Goal: Task Accomplishment & Management: Use online tool/utility

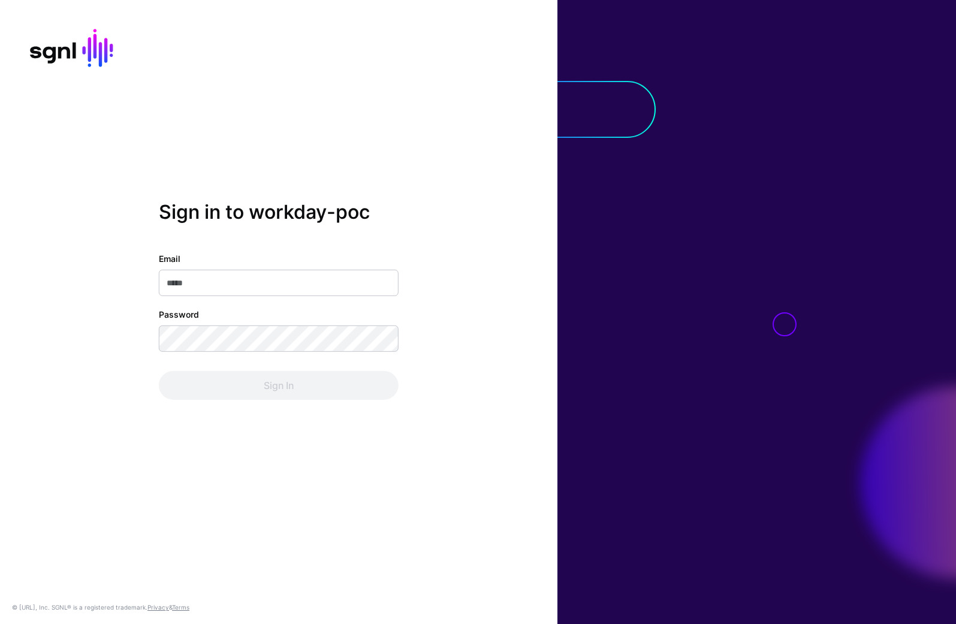
type input "**********"
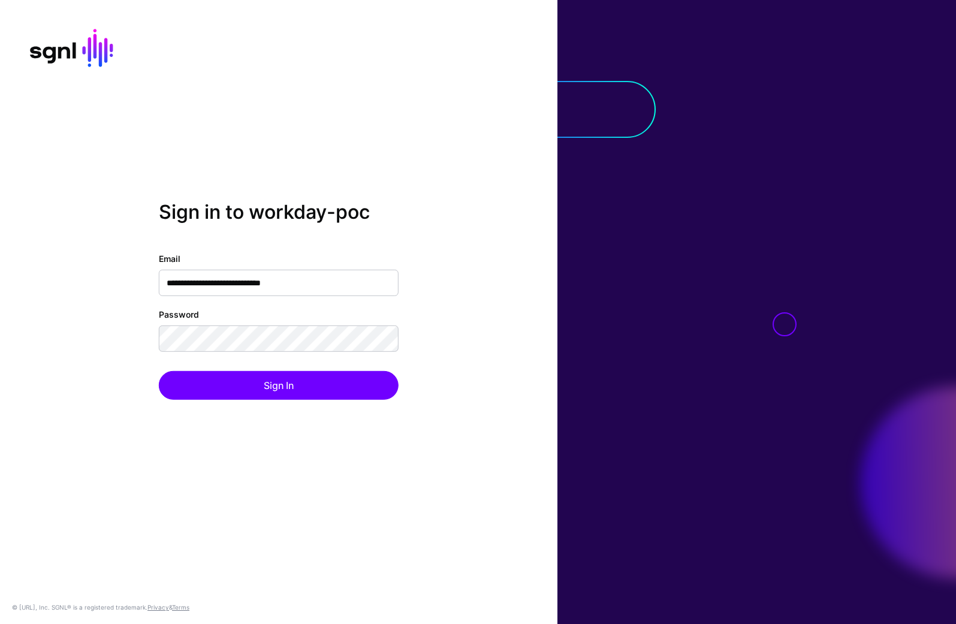
click at [272, 390] on div "Sign In" at bounding box center [279, 385] width 240 height 29
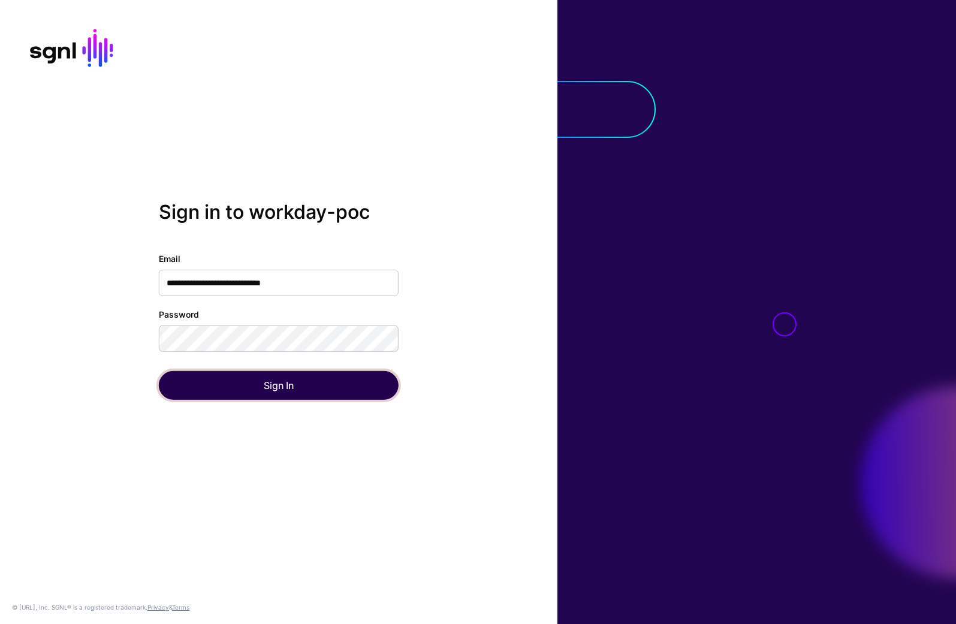
click at [268, 387] on button "Sign In" at bounding box center [279, 385] width 240 height 29
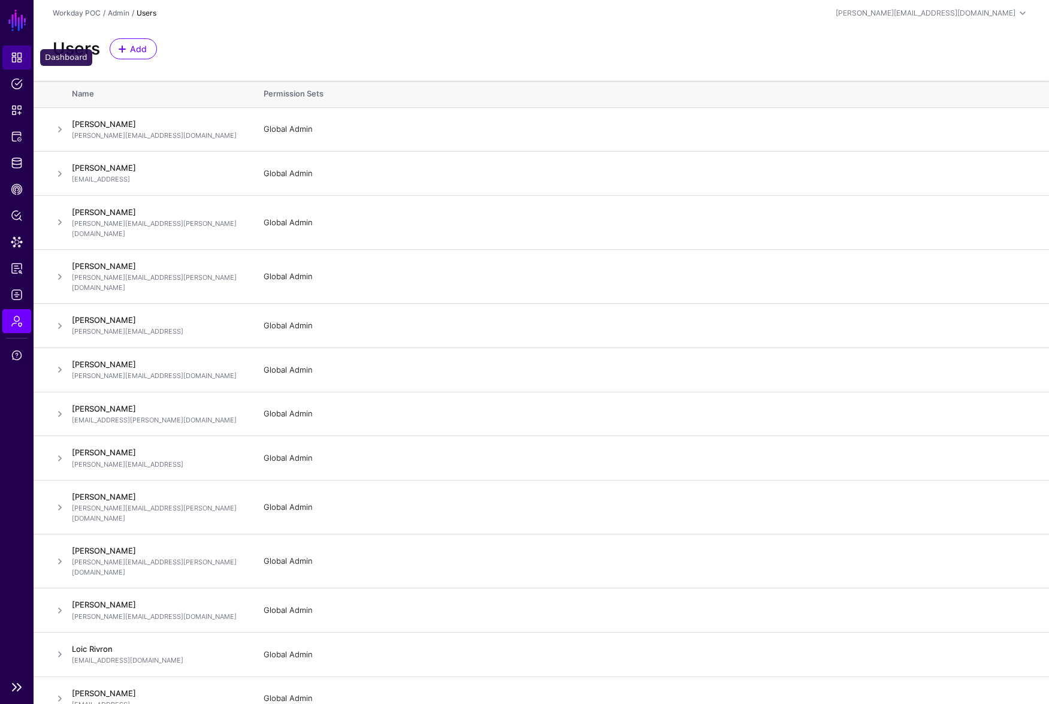
click at [12, 58] on span "Dashboard" at bounding box center [17, 58] width 12 height 12
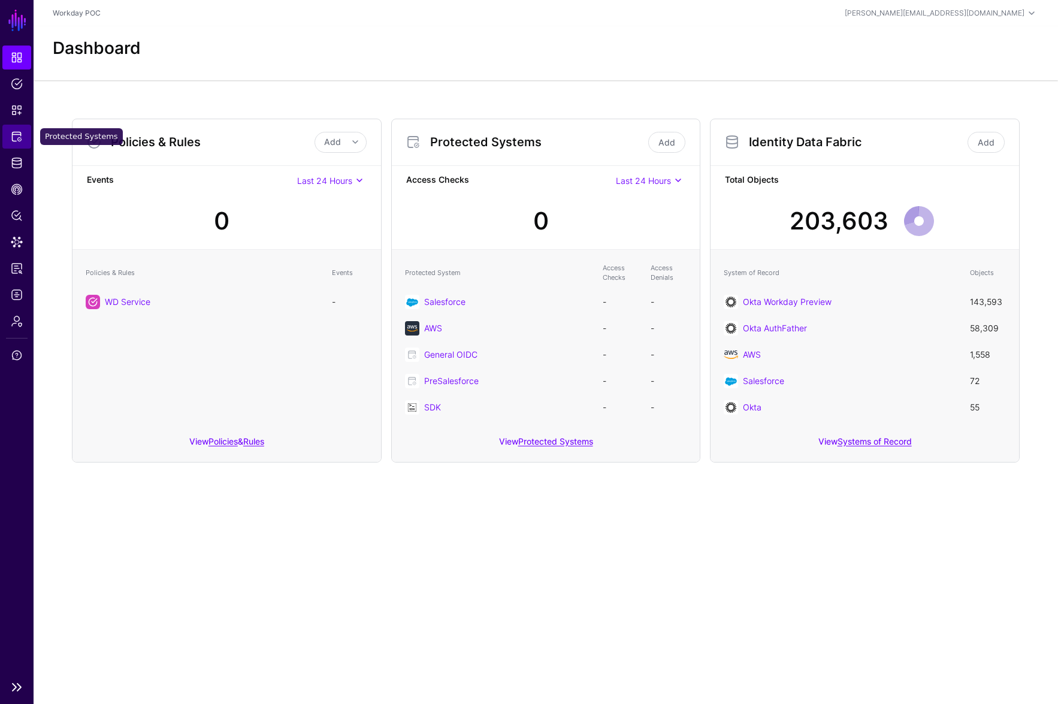
click at [22, 140] on span "Protected Systems" at bounding box center [17, 137] width 12 height 12
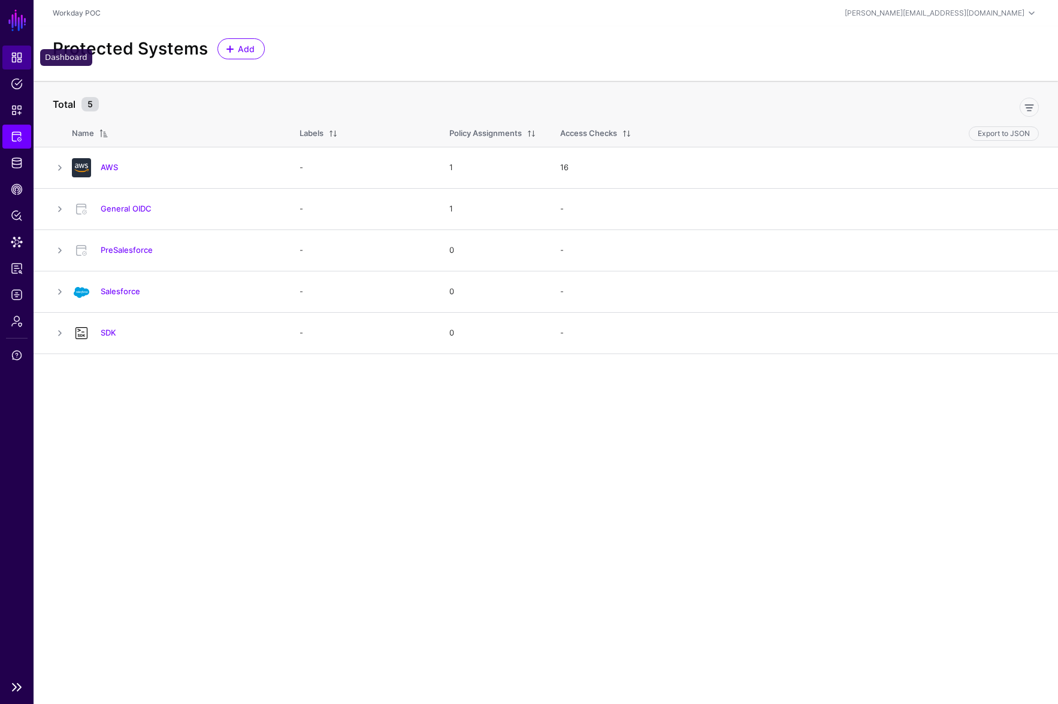
click at [15, 61] on span "Dashboard" at bounding box center [17, 58] width 12 height 12
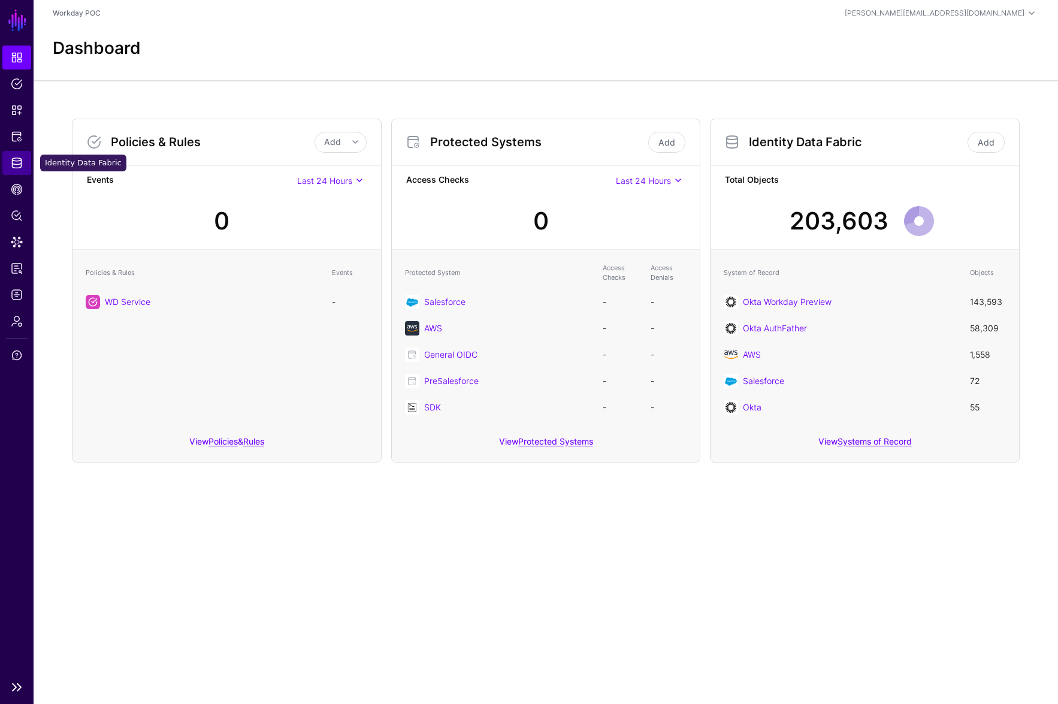
click at [16, 160] on span "Identity Data Fabric" at bounding box center [17, 163] width 12 height 12
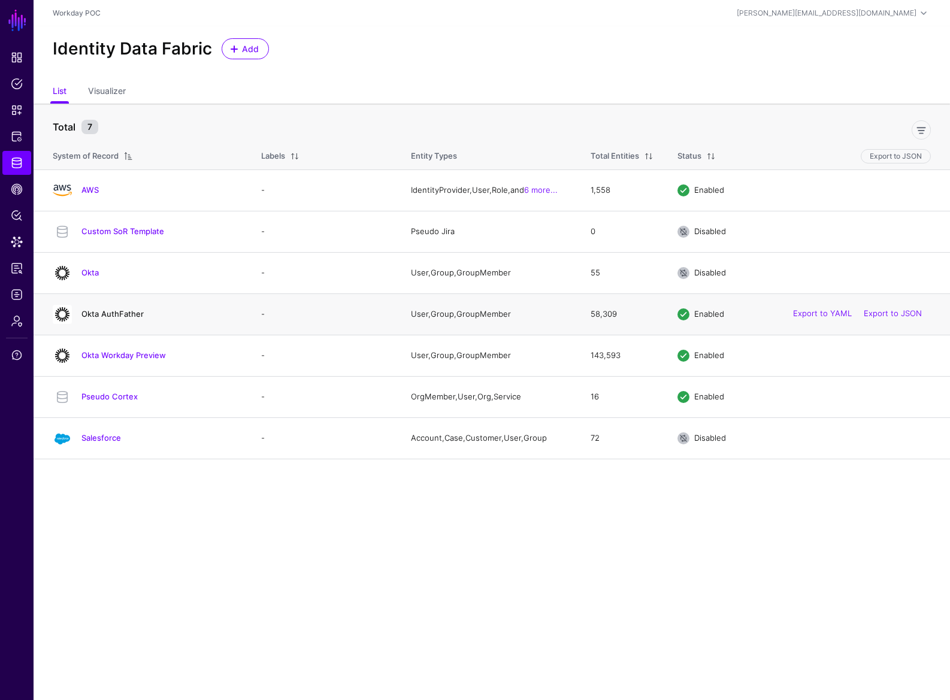
click at [122, 316] on link "Okta AuthFather" at bounding box center [112, 314] width 62 height 10
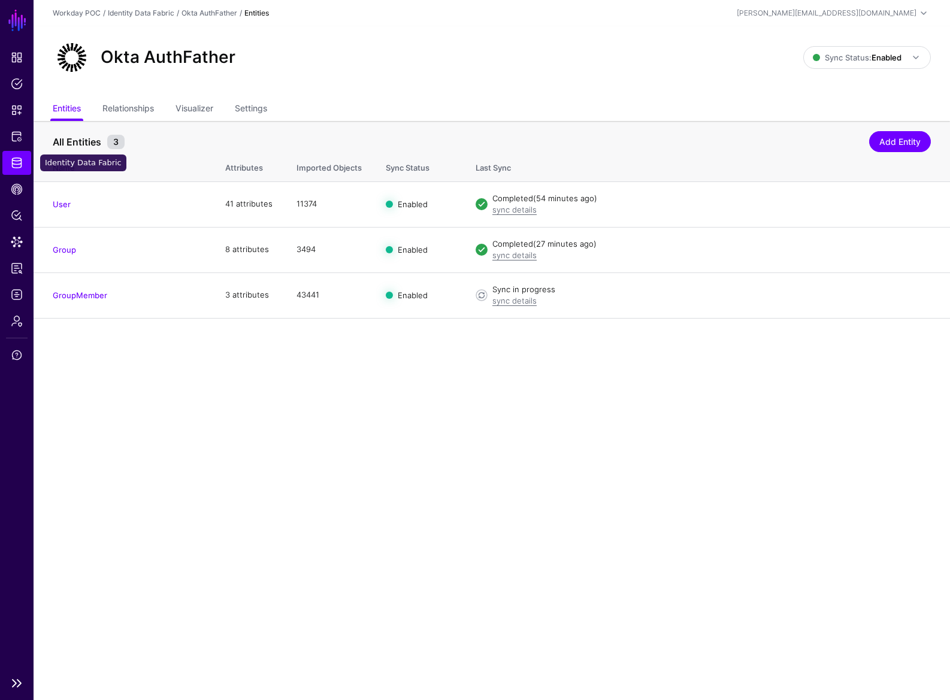
click at [17, 167] on span "Identity Data Fabric" at bounding box center [17, 163] width 12 height 12
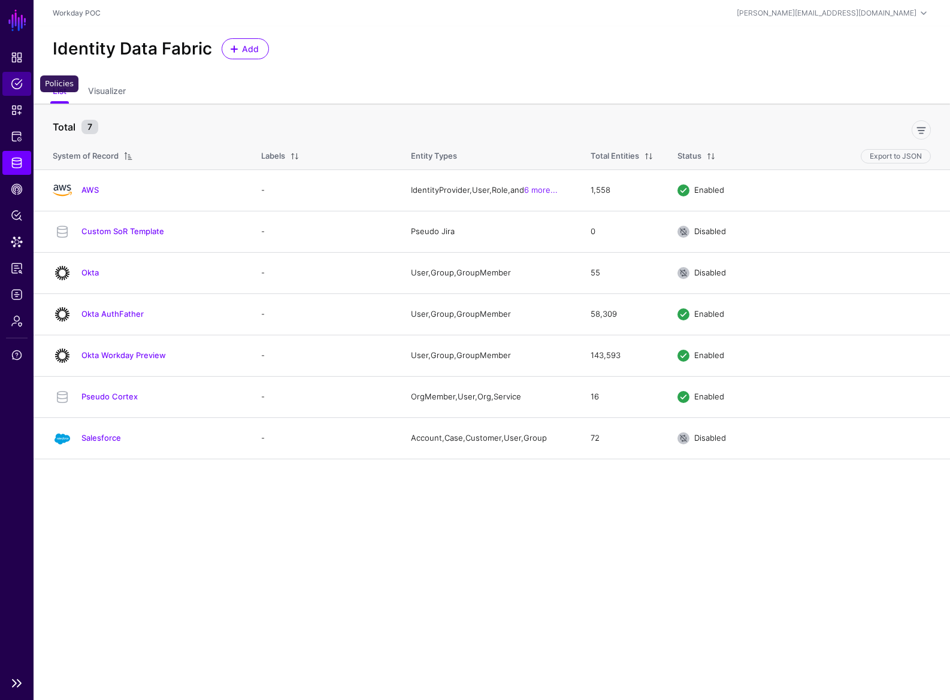
click at [15, 81] on span "Policies" at bounding box center [17, 84] width 12 height 12
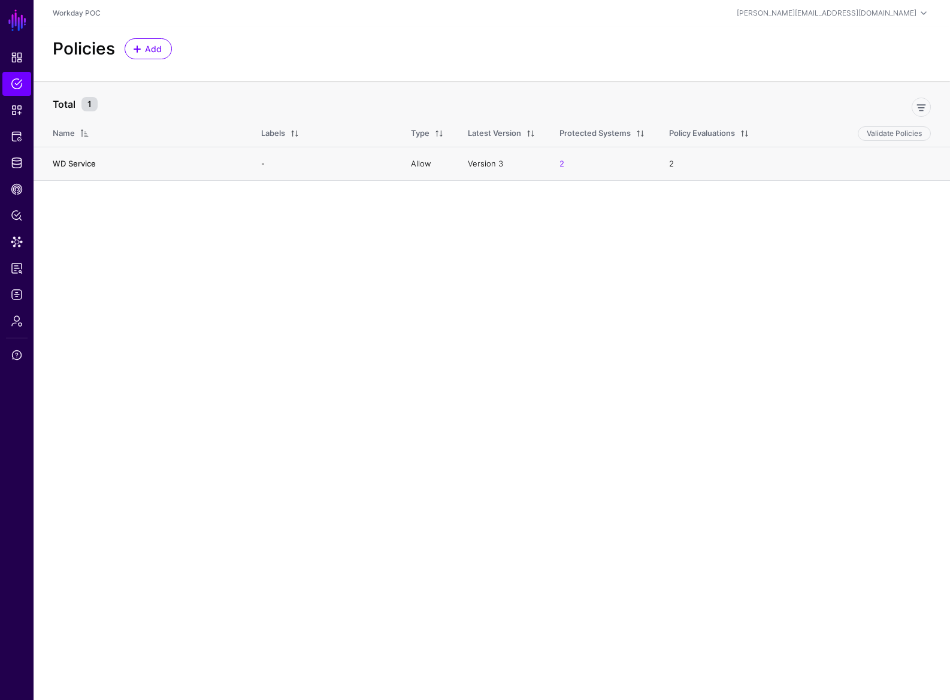
click at [82, 159] on link "WD Service" at bounding box center [74, 164] width 43 height 10
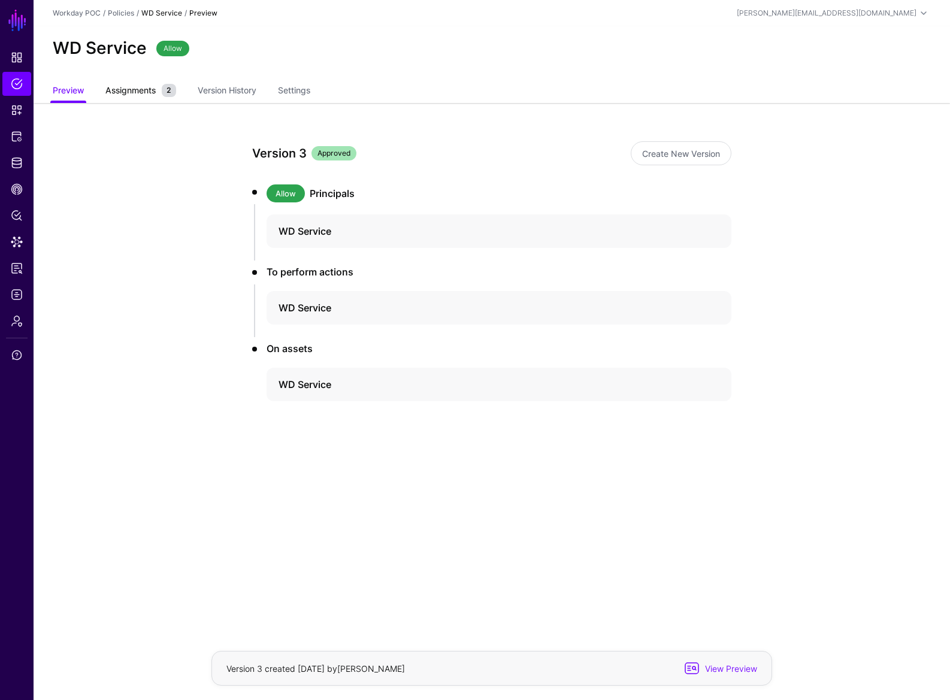
click at [139, 95] on span "Assignments" at bounding box center [130, 90] width 56 height 13
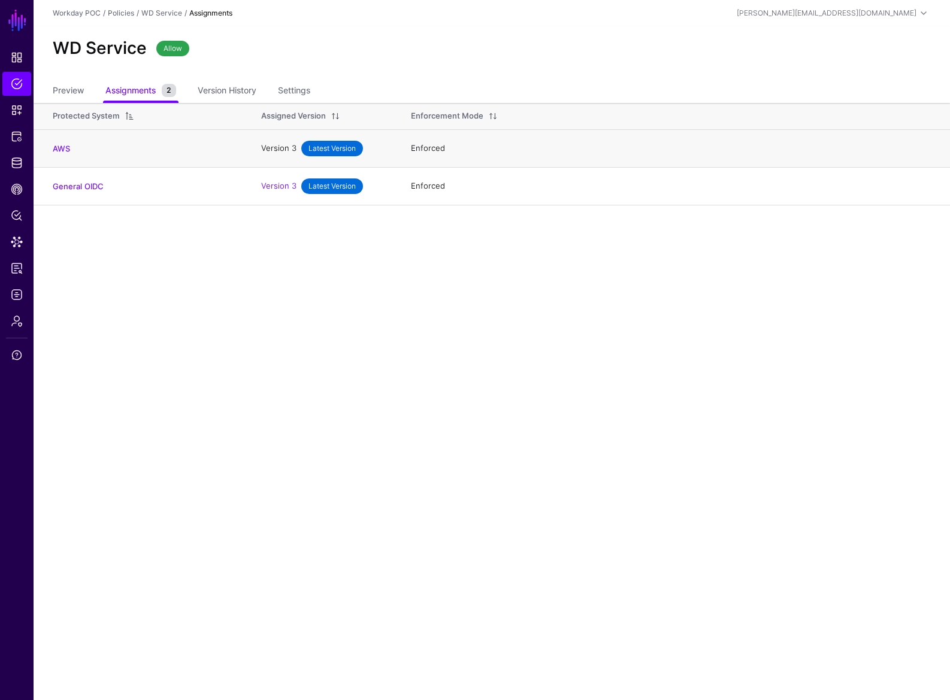
click at [286, 150] on link "Version 3" at bounding box center [278, 148] width 35 height 10
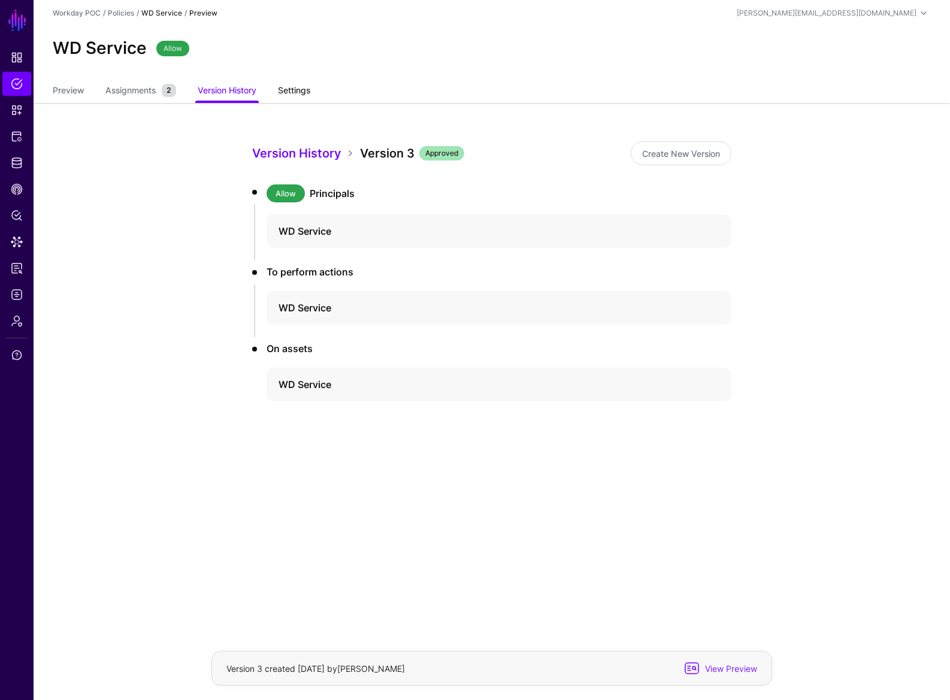
click at [288, 89] on link "Settings" at bounding box center [294, 91] width 32 height 23
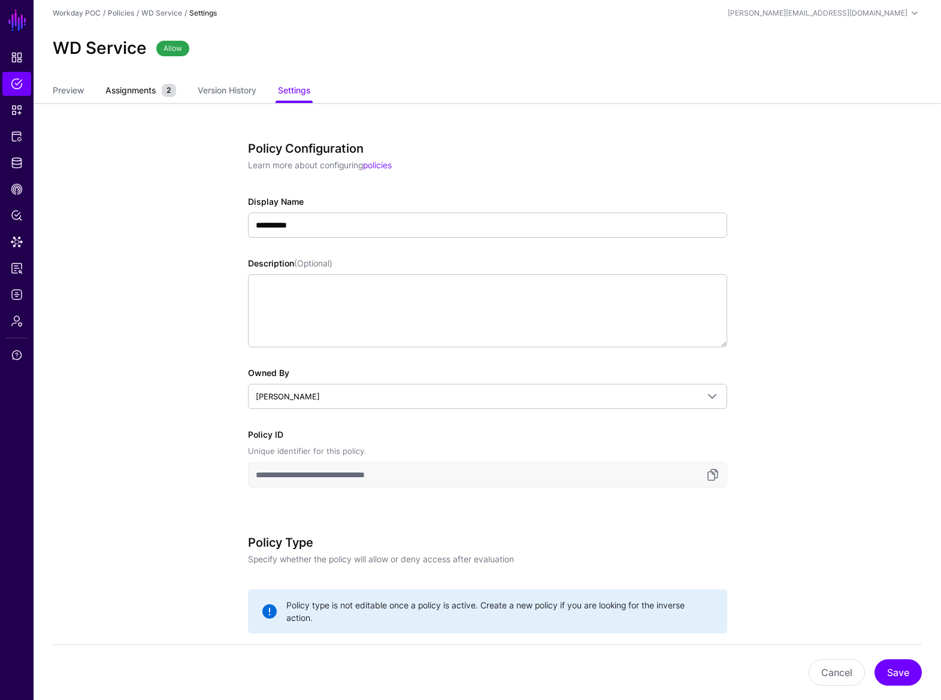
click at [129, 90] on span "Assignments" at bounding box center [130, 90] width 56 height 13
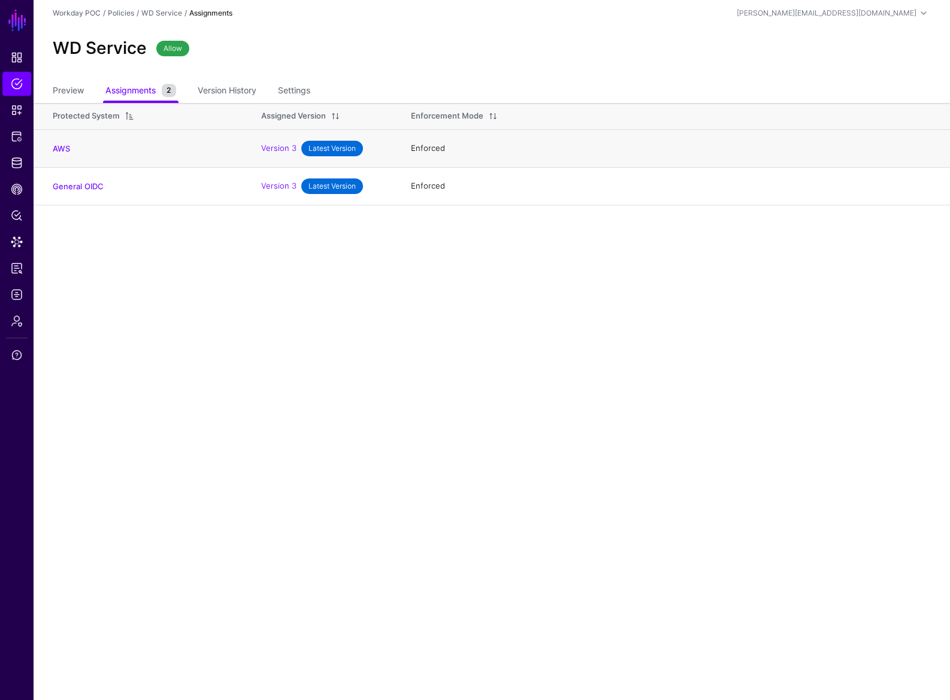
click at [440, 144] on div "Enforced" at bounding box center [671, 149] width 520 height 12
click at [17, 109] on span "Snippets" at bounding box center [17, 110] width 12 height 12
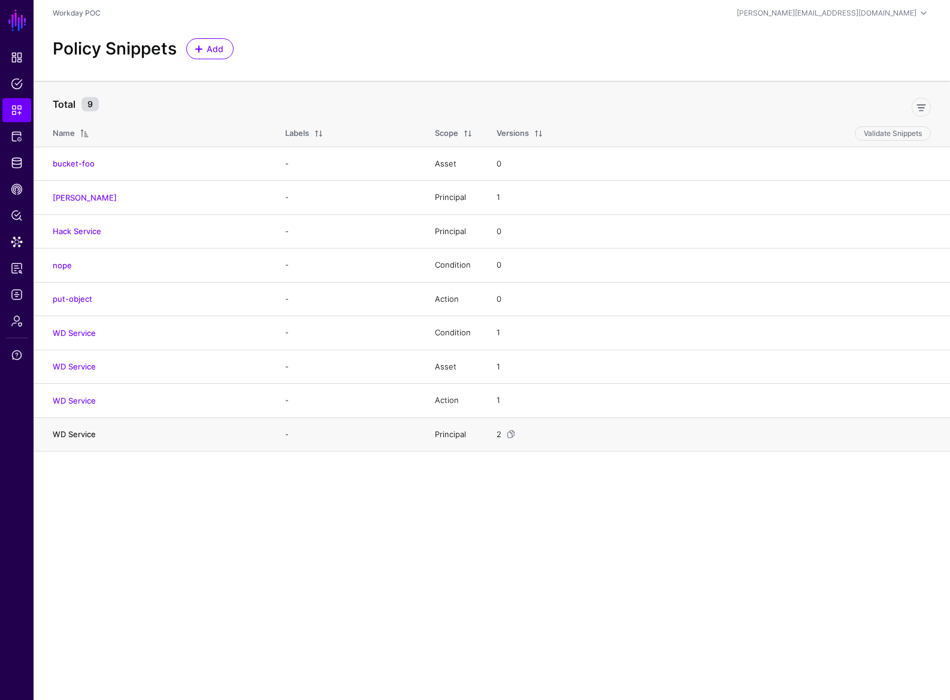
click at [78, 433] on link "WD Service" at bounding box center [74, 435] width 43 height 10
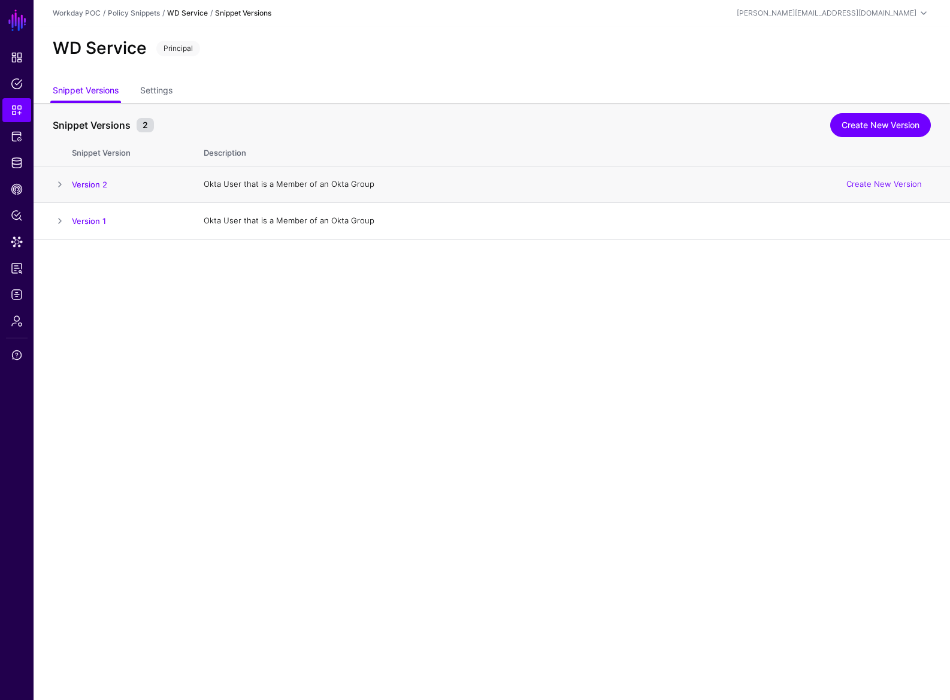
click at [59, 185] on span at bounding box center [60, 184] width 14 height 14
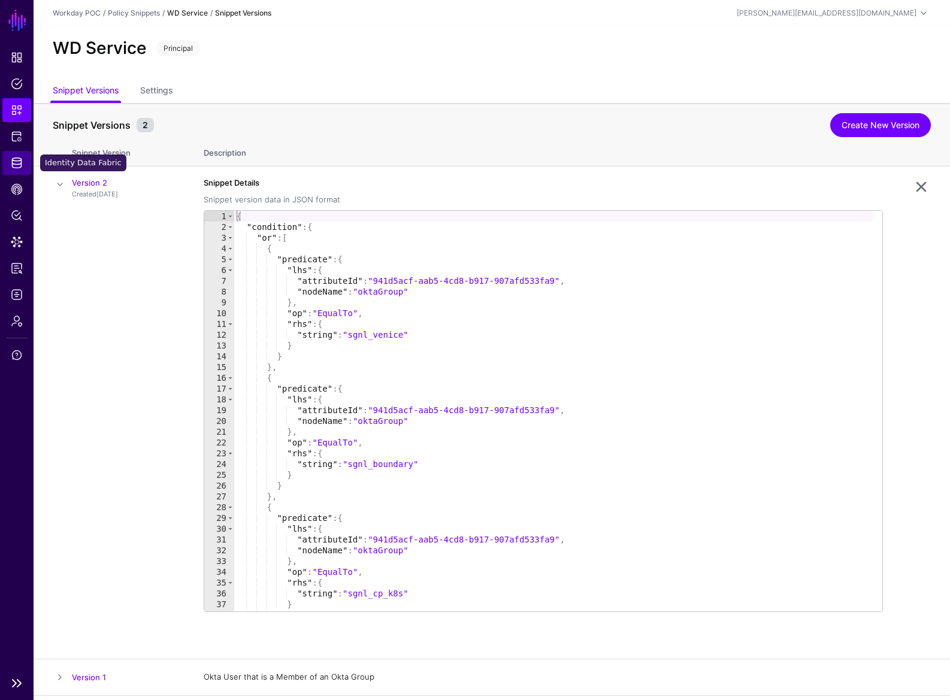
click at [15, 164] on span "Identity Data Fabric" at bounding box center [17, 163] width 12 height 12
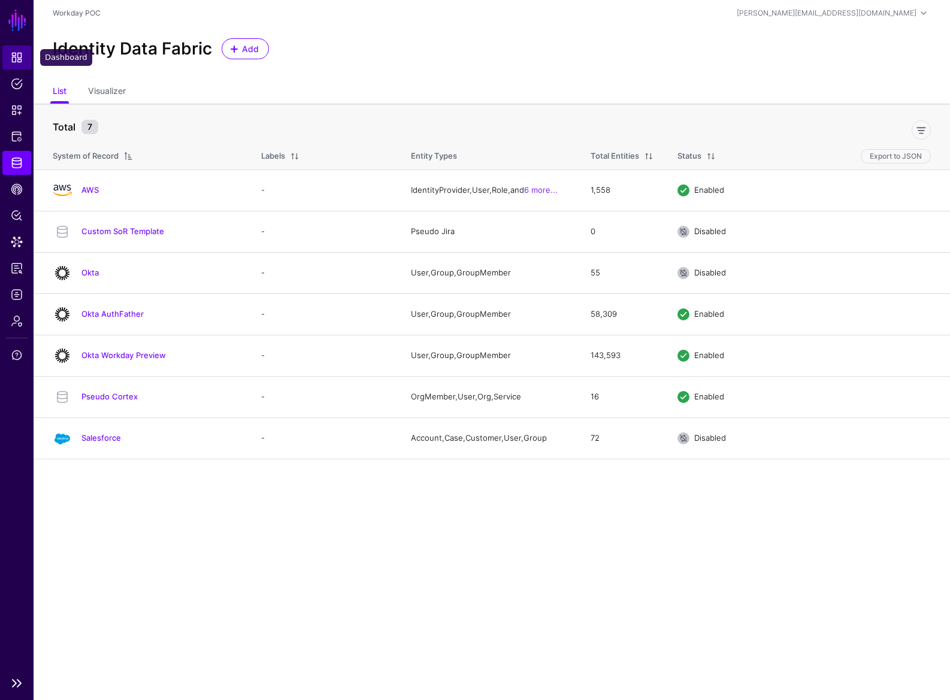
click at [19, 54] on span "Dashboard" at bounding box center [17, 58] width 12 height 12
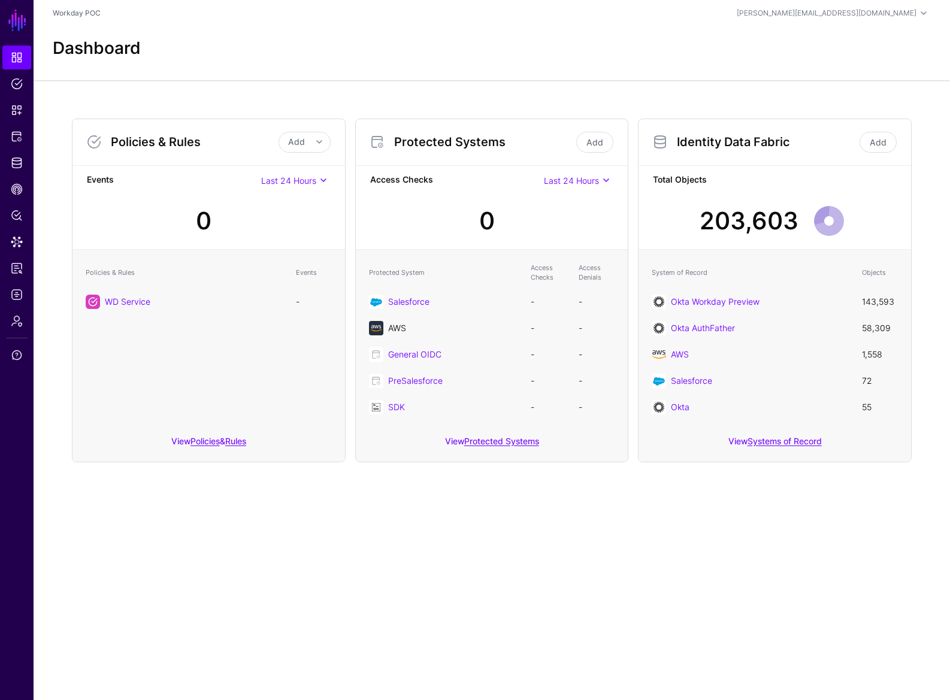
click at [396, 330] on link "AWS" at bounding box center [397, 328] width 18 height 10
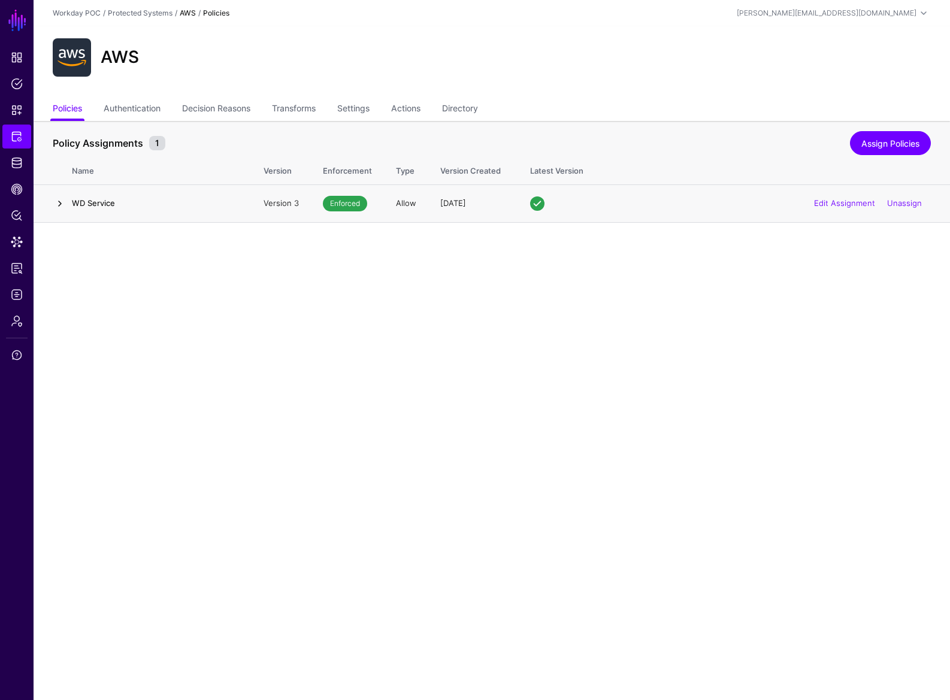
click at [59, 199] on link at bounding box center [60, 203] width 14 height 14
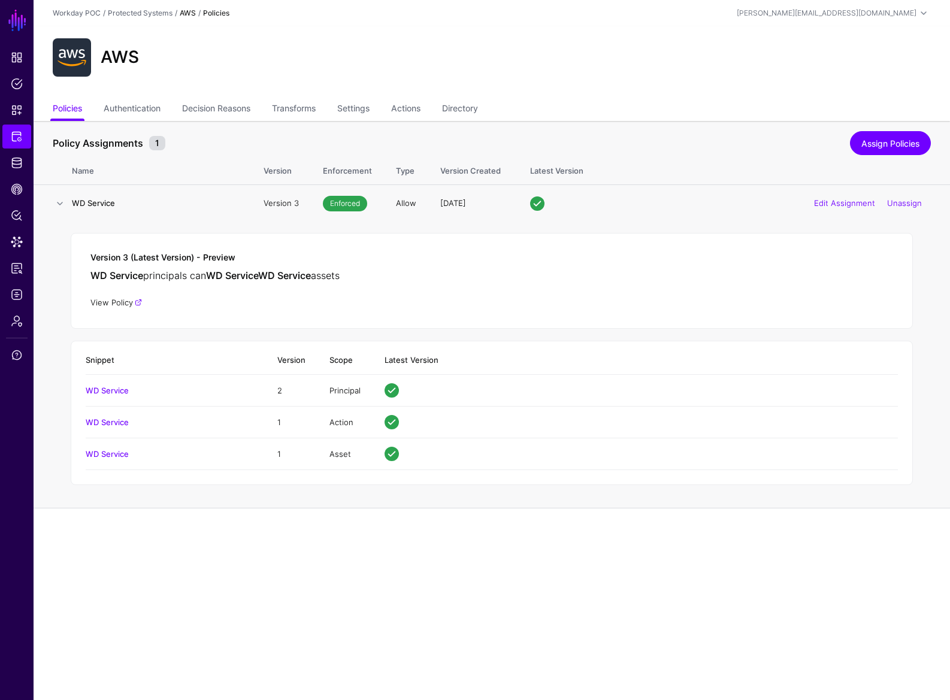
click at [113, 306] on link "View Policy" at bounding box center [116, 303] width 52 height 10
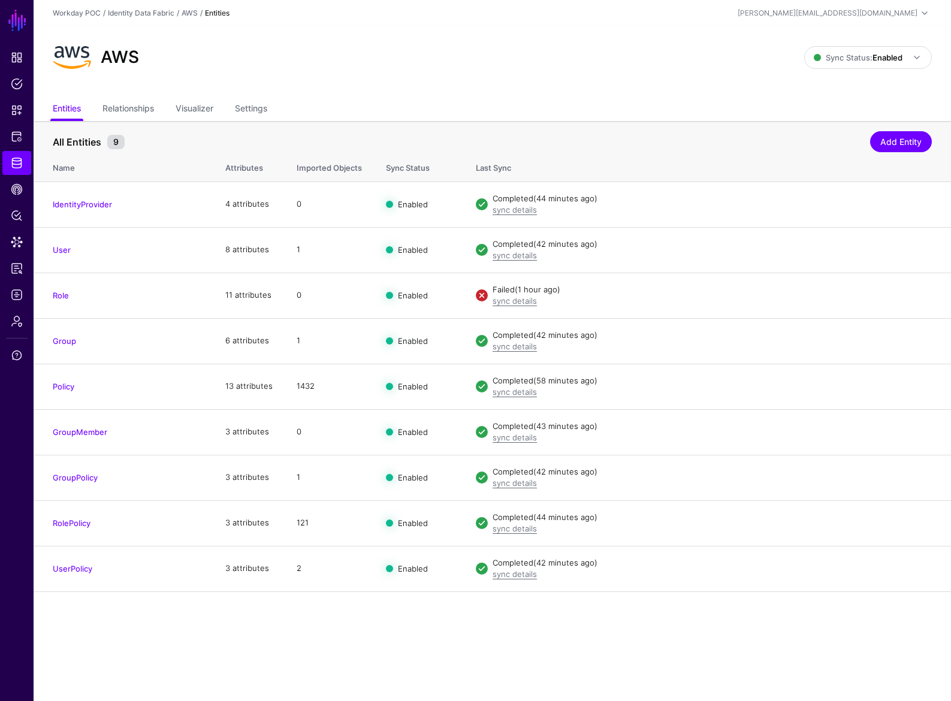
click at [272, 636] on main "SGNL Dashboard Policies Snippets Protected Systems Identity Data Fabric CAEP Hu…" at bounding box center [475, 350] width 951 height 701
click at [21, 81] on span "Policies" at bounding box center [17, 84] width 12 height 12
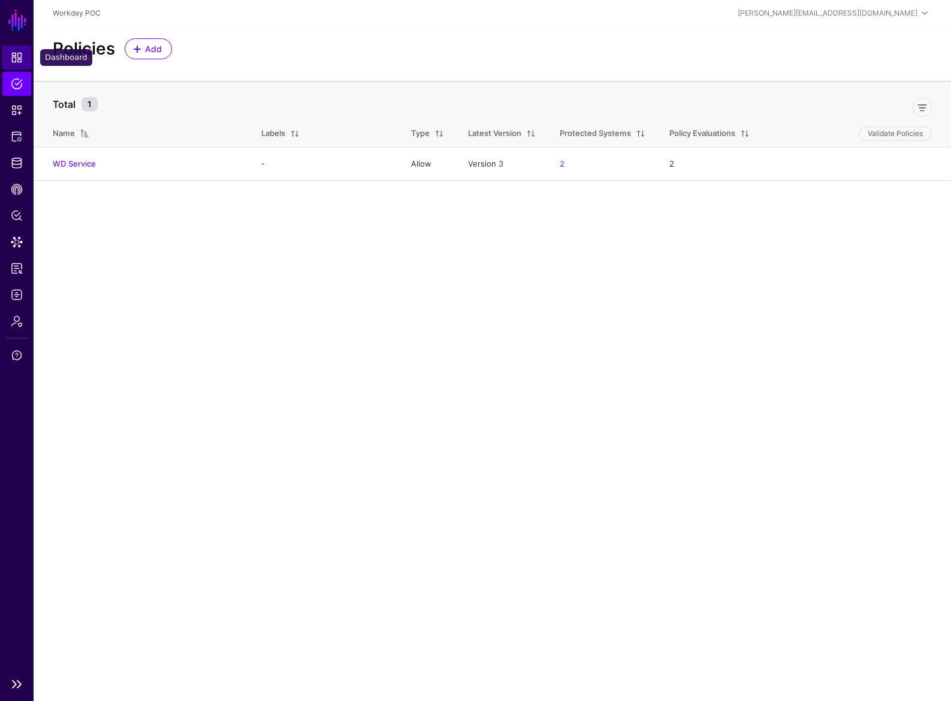
click at [16, 61] on span "Dashboard" at bounding box center [17, 58] width 12 height 12
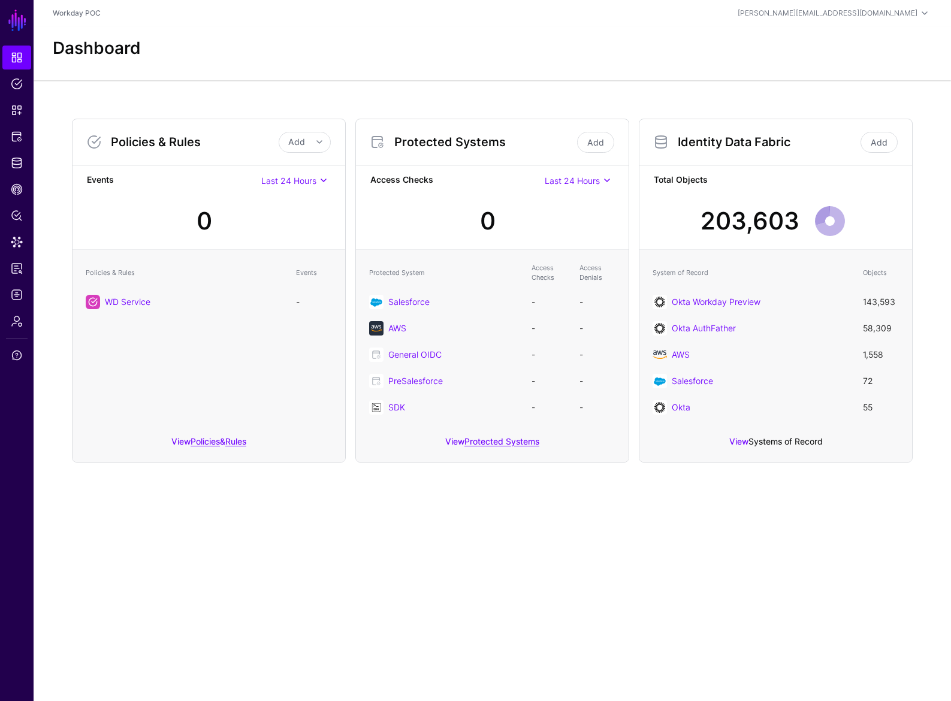
click at [775, 445] on link "Systems of Record" at bounding box center [785, 441] width 74 height 10
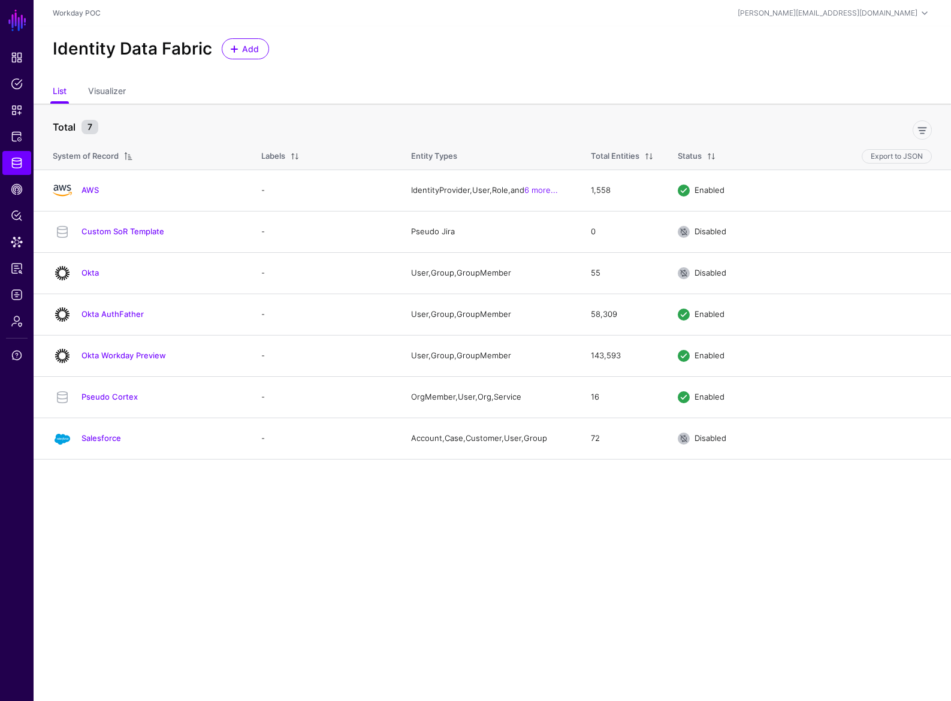
click at [182, 535] on main "SGNL Dashboard Policies Snippets Protected Systems Identity Data Fabric CAEP Hu…" at bounding box center [475, 350] width 951 height 701
click at [92, 192] on link "AWS" at bounding box center [89, 190] width 17 height 10
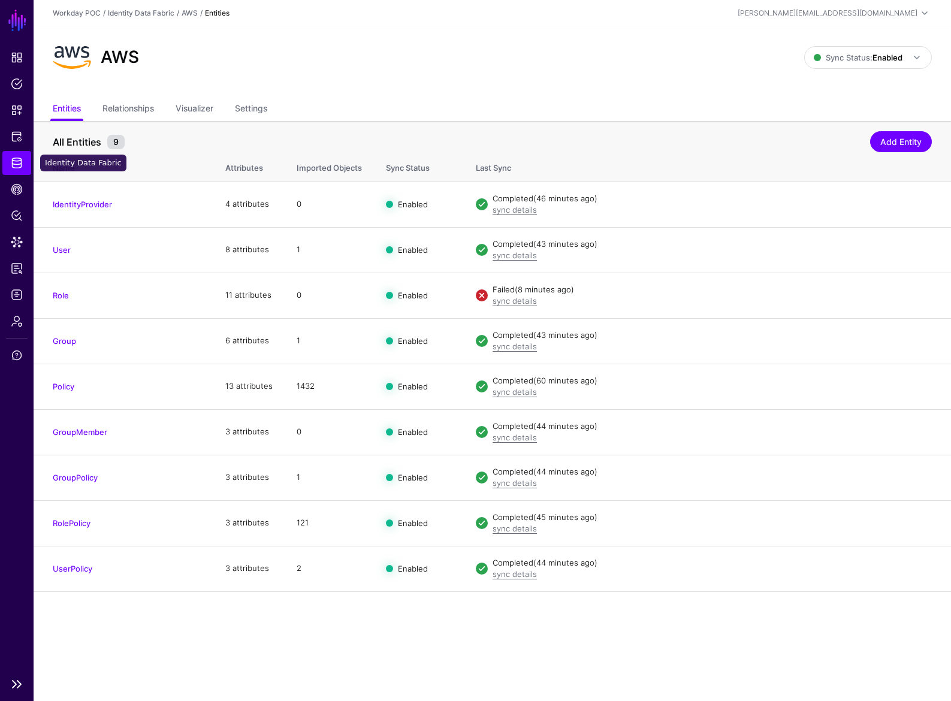
click at [17, 169] on link "Identity Data Fabric" at bounding box center [16, 163] width 29 height 24
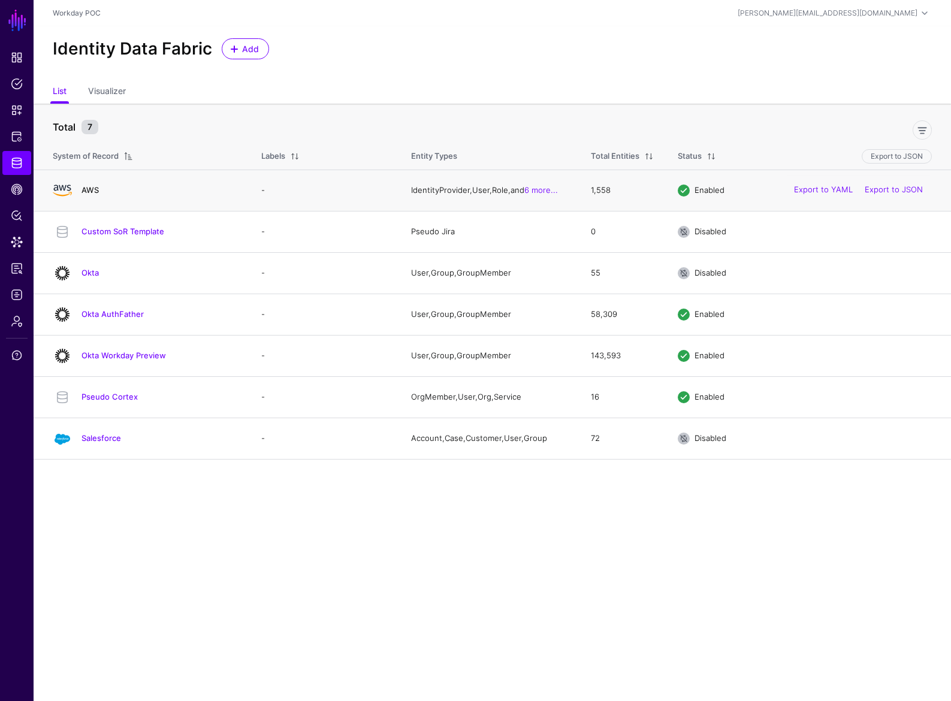
click at [90, 193] on link "AWS" at bounding box center [89, 190] width 17 height 10
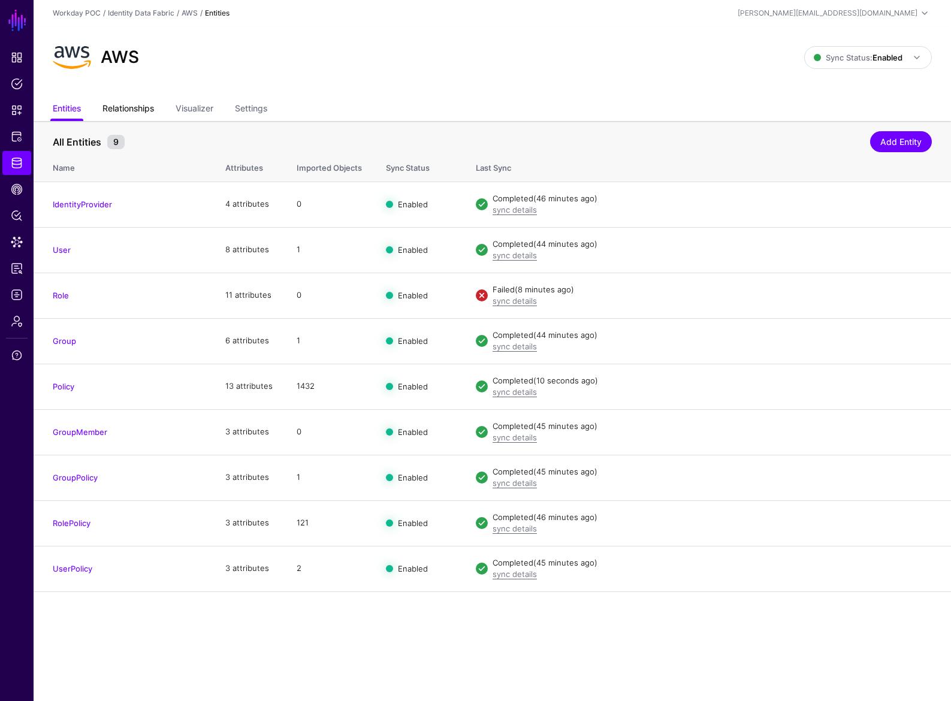
click at [146, 106] on link "Relationships" at bounding box center [128, 109] width 52 height 23
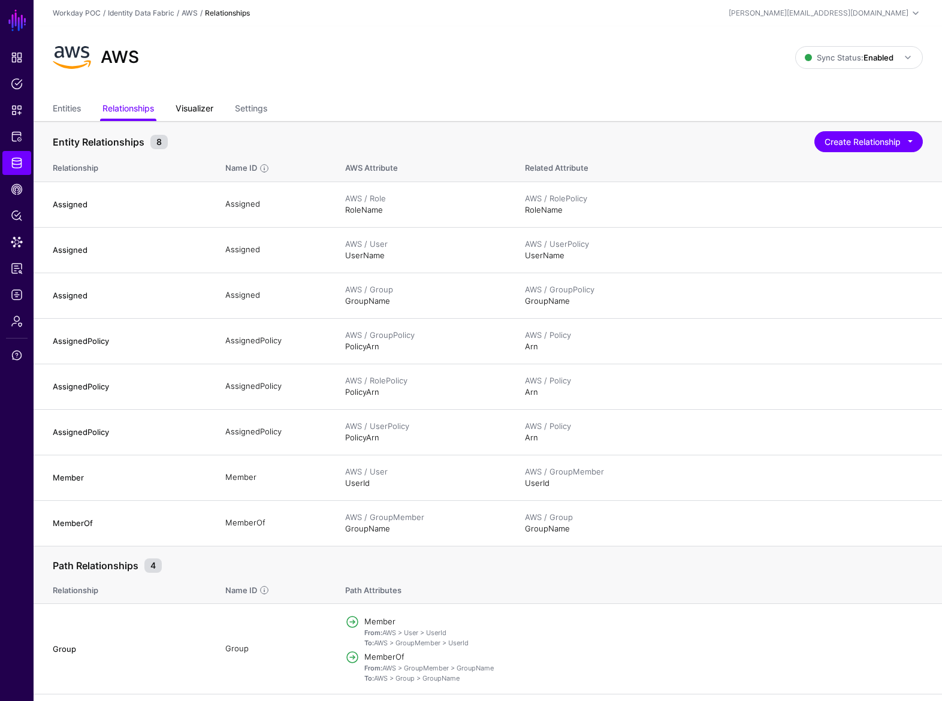
click at [202, 110] on link "Visualizer" at bounding box center [195, 109] width 38 height 23
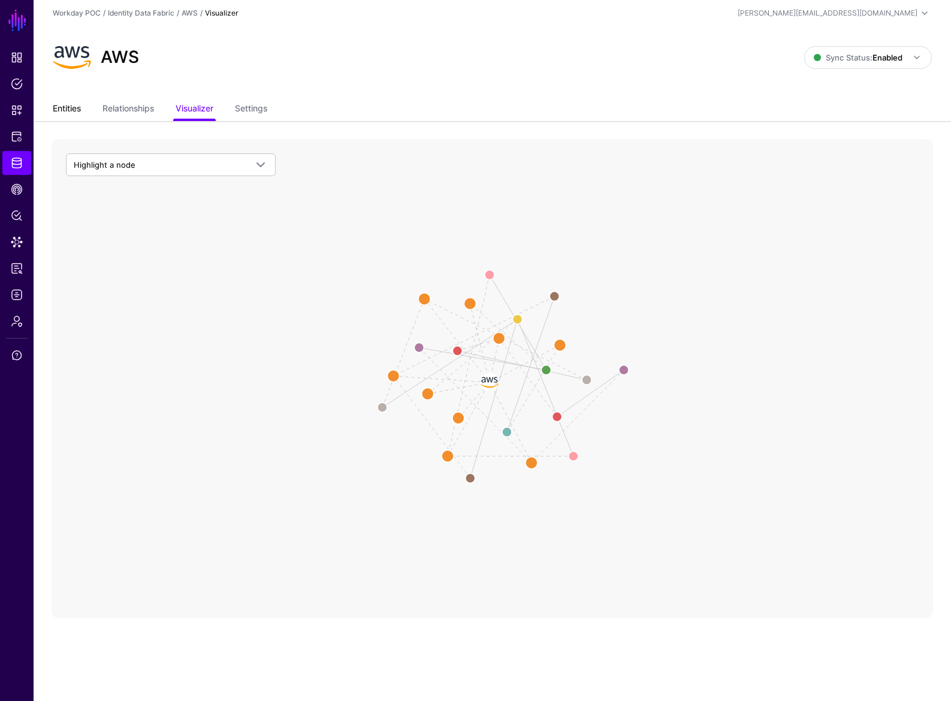
click at [67, 114] on link "Entities" at bounding box center [67, 109] width 28 height 23
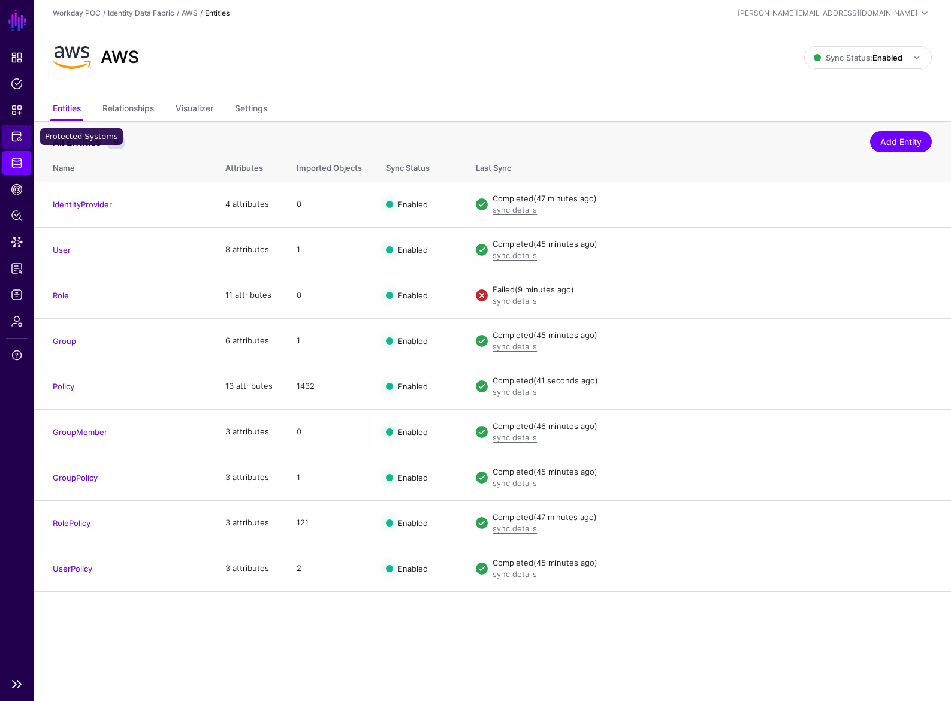
click at [13, 134] on span "Protected Systems" at bounding box center [17, 137] width 12 height 12
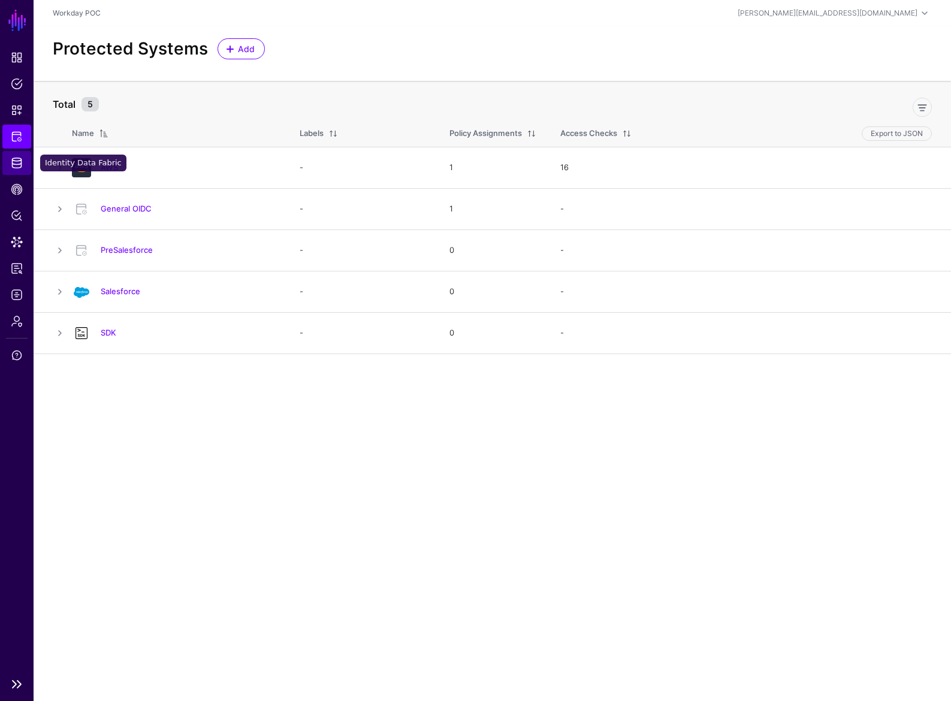
click at [24, 158] on link "Identity Data Fabric" at bounding box center [16, 163] width 29 height 24
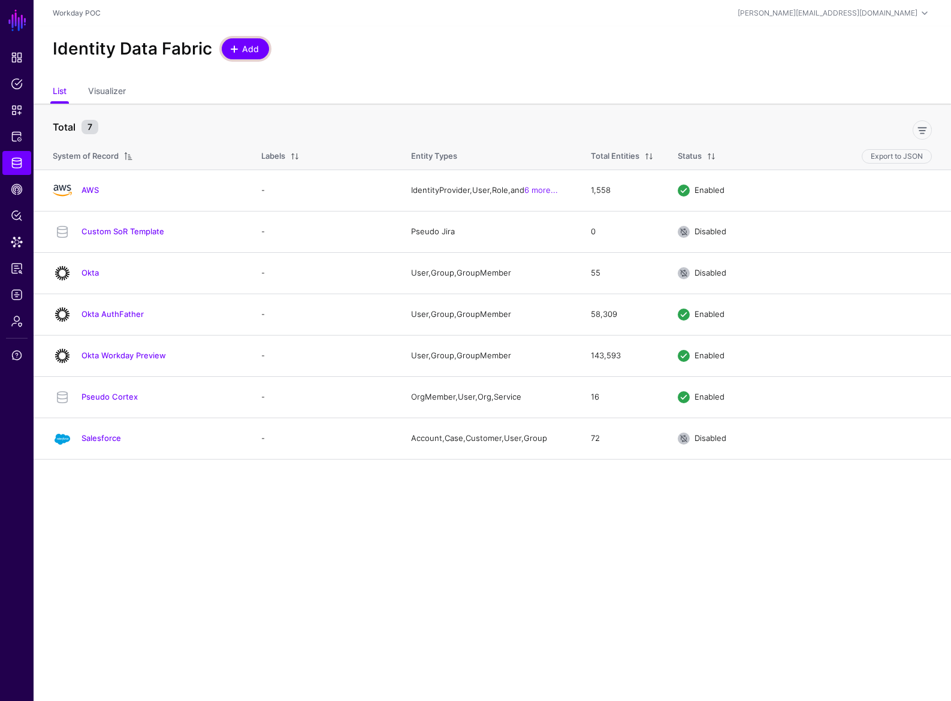
click at [245, 56] on link "Add" at bounding box center [245, 48] width 47 height 21
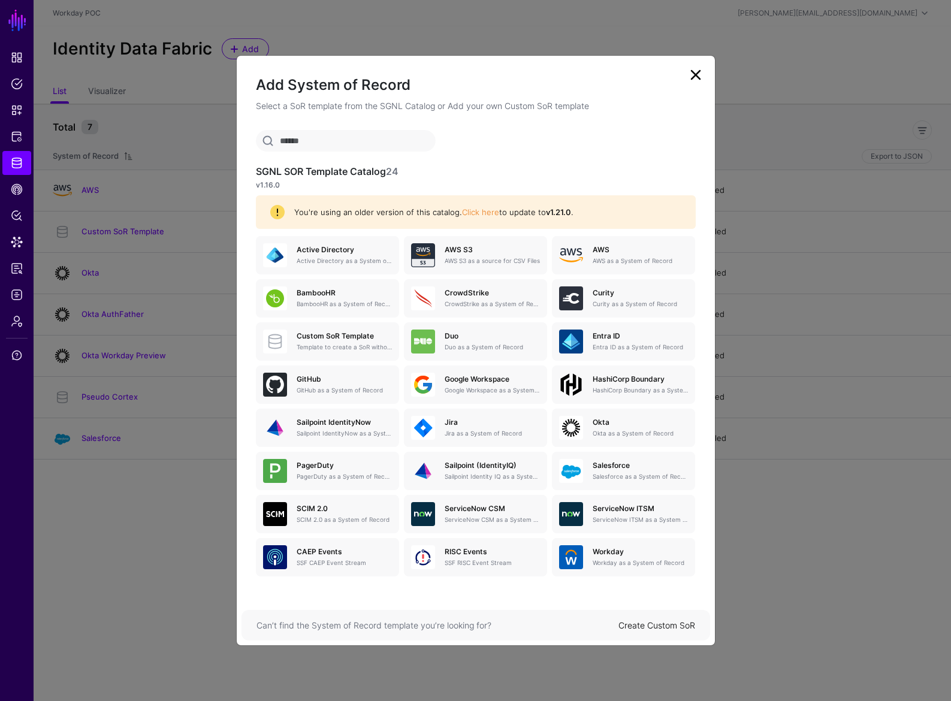
click at [395, 146] on input "text" at bounding box center [346, 141] width 180 height 22
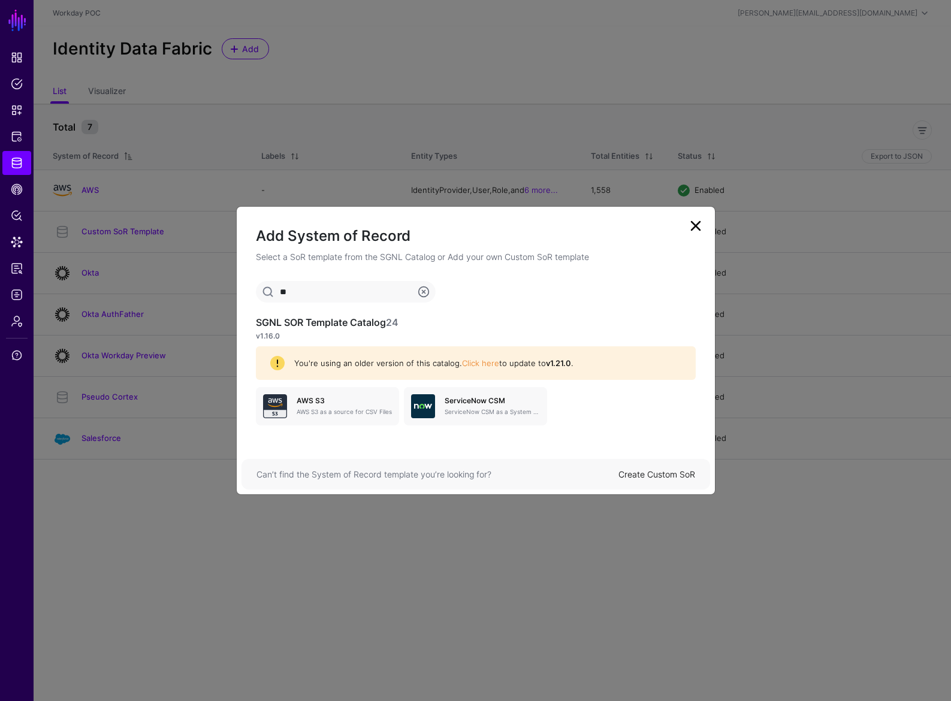
type input "*"
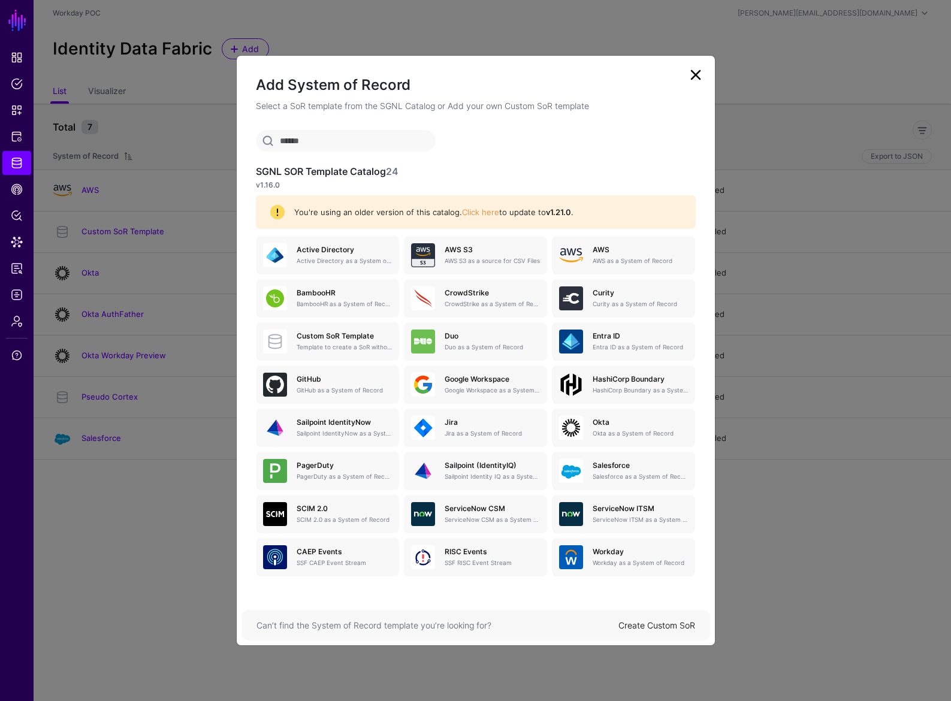
click at [654, 628] on link "Create Custom SoR" at bounding box center [656, 625] width 77 height 10
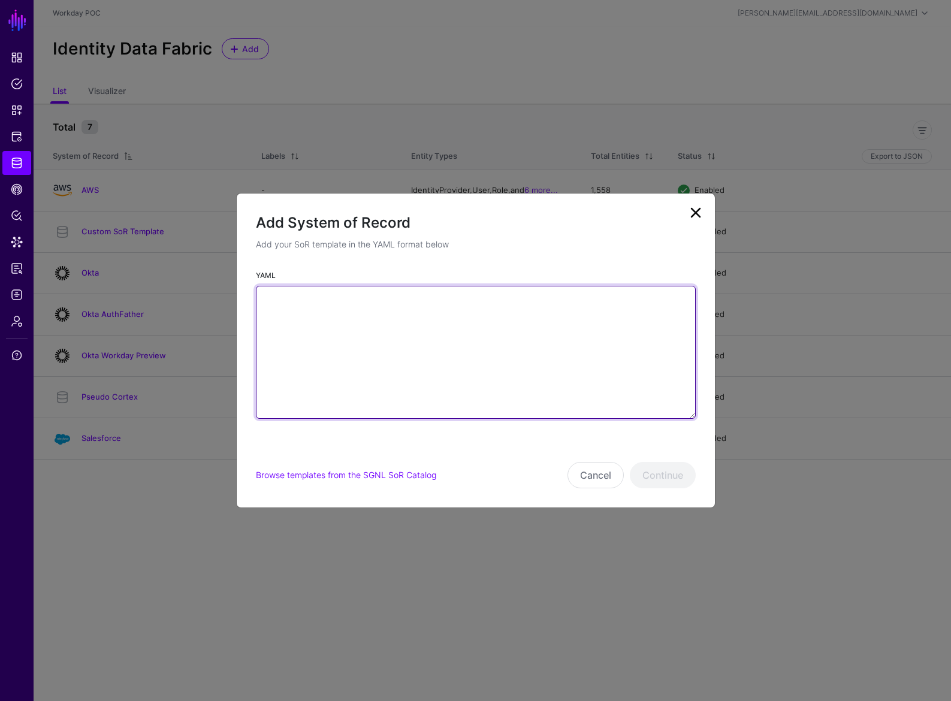
click at [439, 362] on textarea "YAML" at bounding box center [476, 352] width 440 height 133
paste textarea "**********"
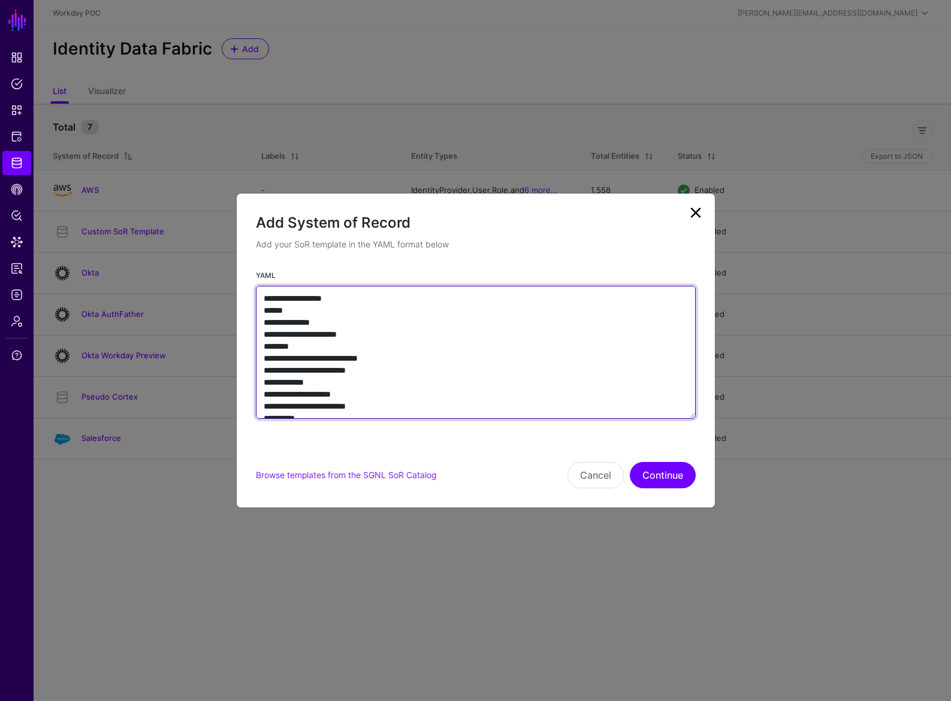
type textarea "**********"
click at [447, 330] on textarea "**********" at bounding box center [476, 352] width 440 height 133
click at [424, 338] on textarea "**********" at bounding box center [476, 352] width 440 height 133
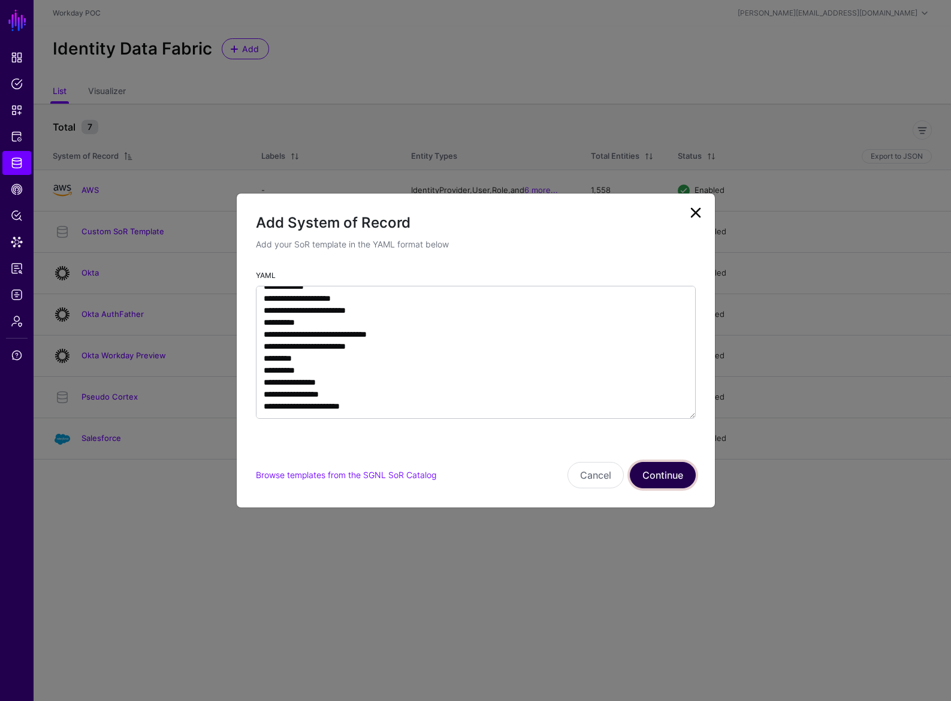
click at [658, 467] on button "Continue" at bounding box center [663, 475] width 66 height 26
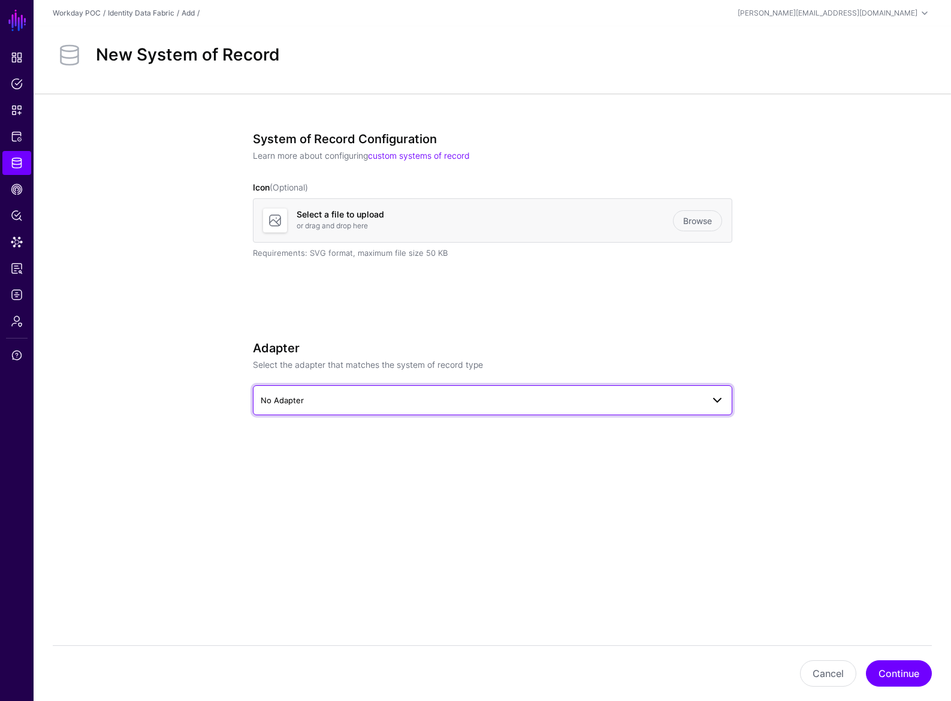
click at [434, 405] on span "No Adapter" at bounding box center [482, 400] width 442 height 13
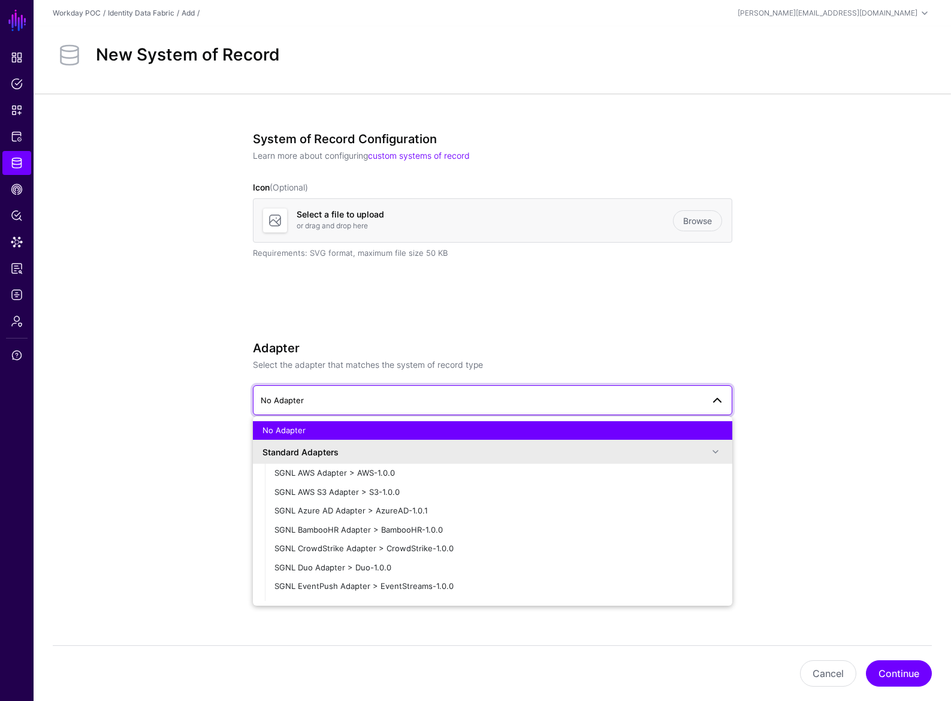
click at [618, 330] on div "System of Record Configuration Learn more about configuring custom systems of r…" at bounding box center [492, 290] width 479 height 317
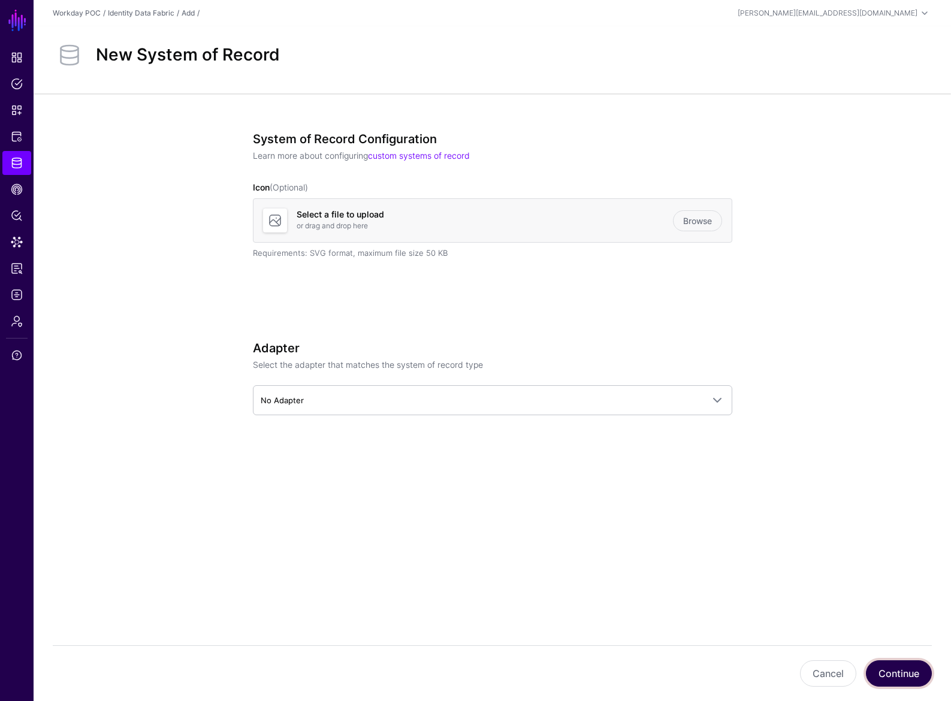
click at [897, 673] on button "Continue" at bounding box center [899, 673] width 66 height 26
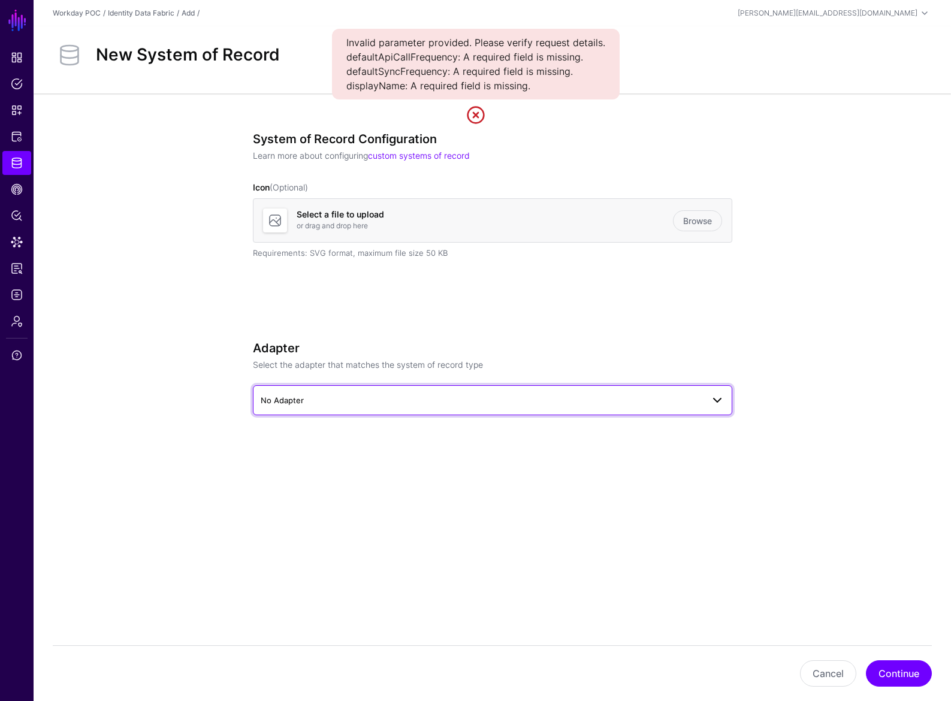
click at [417, 398] on span "No Adapter" at bounding box center [482, 400] width 442 height 13
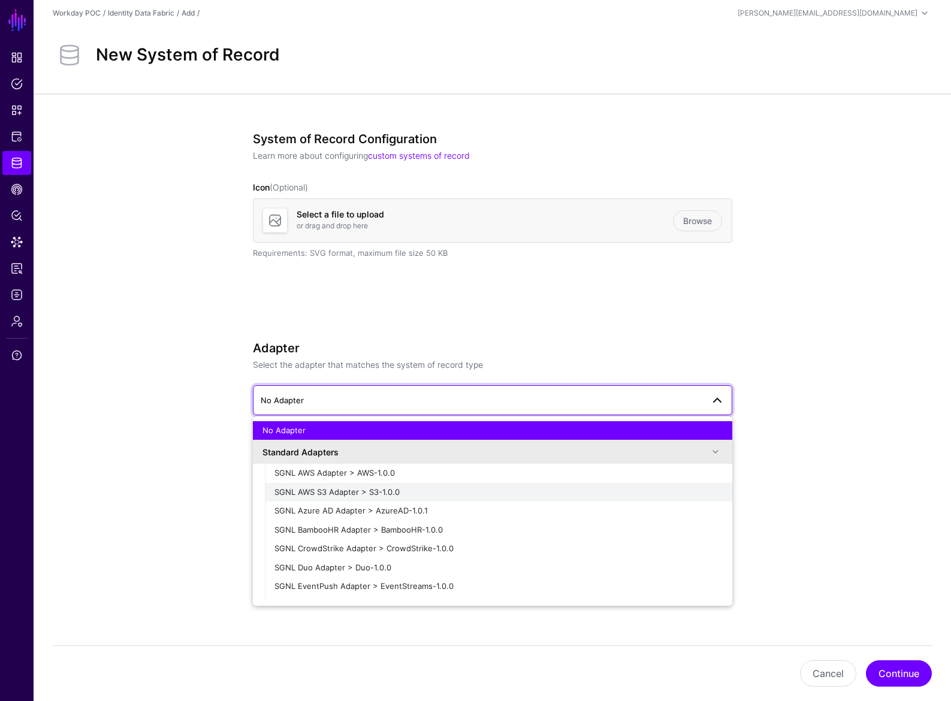
click at [370, 489] on span "SGNL AWS S3 Adapter > S3-1.0.0" at bounding box center [336, 492] width 125 height 10
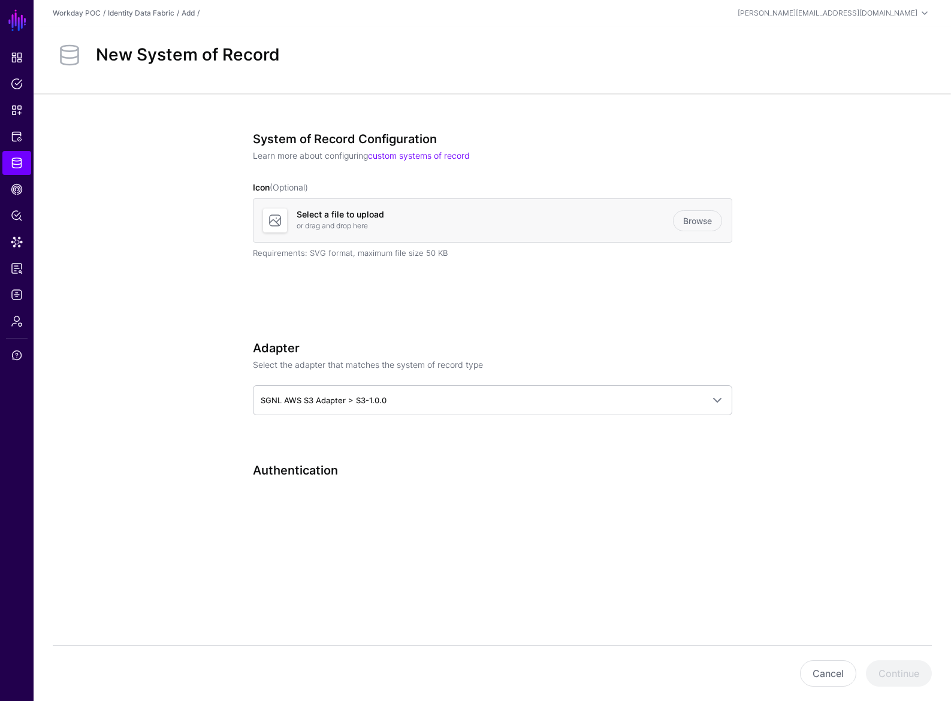
click at [515, 479] on div "Authentication" at bounding box center [492, 487] width 479 height 48
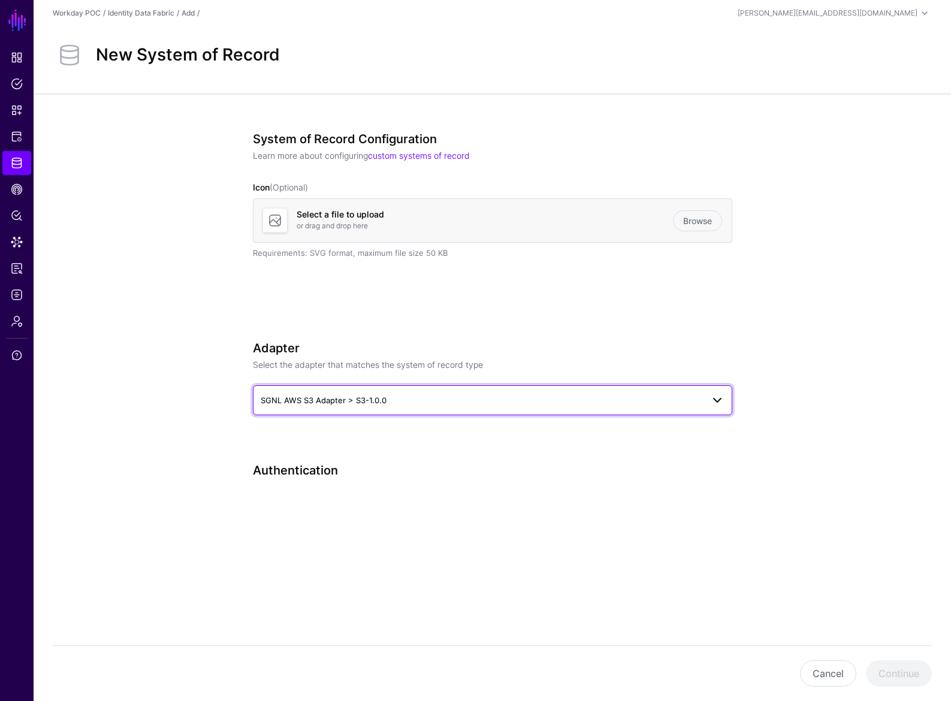
click at [395, 395] on span "SGNL AWS S3 Adapter > S3-1.0.0" at bounding box center [482, 400] width 442 height 13
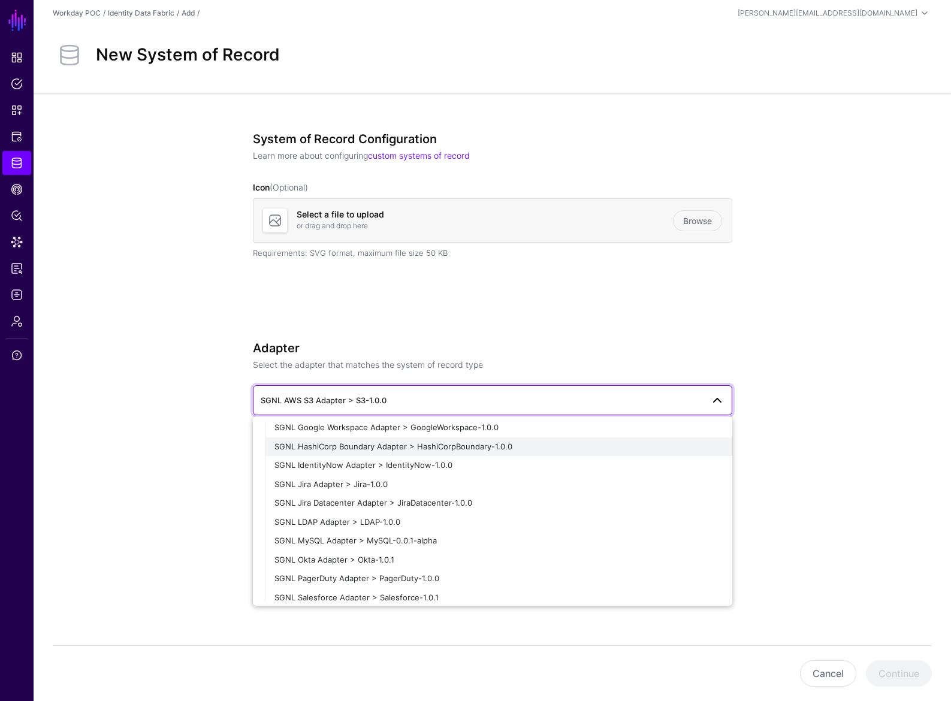
scroll to position [201, 0]
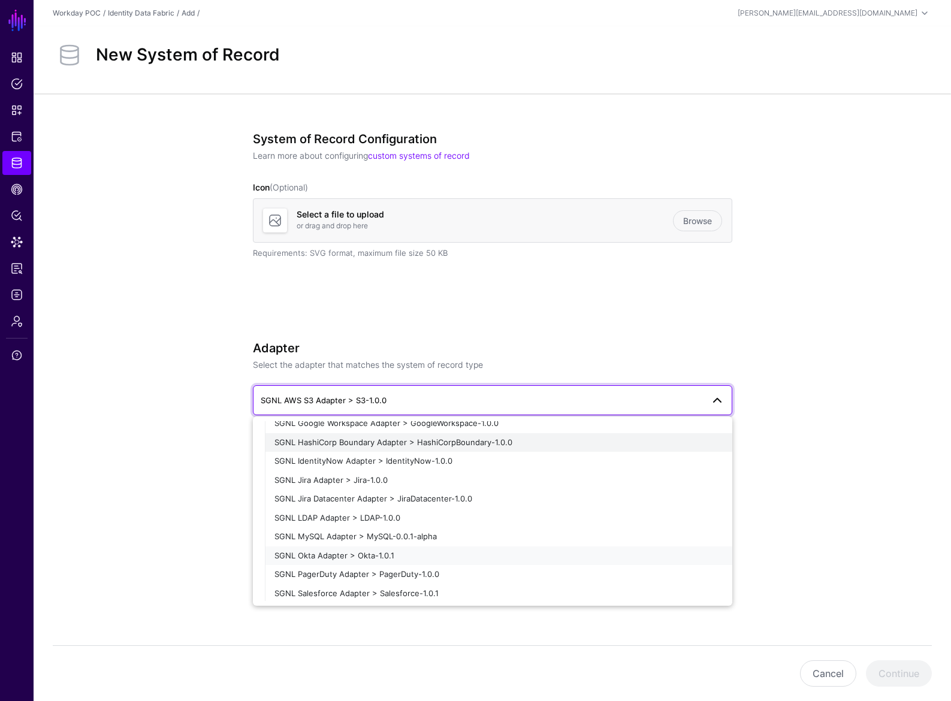
click at [364, 553] on span "SGNL Okta Adapter > Okta-1.0.1" at bounding box center [334, 556] width 120 height 10
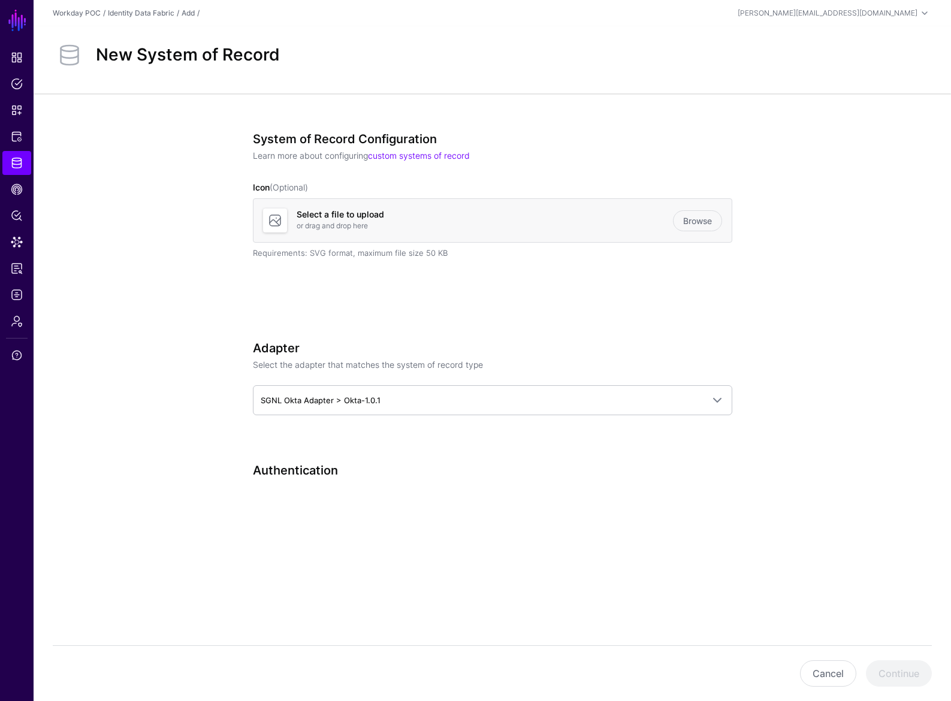
click at [364, 553] on div "System of Record Configuration Learn more about configuring custom systems of r…" at bounding box center [492, 347] width 556 height 509
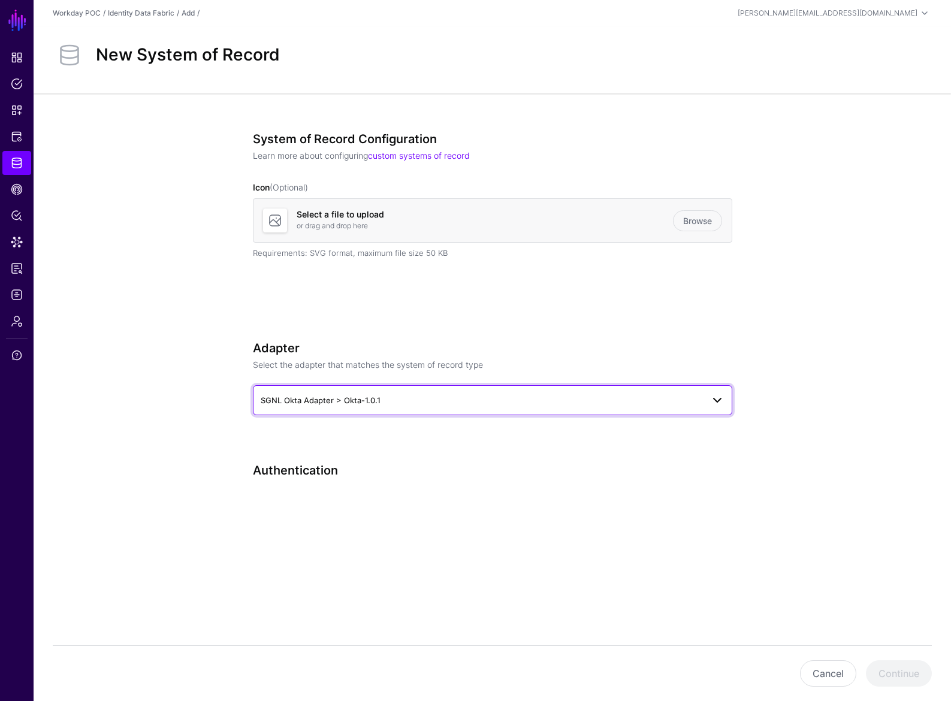
click at [383, 395] on span "SGNL Okta Adapter > Okta-1.0.1" at bounding box center [482, 400] width 442 height 13
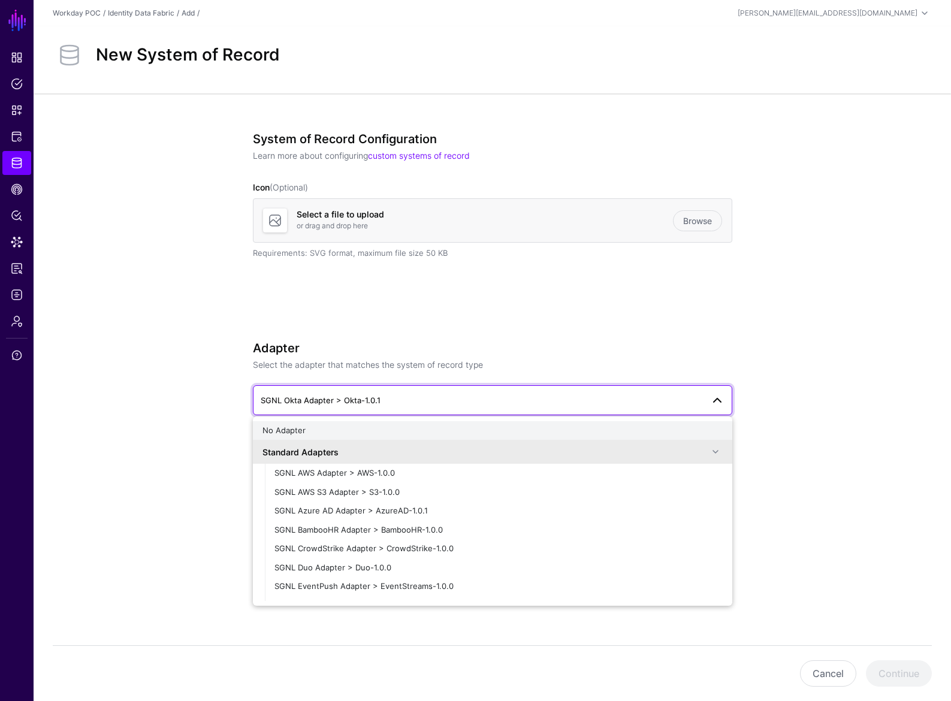
click at [316, 431] on div "No Adapter" at bounding box center [492, 431] width 460 height 12
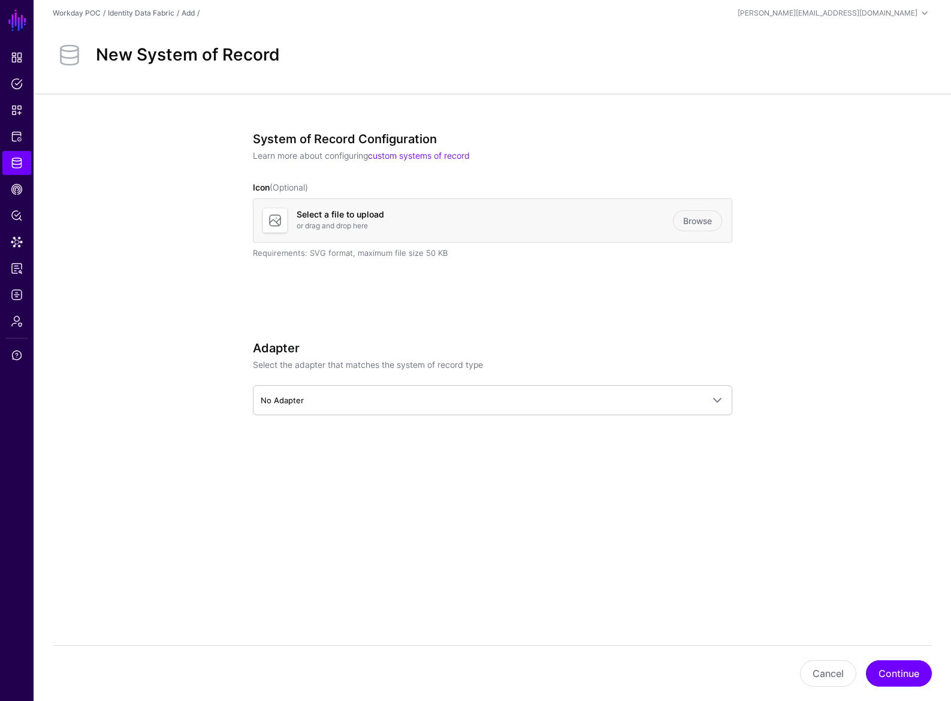
click at [467, 274] on div "System of Record Configuration Learn more about configuring custom systems of r…" at bounding box center [492, 212] width 479 height 161
click at [898, 673] on button "Continue" at bounding box center [899, 673] width 66 height 26
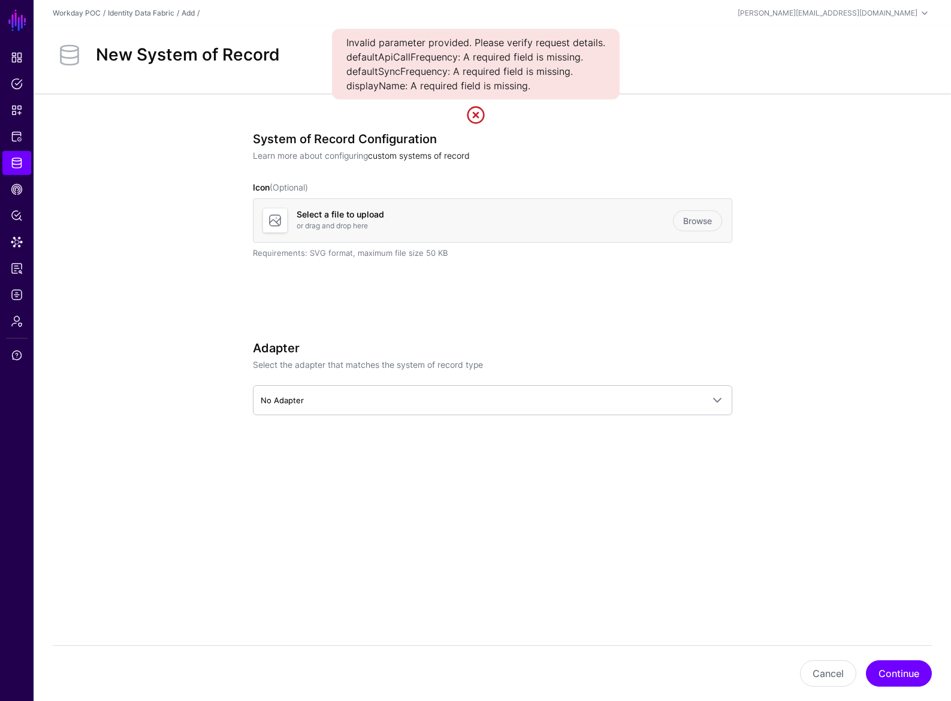
click at [425, 157] on link "custom systems of record" at bounding box center [419, 155] width 102 height 10
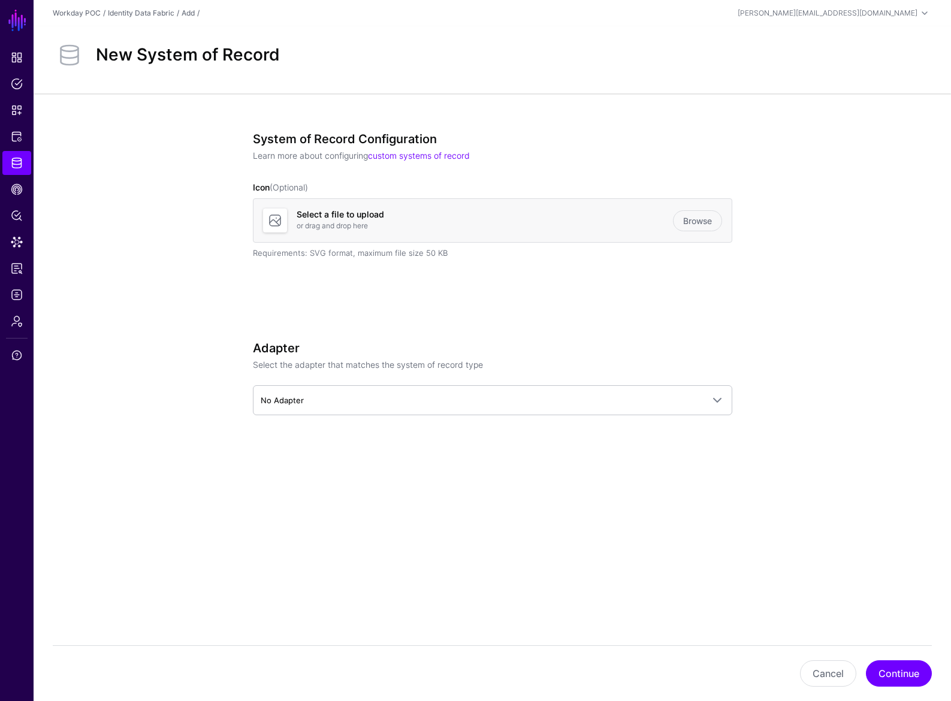
click at [559, 289] on div "System of Record Configuration Learn more about configuring custom systems of r…" at bounding box center [492, 212] width 479 height 161
click at [820, 669] on button "Cancel" at bounding box center [828, 673] width 56 height 26
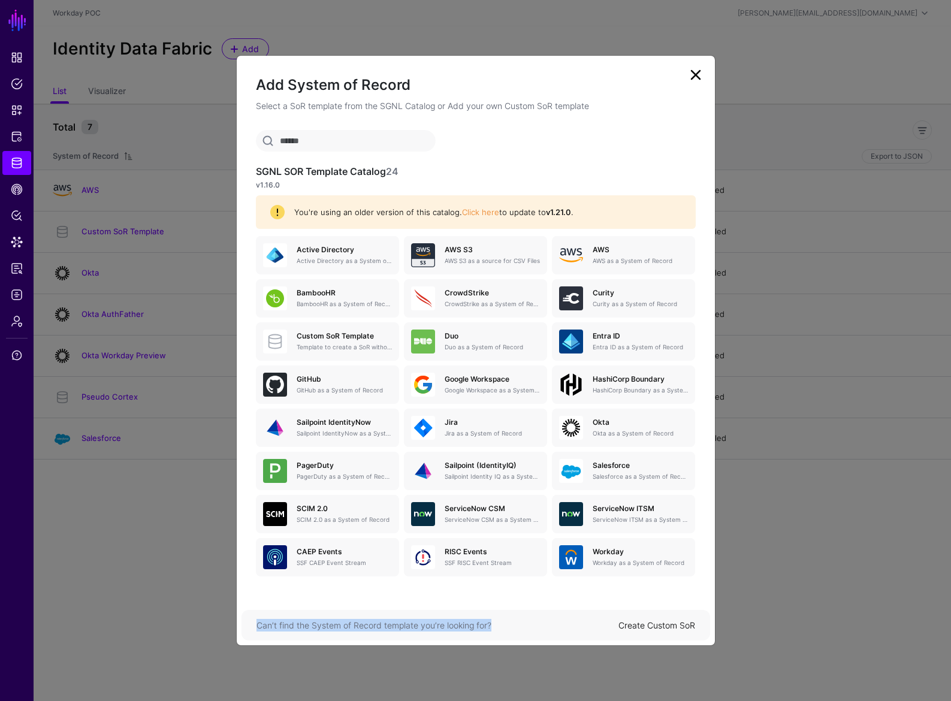
drag, startPoint x: 258, startPoint y: 624, endPoint x: 495, endPoint y: 631, distance: 237.3
click at [495, 631] on div "Can’t find the System of Record template you’re looking for?" at bounding box center [437, 625] width 362 height 13
click at [560, 625] on div "Can’t find the System of Record template you’re looking for?" at bounding box center [437, 625] width 362 height 13
click at [603, 303] on p "Curity as a System of Record" at bounding box center [639, 304] width 95 height 9
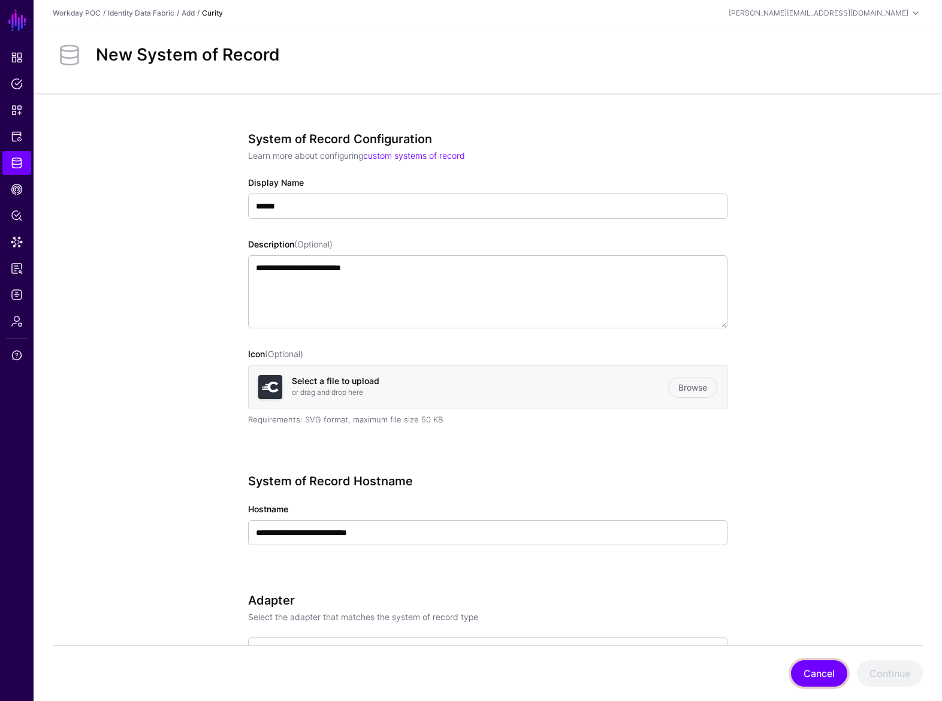
click at [815, 670] on button "Cancel" at bounding box center [819, 673] width 56 height 26
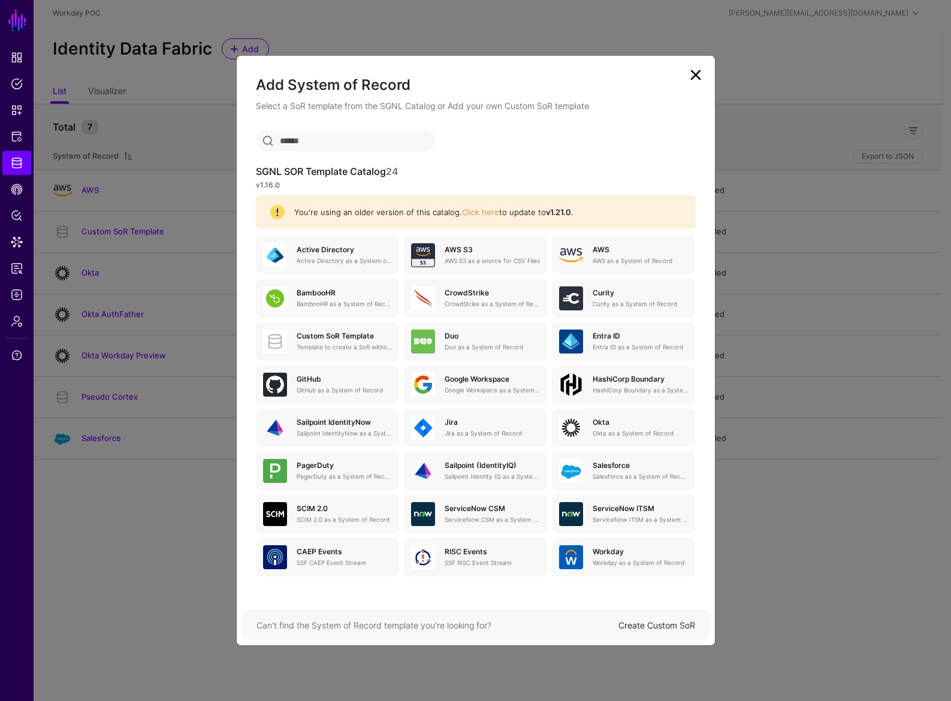
click at [650, 625] on link "Create Custom SoR" at bounding box center [656, 625] width 77 height 10
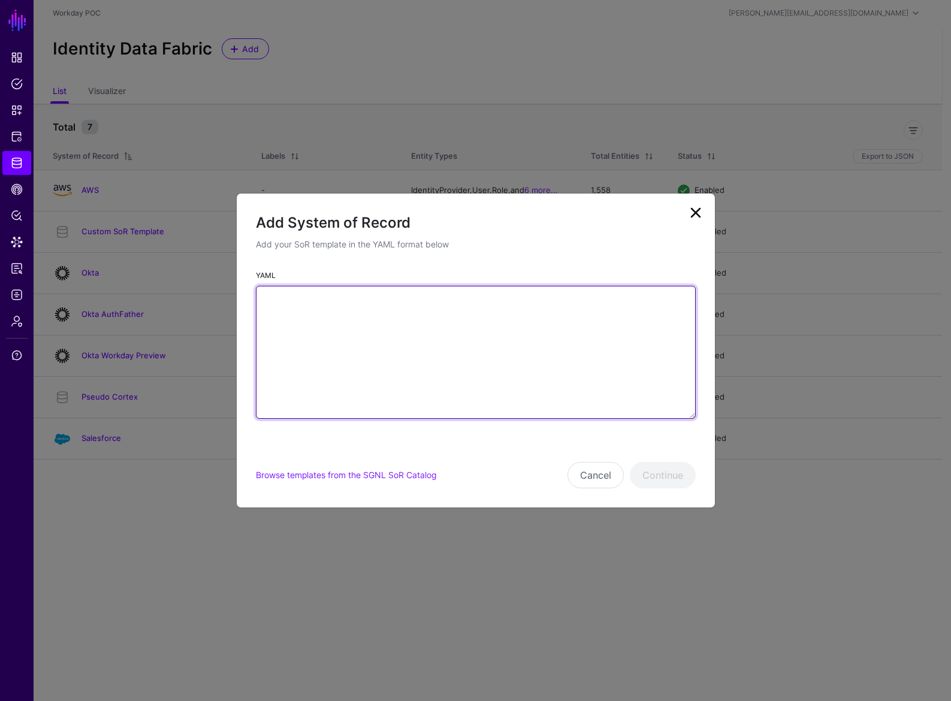
click at [442, 341] on textarea "YAML" at bounding box center [476, 352] width 440 height 133
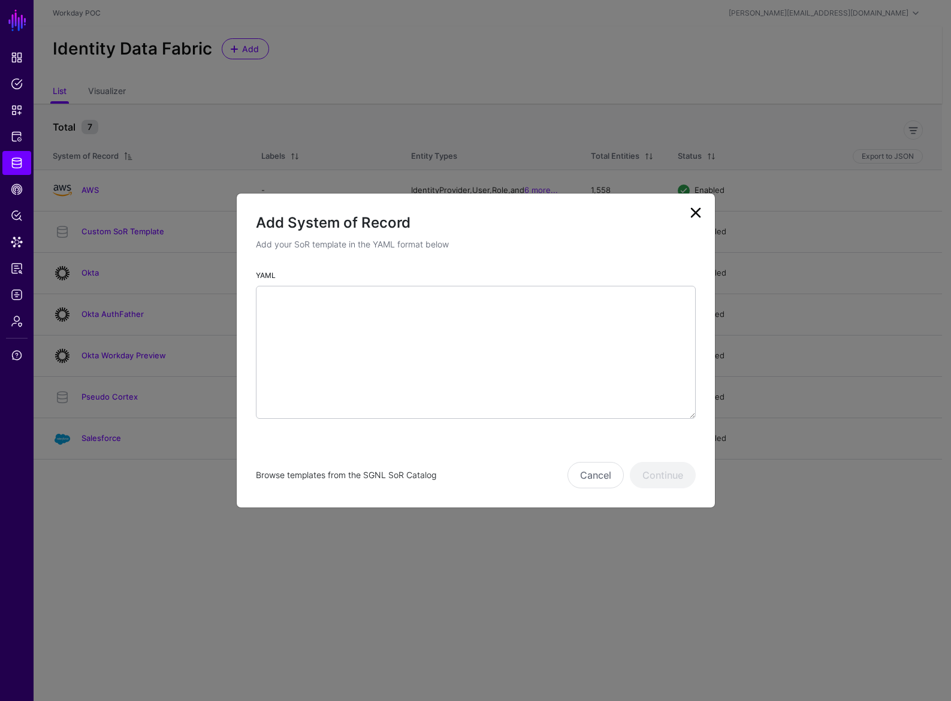
click at [332, 473] on link "Browse templates from the SGNL SoR Catalog" at bounding box center [346, 475] width 180 height 10
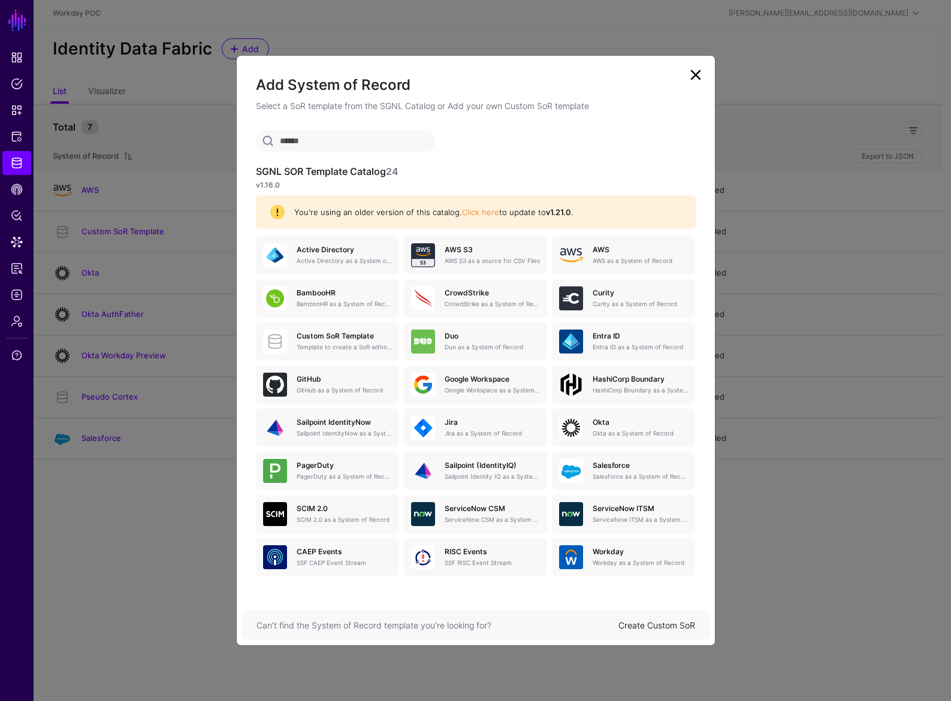
click at [684, 625] on link "Create Custom SoR" at bounding box center [656, 625] width 77 height 10
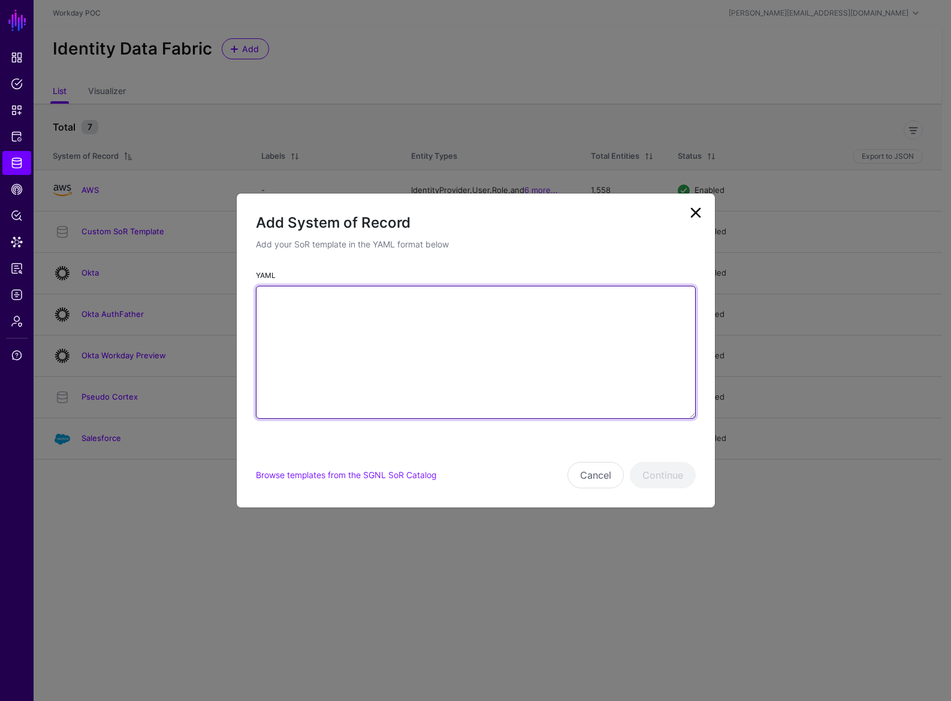
click at [446, 382] on textarea "YAML" at bounding box center [476, 352] width 440 height 133
click at [451, 357] on textarea "YAML" at bounding box center [476, 352] width 440 height 133
paste textarea "**********"
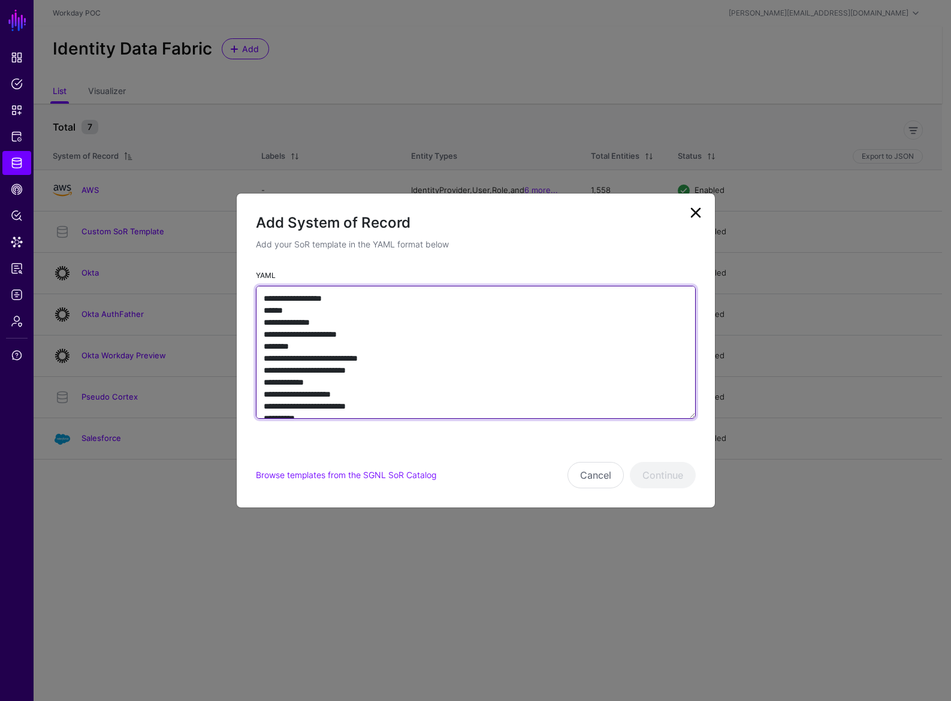
scroll to position [101, 0]
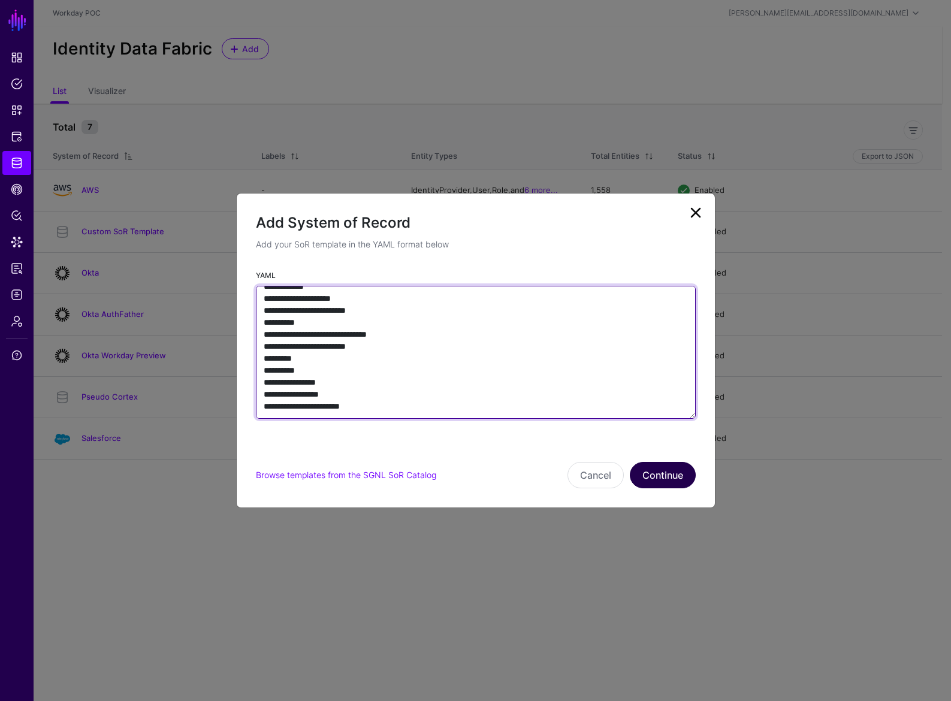
type textarea "**********"
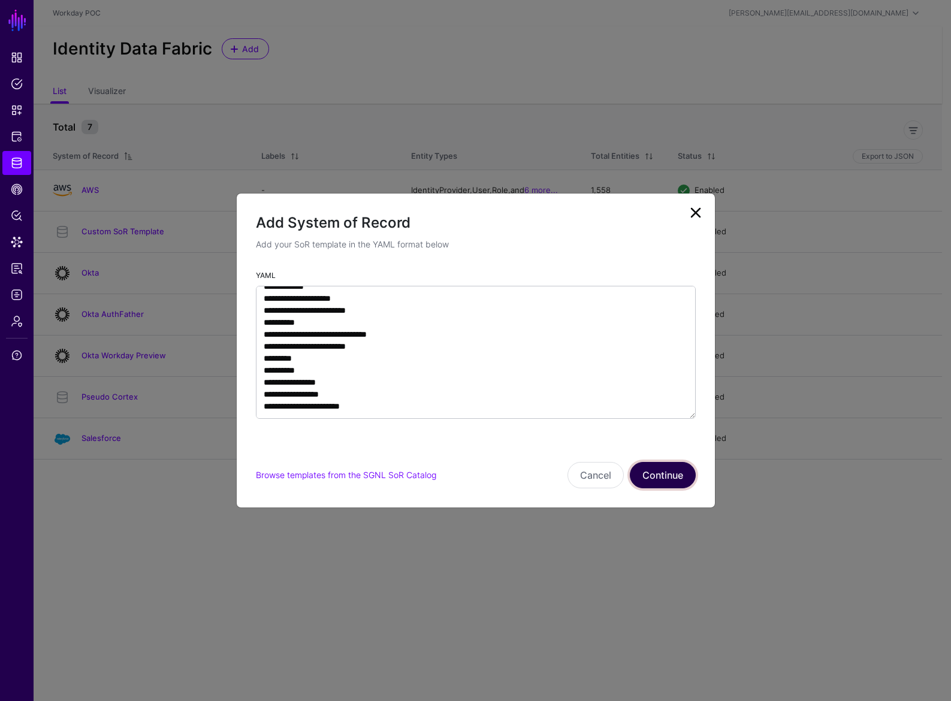
click at [652, 479] on button "Continue" at bounding box center [663, 475] width 66 height 26
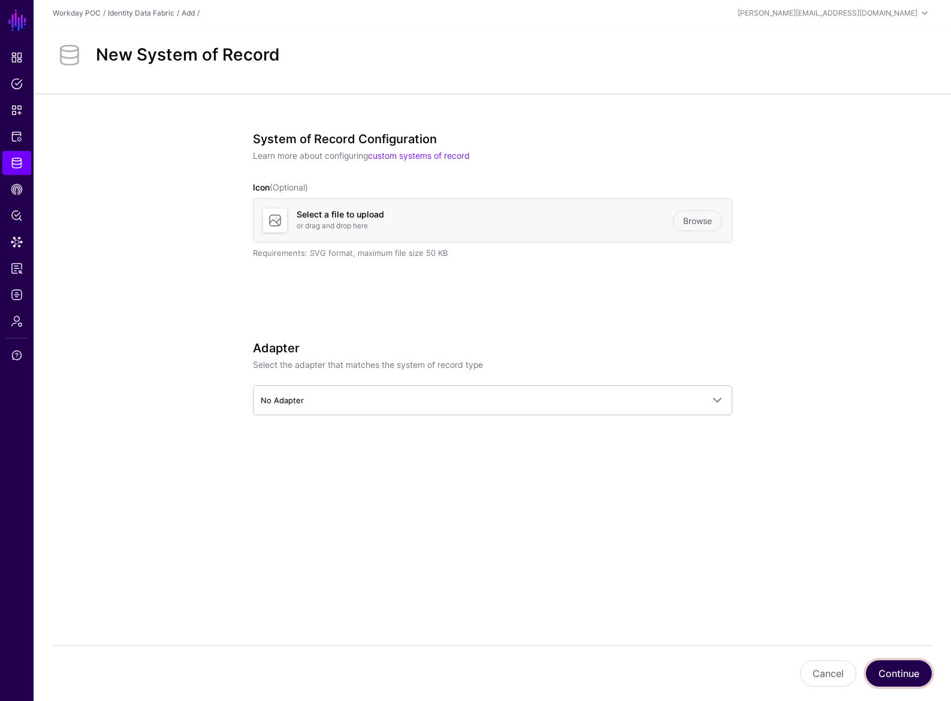
click at [903, 676] on button "Continue" at bounding box center [899, 673] width 66 height 26
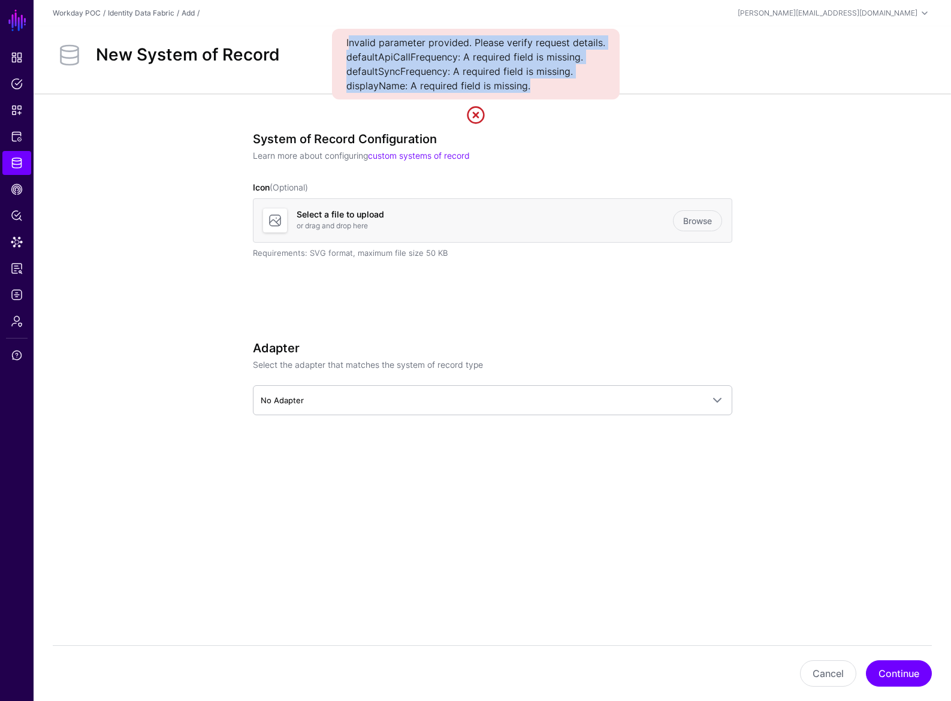
drag, startPoint x: 350, startPoint y: 40, endPoint x: 545, endPoint y: 87, distance: 200.2
click at [545, 87] on div "Invalid parameter provided. Please verify request details. defaultApiCallFreque…" at bounding box center [476, 64] width 288 height 71
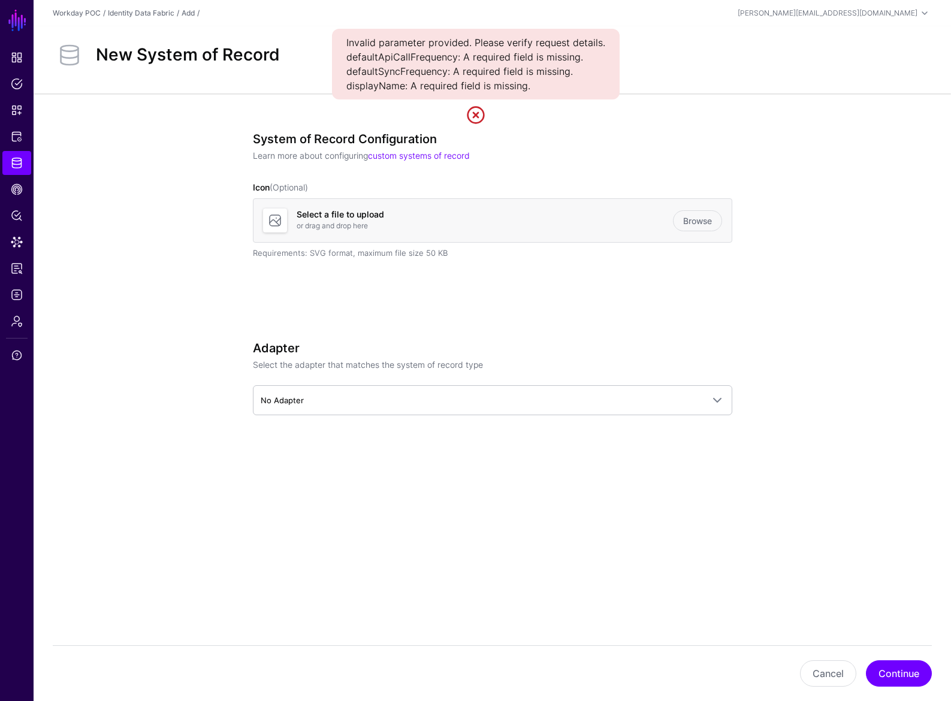
click at [527, 292] on div "System of Record Configuration Learn more about configuring custom systems of r…" at bounding box center [492, 212] width 479 height 161
click at [833, 670] on button "Cancel" at bounding box center [828, 673] width 56 height 26
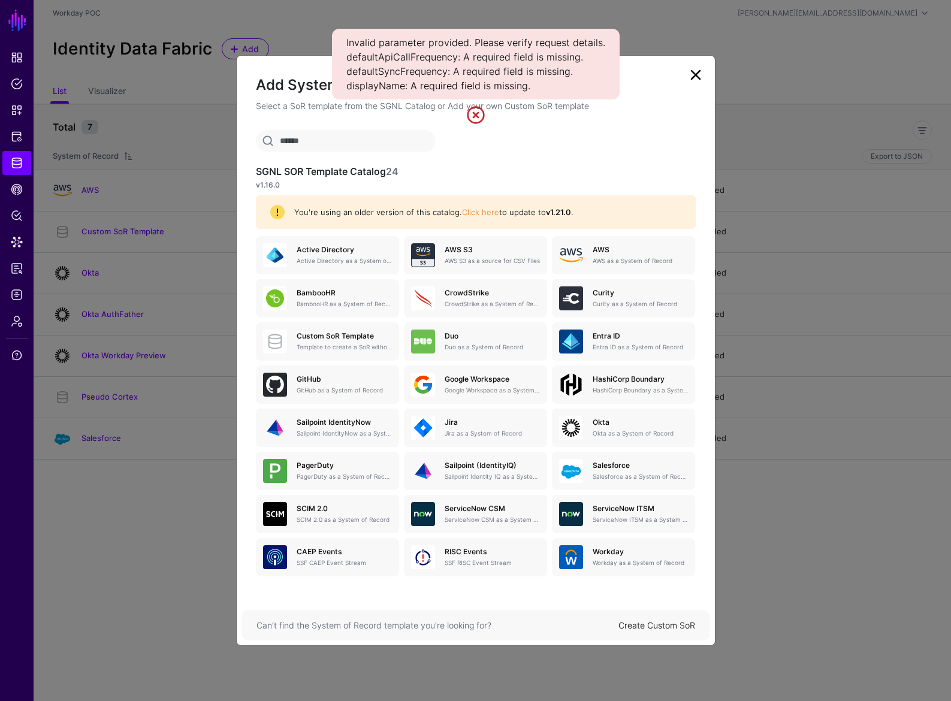
drag, startPoint x: 541, startPoint y: 95, endPoint x: 535, endPoint y: 92, distance: 6.5
click at [535, 92] on div "Invalid parameter provided. Please verify request details. defaultApiCallFreque…" at bounding box center [476, 64] width 288 height 71
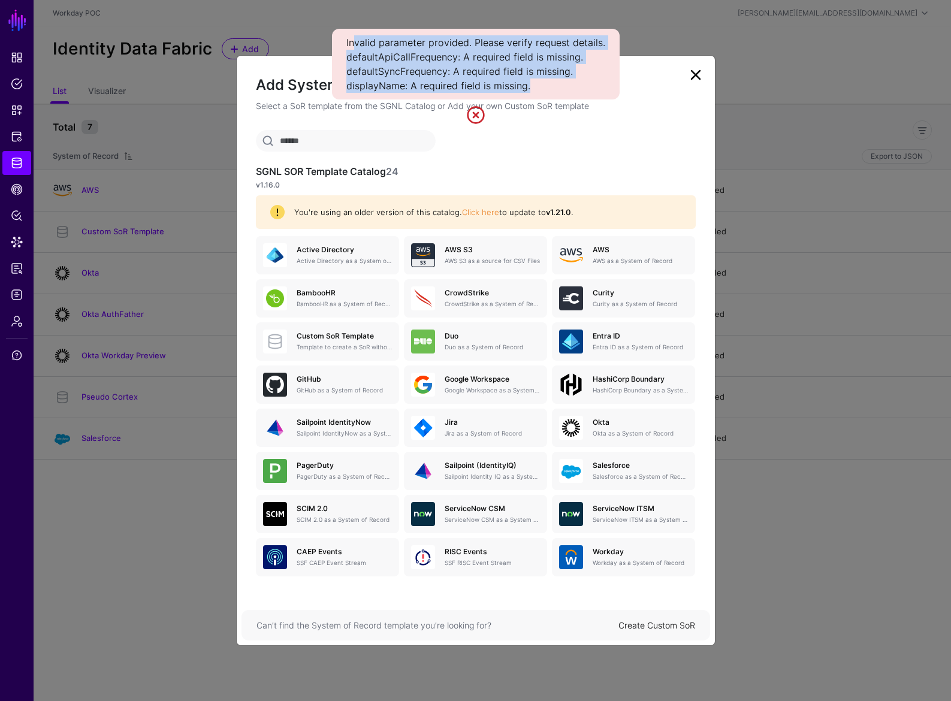
drag, startPoint x: 538, startPoint y: 90, endPoint x: 356, endPoint y: 47, distance: 186.6
click at [356, 47] on div "Invalid parameter provided. Please verify request details. defaultApiCallFreque…" at bounding box center [476, 64] width 288 height 71
click at [347, 44] on div "Invalid parameter provided. Please verify request details. defaultApiCallFreque…" at bounding box center [476, 64] width 288 height 71
copy div "Invalid parameter provided. Please verify request details. defaultApiCallFreque…"
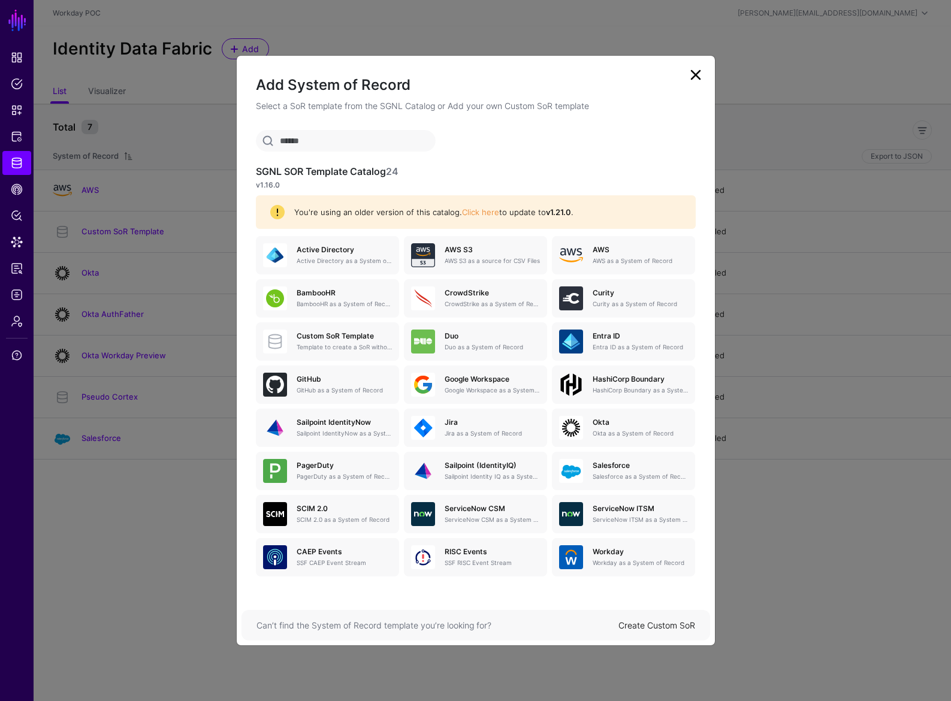
click at [636, 631] on div "Create Custom SoR" at bounding box center [656, 625] width 77 height 13
click at [636, 621] on link "Create Custom SoR" at bounding box center [656, 625] width 77 height 10
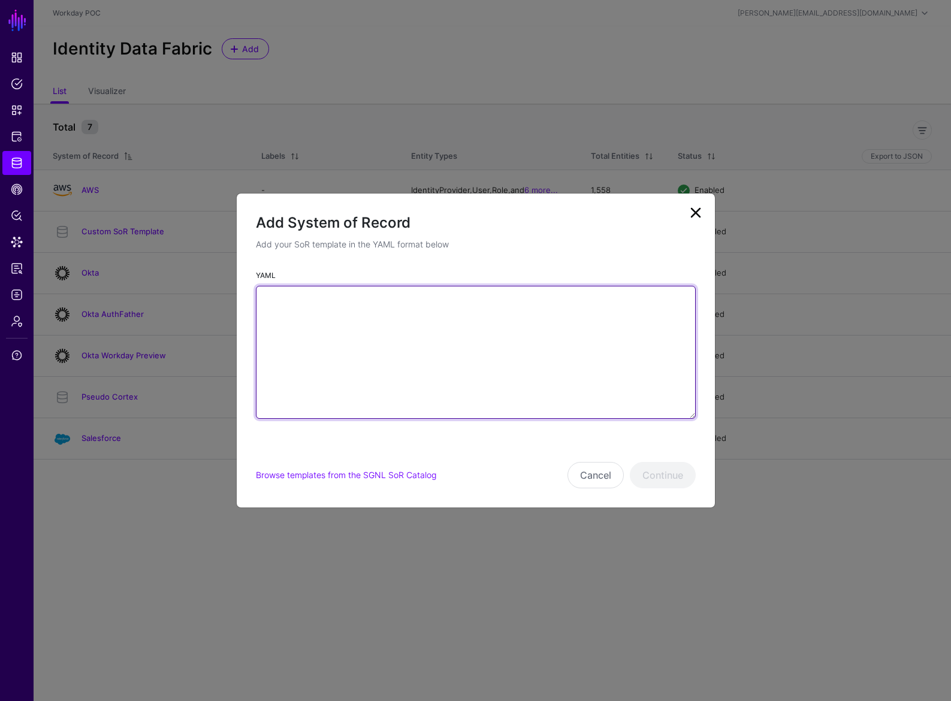
click at [422, 350] on textarea "YAML" at bounding box center [476, 352] width 440 height 133
paste textarea "**********"
type textarea "**********"
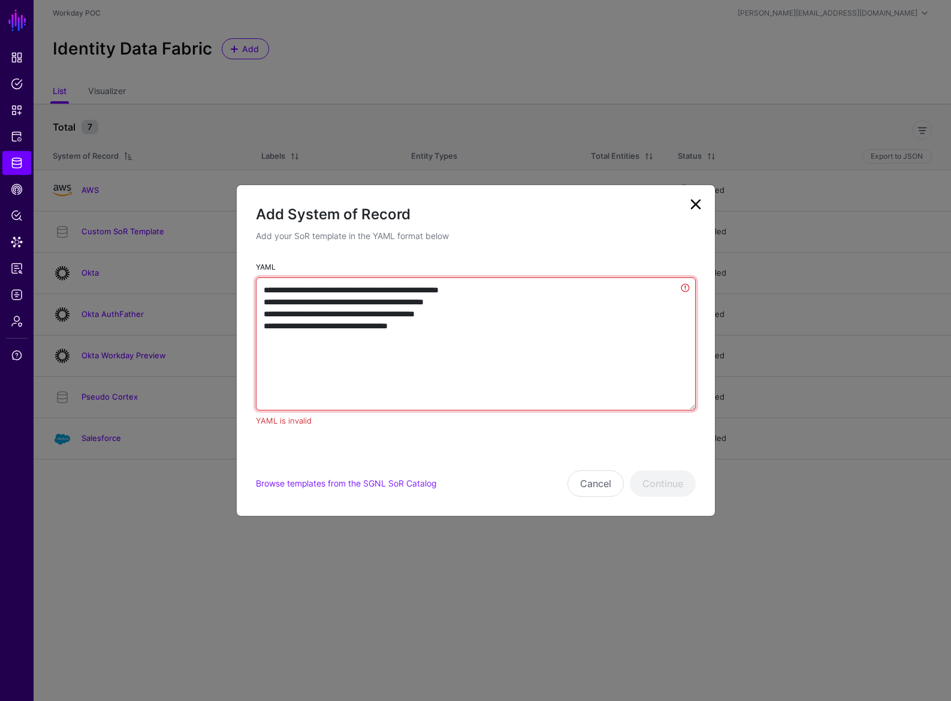
drag, startPoint x: 461, startPoint y: 345, endPoint x: 207, endPoint y: 260, distance: 267.3
click at [207, 260] on ngb-modal-window "**********" at bounding box center [475, 350] width 951 height 701
paste textarea "**********"
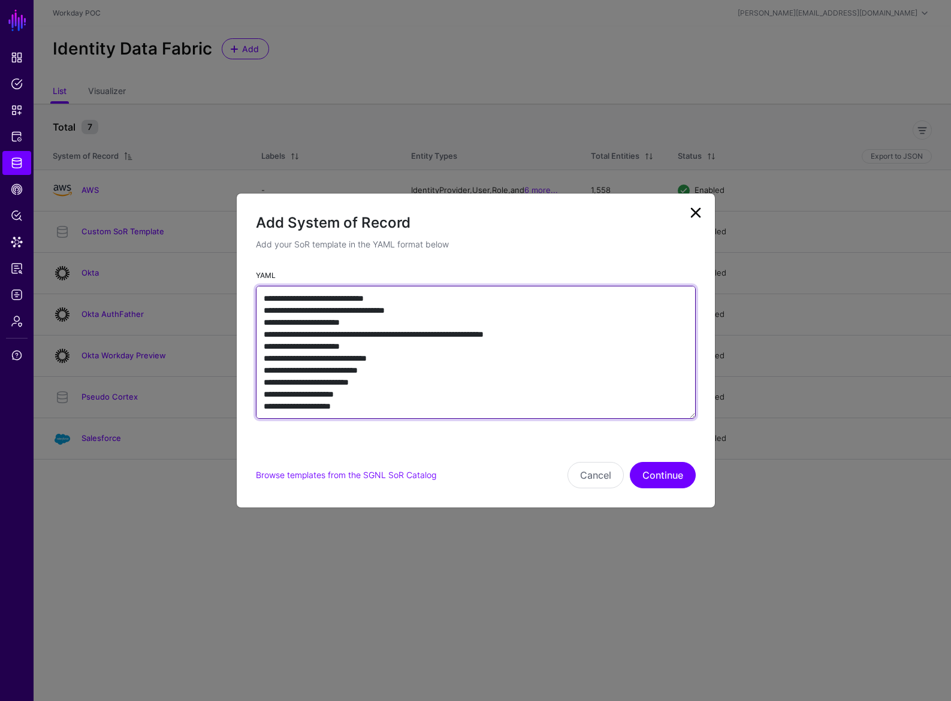
scroll to position [326, 0]
type textarea "**********"
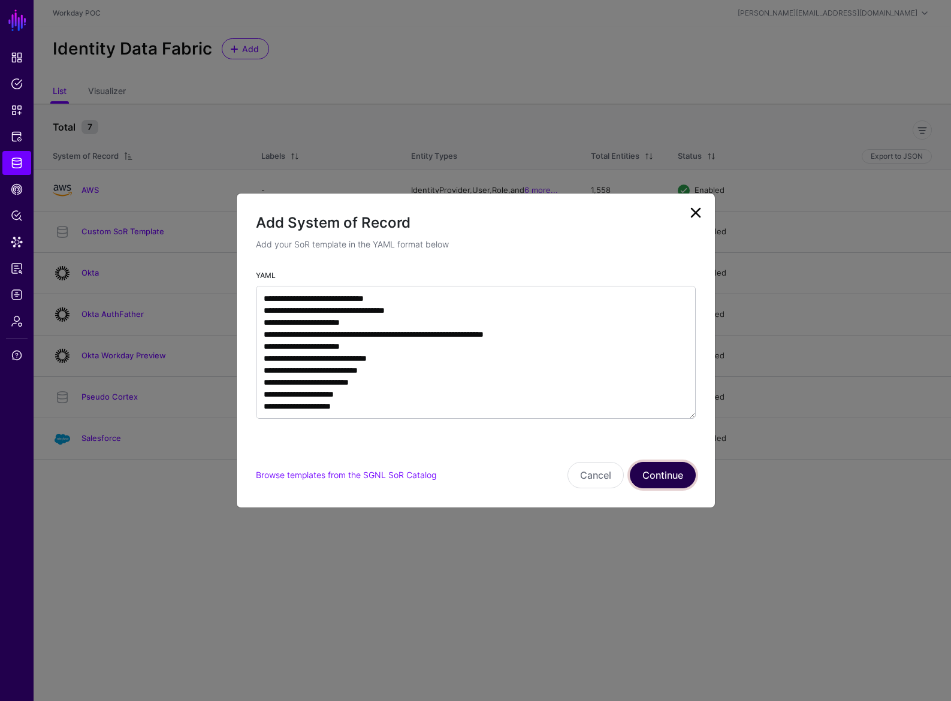
click at [652, 474] on button "Continue" at bounding box center [663, 475] width 66 height 26
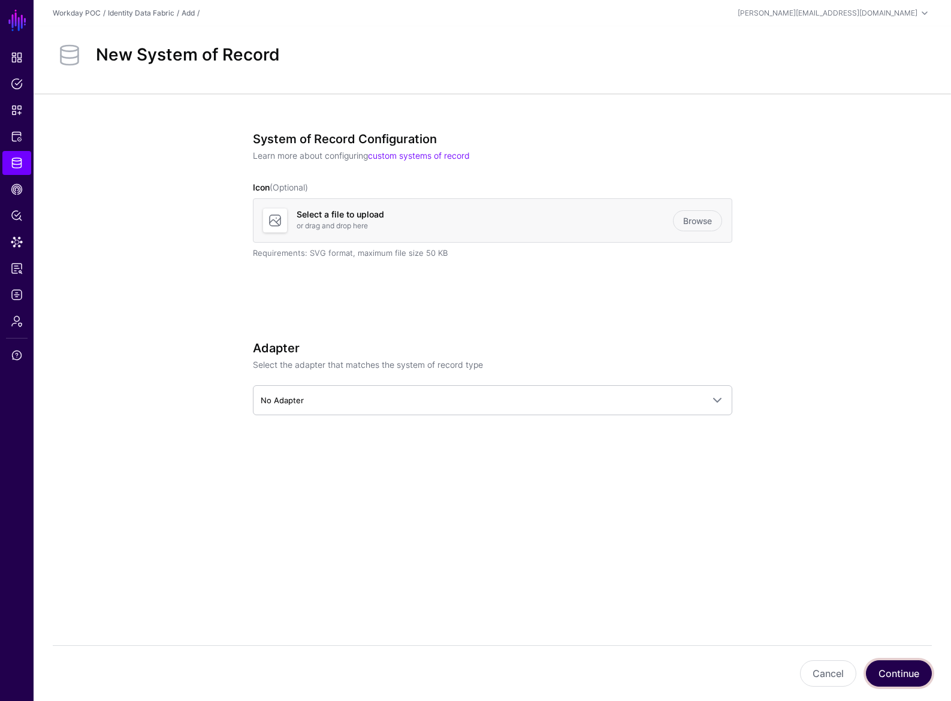
click at [894, 679] on button "Continue" at bounding box center [899, 673] width 66 height 26
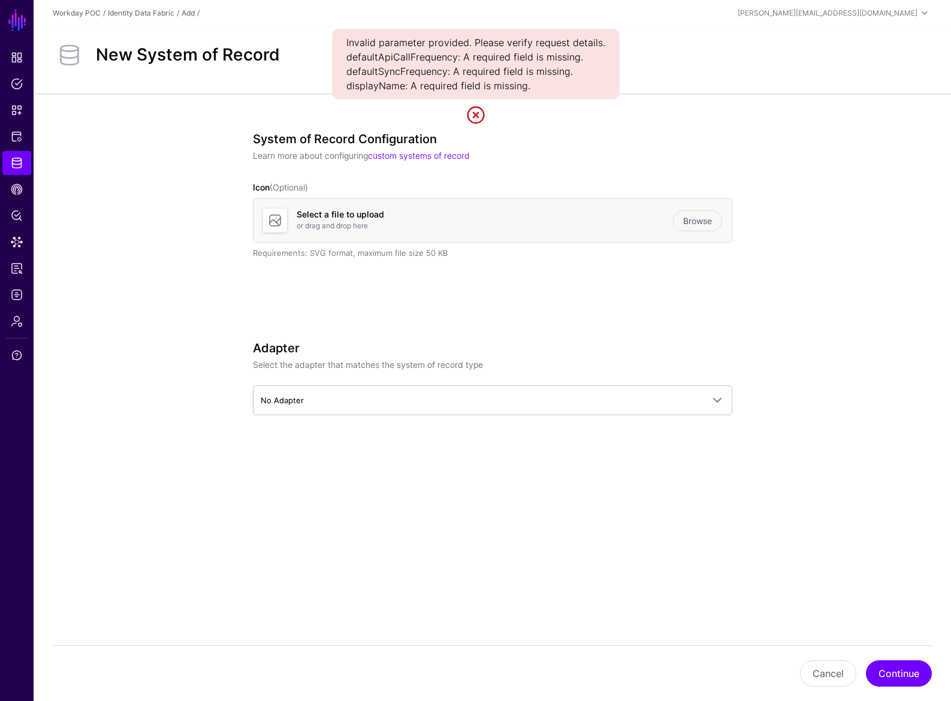
click at [561, 75] on div "Invalid parameter provided. Please verify request details. defaultApiCallFreque…" at bounding box center [476, 64] width 288 height 71
drag, startPoint x: 555, startPoint y: 84, endPoint x: 316, endPoint y: 43, distance: 242.6
click at [316, 43] on main "SGNL Dashboard Policies Snippets Protected Systems Identity Data Fabric CAEP Hu…" at bounding box center [475, 350] width 951 height 701
click at [495, 67] on div "Invalid parameter provided. Please verify request details. defaultApiCallFreque…" at bounding box center [476, 64] width 288 height 71
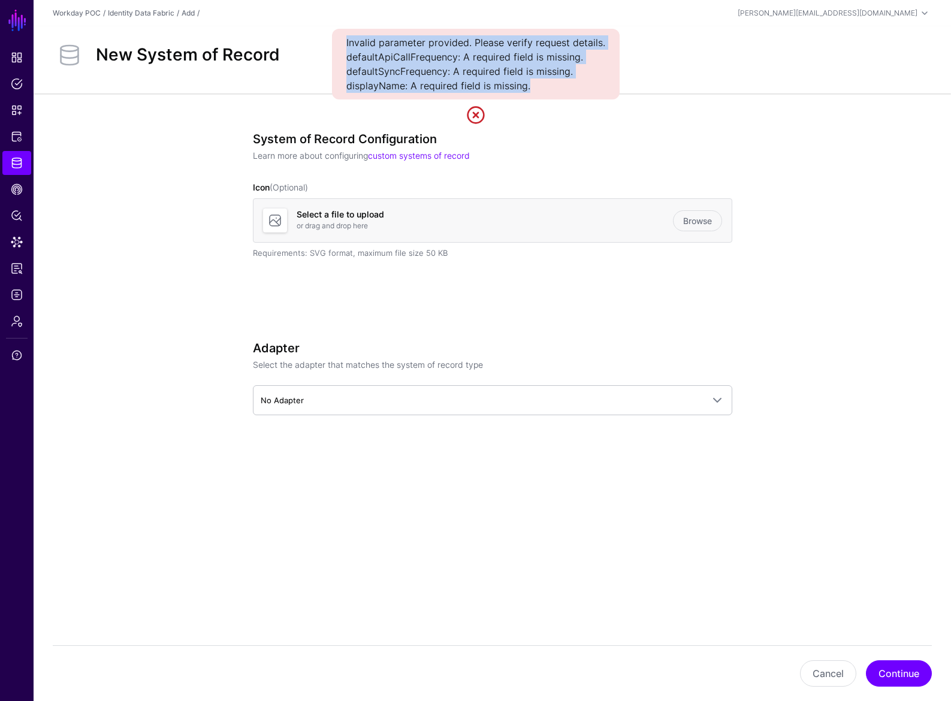
drag, startPoint x: 550, startPoint y: 84, endPoint x: 346, endPoint y: 41, distance: 208.9
click at [346, 41] on div "Invalid parameter provided. Please verify request details. defaultApiCallFreque…" at bounding box center [476, 64] width 288 height 71
copy div "Invalid parameter provided. Please verify request details. defaultApiCallFreque…"
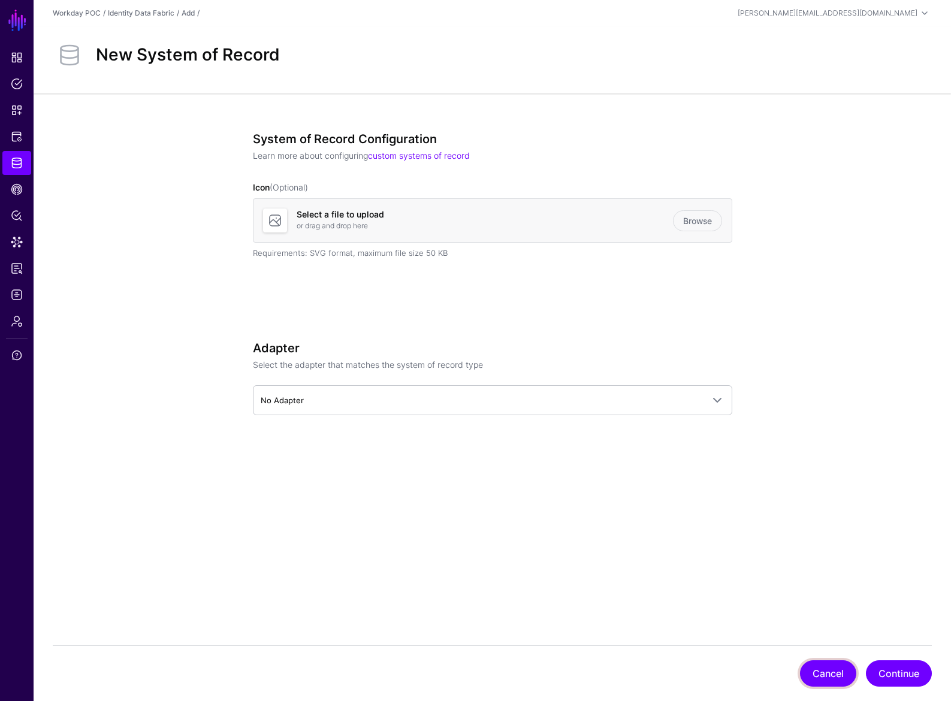
click at [835, 676] on button "Cancel" at bounding box center [828, 673] width 56 height 26
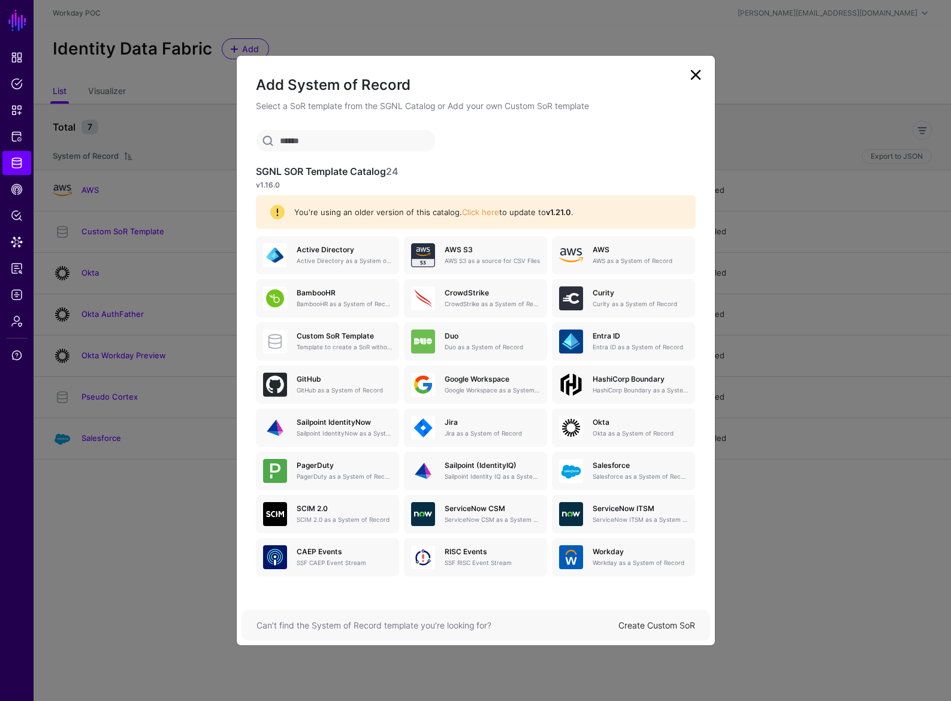
click at [652, 631] on div "Create Custom SoR" at bounding box center [656, 625] width 77 height 13
click at [641, 618] on div "Can’t find the System of Record template you’re looking for? Create Custom SoR" at bounding box center [475, 625] width 468 height 31
click at [645, 625] on link "Create Custom SoR" at bounding box center [656, 625] width 77 height 10
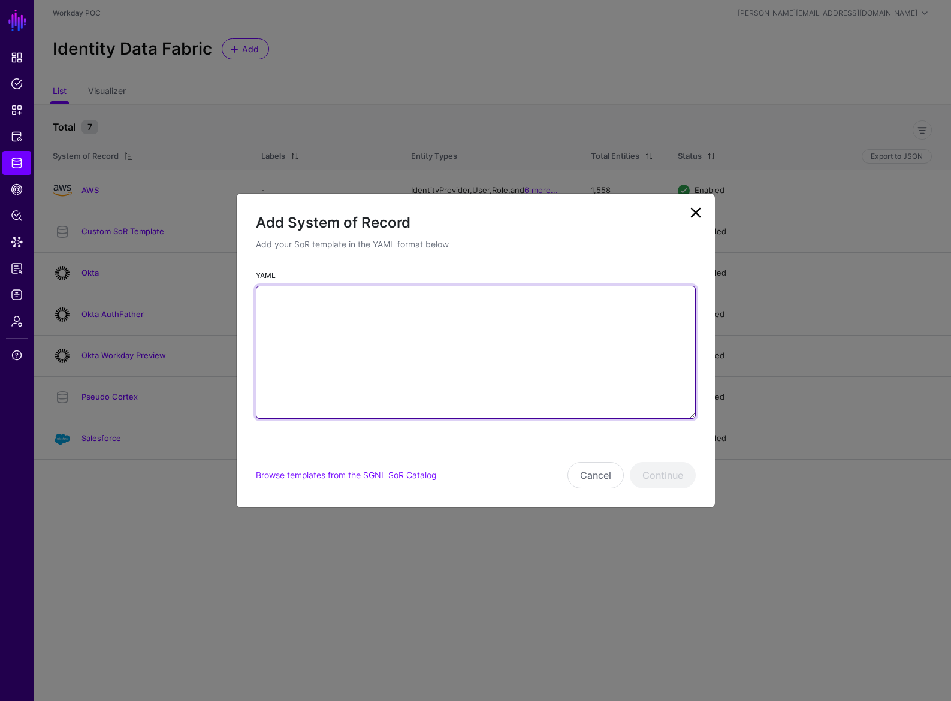
click at [460, 366] on textarea "YAML" at bounding box center [476, 352] width 440 height 133
paste textarea "**********"
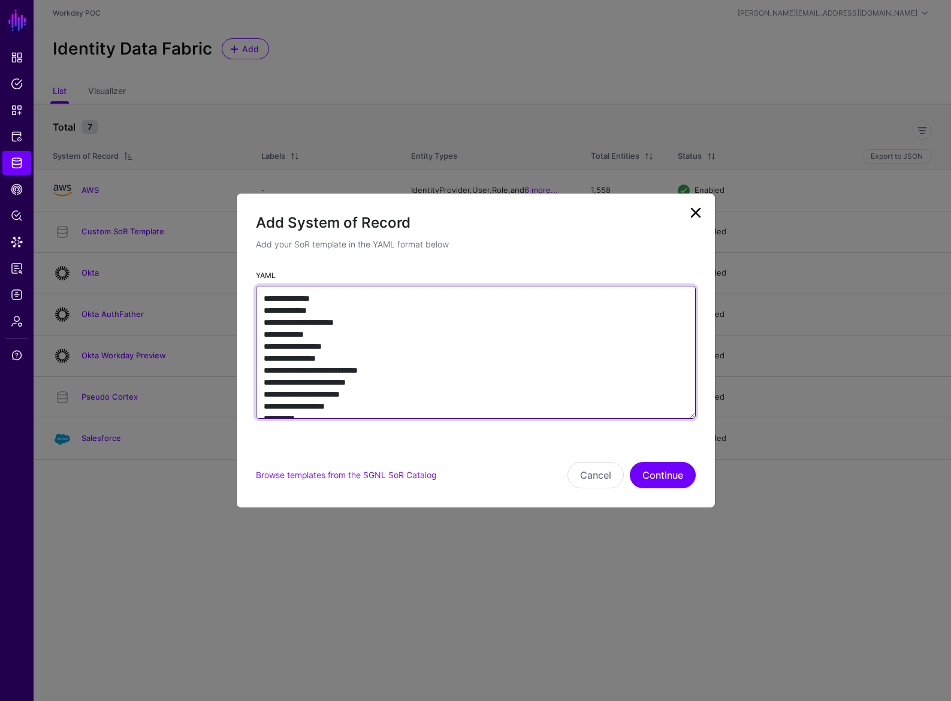
scroll to position [65, 0]
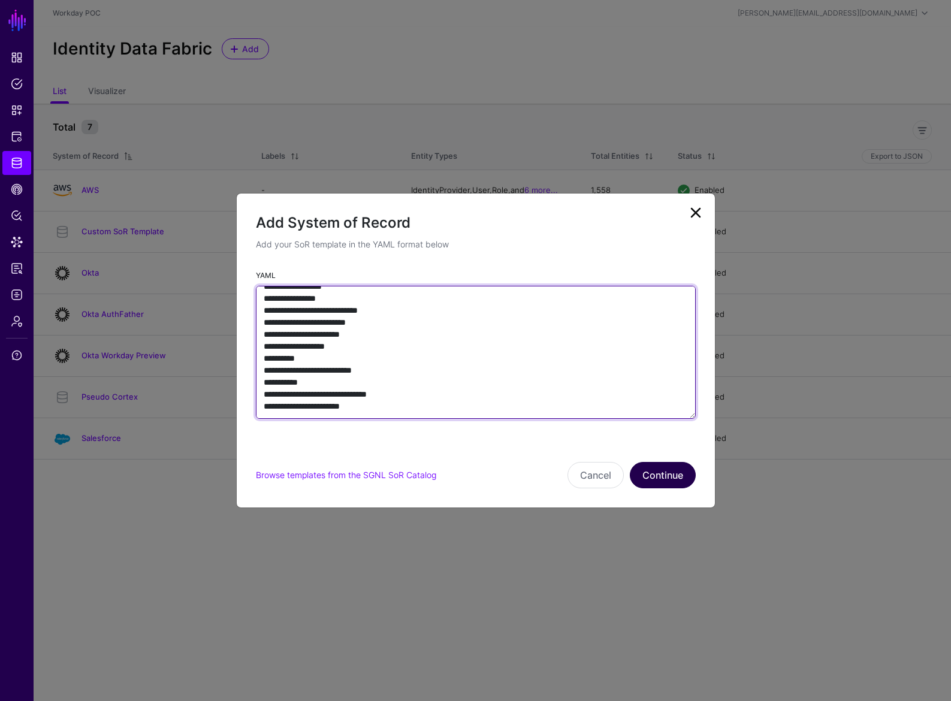
type textarea "**********"
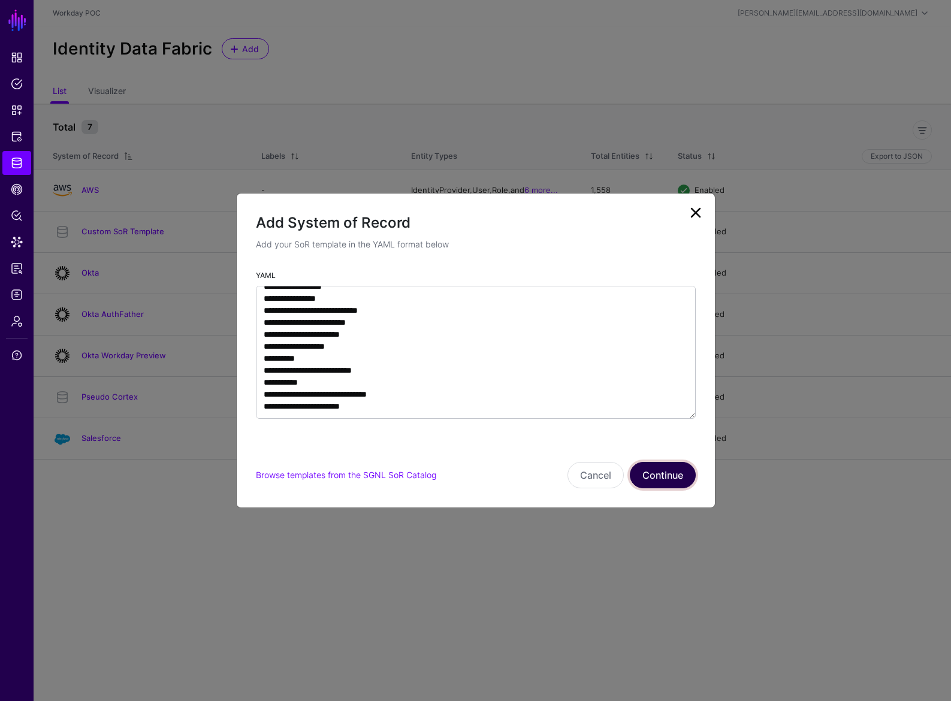
click at [660, 477] on button "Continue" at bounding box center [663, 475] width 66 height 26
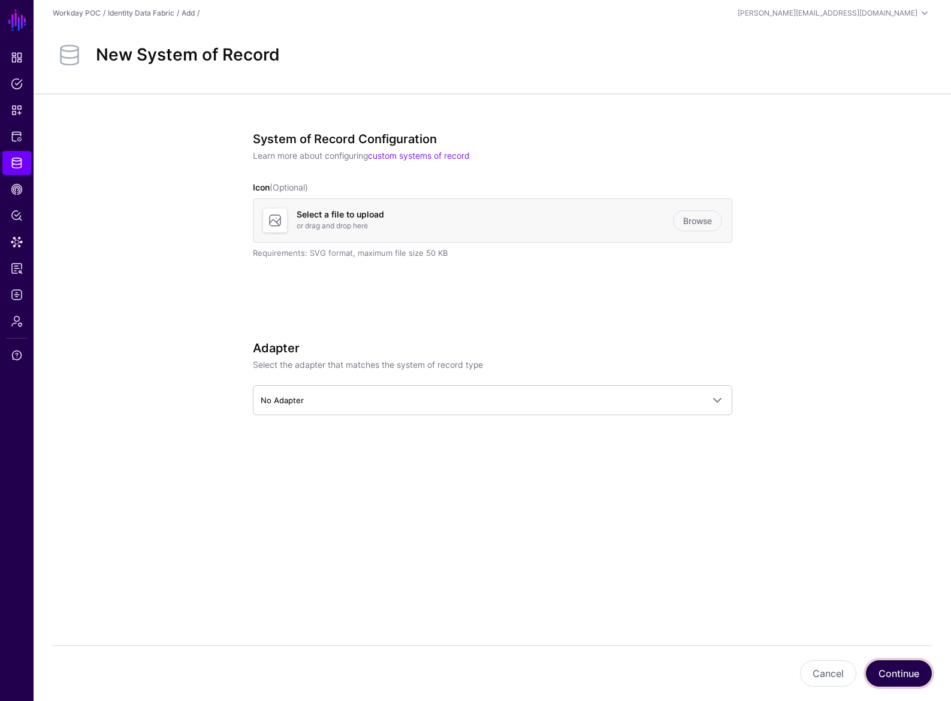
click at [897, 674] on button "Continue" at bounding box center [899, 673] width 66 height 26
click at [821, 678] on button "Cancel" at bounding box center [828, 673] width 56 height 26
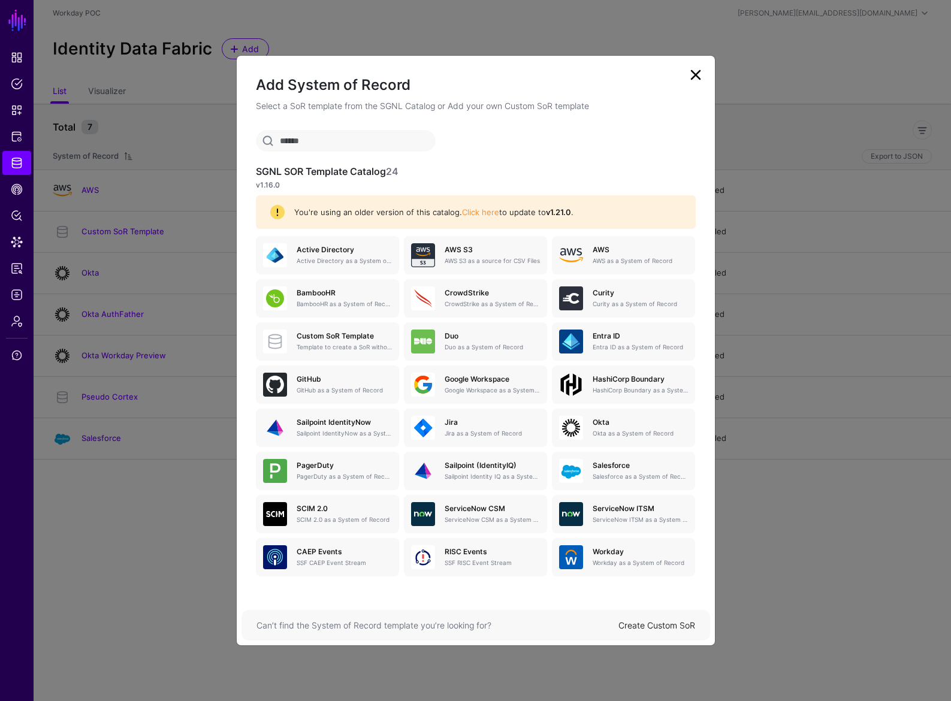
click at [666, 625] on link "Create Custom SoR" at bounding box center [656, 625] width 77 height 10
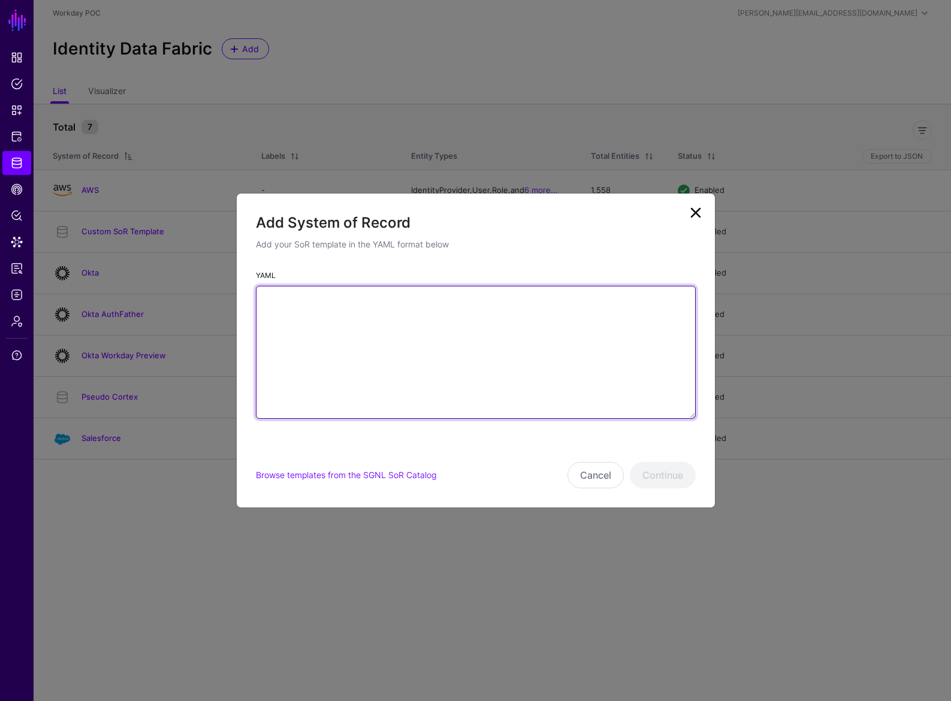
click at [486, 355] on textarea "YAML" at bounding box center [476, 352] width 440 height 133
paste textarea "**********"
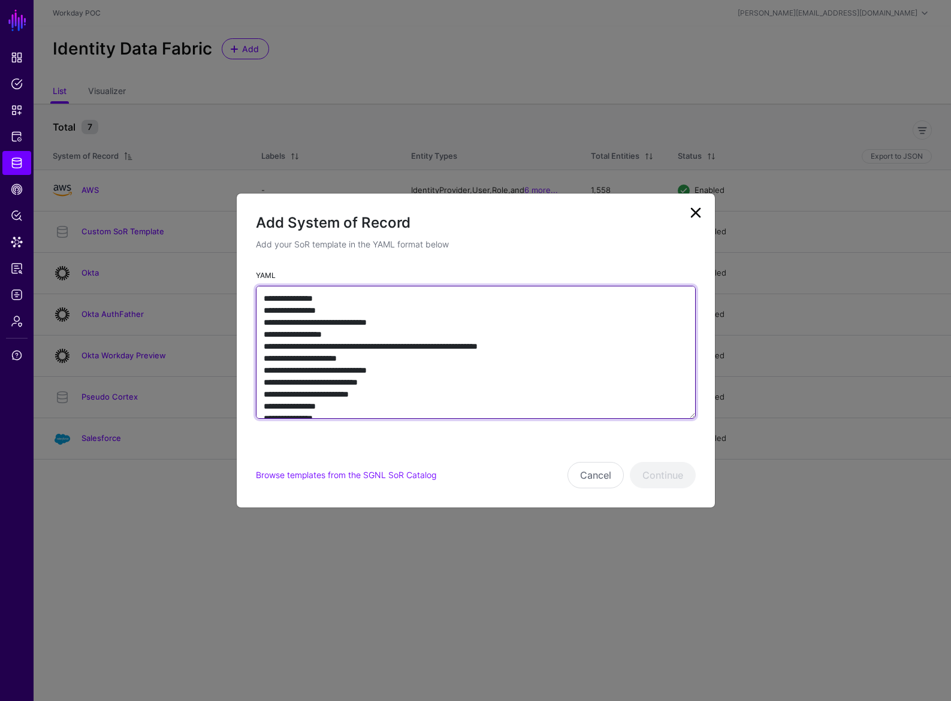
scroll to position [328, 0]
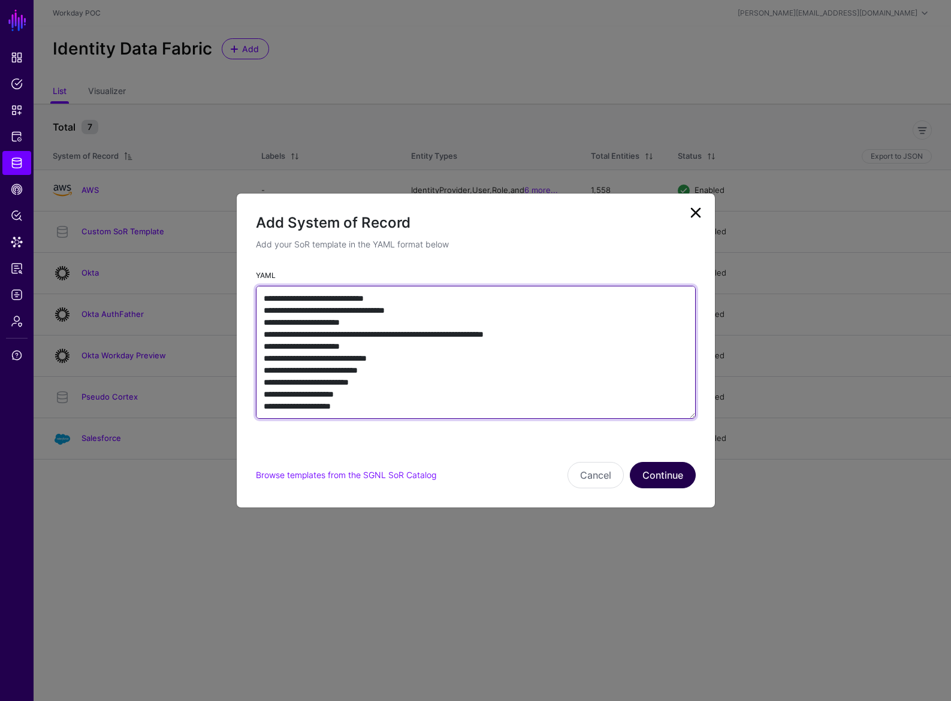
type textarea "**********"
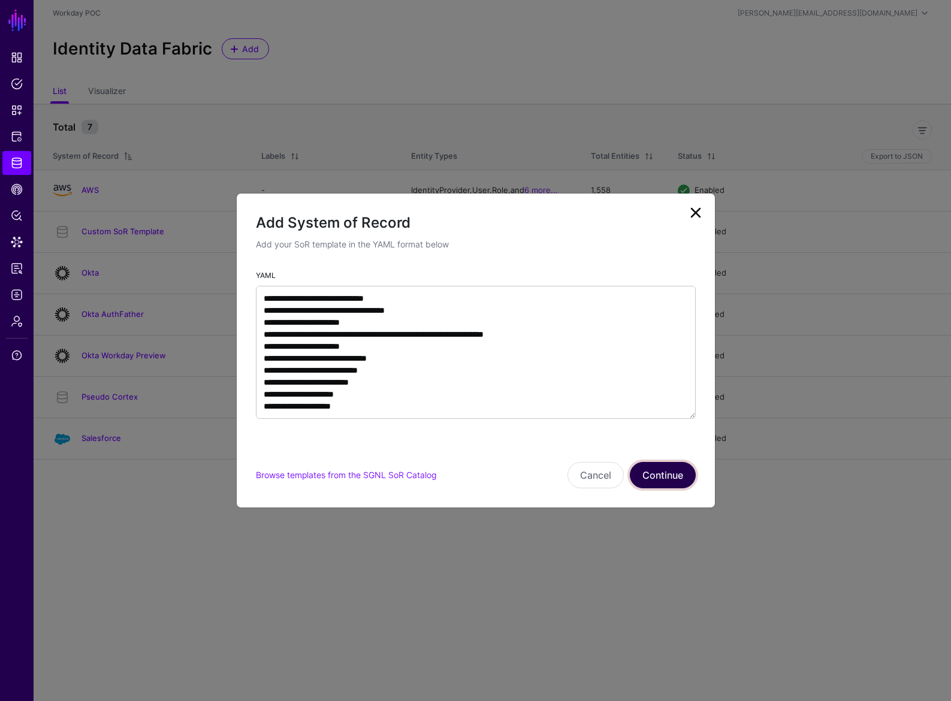
click at [668, 479] on button "Continue" at bounding box center [663, 475] width 66 height 26
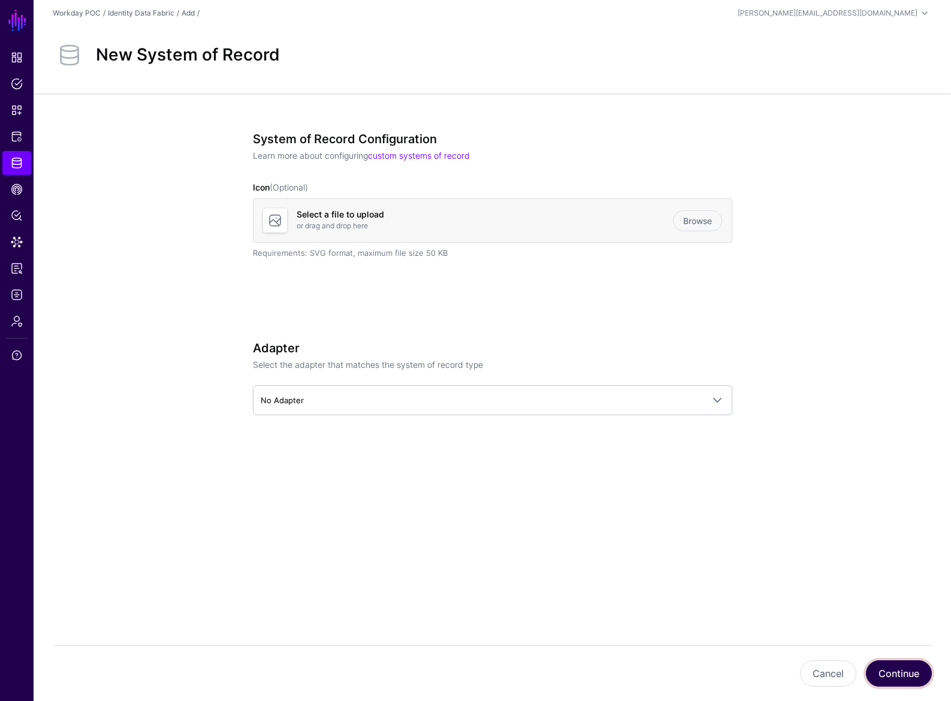
click at [905, 673] on button "Continue" at bounding box center [899, 673] width 66 height 26
click at [335, 292] on div "System of Record Configuration Learn more about configuring custom systems of r…" at bounding box center [492, 212] width 479 height 161
click at [25, 164] on link "Identity Data Fabric" at bounding box center [16, 163] width 29 height 24
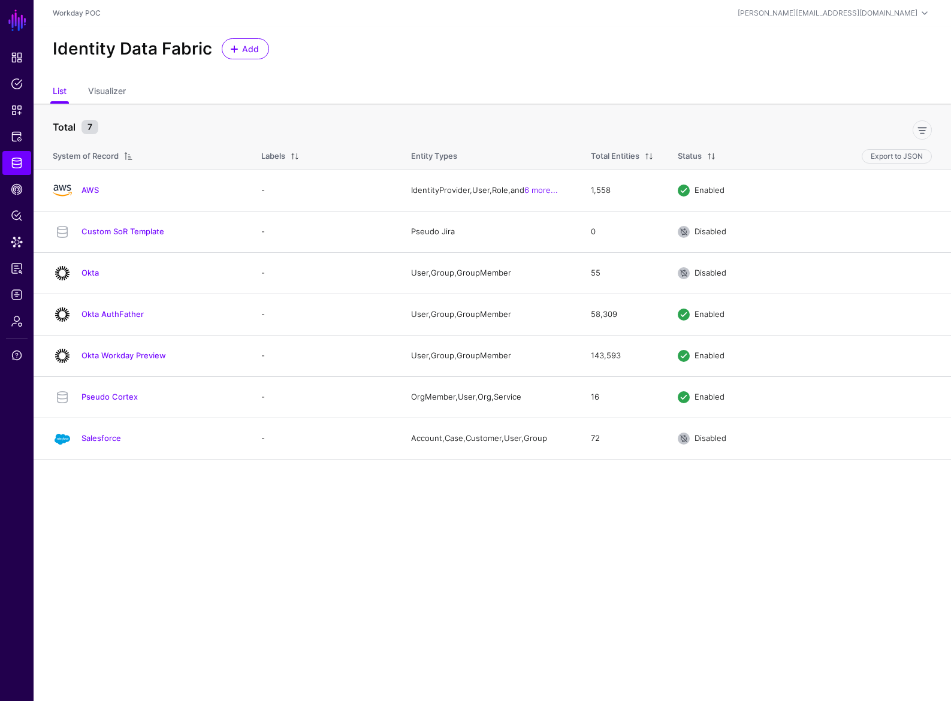
click at [327, 509] on main "SGNL Dashboard Policies Snippets Protected Systems Identity Data Fabric CAEP Hu…" at bounding box center [475, 350] width 951 height 701
click at [241, 53] on span "Add" at bounding box center [251, 49] width 20 height 13
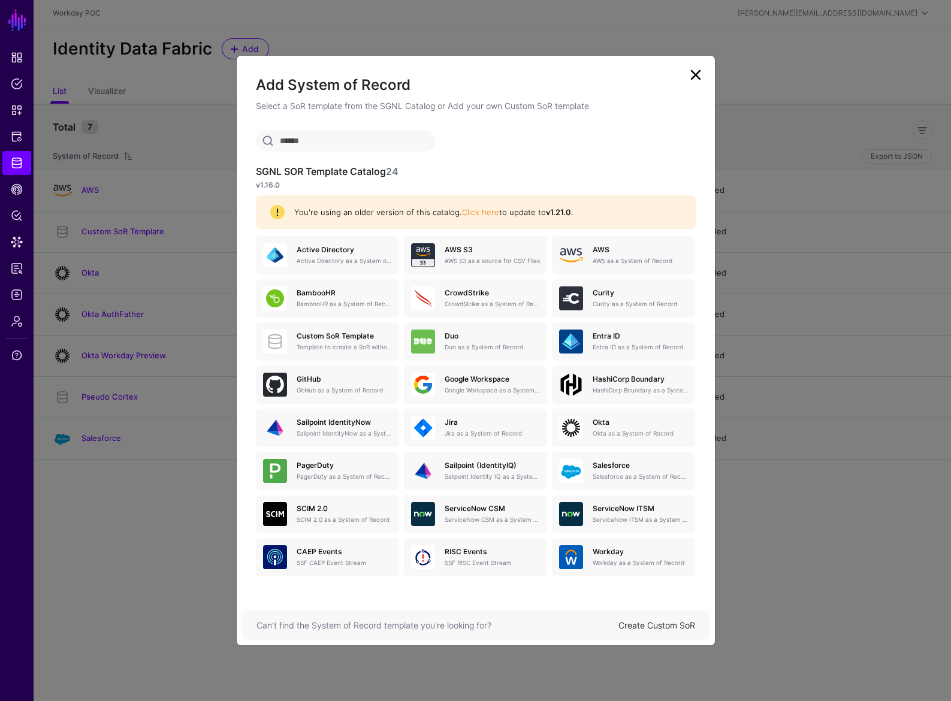
click at [668, 628] on link "Create Custom SoR" at bounding box center [656, 625] width 77 height 10
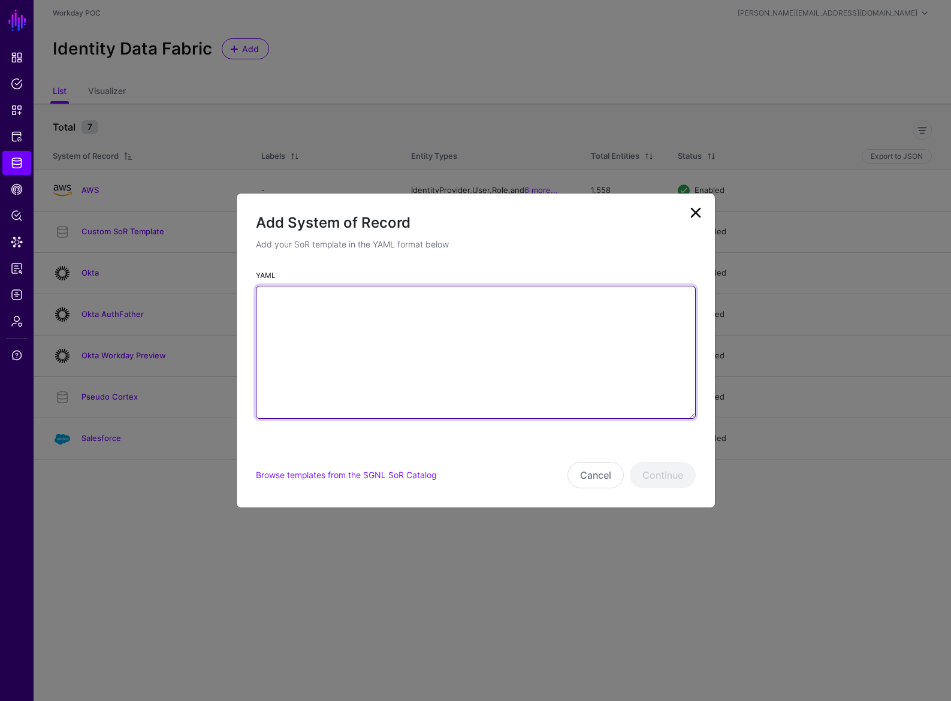
click at [393, 328] on textarea "YAML" at bounding box center [476, 352] width 440 height 133
paste textarea "**********"
drag, startPoint x: 491, startPoint y: 373, endPoint x: 208, endPoint y: 284, distance: 295.9
click at [208, 284] on ngb-modal-window "**********" at bounding box center [475, 350] width 951 height 701
paste textarea "**********"
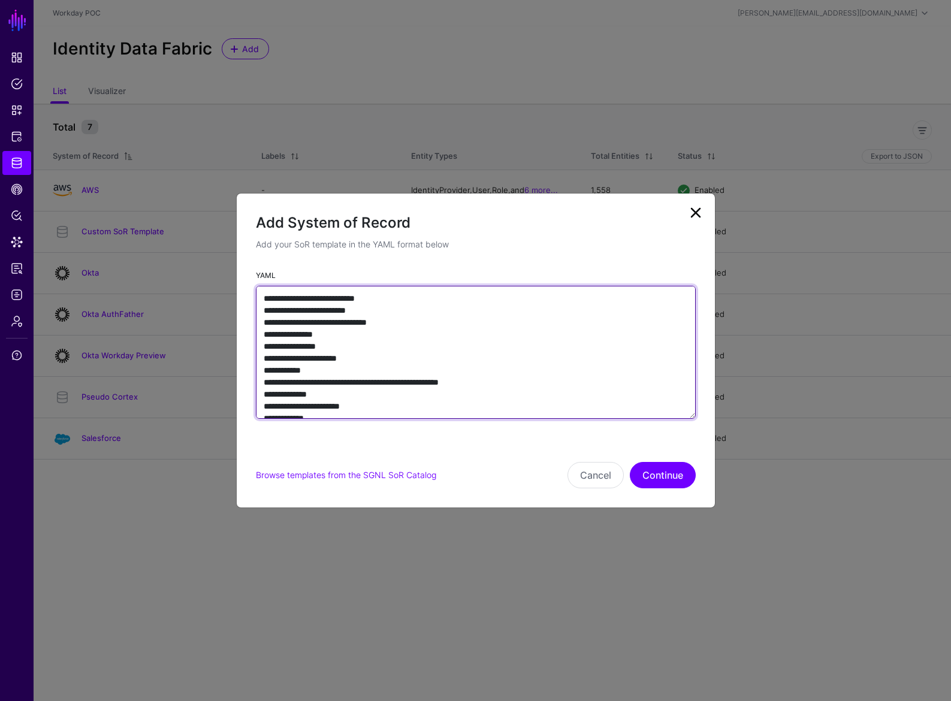
click at [454, 343] on textarea "**********" at bounding box center [476, 352] width 440 height 133
type textarea "**********"
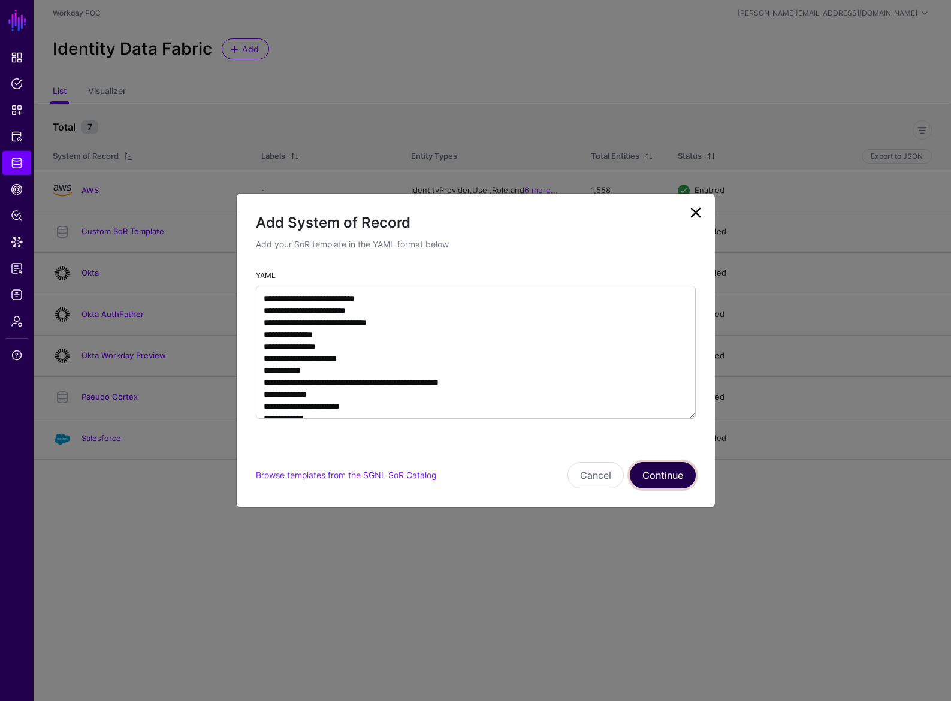
click at [666, 465] on button "Continue" at bounding box center [663, 475] width 66 height 26
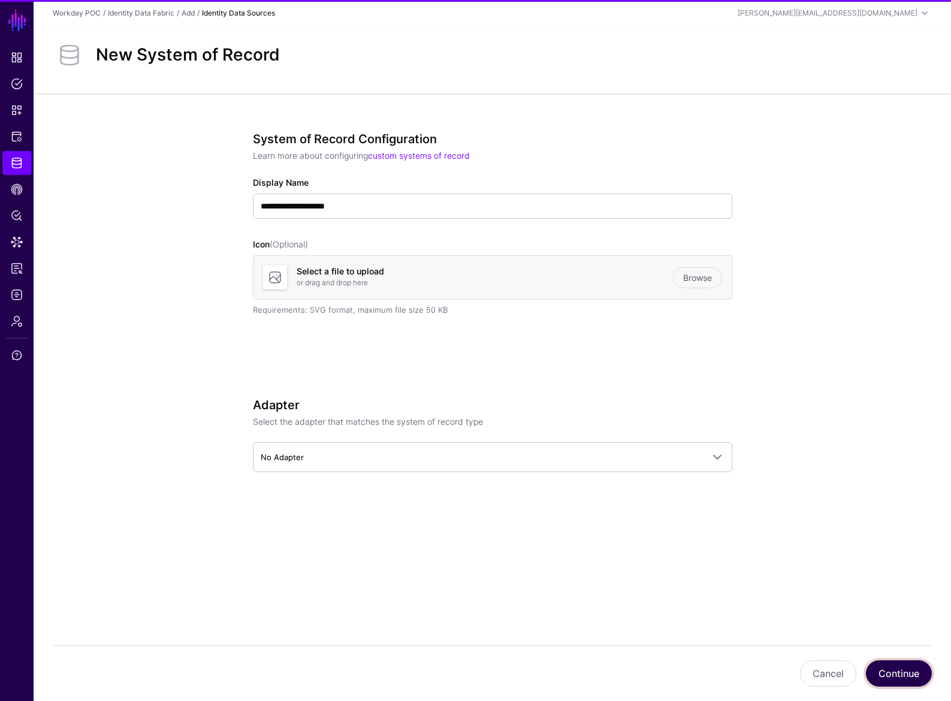
click at [879, 680] on button "Continue" at bounding box center [899, 673] width 66 height 26
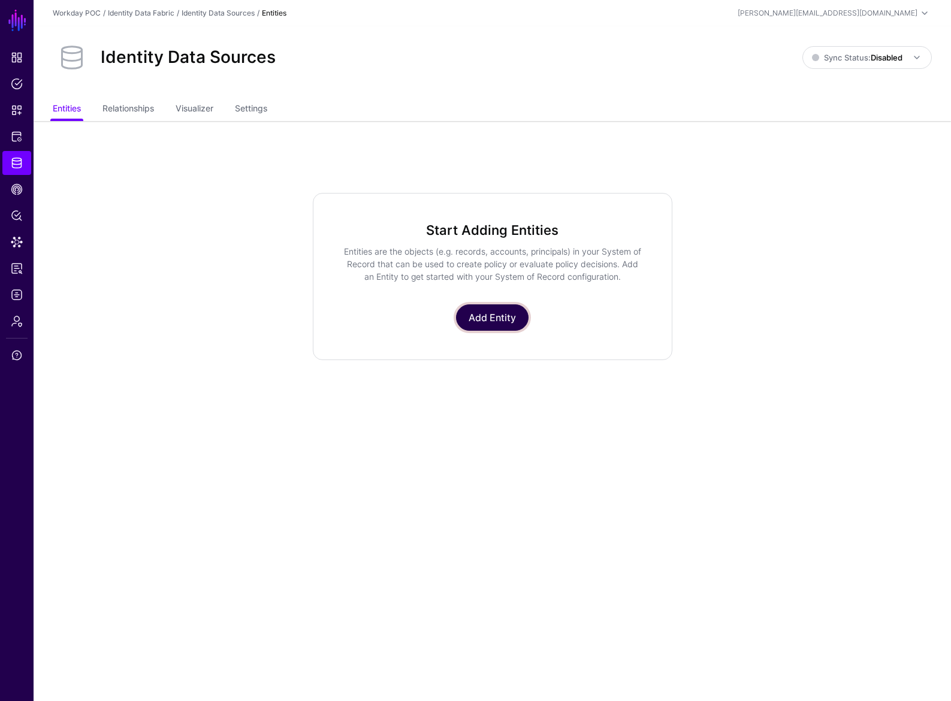
click at [485, 313] on link "Add Entity" at bounding box center [492, 317] width 72 height 26
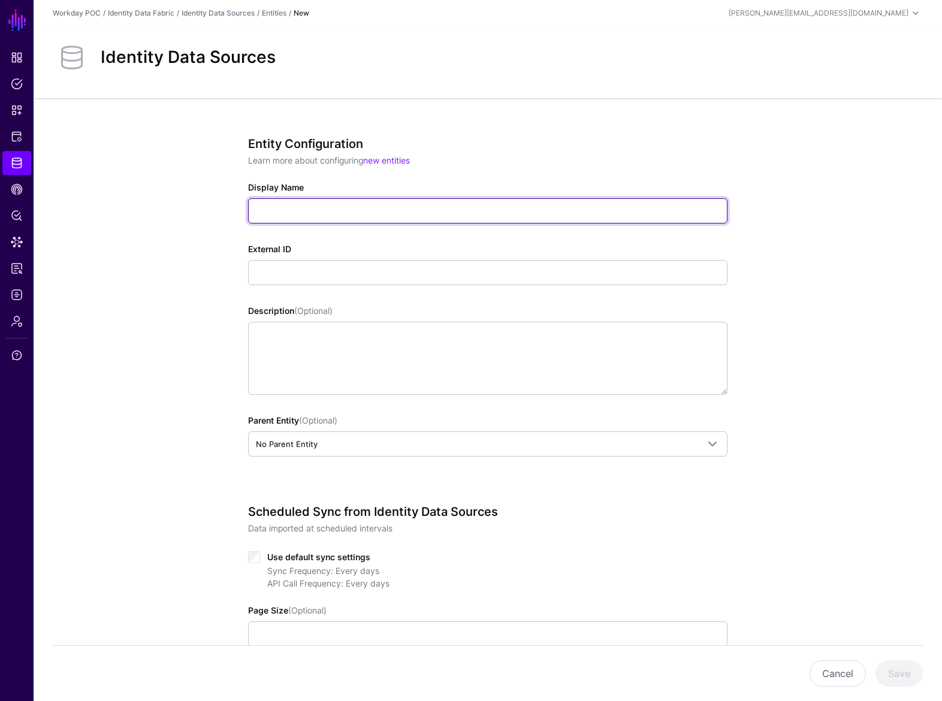
click at [364, 208] on input "Display Name" at bounding box center [487, 210] width 479 height 25
type input "*********"
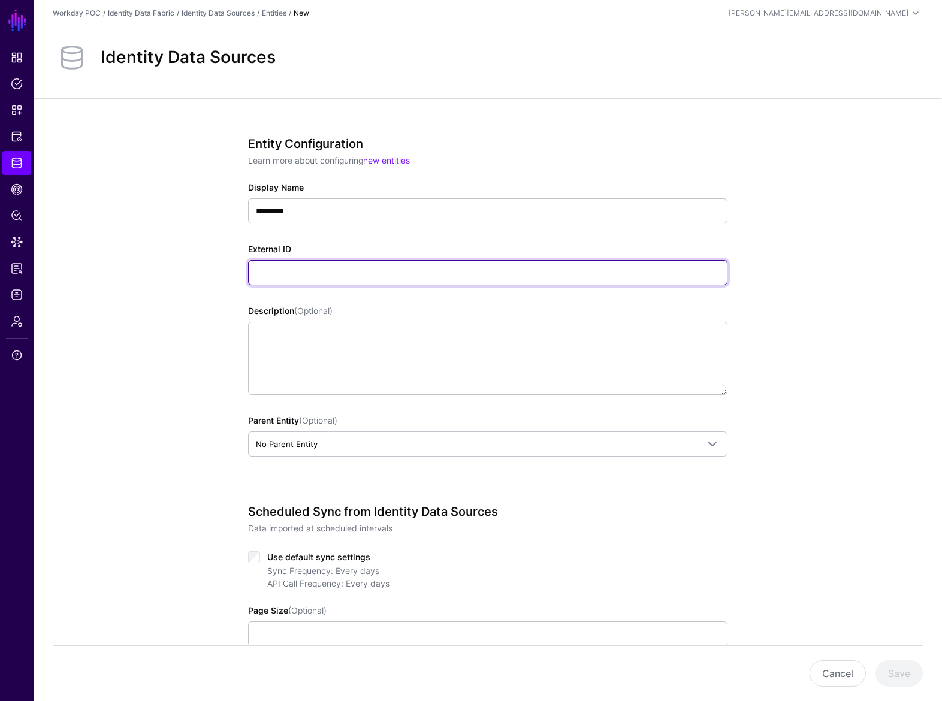
click at [335, 274] on input "External ID" at bounding box center [487, 272] width 479 height 25
type input "********"
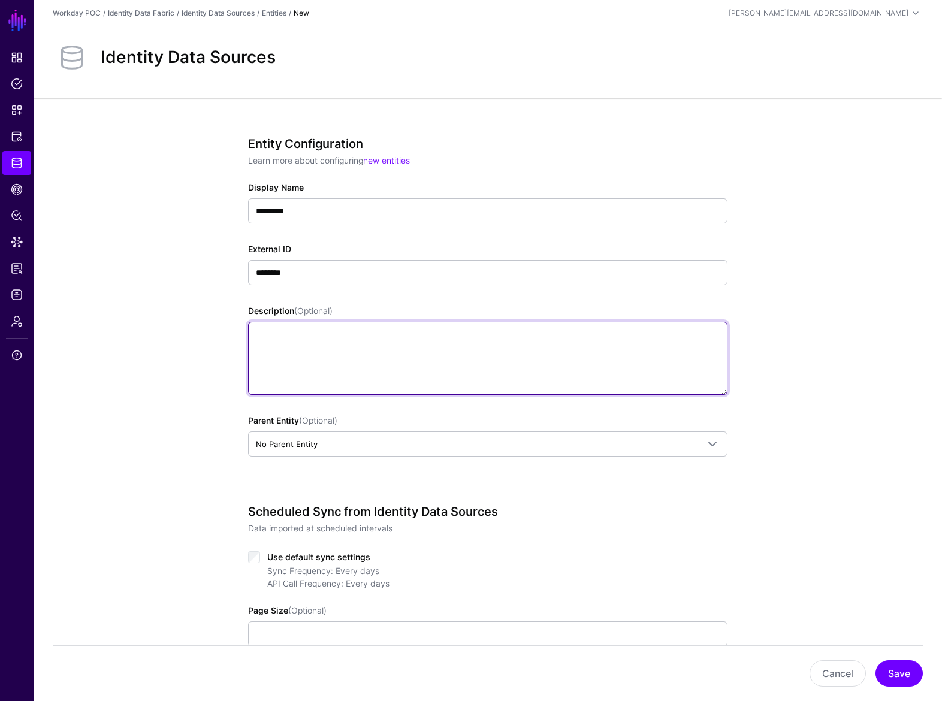
click at [351, 367] on textarea "Description (Optional)" at bounding box center [487, 358] width 479 height 73
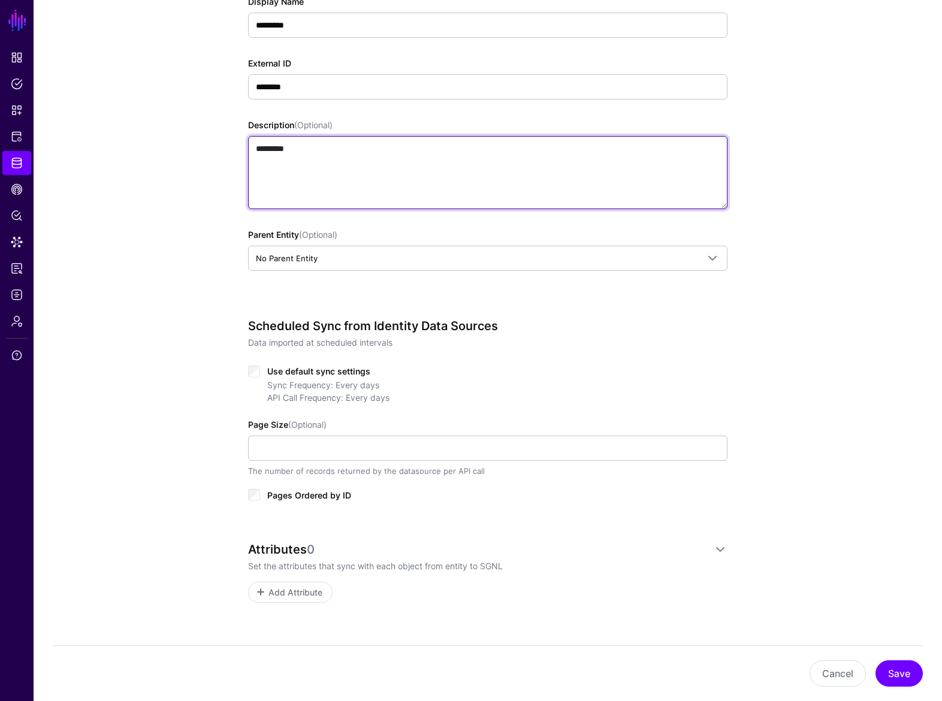
scroll to position [212, 0]
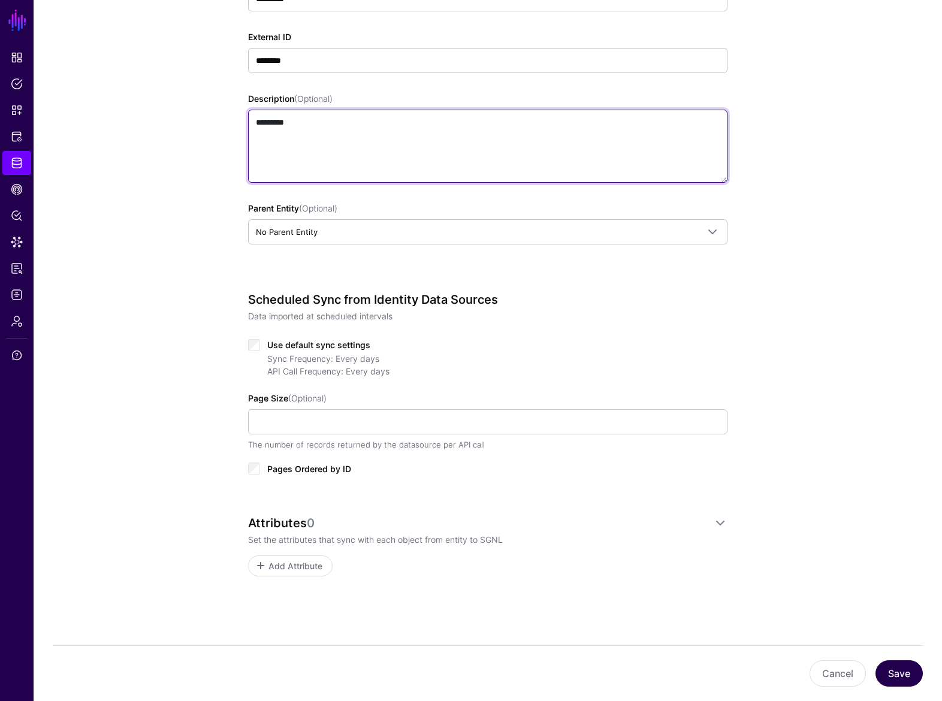
type textarea "*********"
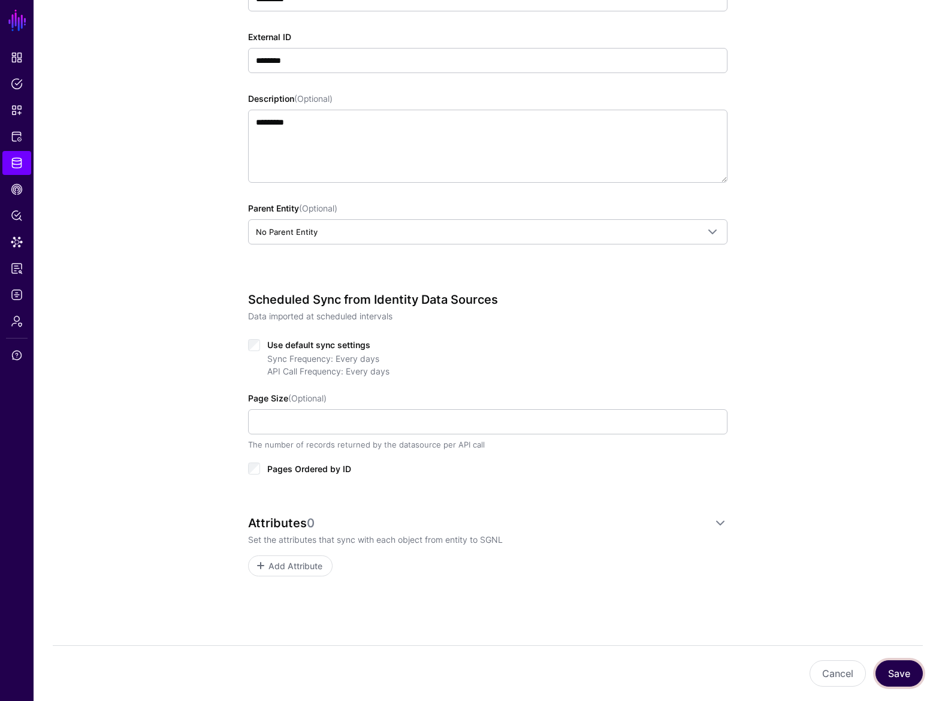
click at [897, 673] on button "Save" at bounding box center [898, 673] width 47 height 26
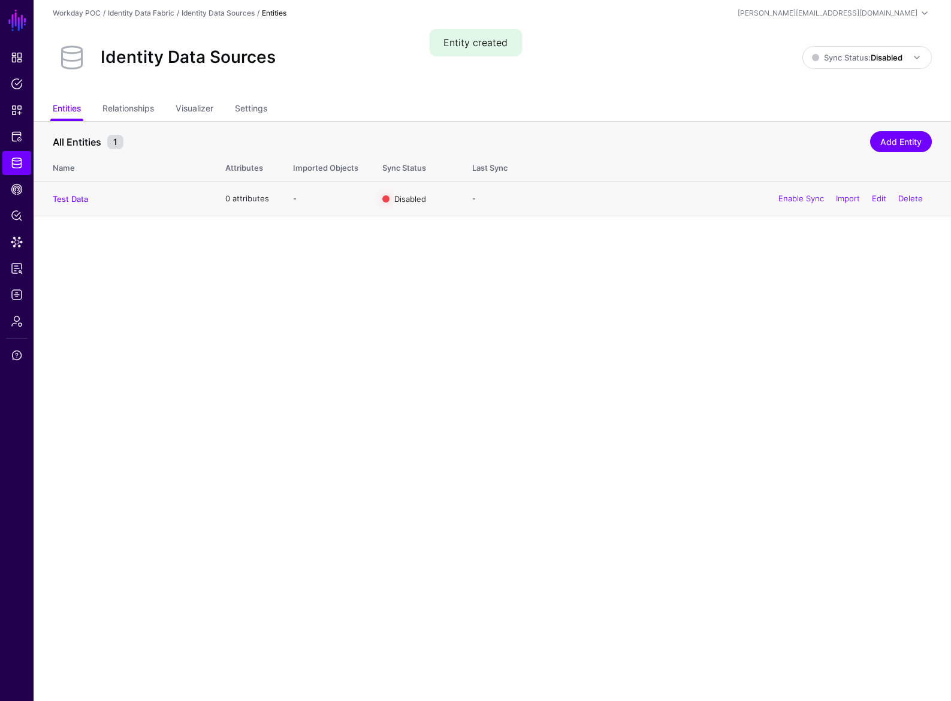
click at [398, 193] on span "Disabled" at bounding box center [410, 198] width 32 height 10
click at [14, 157] on span "Identity Data Fabric" at bounding box center [17, 163] width 12 height 12
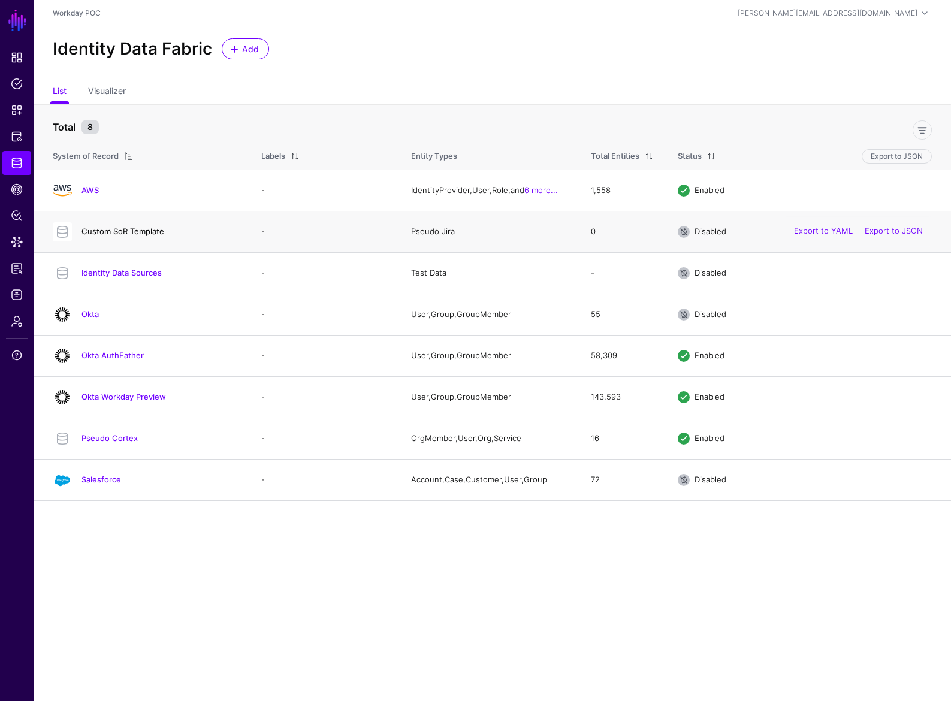
click at [131, 229] on link "Custom SoR Template" at bounding box center [122, 231] width 83 height 10
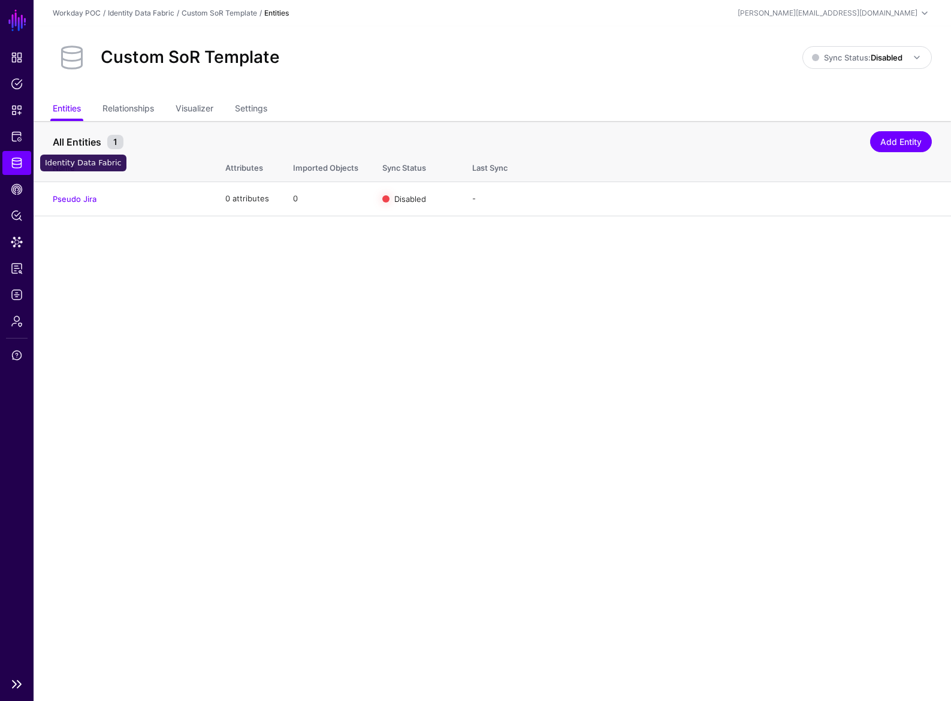
click at [11, 157] on span "Identity Data Fabric" at bounding box center [17, 163] width 12 height 12
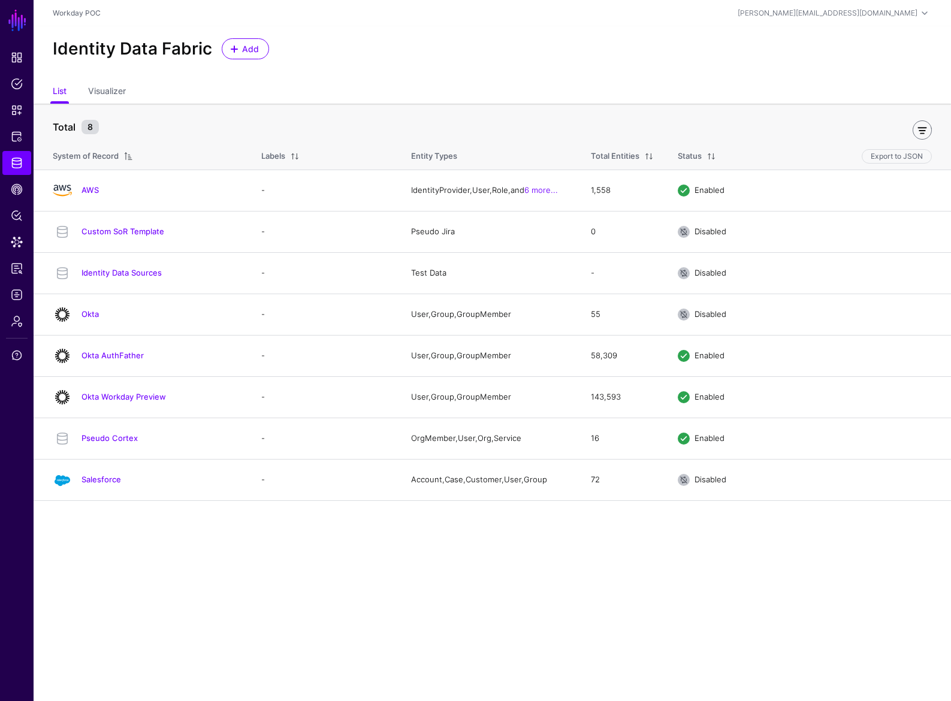
click at [919, 129] on link at bounding box center [921, 129] width 19 height 19
click at [147, 273] on link "Identity Data Sources" at bounding box center [121, 273] width 80 height 10
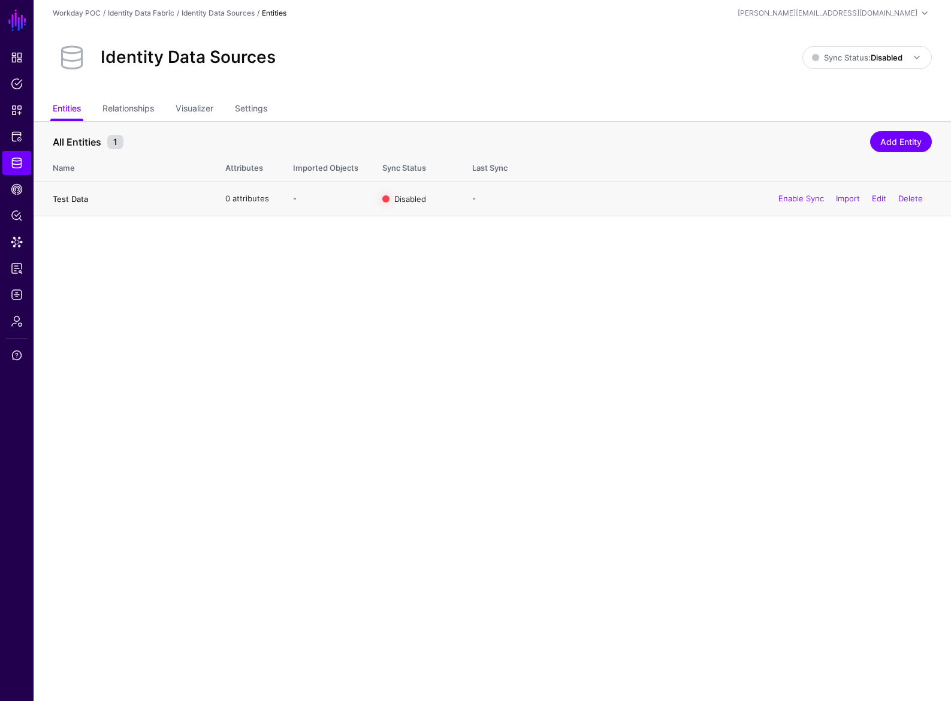
click at [79, 199] on link "Test Data" at bounding box center [70, 199] width 35 height 10
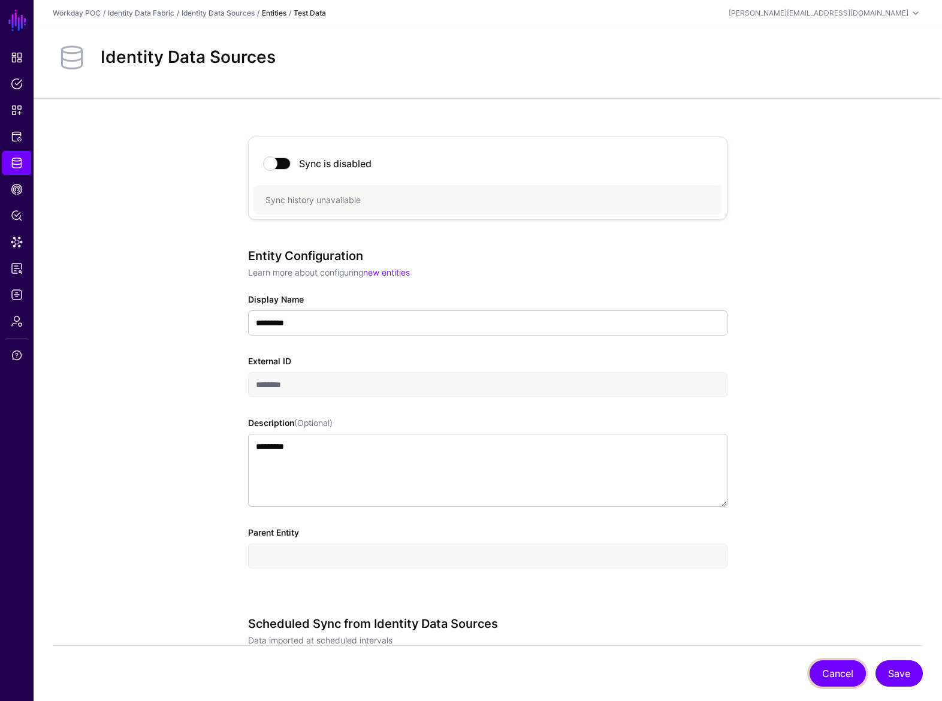
click at [845, 668] on button "Cancel" at bounding box center [837, 673] width 56 height 26
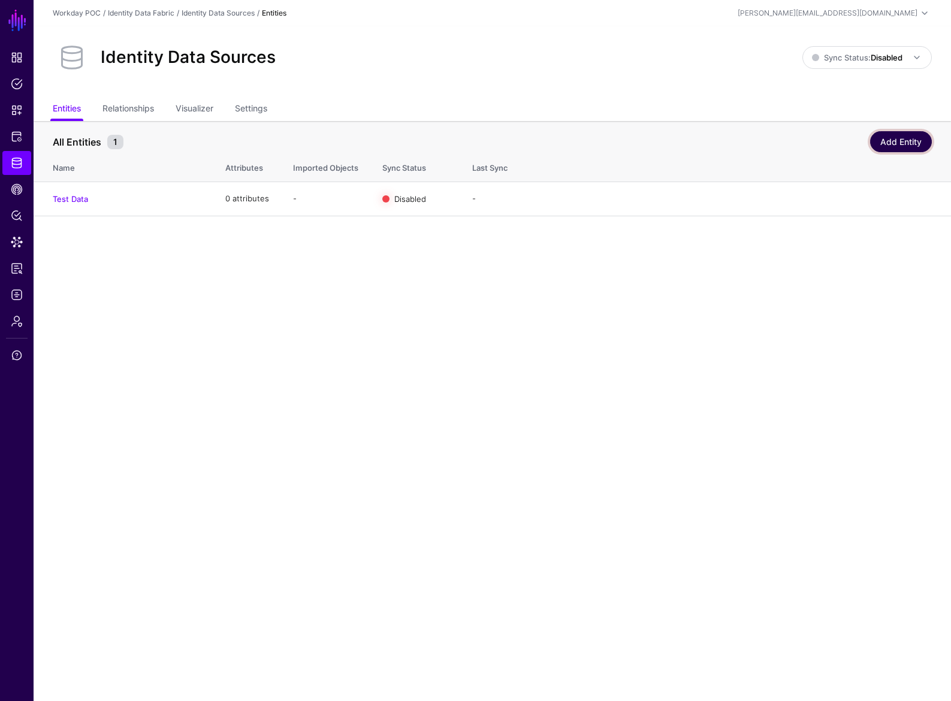
click at [898, 143] on link "Add Entity" at bounding box center [901, 141] width 62 height 21
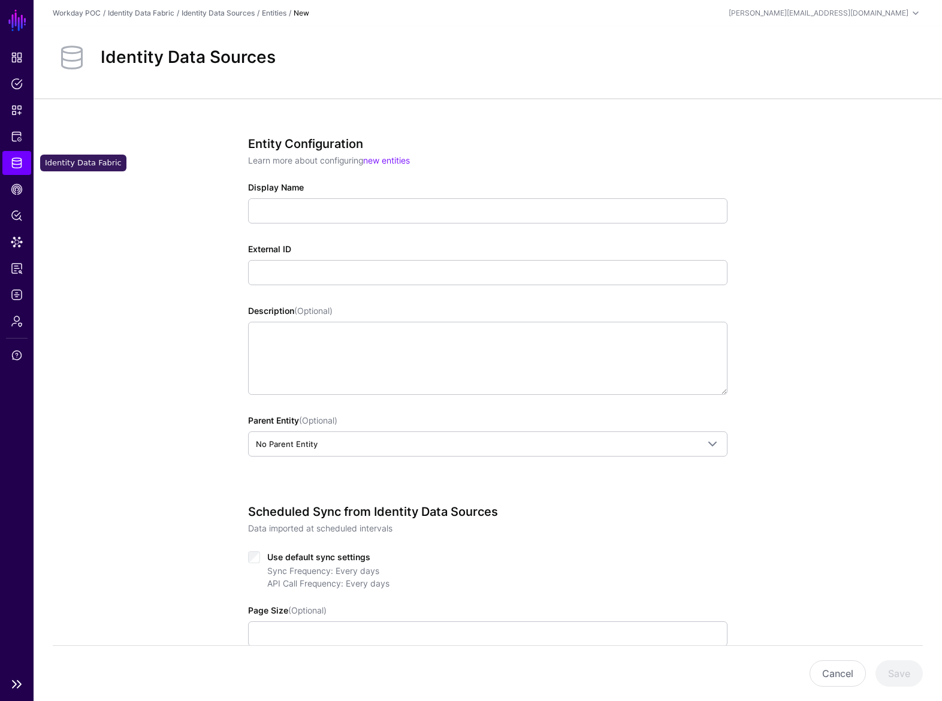
click at [27, 164] on link "Identity Data Fabric" at bounding box center [16, 163] width 29 height 24
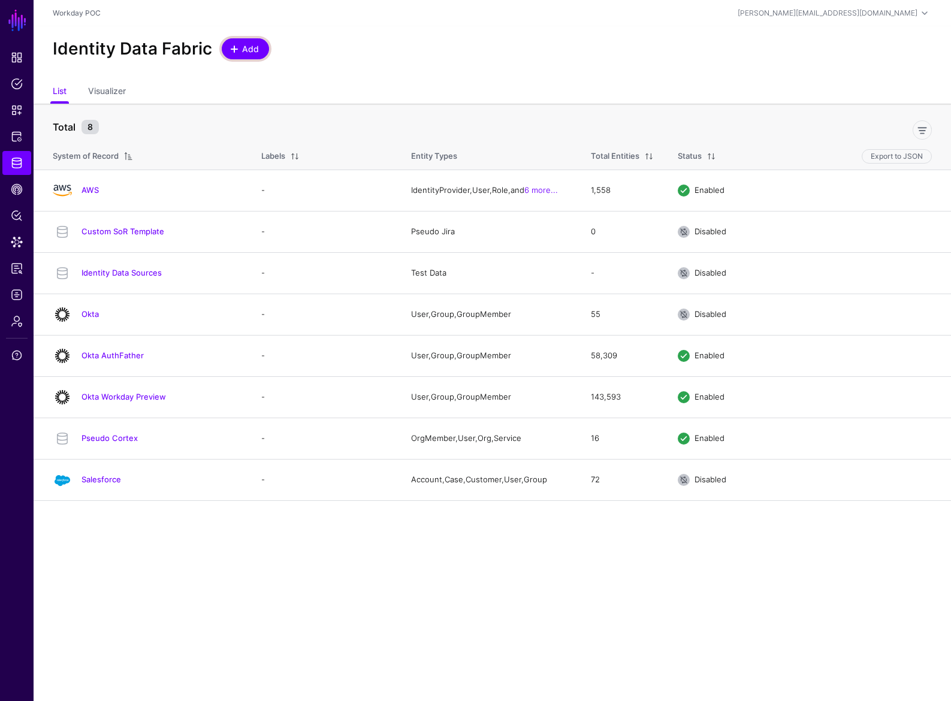
click at [254, 52] on span "Add" at bounding box center [251, 49] width 20 height 13
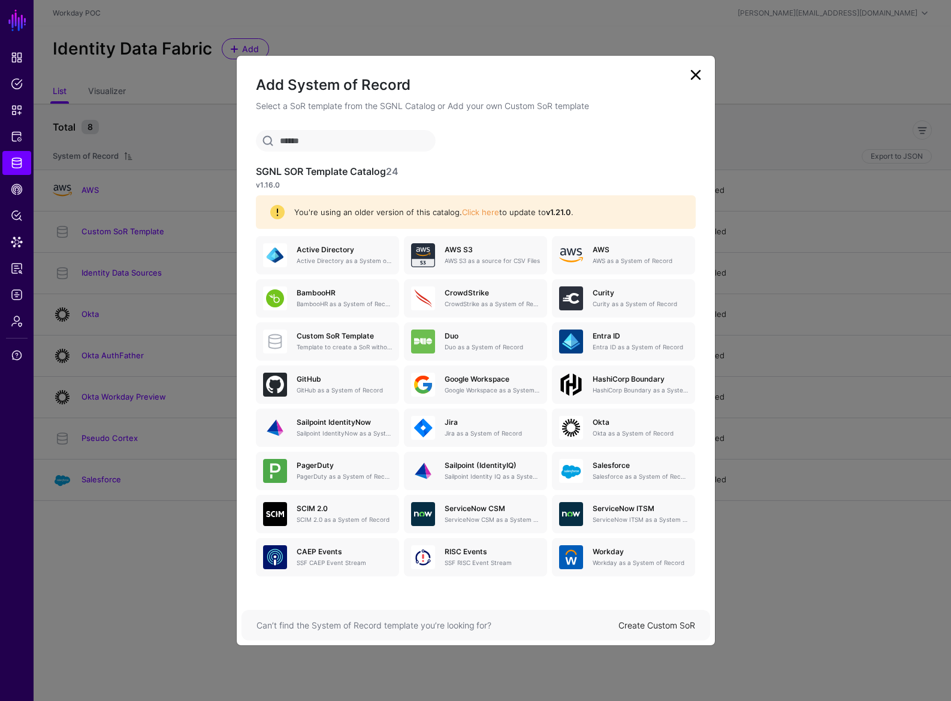
click at [655, 630] on div "Create Custom SoR" at bounding box center [656, 625] width 77 height 13
click at [655, 626] on link "Create Custom SoR" at bounding box center [656, 625] width 77 height 10
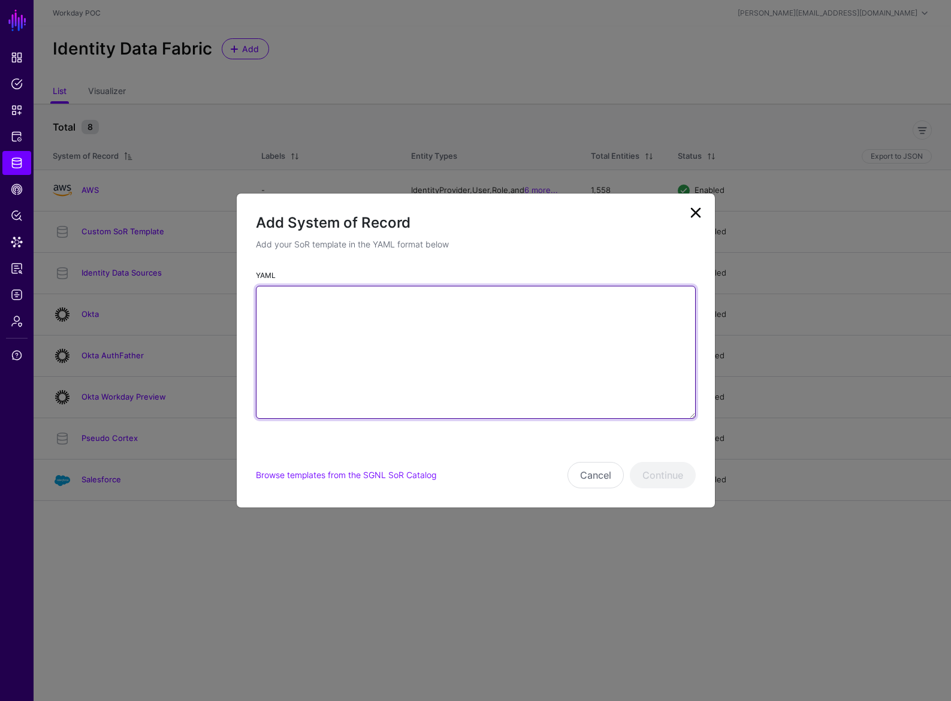
click at [395, 362] on textarea "YAML" at bounding box center [476, 352] width 440 height 133
paste textarea "**********"
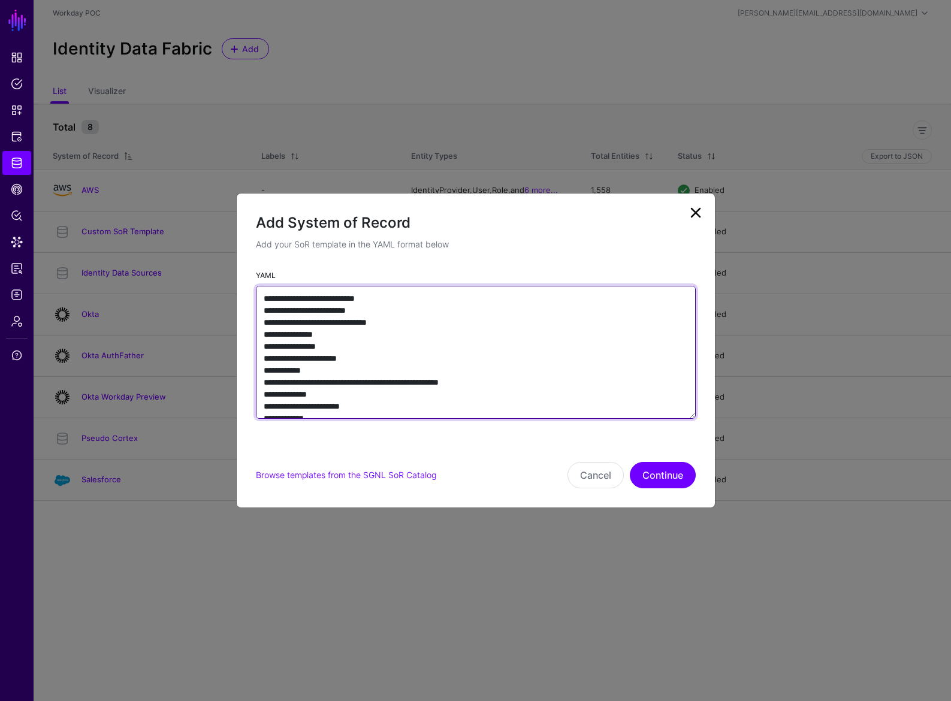
type textarea "**********"
click at [403, 299] on textarea "**********" at bounding box center [476, 352] width 440 height 133
click at [341, 356] on textarea "**********" at bounding box center [476, 352] width 440 height 133
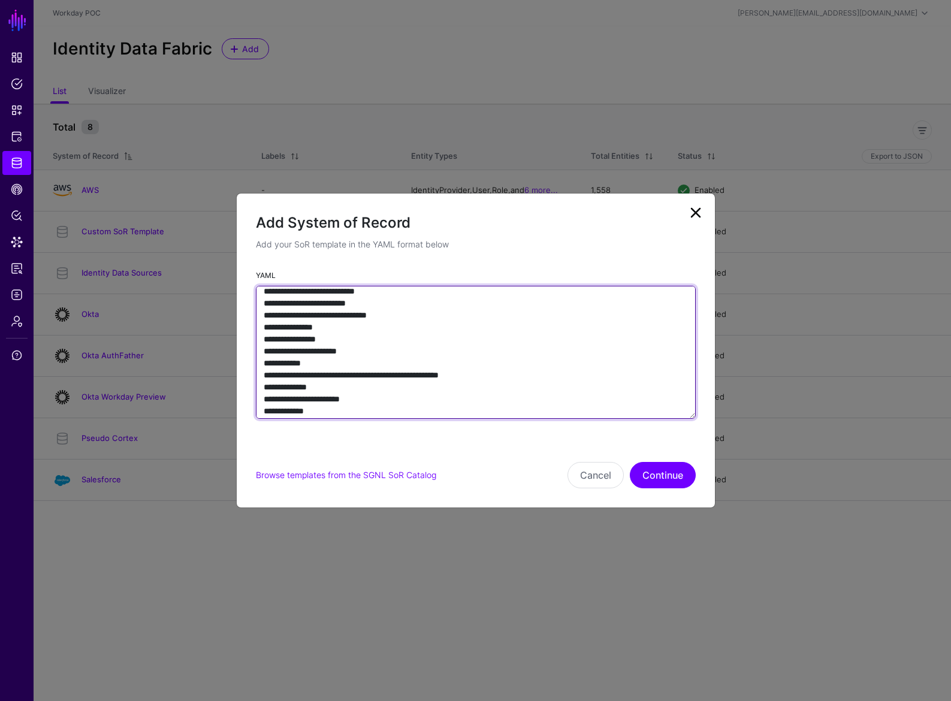
scroll to position [17, 0]
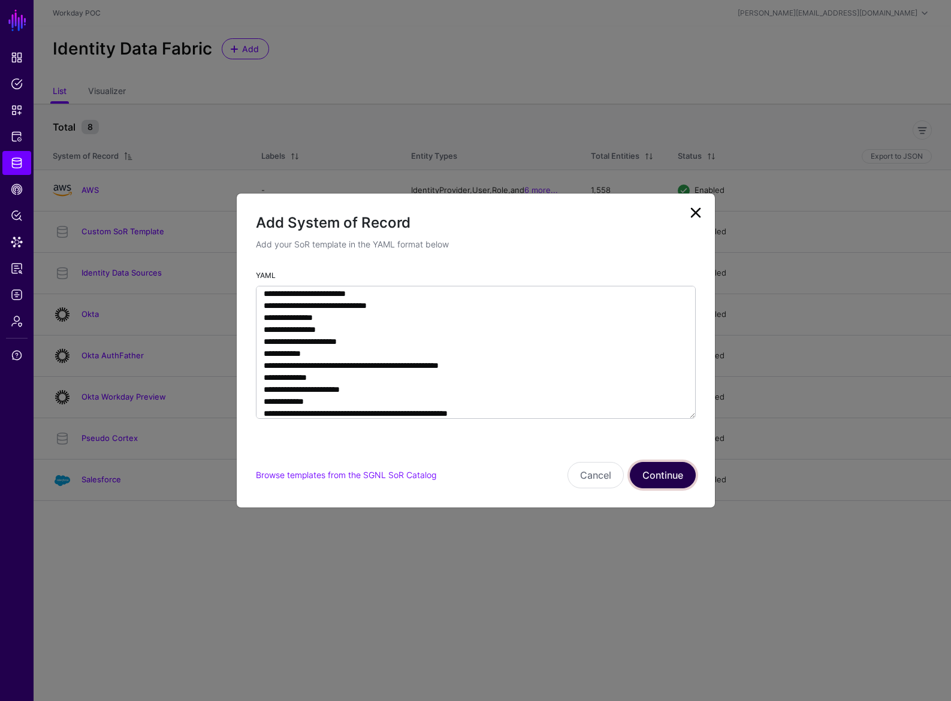
click at [675, 477] on button "Continue" at bounding box center [663, 475] width 66 height 26
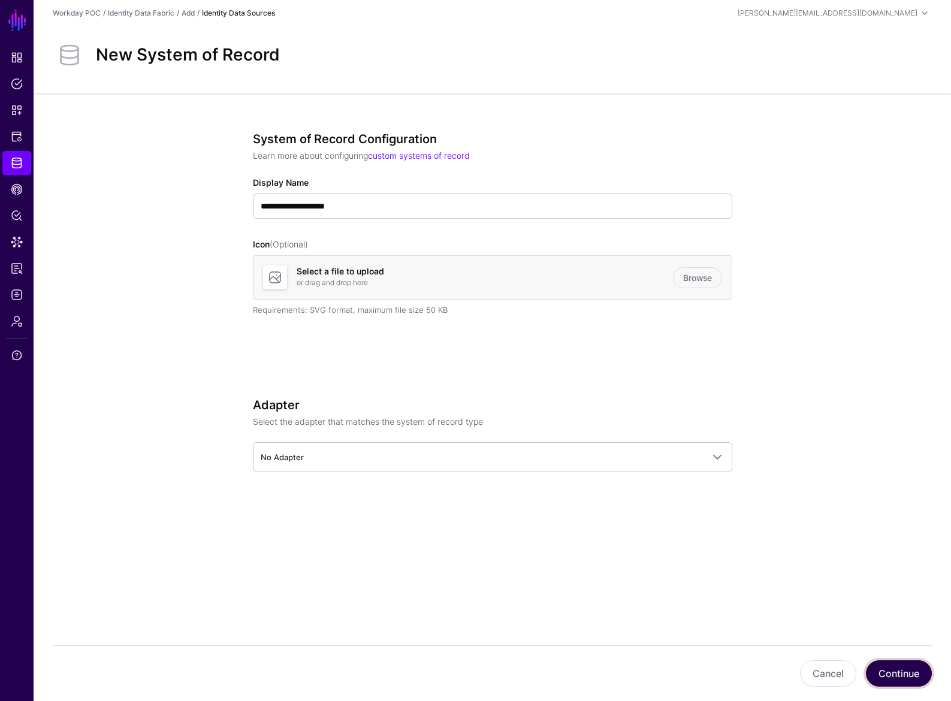
click at [899, 671] on button "Continue" at bounding box center [899, 673] width 66 height 26
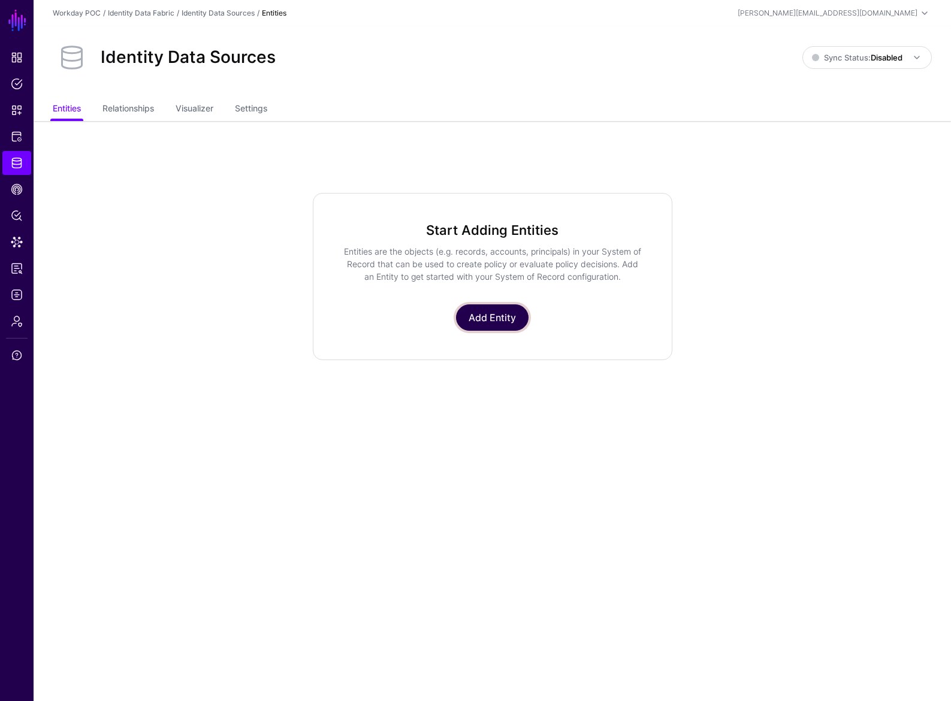
click at [516, 320] on link "Add Entity" at bounding box center [492, 317] width 72 height 26
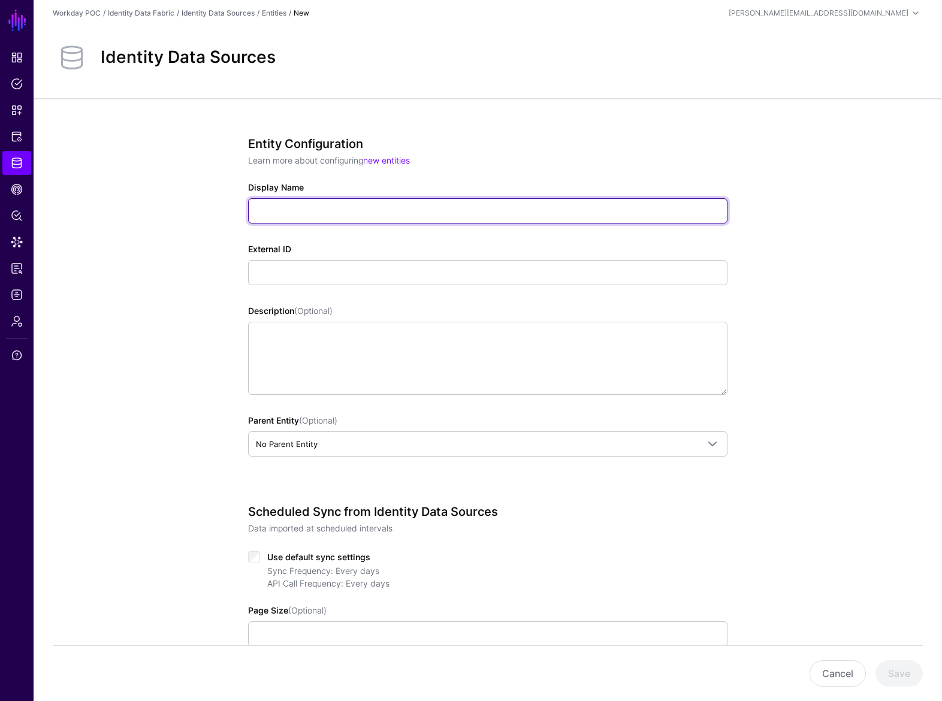
click at [335, 217] on input "Display Name" at bounding box center [487, 210] width 479 height 25
type input "**********"
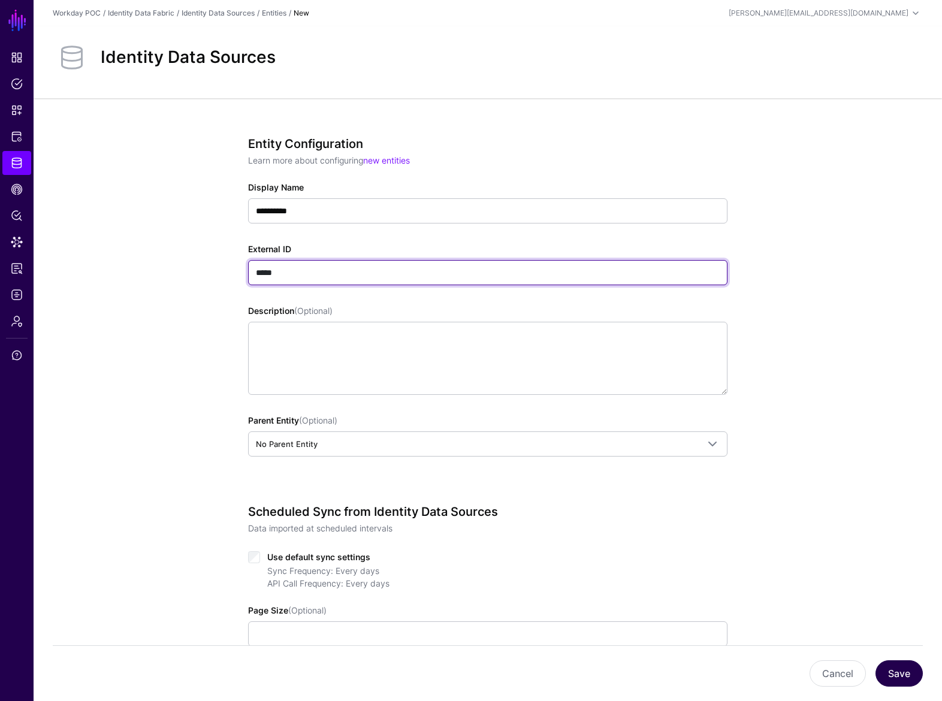
type input "*****"
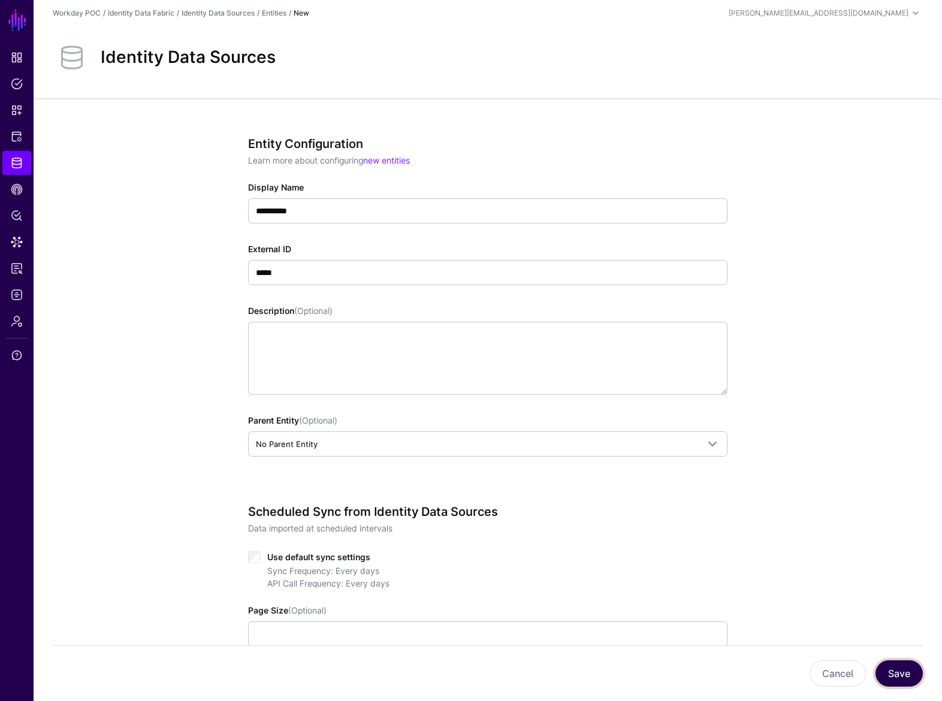
click at [902, 681] on button "Save" at bounding box center [898, 673] width 47 height 26
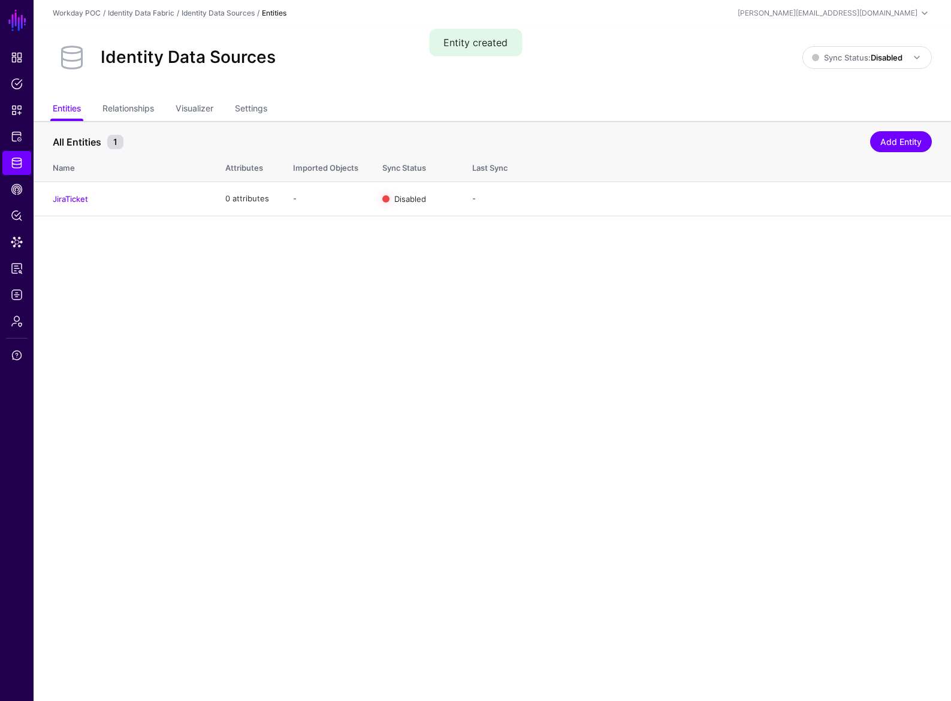
click at [107, 229] on main "SGNL Dashboard Policies Snippets Protected Systems Identity Data Fabric CAEP Hu…" at bounding box center [475, 350] width 951 height 701
click at [13, 161] on span "Identity Data Fabric" at bounding box center [17, 163] width 12 height 12
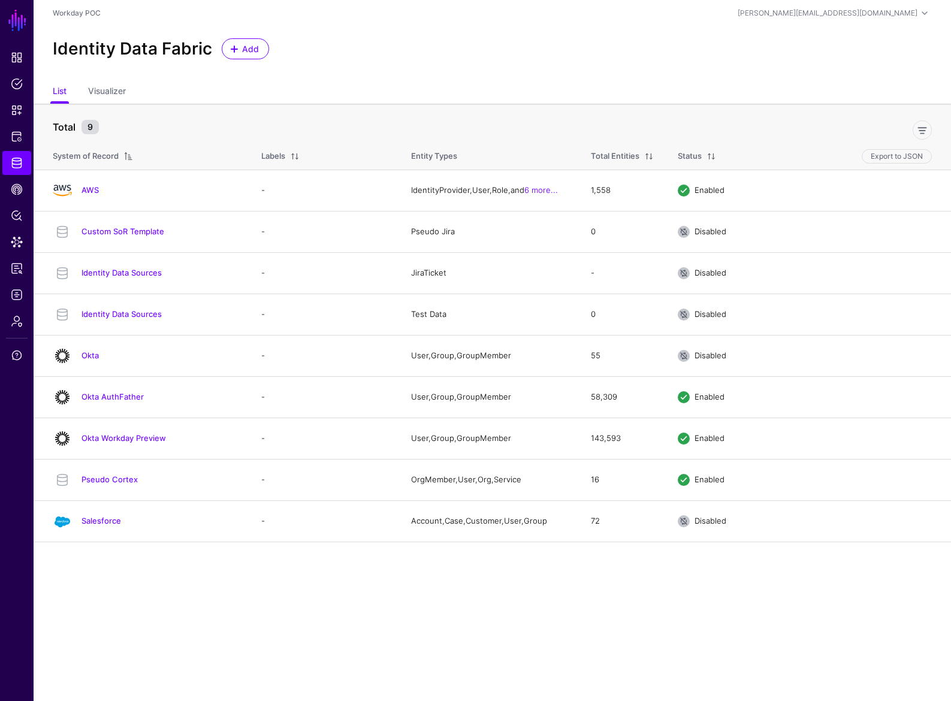
click at [171, 72] on div "Identity Data Fabric Add" at bounding box center [492, 53] width 917 height 55
click at [126, 312] on link "Identity Data Sources" at bounding box center [121, 314] width 80 height 10
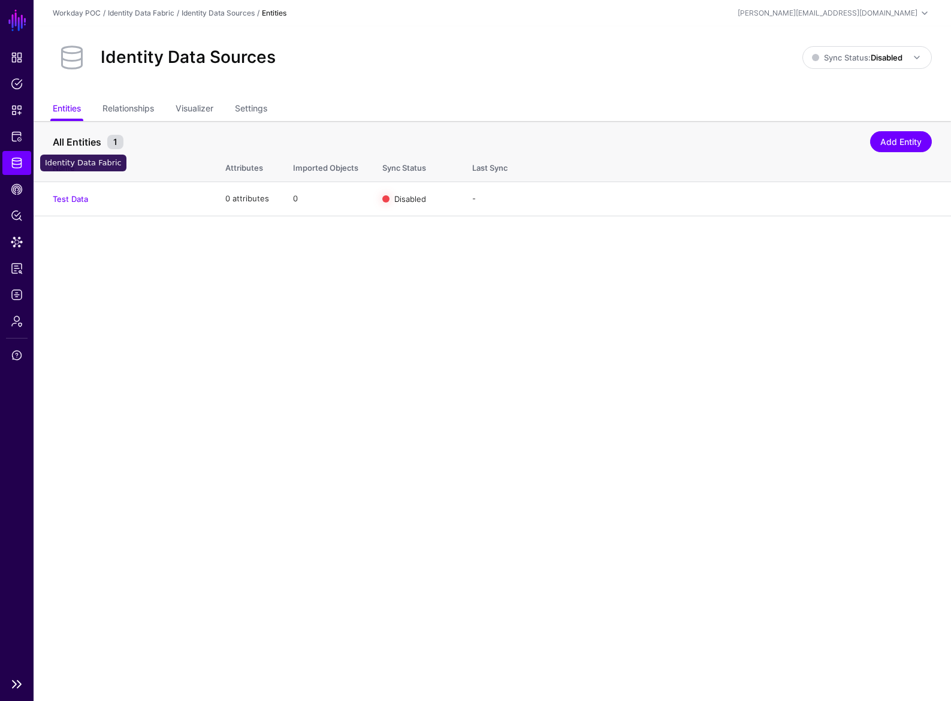
click at [22, 164] on span "Identity Data Fabric" at bounding box center [17, 163] width 12 height 12
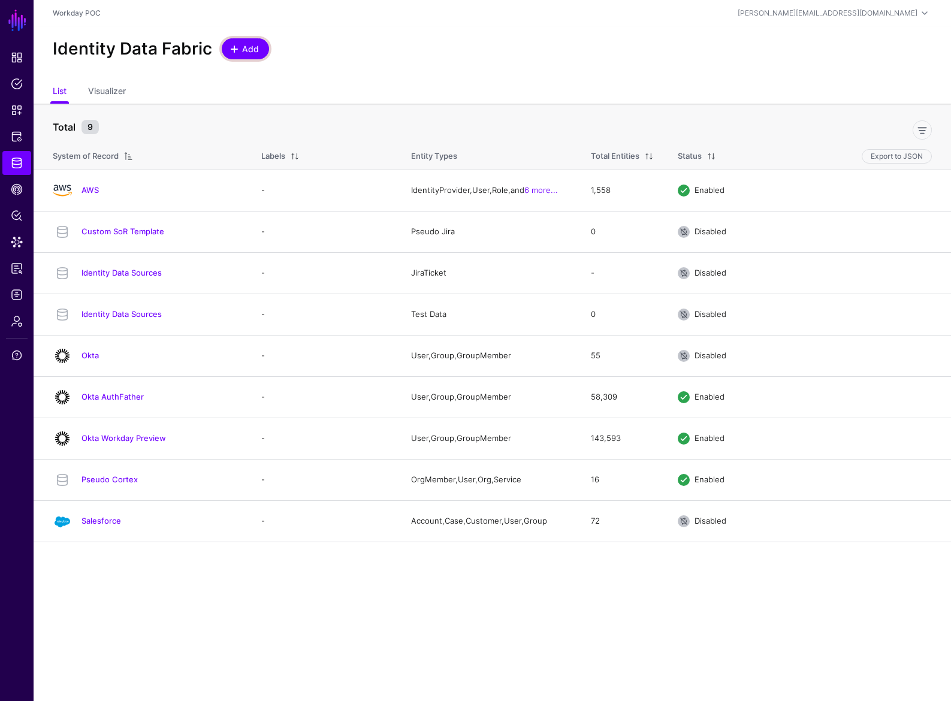
click at [251, 53] on span "Add" at bounding box center [251, 49] width 20 height 13
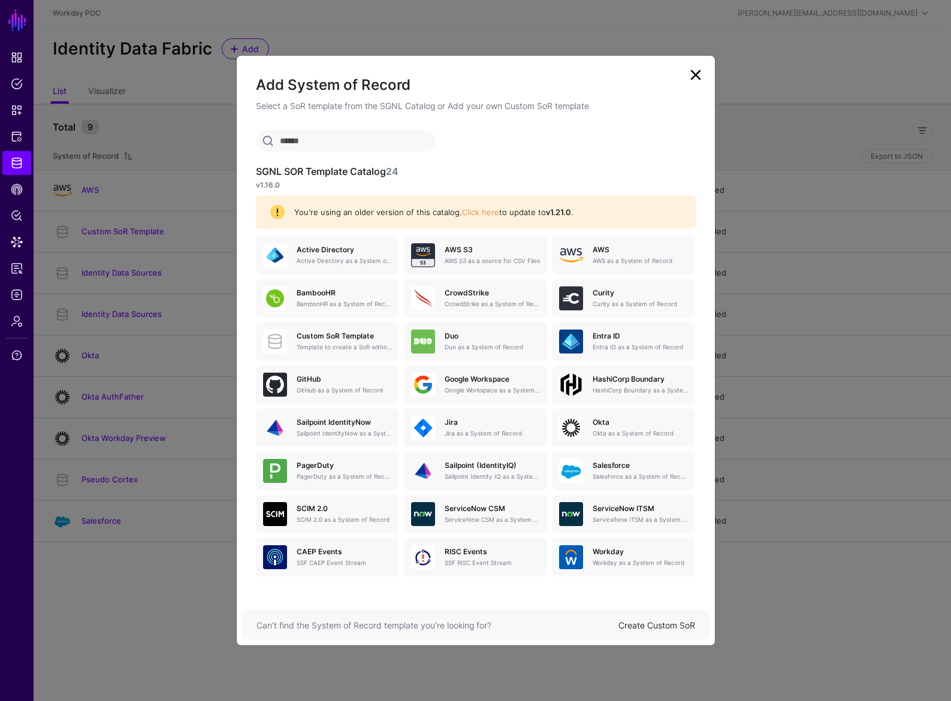
click at [668, 627] on link "Create Custom SoR" at bounding box center [656, 625] width 77 height 10
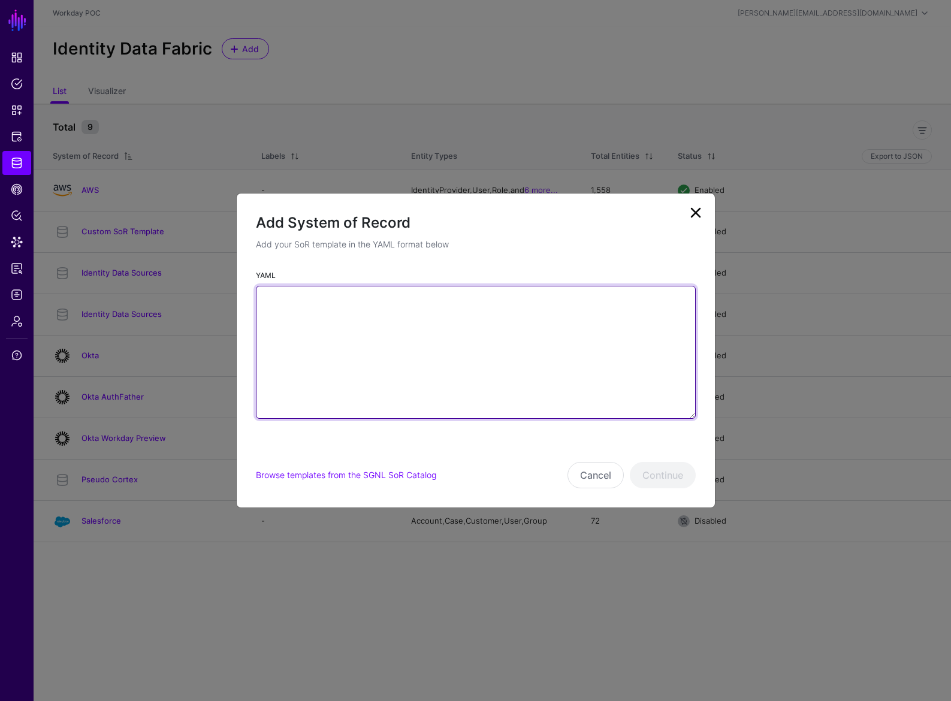
click at [431, 349] on textarea "YAML" at bounding box center [476, 352] width 440 height 133
paste textarea "**********"
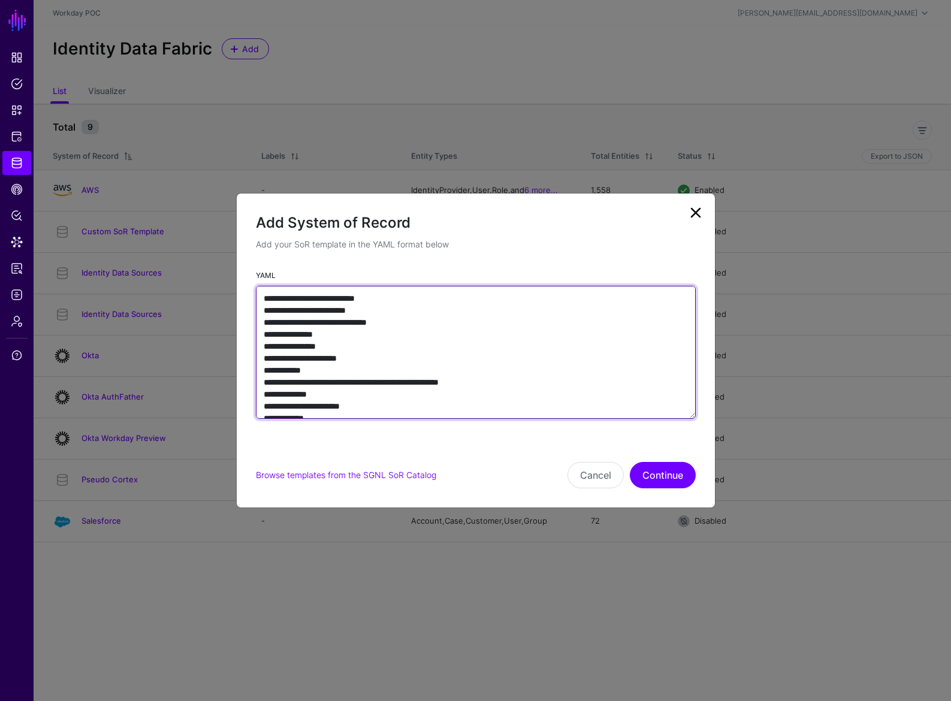
drag, startPoint x: 263, startPoint y: 295, endPoint x: 421, endPoint y: 323, distance: 160.5
click at [421, 323] on textarea "**********" at bounding box center [476, 352] width 440 height 133
click at [403, 297] on textarea "**********" at bounding box center [476, 352] width 440 height 133
drag, startPoint x: 266, startPoint y: 309, endPoint x: 400, endPoint y: 309, distance: 133.6
click at [400, 309] on textarea "**********" at bounding box center [476, 352] width 440 height 133
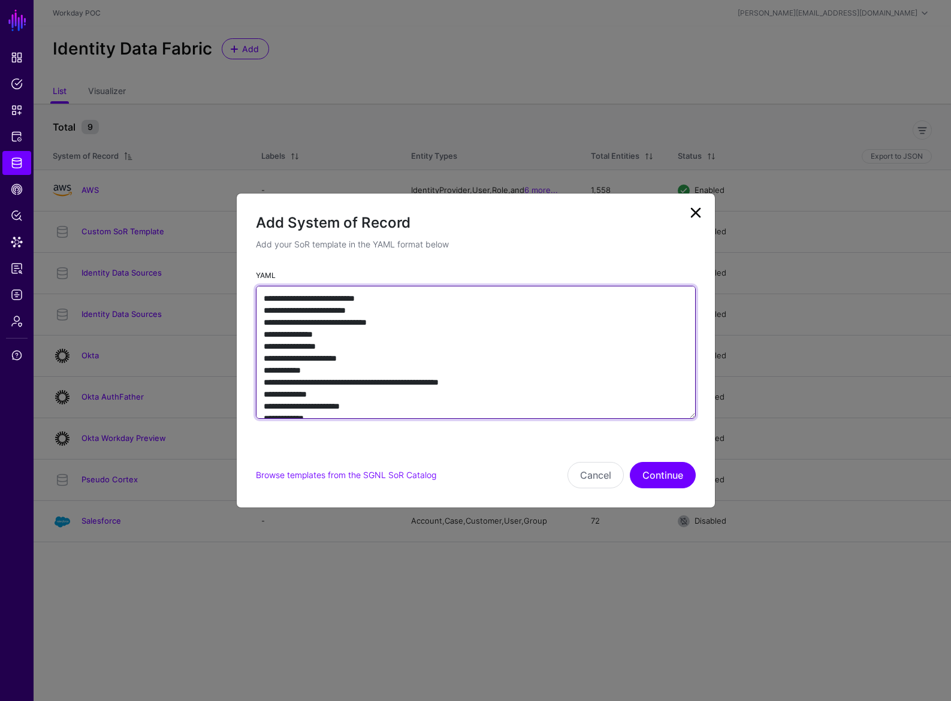
drag, startPoint x: 320, startPoint y: 322, endPoint x: 410, endPoint y: 325, distance: 90.5
click at [410, 325] on textarea "**********" at bounding box center [476, 352] width 440 height 133
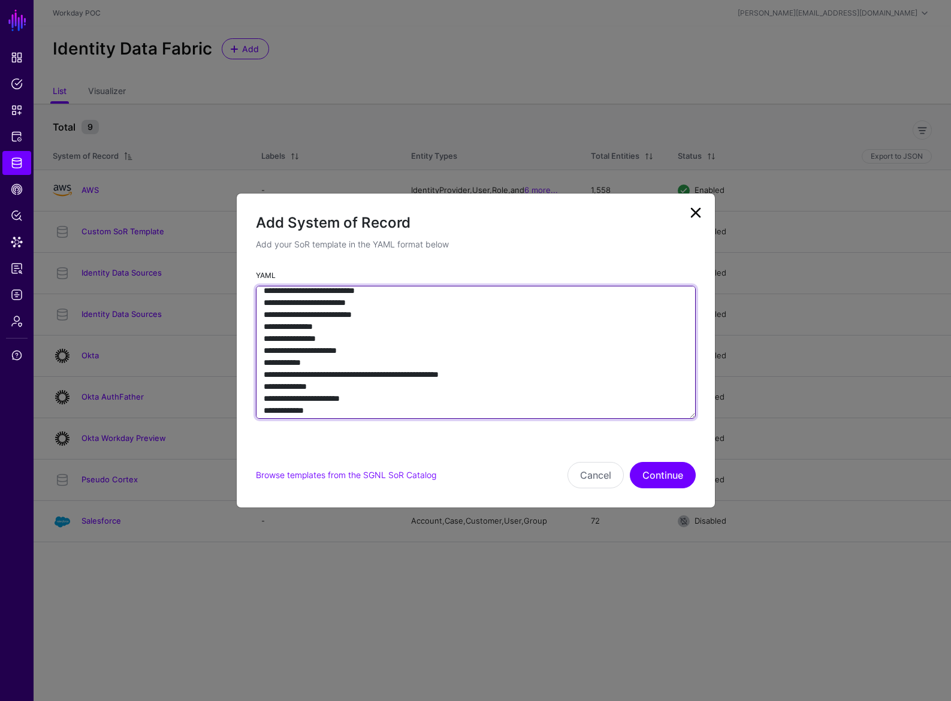
scroll to position [20, 0]
drag, startPoint x: 267, startPoint y: 328, endPoint x: 322, endPoint y: 395, distance: 86.5
click at [322, 394] on textarea "**********" at bounding box center [476, 352] width 440 height 133
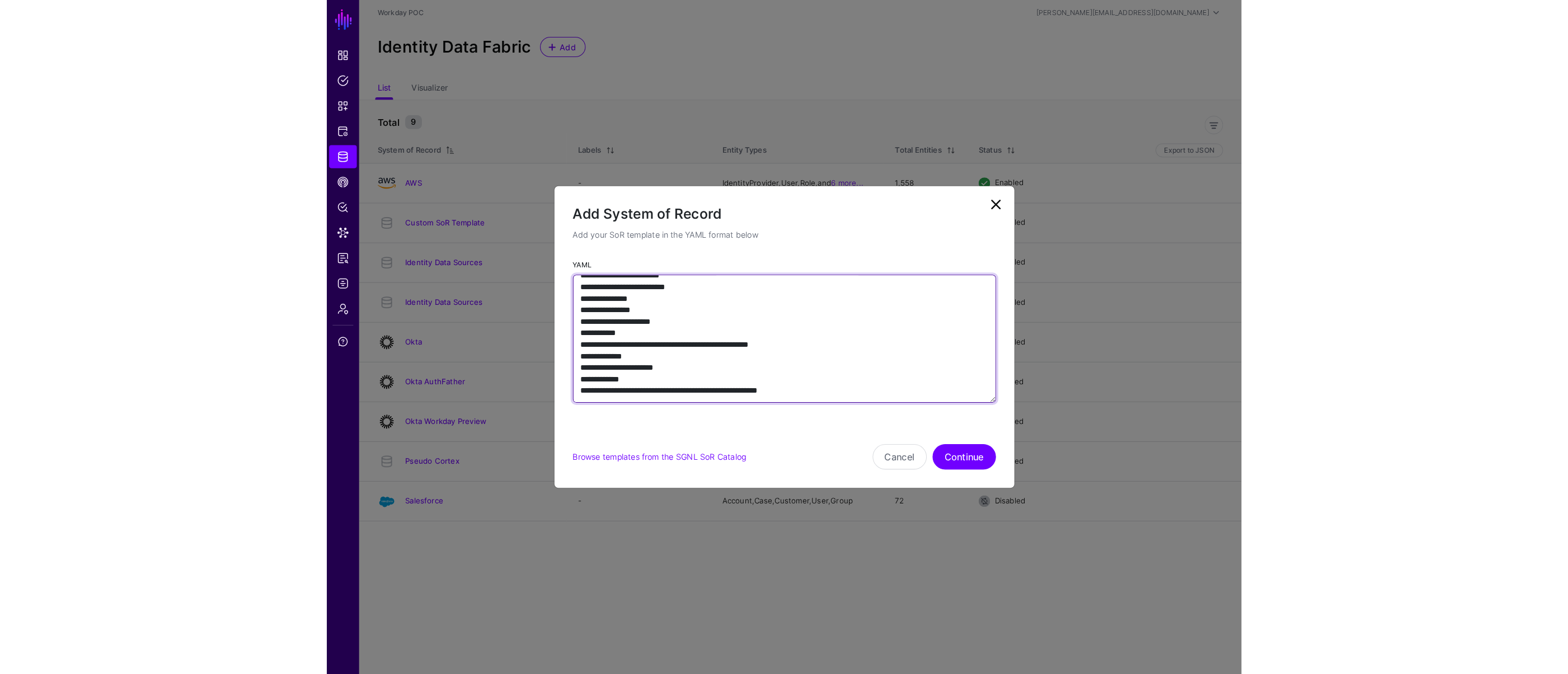
scroll to position [34, 0]
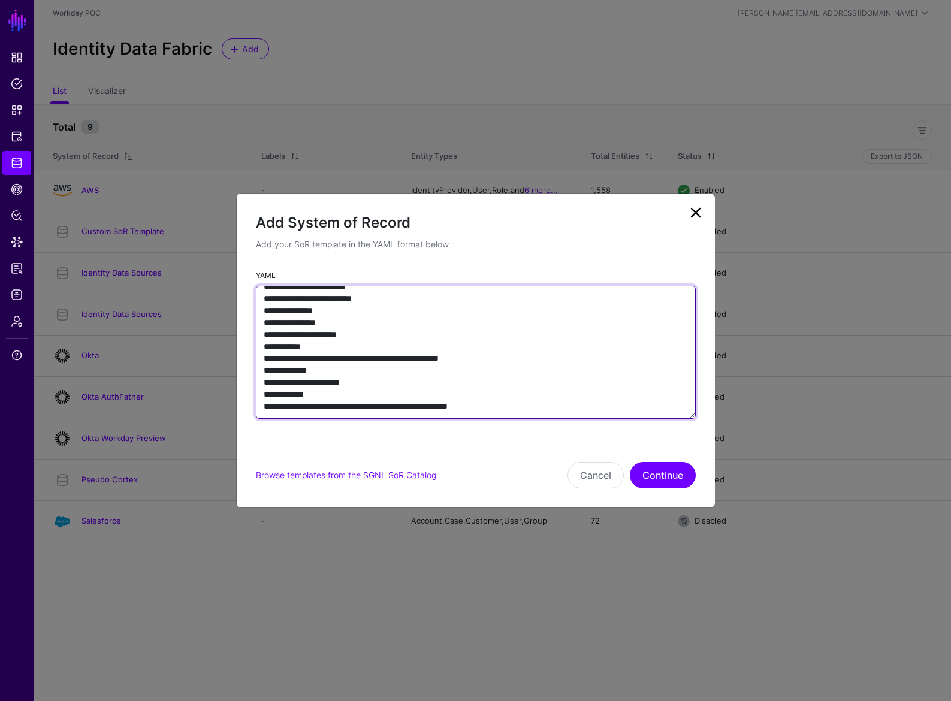
click at [495, 395] on textarea "**********" at bounding box center [476, 352] width 440 height 133
type textarea "**********"
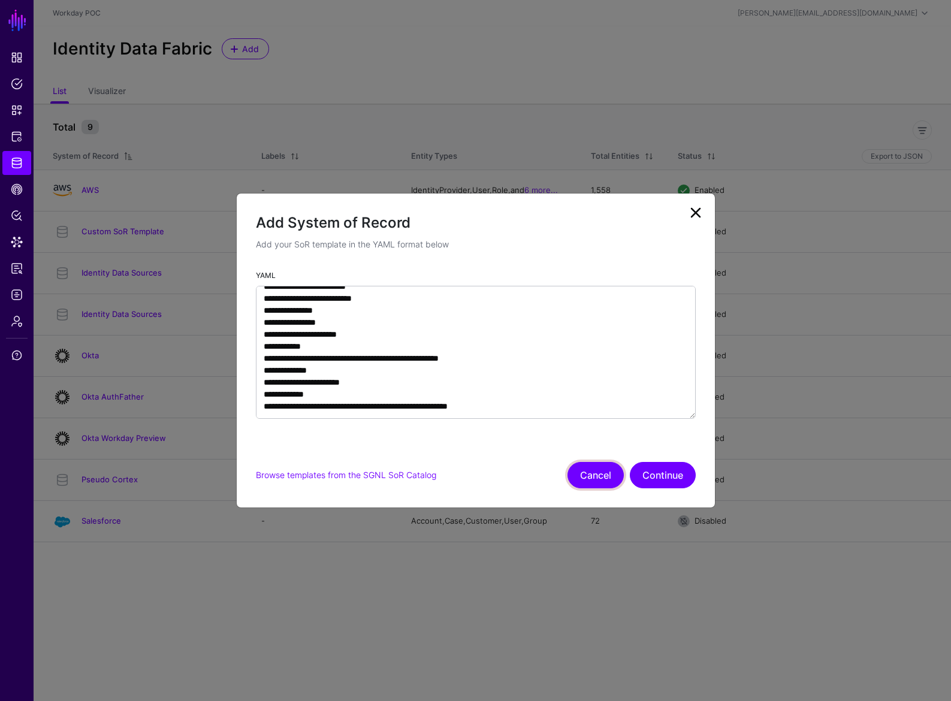
click at [593, 480] on button "Cancel" at bounding box center [595, 475] width 56 height 26
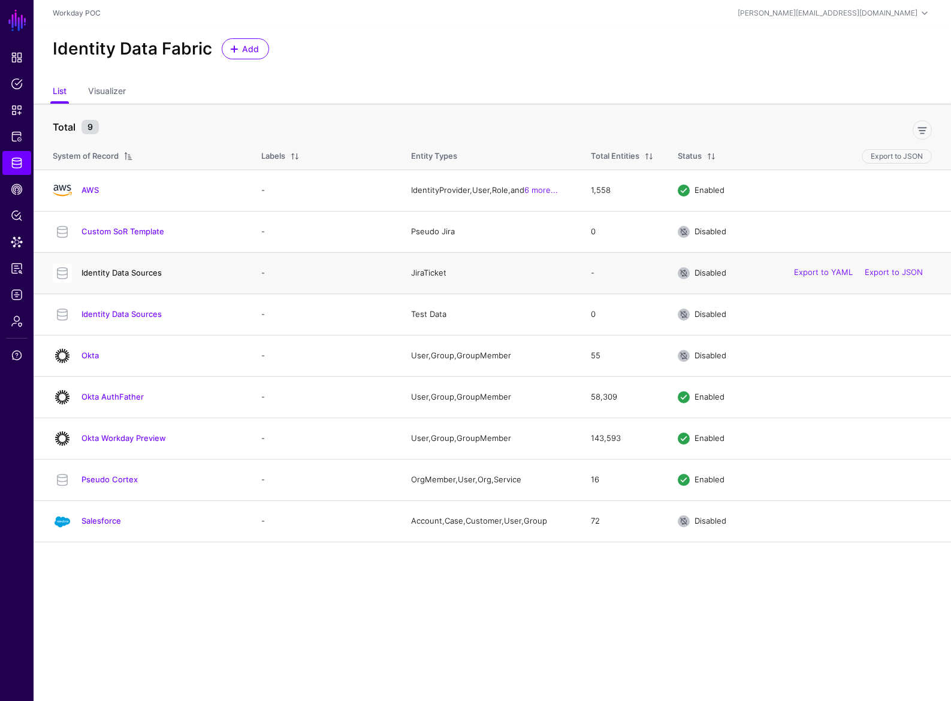
click at [130, 277] on link "Identity Data Sources" at bounding box center [121, 273] width 80 height 10
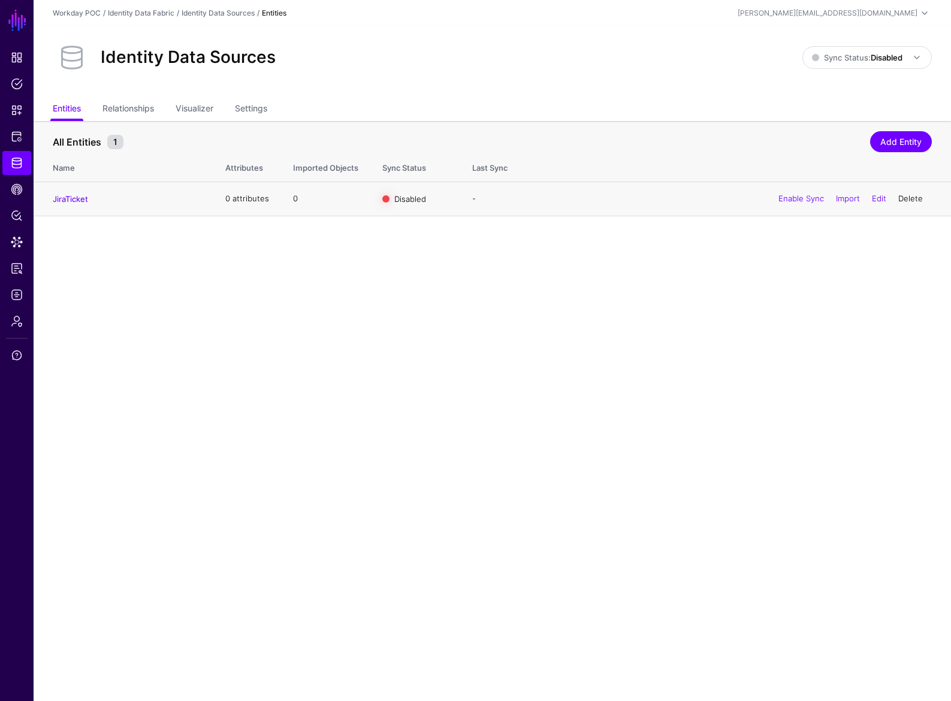
click at [906, 199] on link "Delete" at bounding box center [910, 198] width 25 height 10
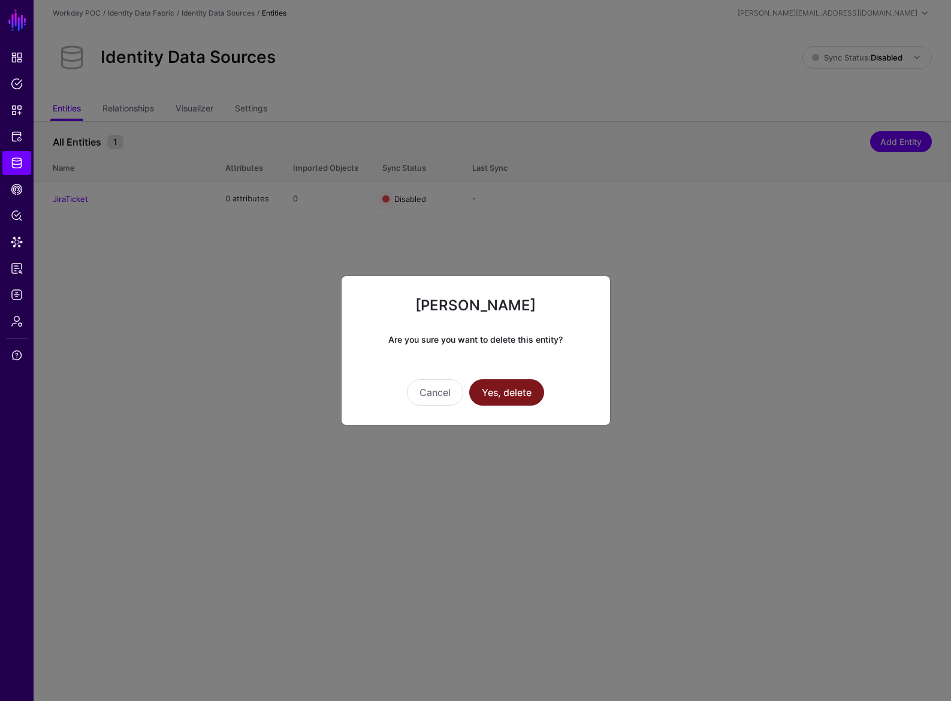
click at [527, 386] on button "Yes, delete" at bounding box center [506, 392] width 75 height 26
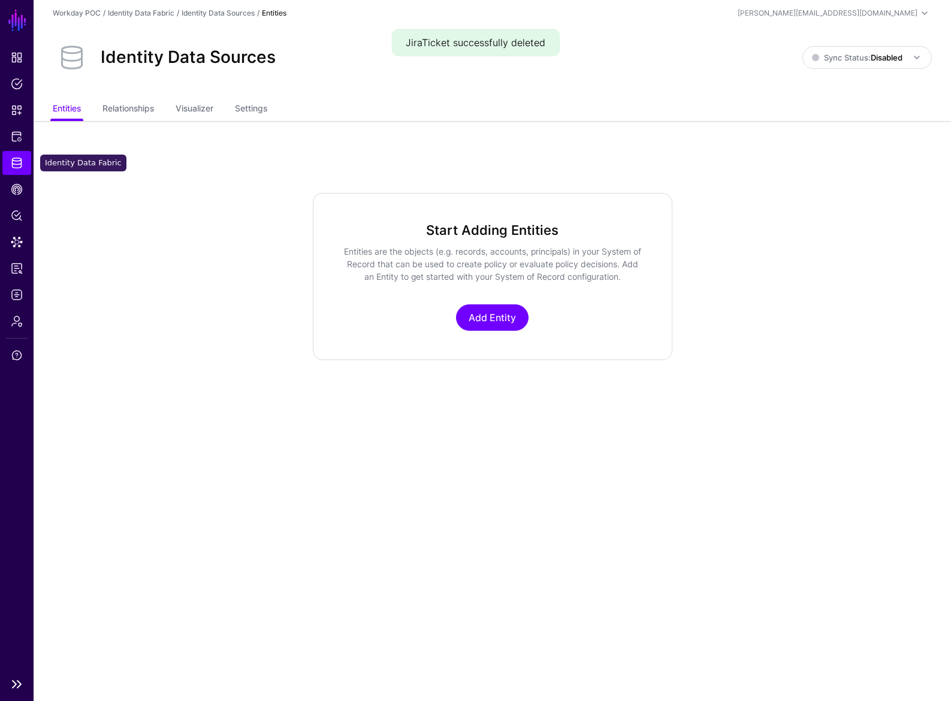
click at [11, 168] on span "Identity Data Fabric" at bounding box center [17, 163] width 12 height 12
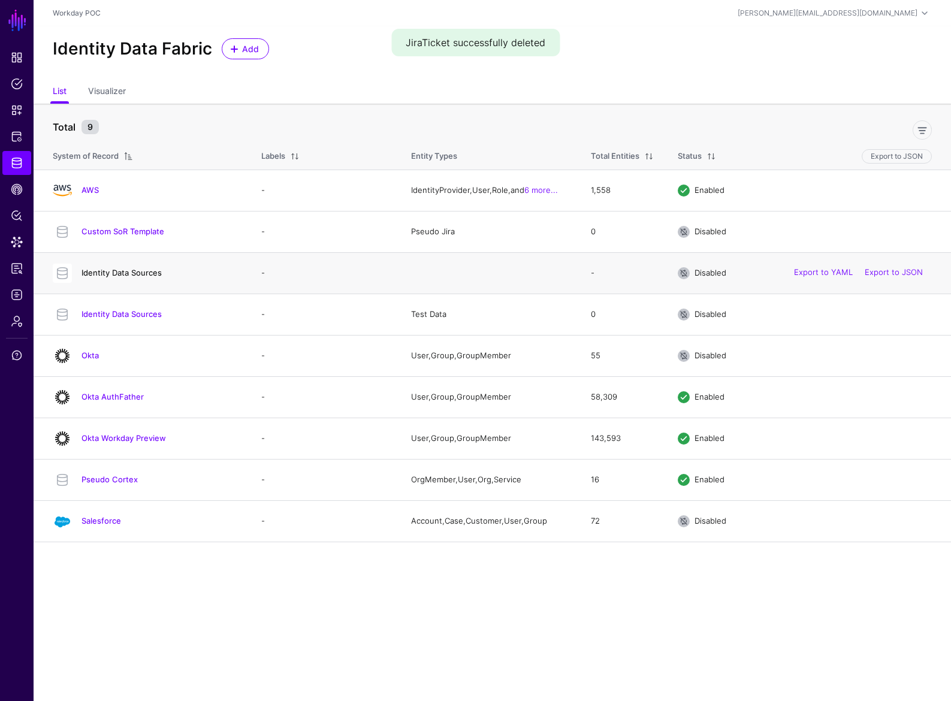
click at [141, 270] on link "Identity Data Sources" at bounding box center [121, 273] width 80 height 10
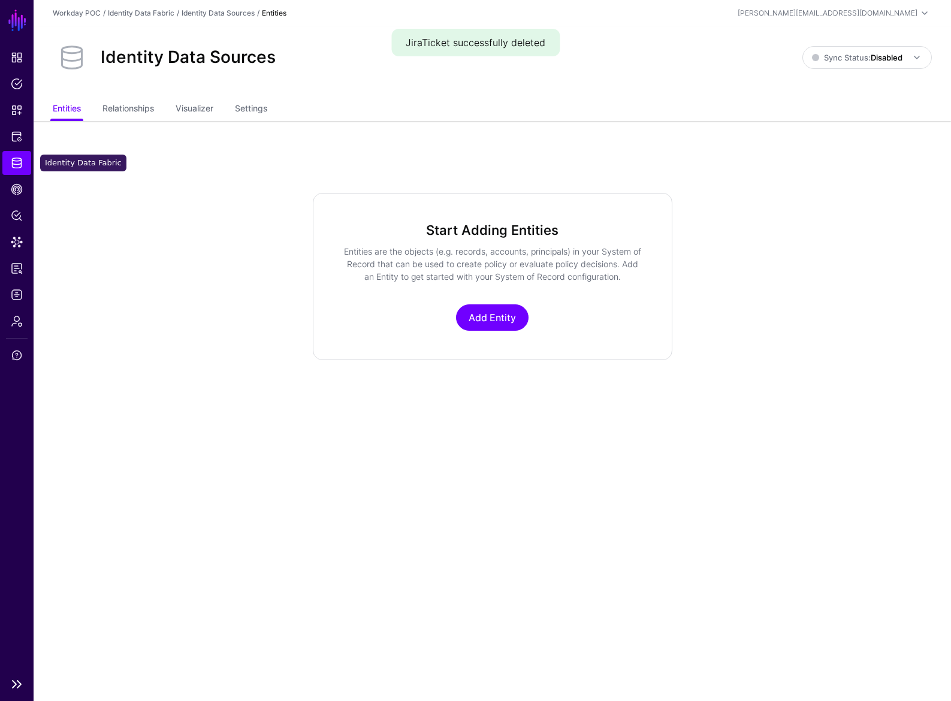
click at [22, 167] on span "Identity Data Fabric" at bounding box center [17, 163] width 12 height 12
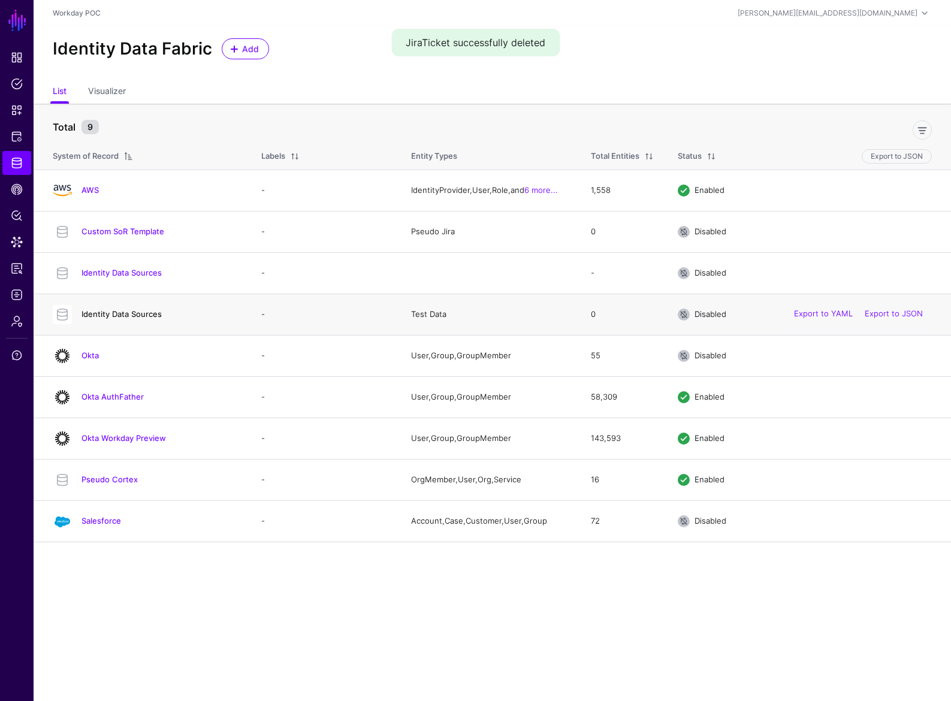
click at [141, 312] on link "Identity Data Sources" at bounding box center [121, 314] width 80 height 10
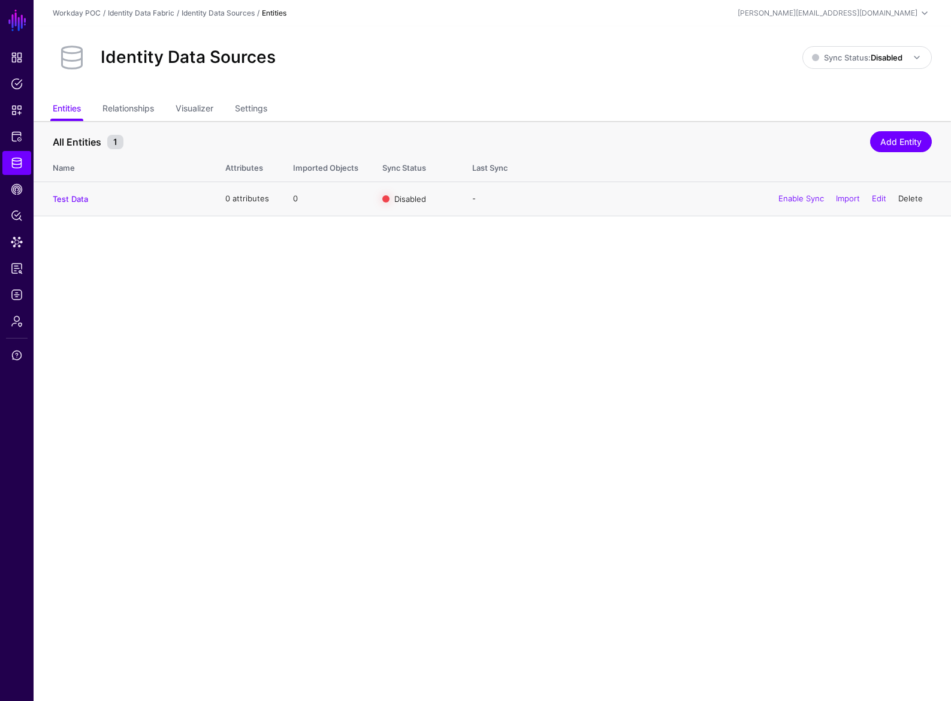
click at [901, 201] on link "Delete" at bounding box center [910, 198] width 25 height 10
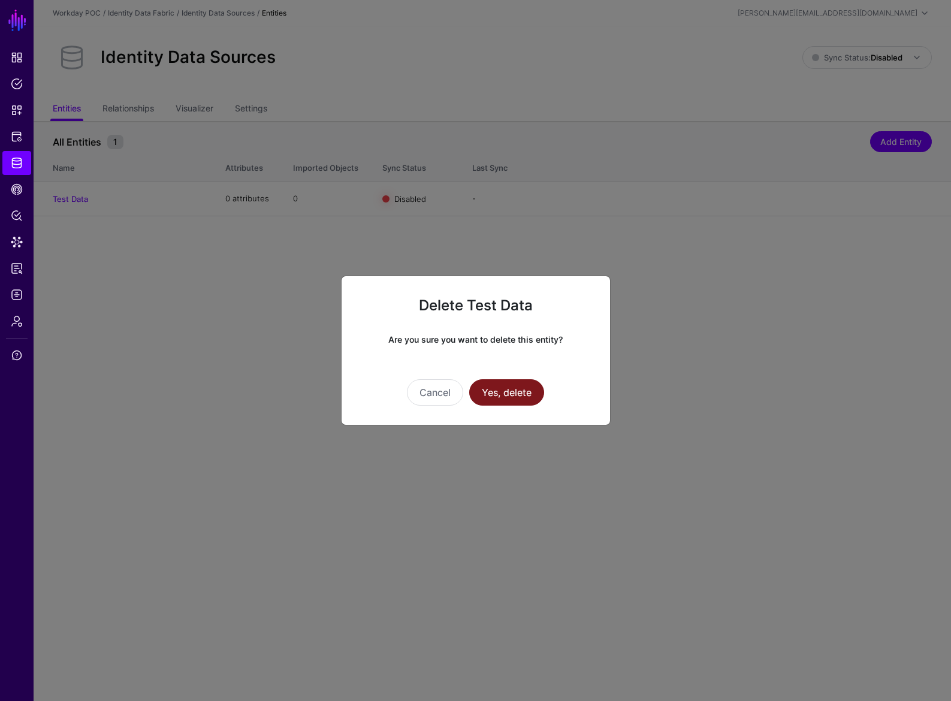
click at [524, 392] on button "Yes, delete" at bounding box center [506, 392] width 75 height 26
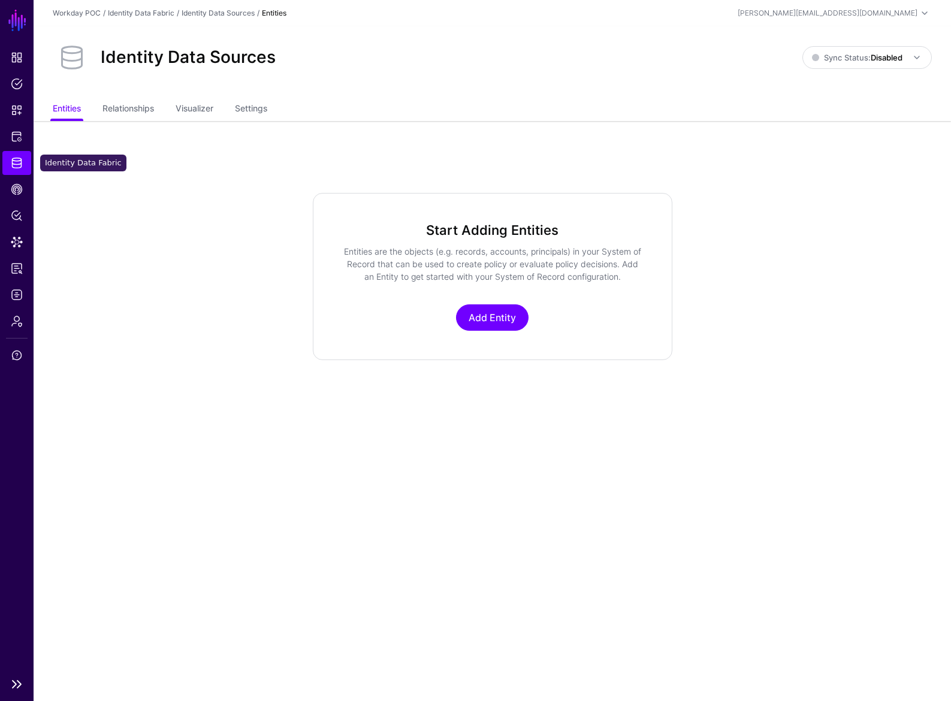
click at [23, 165] on link "Identity Data Fabric" at bounding box center [16, 163] width 29 height 24
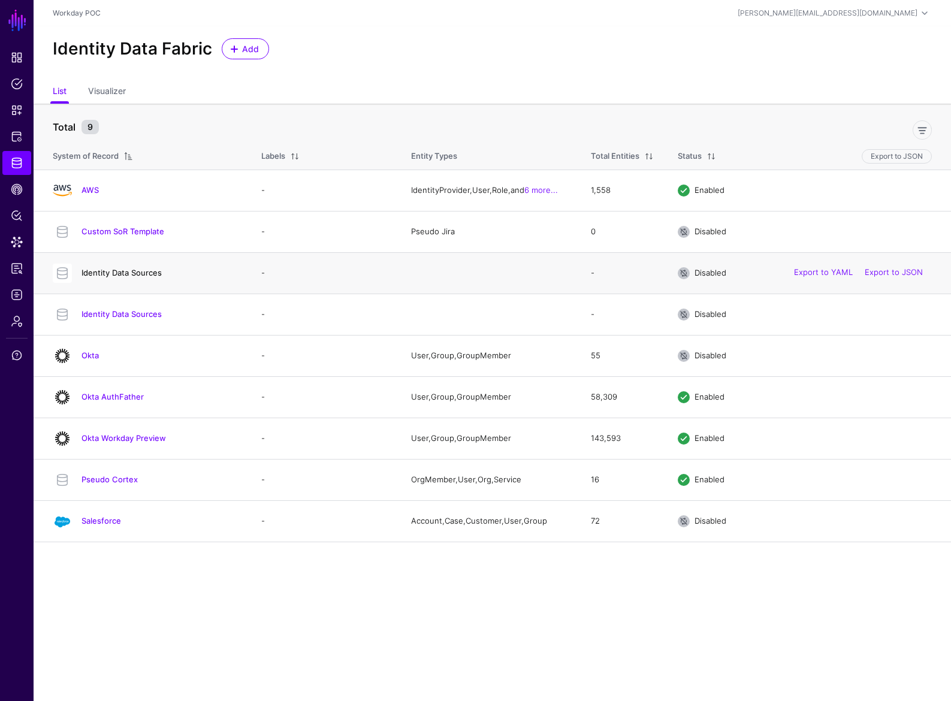
click at [123, 274] on link "Identity Data Sources" at bounding box center [121, 273] width 80 height 10
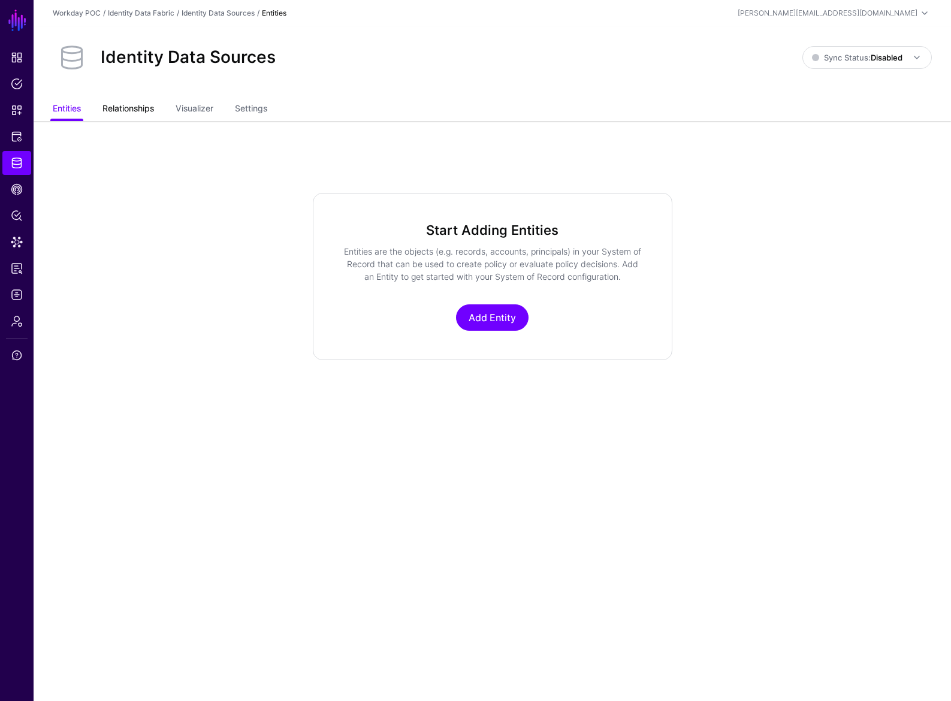
click at [121, 112] on link "Relationships" at bounding box center [128, 109] width 52 height 23
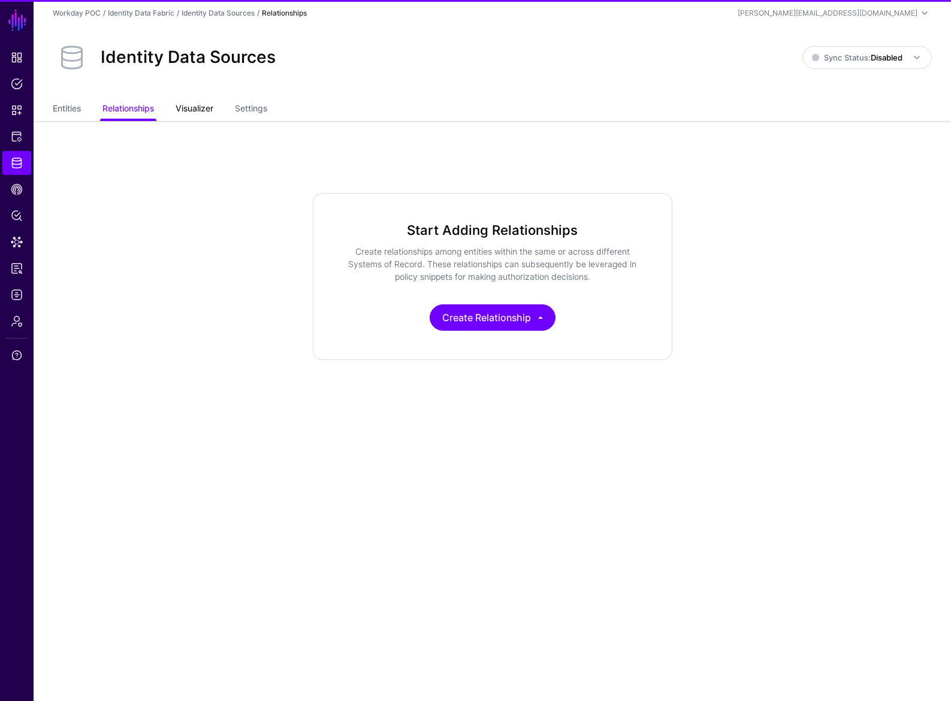
click at [188, 104] on link "Visualizer" at bounding box center [195, 109] width 38 height 23
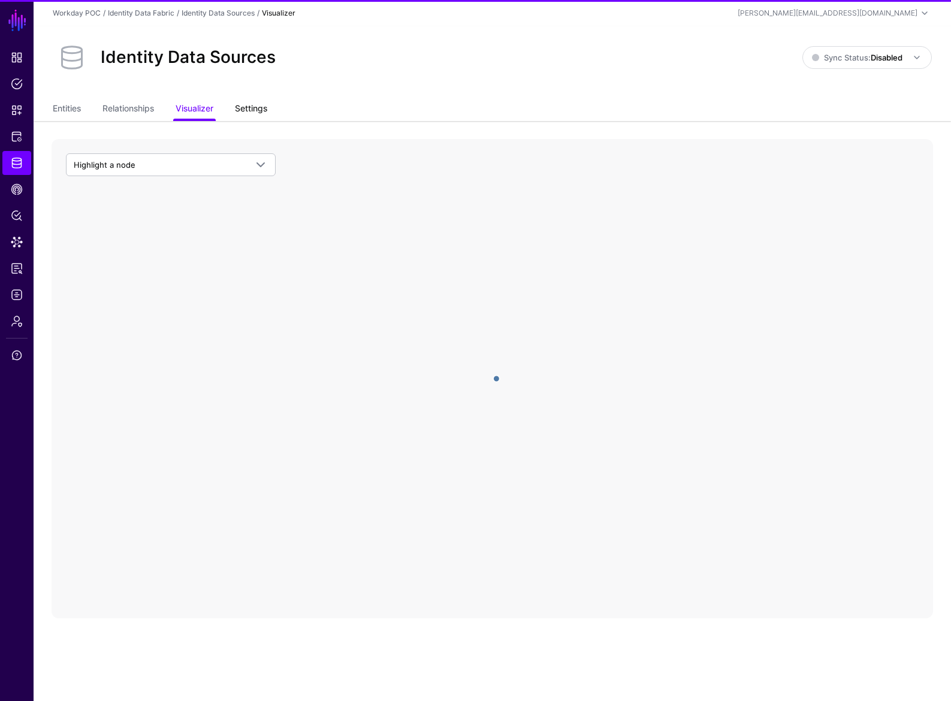
click at [250, 105] on link "Settings" at bounding box center [251, 109] width 32 height 23
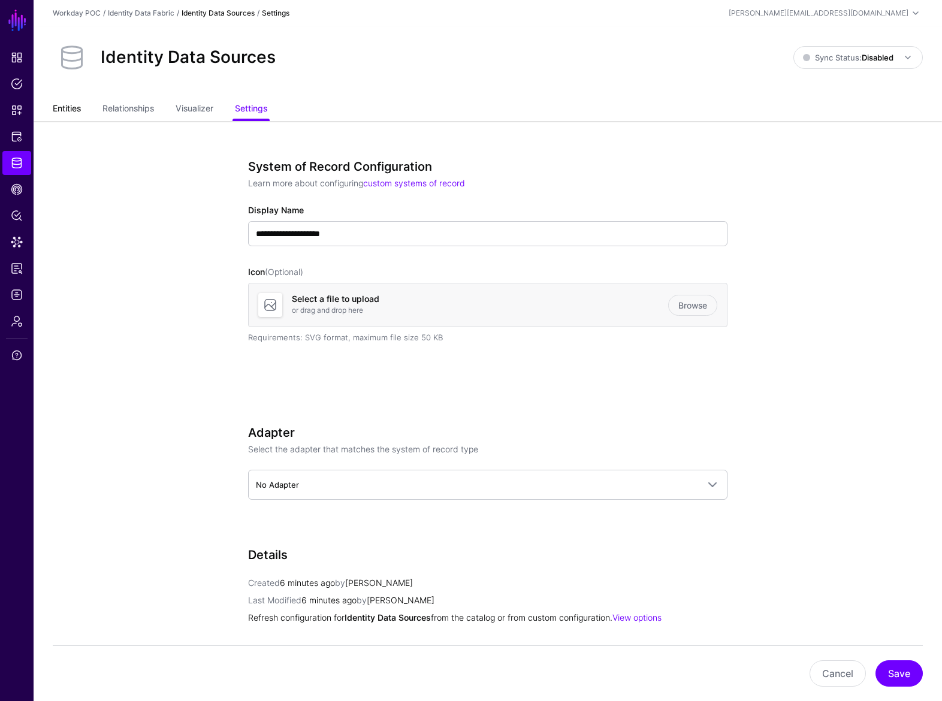
click at [75, 113] on link "Entities" at bounding box center [67, 109] width 28 height 23
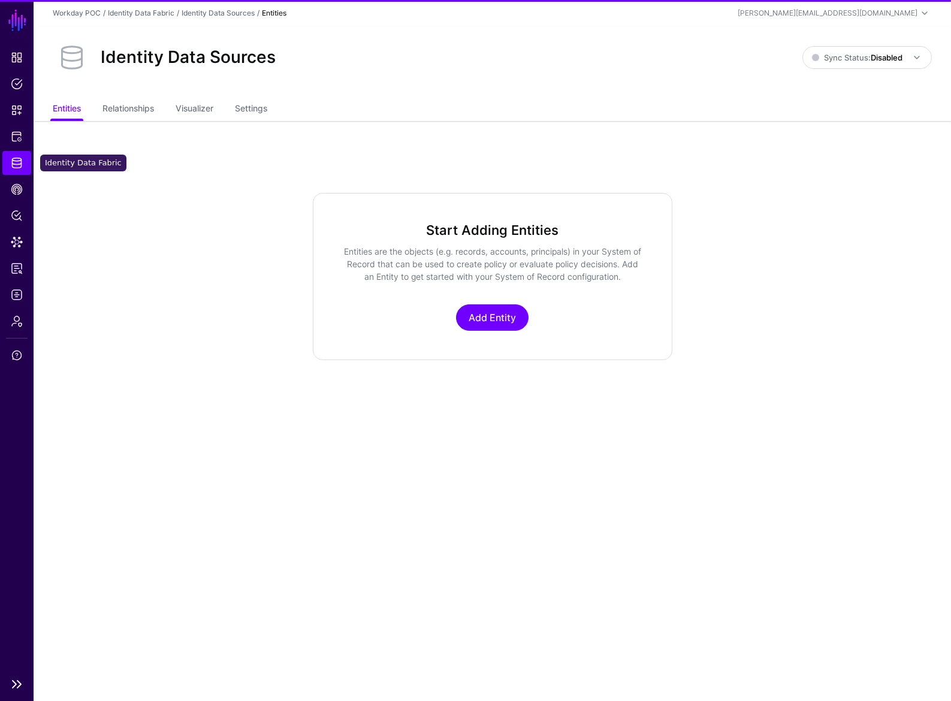
click at [19, 163] on span "Identity Data Fabric" at bounding box center [17, 163] width 12 height 12
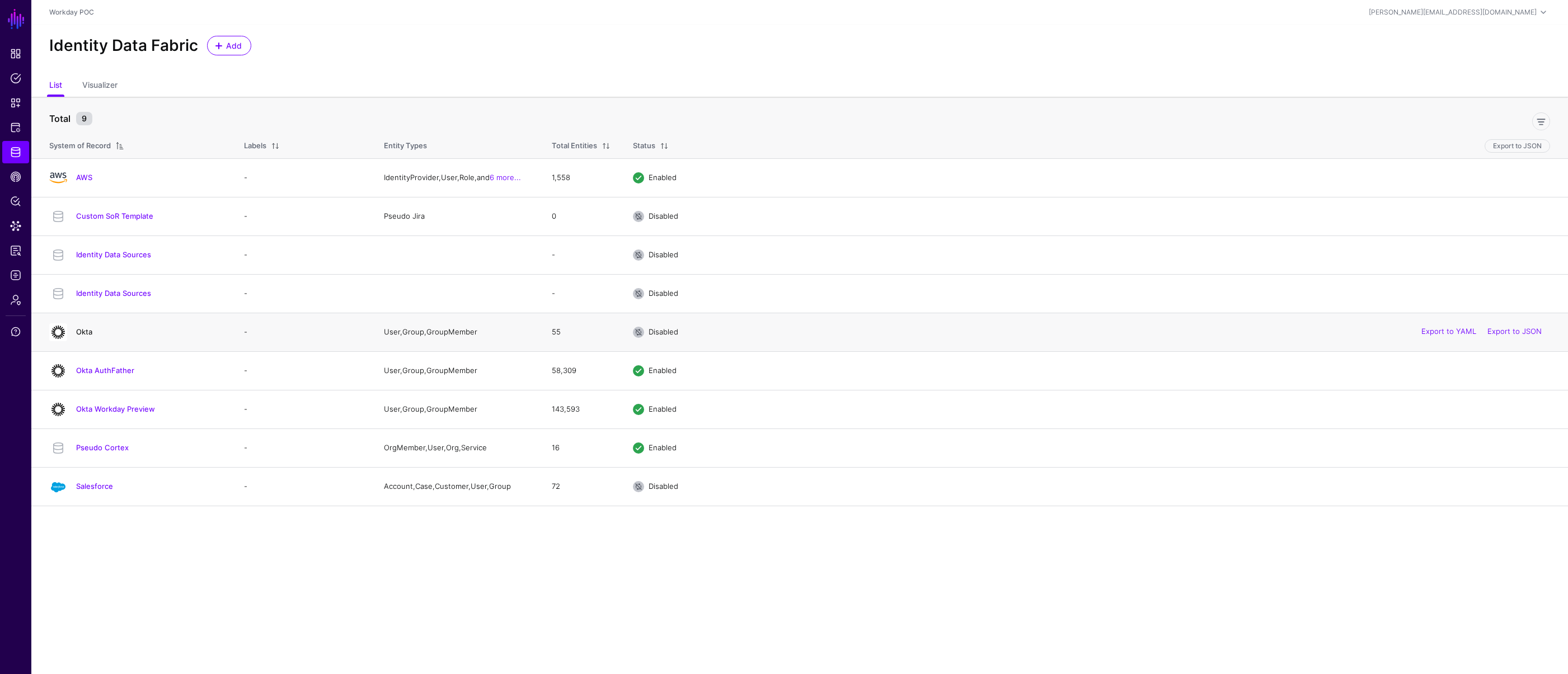
click at [89, 330] on link "Okta" at bounding box center [83, 331] width 16 height 9
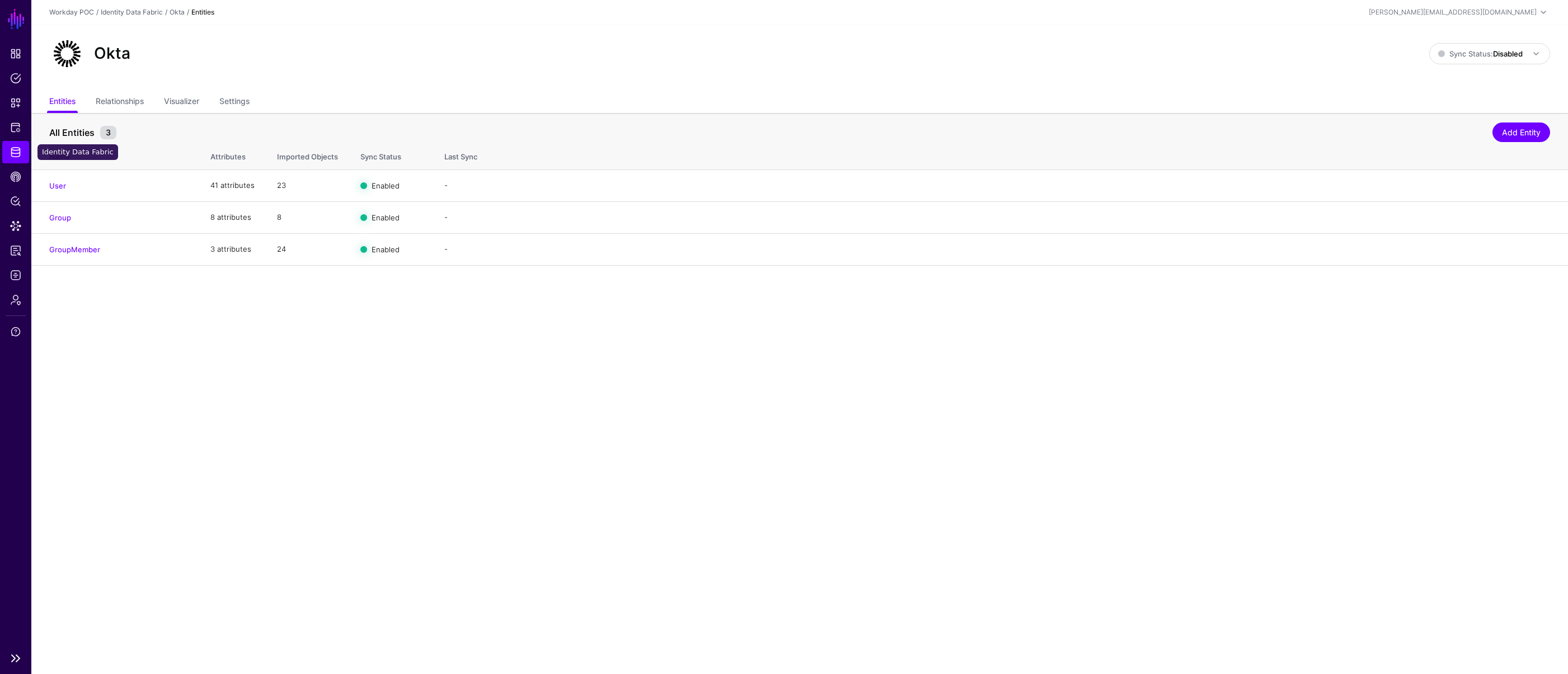
click at [13, 151] on span "Identity Data Fabric" at bounding box center [16, 152] width 11 height 11
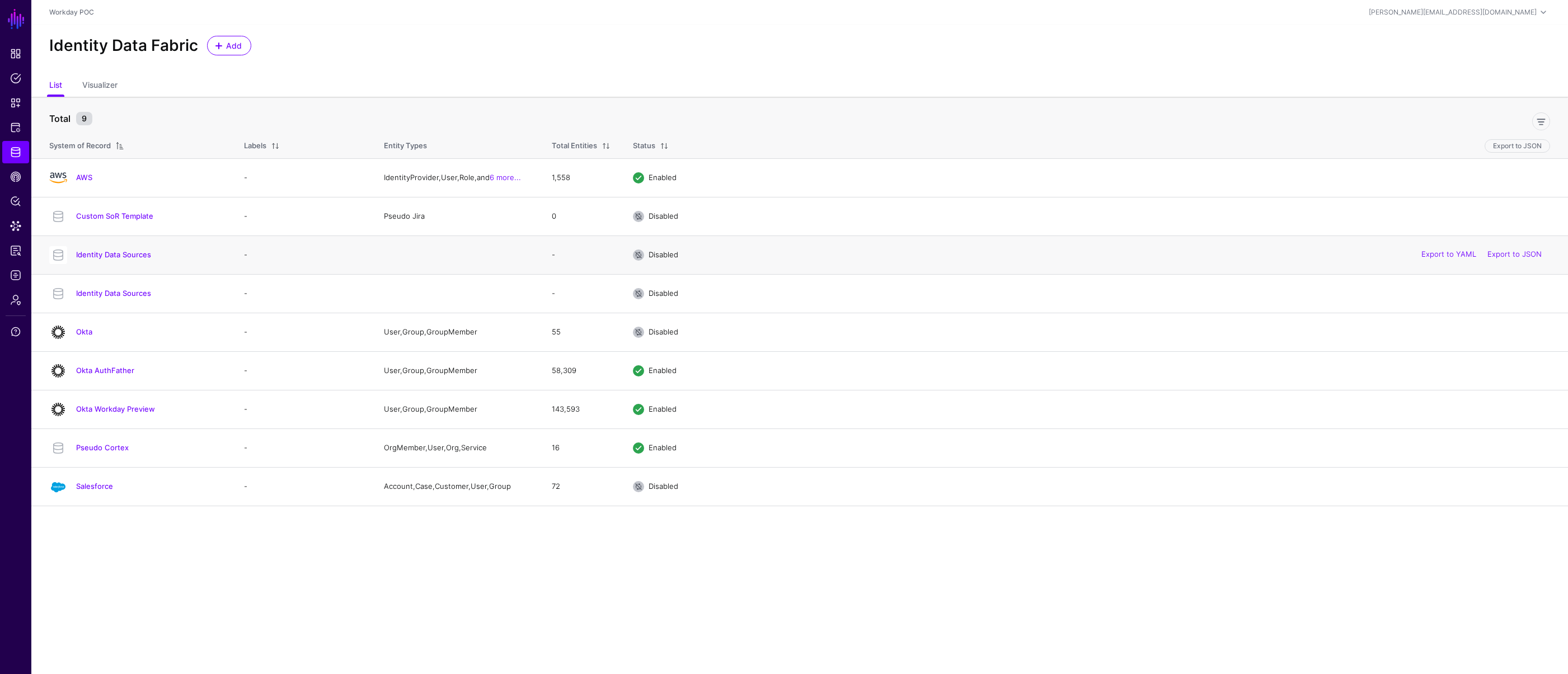
click at [640, 254] on span at bounding box center [639, 255] width 11 height 11
click at [228, 52] on link "Add" at bounding box center [229, 45] width 44 height 20
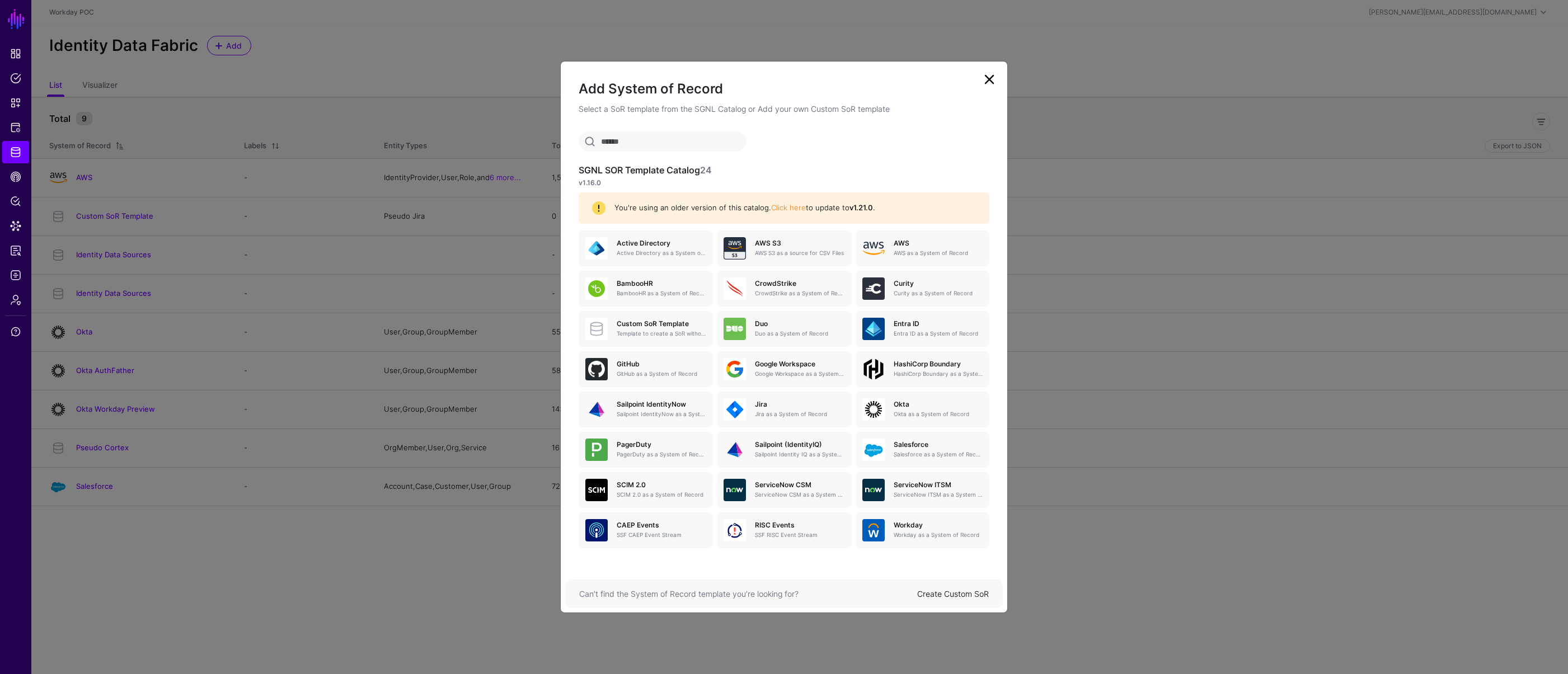
click at [887, 592] on link "Create Custom SoR" at bounding box center [953, 594] width 72 height 9
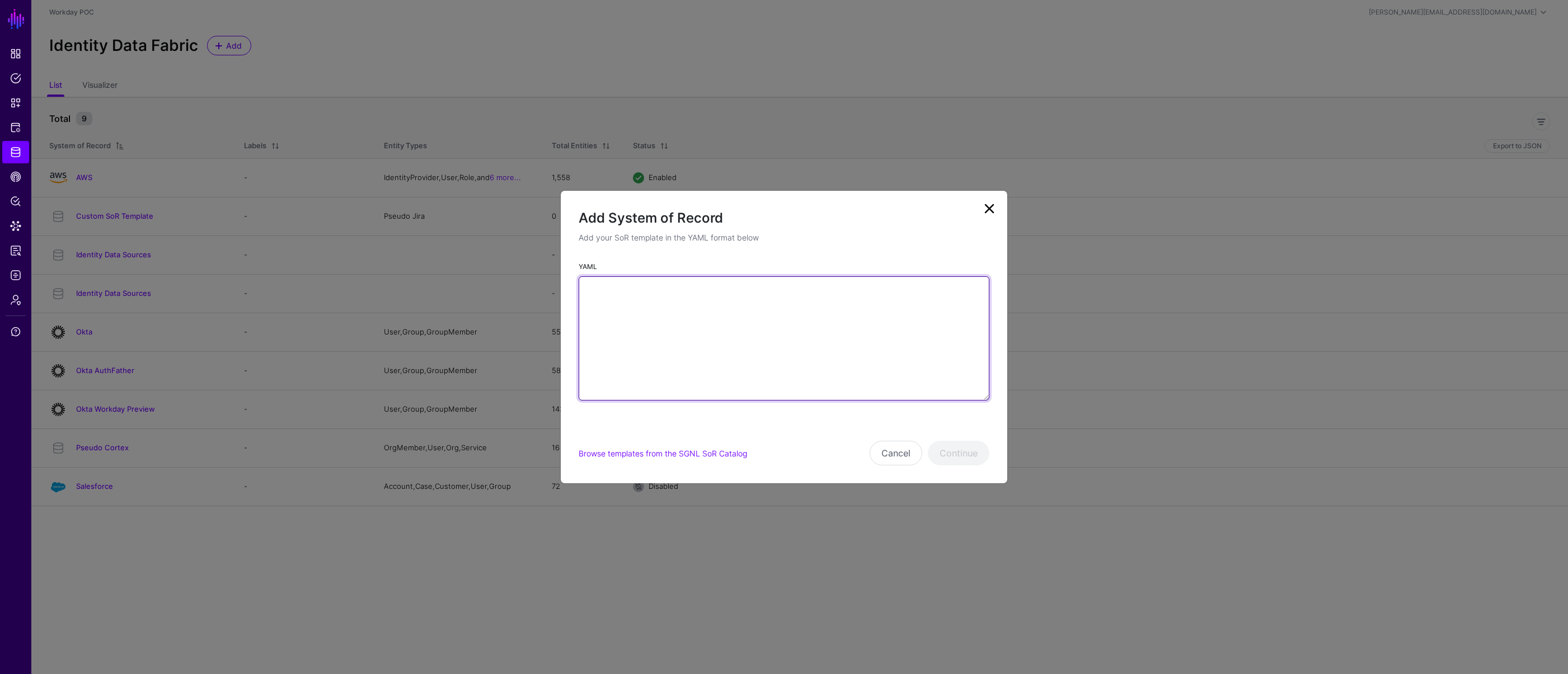
click at [688, 351] on textarea "YAML" at bounding box center [784, 338] width 411 height 124
paste textarea "**********"
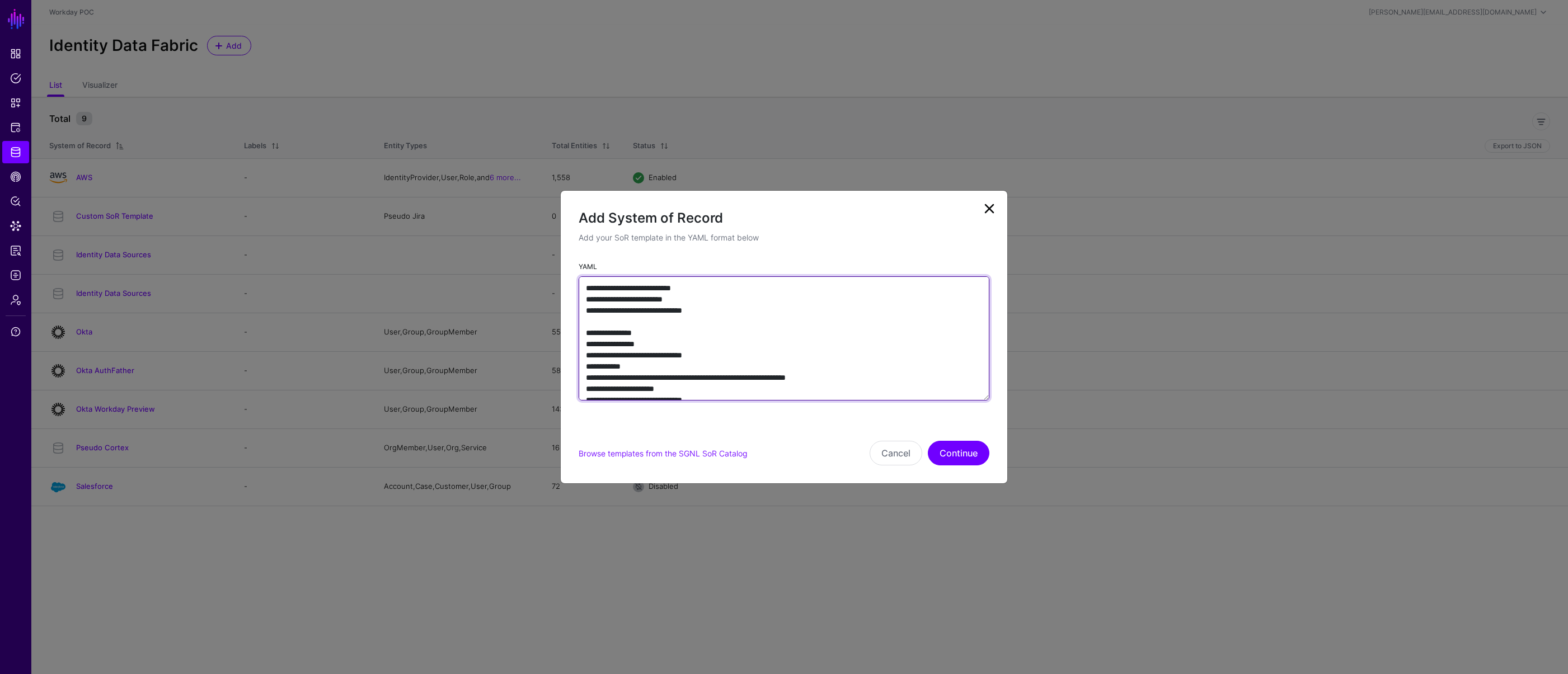
drag, startPoint x: 636, startPoint y: 309, endPoint x: 716, endPoint y: 311, distance: 80.0
click at [716, 311] on textarea "**********" at bounding box center [784, 338] width 411 height 124
click at [635, 310] on textarea "**********" at bounding box center [784, 338] width 411 height 124
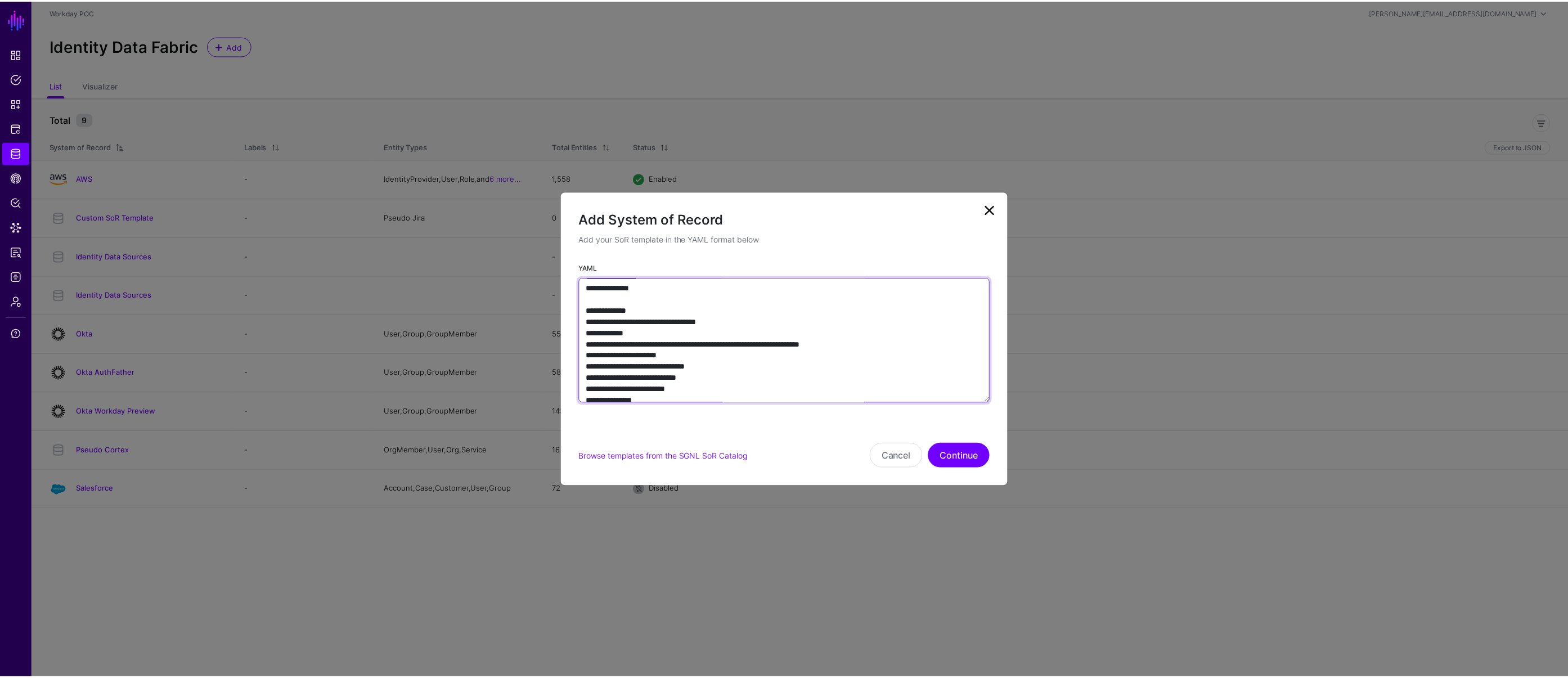
scroll to position [195, 0]
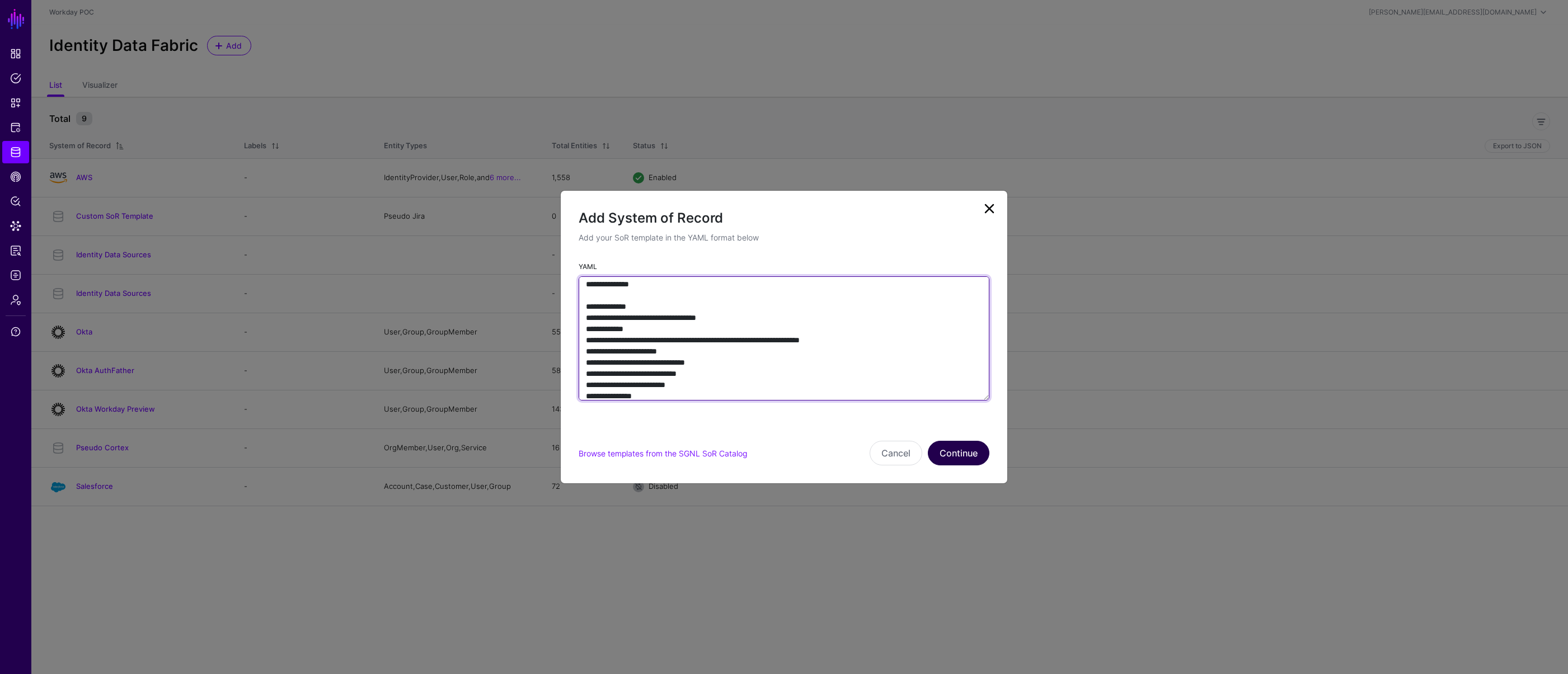
type textarea "**********"
click at [887, 453] on button "Continue" at bounding box center [958, 453] width 62 height 24
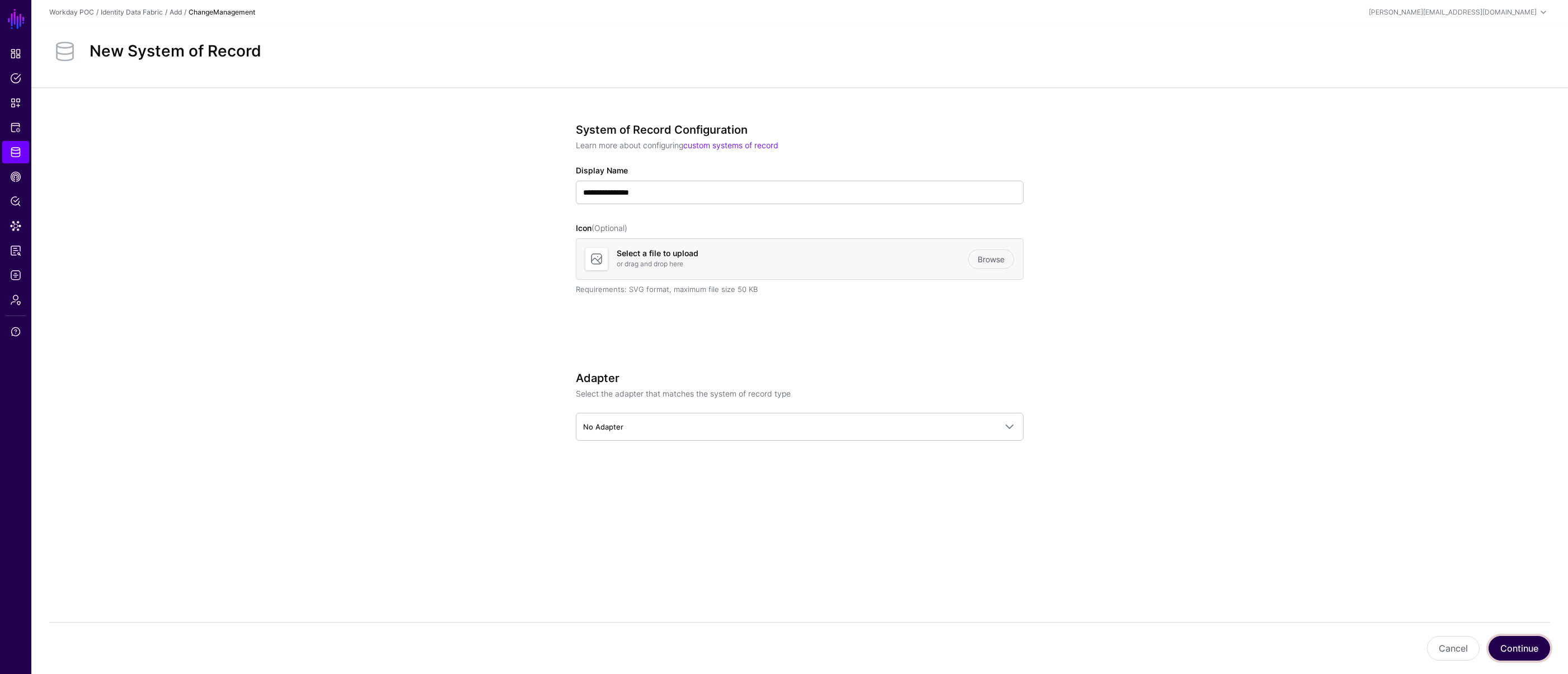
click at [887, 650] on button "Continue" at bounding box center [1519, 648] width 62 height 24
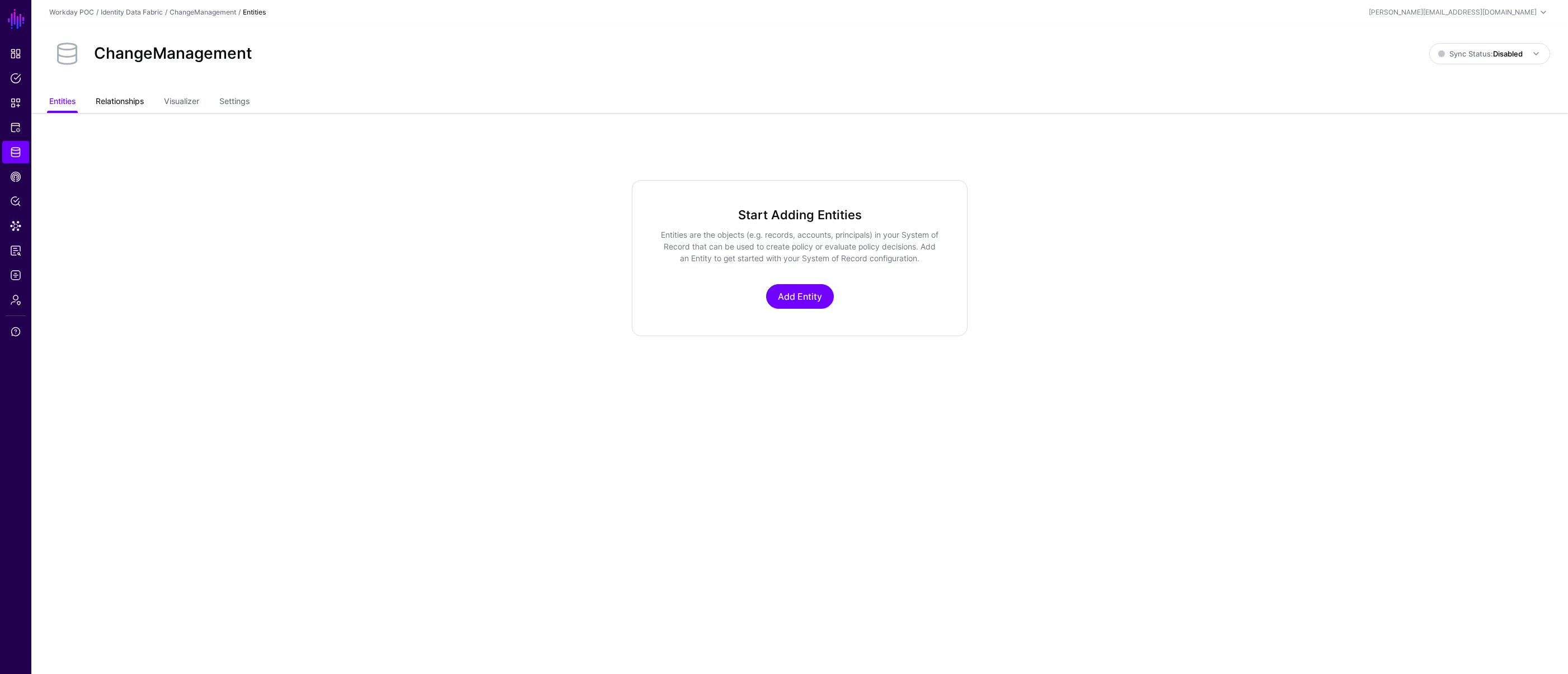
click at [126, 106] on link "Relationships" at bounding box center [120, 102] width 49 height 21
click at [72, 104] on link "Entities" at bounding box center [63, 102] width 26 height 21
click at [191, 106] on link "Visualizer" at bounding box center [182, 102] width 35 height 21
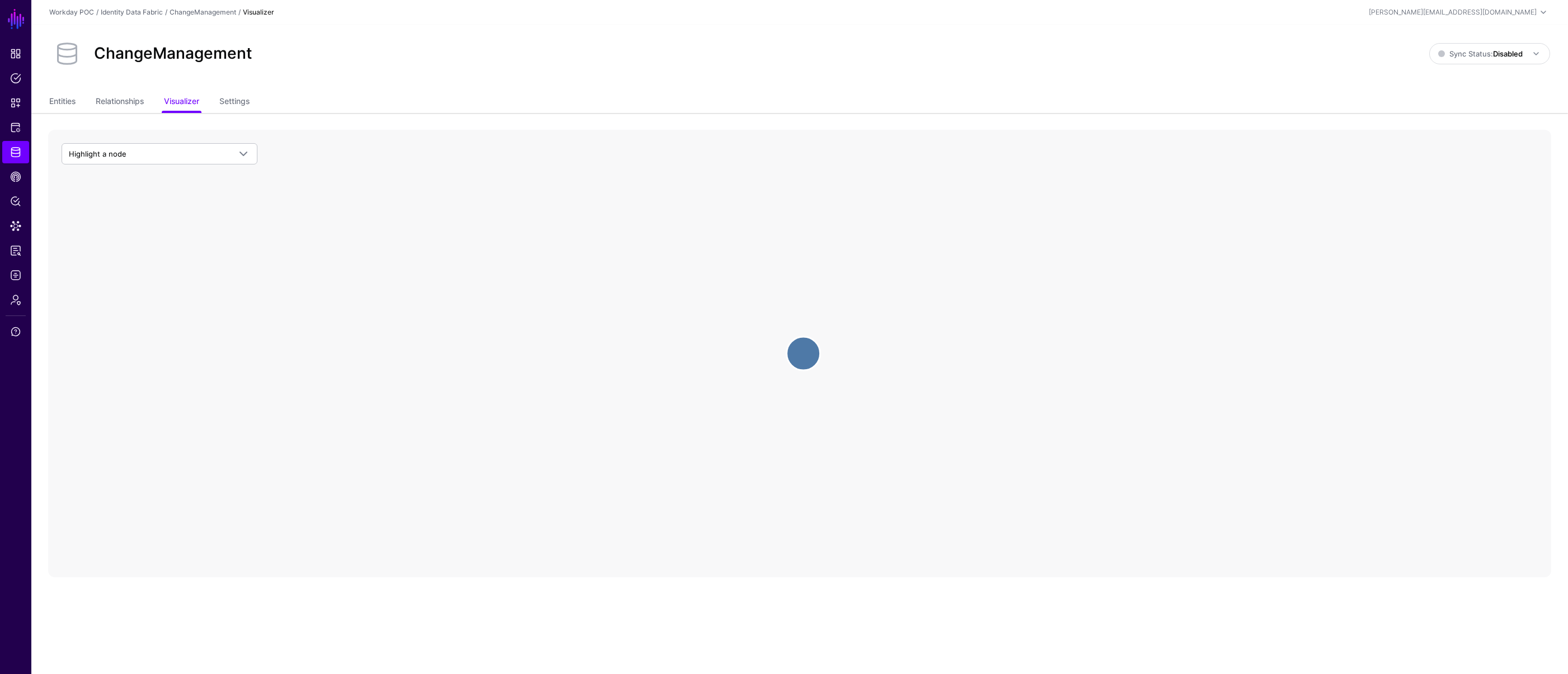
click at [807, 358] on circle at bounding box center [803, 354] width 34 height 34
click at [887, 250] on strong "Default Sync Frequency:" at bounding box center [1430, 253] width 78 height 8
click at [120, 105] on link "Relationships" at bounding box center [120, 102] width 49 height 21
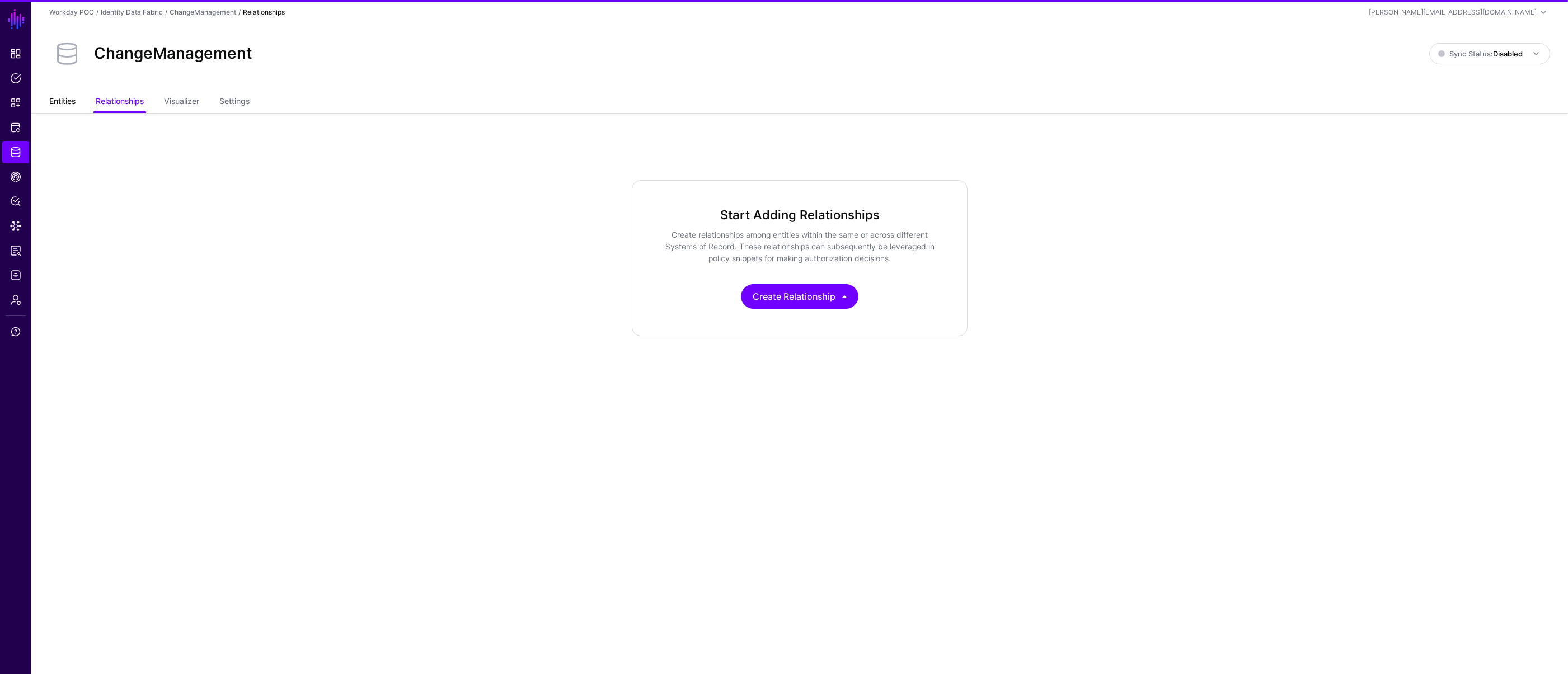
click at [67, 106] on link "Entities" at bounding box center [63, 102] width 26 height 21
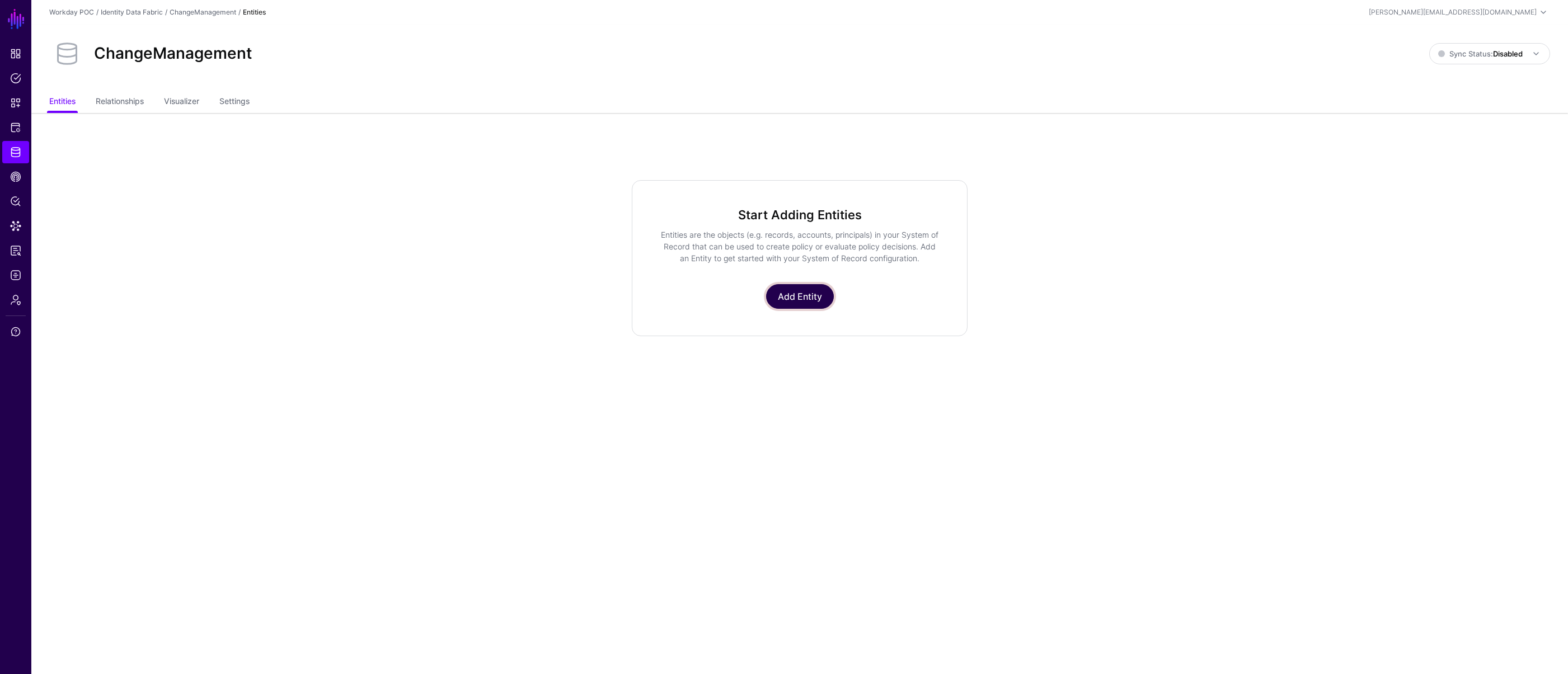
click at [803, 294] on link "Add Entity" at bounding box center [799, 296] width 67 height 24
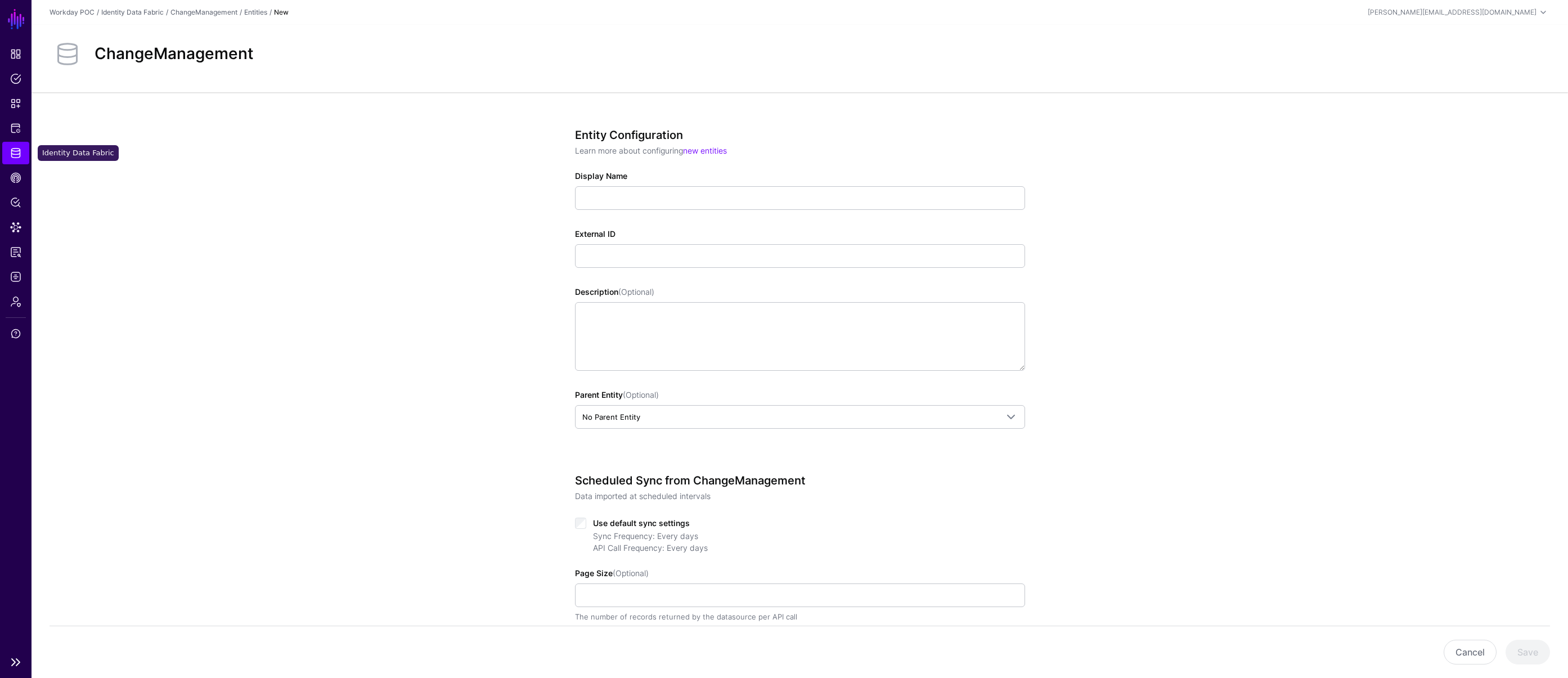
click at [21, 157] on span "Identity Data Fabric" at bounding box center [16, 153] width 11 height 11
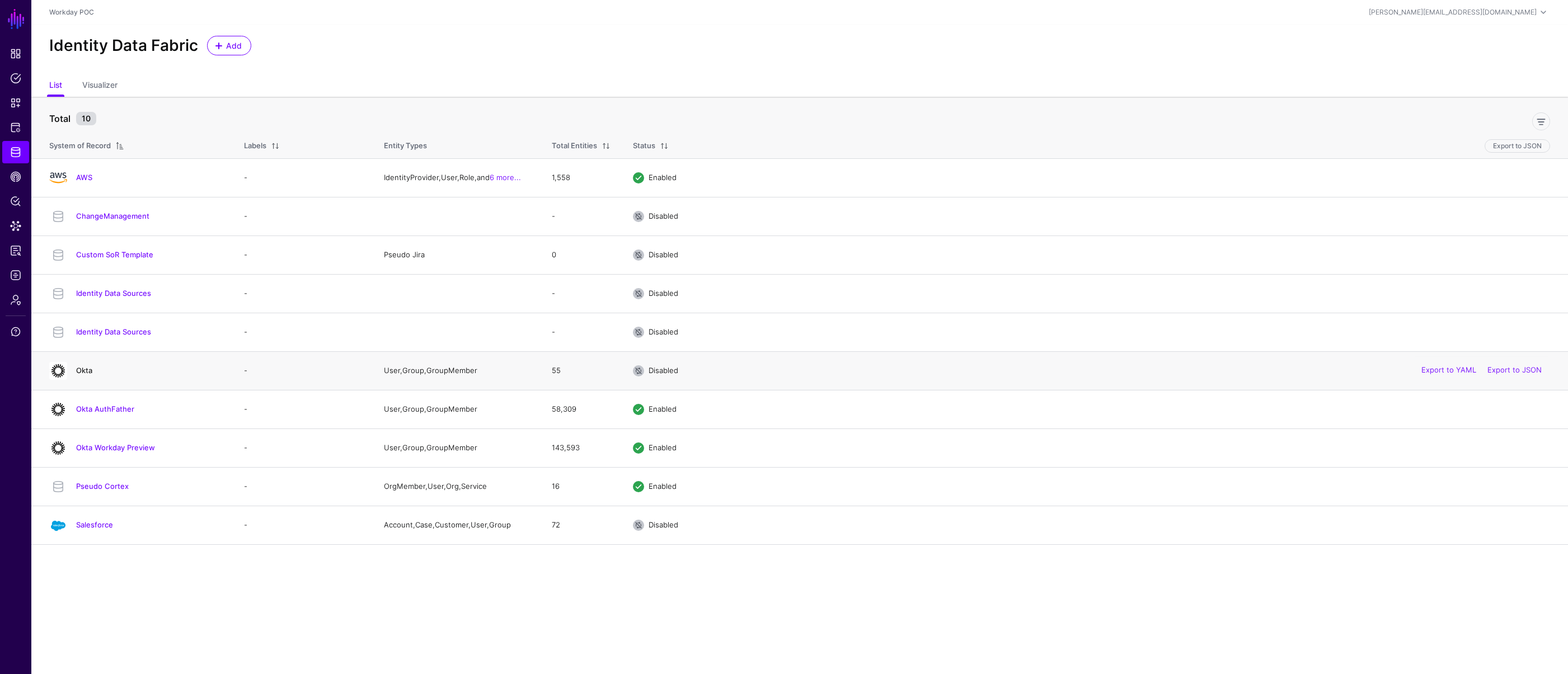
click at [90, 371] on link "Okta" at bounding box center [83, 371] width 16 height 9
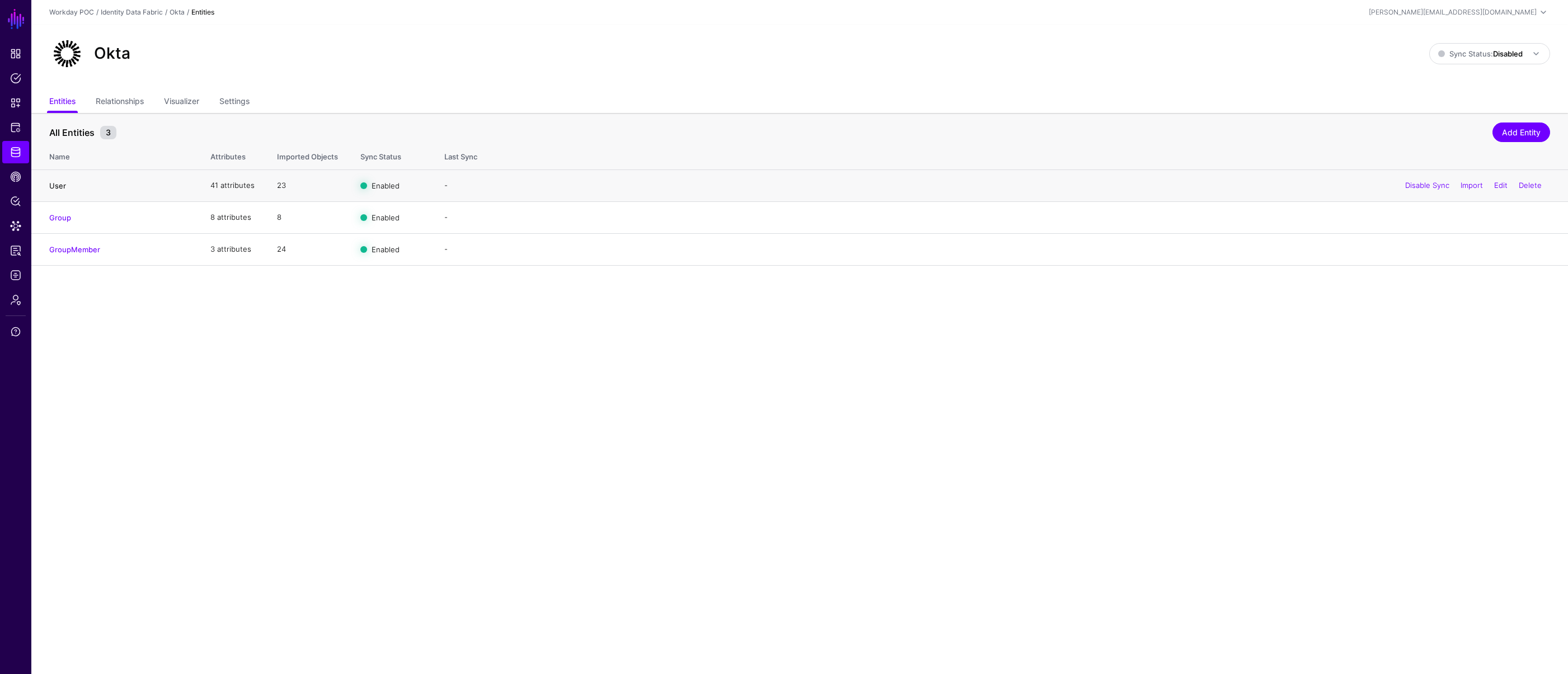
click at [60, 190] on link "User" at bounding box center [58, 186] width 17 height 9
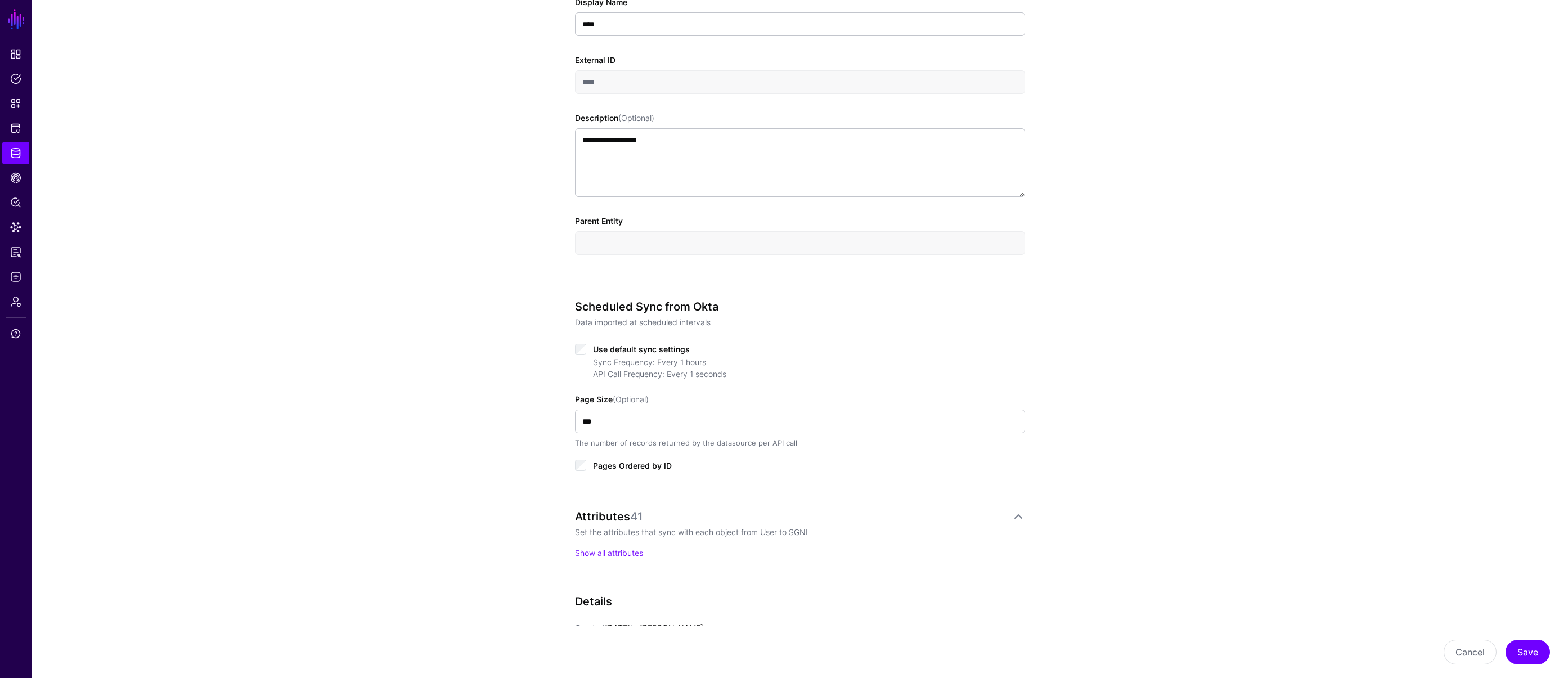
scroll to position [391, 0]
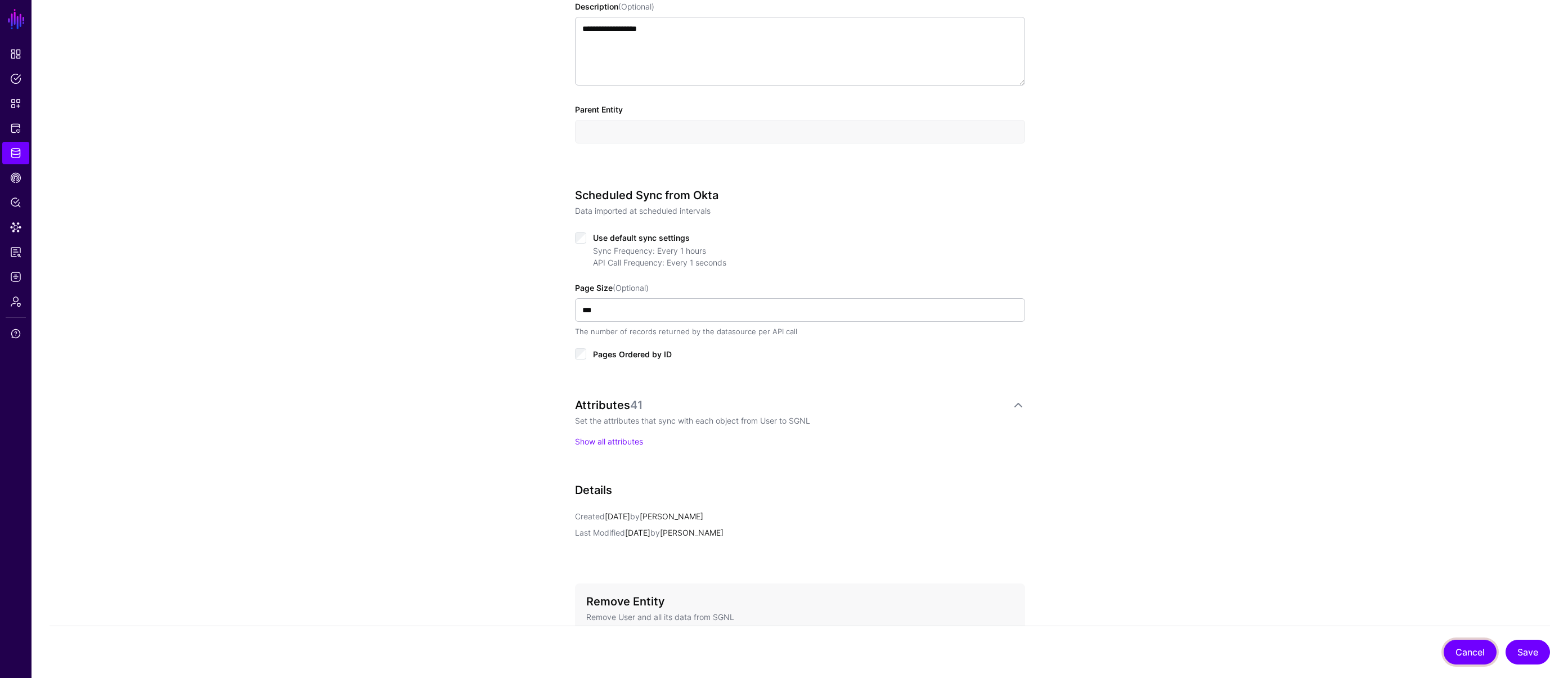
click at [892, 649] on button "Cancel" at bounding box center [1469, 652] width 53 height 24
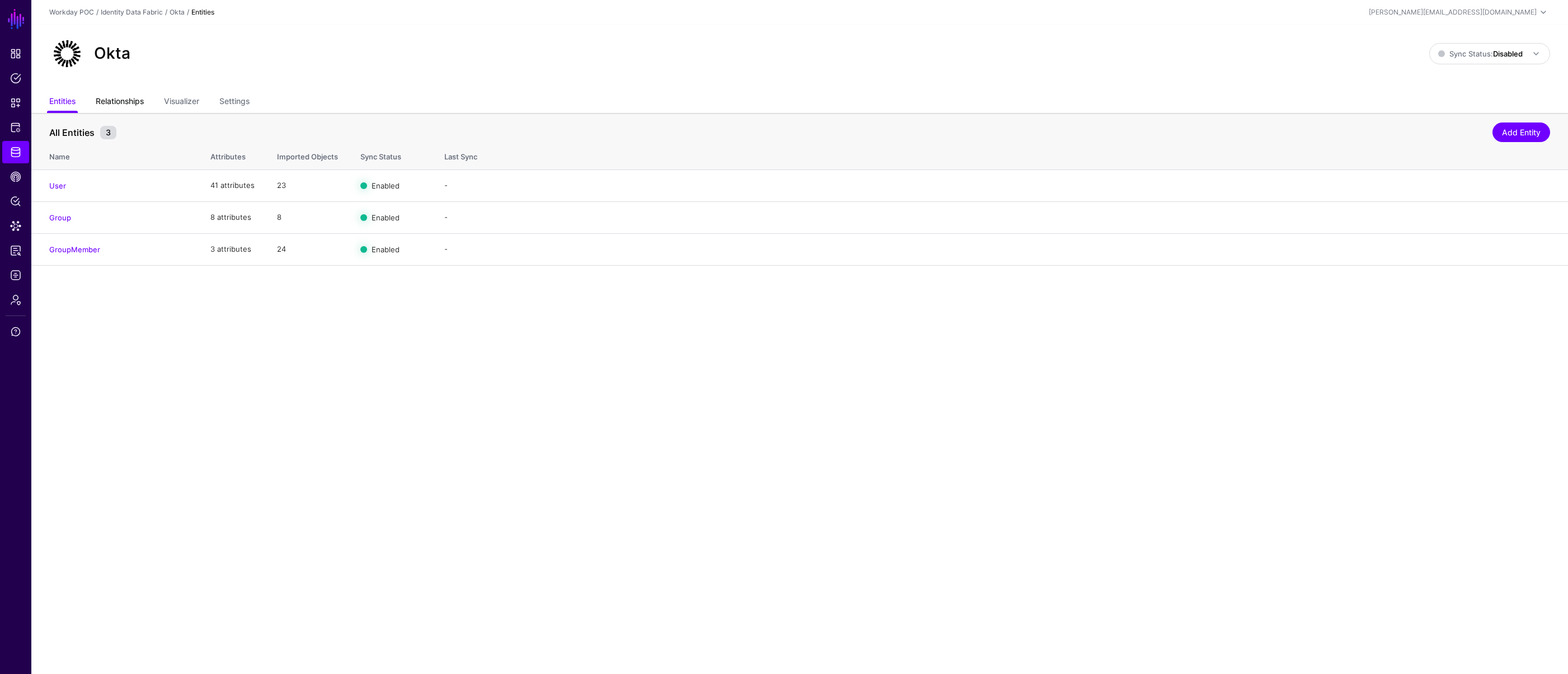
click at [128, 103] on link "Relationships" at bounding box center [120, 102] width 49 height 21
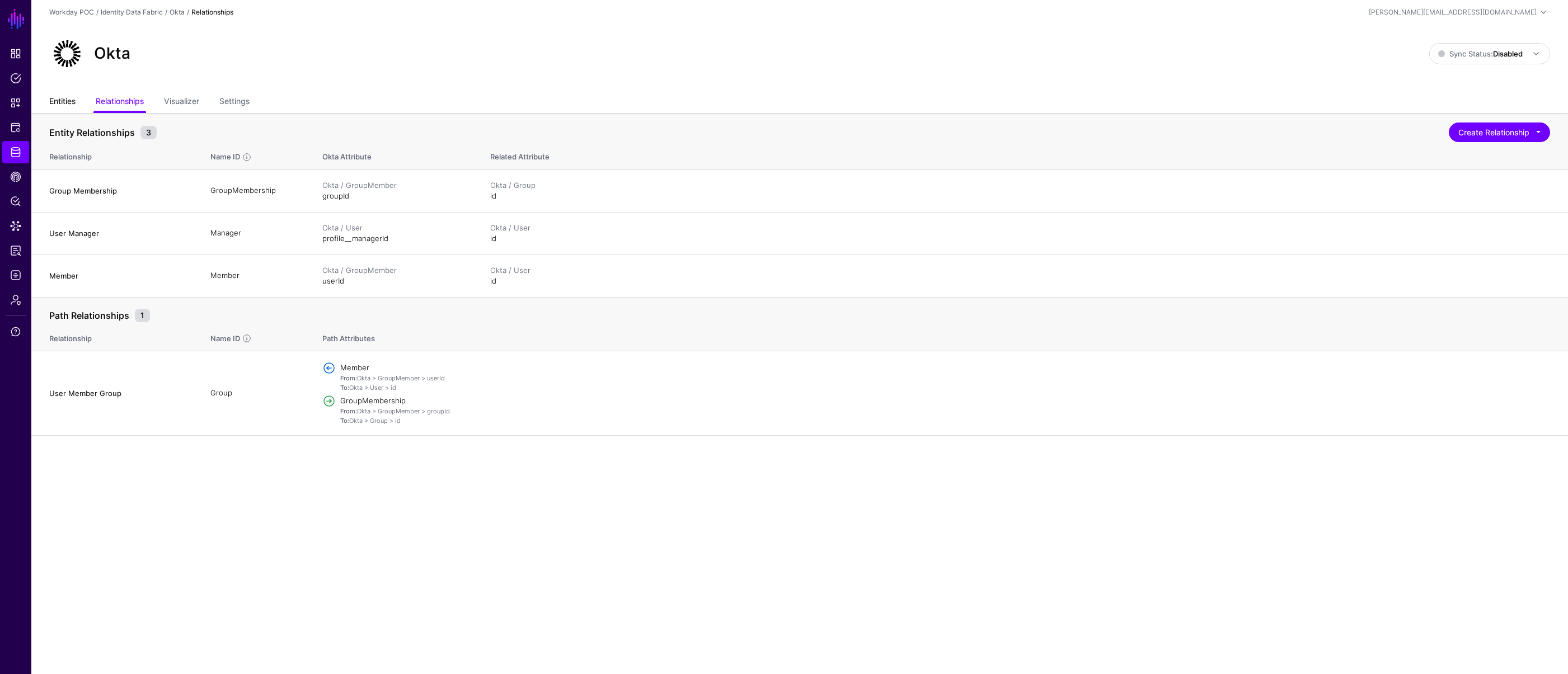
click at [57, 100] on link "Entities" at bounding box center [63, 102] width 26 height 21
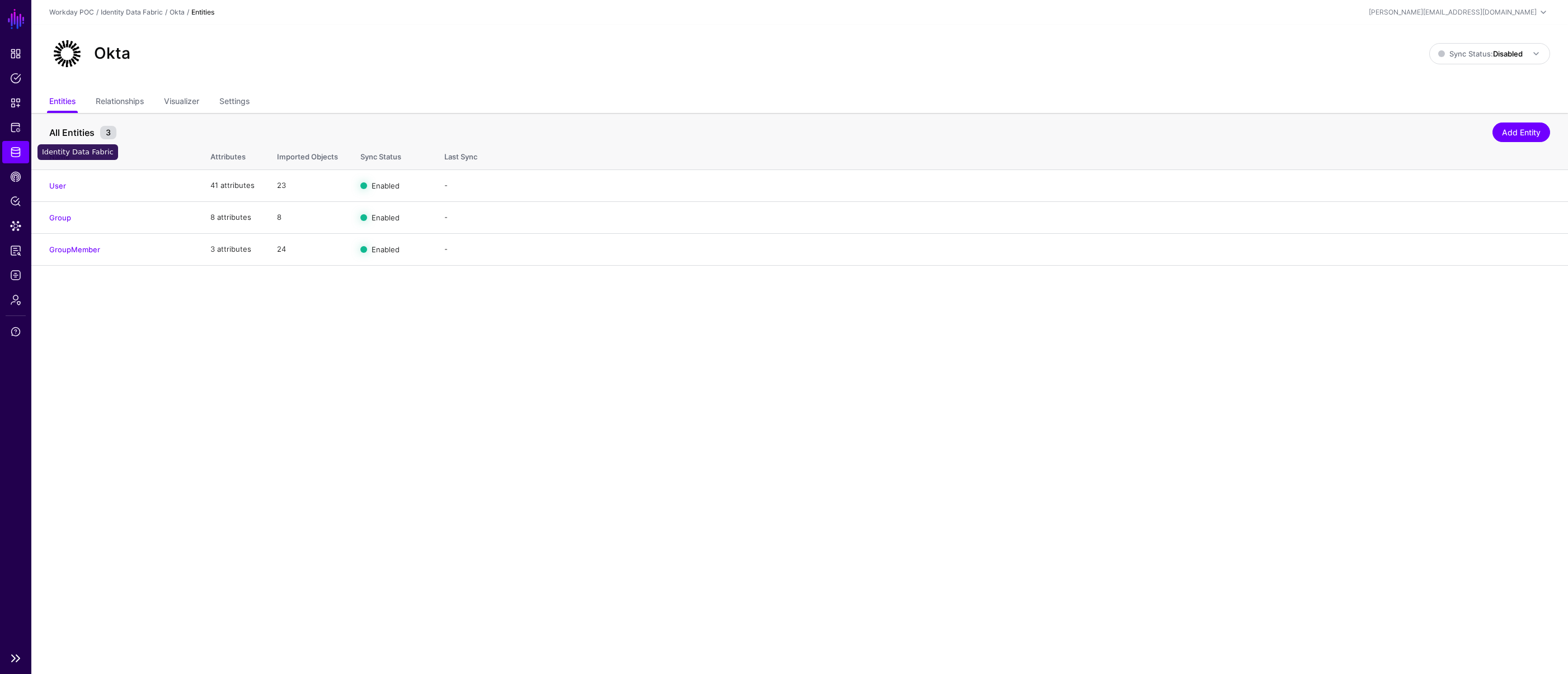
click at [16, 156] on span "Identity Data Fabric" at bounding box center [16, 152] width 11 height 11
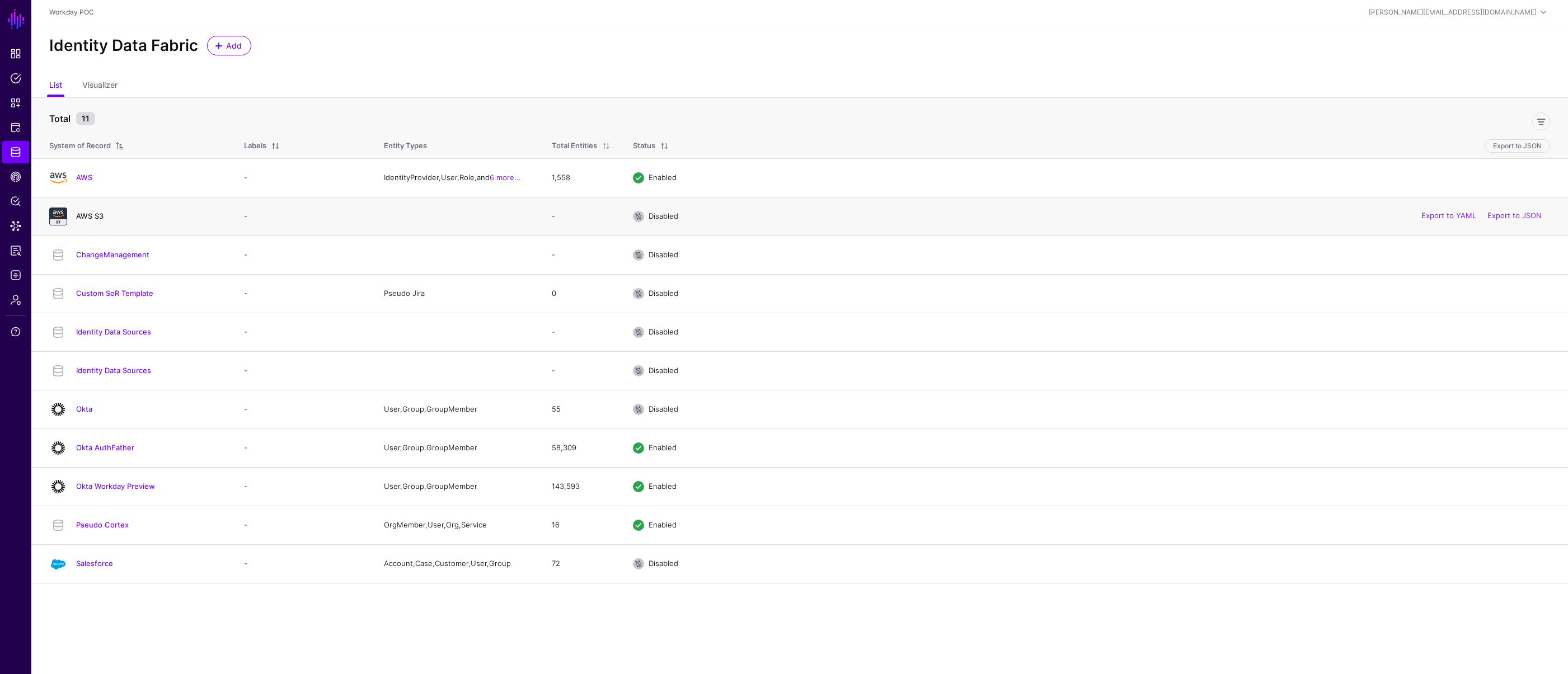
click at [90, 218] on link "AWS S3" at bounding box center [89, 216] width 27 height 9
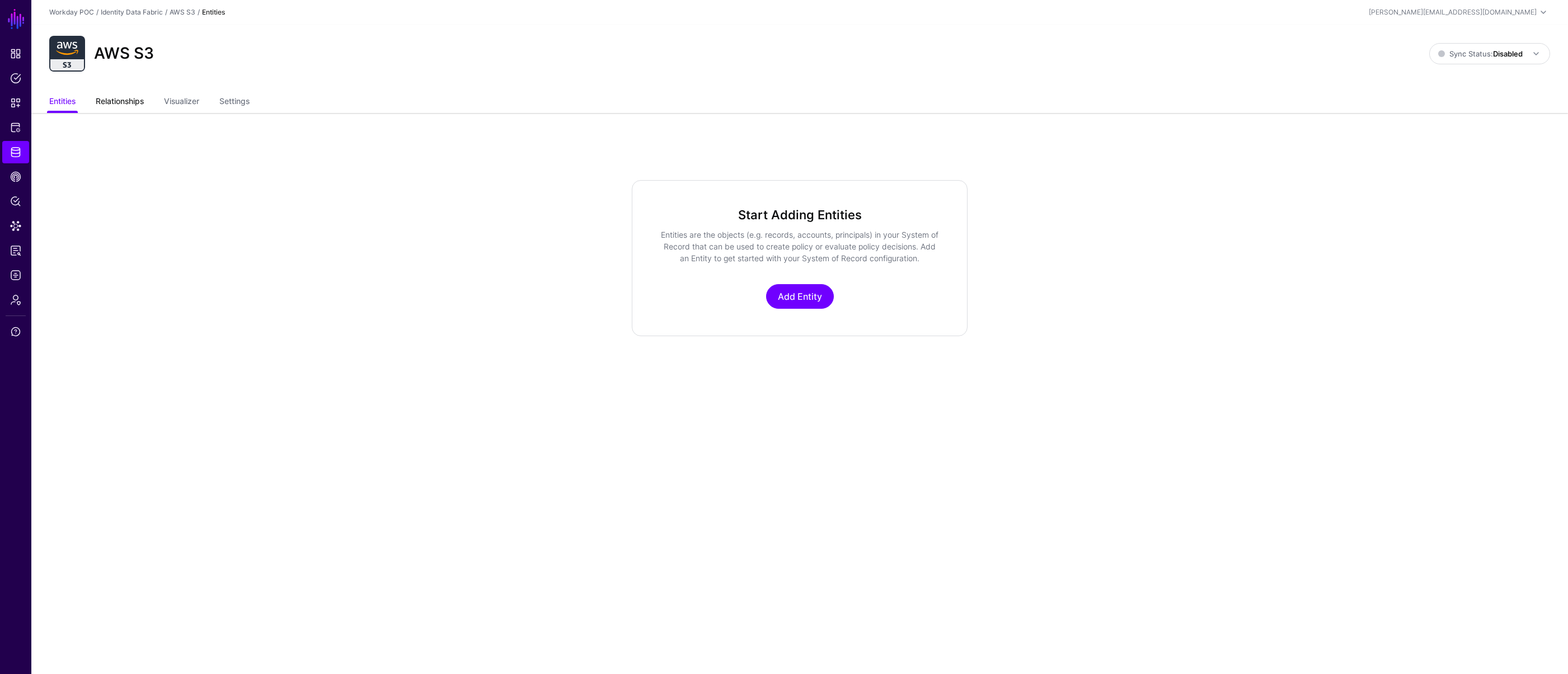
click at [128, 101] on link "Relationships" at bounding box center [120, 102] width 49 height 21
click at [62, 100] on link "Entities" at bounding box center [63, 102] width 26 height 21
click at [18, 153] on span "Identity Data Fabric" at bounding box center [16, 152] width 11 height 11
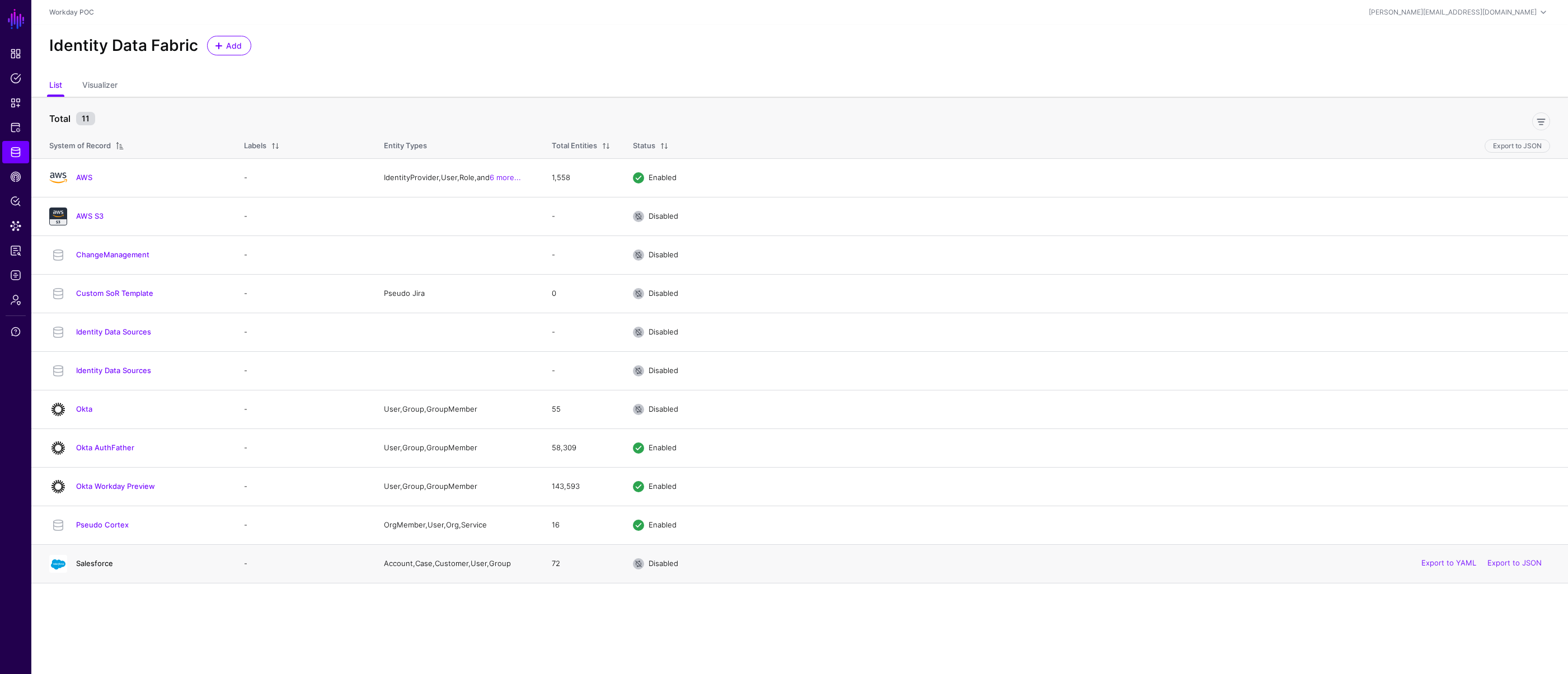
click at [94, 563] on link "Salesforce" at bounding box center [94, 563] width 37 height 9
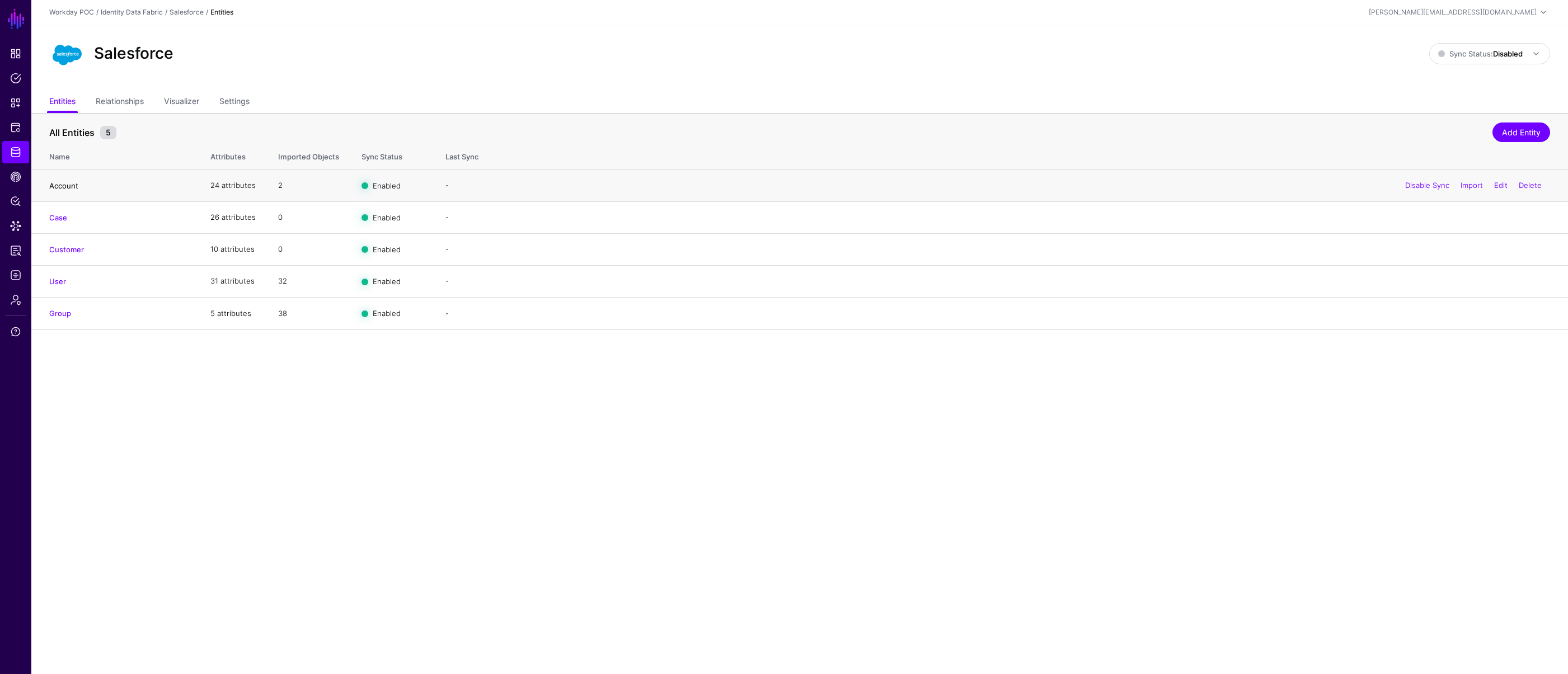
click at [66, 184] on link "Account" at bounding box center [64, 186] width 29 height 9
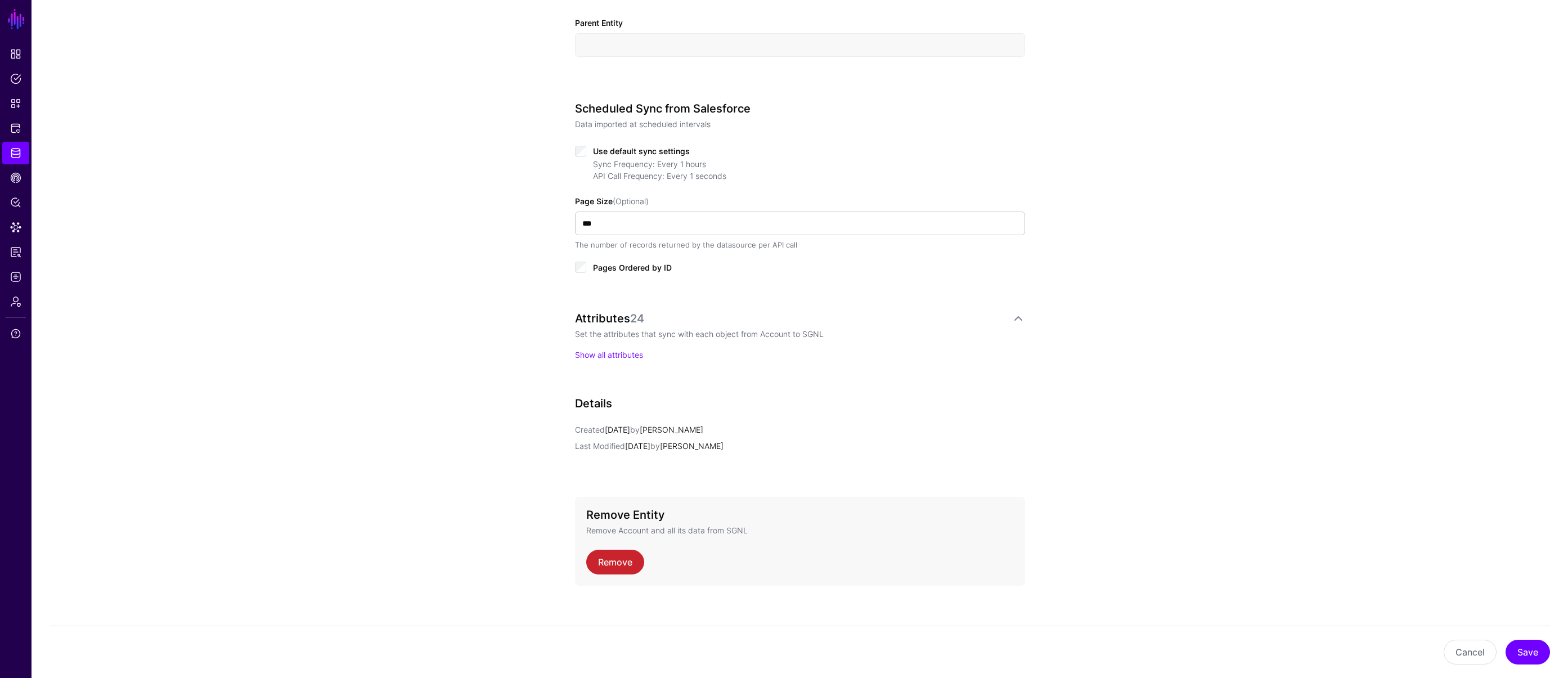
scroll to position [480, 0]
click at [621, 357] on p "Show all attributes" at bounding box center [799, 351] width 450 height 12
click at [621, 354] on link "Show all attributes" at bounding box center [608, 352] width 68 height 9
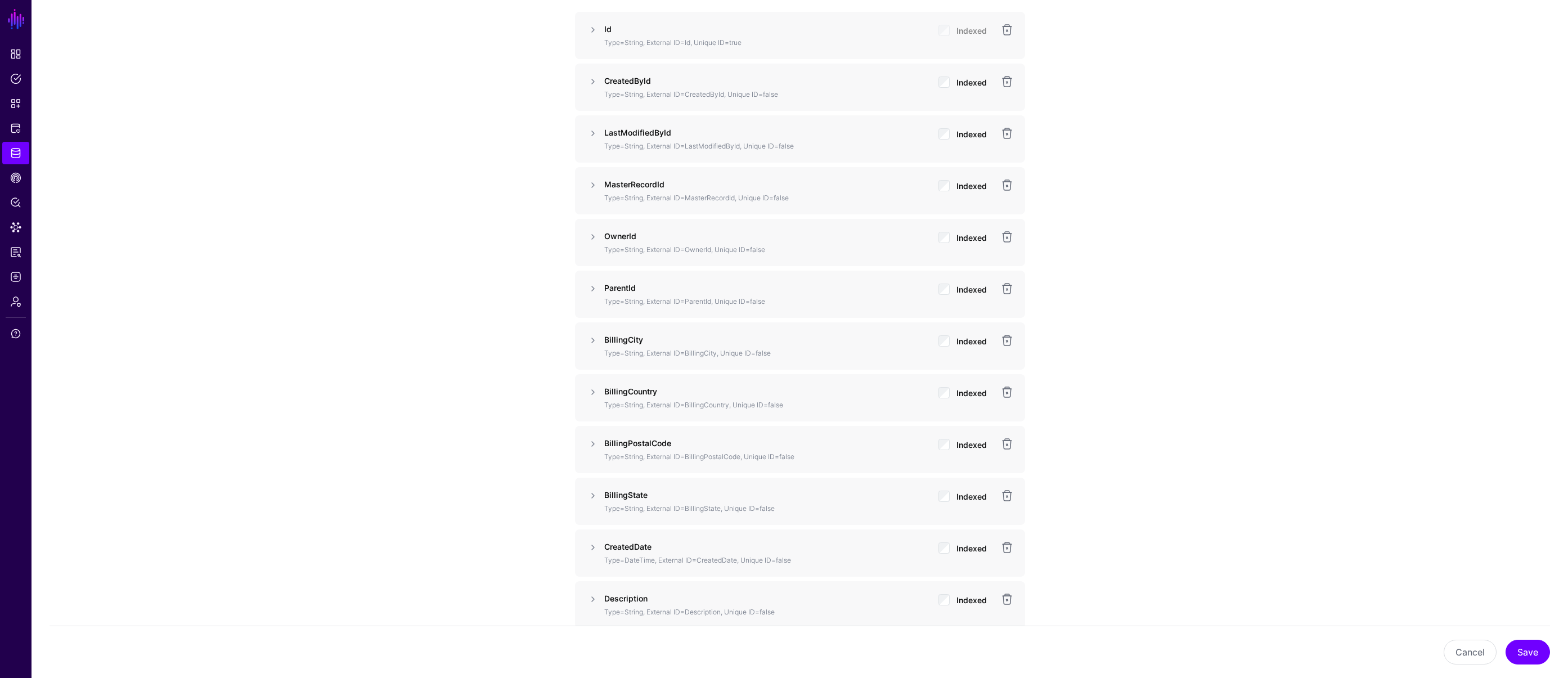
scroll to position [442, 0]
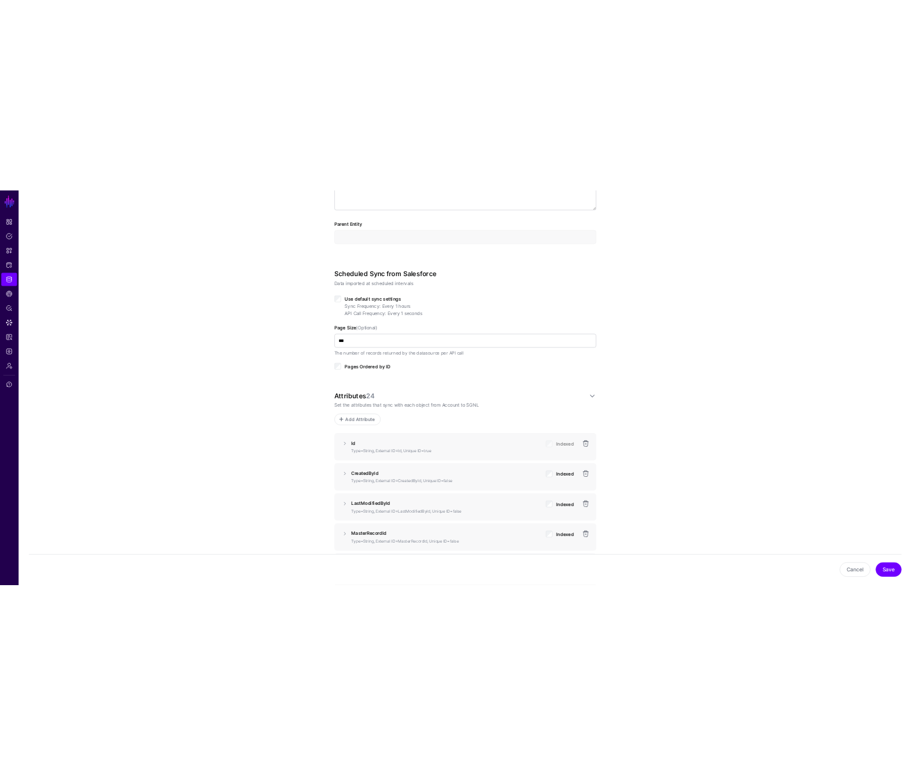
scroll to position [0, 0]
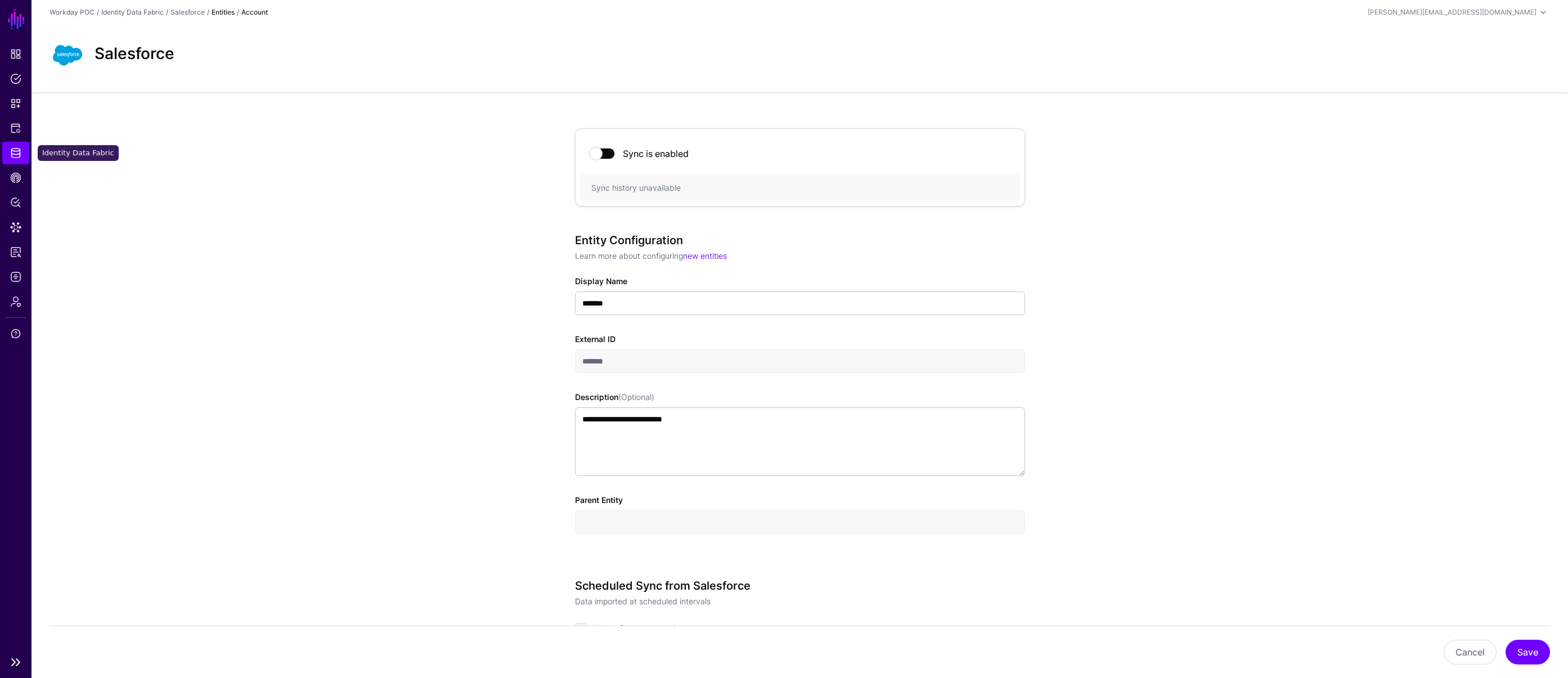
click at [15, 156] on span "Identity Data Fabric" at bounding box center [16, 153] width 11 height 11
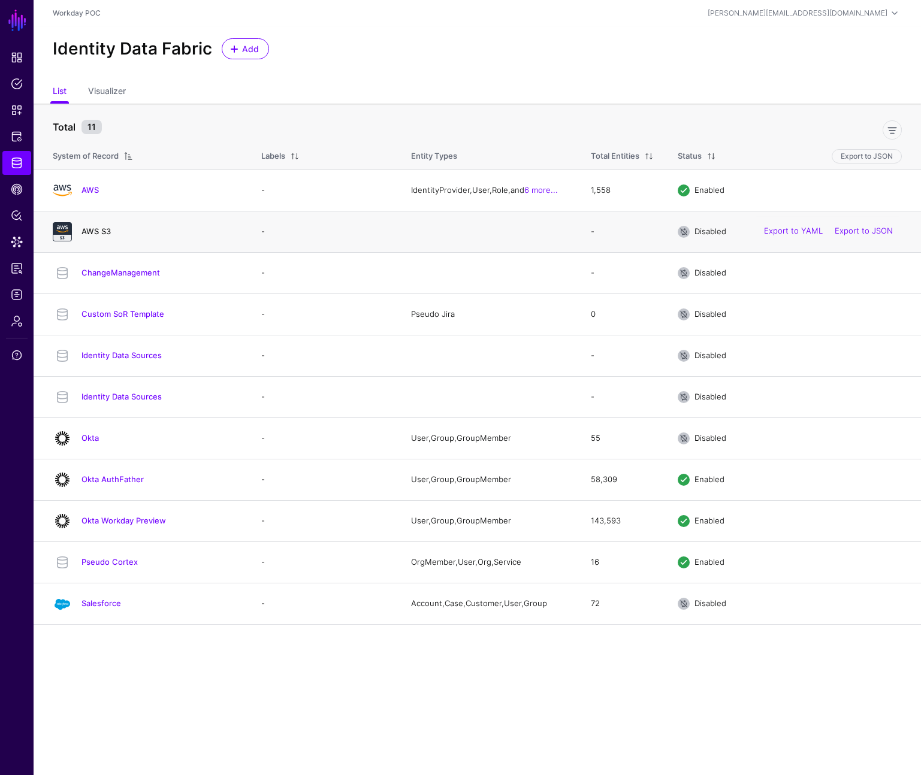
click at [101, 228] on link "AWS S3" at bounding box center [95, 231] width 29 height 10
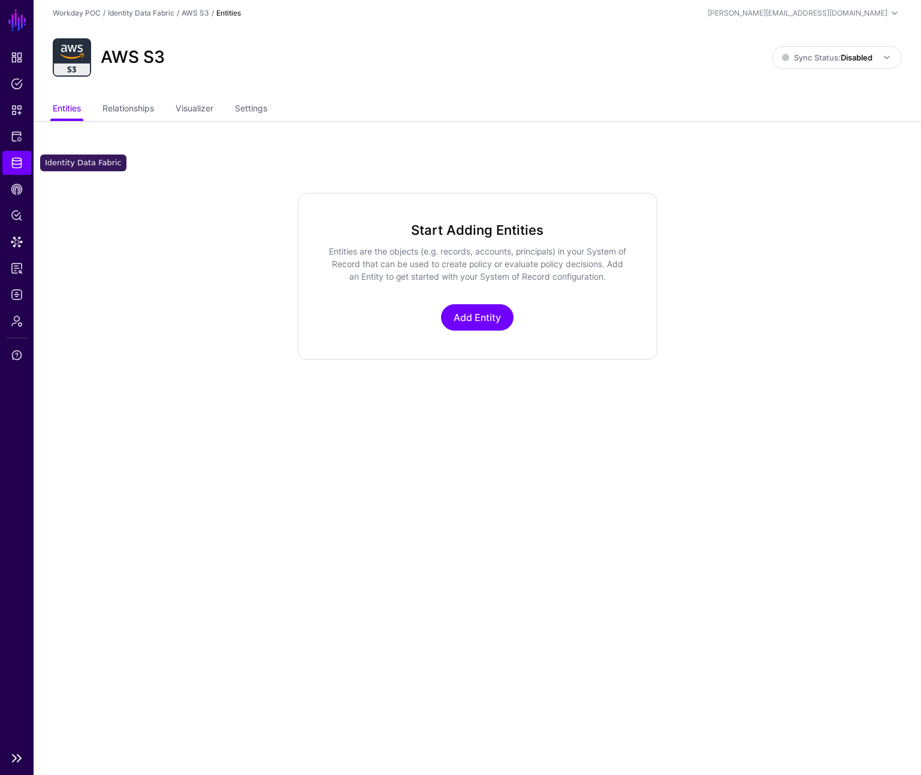
click at [20, 165] on span "Identity Data Fabric" at bounding box center [17, 163] width 12 height 12
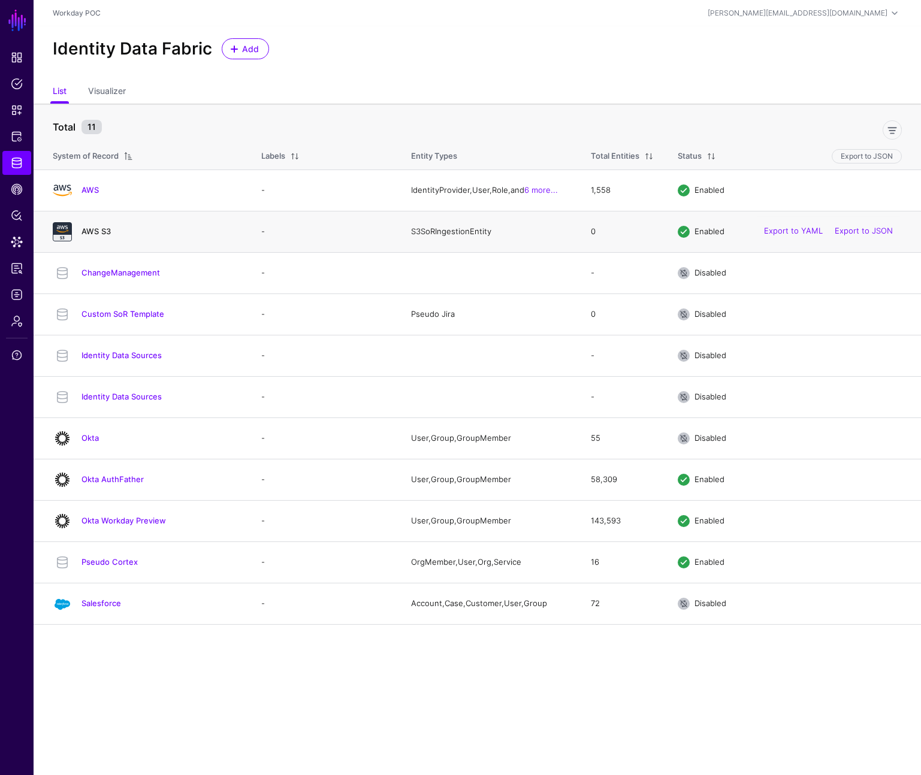
click at [98, 231] on link "AWS S3" at bounding box center [95, 231] width 29 height 10
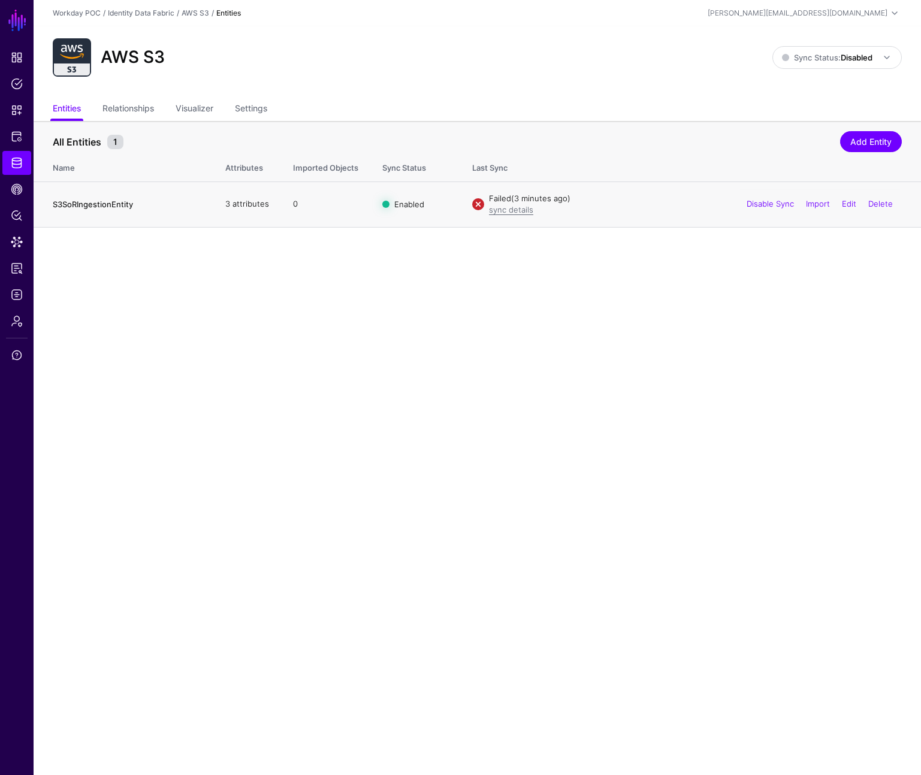
click at [102, 203] on link "S3SoRIngestionEntity" at bounding box center [93, 204] width 80 height 10
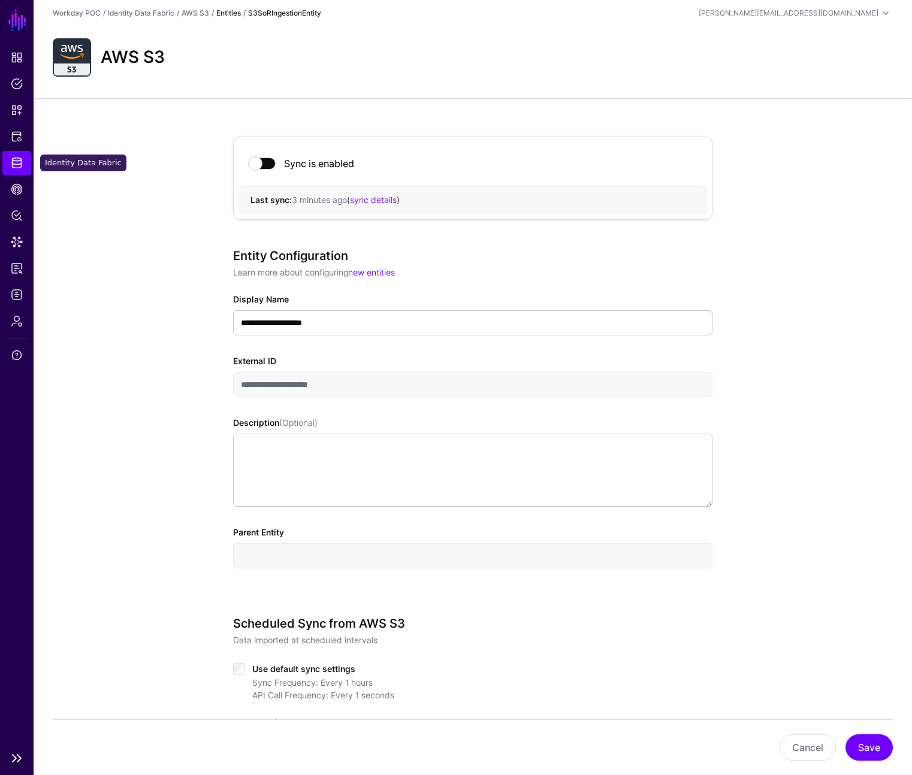
click at [18, 157] on span "Identity Data Fabric" at bounding box center [17, 163] width 12 height 12
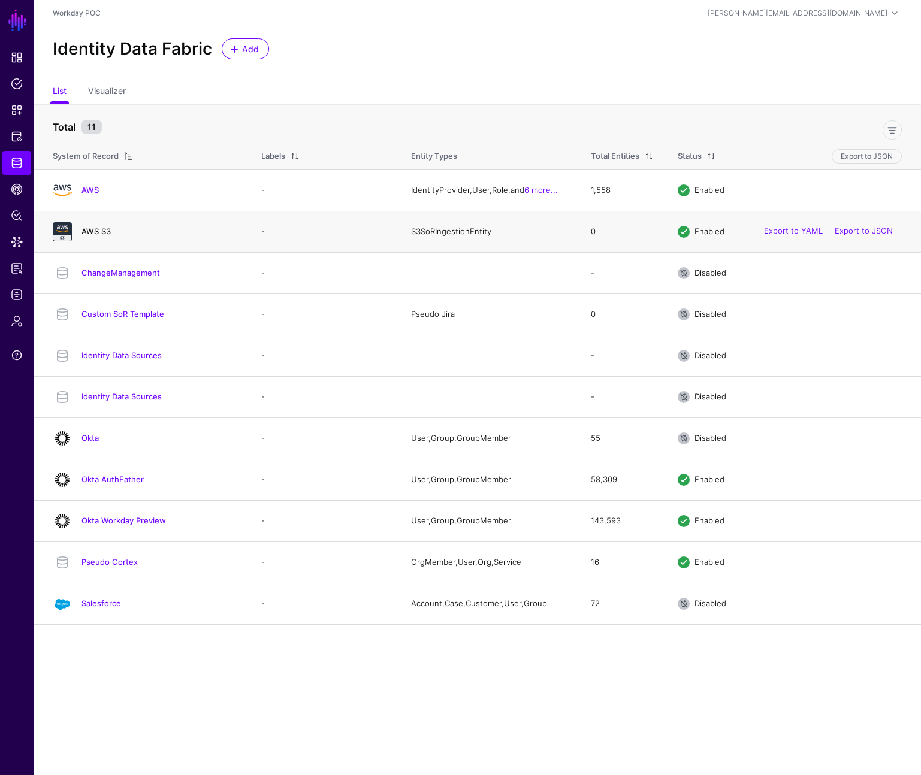
click at [100, 231] on link "AWS S3" at bounding box center [95, 231] width 29 height 10
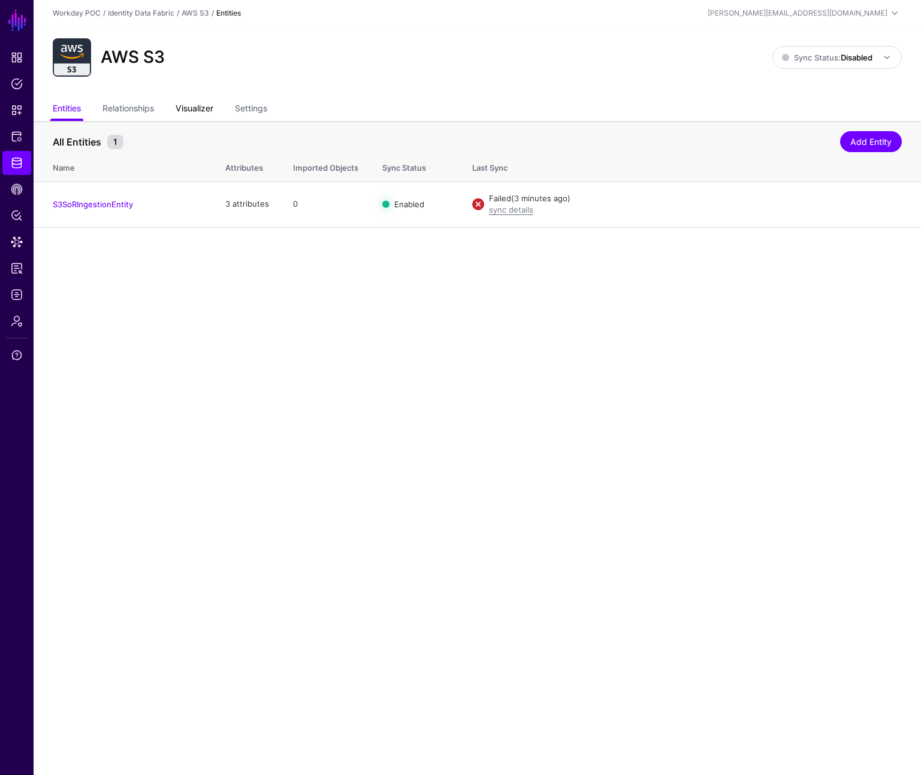
click at [210, 109] on link "Visualizer" at bounding box center [195, 109] width 38 height 23
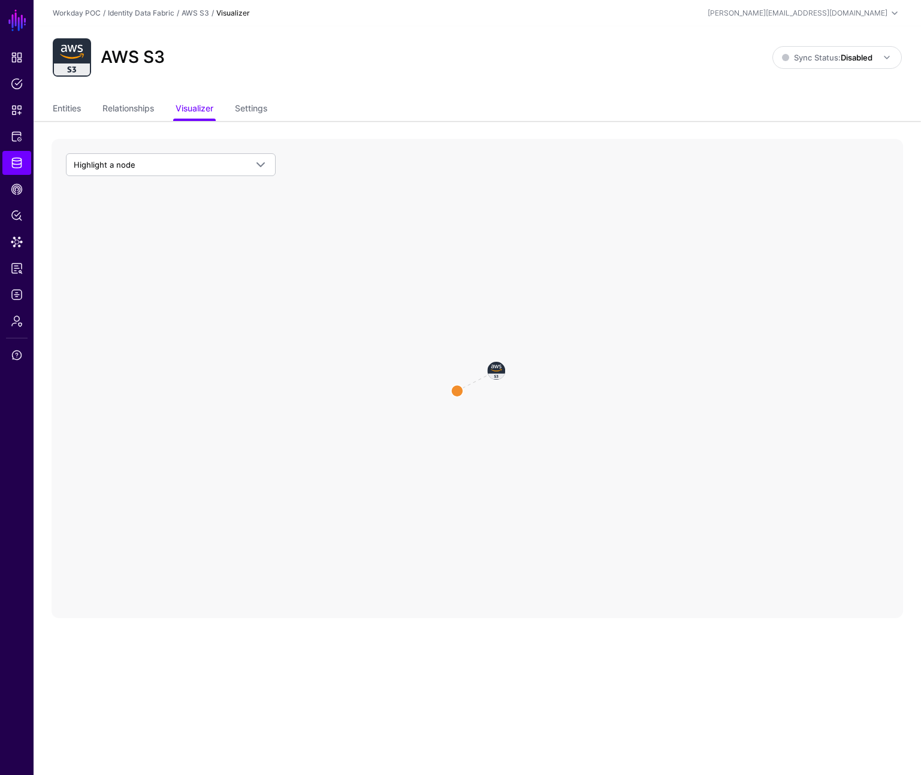
click at [489, 361] on icon "AWS S3 AWS S3 S3SoRIngestionEntity S3SoRIngestionEntity" at bounding box center [477, 378] width 851 height 479
click at [494, 367] on image at bounding box center [497, 371] width 36 height 36
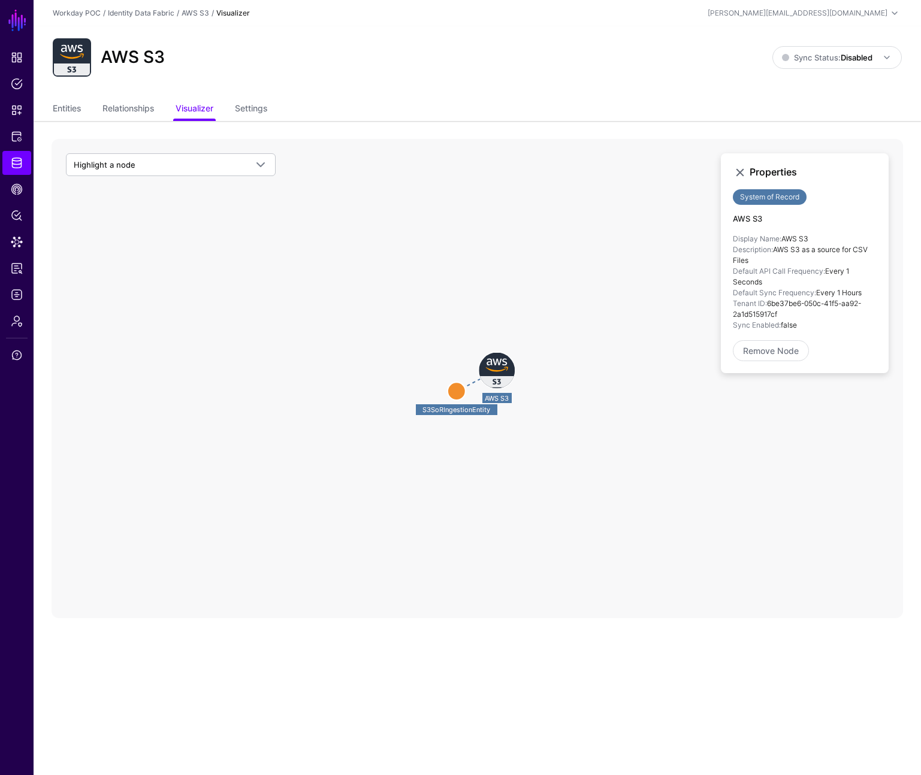
click at [502, 401] on text "AWS S3" at bounding box center [497, 398] width 24 height 8
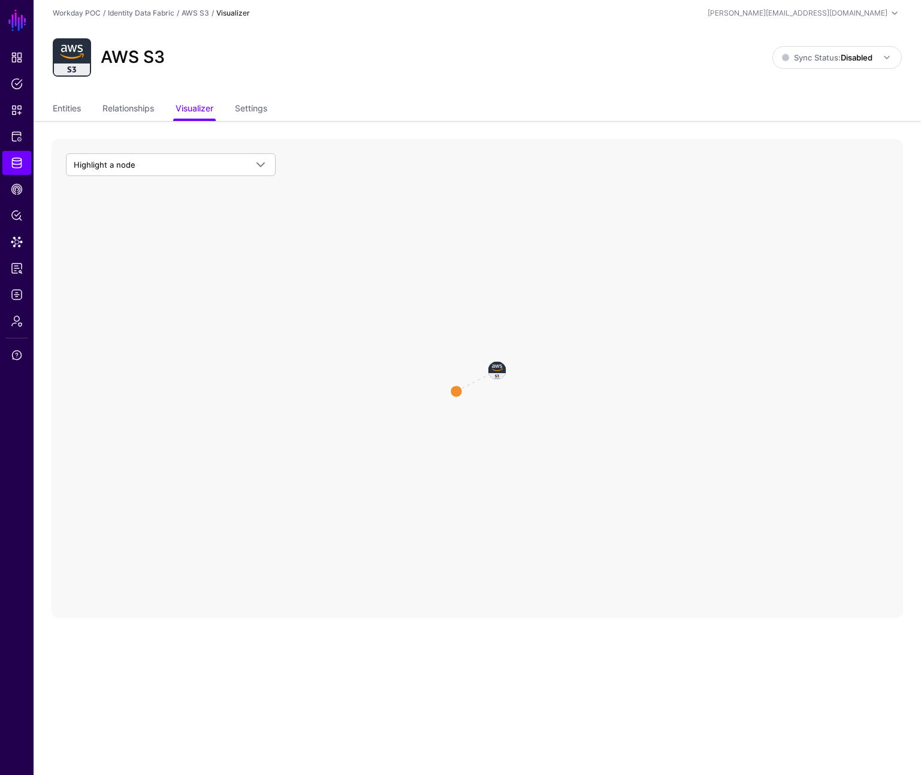
click at [483, 371] on icon "S3SoRIngestionEntity S3SoRIngestionEntity AWS S3 AWS S3" at bounding box center [477, 378] width 851 height 479
click at [498, 374] on image at bounding box center [498, 370] width 36 height 36
click at [248, 113] on link "Settings" at bounding box center [251, 109] width 32 height 23
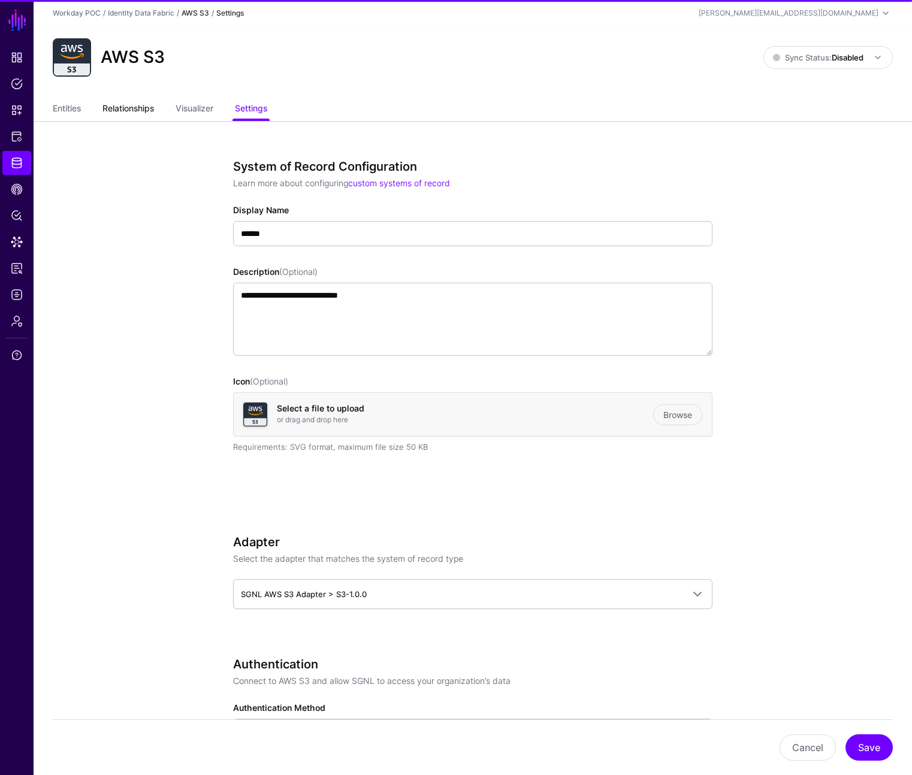
click at [139, 104] on link "Relationships" at bounding box center [128, 109] width 52 height 23
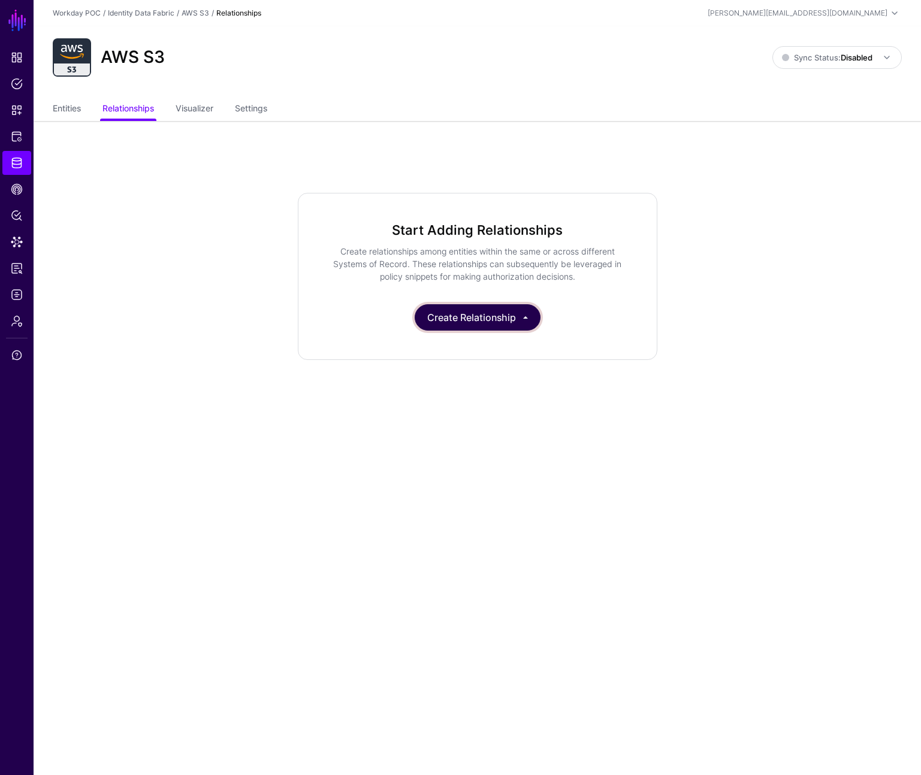
click at [497, 322] on button "Create Relationship" at bounding box center [478, 317] width 126 height 26
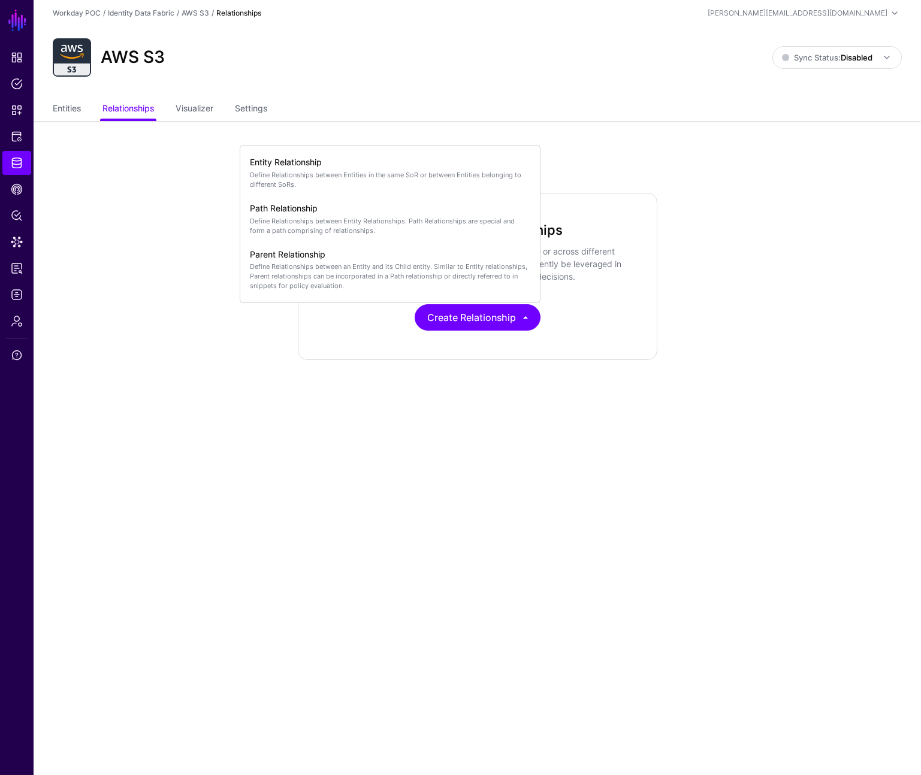
click at [326, 399] on main "SGNL Dashboard Policies Snippets Protected Systems Identity Data Fabric CAEP Hu…" at bounding box center [460, 387] width 921 height 775
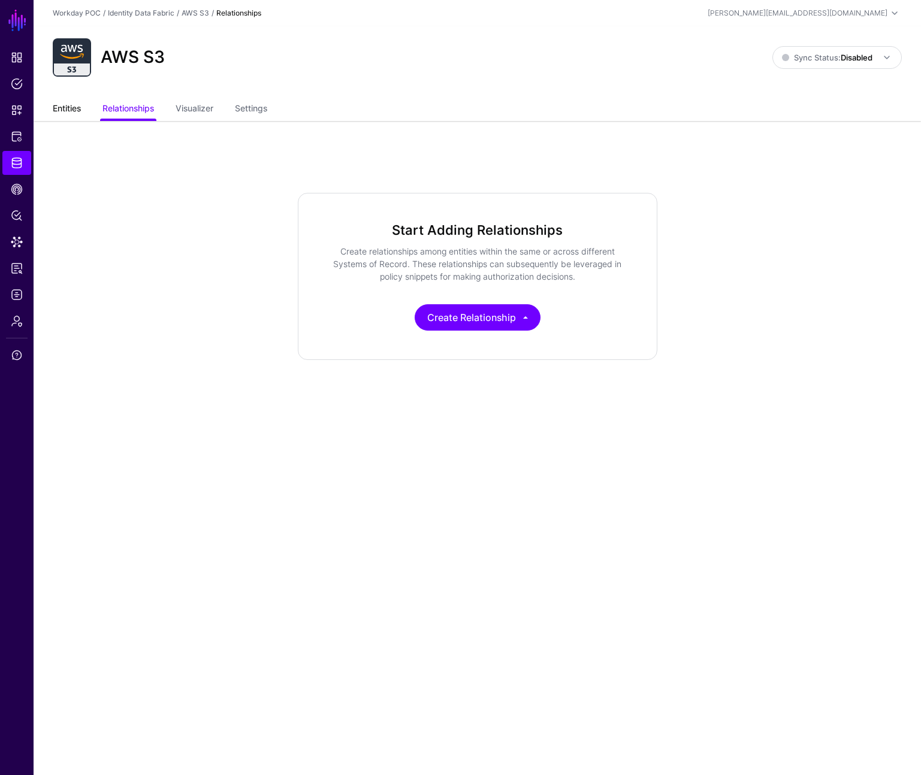
click at [72, 112] on link "Entities" at bounding box center [67, 109] width 28 height 23
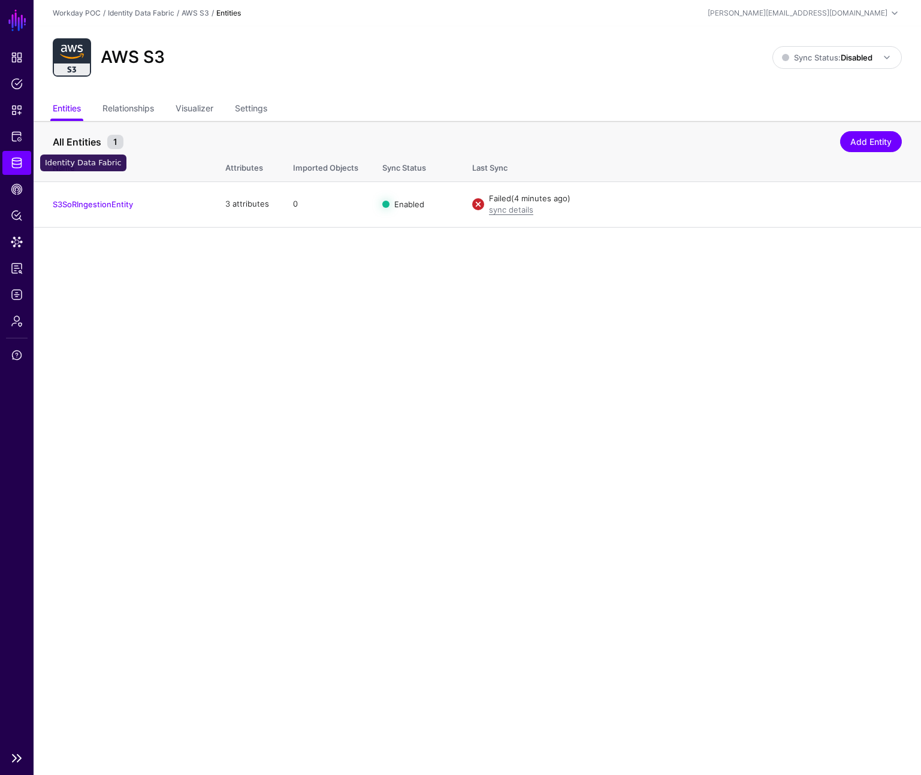
click at [21, 162] on span "Identity Data Fabric" at bounding box center [17, 163] width 12 height 12
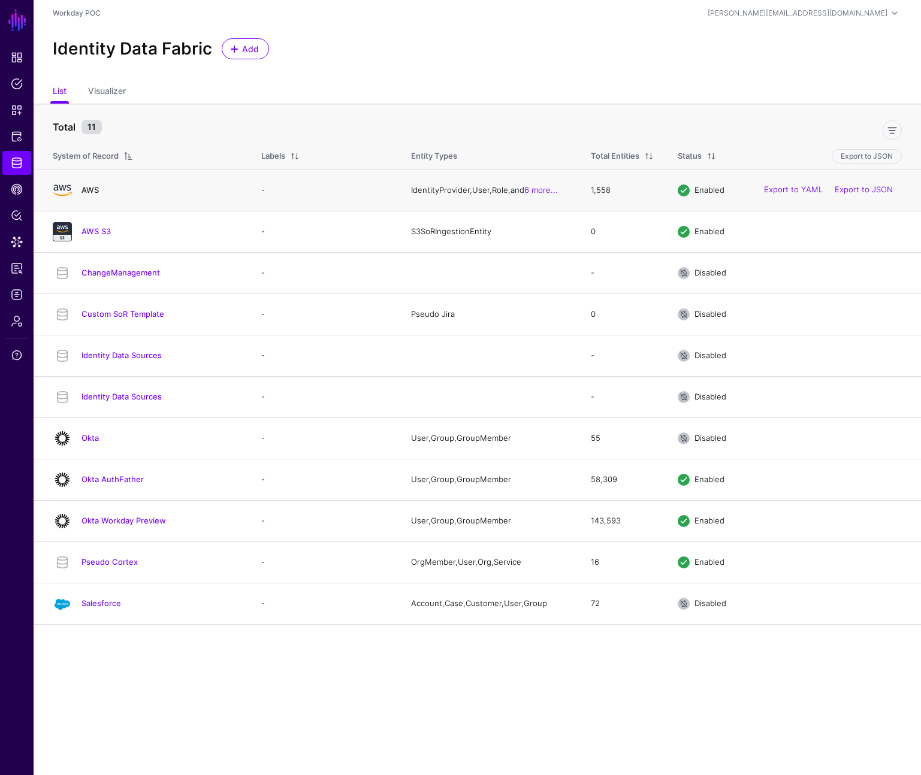
click at [85, 189] on link "AWS" at bounding box center [89, 190] width 17 height 10
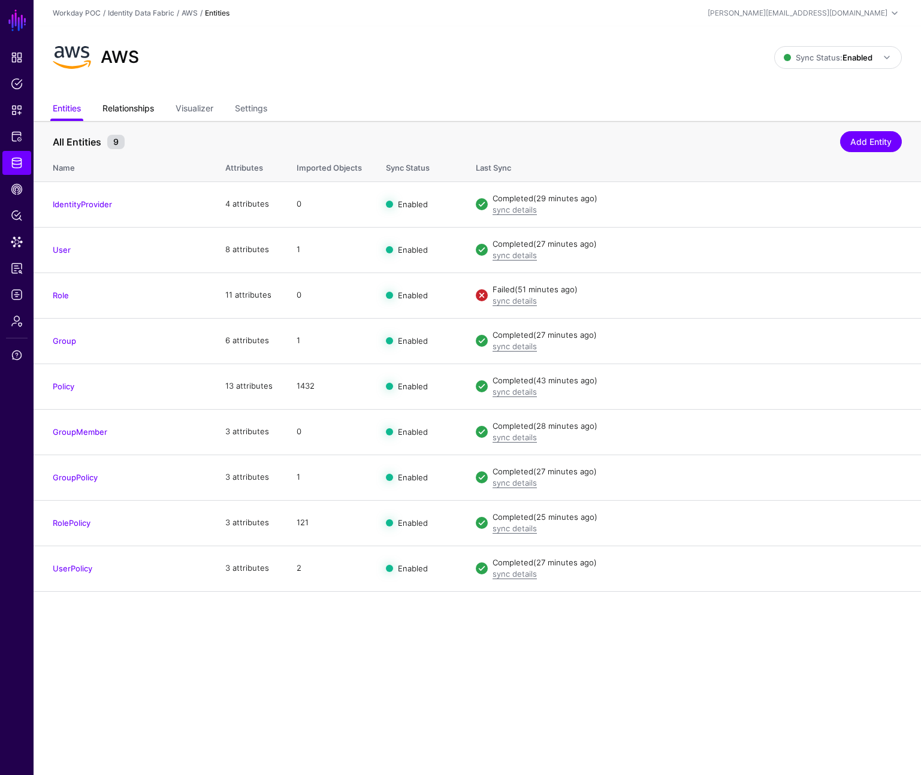
click at [117, 114] on link "Relationships" at bounding box center [128, 109] width 52 height 23
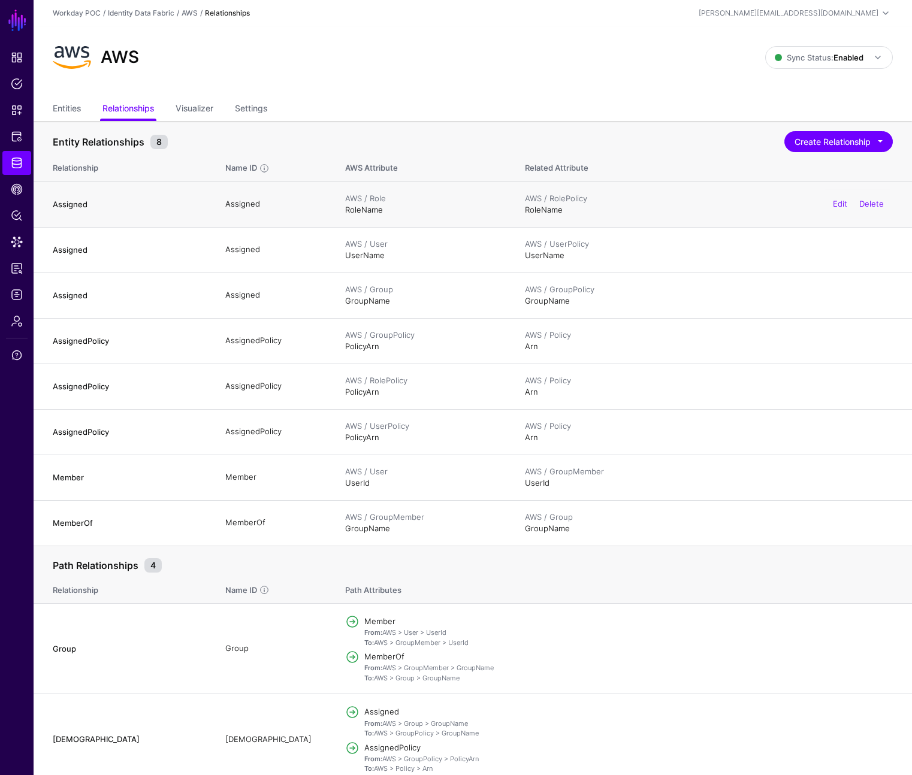
click at [96, 202] on h4 "Assigned" at bounding box center [127, 204] width 149 height 11
click at [837, 204] on link "Edit" at bounding box center [840, 204] width 14 height 10
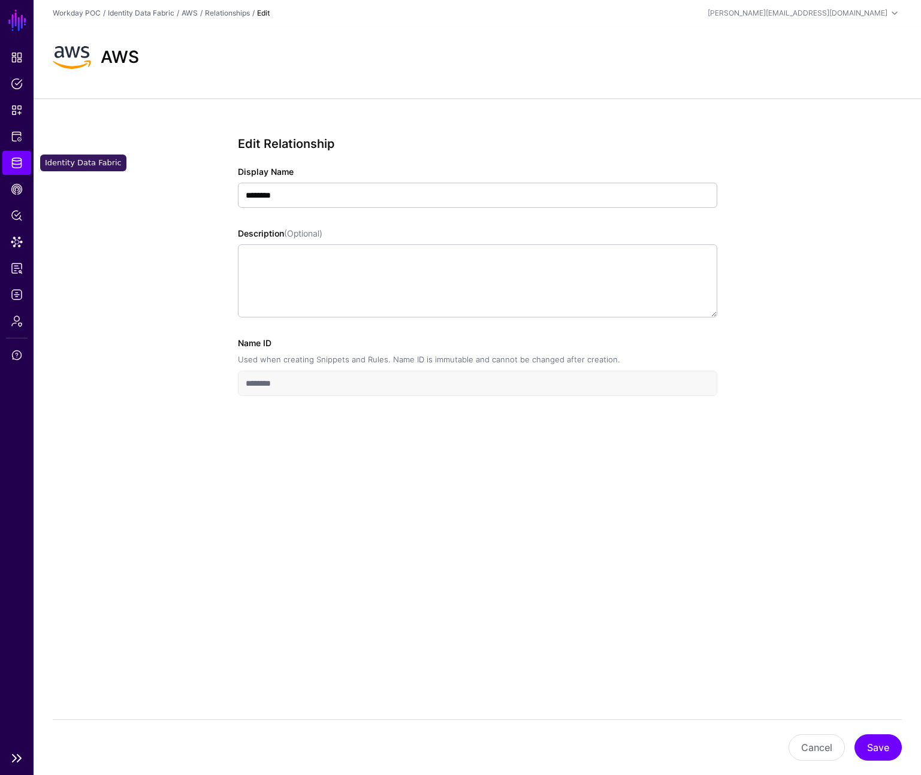
click at [19, 166] on span "Identity Data Fabric" at bounding box center [17, 163] width 12 height 12
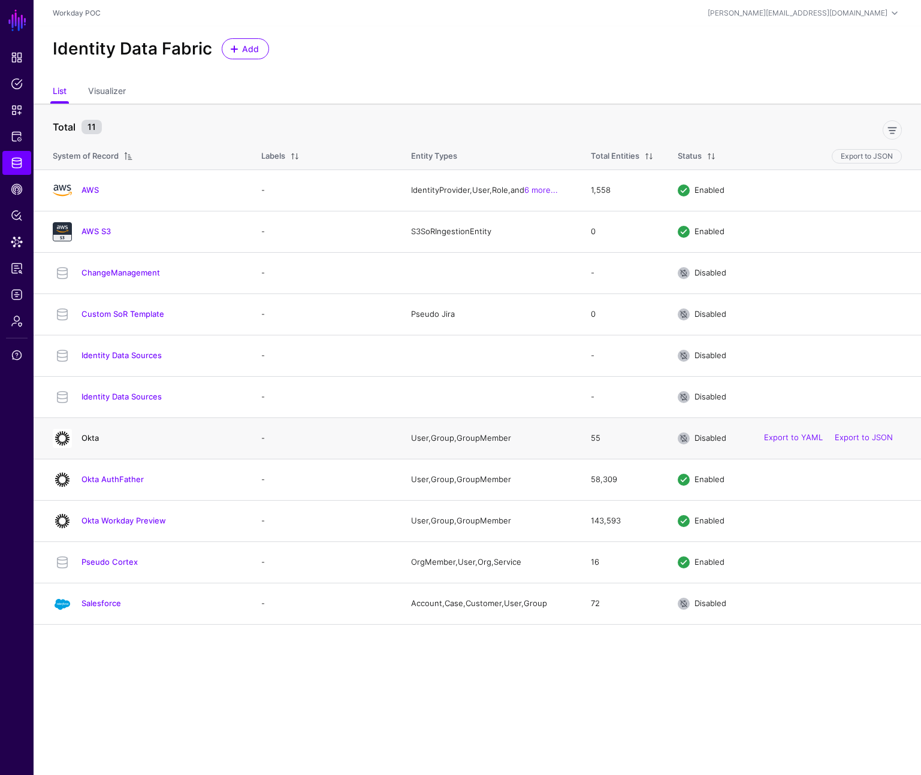
click at [91, 437] on link "Okta" at bounding box center [89, 438] width 17 height 10
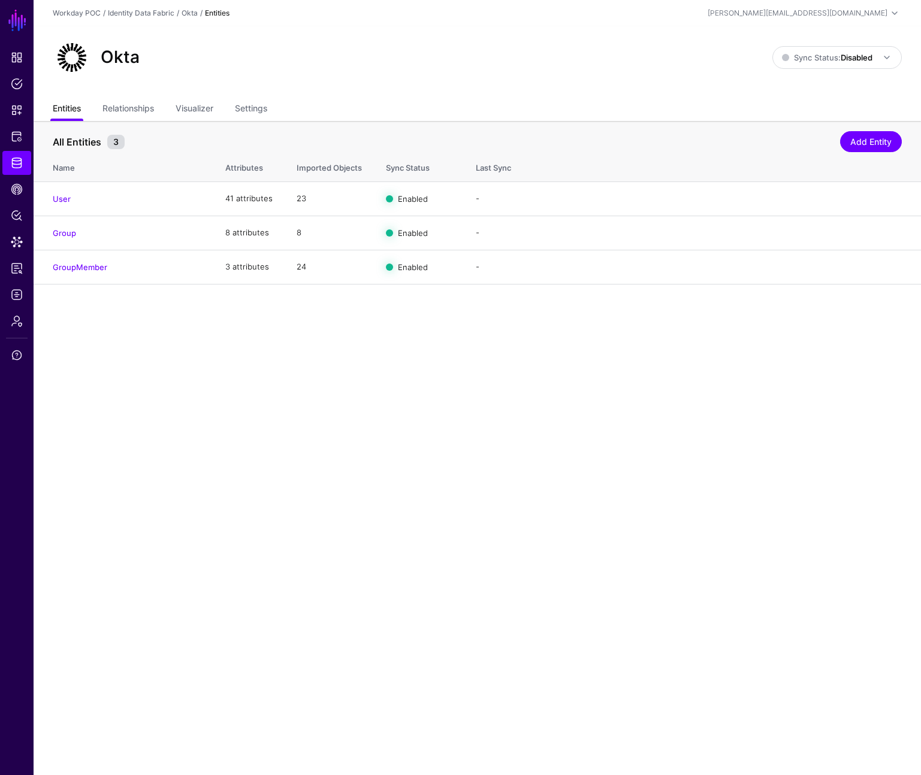
click at [66, 106] on link "Entities" at bounding box center [67, 109] width 28 height 23
click at [19, 164] on span "Identity Data Fabric" at bounding box center [17, 163] width 12 height 12
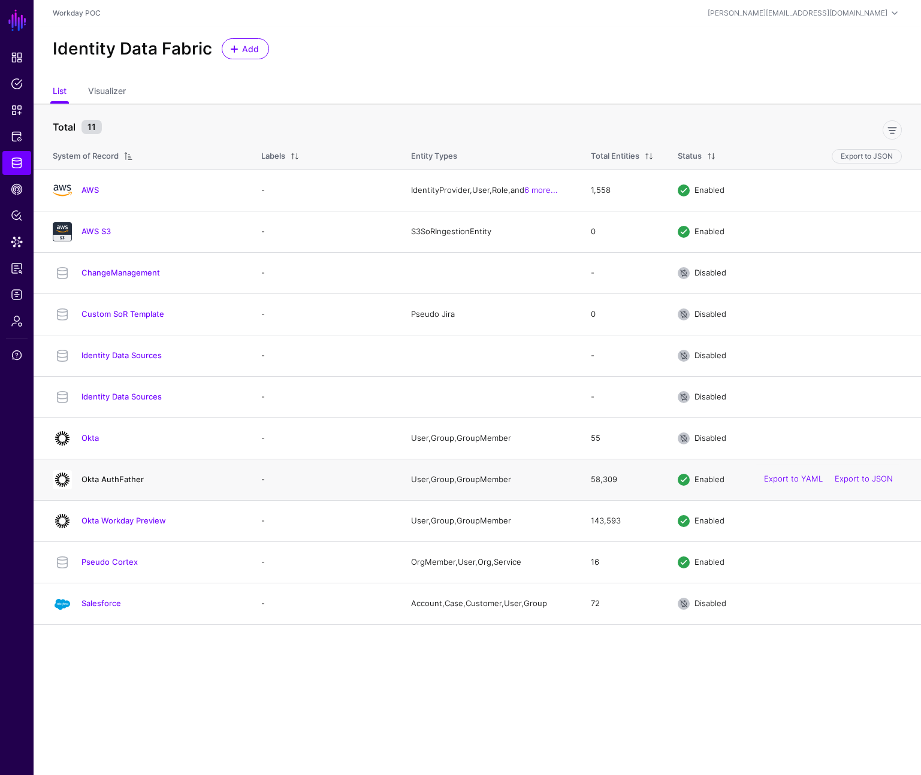
click at [109, 477] on link "Okta AuthFather" at bounding box center [112, 479] width 62 height 10
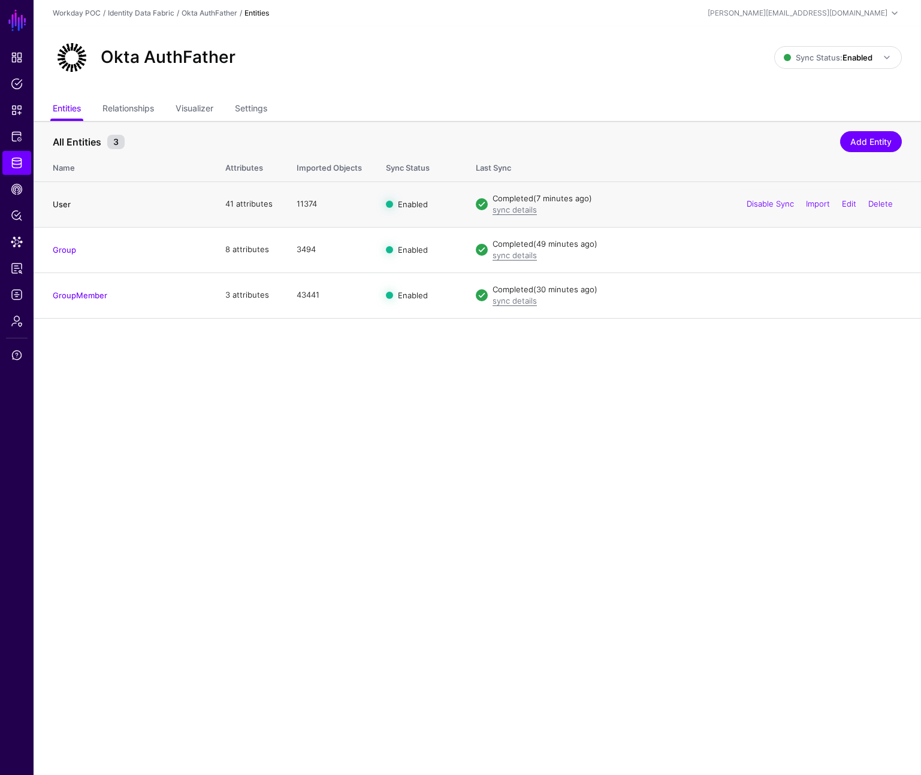
click at [63, 202] on link "User" at bounding box center [62, 204] width 18 height 10
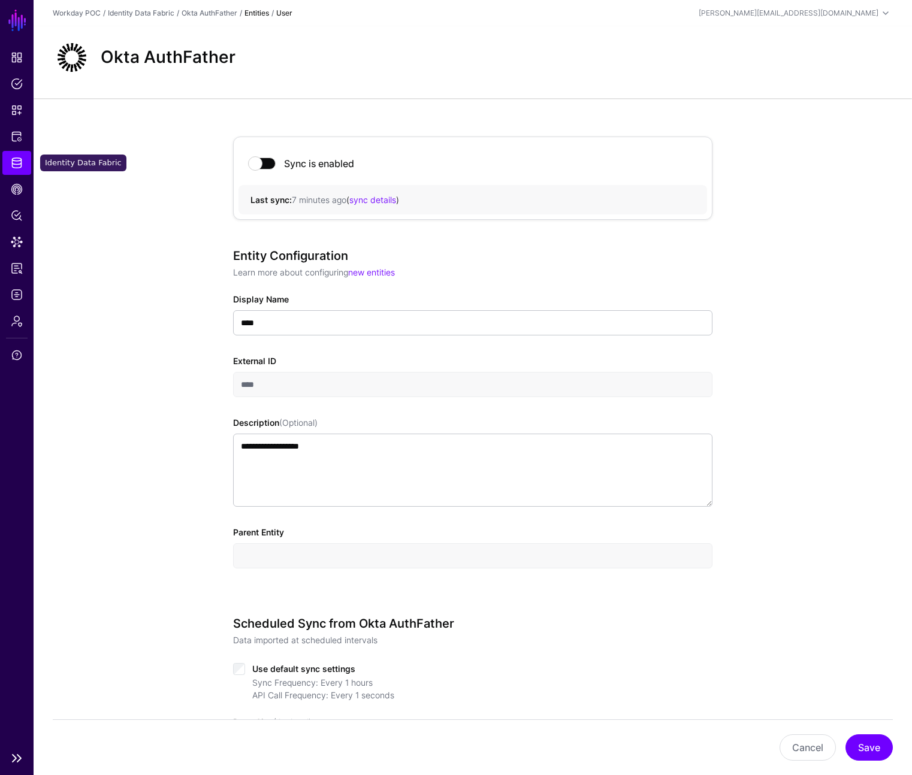
click at [22, 164] on span "Identity Data Fabric" at bounding box center [17, 163] width 12 height 12
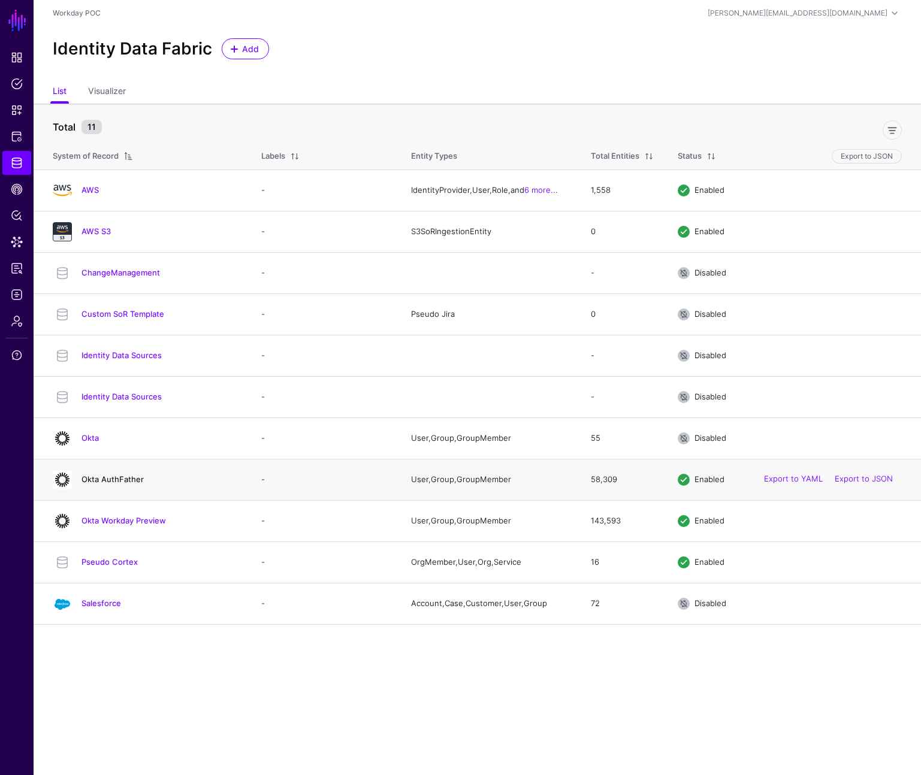
click at [116, 476] on link "Okta AuthFather" at bounding box center [112, 479] width 62 height 10
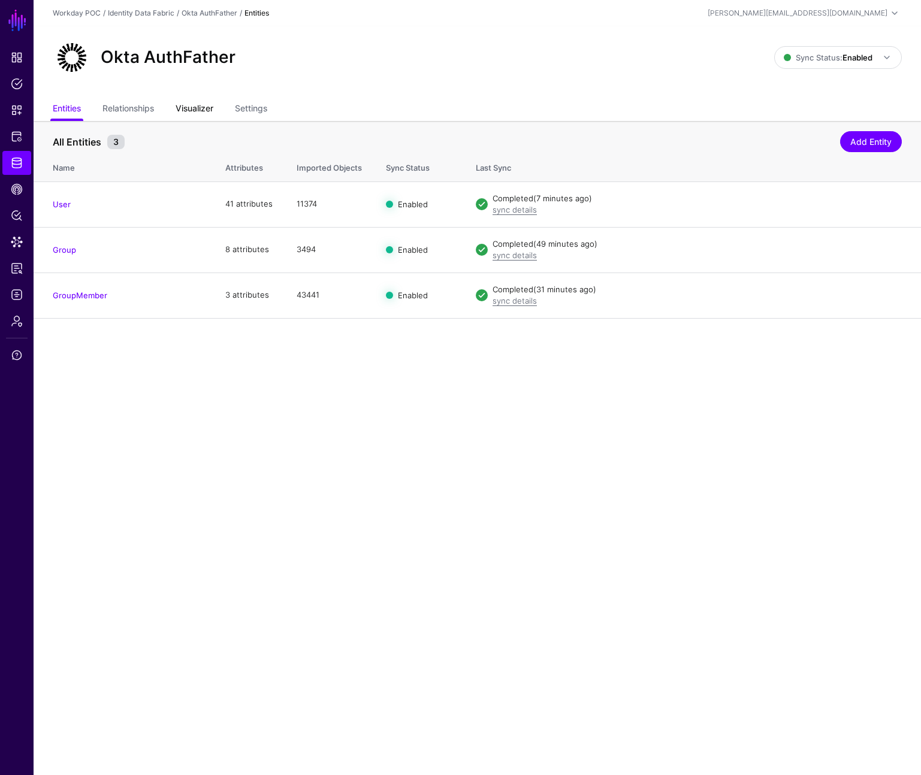
click at [211, 106] on link "Visualizer" at bounding box center [195, 109] width 38 height 23
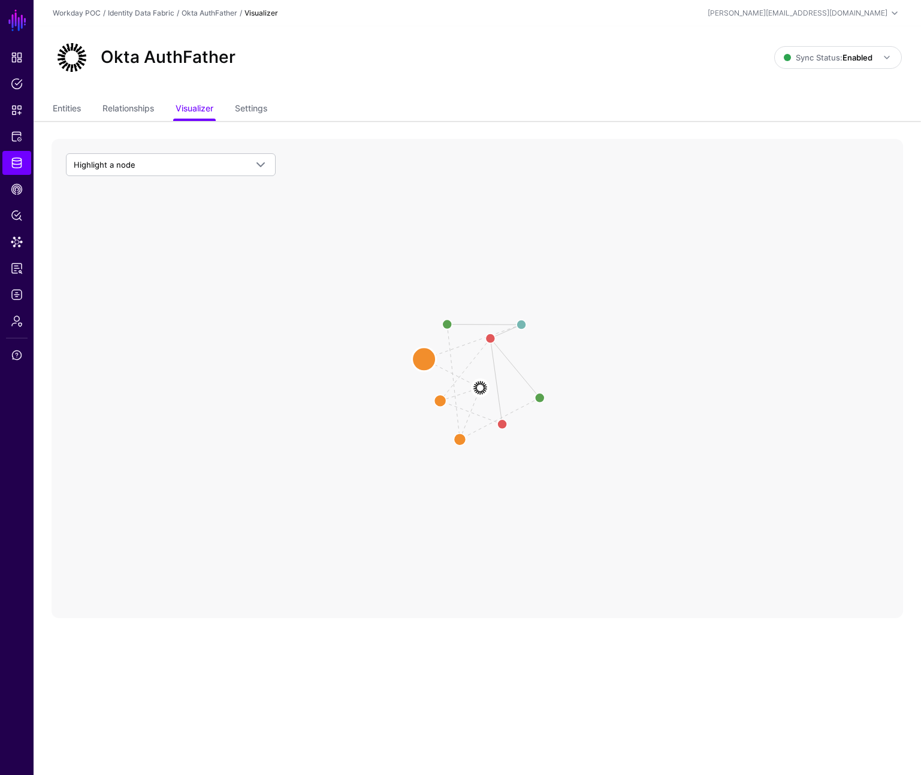
click at [425, 360] on circle at bounding box center [424, 359] width 24 height 24
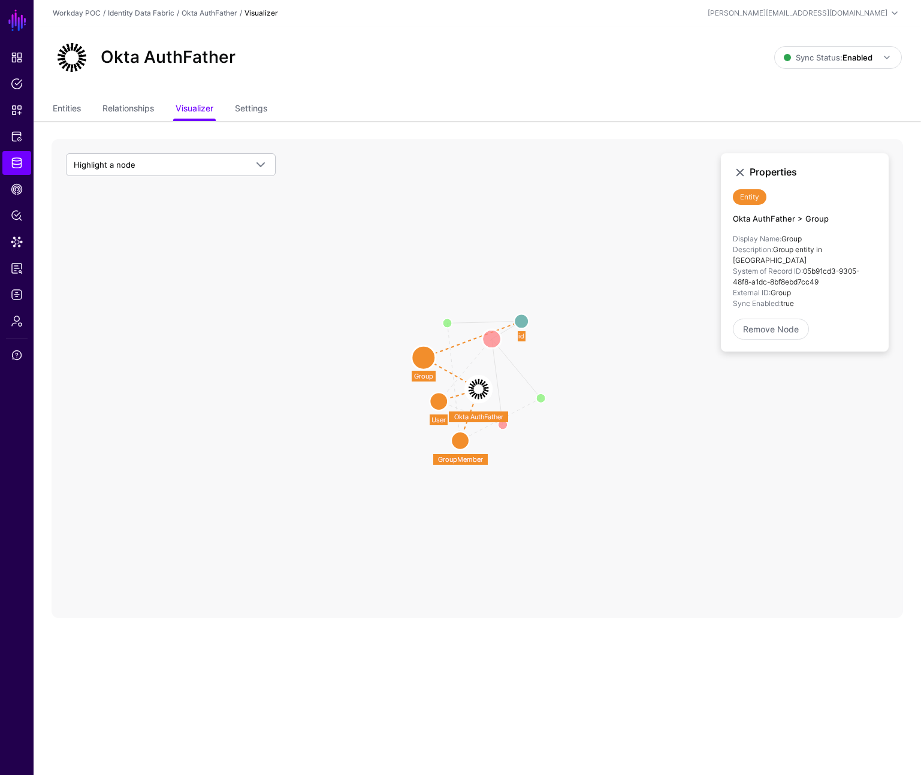
click at [494, 340] on circle at bounding box center [491, 338] width 19 height 19
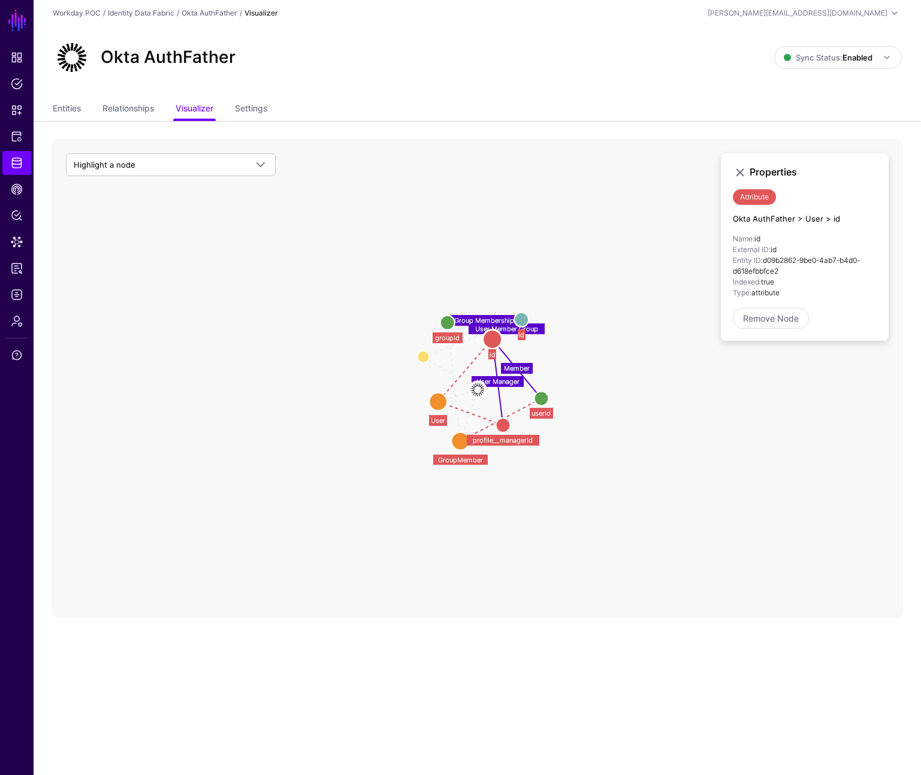
click at [828, 219] on h4 "Okta AuthFather > User > id" at bounding box center [805, 219] width 144 height 10
click at [495, 332] on circle at bounding box center [492, 339] width 19 height 19
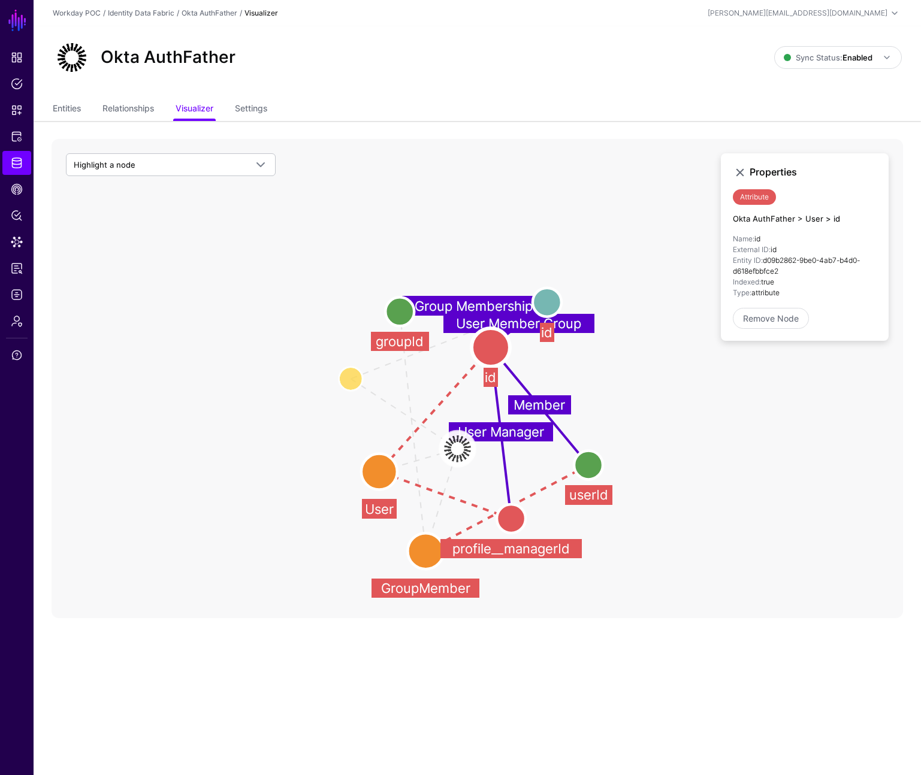
click at [497, 346] on circle at bounding box center [490, 347] width 38 height 38
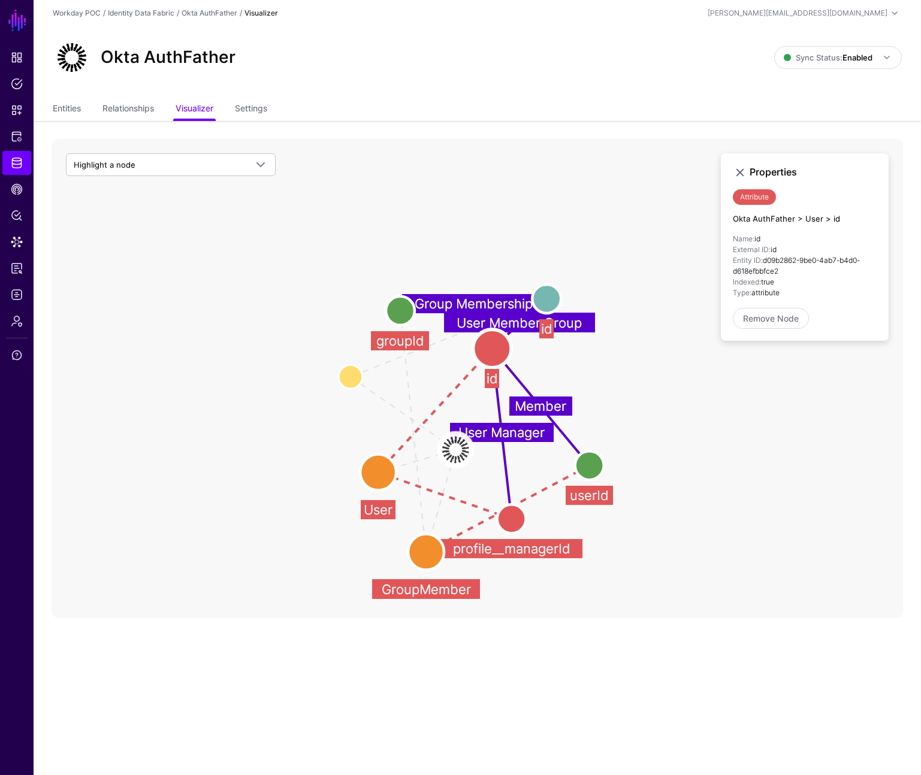
click at [808, 211] on div "Properties Attribute Okta AuthFather > User > id Name: id External ID: id Entit…" at bounding box center [805, 247] width 168 height 188
click at [585, 220] on icon "User Manager Member Group Membership User Member Group Group Group Okta AuthFat…" at bounding box center [477, 378] width 851 height 479
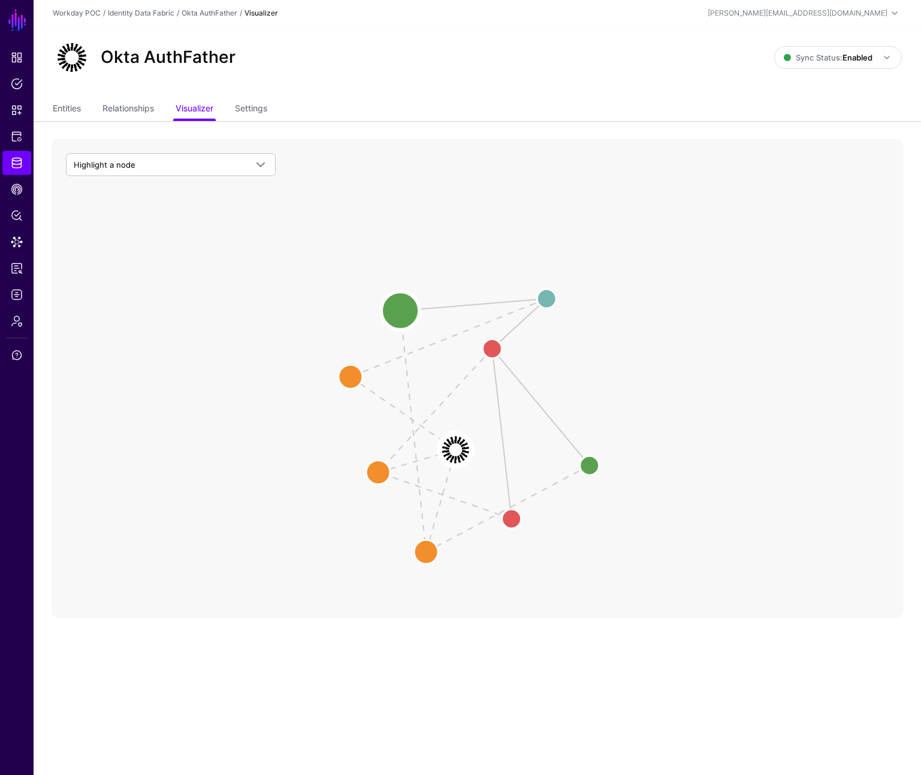
click at [399, 313] on circle at bounding box center [400, 311] width 38 height 38
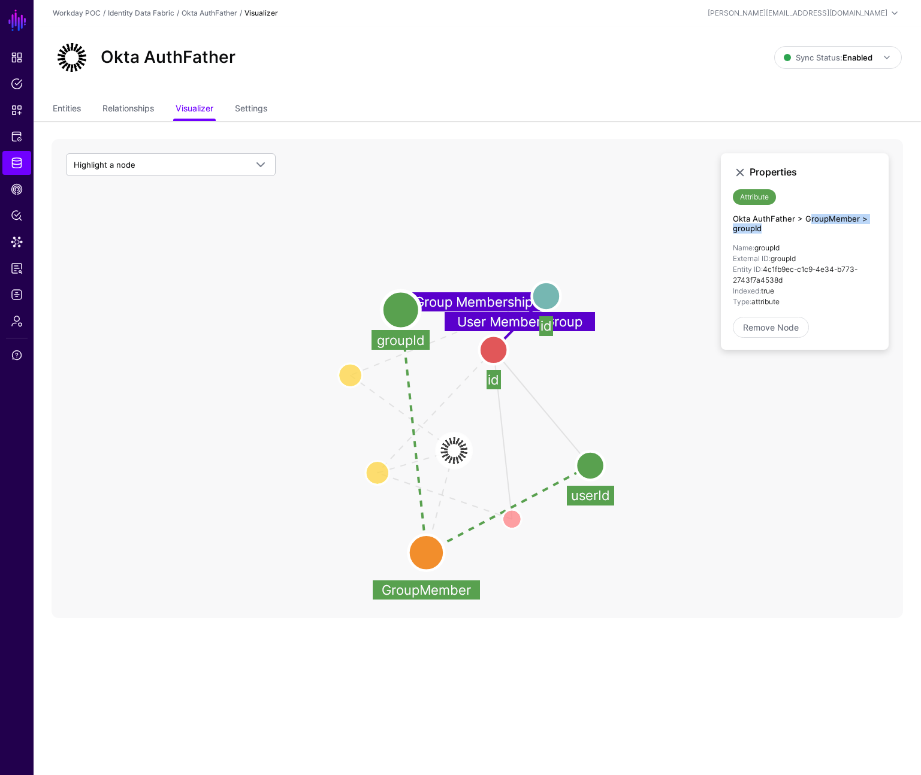
drag, startPoint x: 807, startPoint y: 216, endPoint x: 823, endPoint y: 235, distance: 25.1
click at [823, 235] on div "Properties Attribute Okta AuthFather > GroupMember > groupId Name: groupId Exte…" at bounding box center [805, 251] width 168 height 196
click at [813, 252] on li "Name: groupId" at bounding box center [805, 248] width 144 height 11
click at [498, 349] on circle at bounding box center [493, 349] width 29 height 29
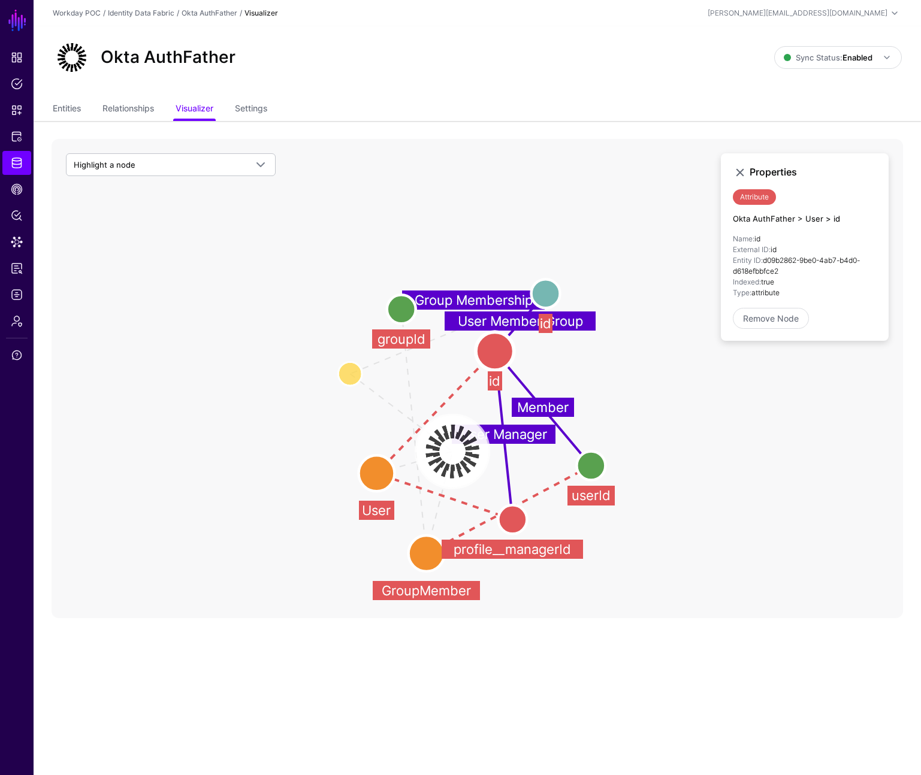
click at [456, 452] on image at bounding box center [452, 452] width 72 height 72
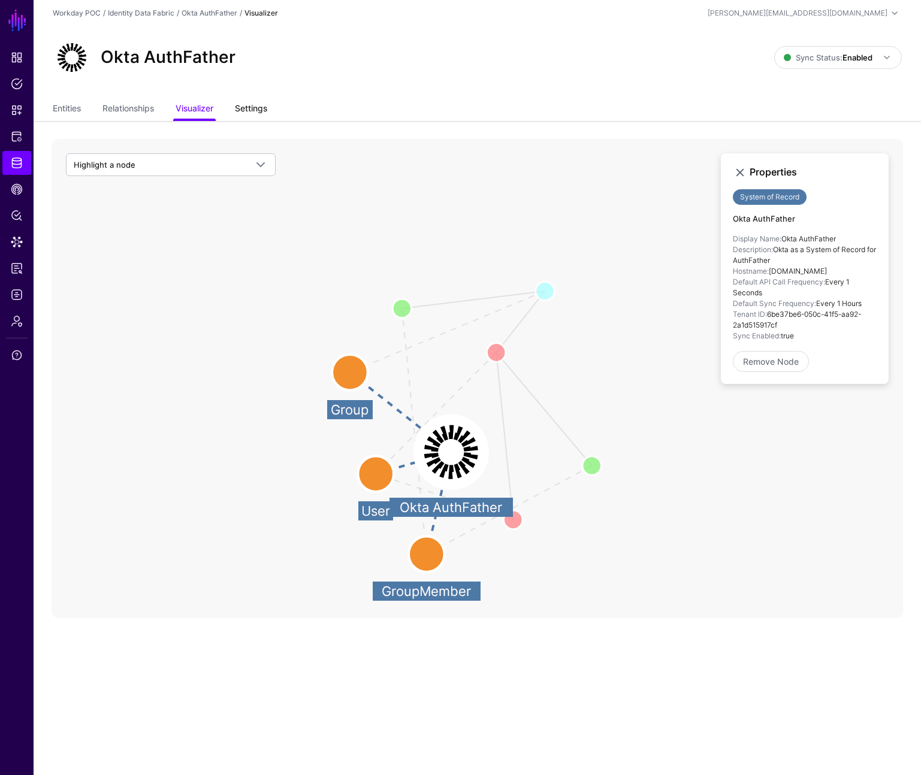
click at [253, 111] on link "Settings" at bounding box center [251, 109] width 32 height 23
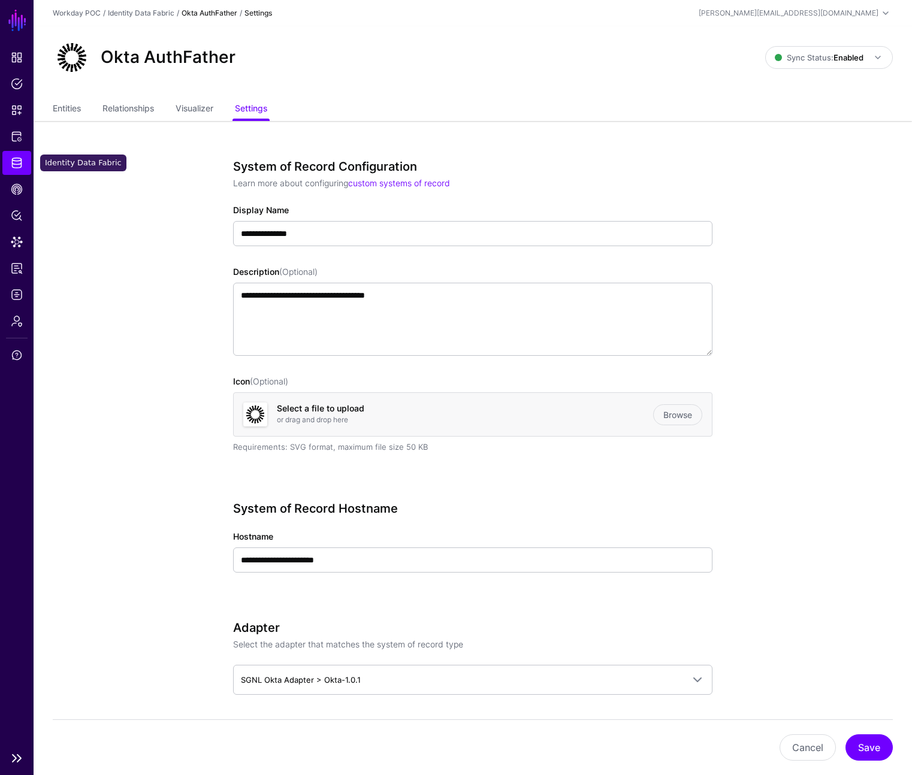
click at [12, 167] on span "Identity Data Fabric" at bounding box center [17, 163] width 12 height 12
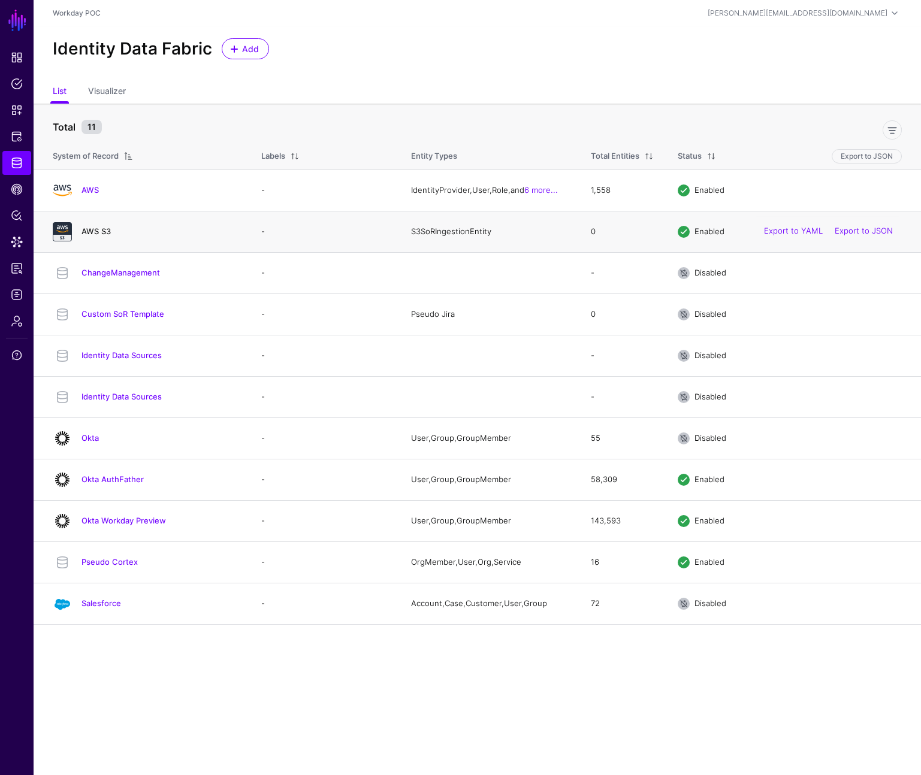
click at [96, 230] on link "AWS S3" at bounding box center [95, 231] width 29 height 10
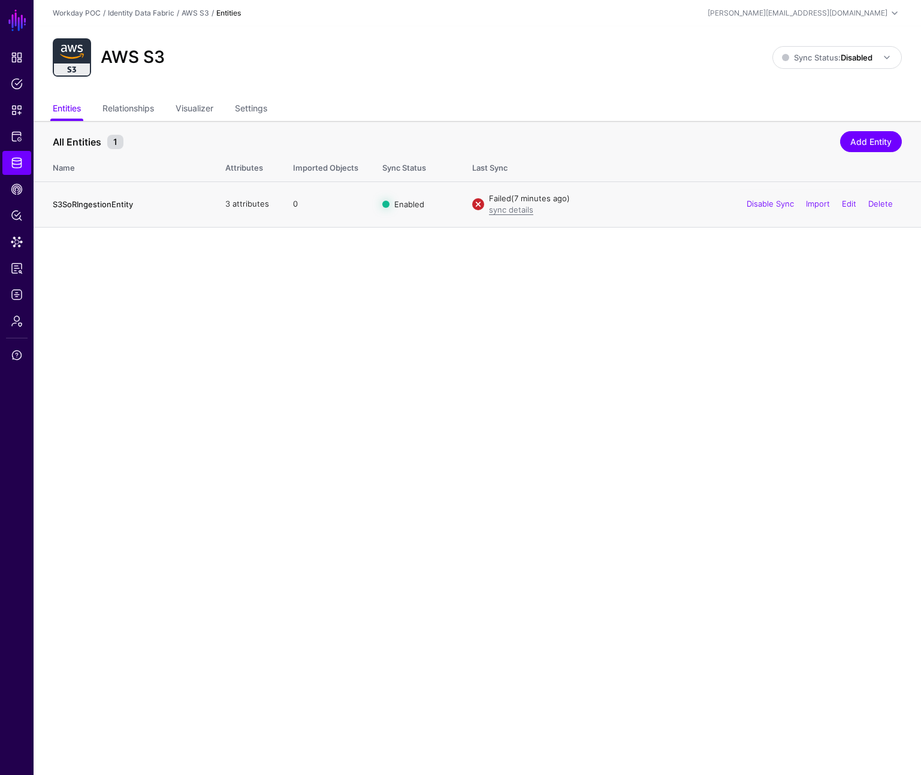
click at [104, 203] on link "S3SoRIngestionEntity" at bounding box center [93, 204] width 80 height 10
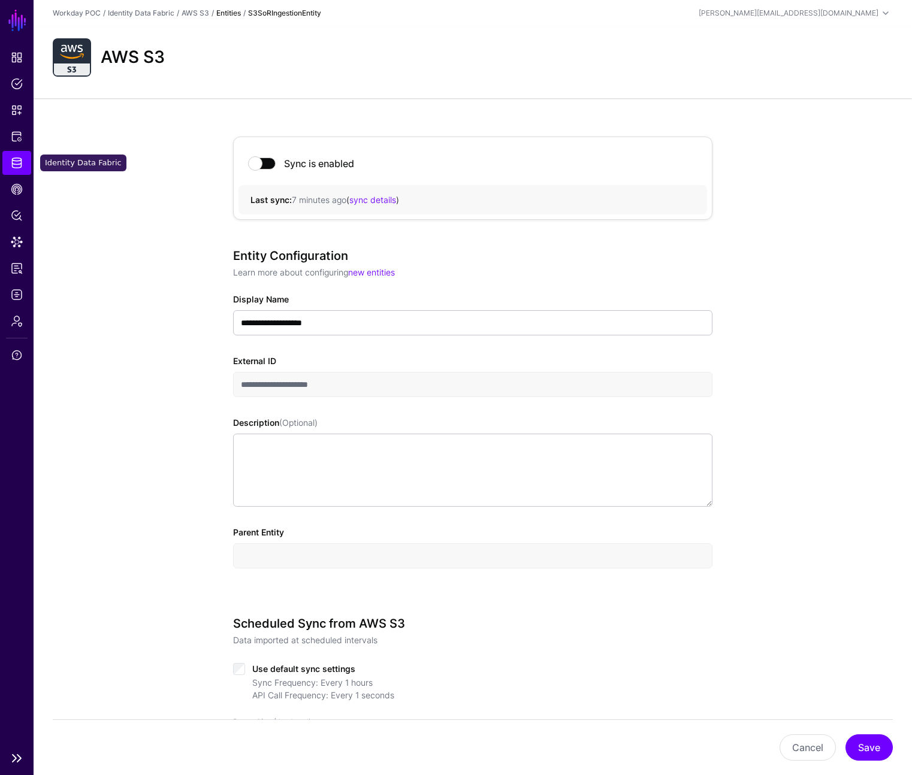
click at [26, 159] on link "Identity Data Fabric" at bounding box center [16, 163] width 29 height 24
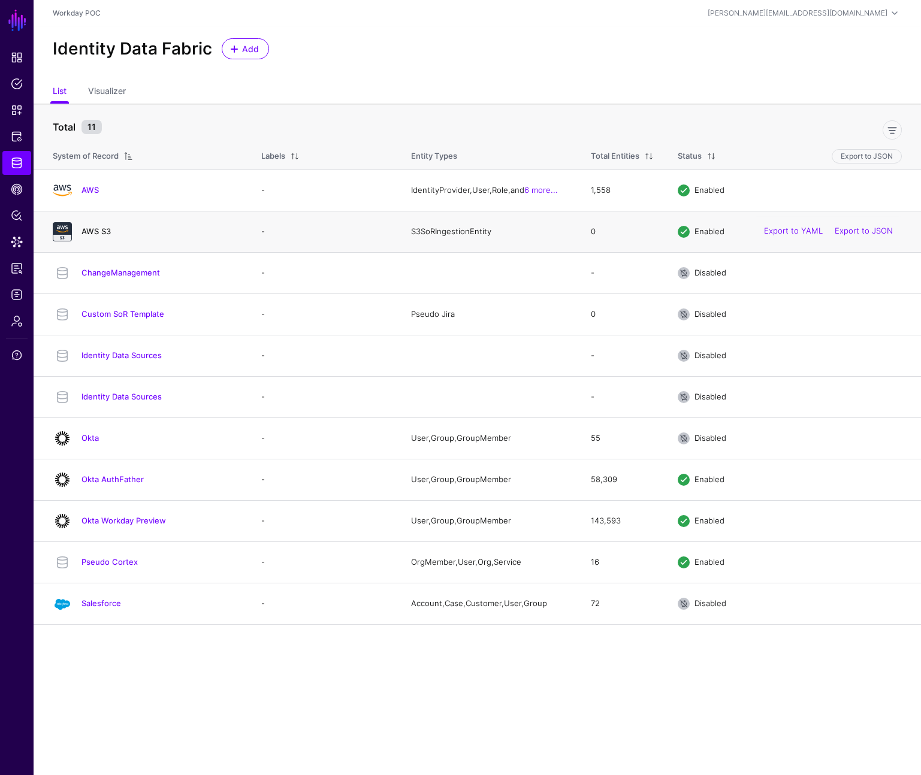
click at [94, 232] on link "AWS S3" at bounding box center [95, 231] width 29 height 10
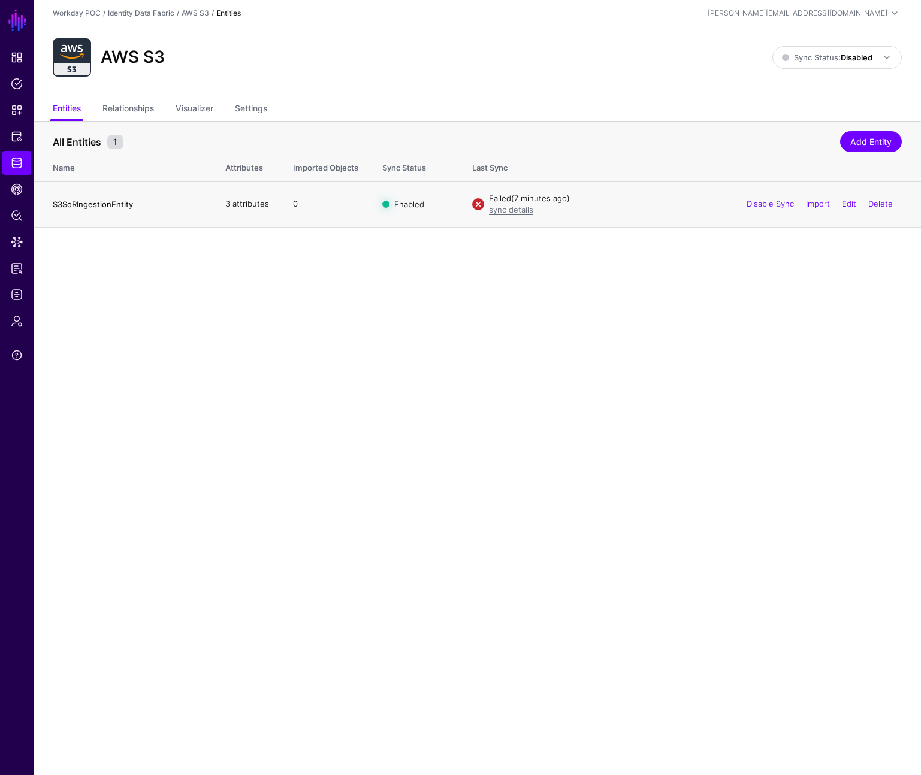
click at [108, 204] on link "S3SoRIngestionEntity" at bounding box center [93, 204] width 80 height 10
click at [135, 113] on link "Relationships" at bounding box center [128, 109] width 52 height 23
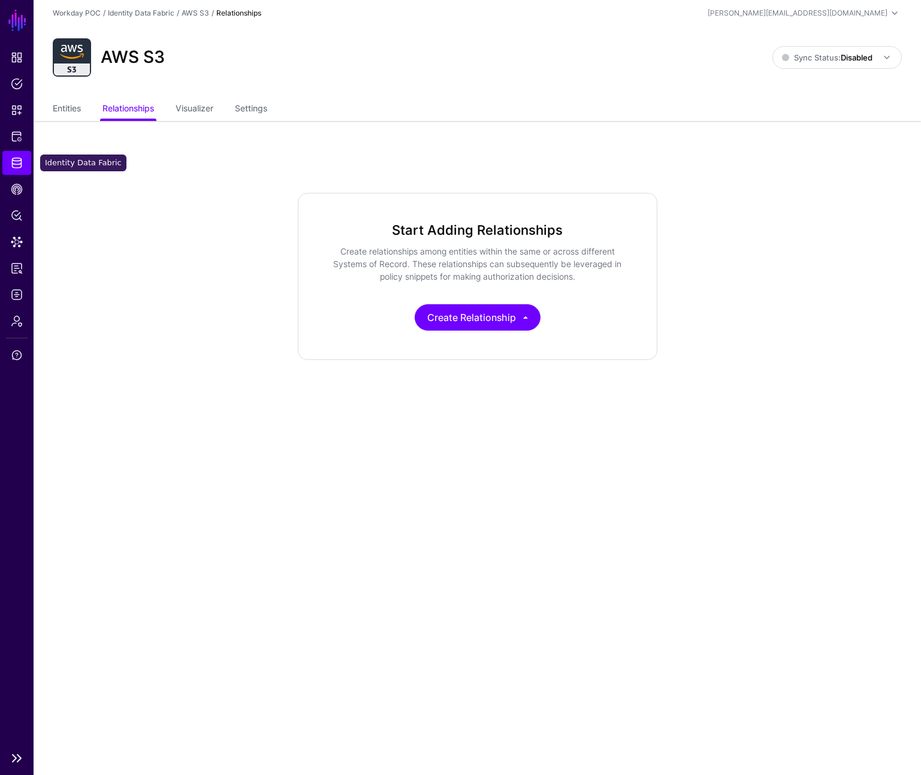
click at [17, 160] on span "Identity Data Fabric" at bounding box center [17, 163] width 12 height 12
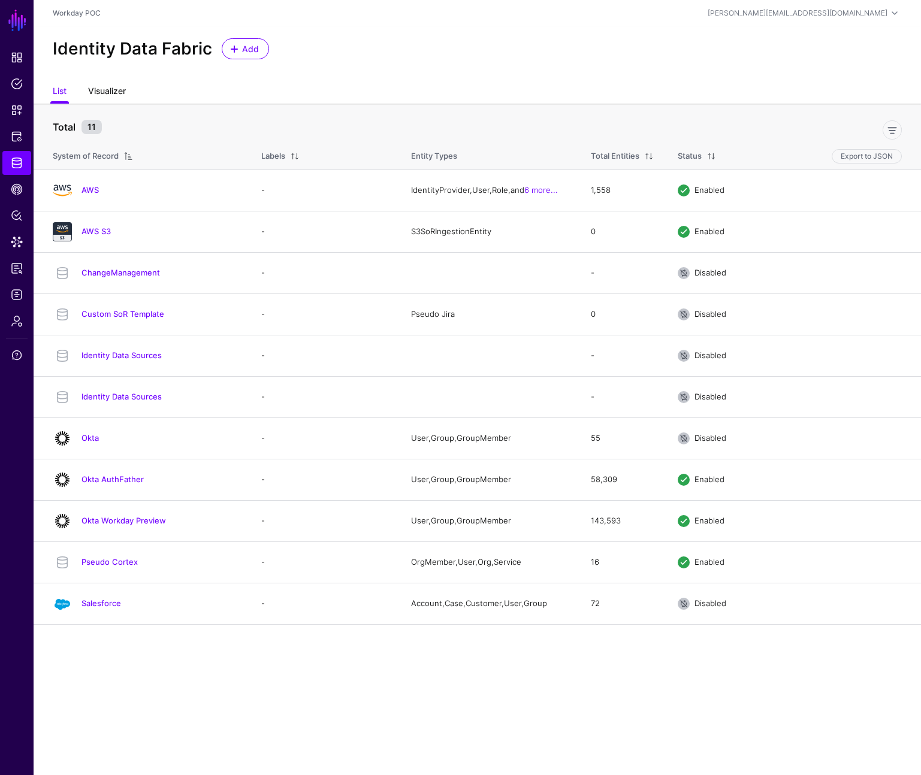
click at [101, 92] on link "Visualizer" at bounding box center [107, 92] width 38 height 23
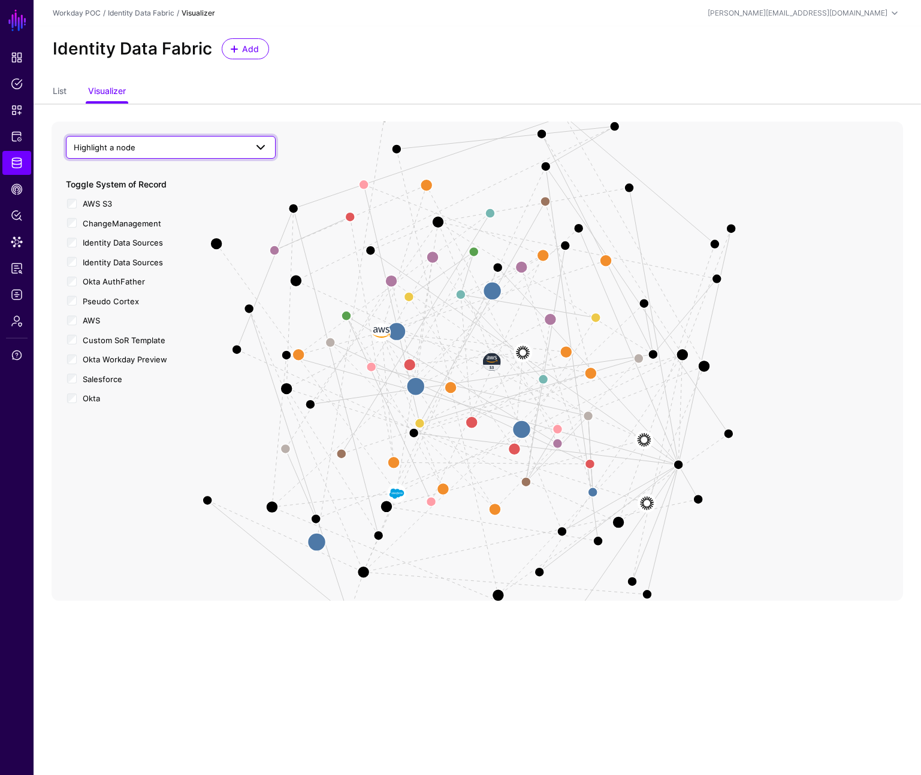
click at [132, 144] on span "Highlight a node" at bounding box center [105, 148] width 62 height 10
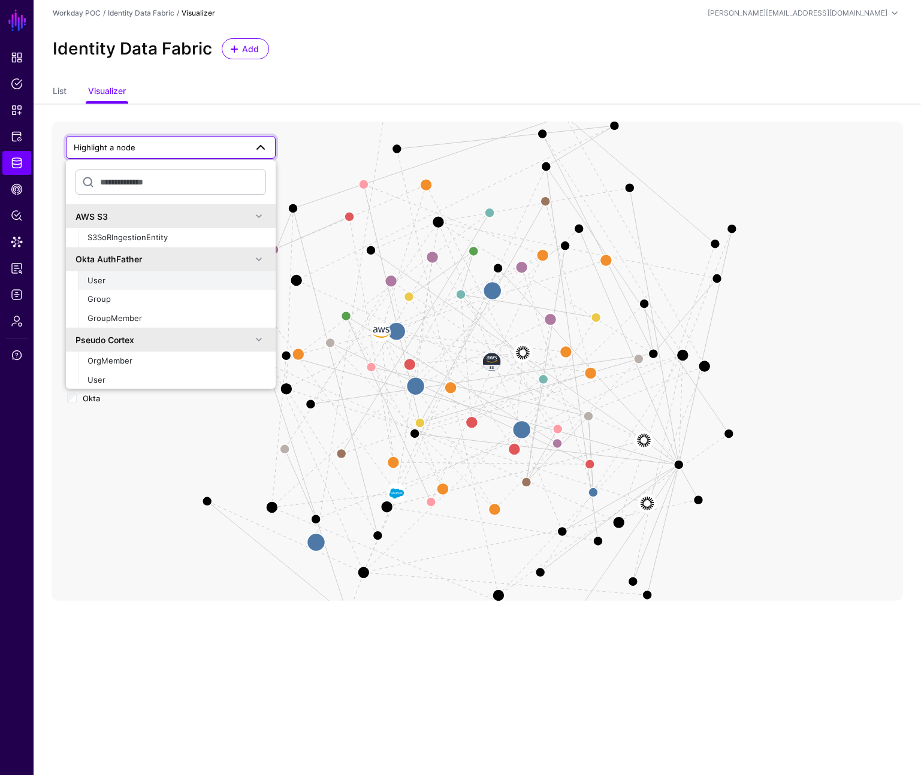
click at [117, 277] on div "User" at bounding box center [176, 281] width 179 height 12
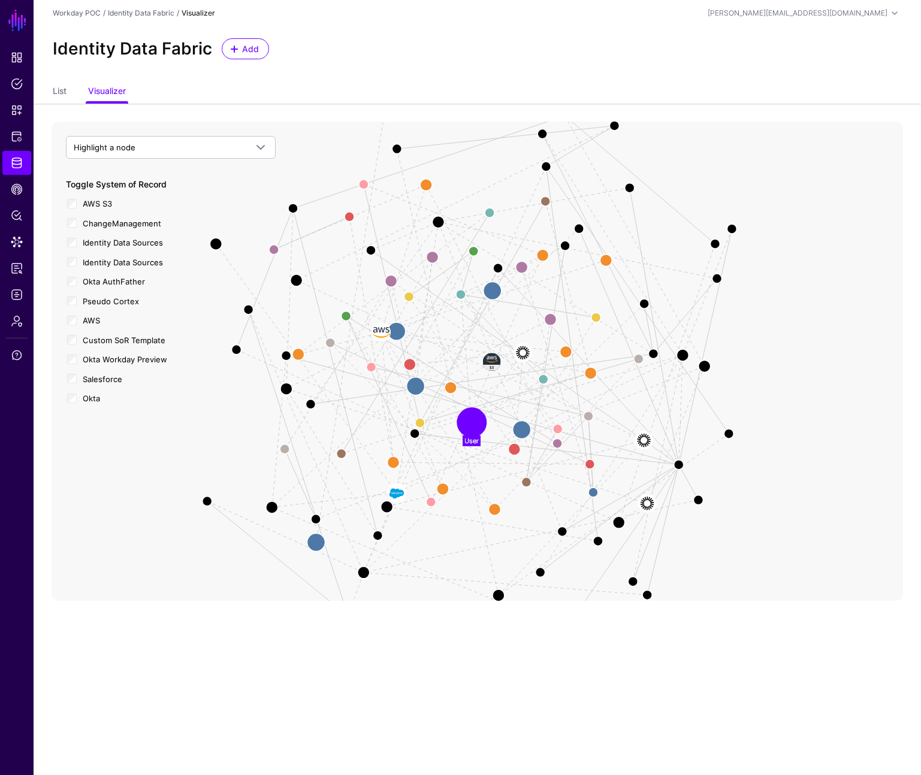
click at [477, 424] on circle at bounding box center [471, 422] width 24 height 24
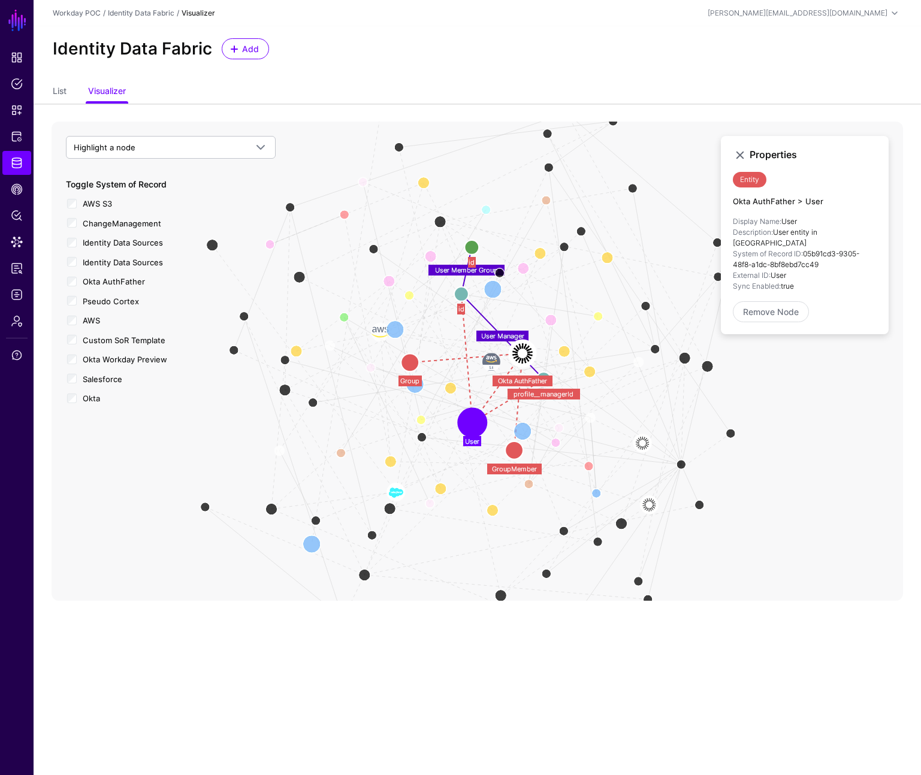
click at [477, 424] on circle at bounding box center [472, 423] width 24 height 24
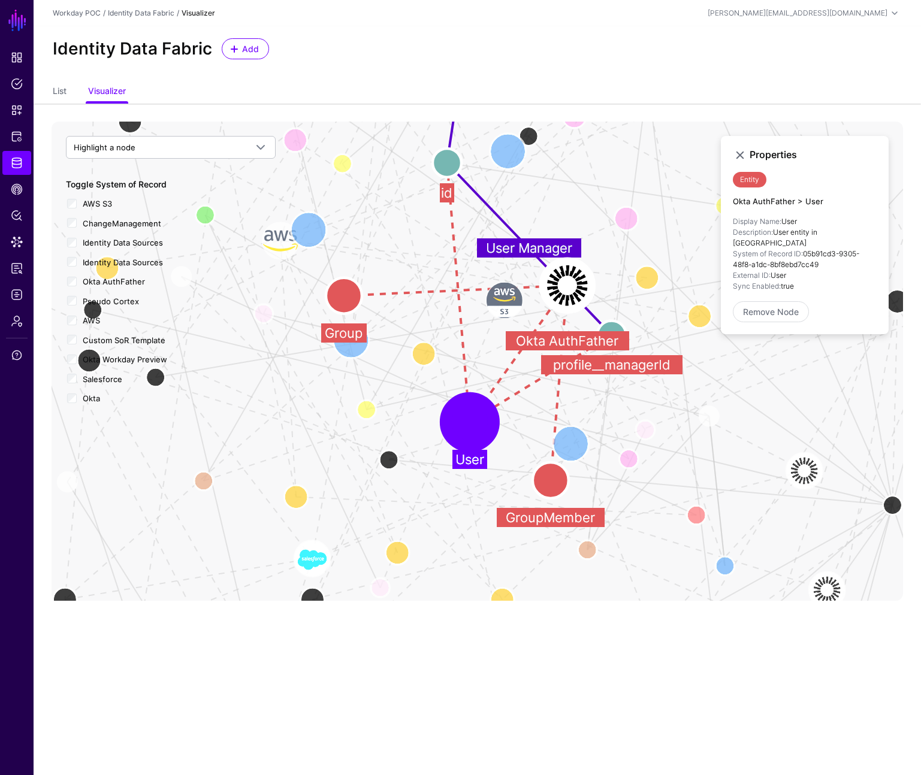
click at [470, 430] on circle at bounding box center [470, 422] width 48 height 48
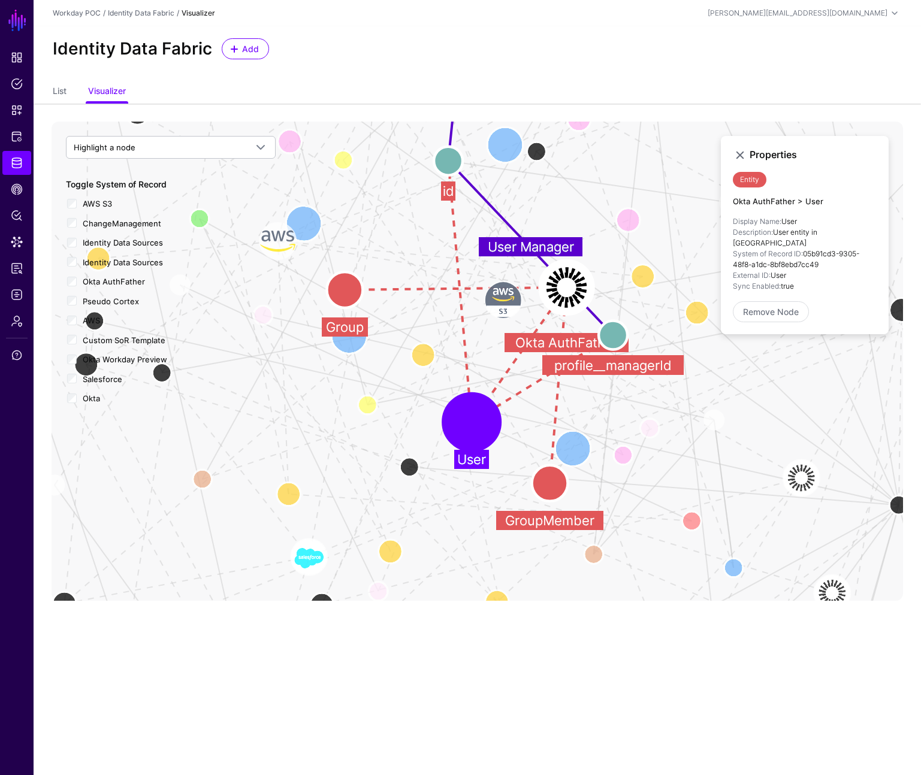
click at [778, 249] on strong "System of Record ID:" at bounding box center [768, 253] width 70 height 9
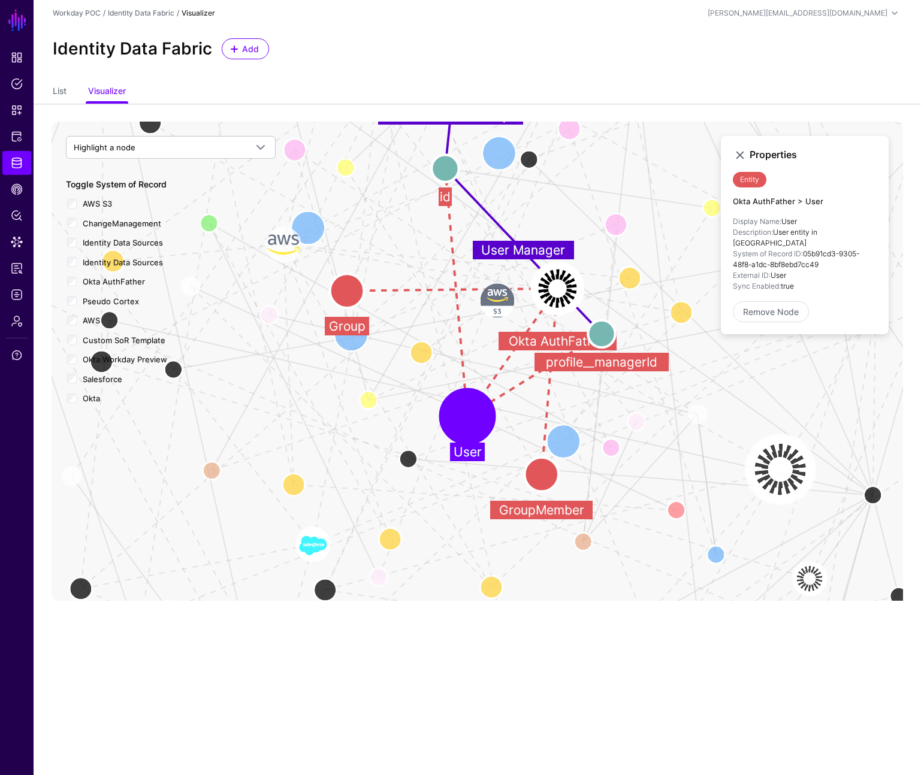
click at [788, 471] on image at bounding box center [780, 470] width 68 height 68
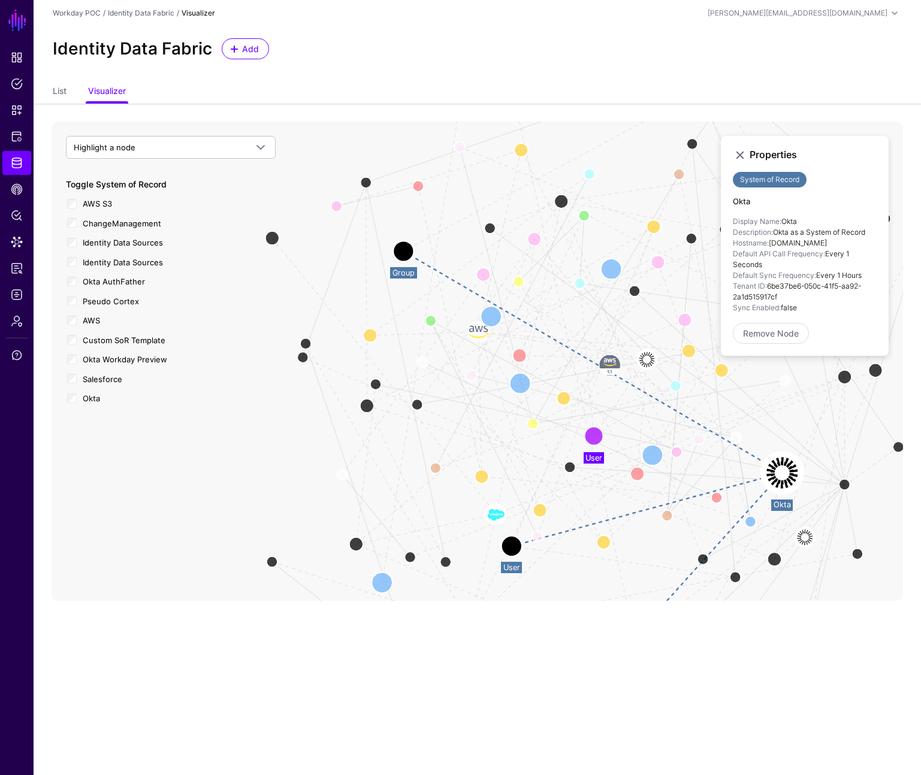
click at [518, 554] on circle at bounding box center [511, 546] width 21 height 21
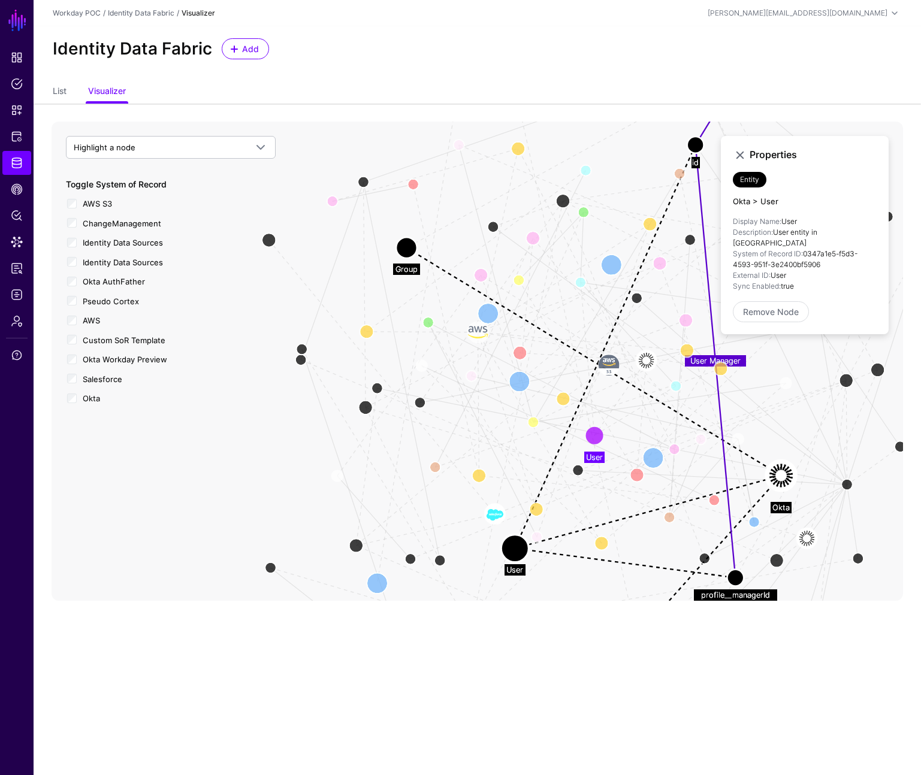
click at [95, 204] on span "AWS S3" at bounding box center [97, 204] width 29 height 10
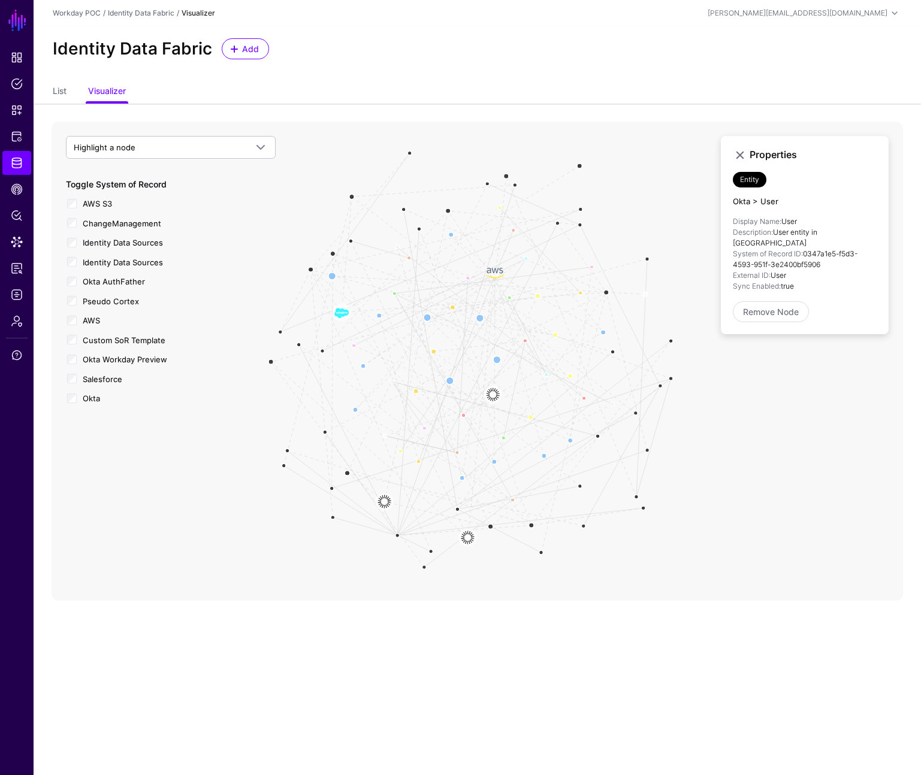
click at [101, 220] on span "ChangeManagement" at bounding box center [122, 224] width 78 height 10
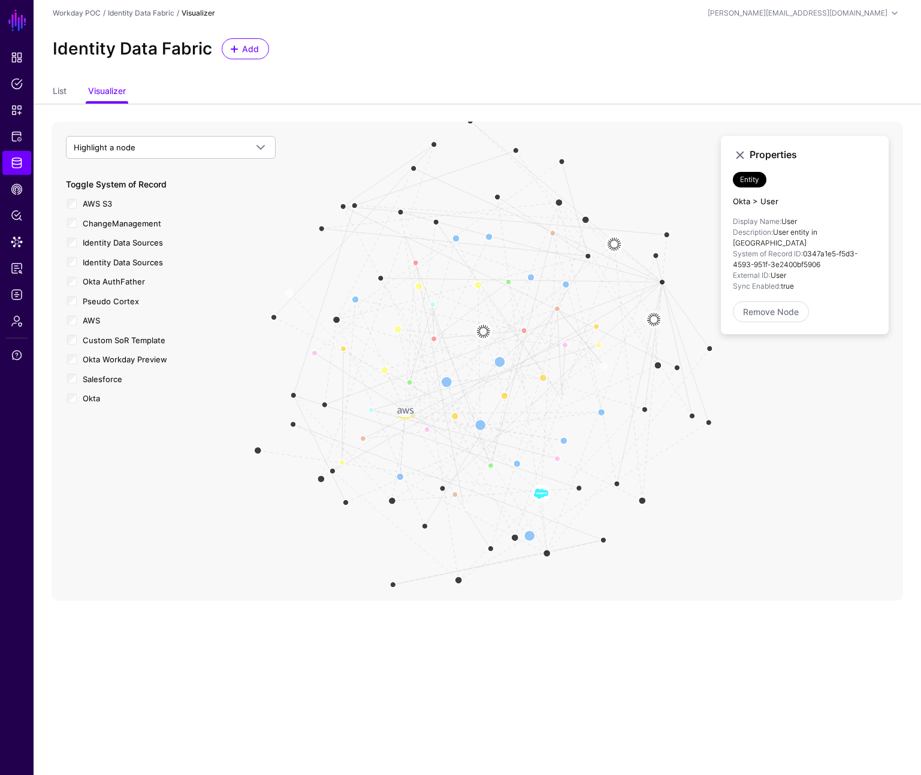
click at [105, 236] on label "Identity Data Sources" at bounding box center [123, 241] width 80 height 15
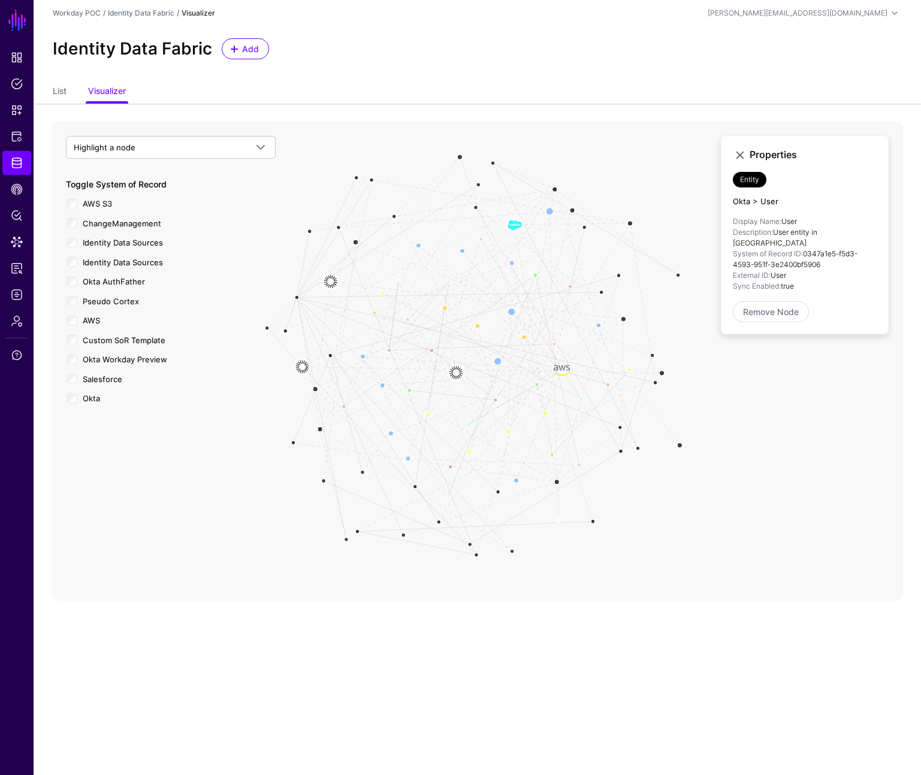
click at [107, 259] on span "Identity Data Sources" at bounding box center [123, 263] width 80 height 10
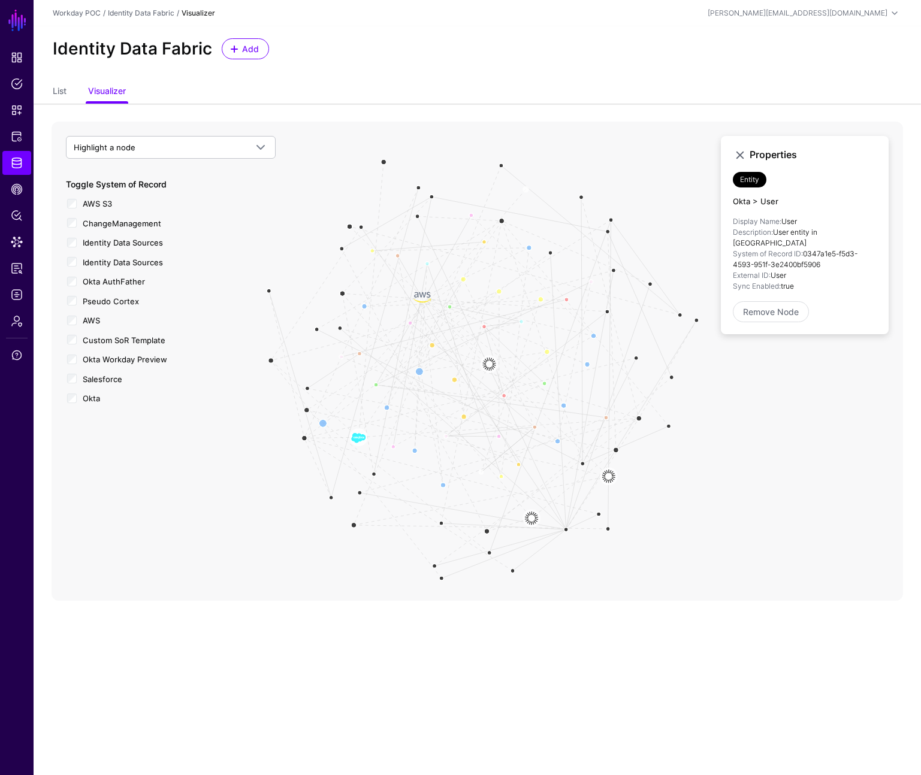
click at [108, 279] on span "Okta AuthFather" at bounding box center [114, 282] width 62 height 10
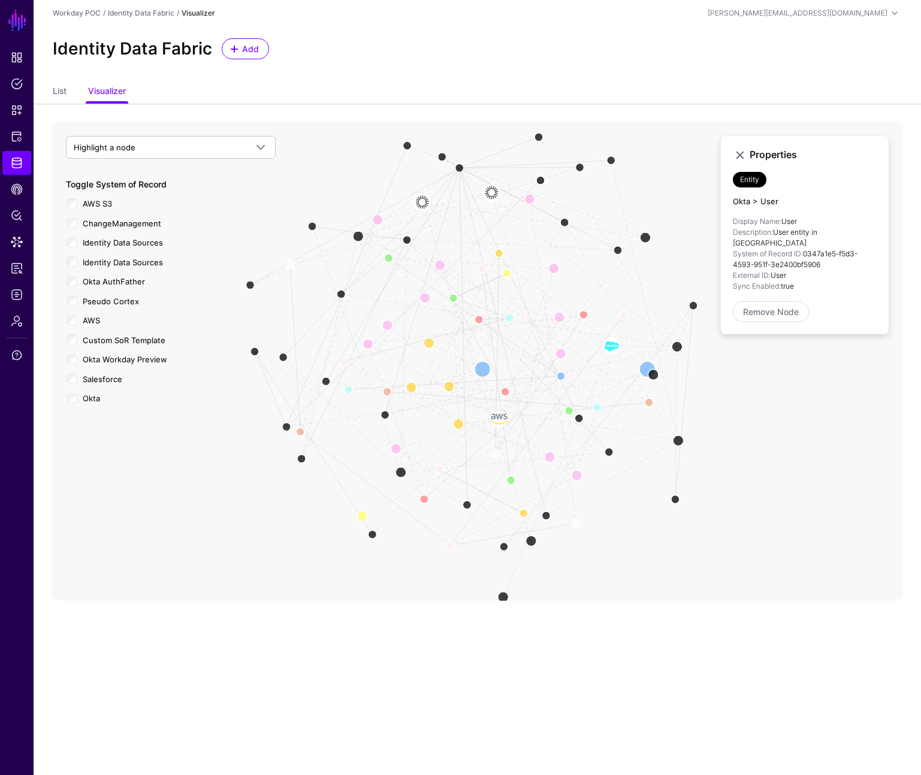
click at [109, 302] on span "Pseudo Cortex" at bounding box center [111, 302] width 56 height 10
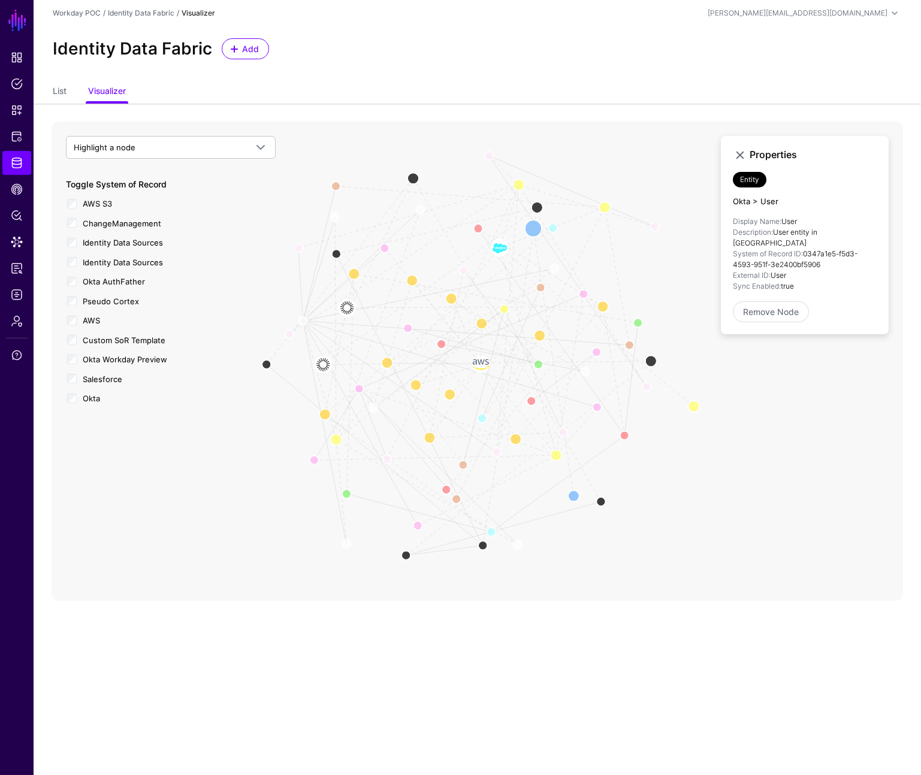
click at [90, 323] on span "AWS" at bounding box center [91, 321] width 17 height 10
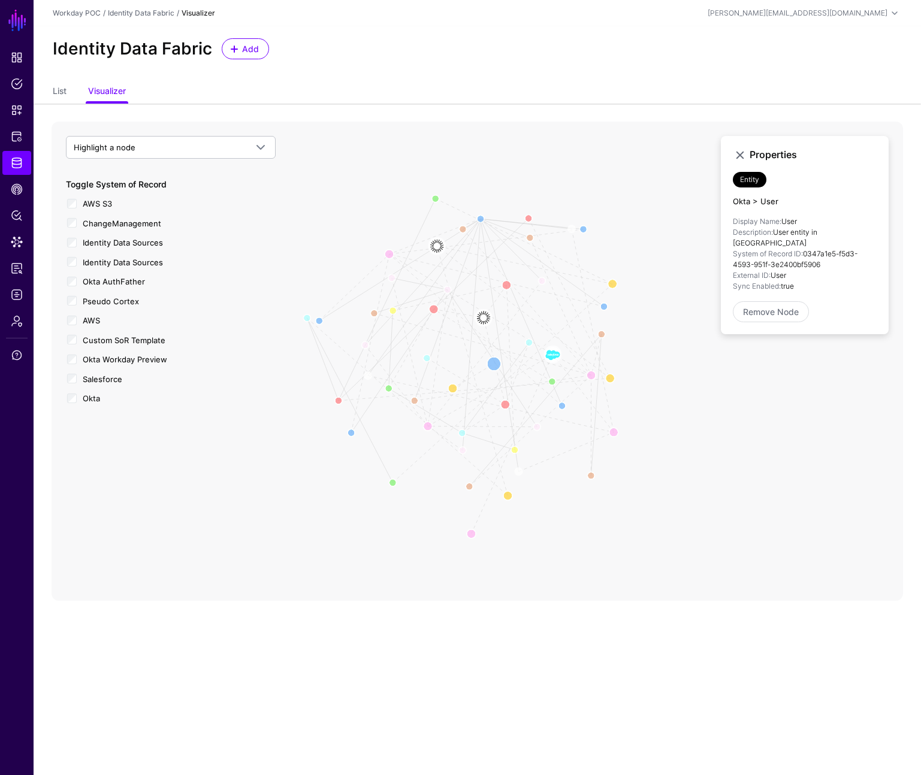
click at [89, 342] on span "Custom SoR Template" at bounding box center [124, 340] width 83 height 10
click at [92, 359] on span "Okta Workday Preview" at bounding box center [125, 360] width 84 height 10
click at [92, 383] on span "Salesforce" at bounding box center [103, 379] width 40 height 10
click at [600, 396] on icon "User Member Group User Manager Group Membership Member AWS S3 AWS S3 S3SoRInges…" at bounding box center [477, 361] width 851 height 479
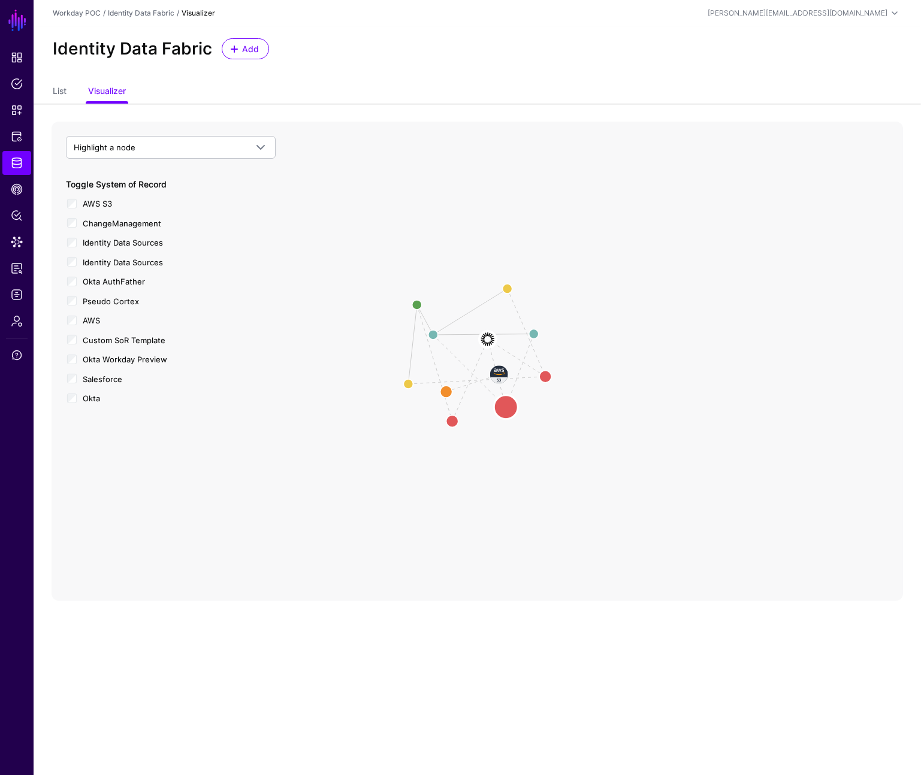
click at [502, 404] on circle at bounding box center [506, 407] width 24 height 24
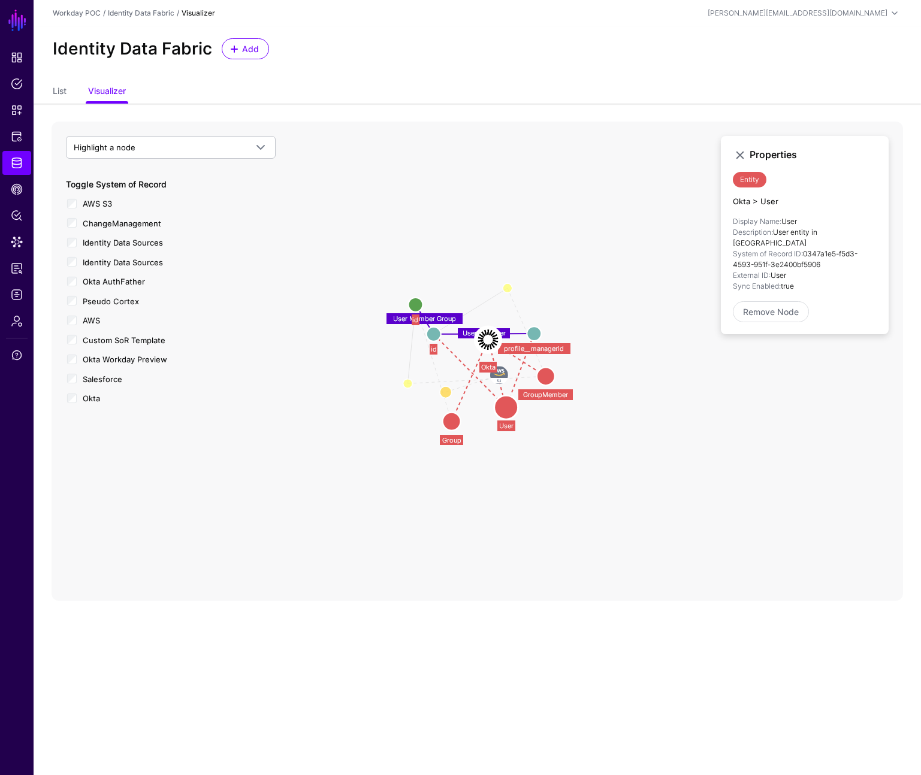
click at [542, 382] on circle at bounding box center [546, 376] width 18 height 18
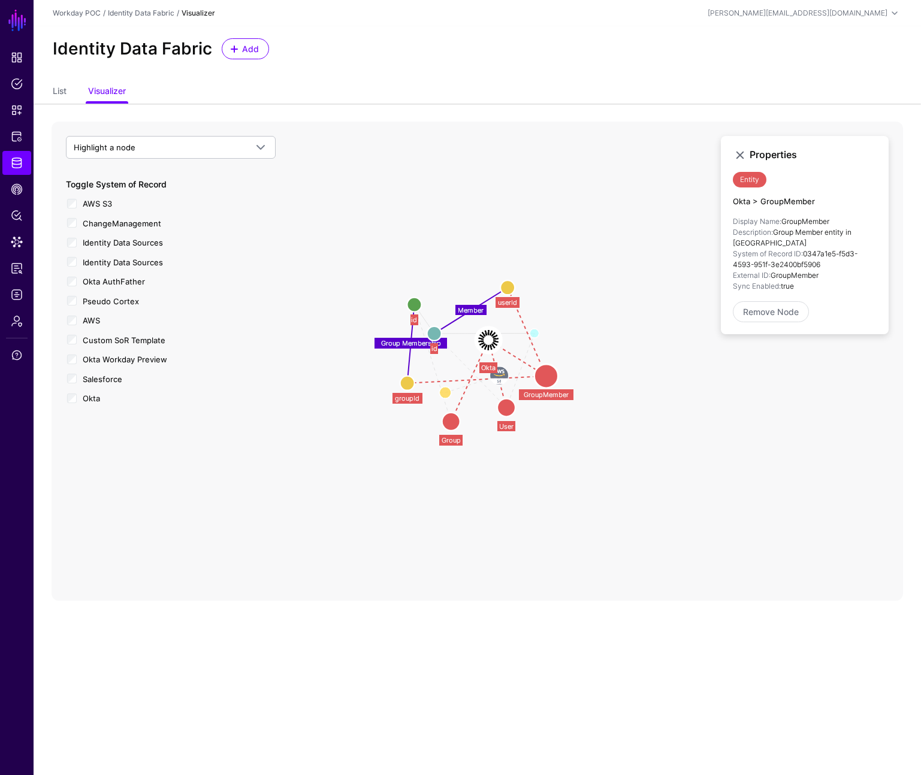
click at [507, 291] on circle at bounding box center [507, 287] width 14 height 14
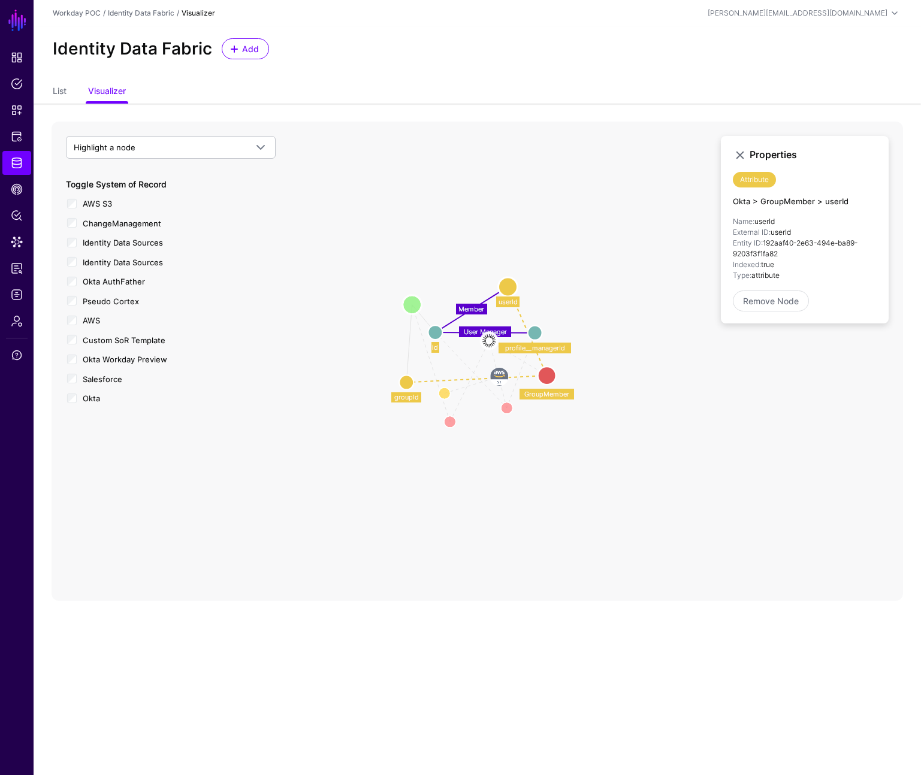
click at [412, 303] on circle at bounding box center [412, 304] width 19 height 19
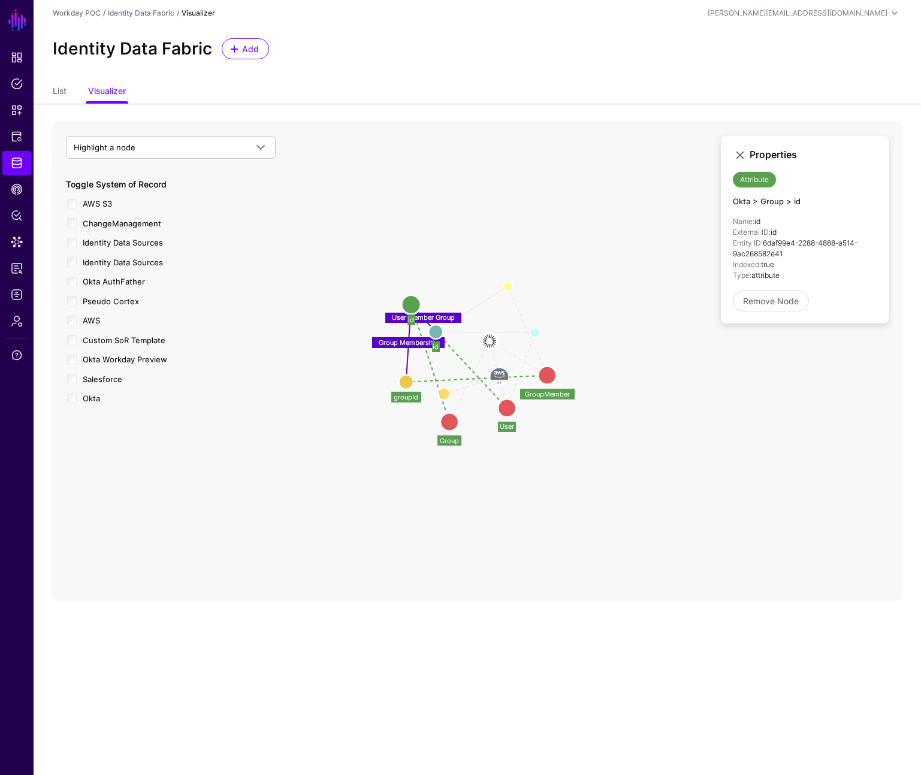
click at [437, 337] on circle at bounding box center [435, 332] width 14 height 14
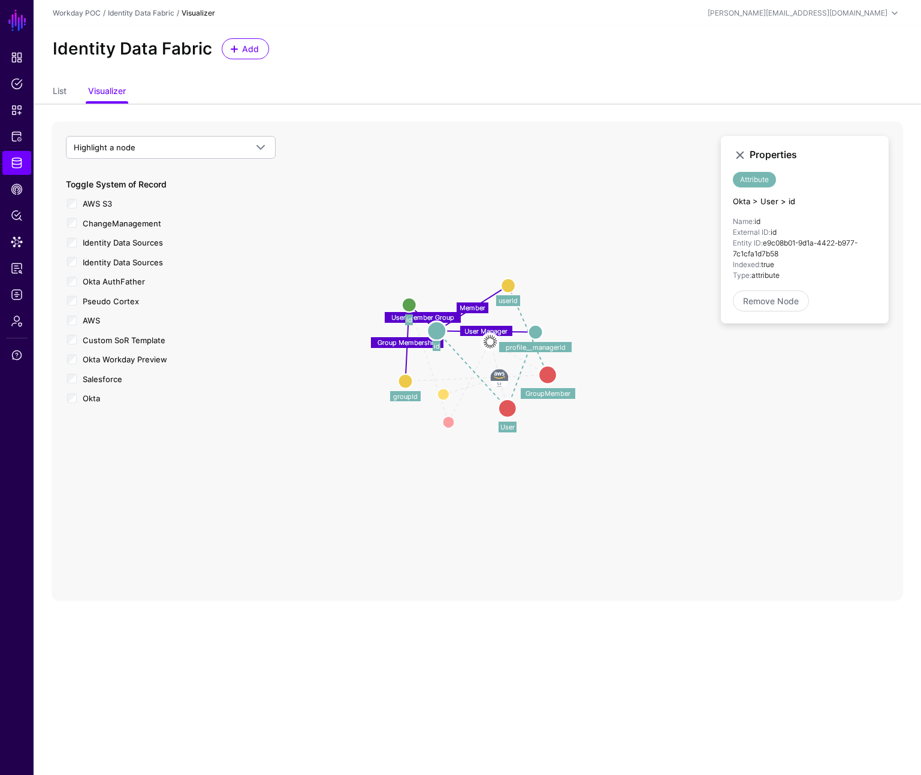
click at [583, 473] on icon "Group Membership User Member Group Member User Manager Group Group Okta Okta S3…" at bounding box center [477, 361] width 851 height 479
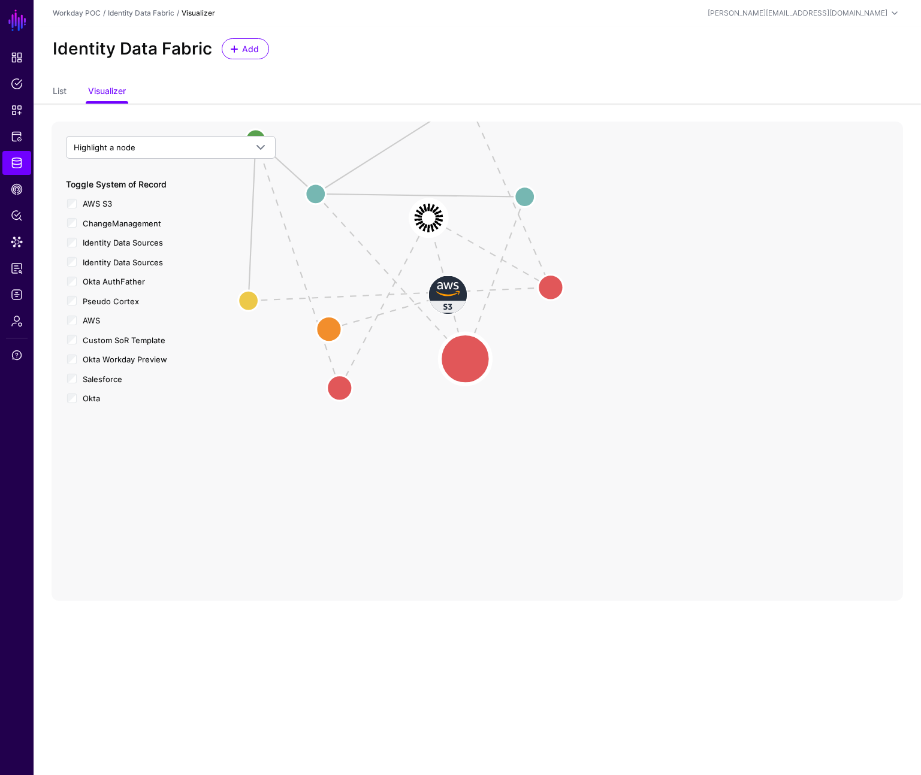
click at [462, 359] on circle at bounding box center [465, 359] width 51 height 51
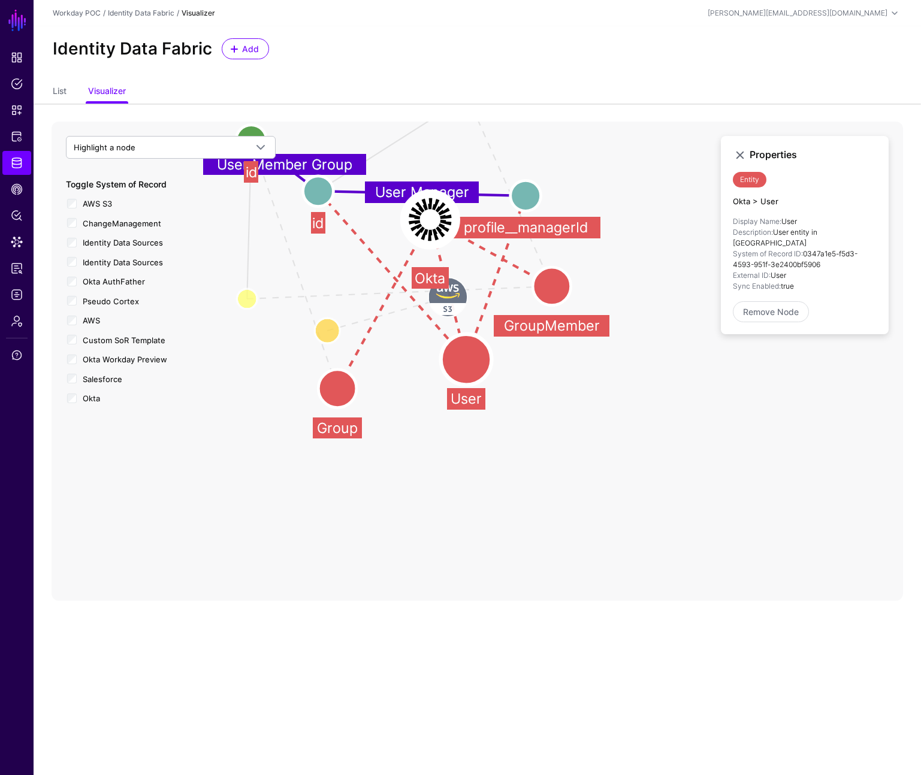
click at [147, 78] on div "Identity Data Fabric Add" at bounding box center [477, 53] width 887 height 55
click at [23, 155] on link "Identity Data Fabric" at bounding box center [16, 163] width 29 height 24
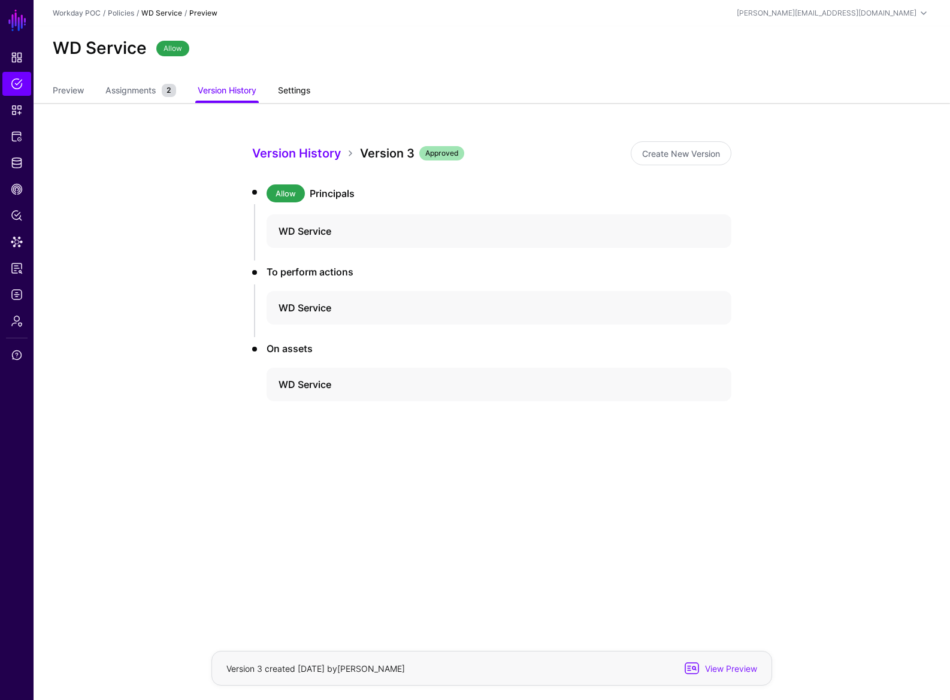
click at [300, 93] on link "Settings" at bounding box center [294, 91] width 32 height 23
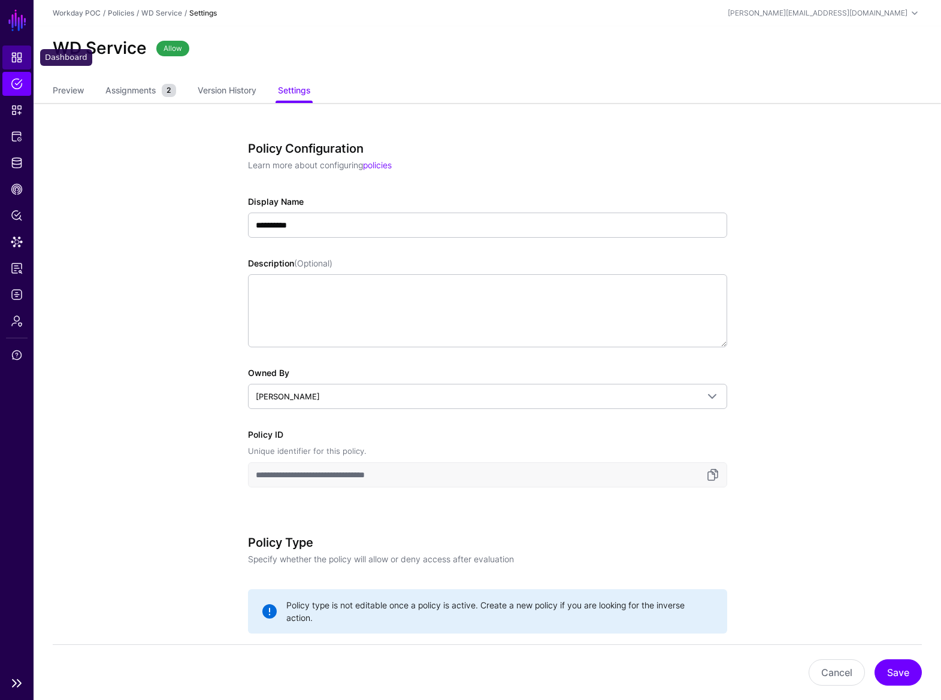
click at [20, 56] on span "Dashboard" at bounding box center [17, 58] width 12 height 12
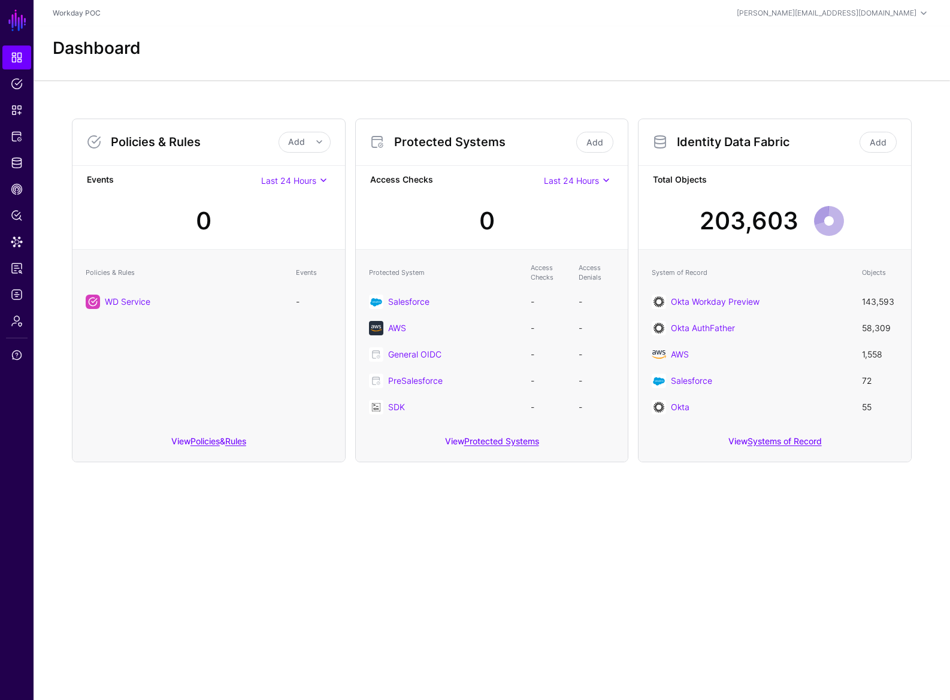
click at [396, 333] on div "AWS" at bounding box center [453, 328] width 131 height 13
click at [395, 328] on link "AWS" at bounding box center [397, 328] width 18 height 10
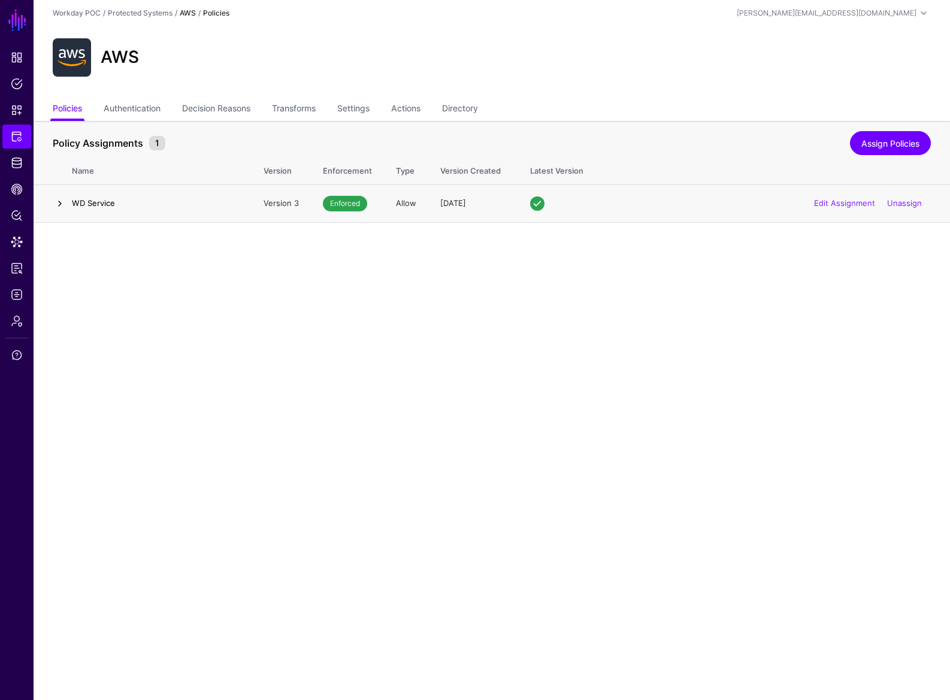
click at [59, 202] on link at bounding box center [60, 203] width 14 height 14
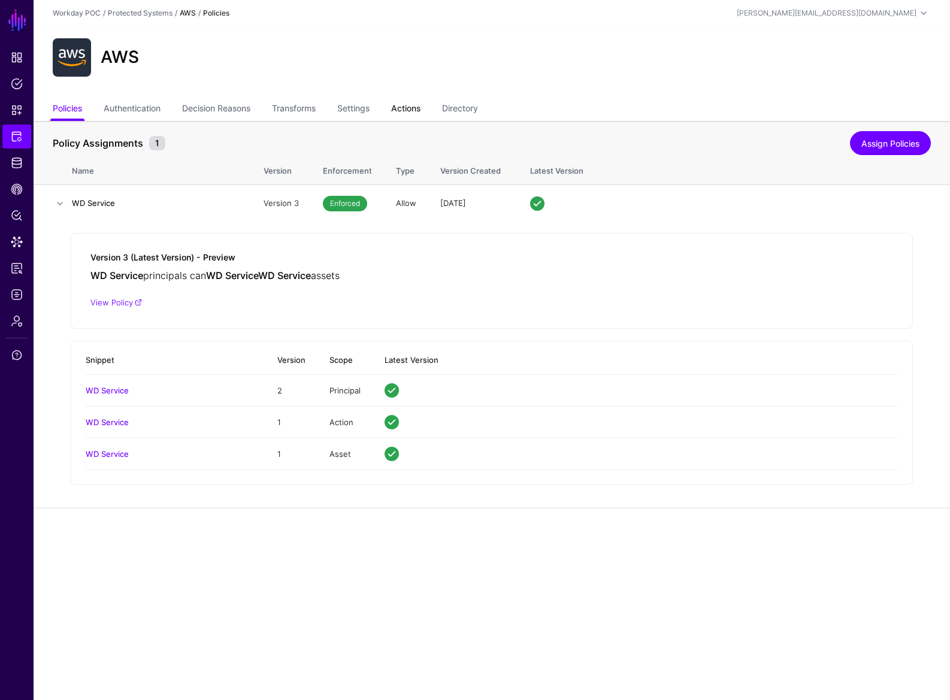
click at [413, 108] on link "Actions" at bounding box center [405, 109] width 29 height 23
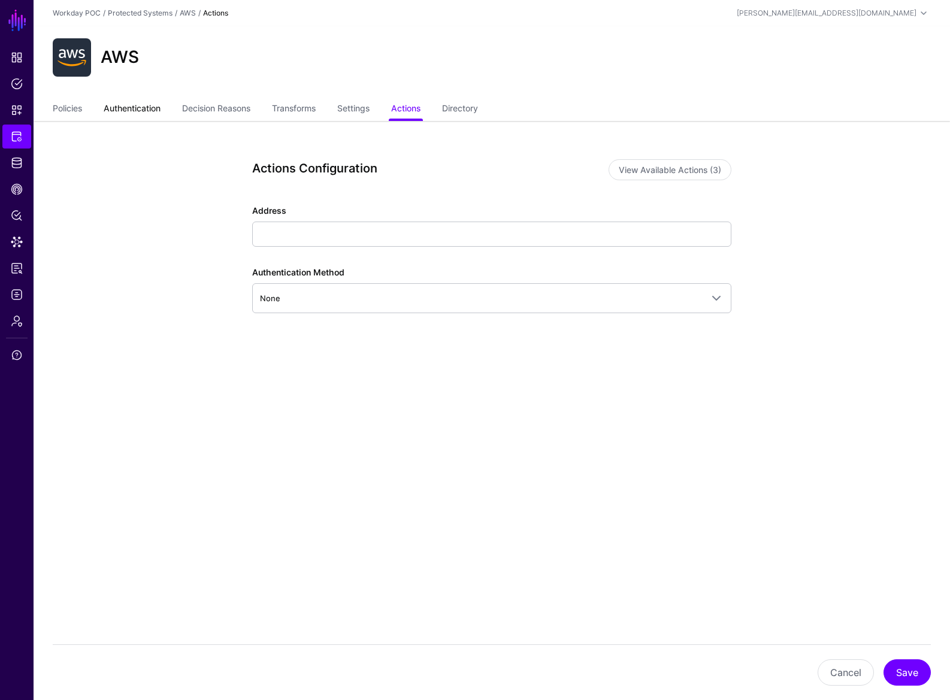
click at [134, 108] on link "Authentication" at bounding box center [132, 109] width 57 height 23
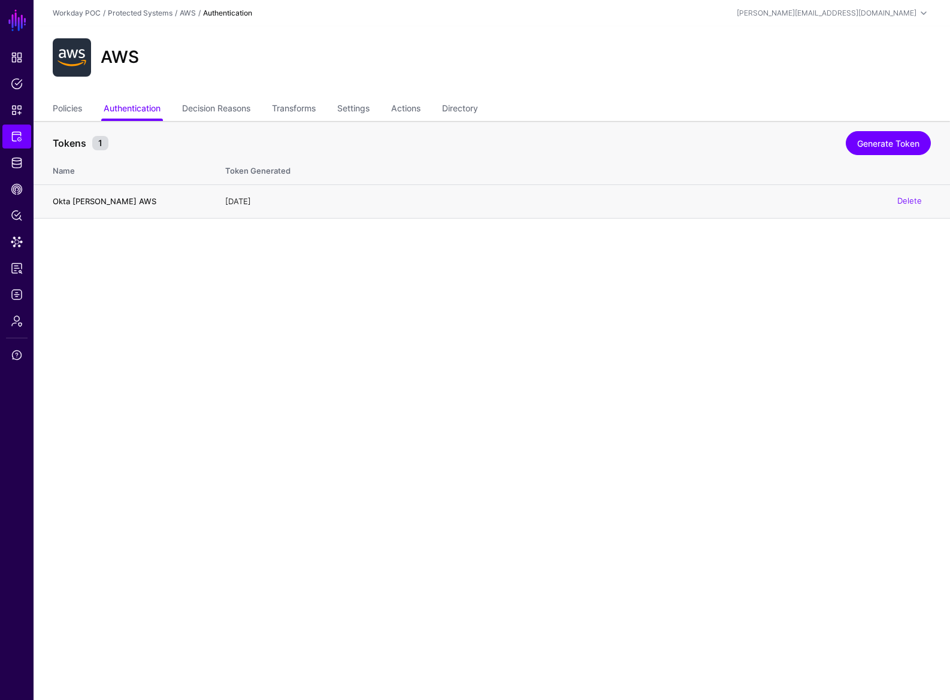
click at [92, 204] on h4 "Okta SAML AWS" at bounding box center [127, 201] width 149 height 11
click at [59, 111] on link "Policies" at bounding box center [67, 109] width 29 height 23
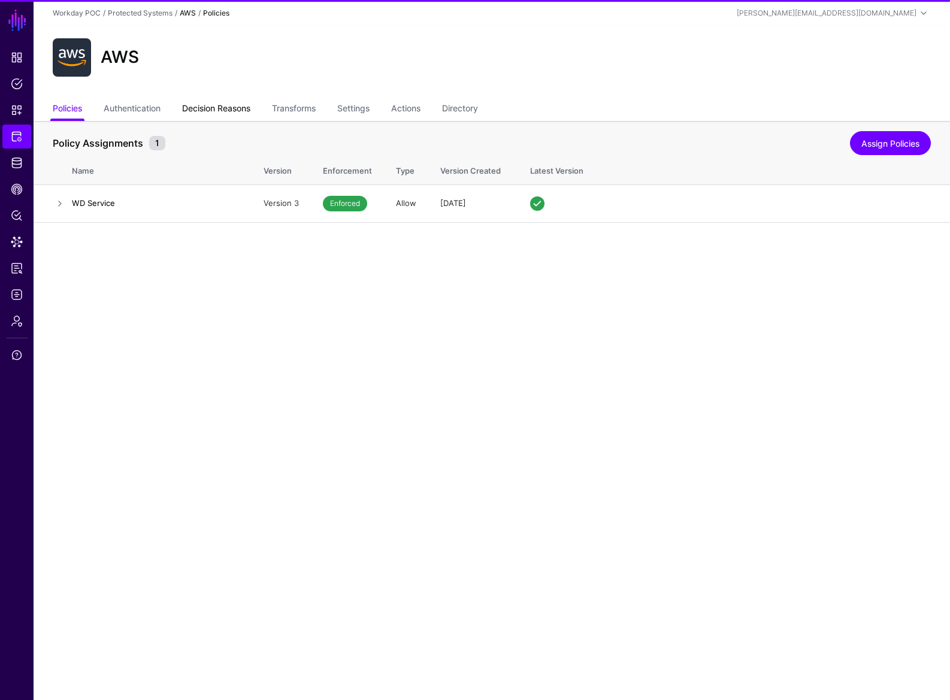
click at [201, 107] on link "Decision Reasons" at bounding box center [216, 109] width 68 height 23
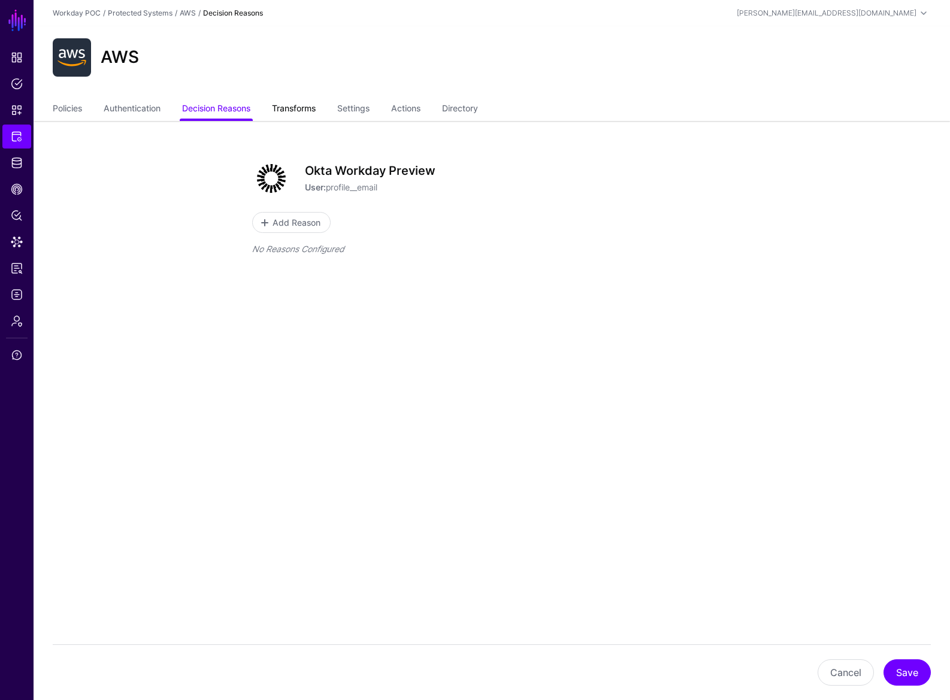
click at [309, 101] on link "Transforms" at bounding box center [294, 109] width 44 height 23
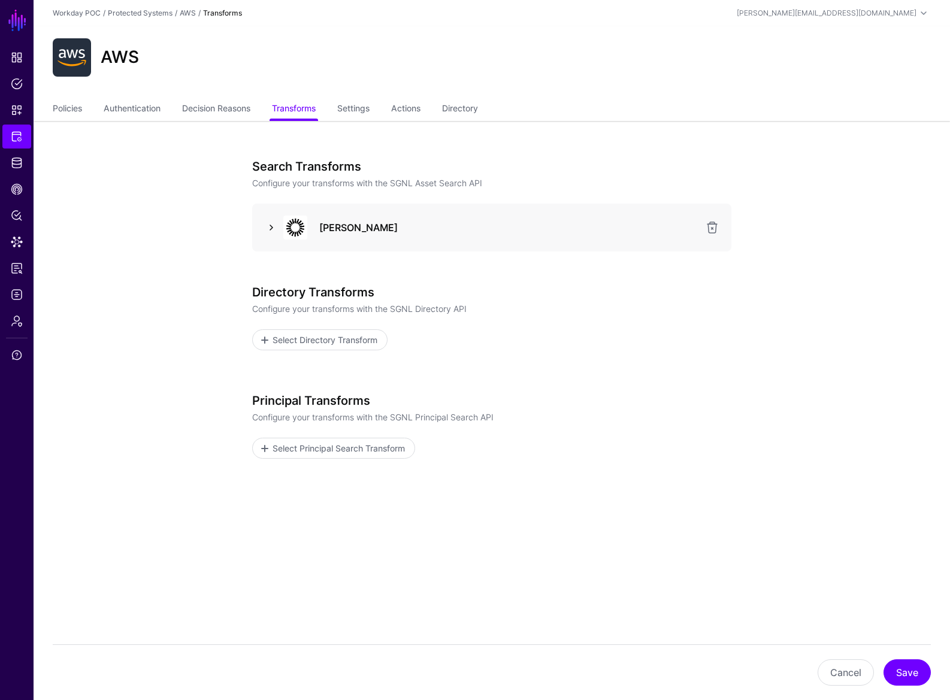
click at [274, 228] on link at bounding box center [271, 227] width 14 height 14
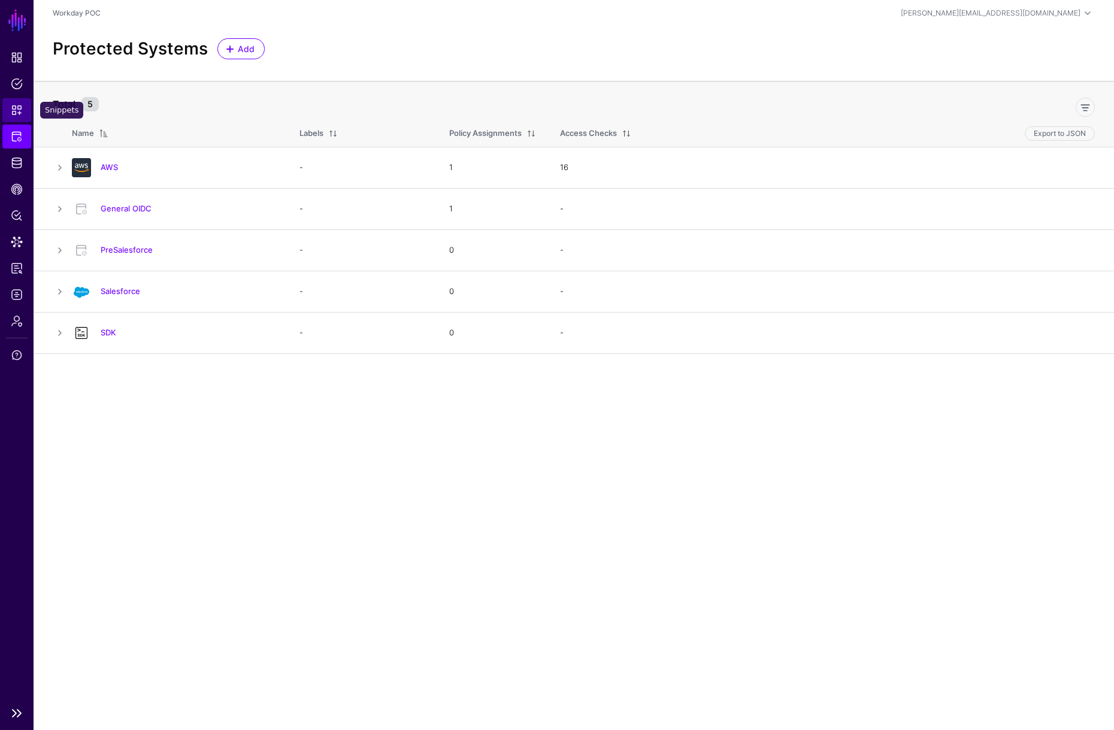
click at [22, 106] on span "Snippets" at bounding box center [17, 110] width 12 height 12
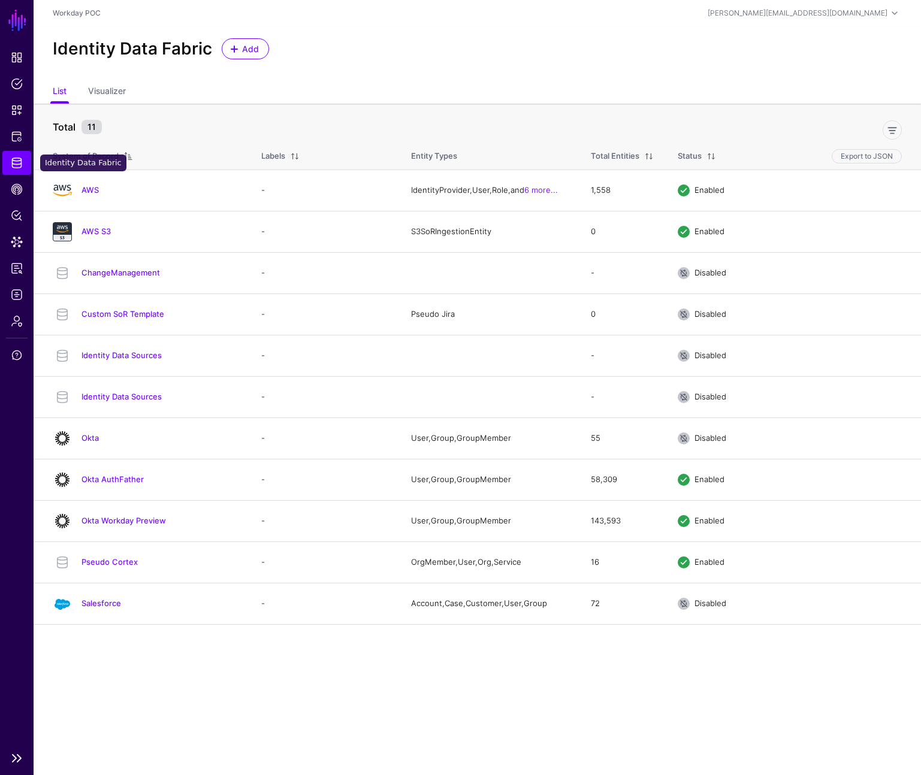
click at [23, 165] on link "Identity Data Fabric" at bounding box center [16, 163] width 29 height 24
click at [108, 92] on link "Visualizer" at bounding box center [107, 92] width 38 height 23
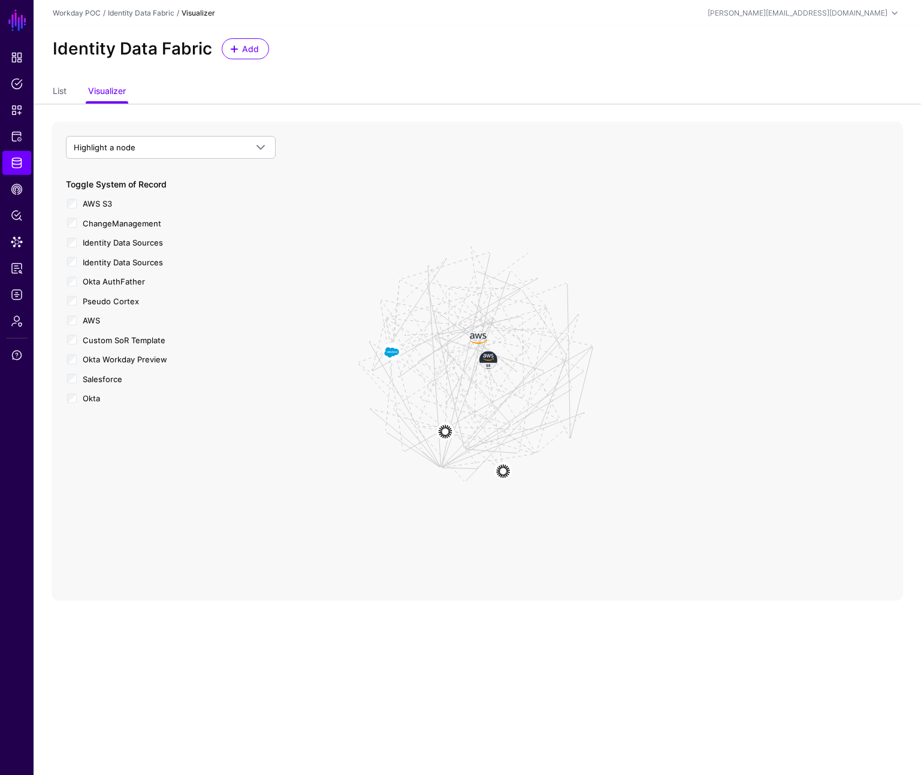
click at [74, 325] on div "AWS" at bounding box center [171, 319] width 210 height 15
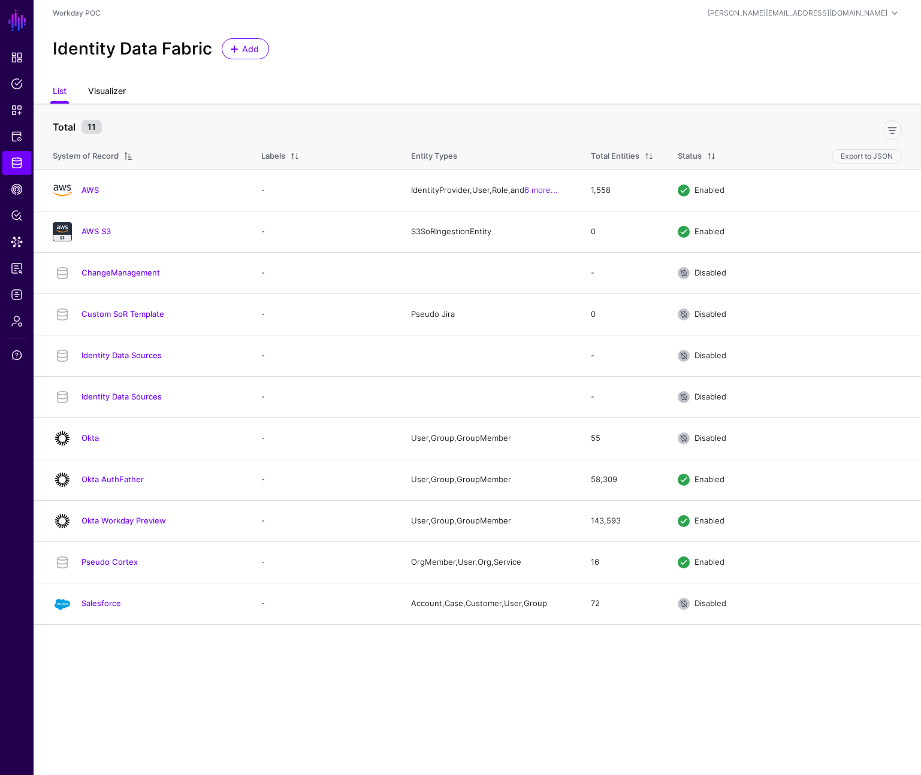
click at [109, 90] on link "Visualizer" at bounding box center [107, 92] width 38 height 23
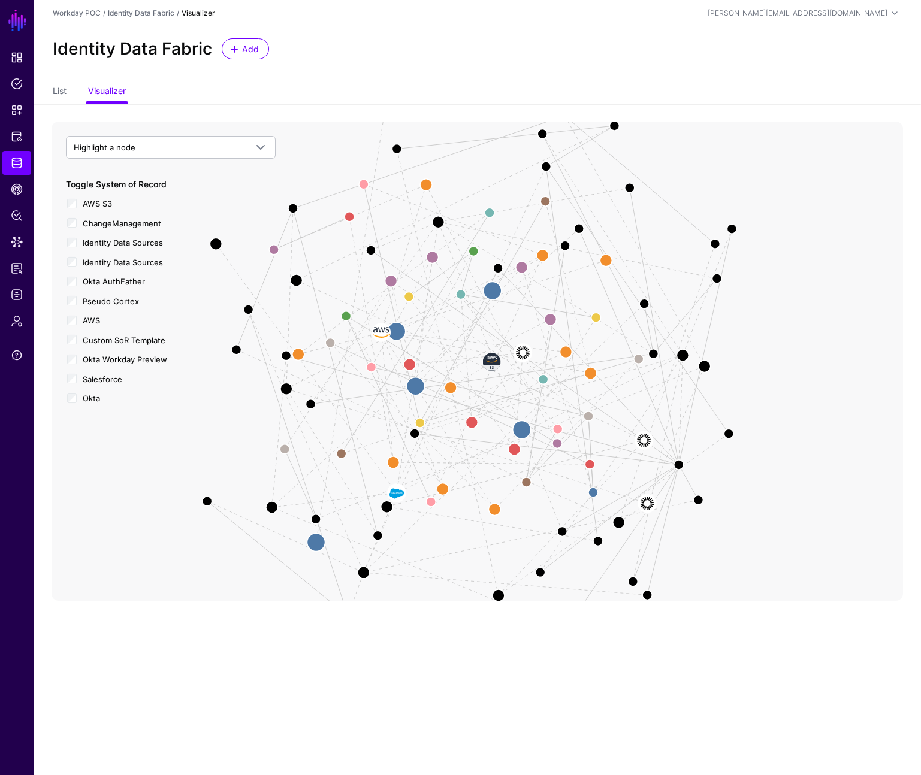
click at [90, 204] on span "AWS S3" at bounding box center [97, 204] width 29 height 10
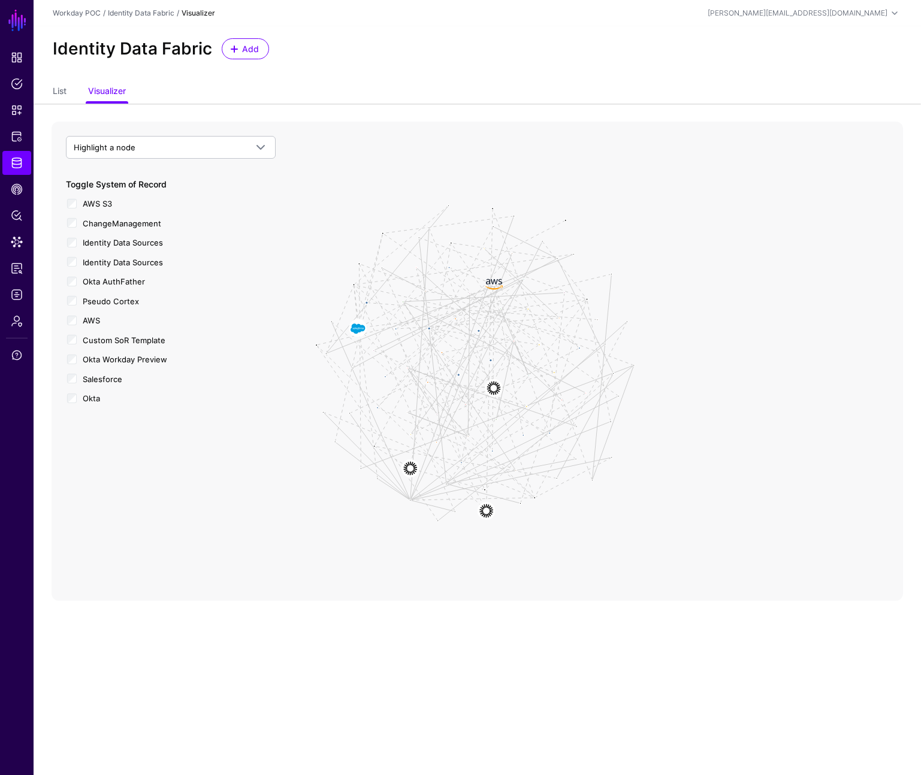
click at [95, 226] on span "ChangeManagement" at bounding box center [122, 224] width 78 height 10
click at [96, 238] on span "Identity Data Sources" at bounding box center [123, 243] width 80 height 10
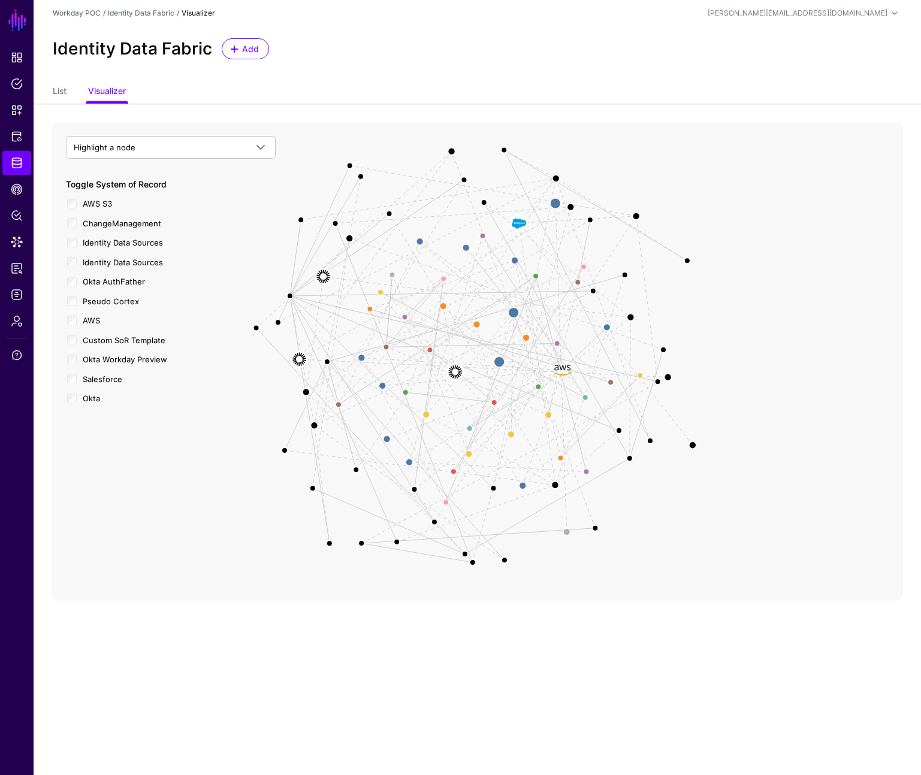
click at [86, 203] on span "AWS S3" at bounding box center [97, 204] width 29 height 10
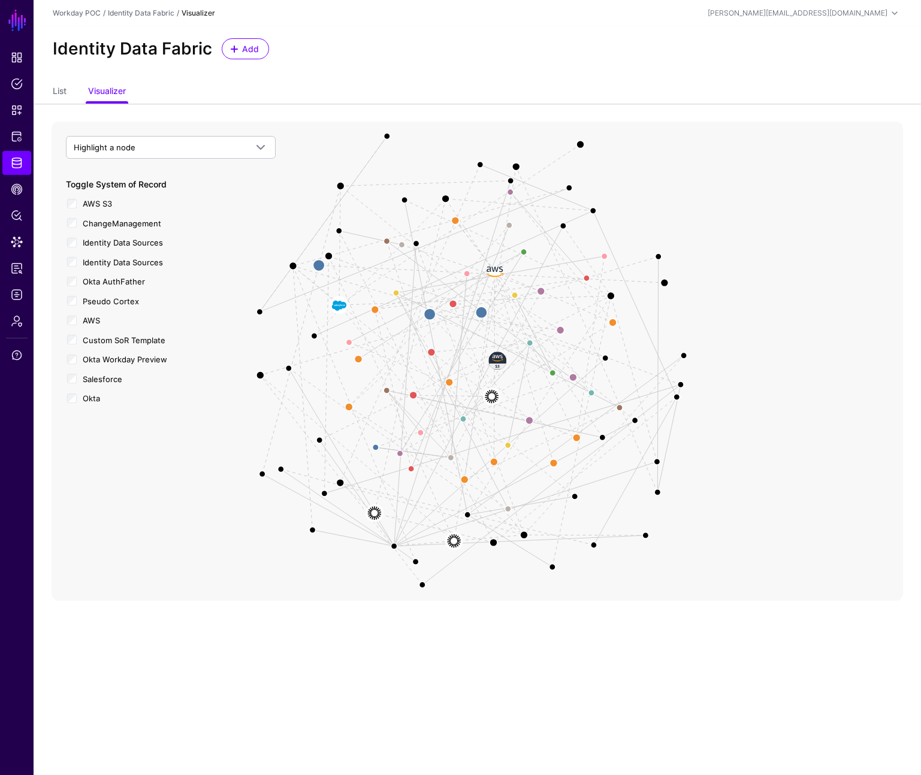
click at [92, 263] on span "Identity Data Sources" at bounding box center [123, 263] width 80 height 10
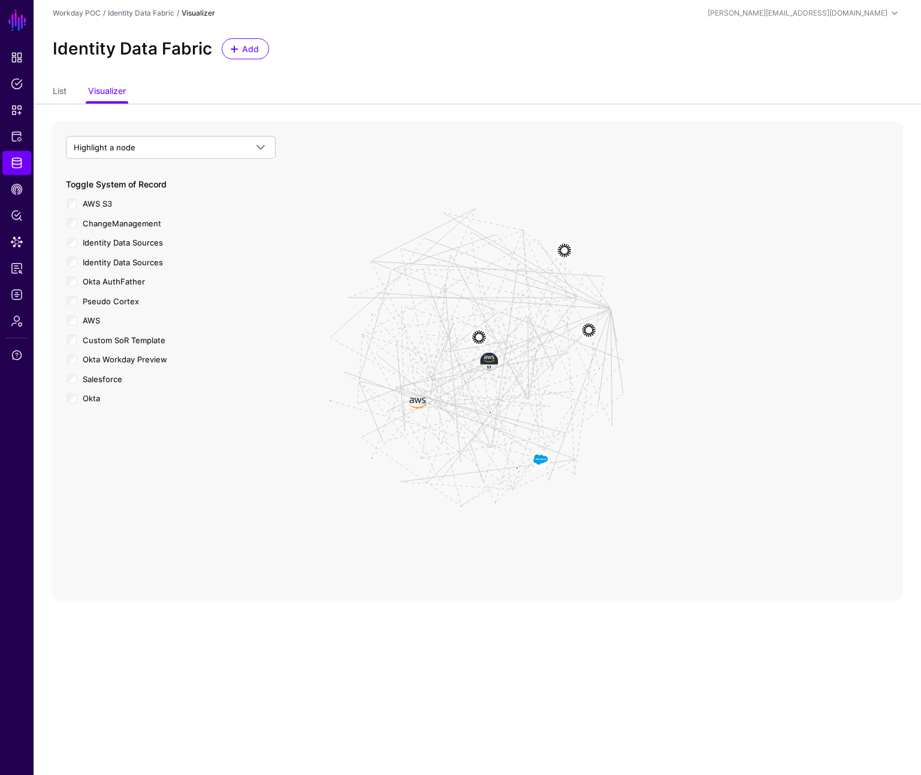
click at [96, 281] on span "Okta AuthFather" at bounding box center [114, 282] width 62 height 10
click at [99, 298] on span "Pseudo Cortex" at bounding box center [111, 302] width 56 height 10
click at [95, 323] on span "AWS" at bounding box center [91, 321] width 17 height 10
click at [97, 334] on label "Custom SoR Template" at bounding box center [124, 339] width 83 height 15
click at [96, 360] on span "Okta Workday Preview" at bounding box center [125, 360] width 84 height 10
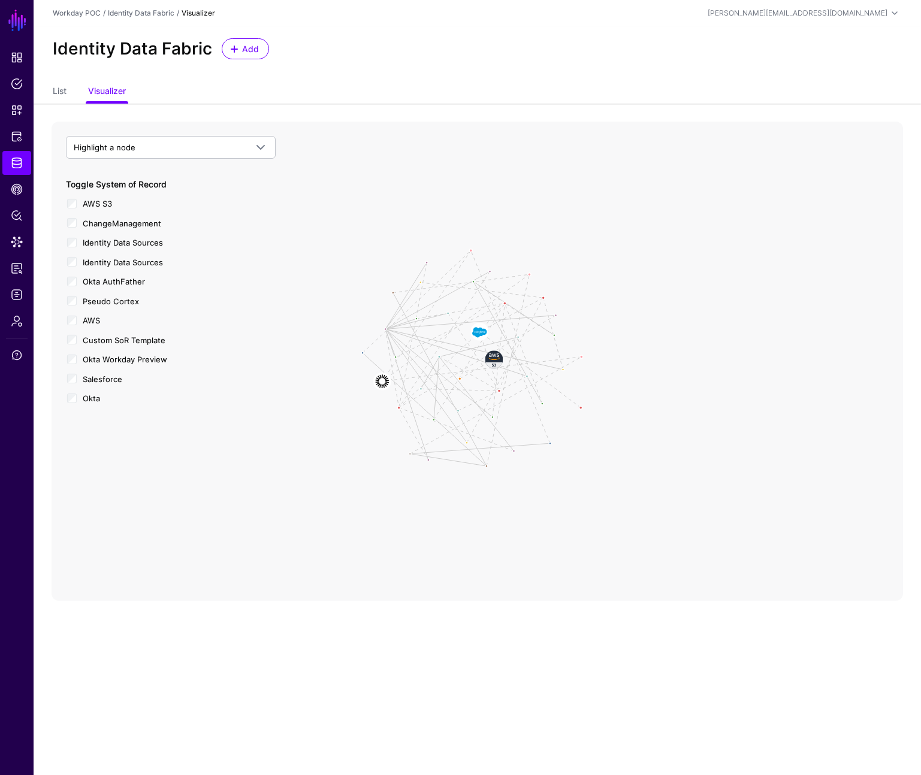
click at [96, 379] on span "Salesforce" at bounding box center [103, 379] width 40 height 10
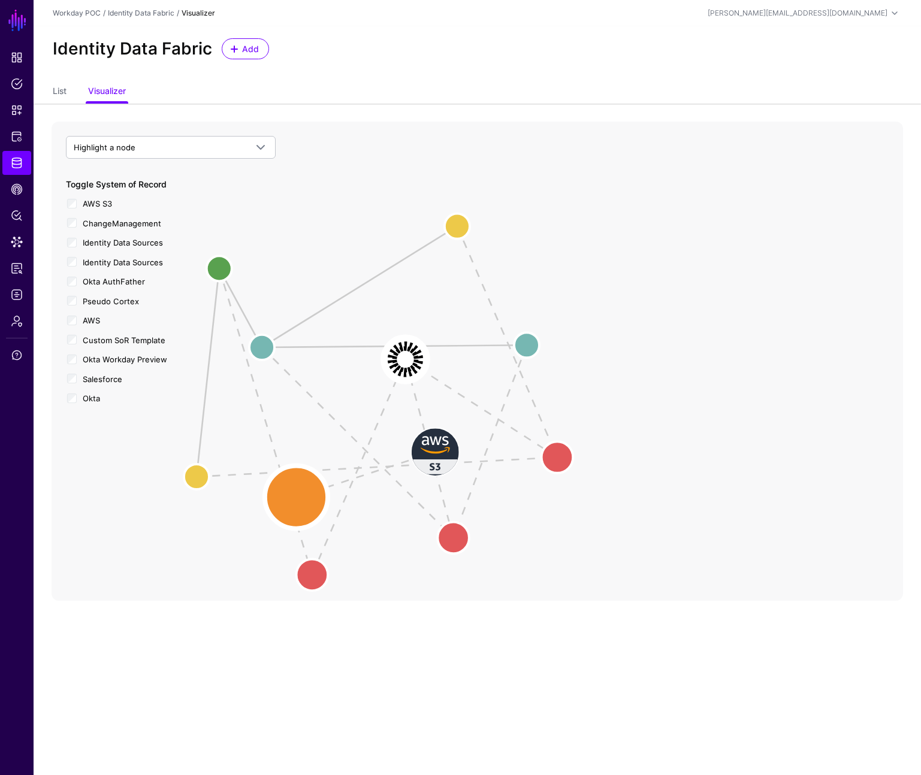
click at [301, 495] on circle at bounding box center [296, 496] width 63 height 63
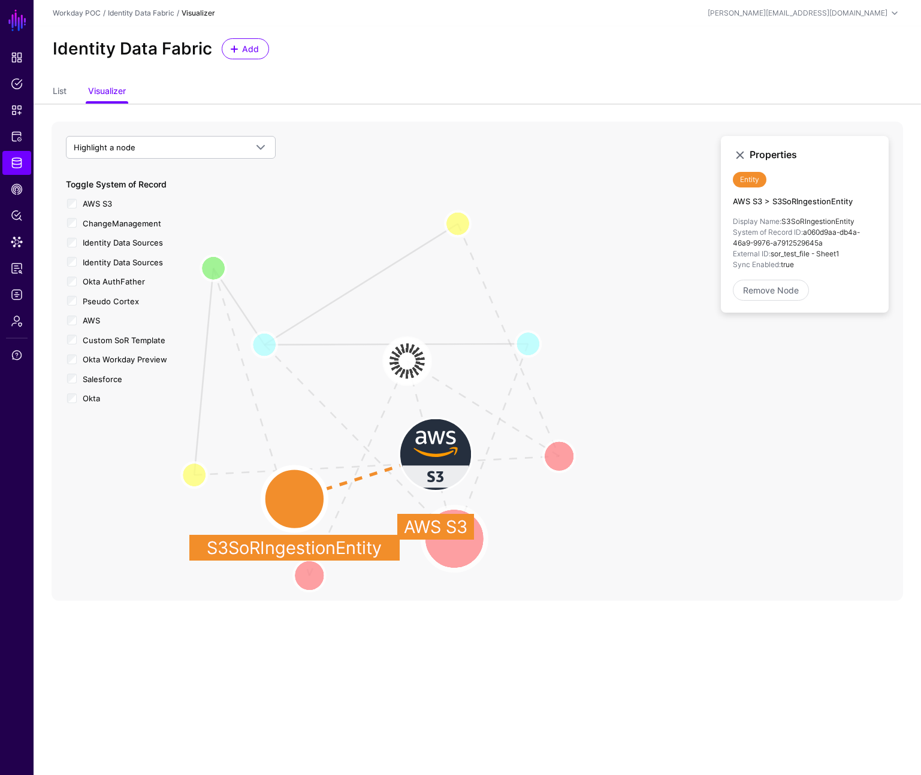
click at [454, 540] on circle at bounding box center [454, 538] width 63 height 63
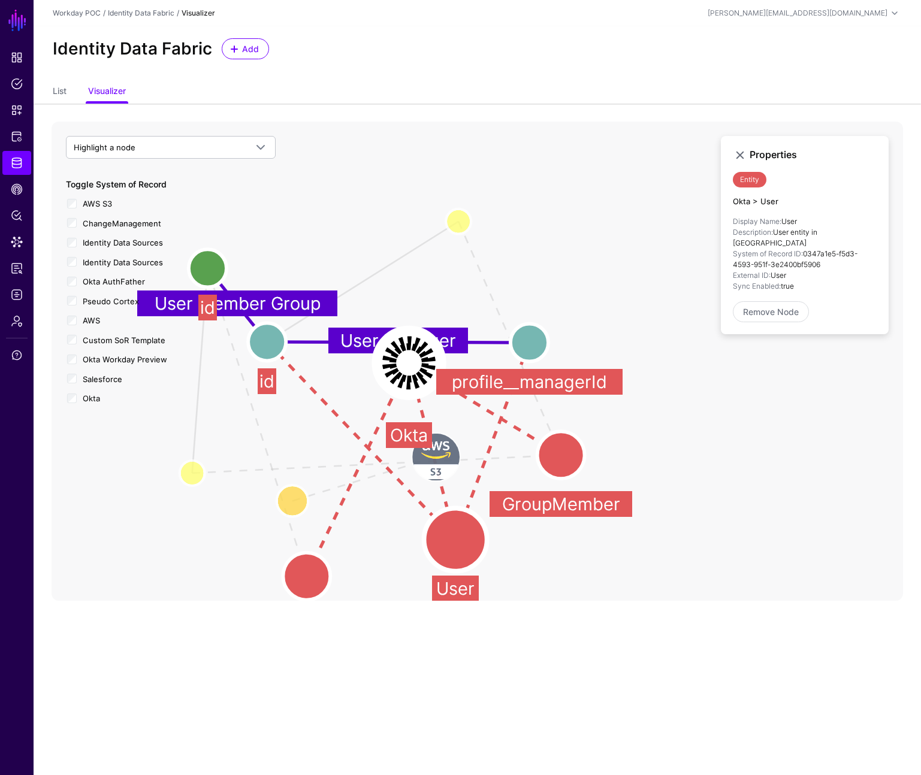
click at [459, 544] on circle at bounding box center [455, 539] width 63 height 63
click at [459, 544] on circle at bounding box center [455, 540] width 63 height 63
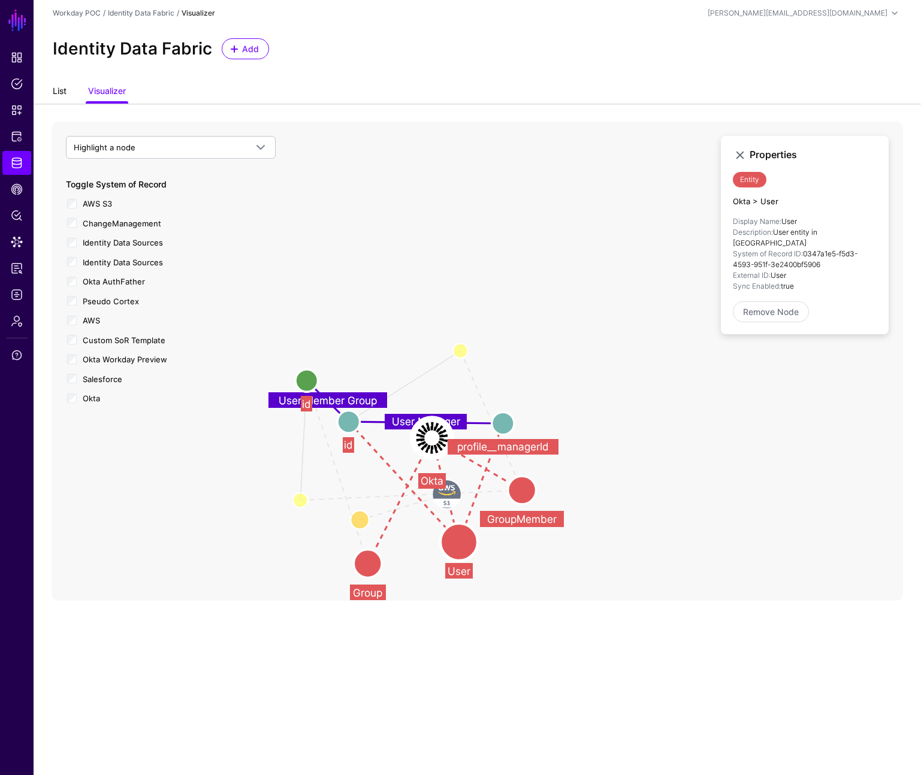
click at [64, 86] on link "List" at bounding box center [60, 92] width 14 height 23
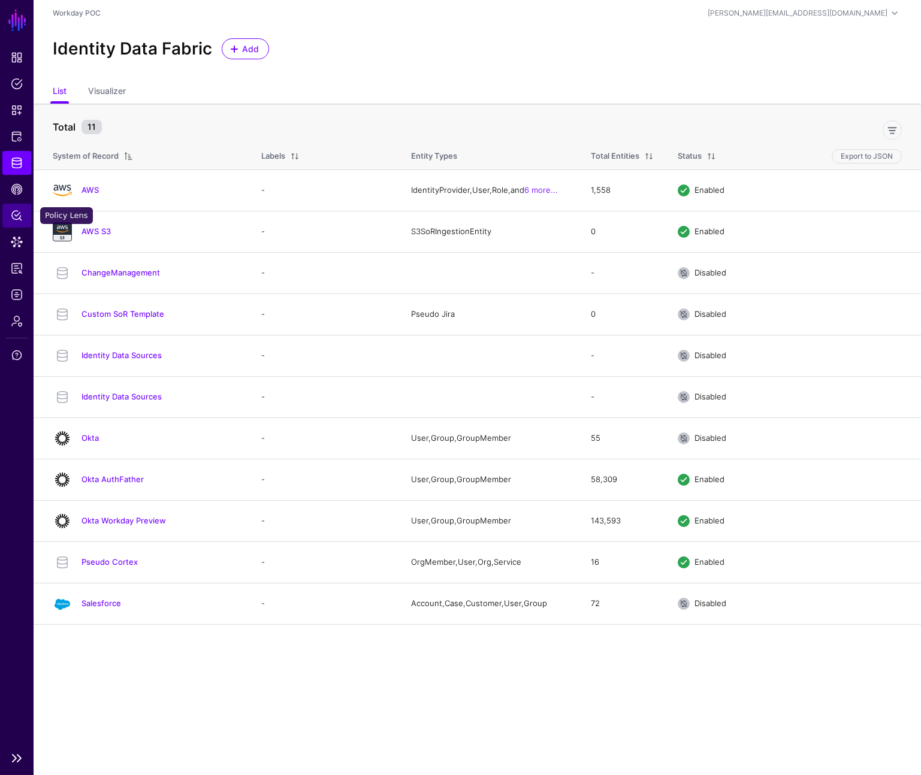
click at [17, 216] on span "Policy Lens" at bounding box center [17, 216] width 12 height 12
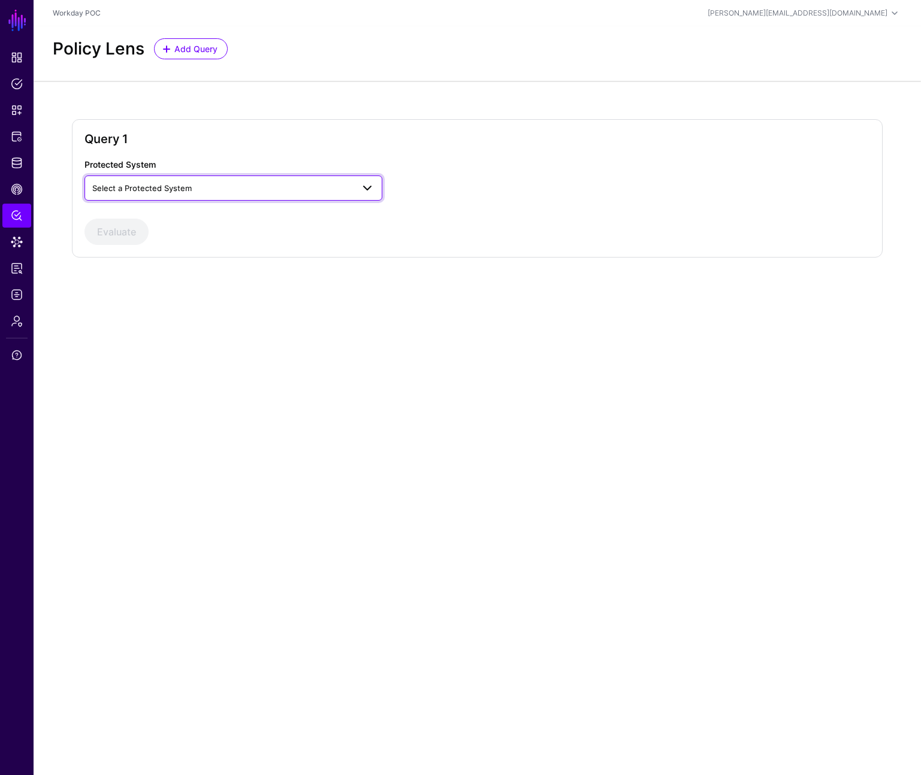
click at [186, 184] on span "Select a Protected System" at bounding box center [141, 188] width 99 height 10
click at [189, 235] on div "General OIDC" at bounding box center [233, 235] width 279 height 12
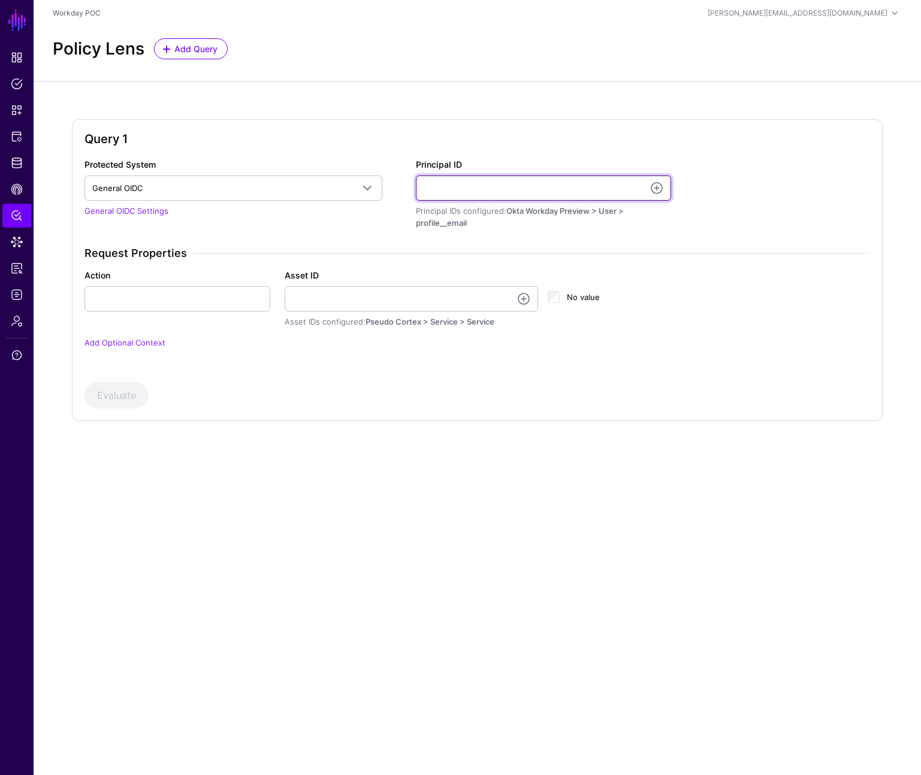
click at [506, 188] on input "Principal ID" at bounding box center [543, 188] width 255 height 25
click at [322, 267] on div "Request Properties Action Asset ID Asset IDs configured: Pseudo Cortex > Servic…" at bounding box center [477, 305] width 795 height 117
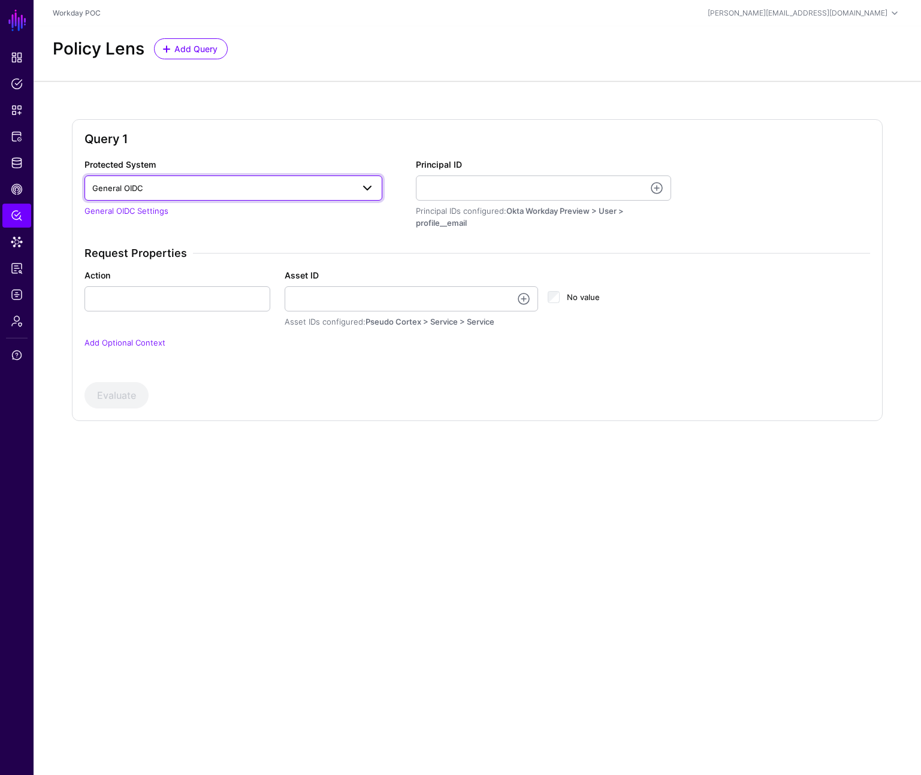
click at [134, 183] on span "General OIDC" at bounding box center [117, 188] width 51 height 10
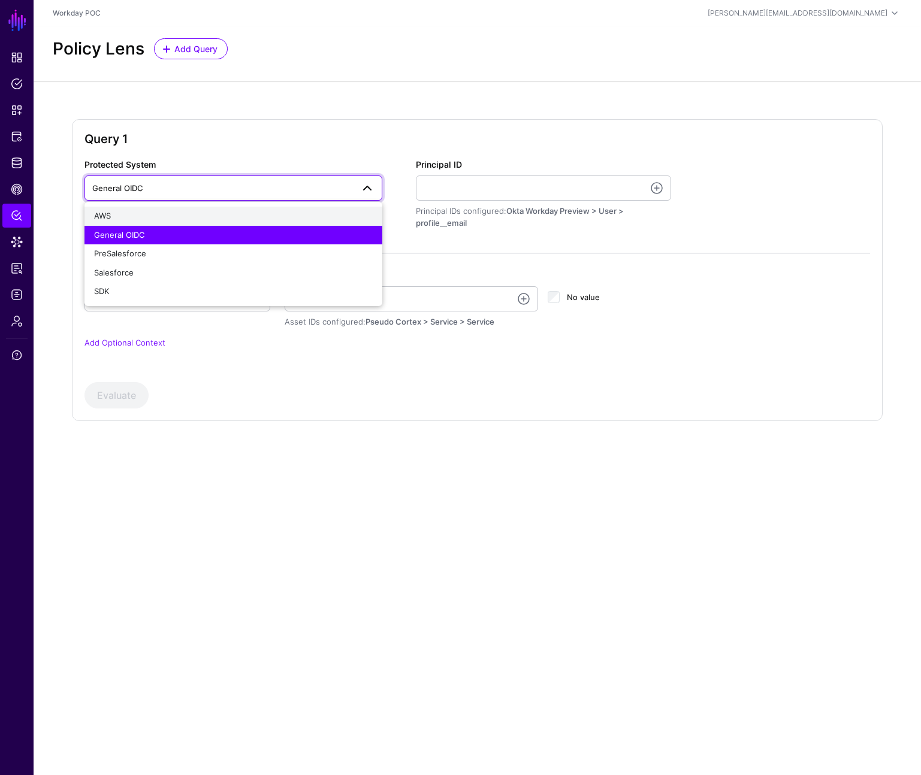
click at [117, 212] on div "AWS" at bounding box center [233, 216] width 279 height 12
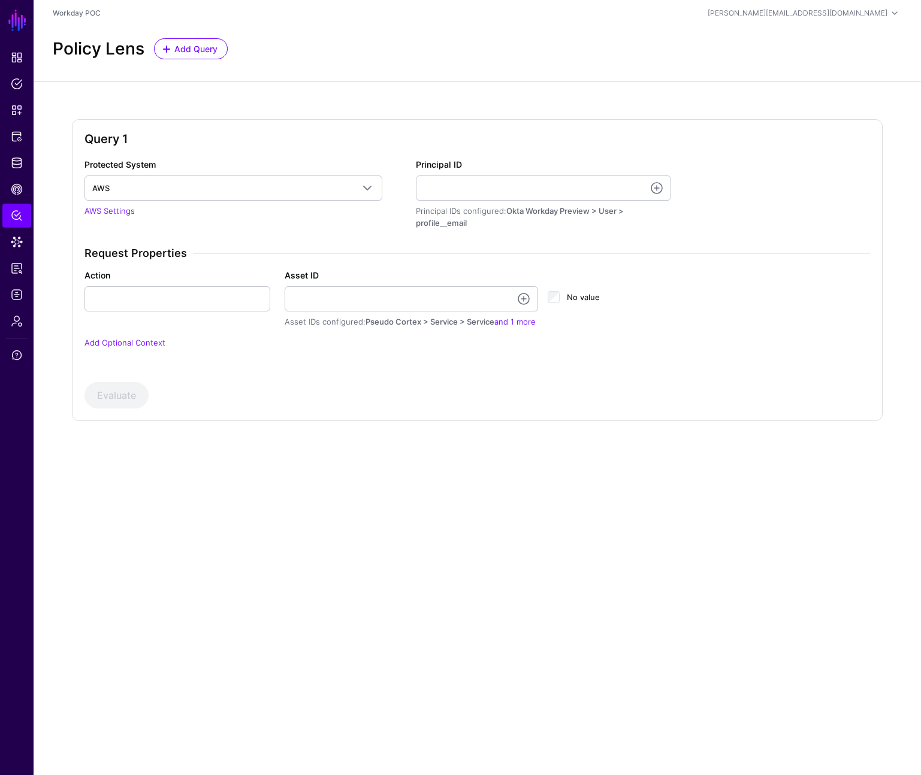
click at [202, 364] on div "Protected System AWS AWS General OIDC PreSalesforce Salesforce SDK AWS Settings…" at bounding box center [476, 283] width 785 height 250
click at [514, 194] on input "Principal ID" at bounding box center [543, 188] width 255 height 25
click at [506, 191] on input "Principal ID" at bounding box center [543, 188] width 255 height 25
type input "********"
type input "*"
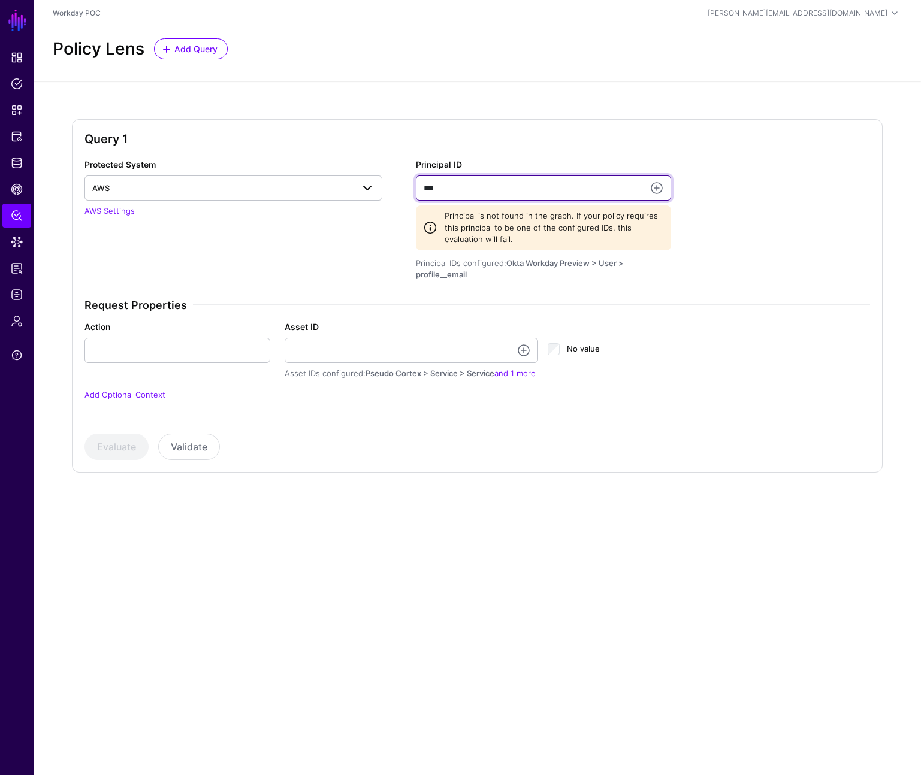
type input "***"
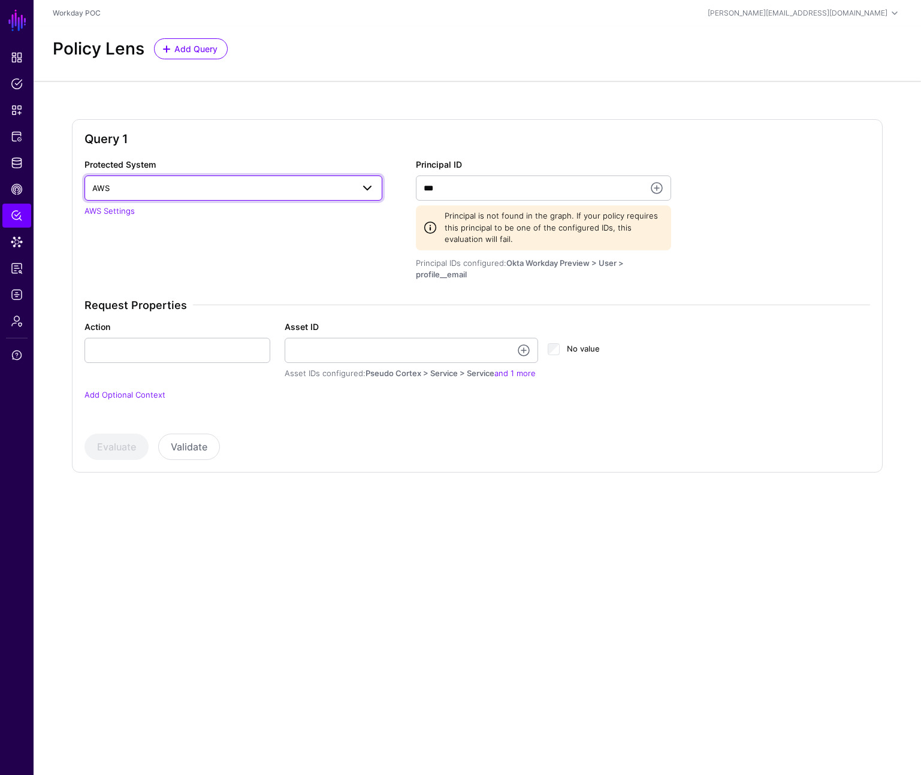
click at [312, 188] on span "AWS" at bounding box center [222, 188] width 261 height 13
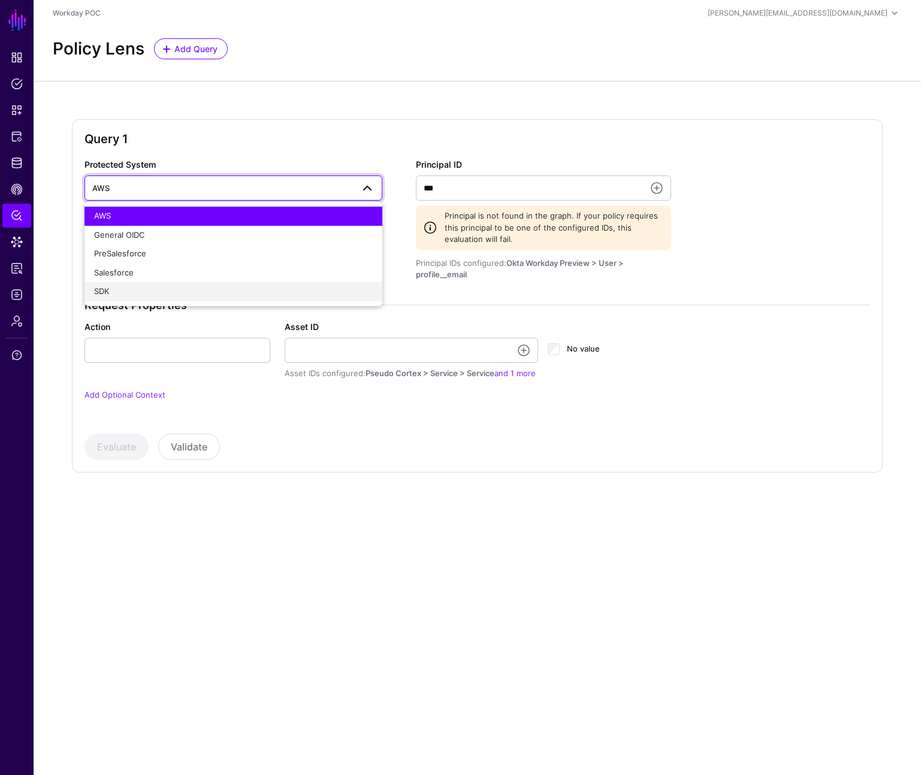
click at [158, 289] on div "SDK" at bounding box center [233, 292] width 279 height 12
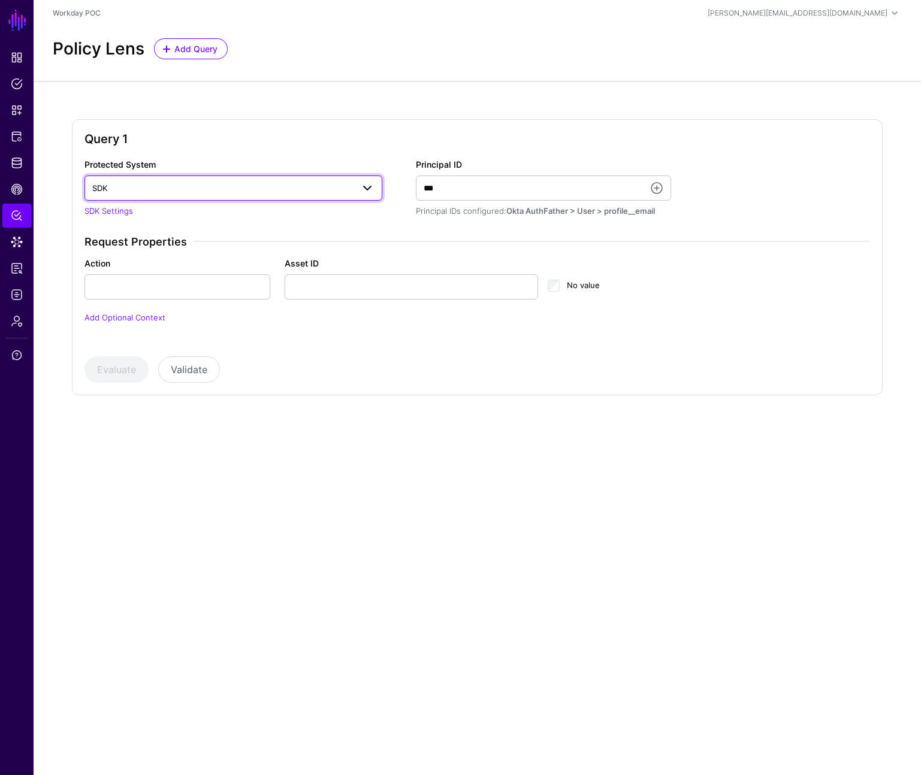
click at [294, 184] on span "SDK" at bounding box center [222, 188] width 261 height 13
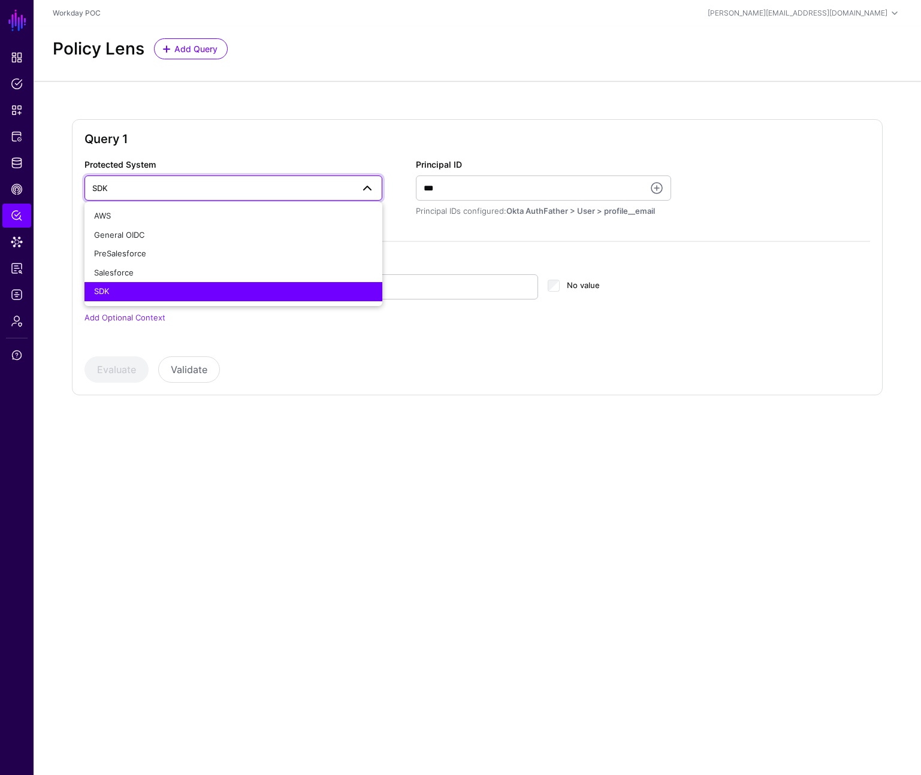
click at [471, 258] on div "Asset ID" at bounding box center [412, 278] width 254 height 43
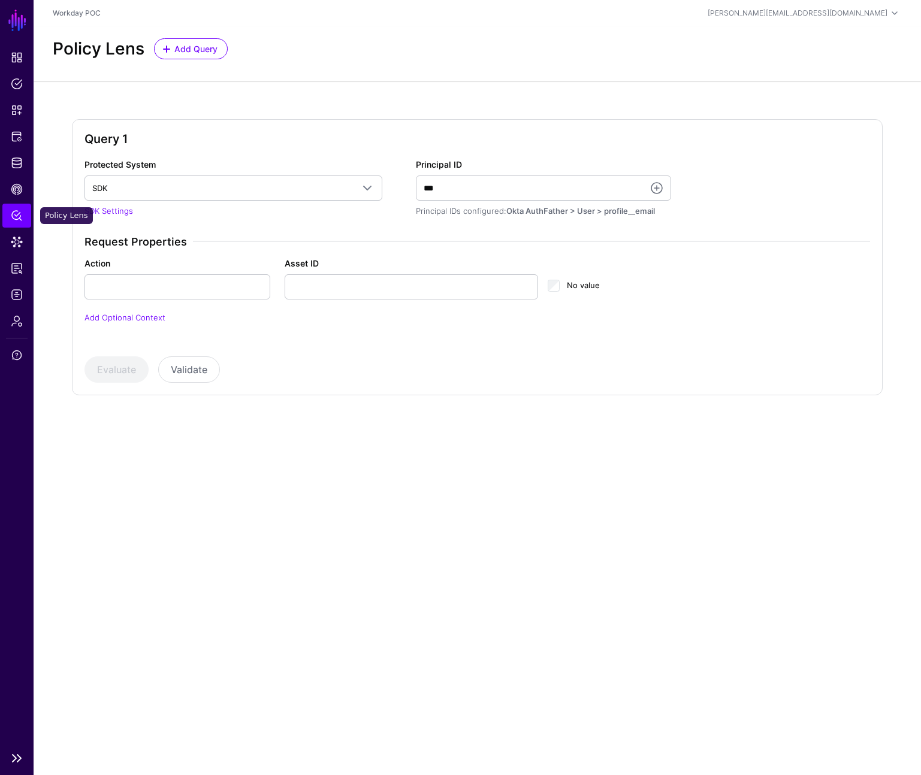
click at [22, 217] on span "Policy Lens" at bounding box center [17, 216] width 12 height 12
click at [20, 245] on span "Data Lens" at bounding box center [17, 242] width 12 height 12
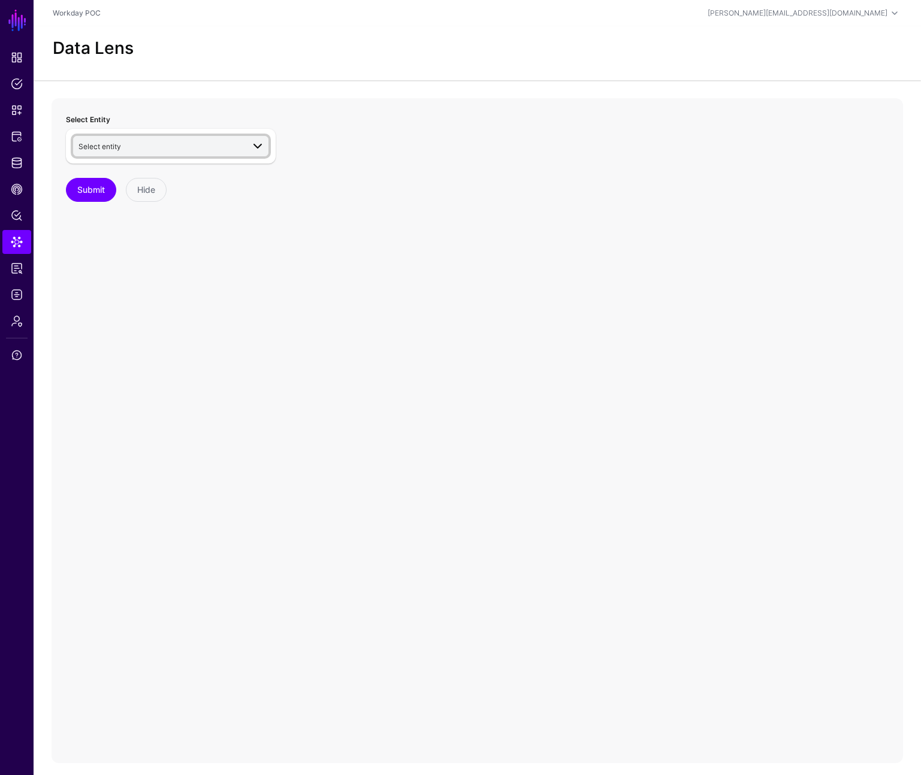
click at [182, 146] on span "Select entity" at bounding box center [160, 146] width 165 height 13
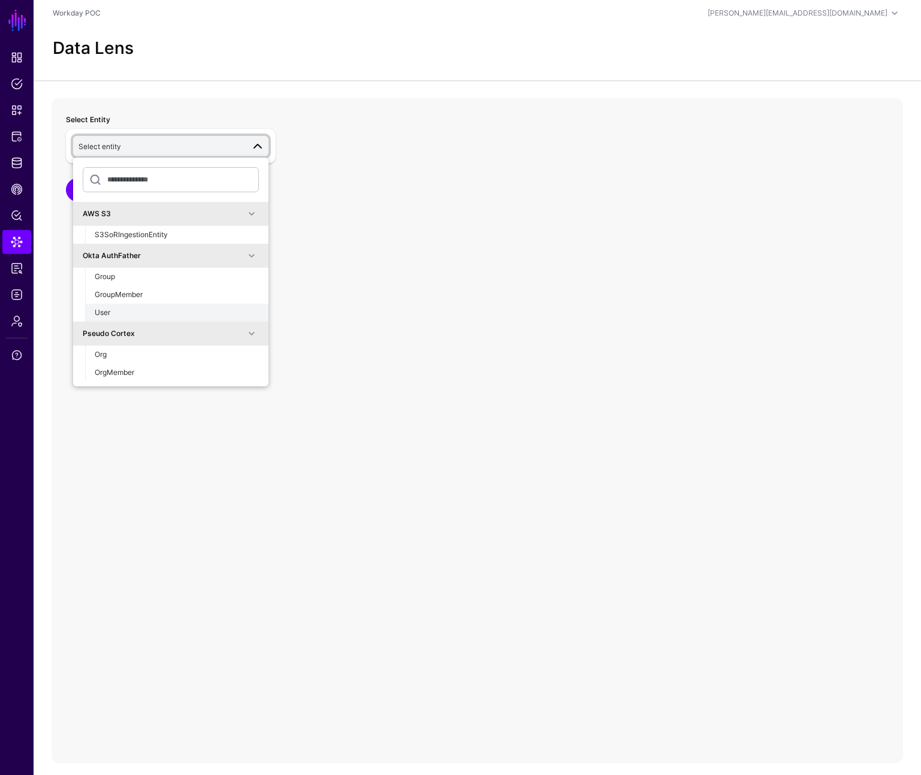
click at [131, 311] on div "User" at bounding box center [177, 312] width 164 height 11
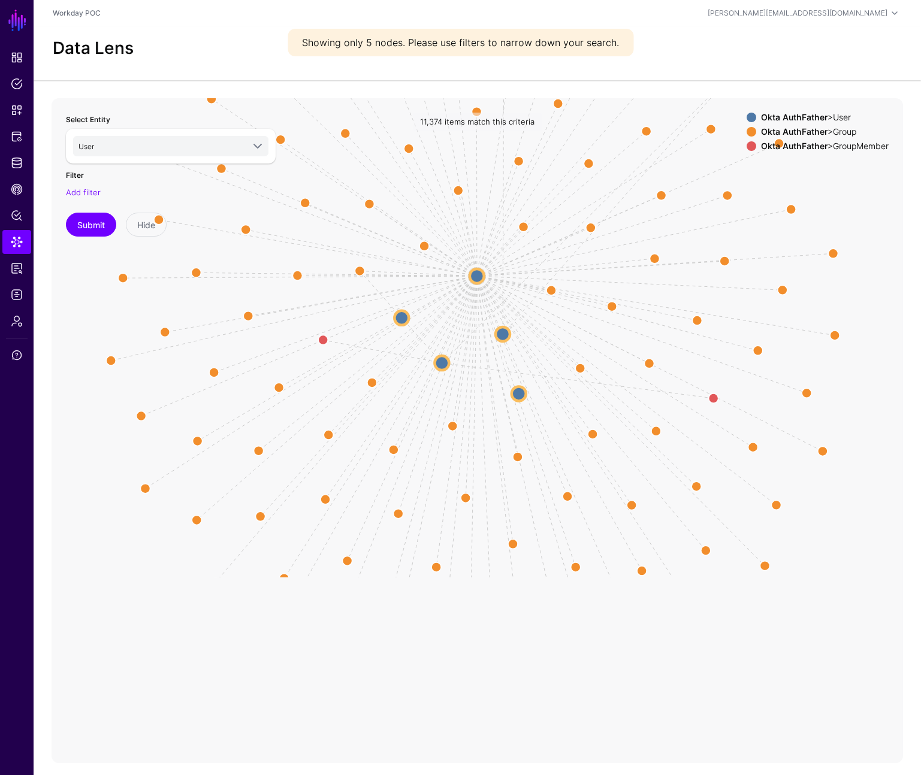
click at [827, 117] on div "Okta AuthFather > User" at bounding box center [824, 118] width 132 height 10
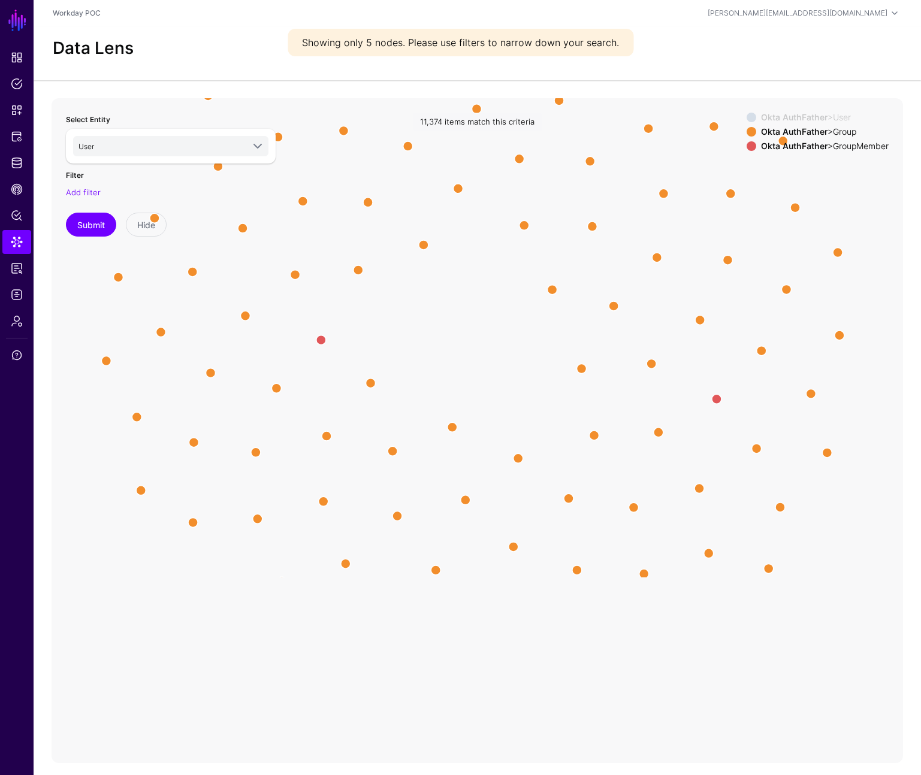
click at [788, 114] on strong "Okta AuthFather" at bounding box center [794, 117] width 66 height 10
click at [503, 332] on circle at bounding box center [503, 333] width 14 height 14
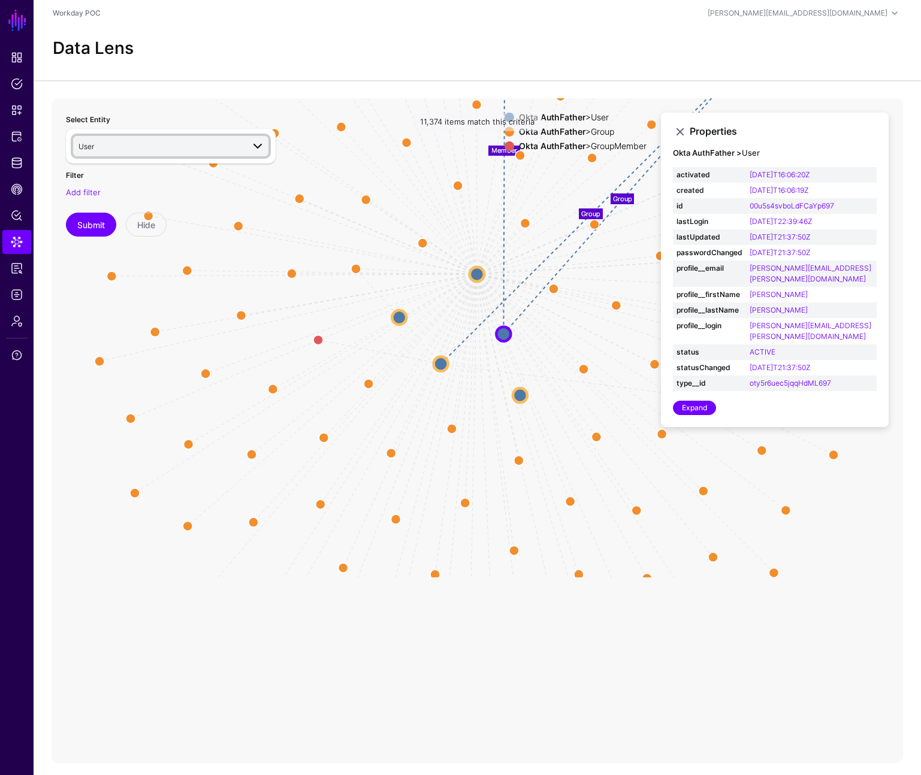
click at [132, 149] on span "User" at bounding box center [160, 146] width 165 height 13
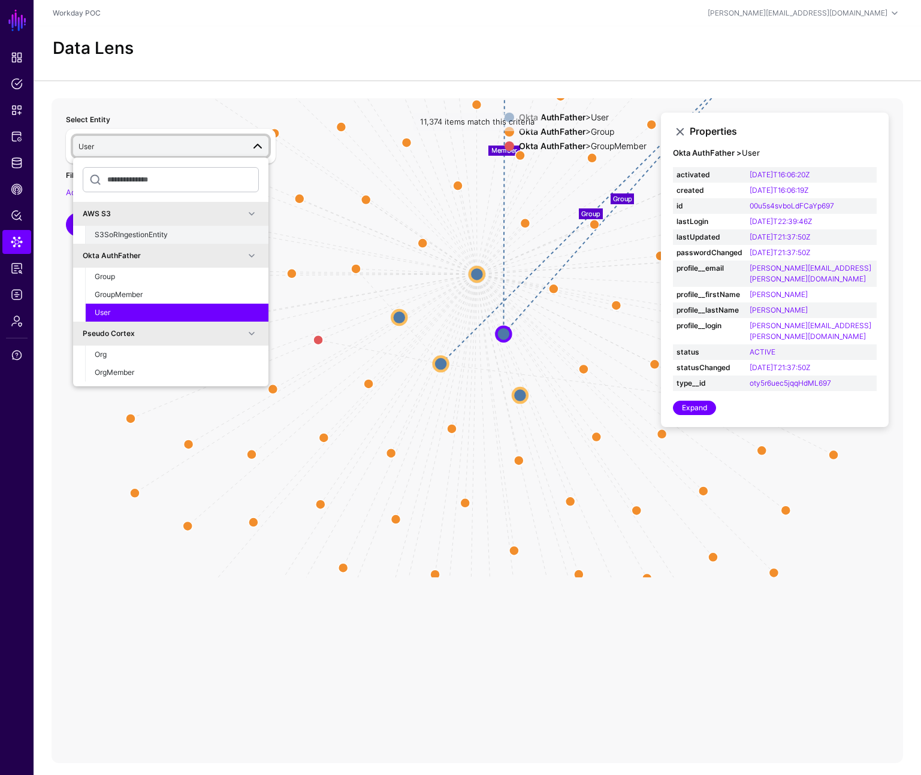
click at [123, 233] on span "S3SoRIngestionEntity" at bounding box center [131, 234] width 73 height 9
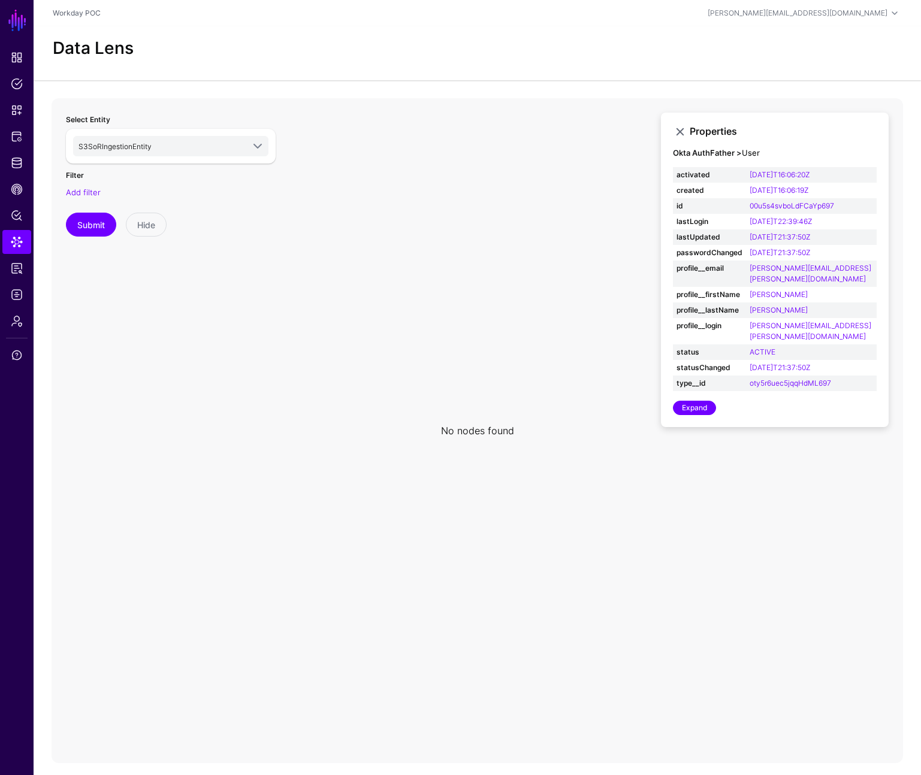
click at [499, 355] on icon at bounding box center [477, 337] width 851 height 479
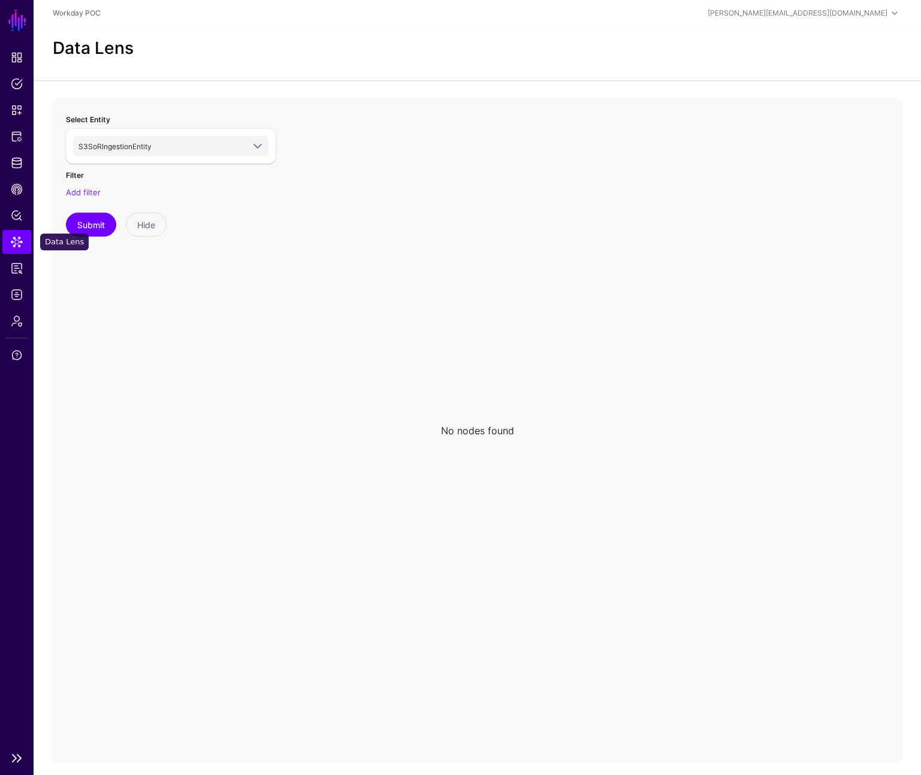
click at [14, 251] on link "Data Lens" at bounding box center [16, 242] width 29 height 24
click at [164, 144] on span "S3SoRIngestionEntity" at bounding box center [160, 146] width 165 height 13
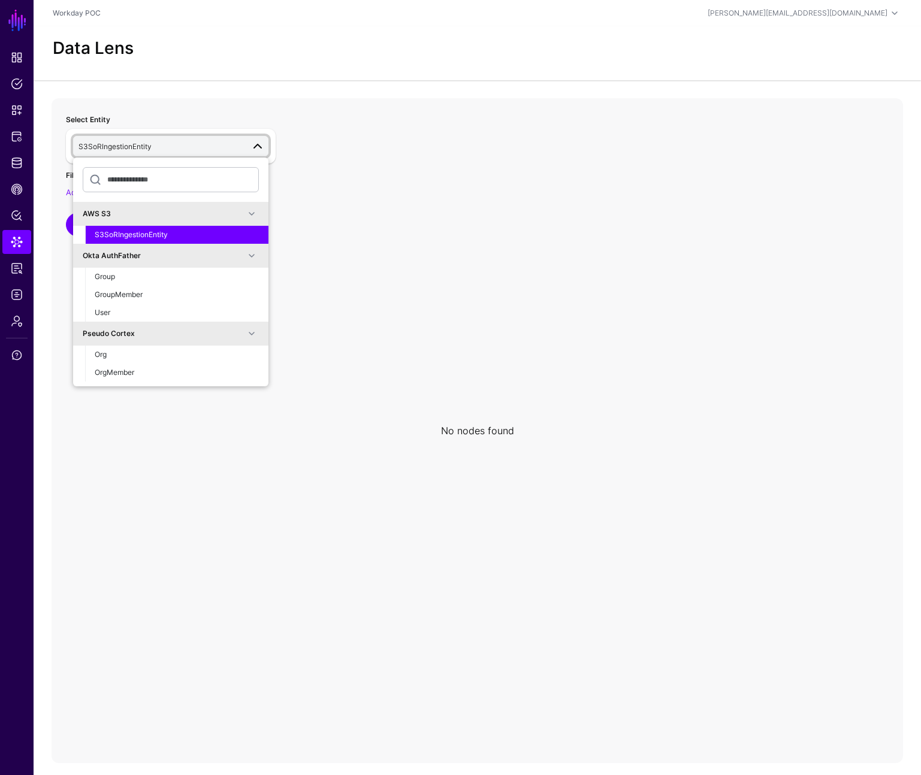
click at [135, 240] on button "S3SoRIngestionEntity" at bounding box center [176, 235] width 183 height 18
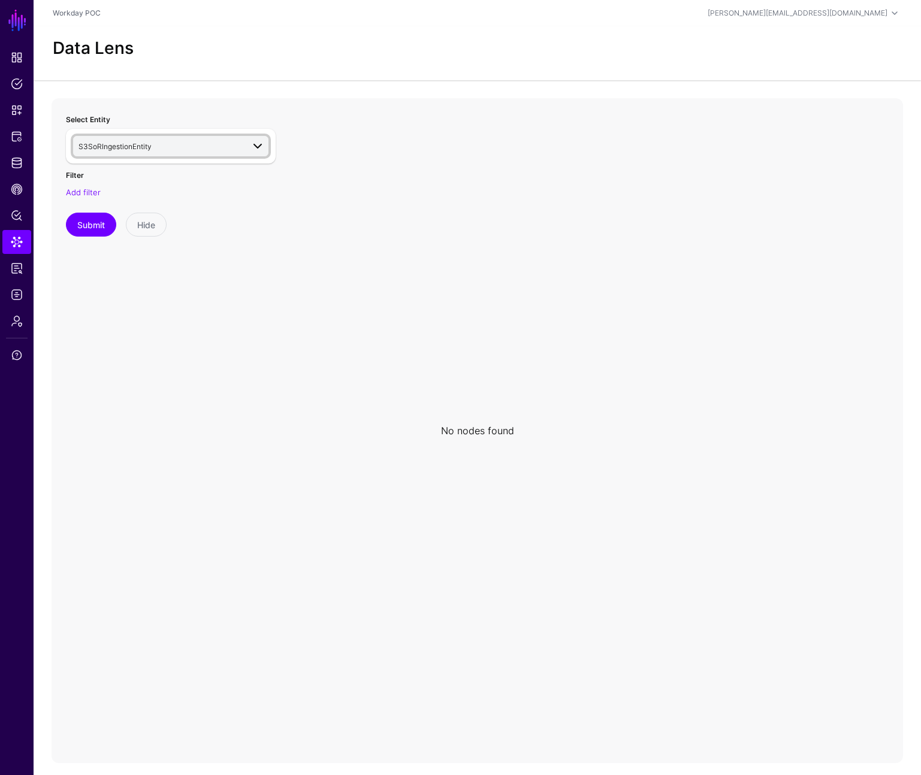
click at [137, 146] on span "S3SoRIngestionEntity" at bounding box center [114, 146] width 73 height 9
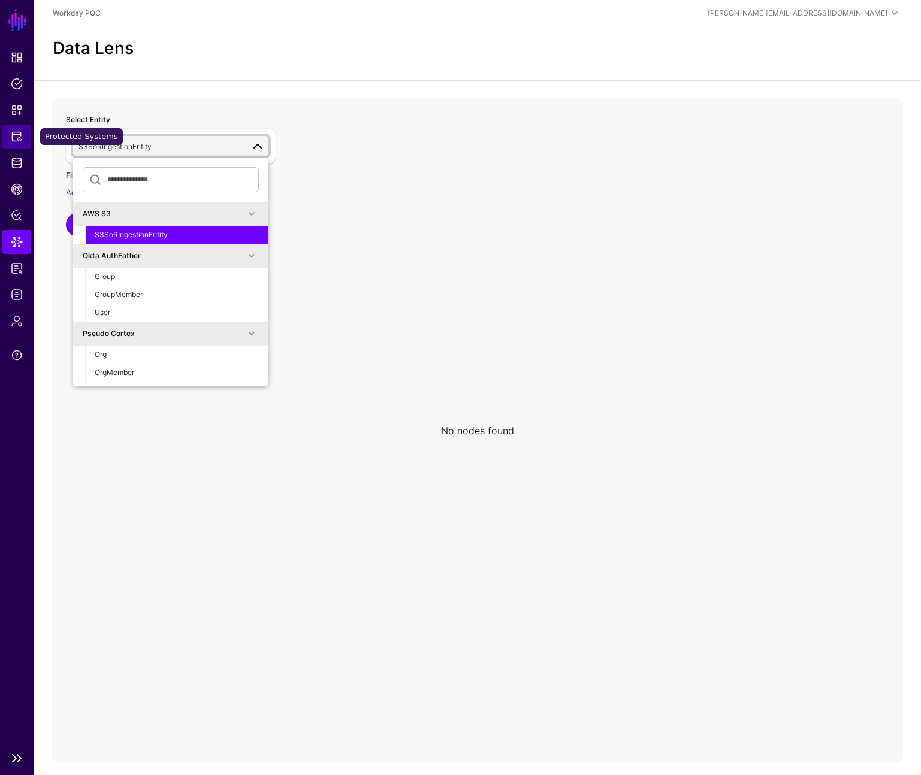
click at [16, 131] on span "Protected Systems" at bounding box center [17, 137] width 12 height 12
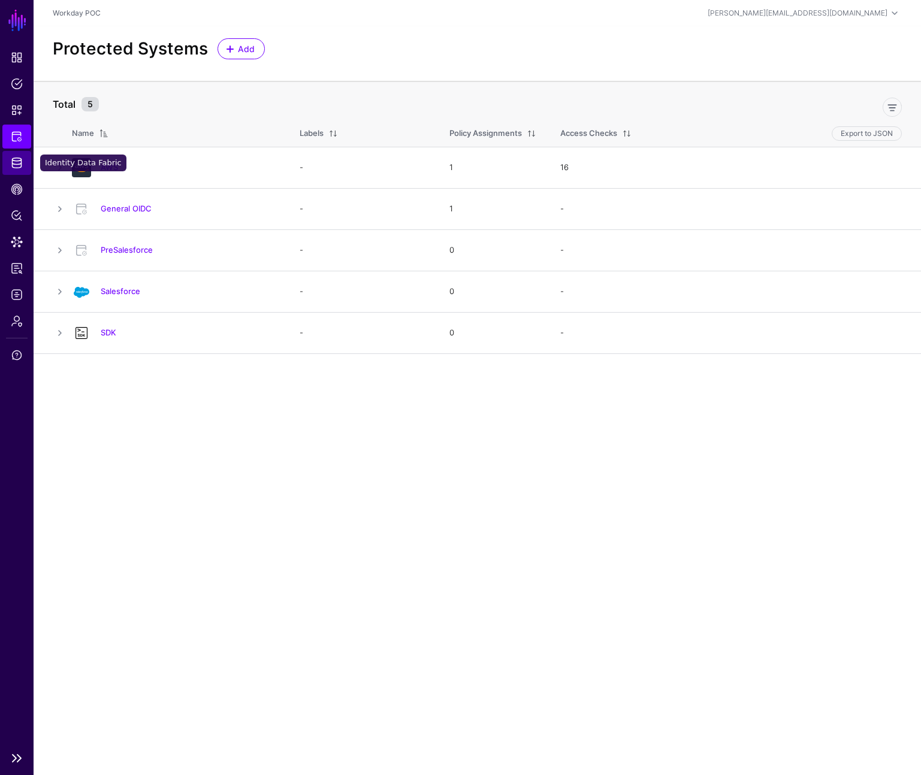
click at [11, 159] on span "Identity Data Fabric" at bounding box center [17, 163] width 12 height 12
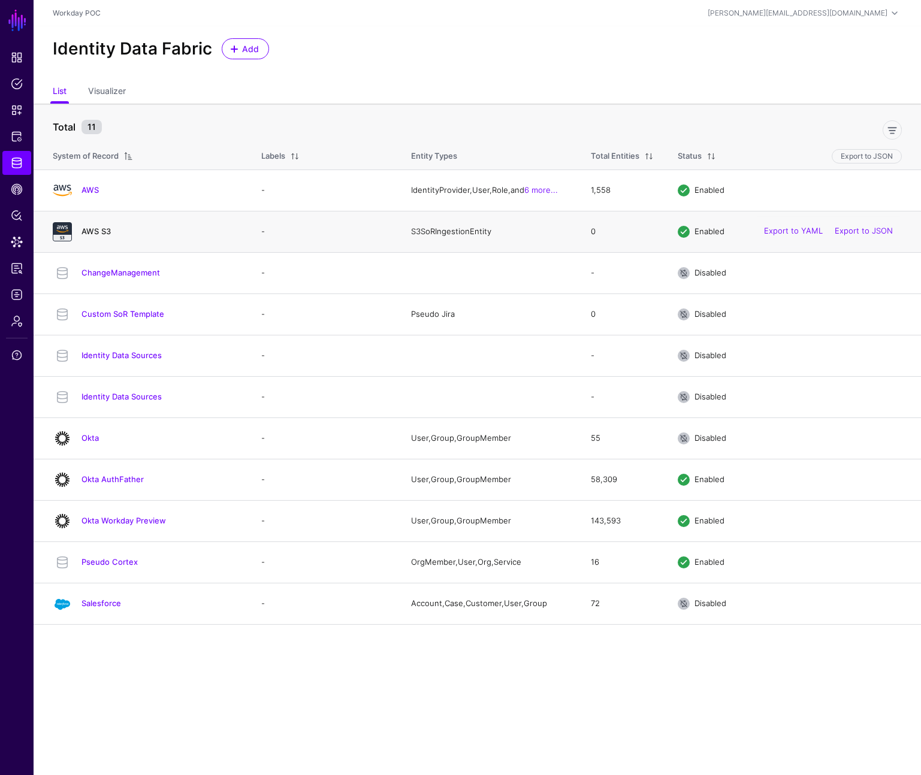
click at [99, 226] on link "AWS S3" at bounding box center [95, 231] width 29 height 10
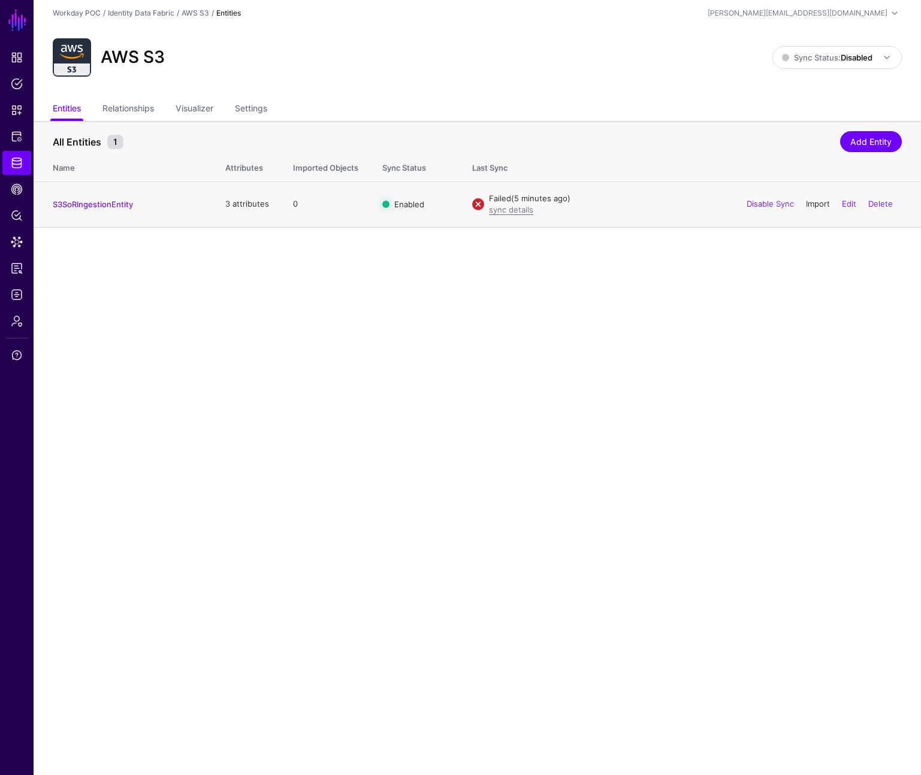
click at [817, 202] on link "Import" at bounding box center [818, 204] width 24 height 10
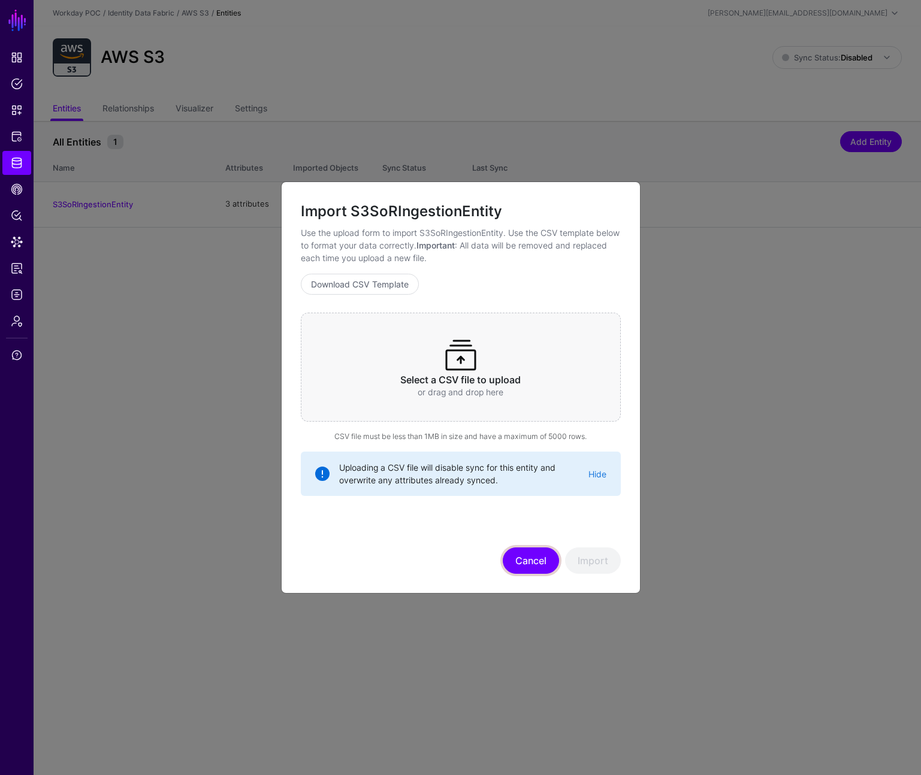
click at [533, 565] on button "Cancel" at bounding box center [531, 561] width 56 height 26
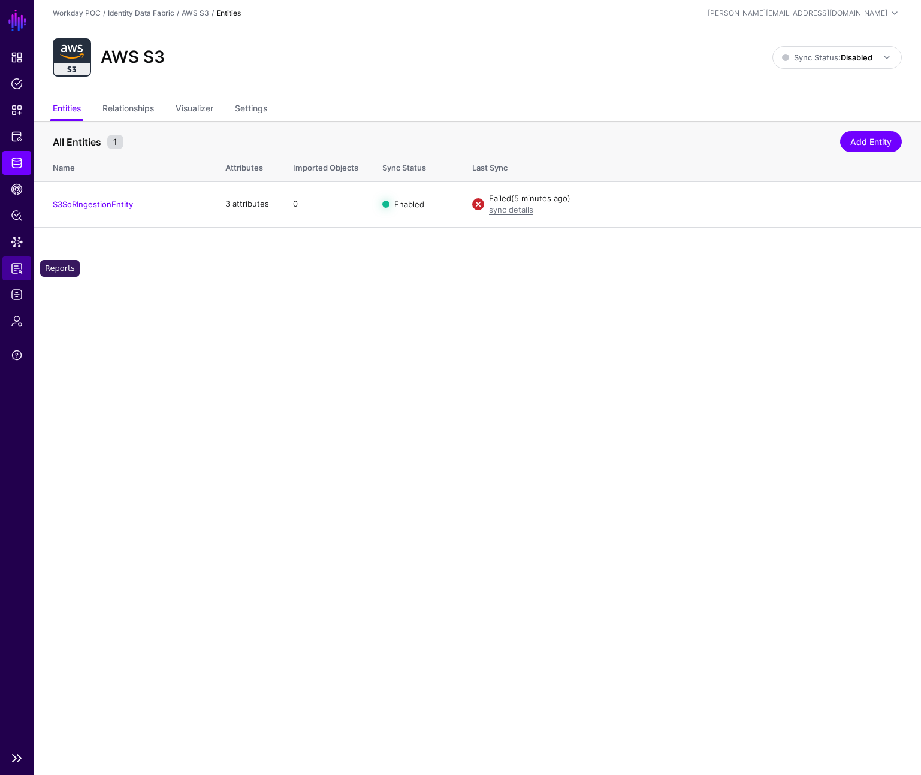
click at [12, 274] on span "Reports" at bounding box center [17, 268] width 12 height 12
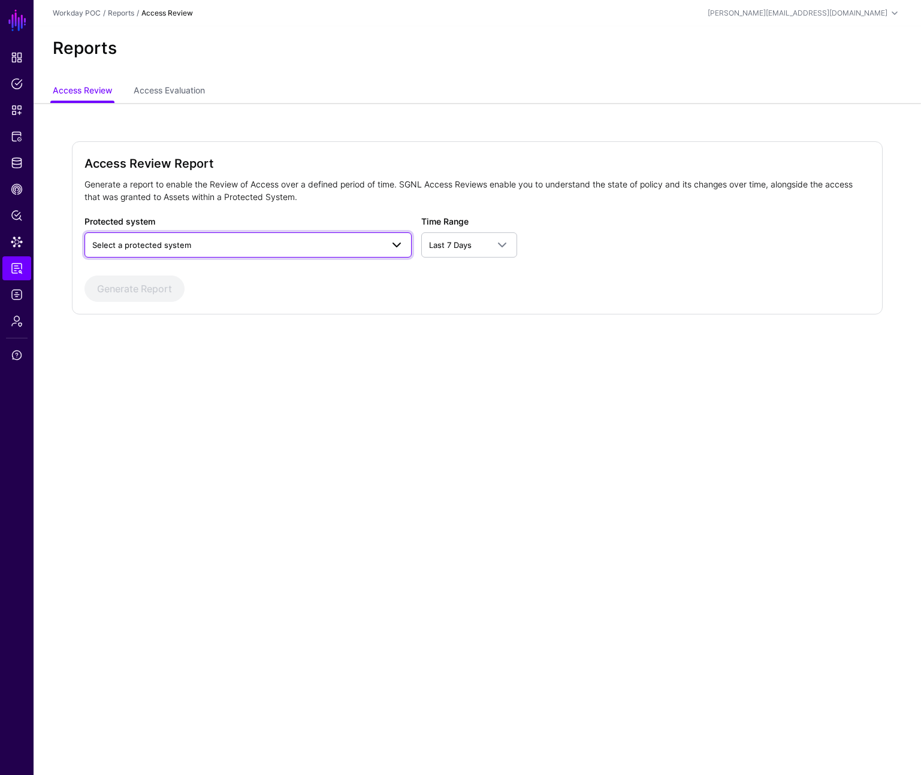
click at [324, 247] on span "Select a protected system" at bounding box center [237, 244] width 290 height 13
click at [188, 85] on link "Access Evaluation" at bounding box center [169, 91] width 71 height 23
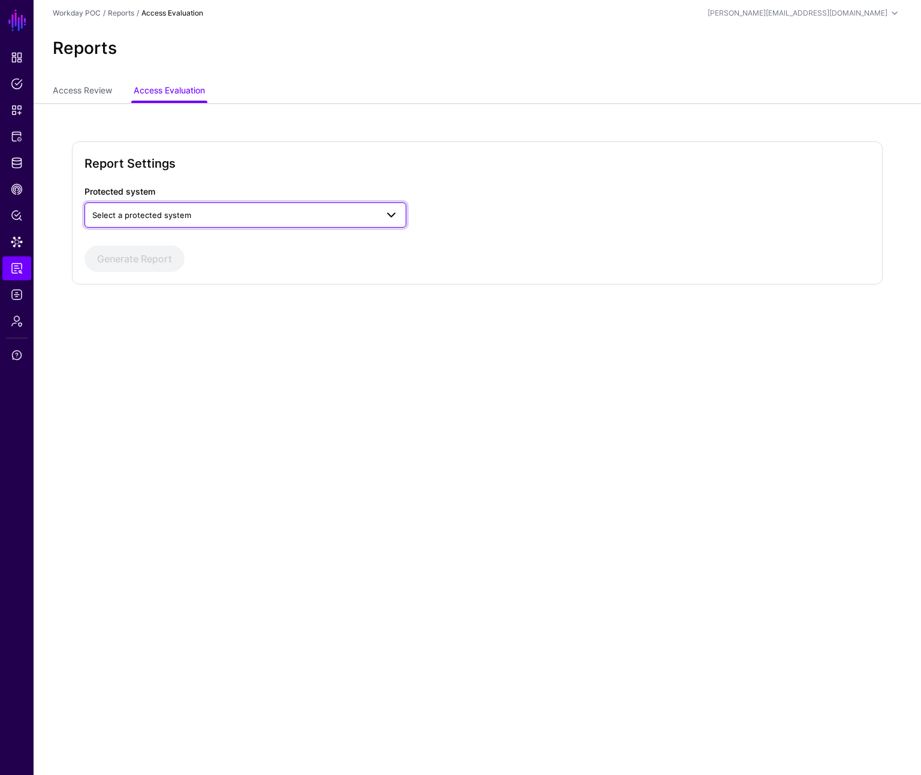
click at [207, 223] on link "Select a protected system" at bounding box center [245, 214] width 322 height 25
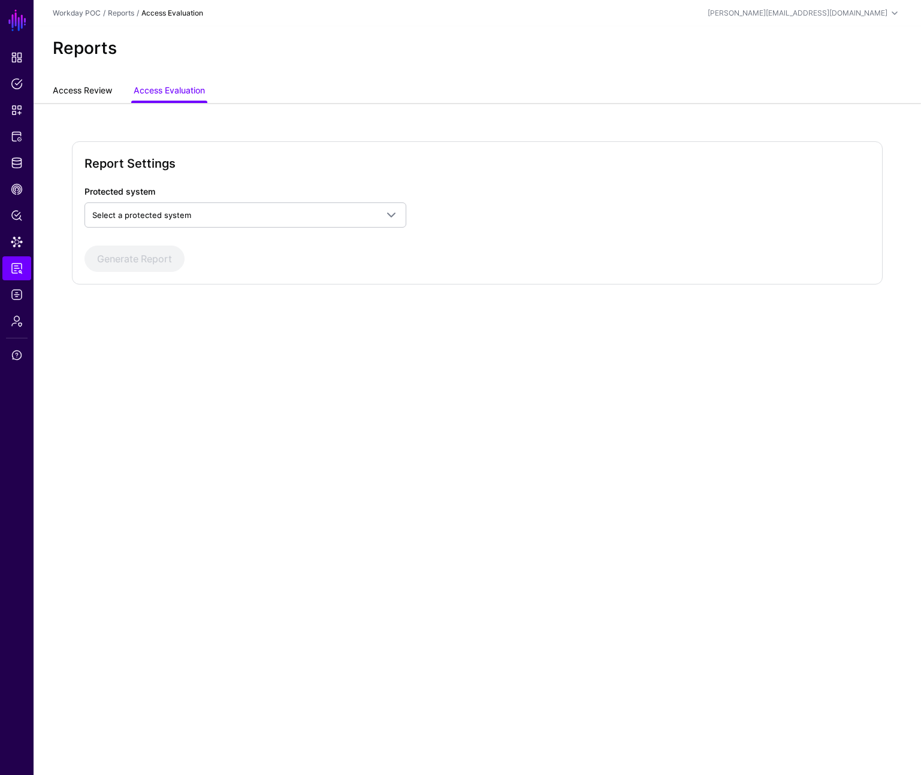
click at [93, 95] on link "Access Review" at bounding box center [82, 91] width 59 height 23
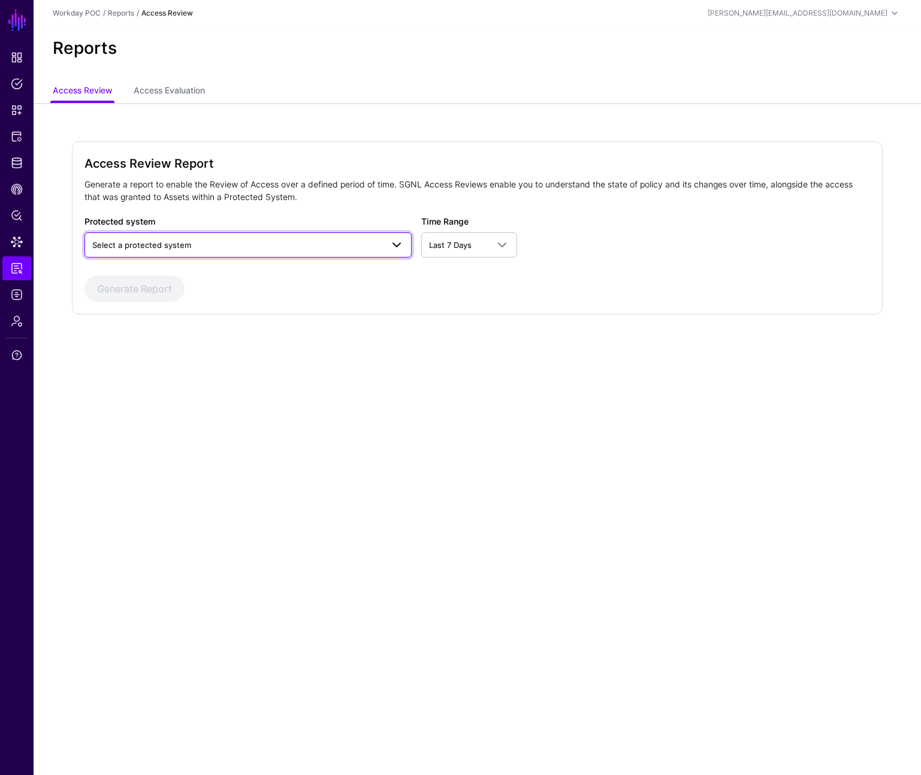
click at [264, 238] on span "Select a protected system" at bounding box center [248, 245] width 312 height 14
click at [264, 238] on span "Select a protected system" at bounding box center [237, 244] width 290 height 13
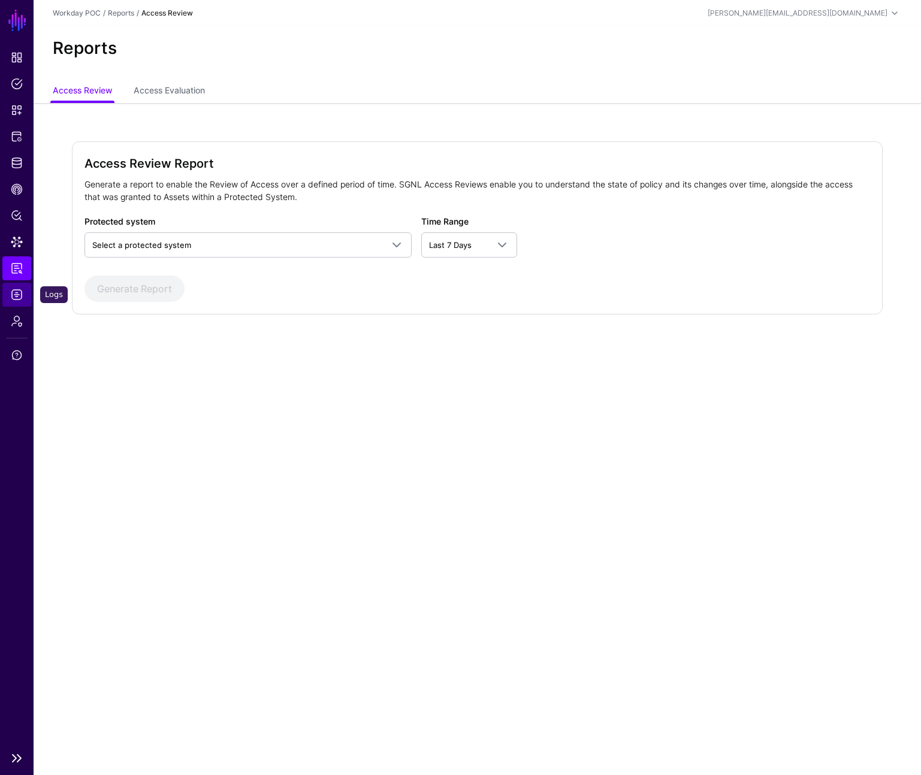
click at [22, 300] on span "Logs" at bounding box center [17, 295] width 12 height 12
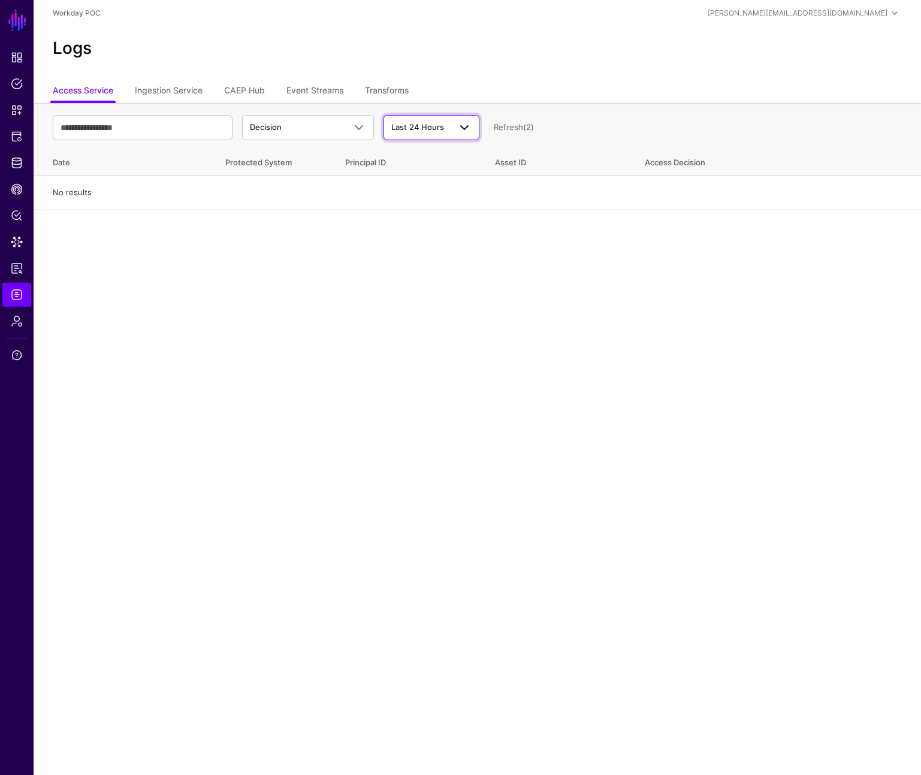
click at [420, 129] on span "Last 24 Hours" at bounding box center [417, 127] width 53 height 10
click at [410, 151] on span "Last 24 Hours" at bounding box center [419, 155] width 53 height 10
click at [174, 94] on link "Ingestion Service" at bounding box center [169, 91] width 68 height 23
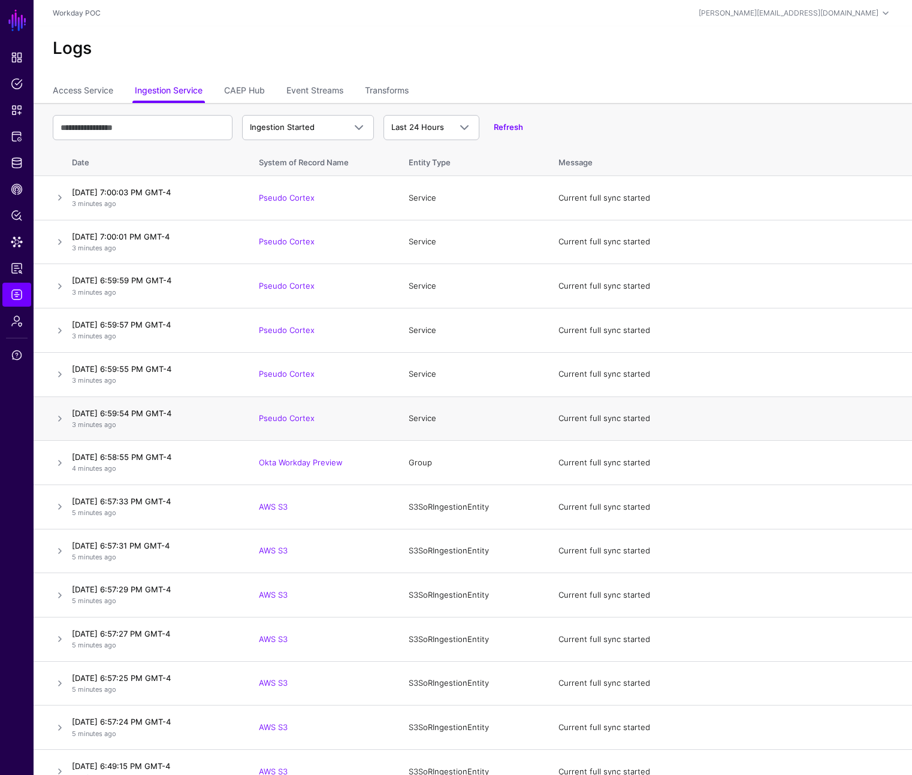
scroll to position [2, 0]
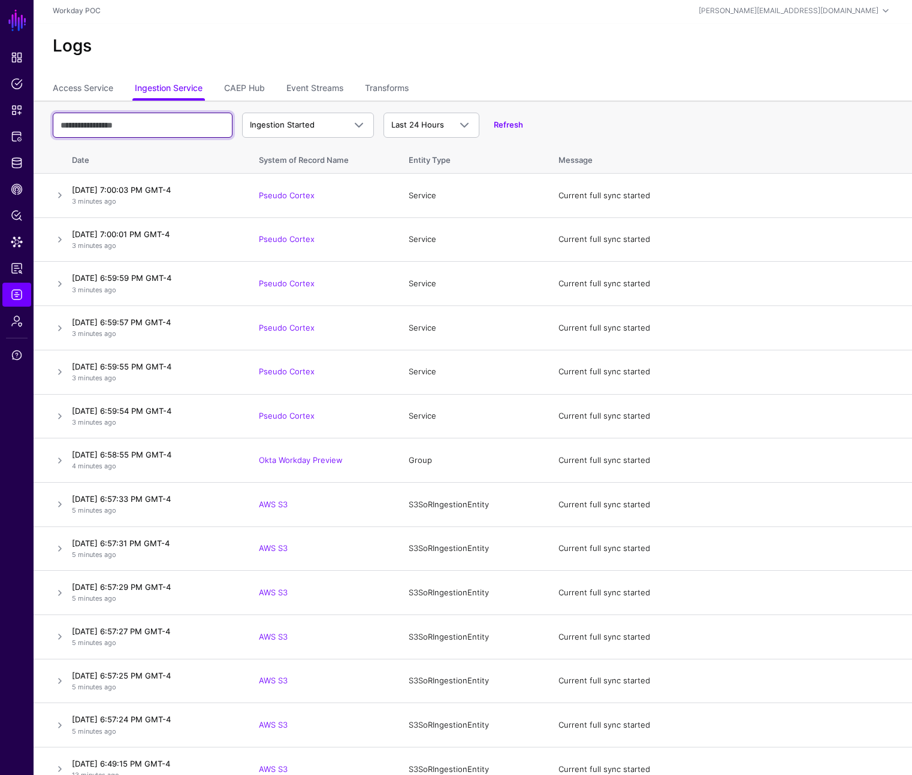
click at [211, 130] on input "text" at bounding box center [143, 125] width 180 height 25
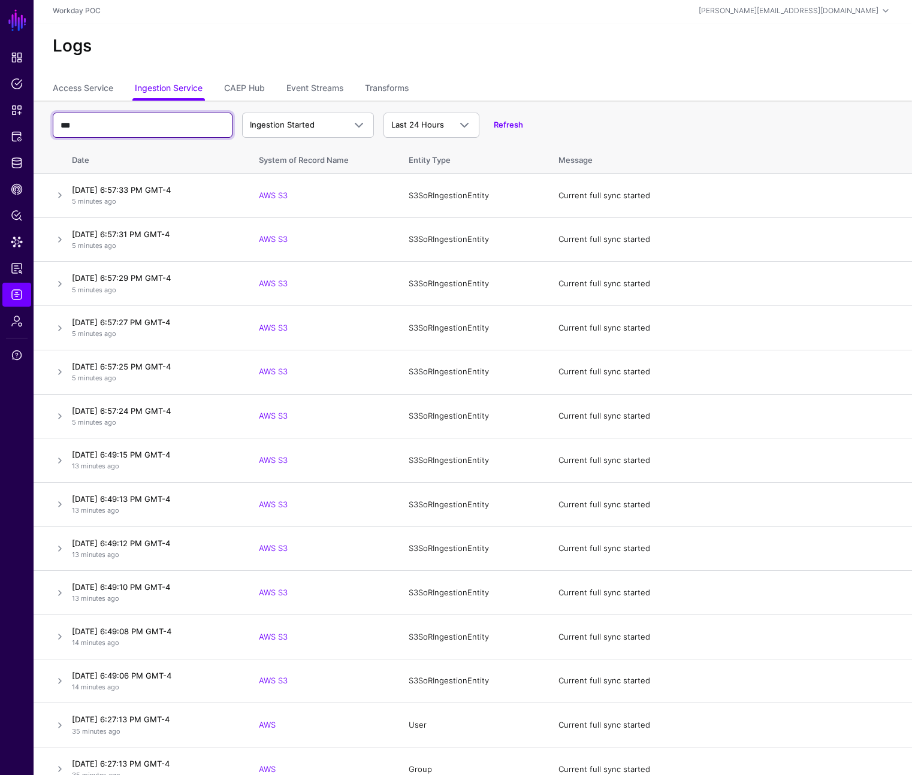
type input "***"
click at [60, 192] on link at bounding box center [60, 195] width 14 height 14
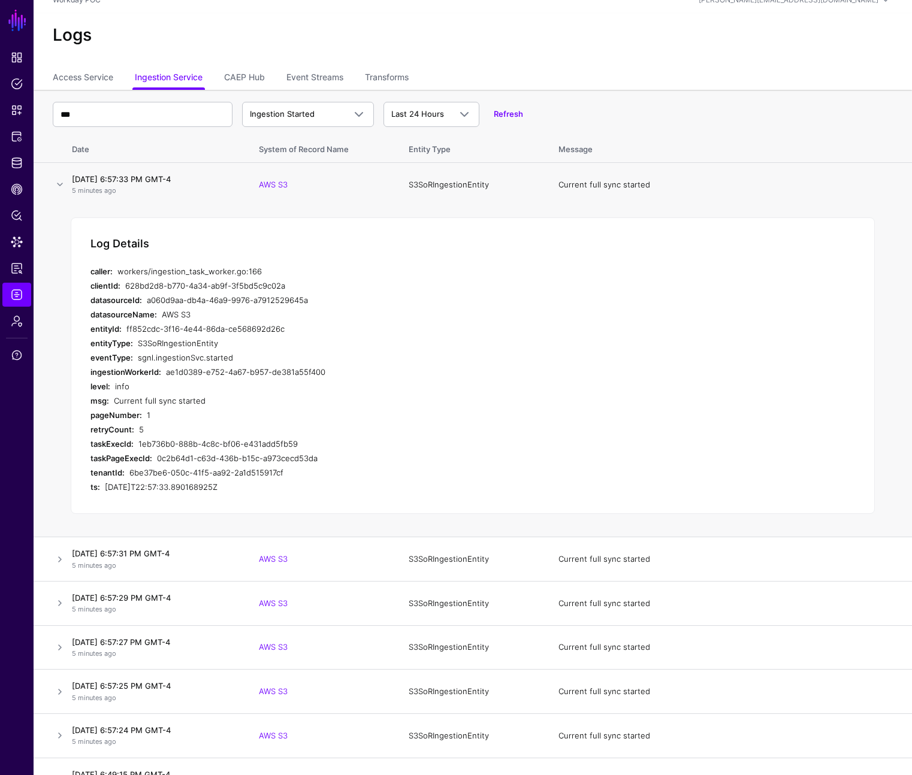
scroll to position [14, 0]
click at [59, 184] on link at bounding box center [60, 183] width 14 height 14
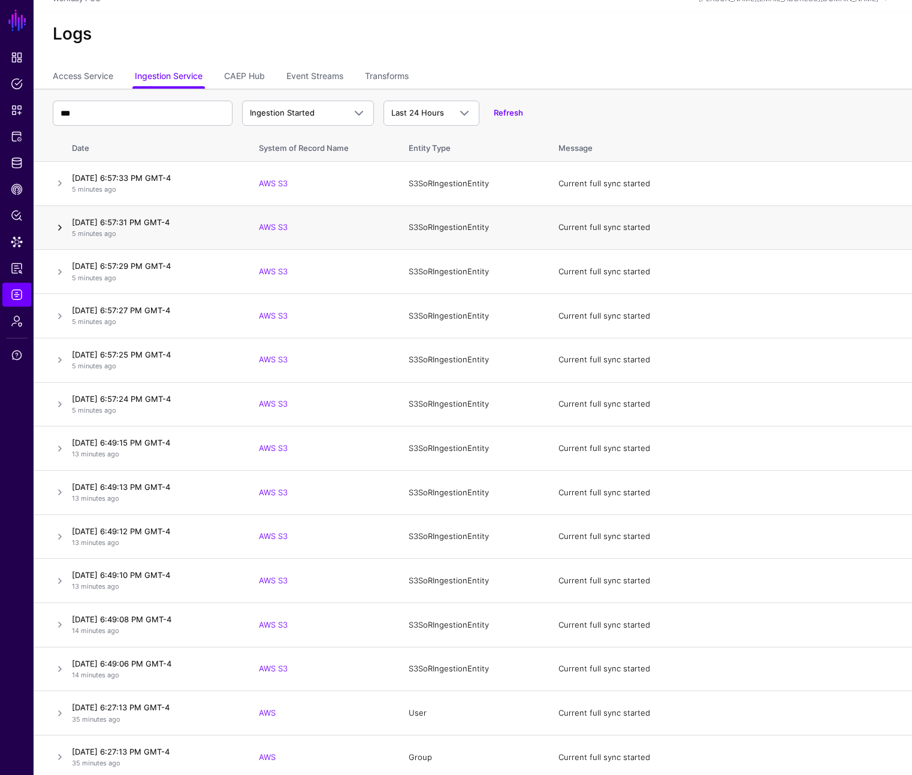
click at [55, 227] on link at bounding box center [60, 227] width 14 height 14
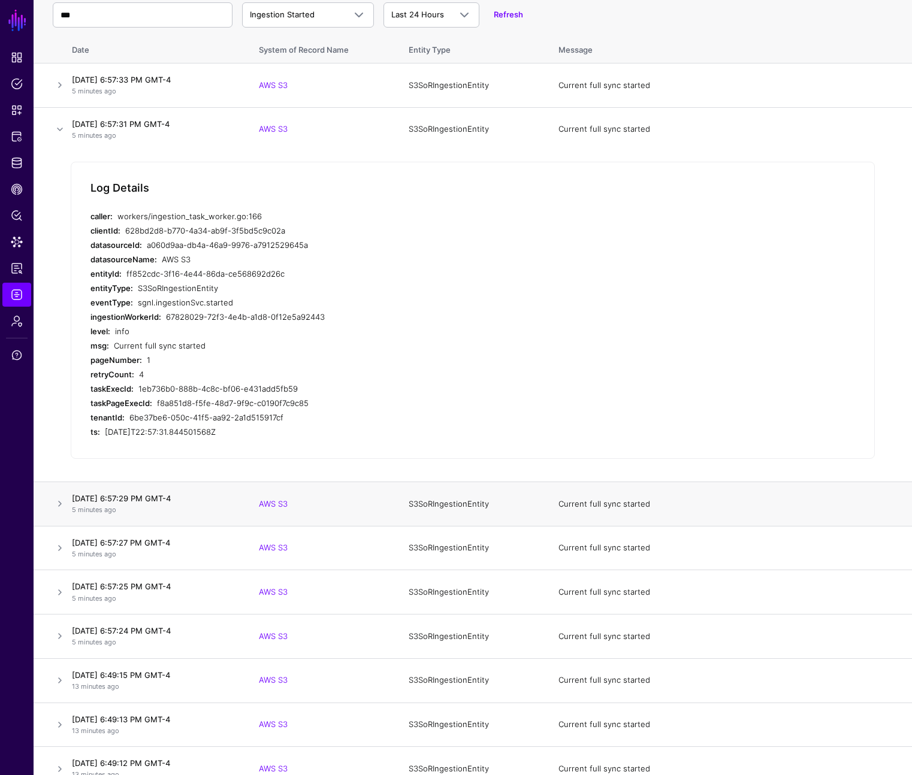
scroll to position [114, 0]
click at [60, 500] on link at bounding box center [60, 502] width 14 height 14
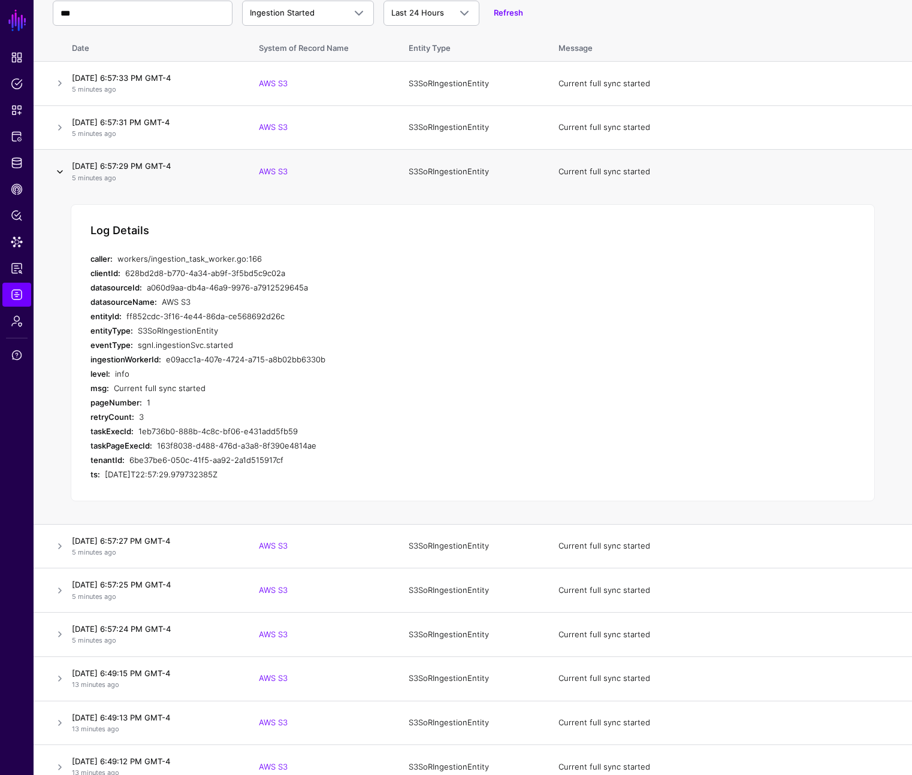
click at [62, 170] on link at bounding box center [60, 172] width 14 height 14
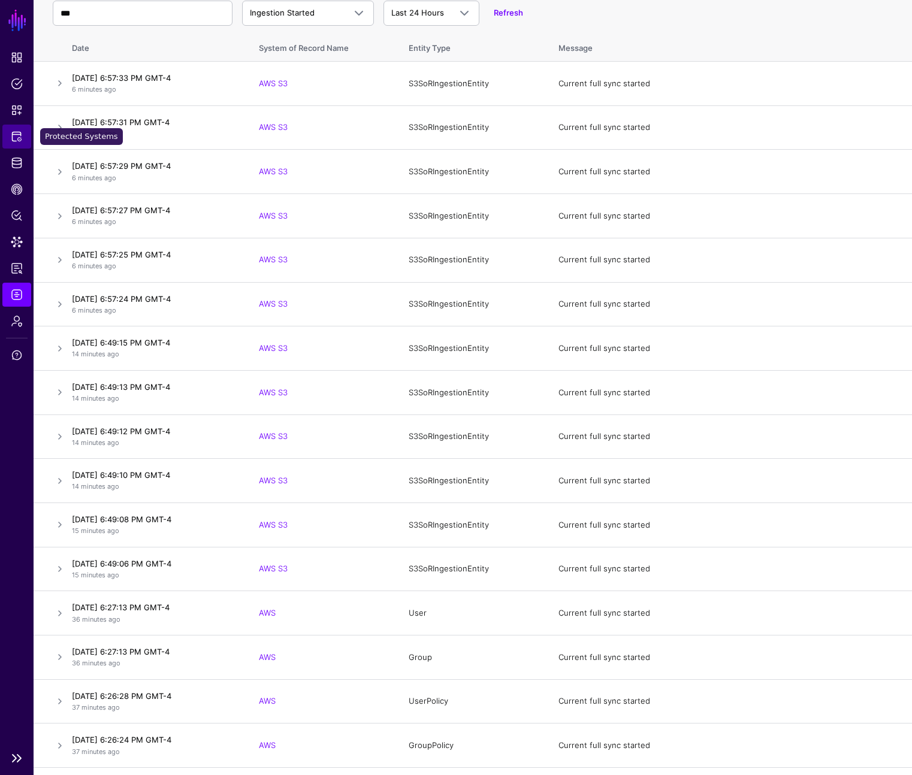
click at [17, 132] on span "Protected Systems" at bounding box center [17, 137] width 12 height 12
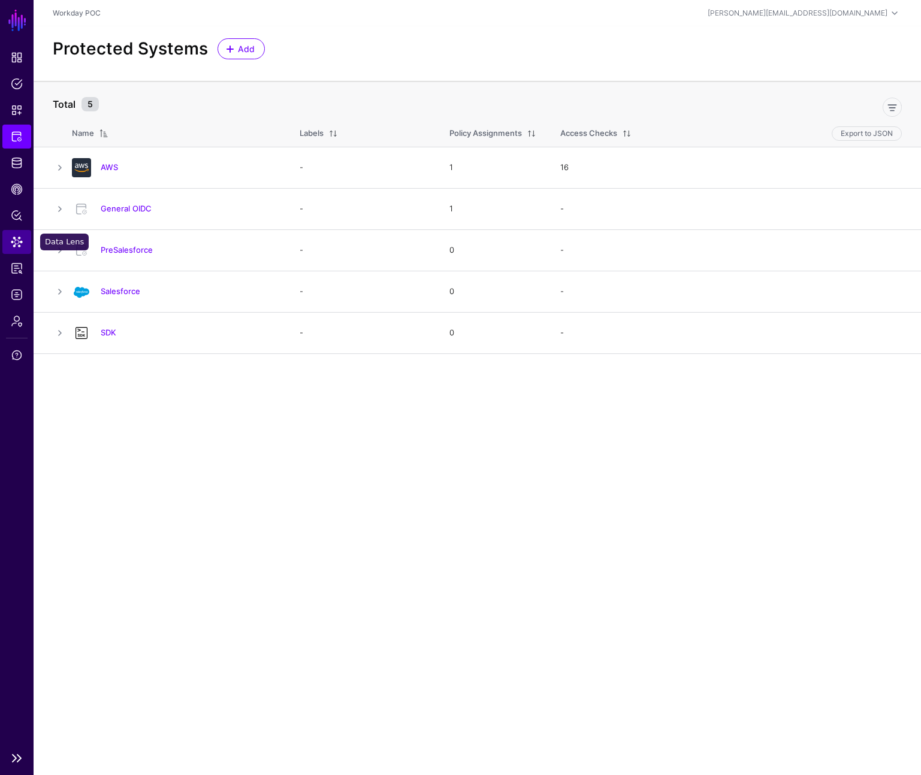
click at [16, 244] on span "Data Lens" at bounding box center [17, 242] width 12 height 12
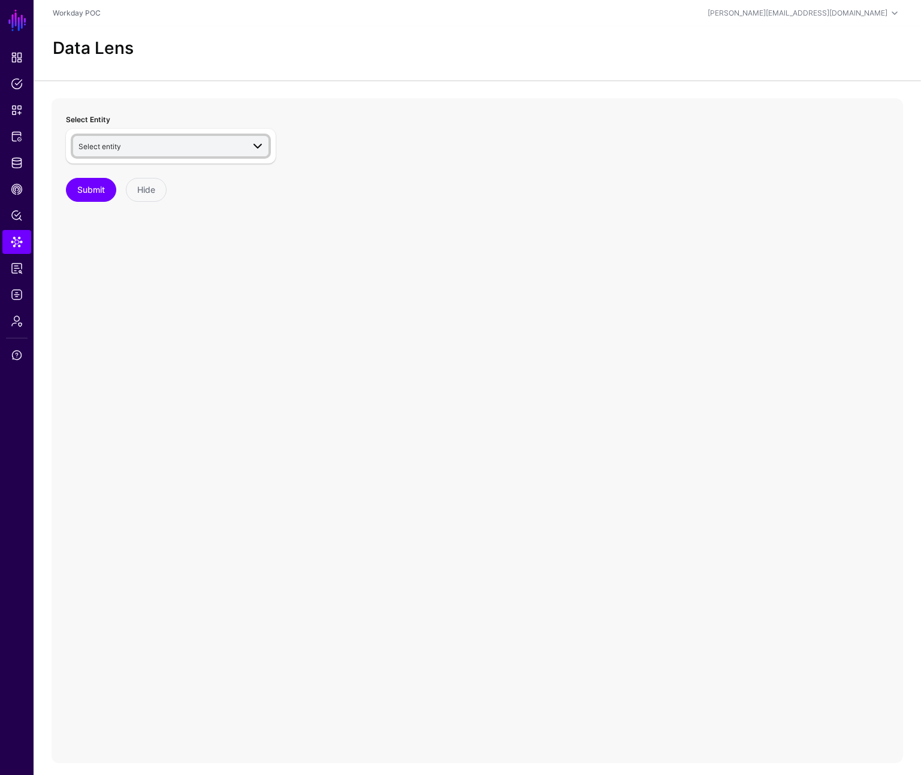
click at [122, 155] on link "Select entity" at bounding box center [170, 146] width 195 height 20
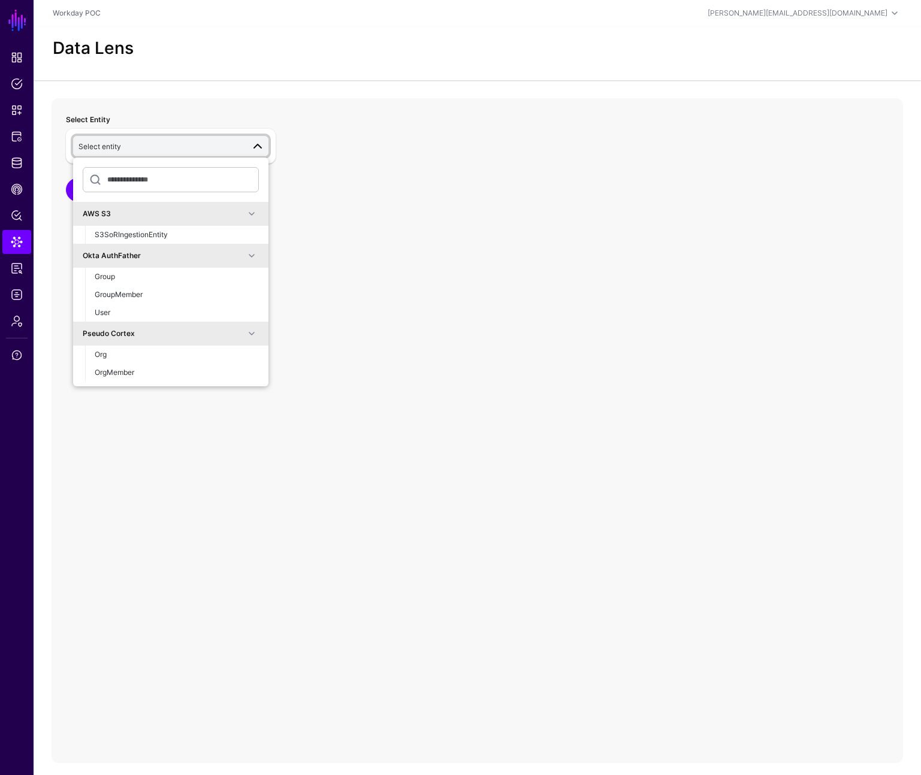
click at [128, 334] on div "Pseudo Cortex" at bounding box center [164, 333] width 162 height 11
click at [122, 350] on div "Org" at bounding box center [177, 354] width 164 height 11
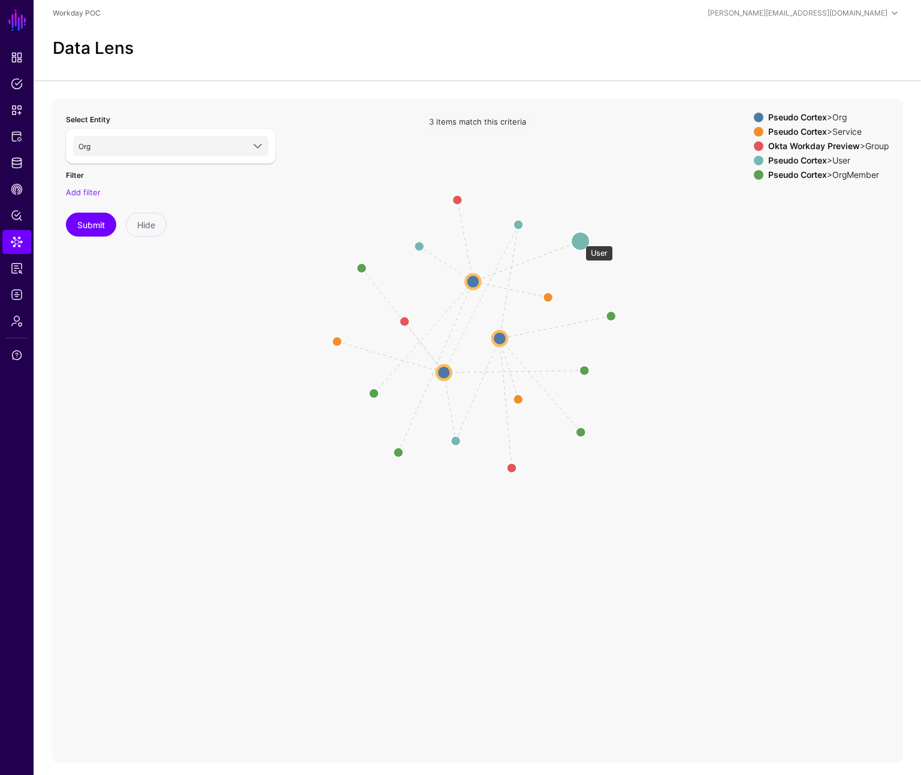
click at [579, 240] on circle at bounding box center [580, 240] width 19 height 19
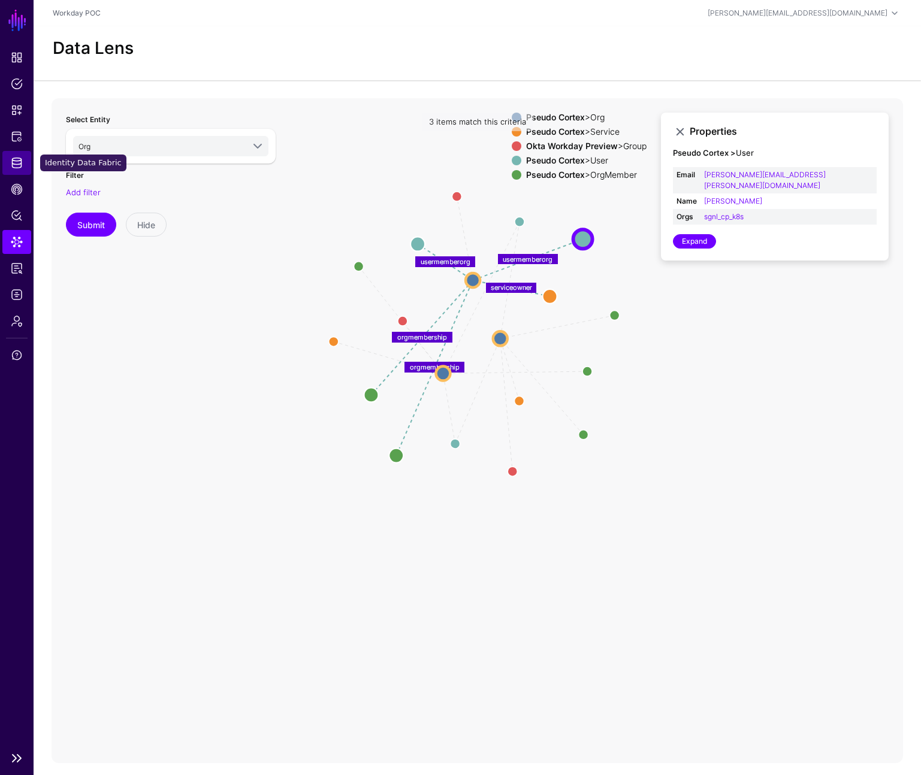
click at [14, 162] on span "Identity Data Fabric" at bounding box center [17, 163] width 12 height 12
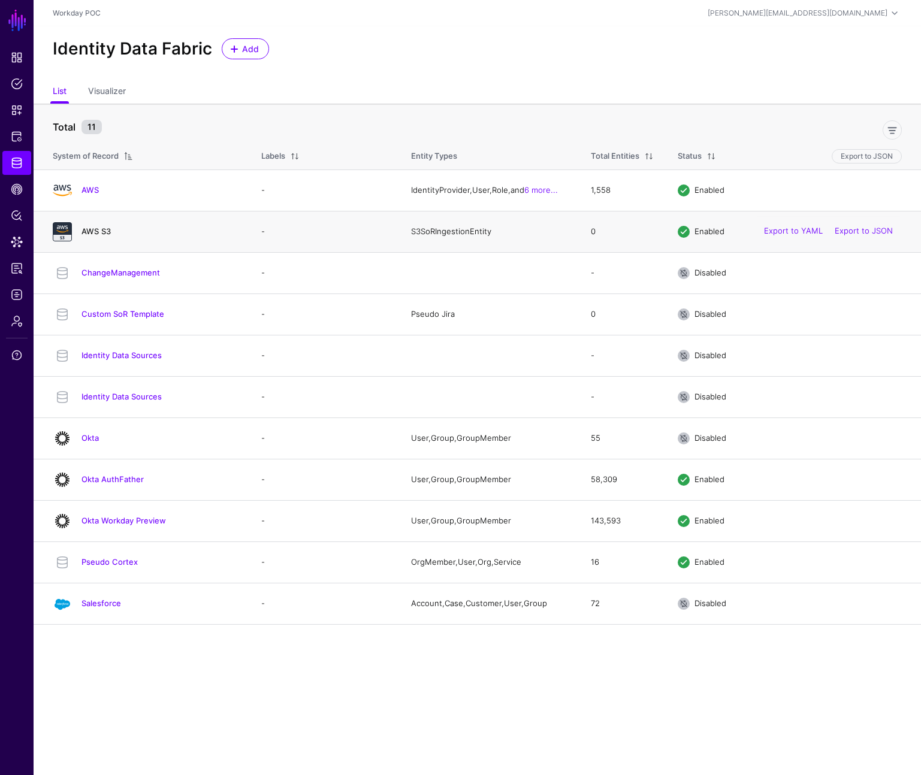
click at [99, 231] on link "AWS S3" at bounding box center [95, 231] width 29 height 10
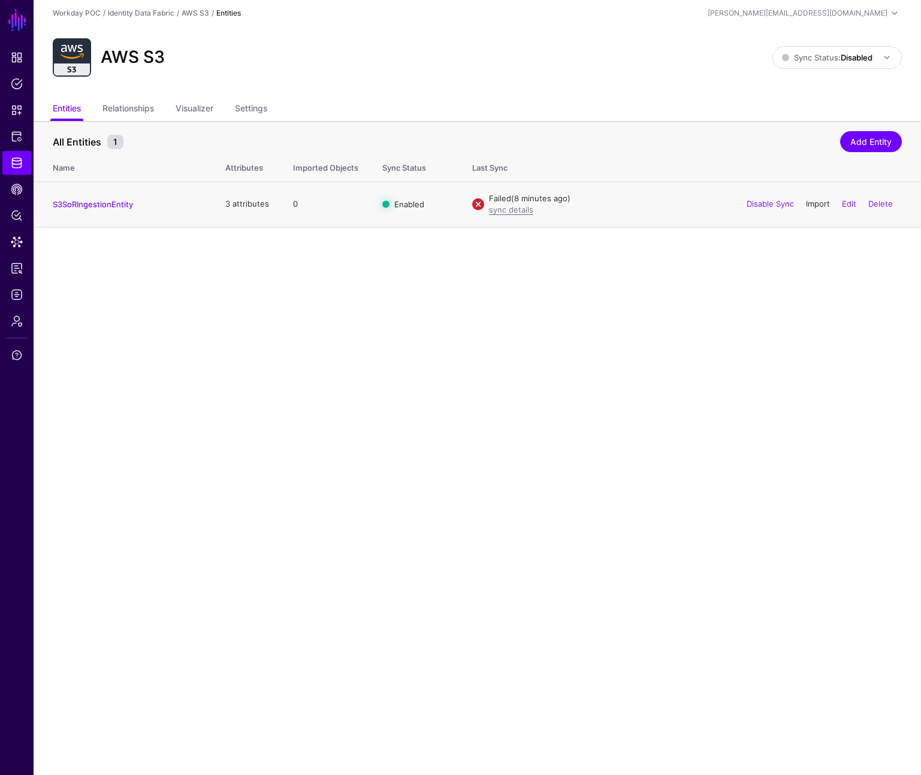
click at [818, 204] on link "Import" at bounding box center [818, 204] width 24 height 10
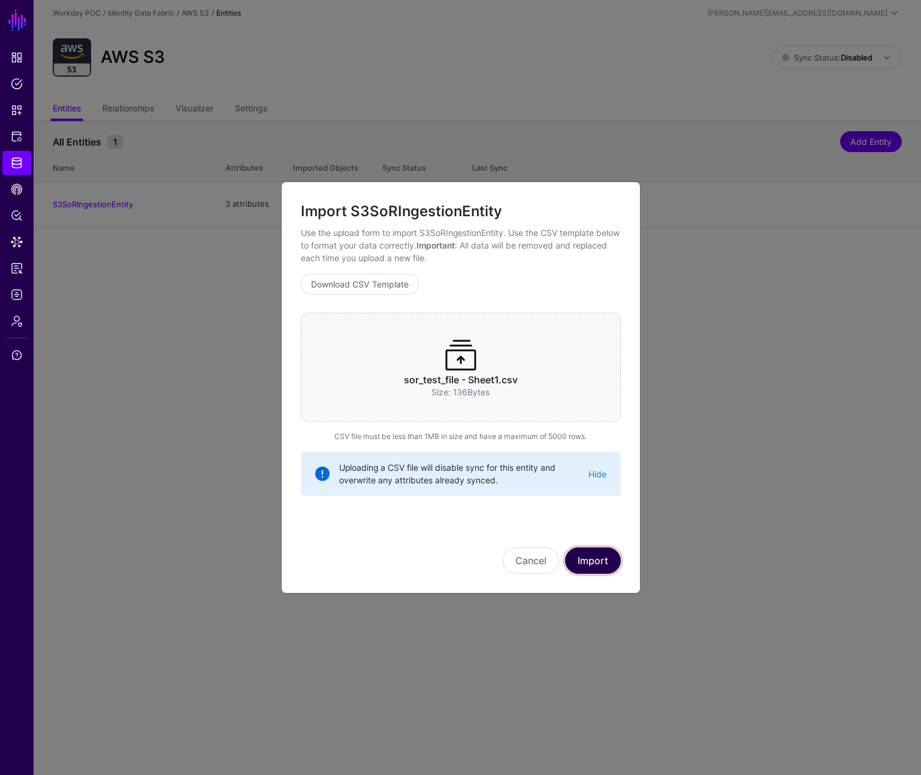
click at [589, 565] on button "Import" at bounding box center [593, 561] width 56 height 26
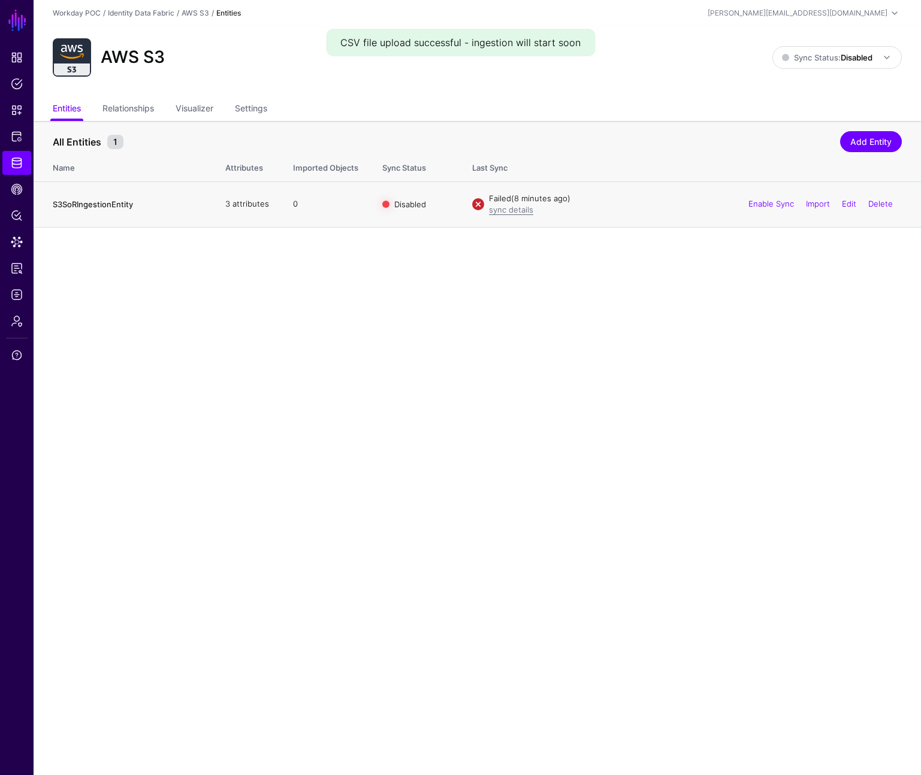
click at [102, 208] on link "S3SoRIngestionEntity" at bounding box center [93, 204] width 80 height 10
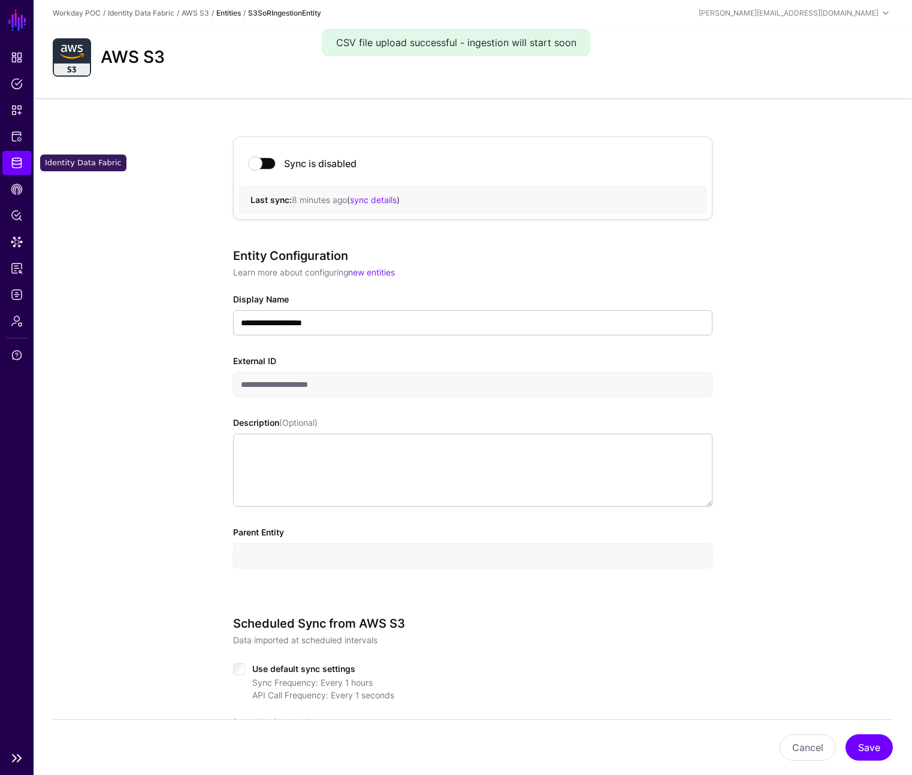
click at [11, 163] on span "Identity Data Fabric" at bounding box center [17, 163] width 12 height 12
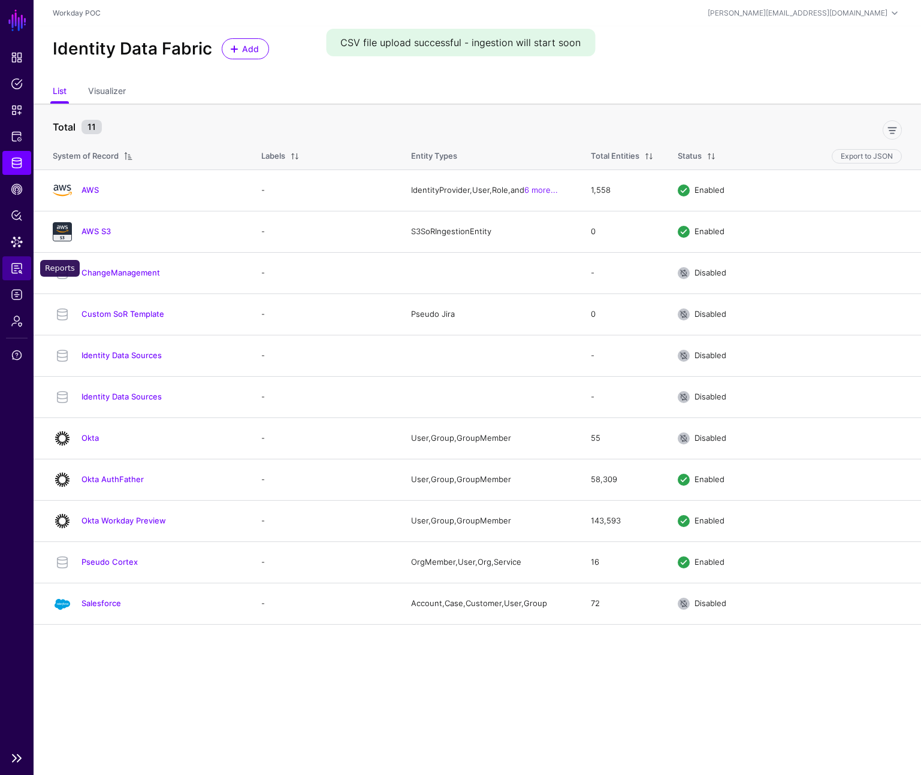
click at [20, 267] on span "Reports" at bounding box center [17, 268] width 12 height 12
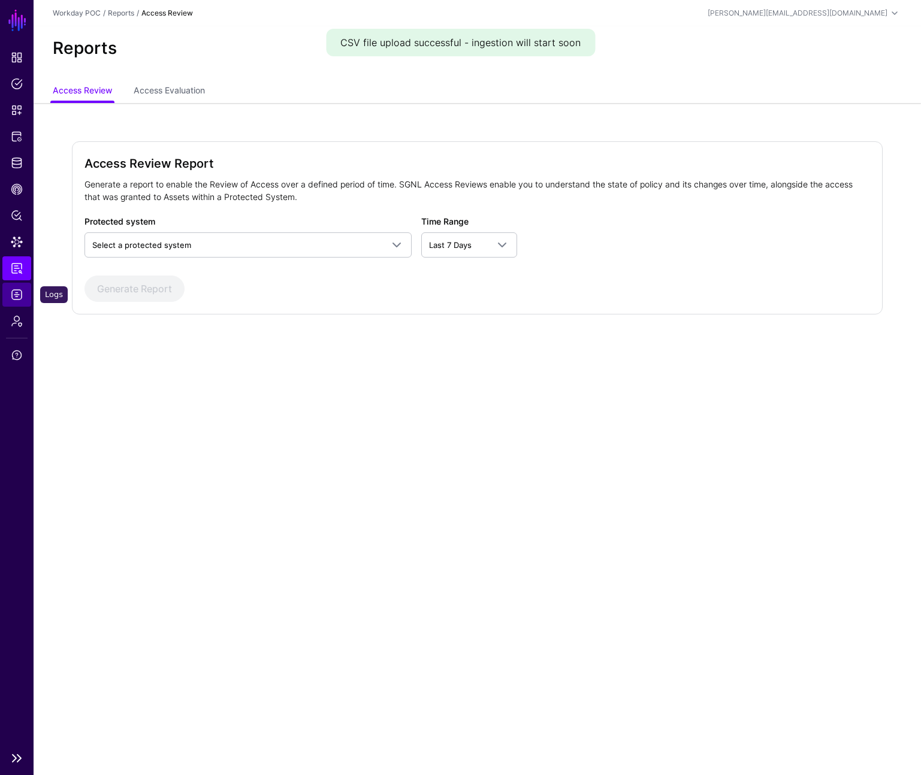
click at [19, 295] on span "Logs" at bounding box center [17, 295] width 12 height 12
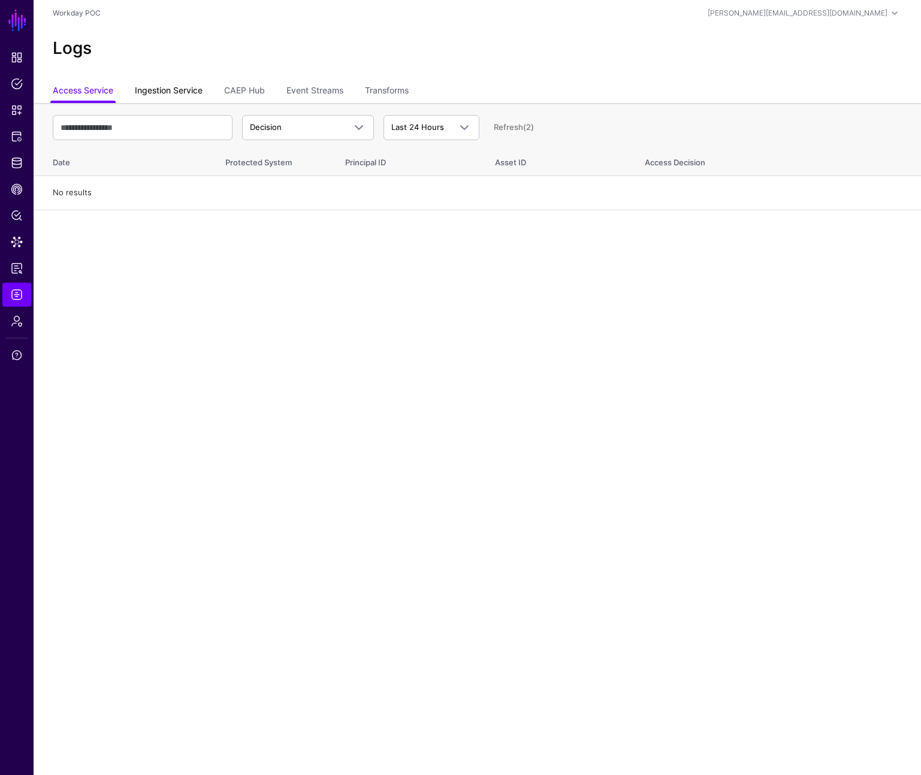
click at [167, 93] on link "Ingestion Service" at bounding box center [169, 91] width 68 height 23
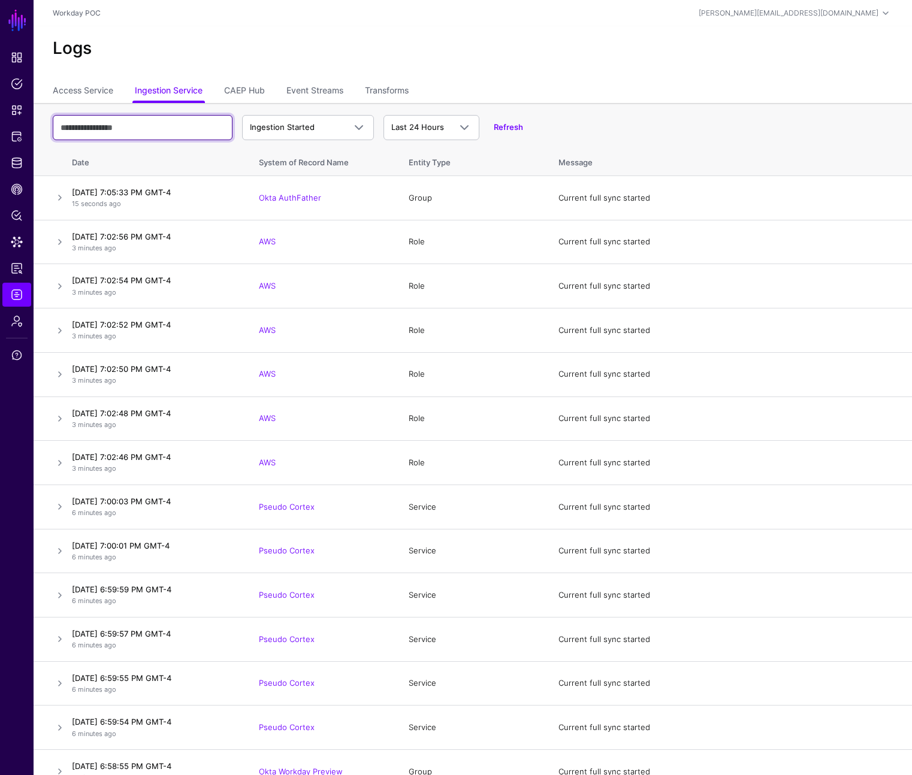
click at [137, 129] on input "text" at bounding box center [143, 127] width 180 height 25
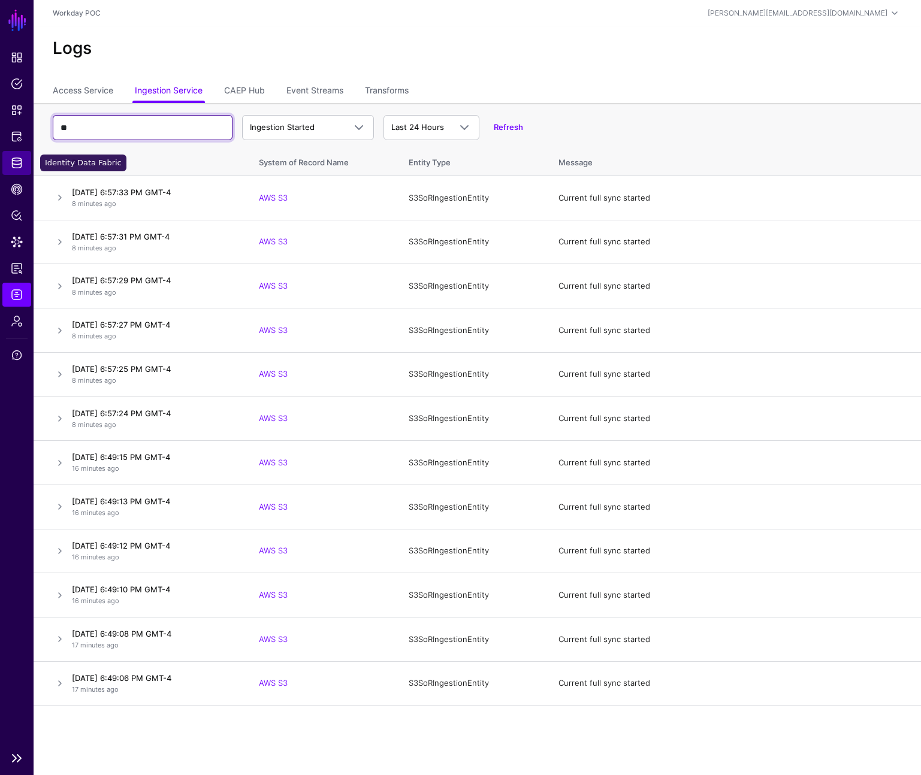
type input "**"
click at [18, 160] on span "Identity Data Fabric" at bounding box center [17, 163] width 12 height 12
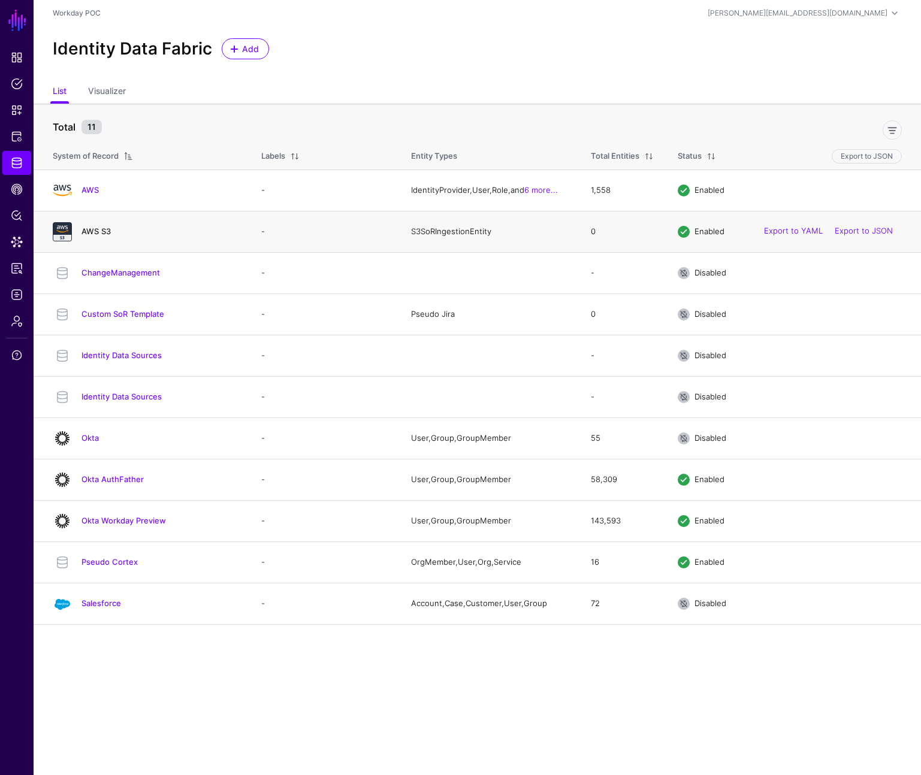
click at [101, 234] on link "AWS S3" at bounding box center [95, 231] width 29 height 10
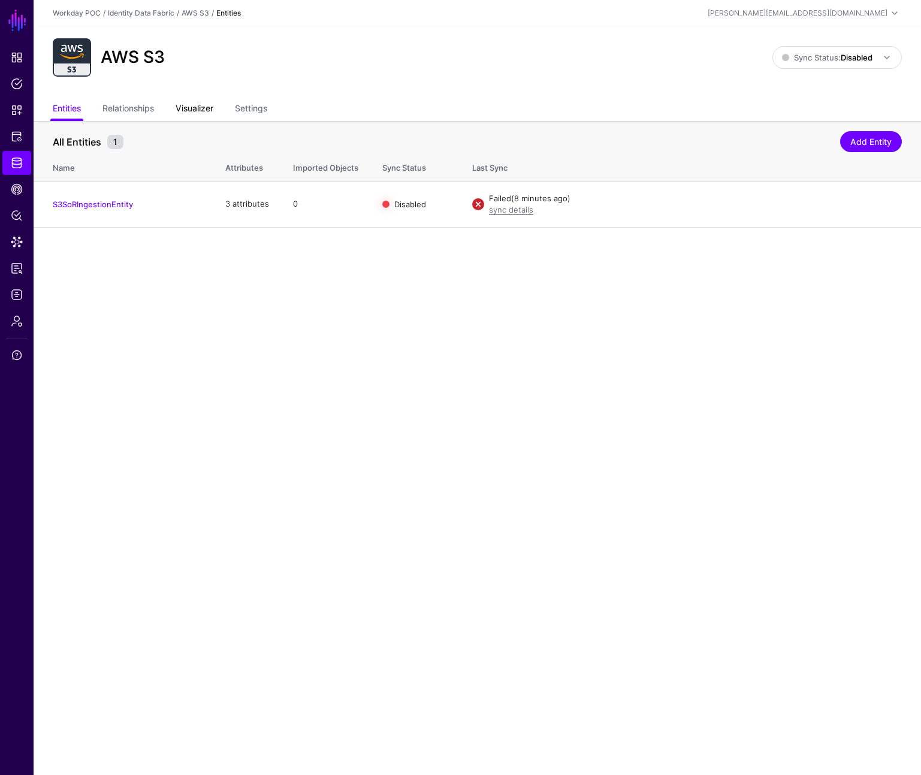
click at [186, 111] on link "Visualizer" at bounding box center [195, 109] width 38 height 23
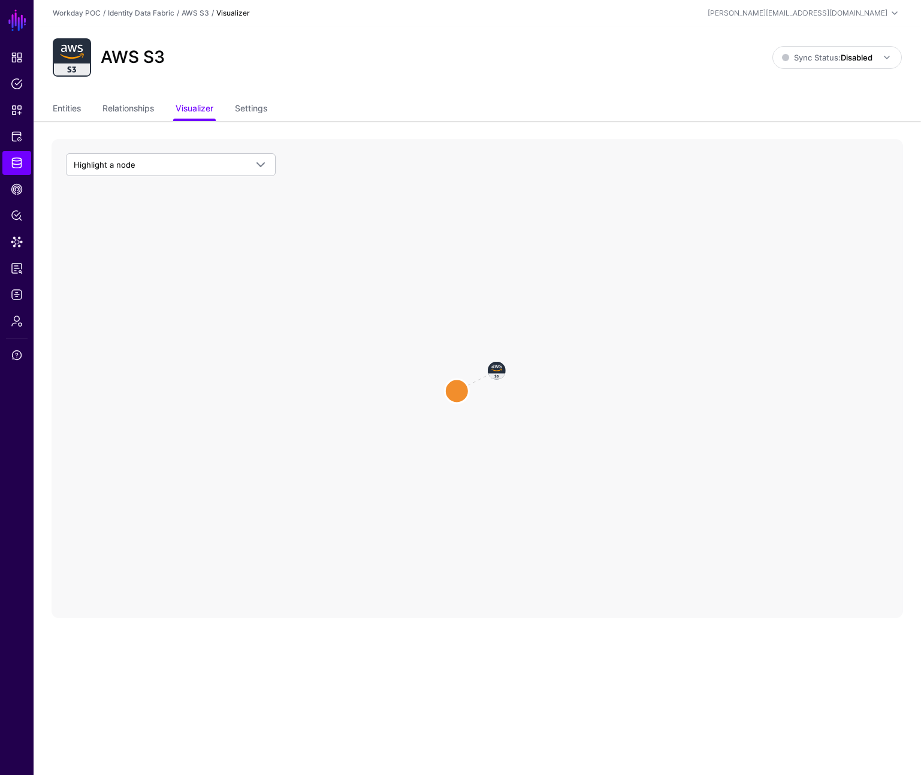
click at [458, 389] on circle at bounding box center [457, 391] width 24 height 24
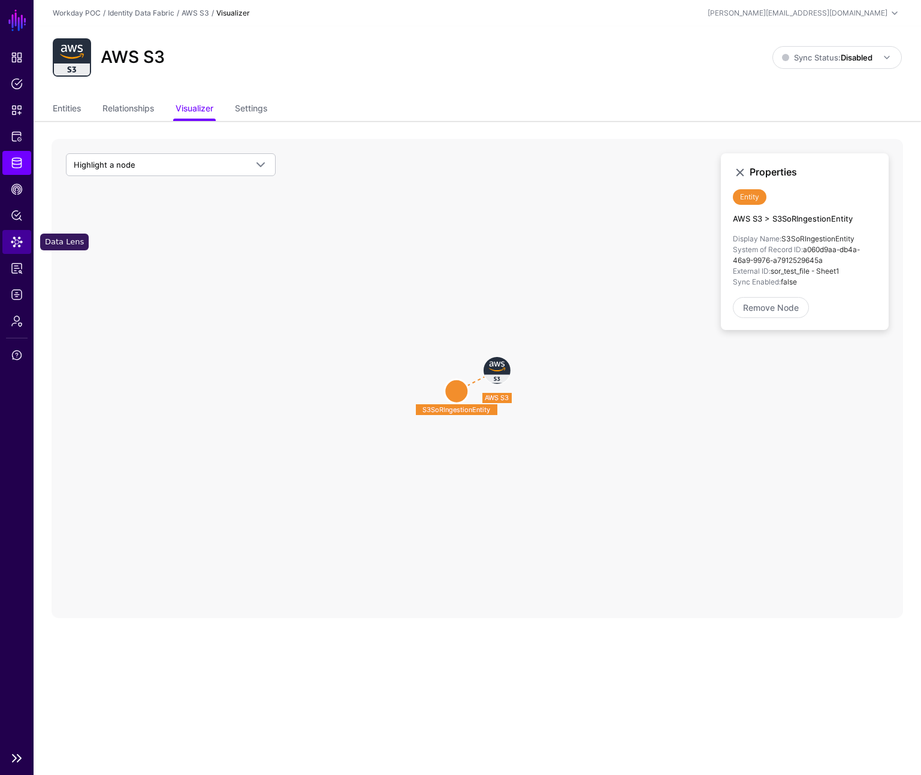
click at [20, 245] on span "Data Lens" at bounding box center [17, 242] width 12 height 12
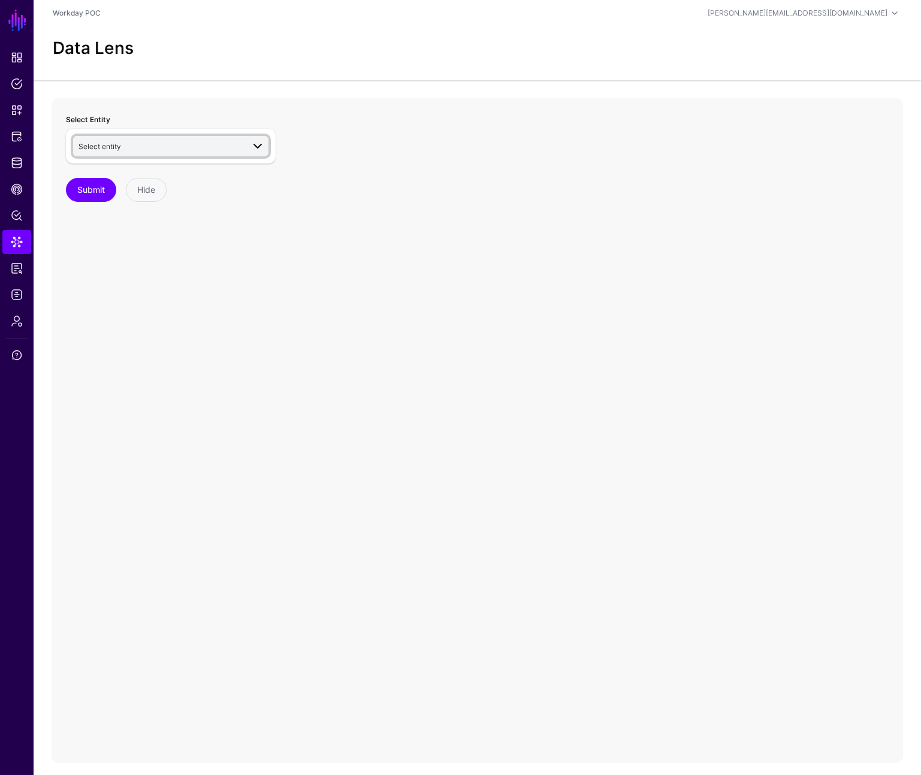
click at [198, 150] on span "Select entity" at bounding box center [160, 146] width 165 height 13
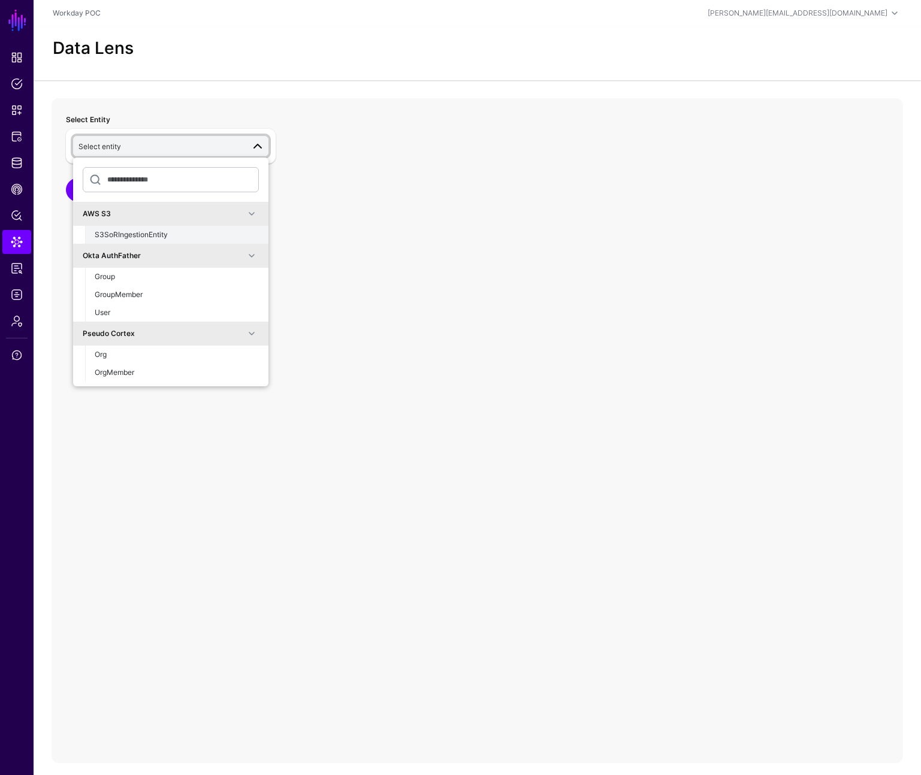
click at [142, 236] on span "S3SoRIngestionEntity" at bounding box center [131, 234] width 73 height 9
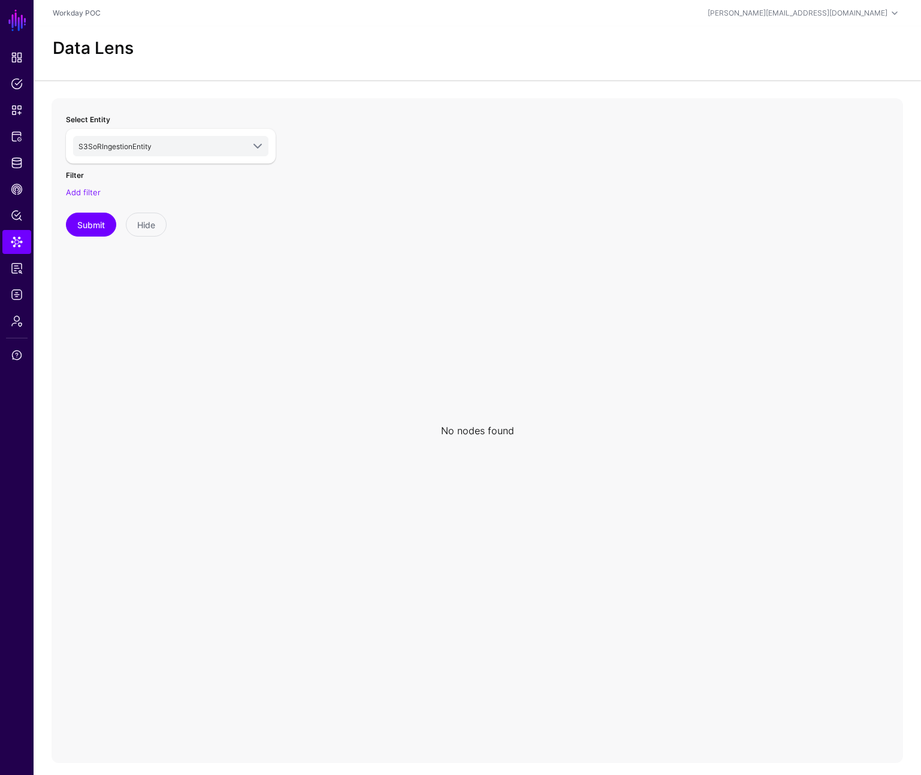
click at [217, 326] on div "Select Entity S3SoRIngestionEntity AWS S3 S3SoRIngestionEntity Okta AuthFather …" at bounding box center [171, 337] width 224 height 465
click at [20, 161] on span "Identity Data Fabric" at bounding box center [17, 163] width 12 height 12
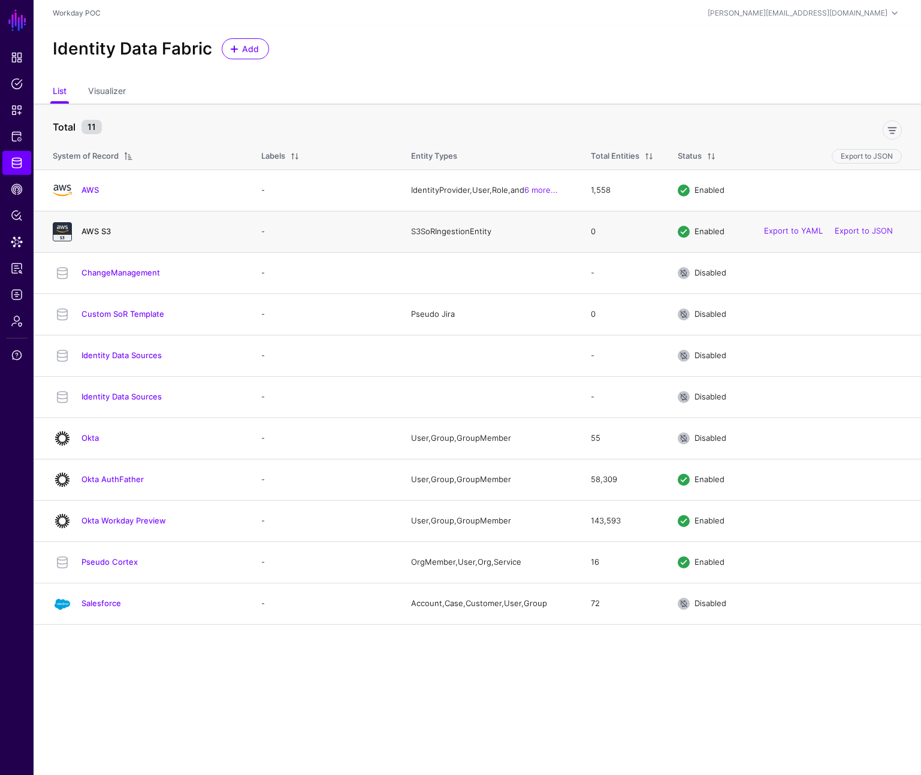
click at [99, 231] on link "AWS S3" at bounding box center [95, 231] width 29 height 10
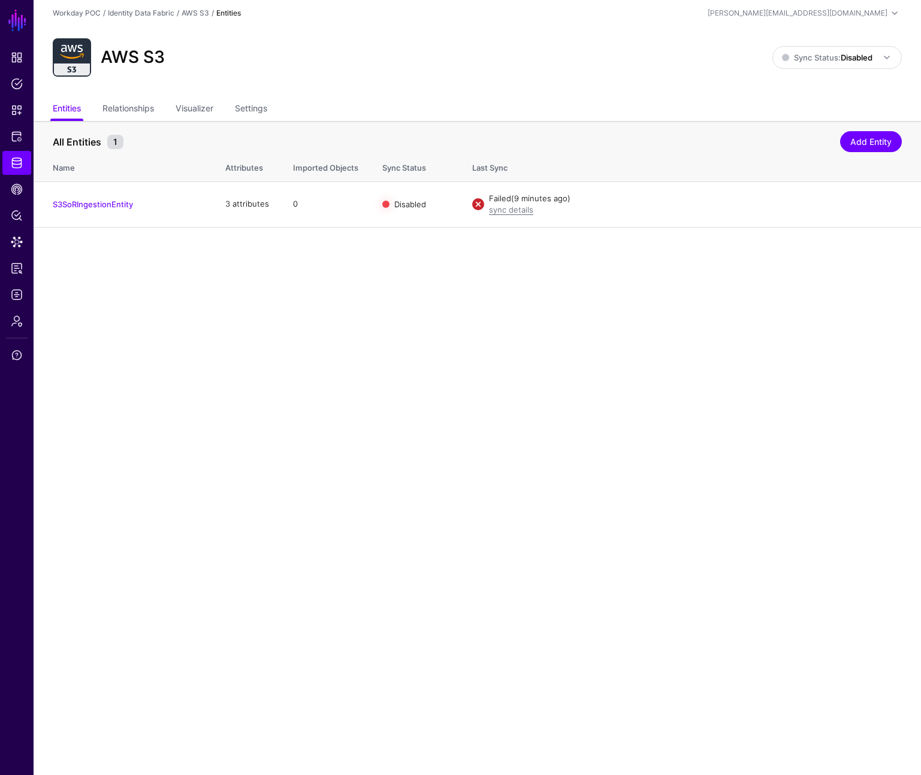
click at [361, 271] on main "SGNL Dashboard Policies Snippets Protected Systems Identity Data Fabric CAEP Hu…" at bounding box center [460, 387] width 921 height 775
click at [849, 204] on link "Edit" at bounding box center [849, 204] width 14 height 10
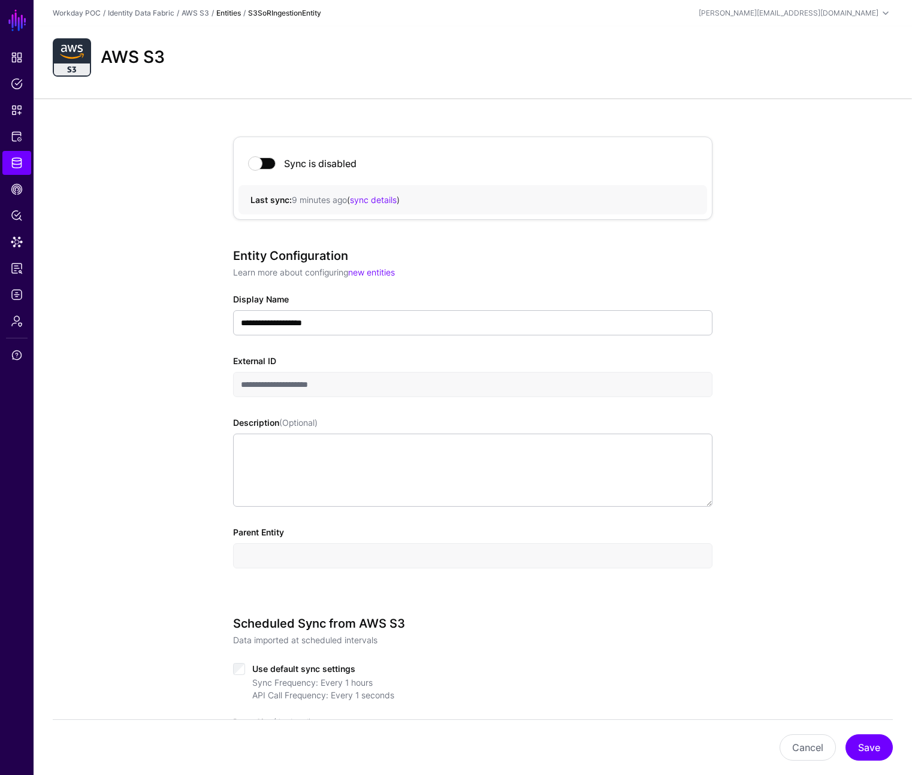
click at [546, 265] on div "Entity Configuration Learn more about configuring new entities" at bounding box center [472, 264] width 479 height 30
click at [261, 164] on span at bounding box center [262, 164] width 26 height 12
click at [878, 743] on button "Save" at bounding box center [868, 747] width 47 height 26
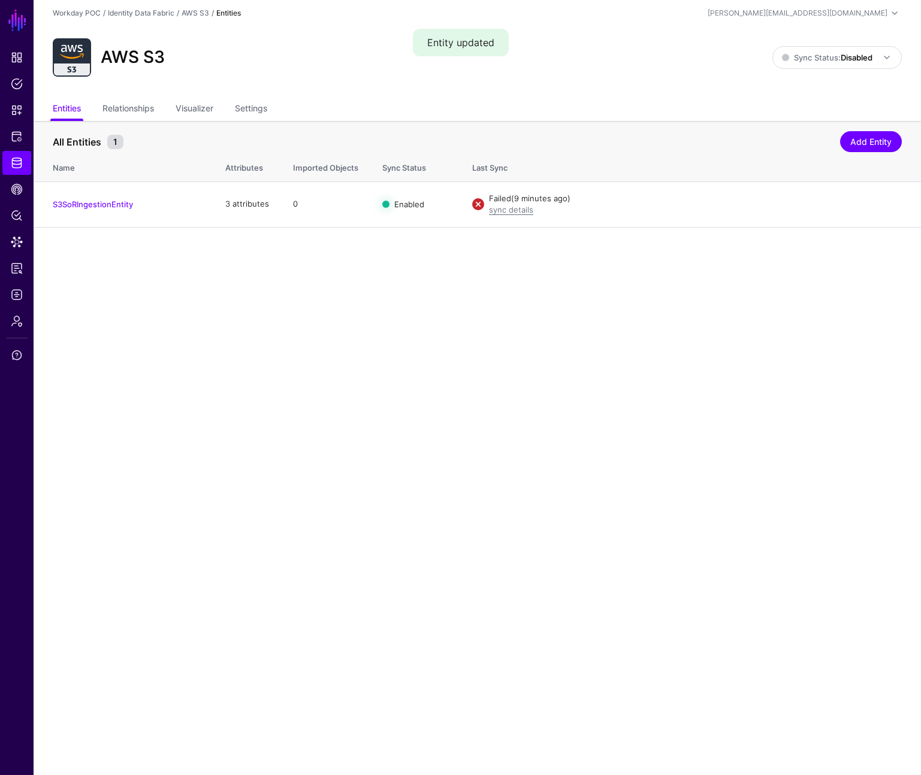
click at [264, 295] on main "SGNL Dashboard Policies Snippets Protected Systems Identity Data Fabric CAEP Hu…" at bounding box center [460, 387] width 921 height 775
click at [512, 209] on link "sync details" at bounding box center [511, 210] width 44 height 10
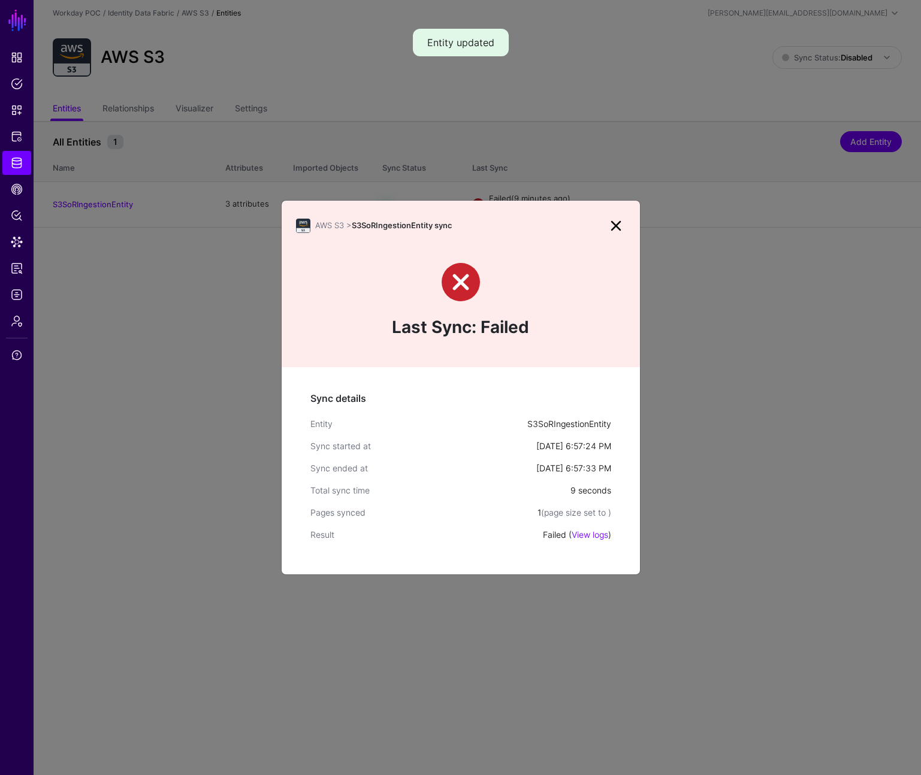
click at [618, 221] on link at bounding box center [615, 225] width 19 height 19
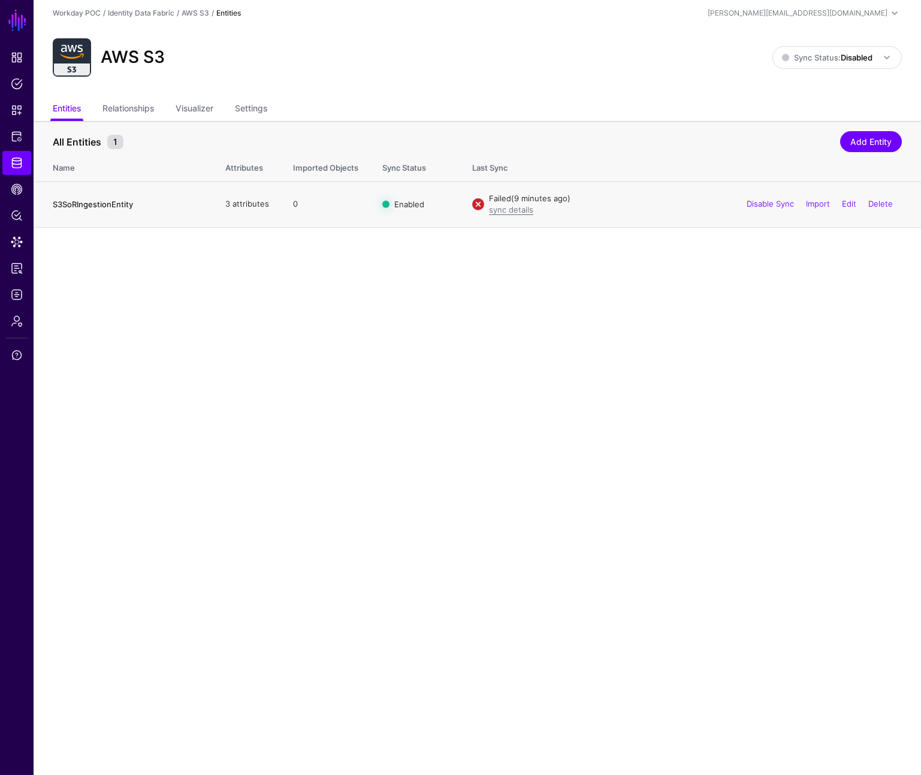
click at [103, 201] on link "S3SoRIngestionEntity" at bounding box center [93, 204] width 80 height 10
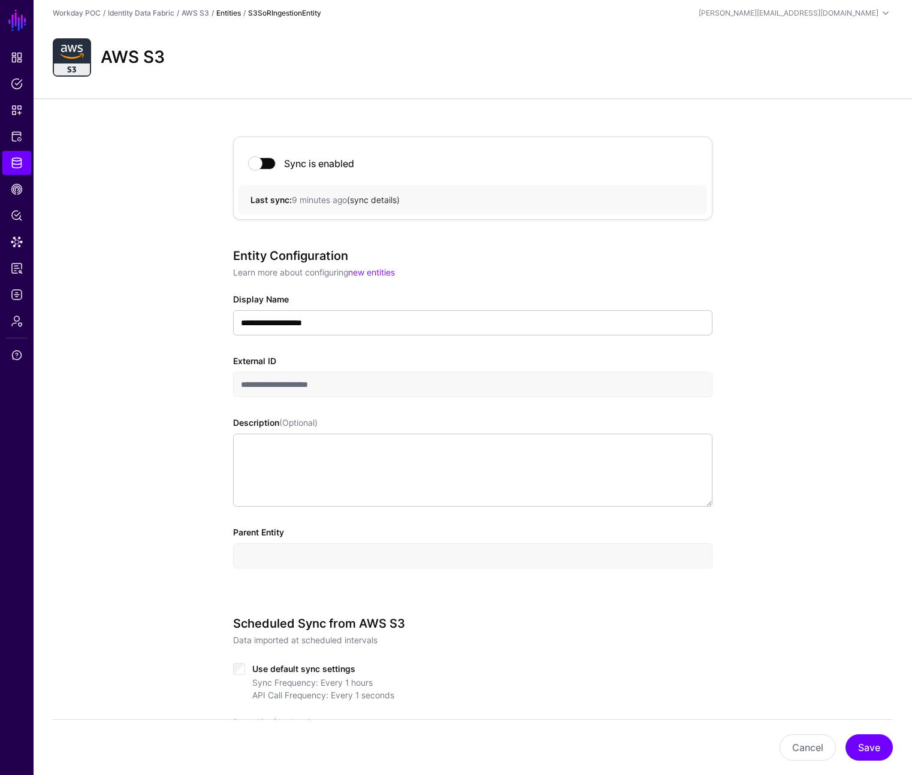
click at [377, 199] on link "sync details" at bounding box center [373, 200] width 47 height 10
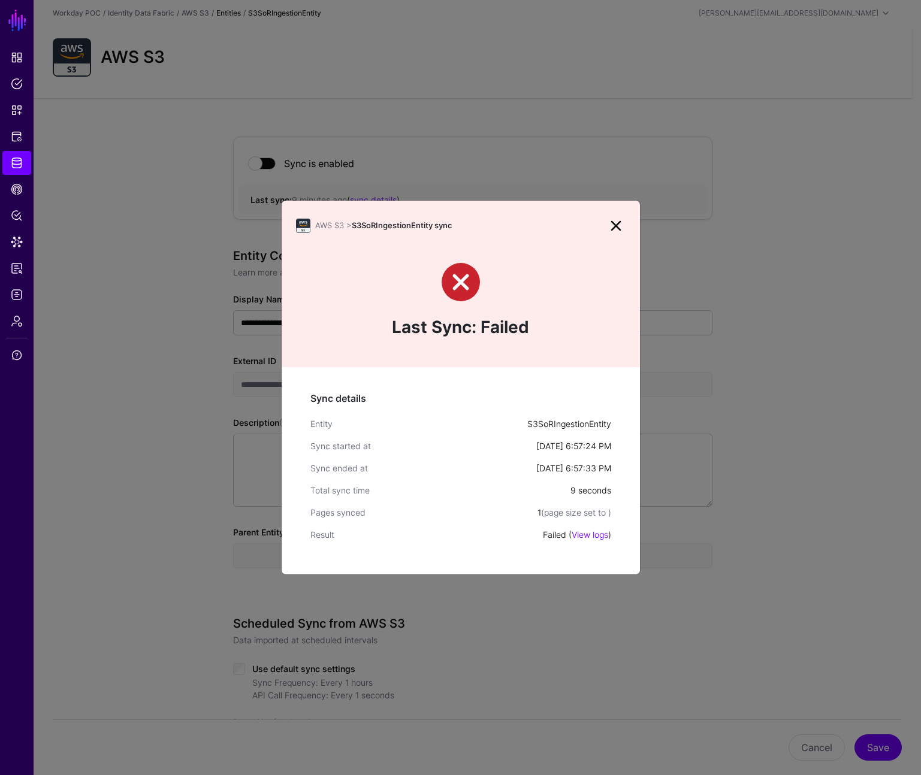
click at [619, 222] on link at bounding box center [615, 225] width 19 height 19
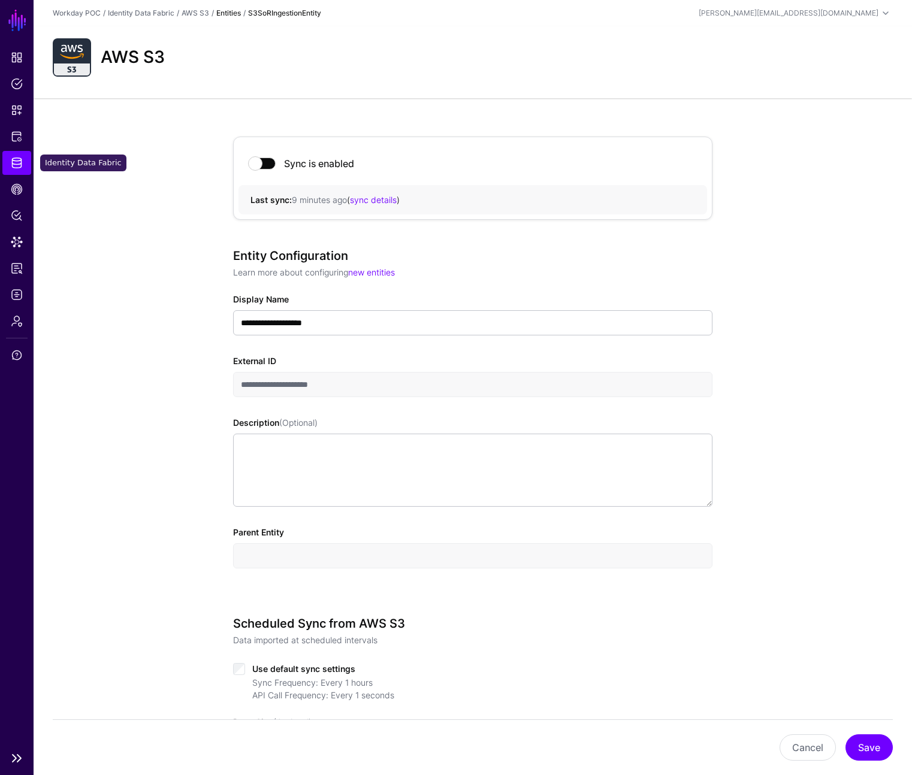
click at [20, 164] on span "Identity Data Fabric" at bounding box center [17, 163] width 12 height 12
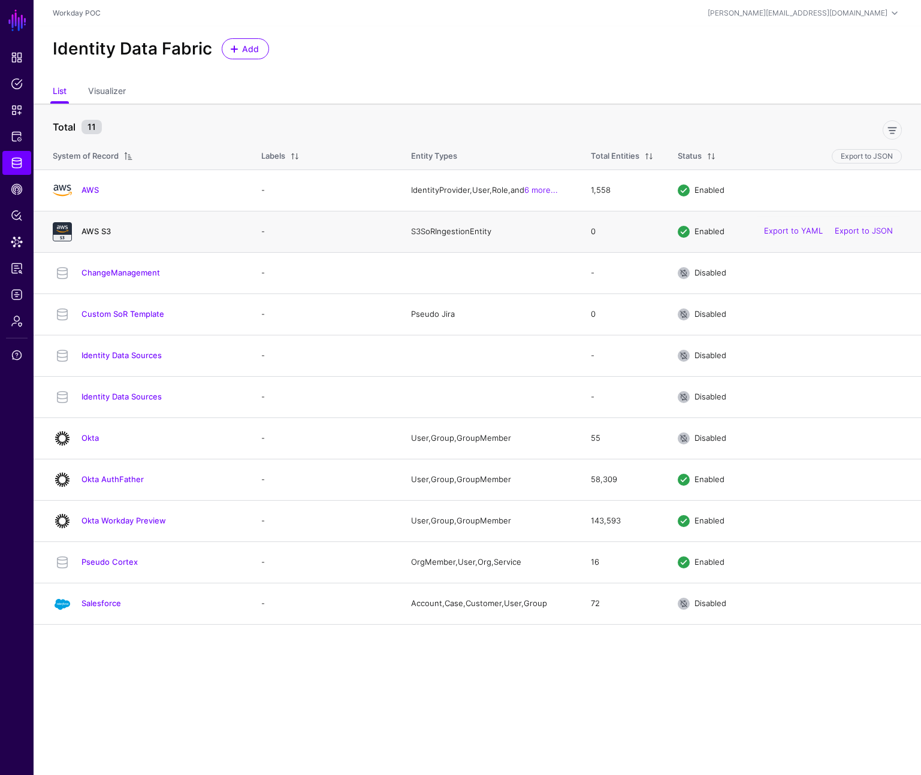
click at [96, 229] on link "AWS S3" at bounding box center [95, 231] width 29 height 10
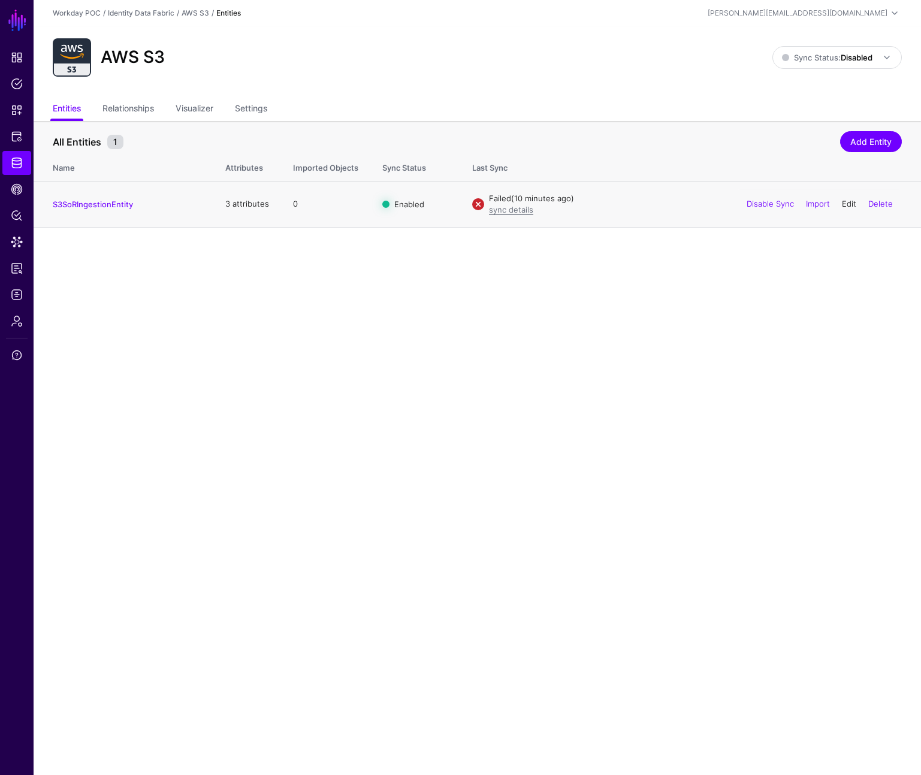
click at [851, 205] on link "Edit" at bounding box center [849, 204] width 14 height 10
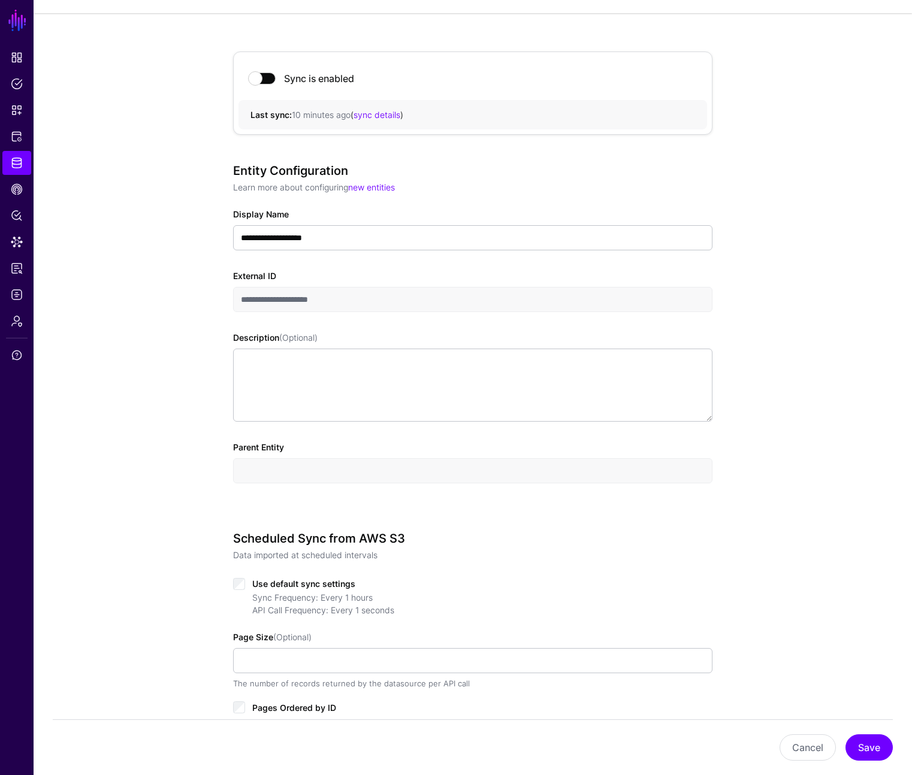
scroll to position [467, 0]
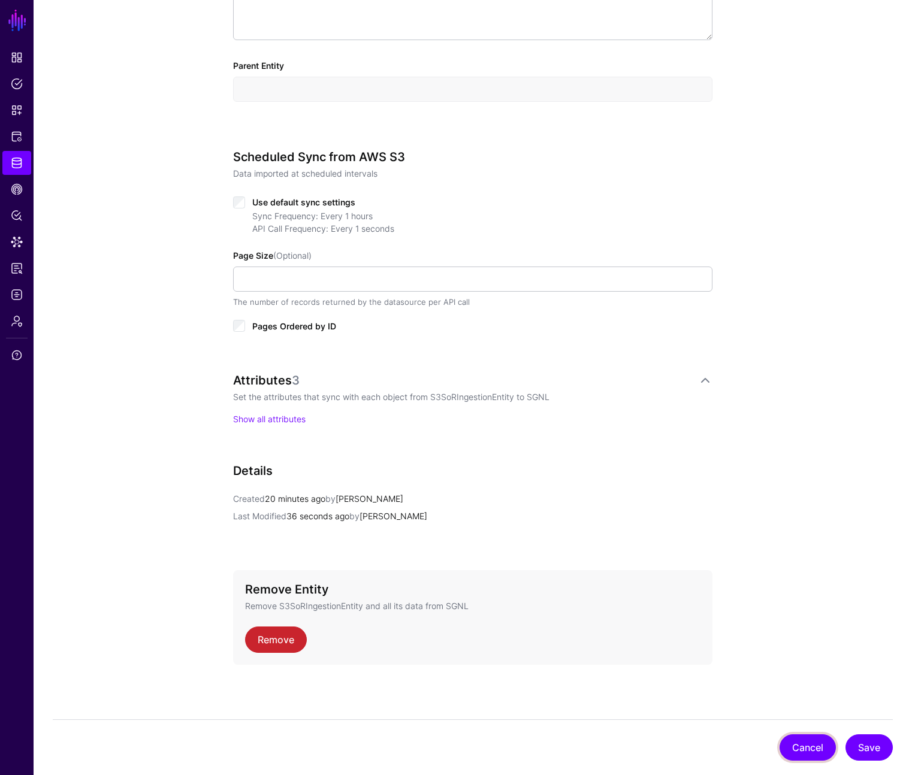
click at [813, 745] on button "Cancel" at bounding box center [807, 747] width 56 height 26
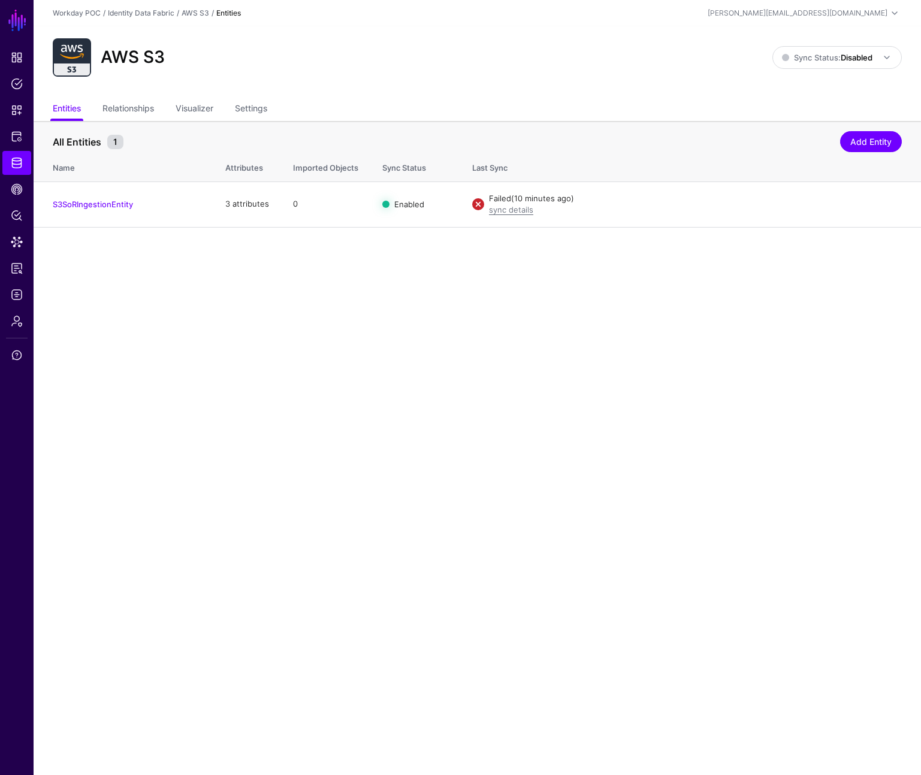
click at [377, 276] on main "SGNL Dashboard Policies Snippets Protected Systems Identity Data Fabric CAEP Hu…" at bounding box center [460, 387] width 921 height 775
click at [884, 141] on link "Add Entity" at bounding box center [871, 141] width 62 height 21
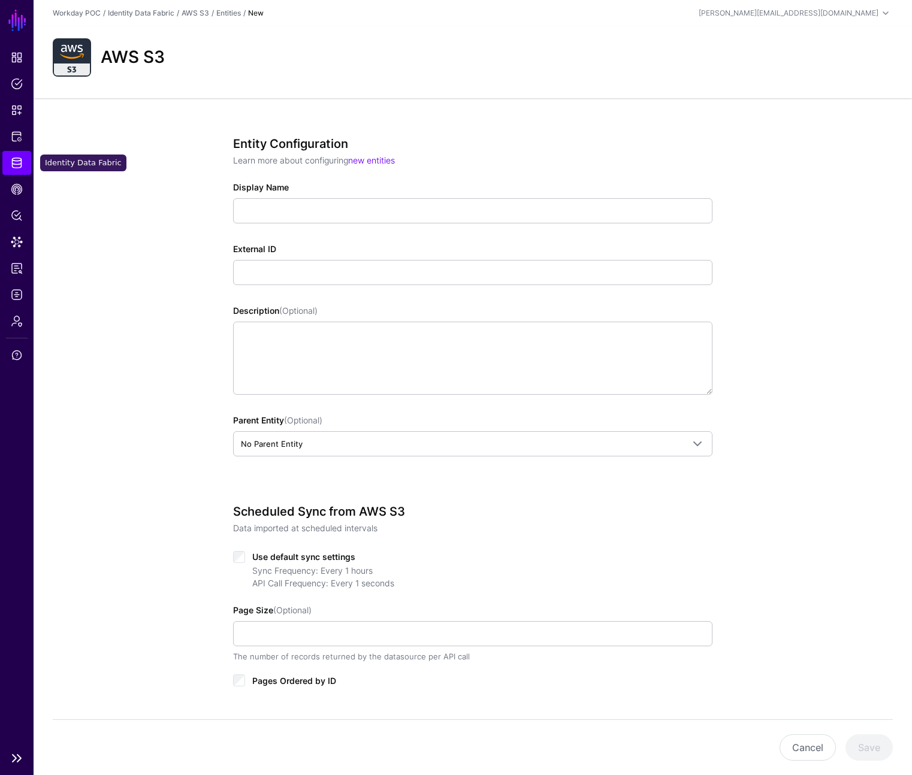
click at [25, 163] on link "Identity Data Fabric" at bounding box center [16, 163] width 29 height 24
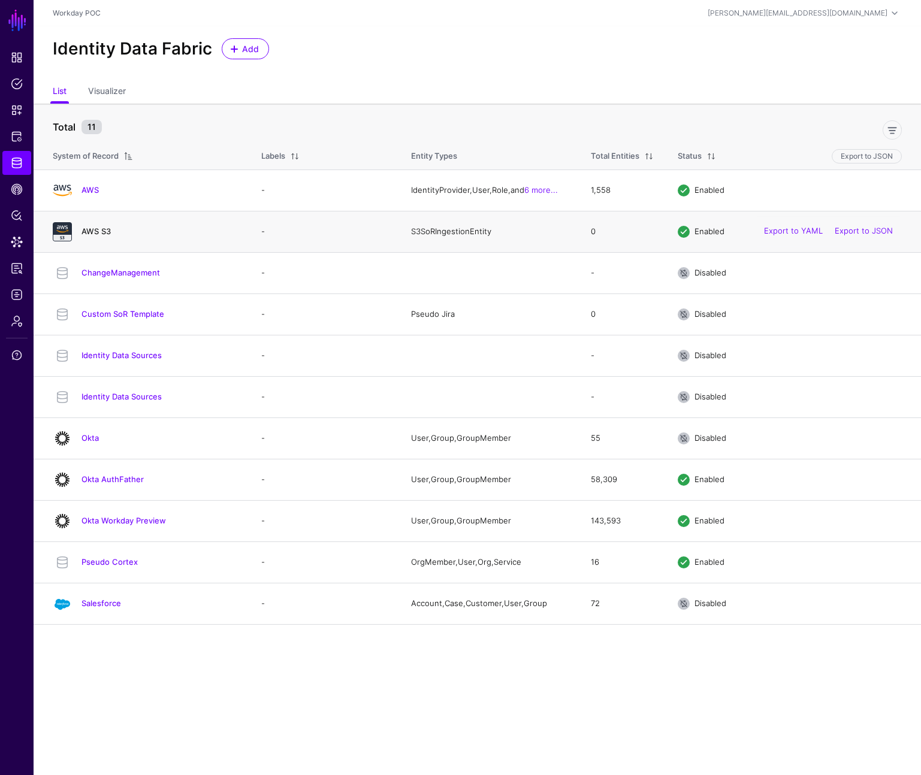
click at [99, 231] on link "AWS S3" at bounding box center [95, 231] width 29 height 10
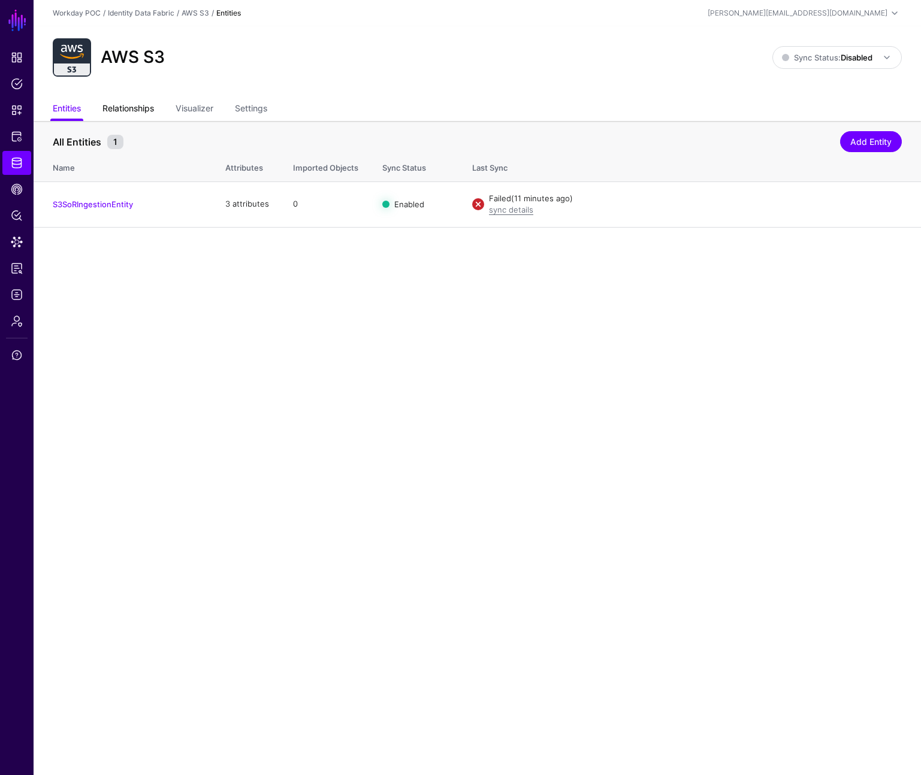
click at [128, 107] on link "Relationships" at bounding box center [128, 109] width 52 height 23
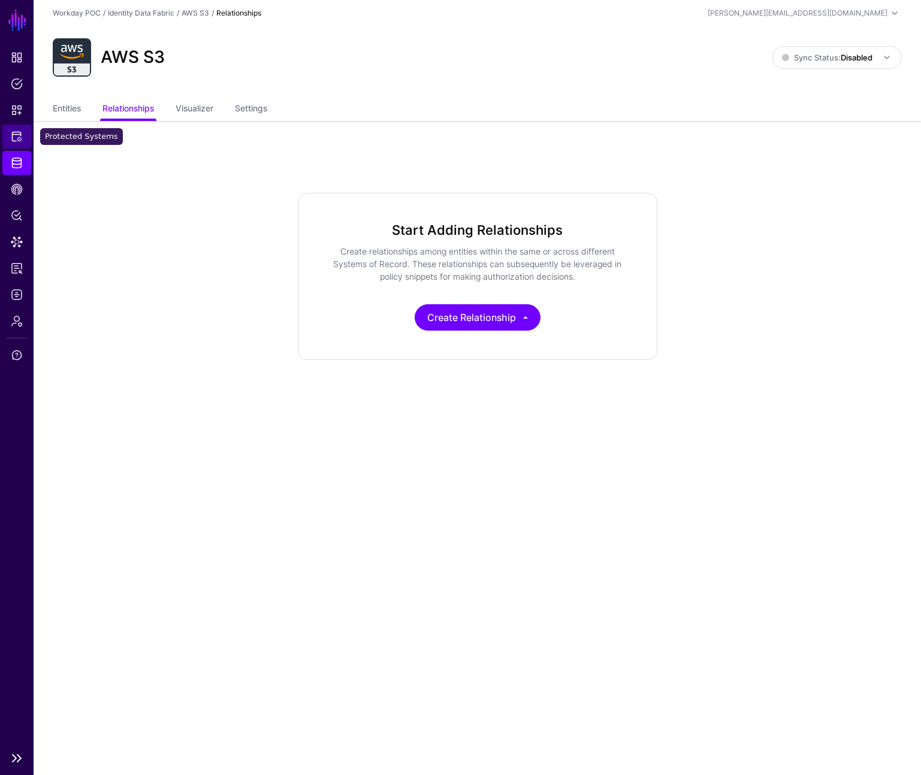
click at [16, 136] on span "Protected Systems" at bounding box center [17, 137] width 12 height 12
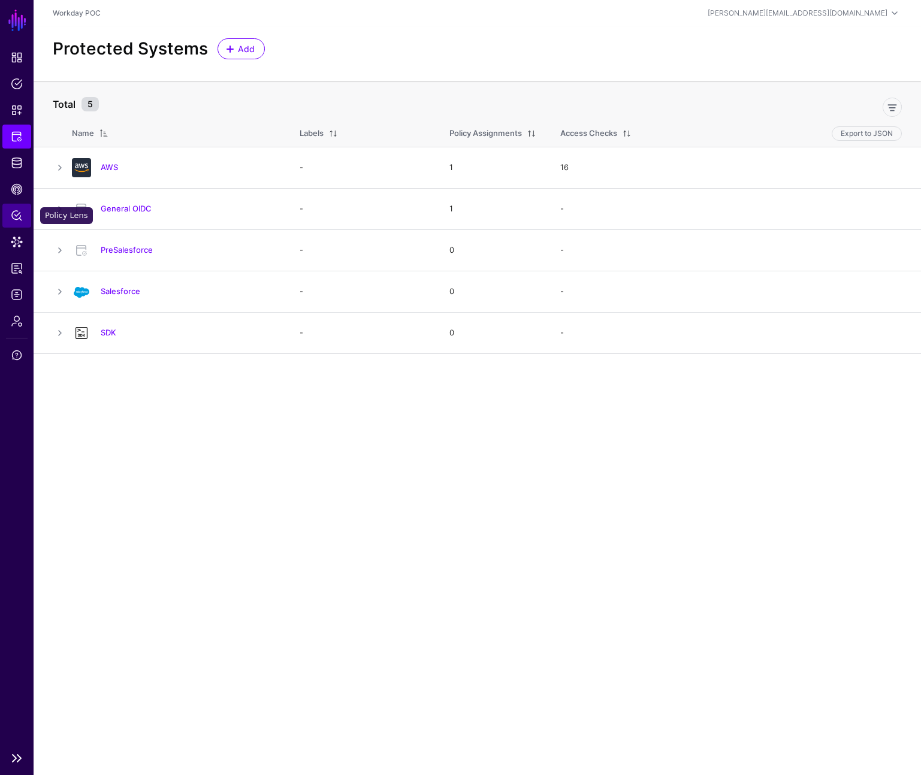
click at [15, 216] on span "Policy Lens" at bounding box center [17, 216] width 12 height 12
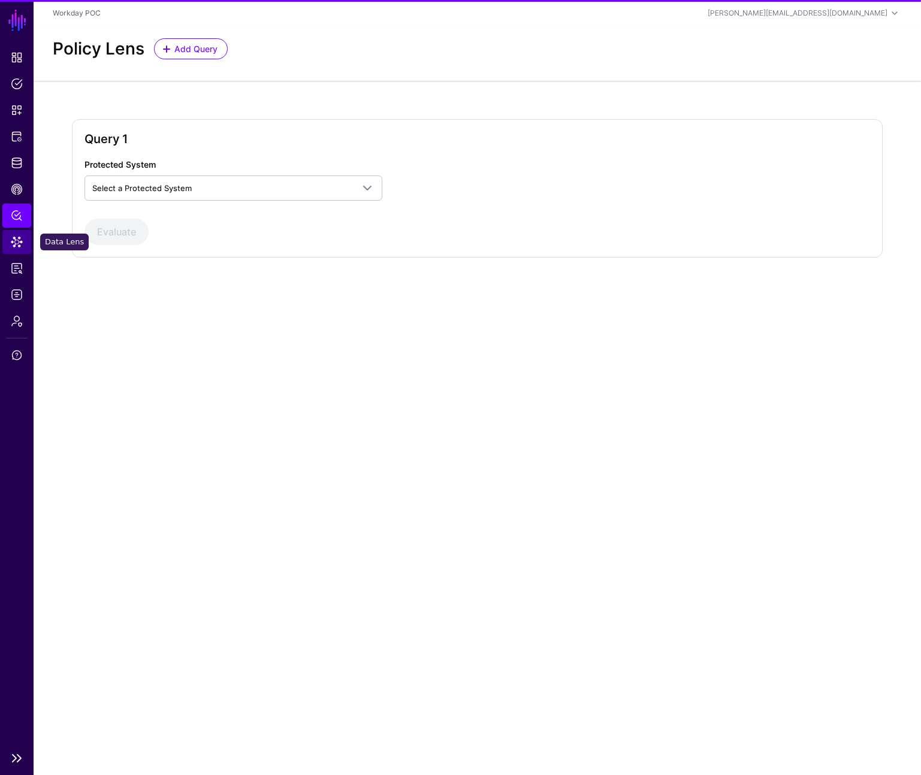
click at [19, 237] on span "Data Lens" at bounding box center [17, 242] width 12 height 12
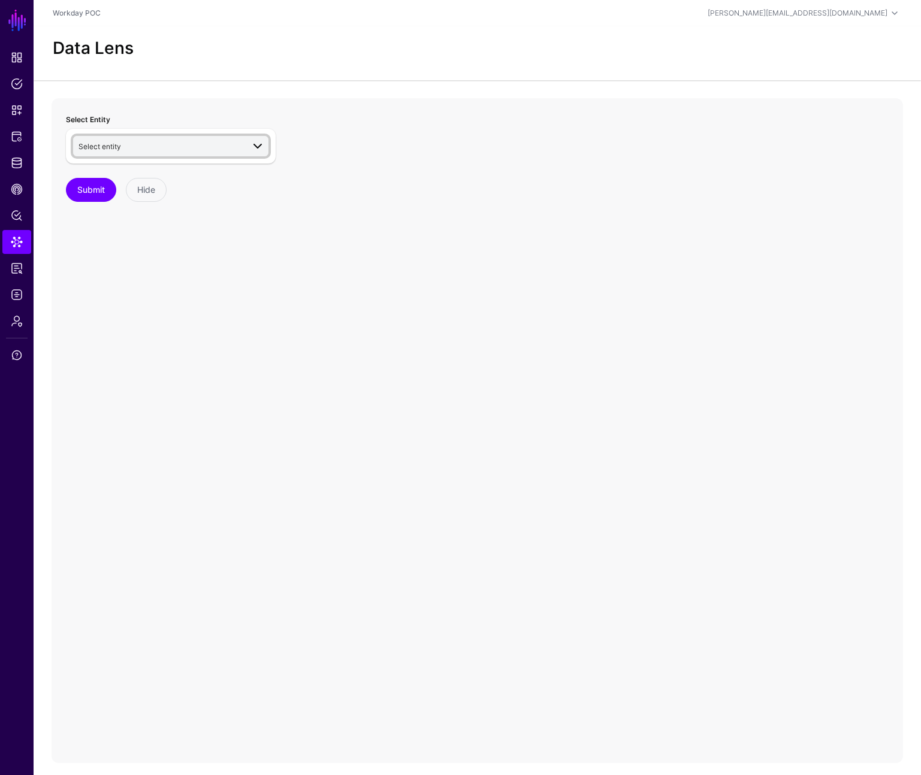
click at [169, 149] on span "Select entity" at bounding box center [160, 146] width 165 height 13
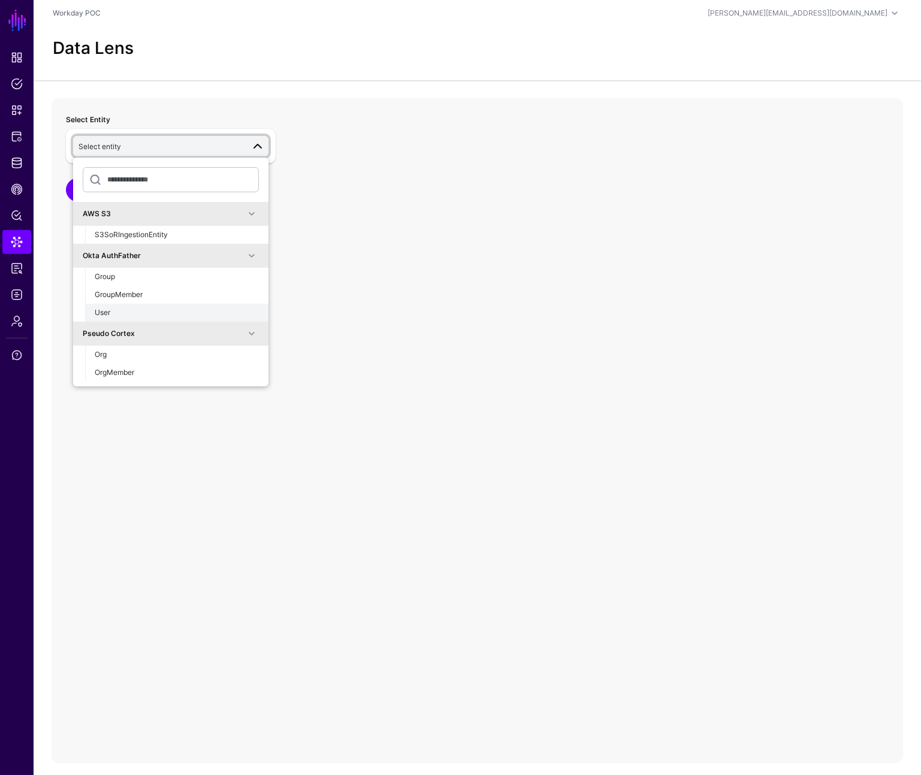
click at [140, 304] on button "User" at bounding box center [176, 313] width 183 height 18
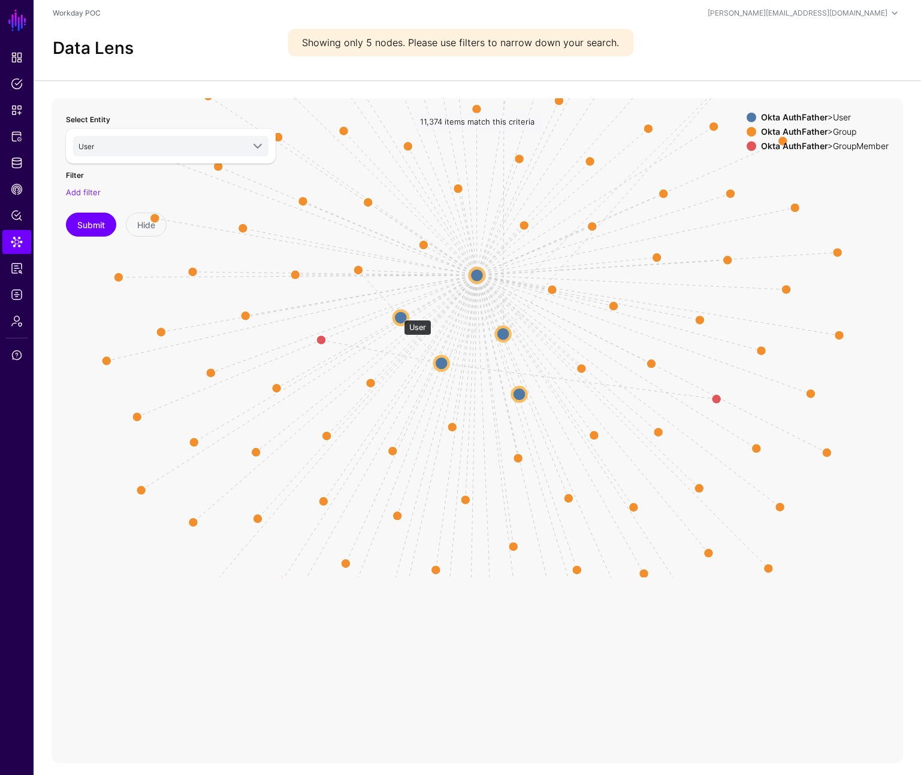
click at [398, 314] on circle at bounding box center [401, 317] width 14 height 14
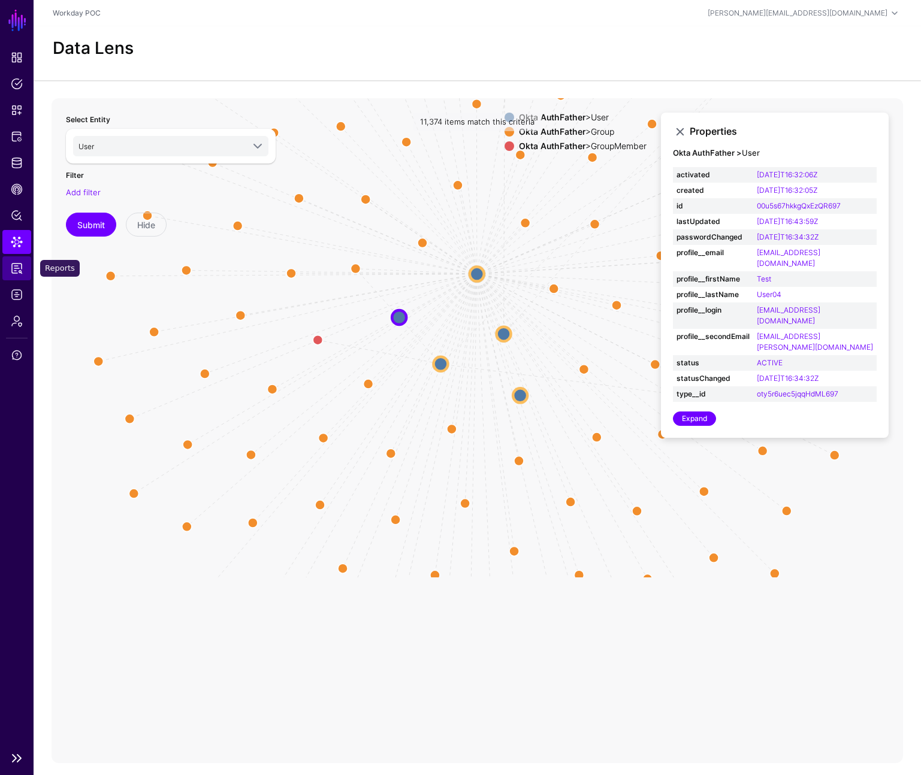
click at [14, 271] on span "Reports" at bounding box center [17, 268] width 12 height 12
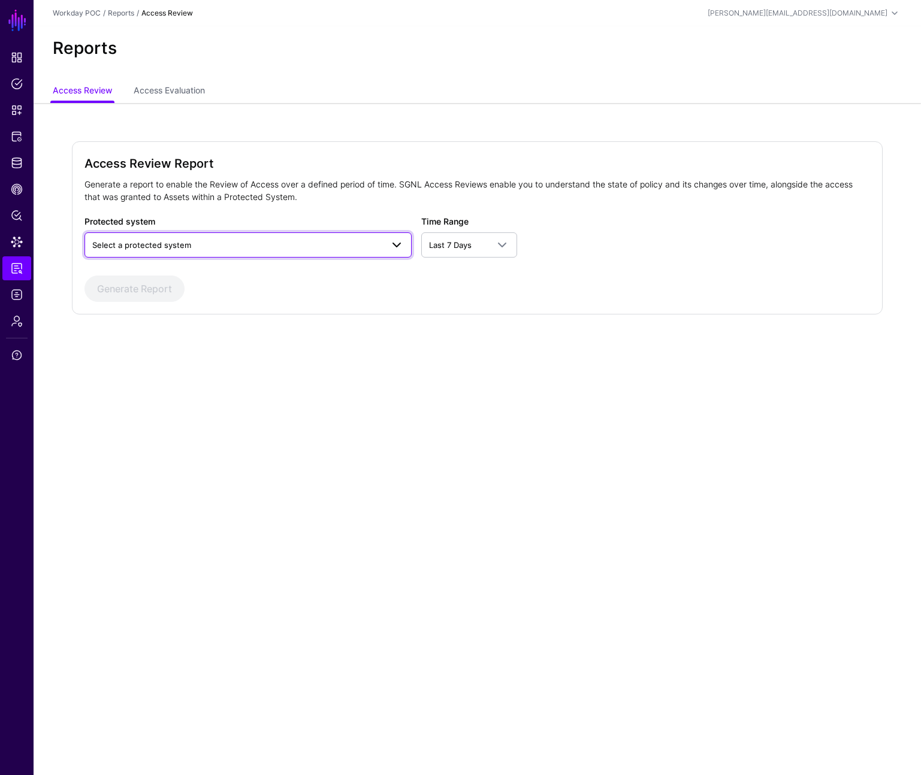
click at [224, 244] on span "Select a protected system" at bounding box center [237, 244] width 290 height 13
click at [14, 238] on span "Data Lens" at bounding box center [17, 242] width 12 height 12
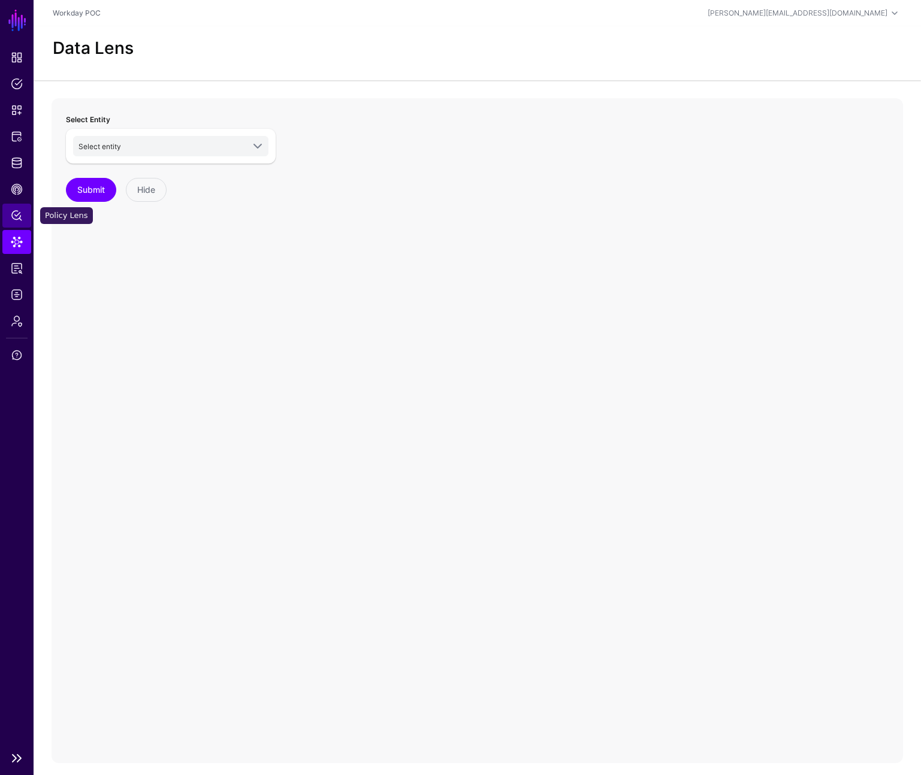
click at [13, 210] on span "Policy Lens" at bounding box center [17, 216] width 12 height 12
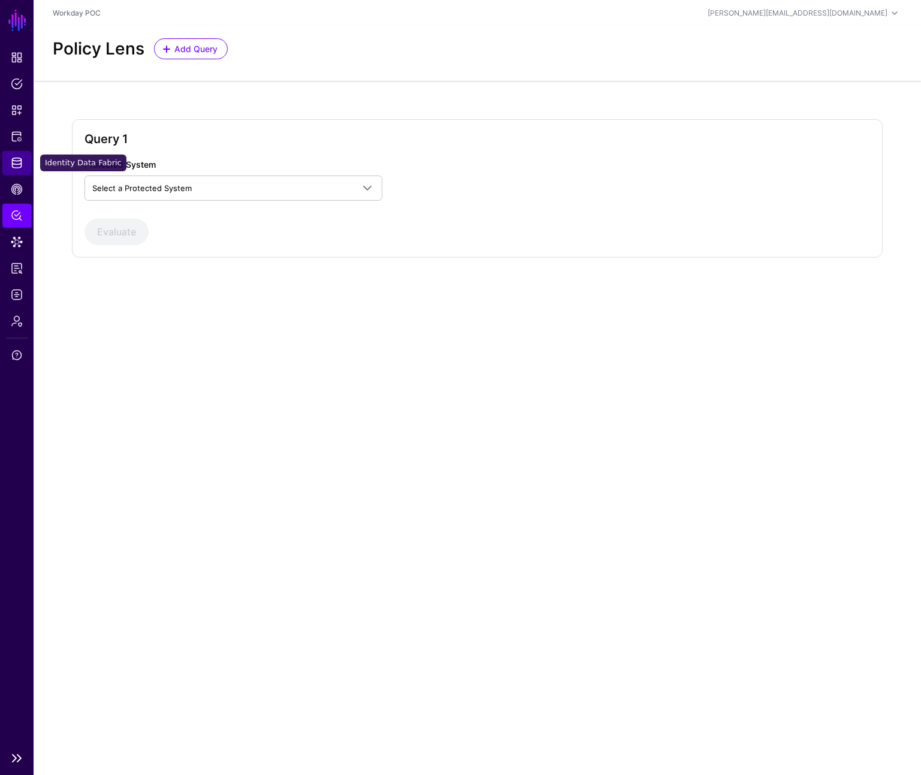
click at [17, 155] on link "Identity Data Fabric" at bounding box center [16, 163] width 29 height 24
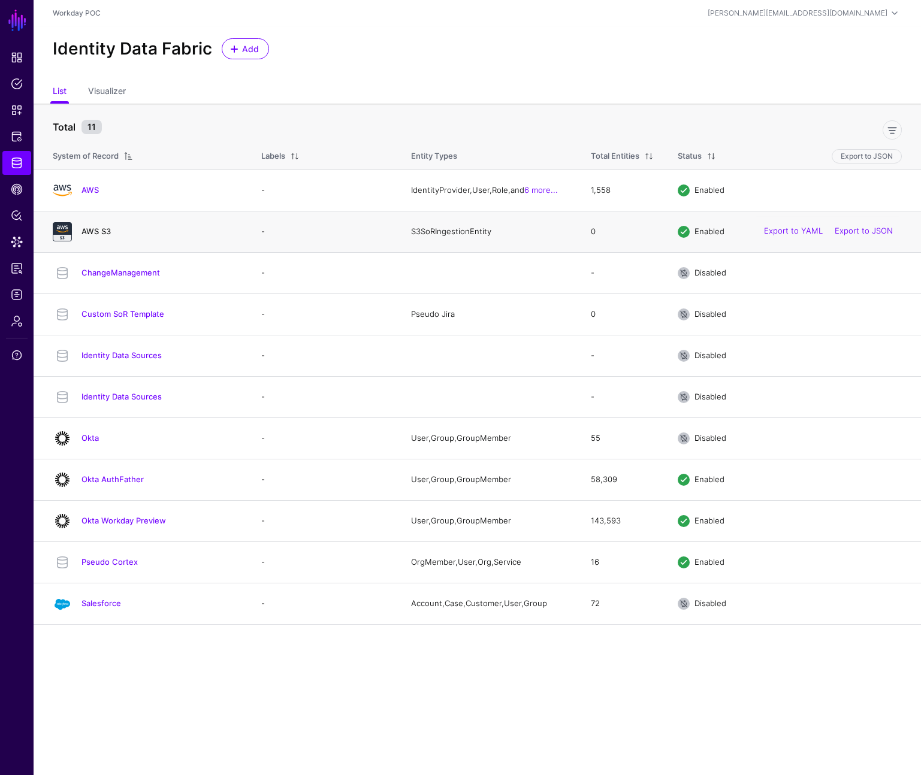
click at [98, 233] on link "AWS S3" at bounding box center [95, 231] width 29 height 10
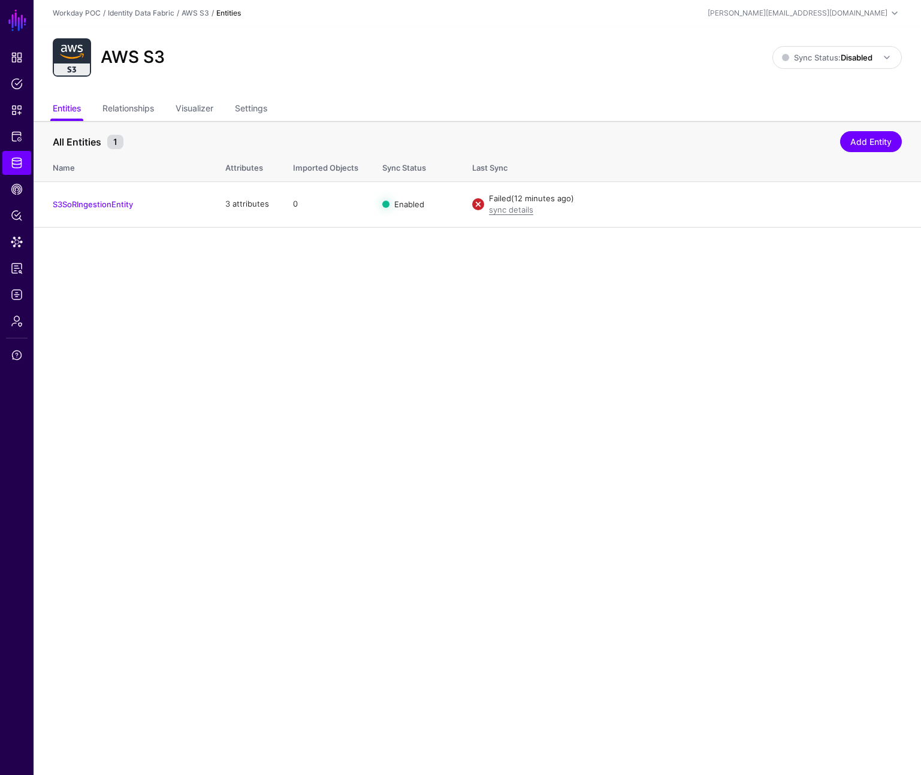
click at [98, 233] on main "SGNL Dashboard Policies Snippets Protected Systems Identity Data Fabric CAEP Hu…" at bounding box center [460, 387] width 921 height 775
click at [769, 203] on link "Disable Sync" at bounding box center [769, 204] width 47 height 10
click at [0, 0] on link "Enable Sync" at bounding box center [0, 0] width 0 height 0
click at [594, 263] on main "SGNL Dashboard Policies Snippets Protected Systems Identity Data Fabric CAEP Hu…" at bounding box center [460, 387] width 921 height 775
click at [875, 56] on span at bounding box center [883, 57] width 22 height 14
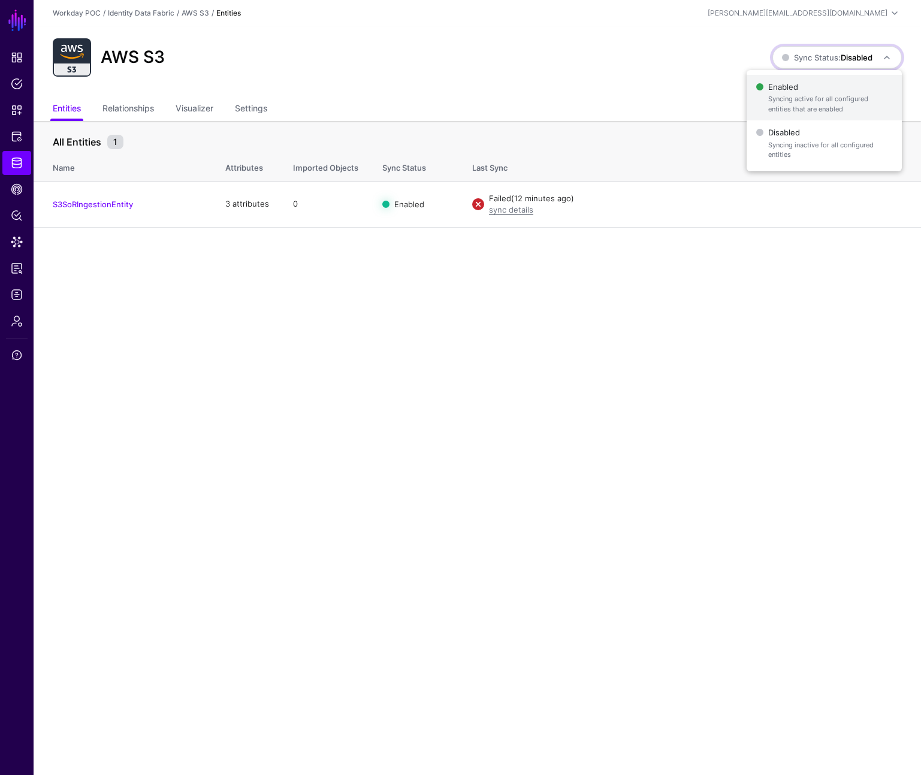
click at [822, 92] on span "Enabled Syncing active for all configured entities that are enabled" at bounding box center [824, 97] width 136 height 39
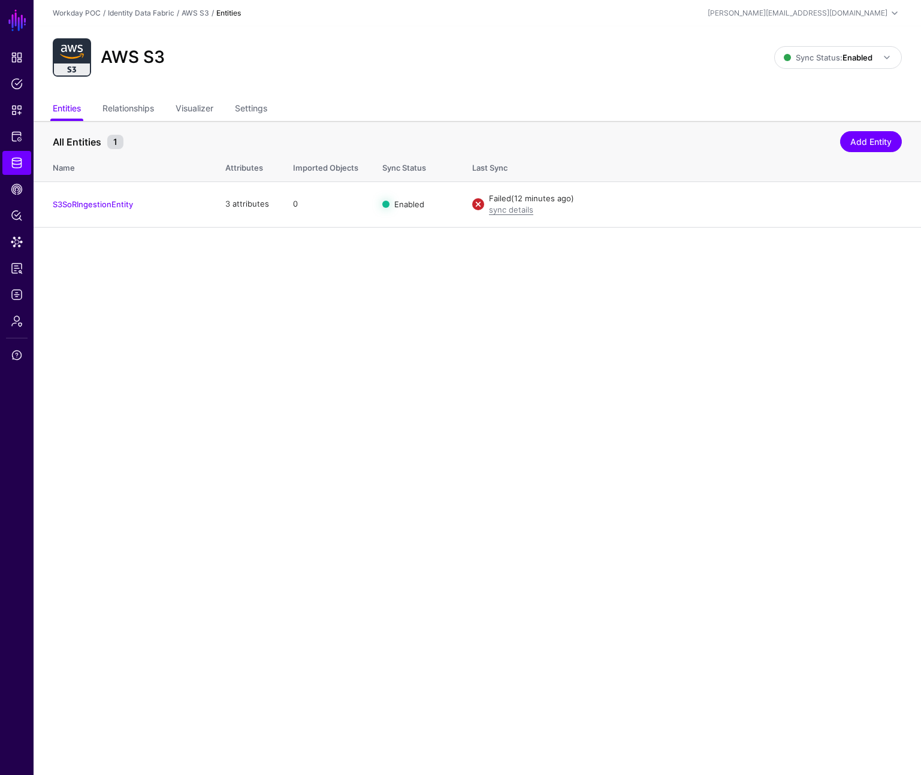
click at [453, 376] on main "SGNL Dashboard Policies Snippets Protected Systems Identity Data Fabric CAEP Hu…" at bounding box center [460, 387] width 921 height 775
click at [143, 109] on link "Relationships" at bounding box center [128, 109] width 52 height 23
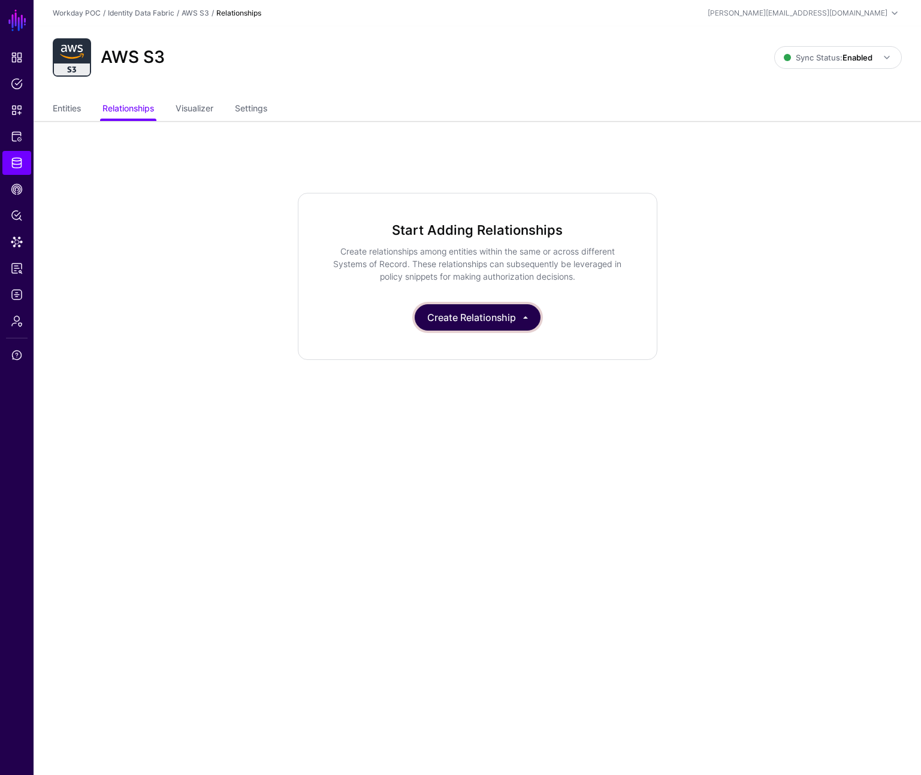
click at [524, 321] on button "Create Relationship" at bounding box center [478, 317] width 126 height 26
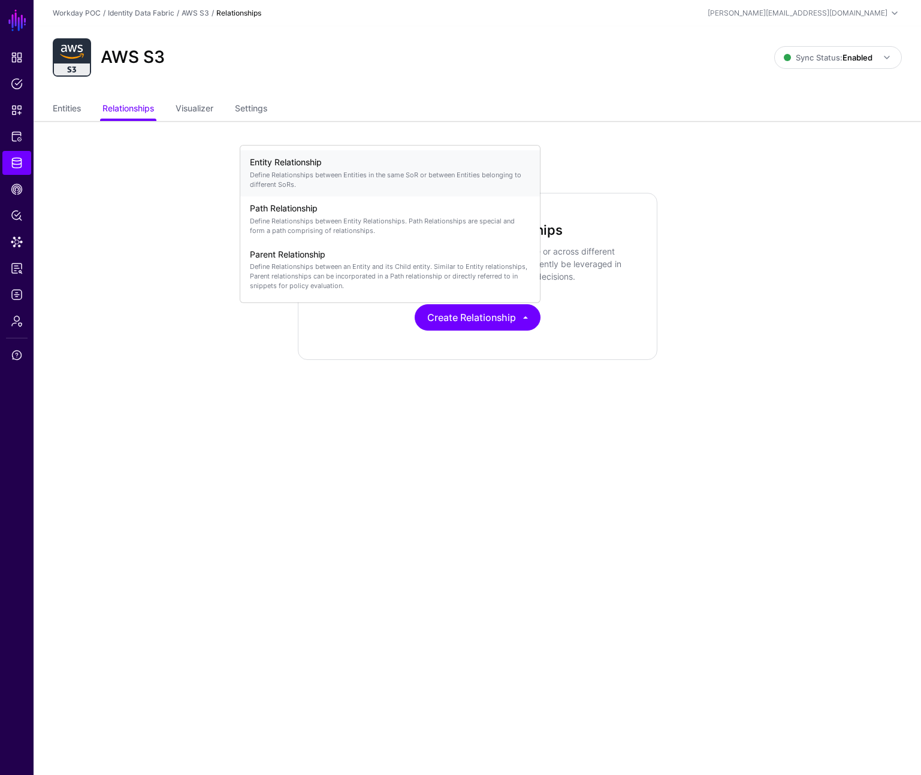
click at [299, 173] on p "Define Relationships between Entities in the same SoR or between Entities belon…" at bounding box center [390, 179] width 280 height 19
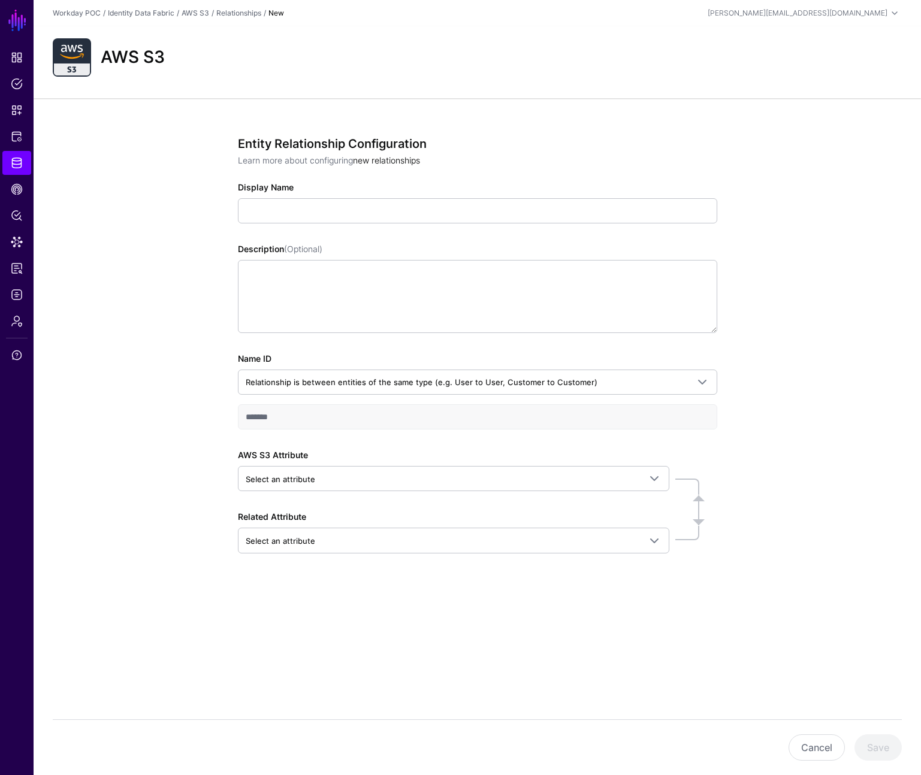
click at [389, 159] on link "new relationships" at bounding box center [386, 160] width 67 height 10
click at [21, 193] on span "CAEP Hub" at bounding box center [17, 189] width 12 height 12
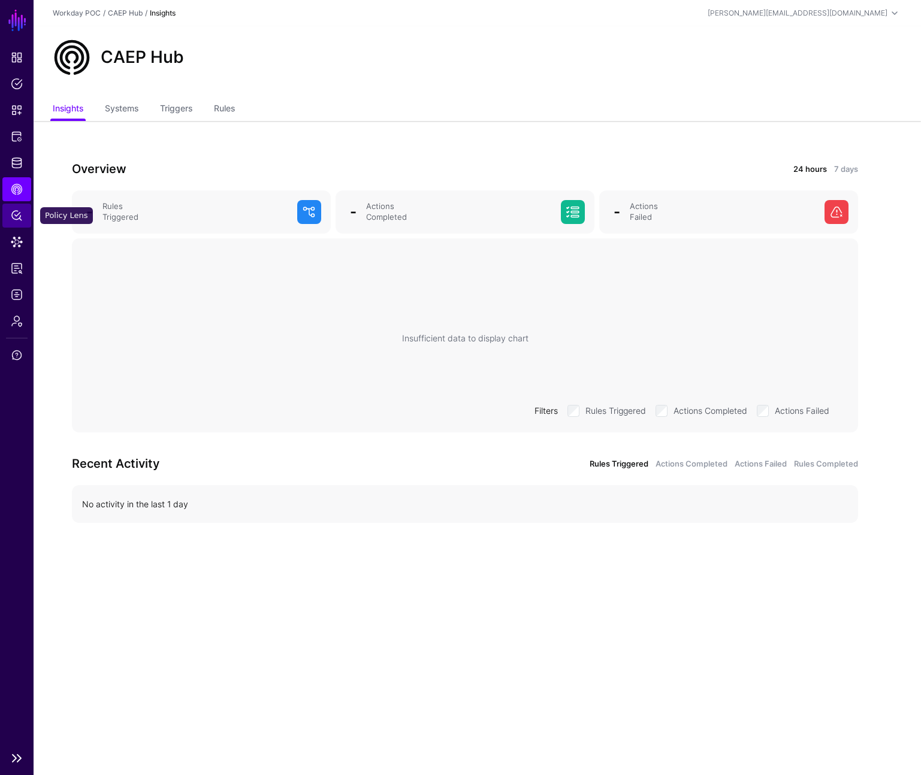
click at [17, 219] on span "Policy Lens" at bounding box center [17, 216] width 12 height 12
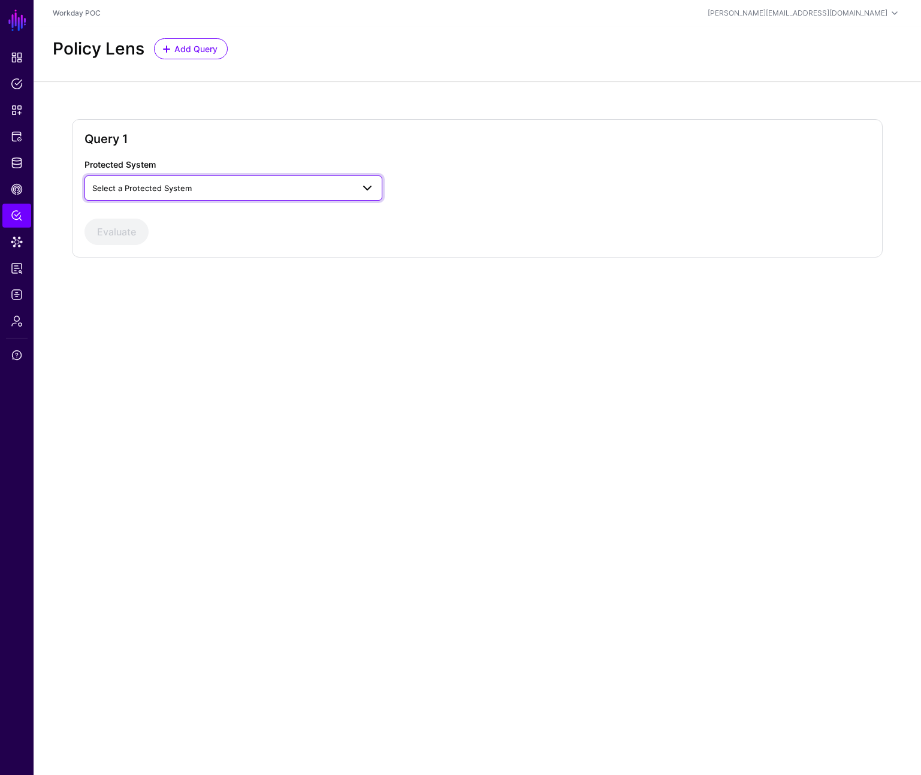
click at [144, 191] on span "Select a Protected System" at bounding box center [141, 188] width 99 height 10
click at [20, 240] on span "Data Lens" at bounding box center [17, 242] width 12 height 12
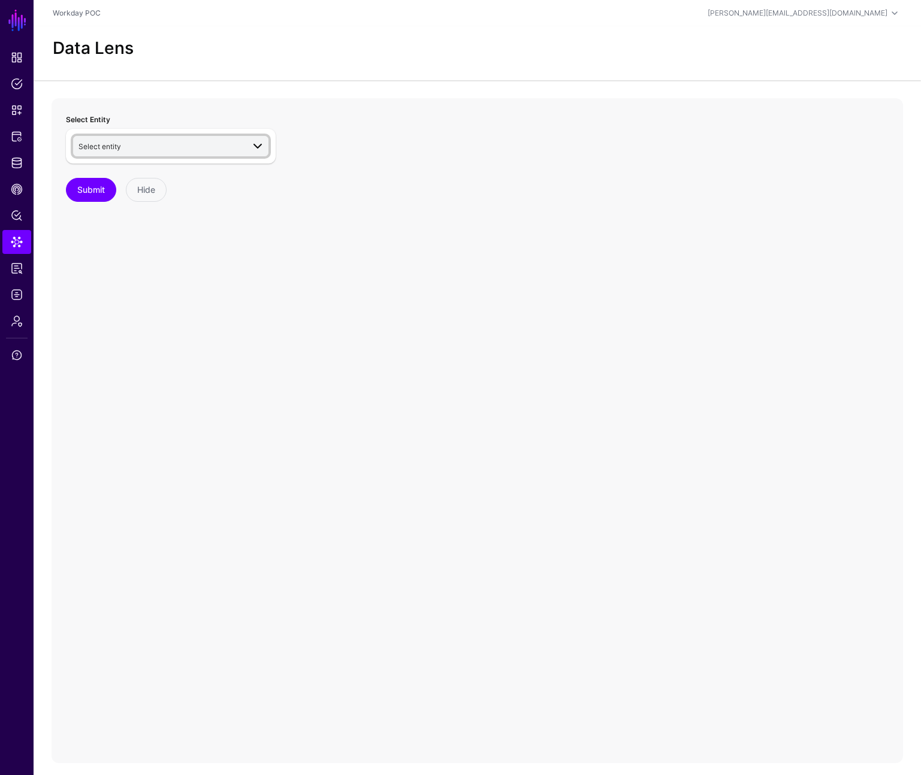
click at [101, 142] on span "Select entity" at bounding box center [99, 146] width 43 height 9
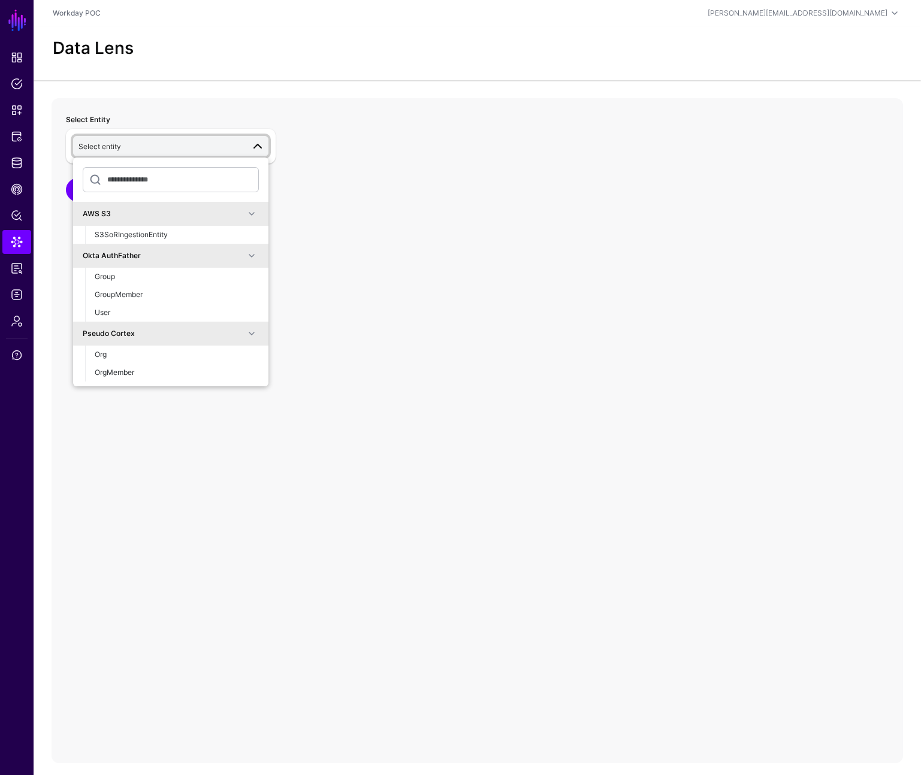
click at [320, 456] on div "Select Entity Select entity AWS S3 S3SoRIngestionEntity Okta AuthFather Group G…" at bounding box center [477, 430] width 851 height 665
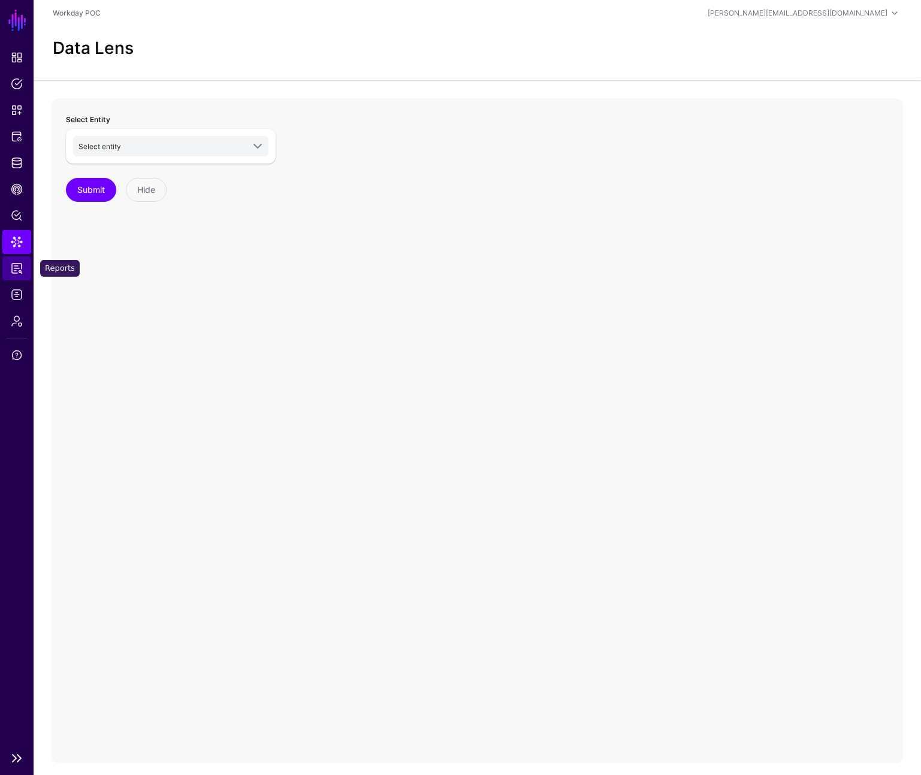
click at [19, 264] on span "Reports" at bounding box center [17, 268] width 12 height 12
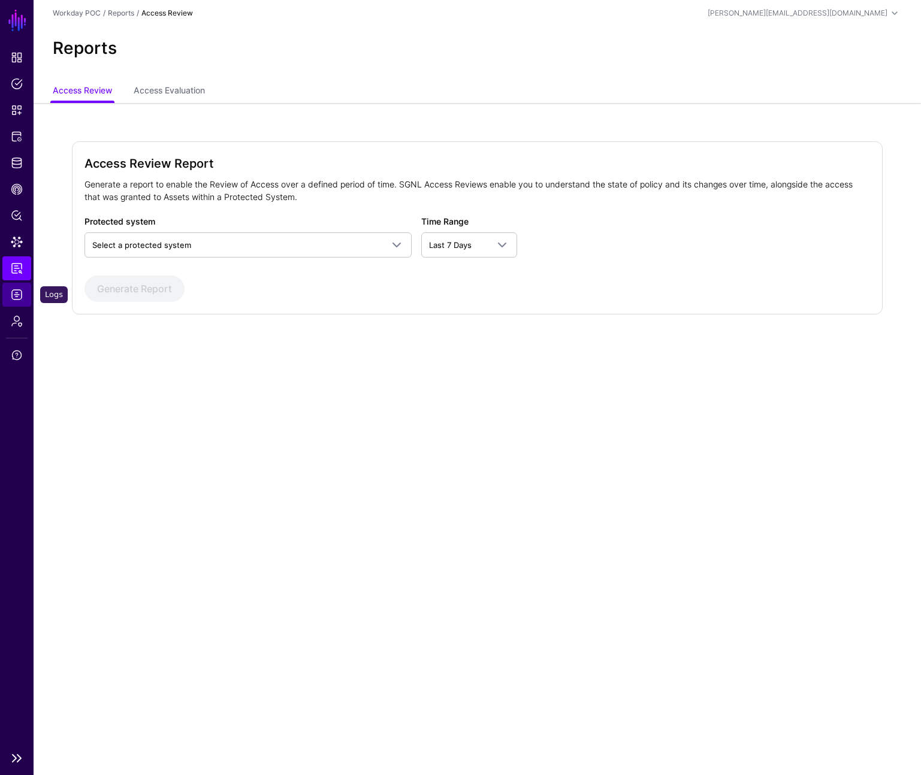
click at [18, 297] on span "Logs" at bounding box center [17, 295] width 12 height 12
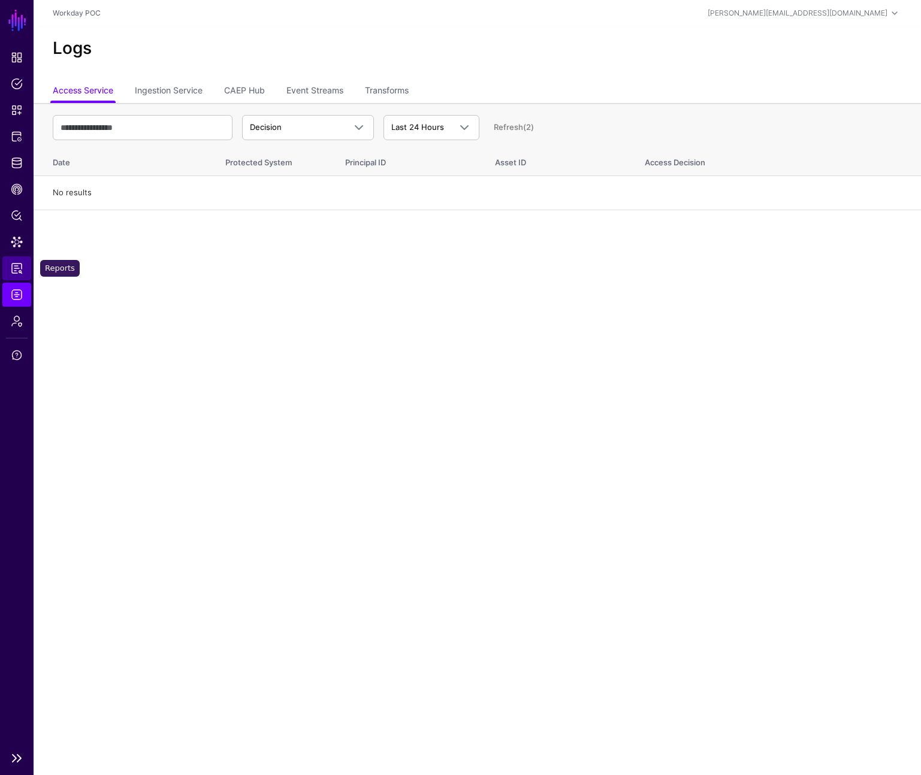
click at [15, 271] on span "Reports" at bounding box center [17, 268] width 12 height 12
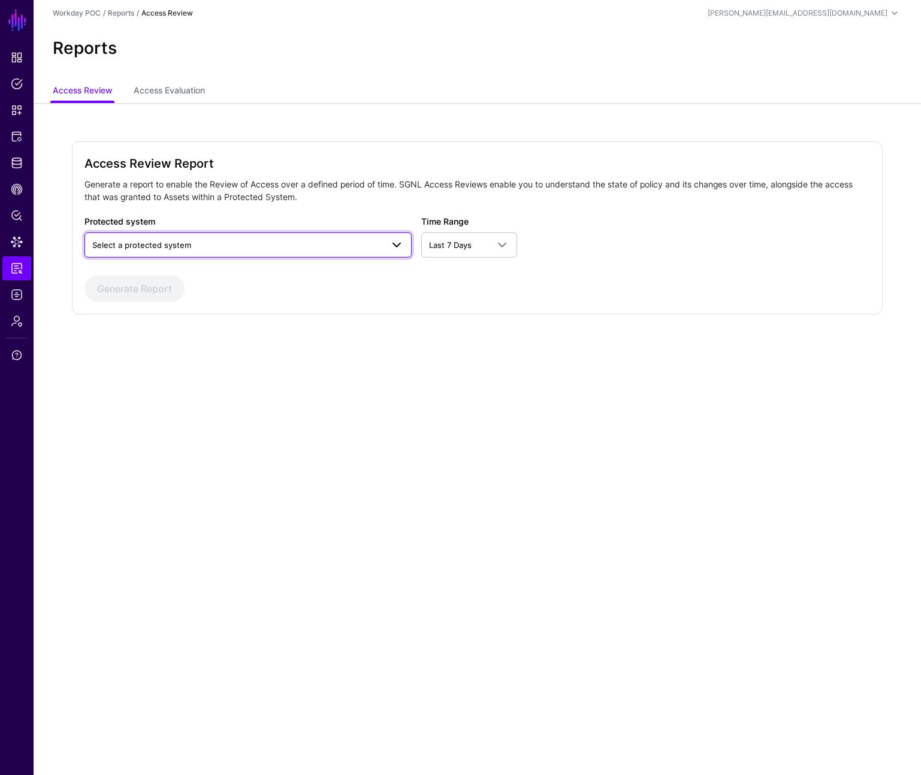
click at [225, 244] on span "Select a protected system" at bounding box center [237, 244] width 290 height 13
click at [15, 164] on span "Identity Data Fabric" at bounding box center [17, 163] width 12 height 12
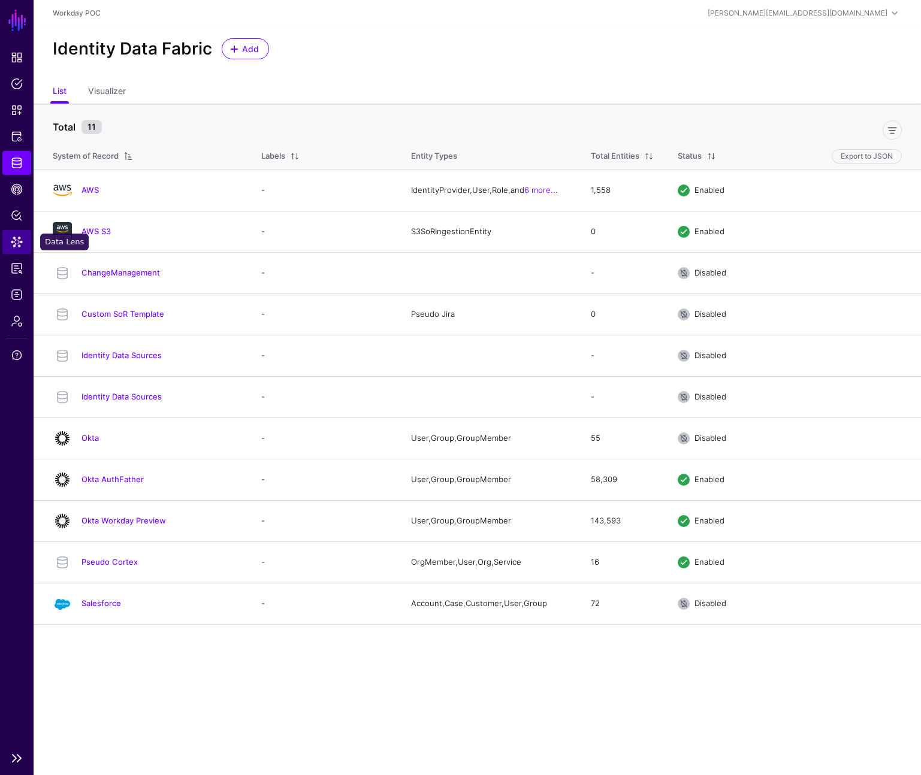
click at [16, 240] on span "Data Lens" at bounding box center [17, 242] width 12 height 12
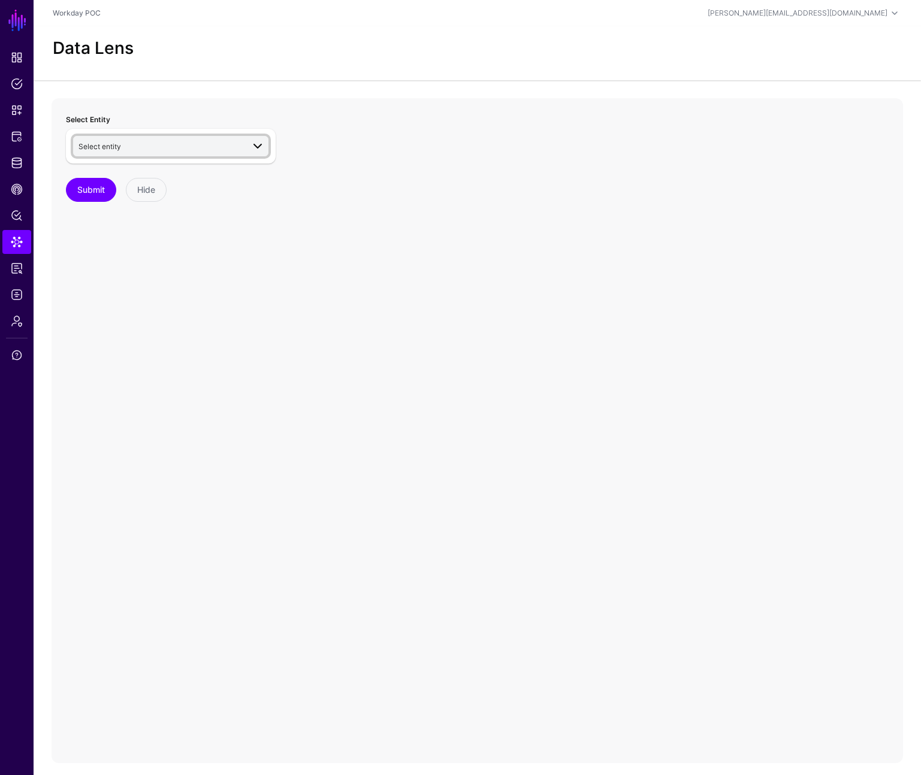
click at [159, 141] on span "Select entity" at bounding box center [160, 146] width 165 height 13
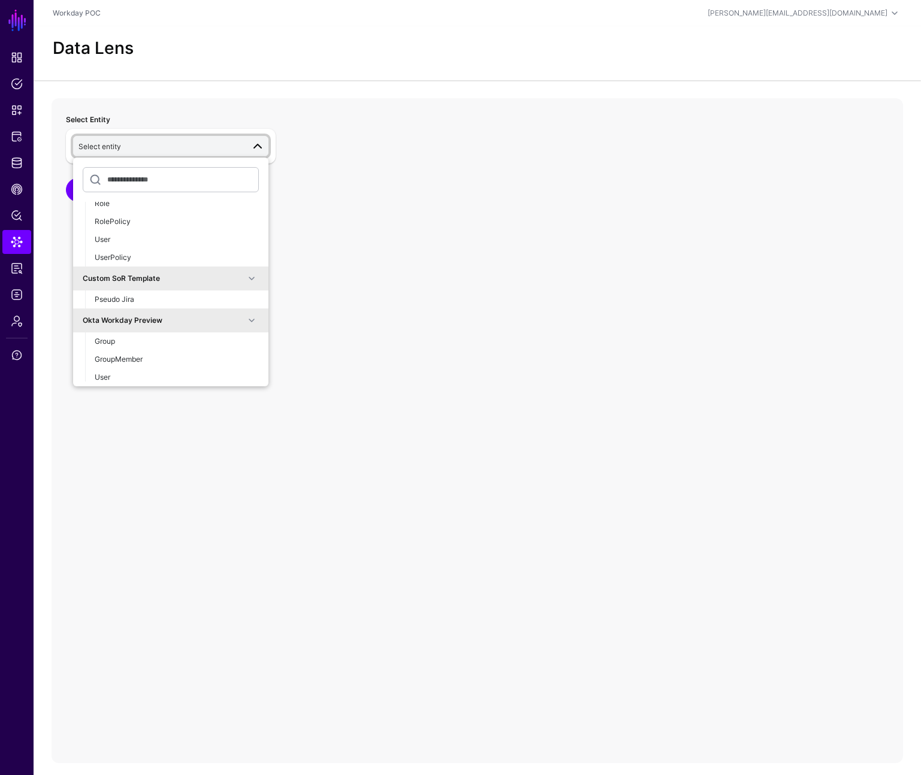
scroll to position [341, 0]
click at [171, 295] on div "Pseudo Jira" at bounding box center [177, 294] width 164 height 11
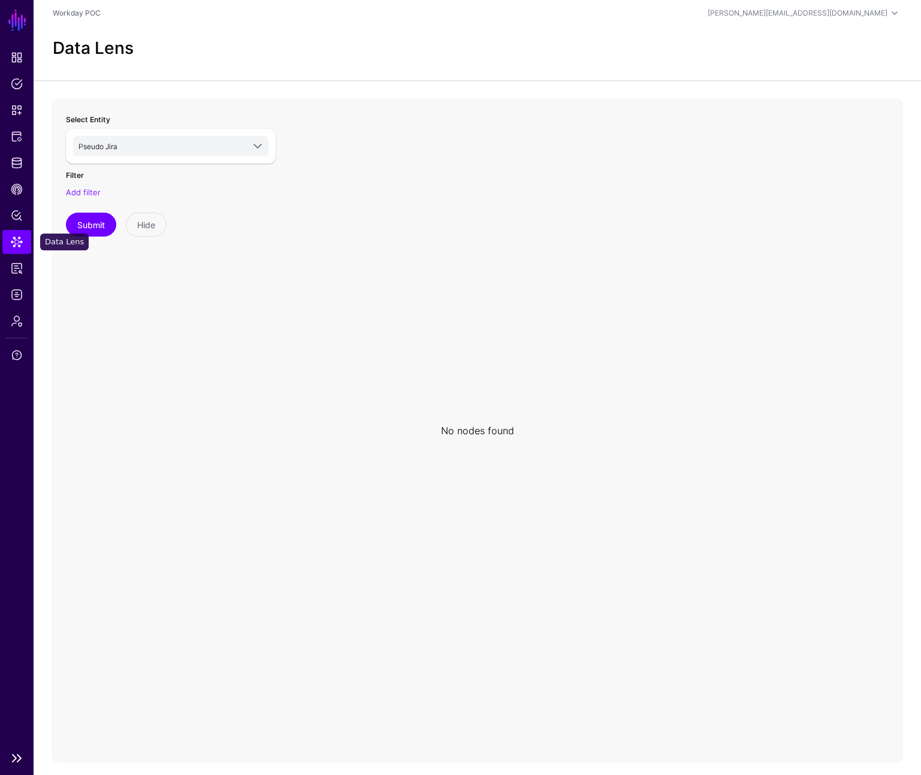
click at [10, 237] on link "Data Lens" at bounding box center [16, 242] width 29 height 24
click at [17, 164] on span "Identity Data Fabric" at bounding box center [17, 163] width 12 height 12
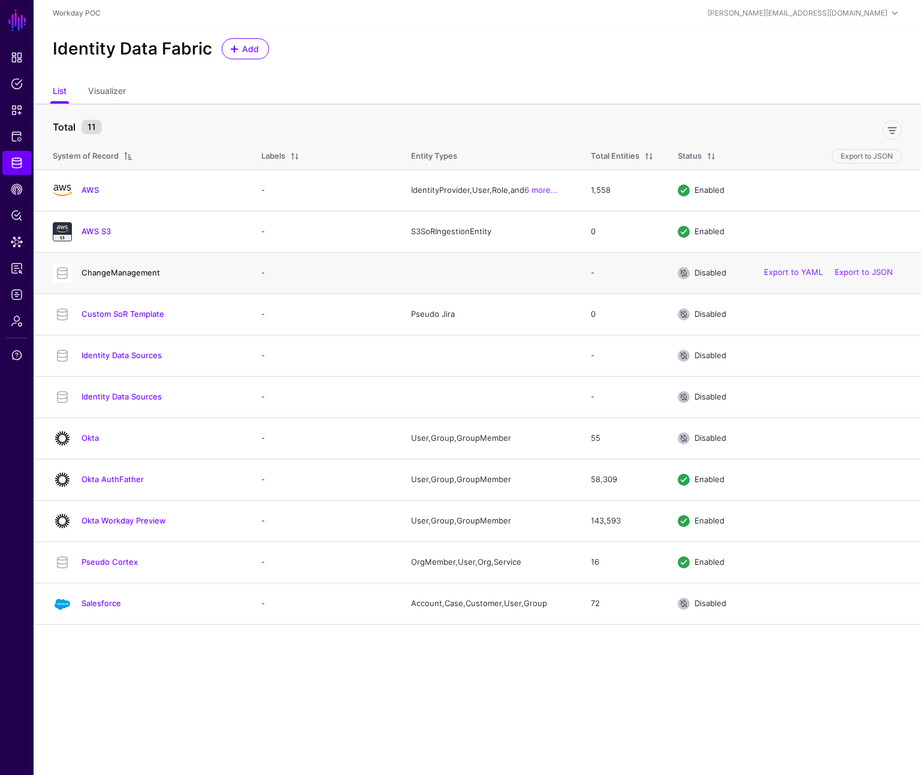
click at [136, 277] on link "ChangeManagement" at bounding box center [120, 273] width 78 height 10
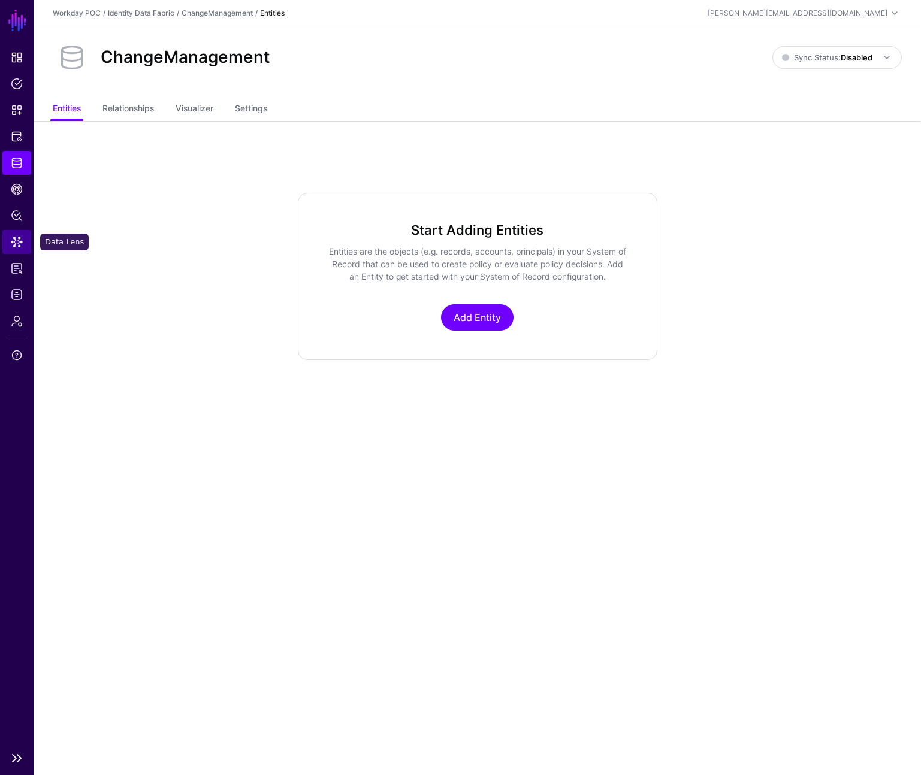
click at [19, 238] on span "Data Lens" at bounding box center [17, 242] width 12 height 12
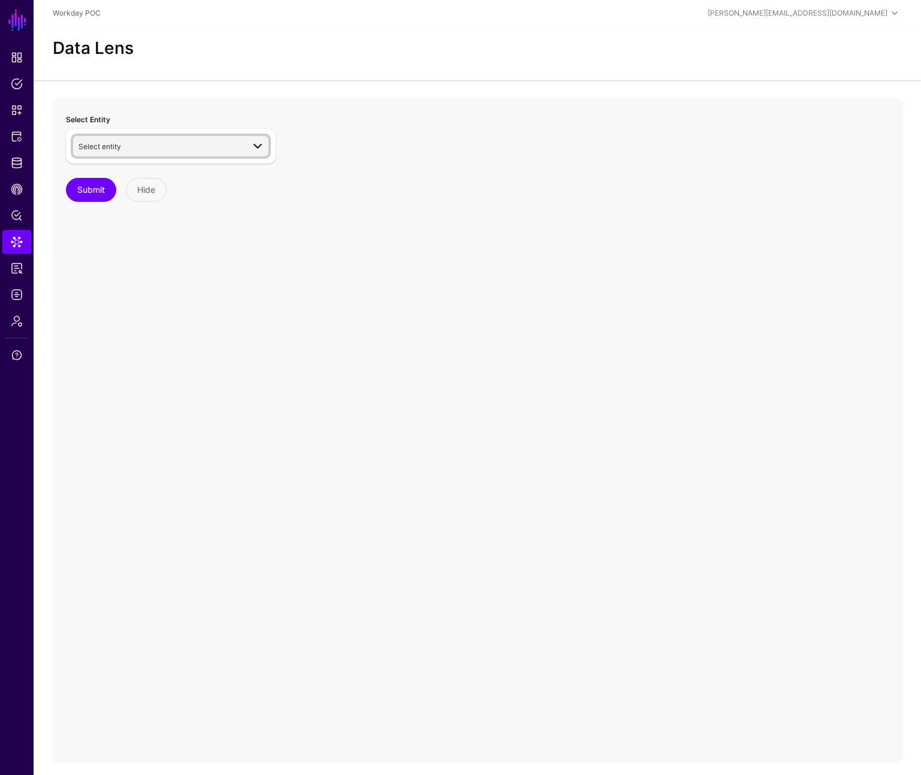
click at [175, 149] on span "Select entity" at bounding box center [160, 146] width 165 height 13
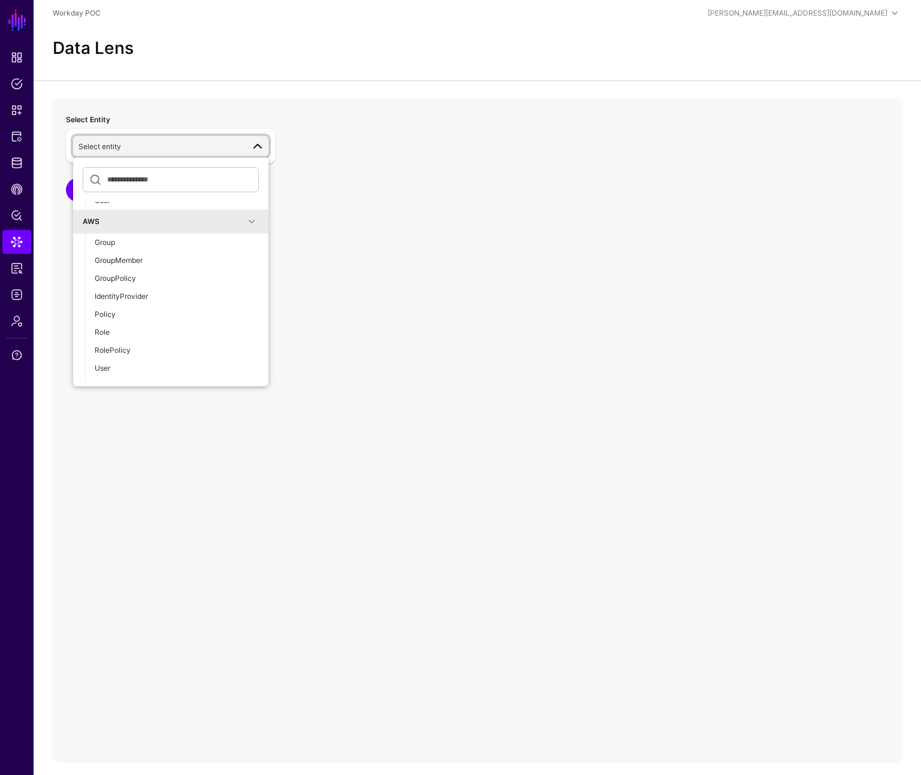
scroll to position [142, 0]
click at [174, 285] on div "AWS" at bounding box center [164, 287] width 162 height 11
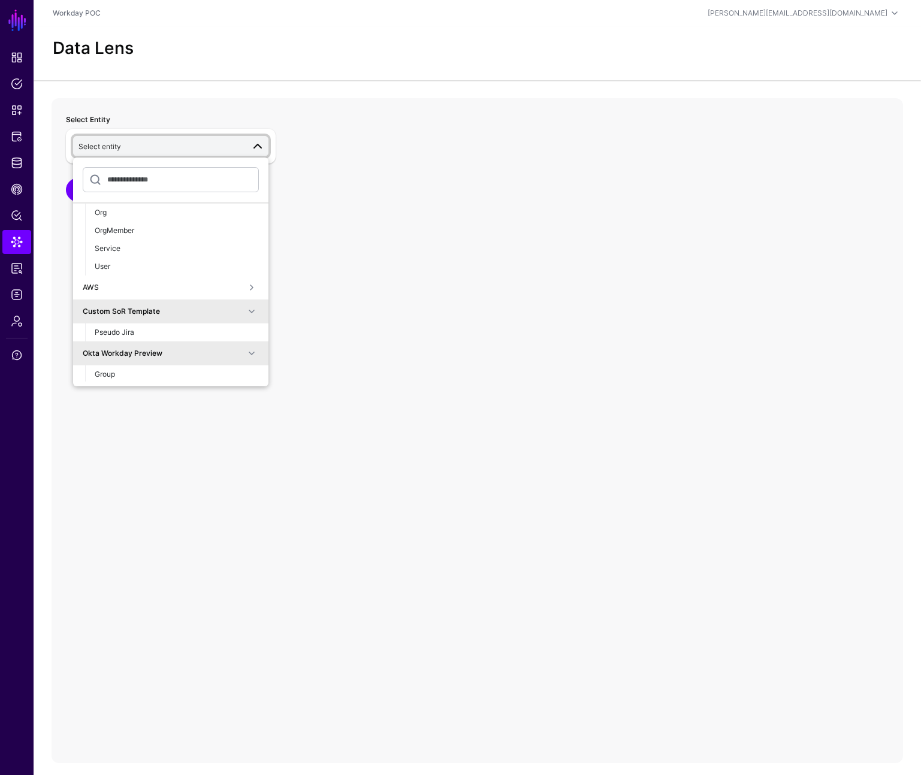
click at [244, 312] on span at bounding box center [251, 311] width 14 height 14
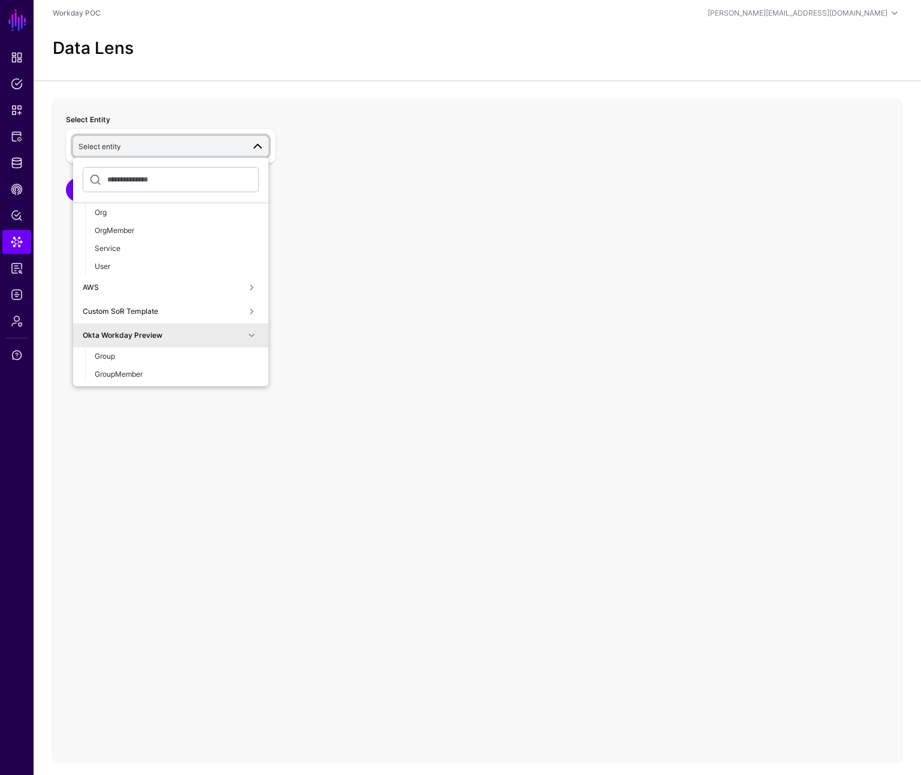
click at [244, 338] on span at bounding box center [251, 335] width 14 height 14
click at [244, 356] on span at bounding box center [251, 359] width 14 height 14
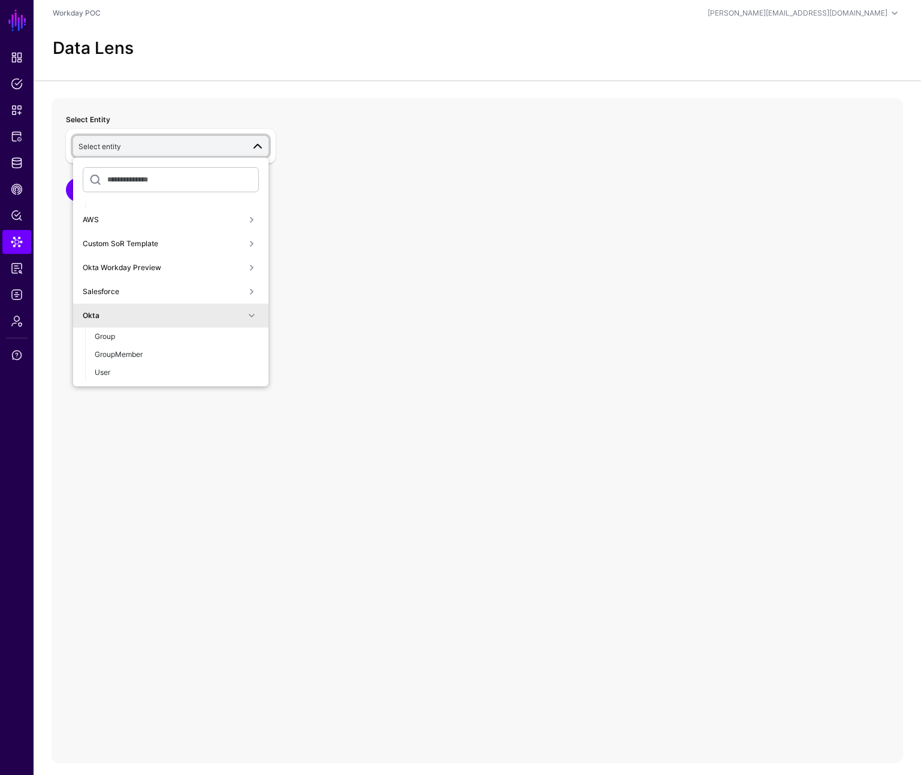
click at [244, 316] on span at bounding box center [251, 316] width 14 height 14
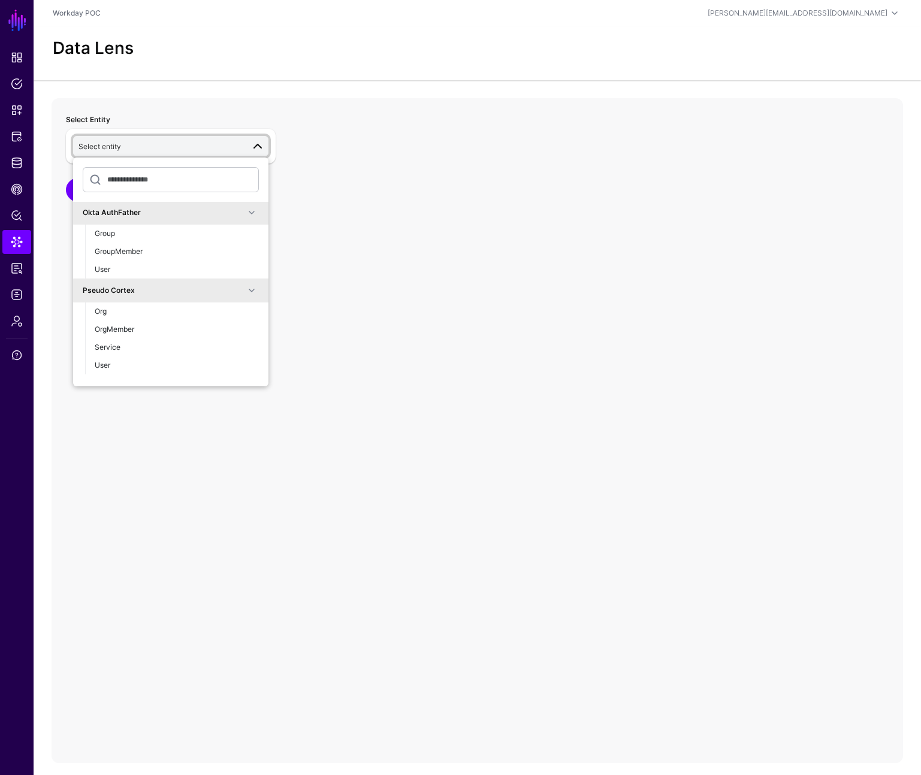
scroll to position [40, 0]
click at [244, 295] on span at bounding box center [251, 294] width 14 height 14
click at [244, 213] on span at bounding box center [251, 216] width 14 height 14
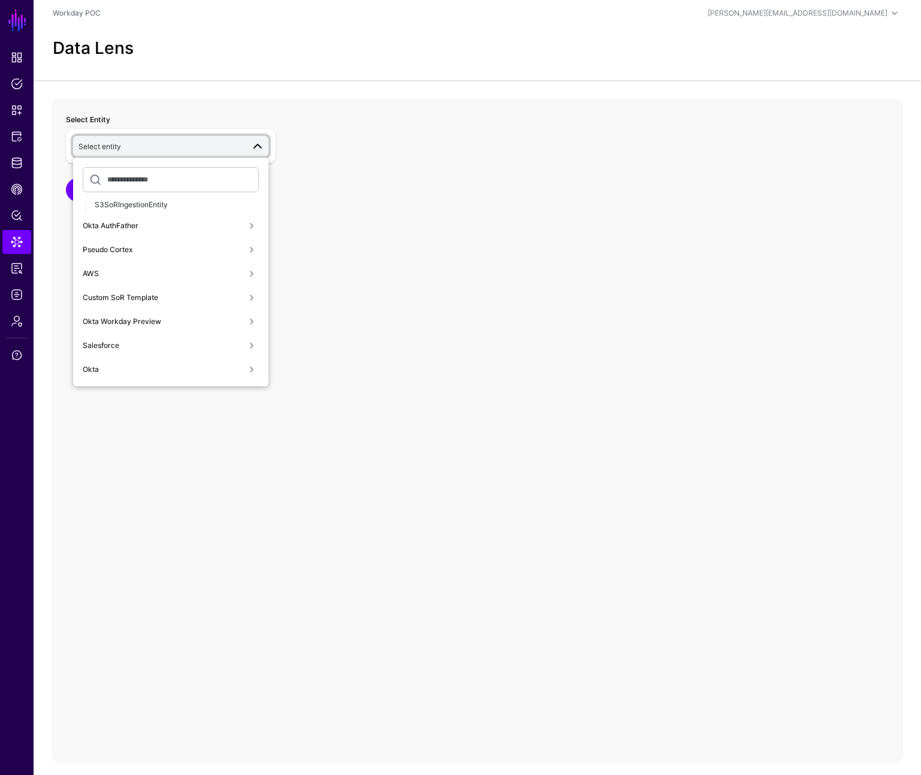
scroll to position [0, 0]
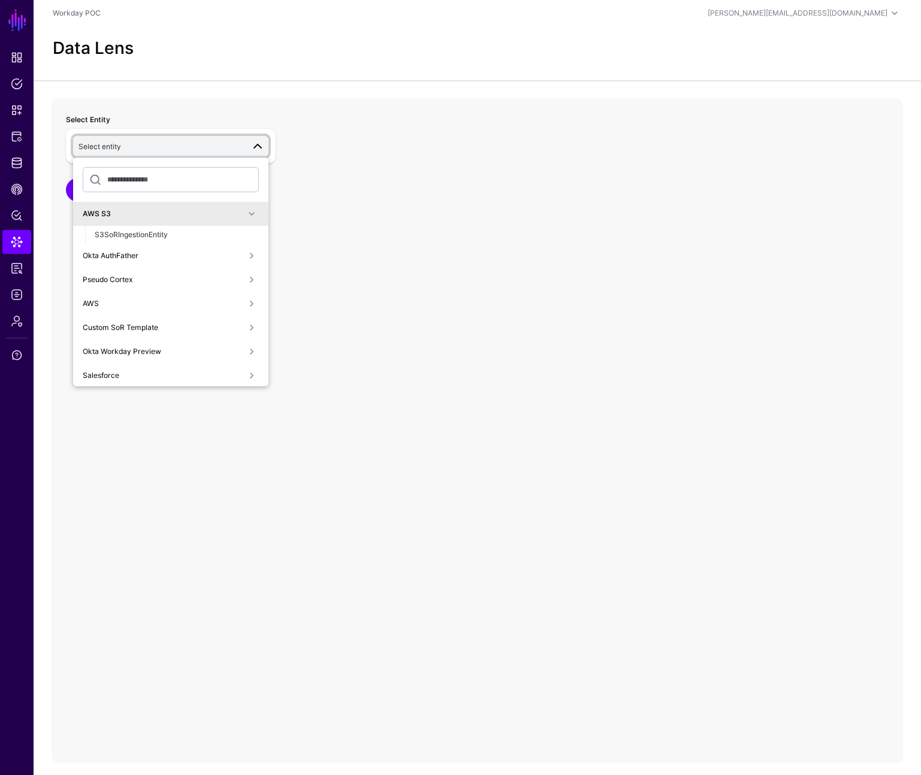
click at [244, 214] on span at bounding box center [251, 214] width 14 height 14
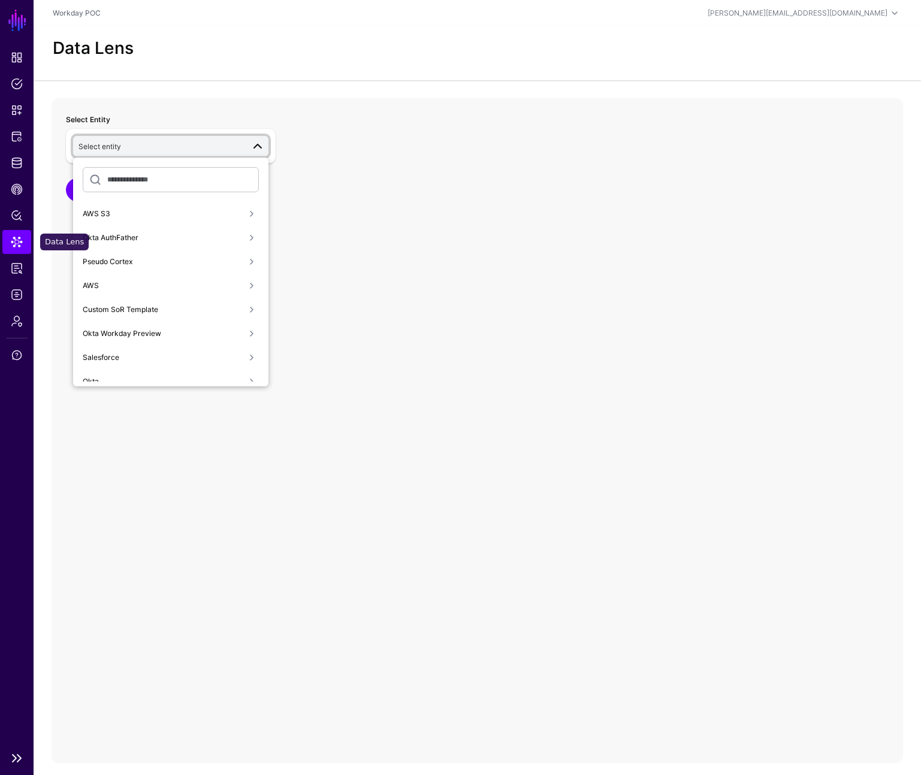
click at [25, 240] on link "Data Lens" at bounding box center [16, 242] width 29 height 24
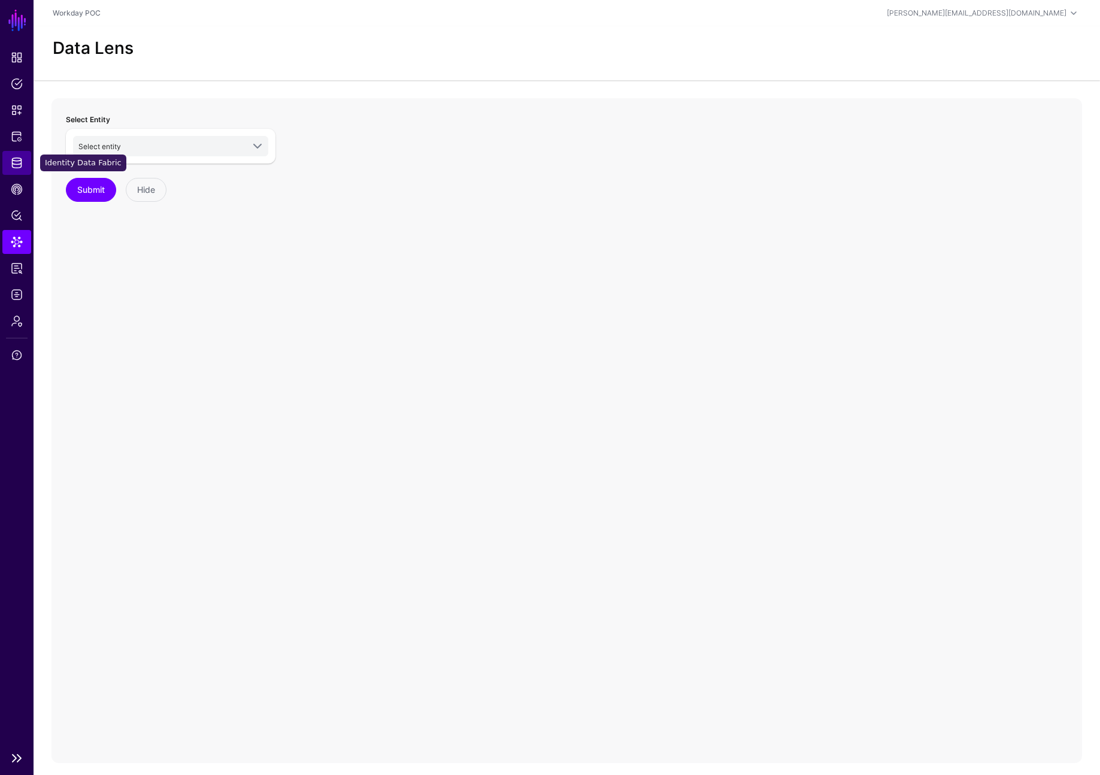
click at [22, 164] on span "Identity Data Fabric" at bounding box center [17, 163] width 12 height 12
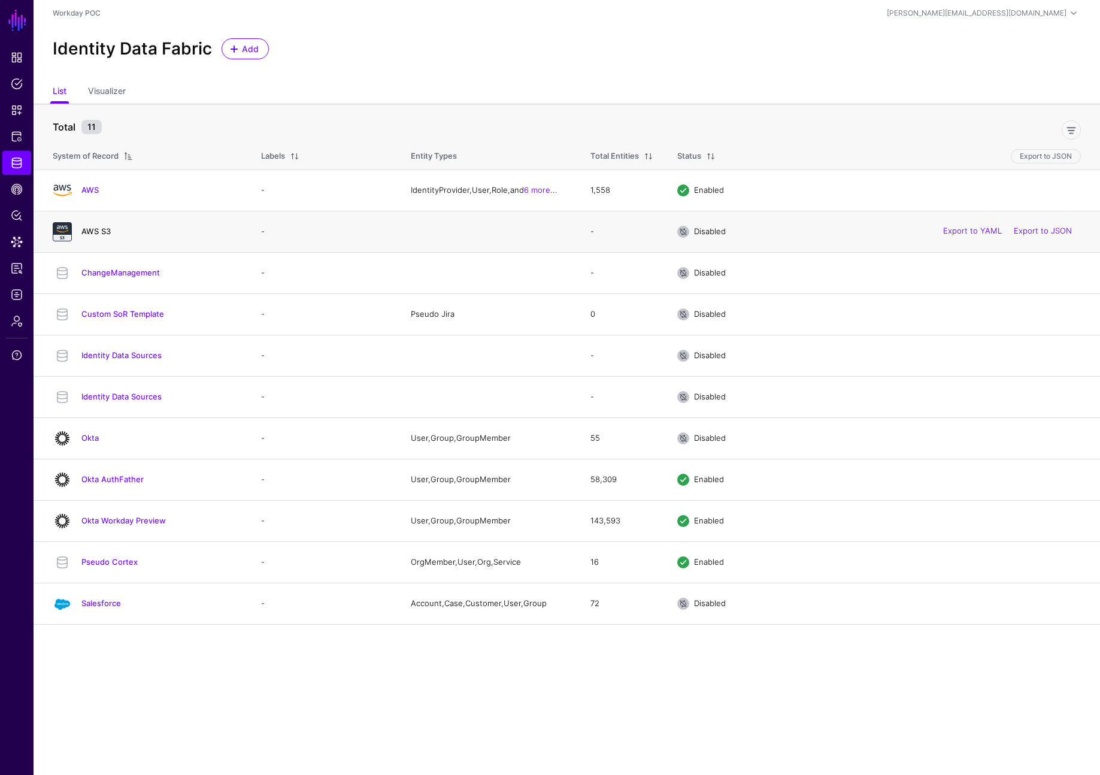
click at [95, 233] on link "AWS S3" at bounding box center [95, 231] width 29 height 10
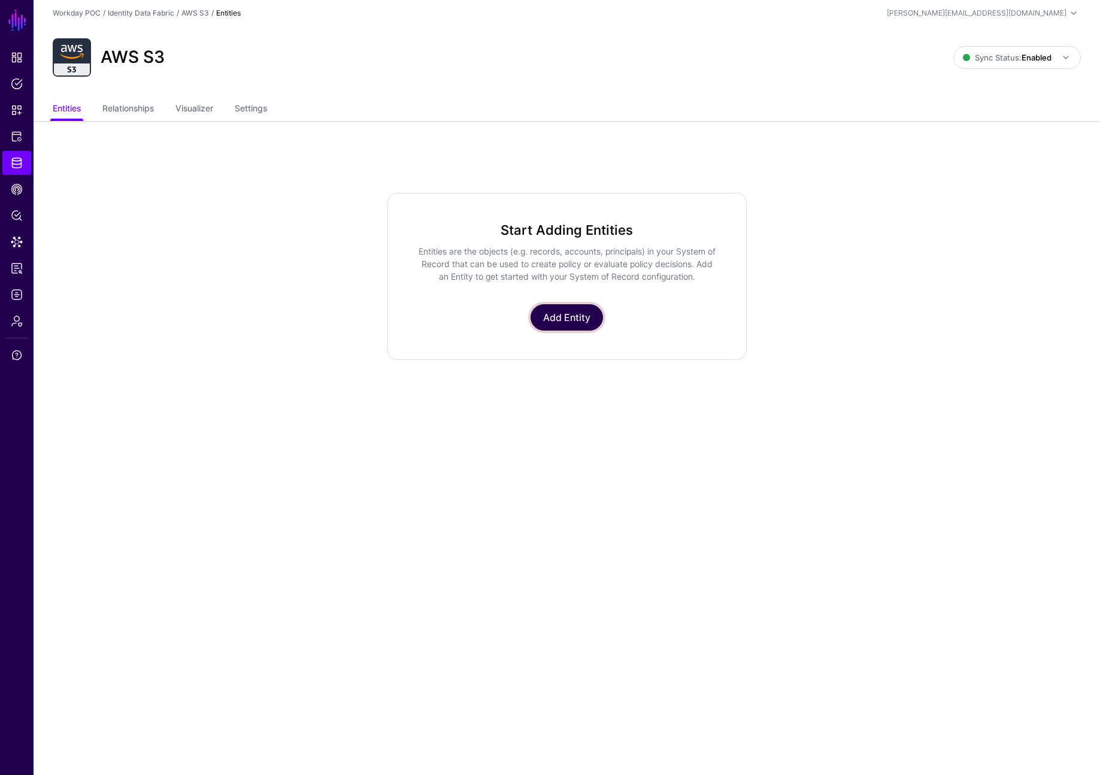
click at [565, 329] on link "Add Entity" at bounding box center [567, 317] width 72 height 26
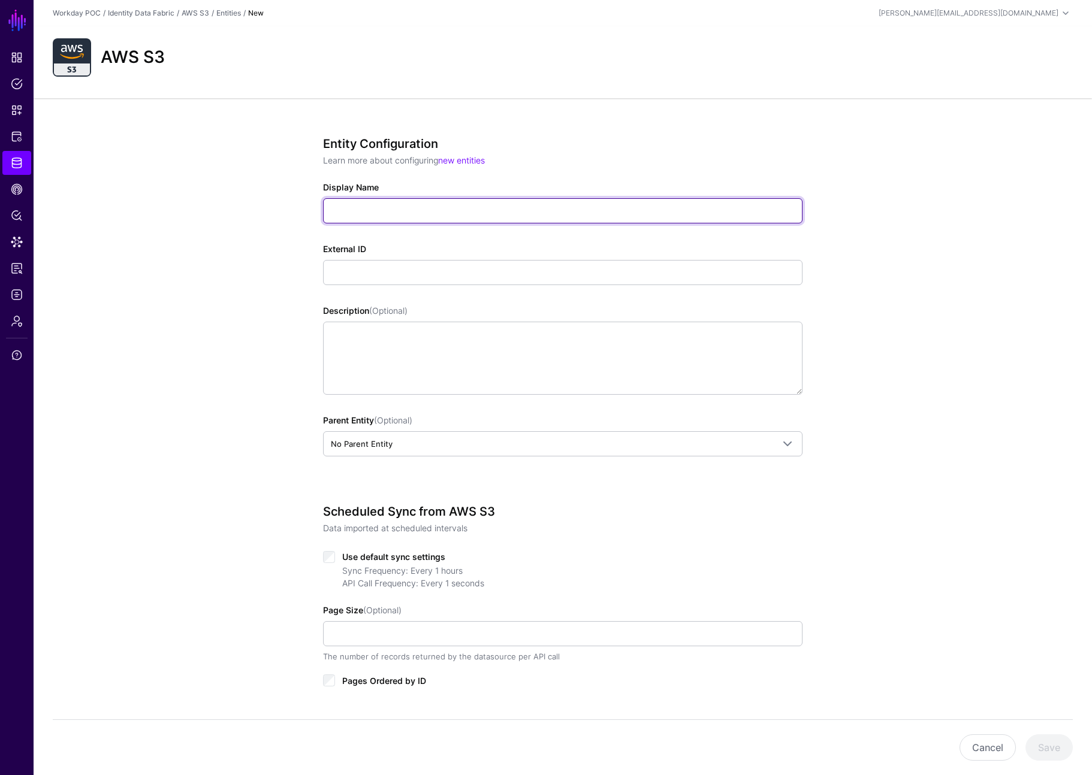
click at [406, 217] on input "Display Name" at bounding box center [562, 210] width 479 height 25
type input "****"
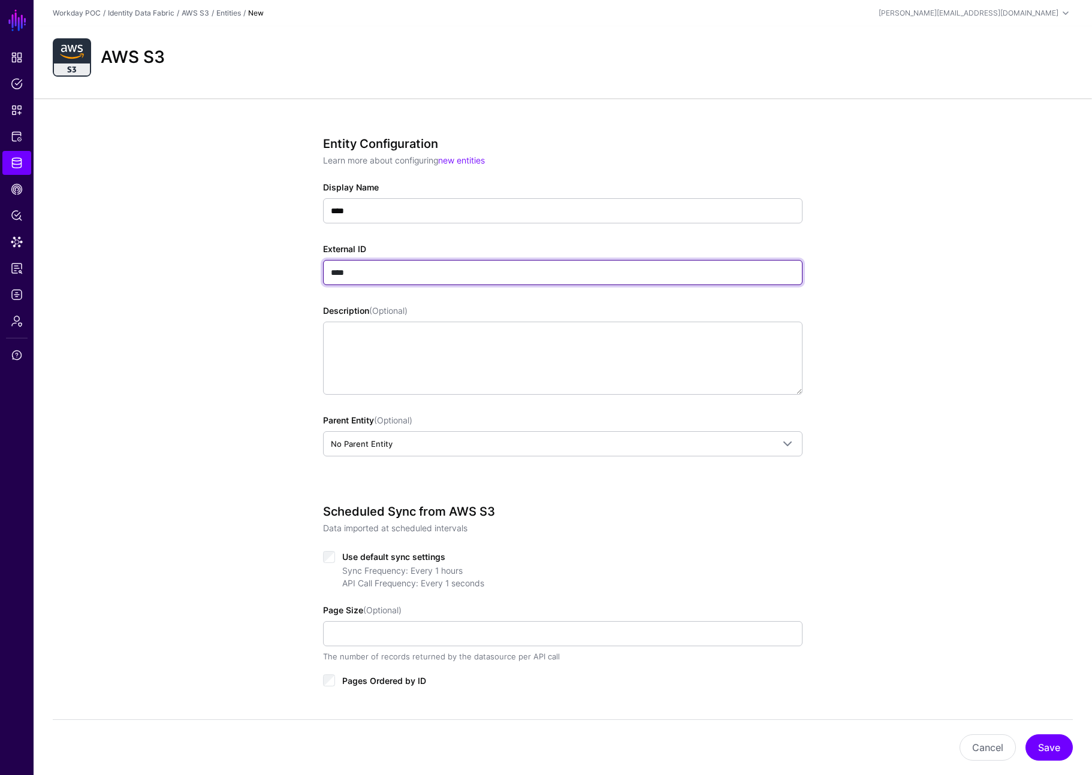
type input "****"
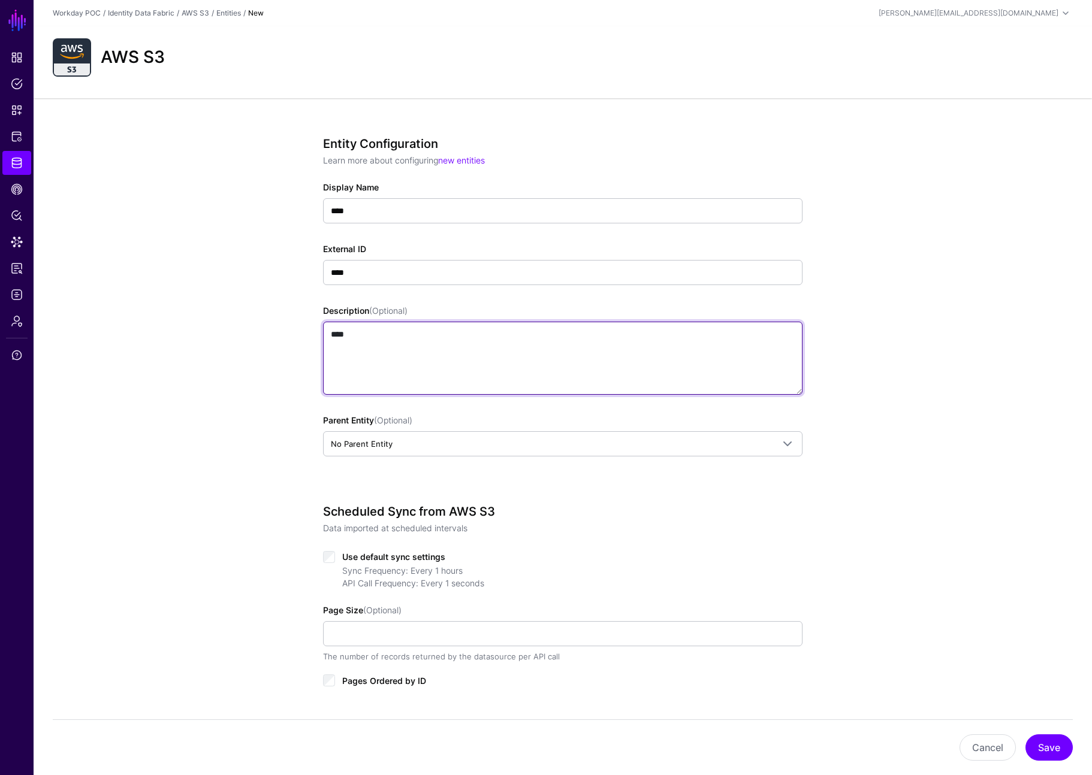
type textarea "****"
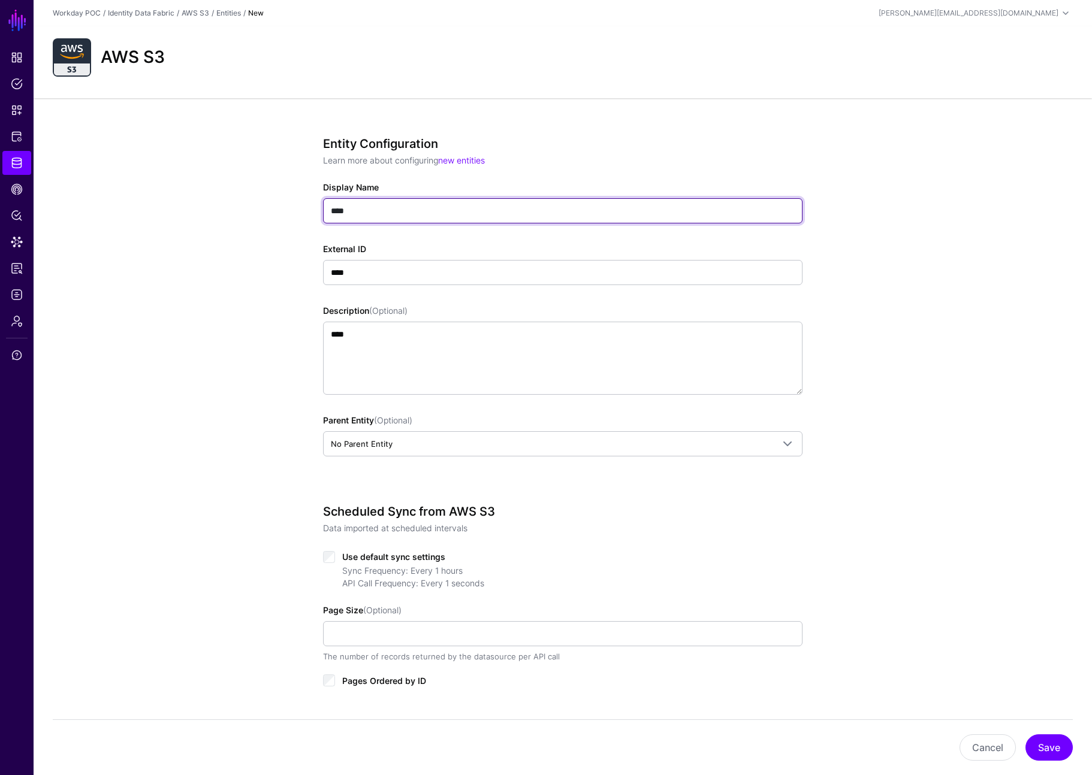
click at [373, 217] on input "****" at bounding box center [562, 210] width 479 height 25
type input "*"
type input "********"
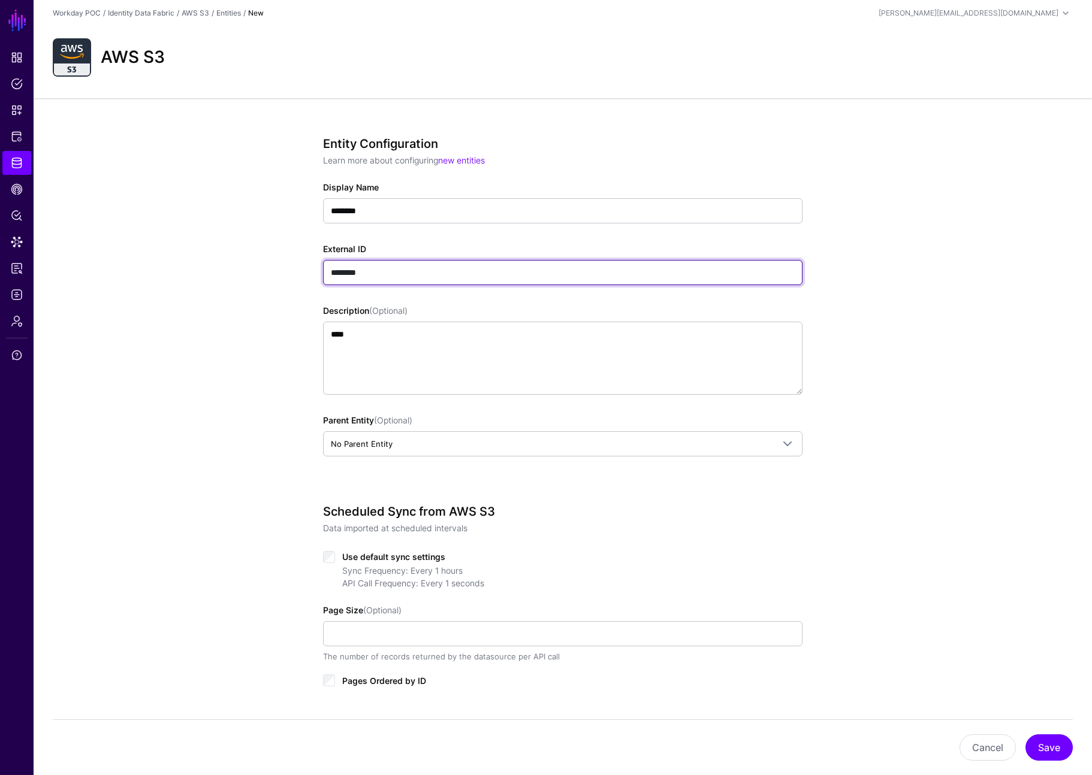
scroll to position [138, 0]
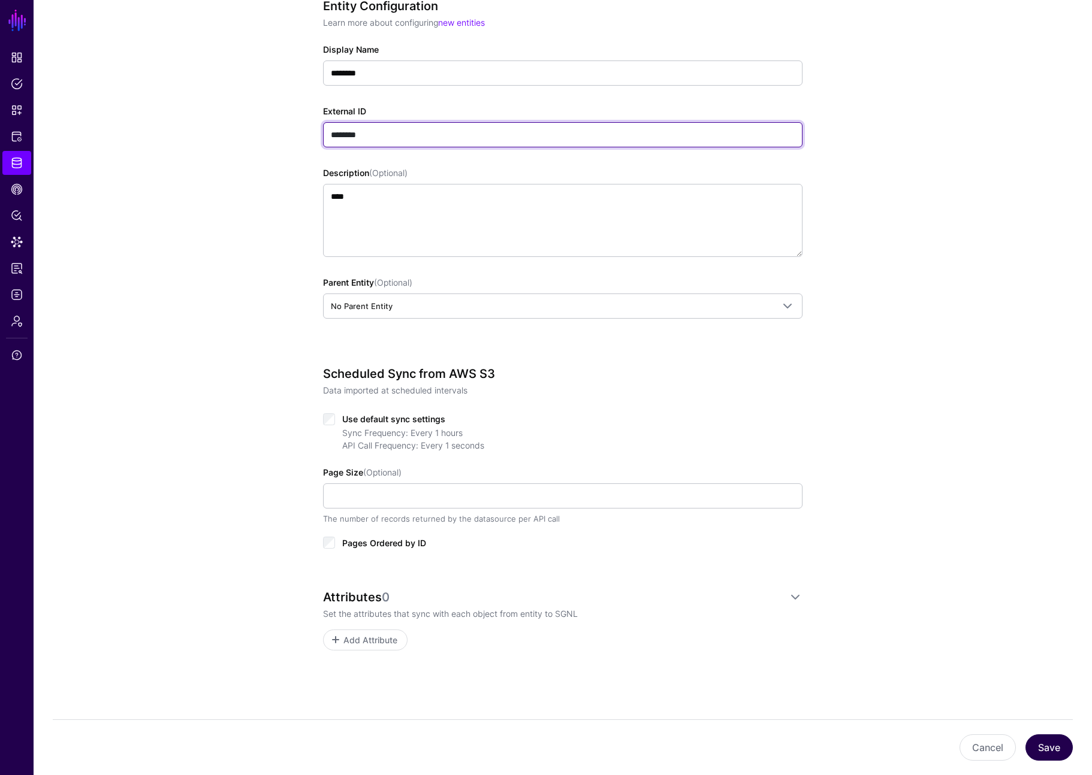
type input "********"
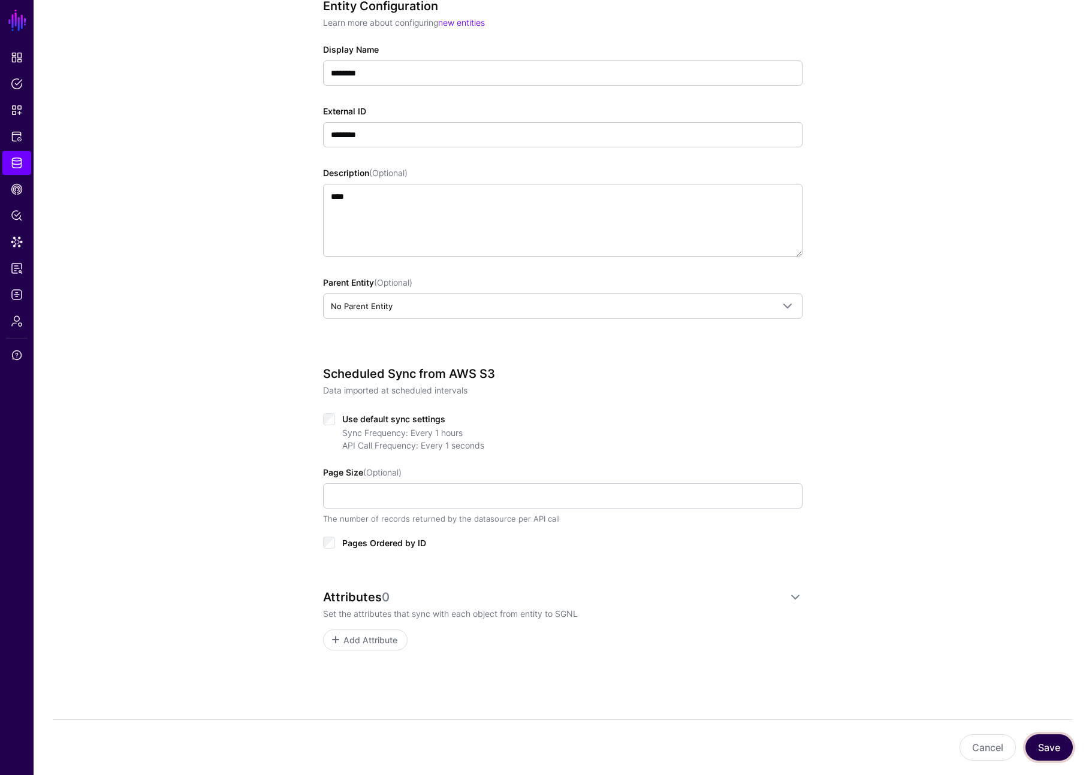
click at [920, 745] on button "Save" at bounding box center [1048, 747] width 47 height 26
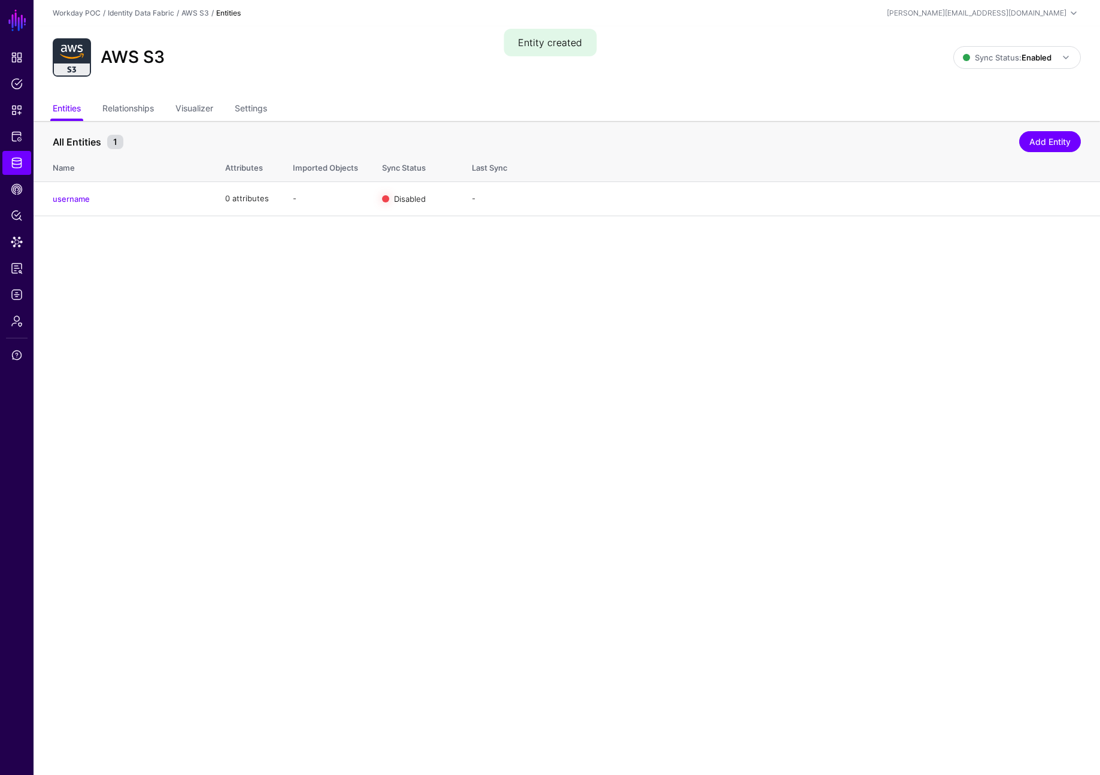
click at [311, 285] on main "SGNL Dashboard Policies Snippets Protected Systems Identity Data Fabric CAEP Hu…" at bounding box center [550, 387] width 1100 height 775
click at [920, 196] on link "Enable Sync" at bounding box center [951, 198] width 46 height 10
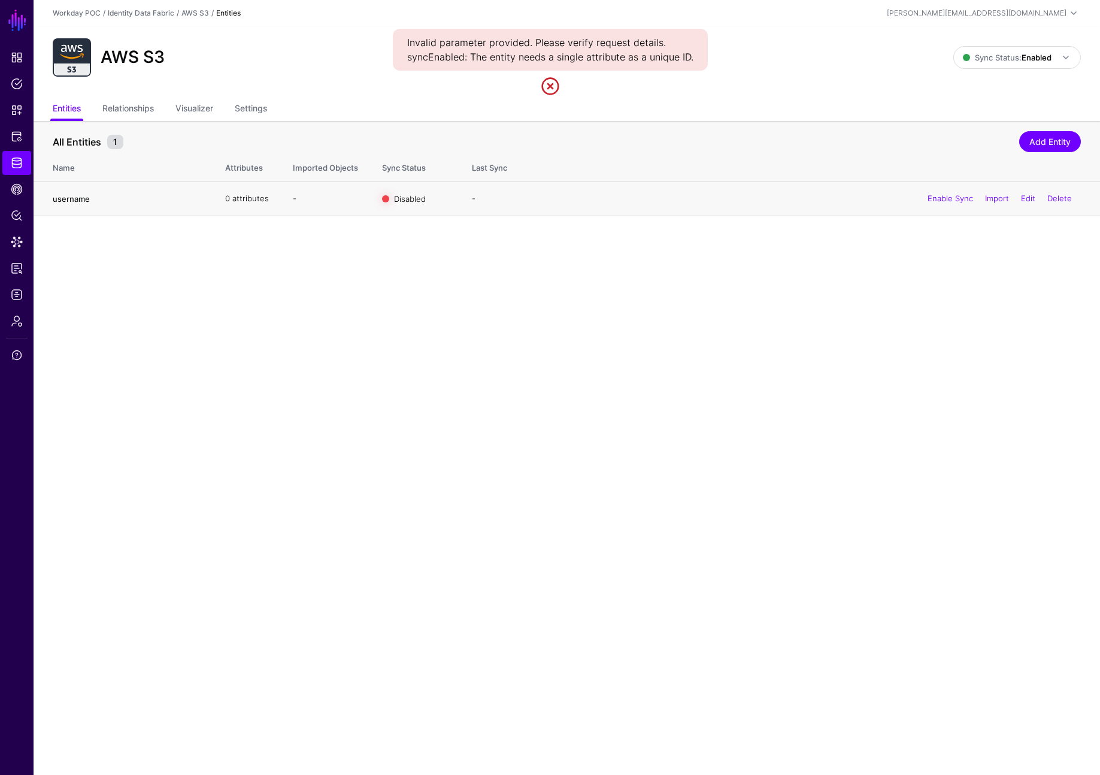
click at [81, 199] on link "username" at bounding box center [71, 199] width 37 height 10
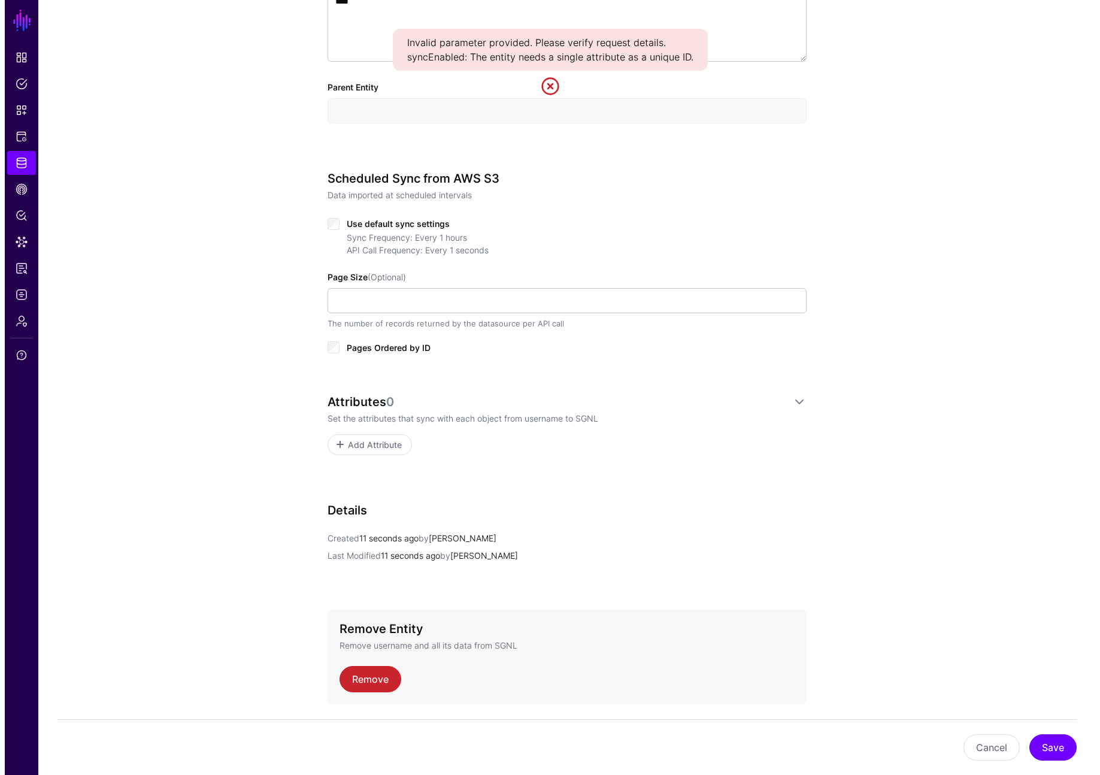
scroll to position [485, 0]
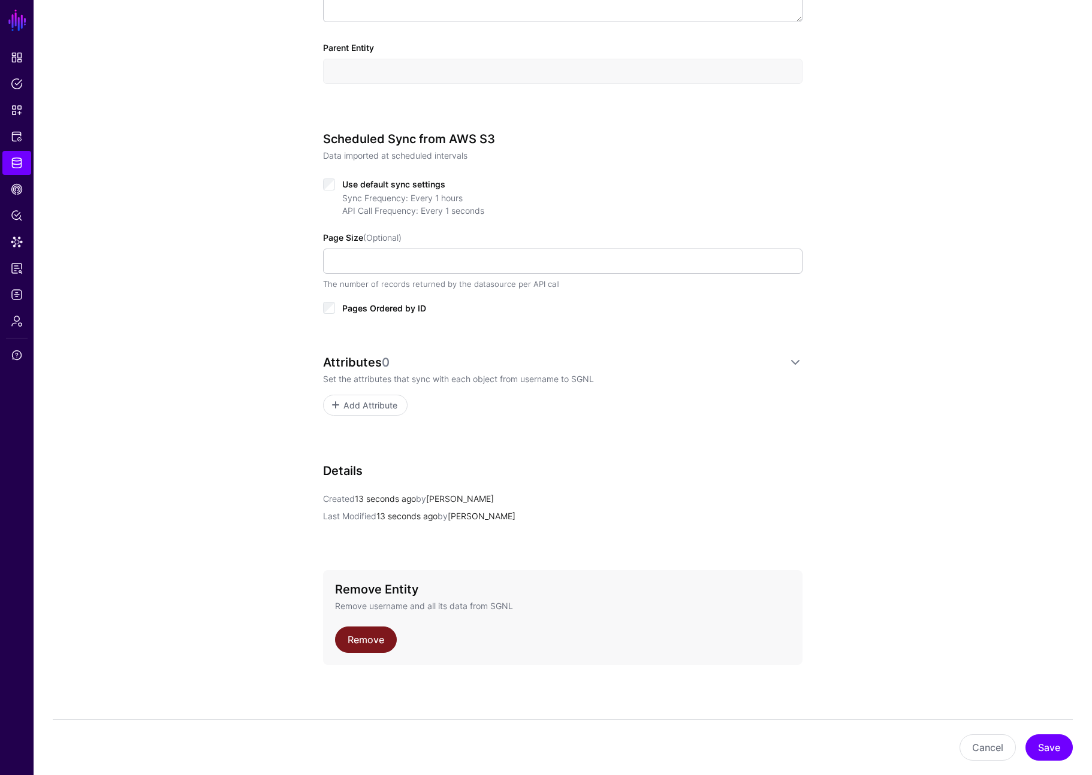
click at [377, 642] on link "Remove" at bounding box center [366, 640] width 62 height 26
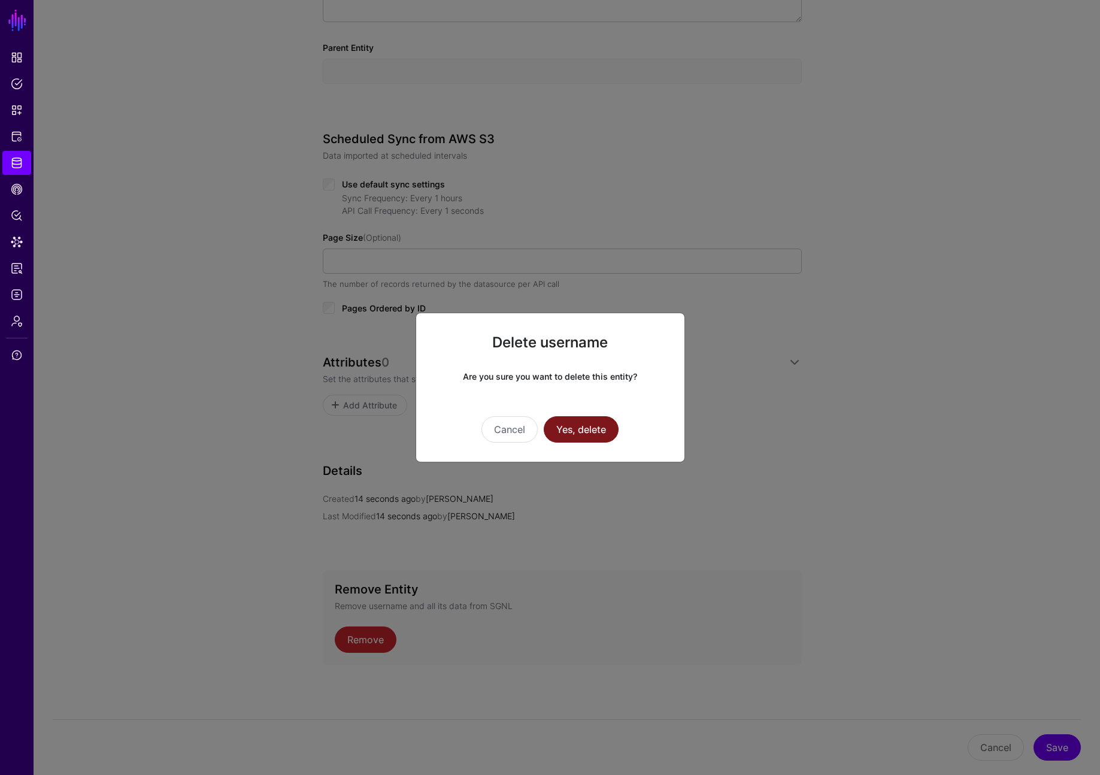
click at [606, 436] on button "Yes, delete" at bounding box center [581, 429] width 75 height 26
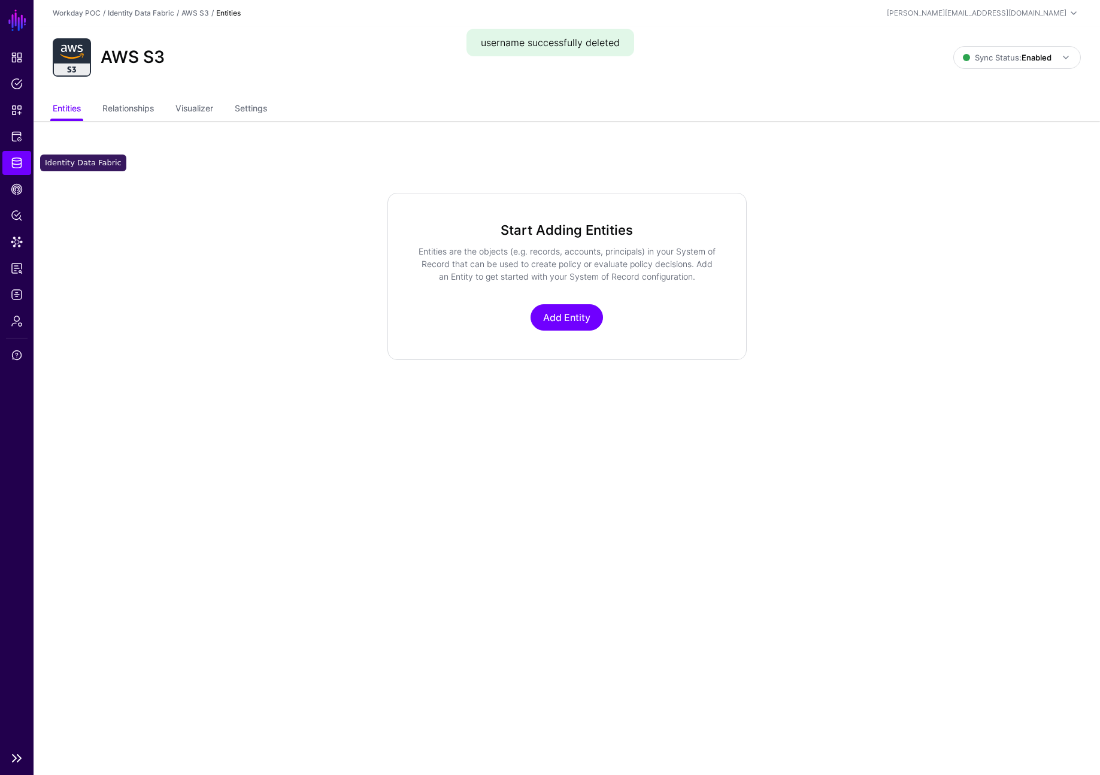
click at [16, 166] on span "Identity Data Fabric" at bounding box center [17, 163] width 12 height 12
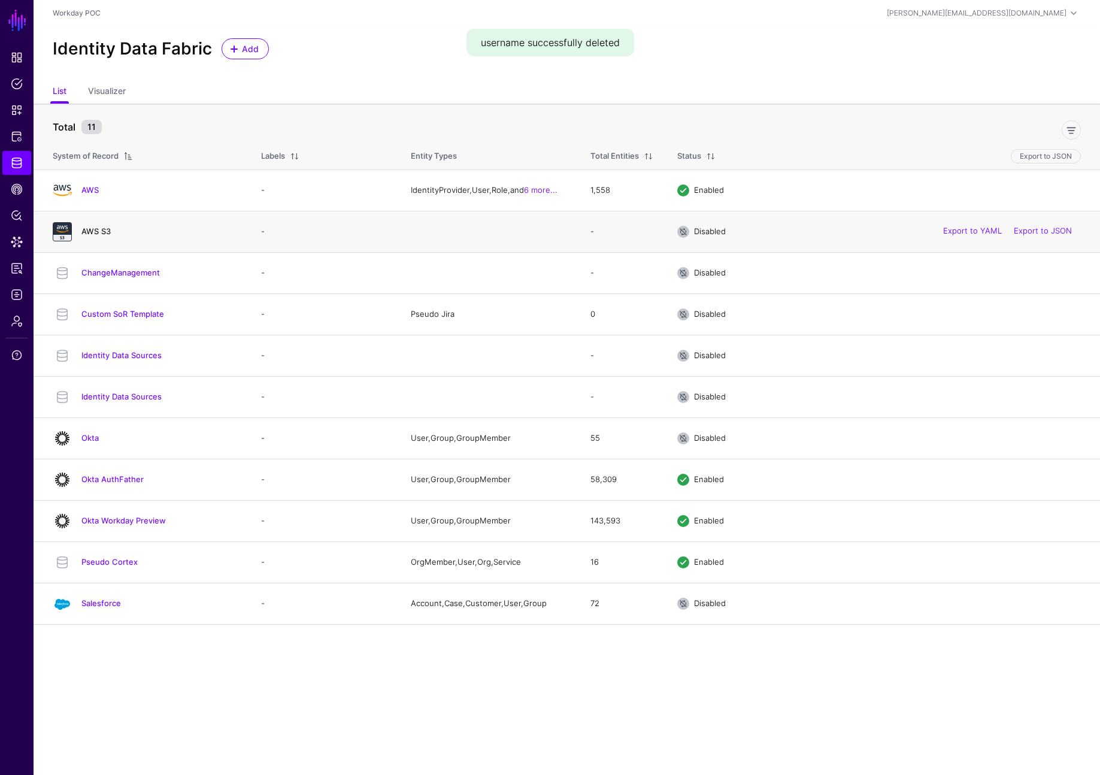
click at [93, 235] on link "AWS S3" at bounding box center [95, 231] width 29 height 10
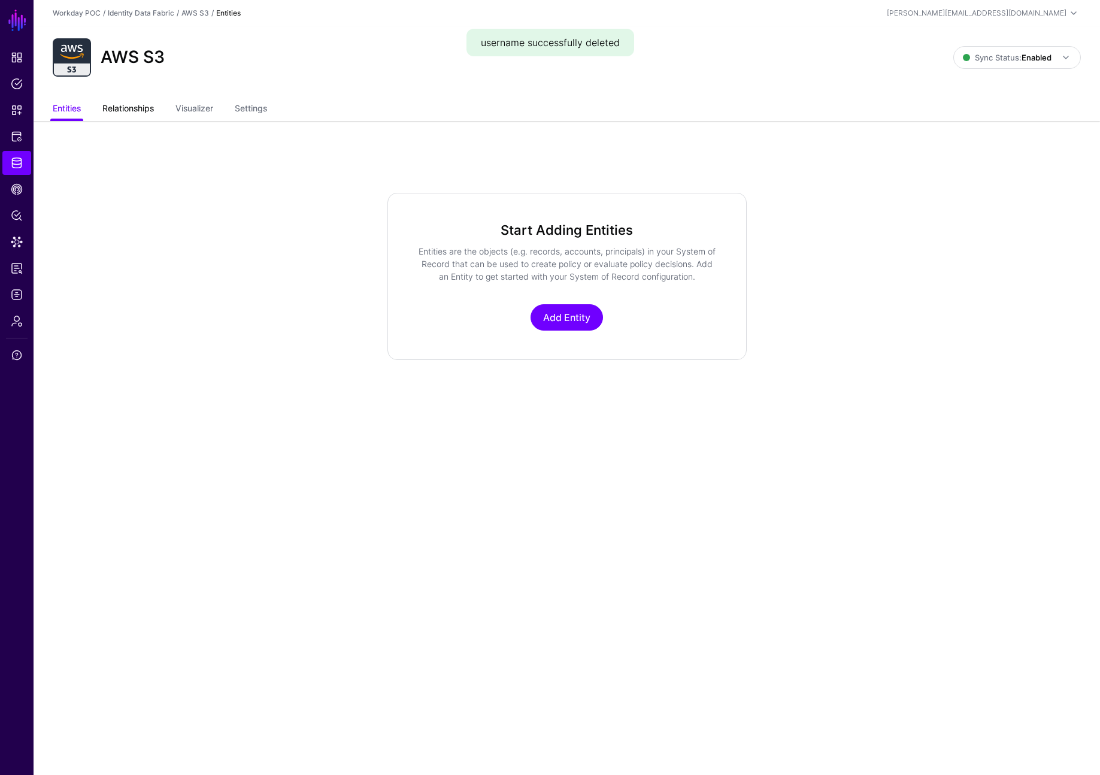
click at [137, 110] on link "Relationships" at bounding box center [128, 109] width 52 height 23
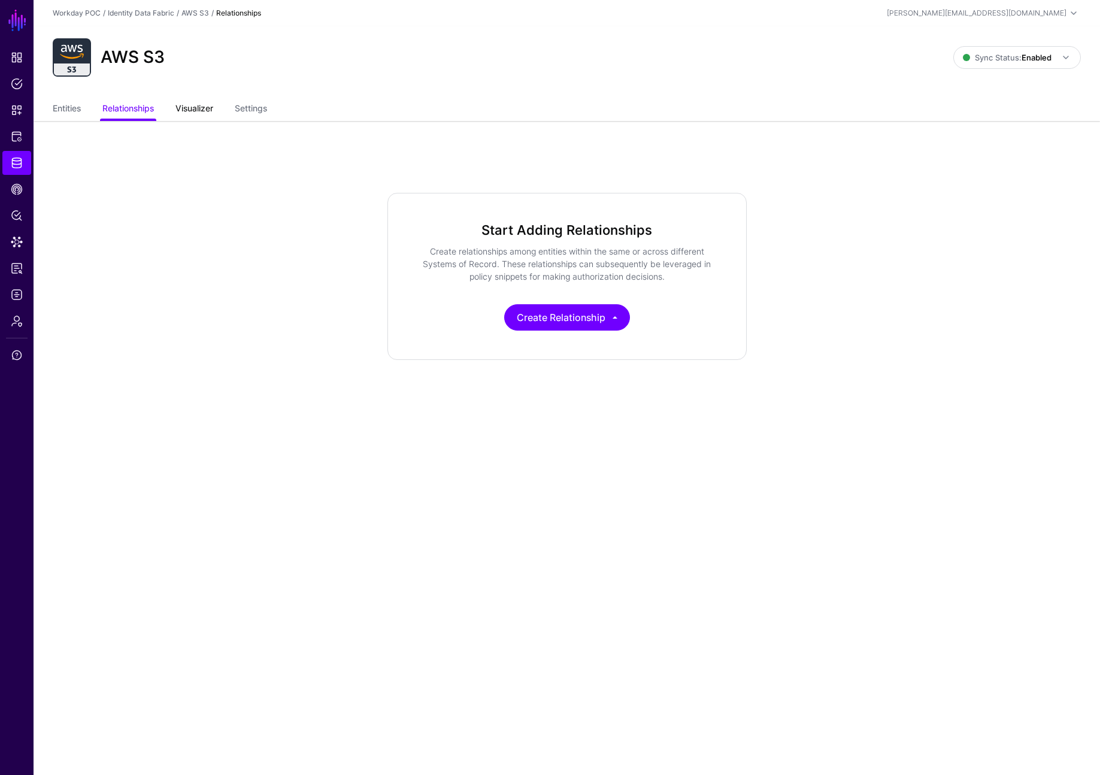
click at [210, 109] on link "Visualizer" at bounding box center [195, 109] width 38 height 23
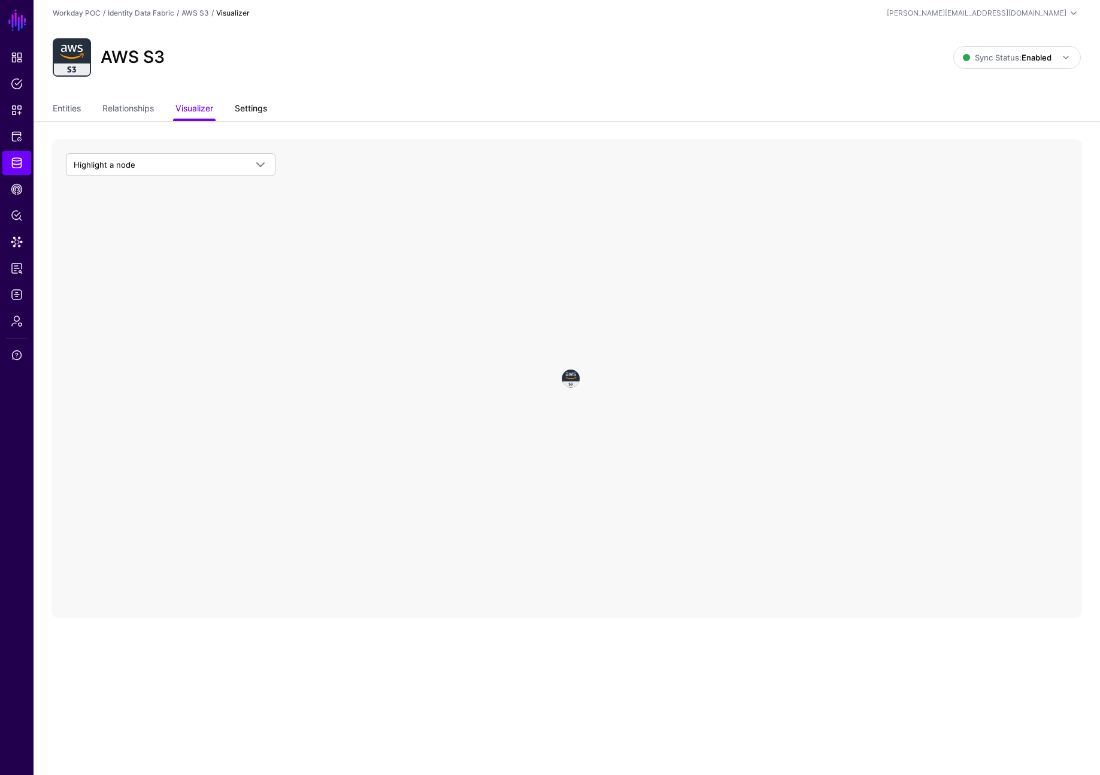
click at [262, 108] on link "Settings" at bounding box center [251, 109] width 32 height 23
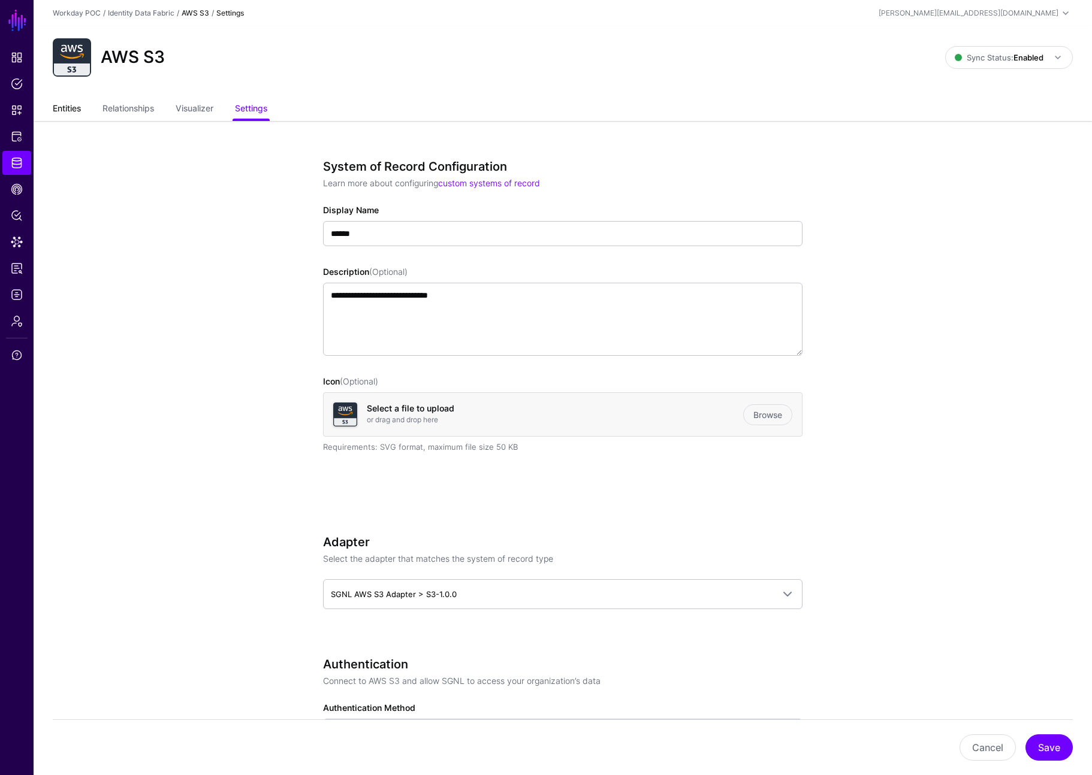
click at [67, 113] on link "Entities" at bounding box center [67, 109] width 28 height 23
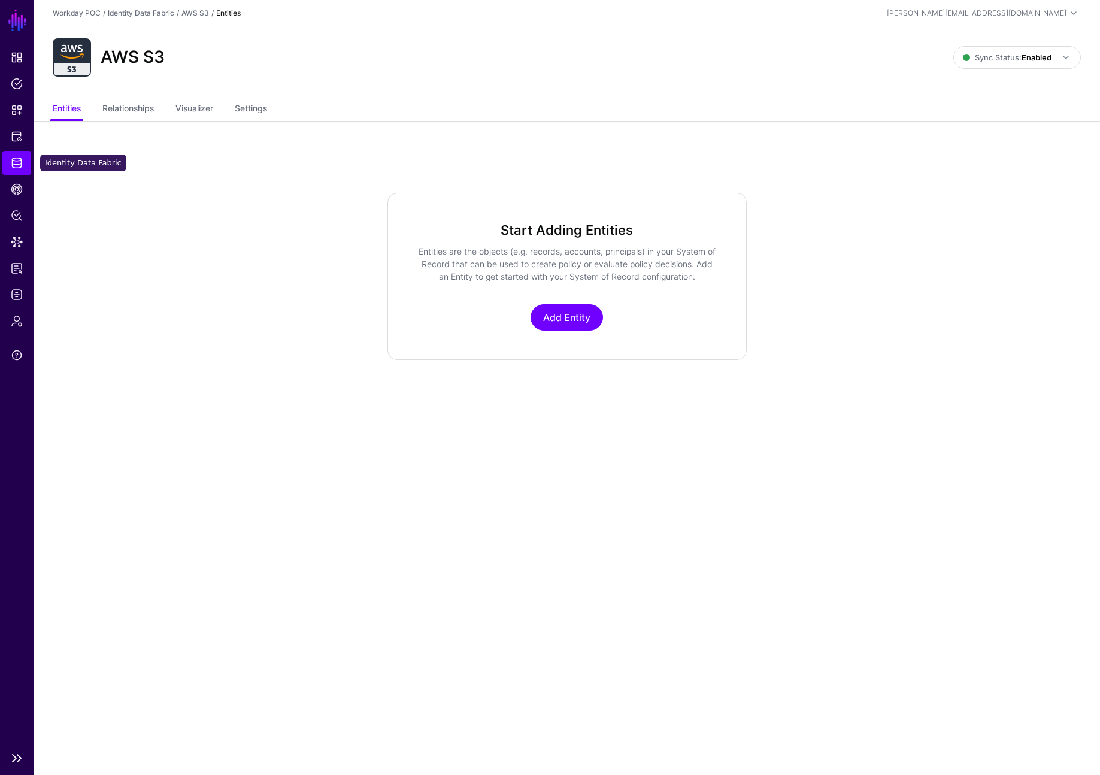
click at [14, 167] on span "Identity Data Fabric" at bounding box center [17, 163] width 12 height 12
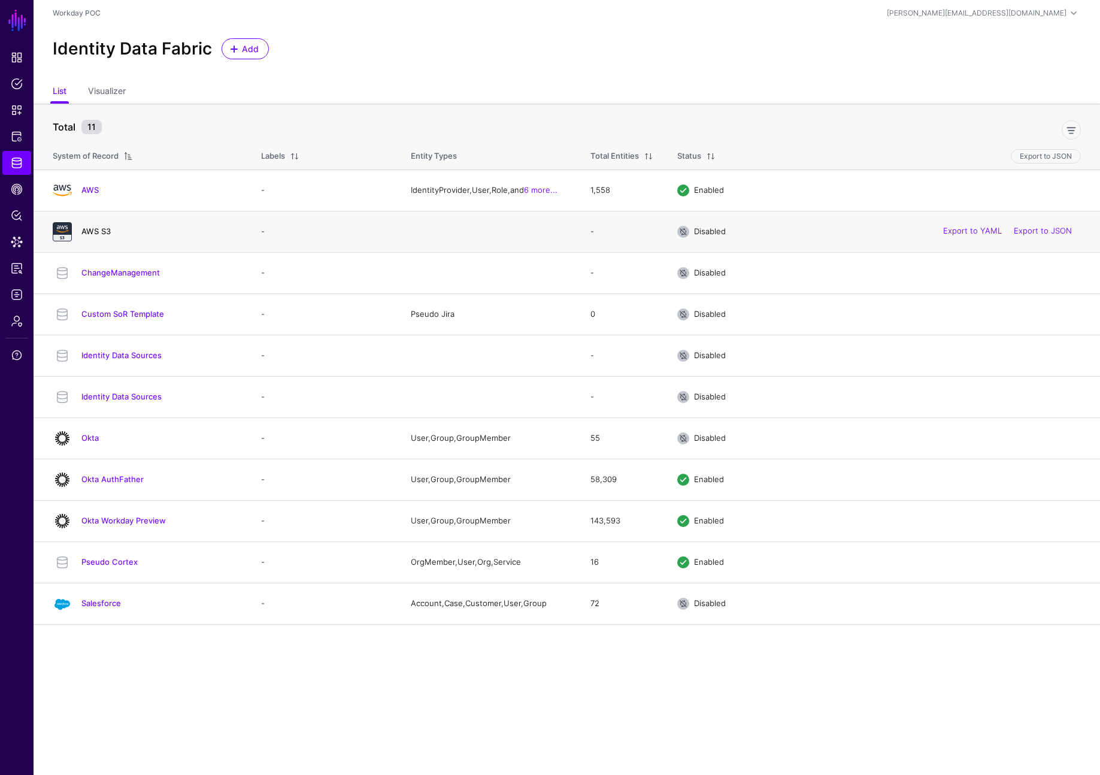
click at [95, 232] on link "AWS S3" at bounding box center [95, 231] width 29 height 10
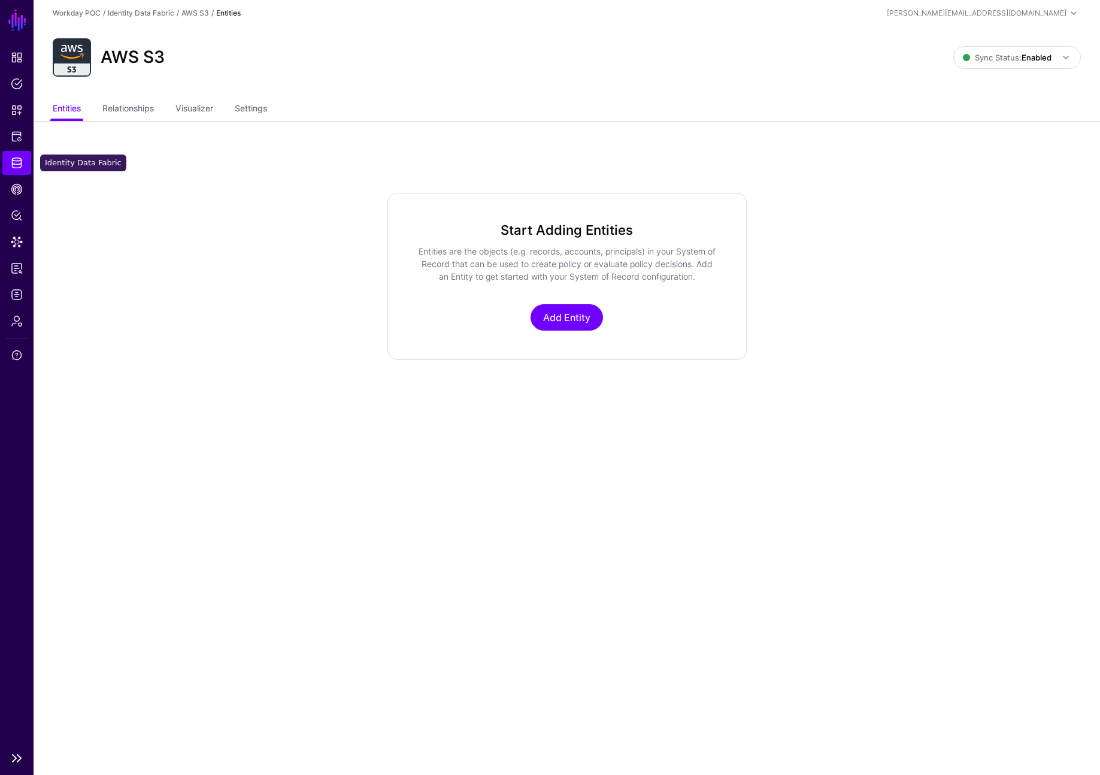
click at [17, 157] on span "Identity Data Fabric" at bounding box center [17, 163] width 12 height 12
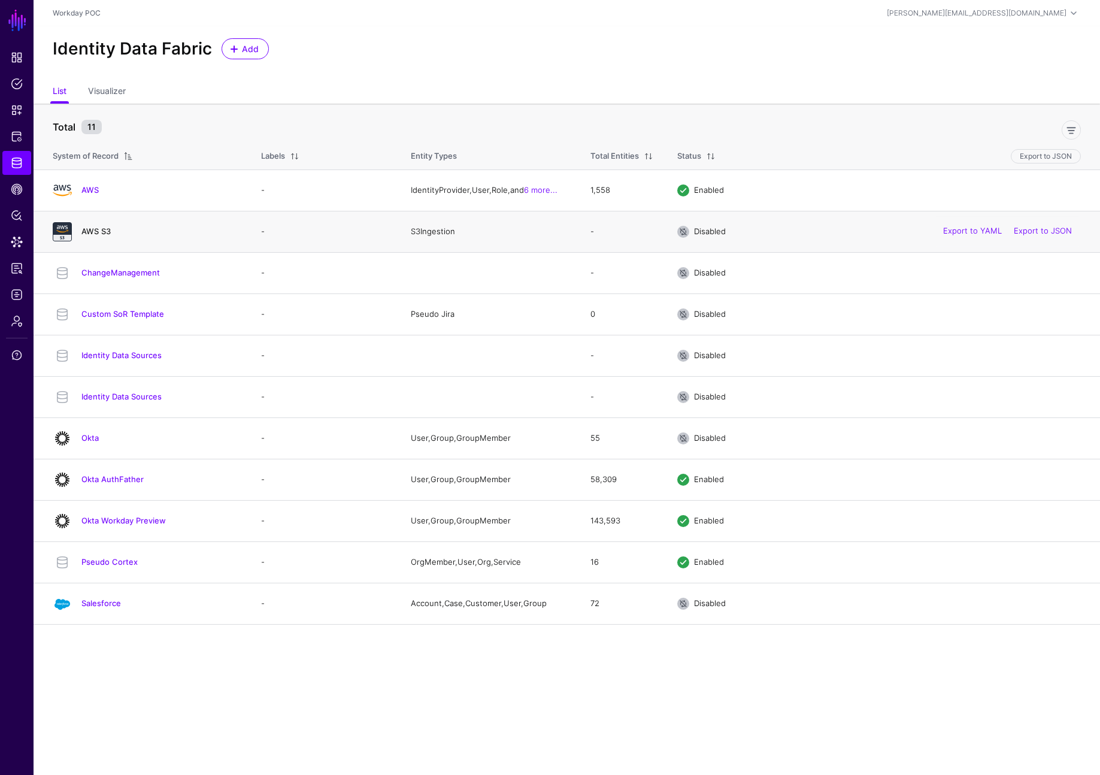
click at [92, 231] on link "AWS S3" at bounding box center [95, 231] width 29 height 10
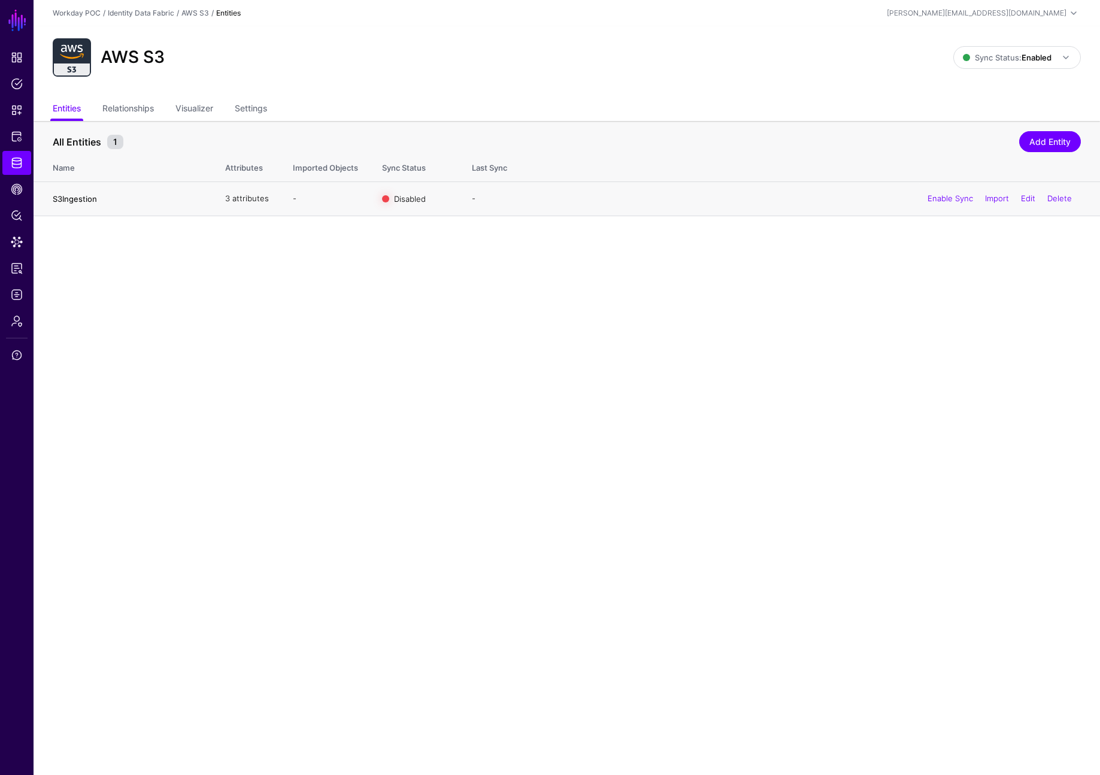
click at [92, 201] on link "S3Ingestion" at bounding box center [75, 199] width 44 height 10
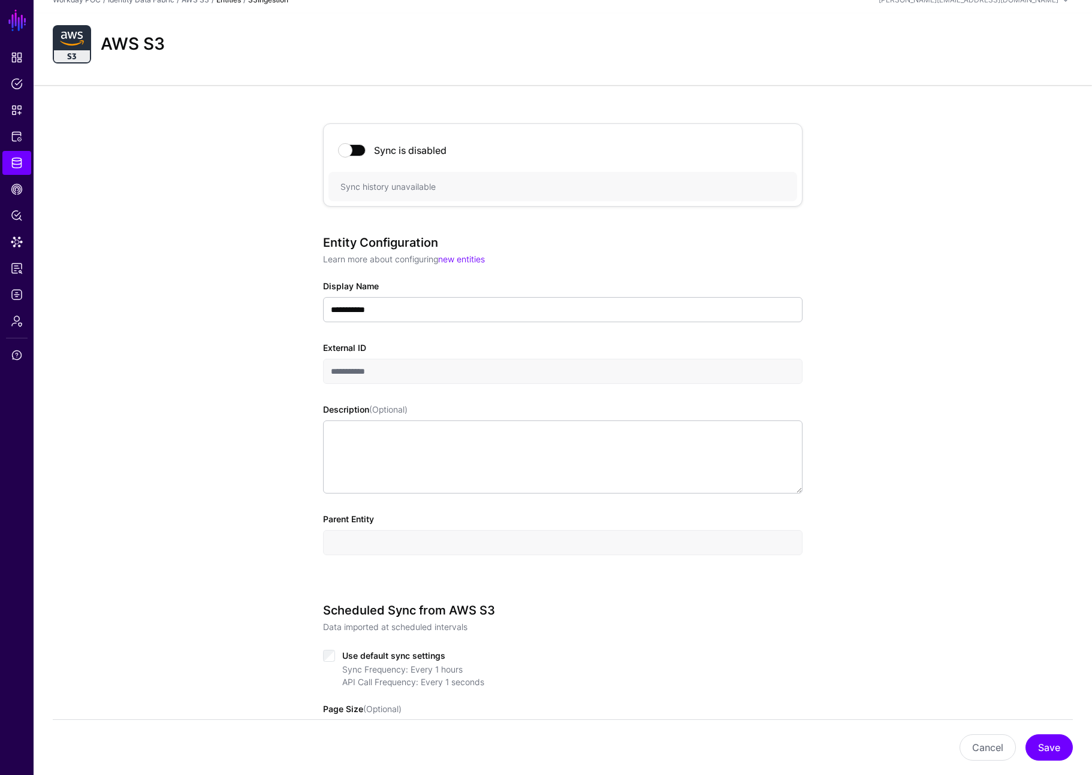
scroll to position [24, 0]
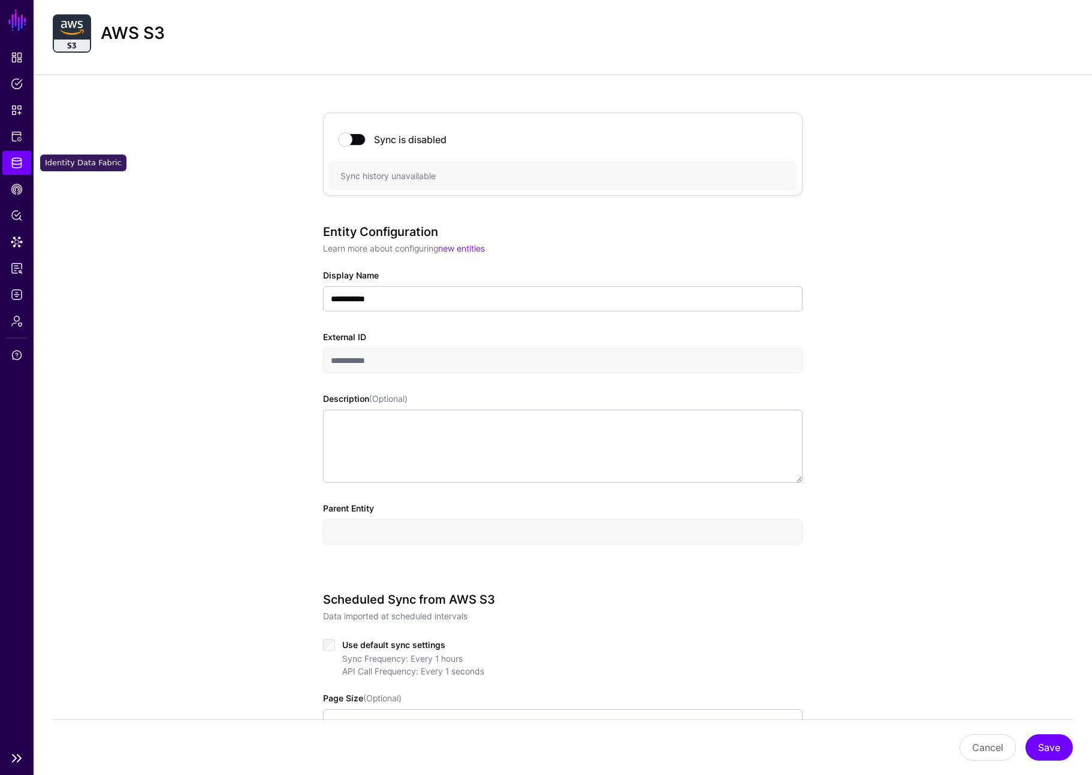
click at [26, 164] on link "Identity Data Fabric" at bounding box center [16, 163] width 29 height 24
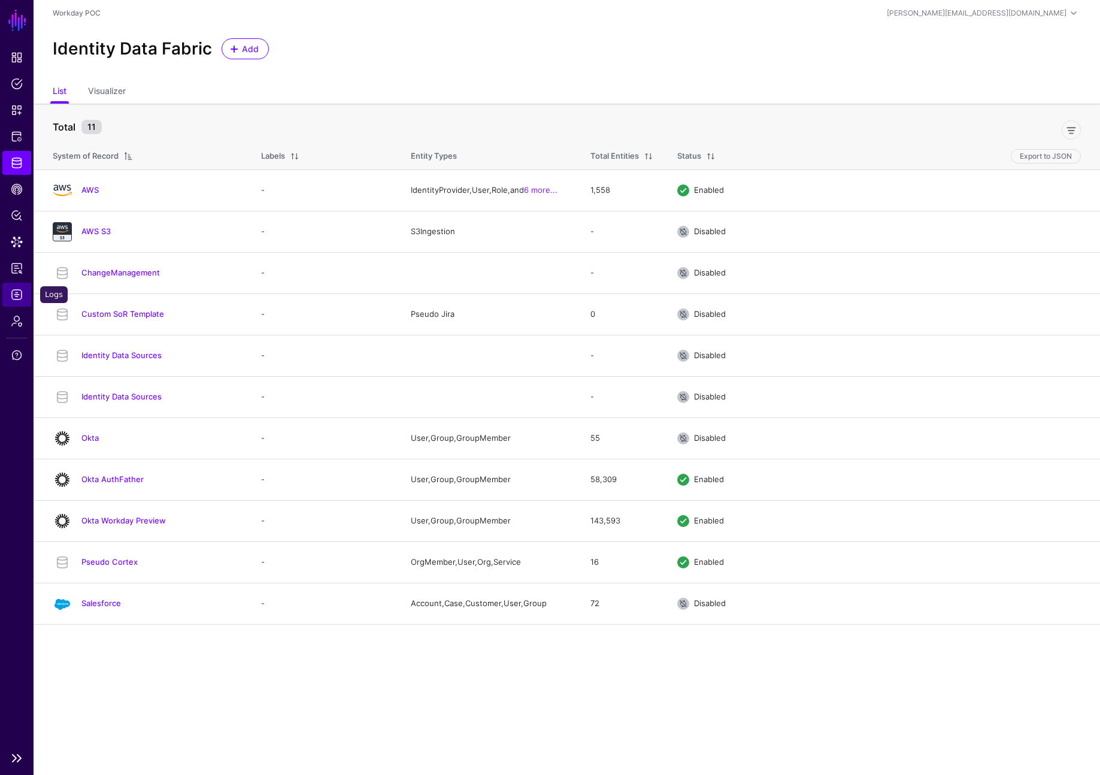
click at [20, 295] on span "Logs" at bounding box center [17, 295] width 12 height 12
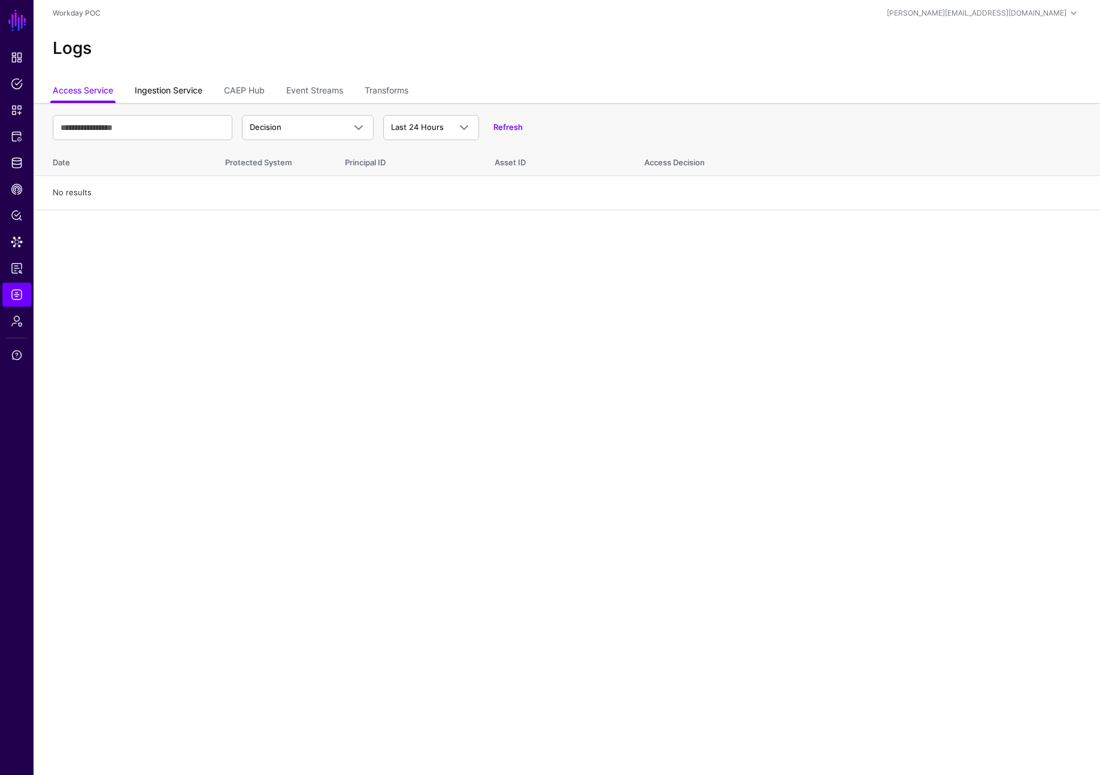
click at [173, 90] on link "Ingestion Service" at bounding box center [169, 91] width 68 height 23
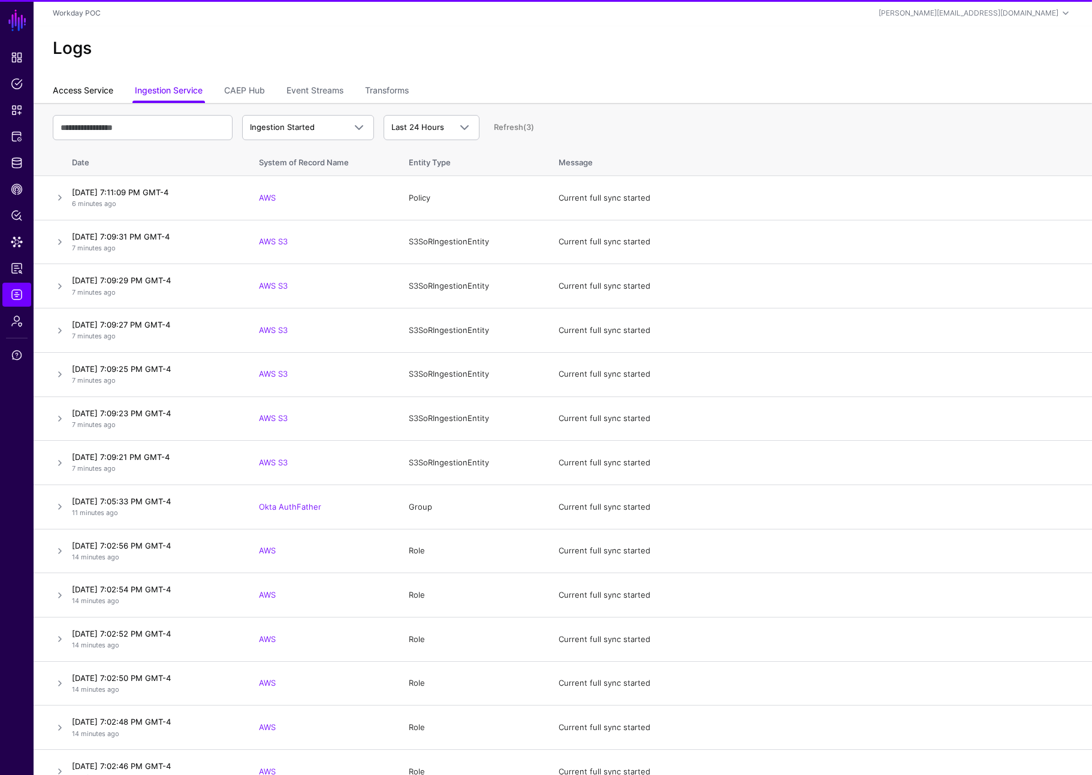
click at [89, 91] on link "Access Service" at bounding box center [83, 91] width 61 height 23
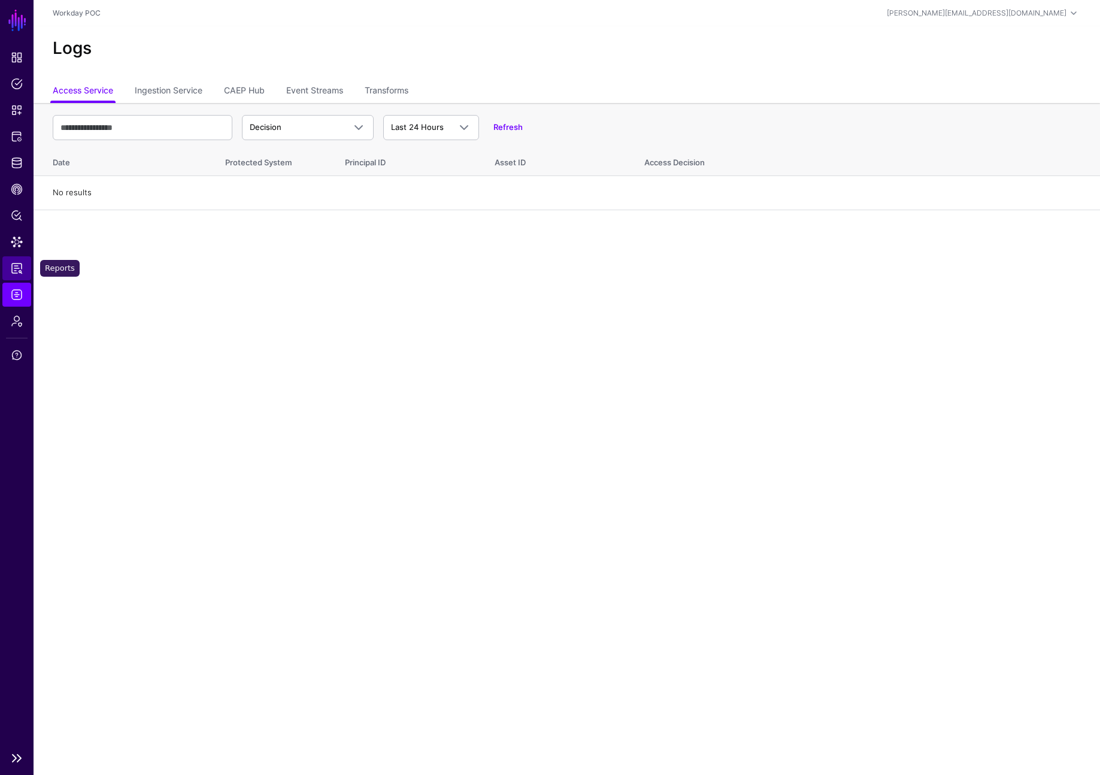
click at [14, 261] on link "Reports" at bounding box center [16, 268] width 29 height 24
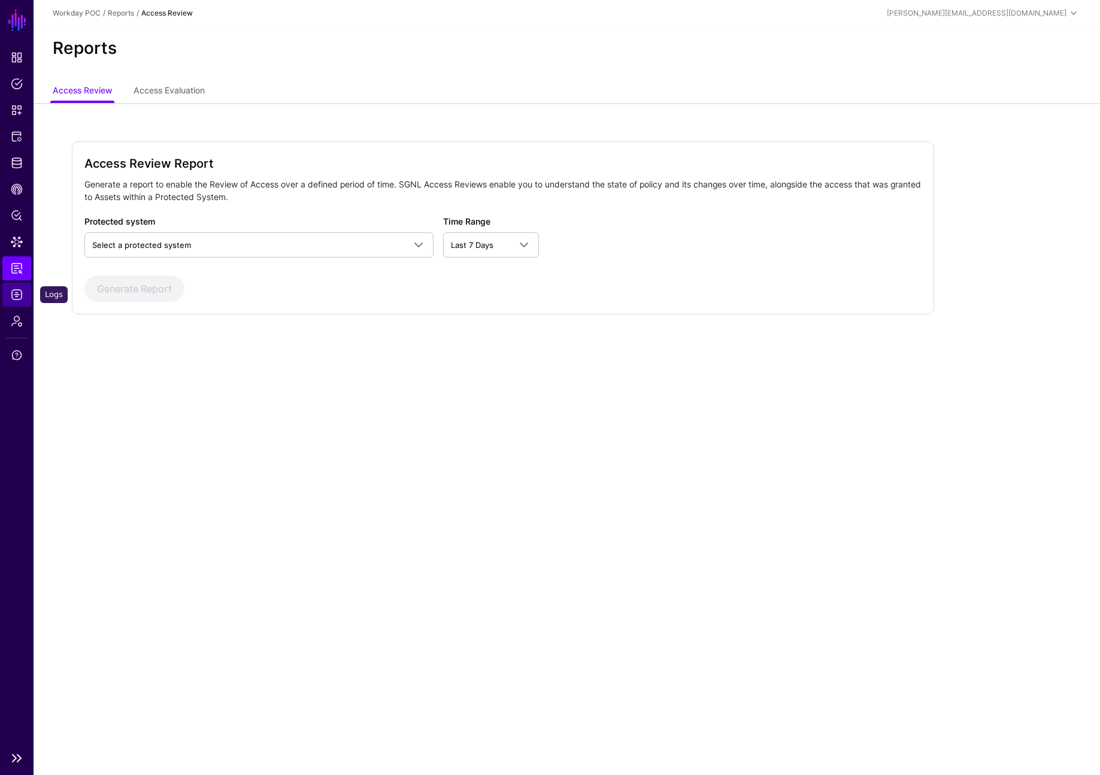
click at [17, 289] on span "Logs" at bounding box center [17, 295] width 12 height 12
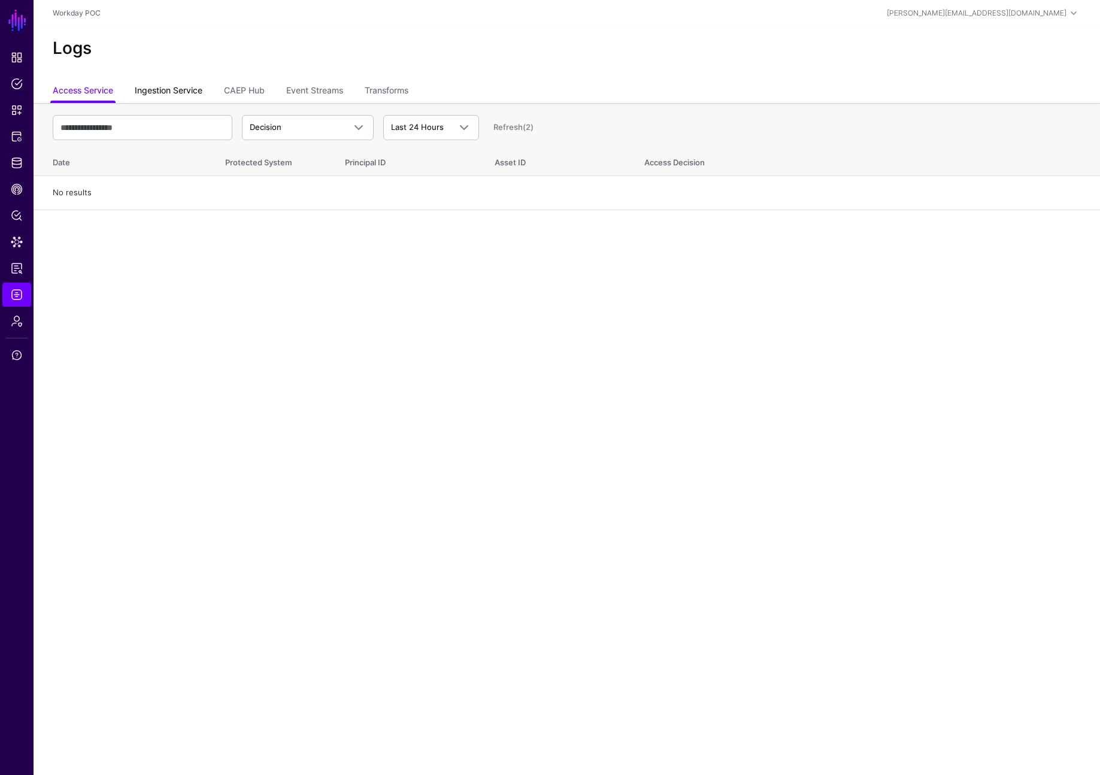
click at [171, 88] on link "Ingestion Service" at bounding box center [169, 91] width 68 height 23
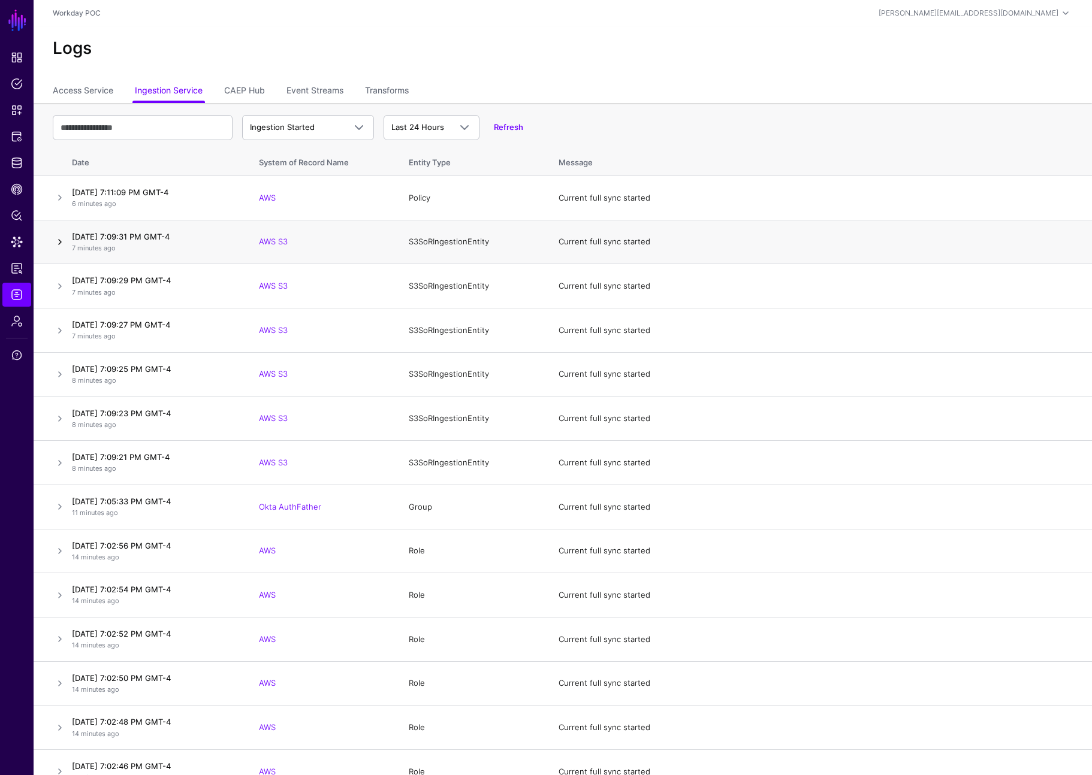
click at [59, 240] on link at bounding box center [60, 242] width 14 height 14
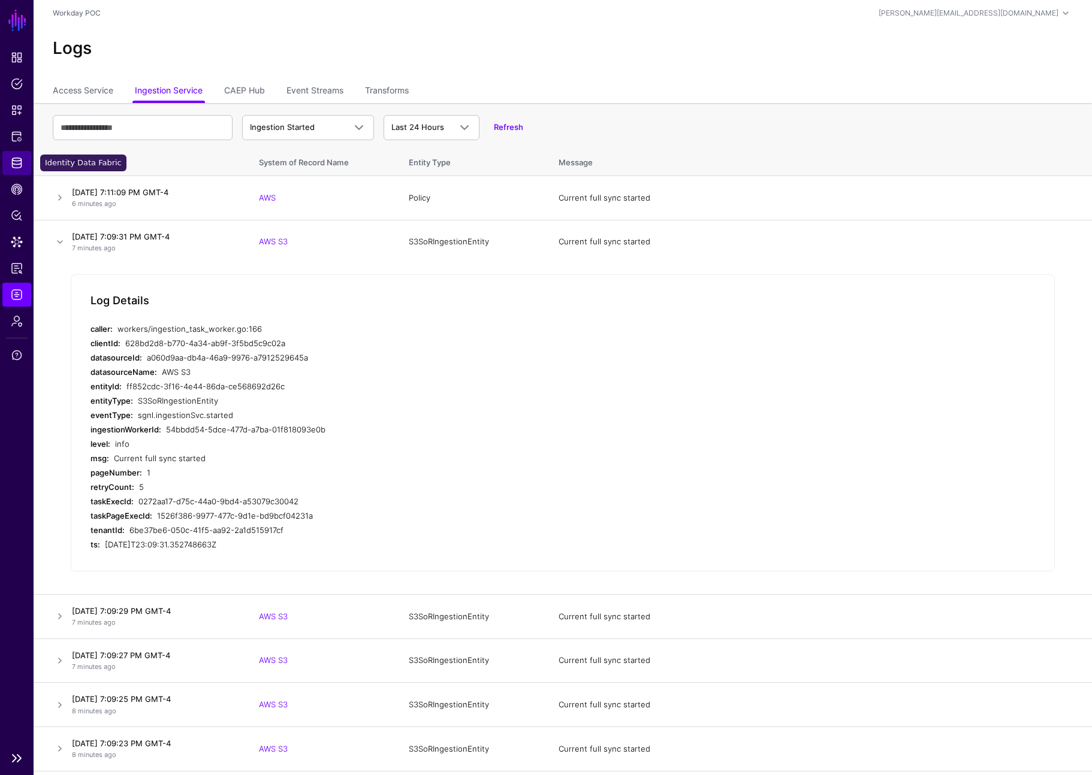
click at [18, 165] on span "Identity Data Fabric" at bounding box center [17, 163] width 12 height 12
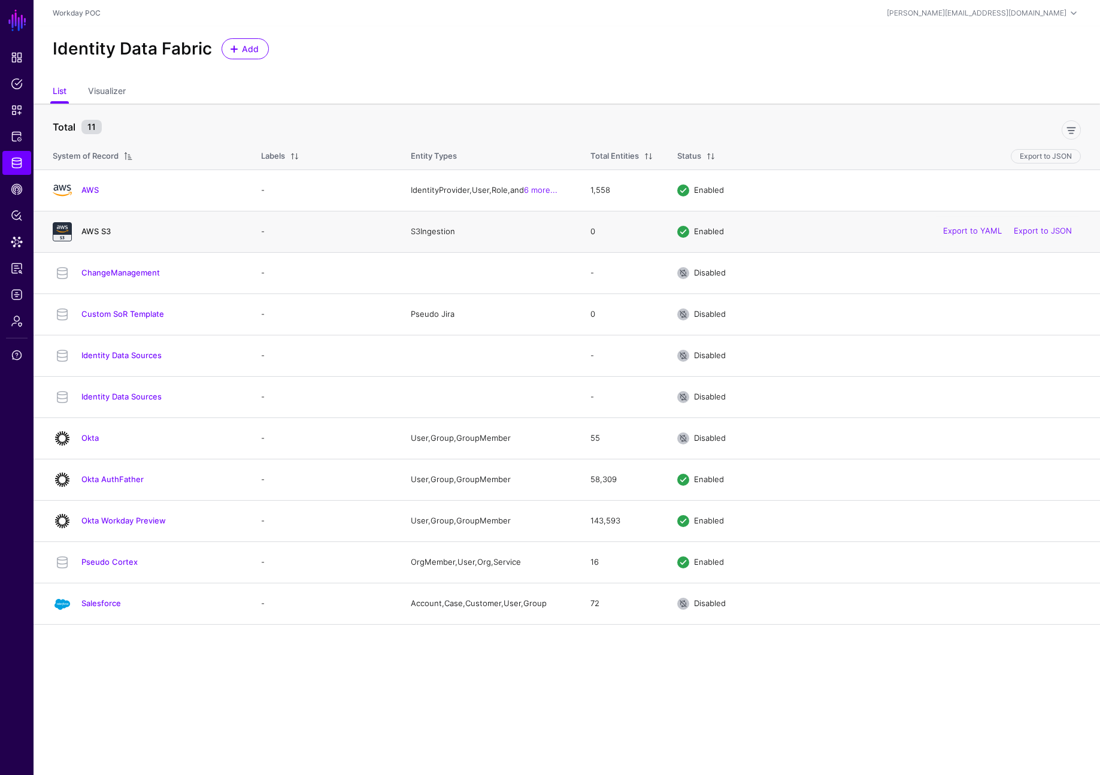
click at [105, 227] on link "AWS S3" at bounding box center [95, 231] width 29 height 10
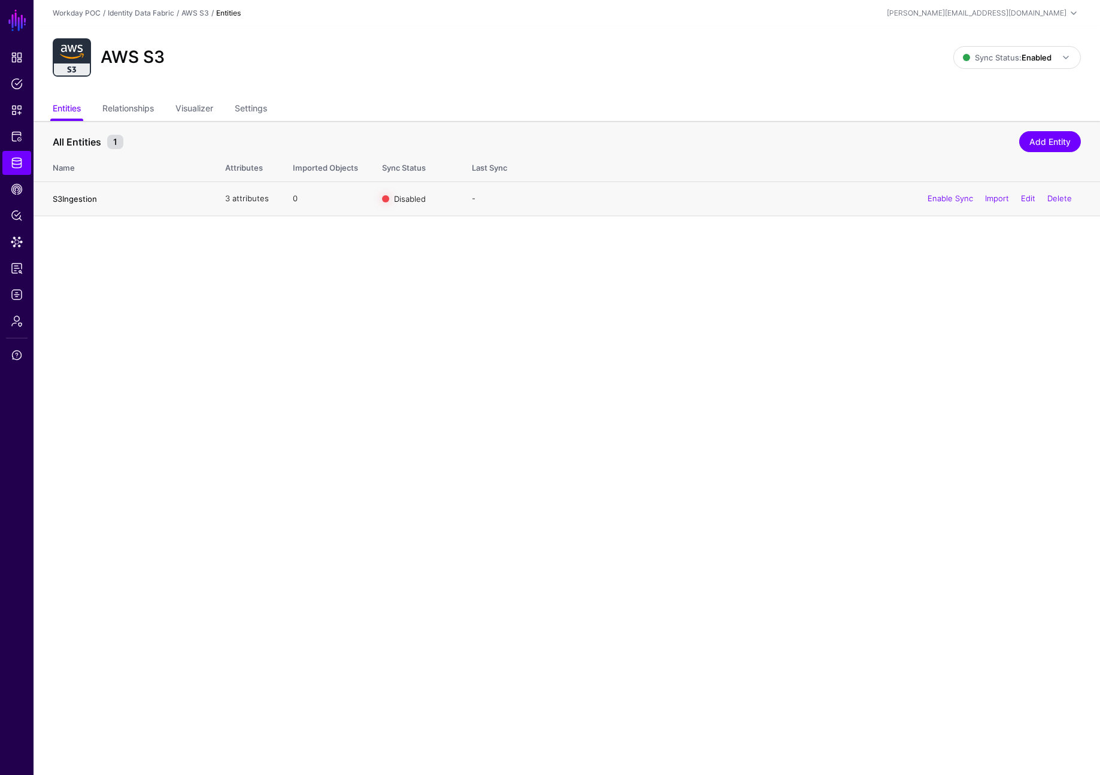
click at [95, 202] on link "S3Ingestion" at bounding box center [75, 199] width 44 height 10
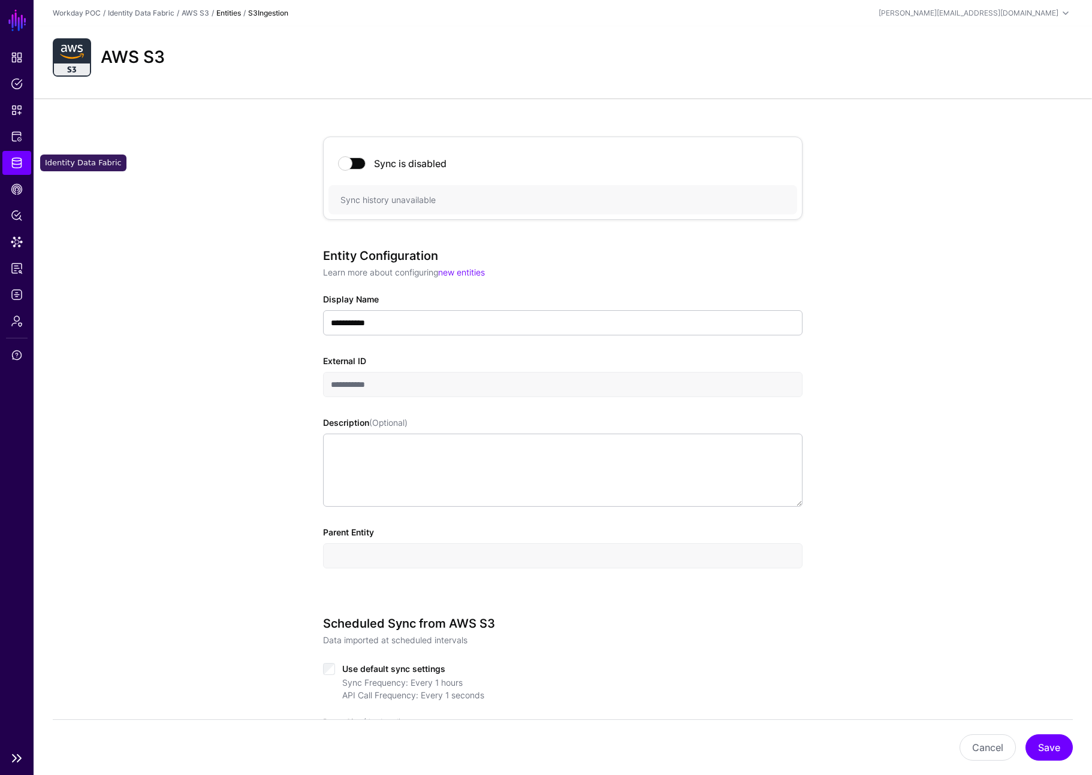
click at [26, 161] on link "Identity Data Fabric" at bounding box center [16, 163] width 29 height 24
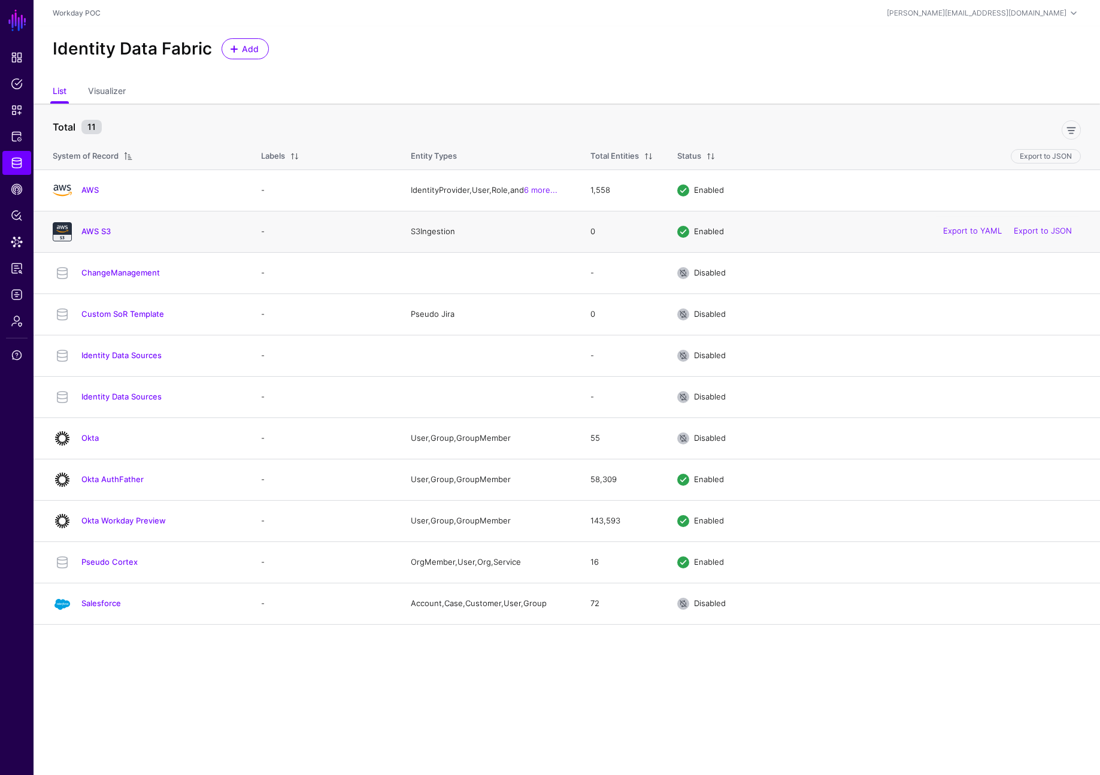
click at [111, 232] on h4 "AWS S3" at bounding box center [159, 231] width 156 height 11
click at [101, 231] on link "AWS S3" at bounding box center [95, 231] width 29 height 10
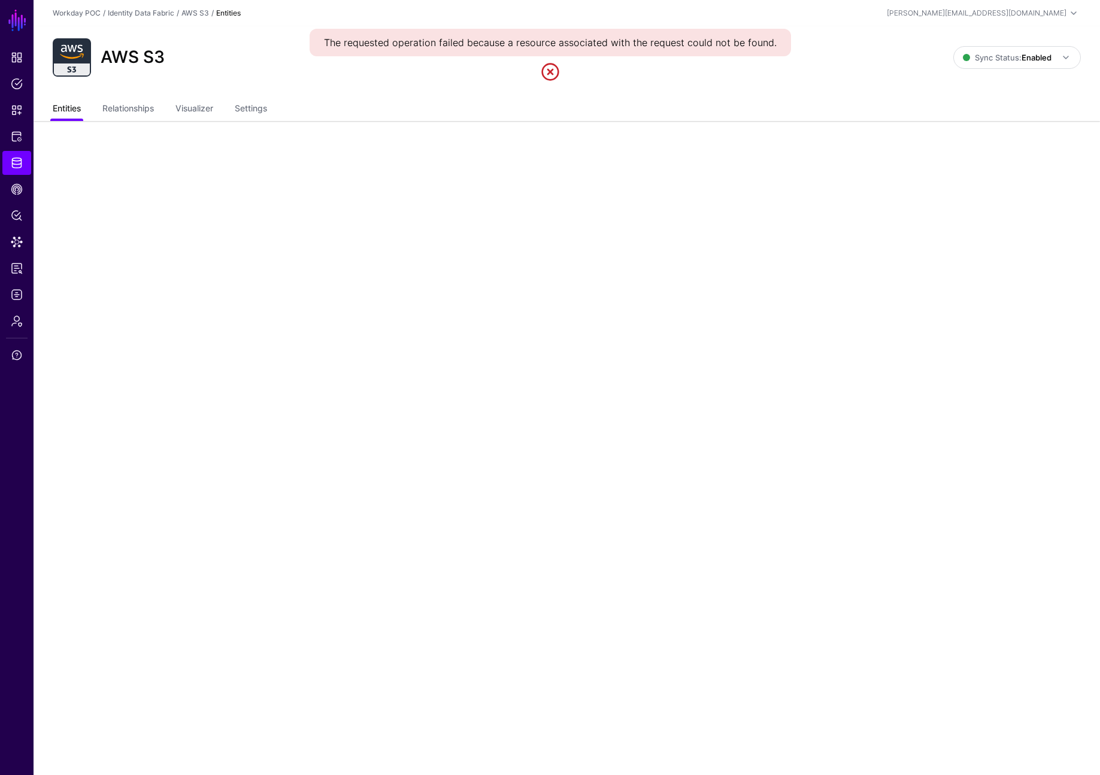
click at [72, 109] on link "Entities" at bounding box center [67, 109] width 28 height 23
click at [11, 168] on span "Identity Data Fabric" at bounding box center [17, 163] width 12 height 12
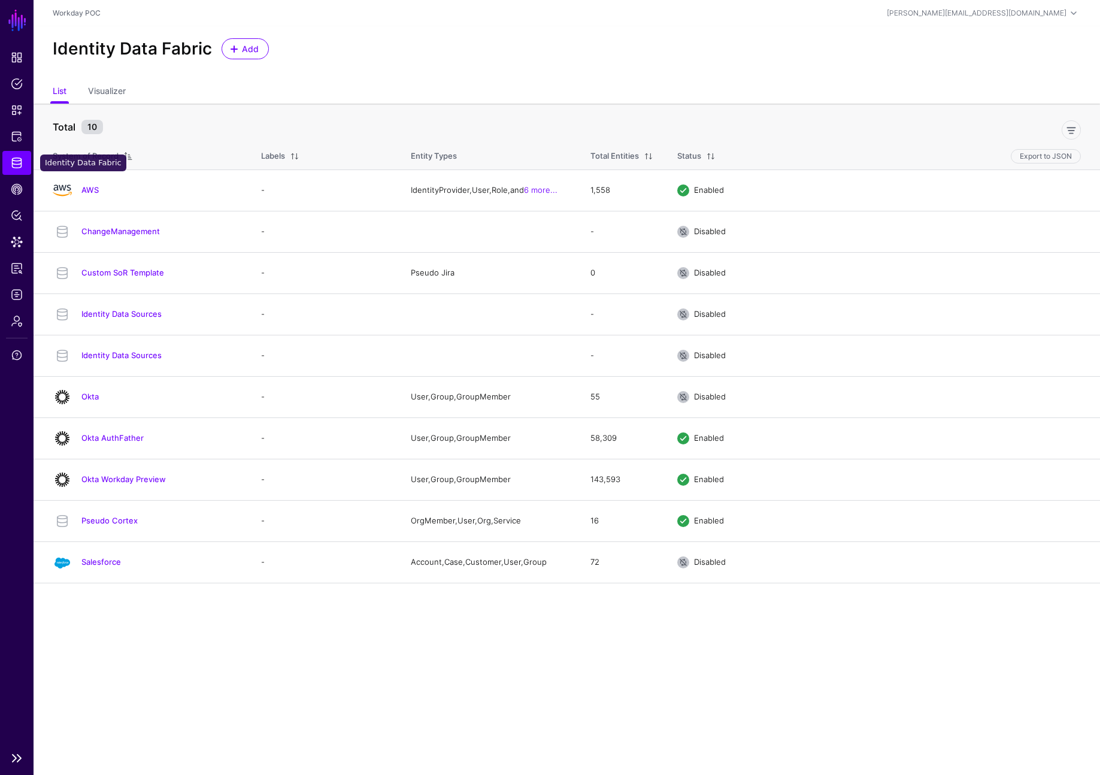
click at [15, 162] on span "Identity Data Fabric" at bounding box center [17, 163] width 12 height 12
click at [200, 657] on main "SGNL Dashboard Policies Snippets Protected Systems Identity Data Fabric CAEP Hu…" at bounding box center [550, 387] width 1100 height 775
click at [97, 190] on link "AWS" at bounding box center [89, 190] width 17 height 10
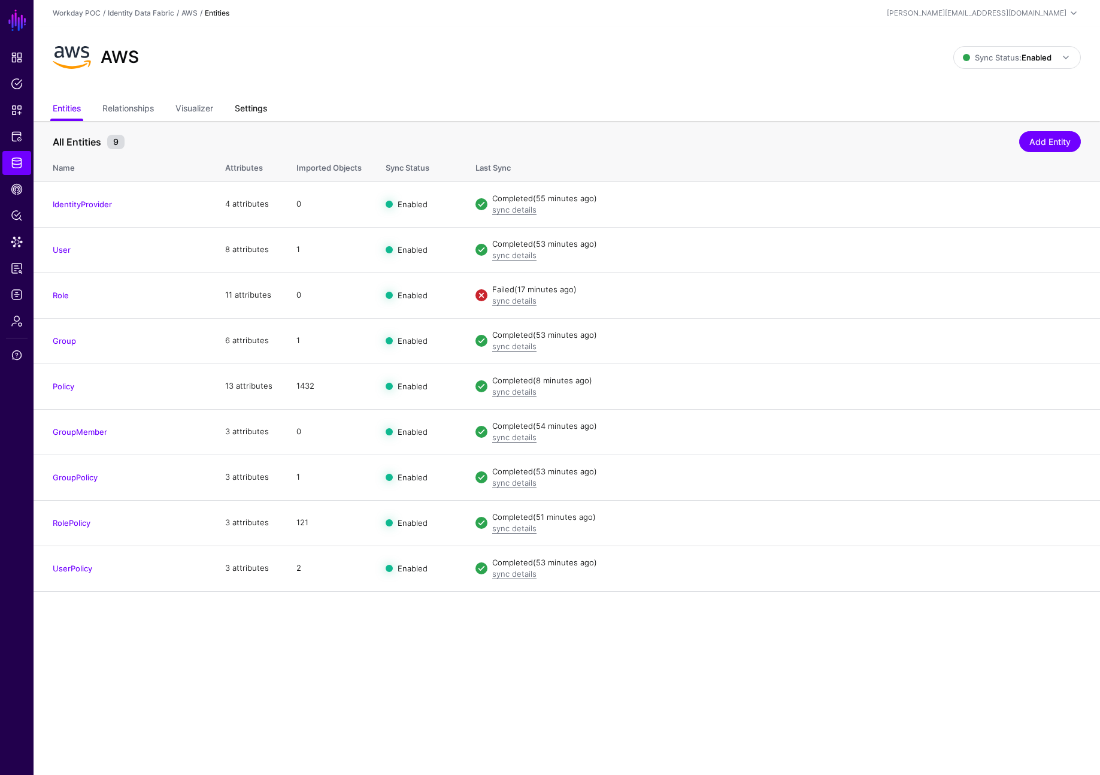
click at [252, 108] on link "Settings" at bounding box center [251, 109] width 32 height 23
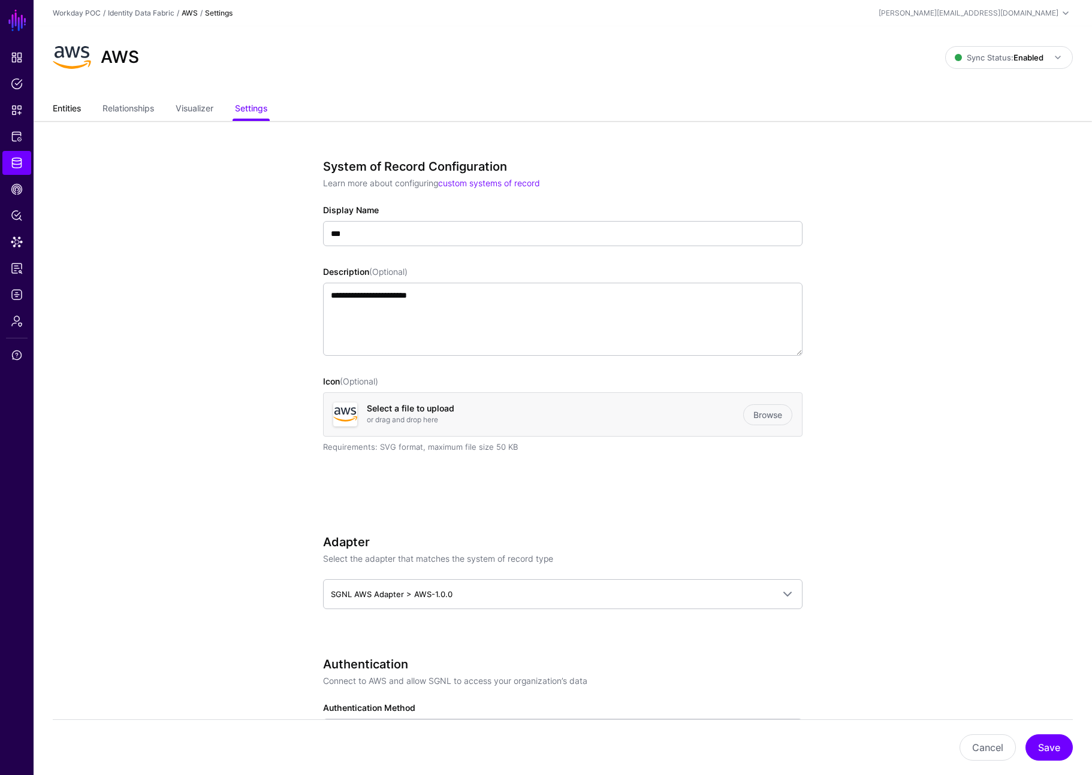
click at [74, 113] on link "Entities" at bounding box center [67, 109] width 28 height 23
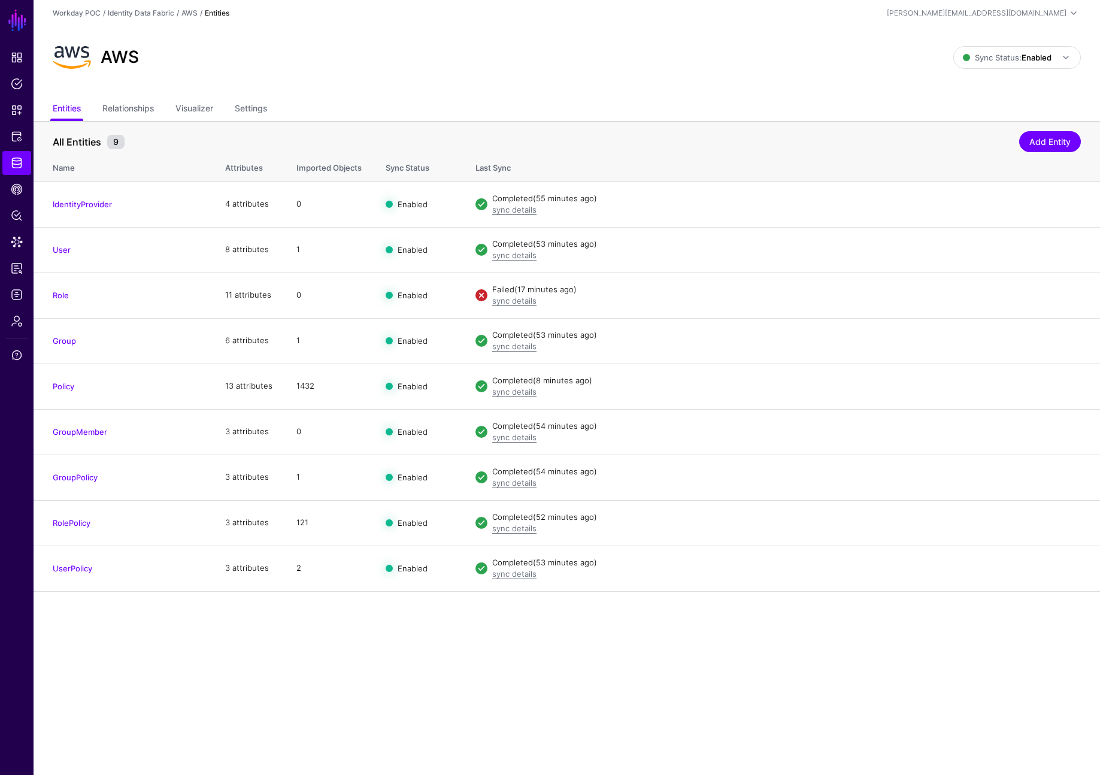
click at [301, 66] on div "AWS" at bounding box center [503, 57] width 911 height 38
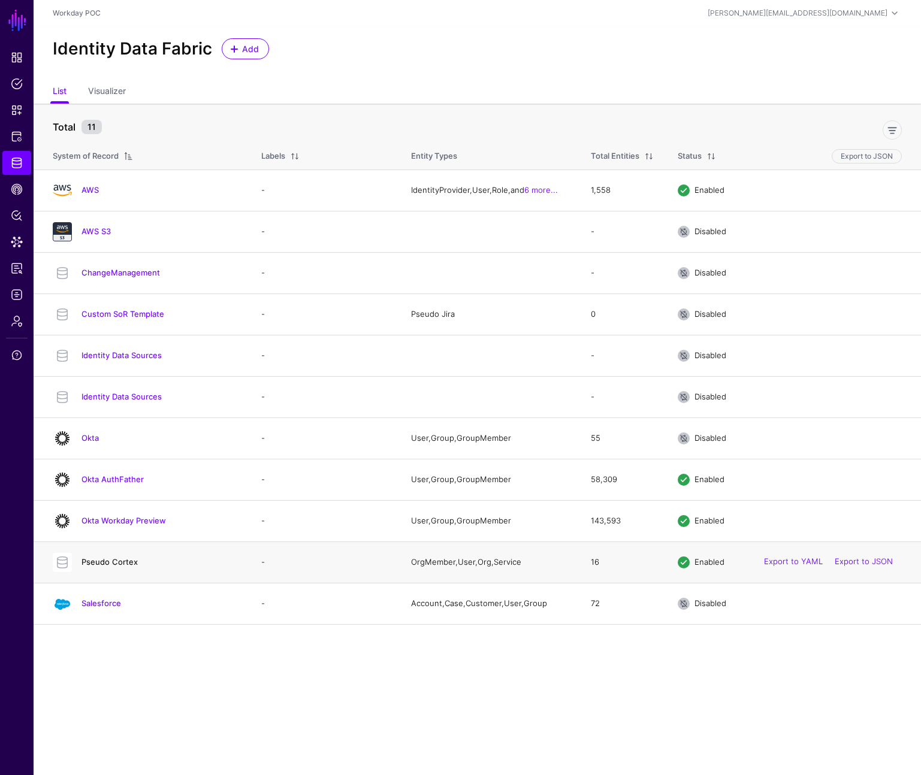
click at [121, 560] on link "Pseudo Cortex" at bounding box center [109, 562] width 56 height 10
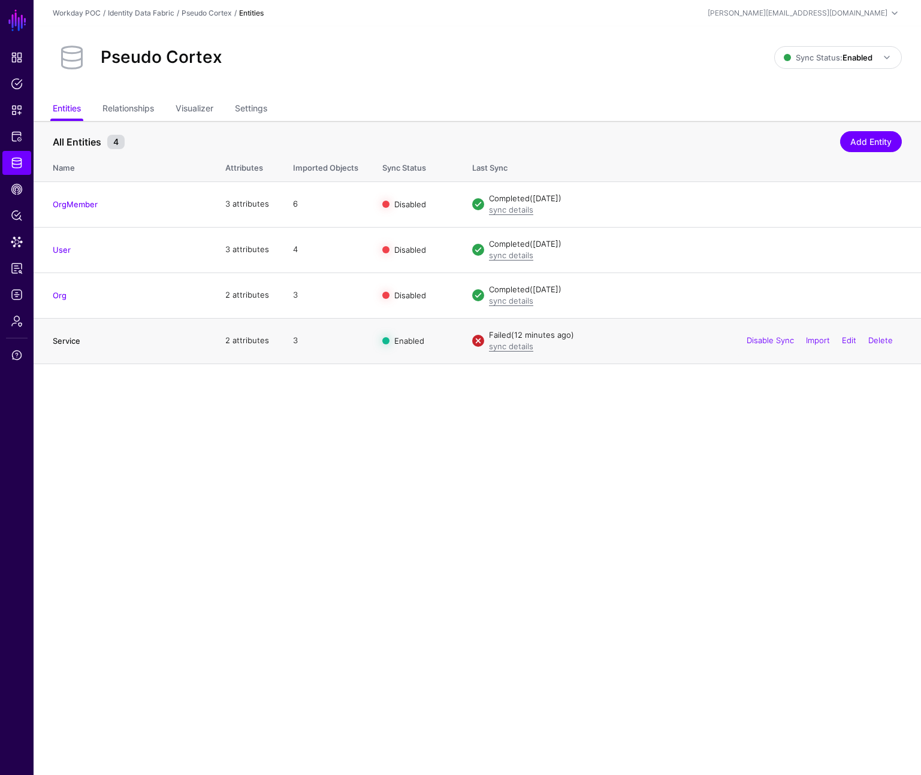
click at [65, 339] on link "Service" at bounding box center [67, 341] width 28 height 10
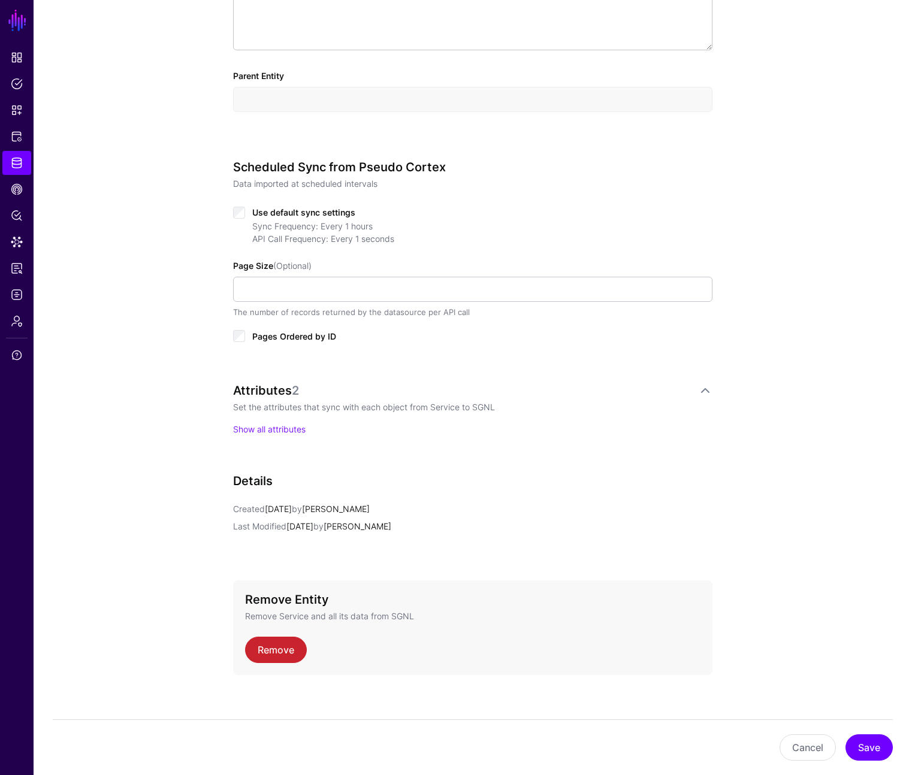
scroll to position [467, 0]
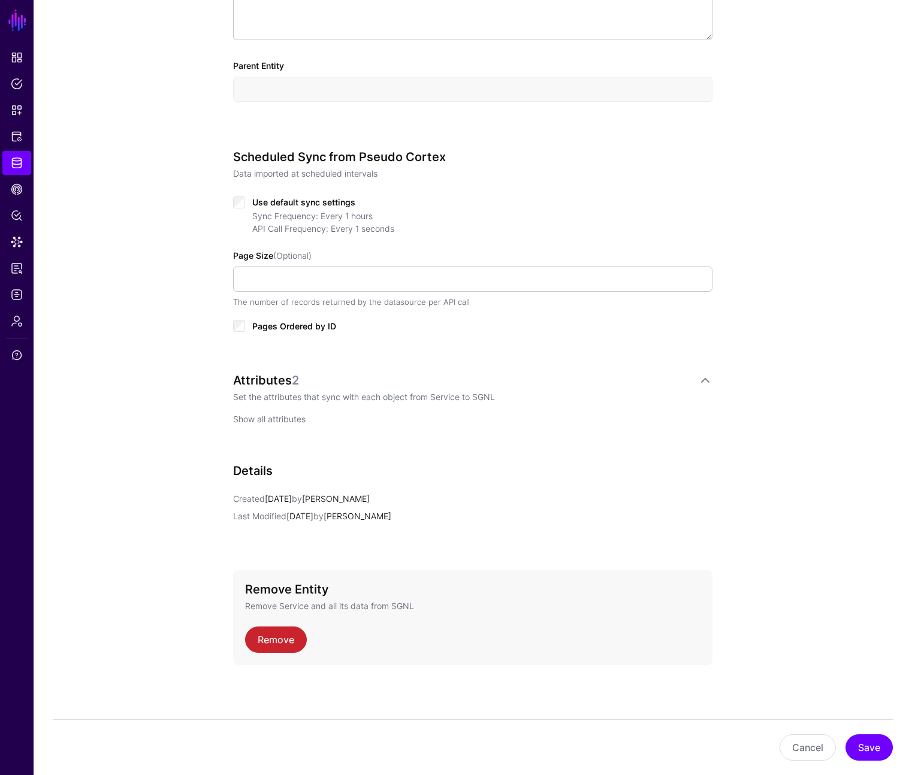
click at [268, 421] on link "Show all attributes" at bounding box center [269, 419] width 72 height 10
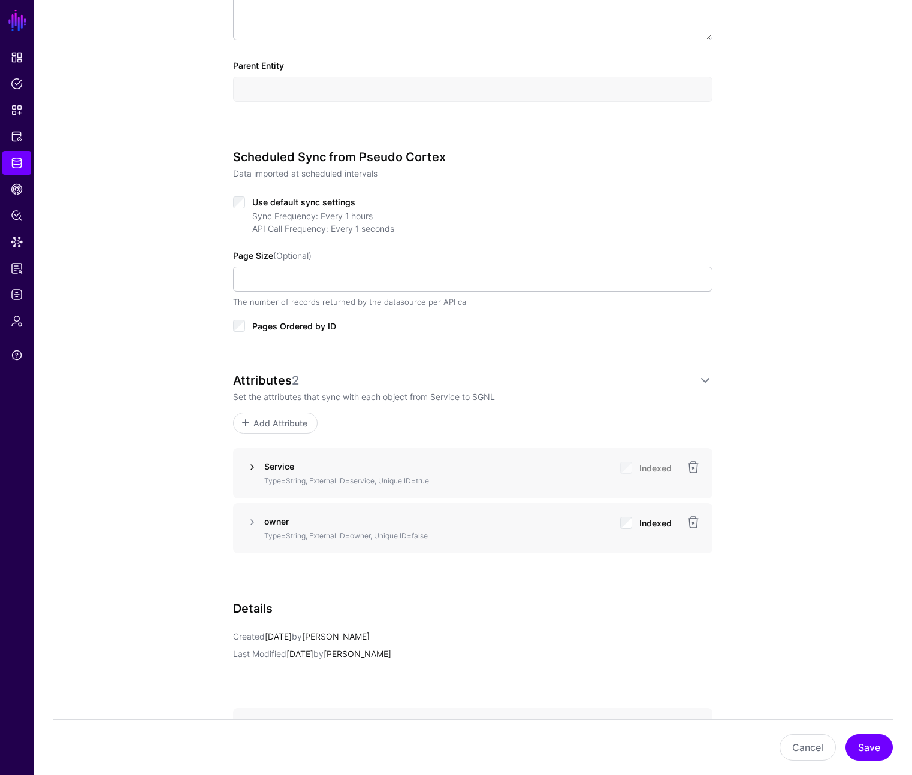
click at [255, 468] on link at bounding box center [252, 467] width 14 height 14
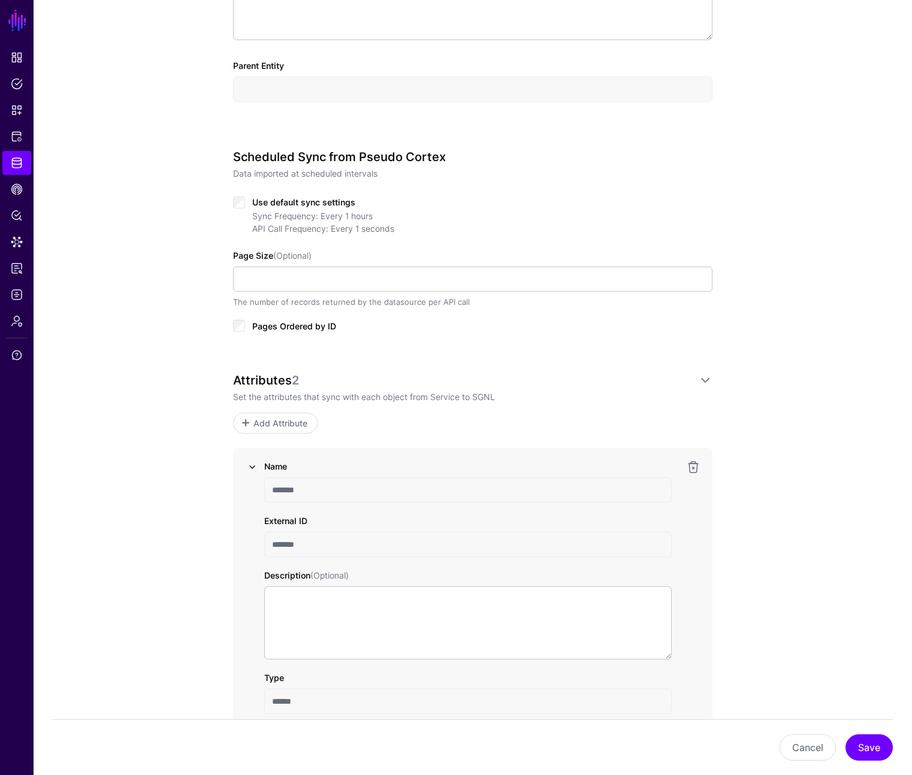
click at [255, 468] on link at bounding box center [252, 467] width 14 height 14
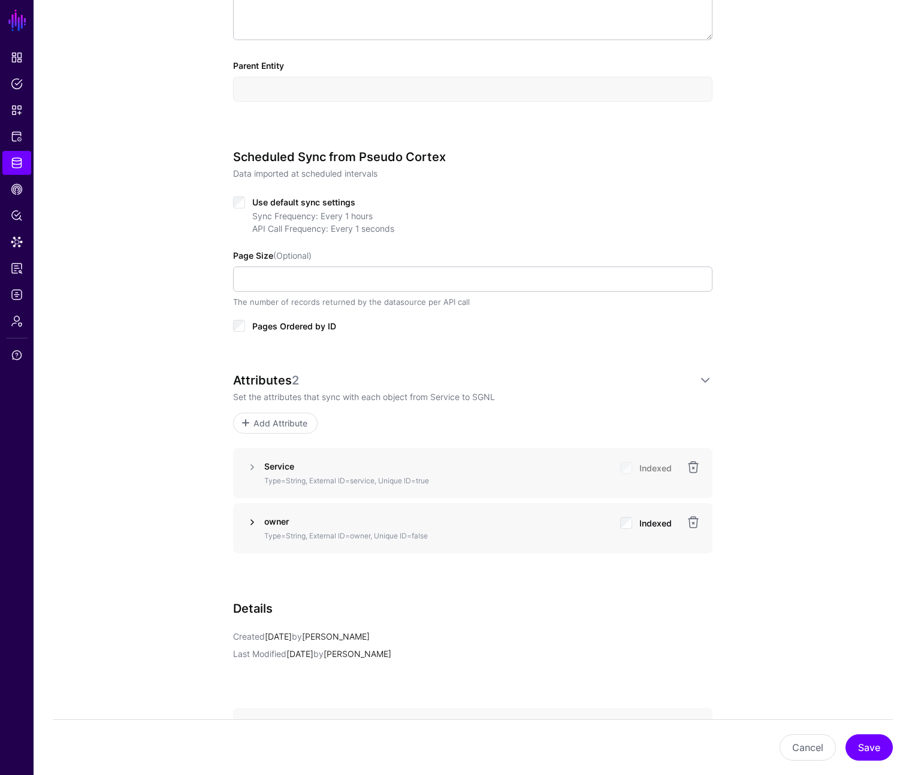
click at [251, 525] on link at bounding box center [252, 522] width 14 height 14
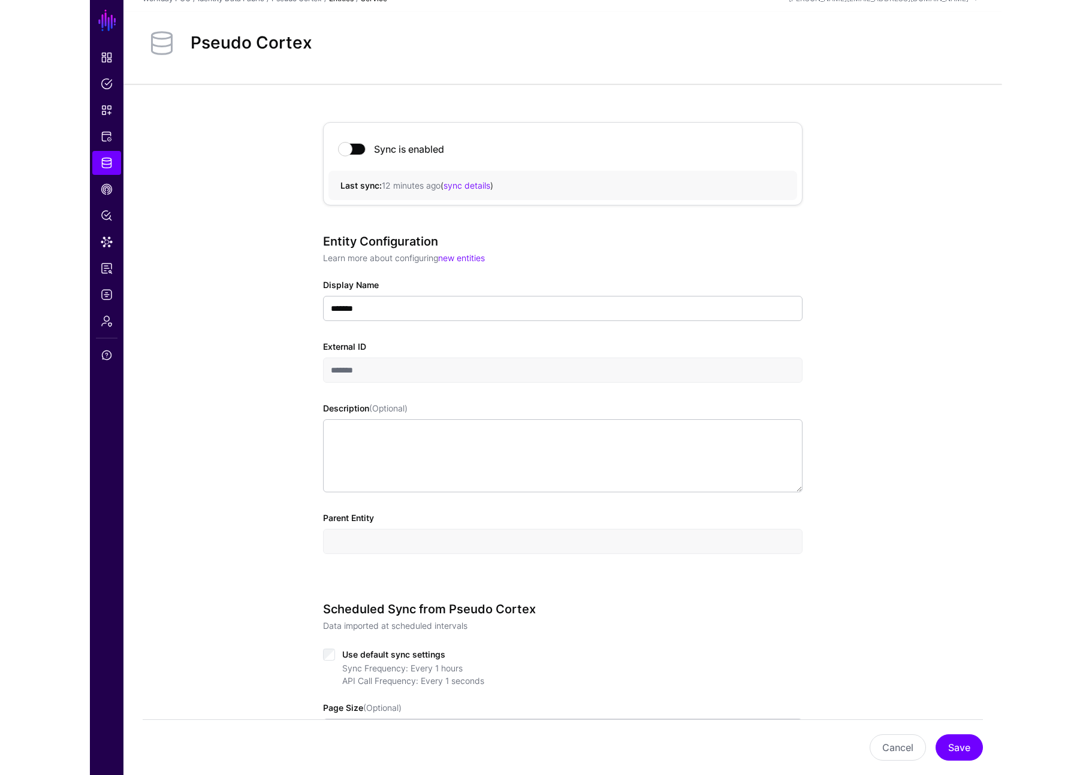
scroll to position [0, 0]
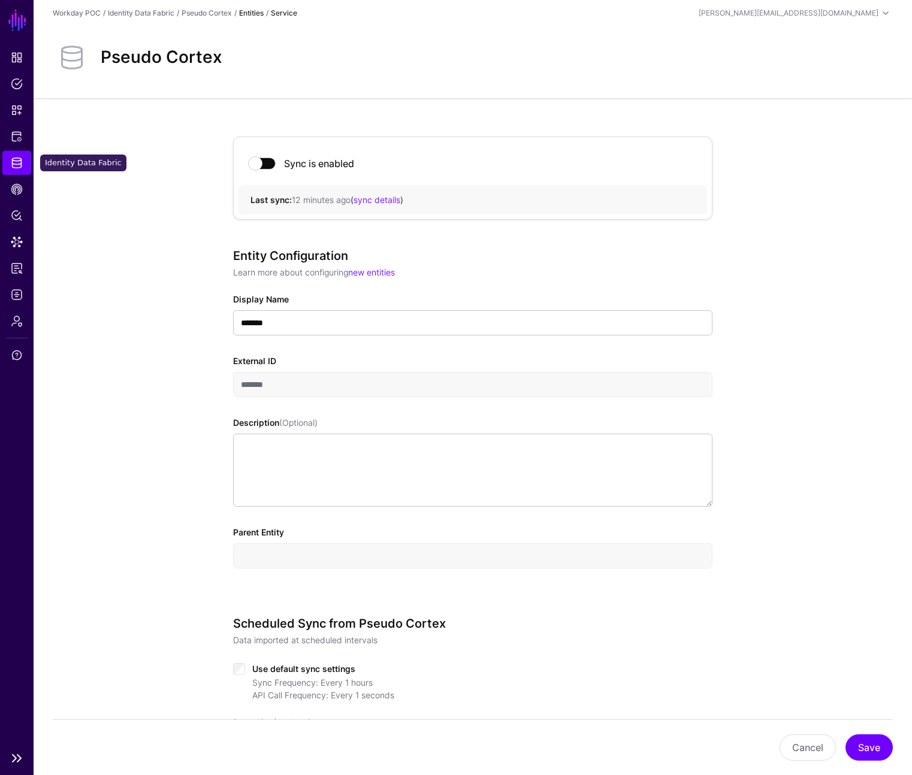
click at [19, 164] on span "Identity Data Fabric" at bounding box center [17, 163] width 12 height 12
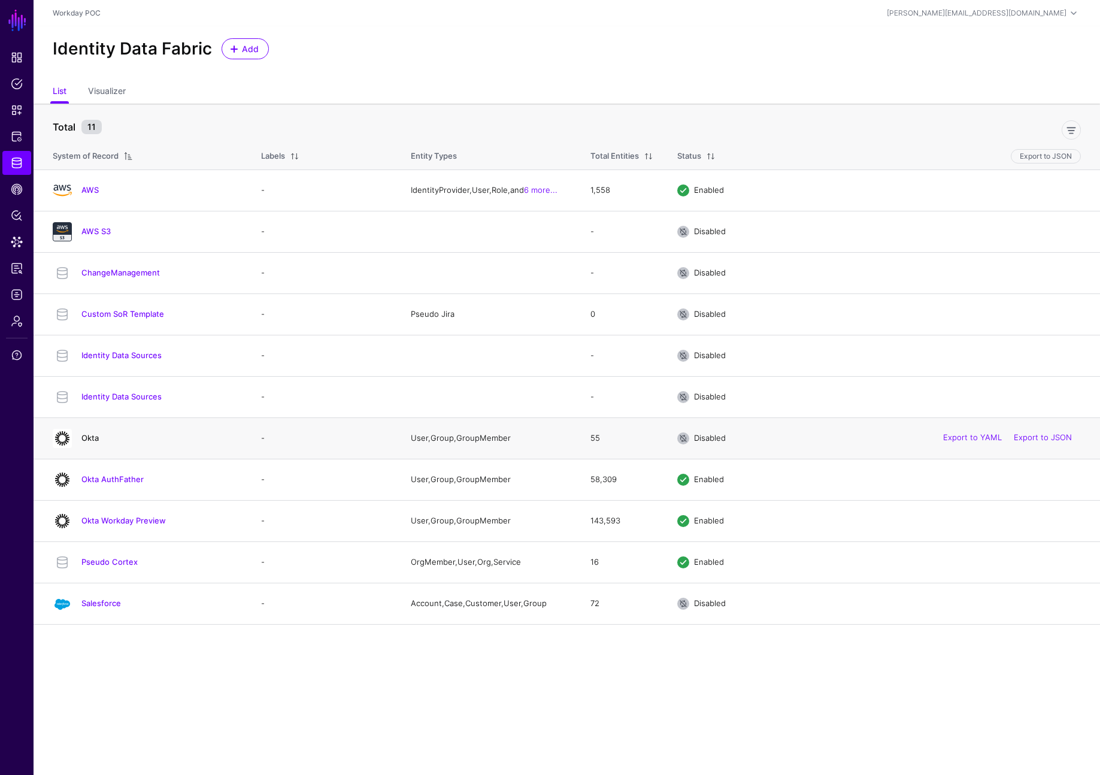
click at [91, 439] on link "Okta" at bounding box center [89, 438] width 17 height 10
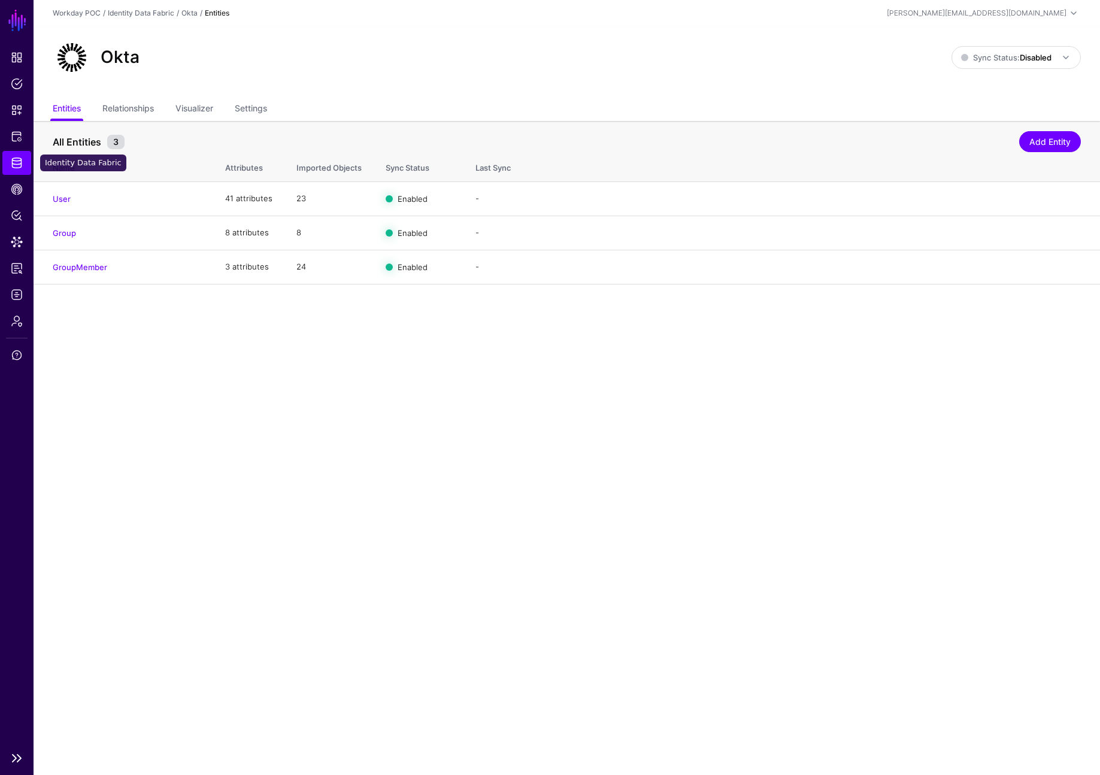
click at [25, 167] on link "Identity Data Fabric" at bounding box center [16, 163] width 29 height 24
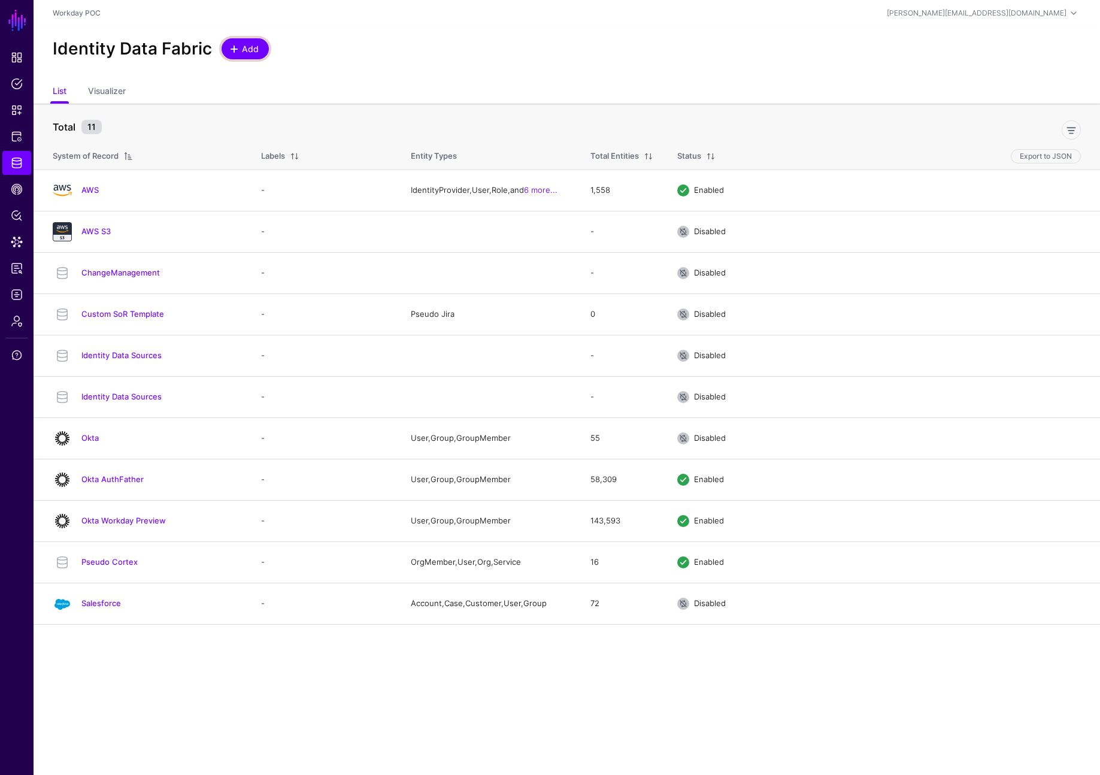
click at [238, 55] on link "Add" at bounding box center [245, 48] width 47 height 21
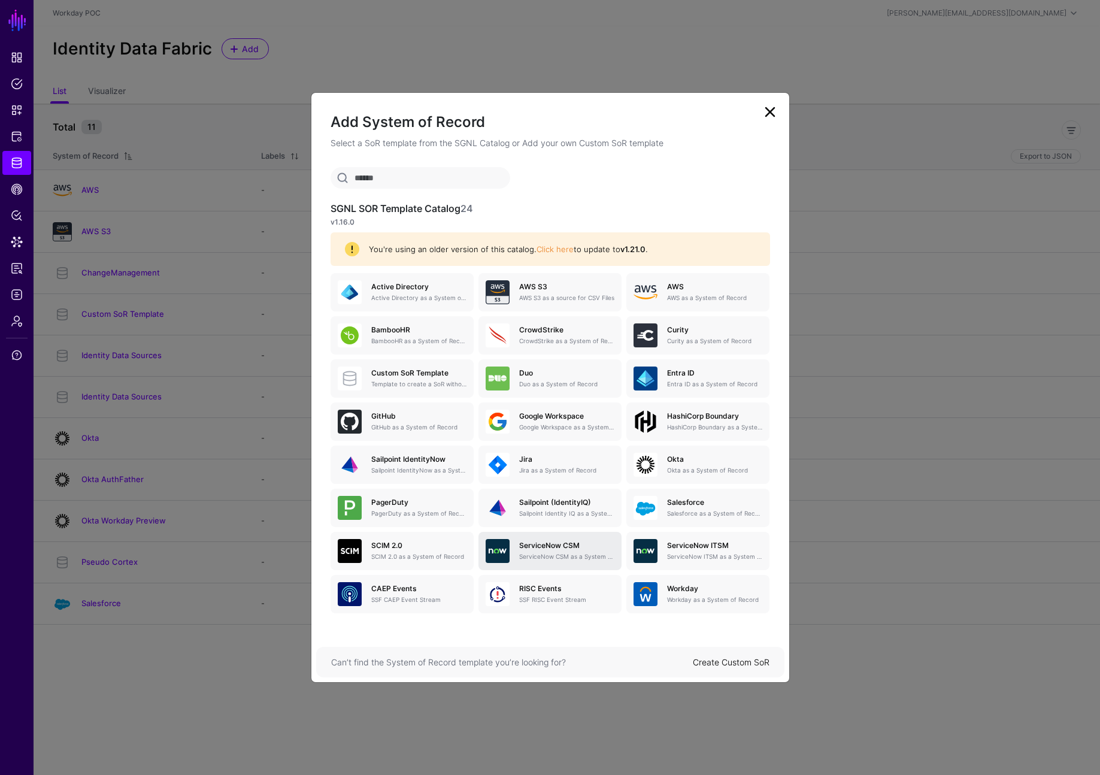
click at [526, 545] on h5 "ServiceNow CSM" at bounding box center [566, 546] width 95 height 8
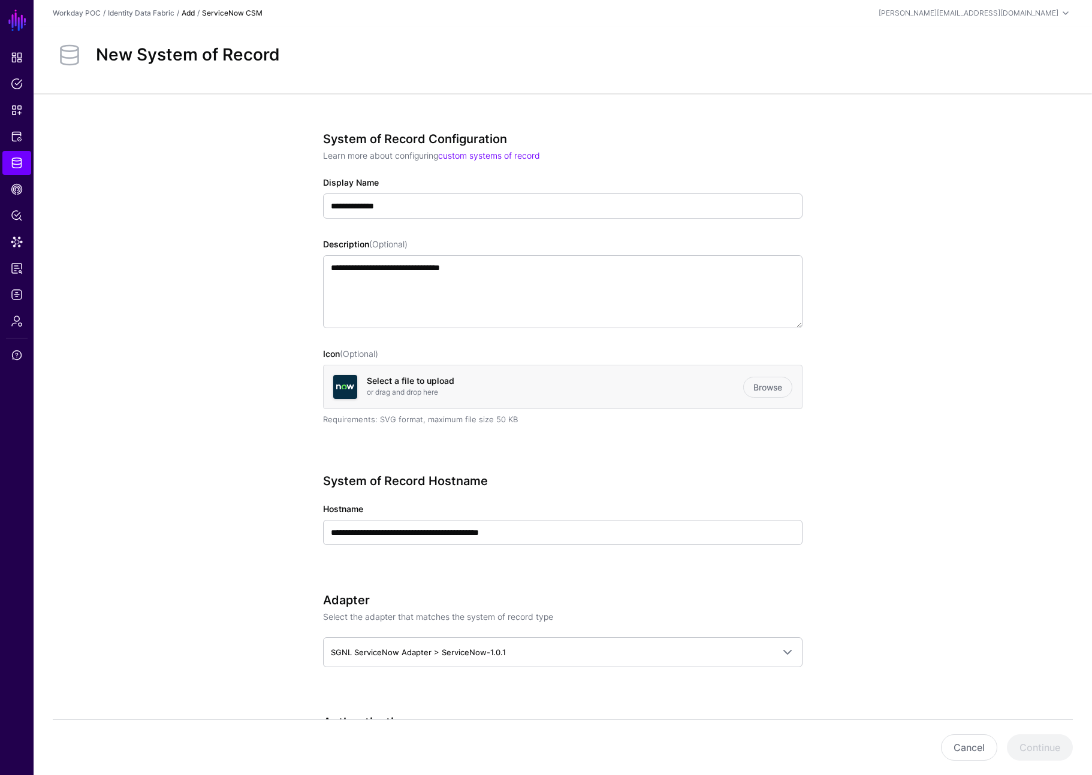
click at [188, 15] on link "Add" at bounding box center [188, 12] width 13 height 9
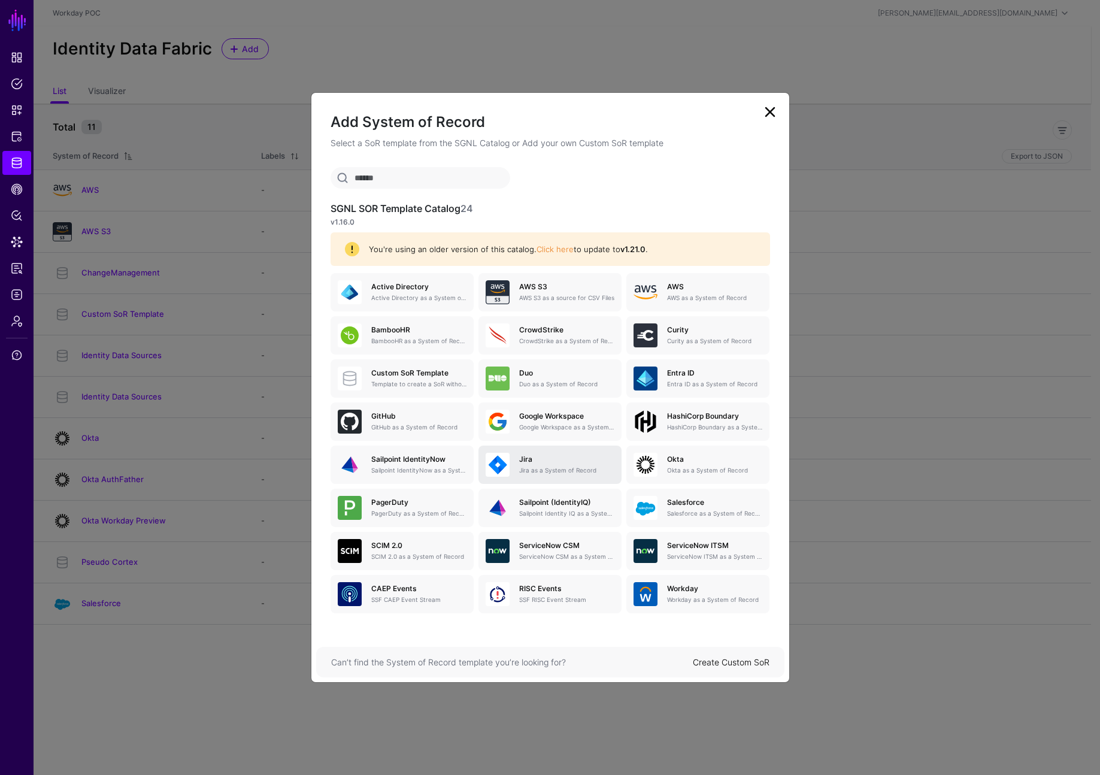
click at [524, 470] on p "Jira as a System of Record" at bounding box center [566, 470] width 95 height 9
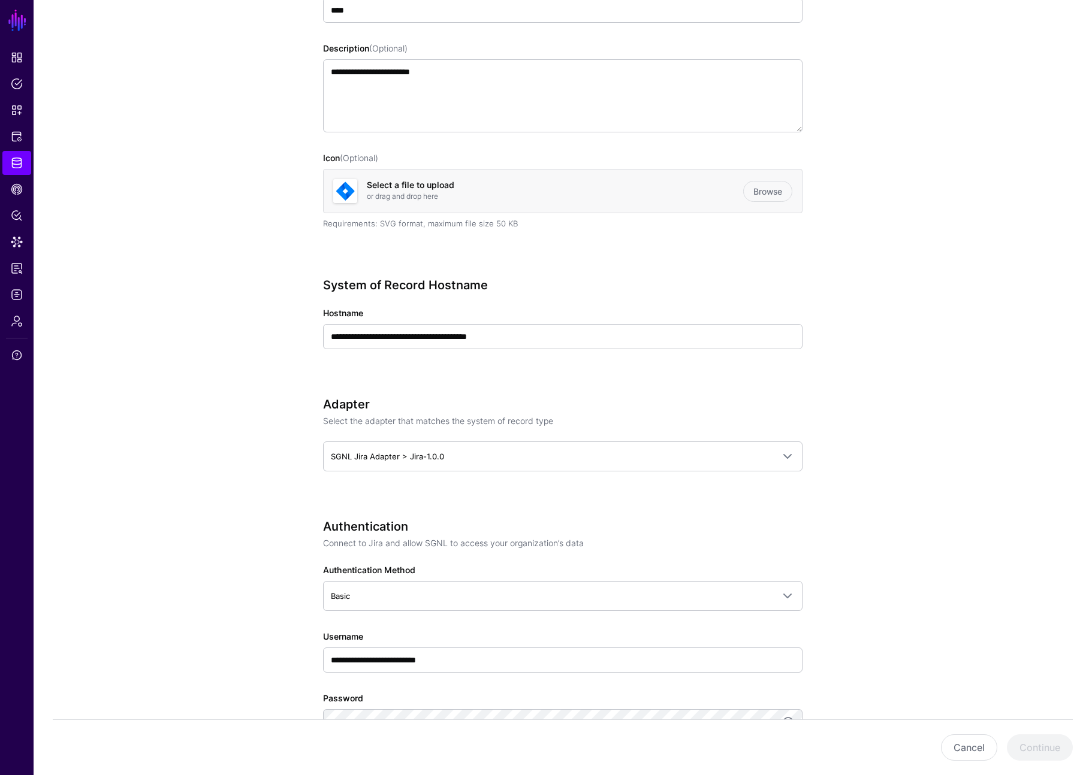
scroll to position [427, 0]
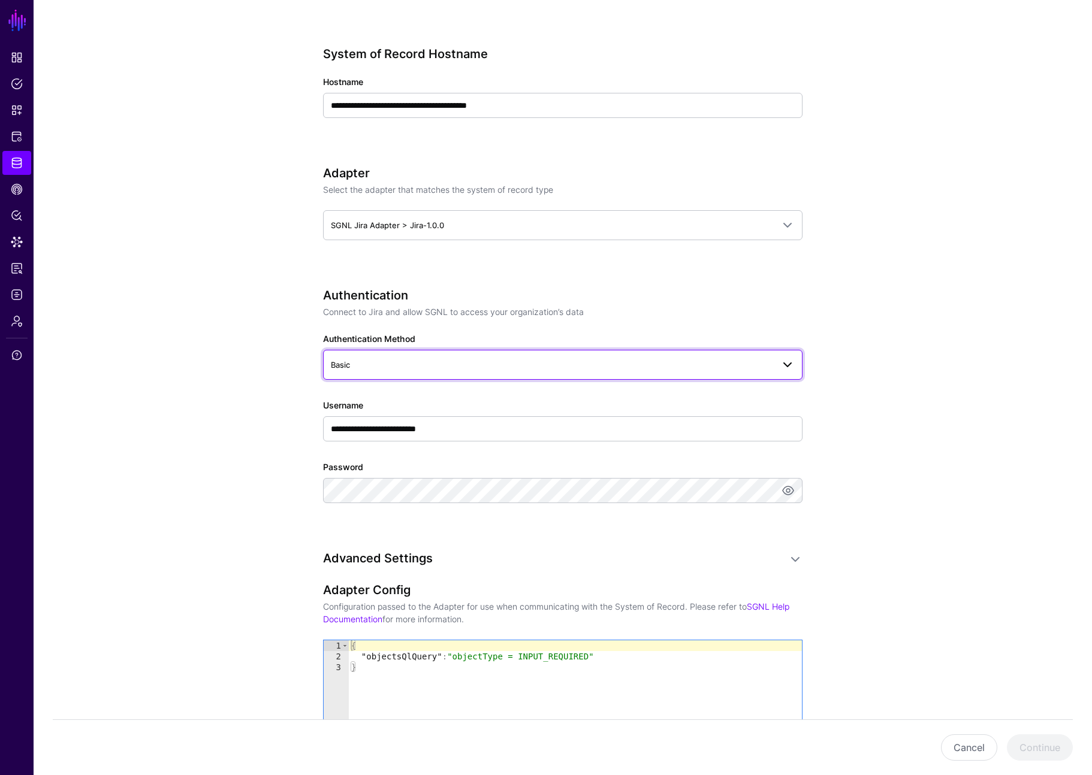
click at [557, 362] on span "Basic" at bounding box center [552, 364] width 442 height 13
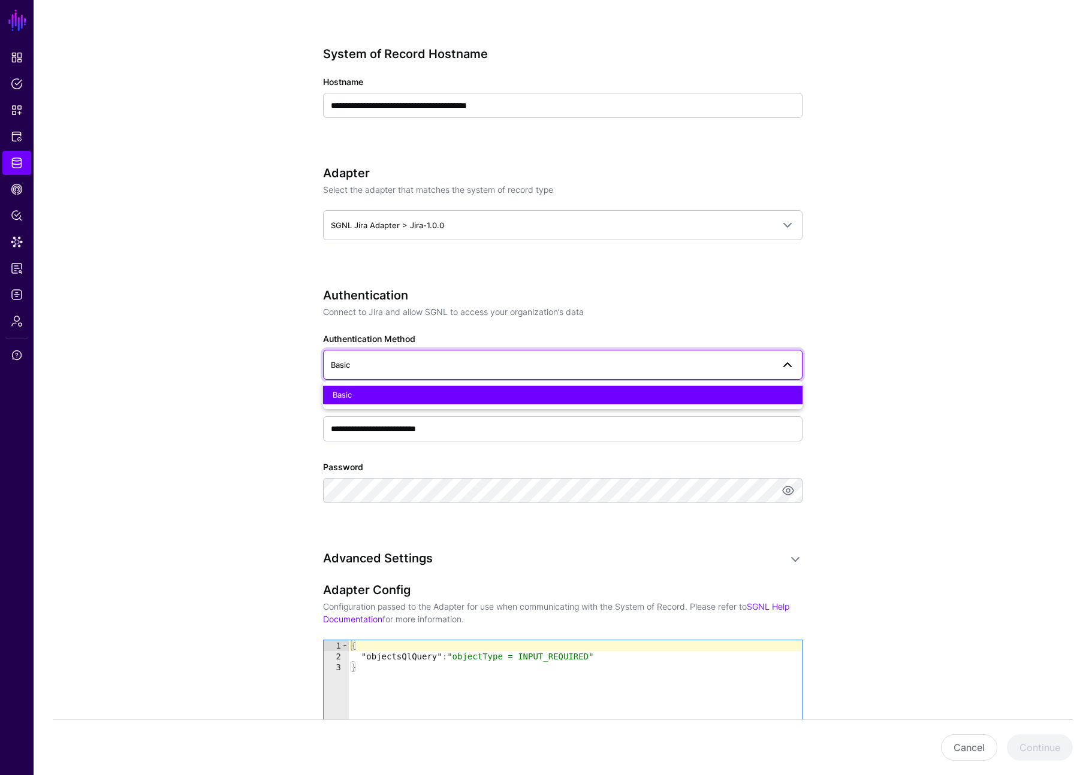
click at [557, 362] on span "Basic" at bounding box center [552, 364] width 442 height 13
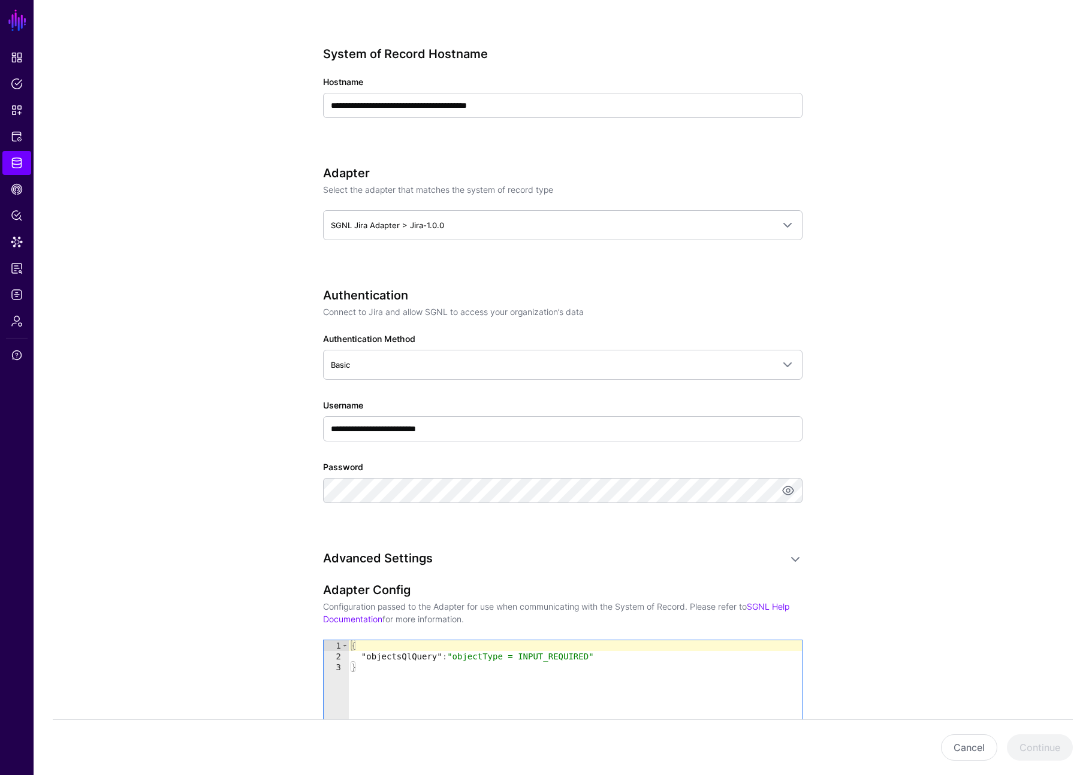
click at [563, 292] on h3 "Authentication" at bounding box center [562, 295] width 479 height 14
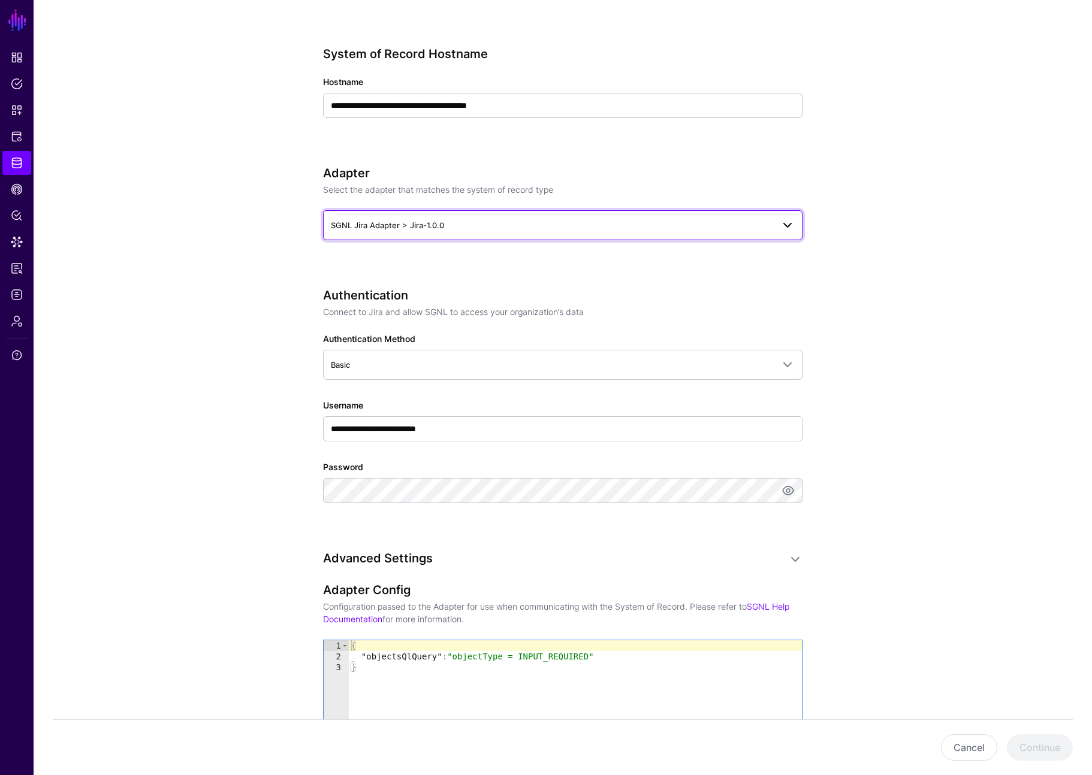
click at [581, 231] on span "SGNL Jira Adapter > Jira-1.0.0" at bounding box center [563, 225] width 464 height 14
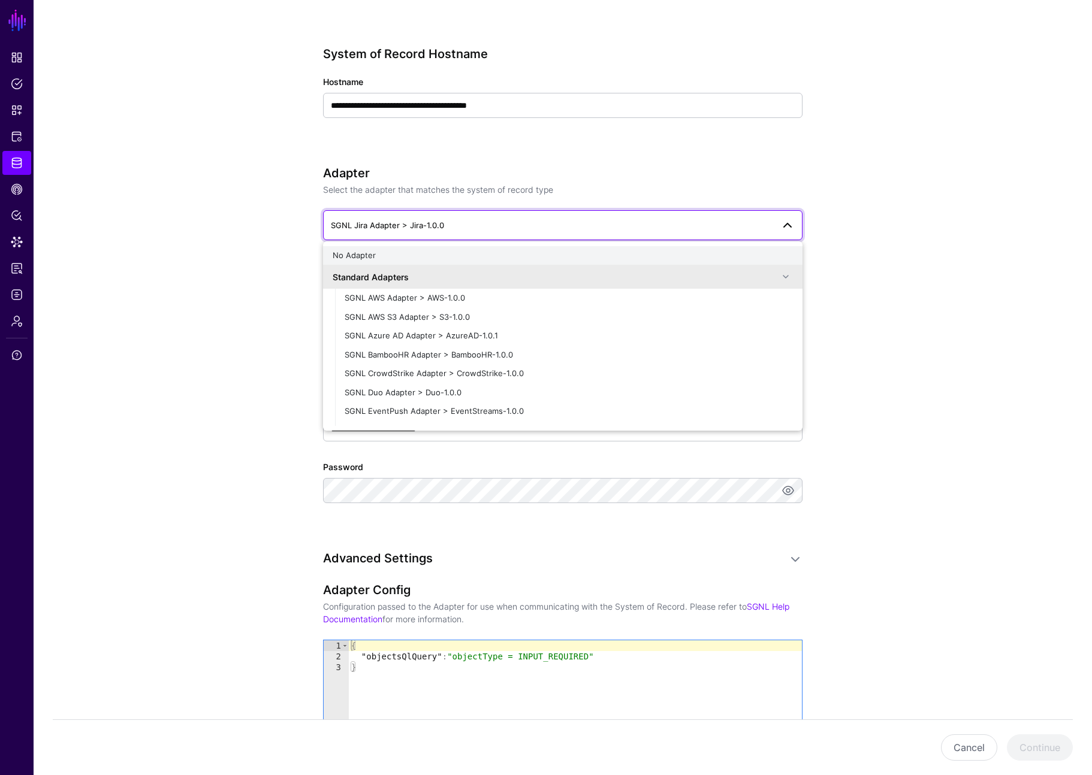
click at [575, 251] on div "No Adapter" at bounding box center [562, 256] width 460 height 12
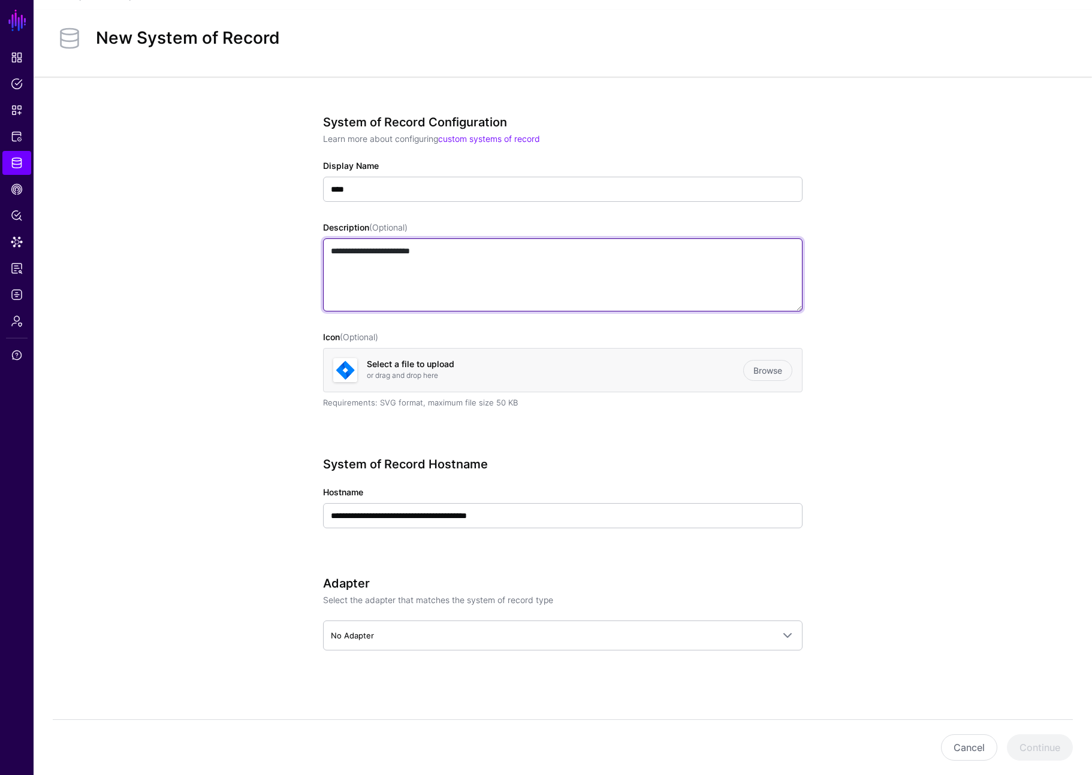
click at [464, 284] on textarea "**********" at bounding box center [562, 274] width 479 height 73
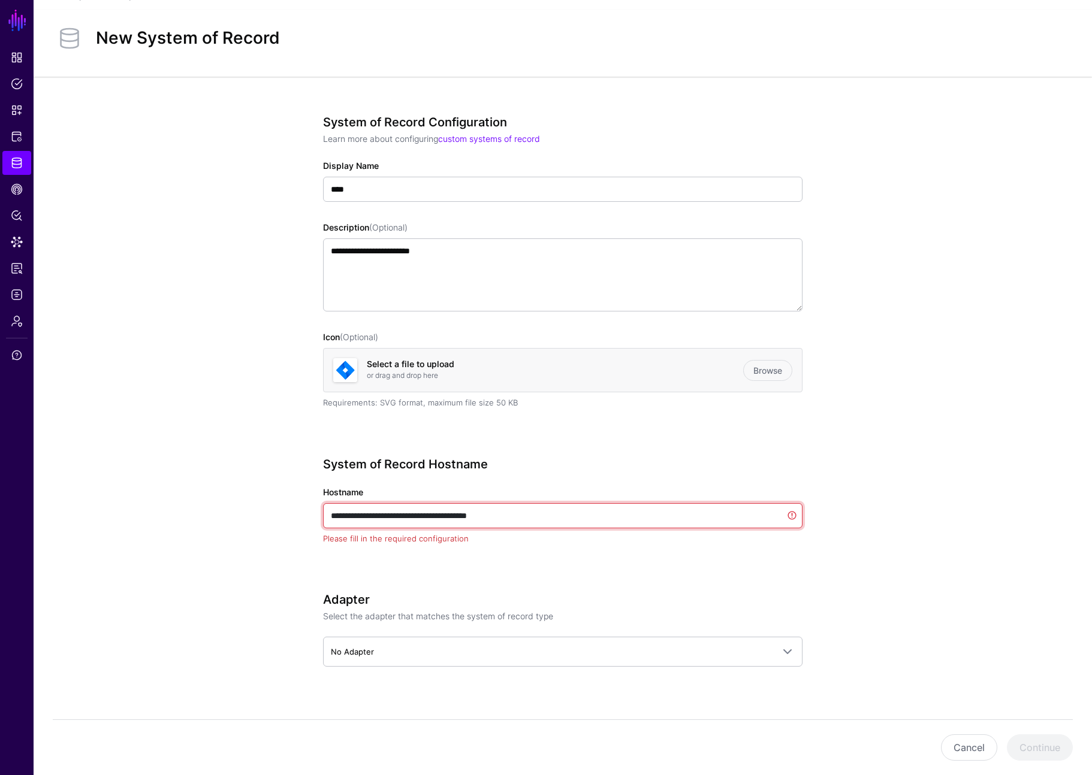
click at [539, 508] on input "**********" at bounding box center [562, 515] width 479 height 25
drag, startPoint x: 543, startPoint y: 515, endPoint x: 304, endPoint y: 510, distance: 239.1
click at [304, 510] on div "**********" at bounding box center [563, 434] width 556 height 715
click at [689, 462] on h3 "System of Record Hostname" at bounding box center [562, 464] width 479 height 14
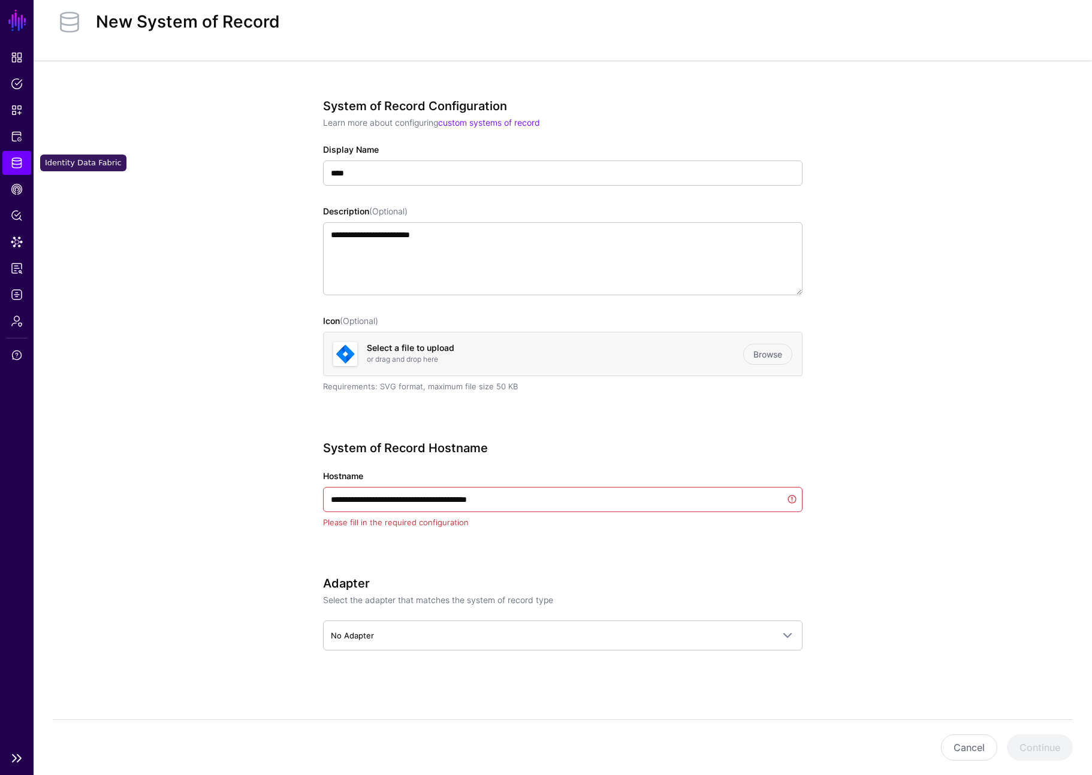
click at [20, 160] on span "Identity Data Fabric" at bounding box center [17, 163] width 12 height 12
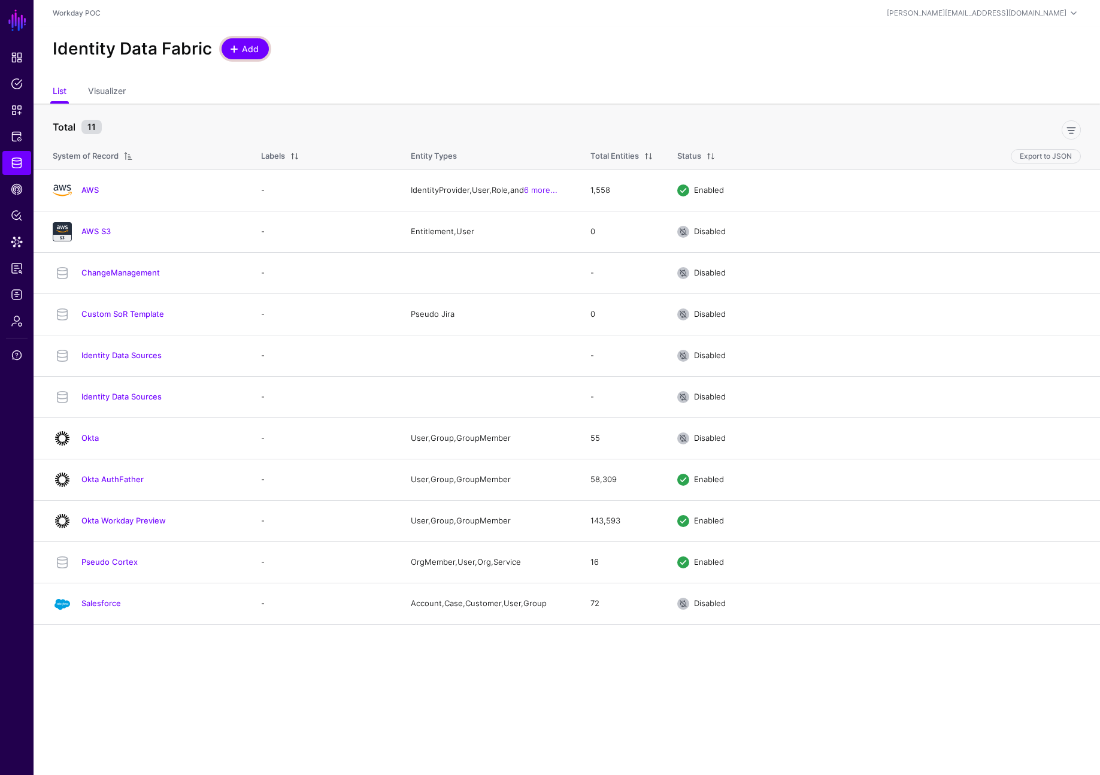
click at [234, 51] on span at bounding box center [234, 49] width 10 height 10
click at [21, 237] on span "Data Lens" at bounding box center [17, 242] width 12 height 12
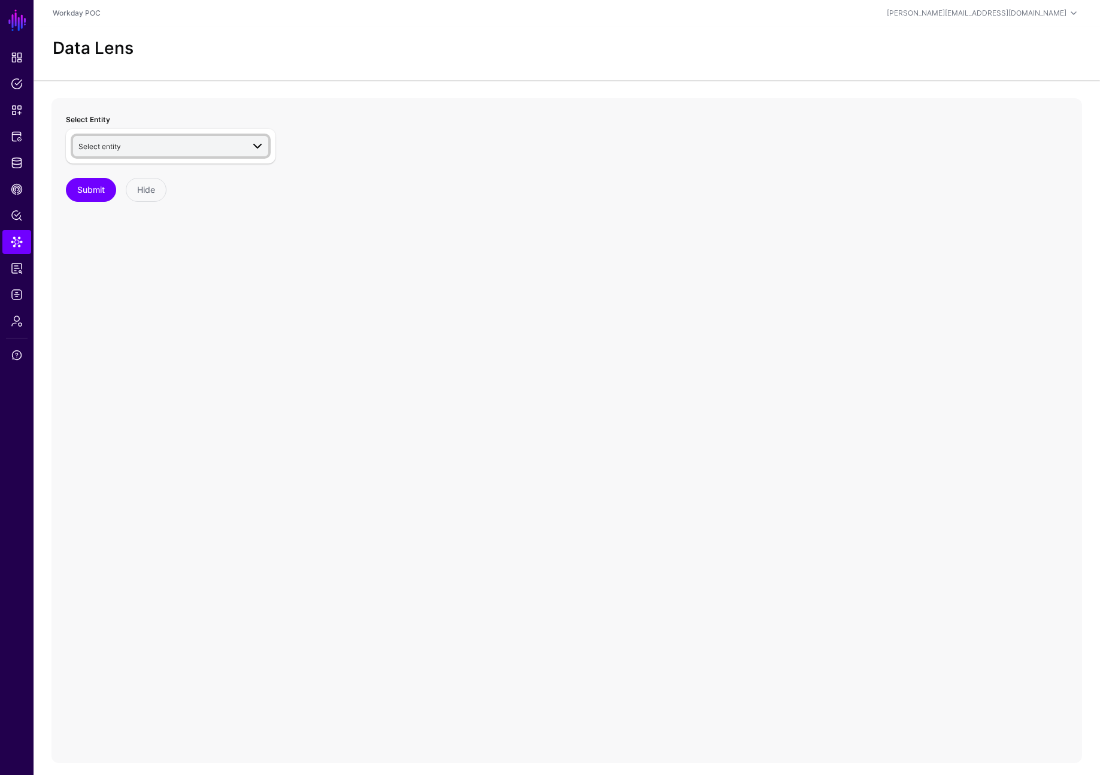
click at [147, 145] on span "Select entity" at bounding box center [160, 146] width 165 height 13
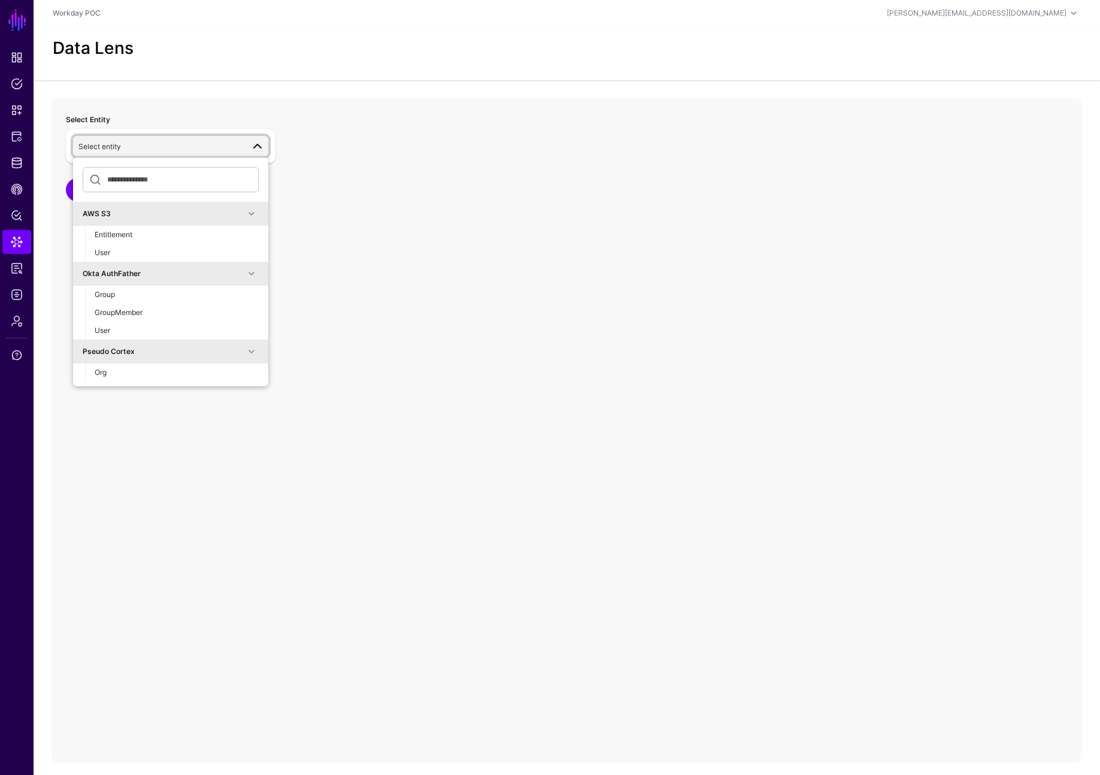
click at [147, 145] on span "Select entity" at bounding box center [160, 146] width 165 height 13
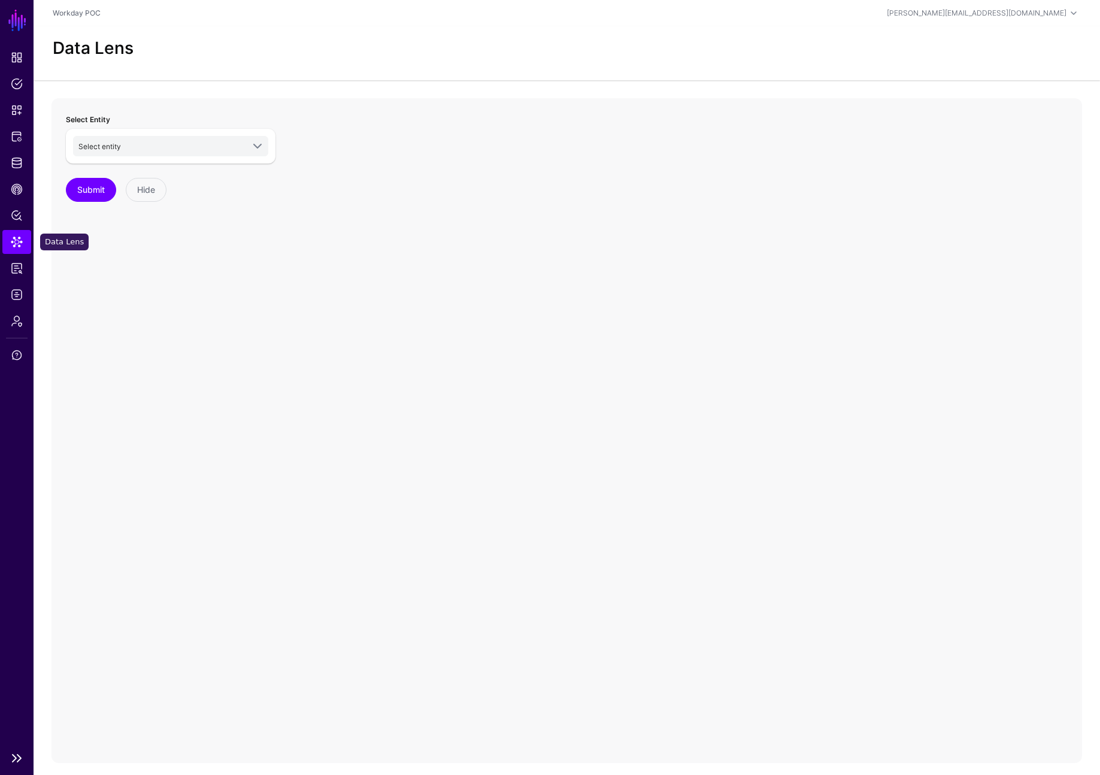
click at [20, 240] on span "Data Lens" at bounding box center [17, 242] width 12 height 12
click at [20, 219] on span "Policy Lens" at bounding box center [17, 216] width 12 height 12
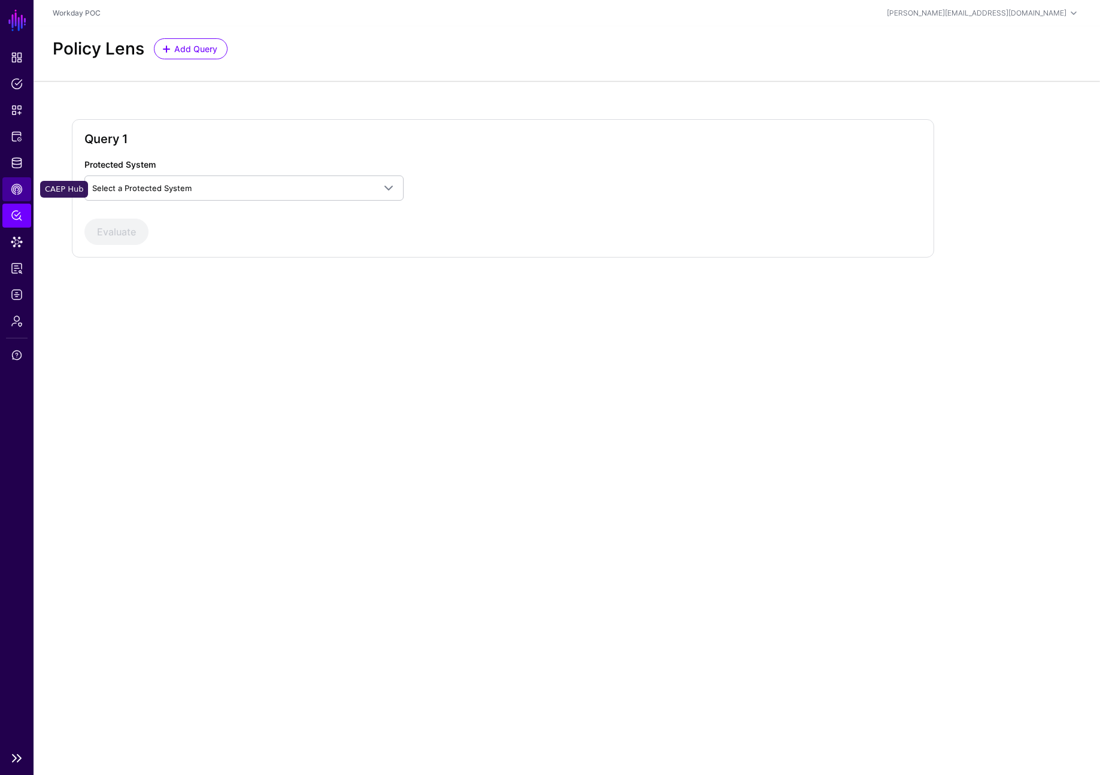
click at [17, 192] on span "CAEP Hub" at bounding box center [17, 189] width 12 height 12
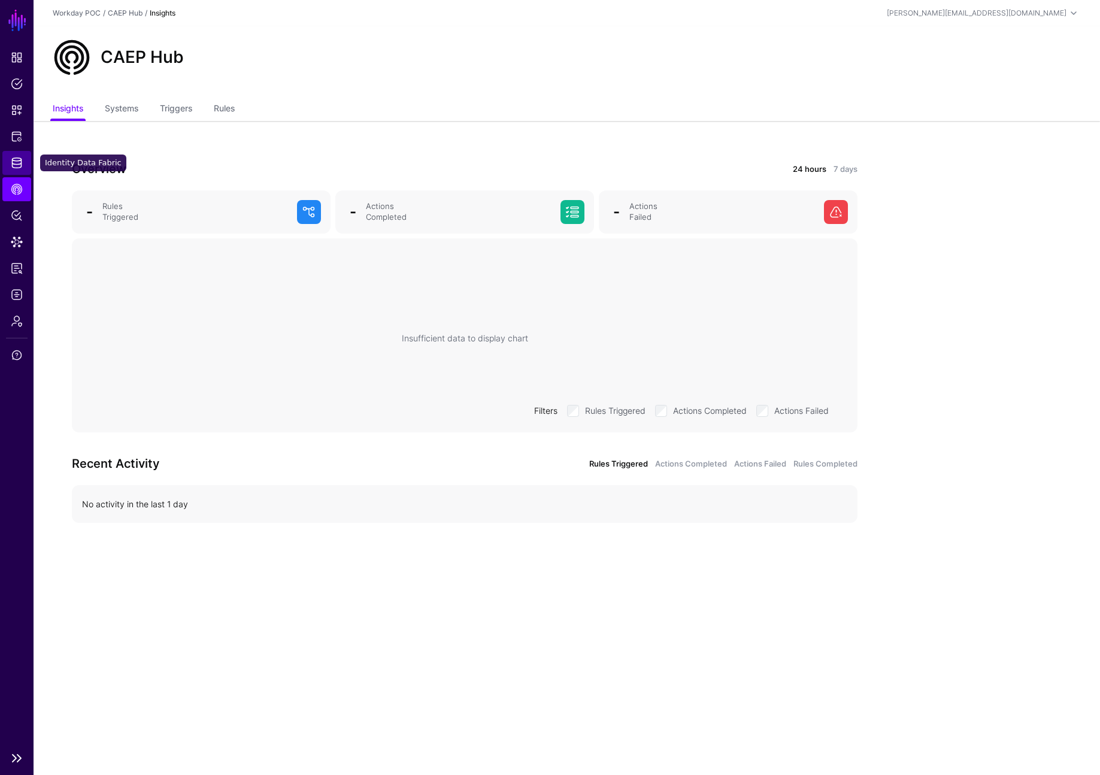
click at [22, 162] on span "Identity Data Fabric" at bounding box center [17, 163] width 12 height 12
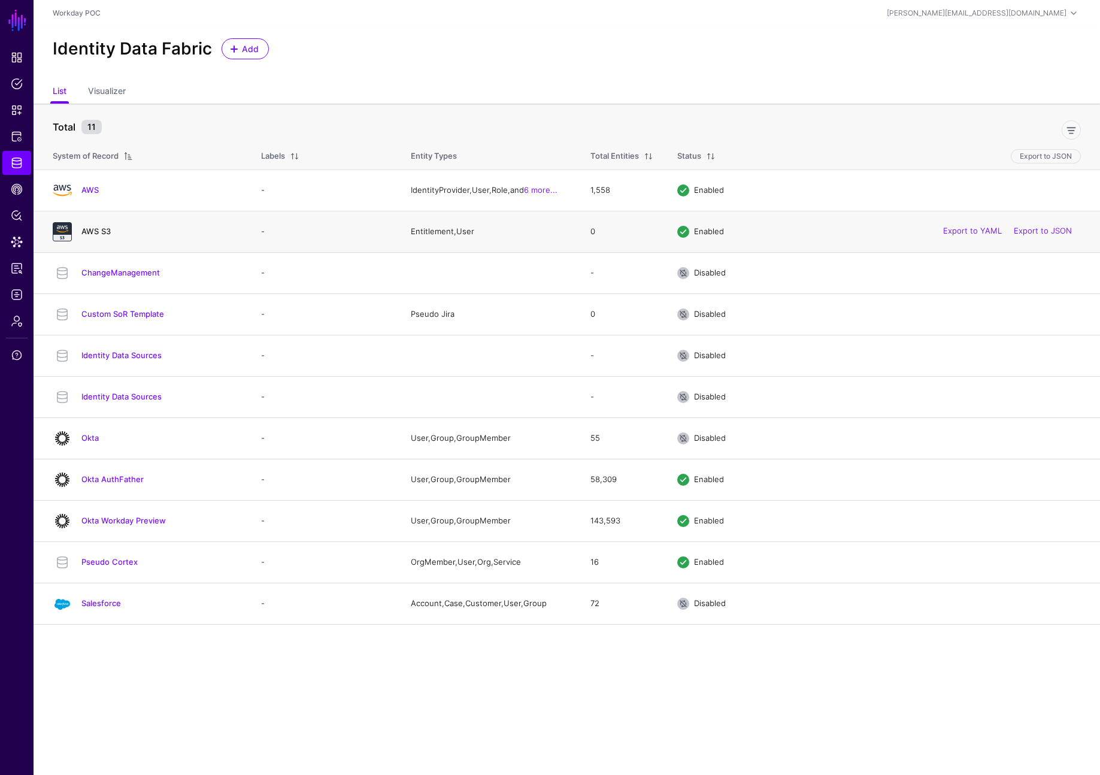
click at [106, 234] on link "AWS S3" at bounding box center [95, 231] width 29 height 10
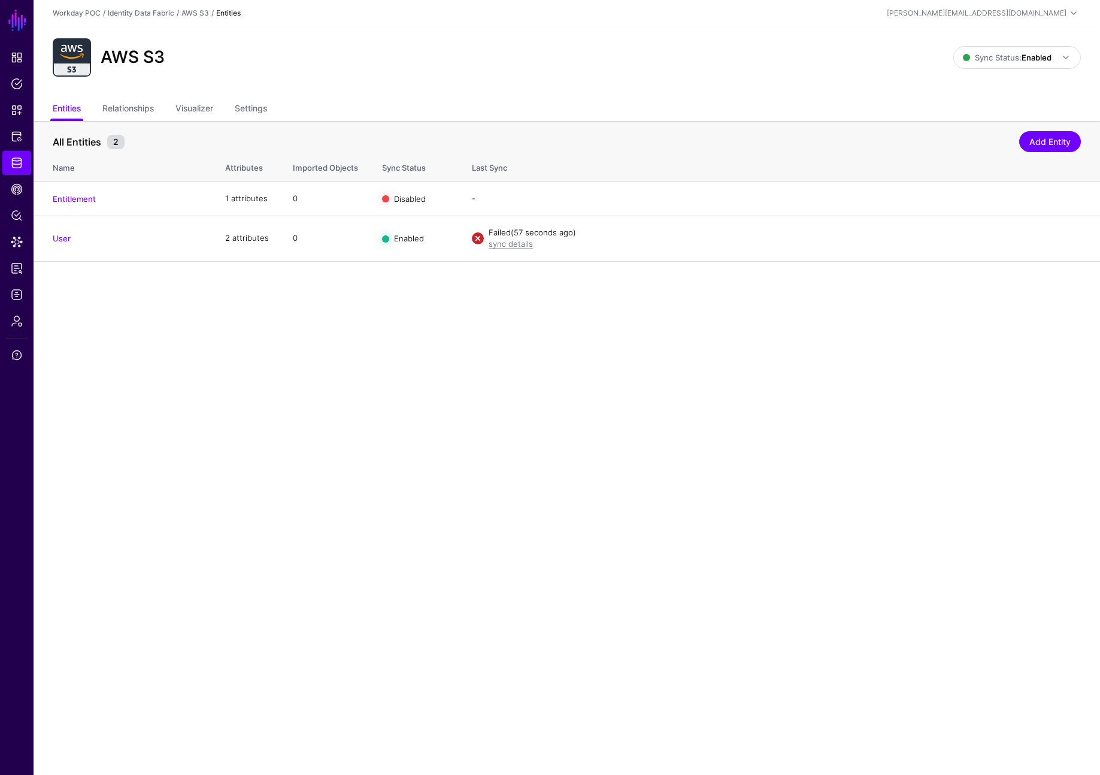
click at [117, 319] on main "SGNL Dashboard Policies Snippets Protected Systems Identity Data Fabric CAEP Hu…" at bounding box center [550, 387] width 1100 height 775
click at [501, 244] on link "sync details" at bounding box center [511, 244] width 44 height 10
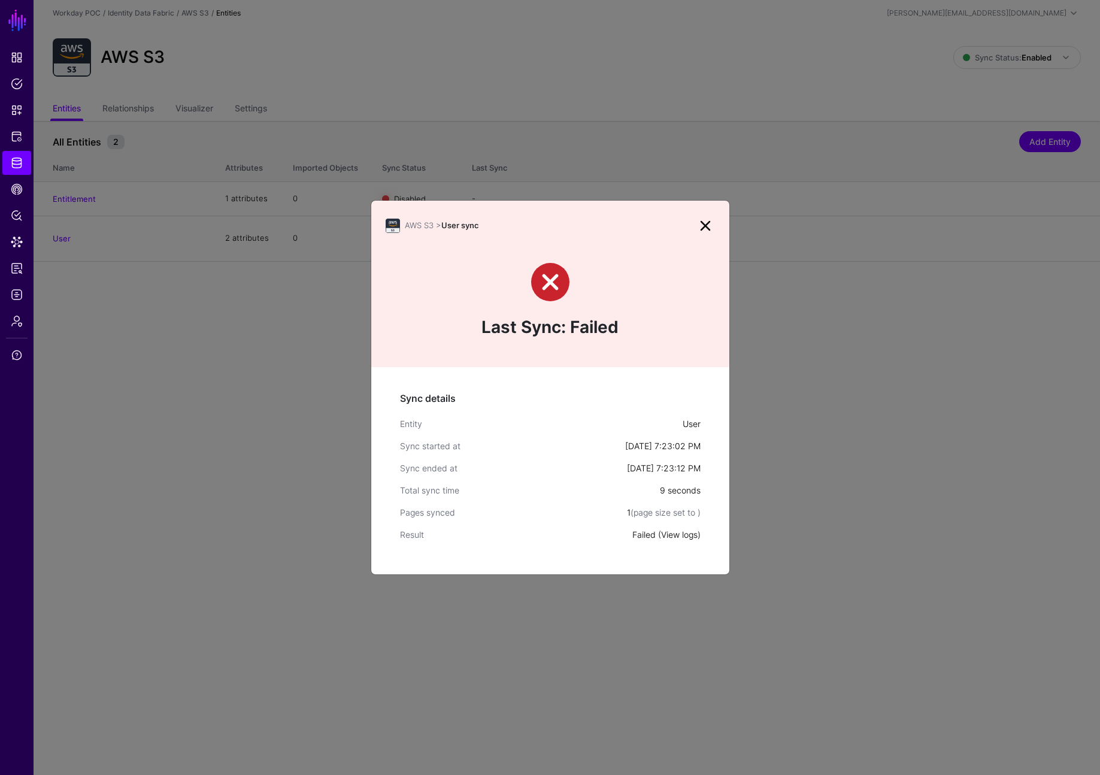
click at [679, 533] on link "View logs" at bounding box center [679, 535] width 37 height 10
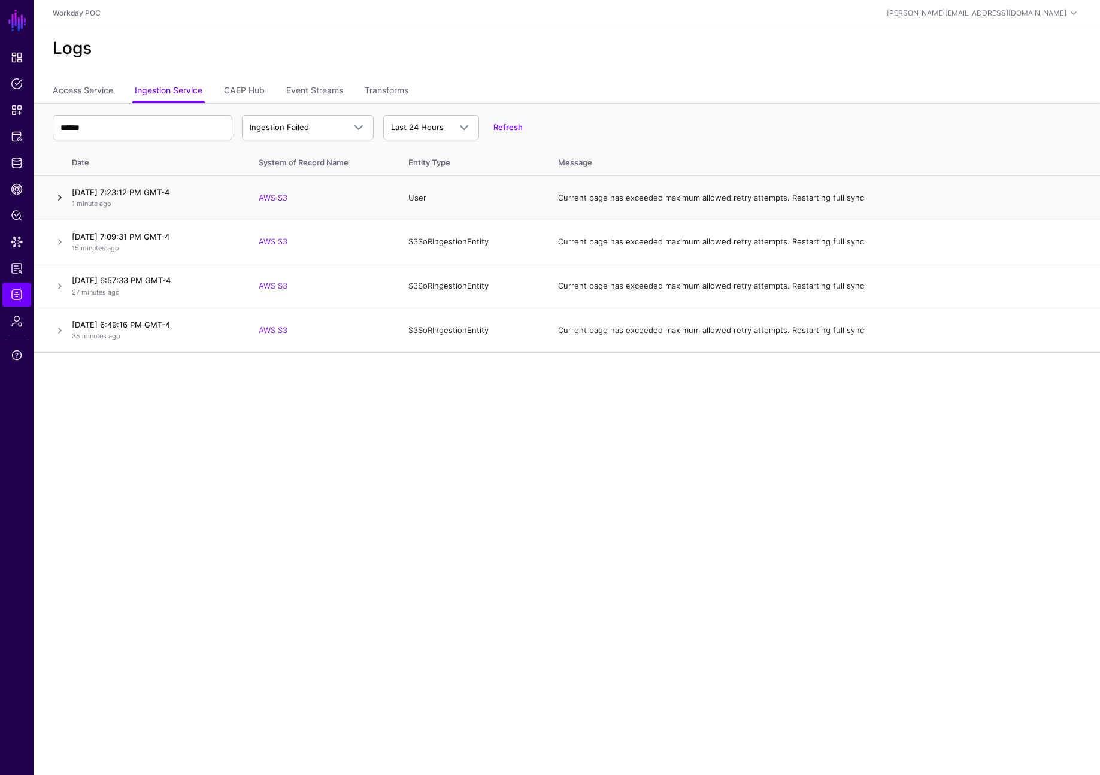
click at [55, 198] on link at bounding box center [60, 198] width 14 height 14
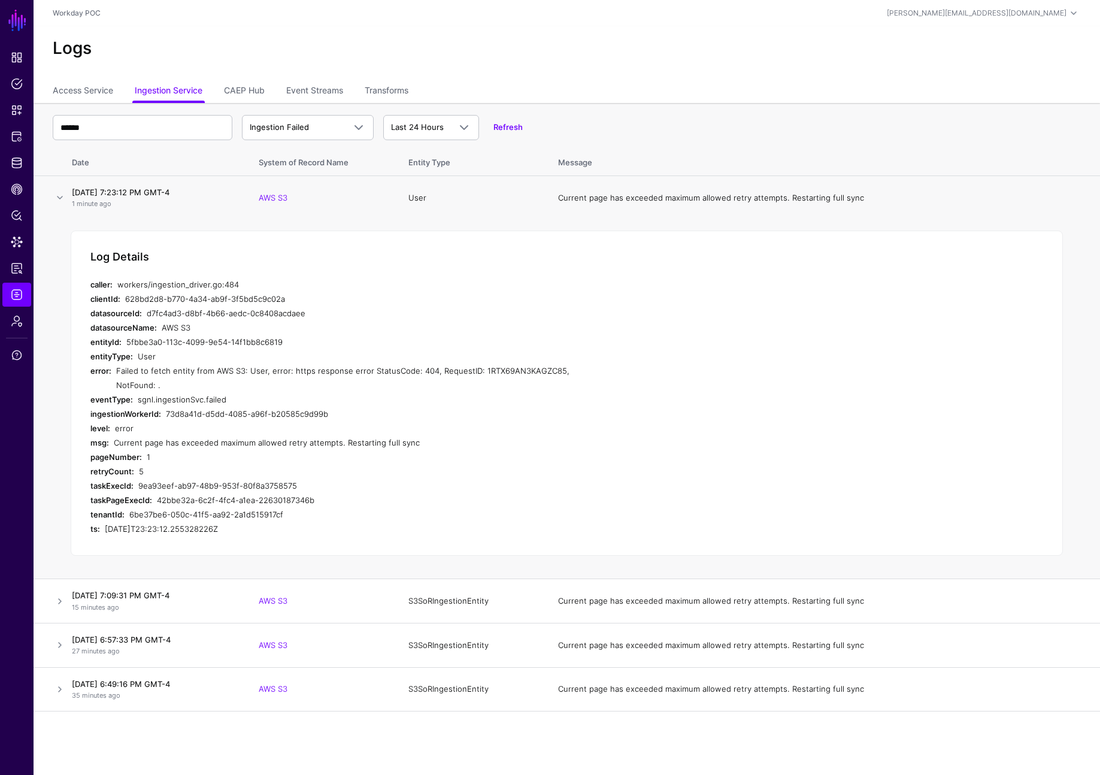
drag, startPoint x: 409, startPoint y: 442, endPoint x: 113, endPoint y: 437, distance: 296.0
click at [113, 437] on div "msg: Current page has exceeded maximum allowed retry attempts. Restarting full …" at bounding box center [329, 443] width 479 height 14
click at [158, 409] on strong "ingestionWorkerId:" at bounding box center [125, 414] width 71 height 10
drag, startPoint x: 117, startPoint y: 371, endPoint x: 167, endPoint y: 387, distance: 52.1
click at [167, 387] on div "Failed to fetch entity from AWS S3: User, error: https response error StatusCod…" at bounding box center [342, 378] width 453 height 29
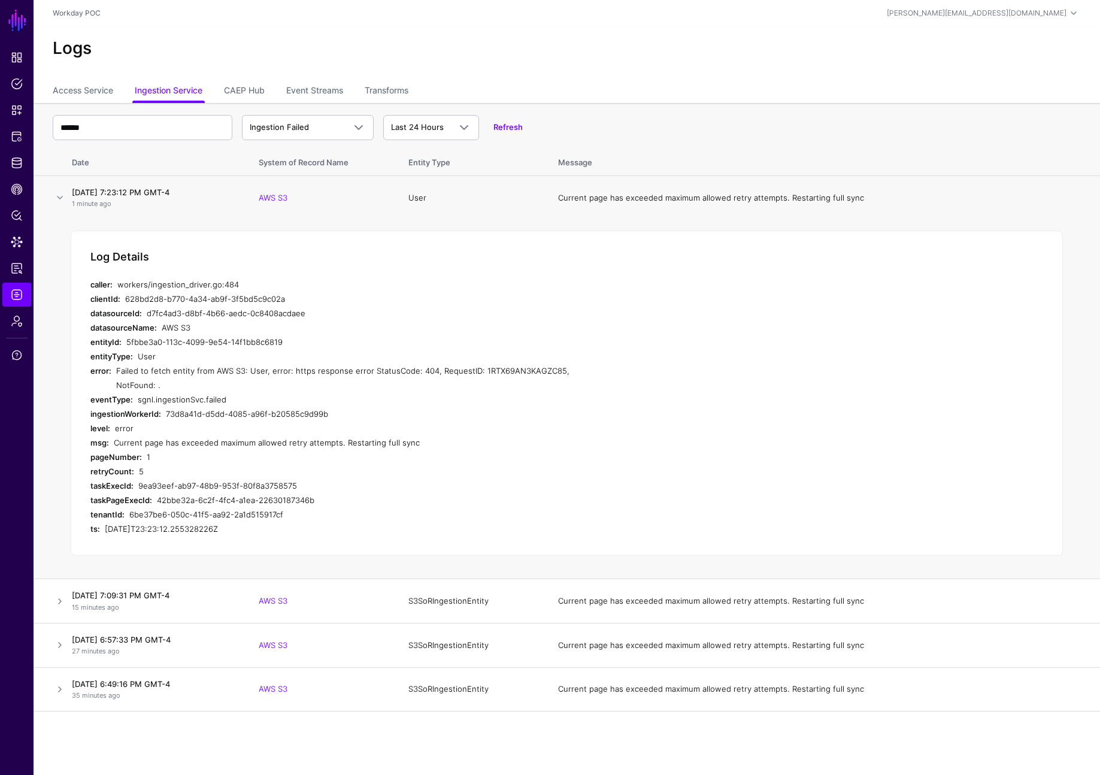
copy div "Failed to fetch entity from AWS S3: User, error: https response error StatusCod…"
click at [425, 282] on div "workers/ingestion_driver.go:484" at bounding box center [343, 284] width 452 height 14
click at [58, 195] on link at bounding box center [60, 198] width 14 height 14
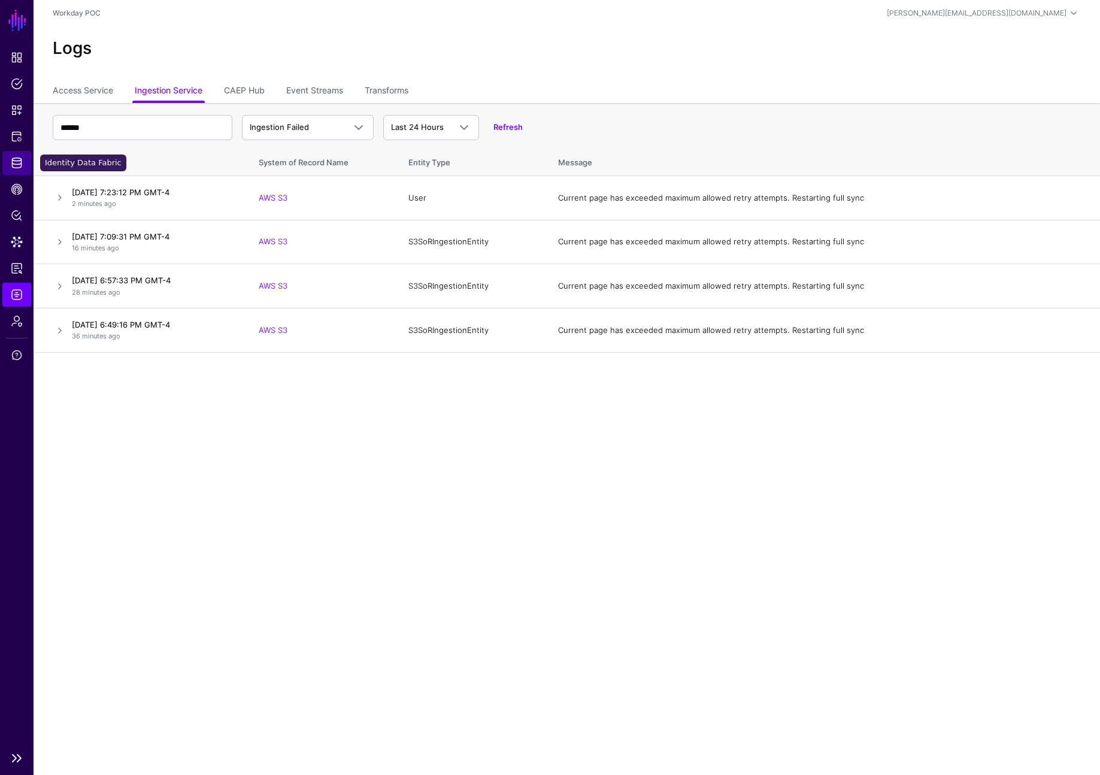
click at [18, 167] on span "Identity Data Fabric" at bounding box center [17, 163] width 12 height 12
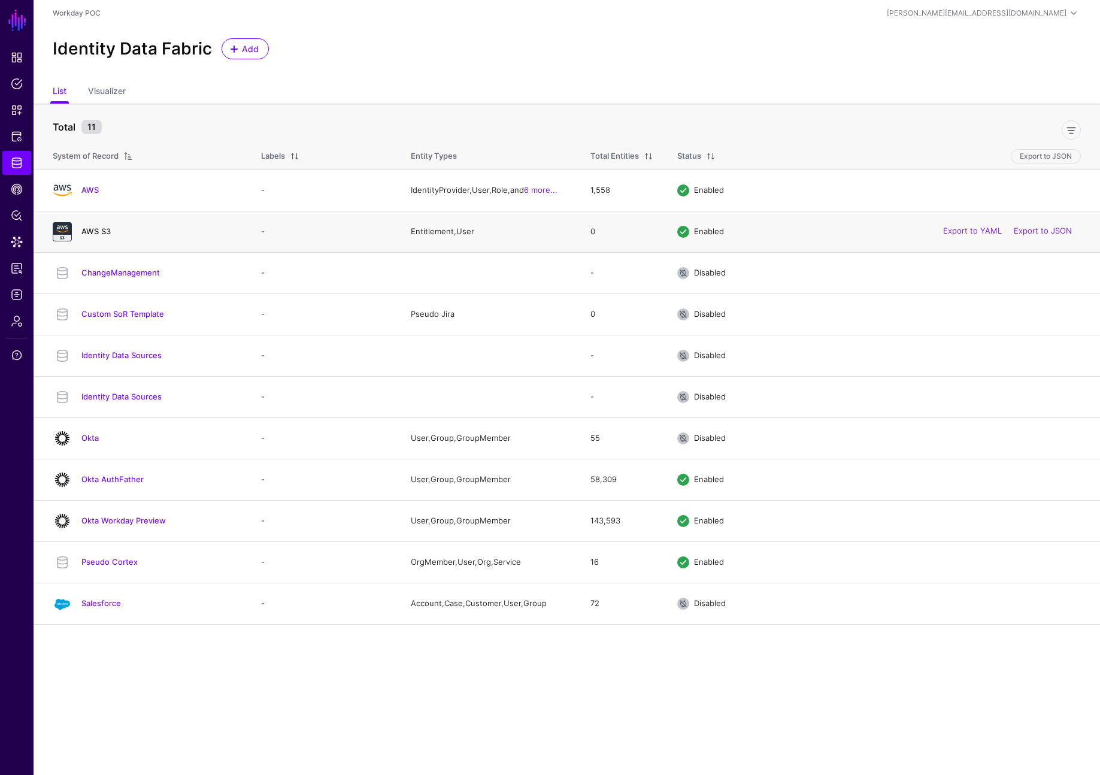
click at [95, 230] on link "AWS S3" at bounding box center [95, 231] width 29 height 10
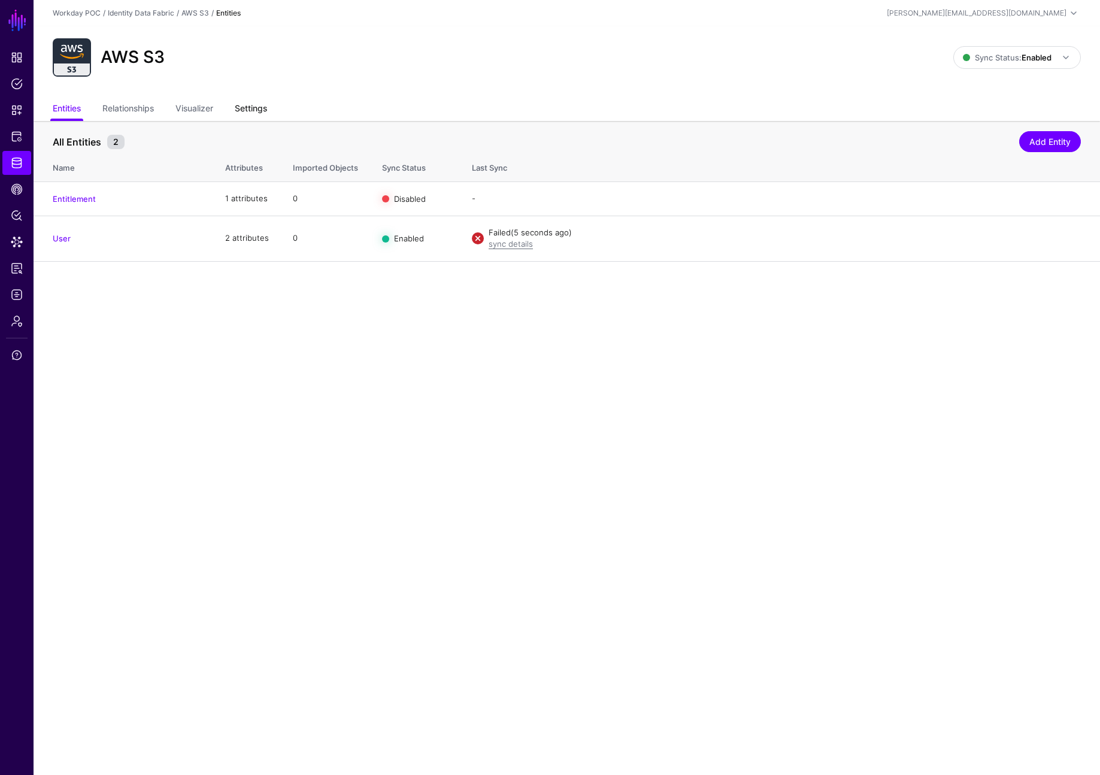
click at [256, 116] on link "Settings" at bounding box center [251, 109] width 32 height 23
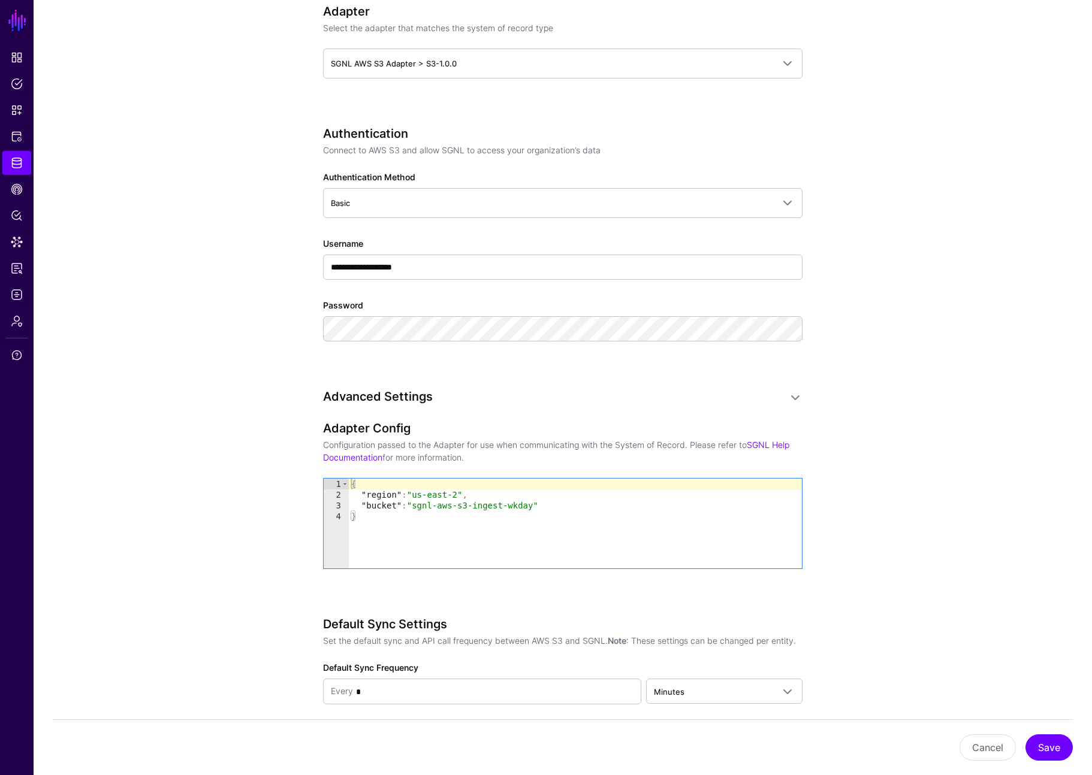
scroll to position [531, 0]
click at [161, 350] on app-datasources-details-form "**********" at bounding box center [563, 366] width 1058 height 1553
click at [20, 236] on span "Data Lens" at bounding box center [17, 242] width 12 height 12
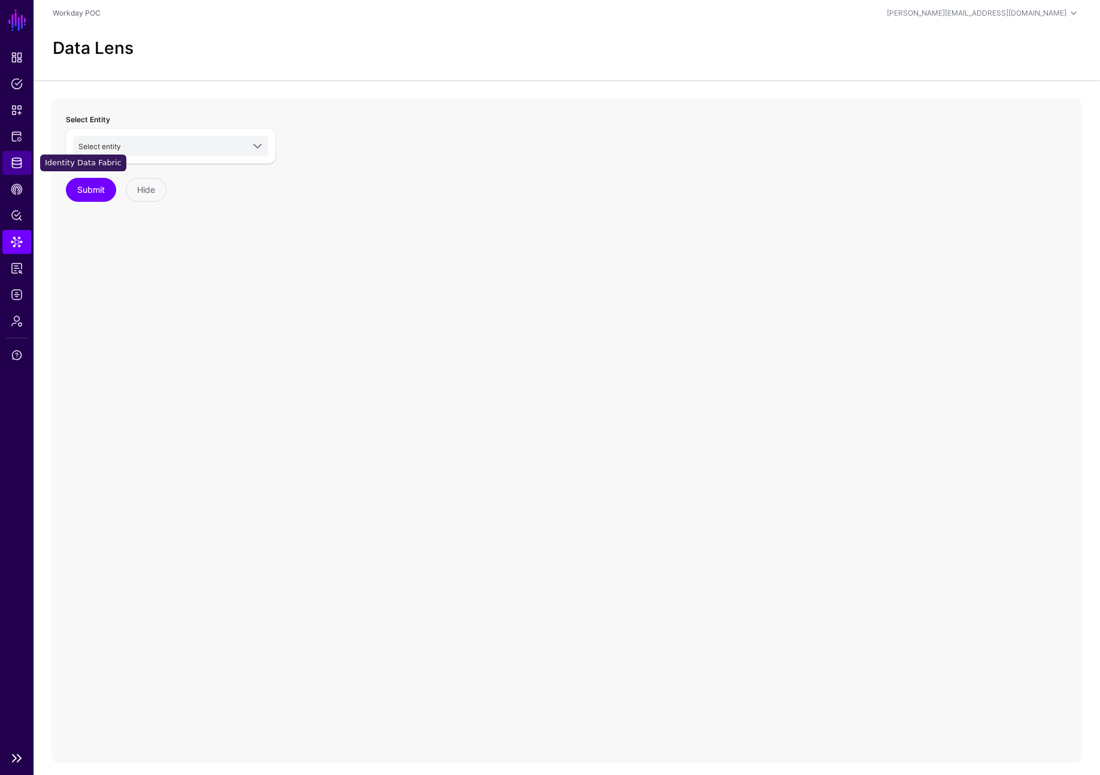
click at [16, 165] on span "Identity Data Fabric" at bounding box center [17, 163] width 12 height 12
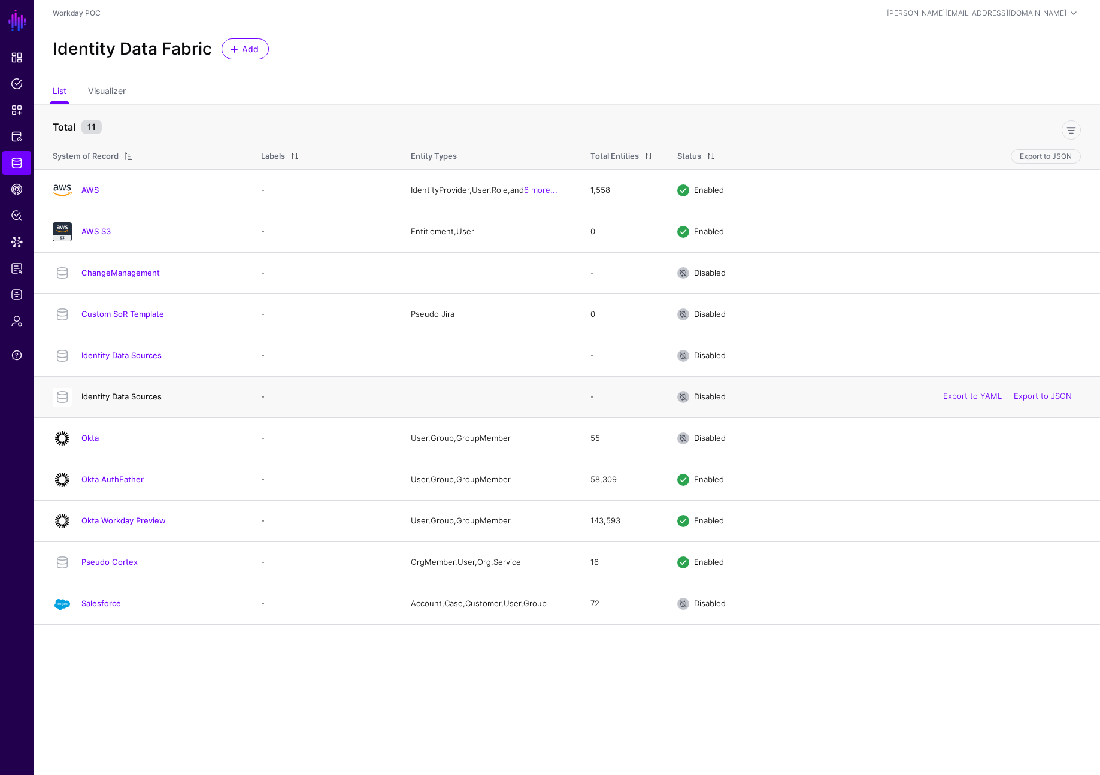
click at [135, 398] on link "Identity Data Sources" at bounding box center [121, 397] width 80 height 10
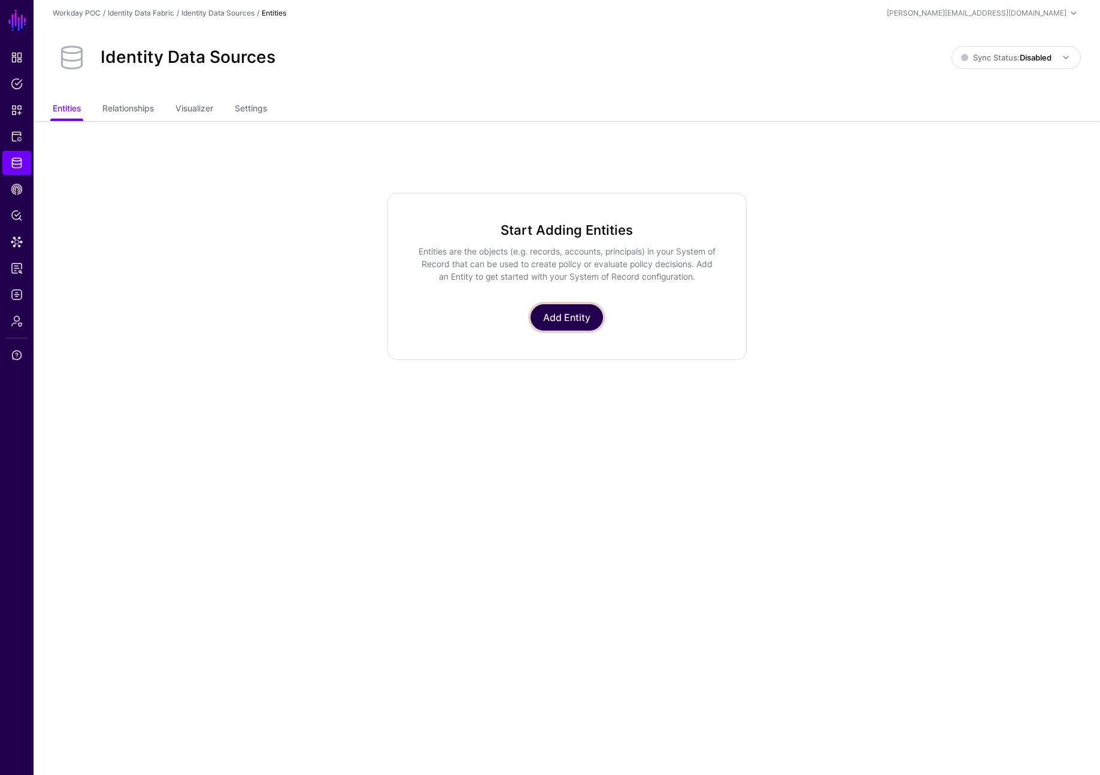
click at [579, 326] on link "Add Entity" at bounding box center [567, 317] width 72 height 26
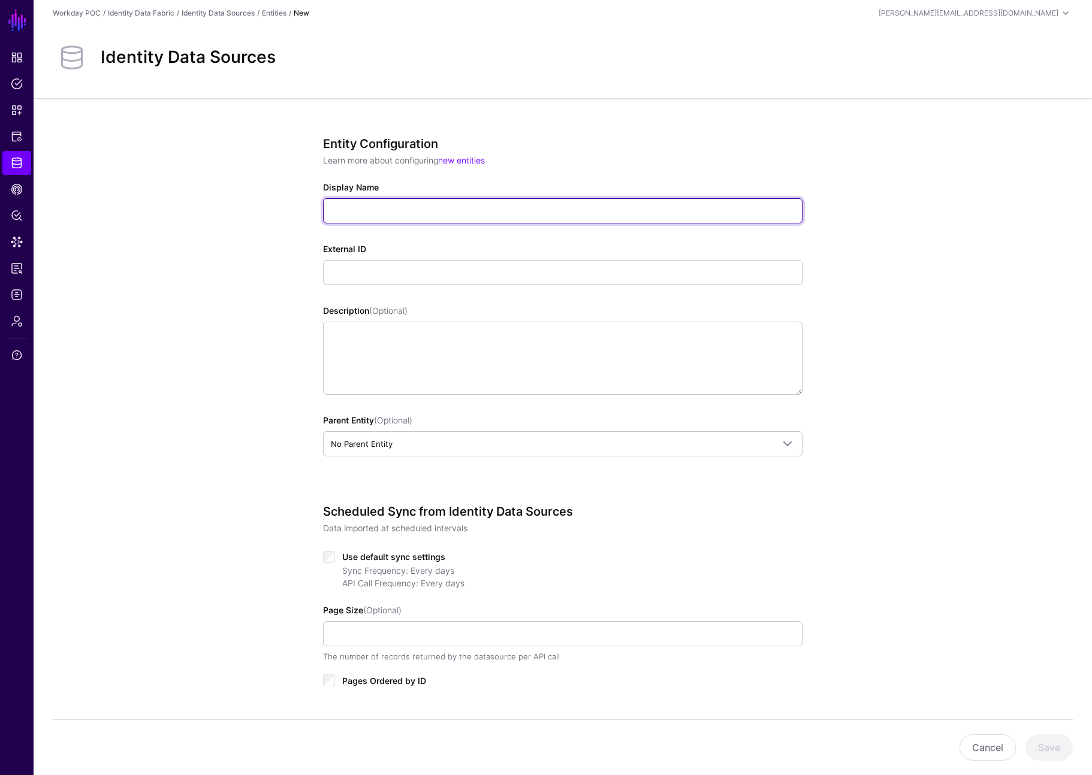
click at [371, 211] on input "Display Name" at bounding box center [562, 210] width 479 height 25
type input "********"
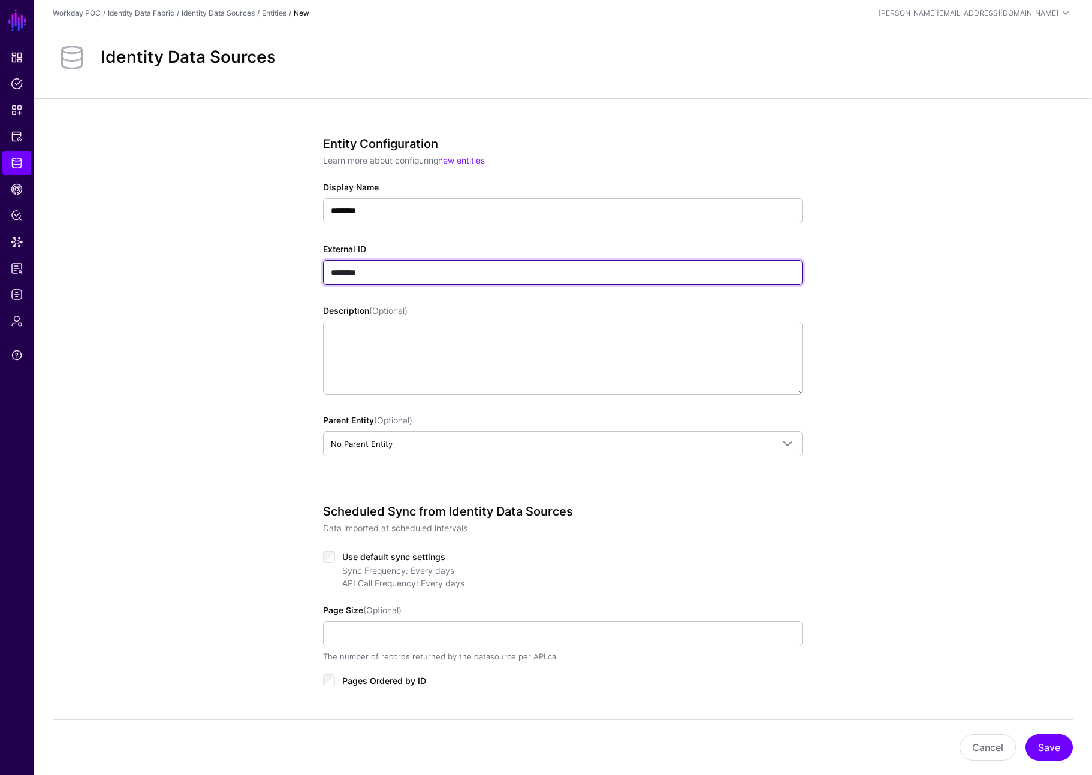
type input "********"
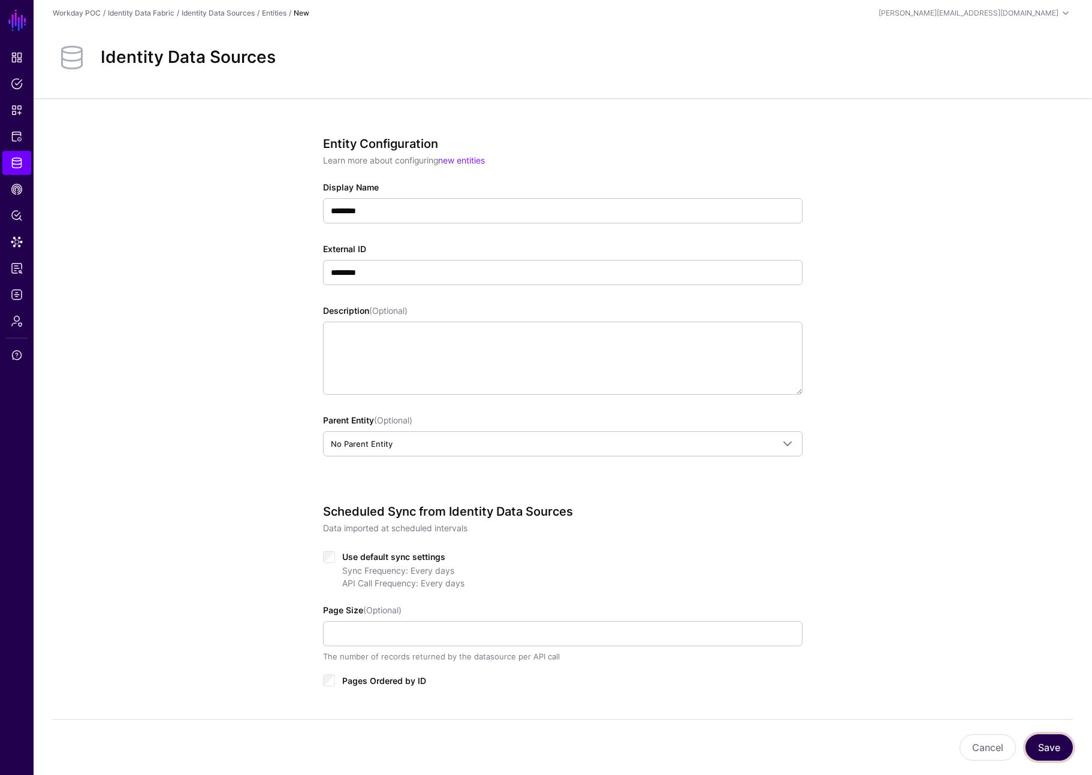
click at [920, 754] on button "Save" at bounding box center [1048, 747] width 47 height 26
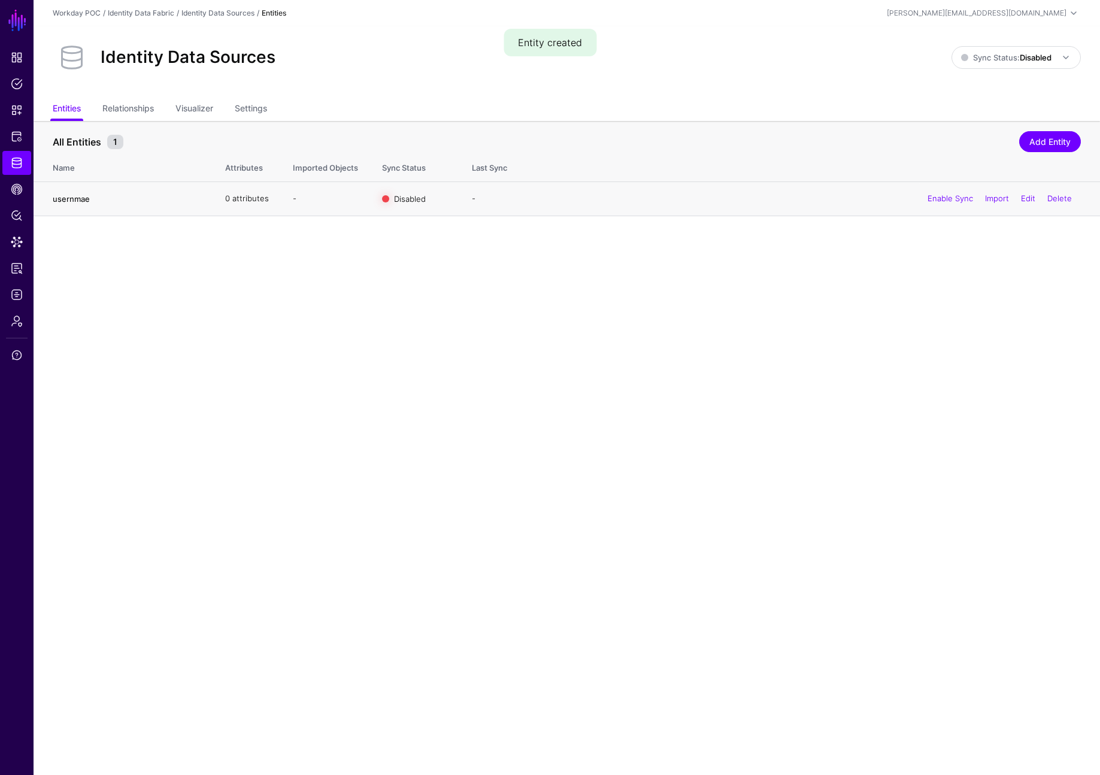
click at [79, 198] on link "usernmae" at bounding box center [71, 199] width 37 height 10
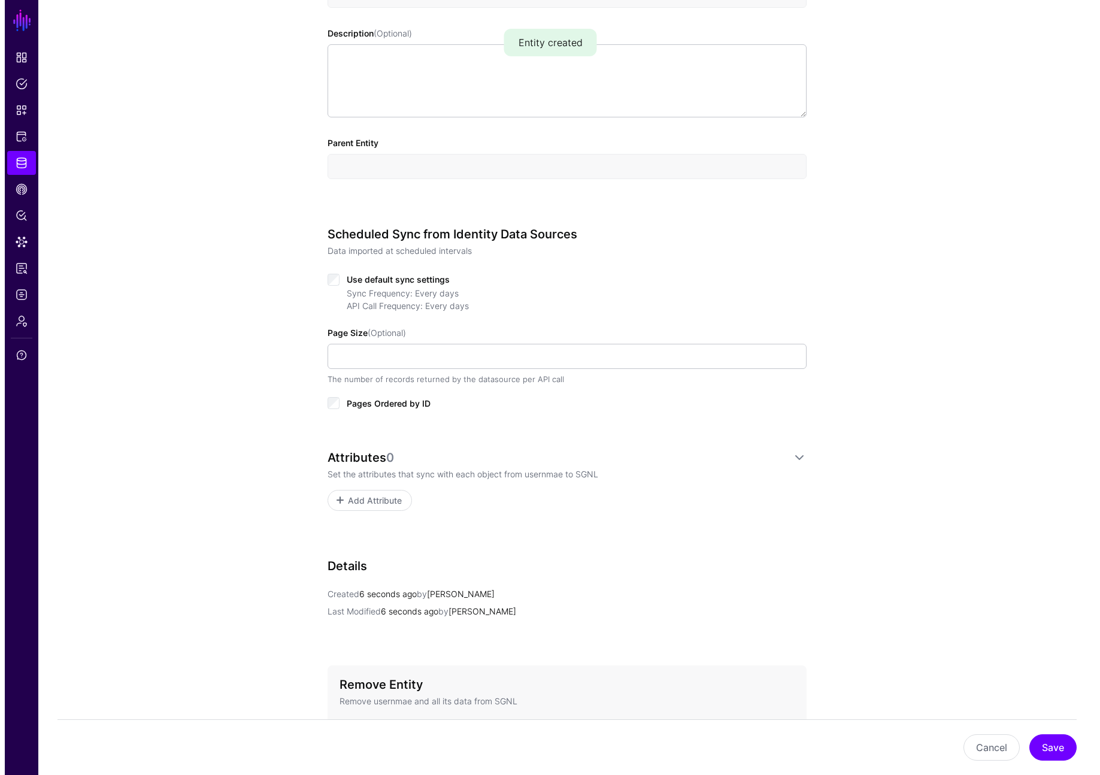
scroll to position [472, 0]
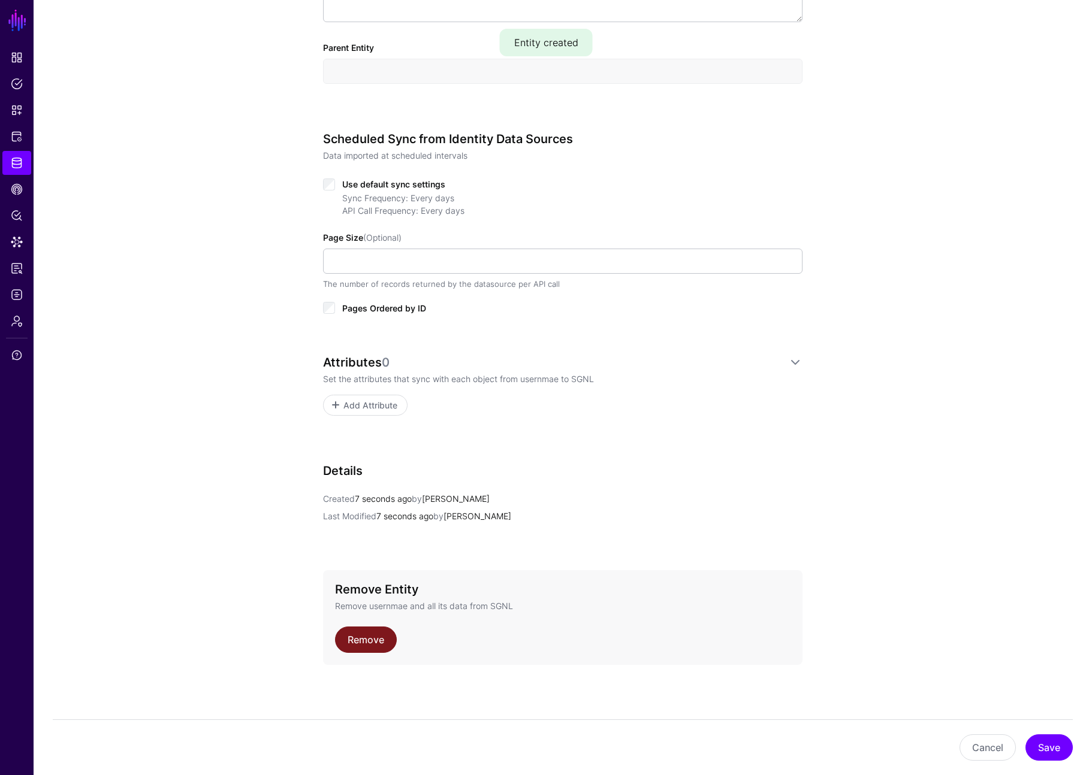
click at [385, 637] on link "Remove" at bounding box center [366, 640] width 62 height 26
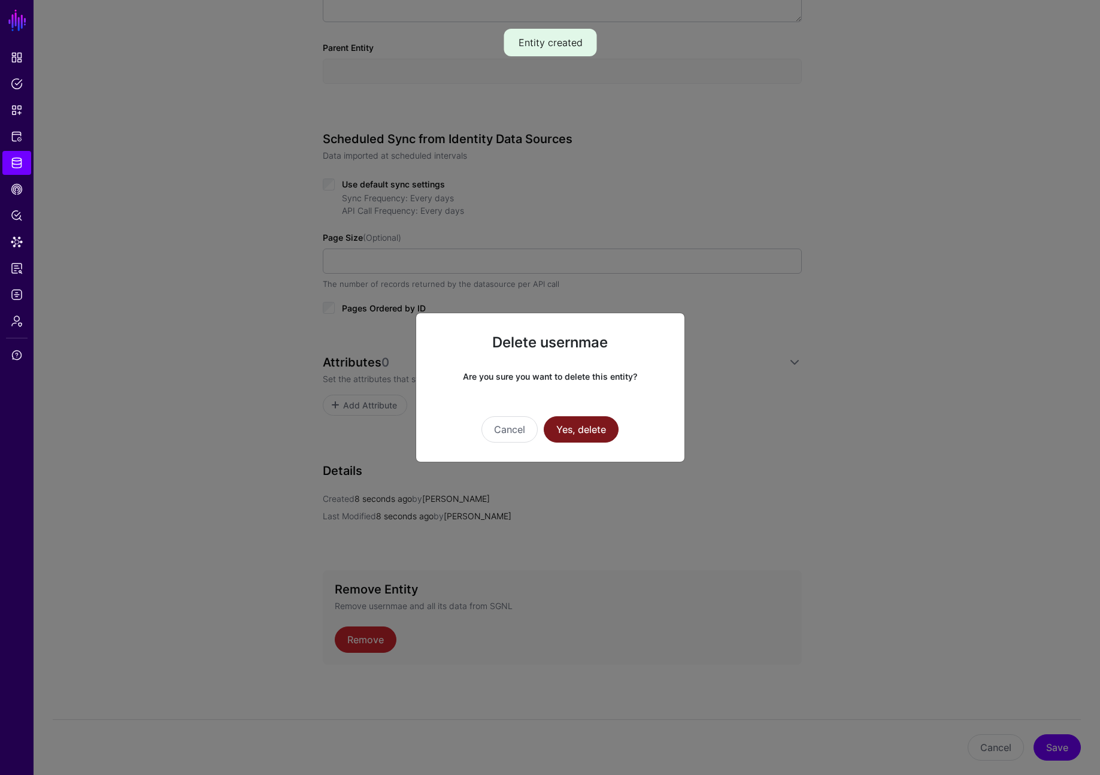
click at [595, 433] on button "Yes, delete" at bounding box center [581, 429] width 75 height 26
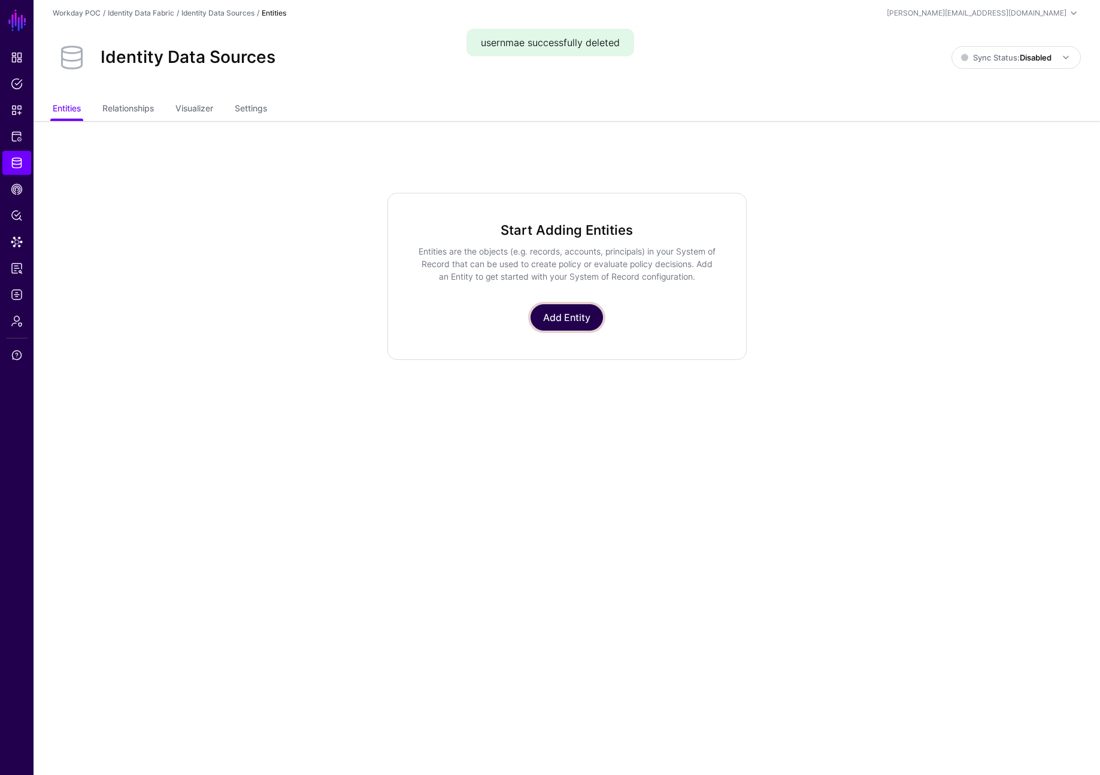
click at [560, 312] on link "Add Entity" at bounding box center [567, 317] width 72 height 26
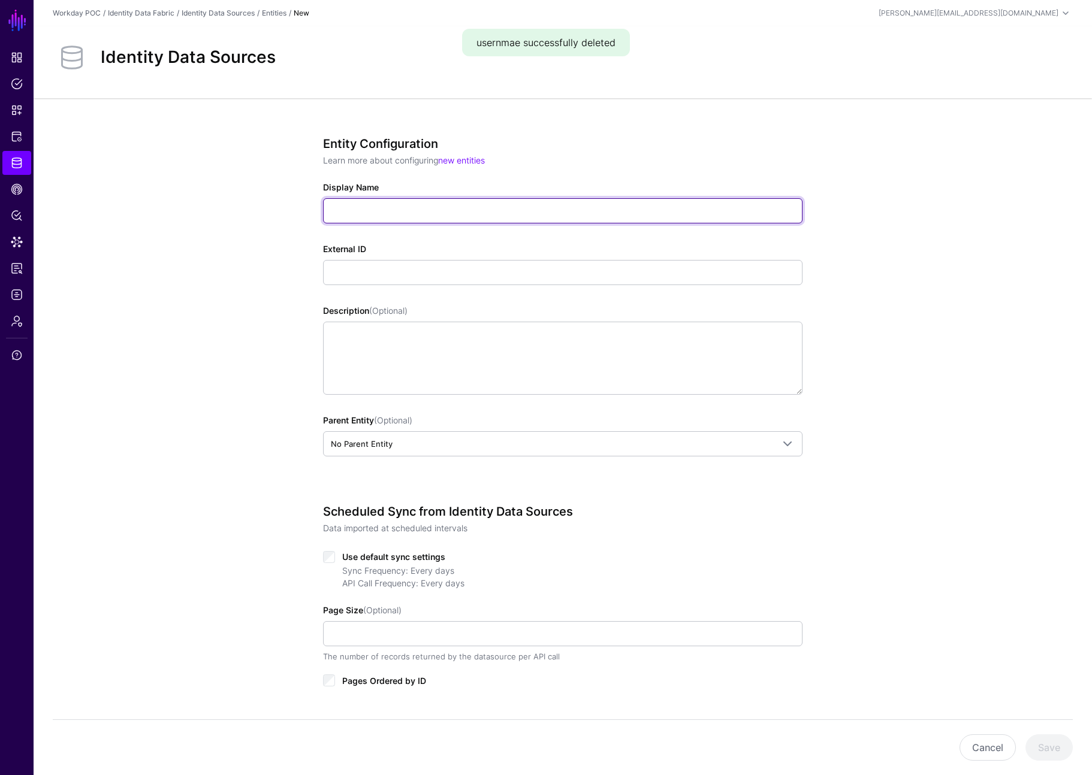
click at [401, 210] on input "Display Name" at bounding box center [562, 210] width 479 height 25
type input "********"
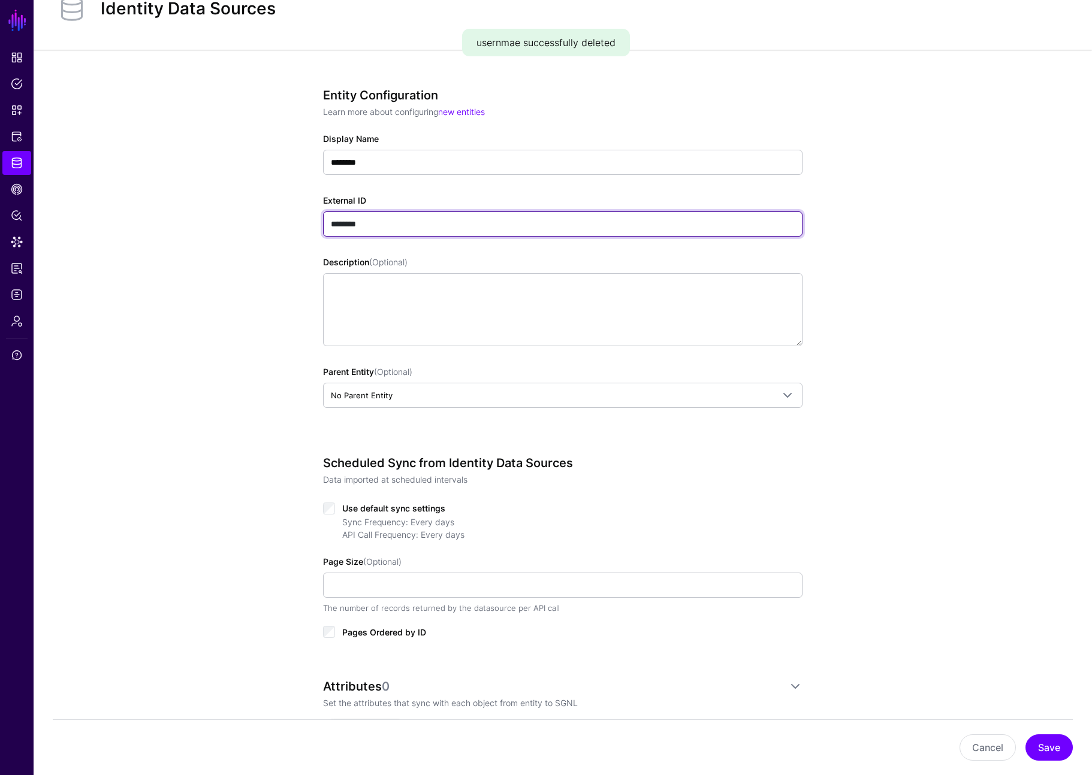
scroll to position [138, 0]
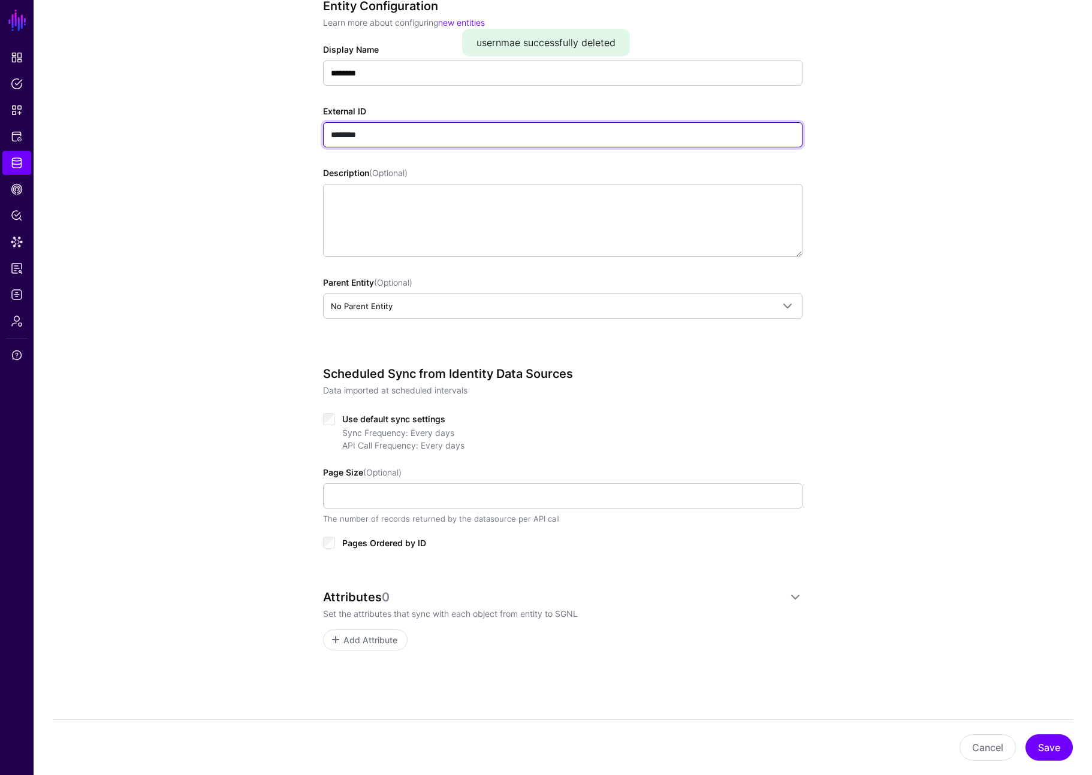
type input "********"
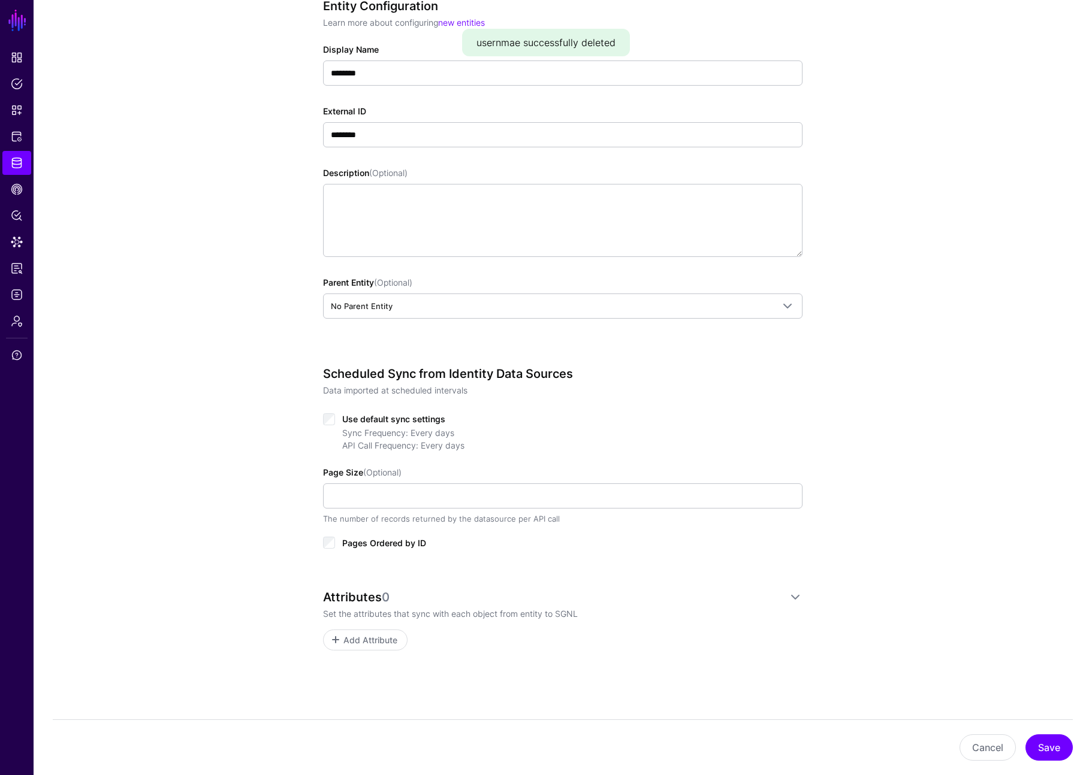
click at [340, 596] on div "Attributes 0" at bounding box center [555, 597] width 465 height 14
click at [362, 640] on span "Add Attribute" at bounding box center [370, 640] width 57 height 13
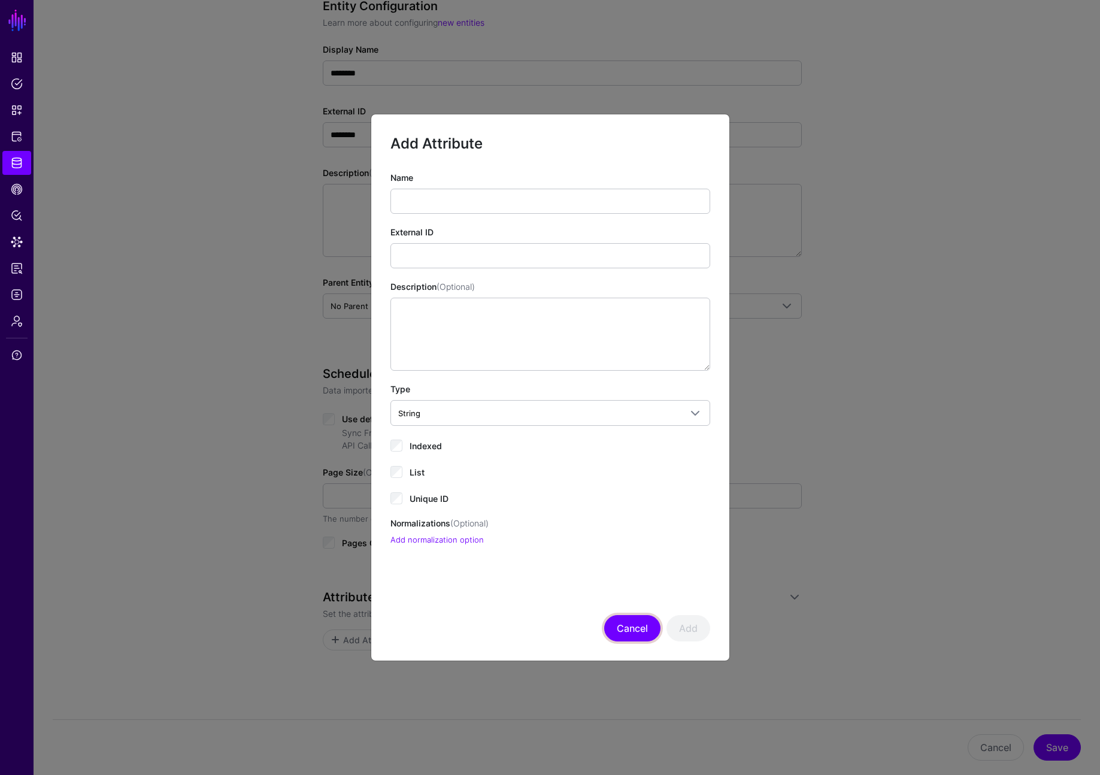
click at [621, 633] on button "Cancel" at bounding box center [632, 628] width 56 height 26
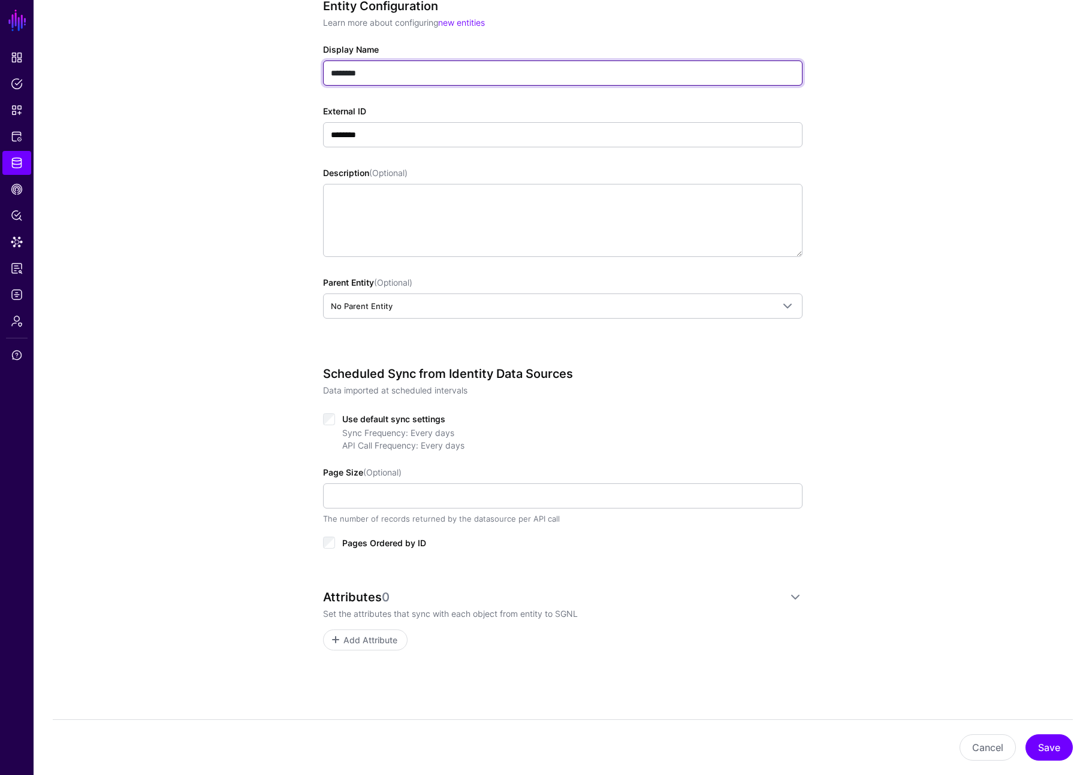
drag, startPoint x: 347, startPoint y: 76, endPoint x: 447, endPoint y: 78, distance: 99.5
click at [447, 78] on input "********" at bounding box center [562, 73] width 479 height 25
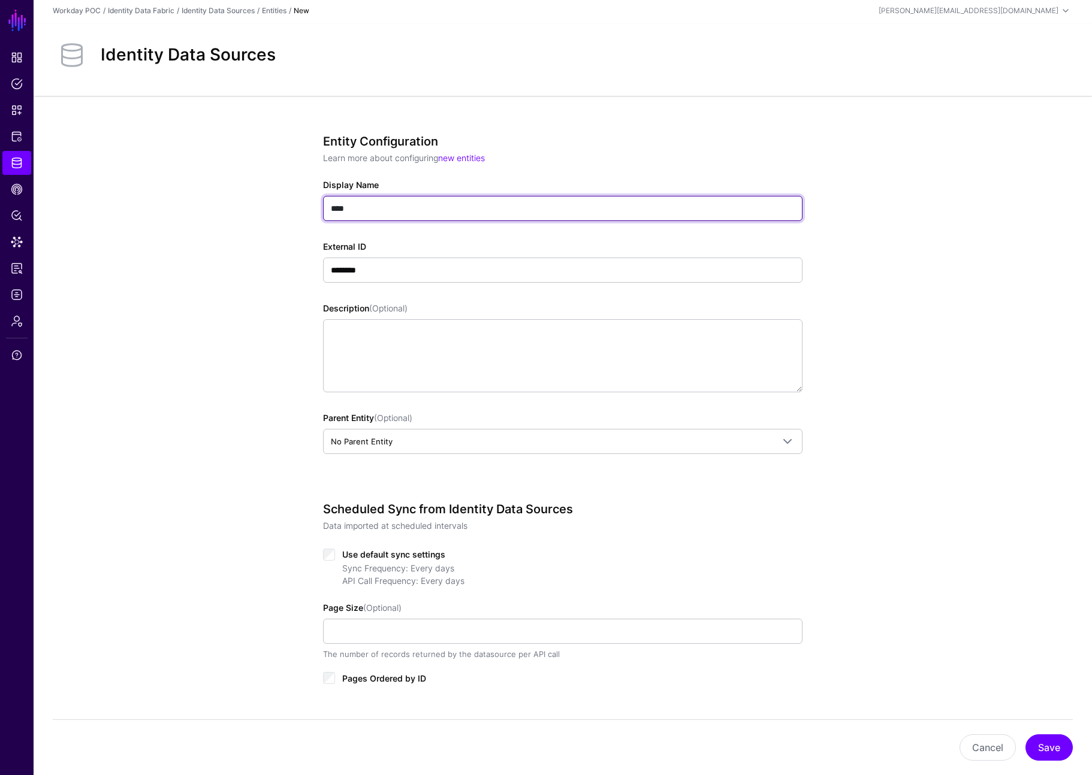
scroll to position [0, 0]
type input "*"
type input "****"
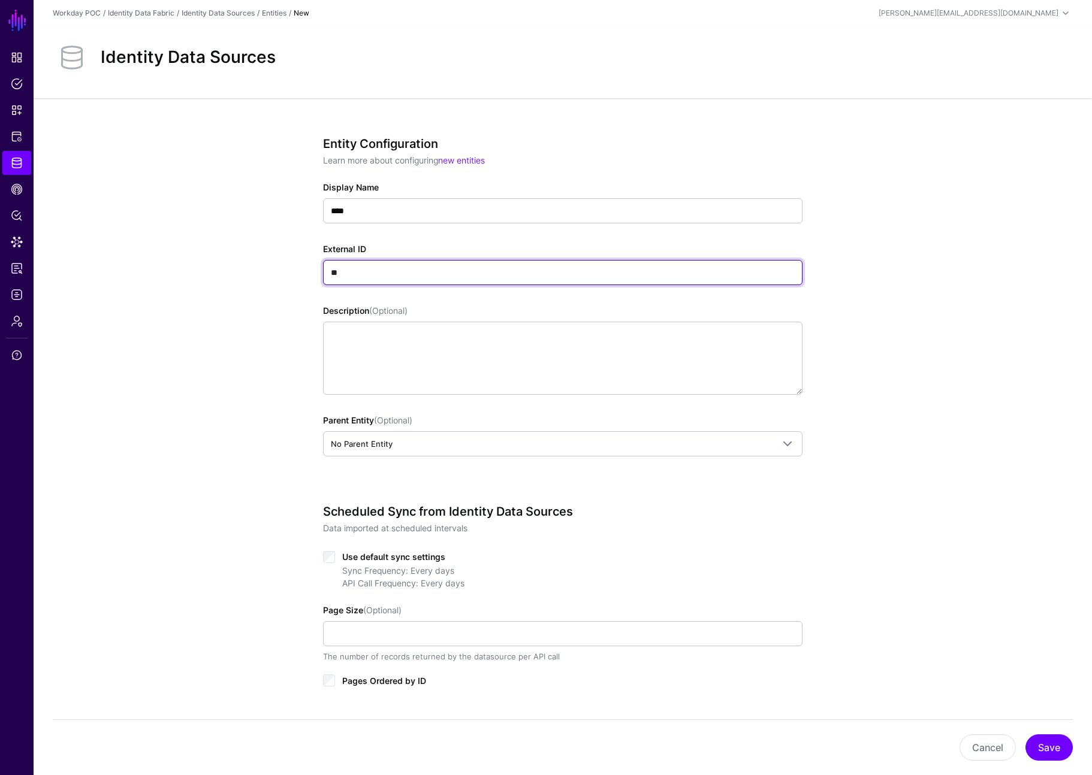
type input "*"
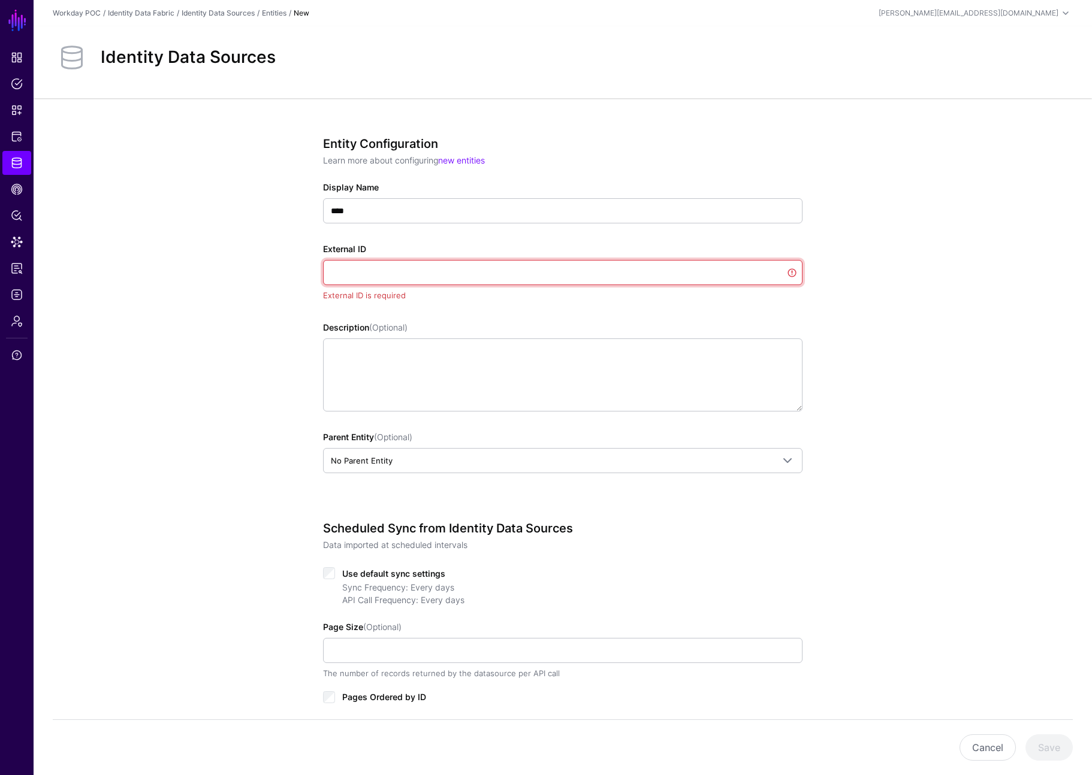
type input "*"
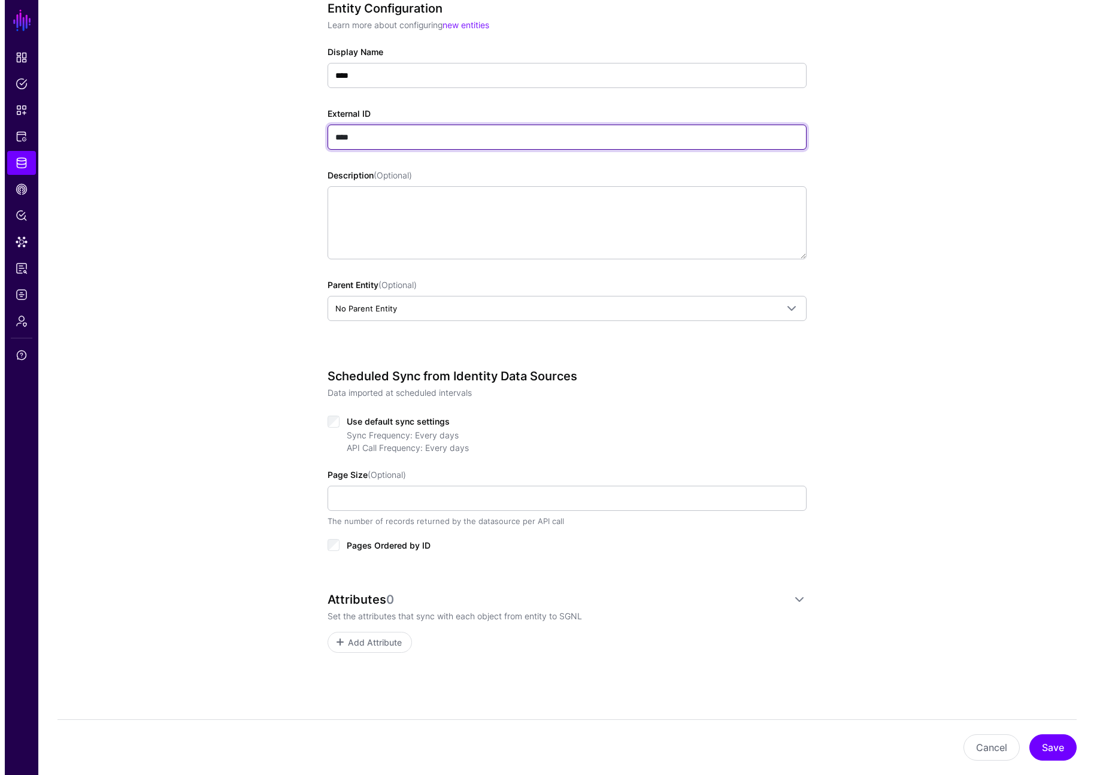
scroll to position [138, 0]
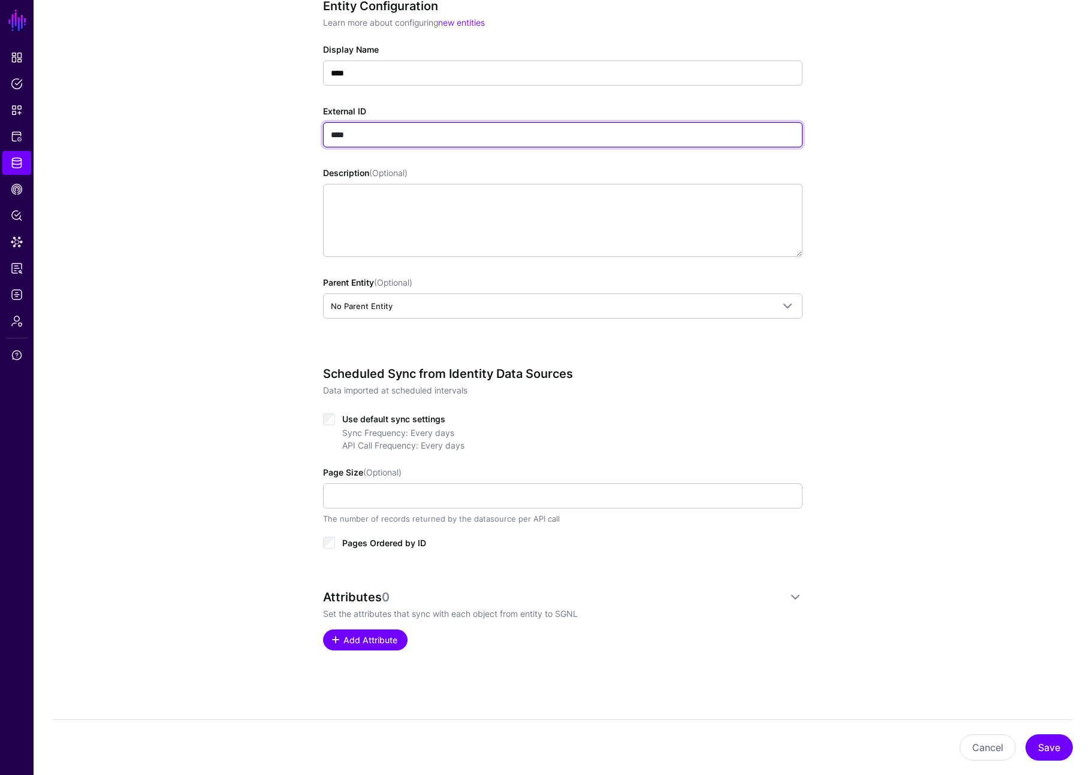
type input "****"
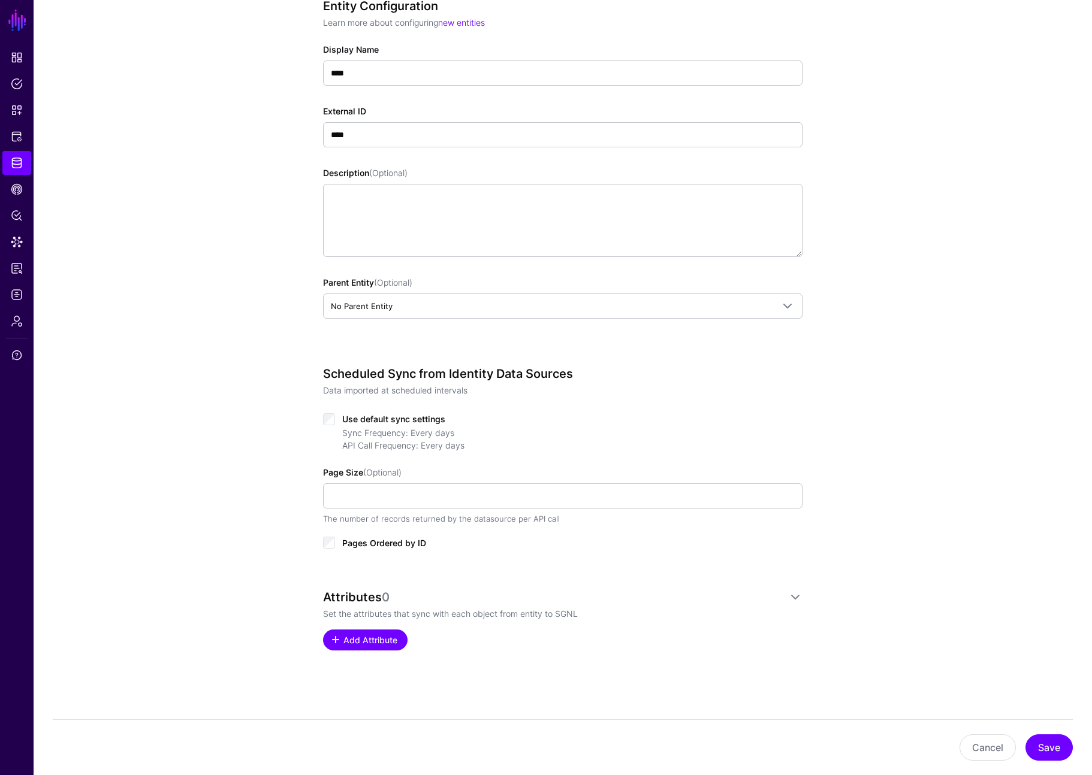
click at [364, 640] on span "Add Attribute" at bounding box center [370, 640] width 57 height 13
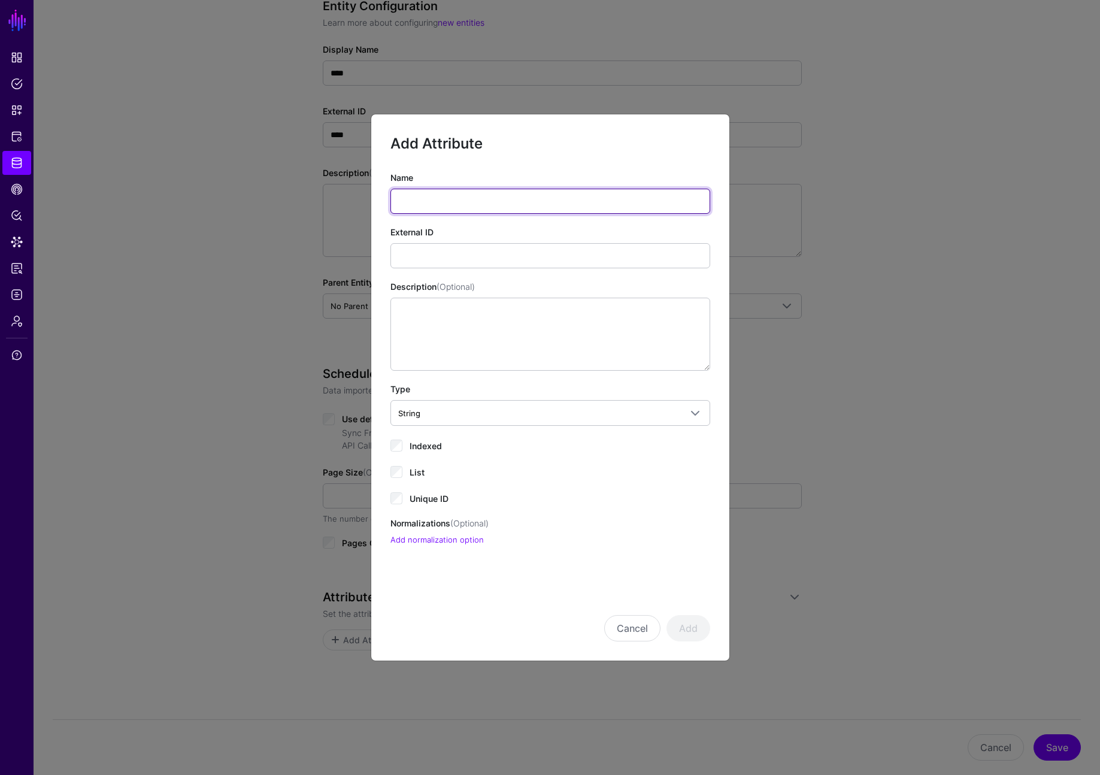
click at [431, 210] on input "Name" at bounding box center [551, 201] width 320 height 25
type input "********"
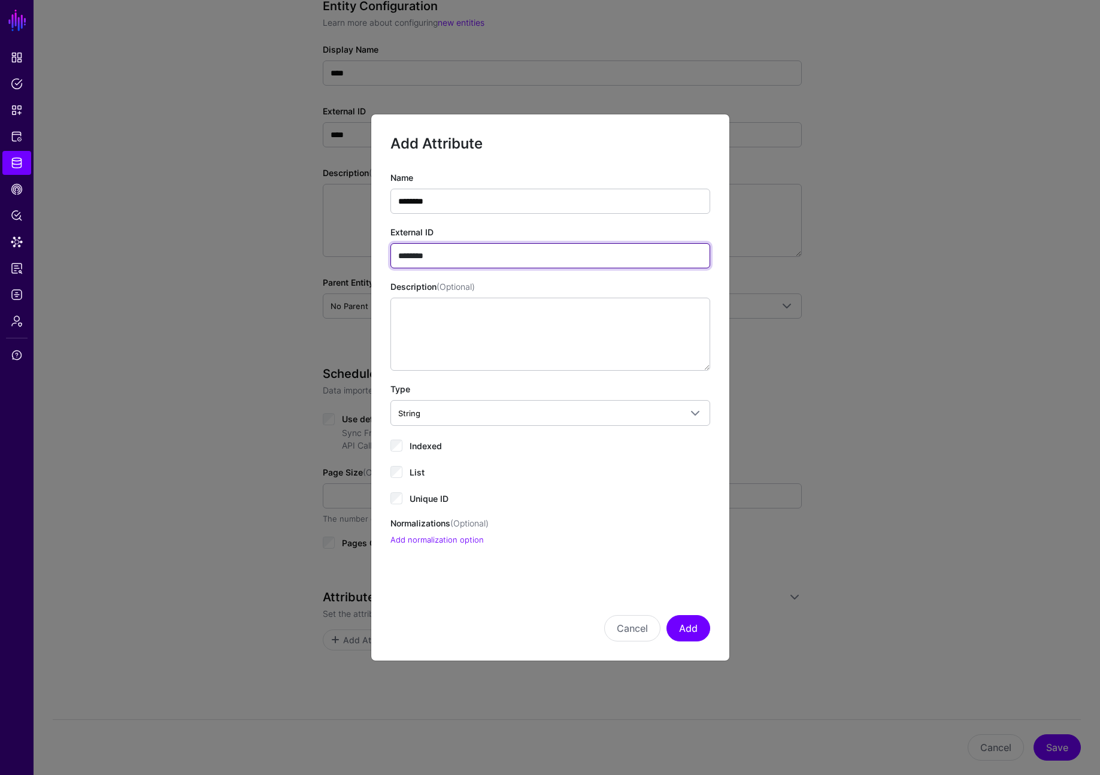
type input "********"
click at [694, 636] on button "Add" at bounding box center [689, 628] width 44 height 26
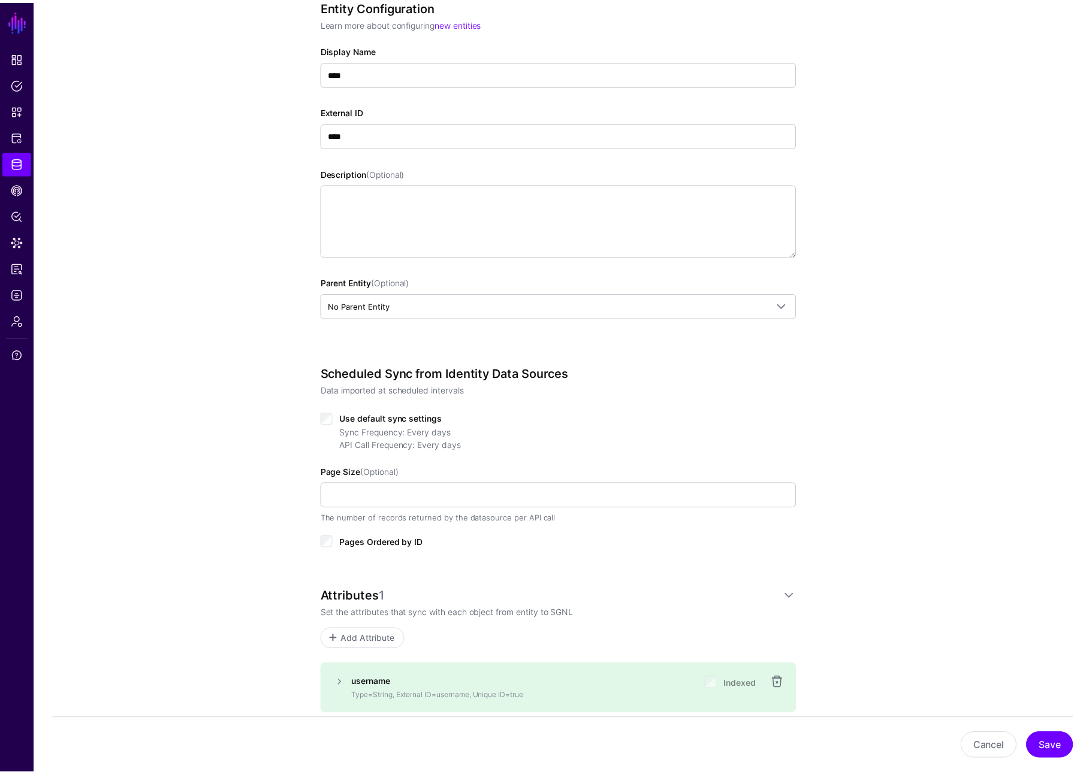
scroll to position [202, 0]
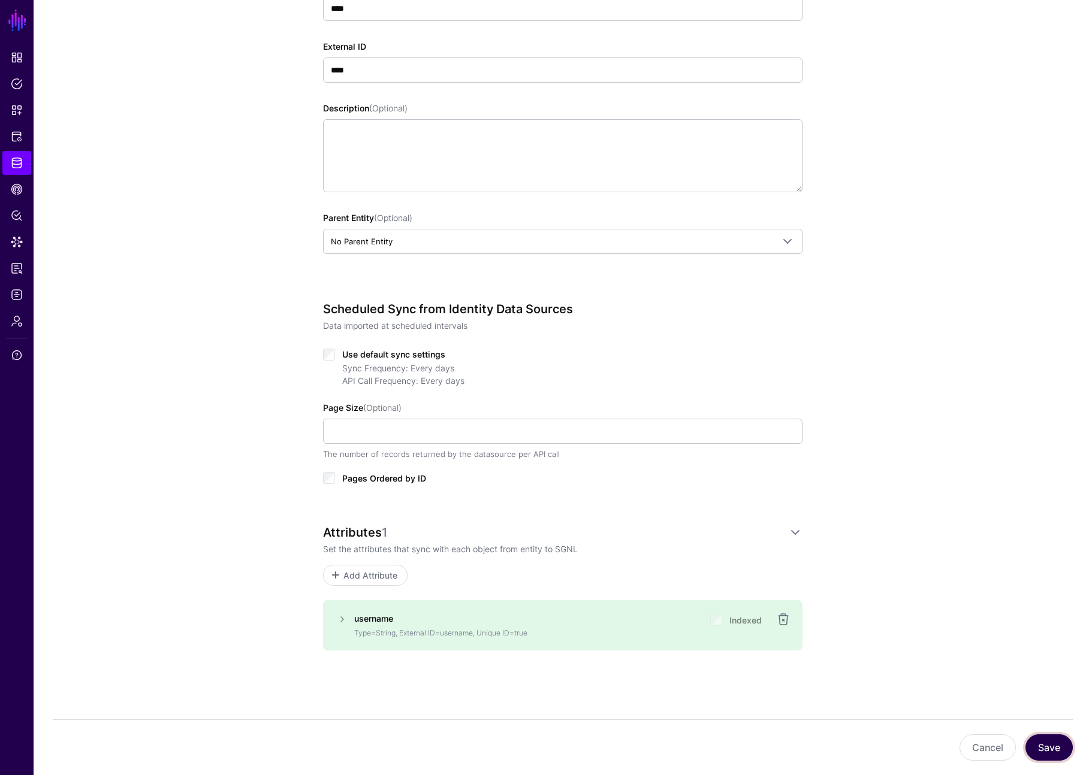
click at [920, 743] on button "Save" at bounding box center [1048, 747] width 47 height 26
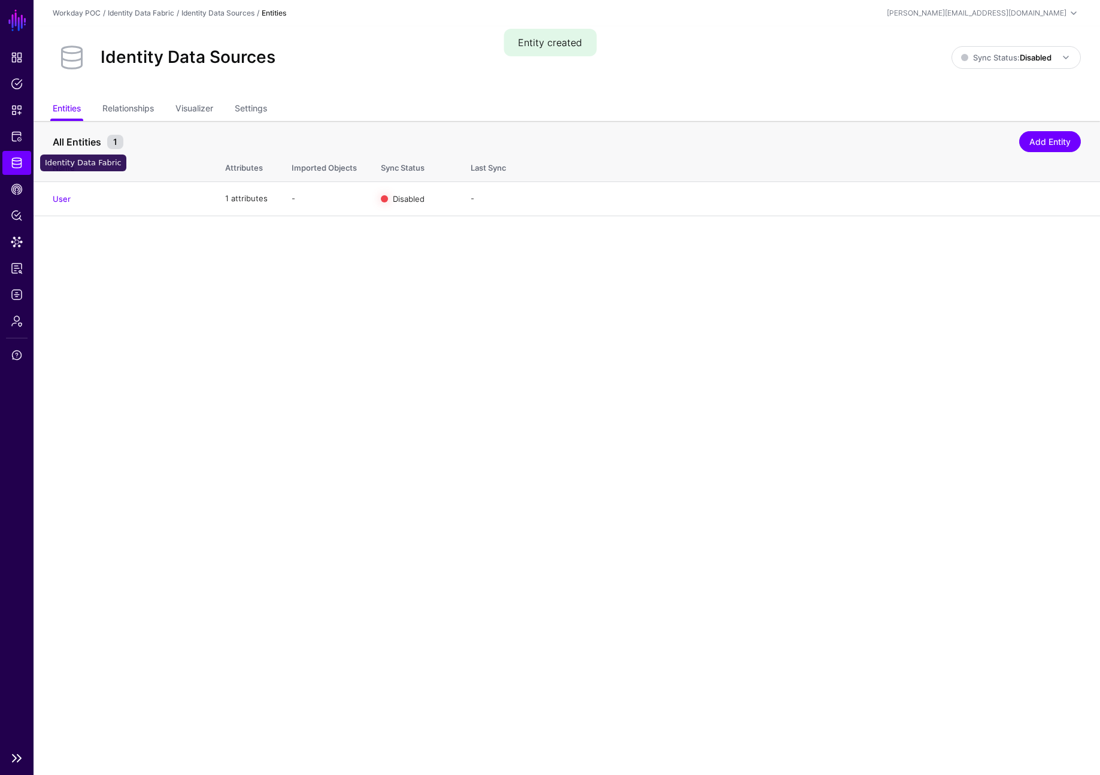
click at [18, 166] on span "Identity Data Fabric" at bounding box center [17, 163] width 12 height 12
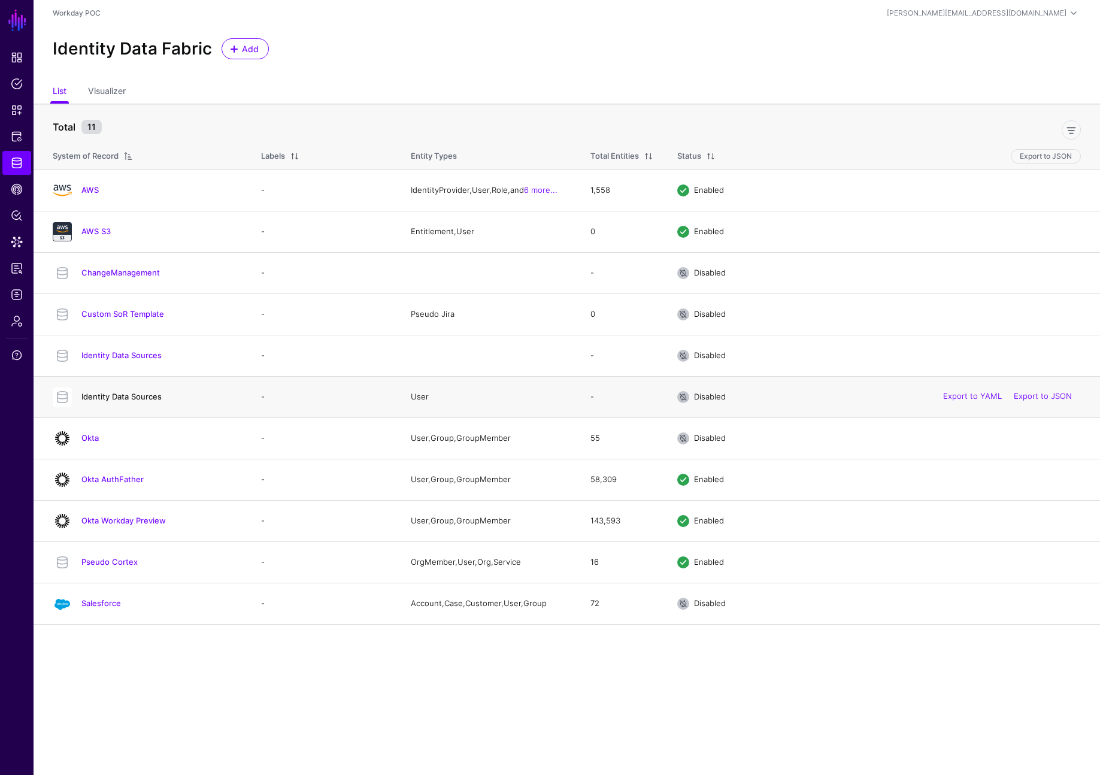
click at [127, 398] on link "Identity Data Sources" at bounding box center [121, 397] width 80 height 10
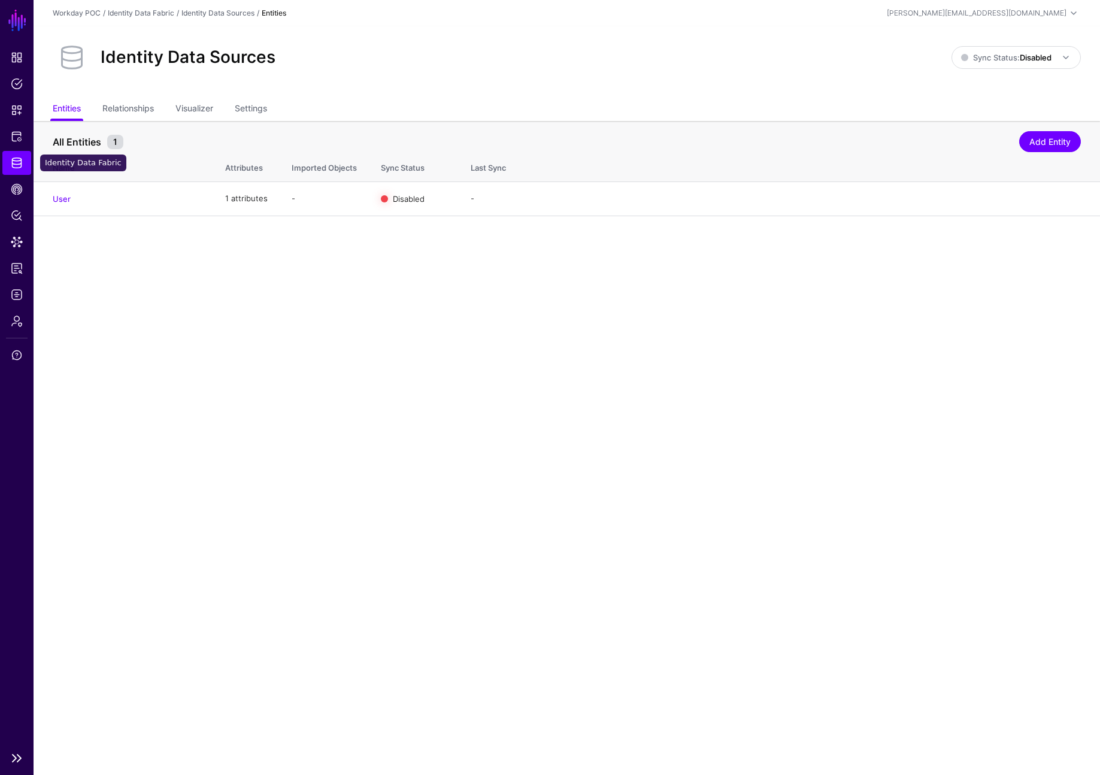
click at [14, 167] on span "Identity Data Fabric" at bounding box center [17, 163] width 12 height 12
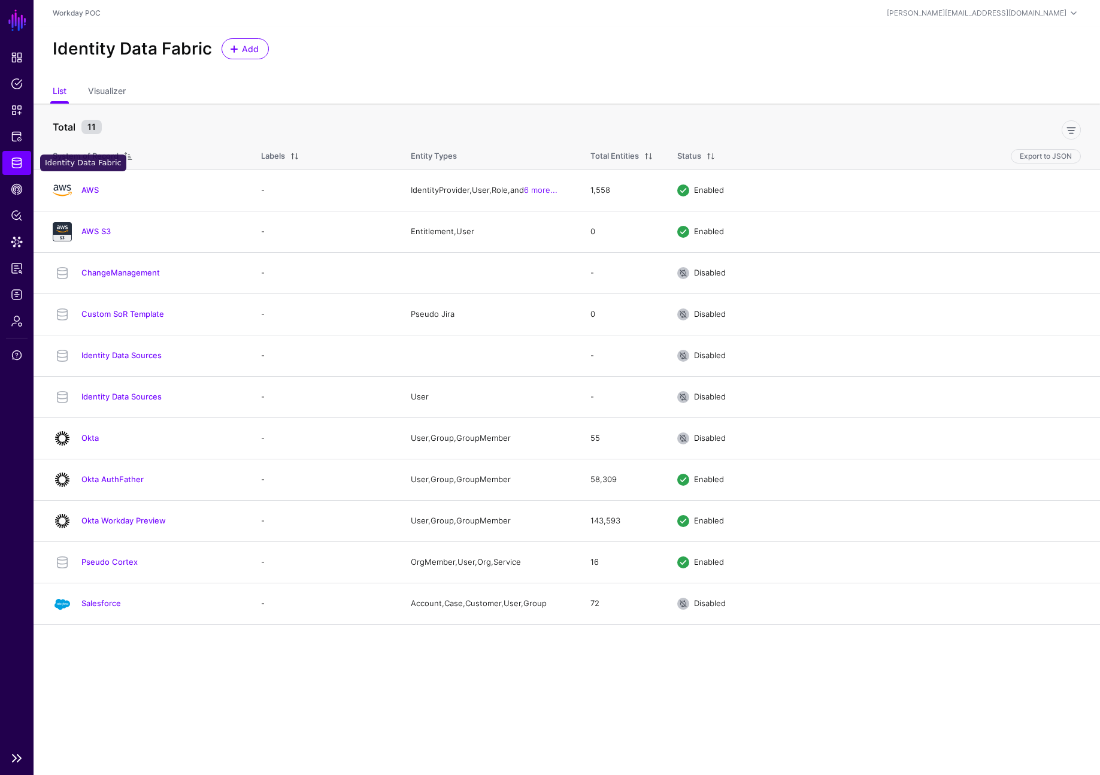
click at [18, 163] on span "Identity Data Fabric" at bounding box center [17, 163] width 12 height 12
click at [117, 398] on link "Identity Data Sources" at bounding box center [121, 397] width 80 height 10
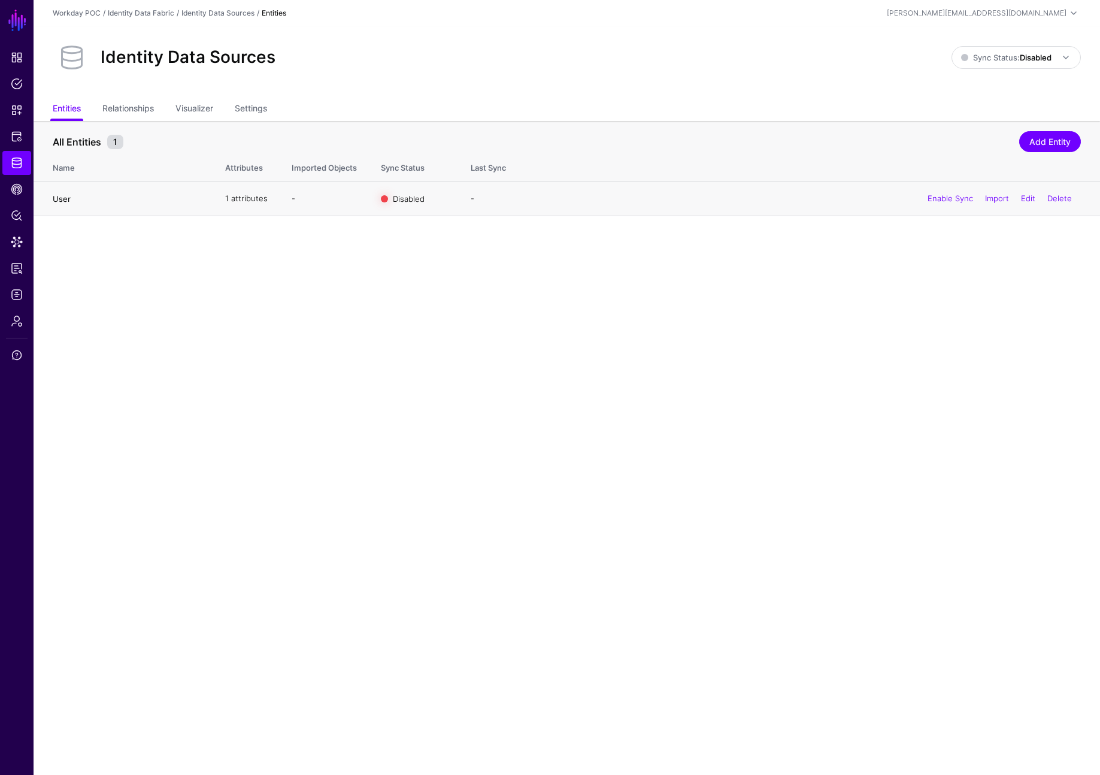
click at [60, 200] on link "User" at bounding box center [62, 199] width 18 height 10
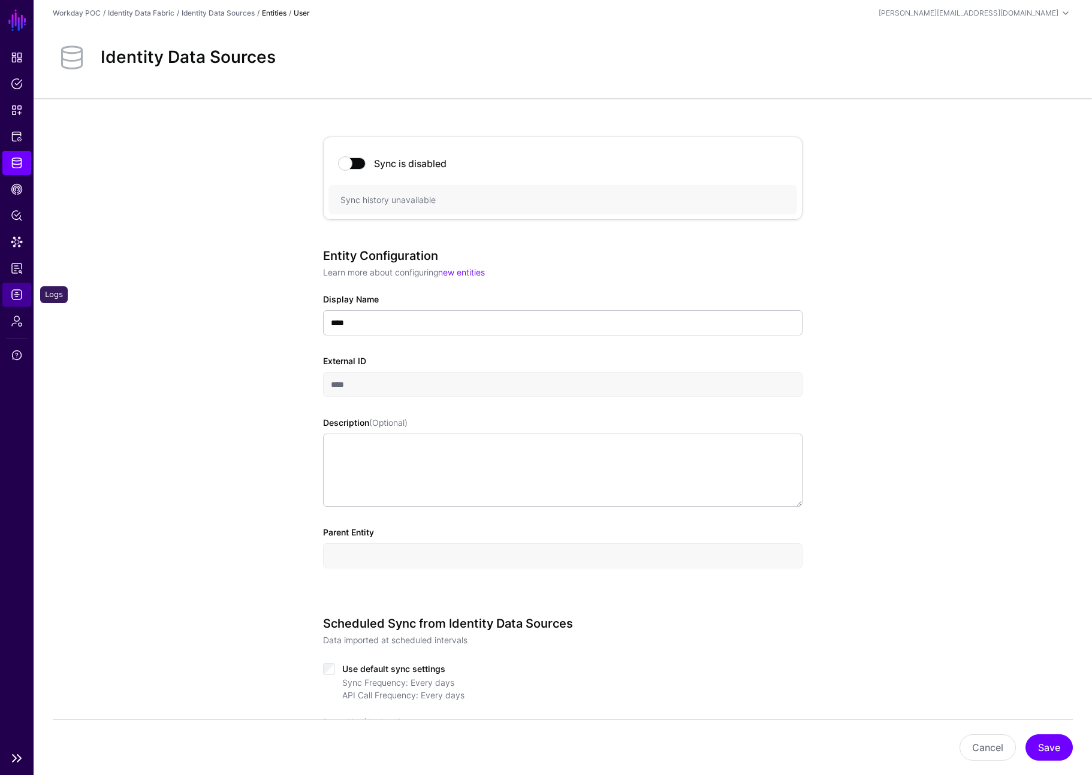
click at [23, 291] on link "Logs" at bounding box center [16, 295] width 29 height 24
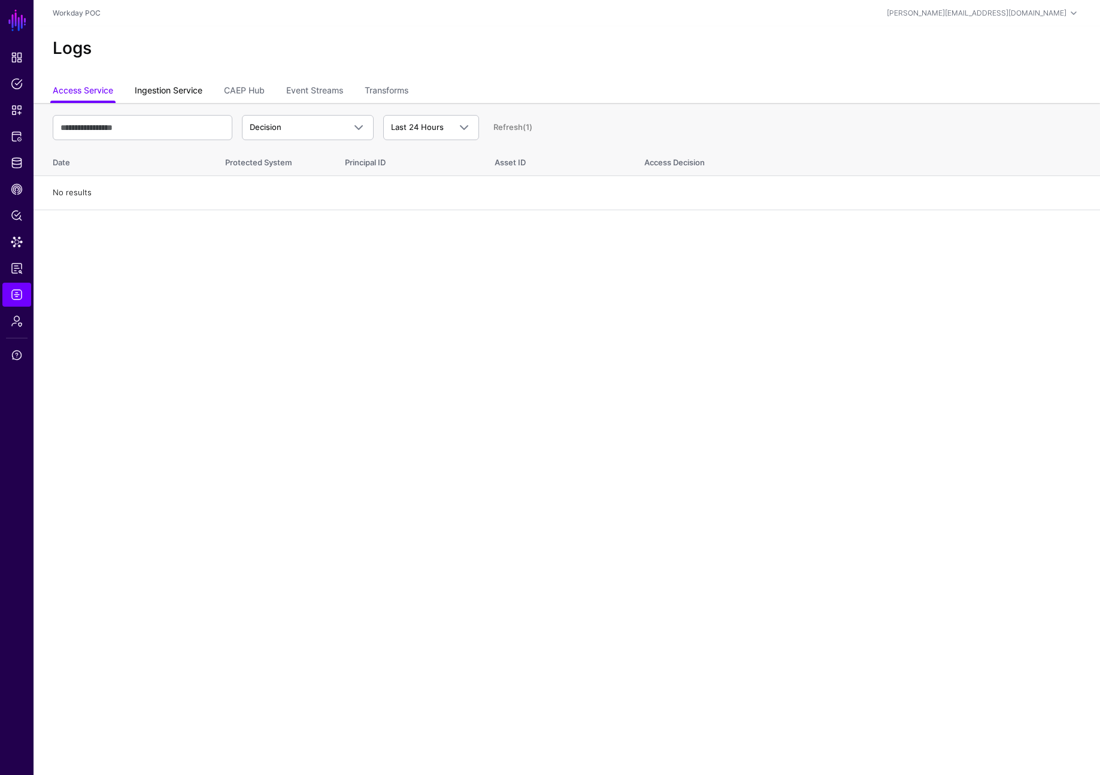
click at [178, 85] on link "Ingestion Service" at bounding box center [169, 91] width 68 height 23
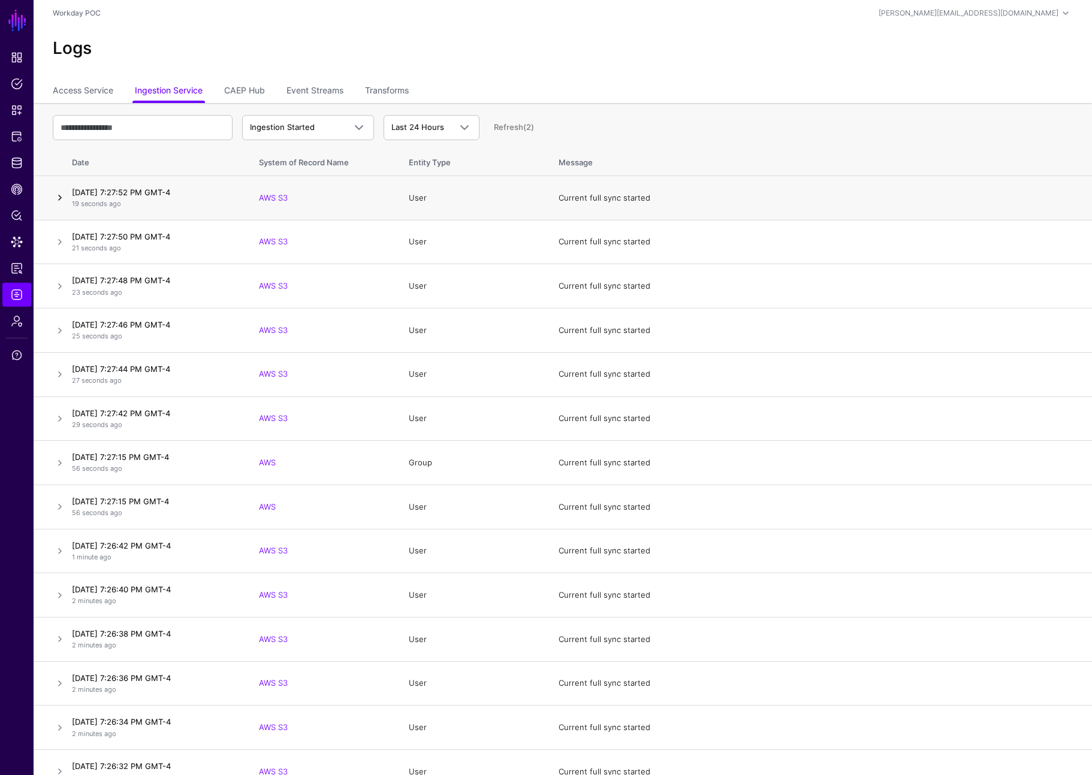
click at [58, 198] on link at bounding box center [60, 198] width 14 height 14
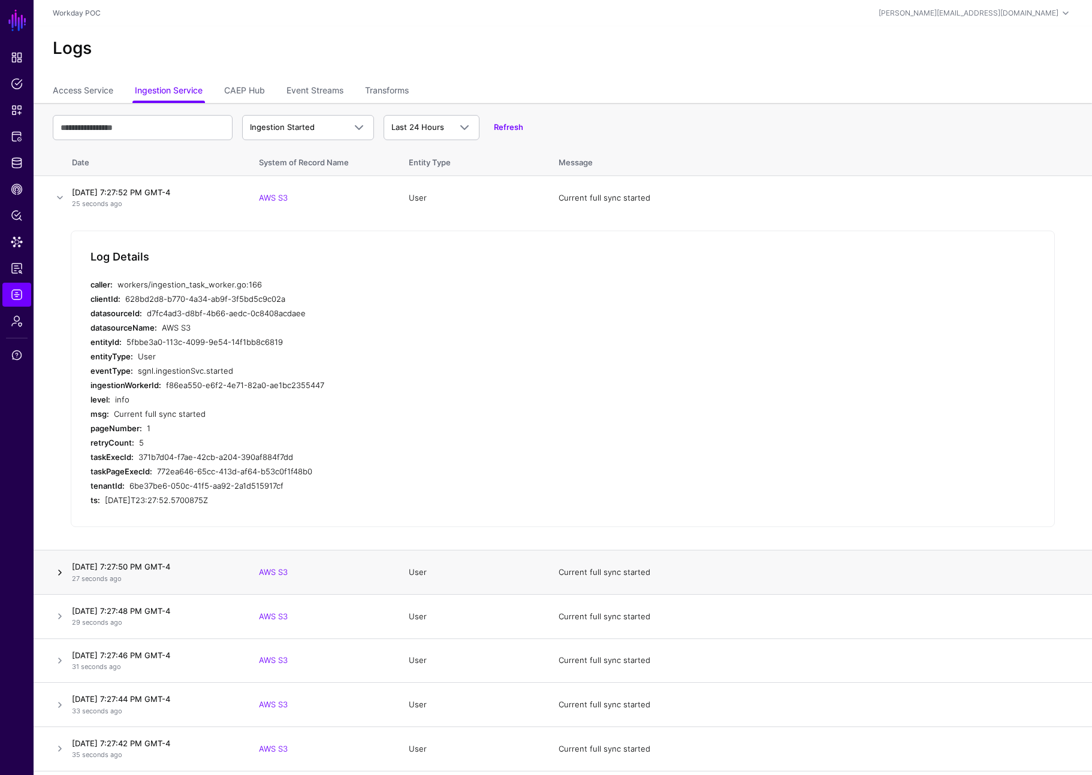
click at [58, 576] on link at bounding box center [60, 573] width 14 height 14
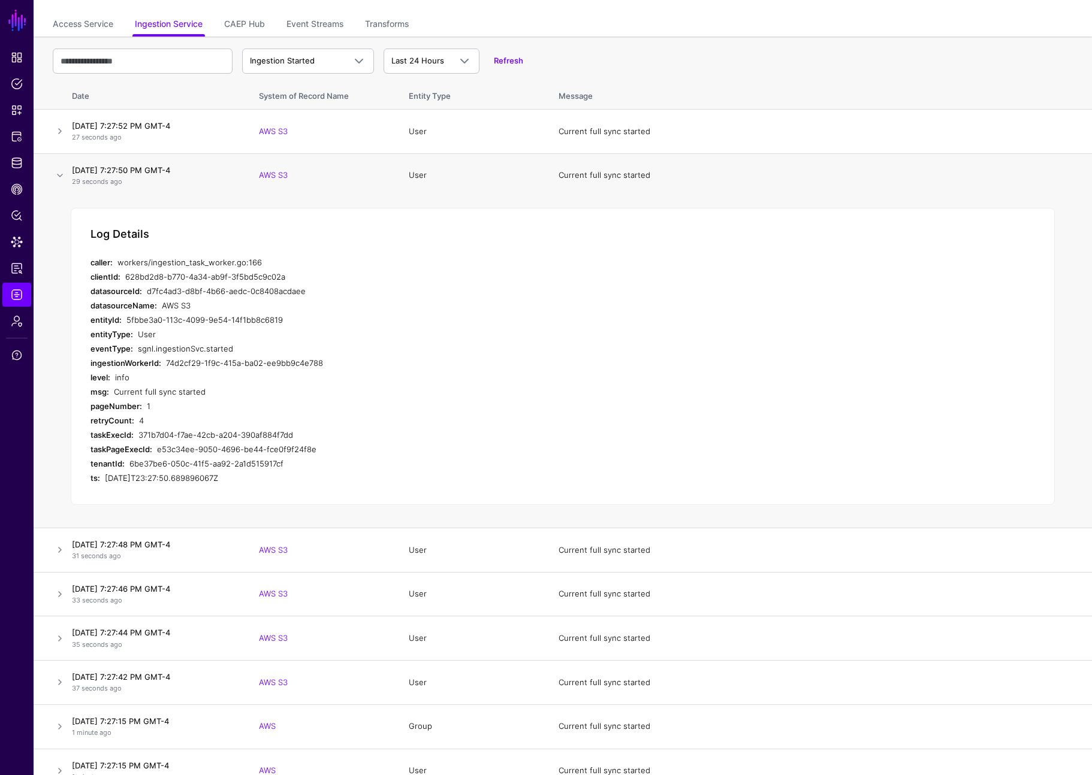
scroll to position [81, 0]
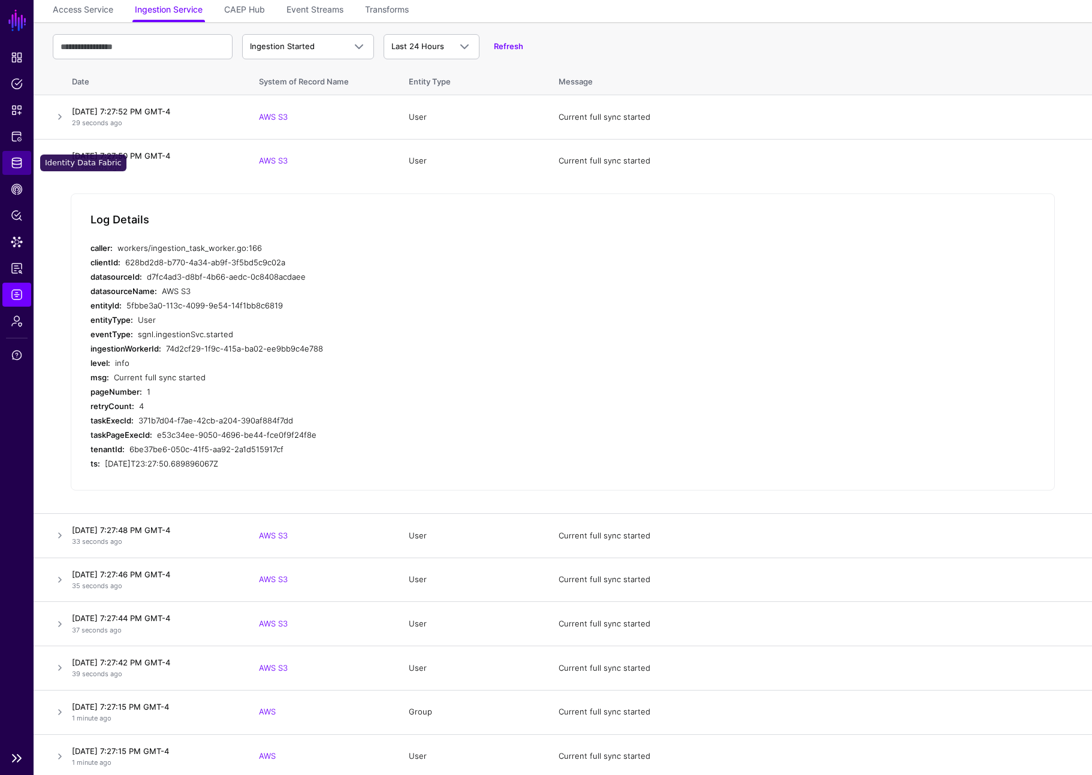
click at [19, 161] on span "Identity Data Fabric" at bounding box center [17, 163] width 12 height 12
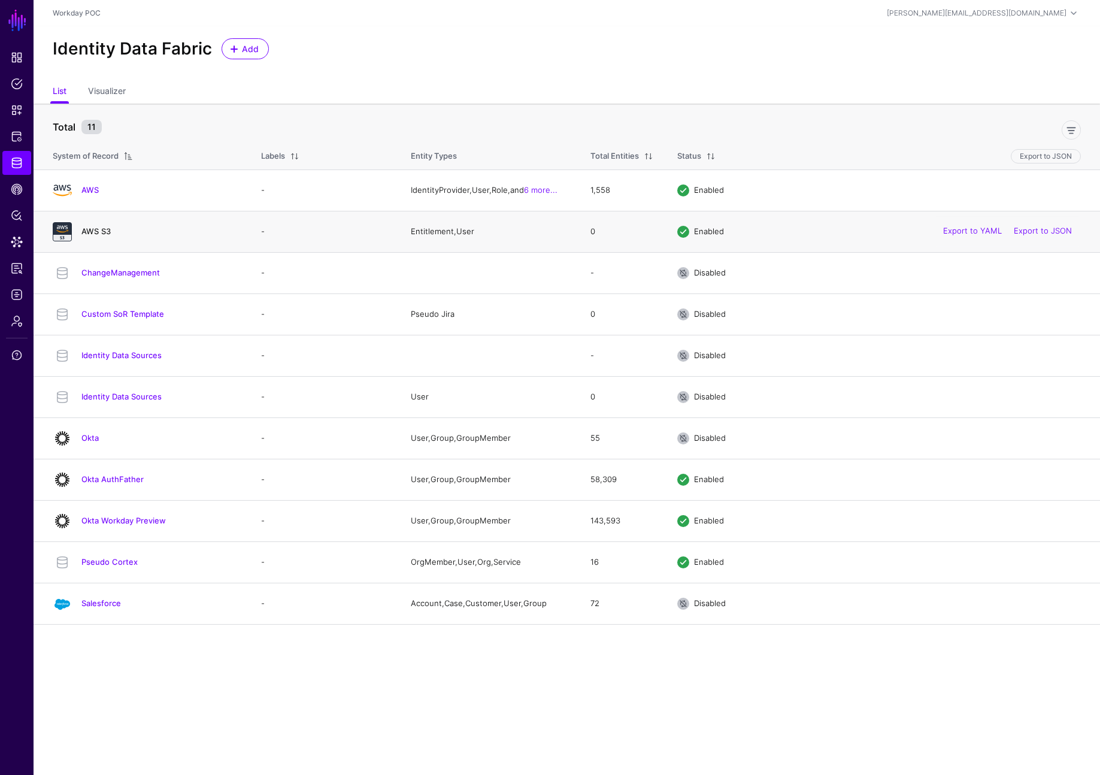
click at [96, 229] on link "AWS S3" at bounding box center [95, 231] width 29 height 10
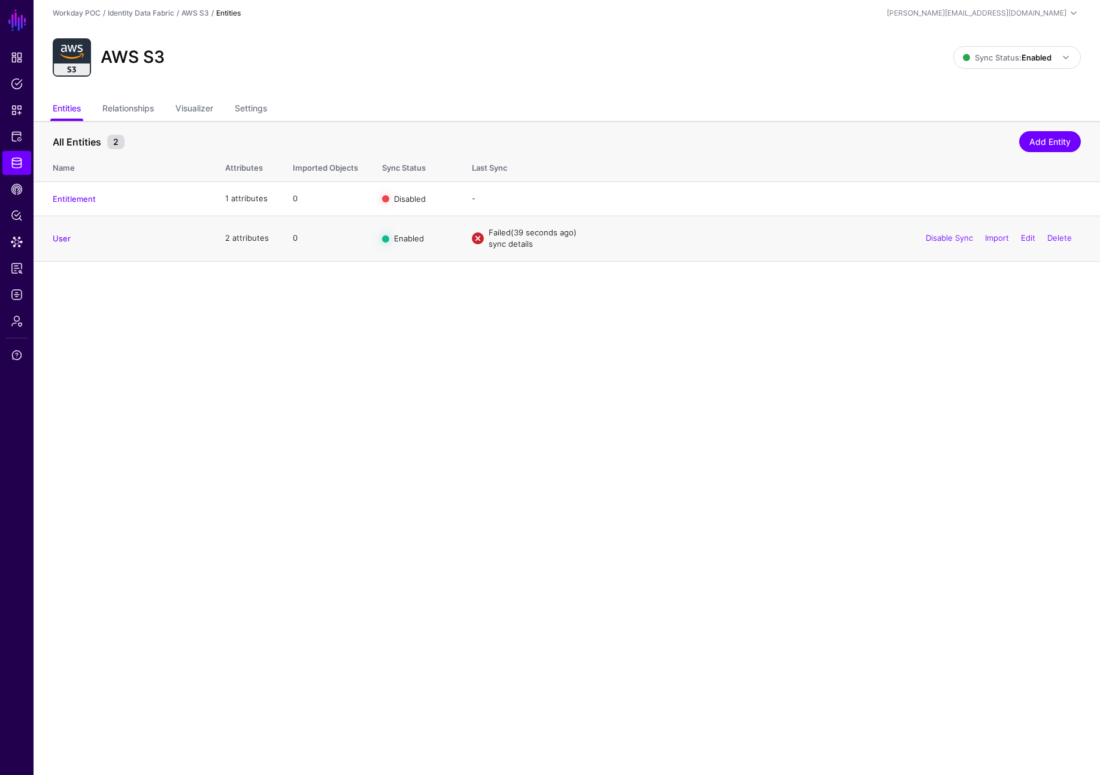
click at [517, 246] on link "sync details" at bounding box center [511, 244] width 44 height 10
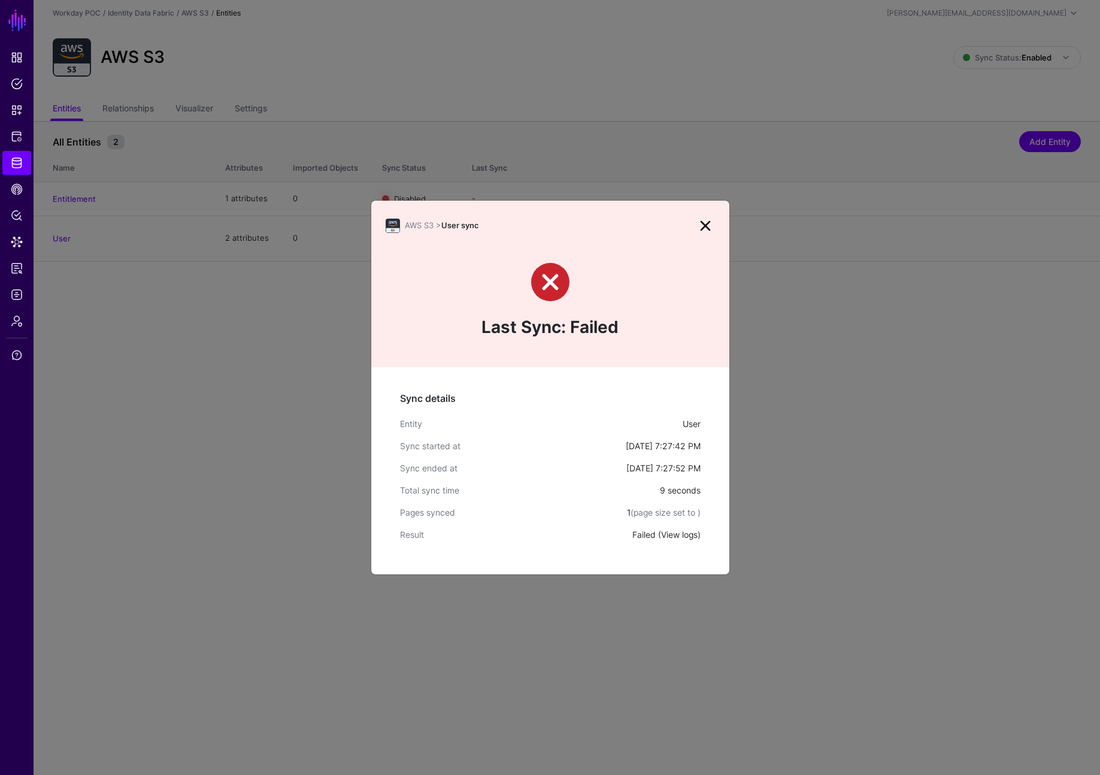
click at [675, 537] on link "View logs" at bounding box center [679, 535] width 37 height 10
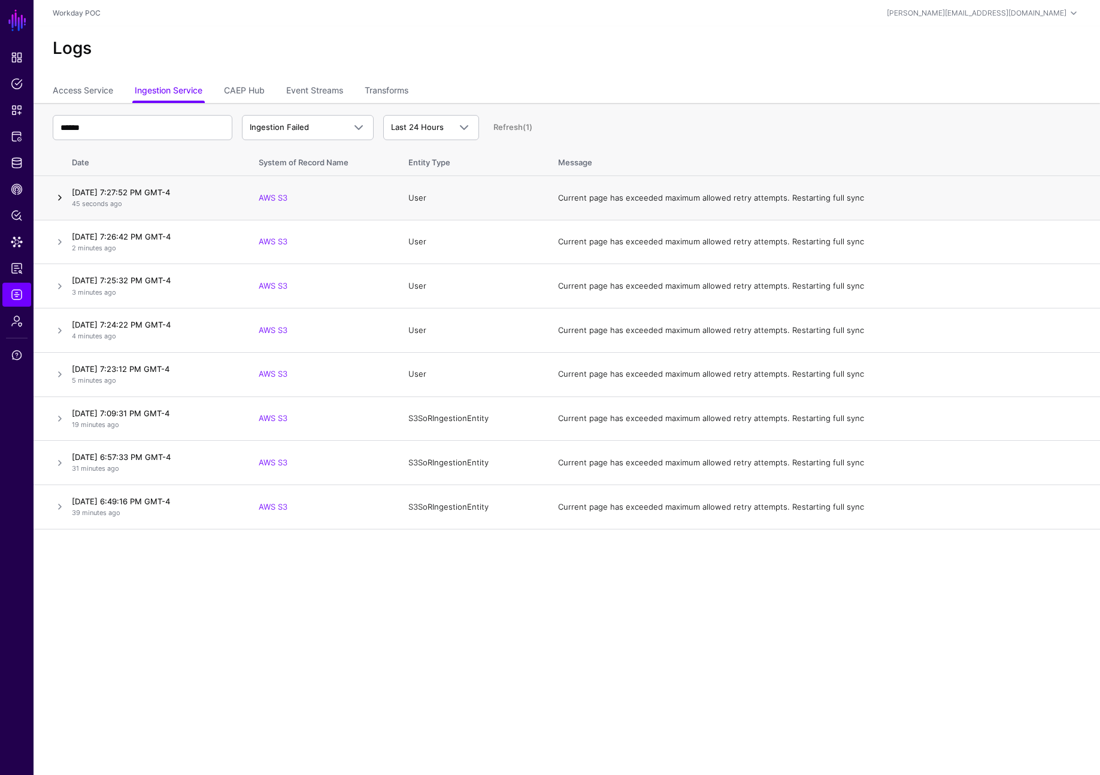
click at [59, 198] on link at bounding box center [60, 198] width 14 height 14
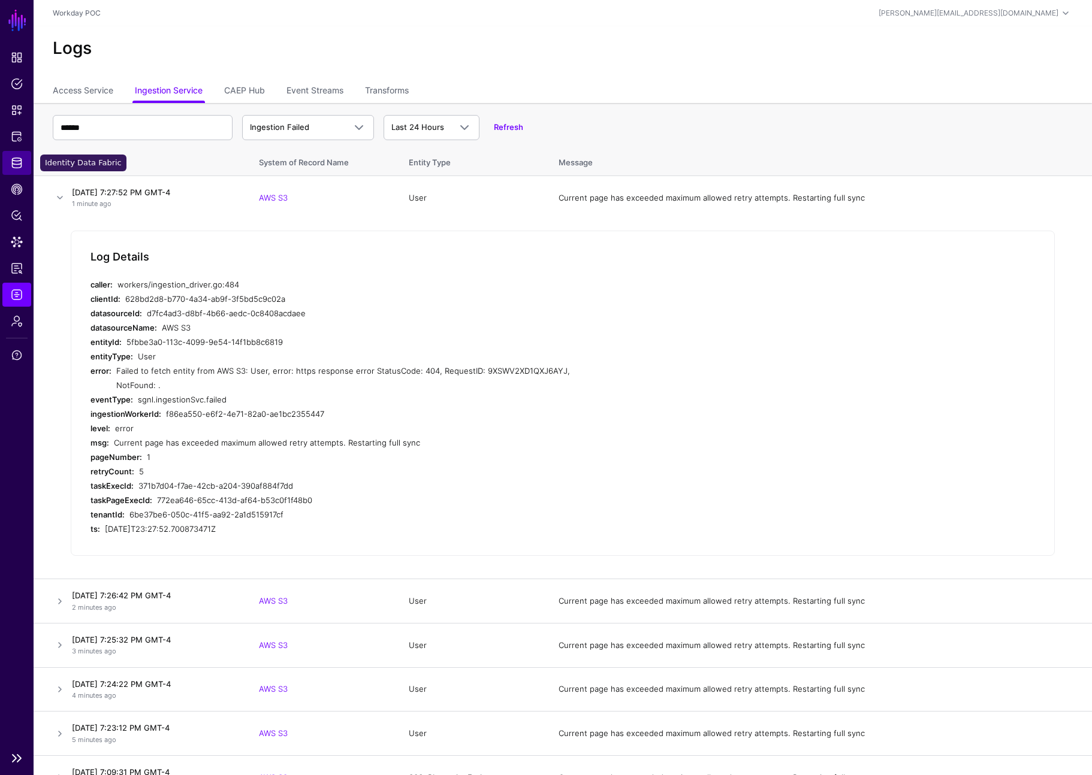
click at [16, 161] on span "Identity Data Fabric" at bounding box center [17, 163] width 12 height 12
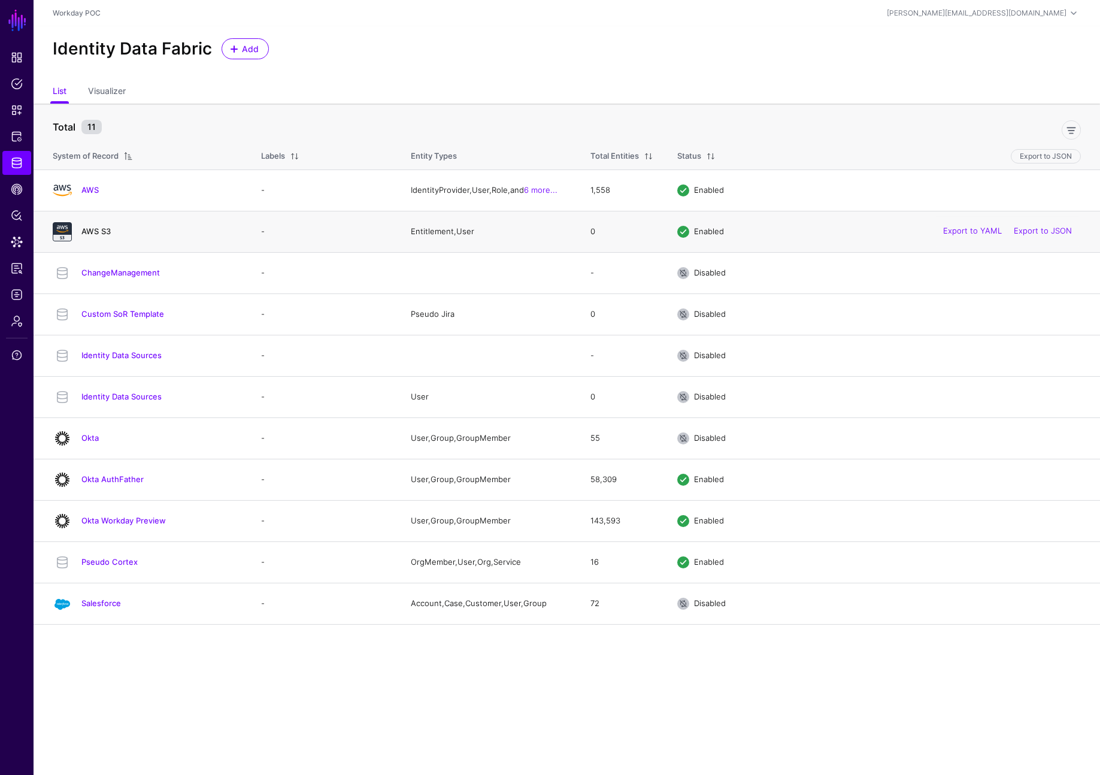
click at [92, 229] on link "AWS S3" at bounding box center [95, 231] width 29 height 10
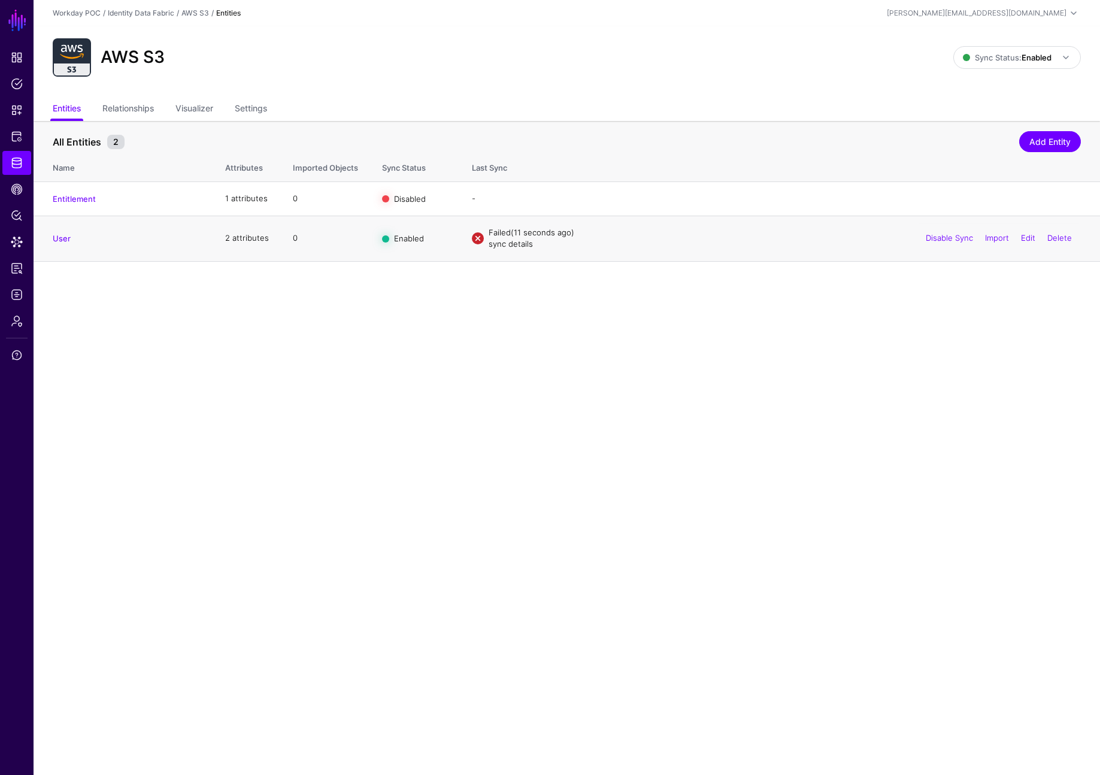
click at [519, 246] on link "sync details" at bounding box center [511, 244] width 44 height 10
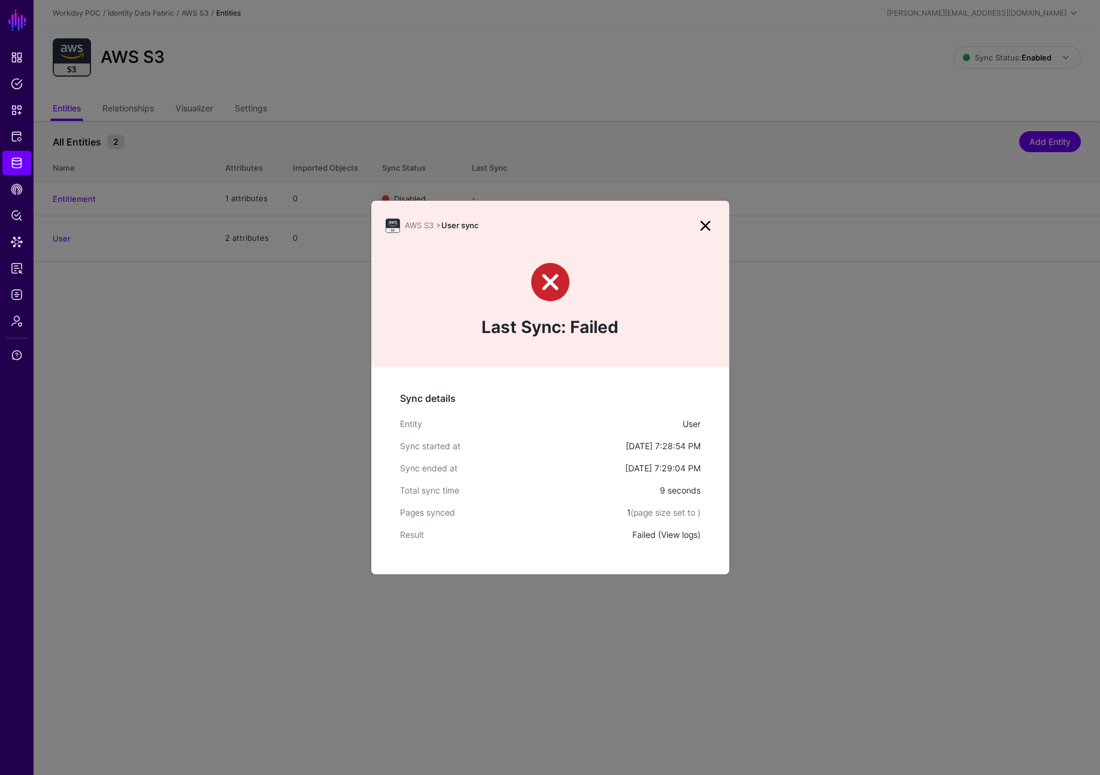
click at [674, 536] on link "View logs" at bounding box center [679, 535] width 37 height 10
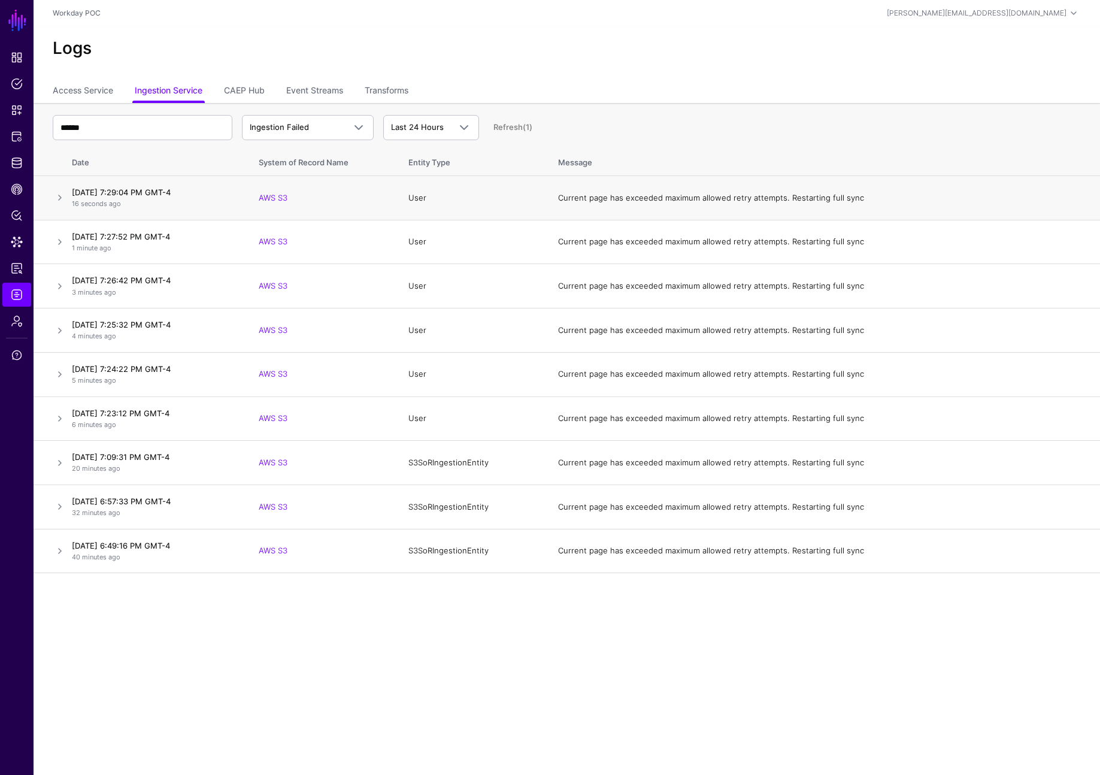
click at [68, 199] on td "[DATE] 7:29:04 PM GMT-4 16 seconds ago" at bounding box center [157, 198] width 180 height 44
click at [64, 197] on link at bounding box center [60, 198] width 14 height 14
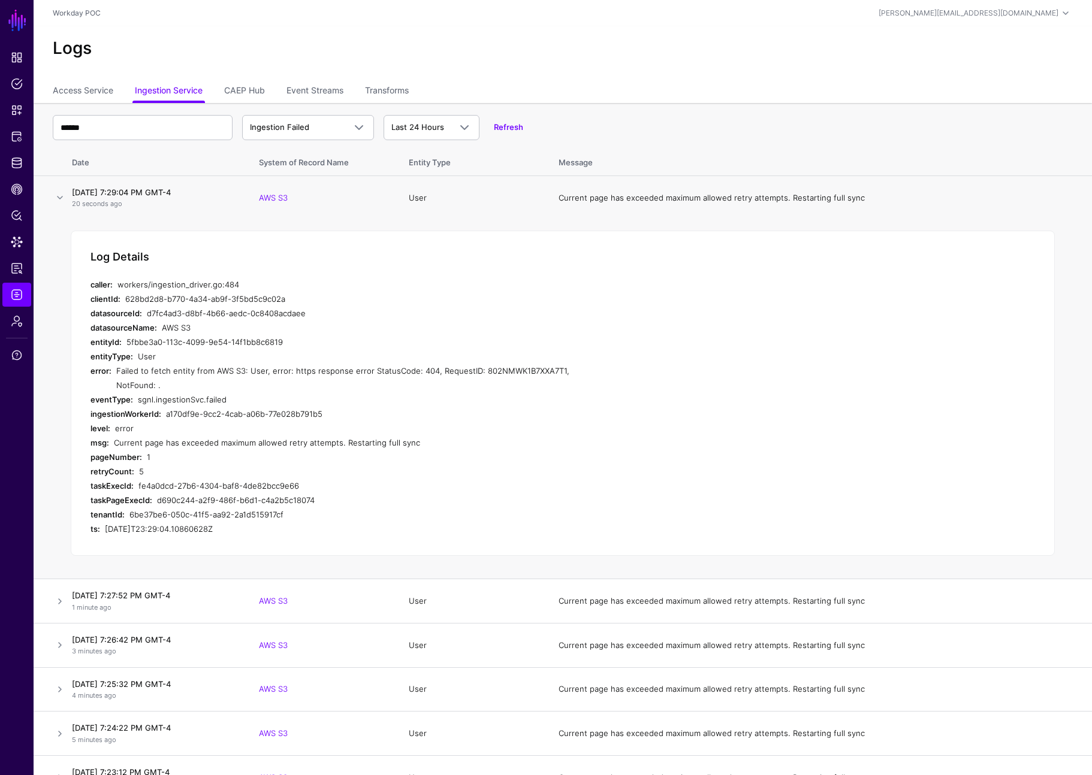
drag, startPoint x: 116, startPoint y: 370, endPoint x: 169, endPoint y: 383, distance: 54.3
click at [169, 383] on div "Failed to fetch entity from AWS S3: User, error: https response error StatusCod…" at bounding box center [342, 378] width 453 height 29
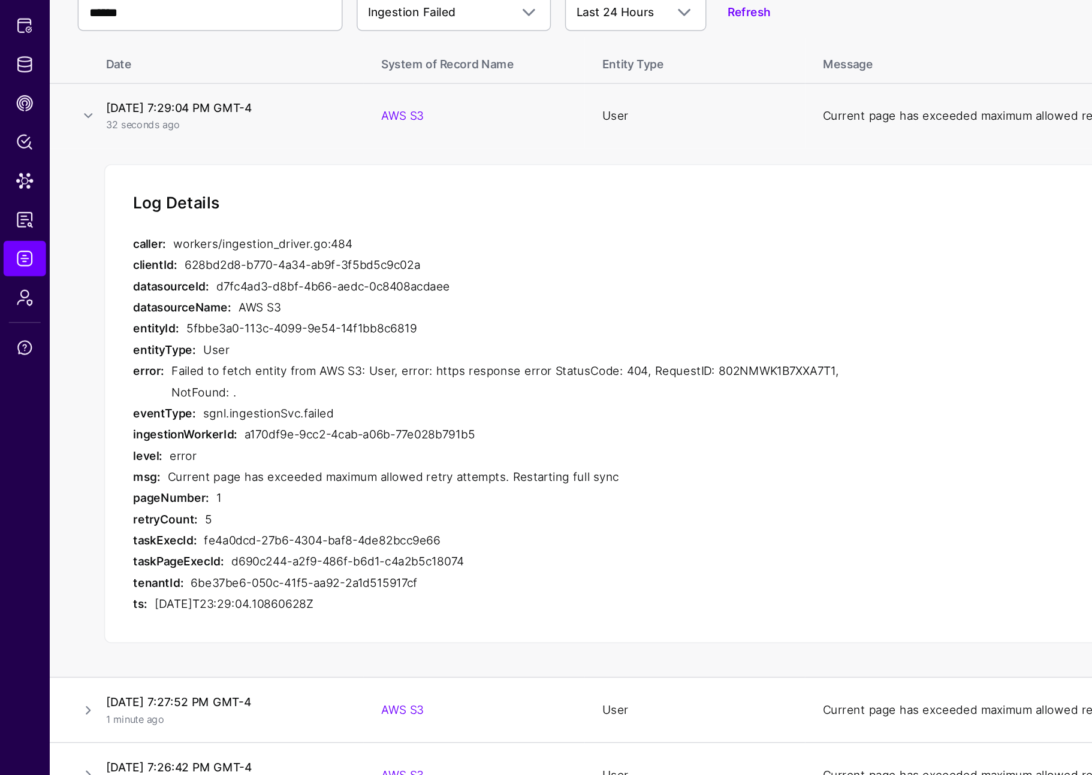
click at [370, 372] on div "Failed to fetch entity from AWS S3: User, error: https response error StatusCod…" at bounding box center [342, 378] width 453 height 29
click at [19, 161] on span "Identity Data Fabric" at bounding box center [17, 163] width 12 height 12
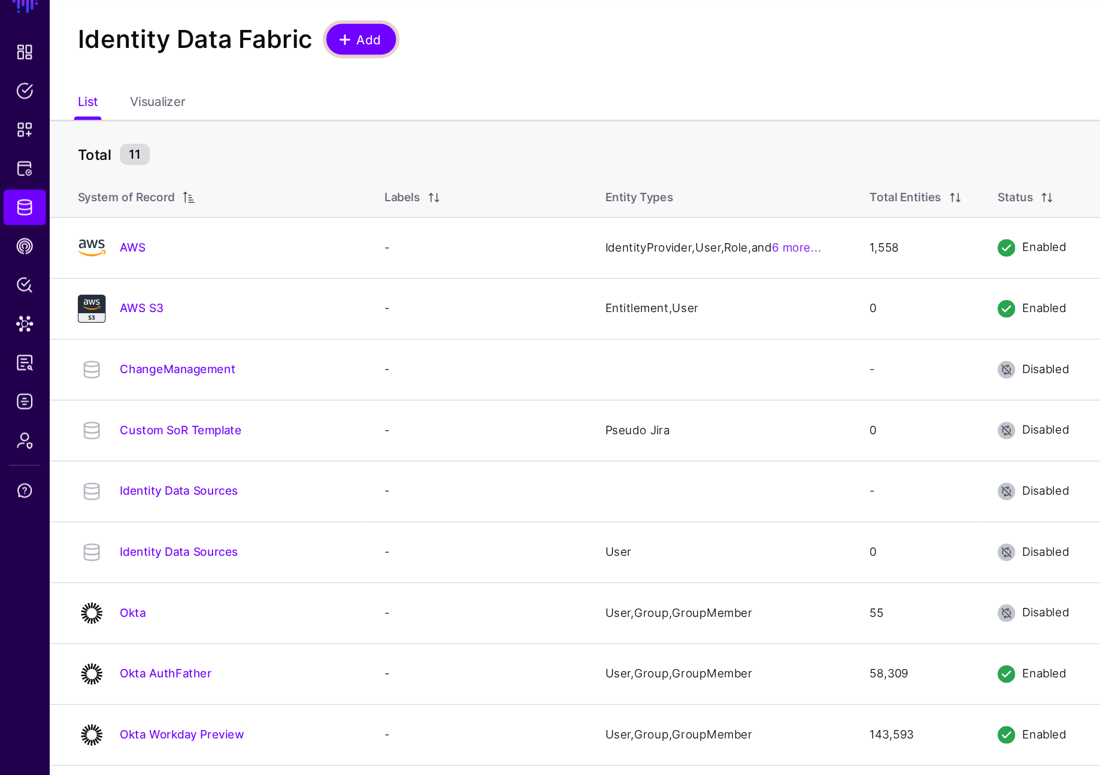
click at [236, 56] on link "Add" at bounding box center [245, 48] width 47 height 21
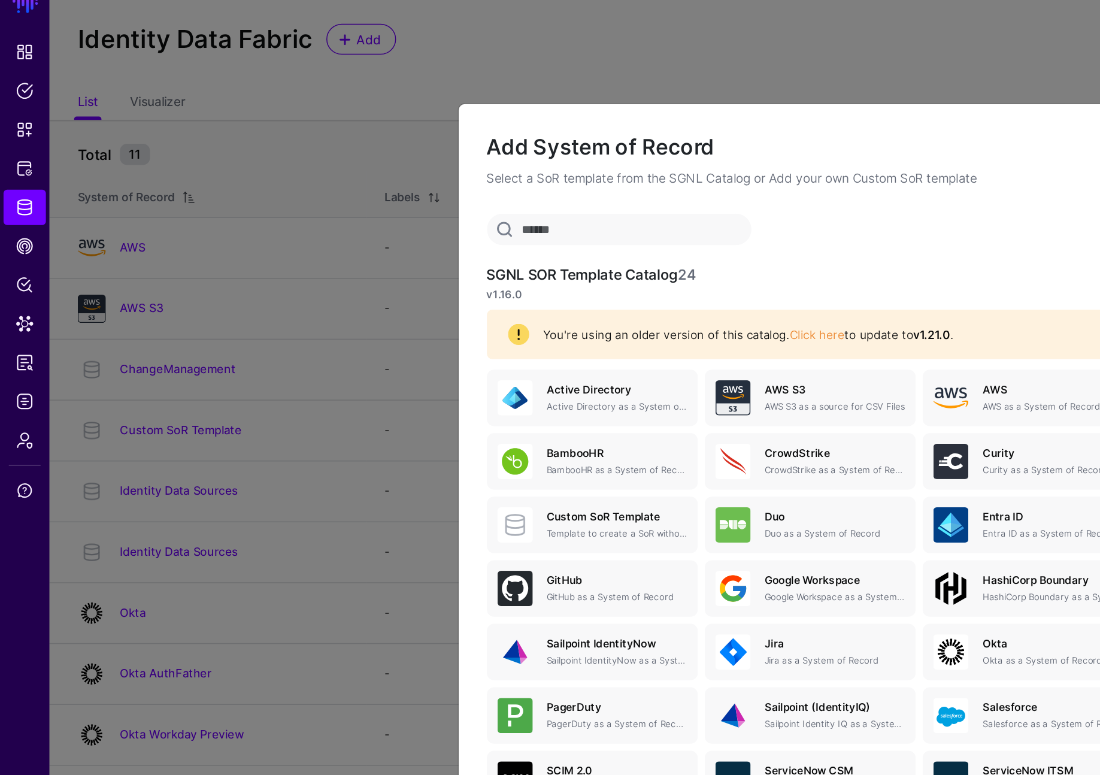
click at [403, 179] on input "text" at bounding box center [421, 178] width 180 height 22
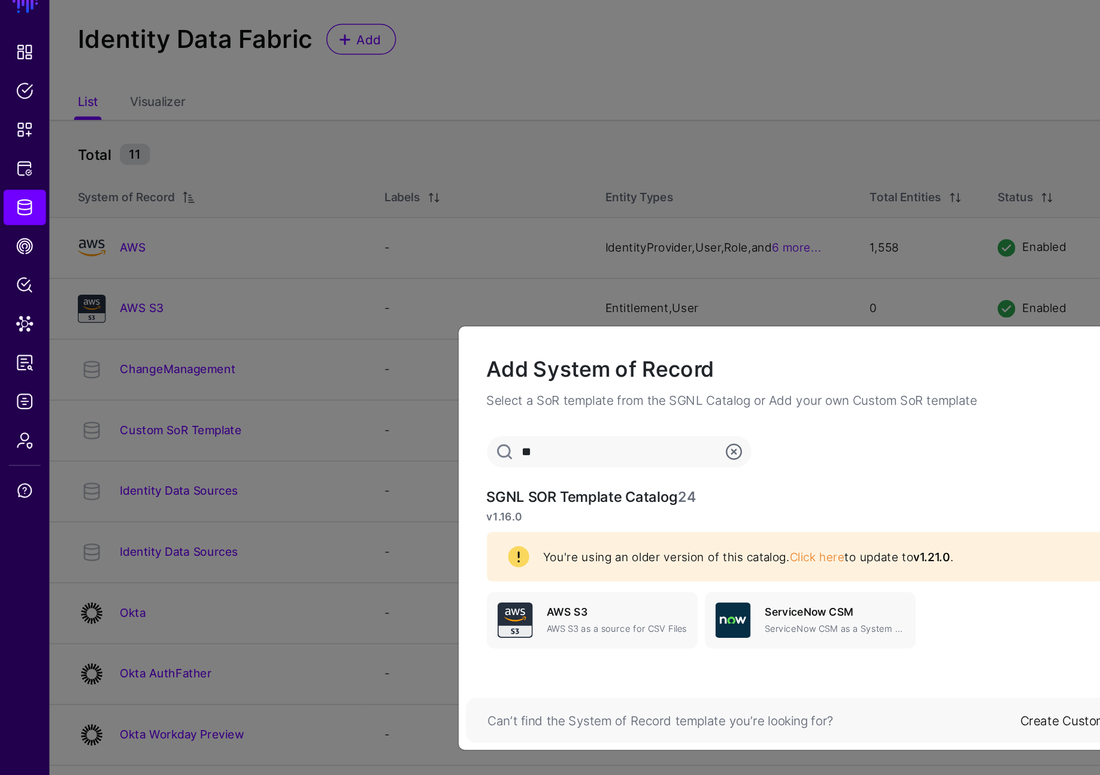
type input "*"
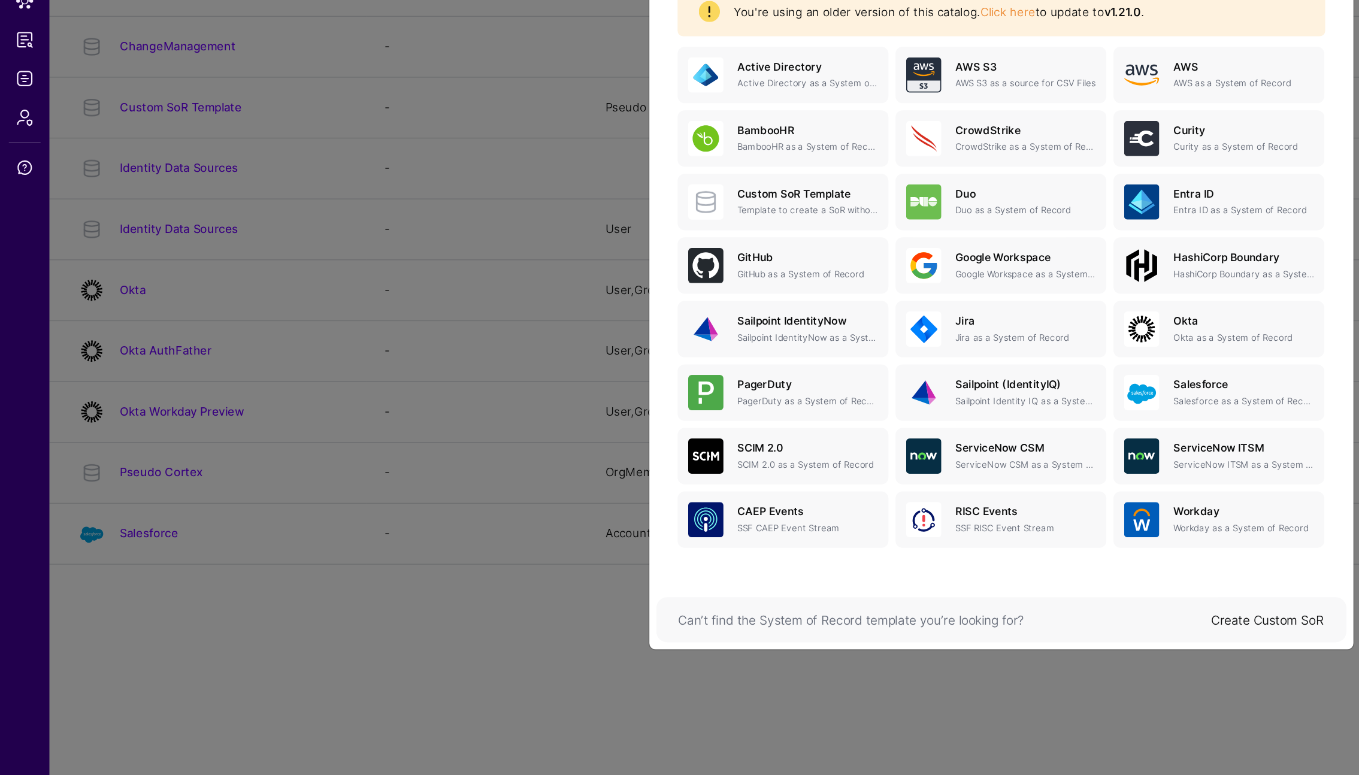
click at [858, 662] on link "Create Custom SoR" at bounding box center [861, 662] width 77 height 10
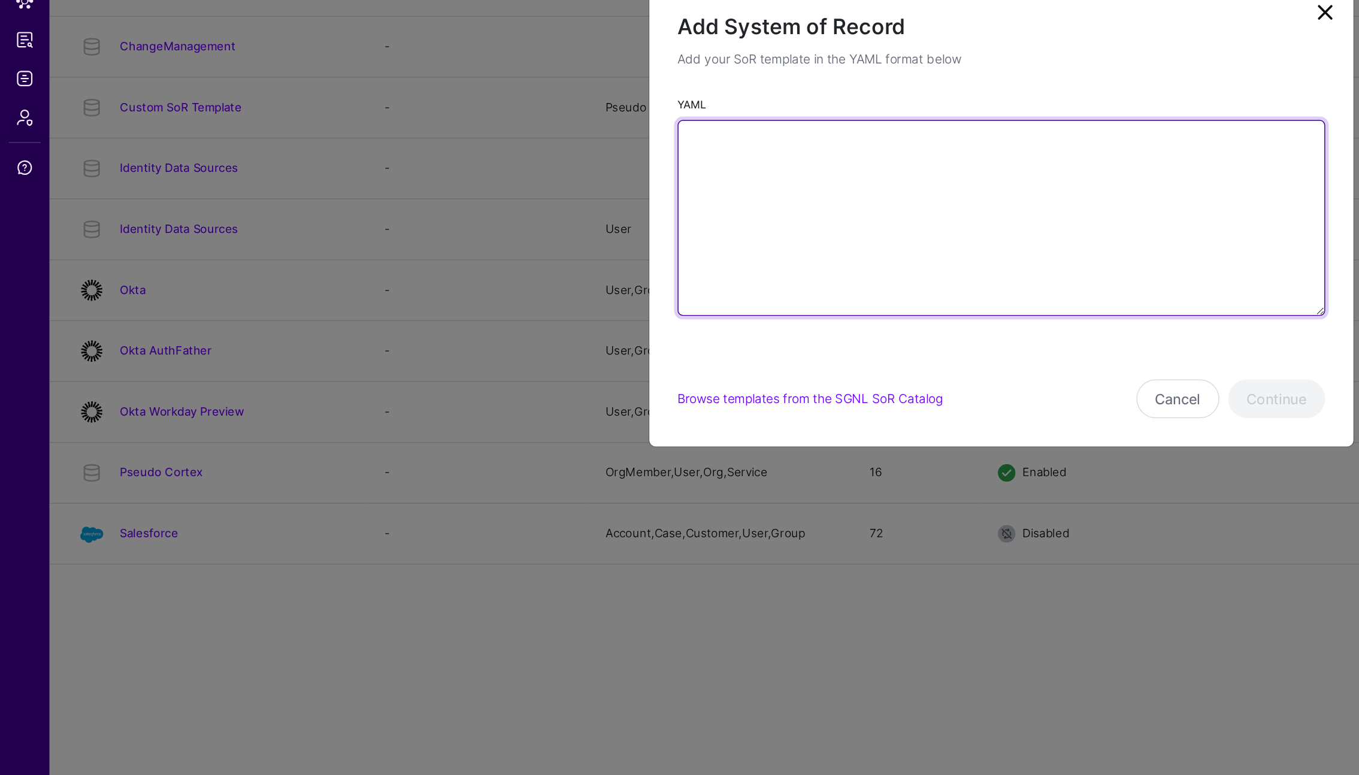
click at [618, 355] on textarea "YAML" at bounding box center [680, 389] width 440 height 133
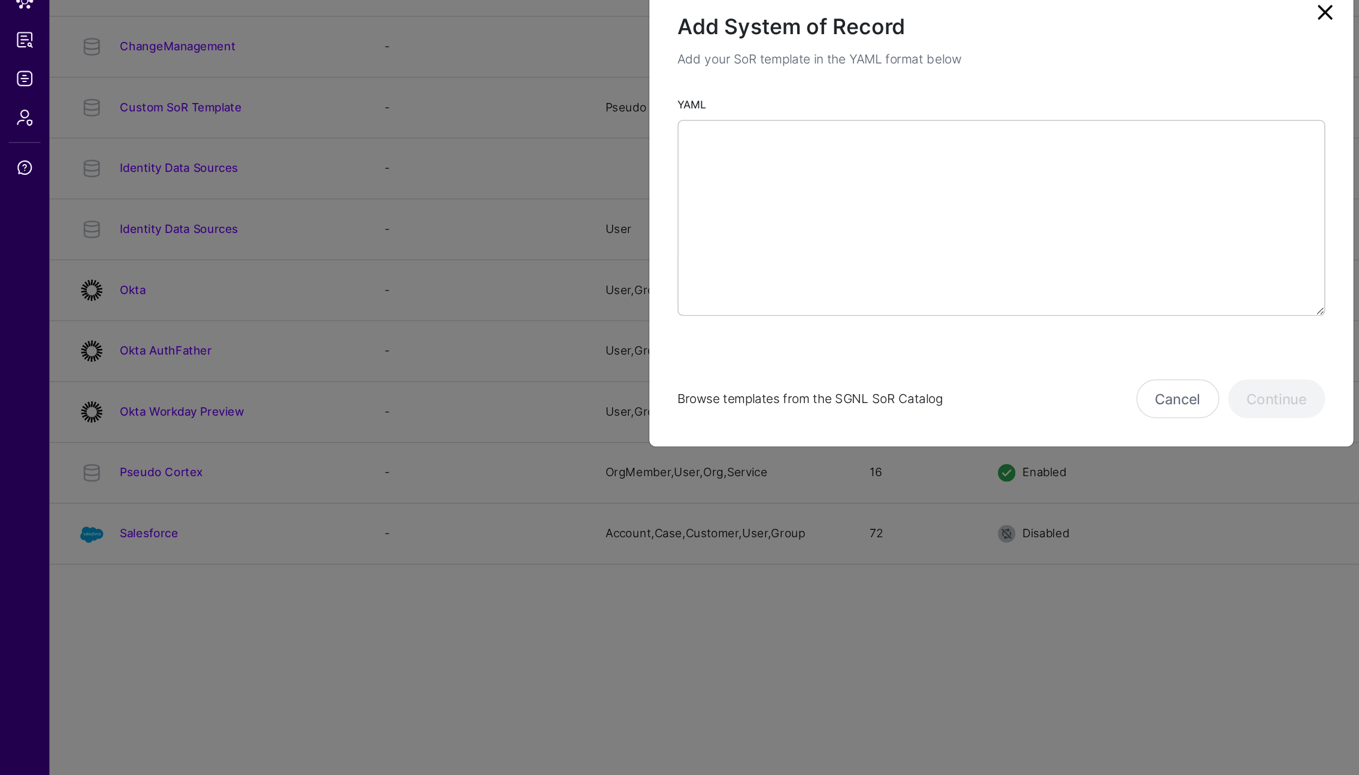
click at [594, 513] on link "Browse templates from the SGNL SoR Catalog" at bounding box center [550, 512] width 180 height 10
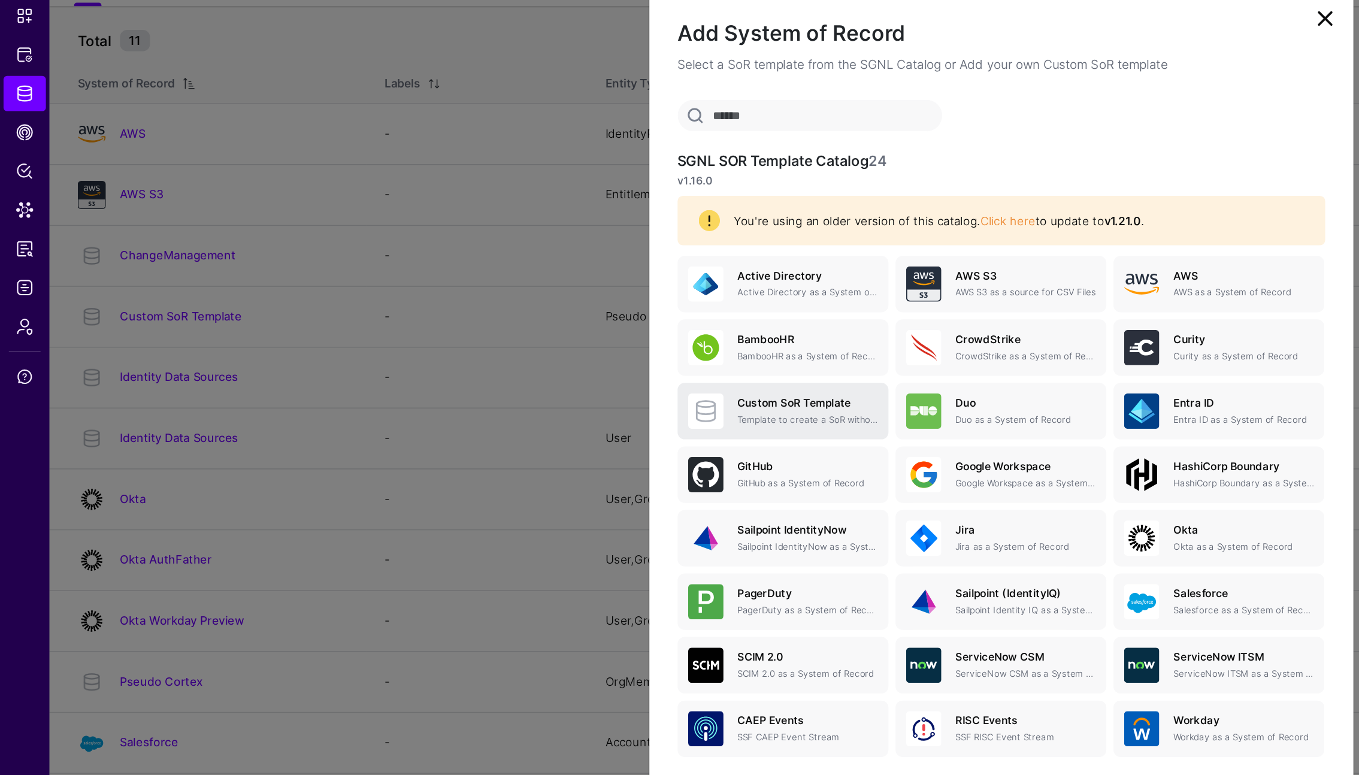
click at [548, 384] on p "Template to create a SoR without any entities, attributes or relationships. Onc…" at bounding box center [548, 384] width 95 height 9
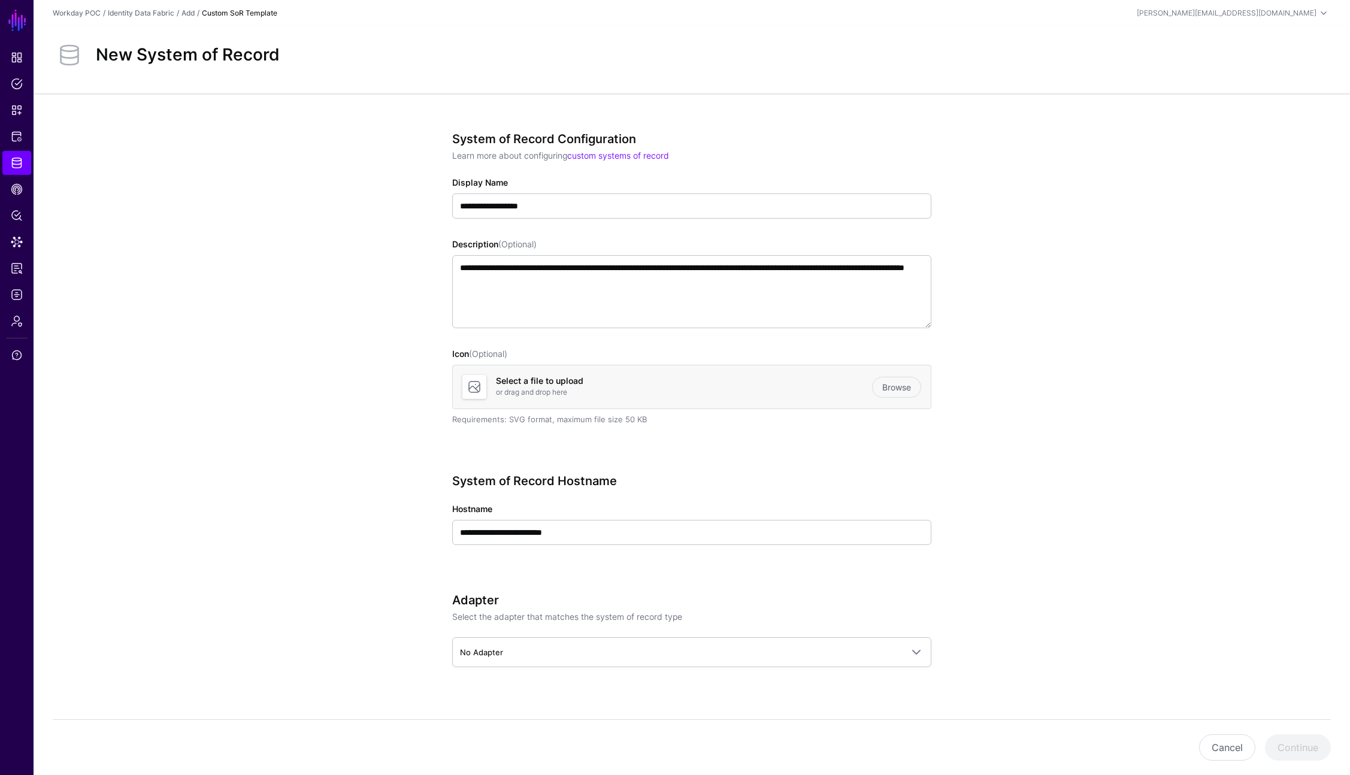
scroll to position [1, 0]
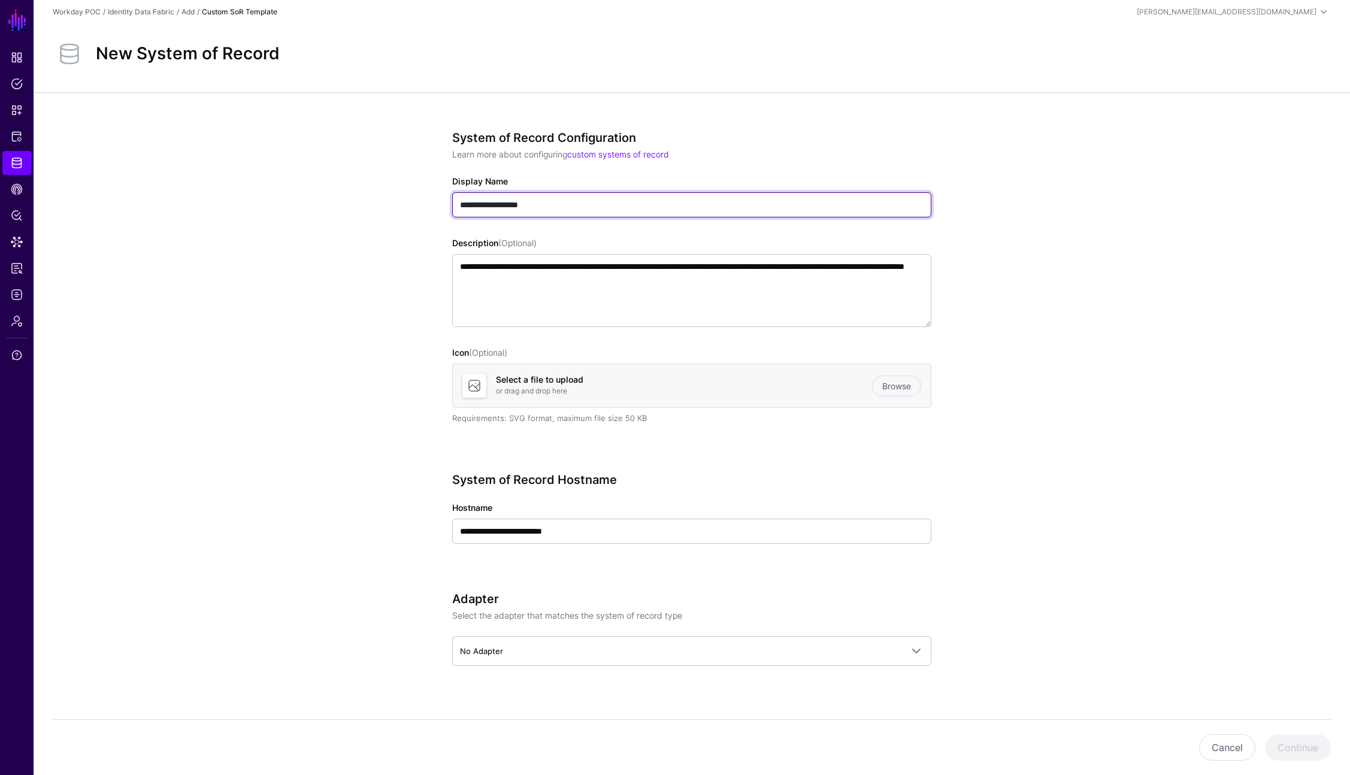
click at [629, 211] on input "**********" at bounding box center [691, 204] width 479 height 25
type input "**********"
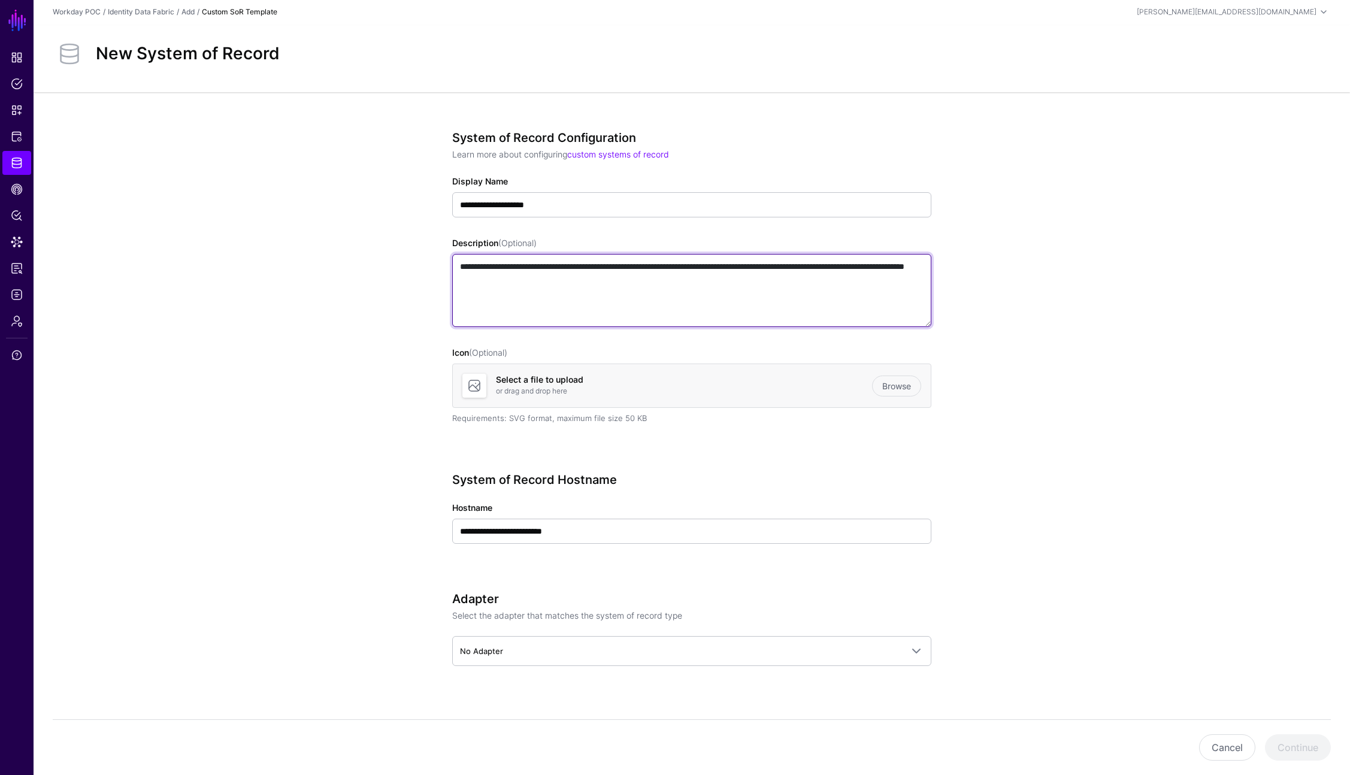
click at [793, 317] on textarea "**********" at bounding box center [691, 290] width 479 height 73
click at [920, 588] on app-datasources-details-form "**********" at bounding box center [692, 441] width 1317 height 699
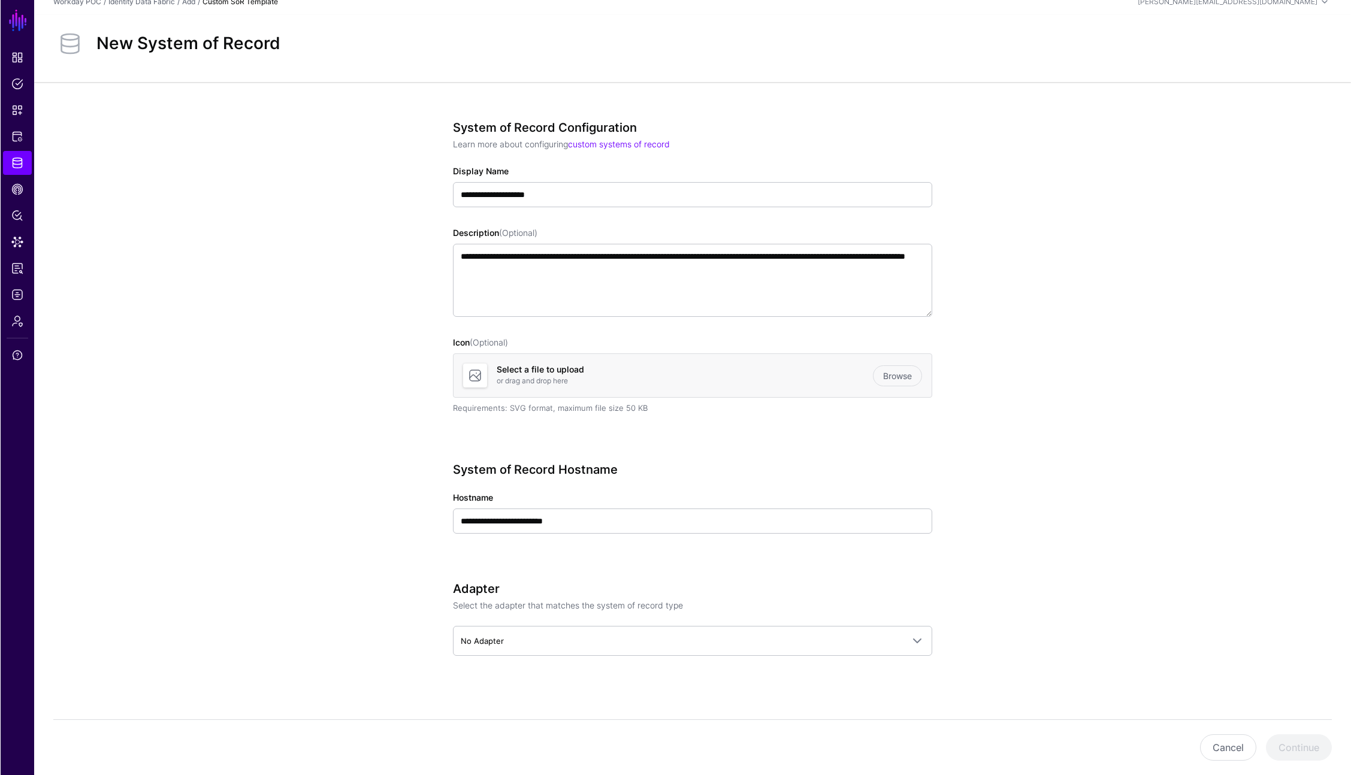
scroll to position [17, 0]
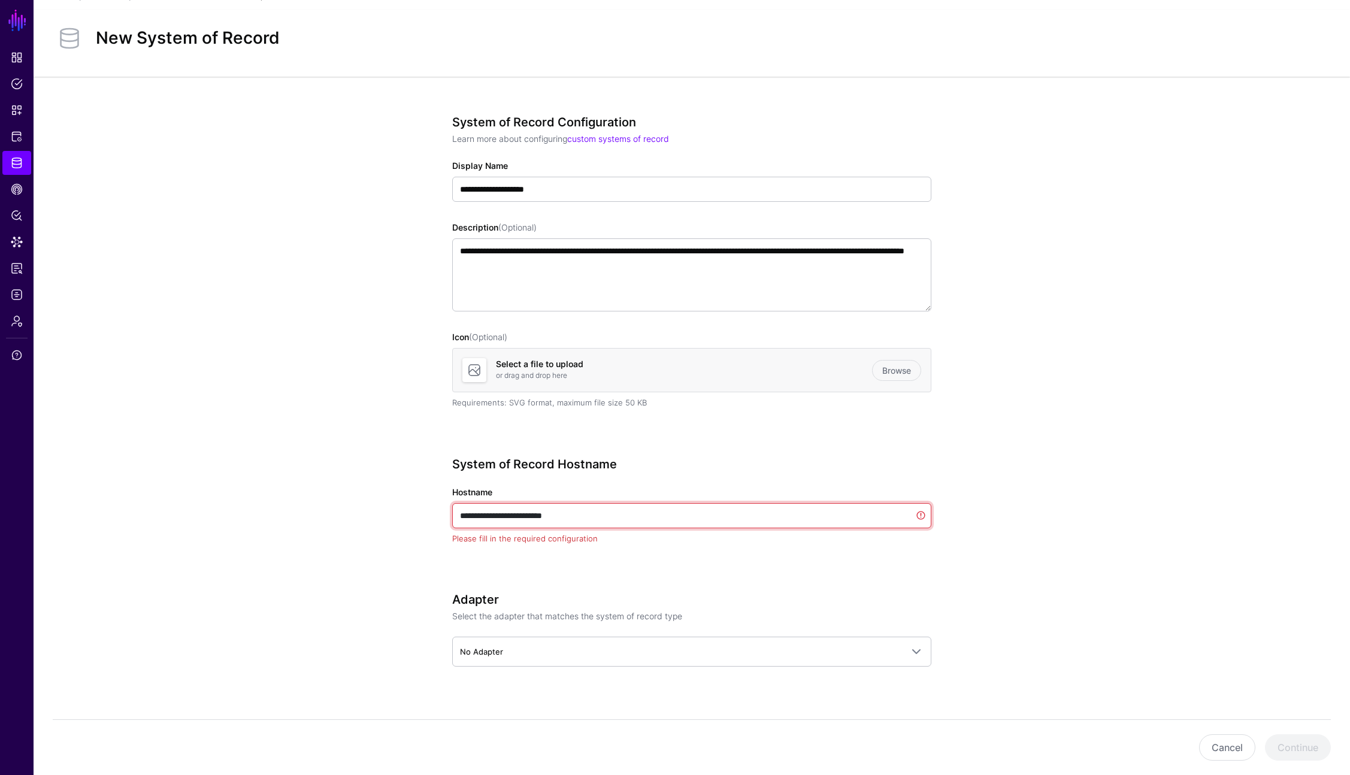
click at [596, 515] on input "**********" at bounding box center [691, 515] width 479 height 25
click at [538, 515] on input "**********" at bounding box center [691, 515] width 479 height 25
drag, startPoint x: 524, startPoint y: 517, endPoint x: 468, endPoint y: 515, distance: 55.1
click at [468, 515] on input "**********" at bounding box center [691, 515] width 479 height 25
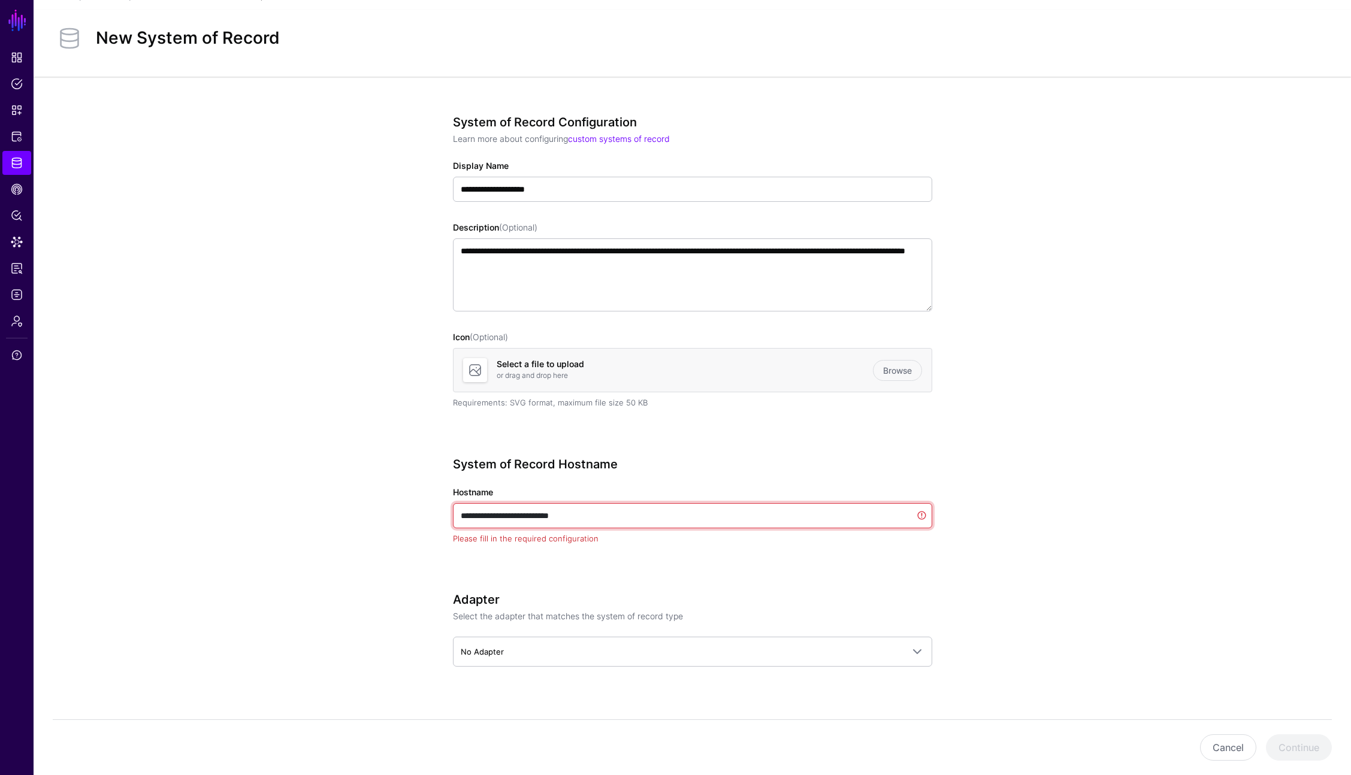
type input "**********"
click at [621, 508] on input "**********" at bounding box center [692, 515] width 479 height 25
click at [920, 752] on button "Cancel" at bounding box center [1228, 747] width 56 height 26
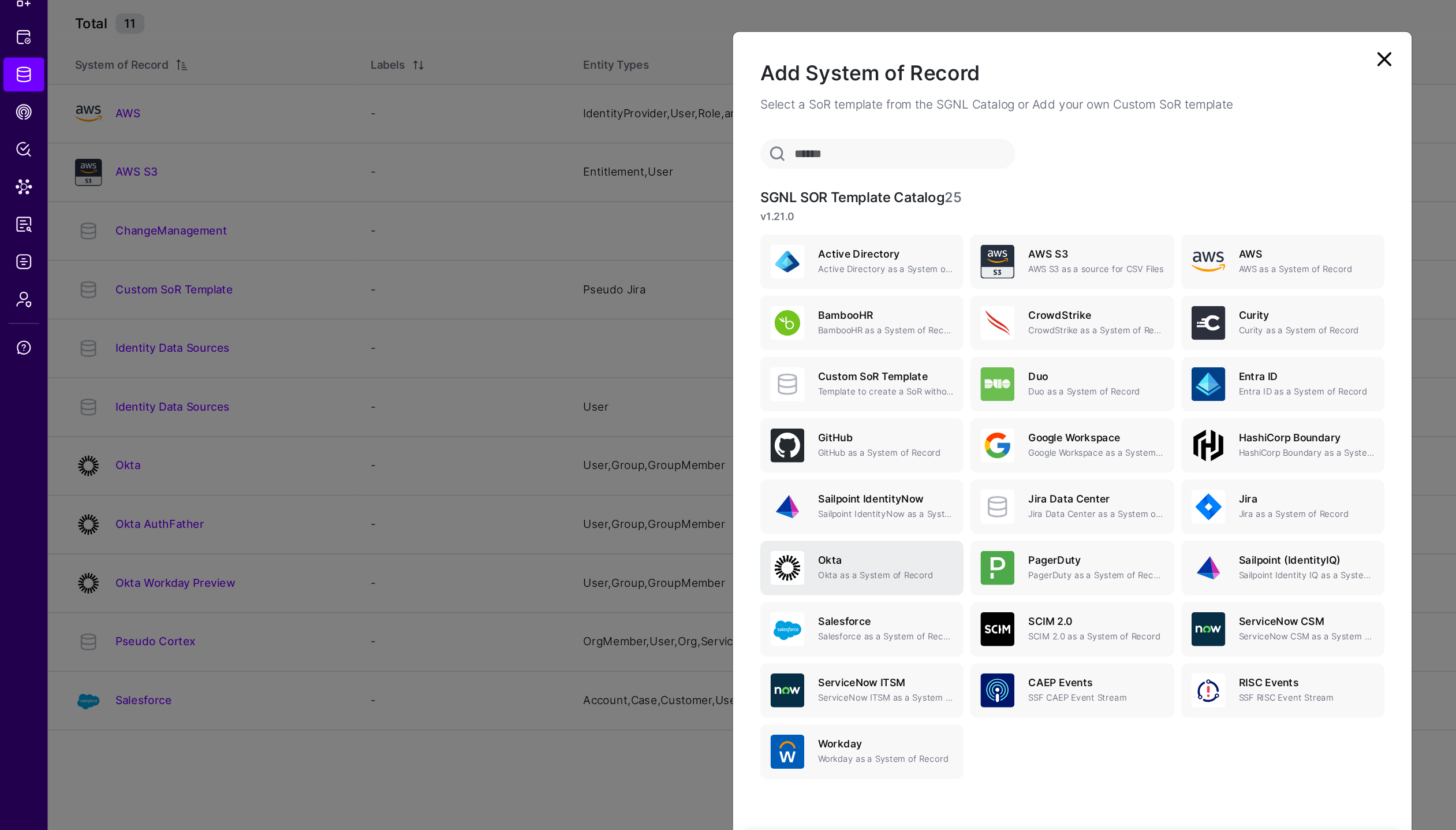
click at [596, 501] on p "Okta as a System of Record" at bounding box center [600, 496] width 92 height 9
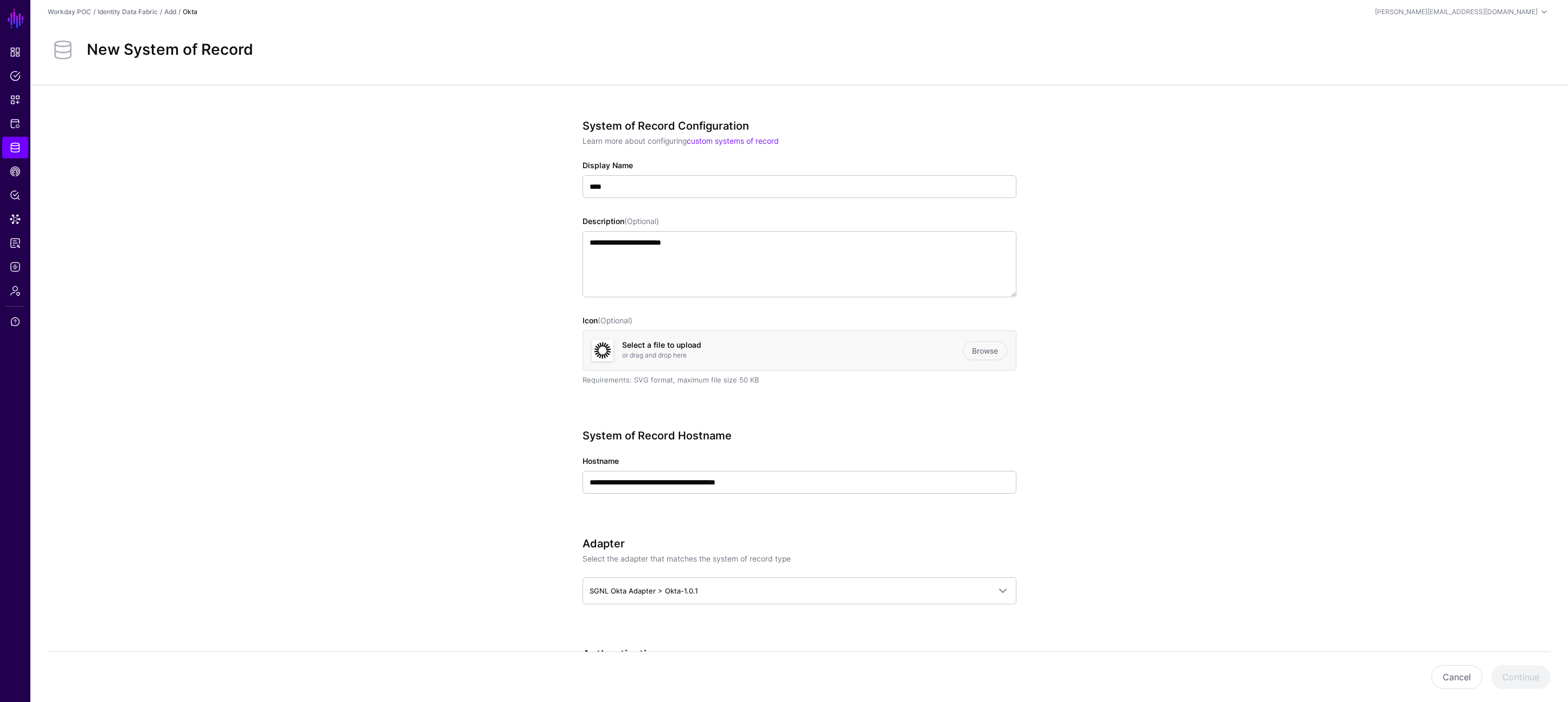
click at [1458, 671] on button "Cancel" at bounding box center [1457, 677] width 51 height 24
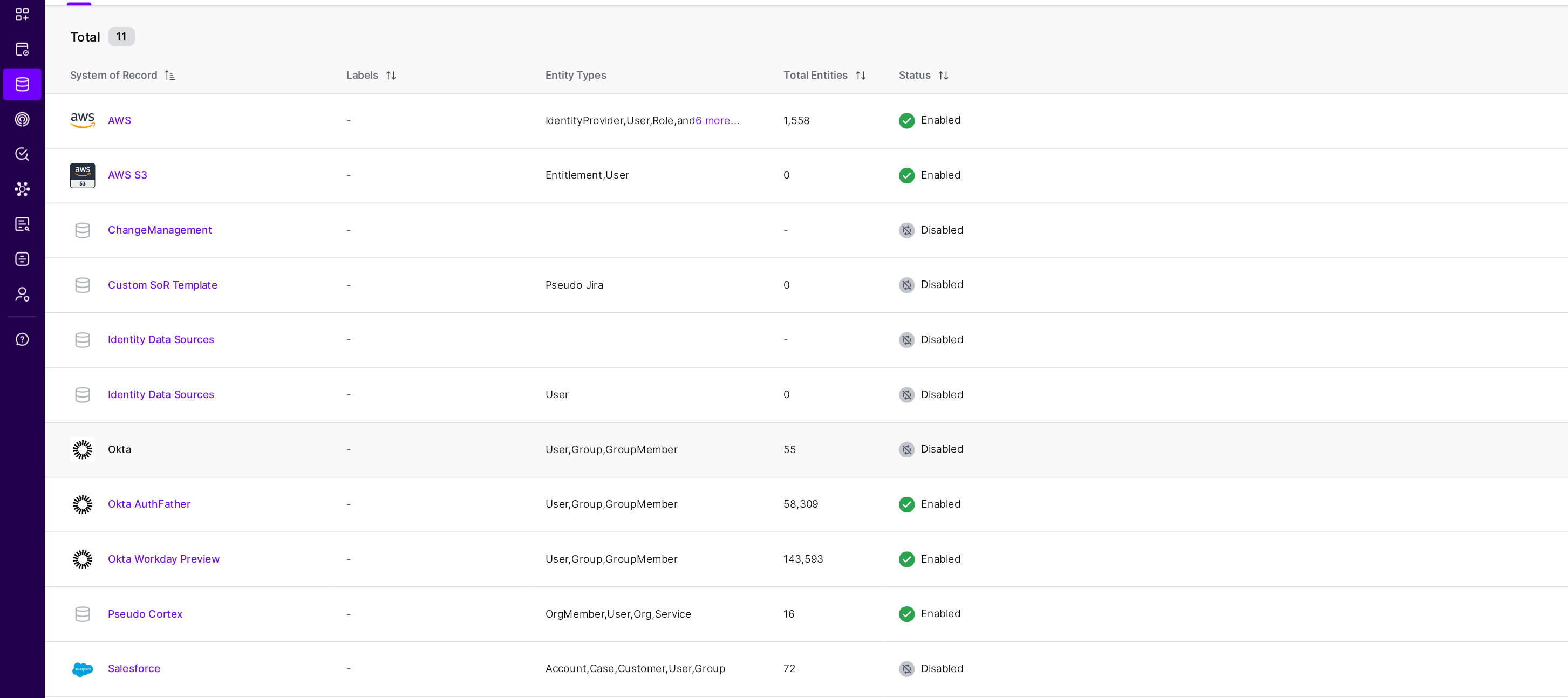
click at [84, 395] on link "Okta" at bounding box center [80, 394] width 15 height 9
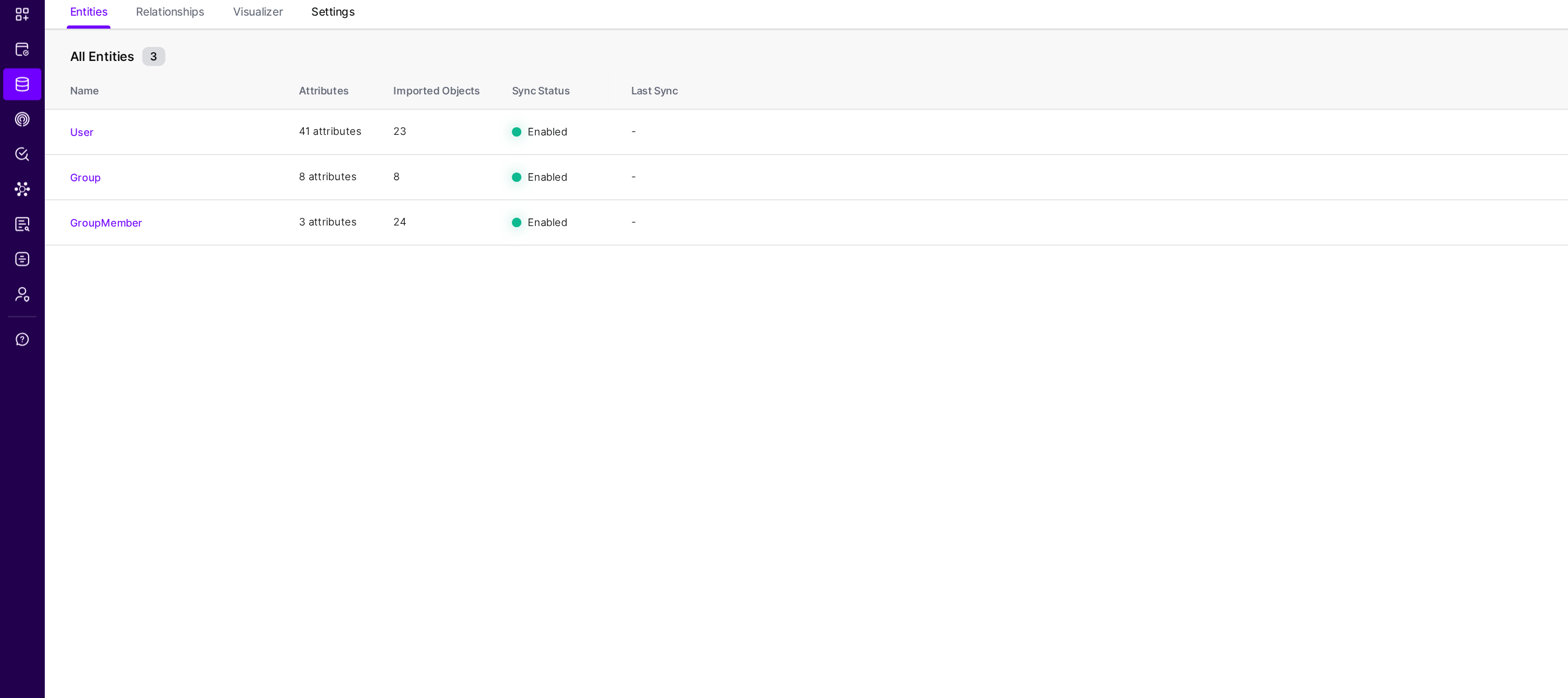
click at [231, 96] on link "Settings" at bounding box center [226, 98] width 29 height 21
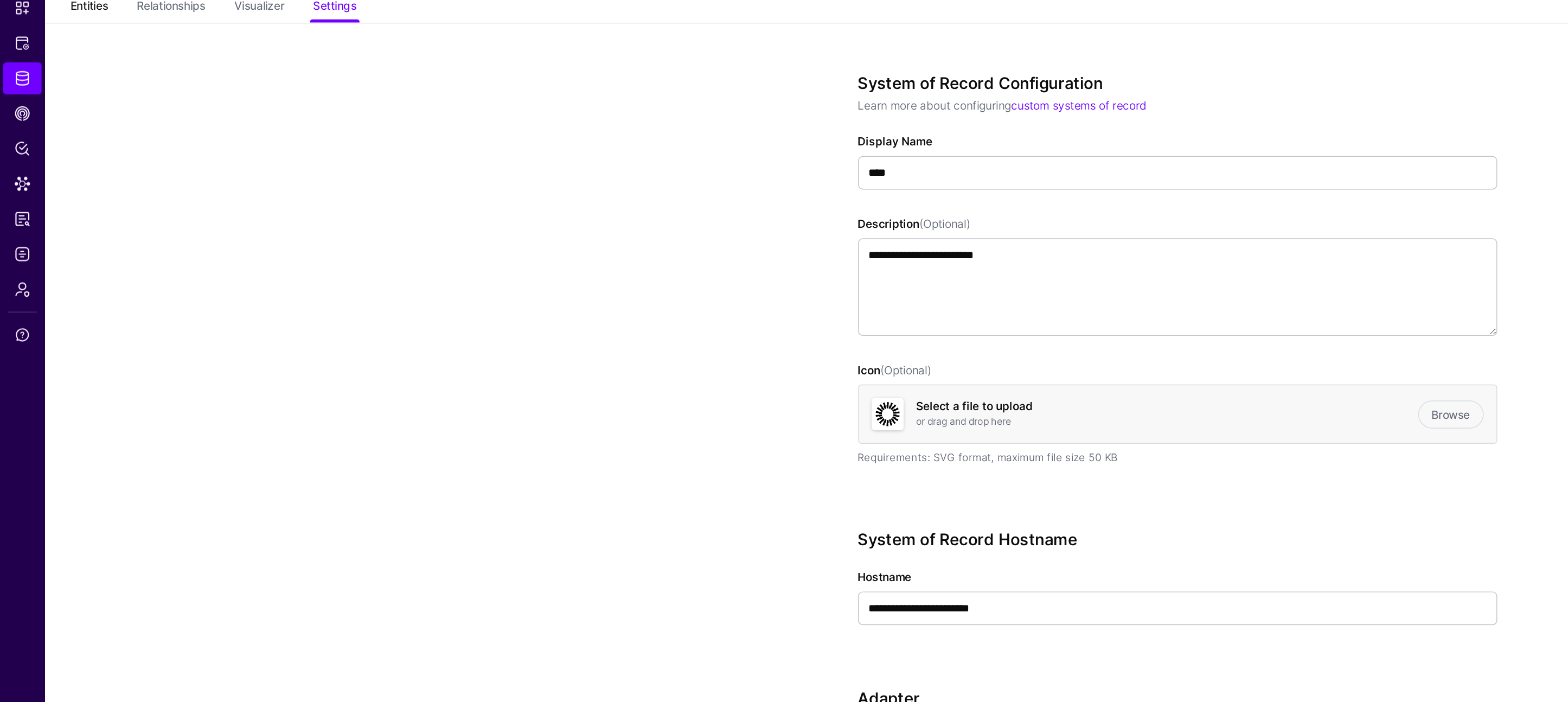
click at [60, 98] on link "Entities" at bounding box center [61, 99] width 25 height 21
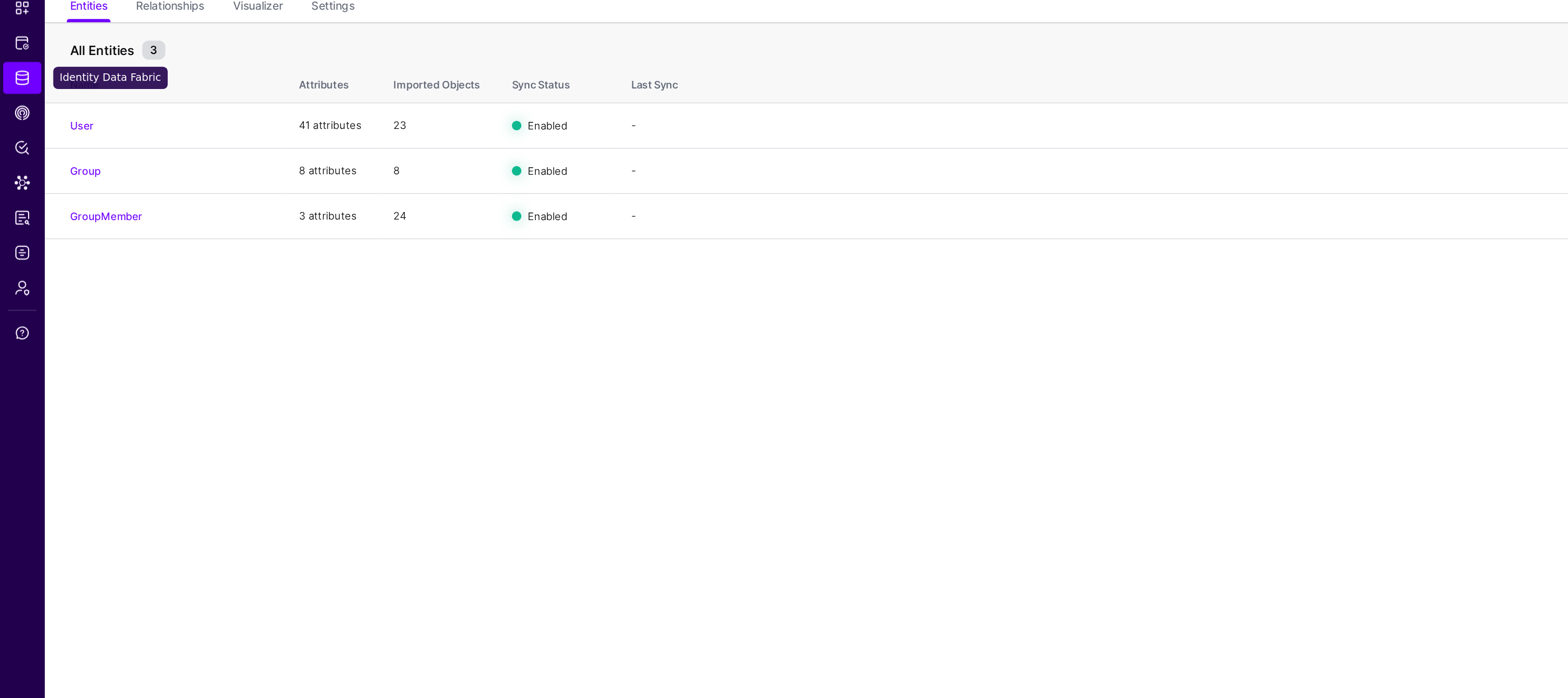
click at [15, 150] on span "Identity Data Fabric" at bounding box center [15, 147] width 11 height 11
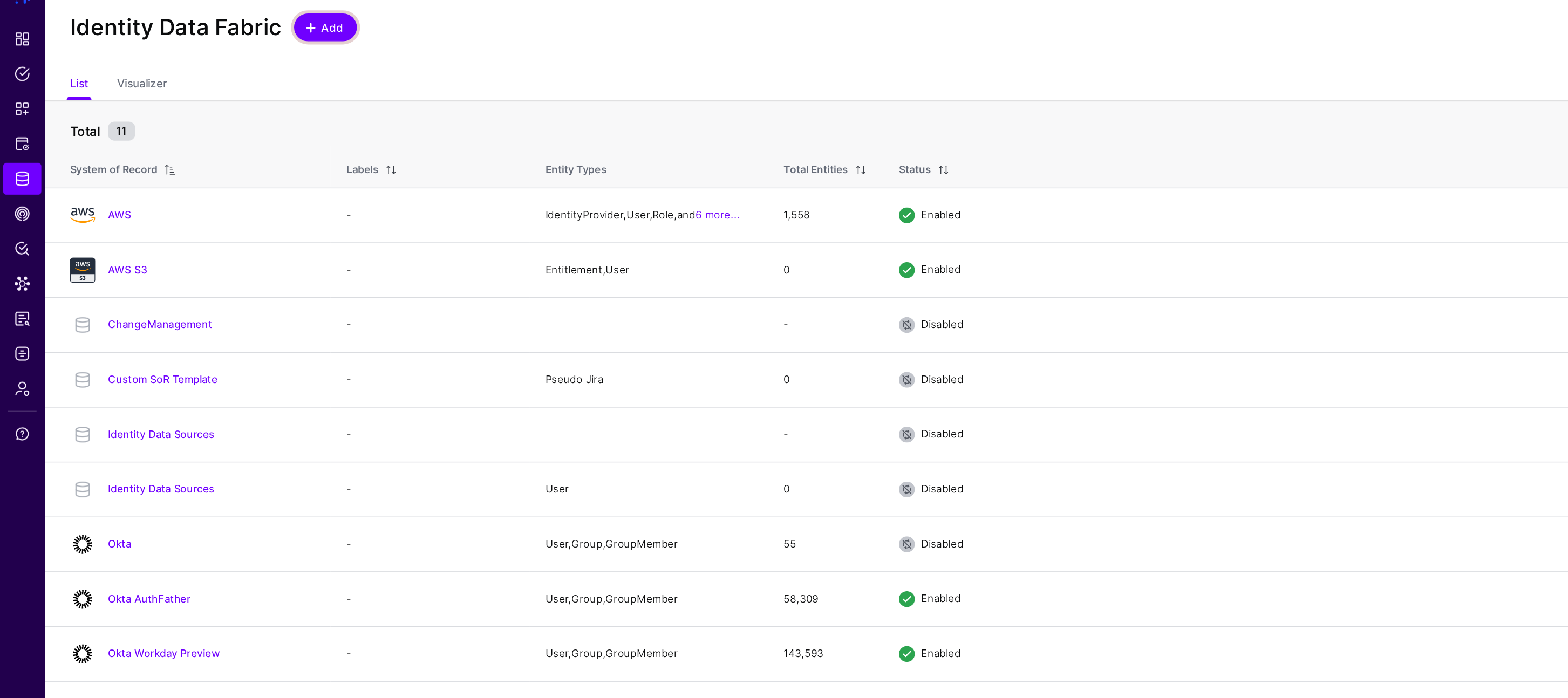
click at [210, 42] on span at bounding box center [211, 44] width 9 height 9
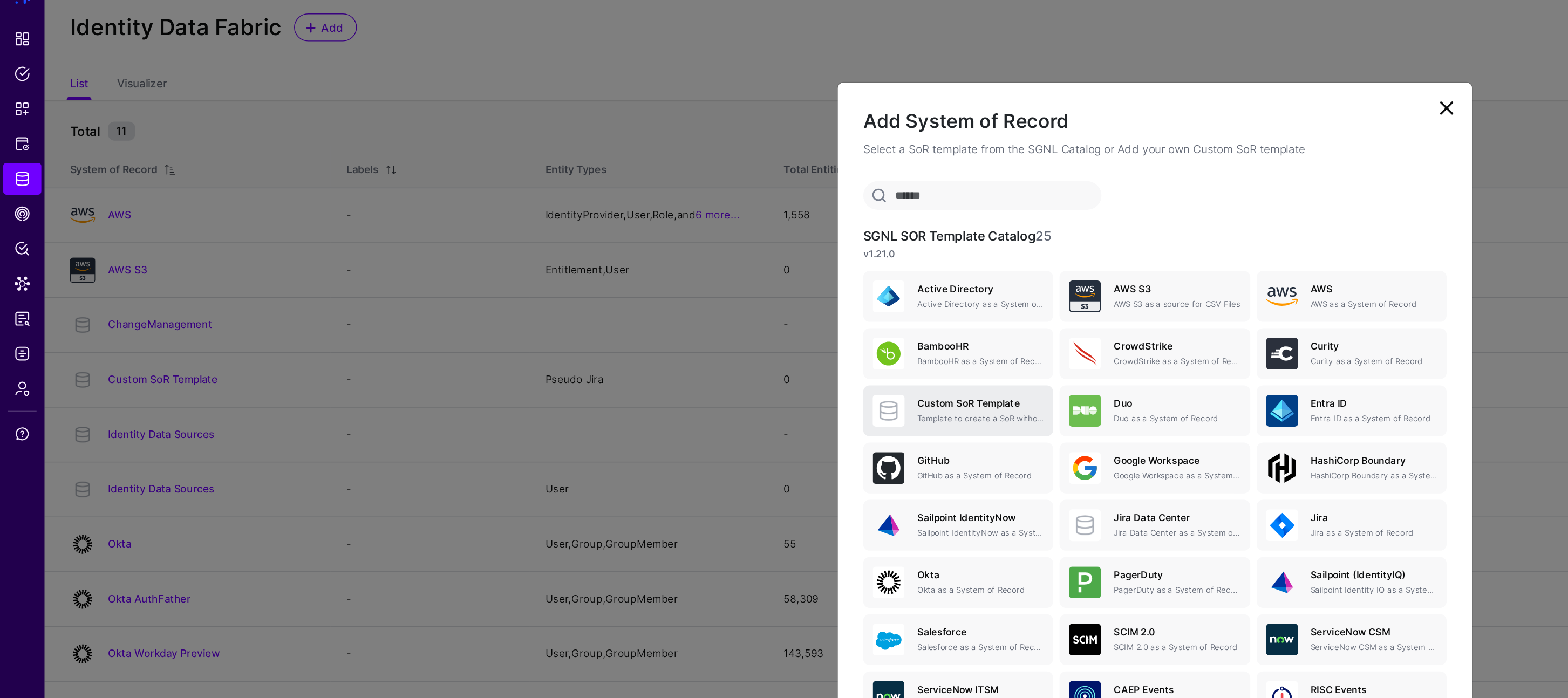
click at [660, 301] on h5 "Custom SoR Template" at bounding box center [665, 299] width 86 height 7
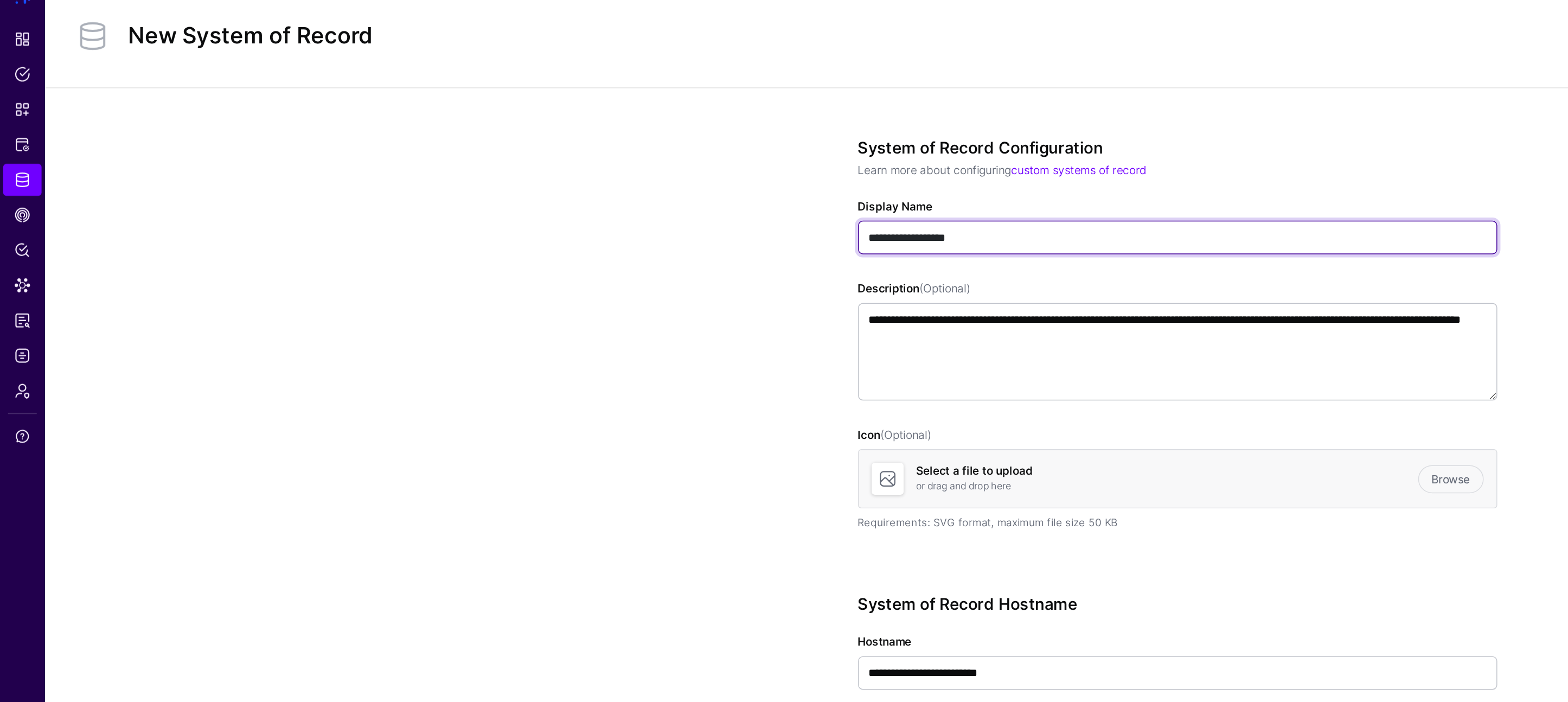
drag, startPoint x: 687, startPoint y: 188, endPoint x: 513, endPoint y: 188, distance: 174.0
click at [513, 188] on app-datasources-details-form "**********" at bounding box center [799, 400] width 1537 height 633
type input "**********"
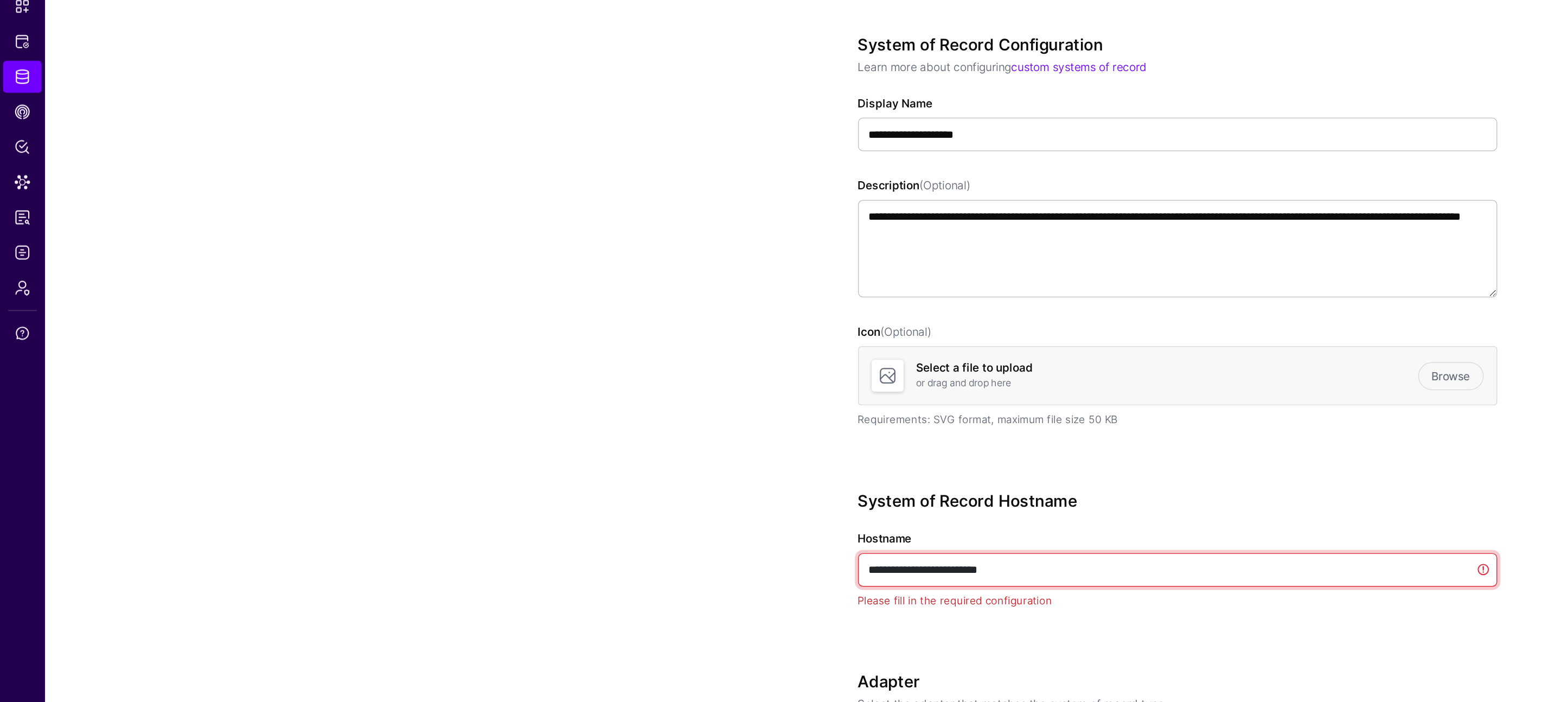
drag, startPoint x: 681, startPoint y: 484, endPoint x: 689, endPoint y: 484, distance: 8.0
click at [689, 484] on input "**********" at bounding box center [798, 482] width 434 height 23
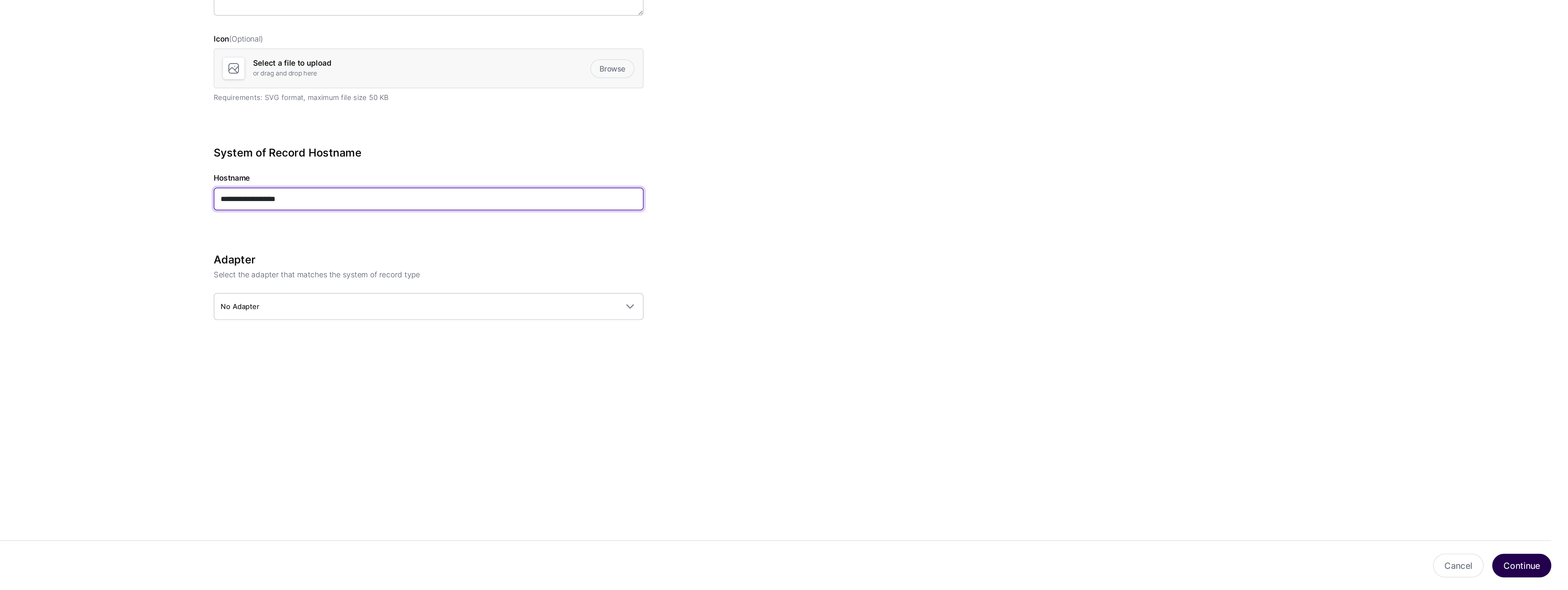
type input "**********"
click at [1034, 573] on button "Continue" at bounding box center [1536, 573] width 40 height 16
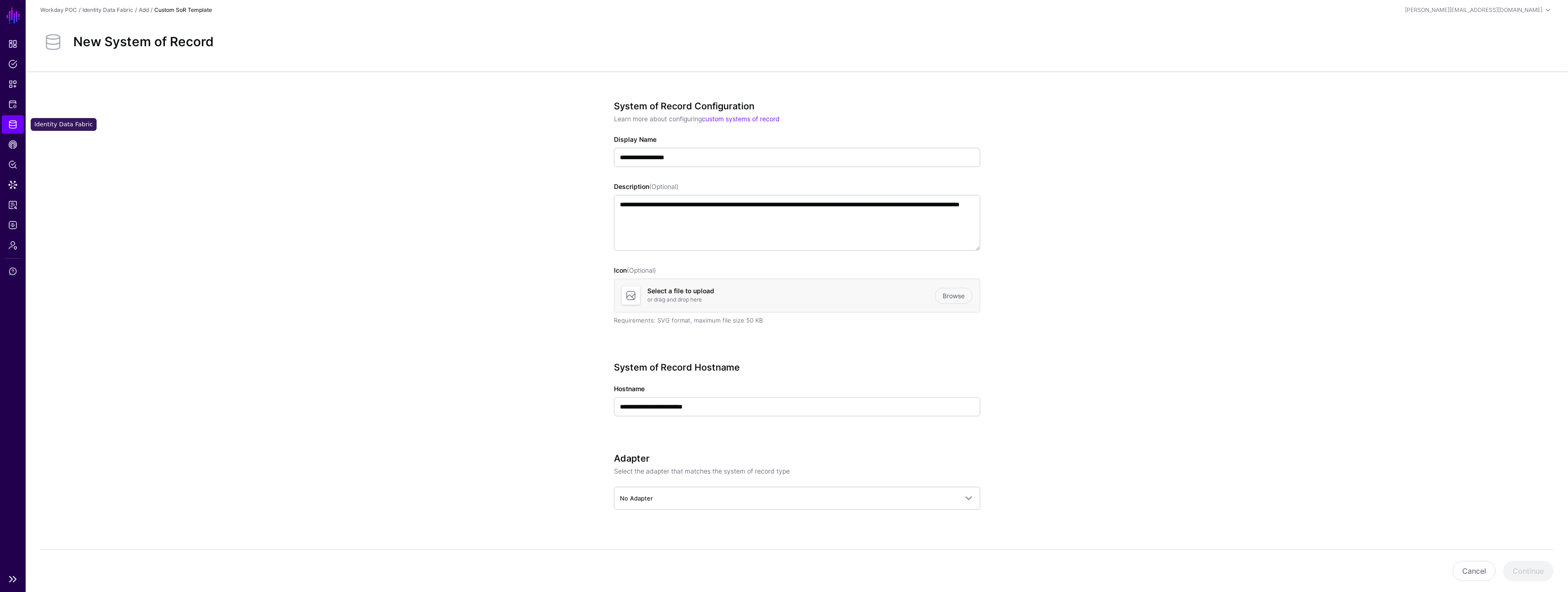
click at [10, 128] on span "Identity Data Fabric" at bounding box center [13, 125] width 9 height 9
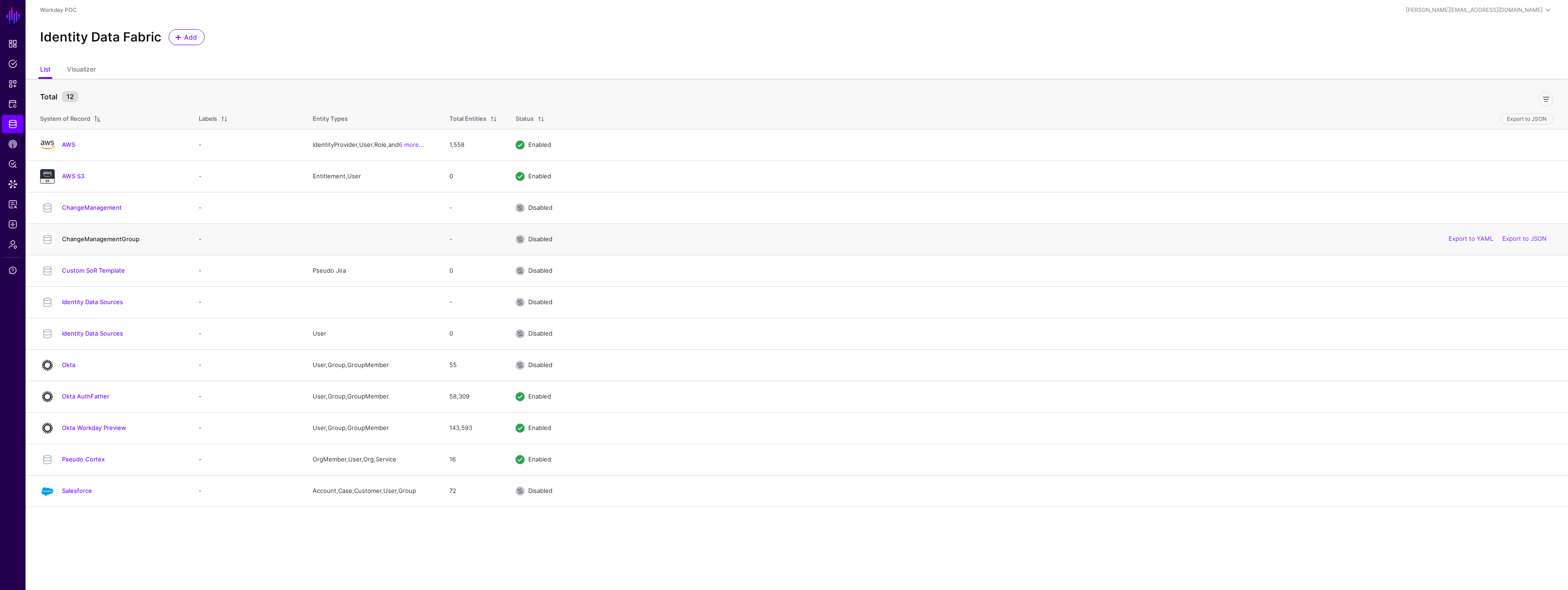
click at [103, 238] on link "ChangeManagementGroup" at bounding box center [100, 239] width 78 height 8
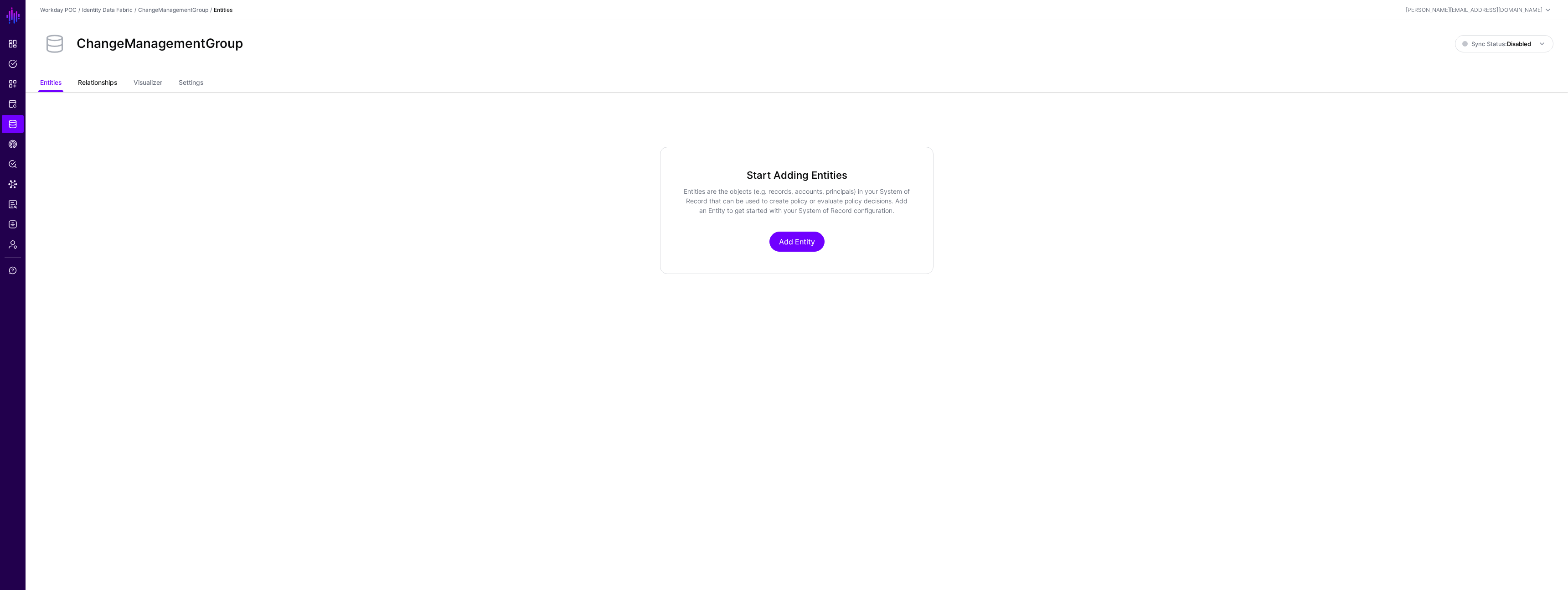
click at [106, 81] on link "Relationships" at bounding box center [97, 83] width 40 height 18
click at [190, 83] on link "Settings" at bounding box center [191, 83] width 24 height 18
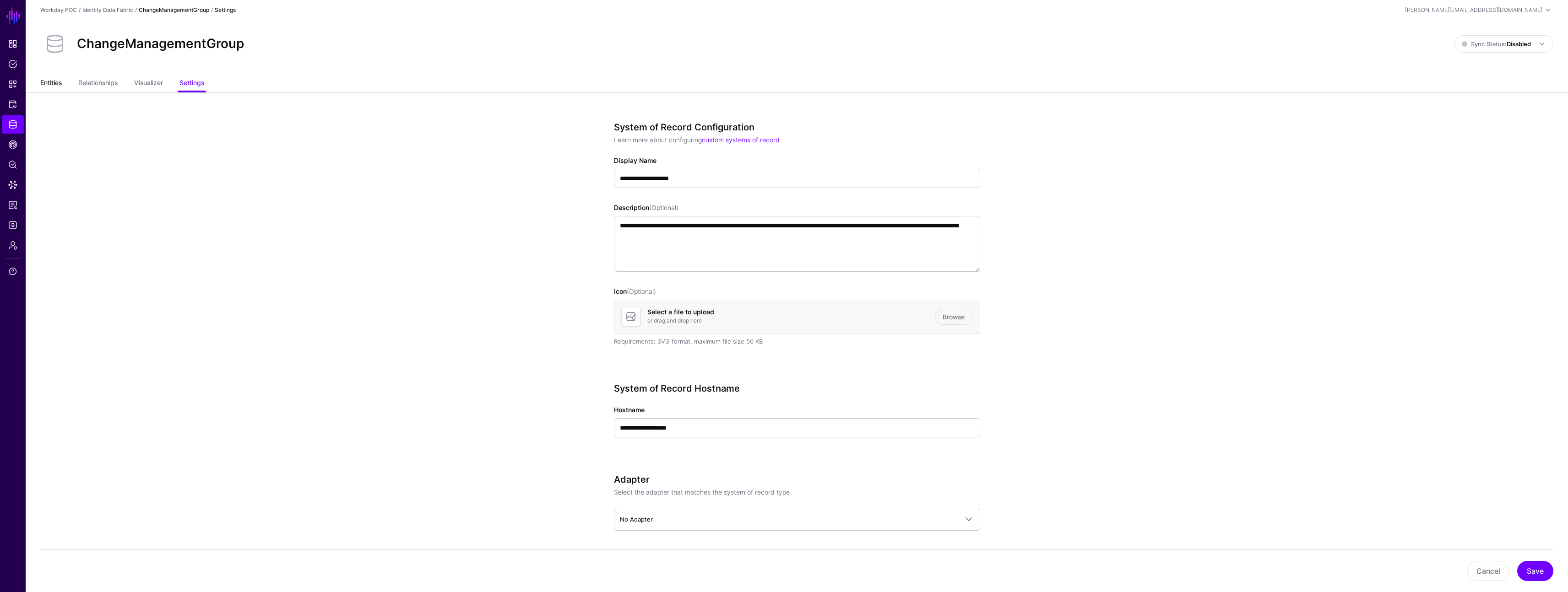
click at [61, 81] on link "Entities" at bounding box center [51, 83] width 21 height 18
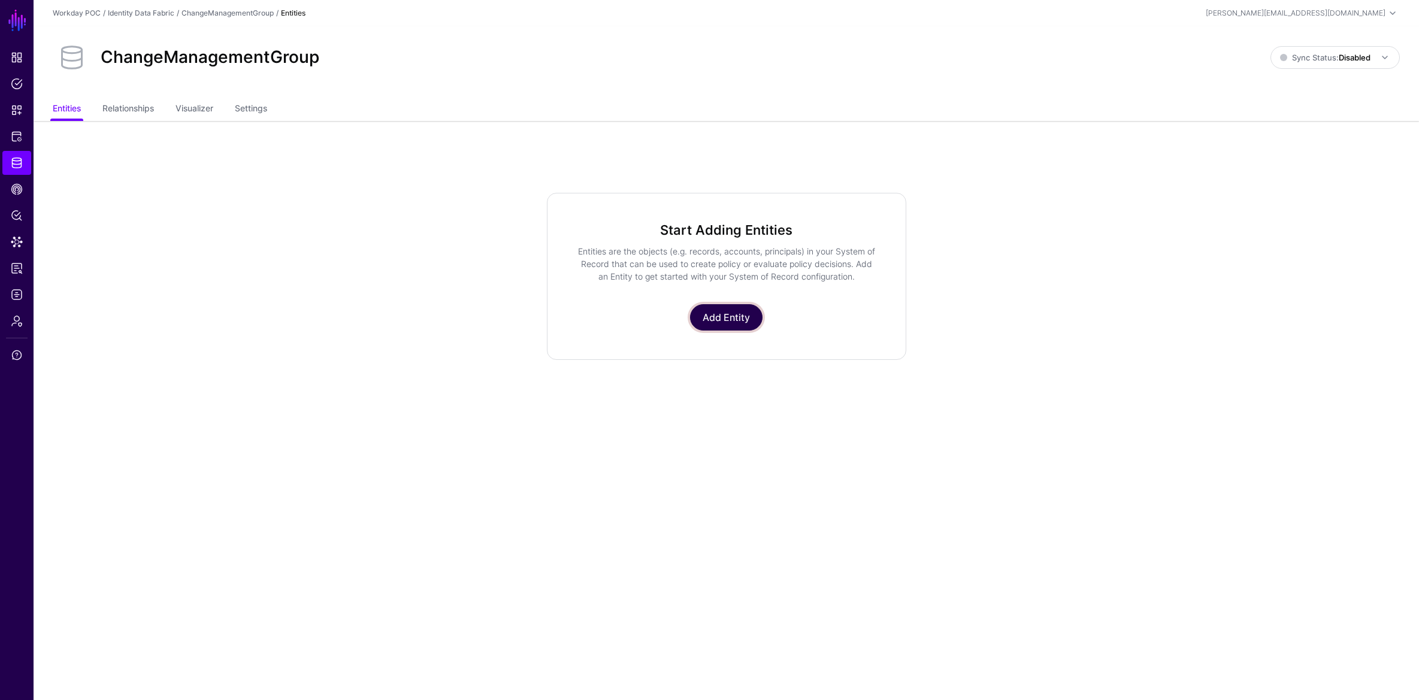
click at [737, 316] on link "Add Entity" at bounding box center [726, 317] width 72 height 26
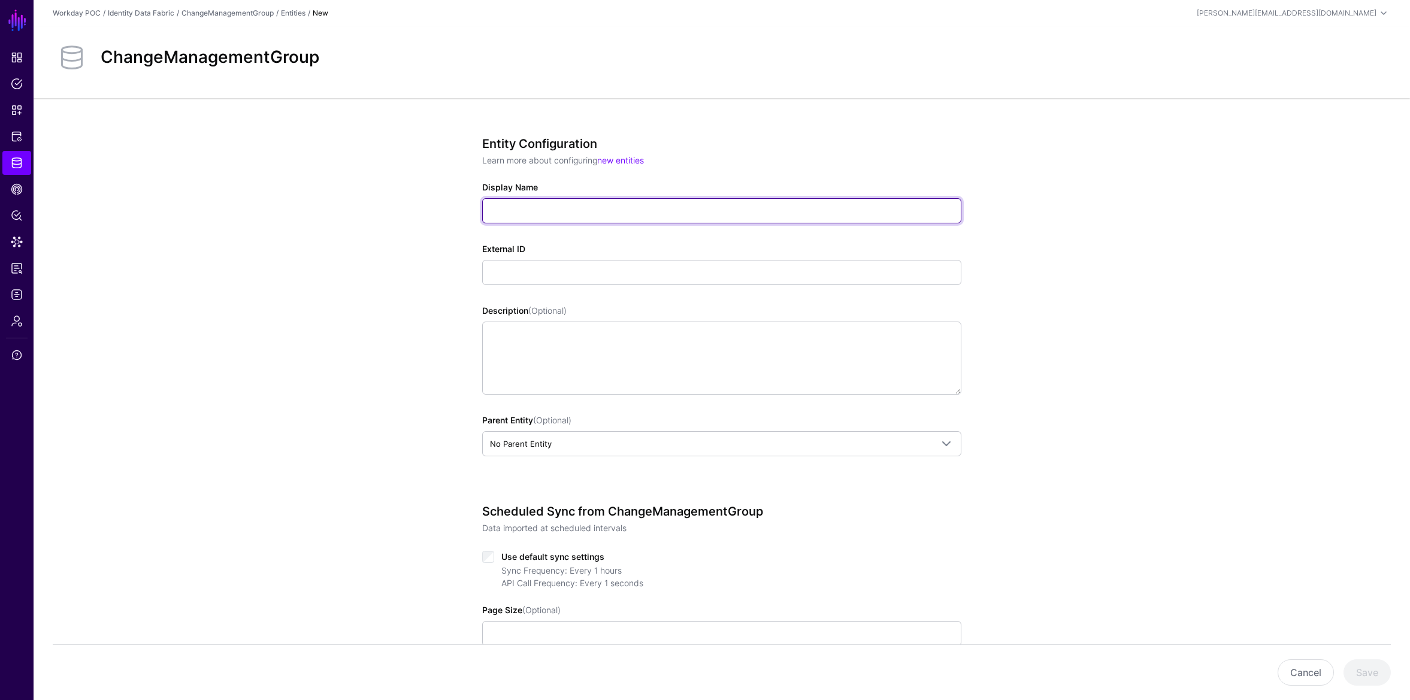
click at [540, 208] on input "Display Name" at bounding box center [721, 210] width 479 height 25
type input "*"
type input "****"
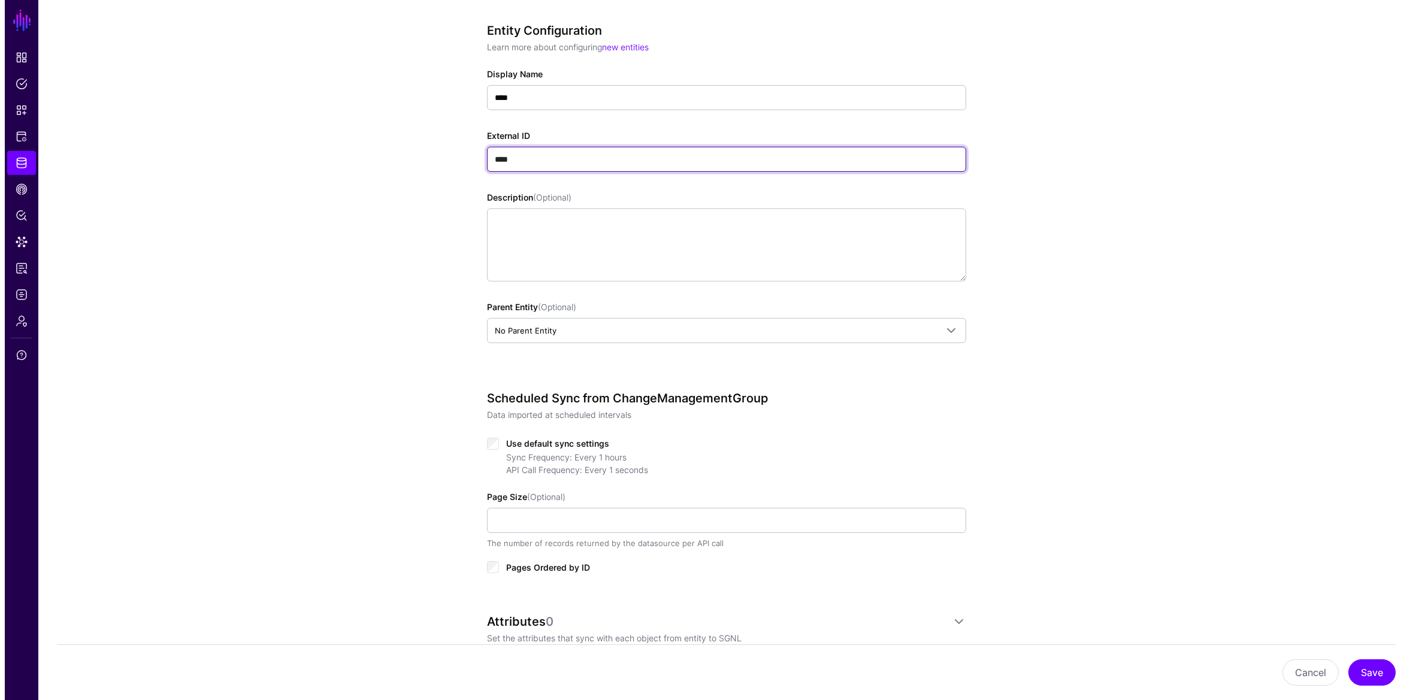
scroll to position [213, 0]
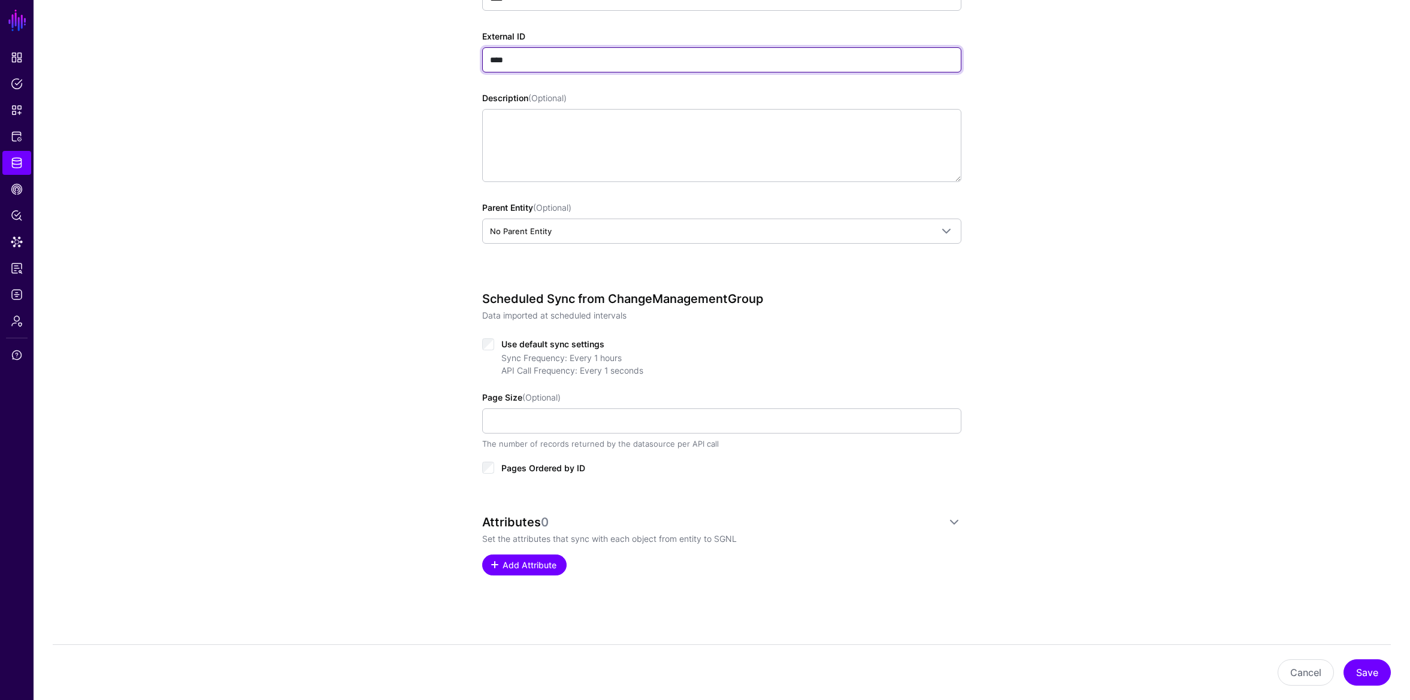
type input "****"
click at [494, 569] on span at bounding box center [495, 565] width 10 height 10
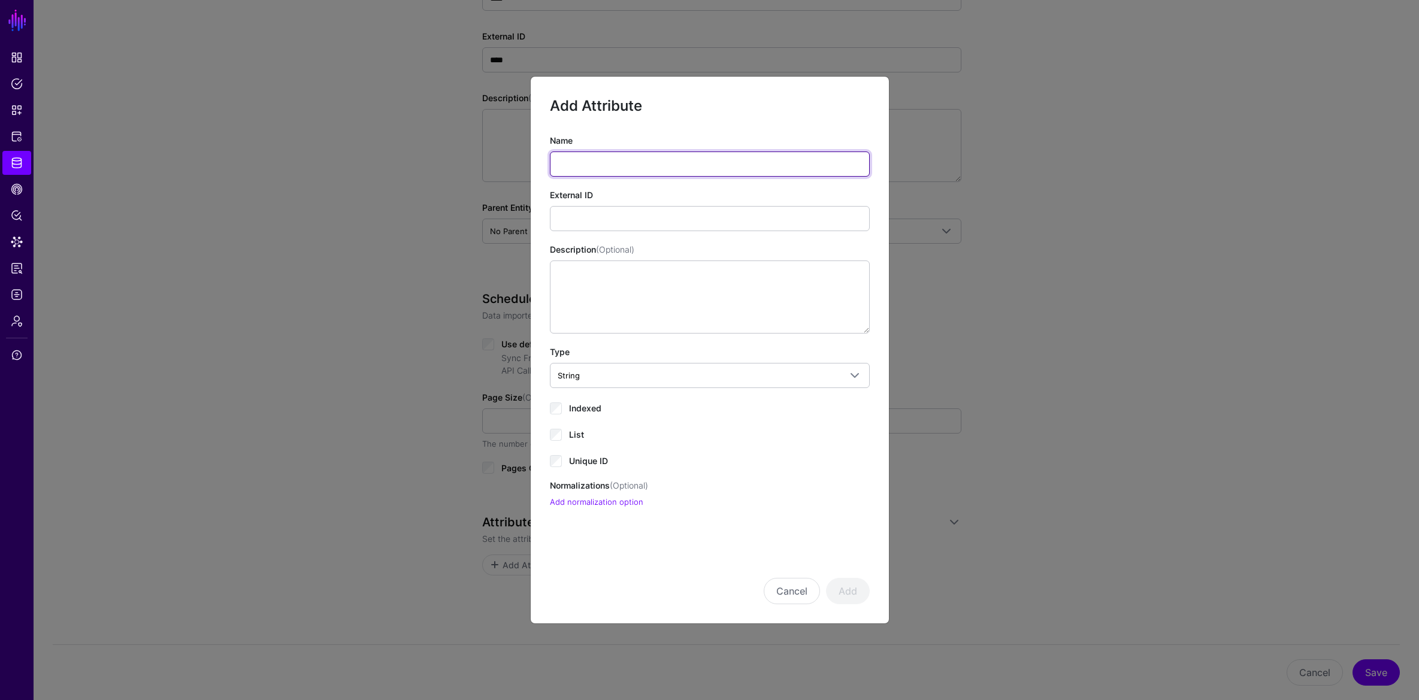
click at [626, 157] on input "Name" at bounding box center [710, 164] width 320 height 25
type input "********"
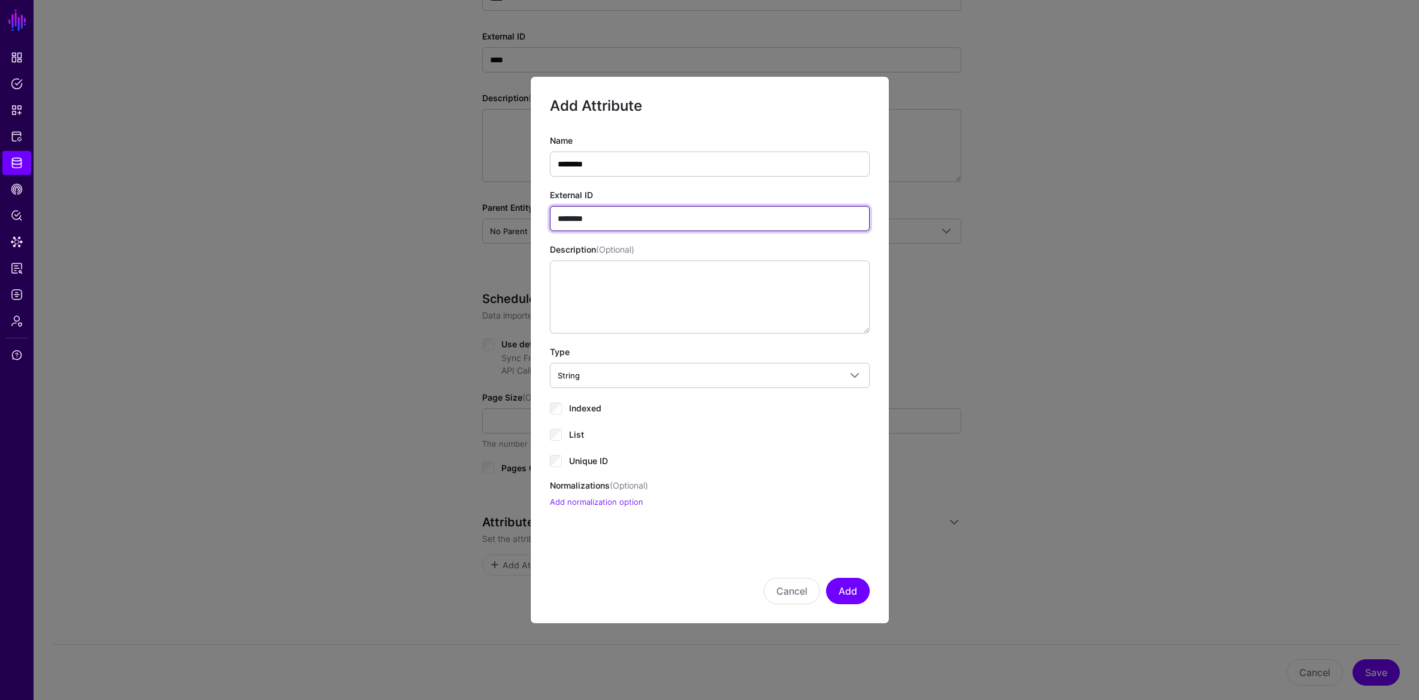
type input "********"
click at [840, 586] on button "Add" at bounding box center [848, 591] width 44 height 26
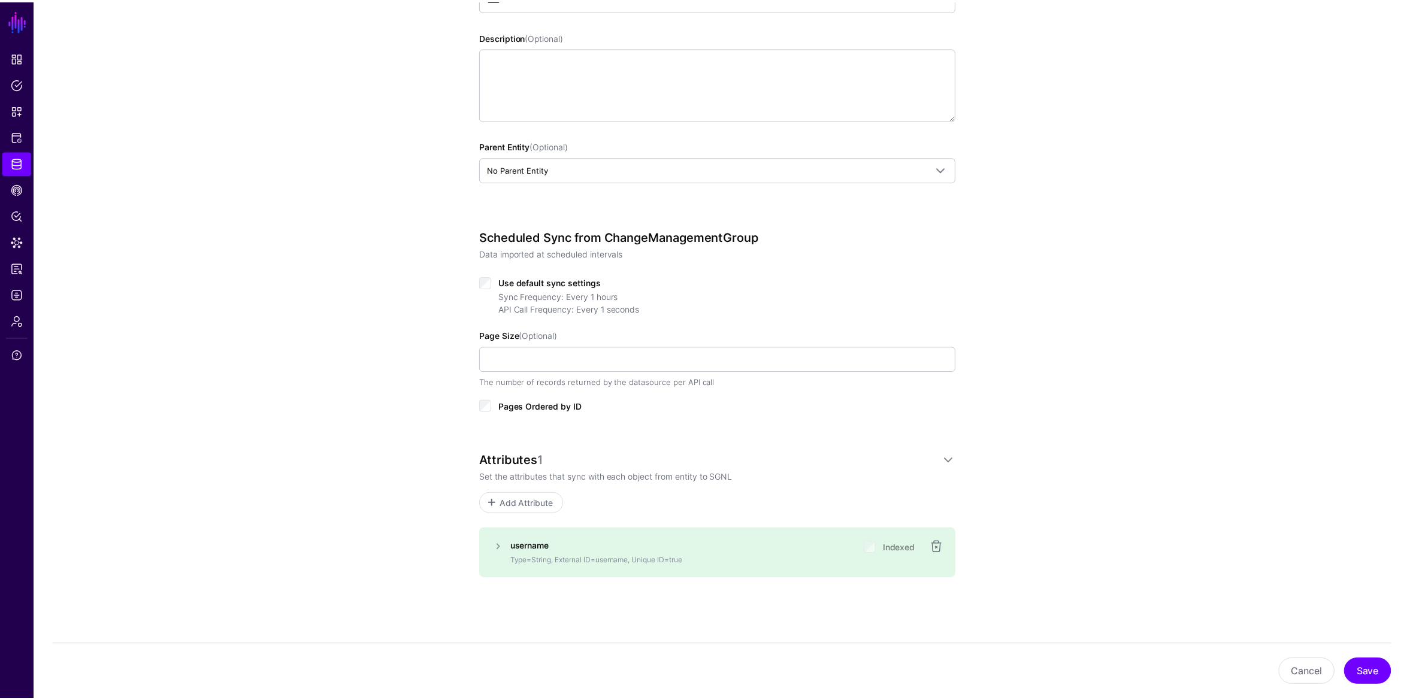
scroll to position [277, 0]
click at [1372, 667] on button "Save" at bounding box center [1367, 673] width 47 height 26
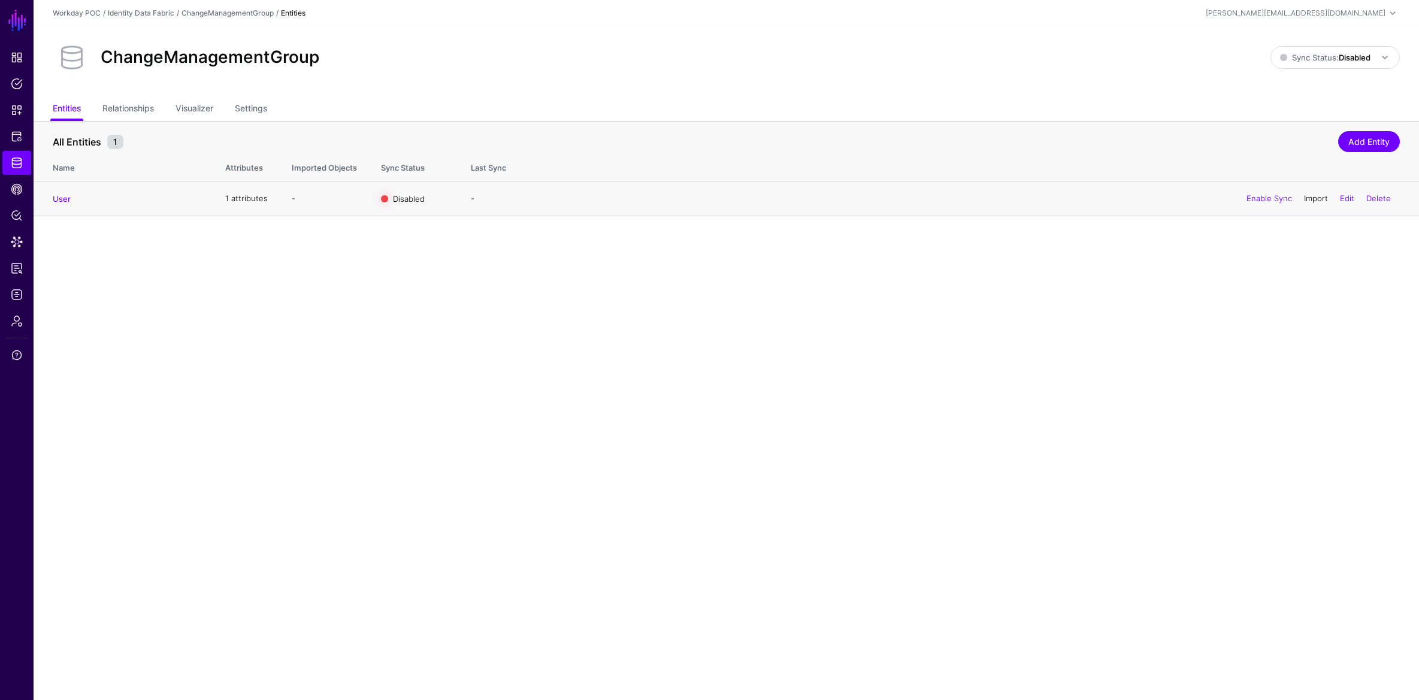
click at [1310, 197] on link "Import" at bounding box center [1316, 198] width 24 height 10
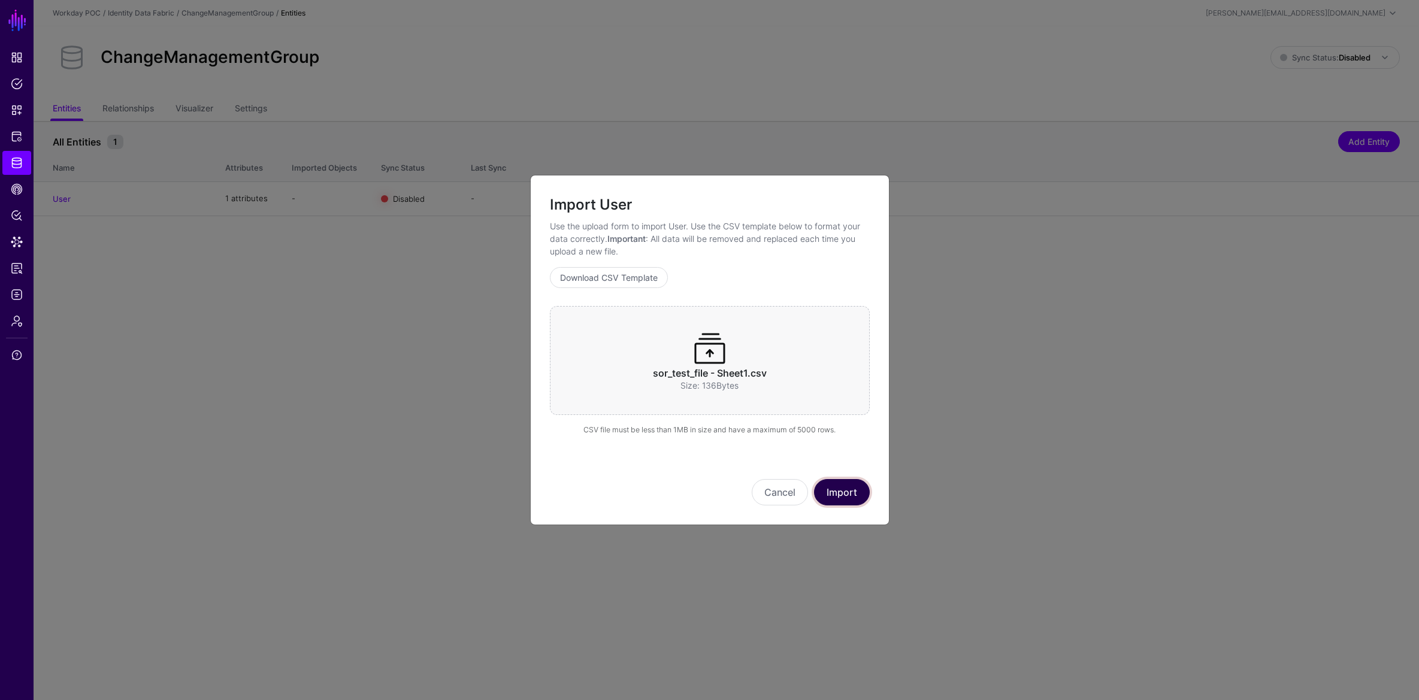
click at [863, 500] on button "Import" at bounding box center [842, 492] width 56 height 26
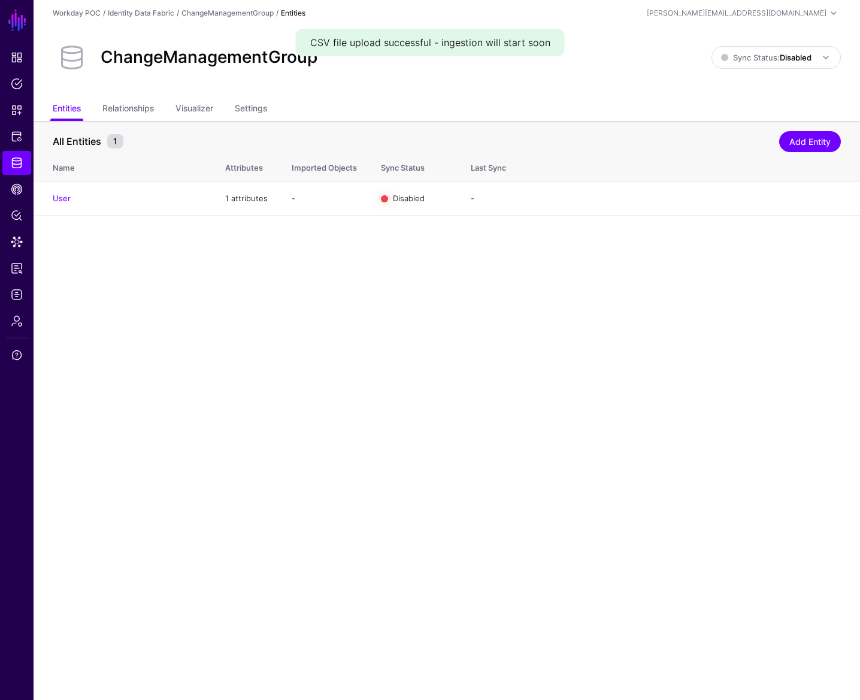
click at [309, 382] on main "SGNL Dashboard Policies Snippets Protected Systems Identity Data Fabric CAEP Hu…" at bounding box center [430, 350] width 860 height 700
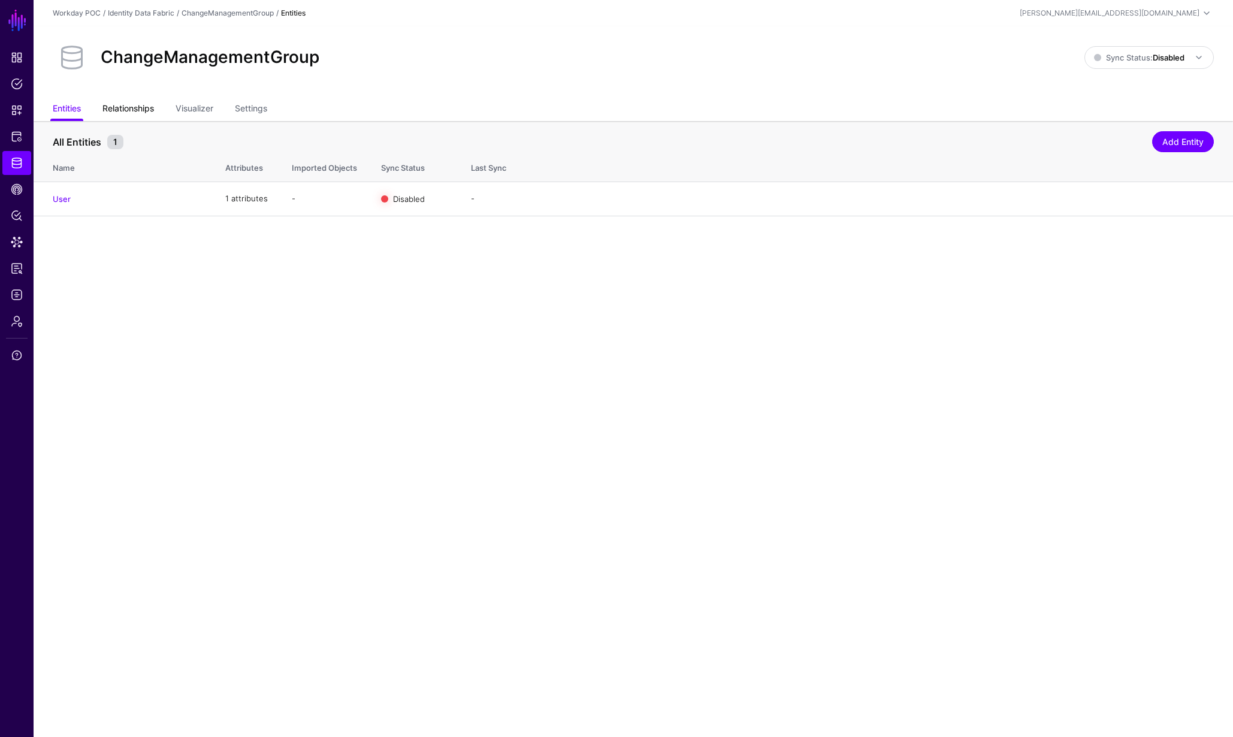
click at [146, 107] on link "Relationships" at bounding box center [128, 109] width 52 height 23
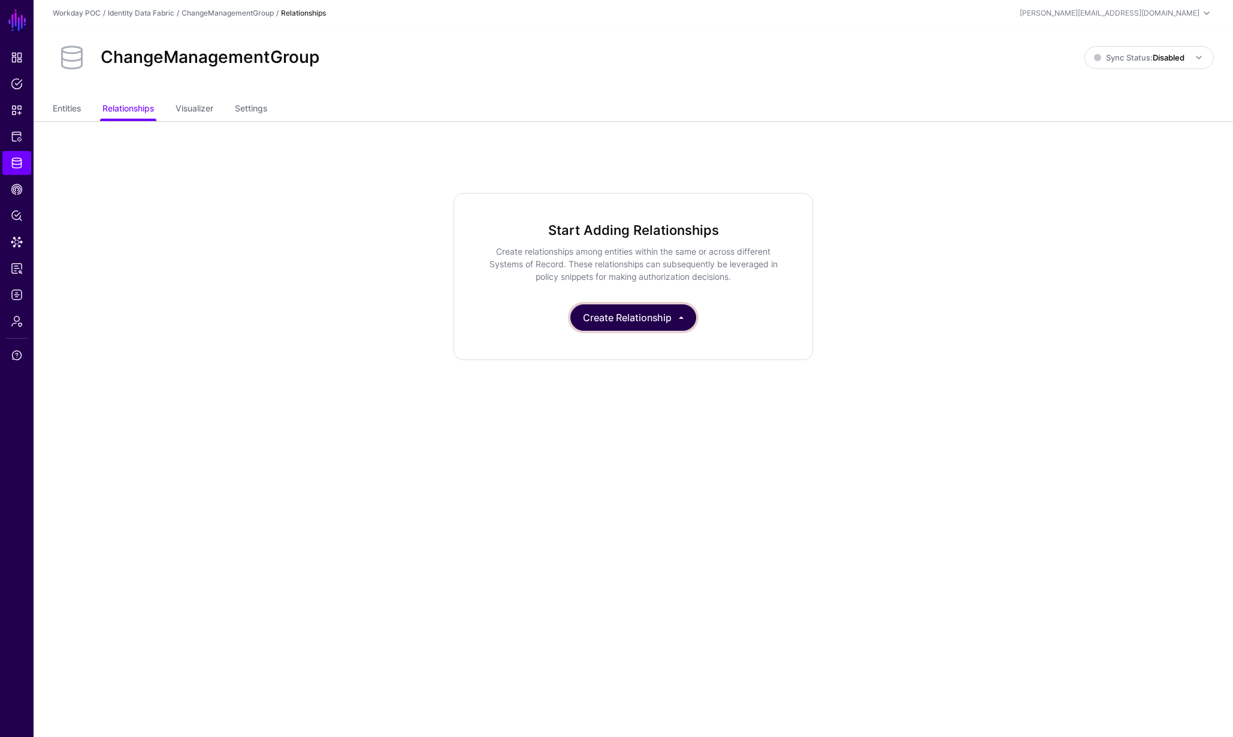
click at [668, 323] on button "Create Relationship" at bounding box center [633, 317] width 126 height 26
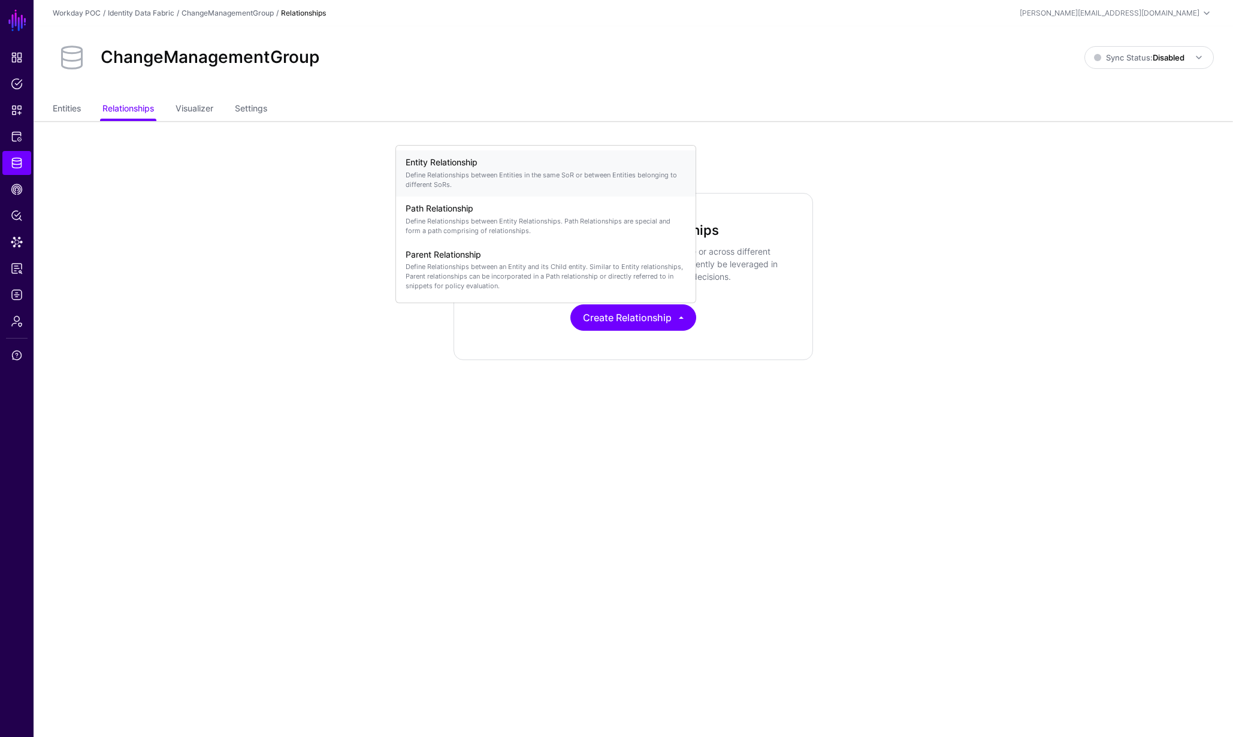
click at [487, 185] on p "Define Relationships between Entities in the same SoR or between Entities belon…" at bounding box center [546, 179] width 280 height 19
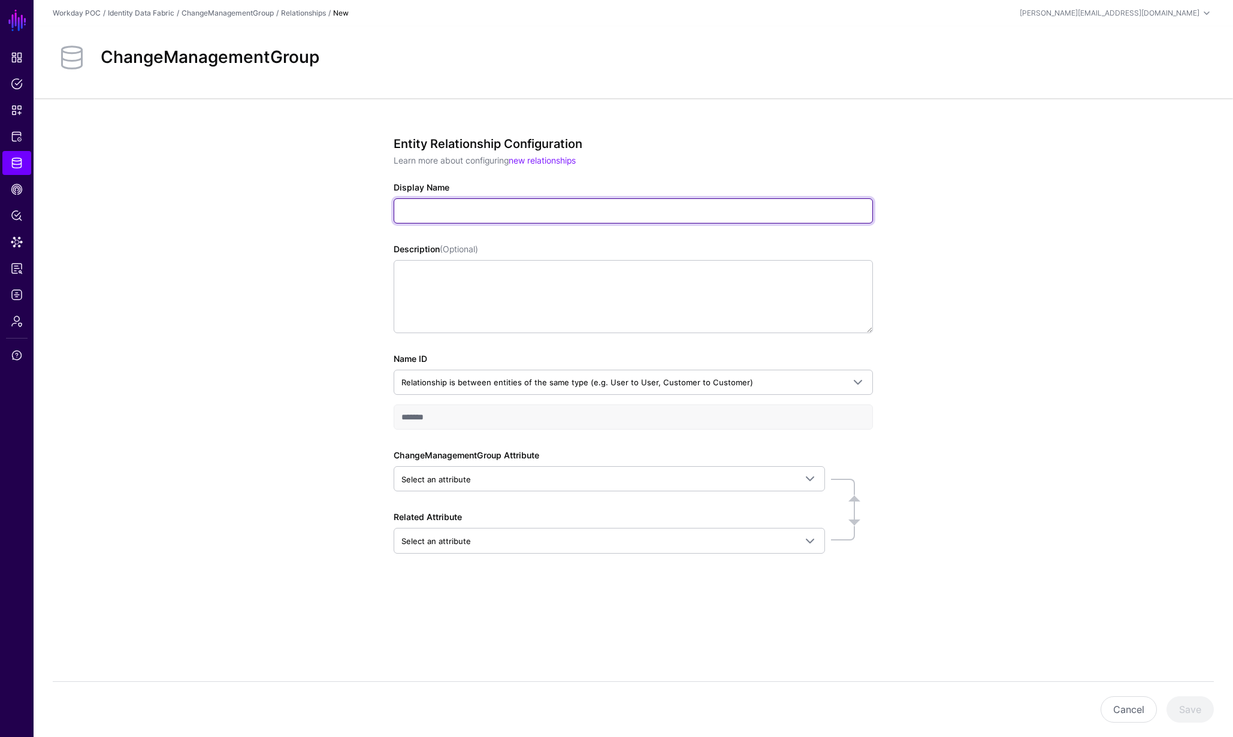
click at [533, 221] on input "Display Name" at bounding box center [633, 210] width 479 height 25
type input "*"
type input "**********"
click at [675, 646] on div "**********" at bounding box center [633, 388] width 556 height 580
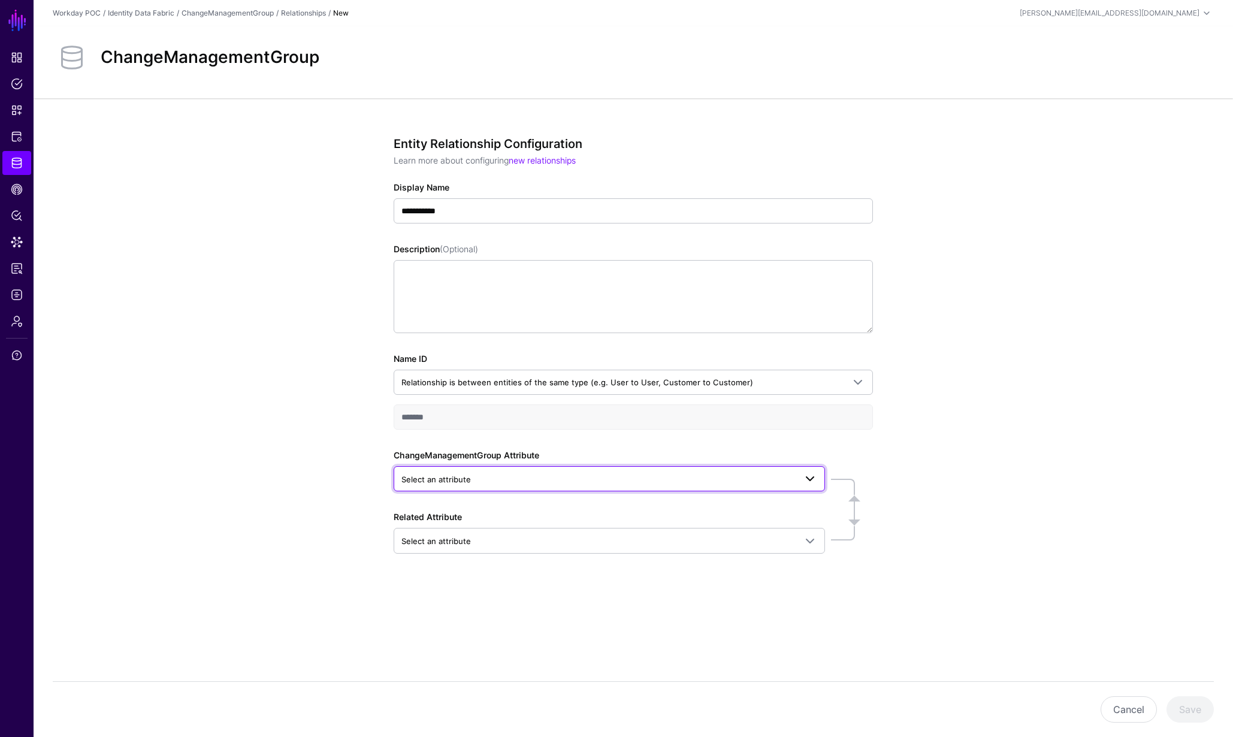
click at [528, 484] on span "Select an attribute" at bounding box center [598, 479] width 394 height 13
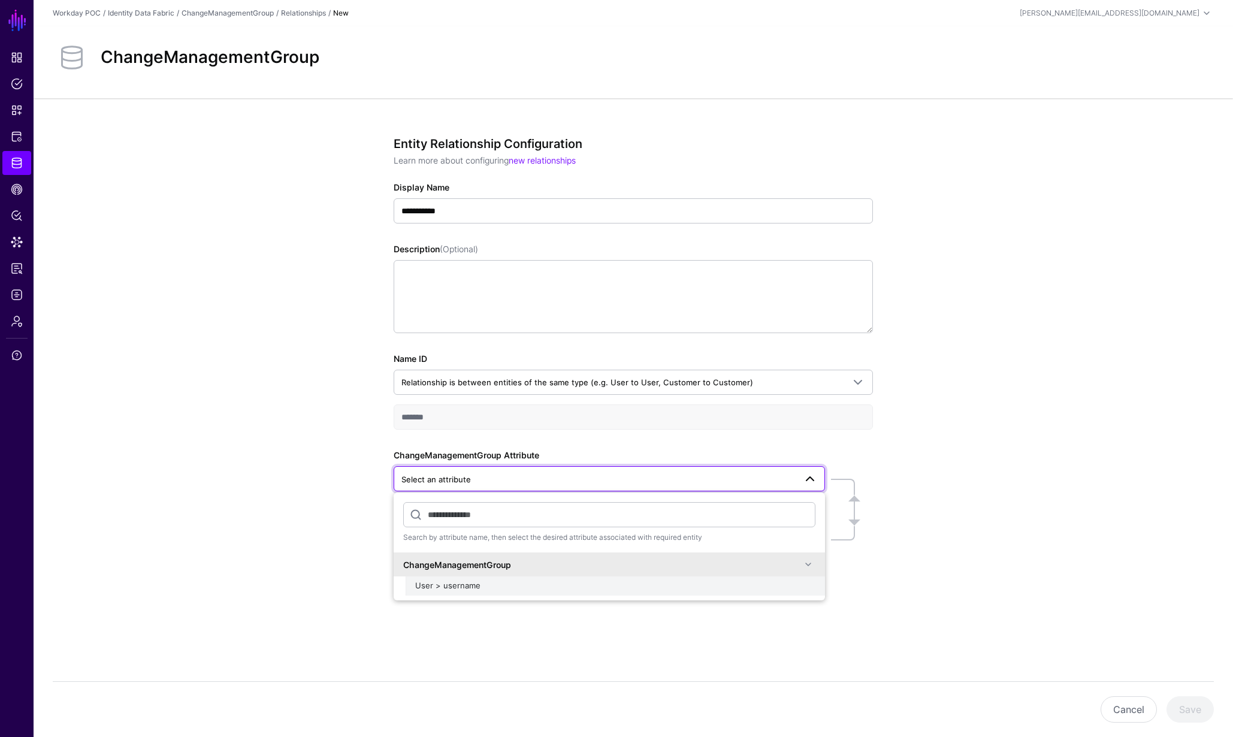
click at [482, 587] on div "User > username" at bounding box center [615, 586] width 400 height 12
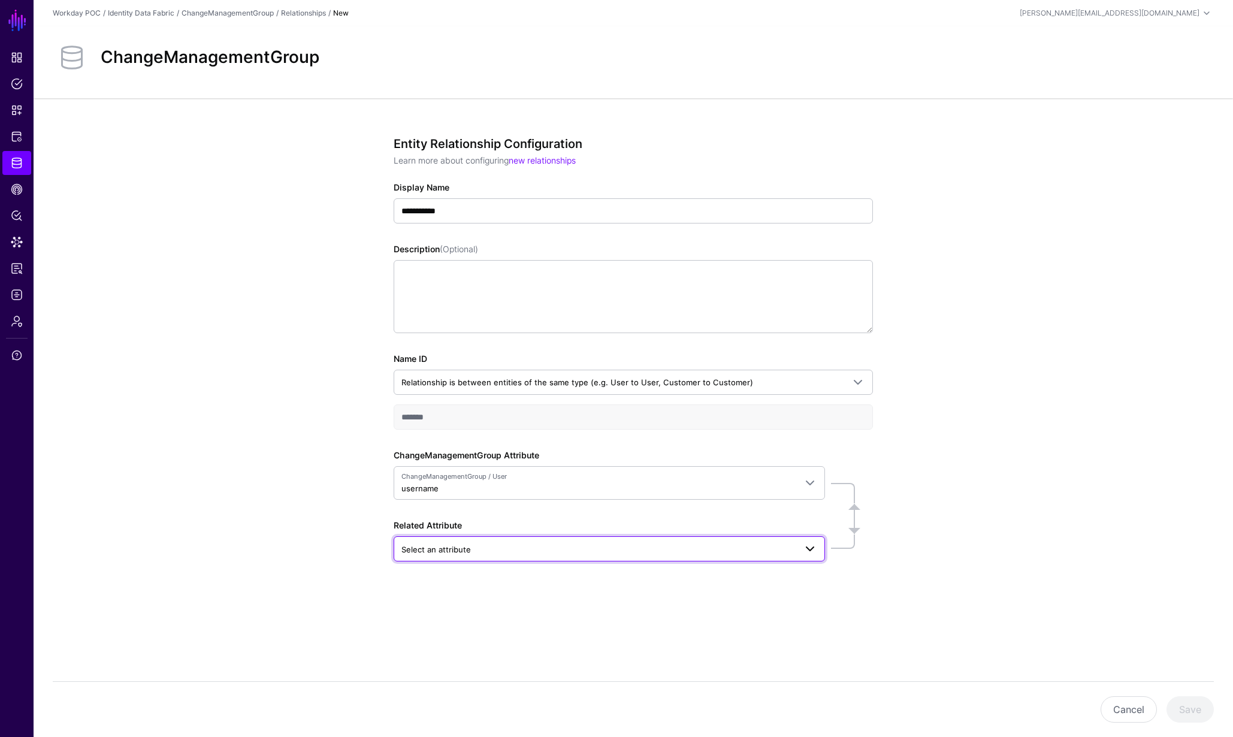
click at [478, 551] on span "Select an attribute" at bounding box center [598, 549] width 394 height 13
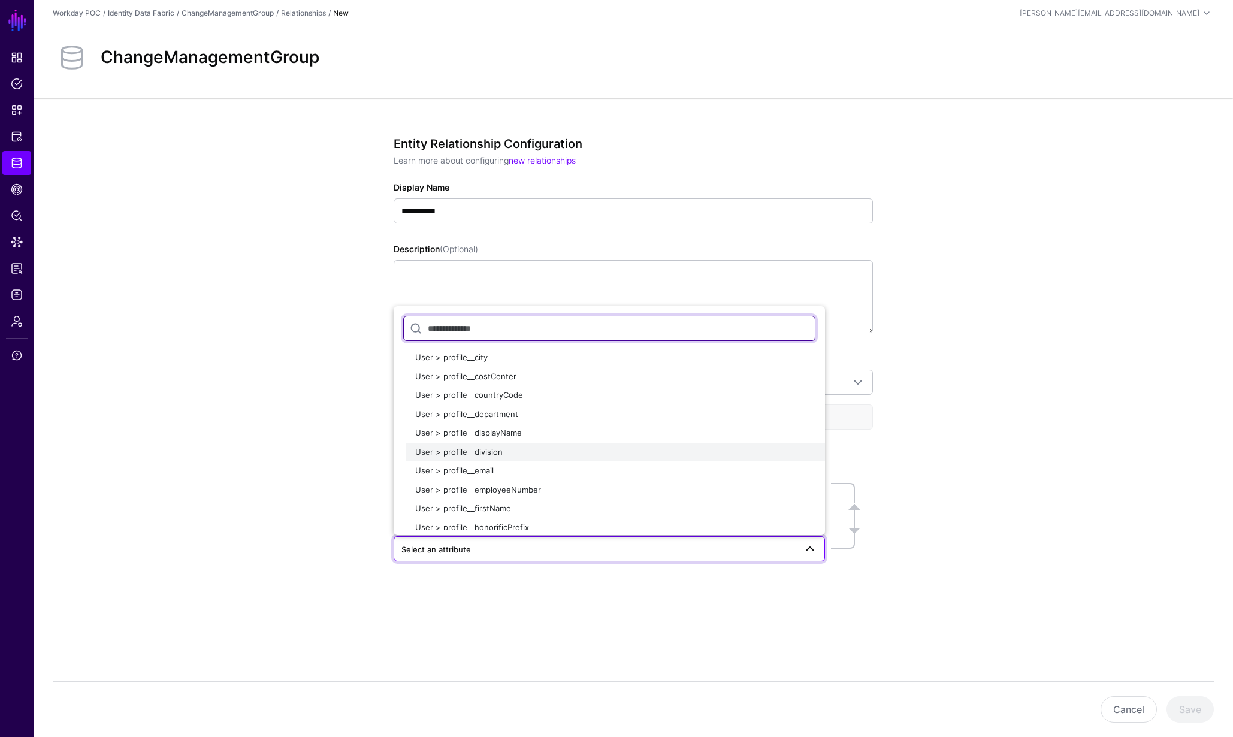
scroll to position [1557, 0]
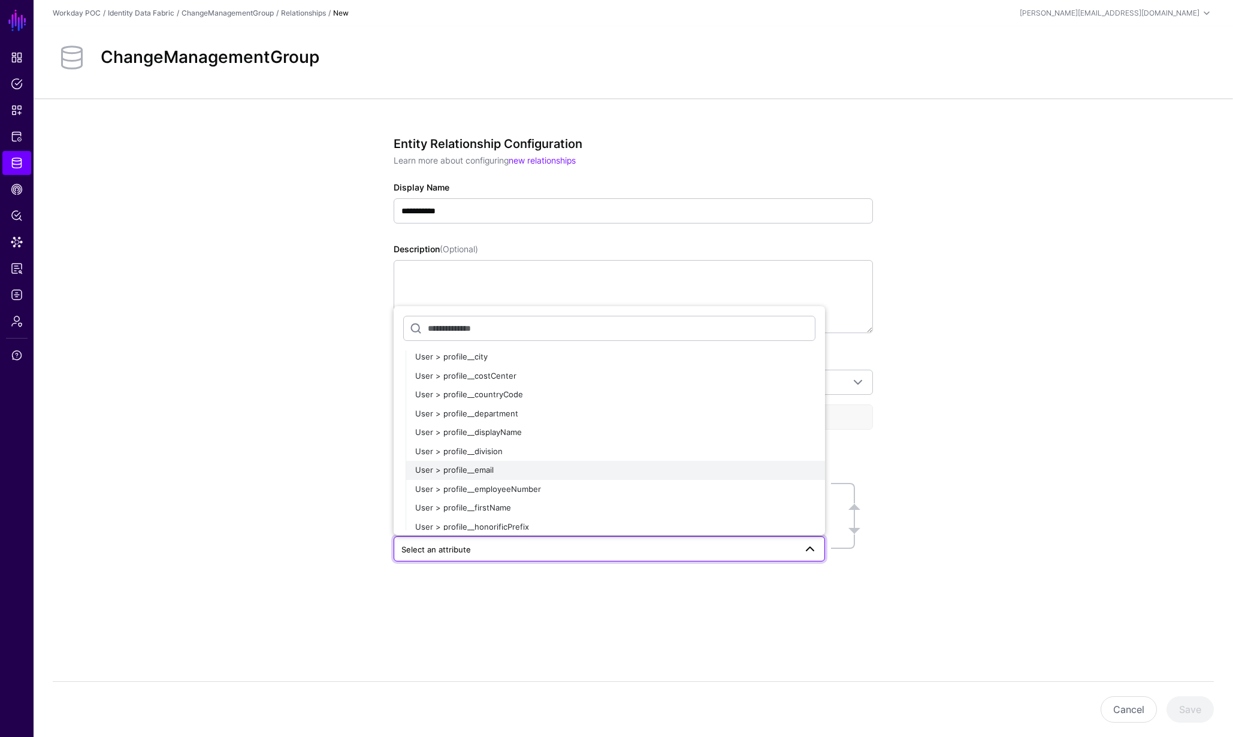
click at [492, 466] on div "User > profile__email" at bounding box center [615, 470] width 400 height 12
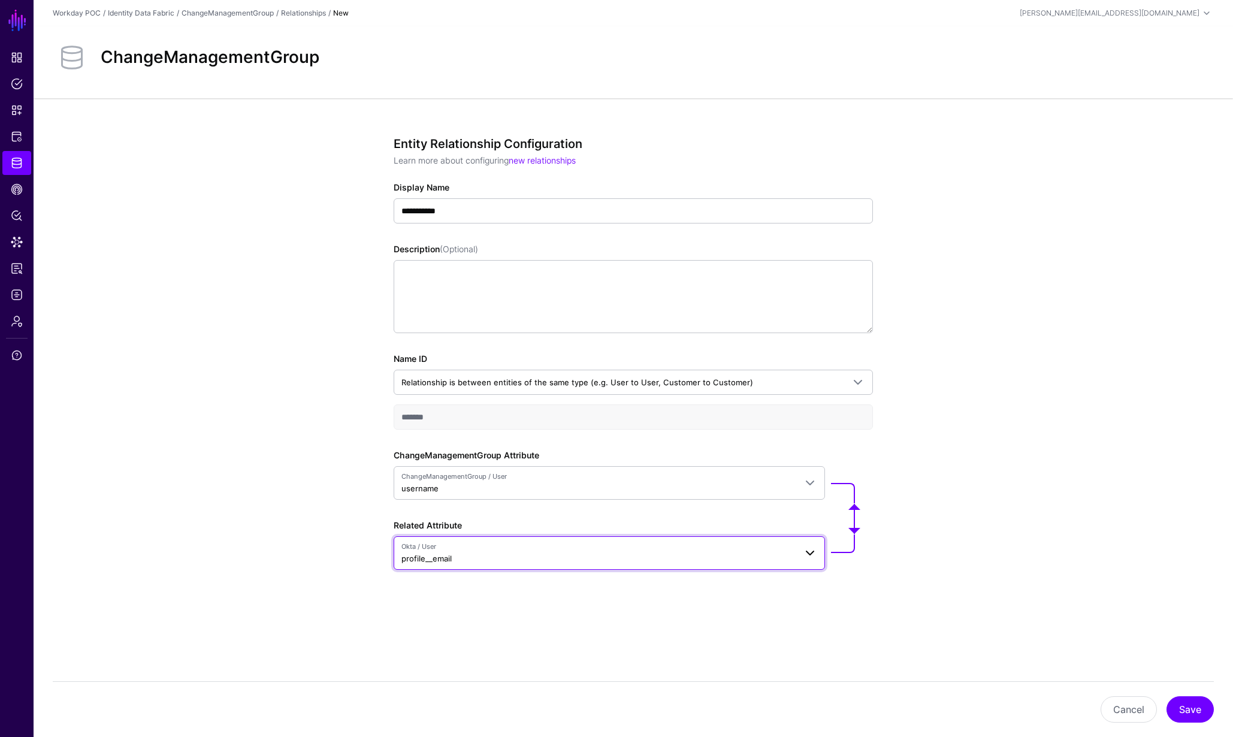
click at [479, 551] on span "Okta / User profile__email" at bounding box center [598, 553] width 394 height 23
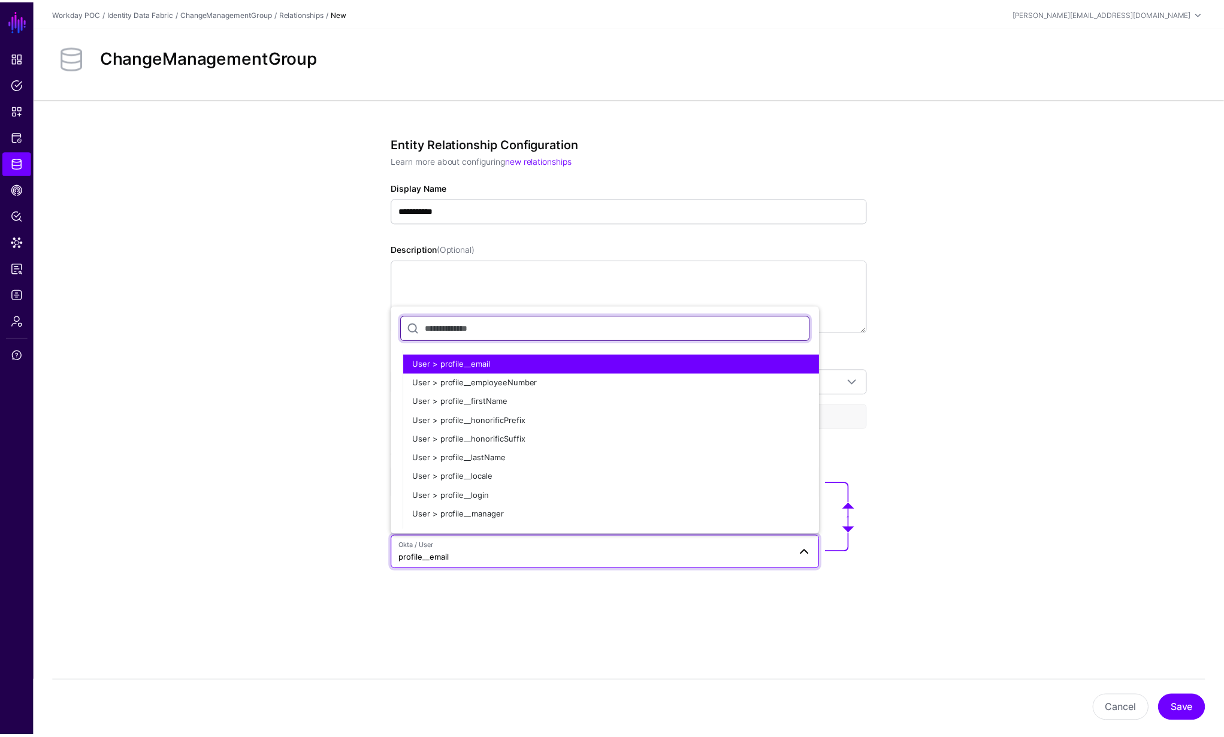
scroll to position [1665, 0]
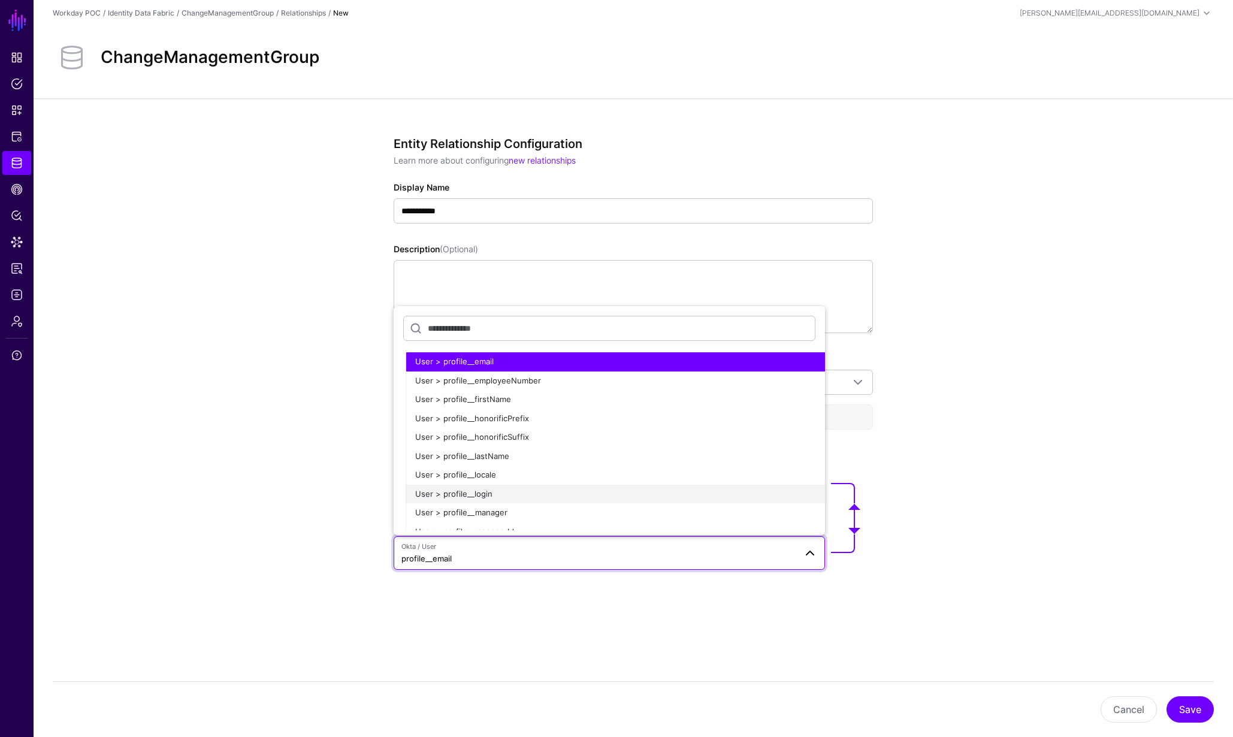
click at [471, 491] on span "User > profile__login" at bounding box center [453, 494] width 77 height 10
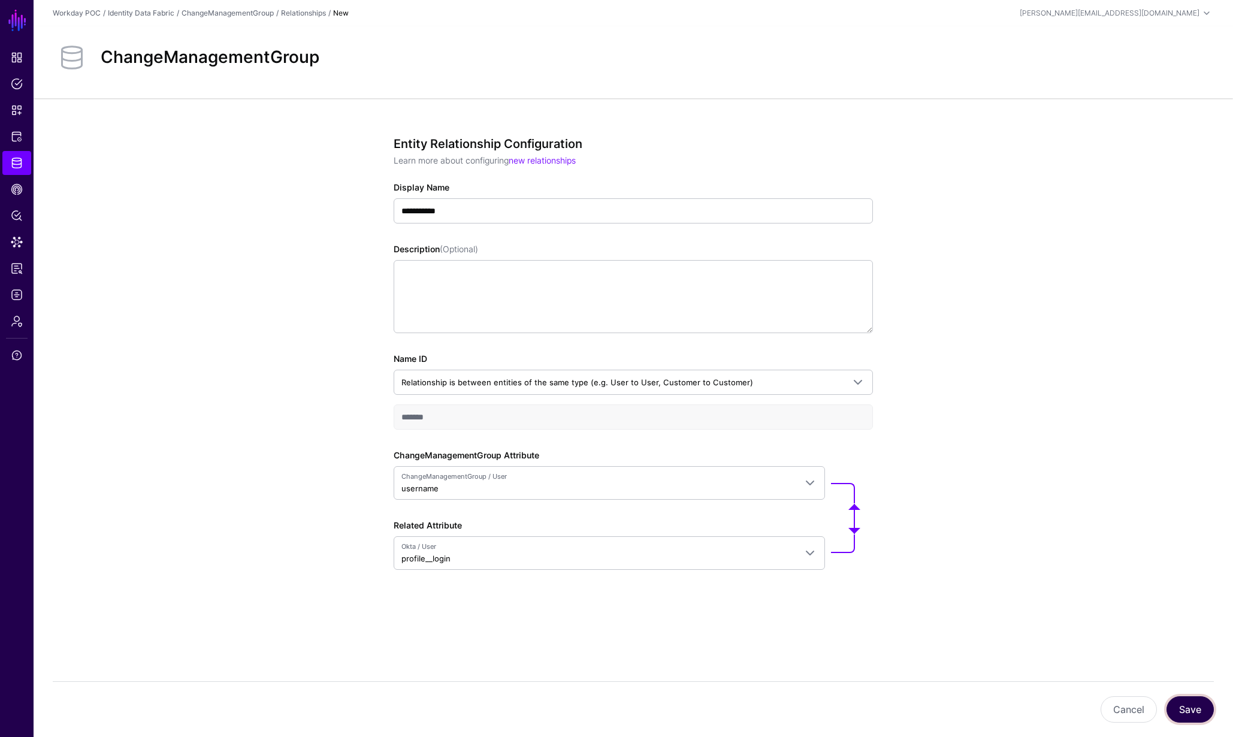
click at [1202, 708] on button "Save" at bounding box center [1189, 709] width 47 height 26
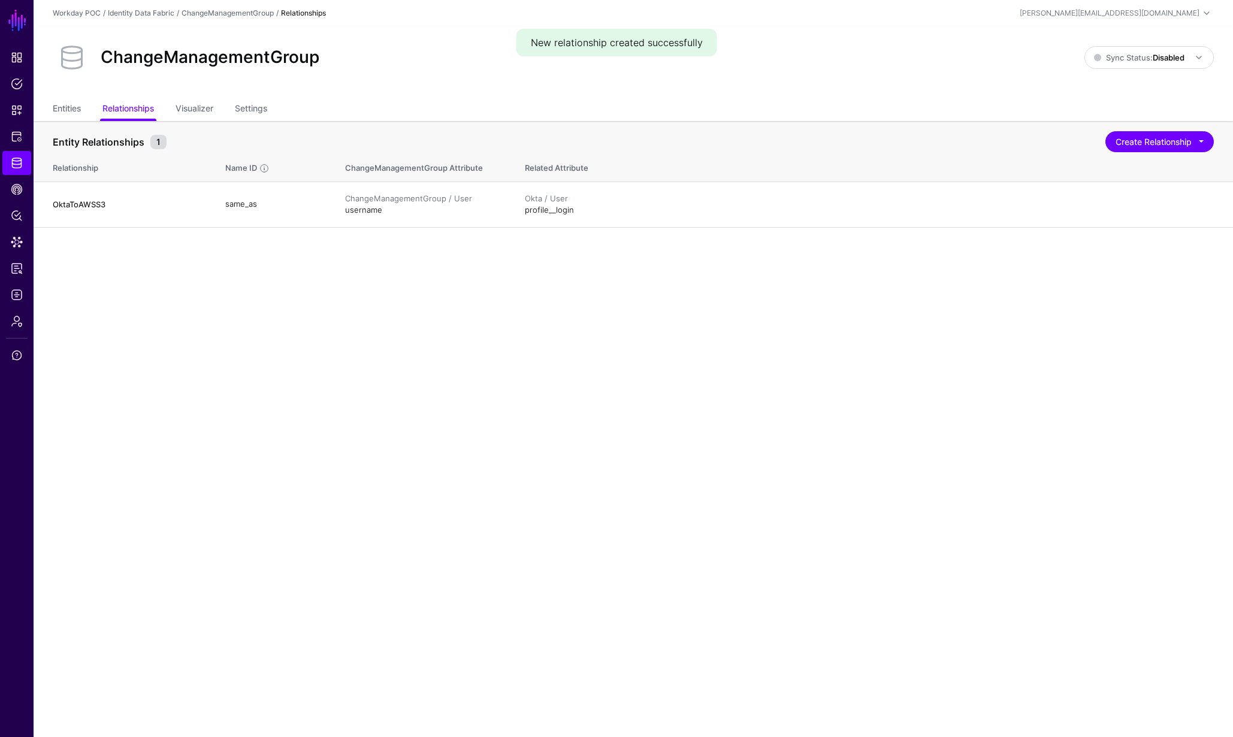
click at [297, 341] on main "SGNL Dashboard Policies Snippets Protected Systems Identity Data Fabric CAEP Hu…" at bounding box center [616, 368] width 1233 height 737
click at [208, 110] on link "Visualizer" at bounding box center [195, 109] width 38 height 23
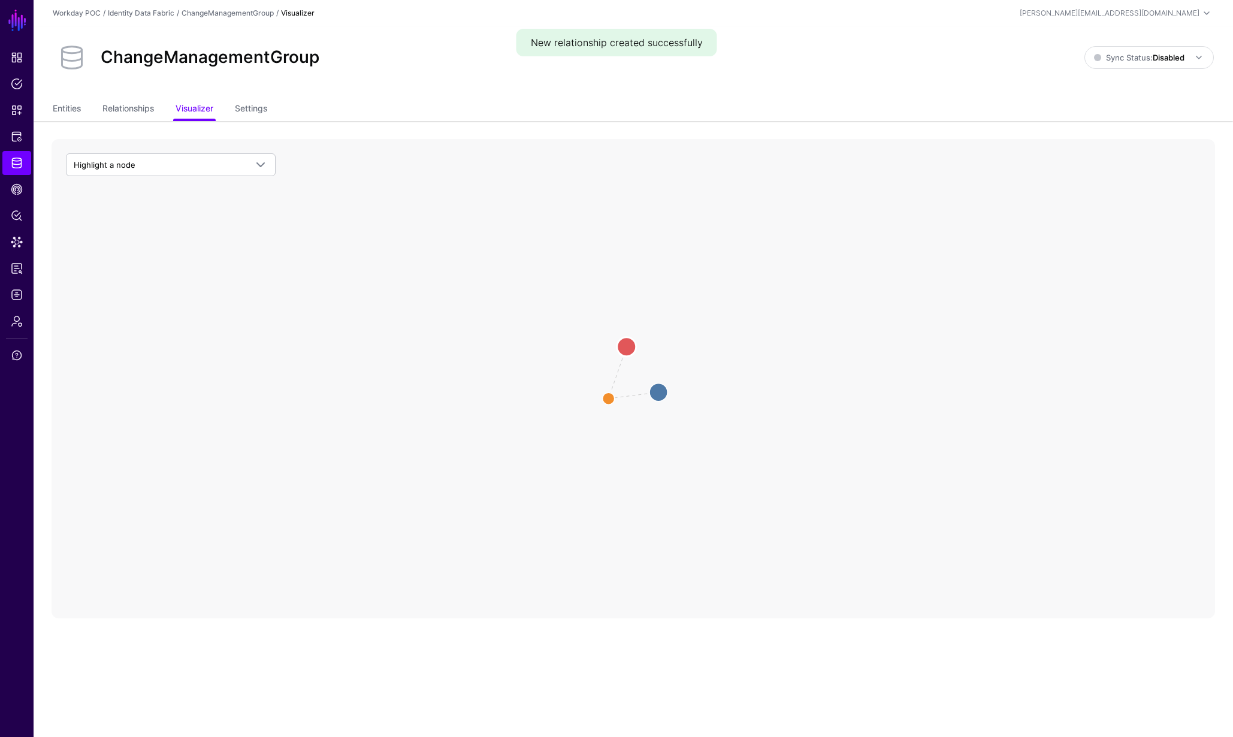
click at [625, 346] on circle at bounding box center [626, 346] width 19 height 19
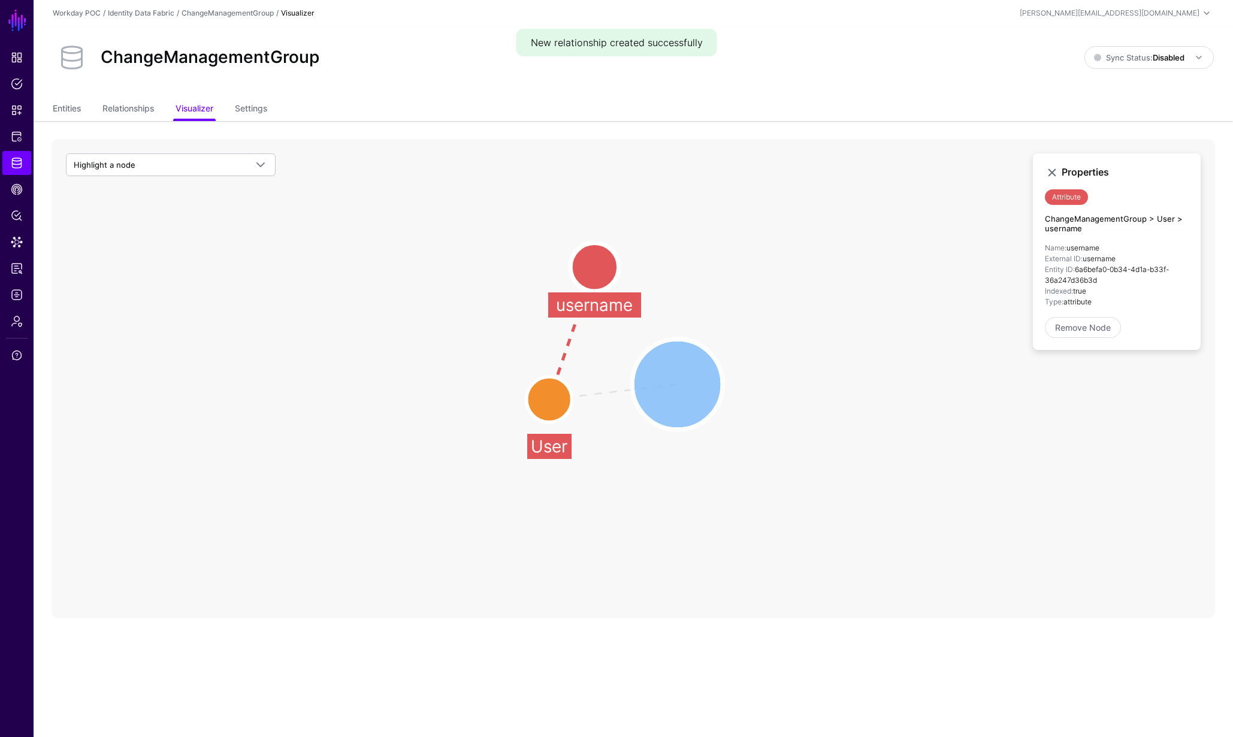
click at [668, 388] on circle at bounding box center [677, 384] width 91 height 91
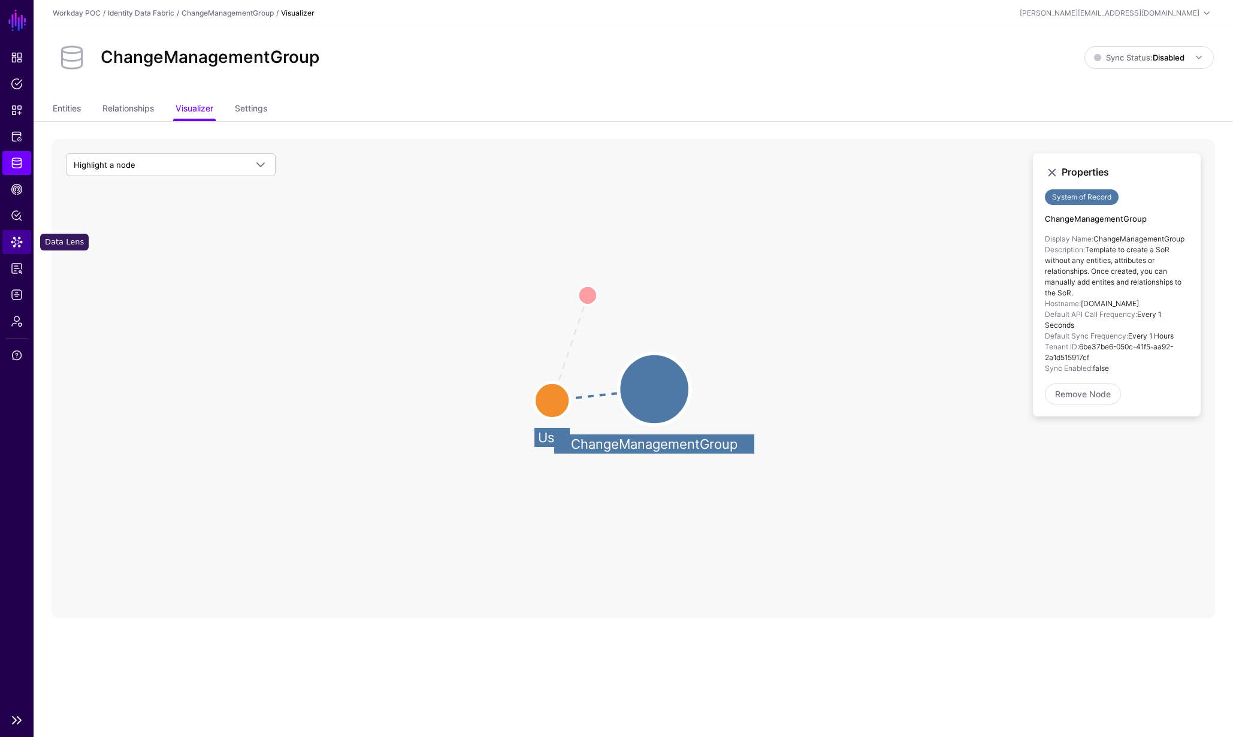
click at [22, 237] on span "Data Lens" at bounding box center [17, 242] width 12 height 12
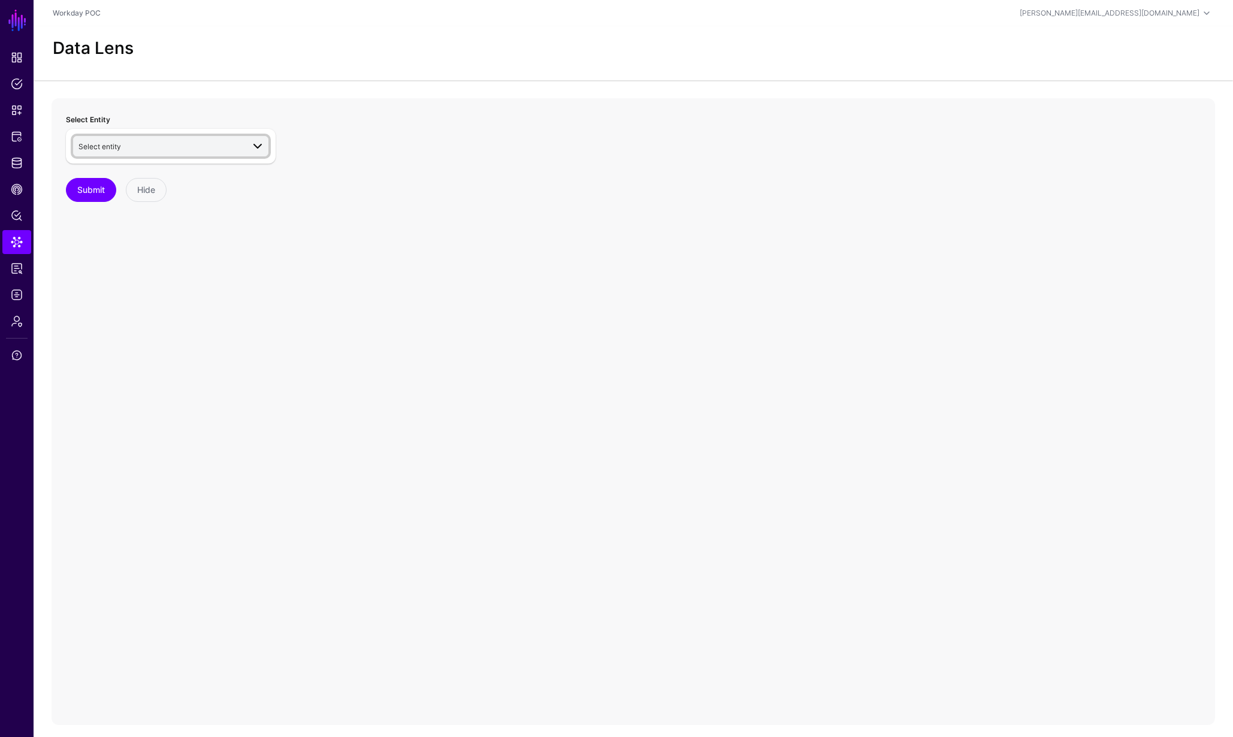
click at [201, 150] on span "Select entity" at bounding box center [160, 146] width 165 height 13
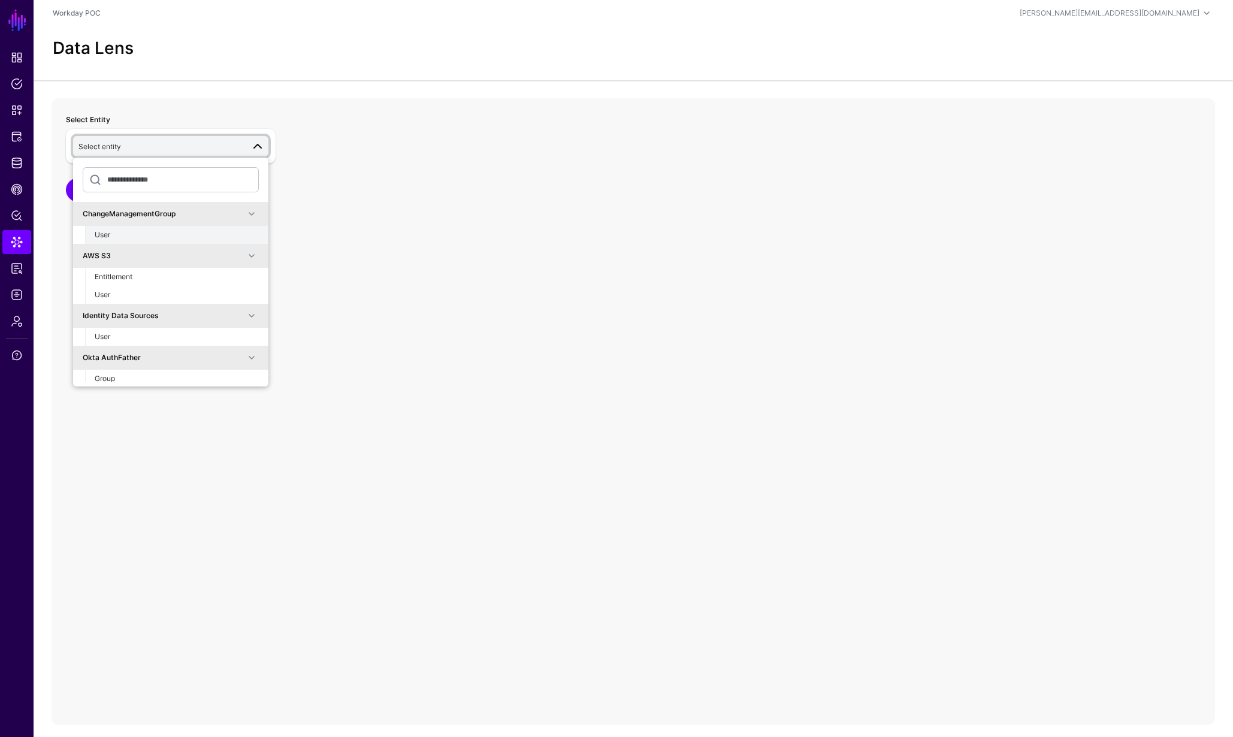
click at [122, 237] on div "User" at bounding box center [177, 234] width 164 height 11
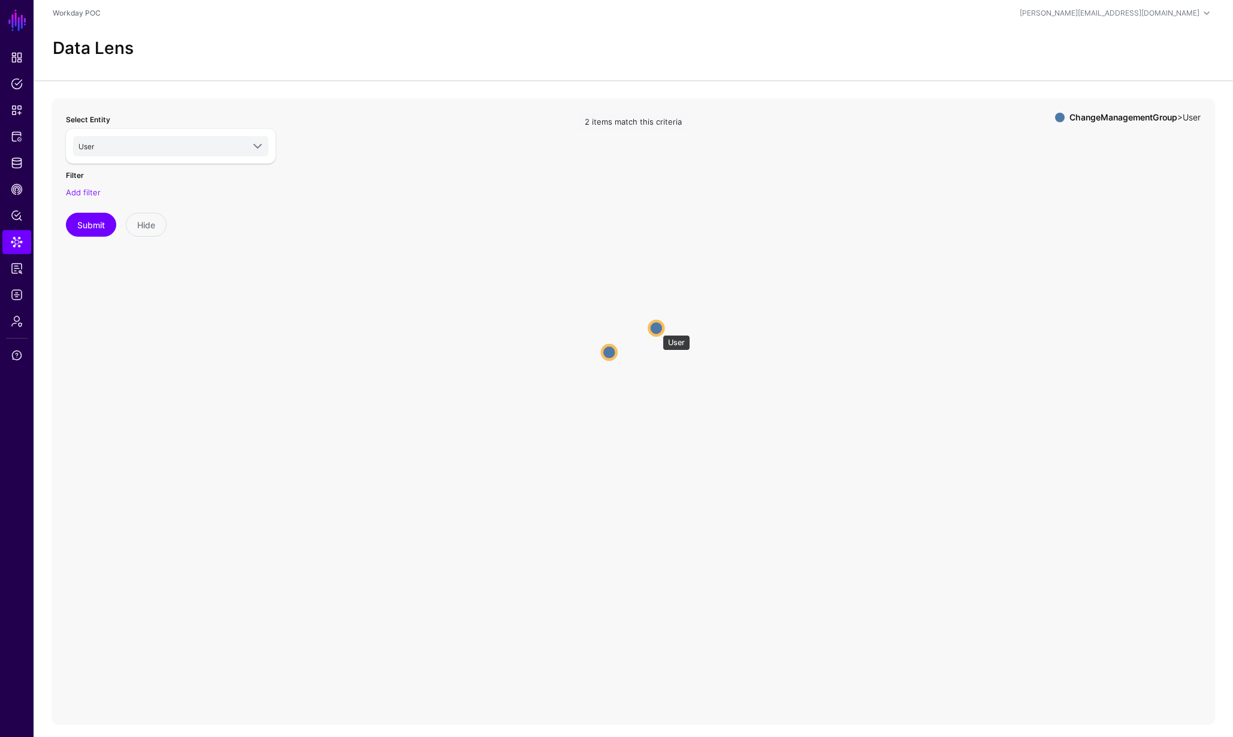
click at [657, 329] on circle at bounding box center [656, 328] width 14 height 14
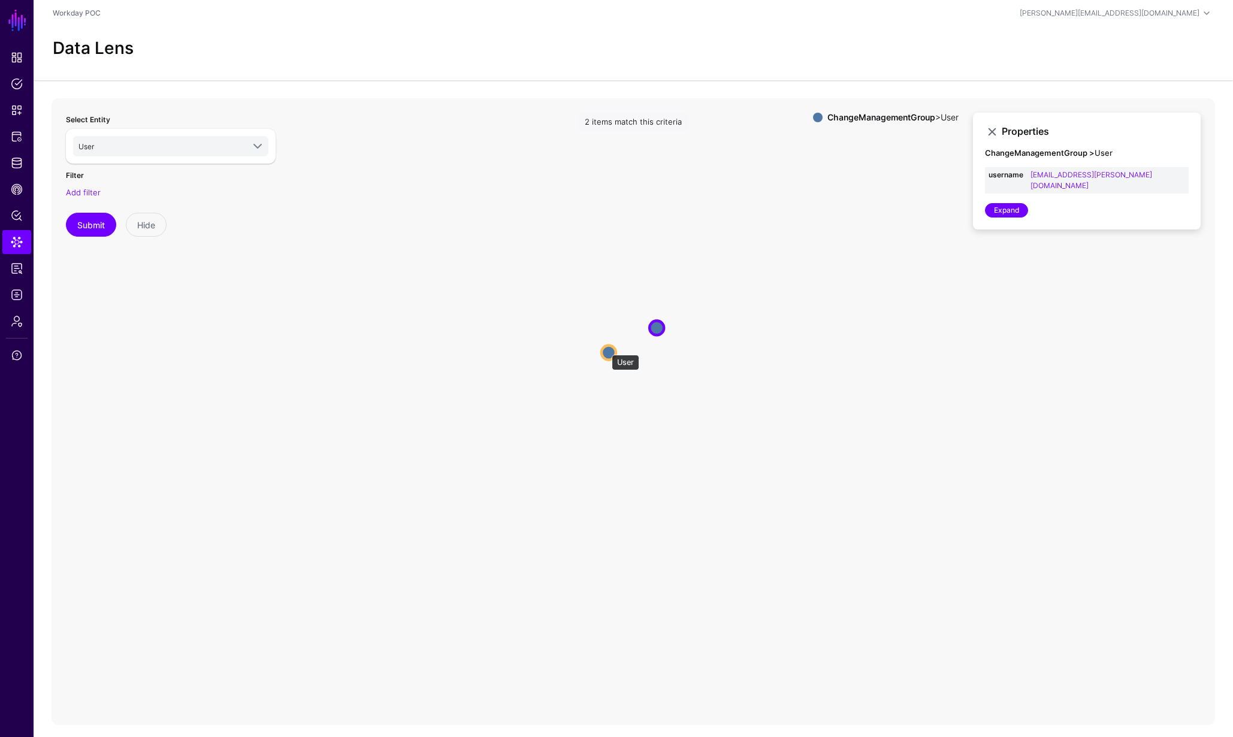
click at [606, 349] on circle at bounding box center [608, 352] width 14 height 14
click at [268, 303] on div "Select Entity User ChangeManagementGroup User AWS S3 Entitlement User Identity …" at bounding box center [171, 337] width 224 height 465
click at [20, 159] on span "Identity Data Fabric" at bounding box center [17, 163] width 12 height 12
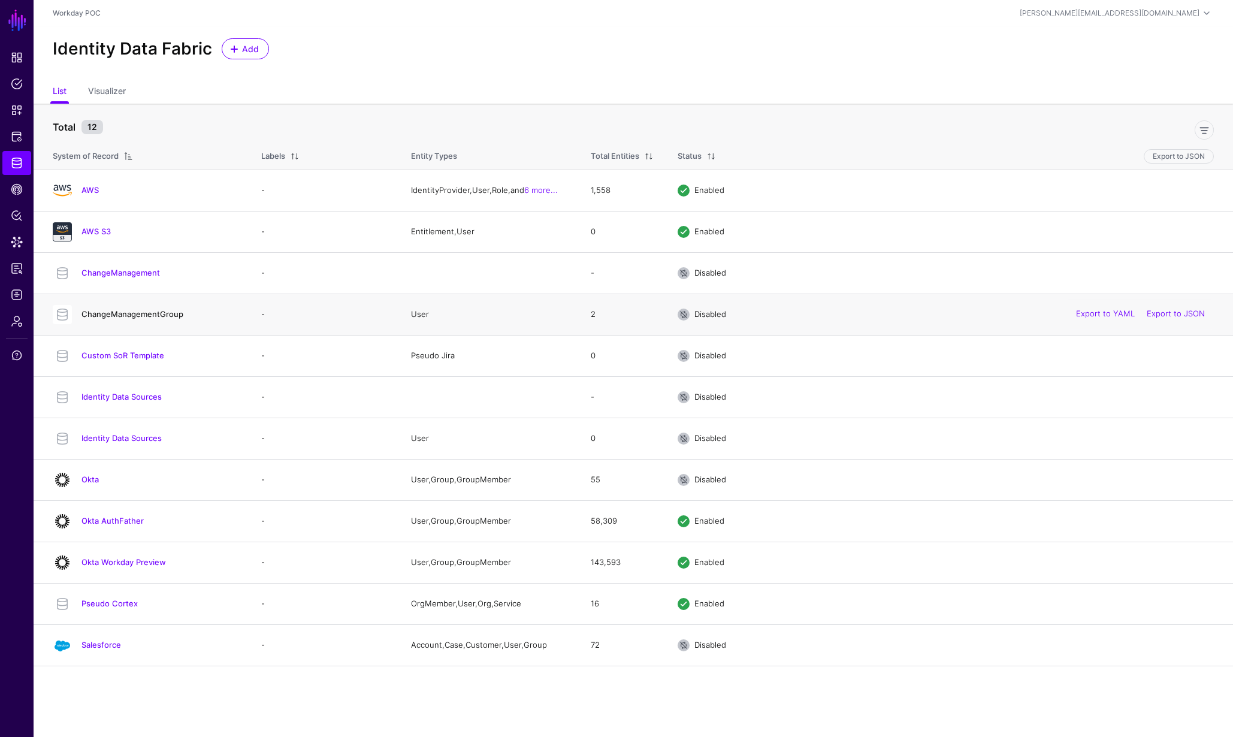
click at [153, 314] on link "ChangeManagementGroup" at bounding box center [132, 314] width 102 height 10
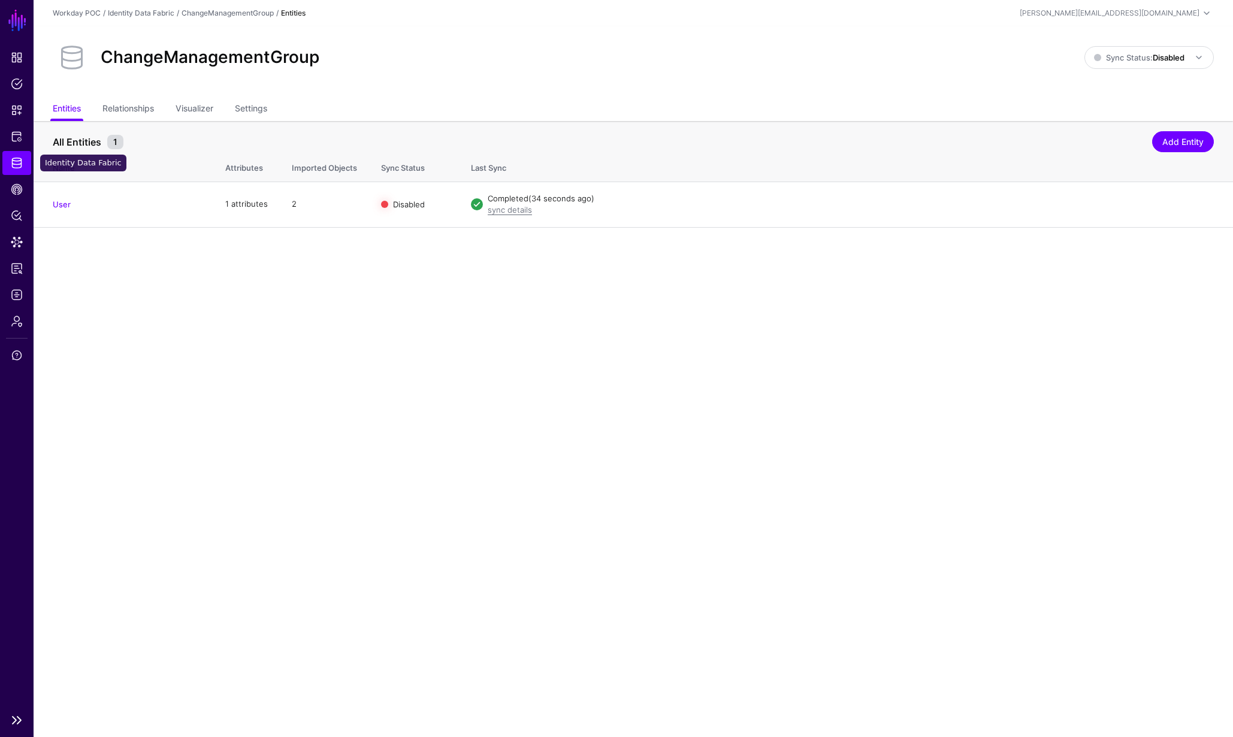
click at [23, 153] on link "Identity Data Fabric" at bounding box center [16, 163] width 29 height 24
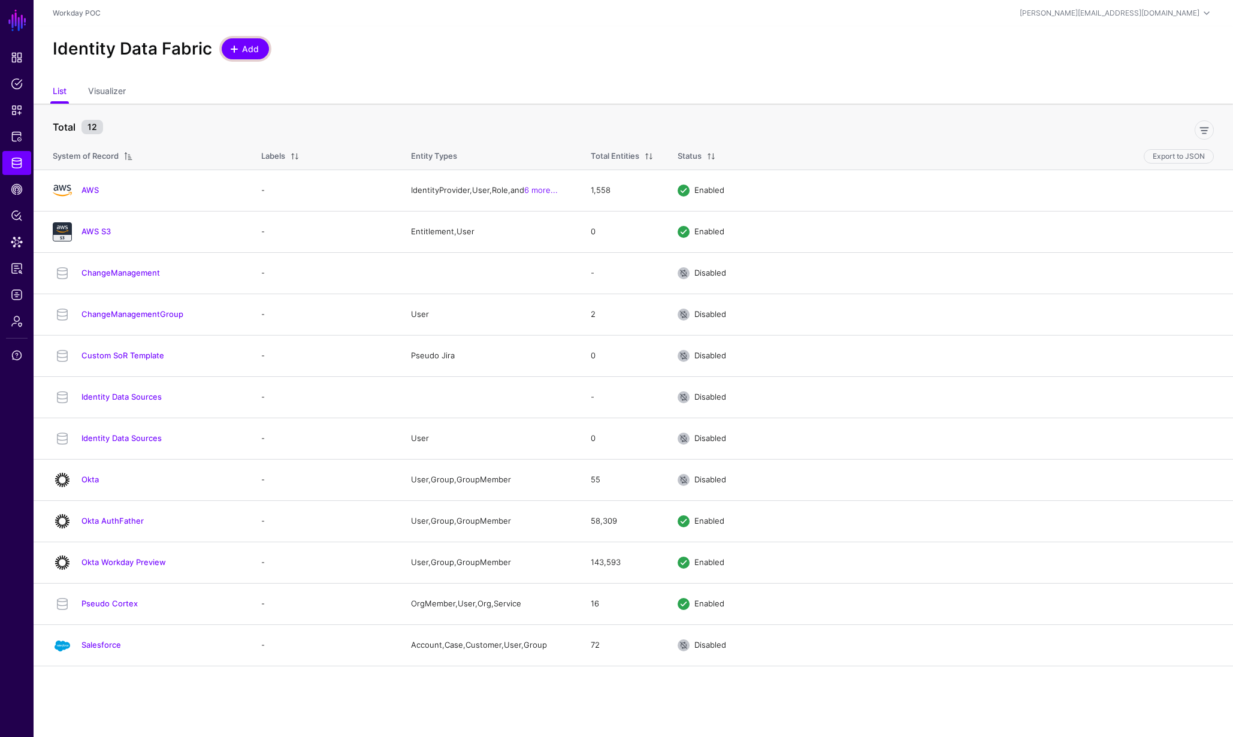
click at [241, 47] on span "Add" at bounding box center [251, 49] width 20 height 13
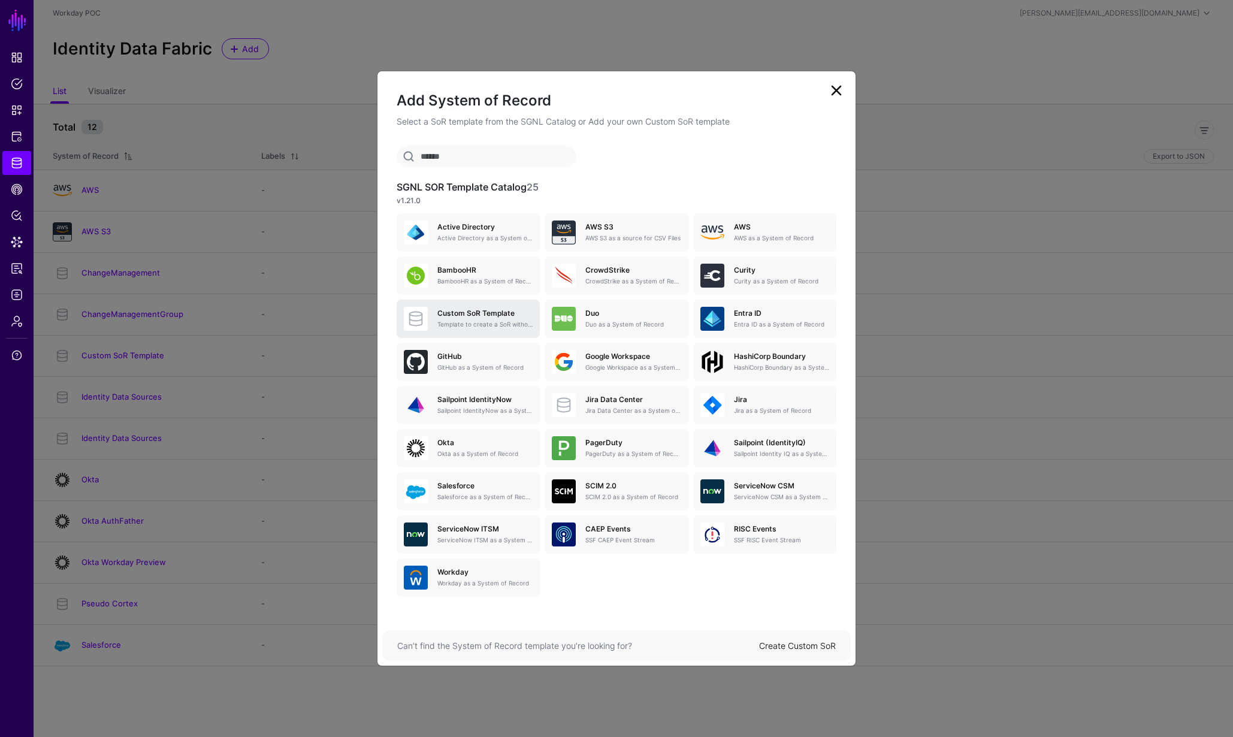
click at [472, 317] on h5 "Custom SoR Template" at bounding box center [484, 313] width 95 height 8
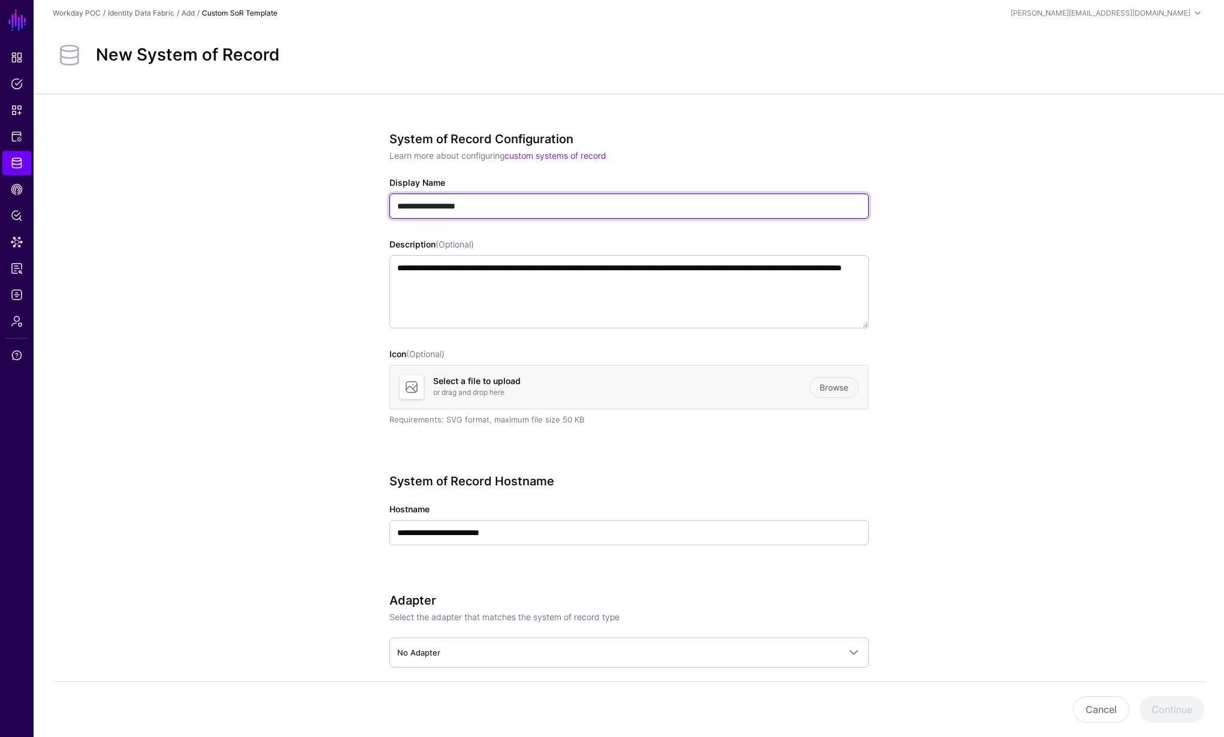
drag, startPoint x: 506, startPoint y: 210, endPoint x: 299, endPoint y: 211, distance: 206.7
click at [299, 211] on app-datasources-details-form "**********" at bounding box center [629, 442] width 1190 height 699
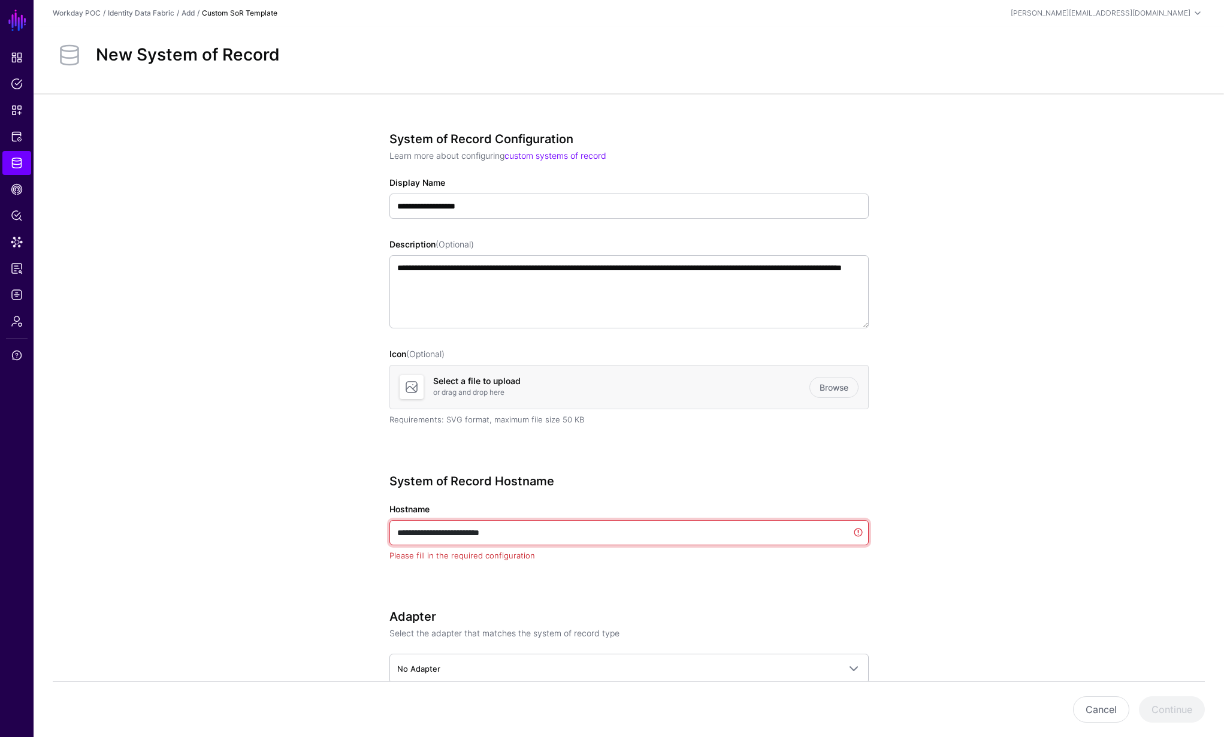
drag, startPoint x: 528, startPoint y: 535, endPoint x: 326, endPoint y: 526, distance: 202.1
click at [326, 526] on app-datasources-details-form "**********" at bounding box center [629, 450] width 1190 height 715
click at [558, 527] on input "**********" at bounding box center [628, 532] width 479 height 25
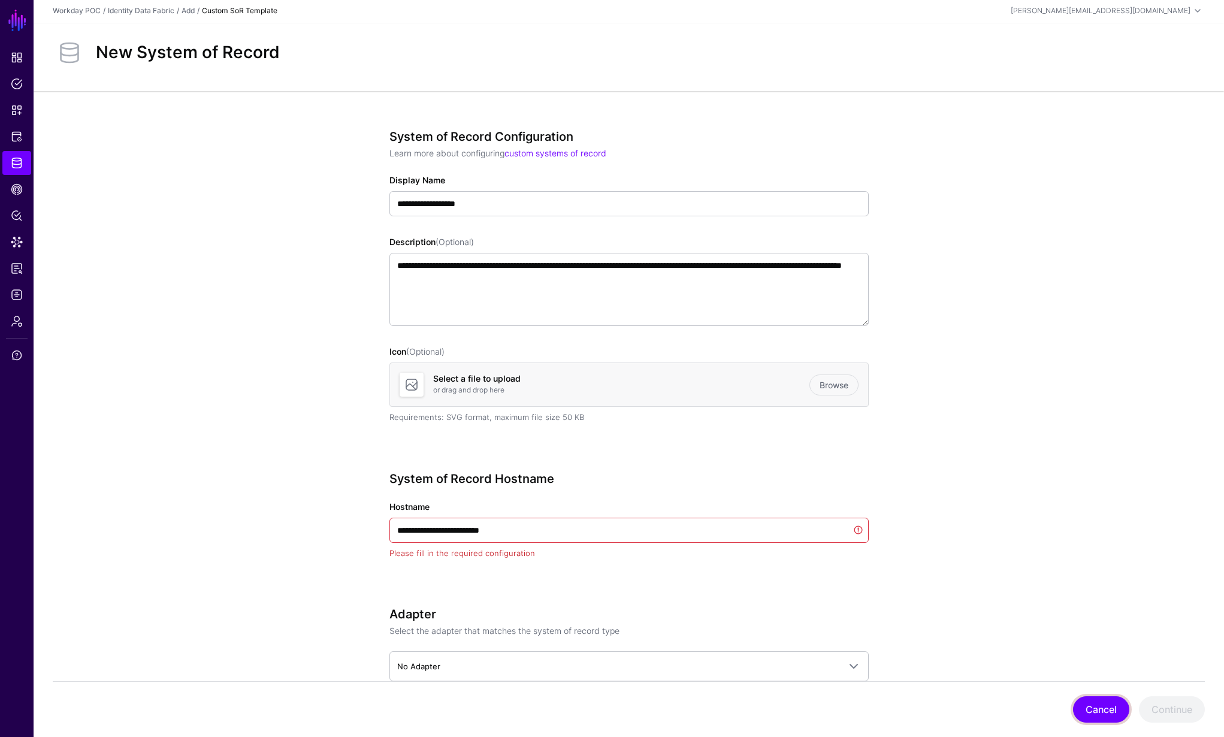
click at [1102, 700] on button "Cancel" at bounding box center [1101, 709] width 56 height 26
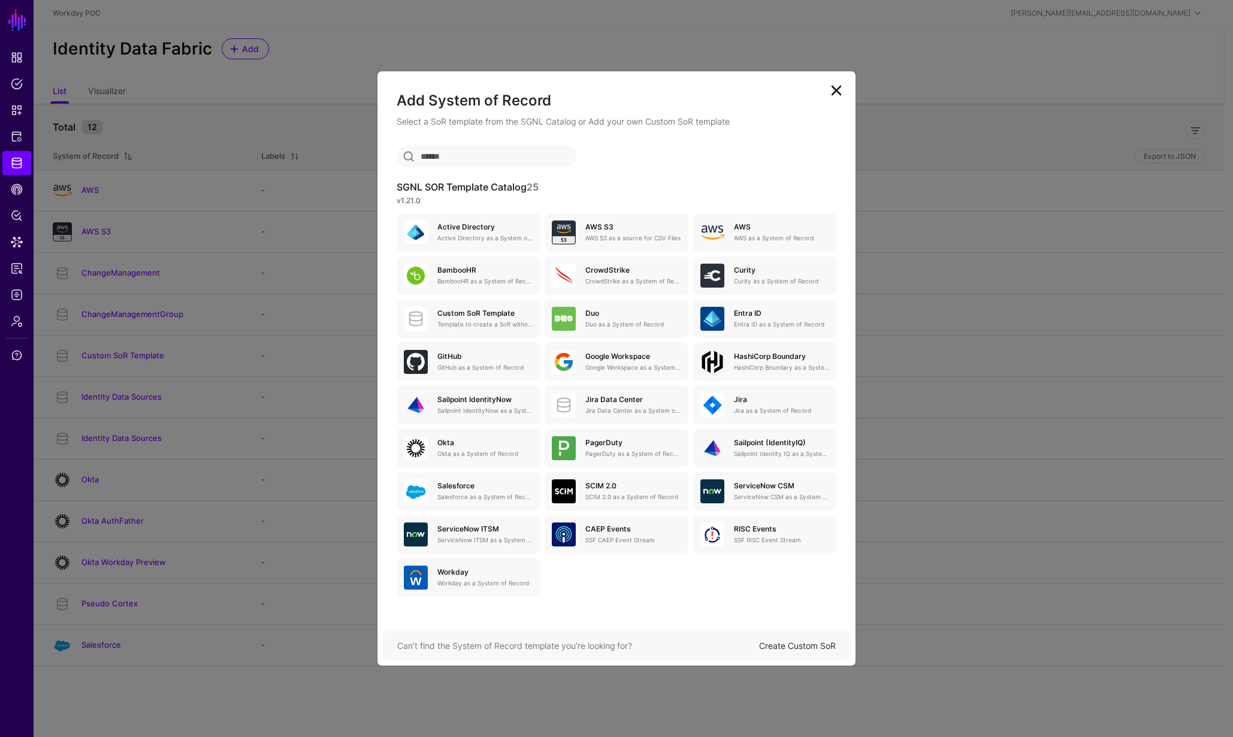
click at [838, 93] on link at bounding box center [836, 90] width 19 height 19
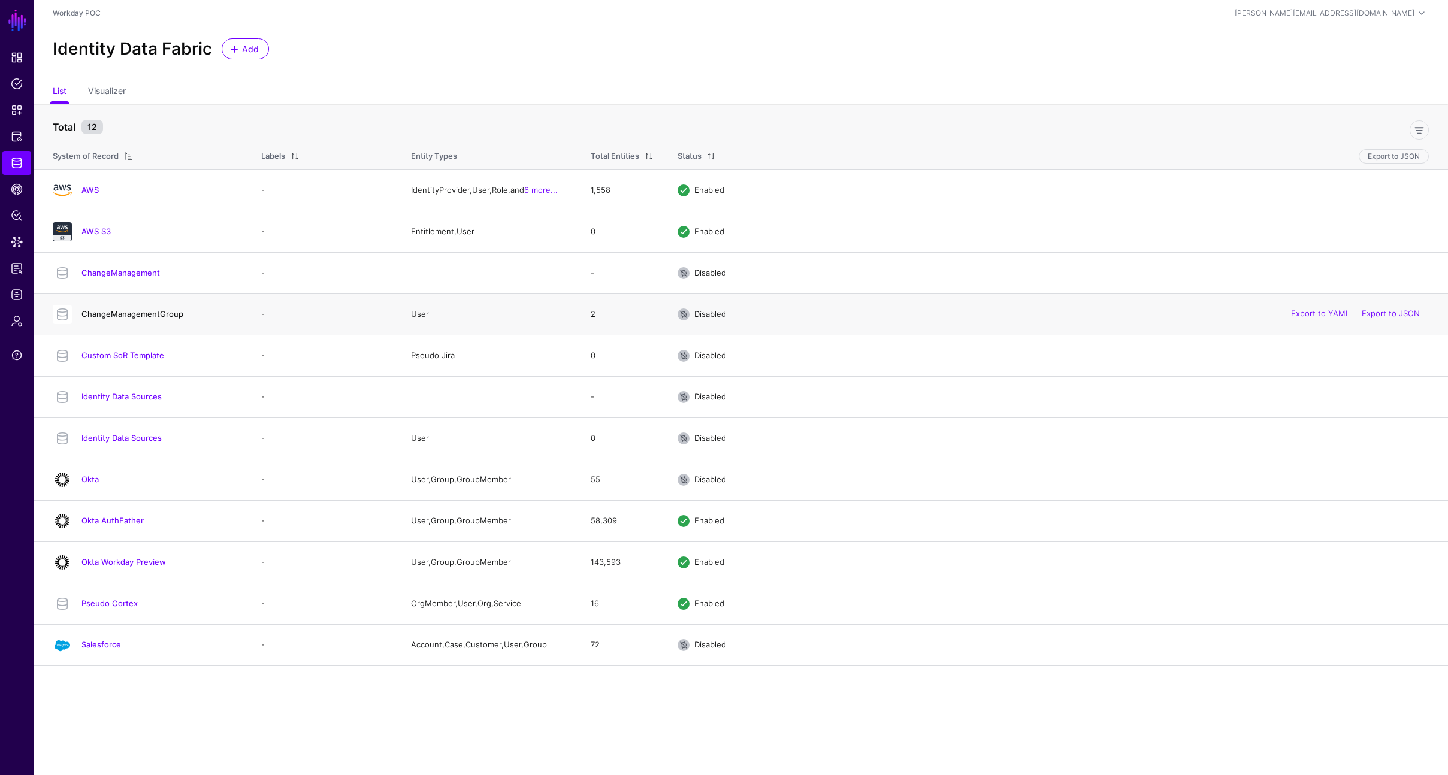
click at [132, 318] on link "ChangeManagementGroup" at bounding box center [132, 314] width 102 height 10
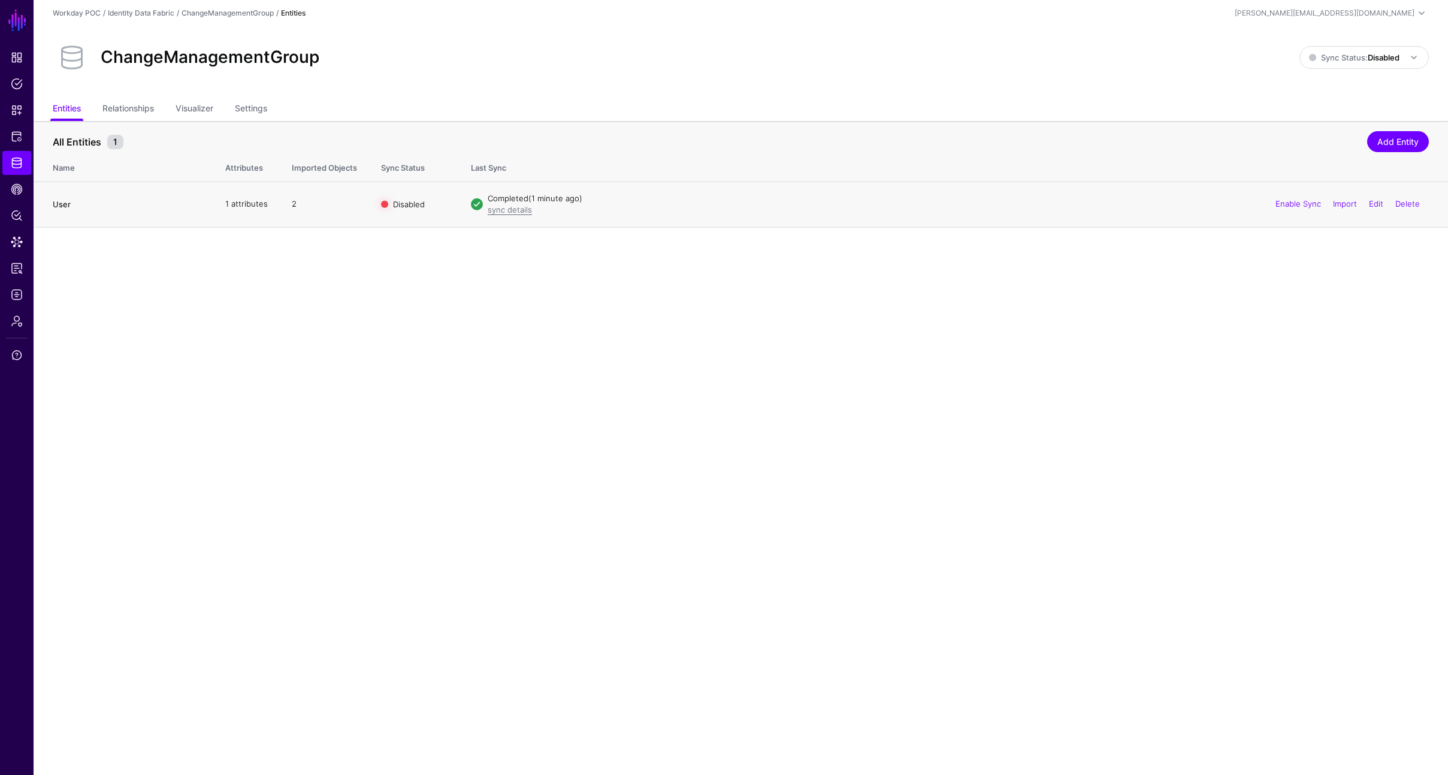
click at [65, 205] on link "User" at bounding box center [62, 204] width 18 height 10
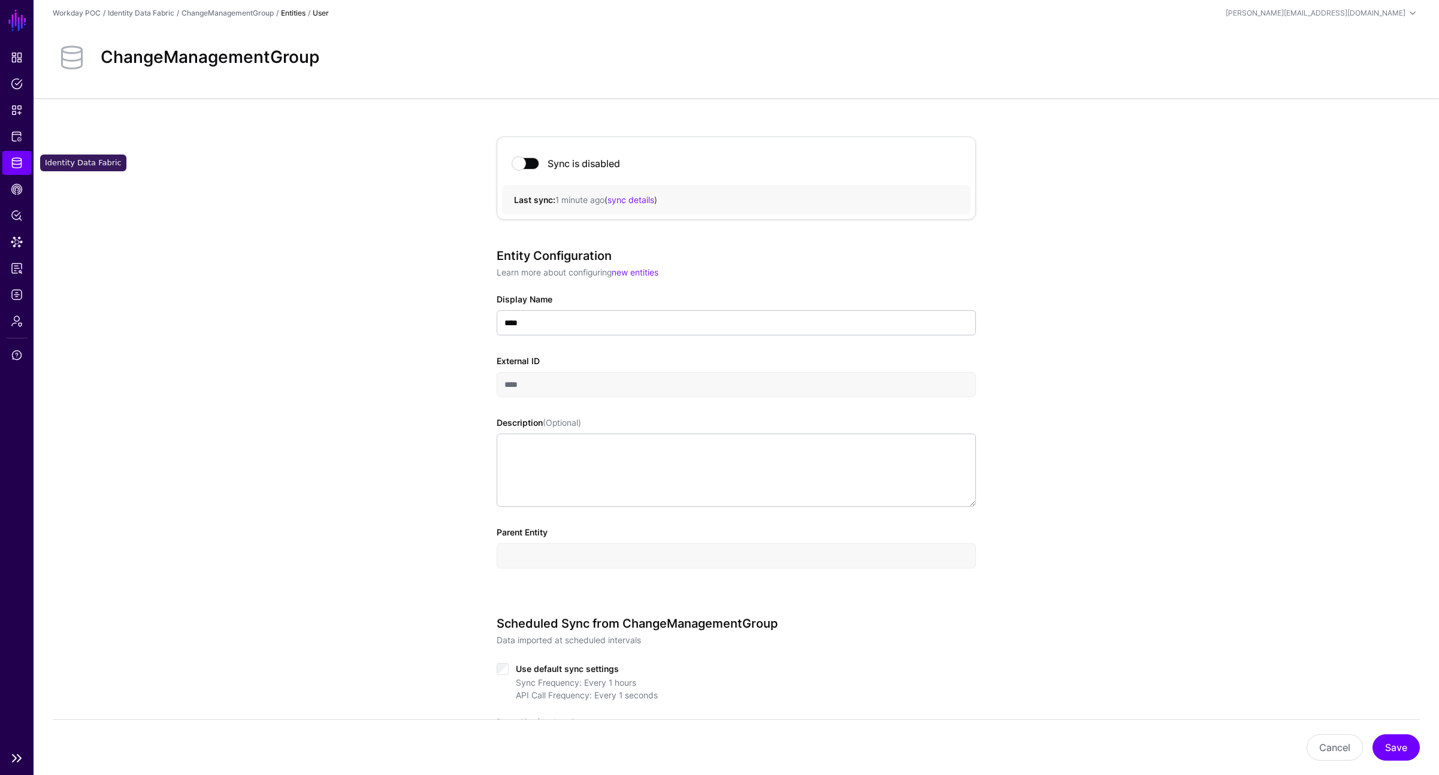
click at [26, 161] on link "Identity Data Fabric" at bounding box center [16, 163] width 29 height 24
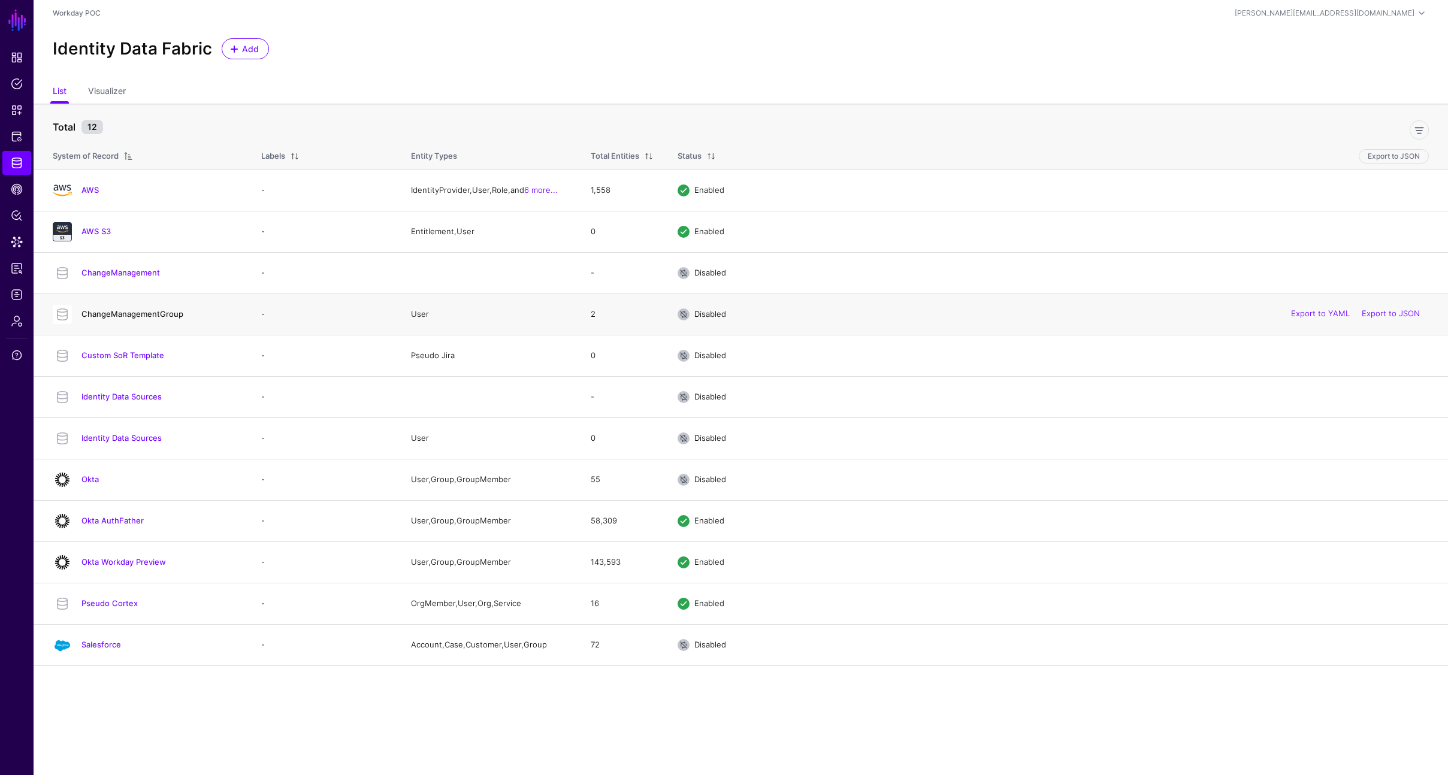
click at [110, 310] on link "ChangeManagementGroup" at bounding box center [132, 314] width 102 height 10
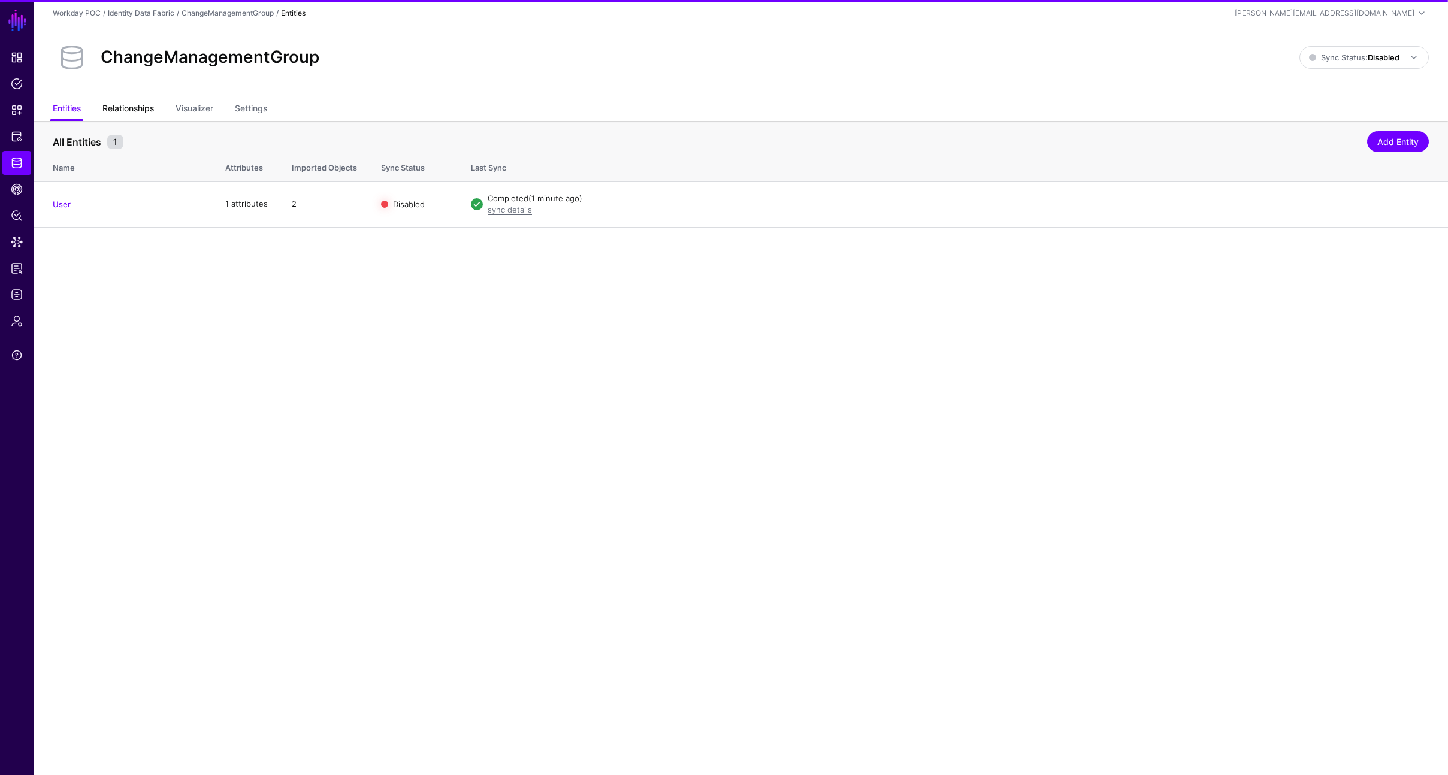
click at [137, 105] on link "Relationships" at bounding box center [128, 109] width 52 height 23
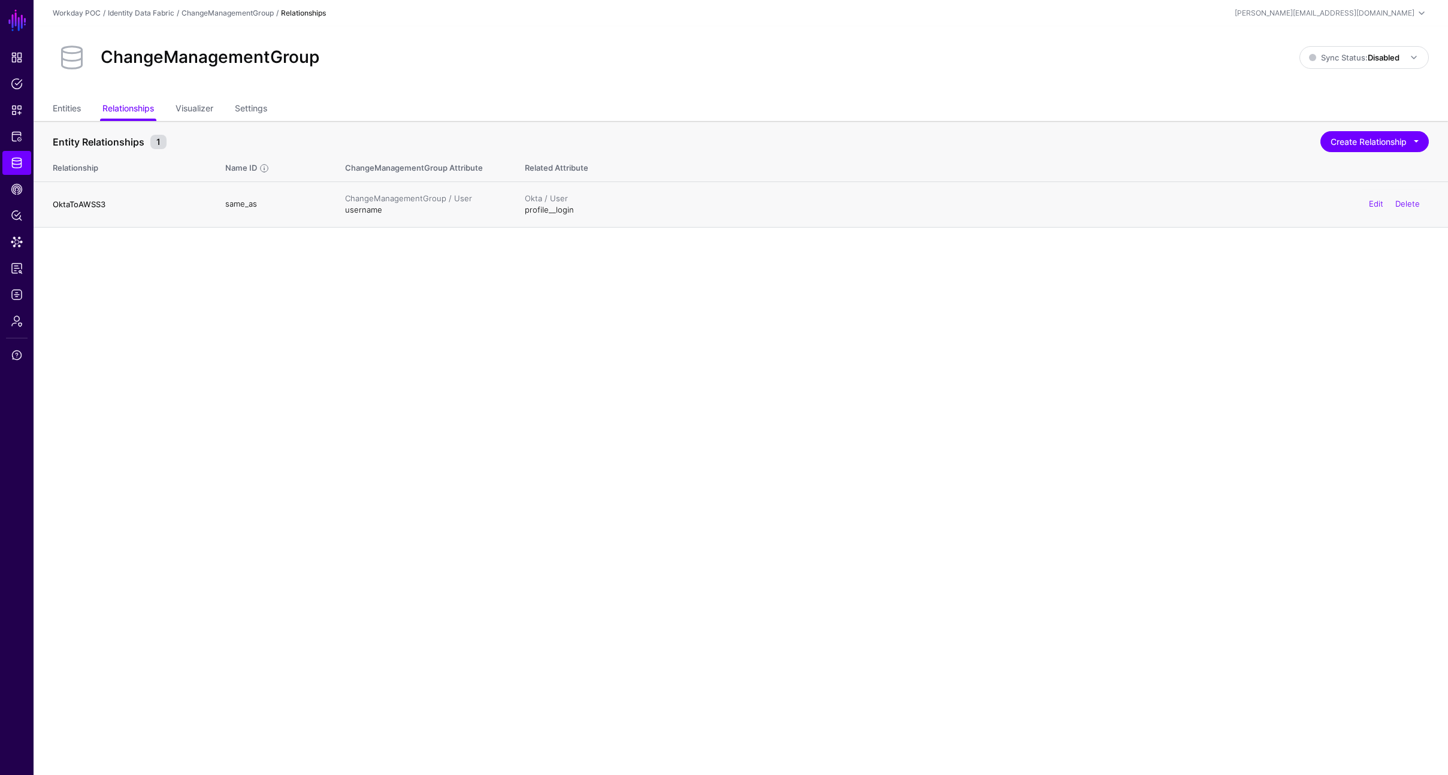
drag, startPoint x: 469, startPoint y: 197, endPoint x: 344, endPoint y: 195, distance: 125.2
click at [344, 195] on td "ChangeManagementGroup / User username" at bounding box center [423, 205] width 180 height 46
click at [365, 236] on main "SGNL Dashboard Policies Snippets Protected Systems Identity Data Fabric CAEP Hu…" at bounding box center [724, 387] width 1448 height 775
click at [1372, 204] on link "Edit" at bounding box center [1376, 204] width 14 height 10
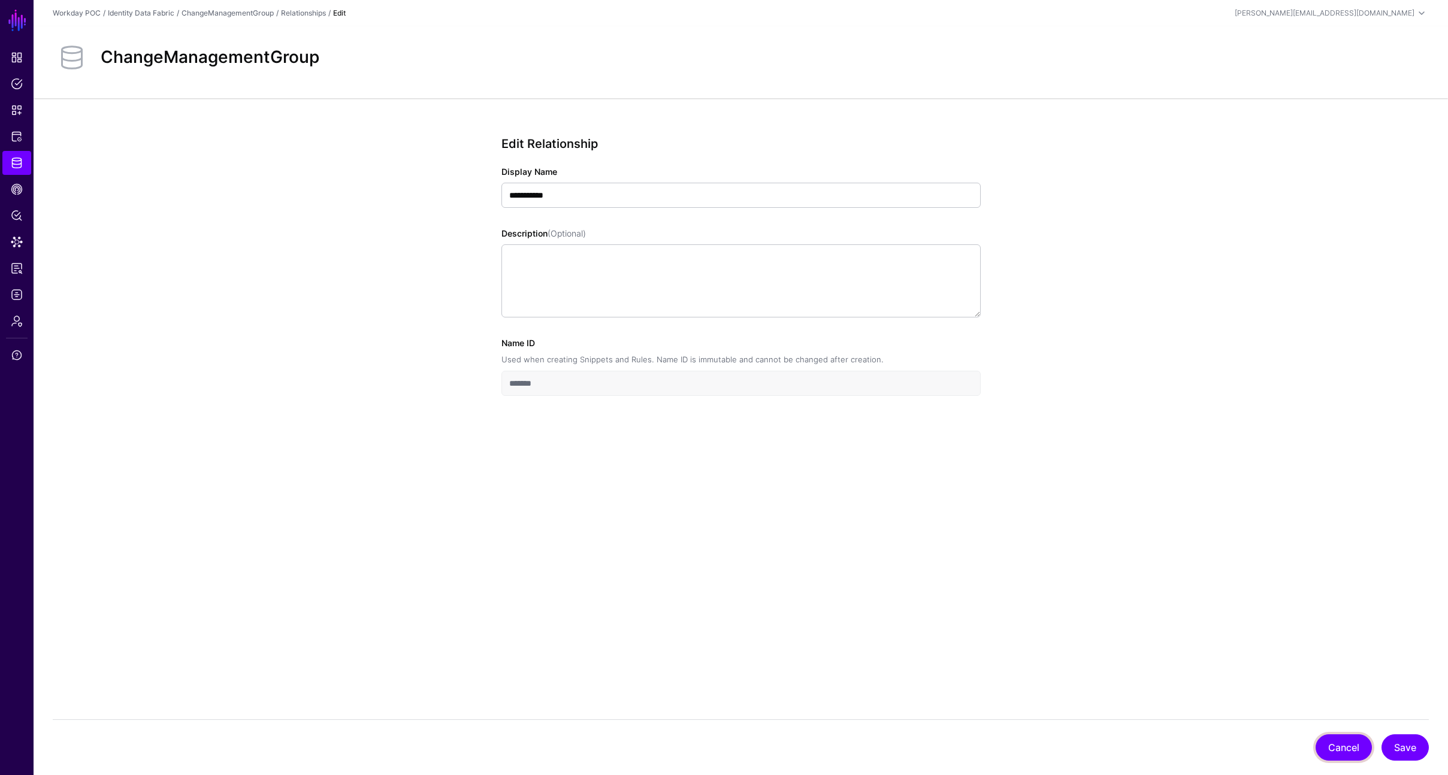
click at [1352, 741] on button "Cancel" at bounding box center [1344, 747] width 56 height 26
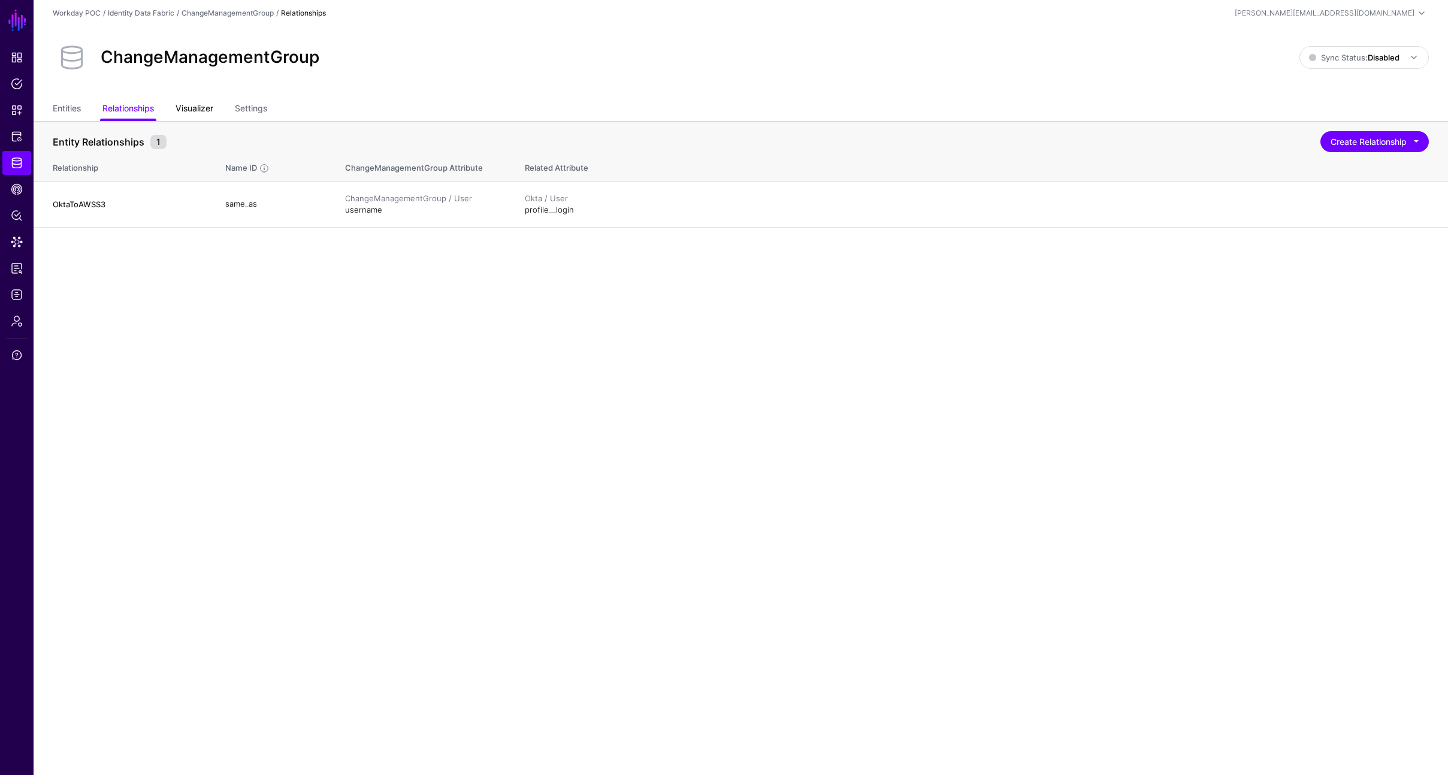
click at [184, 111] on link "Visualizer" at bounding box center [195, 109] width 38 height 23
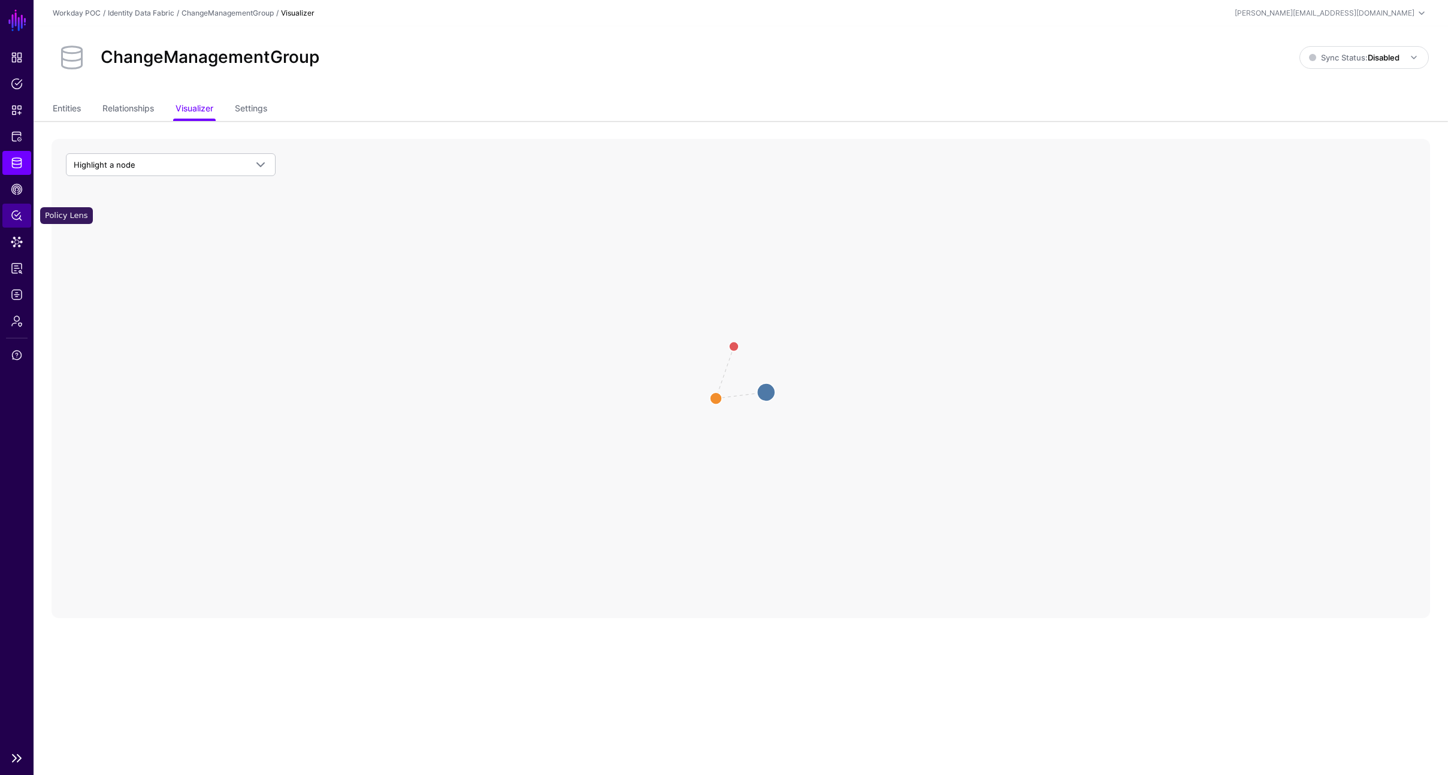
click at [10, 205] on link "Policy Lens" at bounding box center [16, 216] width 29 height 24
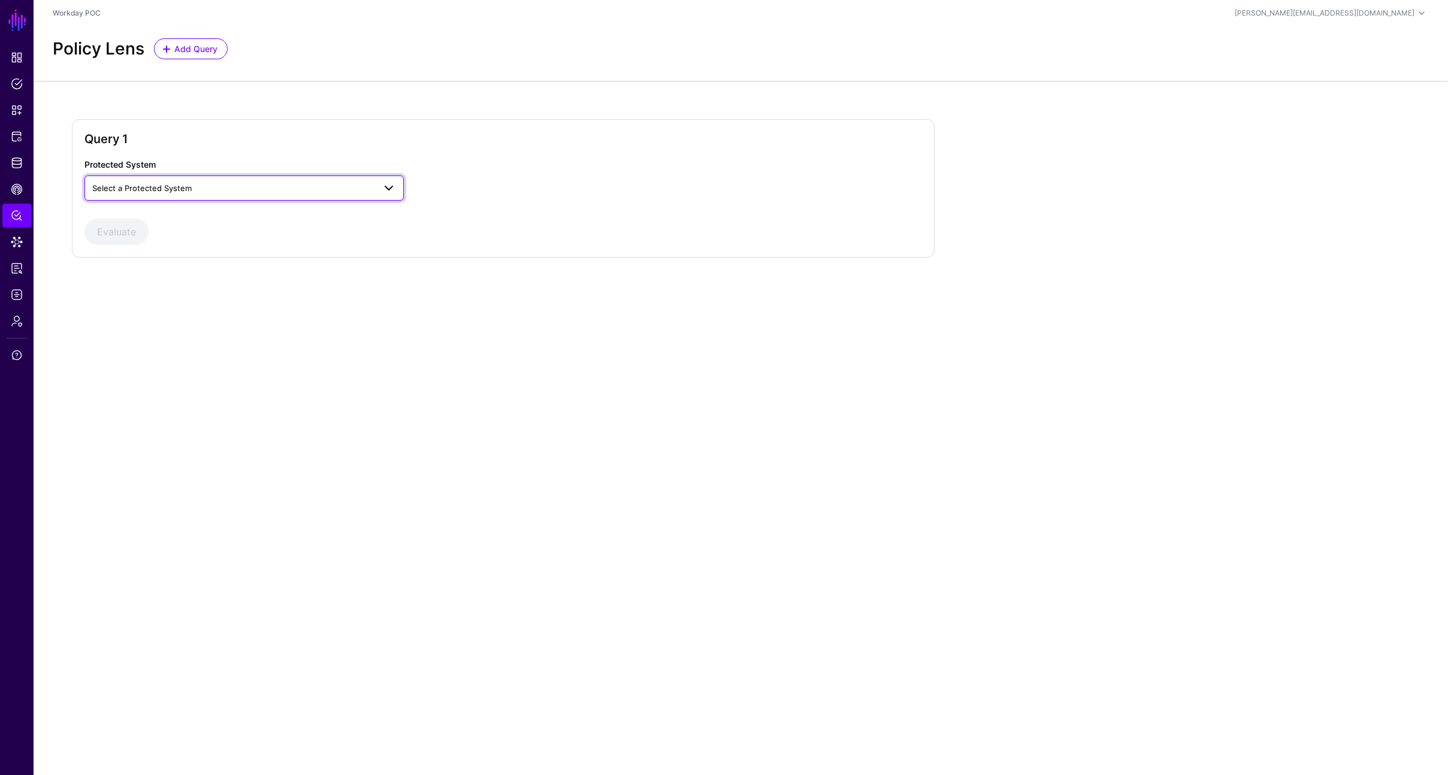
click at [216, 182] on span "Select a Protected System" at bounding box center [233, 188] width 282 height 13
click at [20, 243] on span "Data Lens" at bounding box center [17, 242] width 12 height 12
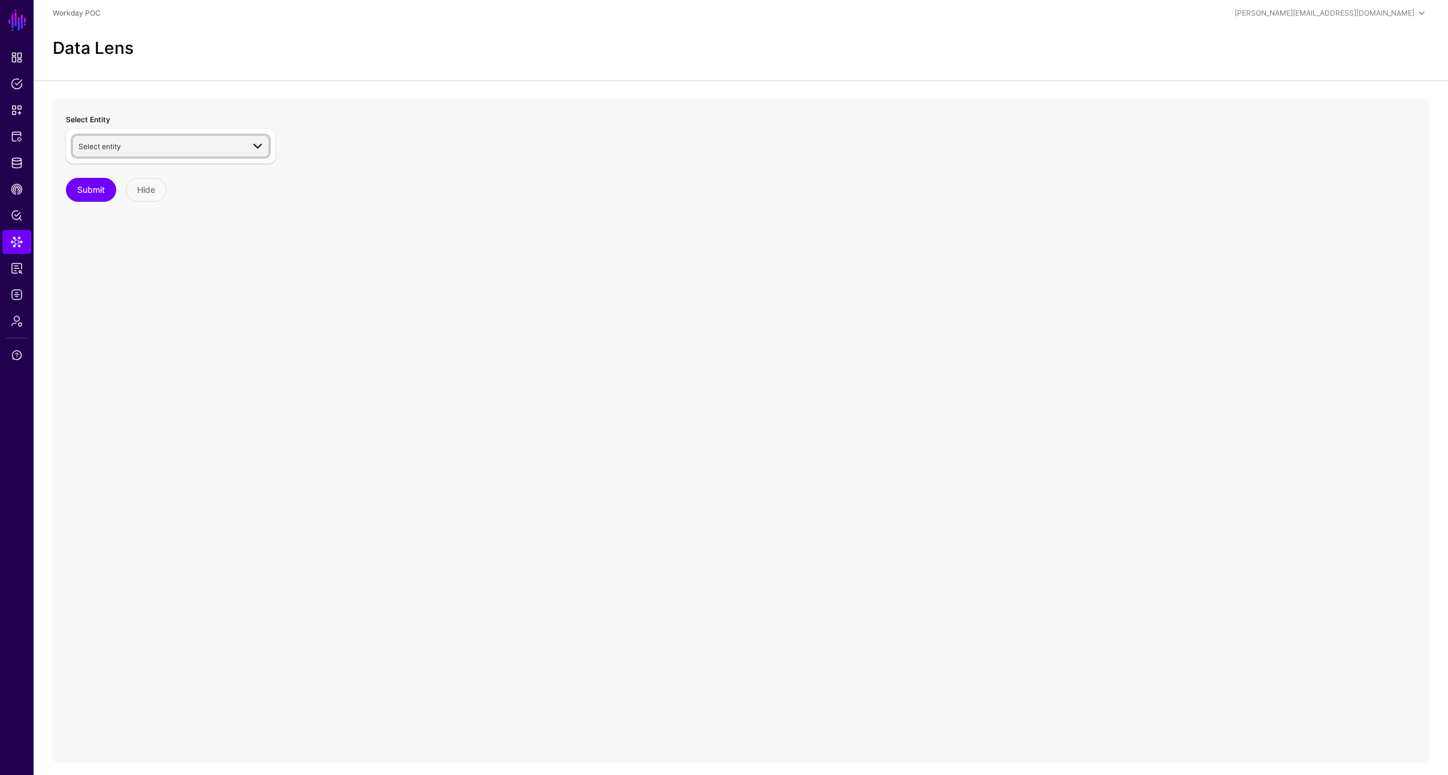
click at [190, 147] on span "Select entity" at bounding box center [160, 146] width 165 height 13
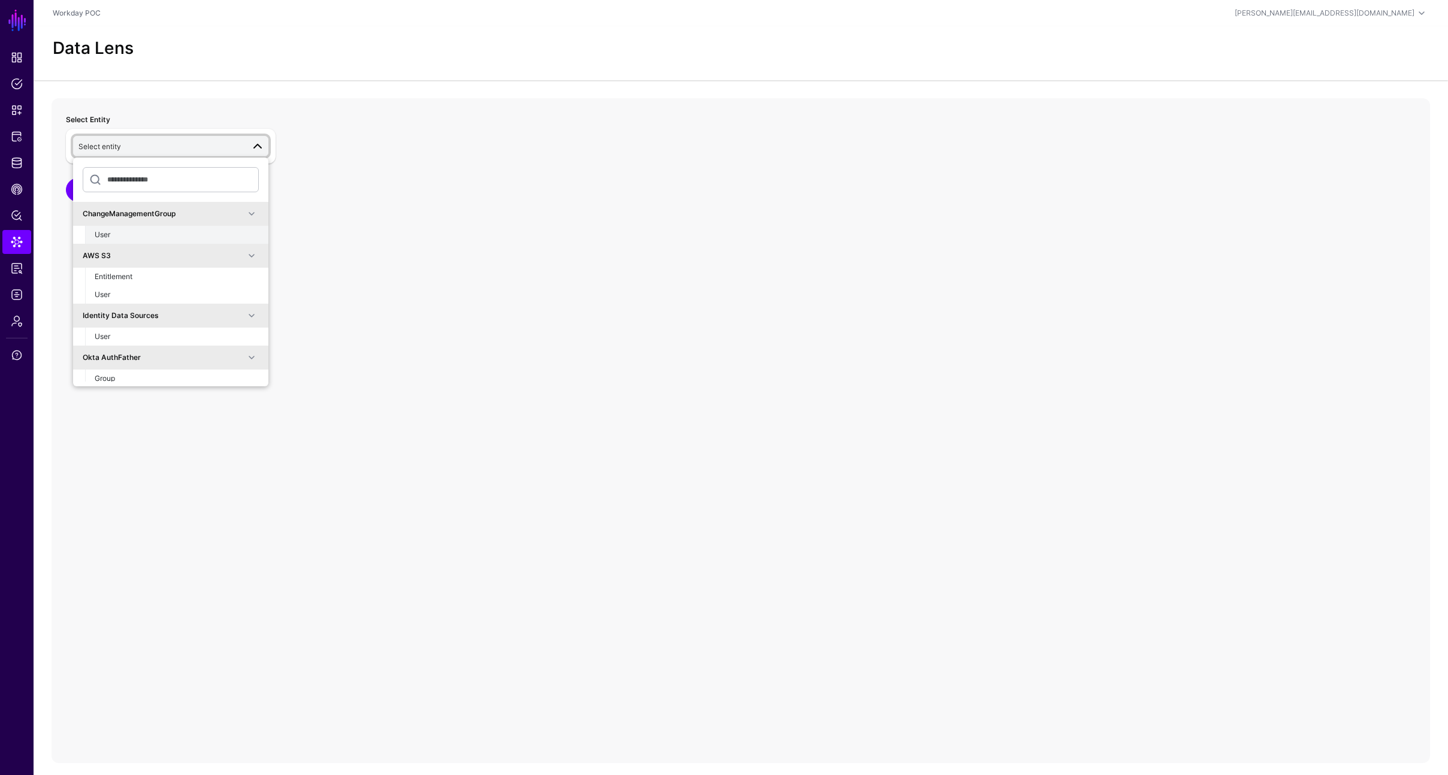
click at [125, 233] on div "User" at bounding box center [177, 234] width 164 height 11
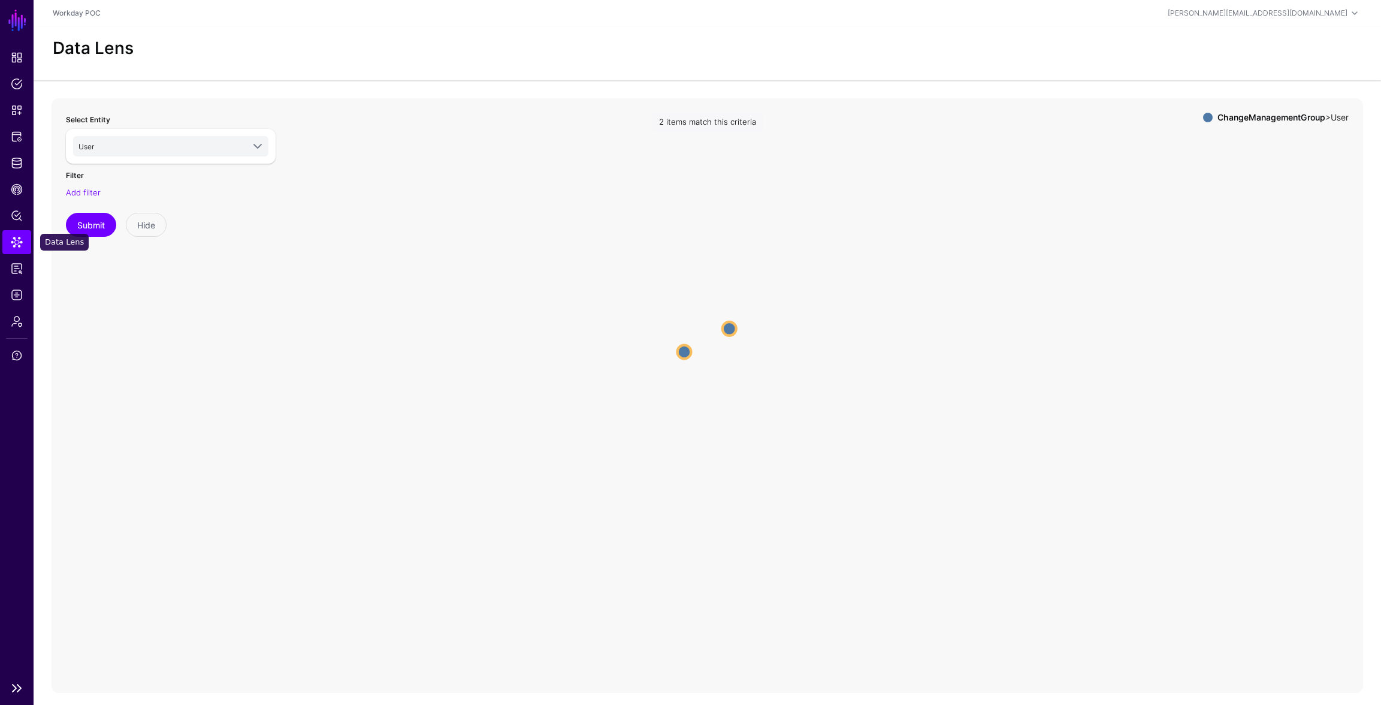
click at [16, 246] on span "Data Lens" at bounding box center [17, 242] width 12 height 12
click at [20, 211] on span "Policy Lens" at bounding box center [17, 216] width 12 height 12
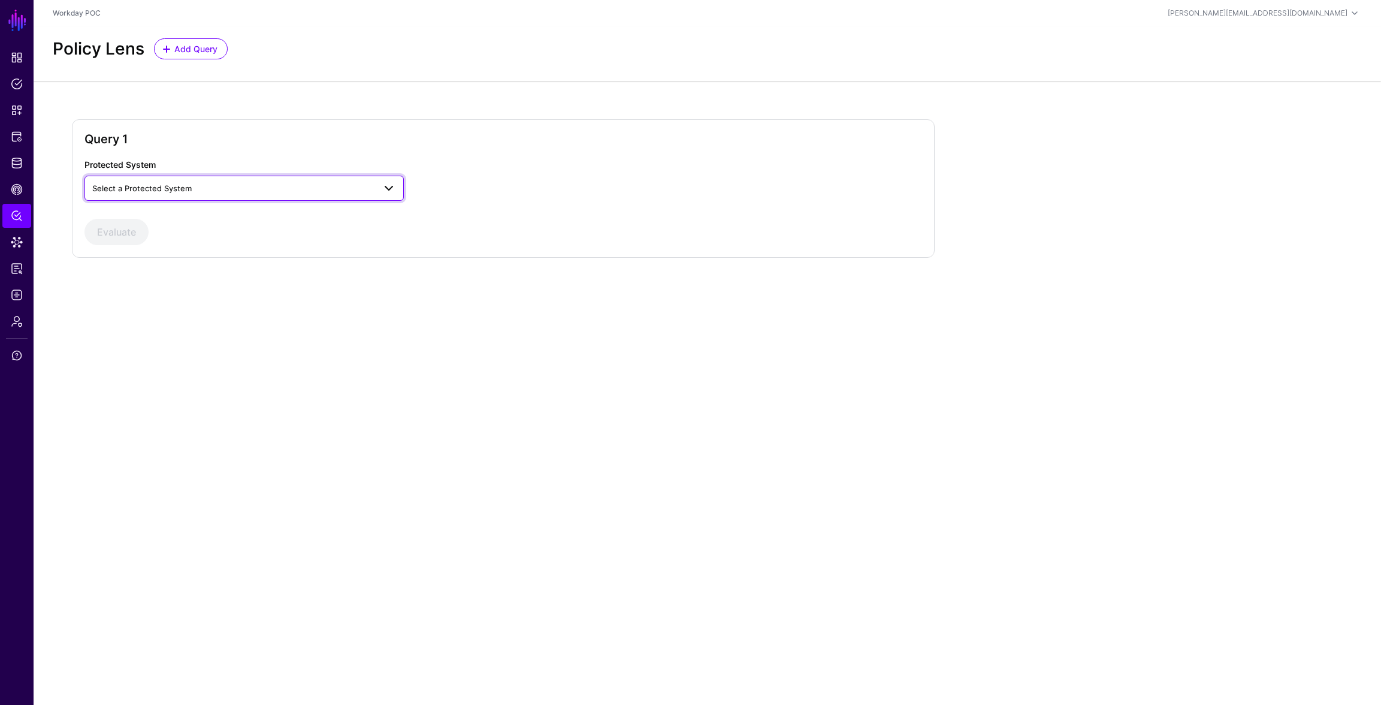
click at [211, 191] on span "Select a Protected System" at bounding box center [233, 188] width 282 height 13
click at [173, 222] on button "AWS" at bounding box center [243, 216] width 319 height 19
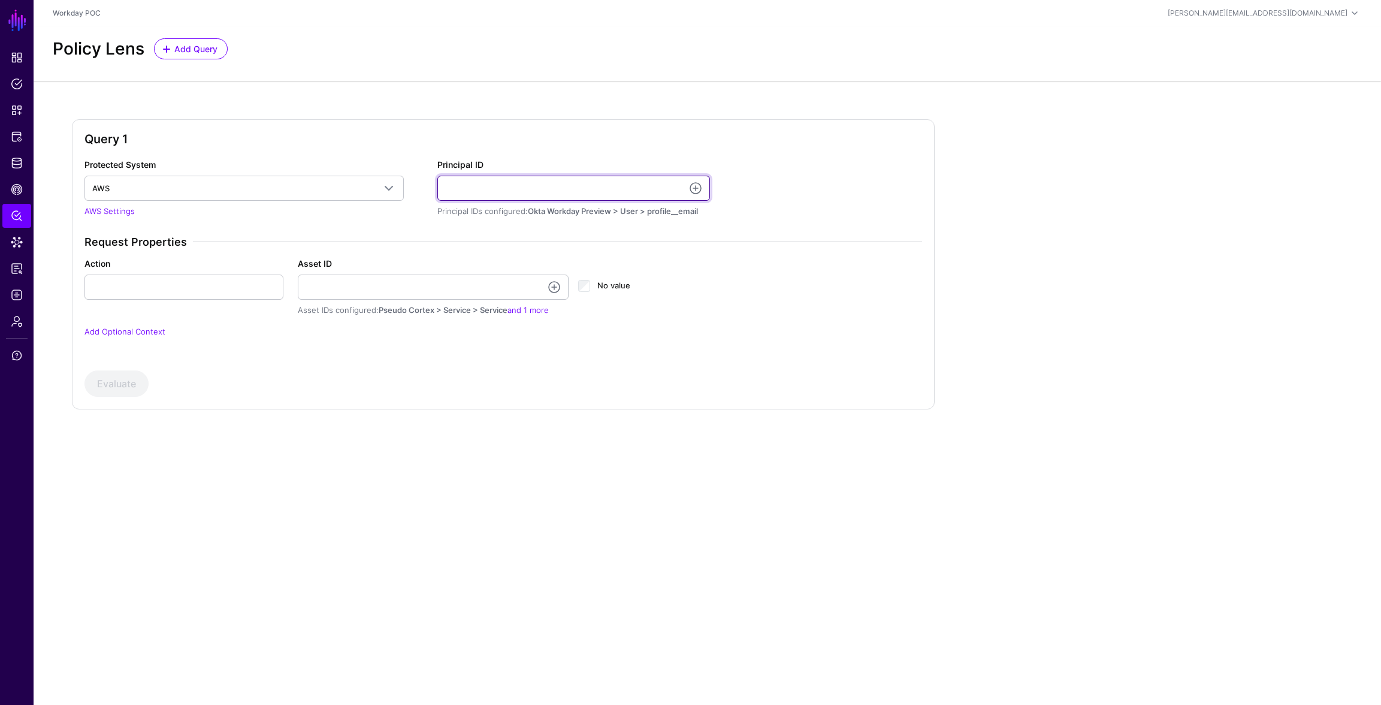
click at [509, 189] on input "Principal ID" at bounding box center [573, 188] width 273 height 25
type input "********"
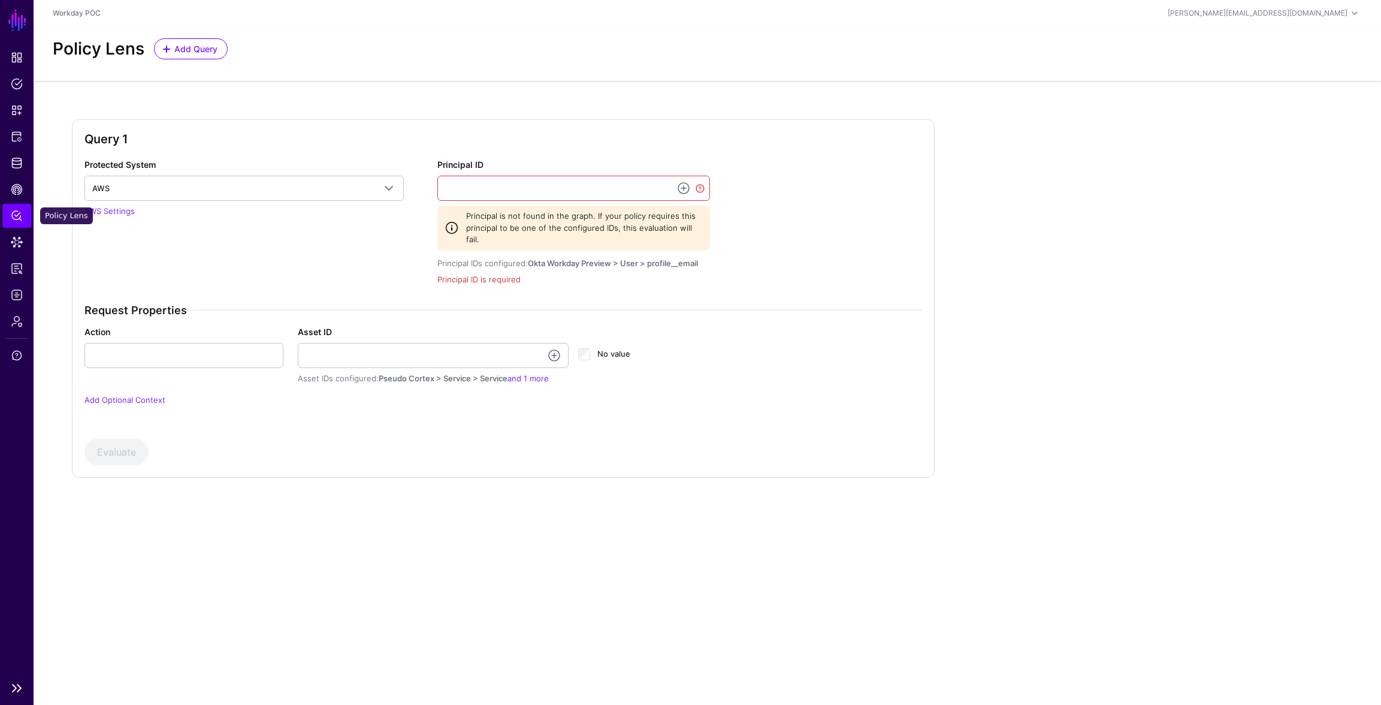
click at [8, 218] on link "Policy Lens" at bounding box center [16, 216] width 29 height 24
click at [19, 165] on span "Identity Data Fabric" at bounding box center [17, 163] width 12 height 12
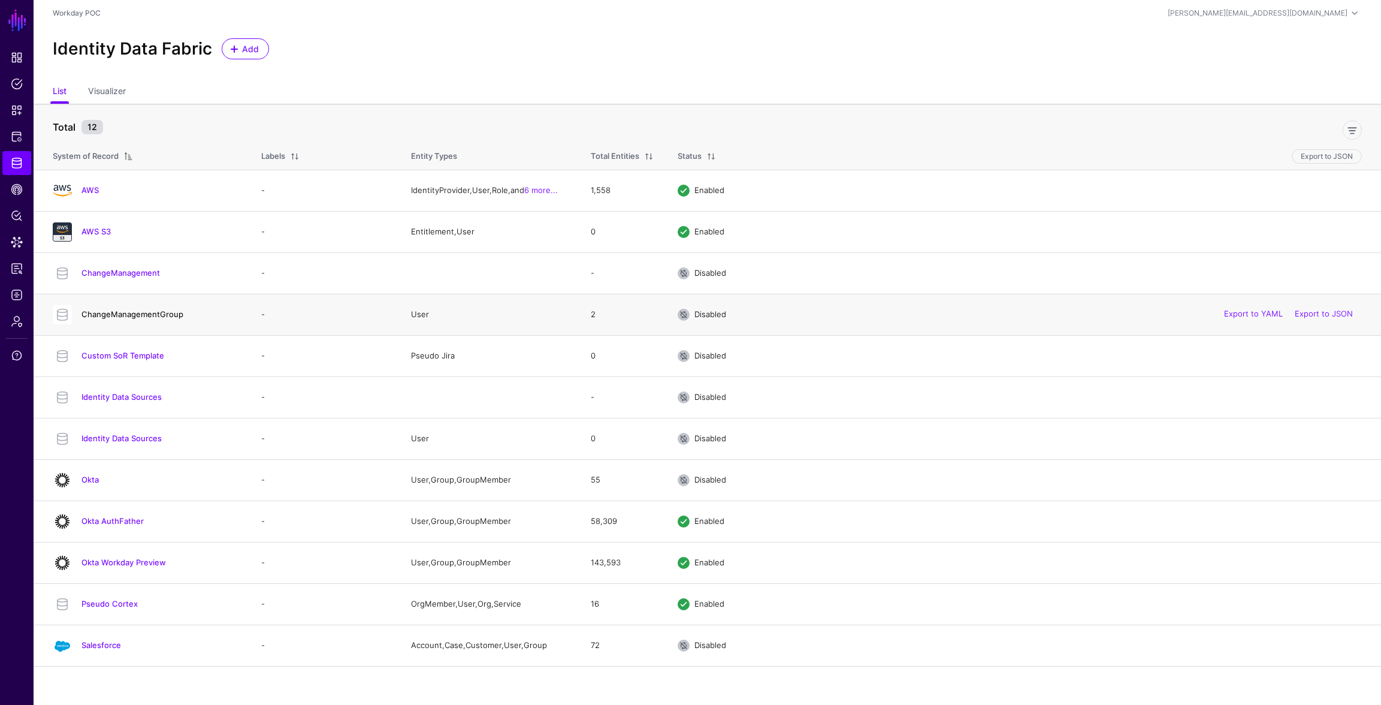
click at [128, 313] on link "ChangeManagementGroup" at bounding box center [132, 314] width 102 height 10
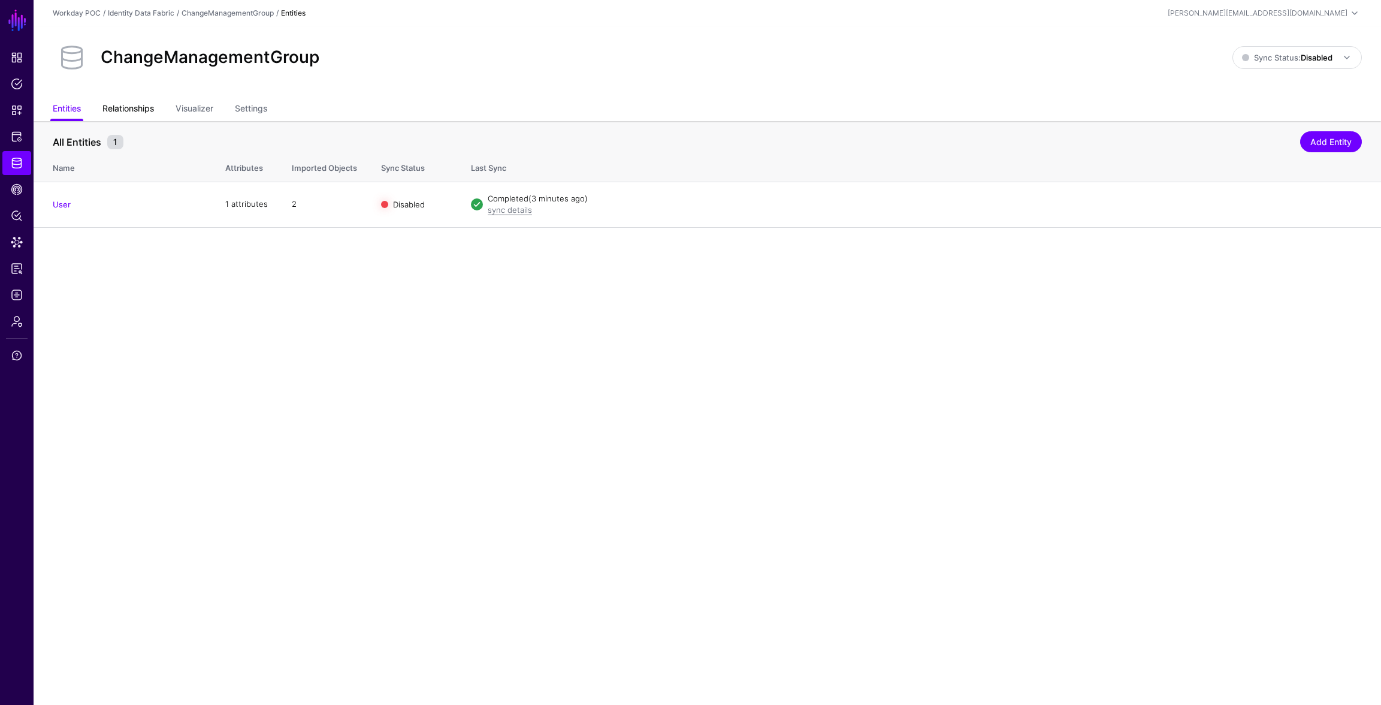
click at [137, 101] on link "Relationships" at bounding box center [128, 109] width 52 height 23
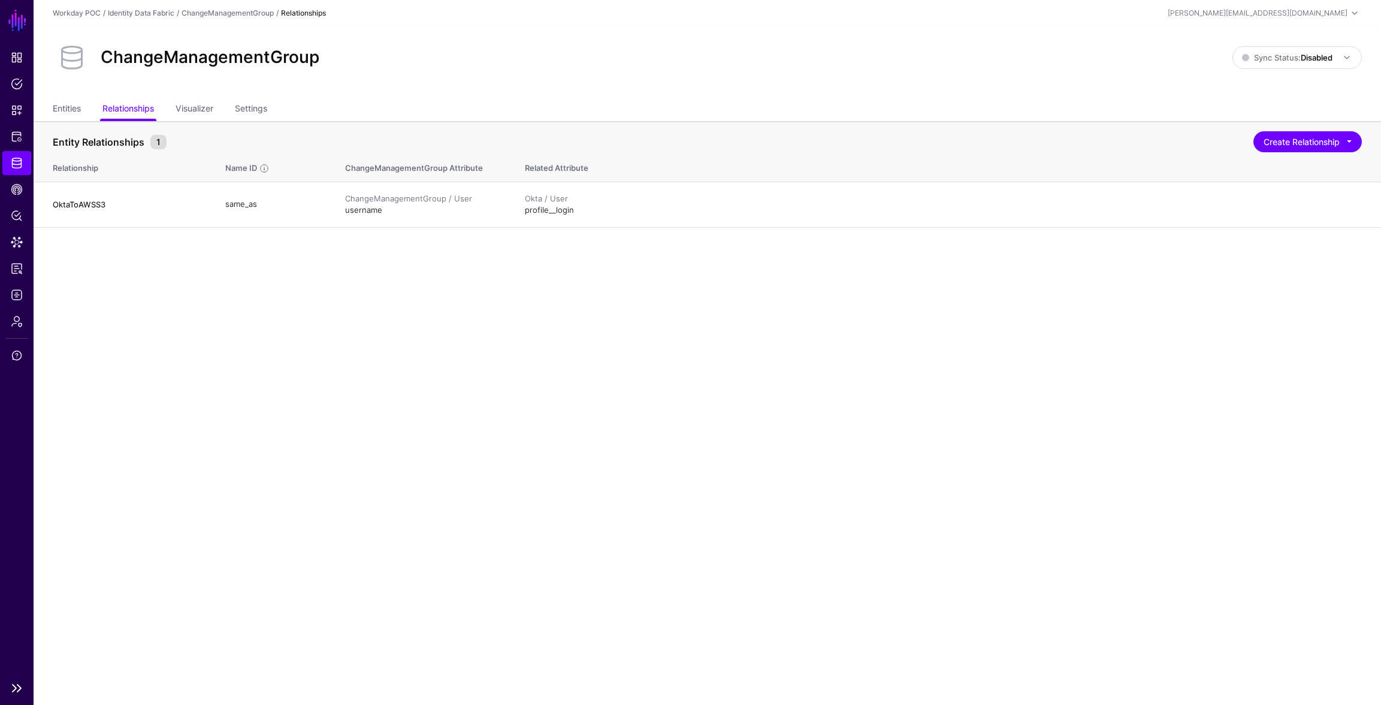
click at [20, 162] on span "Identity Data Fabric" at bounding box center [17, 163] width 12 height 12
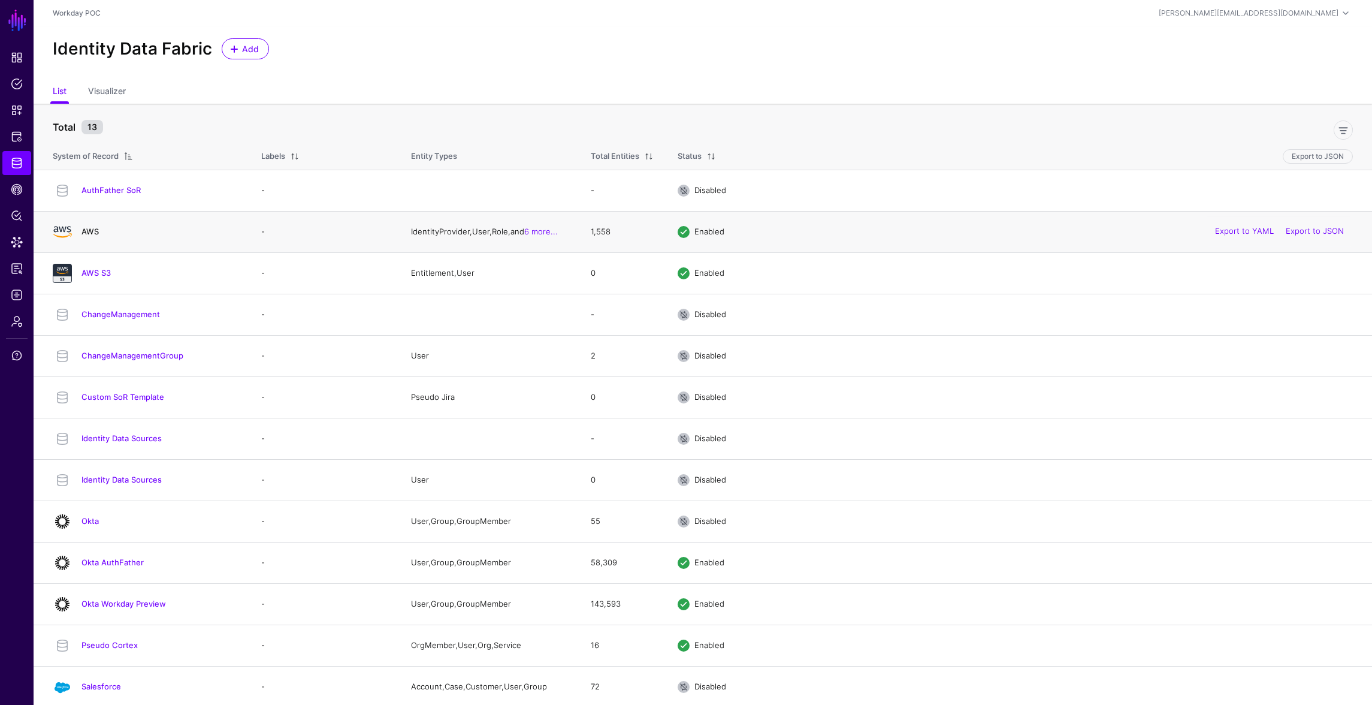
click at [94, 228] on link "AWS" at bounding box center [89, 231] width 17 height 10
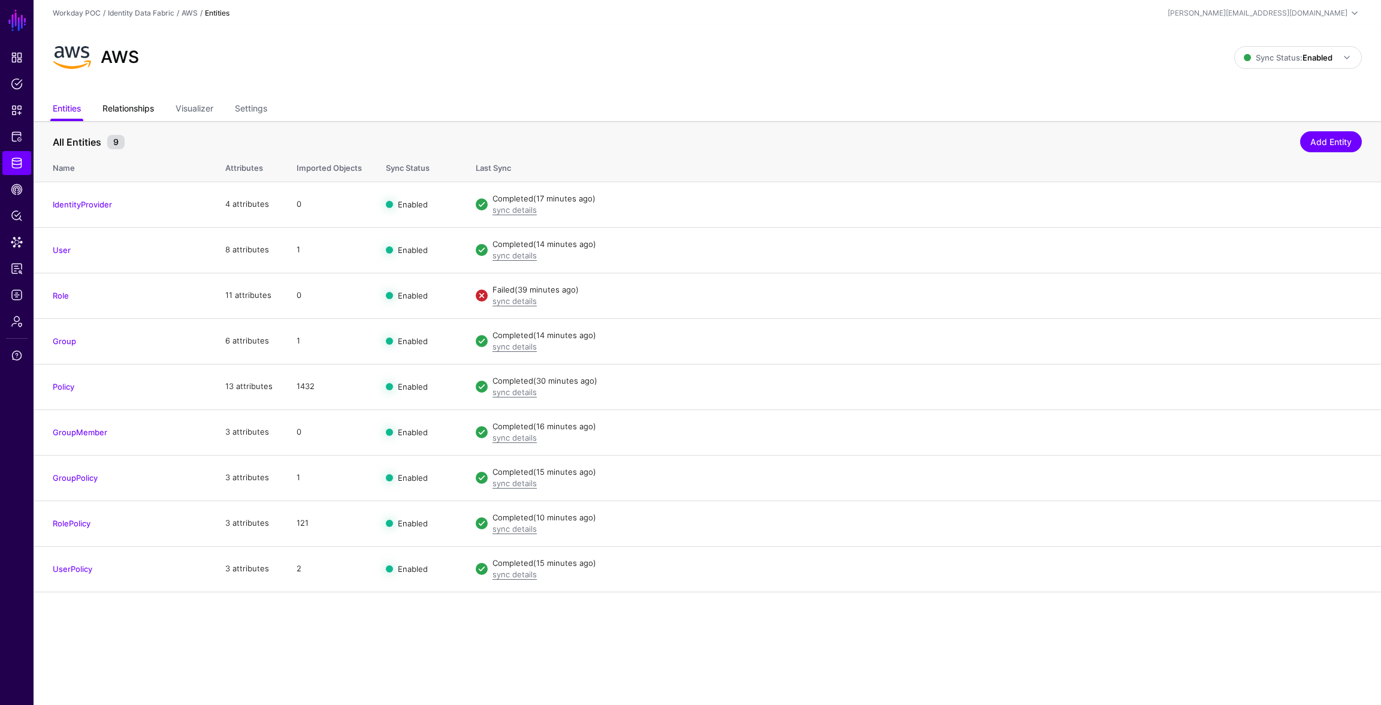
click at [137, 108] on link "Relationships" at bounding box center [128, 109] width 52 height 23
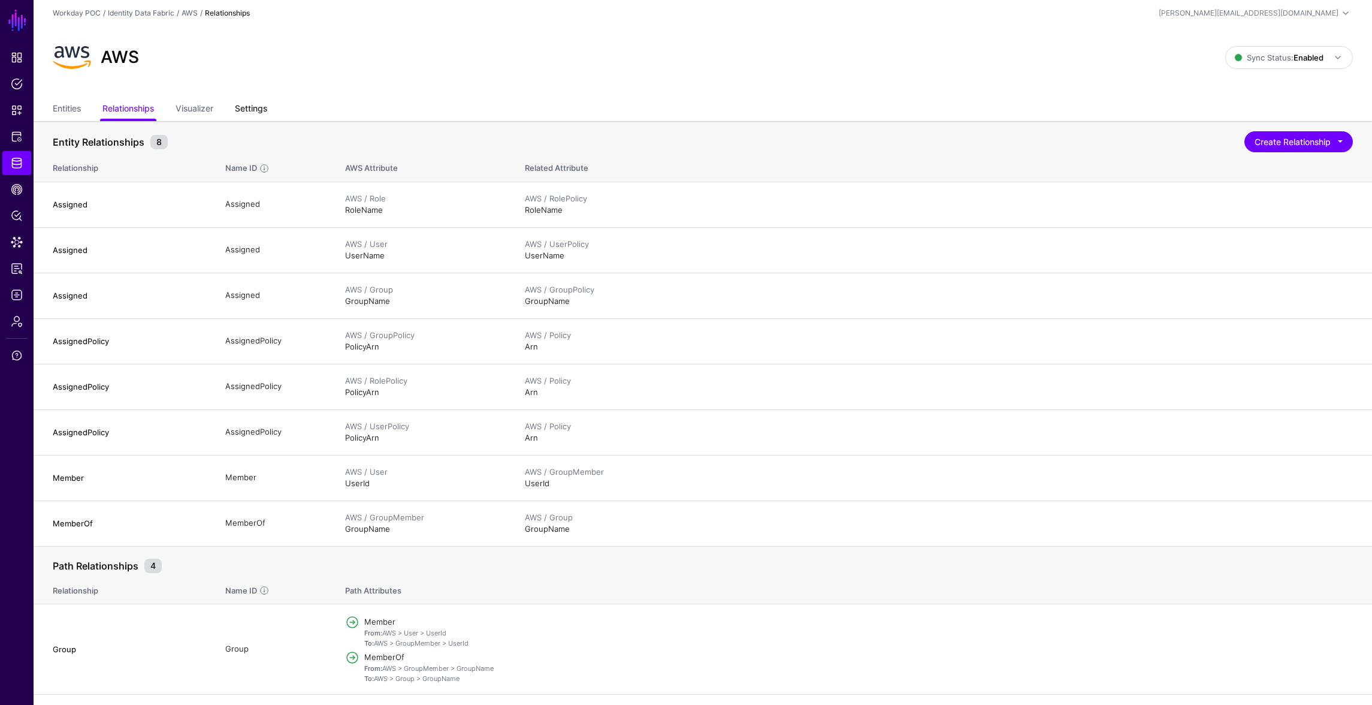
click at [258, 107] on link "Settings" at bounding box center [251, 109] width 32 height 23
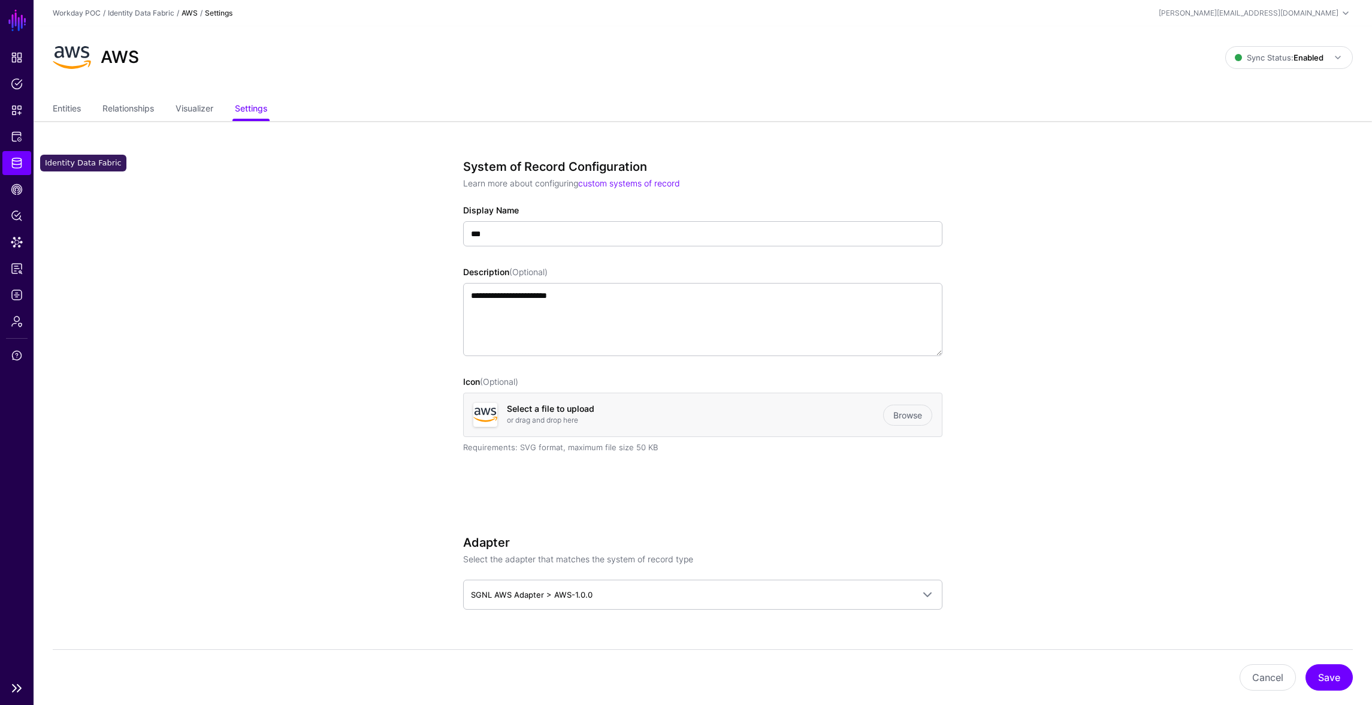
click at [18, 165] on span "Identity Data Fabric" at bounding box center [17, 163] width 12 height 12
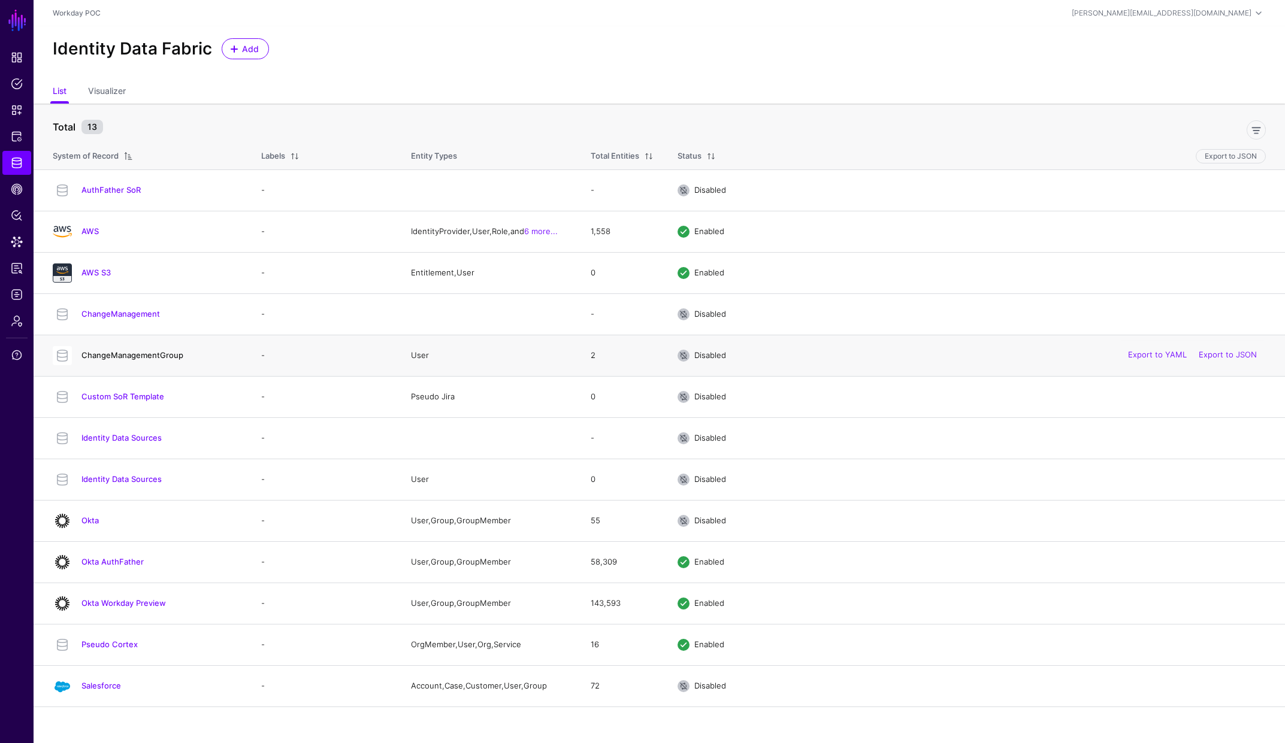
click at [155, 358] on link "ChangeManagementGroup" at bounding box center [132, 355] width 102 height 10
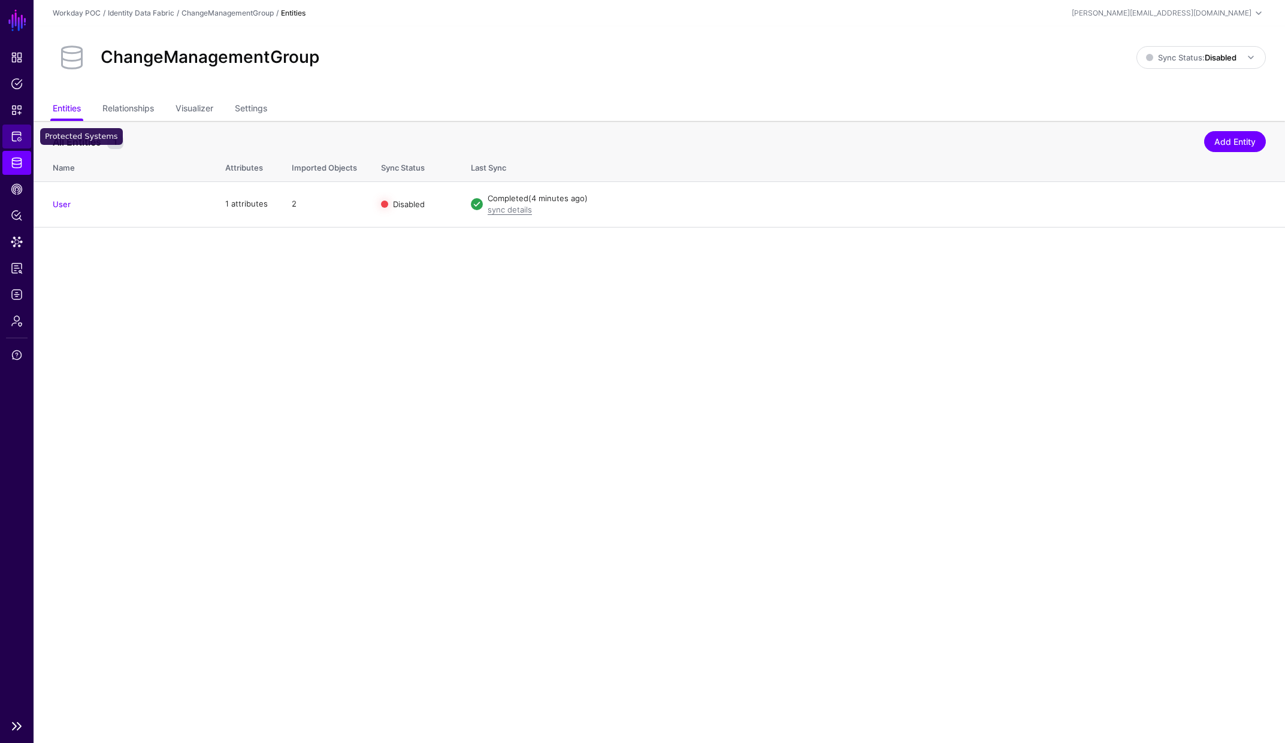
click at [17, 135] on span "Protected Systems" at bounding box center [17, 137] width 12 height 12
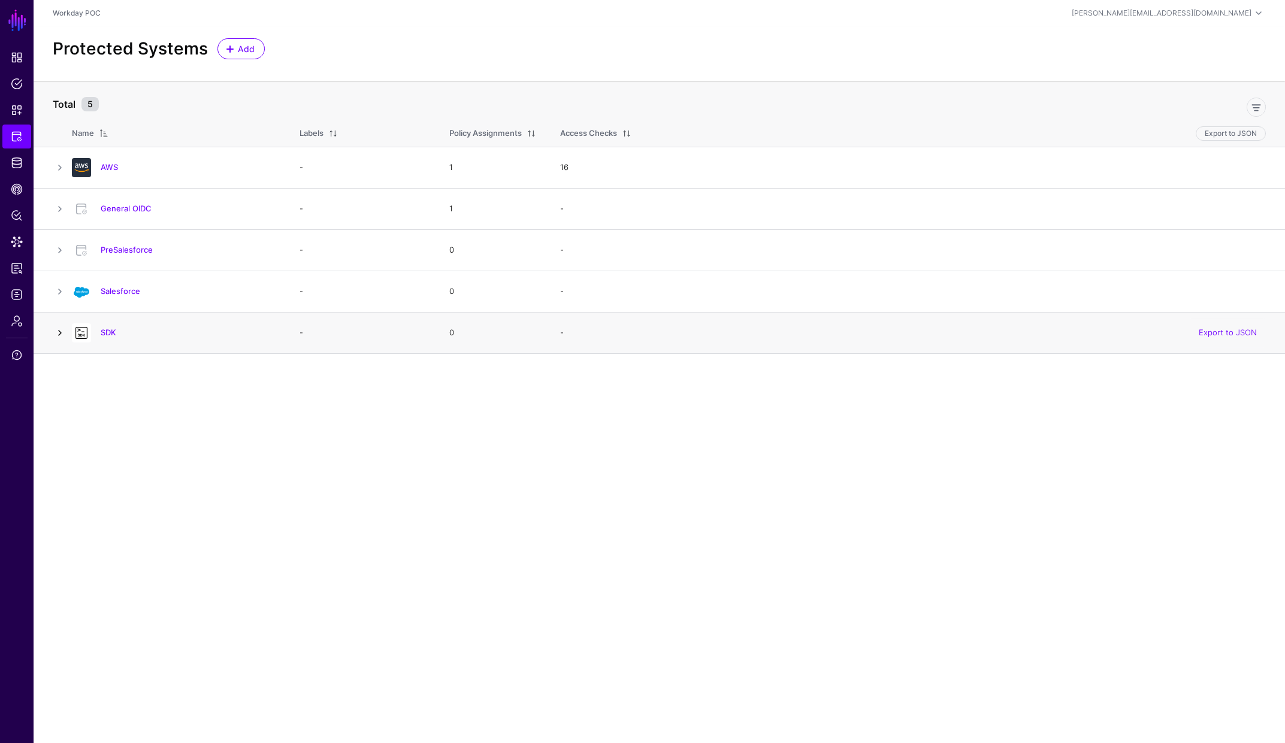
click at [57, 335] on link at bounding box center [60, 333] width 14 height 14
click at [61, 205] on link at bounding box center [60, 209] width 14 height 14
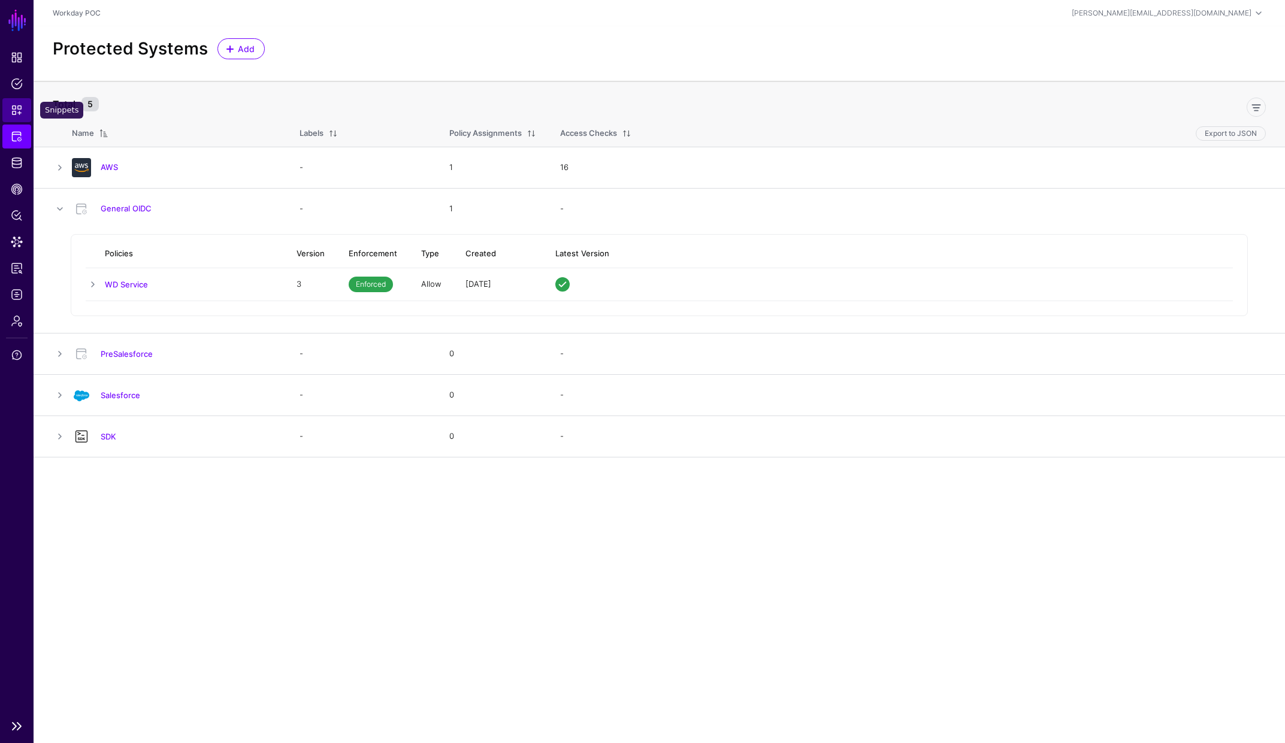
click at [17, 104] on span "Snippets" at bounding box center [17, 110] width 12 height 12
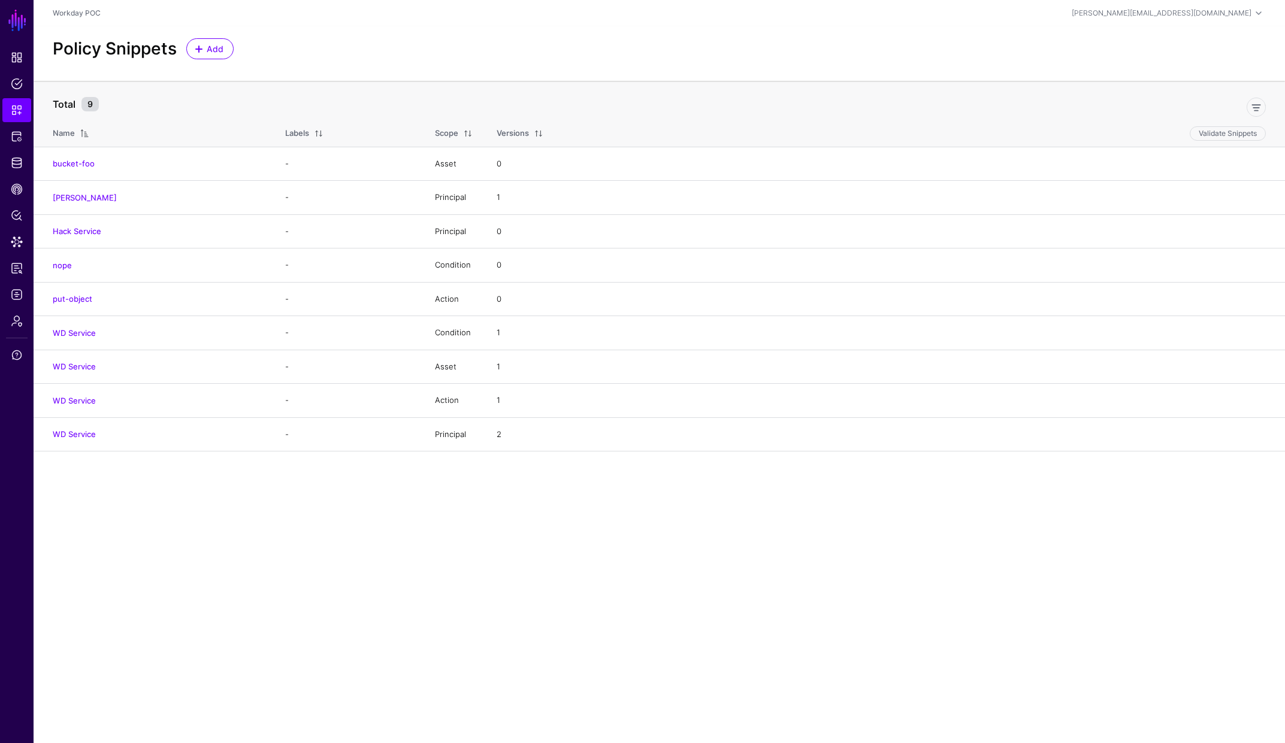
click at [208, 74] on div "Policy Snippets Add" at bounding box center [659, 53] width 1251 height 55
click at [208, 54] on span "Add" at bounding box center [215, 49] width 20 height 13
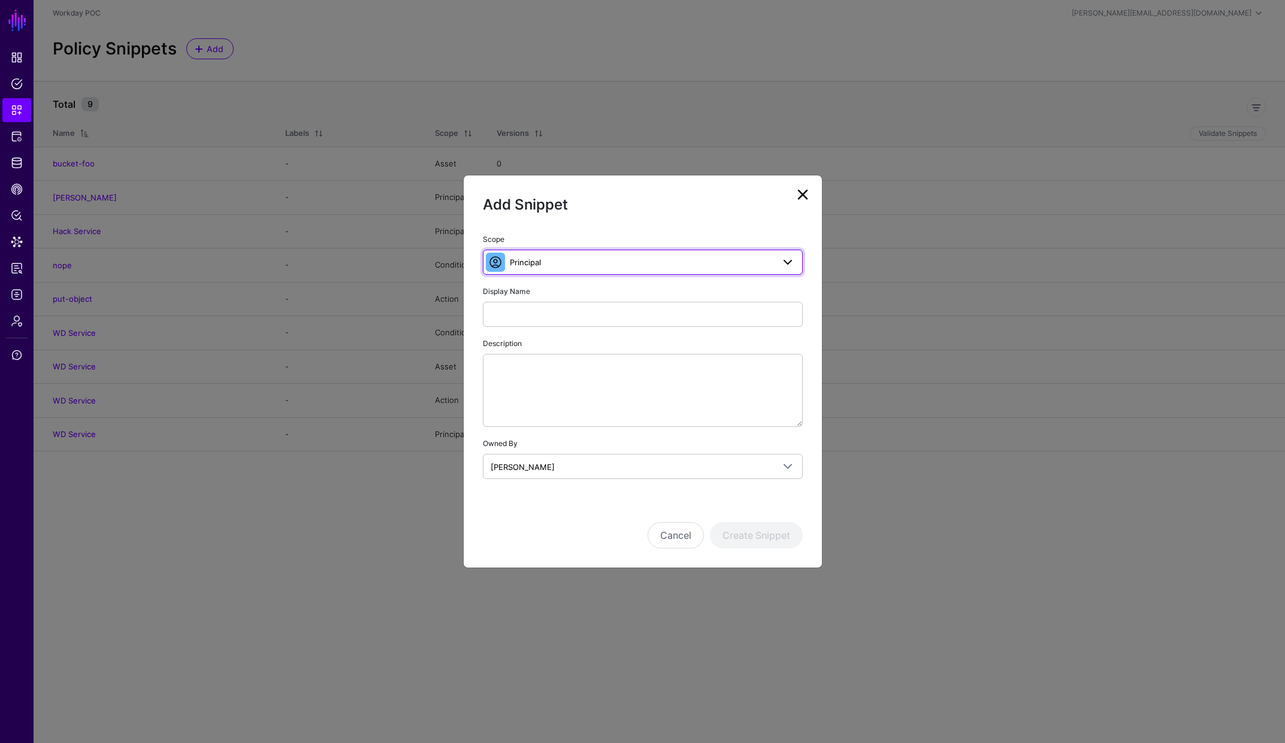
click at [610, 263] on span "Principal" at bounding box center [642, 262] width 264 height 13
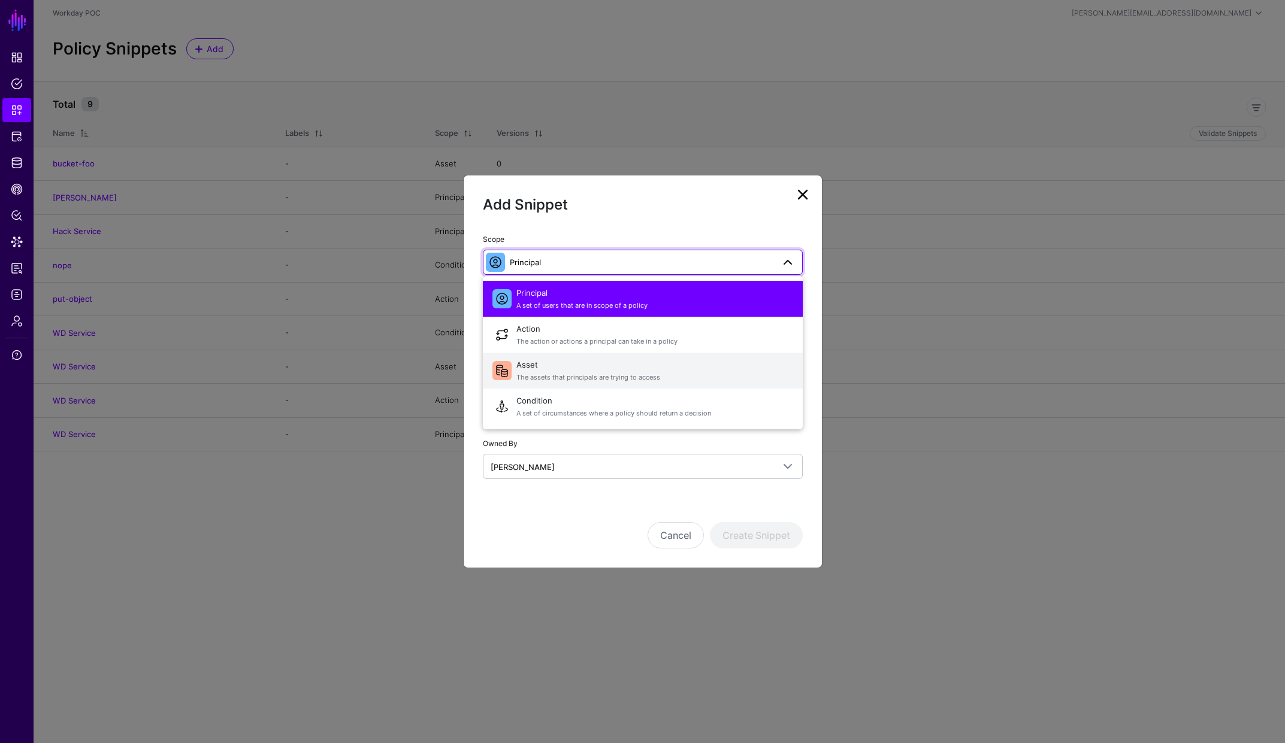
click at [605, 370] on span "Asset The assets that principals are trying to access" at bounding box center [654, 370] width 277 height 29
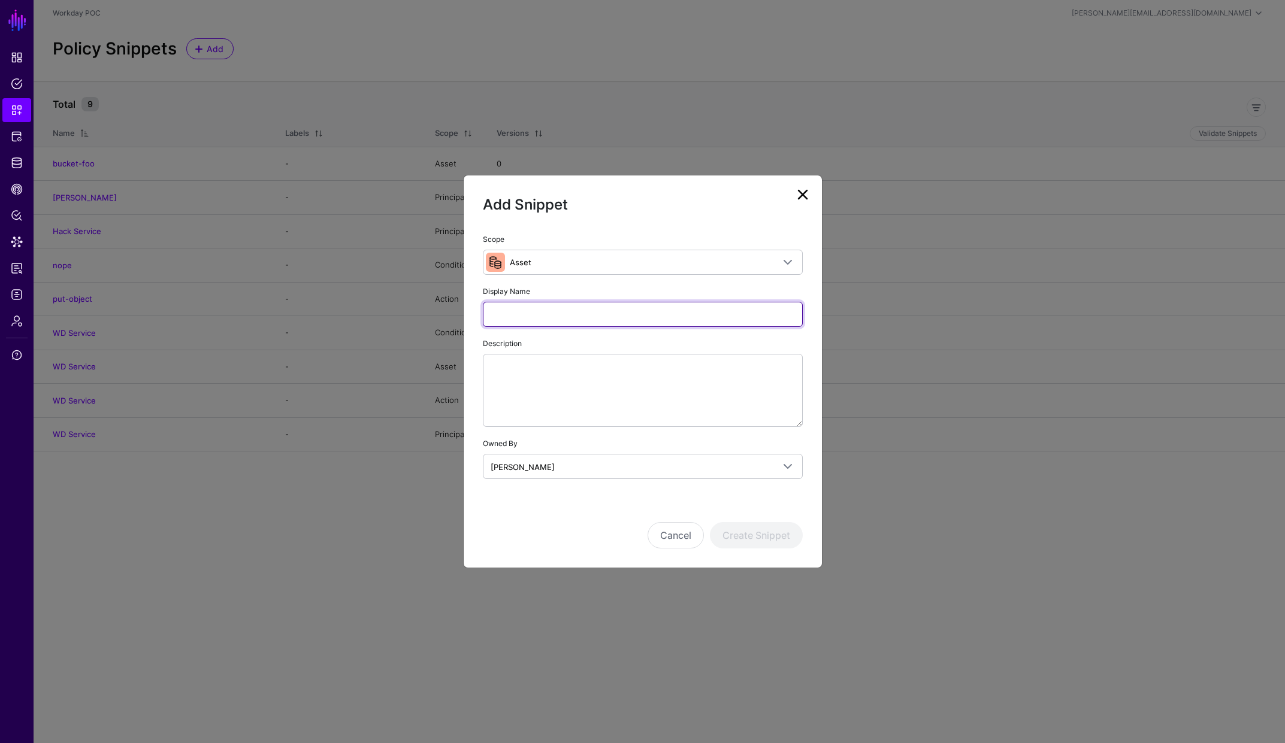
click at [585, 320] on input "Display Name" at bounding box center [643, 314] width 320 height 25
type input "**********"
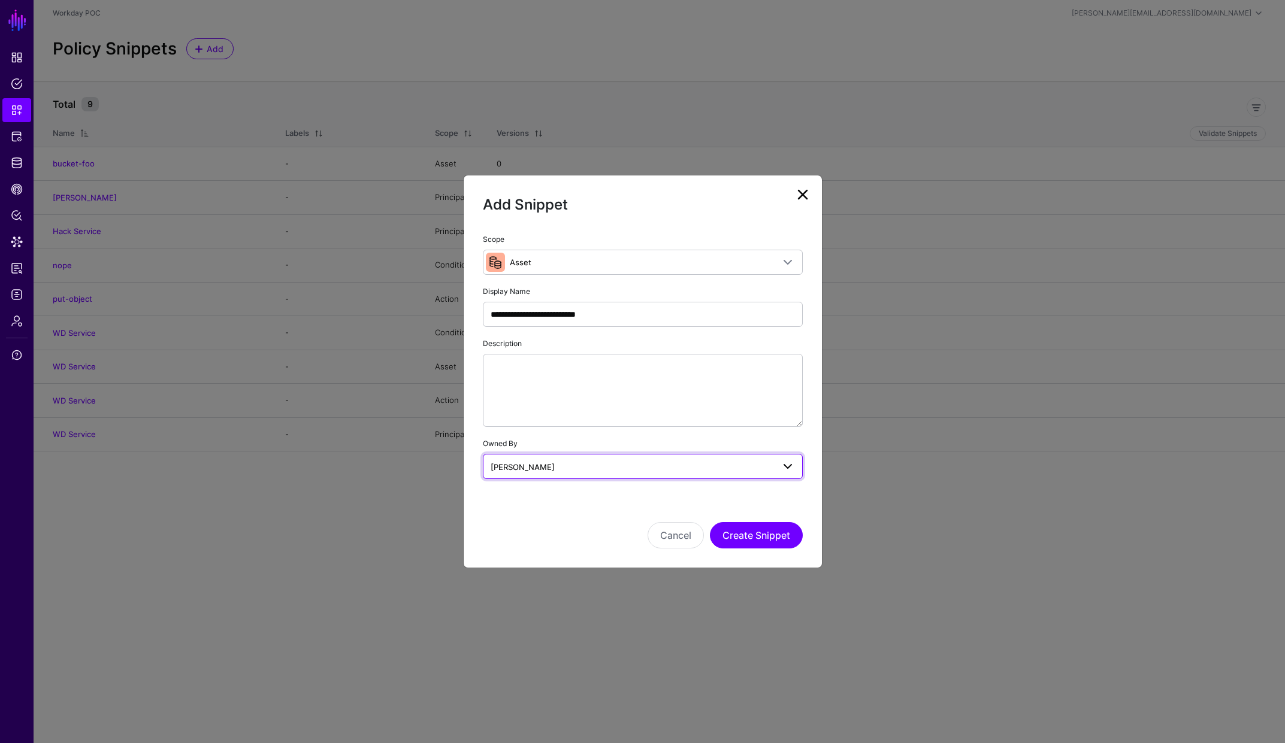
click at [591, 470] on span "[PERSON_NAME]" at bounding box center [632, 467] width 283 height 13
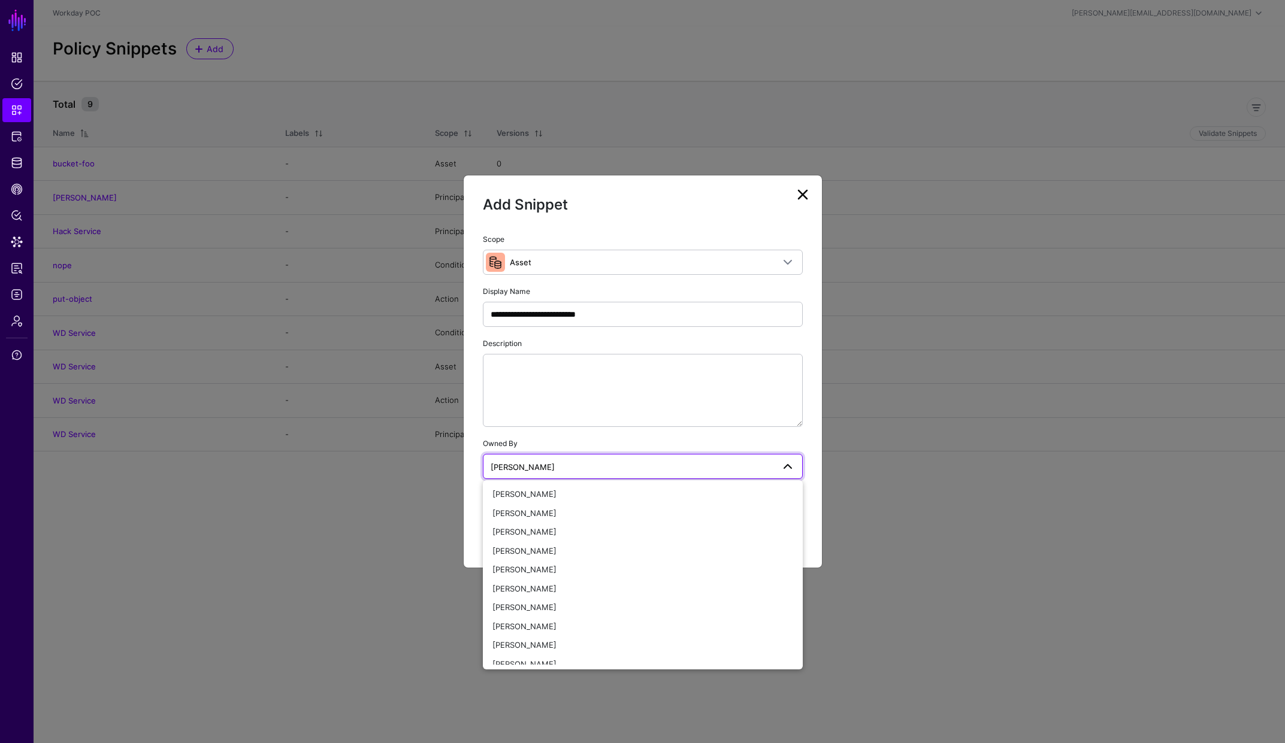
click at [591, 470] on span "[PERSON_NAME]" at bounding box center [632, 467] width 283 height 13
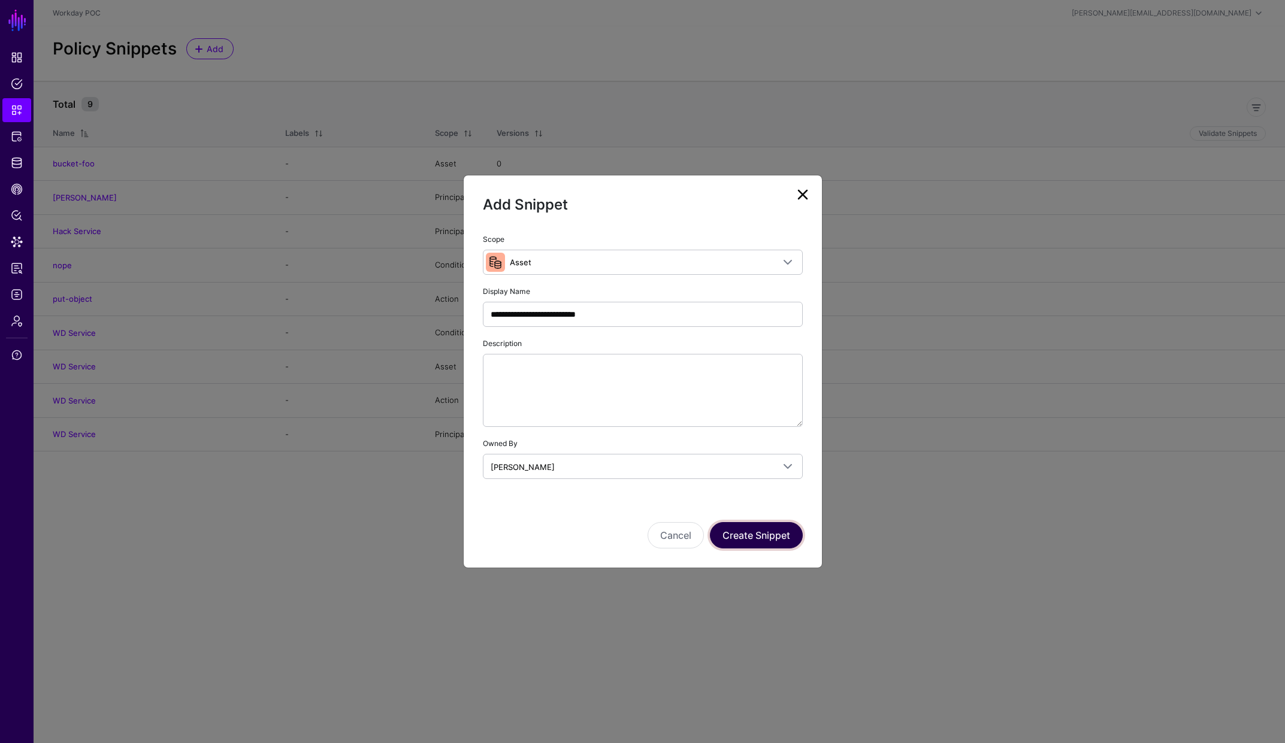
click at [745, 542] on button "Create Snippet" at bounding box center [756, 535] width 93 height 26
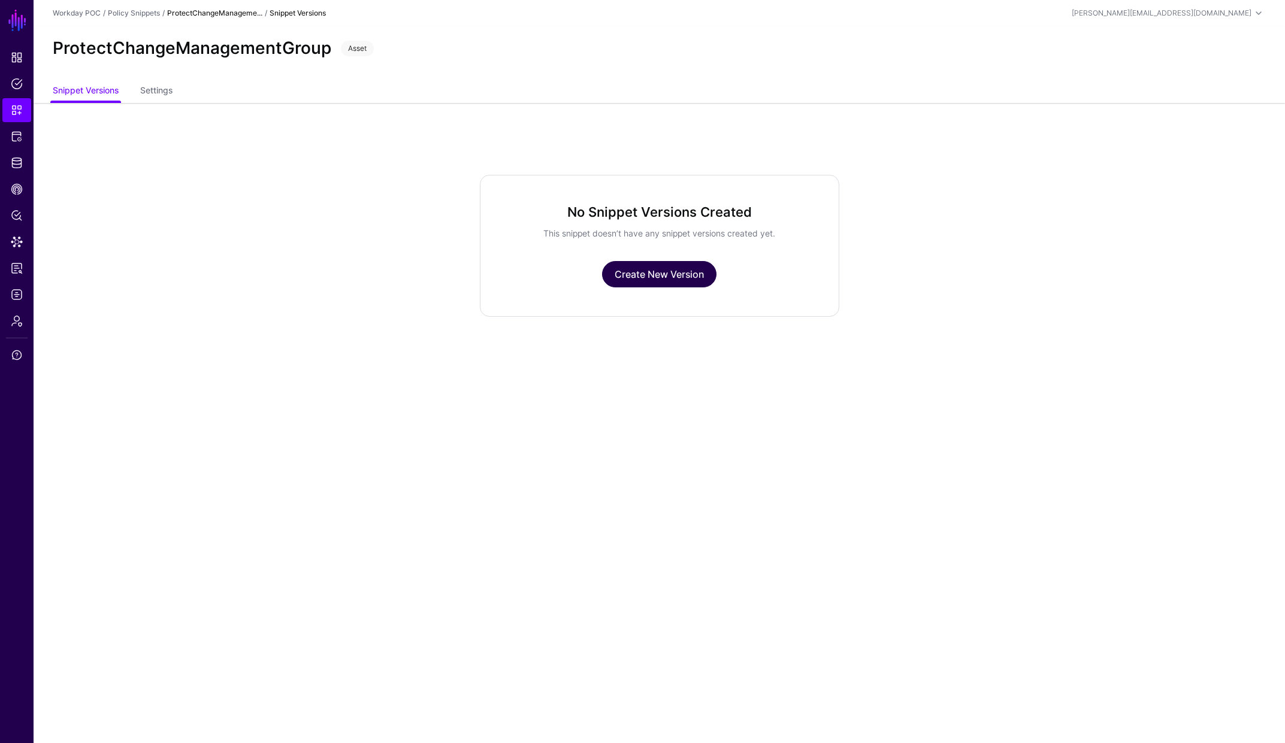
click at [663, 282] on link "Create New Version" at bounding box center [659, 274] width 114 height 26
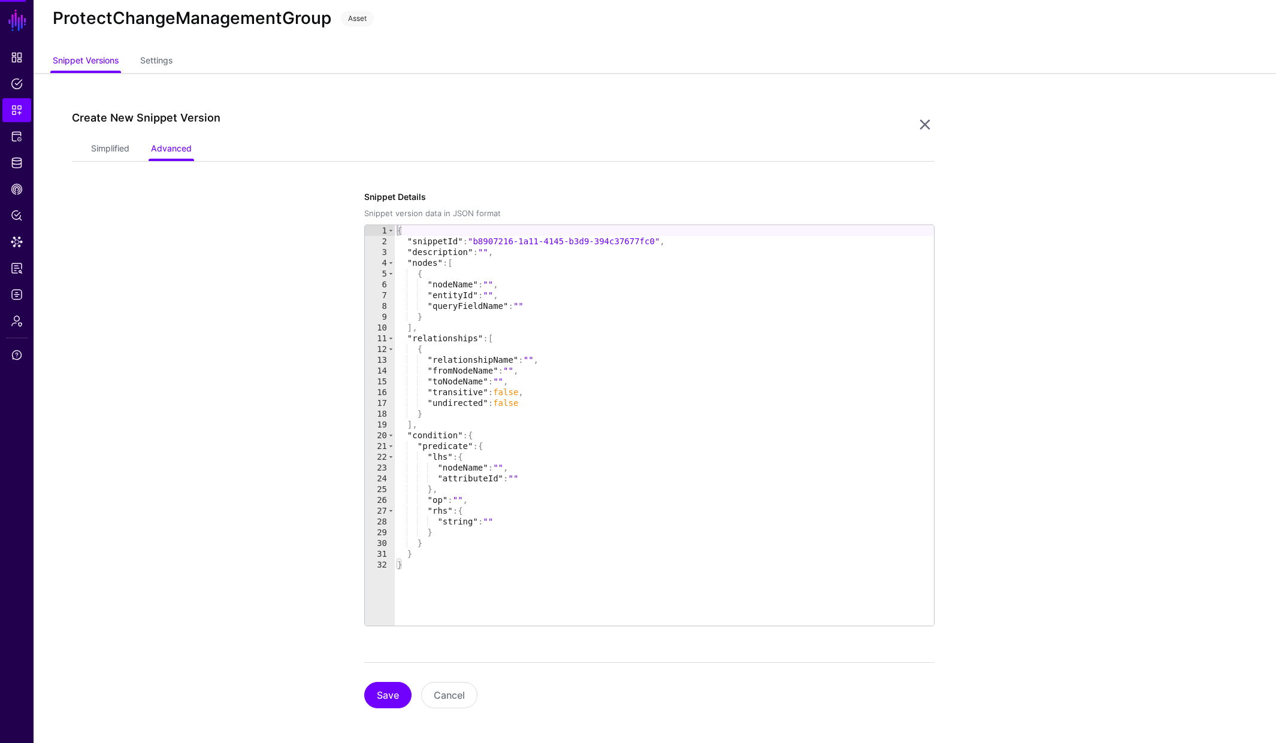
scroll to position [34, 0]
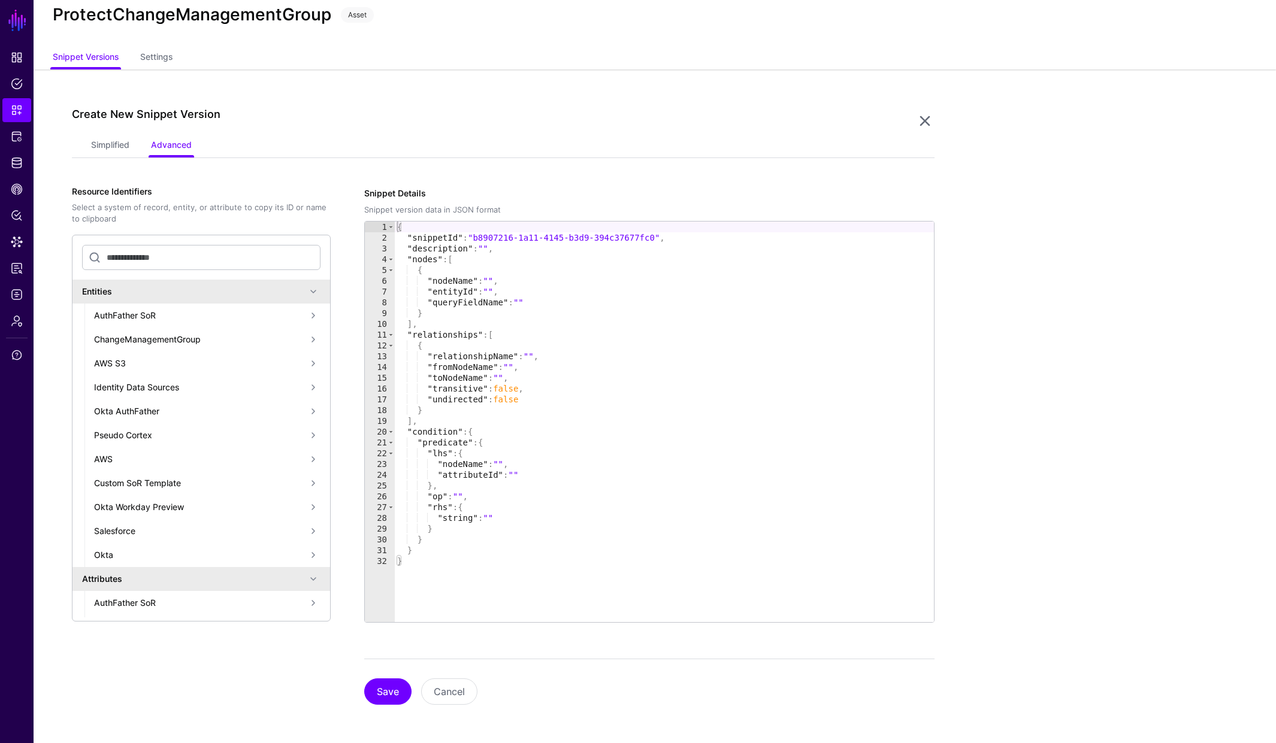
type textarea "**********"
click at [588, 334] on div "{ "snippetId" : "b8907216-1a11-4145-b3d9-394c37677fc0" , "description" : "" , "…" at bounding box center [664, 433] width 539 height 422
click at [119, 150] on link "Simplified" at bounding box center [110, 146] width 38 height 23
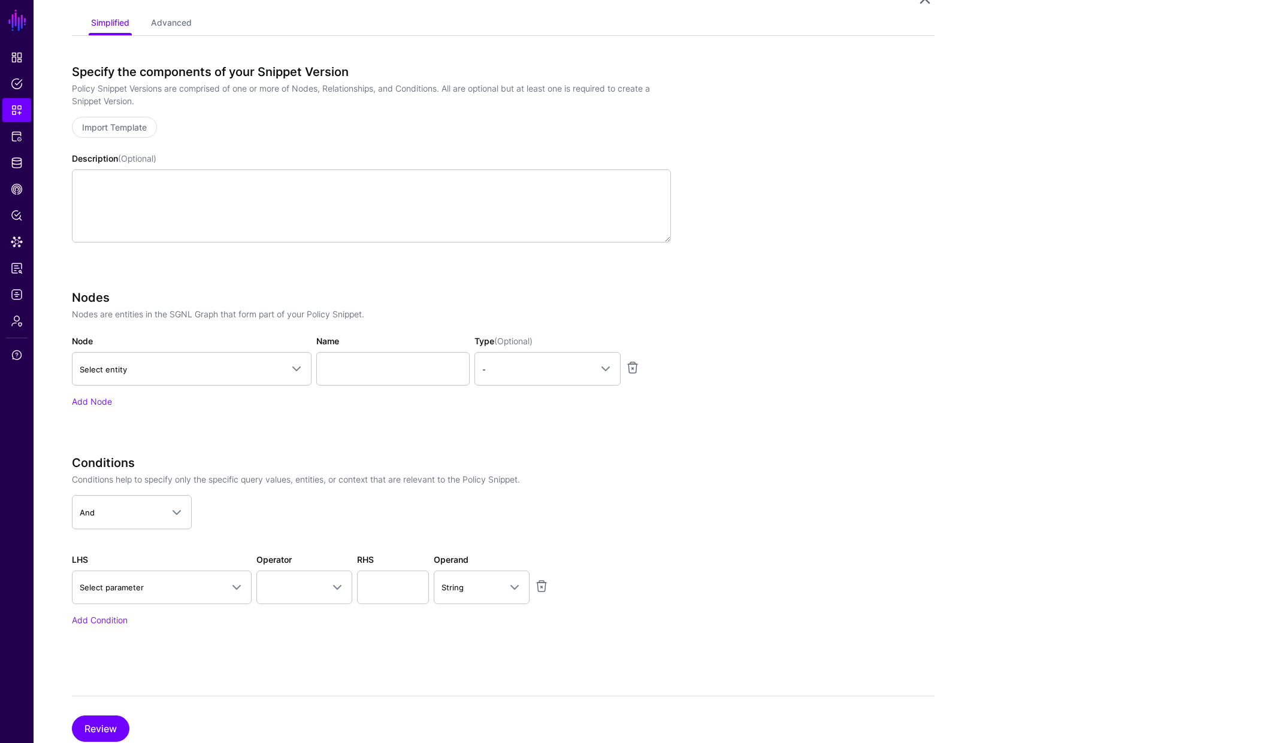
scroll to position [167, 0]
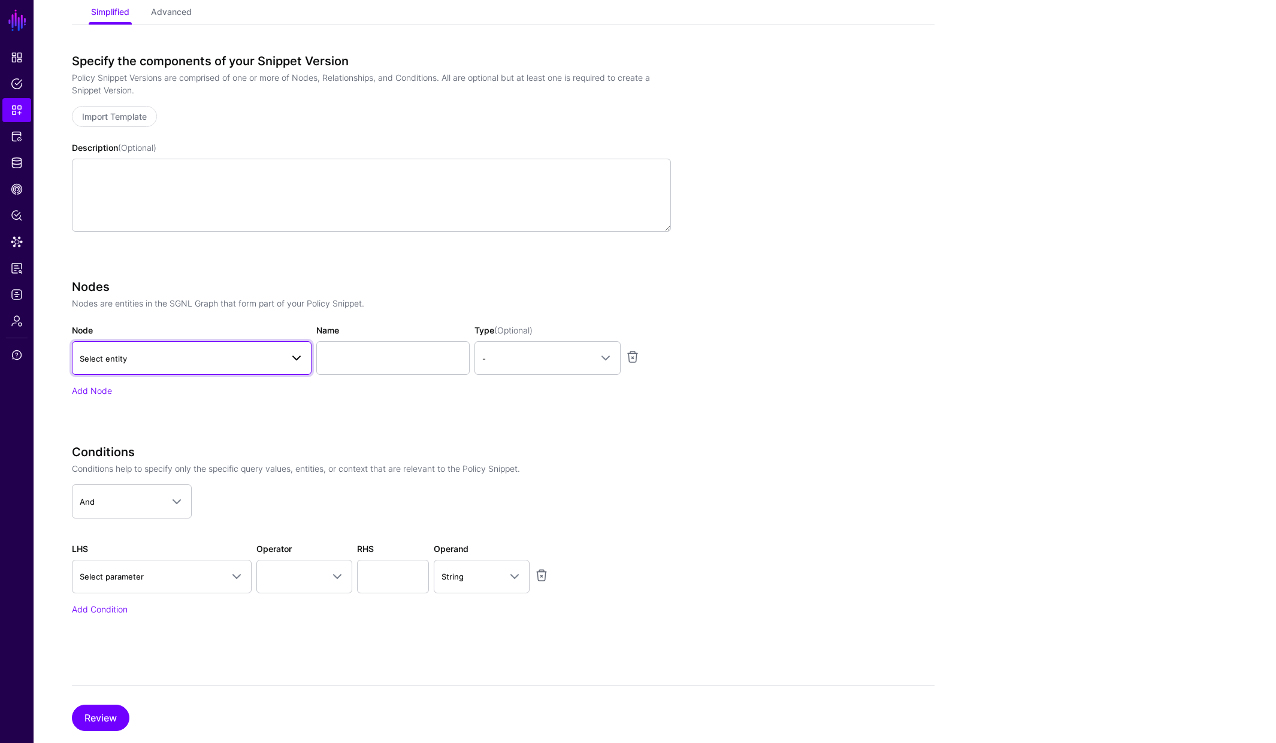
click at [204, 365] on span "Select entity" at bounding box center [192, 358] width 224 height 14
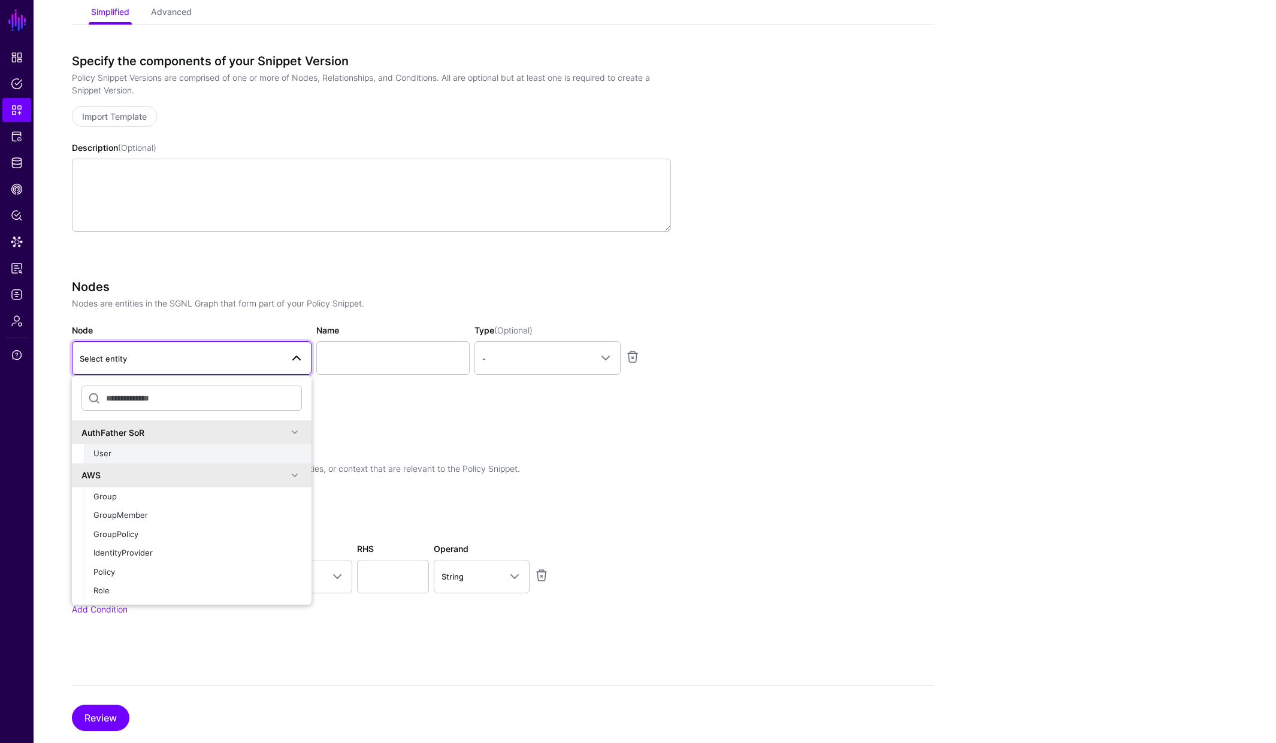
click at [134, 453] on div "User" at bounding box center [197, 454] width 208 height 12
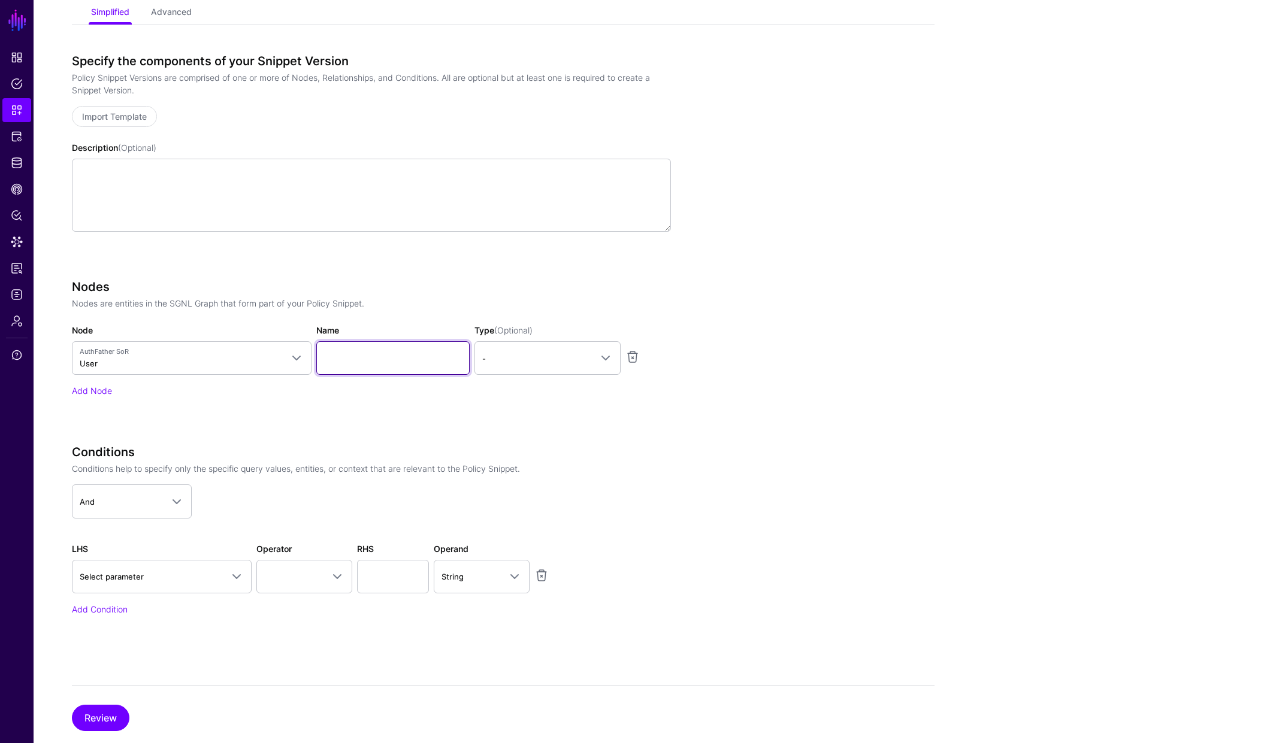
click at [365, 356] on input "Name" at bounding box center [392, 358] width 153 height 34
click at [532, 353] on span "-" at bounding box center [536, 358] width 109 height 13
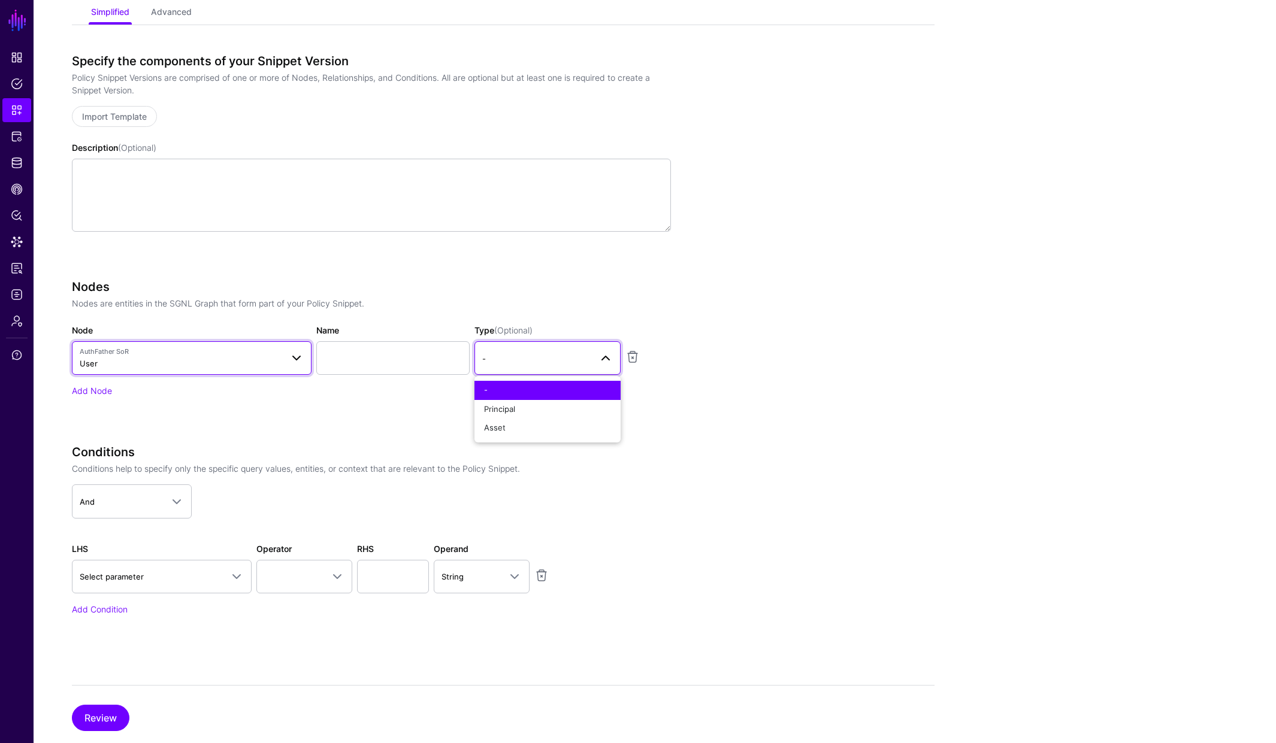
click at [256, 355] on span "AuthFather SoR" at bounding box center [181, 352] width 202 height 10
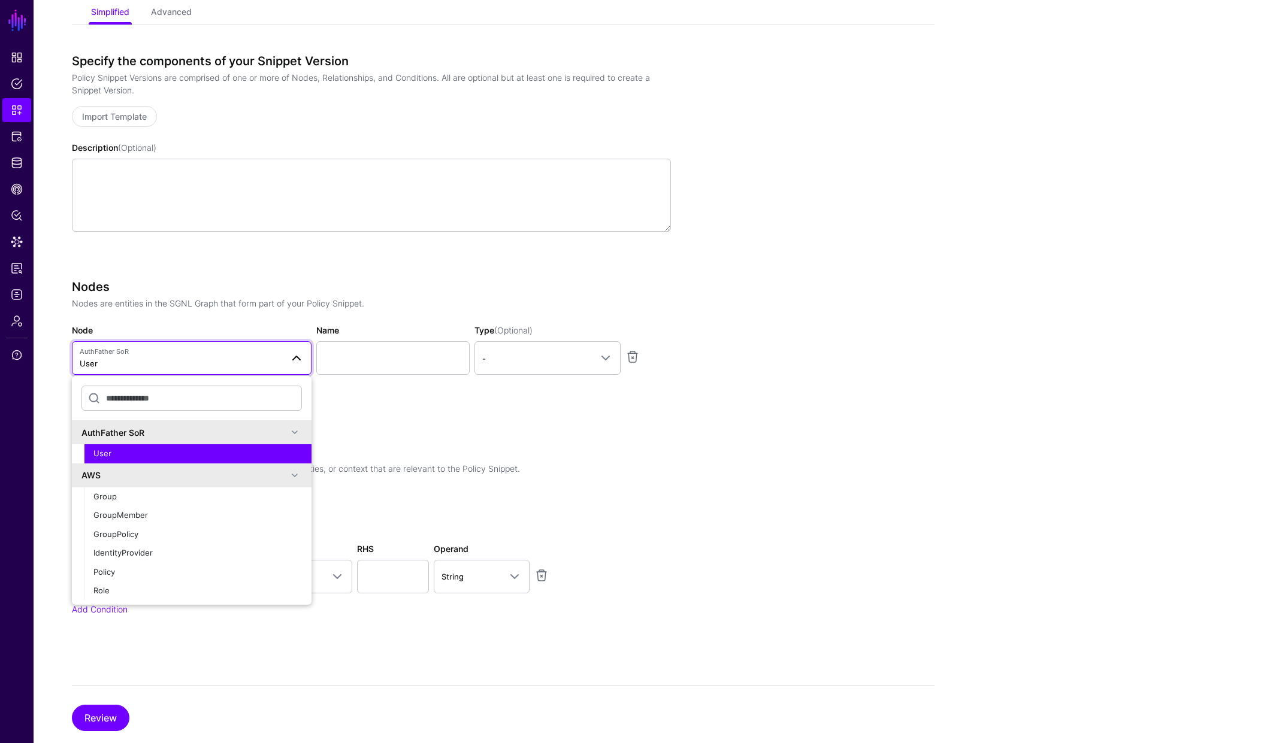
click at [149, 427] on div "AuthFather SoR" at bounding box center [184, 433] width 206 height 13
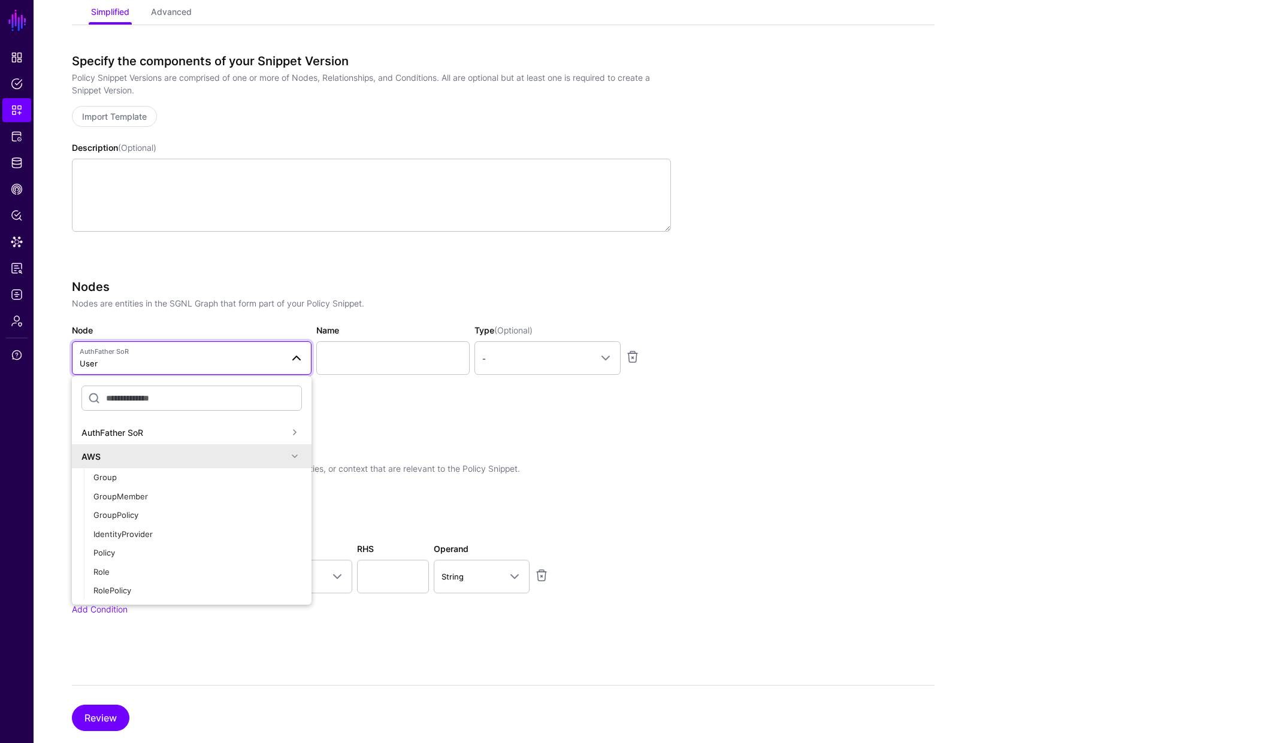
click at [418, 409] on div "Nodes Nodes are entities in the SGNL Graph that form part of your Policy Snippe…" at bounding box center [371, 355] width 599 height 151
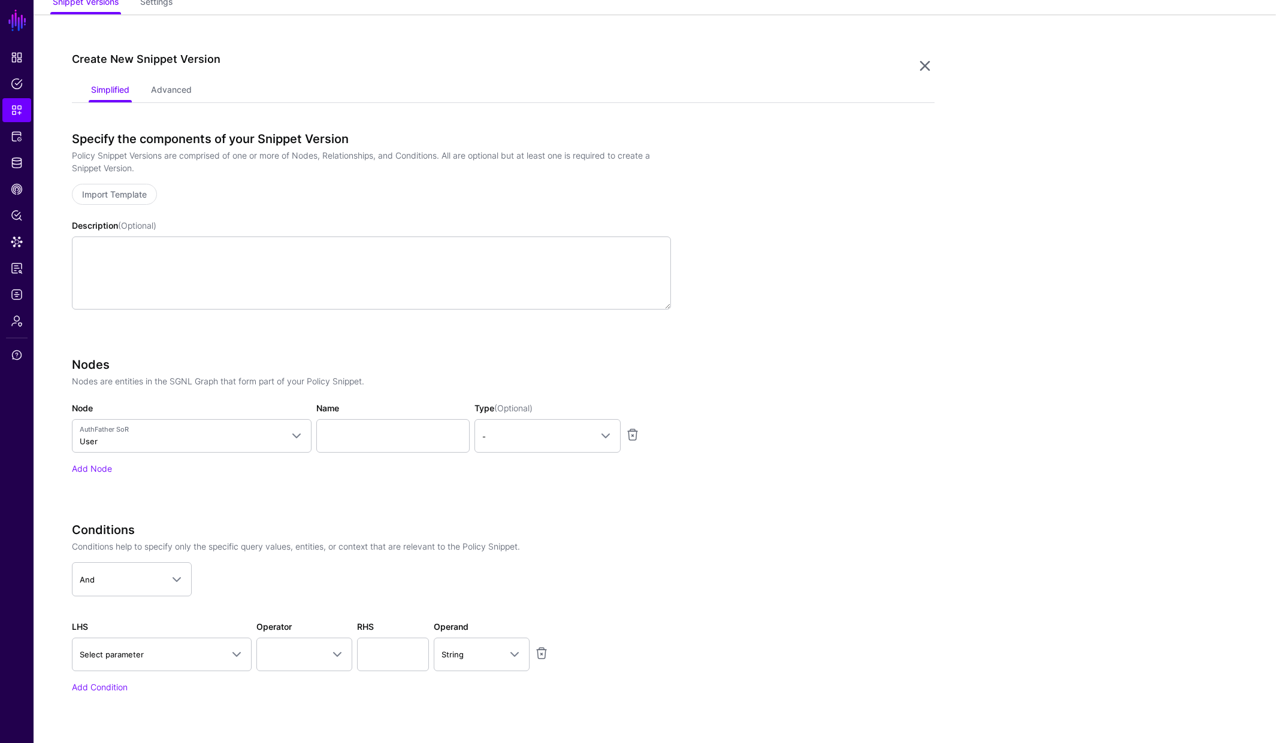
scroll to position [0, 0]
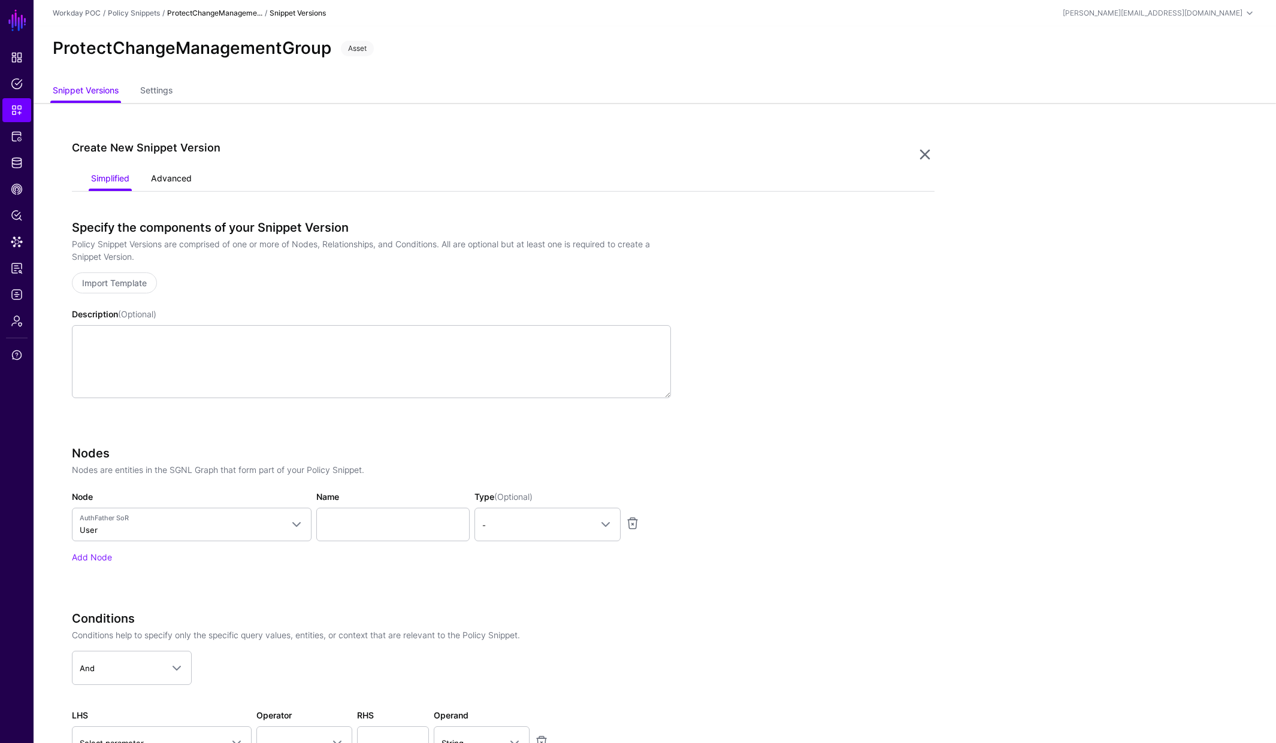
click at [187, 174] on link "Advanced" at bounding box center [171, 179] width 41 height 23
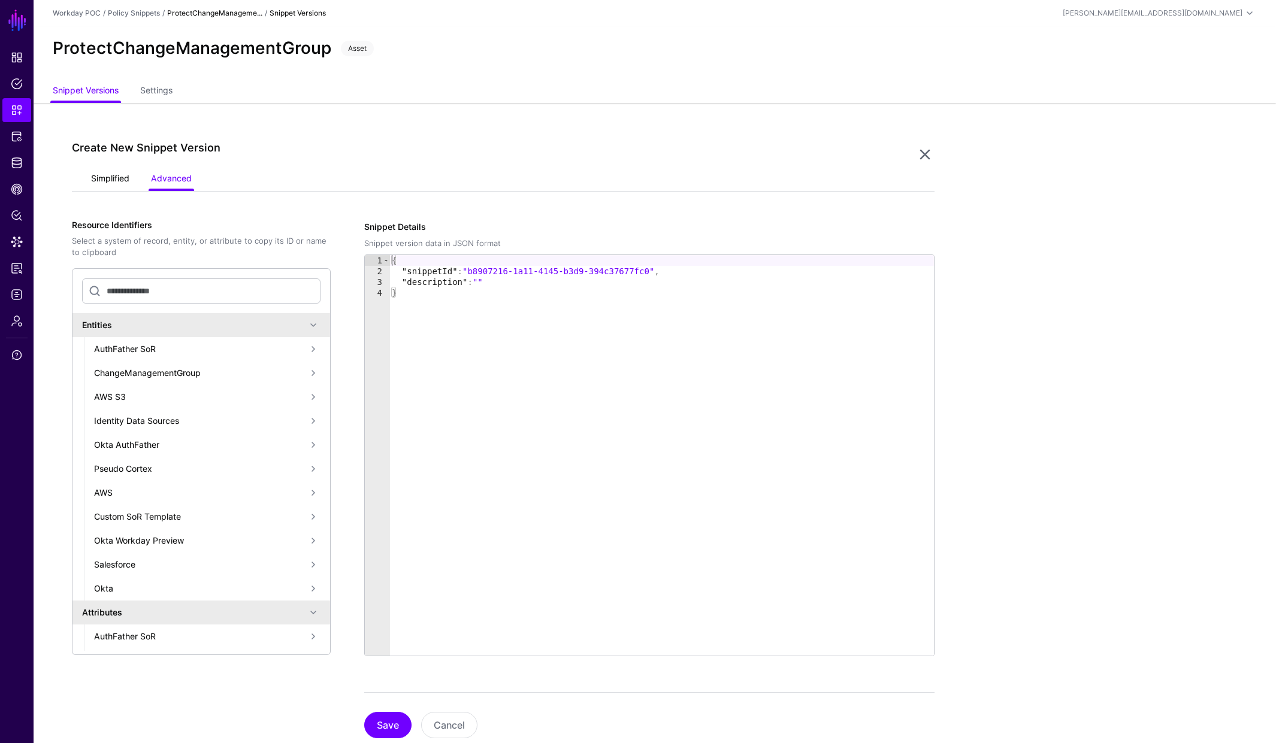
click at [91, 184] on link "Simplified" at bounding box center [110, 179] width 38 height 23
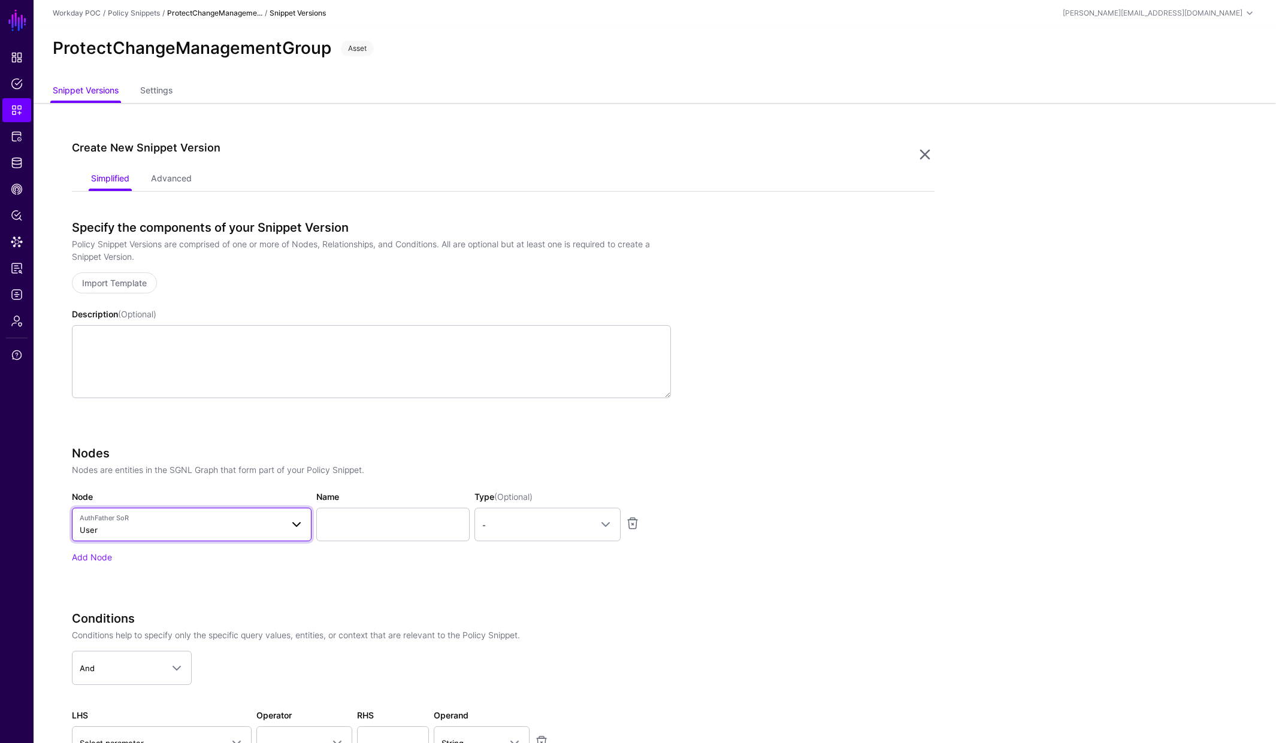
click at [197, 533] on span "AuthFather SoR User" at bounding box center [181, 524] width 202 height 23
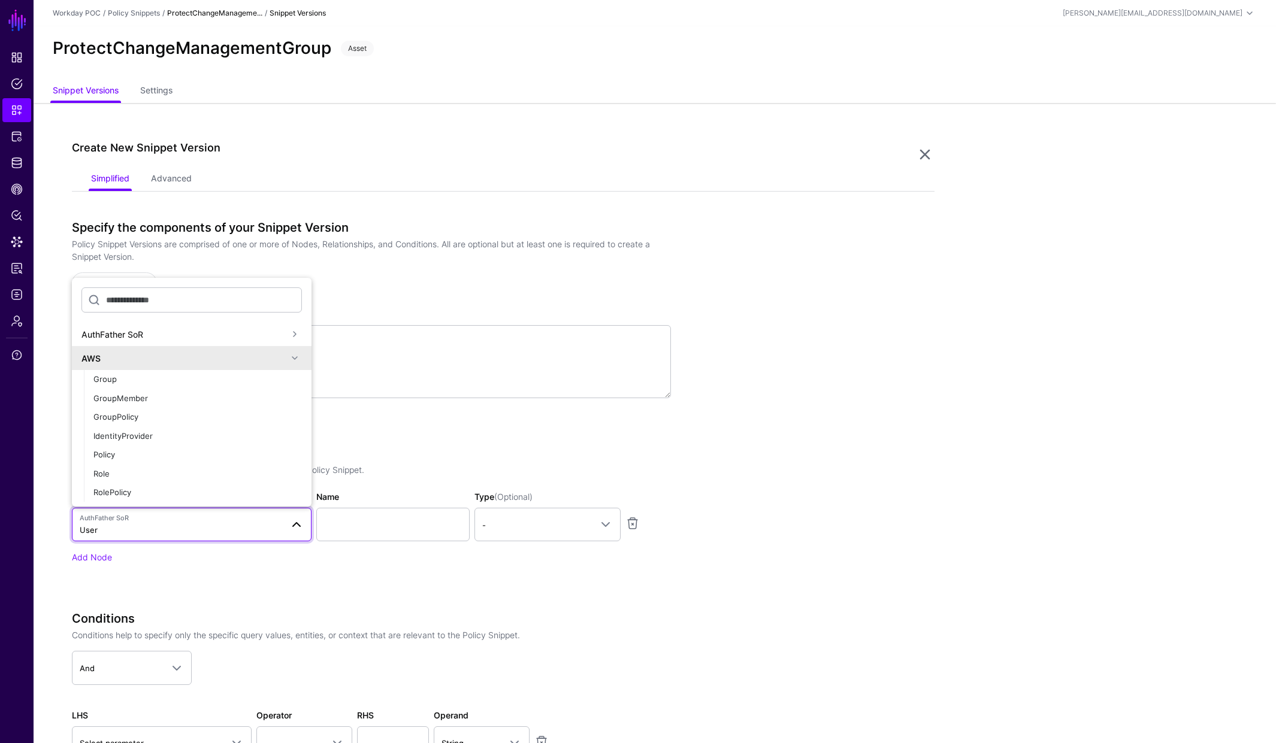
click at [288, 359] on span at bounding box center [295, 358] width 14 height 14
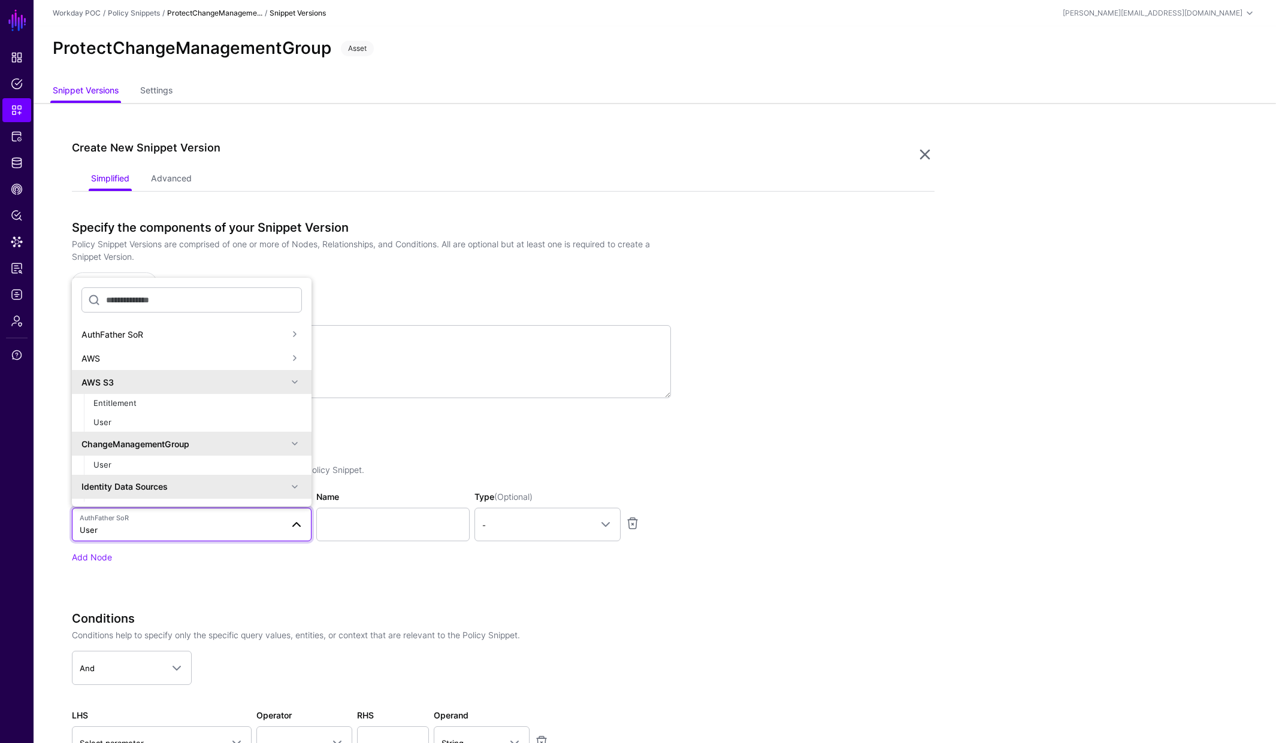
click at [288, 379] on span at bounding box center [295, 382] width 14 height 14
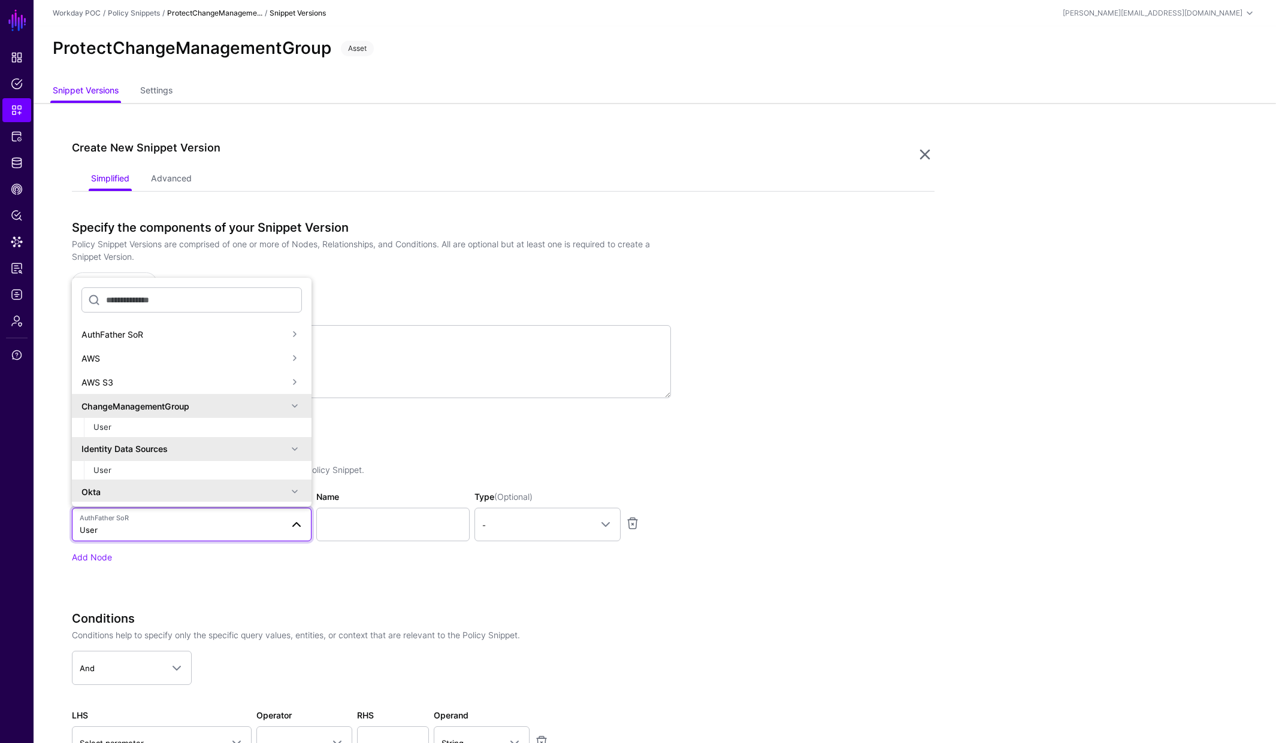
click at [288, 406] on span at bounding box center [295, 406] width 14 height 14
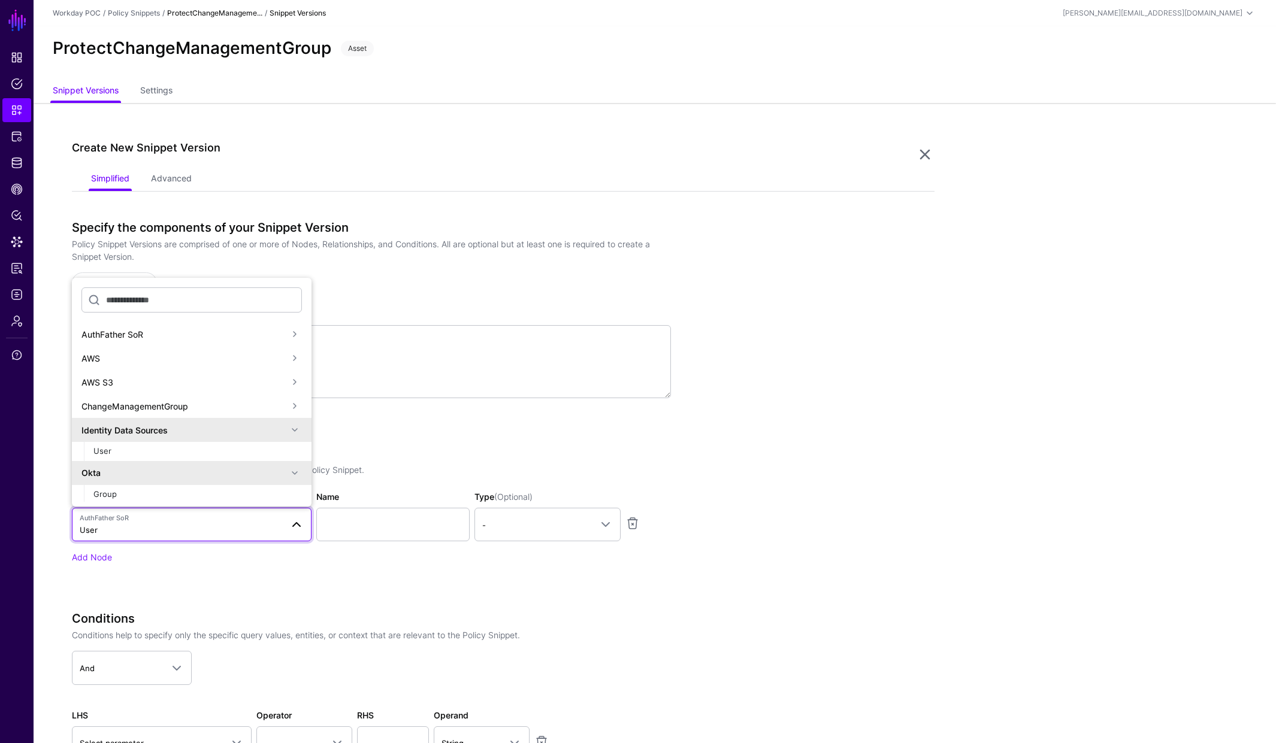
click at [288, 428] on span at bounding box center [295, 430] width 14 height 14
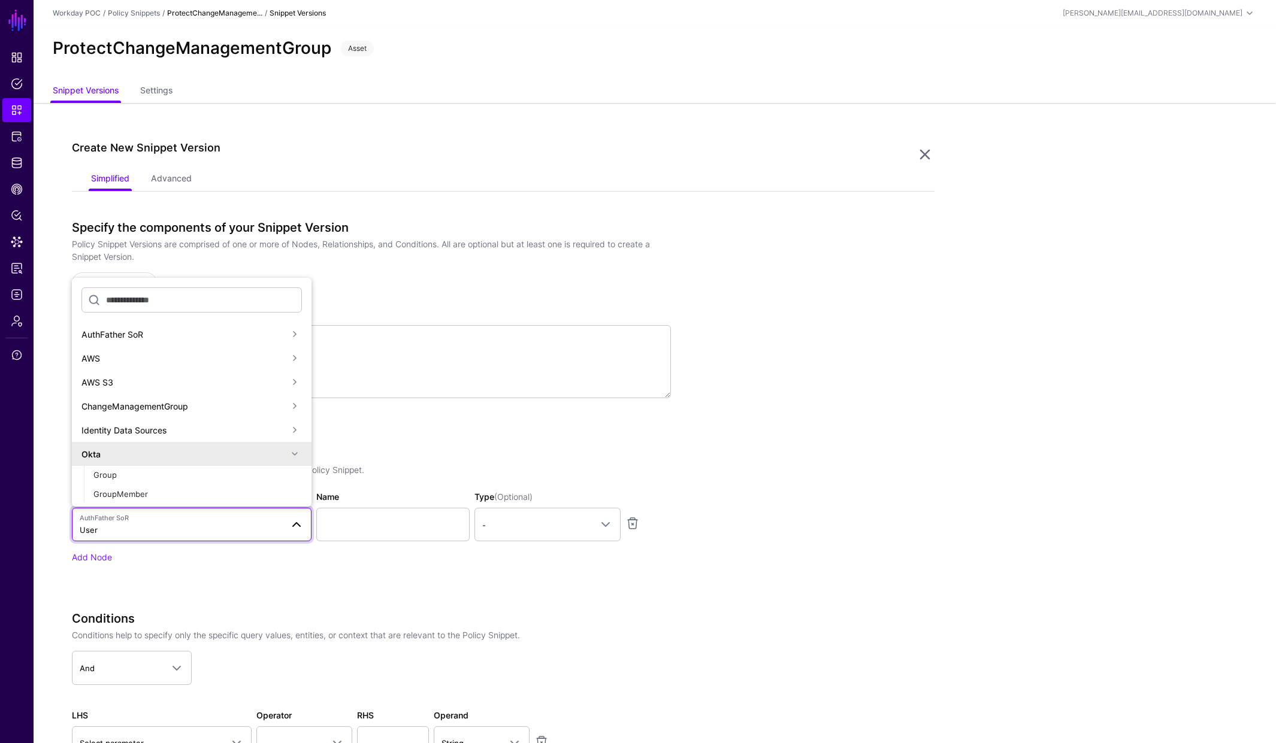
click at [288, 452] on span at bounding box center [295, 454] width 14 height 14
drag, startPoint x: 288, startPoint y: 476, endPoint x: 283, endPoint y: 467, distance: 9.7
click at [288, 476] on span at bounding box center [295, 478] width 14 height 14
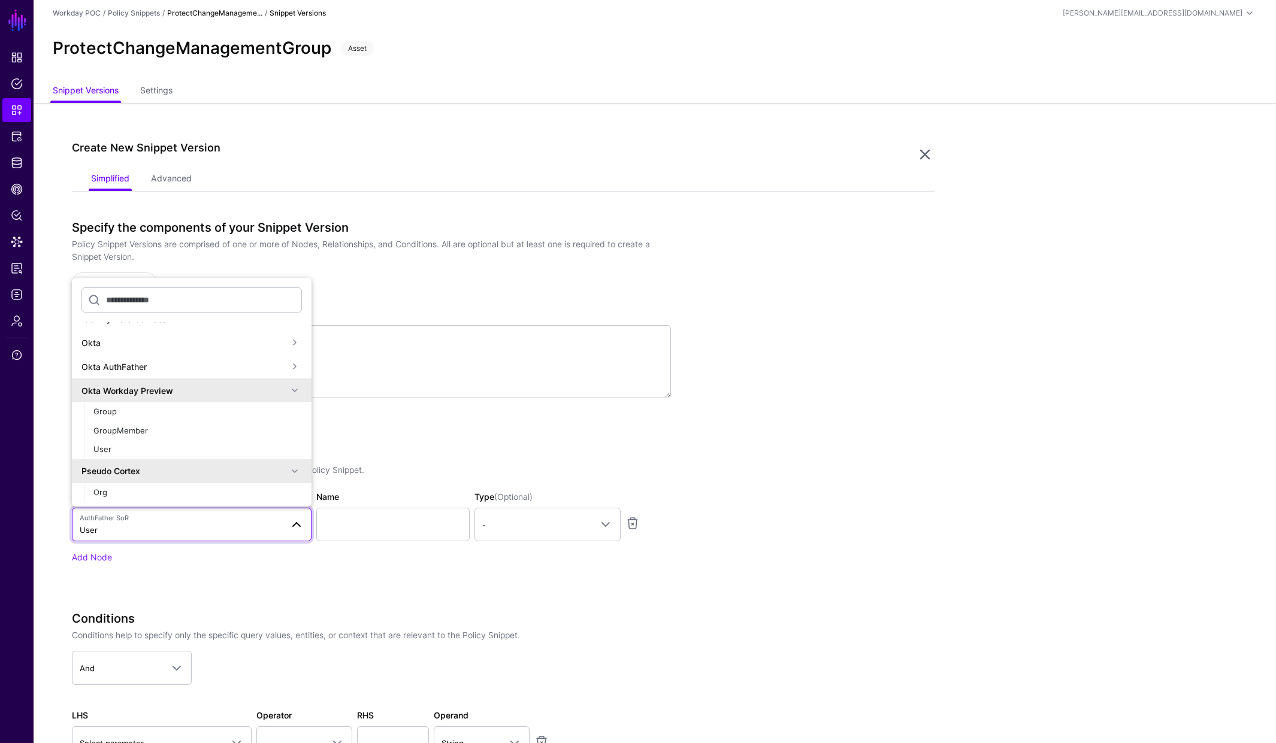
scroll to position [108, 0]
click at [289, 392] on span at bounding box center [295, 393] width 14 height 14
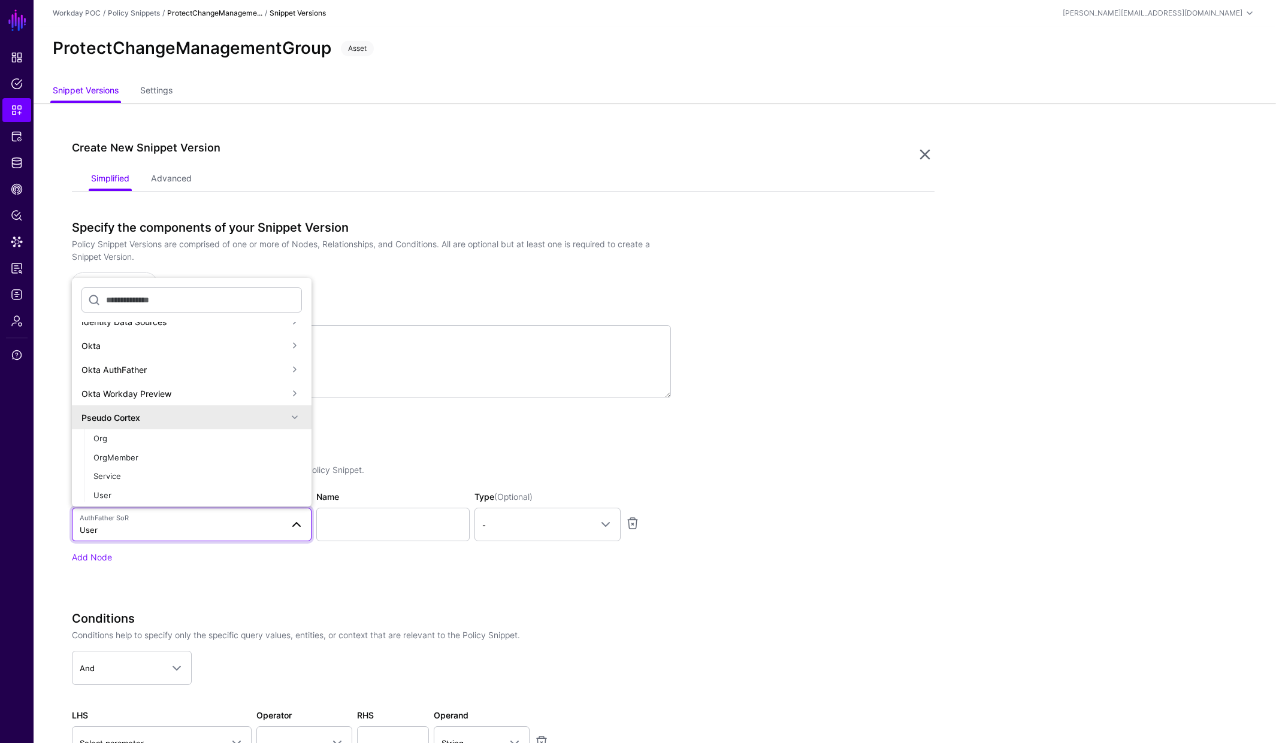
click at [288, 420] on span at bounding box center [295, 417] width 14 height 14
click at [289, 440] on span at bounding box center [295, 441] width 14 height 14
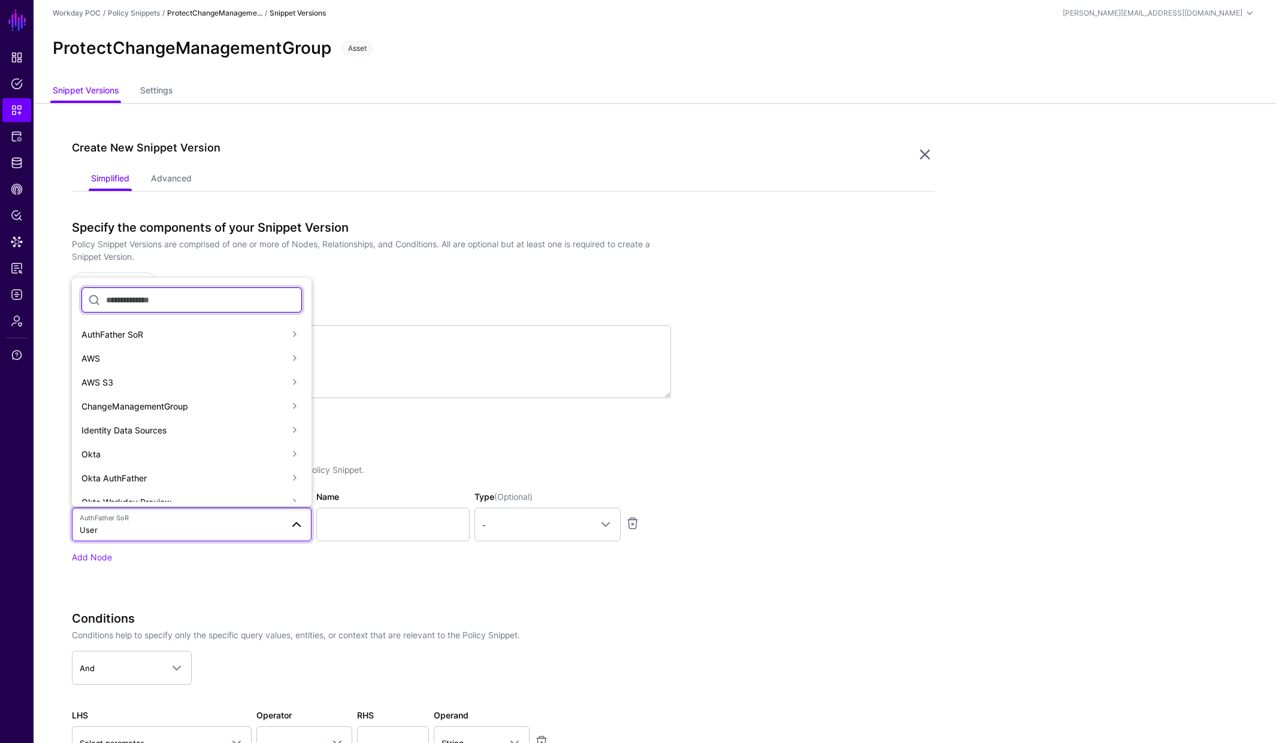
click at [198, 306] on input "text" at bounding box center [191, 300] width 220 height 25
click at [127, 453] on div "Okta" at bounding box center [184, 454] width 206 height 13
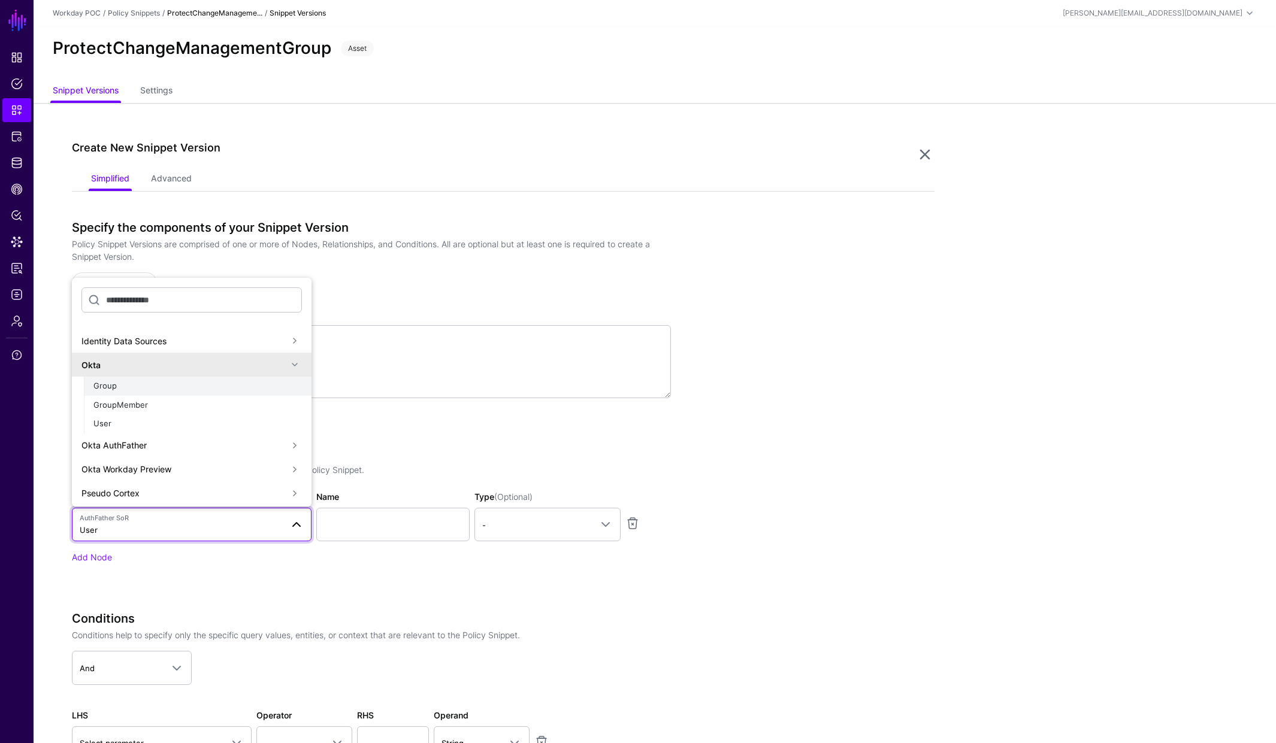
scroll to position [91, 0]
click at [153, 415] on button "User" at bounding box center [198, 422] width 228 height 19
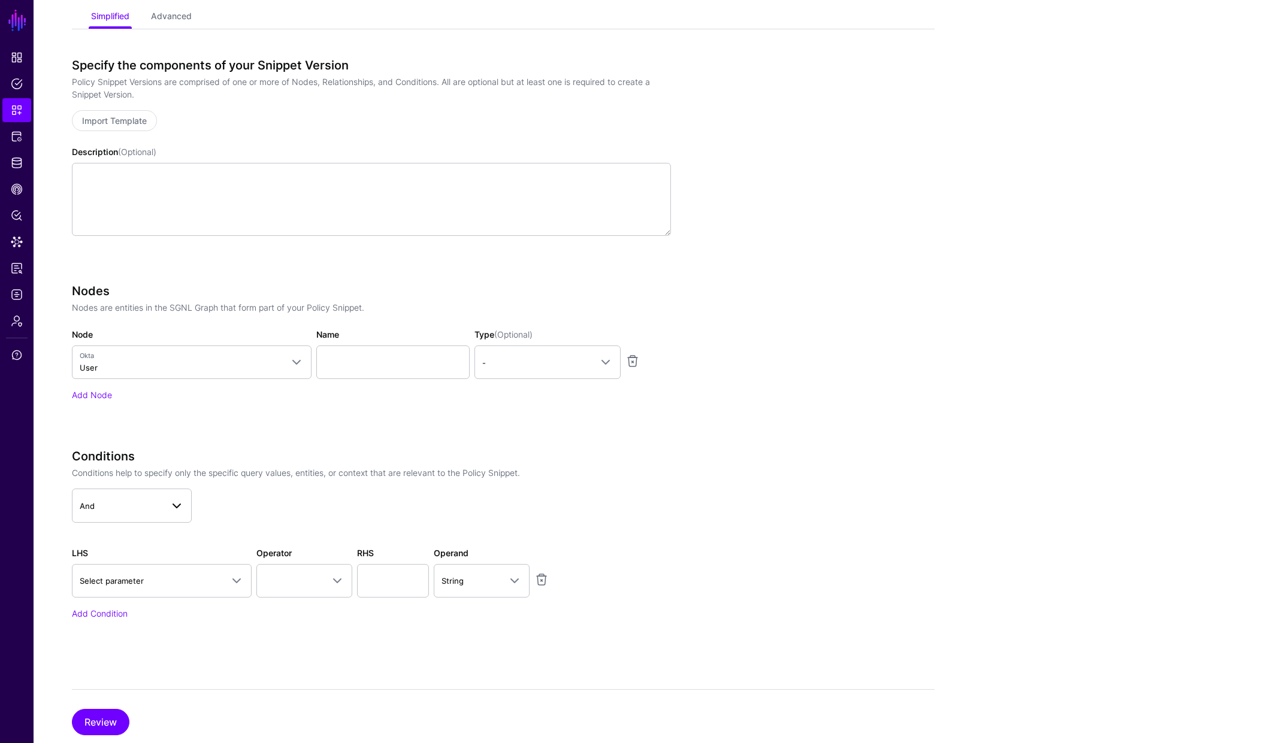
scroll to position [164, 0]
click at [217, 578] on span "Select parameter" at bounding box center [151, 579] width 143 height 13
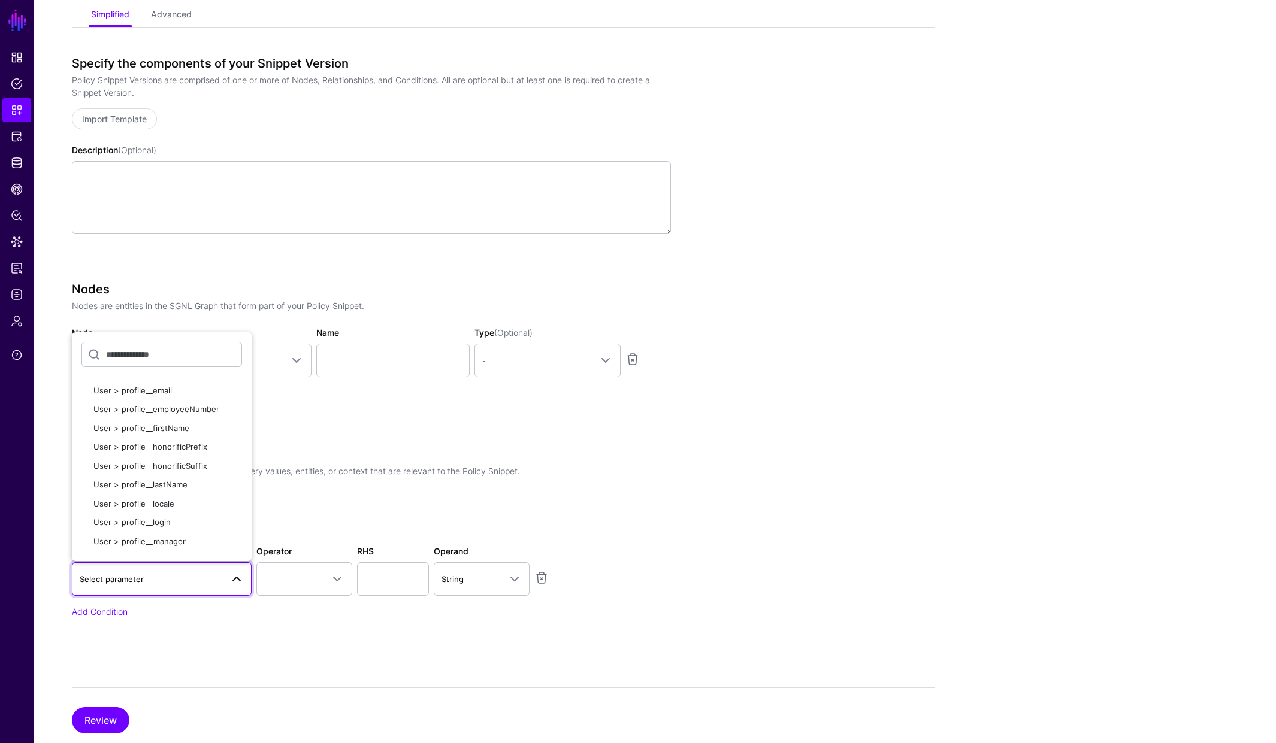
scroll to position [513, 0]
click at [172, 516] on div "User > profile__login" at bounding box center [167, 516] width 149 height 12
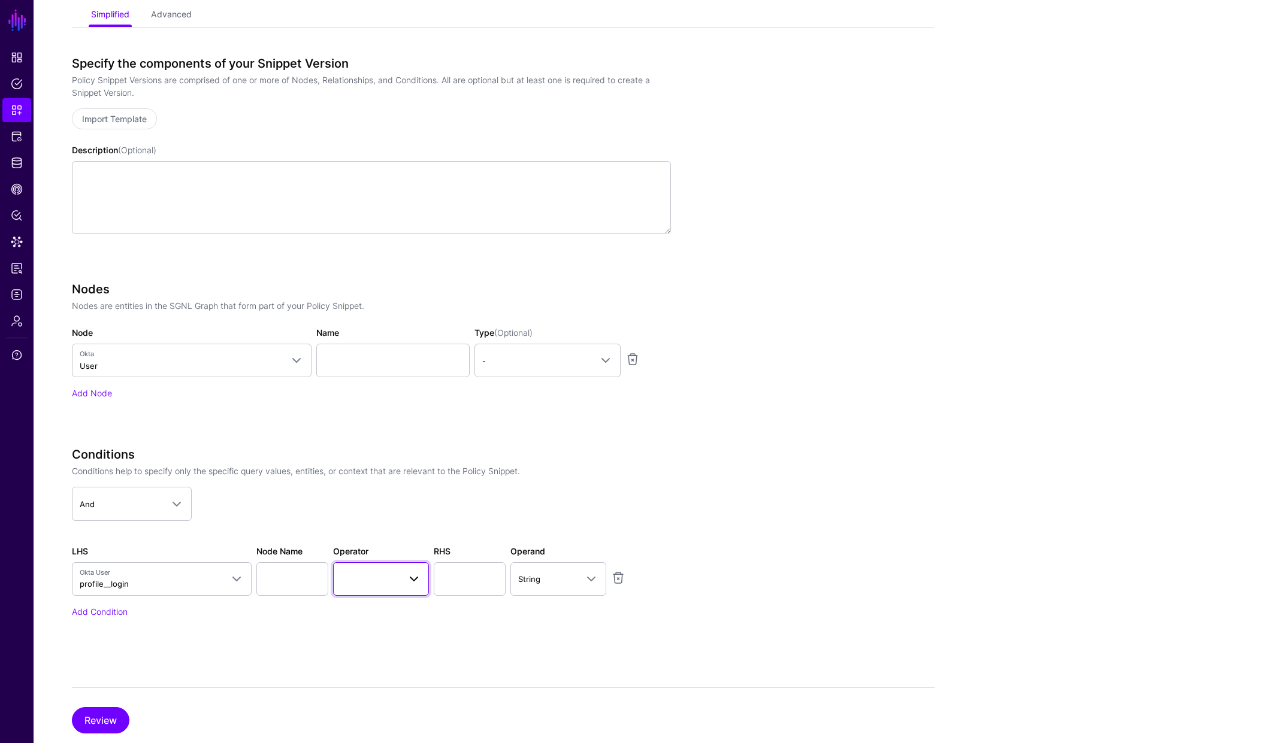
click at [410, 585] on span at bounding box center [414, 579] width 14 height 14
click at [389, 426] on div "Equal To" at bounding box center [408, 424] width 131 height 12
click at [468, 575] on input "text" at bounding box center [470, 580] width 72 height 34
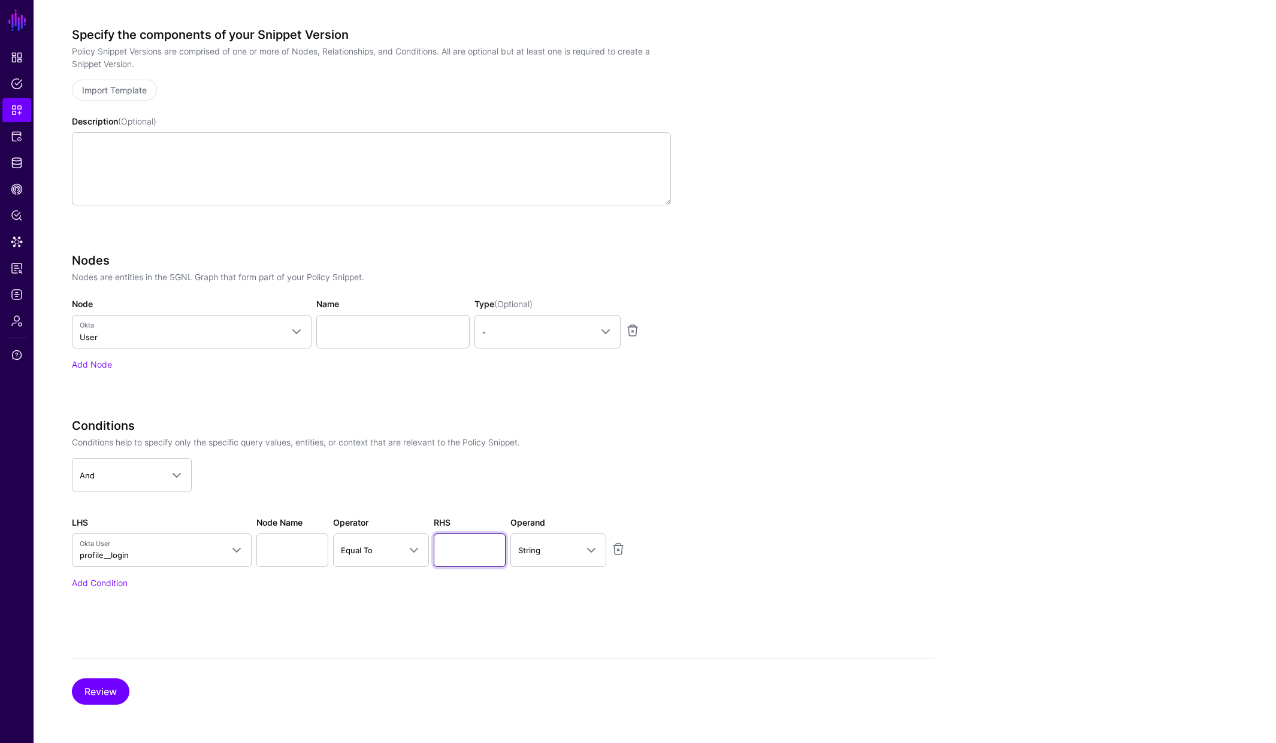
scroll to position [0, 0]
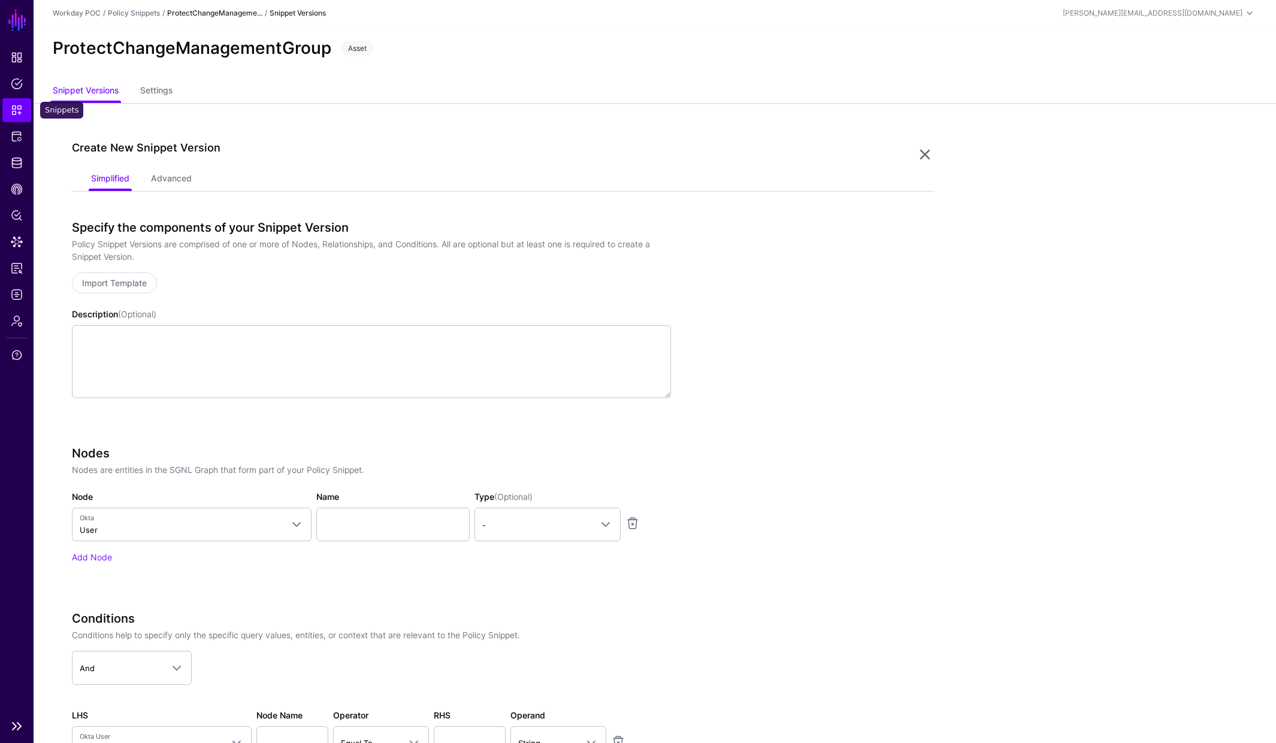
click at [23, 112] on link "Snippets" at bounding box center [16, 110] width 29 height 24
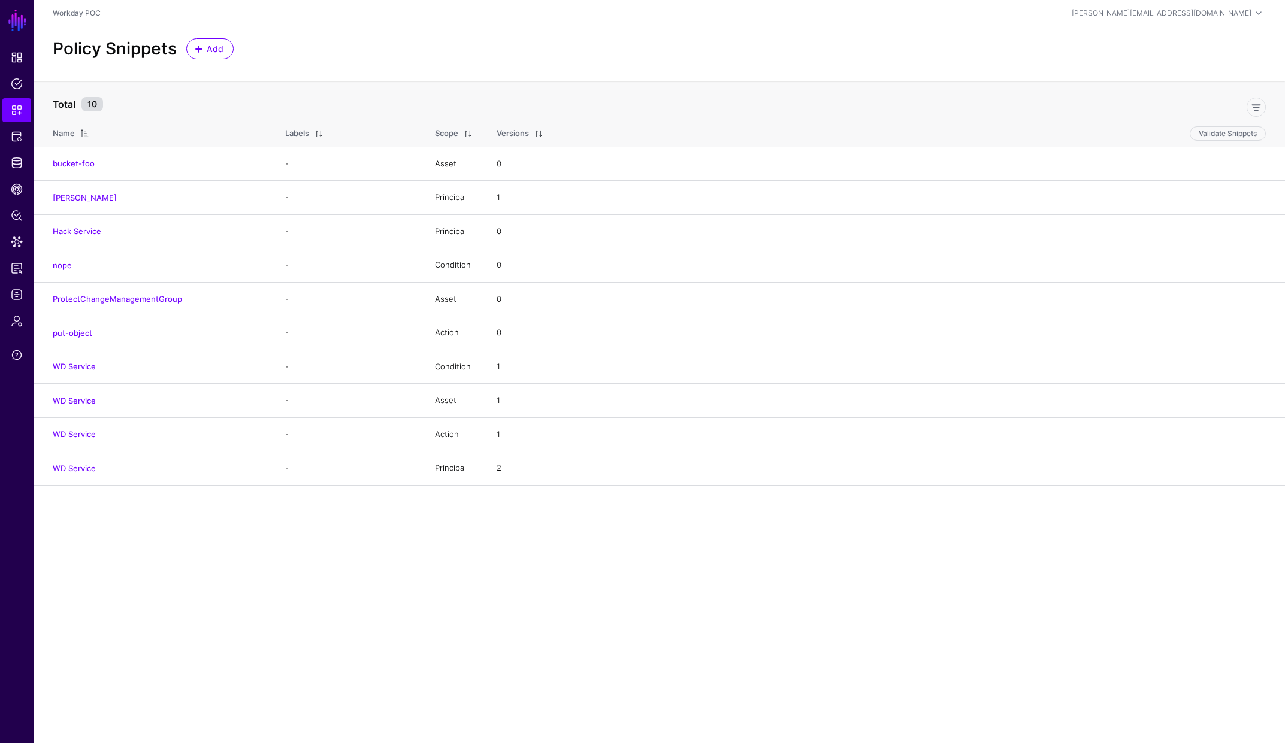
click at [89, 540] on main "SGNL Dashboard Policies Snippets Protected Systems Identity Data Fabric CAEP Hu…" at bounding box center [642, 371] width 1285 height 743
click at [75, 401] on link "WD Service" at bounding box center [74, 401] width 43 height 10
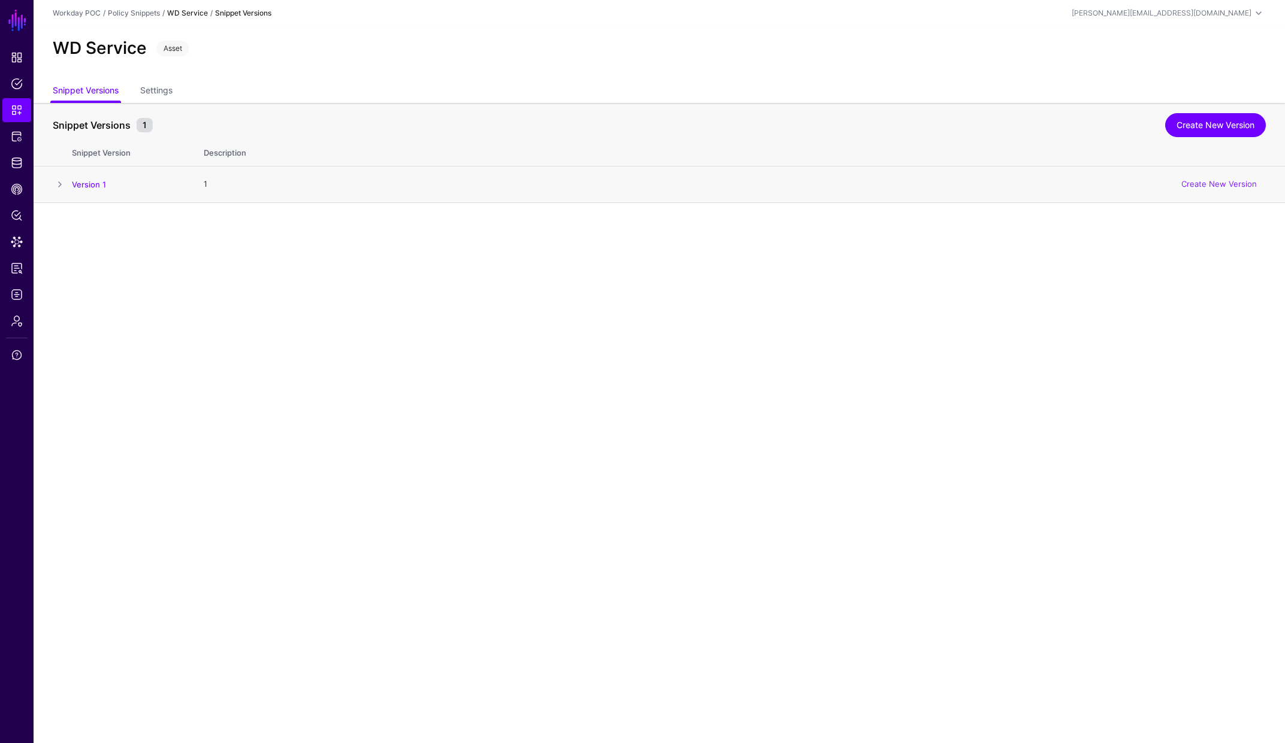
click at [61, 185] on span at bounding box center [60, 184] width 14 height 14
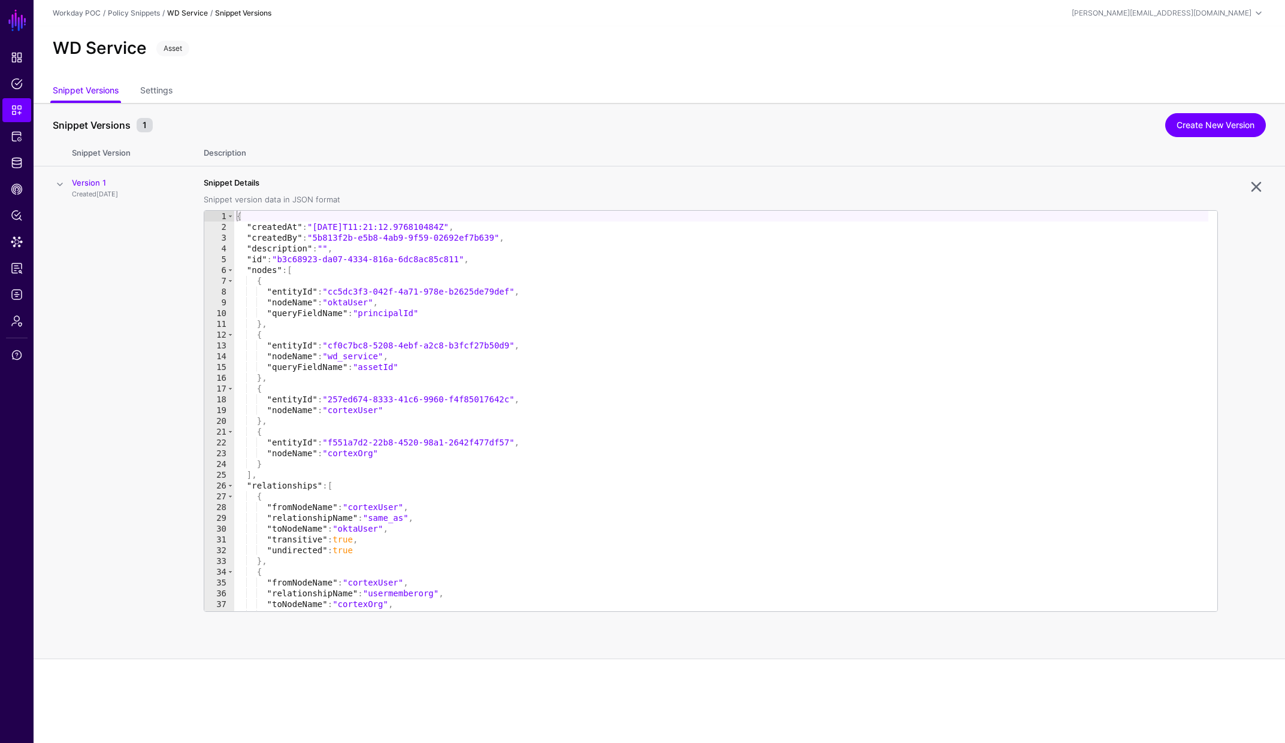
click at [342, 372] on div "{ "createdAt" : "2025-05-13T11:21:12.976810484Z" , "createdBy" : "5b813f2b-e5b8…" at bounding box center [721, 422] width 974 height 422
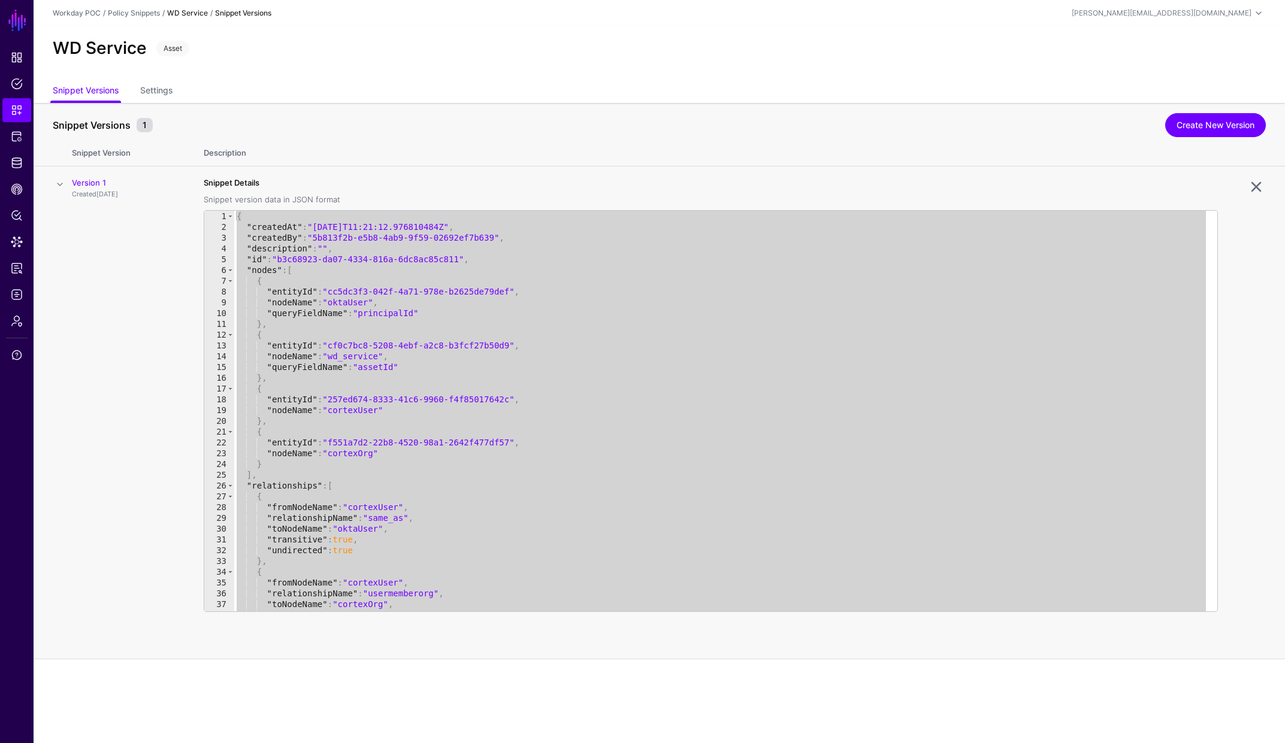
click at [347, 275] on div "{ "createdAt" : "2025-05-13T11:21:12.976810484Z" , "createdBy" : "5b813f2b-e5b8…" at bounding box center [721, 422] width 974 height 422
type textarea "**********"
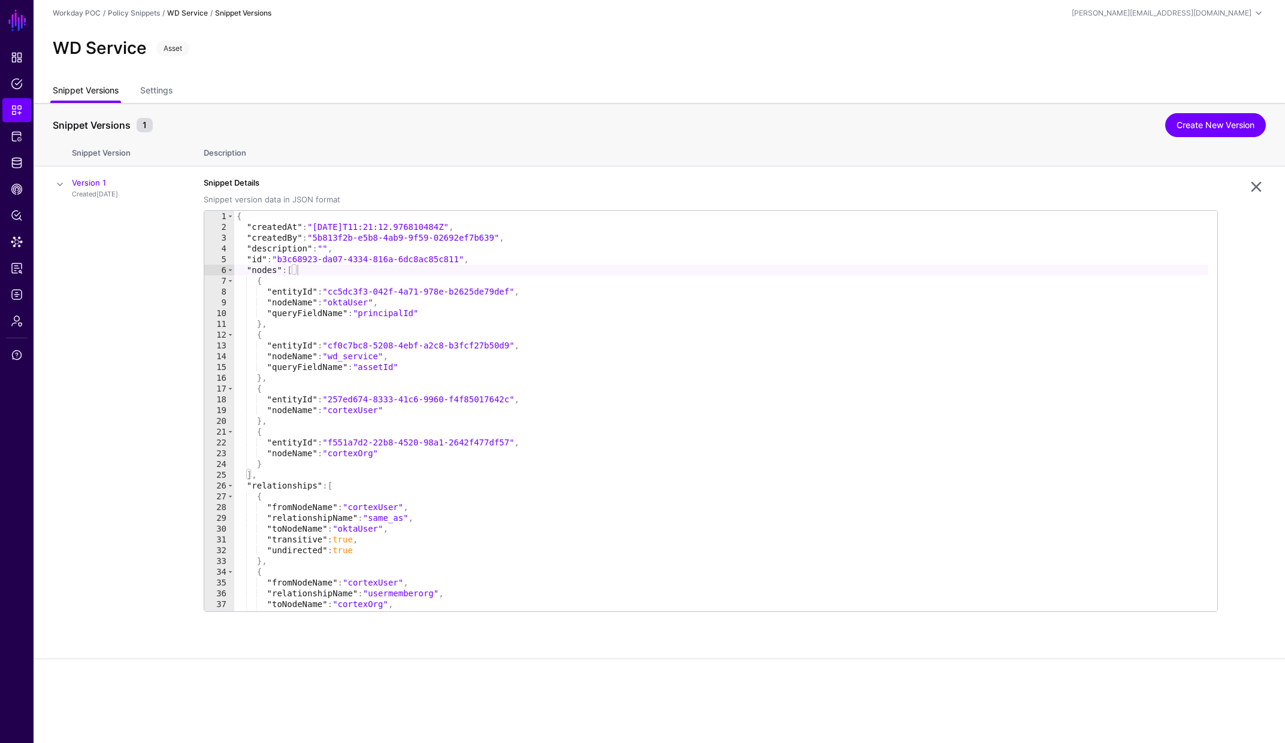
click at [94, 95] on link "Snippet Versions" at bounding box center [86, 91] width 66 height 23
click at [17, 114] on span "Snippets" at bounding box center [17, 110] width 12 height 12
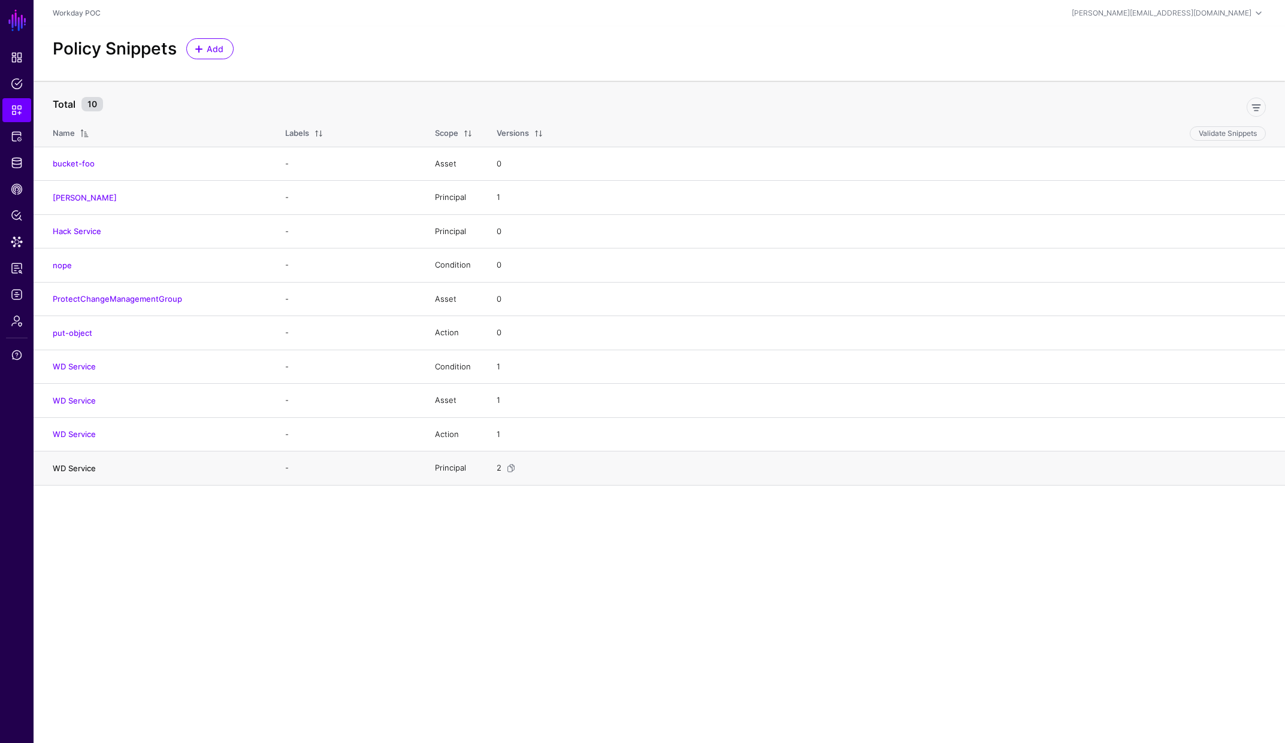
click at [90, 470] on link "WD Service" at bounding box center [74, 469] width 43 height 10
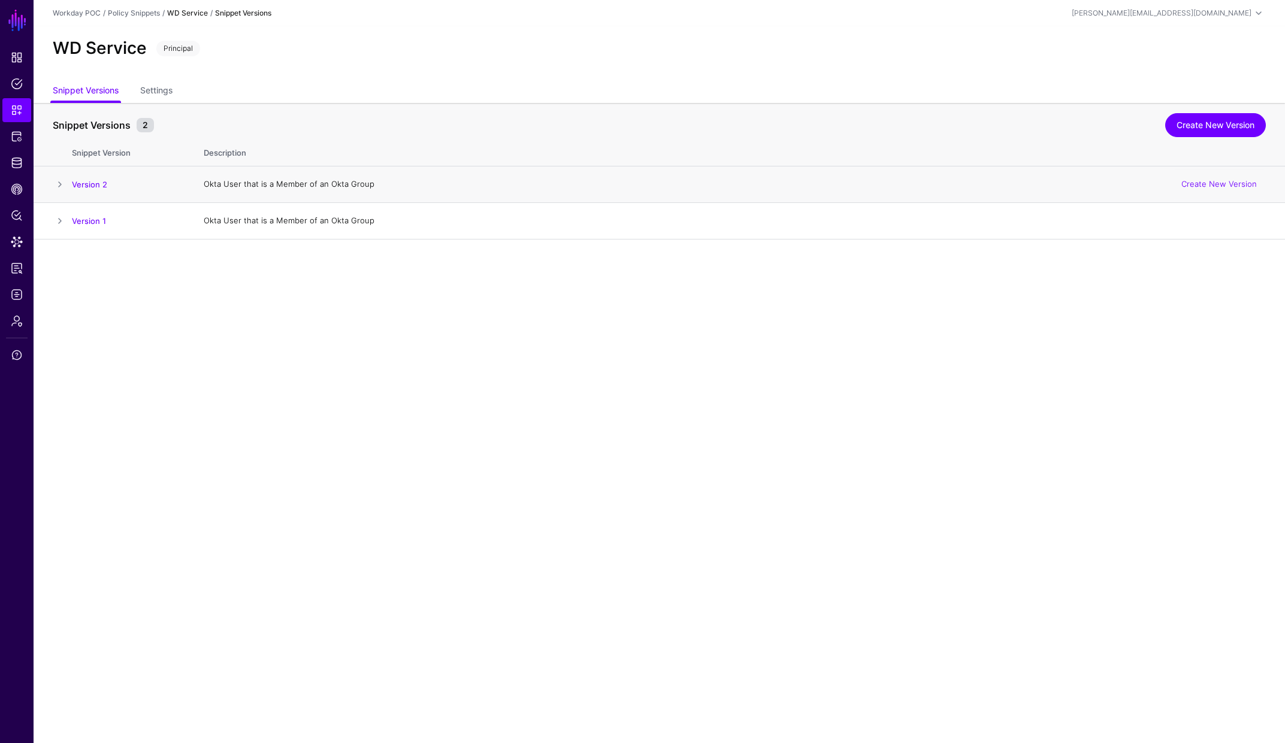
click at [59, 185] on span at bounding box center [60, 184] width 14 height 14
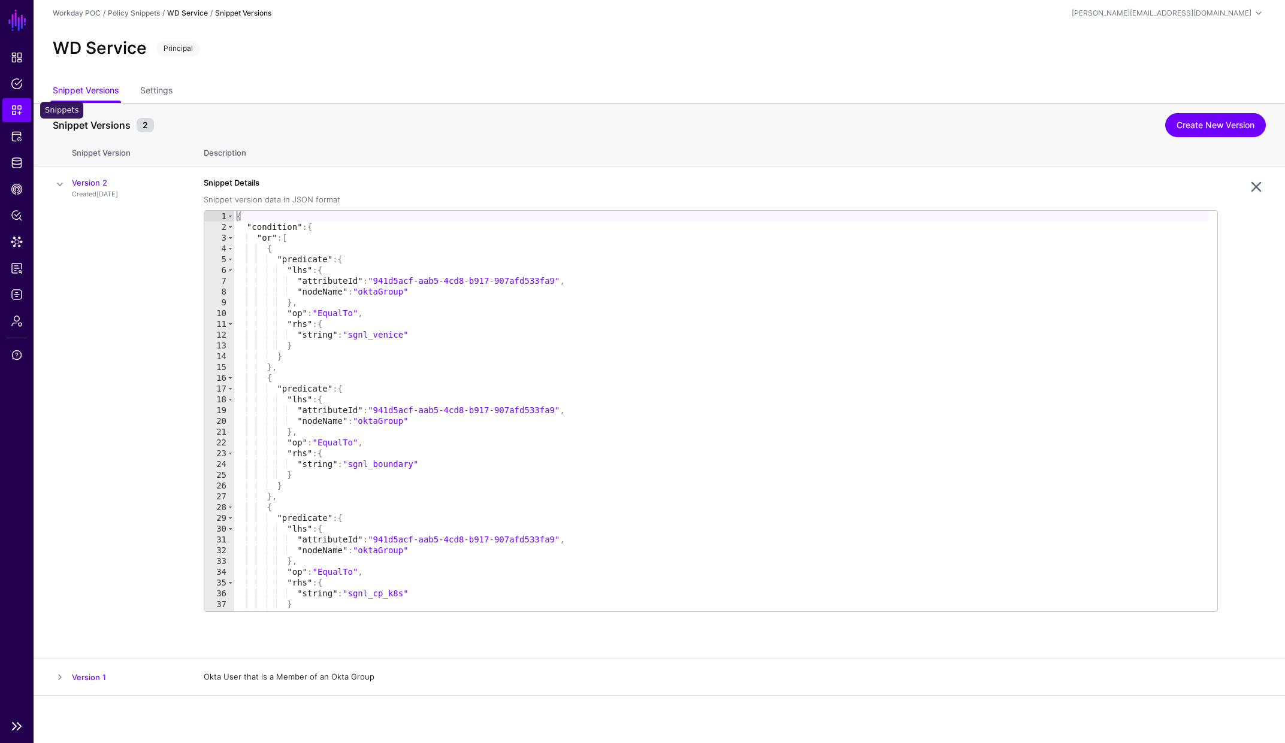
click at [20, 107] on span "Snippets" at bounding box center [17, 110] width 12 height 12
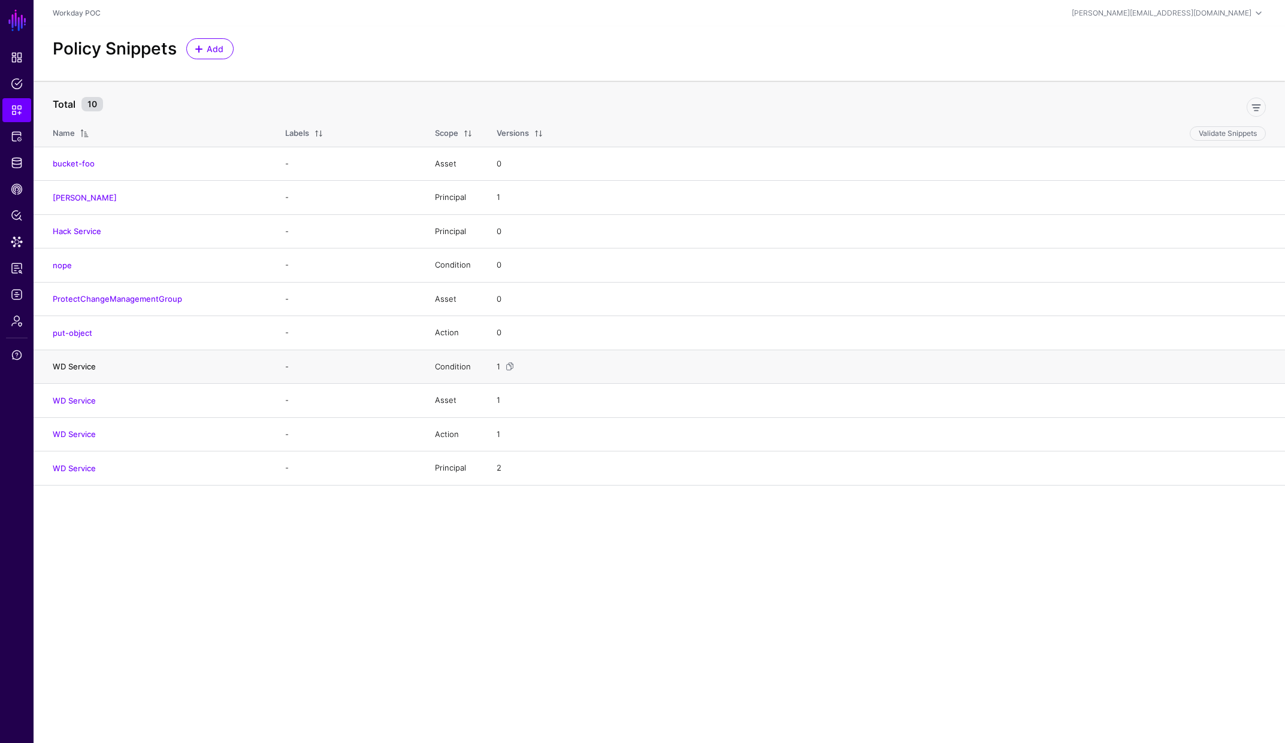
click at [81, 366] on link "WD Service" at bounding box center [74, 367] width 43 height 10
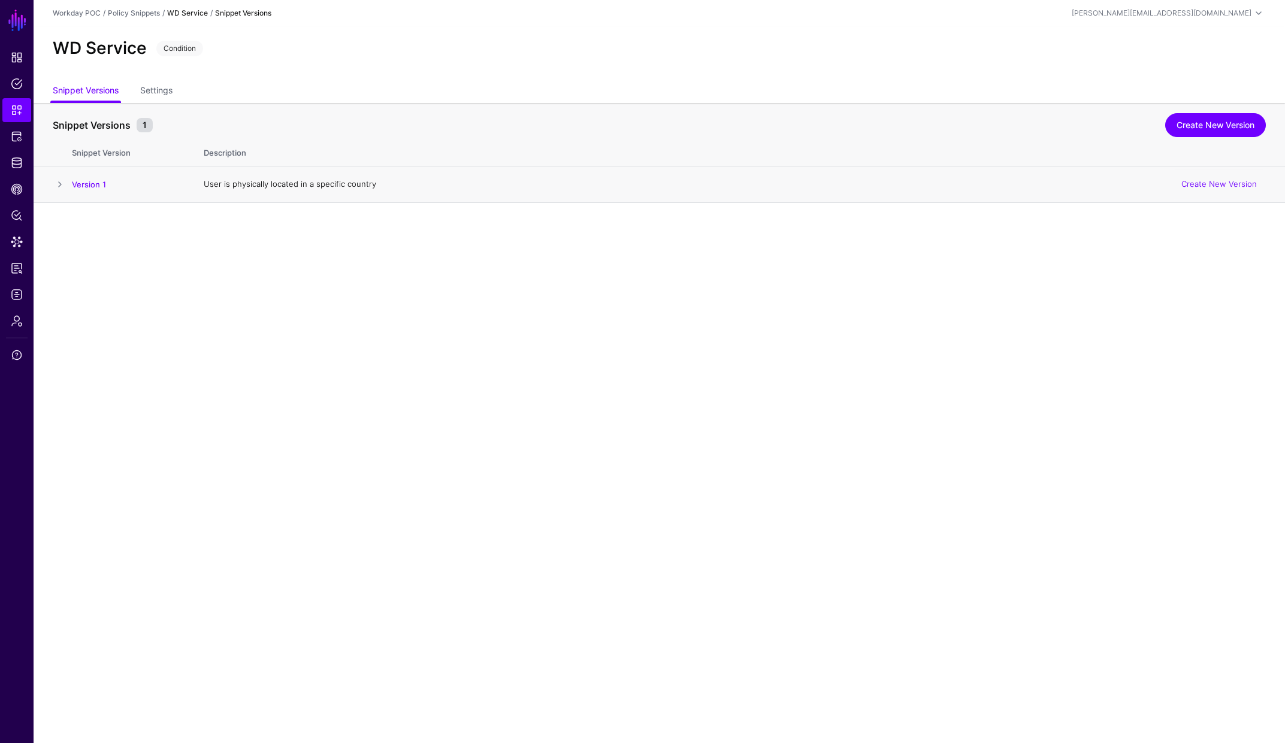
click at [62, 185] on span at bounding box center [60, 184] width 14 height 14
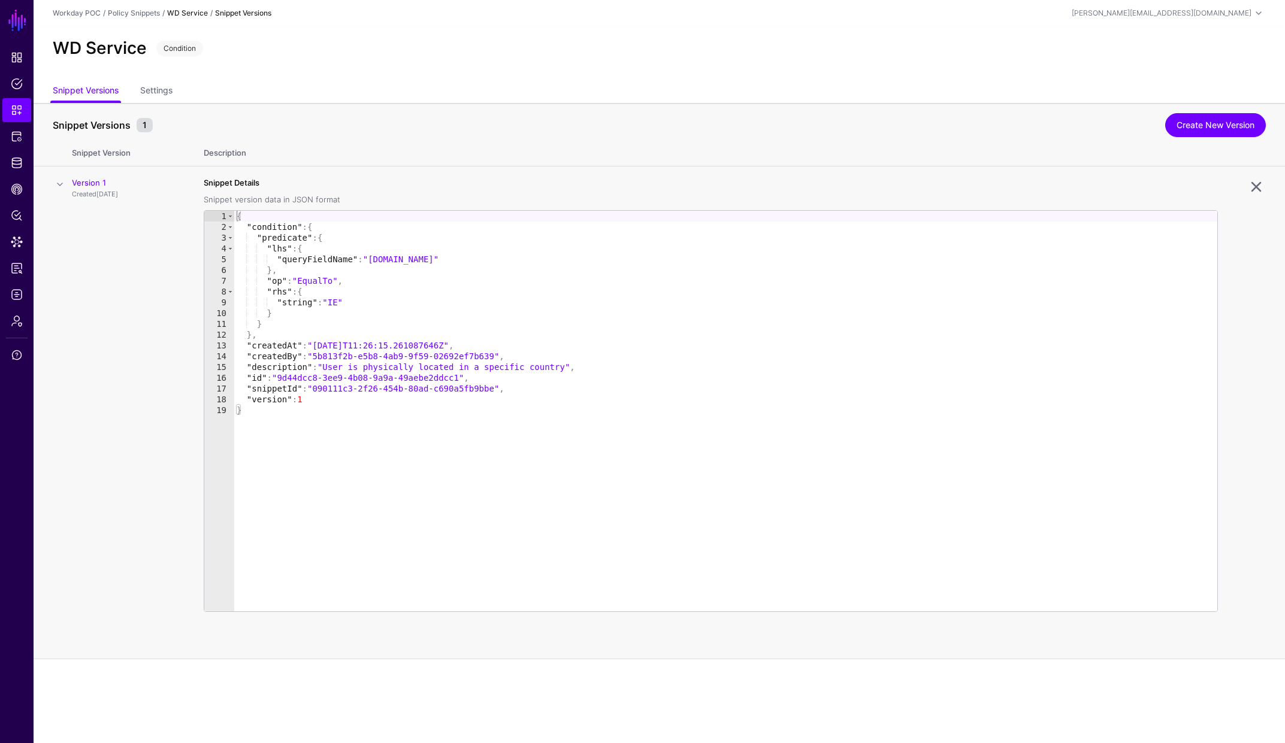
click at [358, 462] on div "{ "condition" : { "predicate" : { "lhs" : { "queryFieldName" : "principal.ipAdd…" at bounding box center [725, 422] width 983 height 422
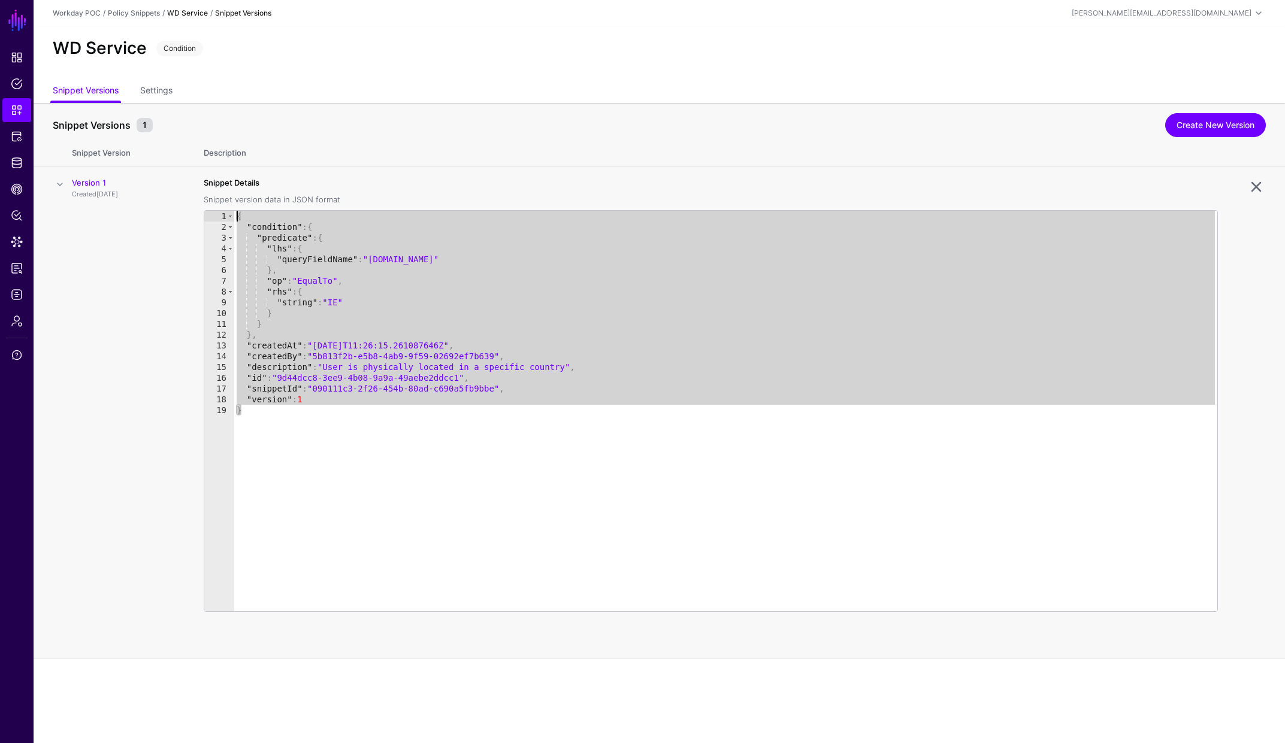
drag, startPoint x: 358, startPoint y: 462, endPoint x: 207, endPoint y: 191, distance: 309.7
click at [207, 191] on div "Snippet Details Snippet version data in JSON format * 1 2 3 4 5 6 7 8 9 10 11 1…" at bounding box center [711, 394] width 1014 height 435
type textarea "**********"
click at [17, 111] on span "Snippets" at bounding box center [17, 110] width 12 height 12
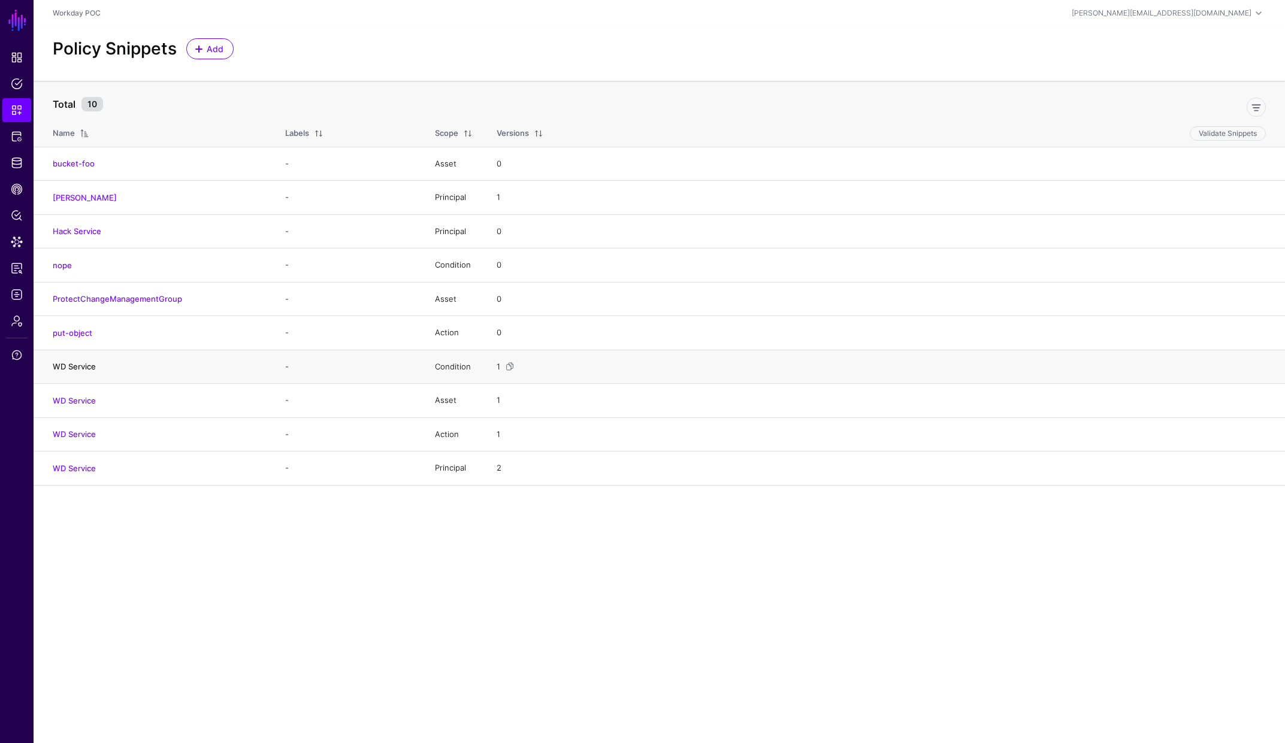
click at [77, 367] on link "WD Service" at bounding box center [74, 367] width 43 height 10
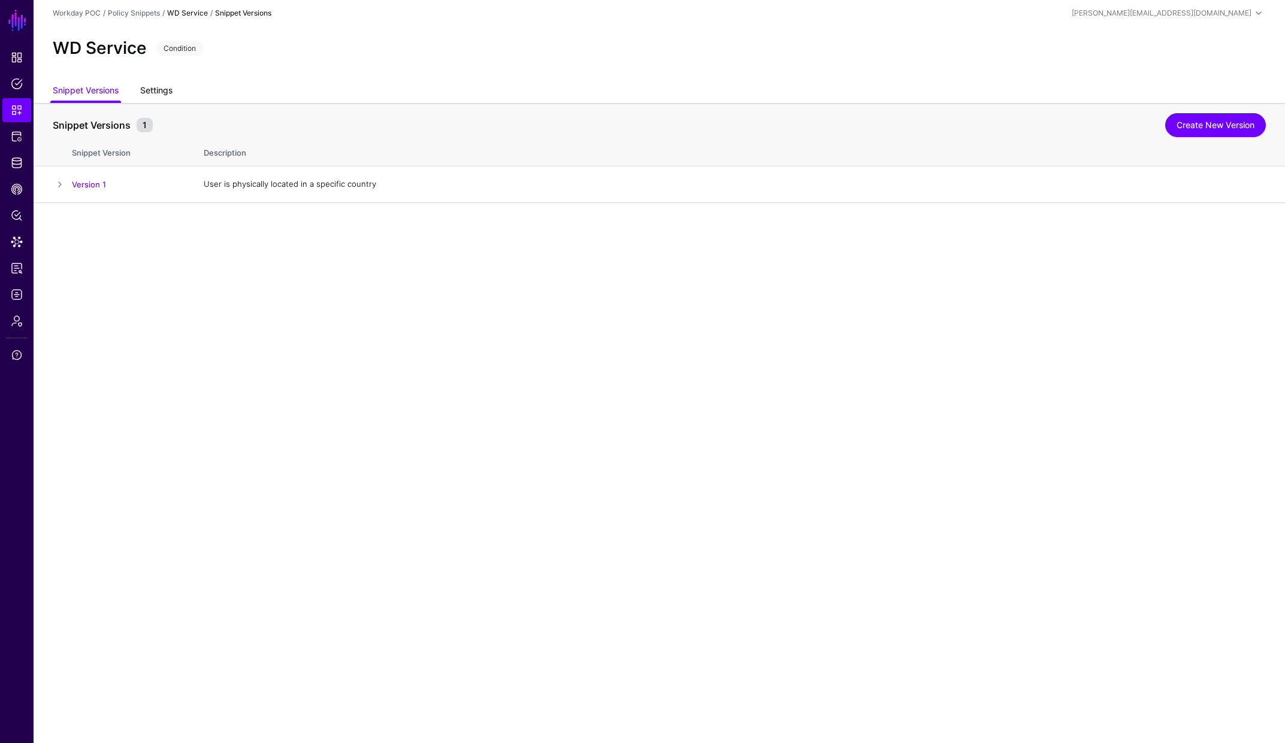
click at [159, 89] on link "Settings" at bounding box center [156, 91] width 32 height 23
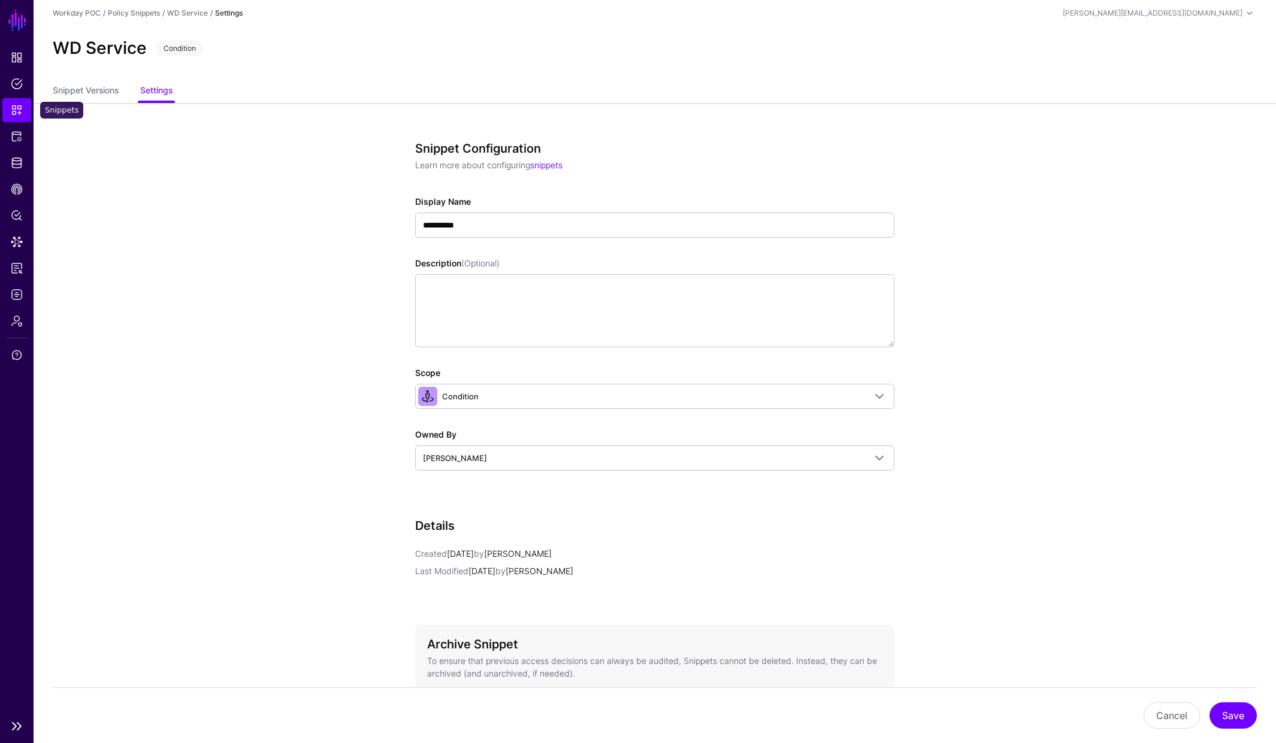
click at [22, 112] on span "Snippets" at bounding box center [17, 110] width 12 height 12
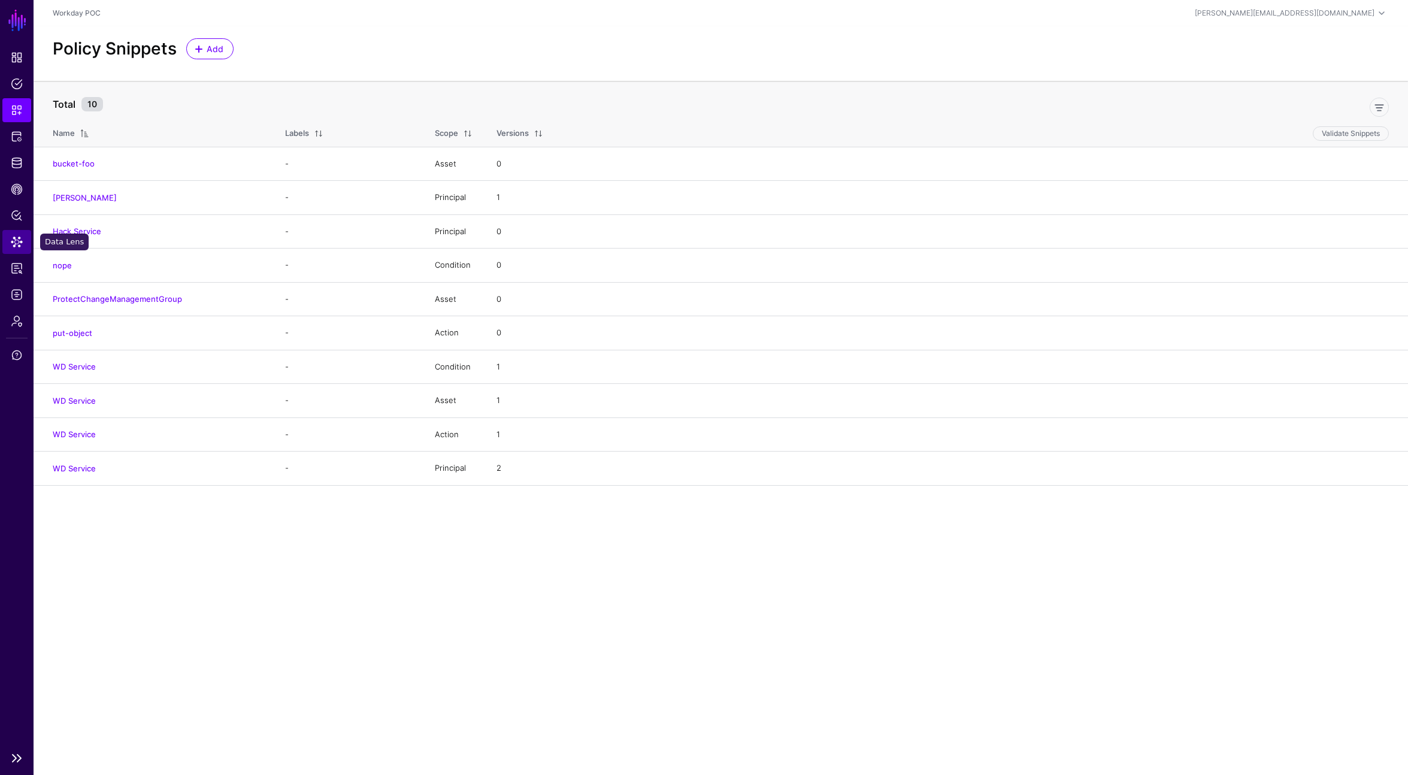
click at [16, 245] on span "Data Lens" at bounding box center [17, 242] width 12 height 12
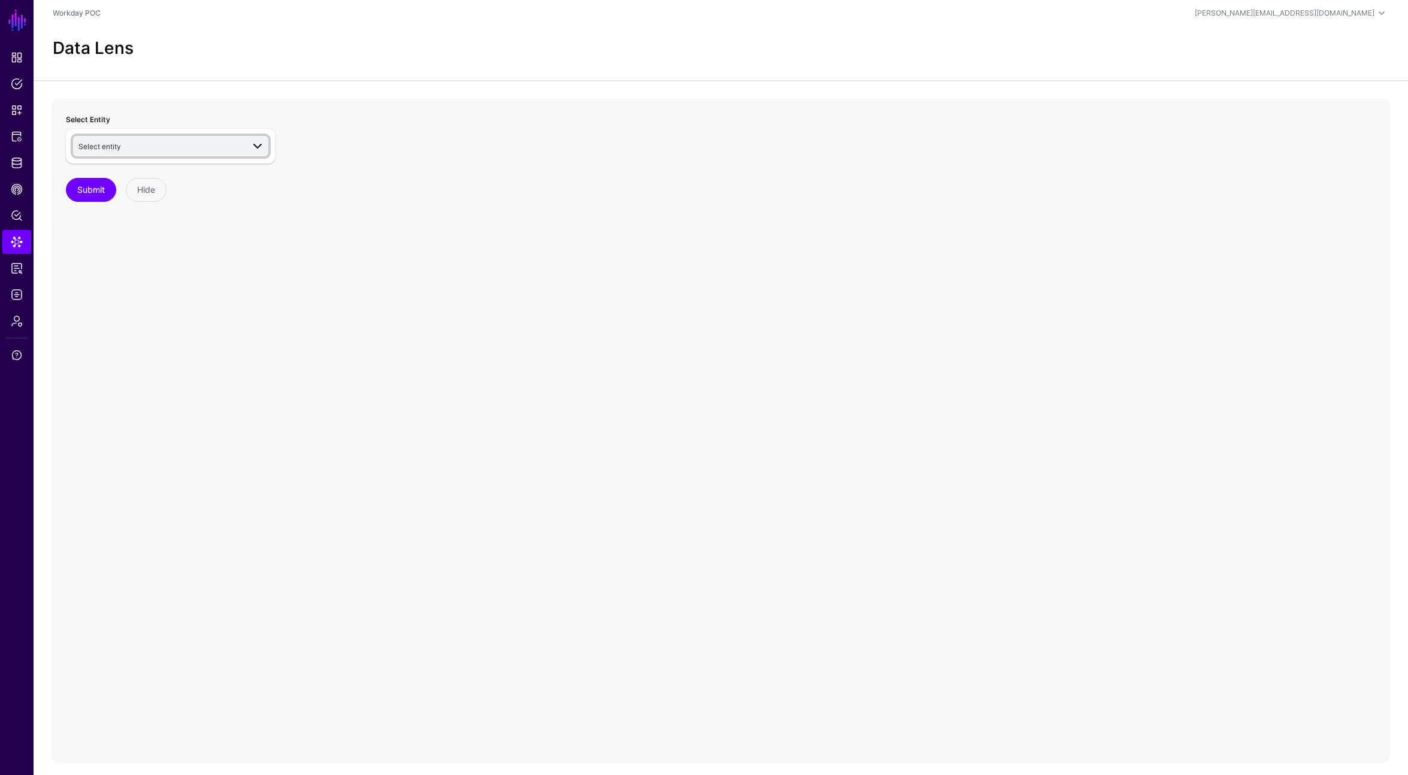
click at [205, 144] on span "Select entity" at bounding box center [160, 146] width 165 height 13
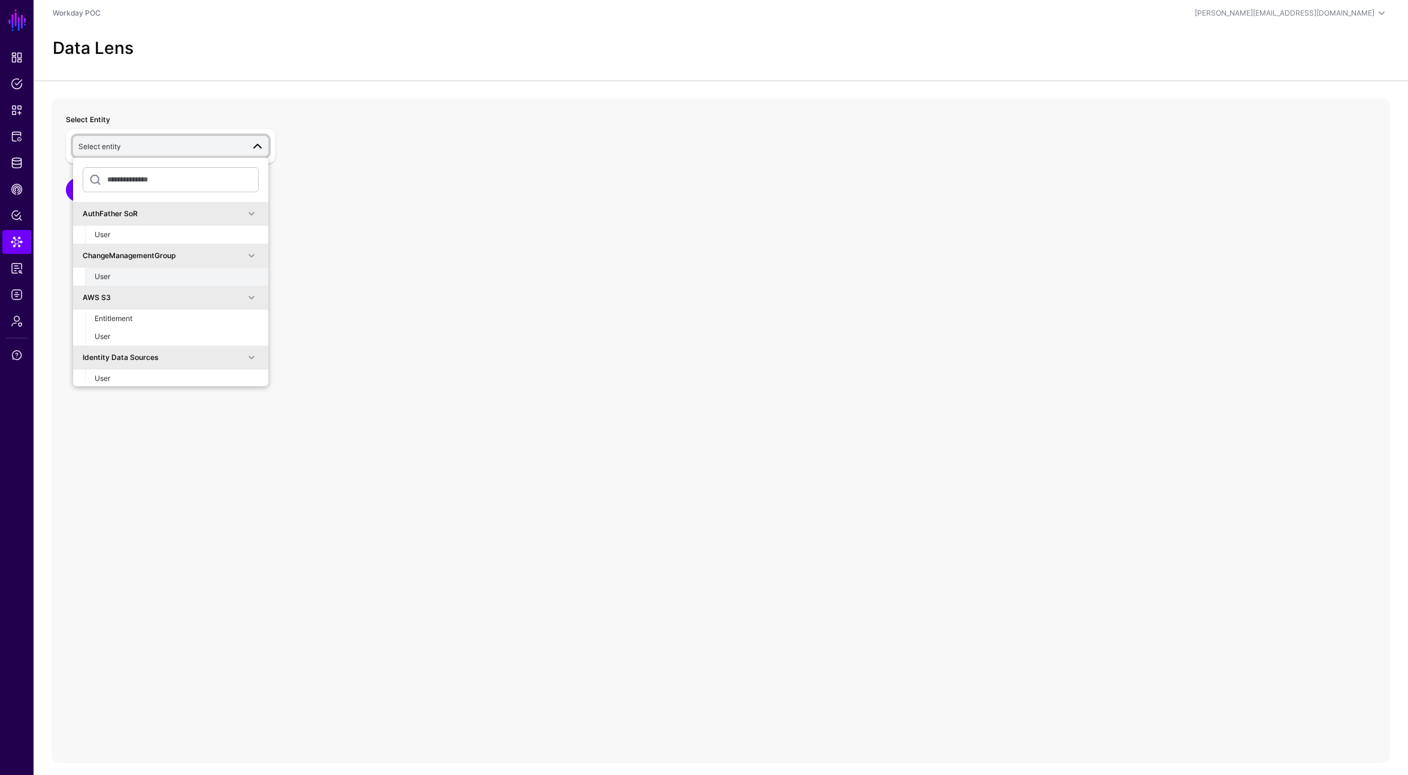
click at [109, 279] on span "User" at bounding box center [103, 276] width 16 height 9
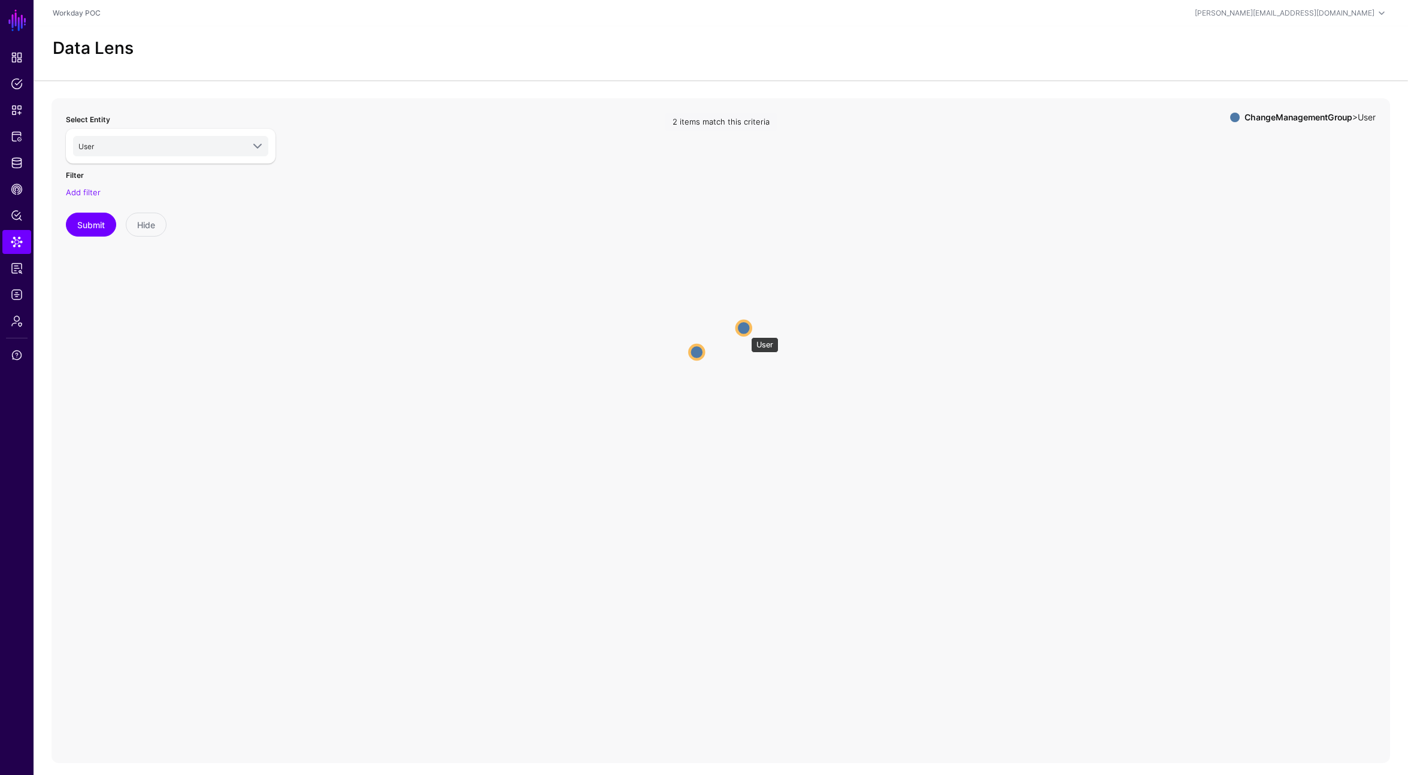
click at [745, 331] on circle at bounding box center [744, 328] width 14 height 14
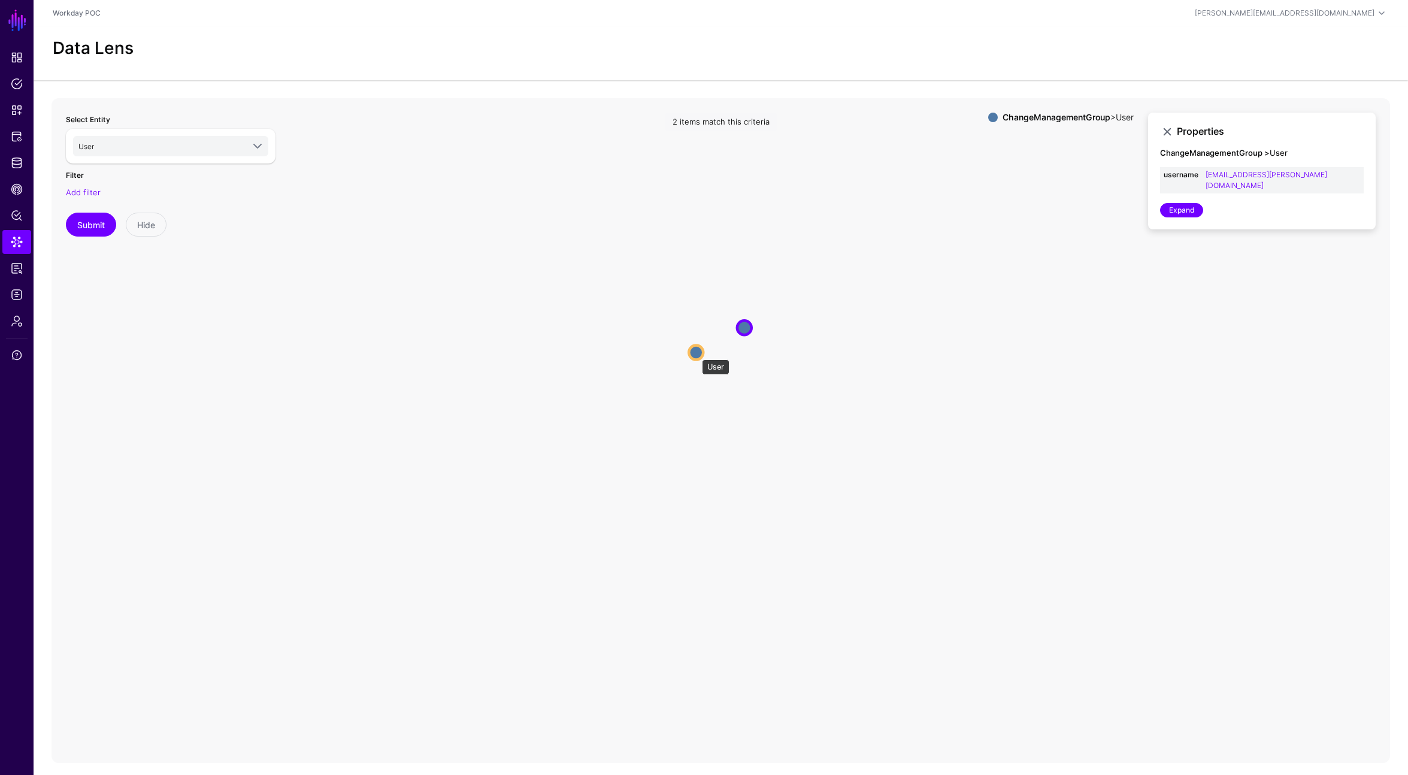
click at [696, 353] on circle at bounding box center [696, 352] width 14 height 14
click at [25, 234] on link "Data Lens" at bounding box center [16, 242] width 29 height 24
click at [17, 158] on span "Identity Data Fabric" at bounding box center [17, 163] width 12 height 12
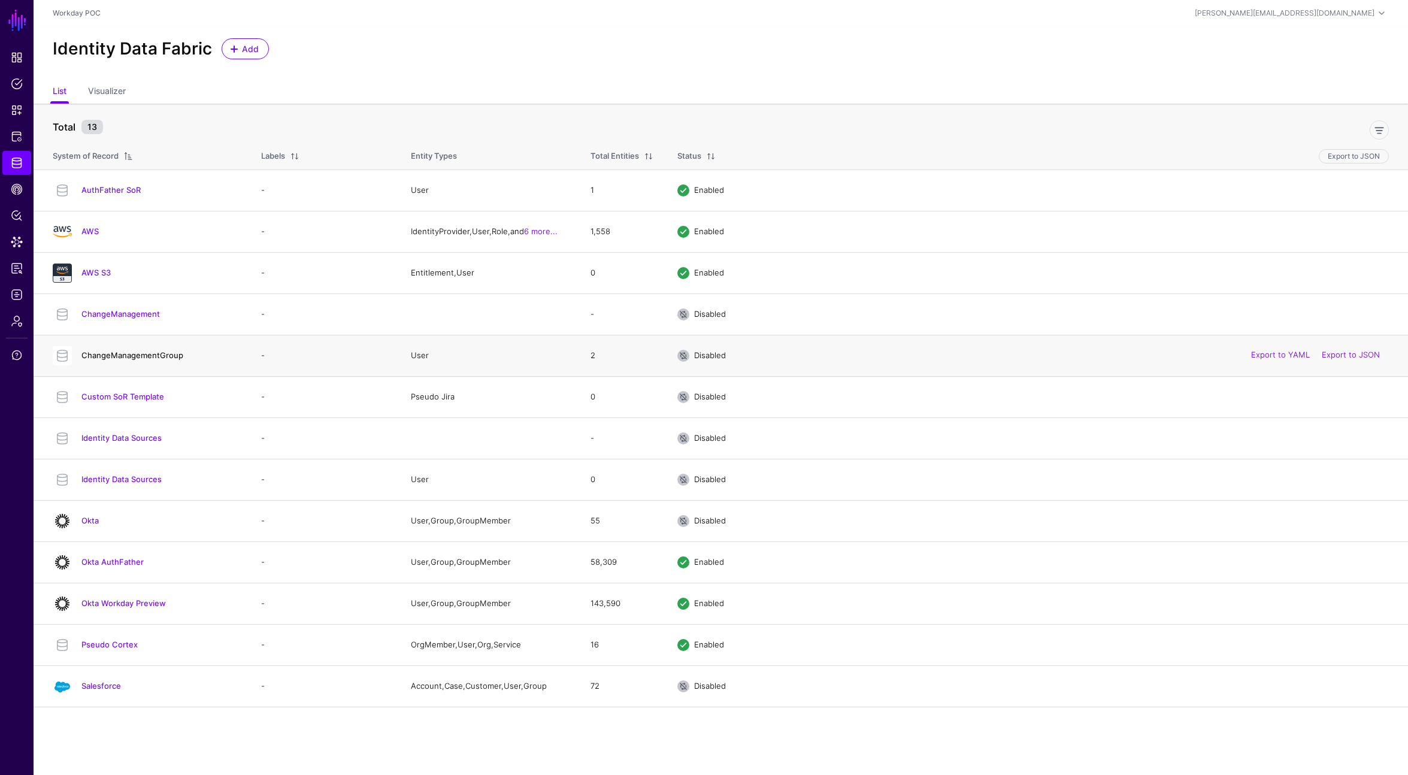
click at [120, 356] on link "ChangeManagementGroup" at bounding box center [132, 355] width 102 height 10
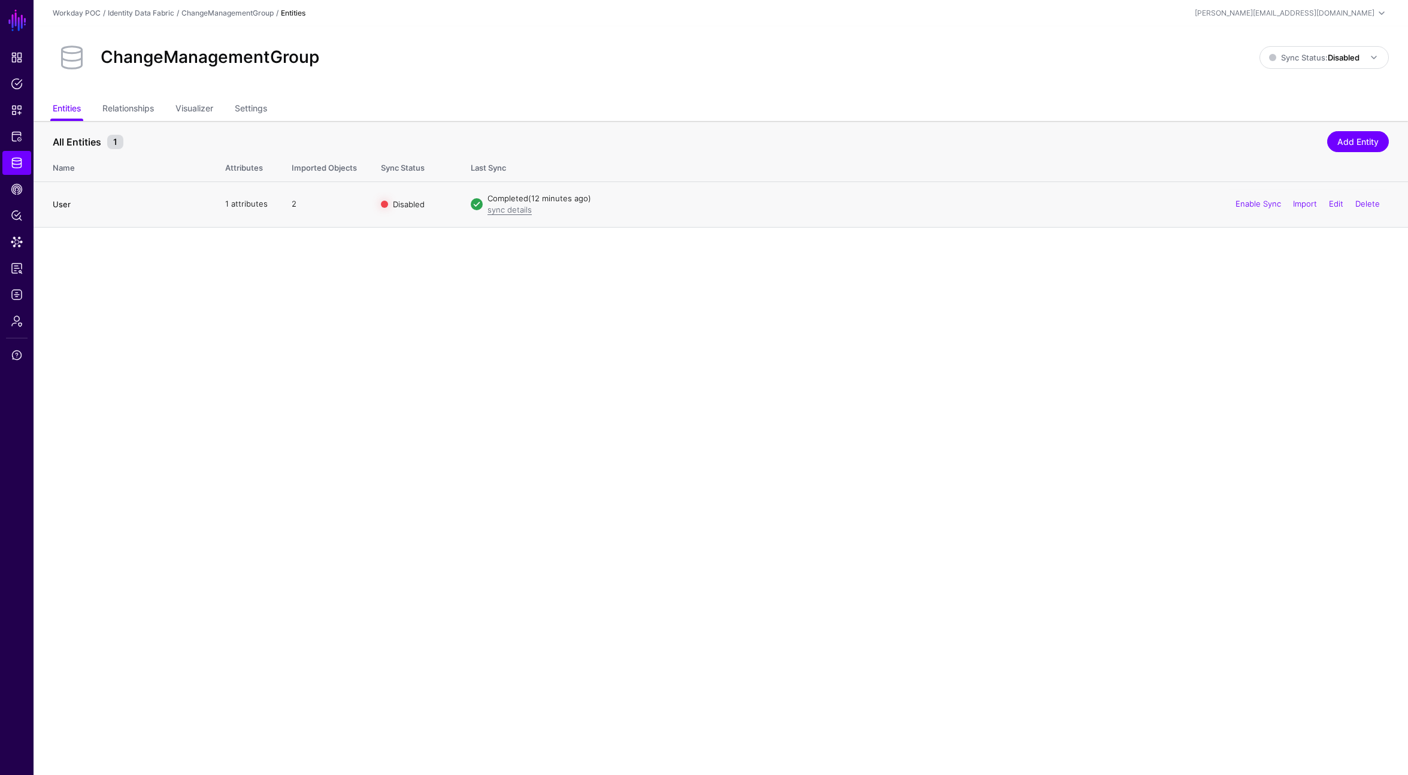
click at [65, 204] on link "User" at bounding box center [62, 204] width 18 height 10
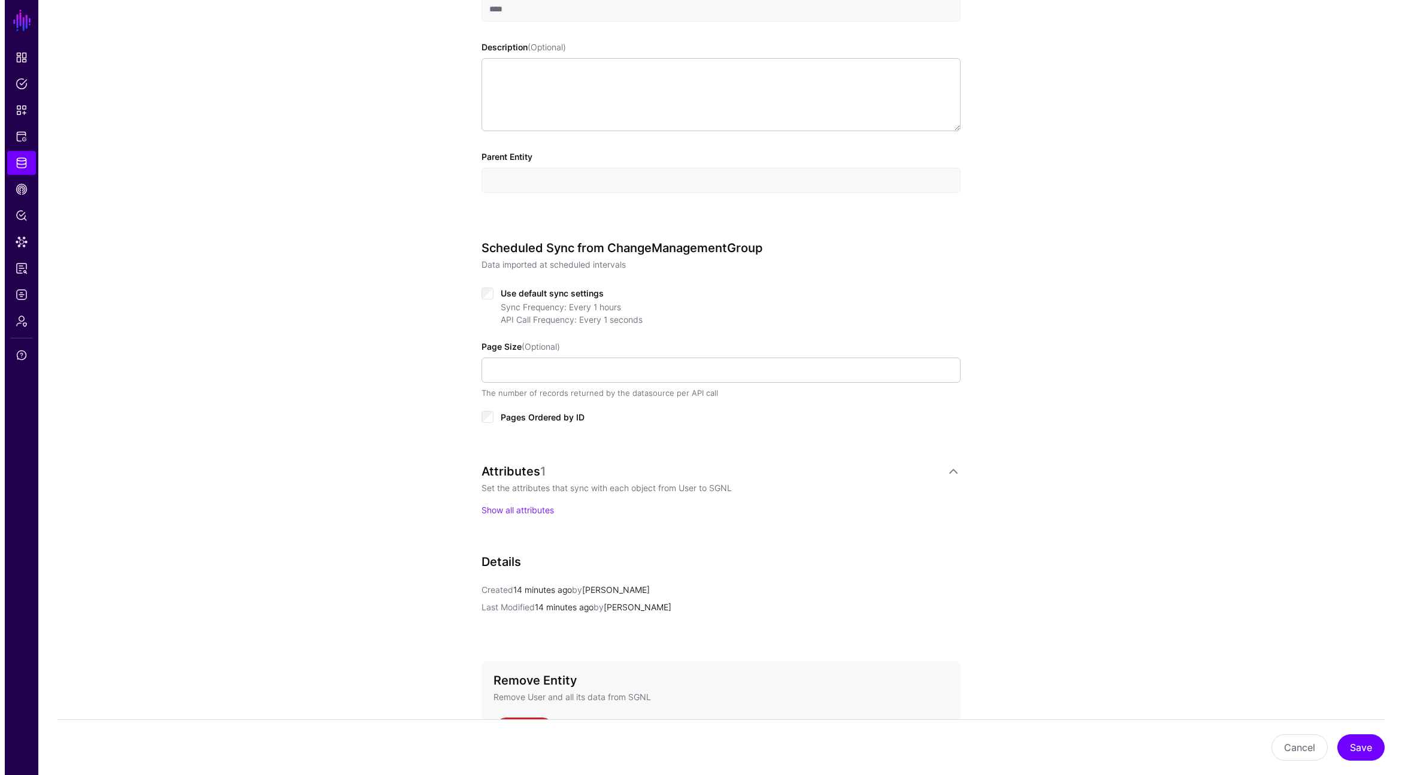
scroll to position [467, 0]
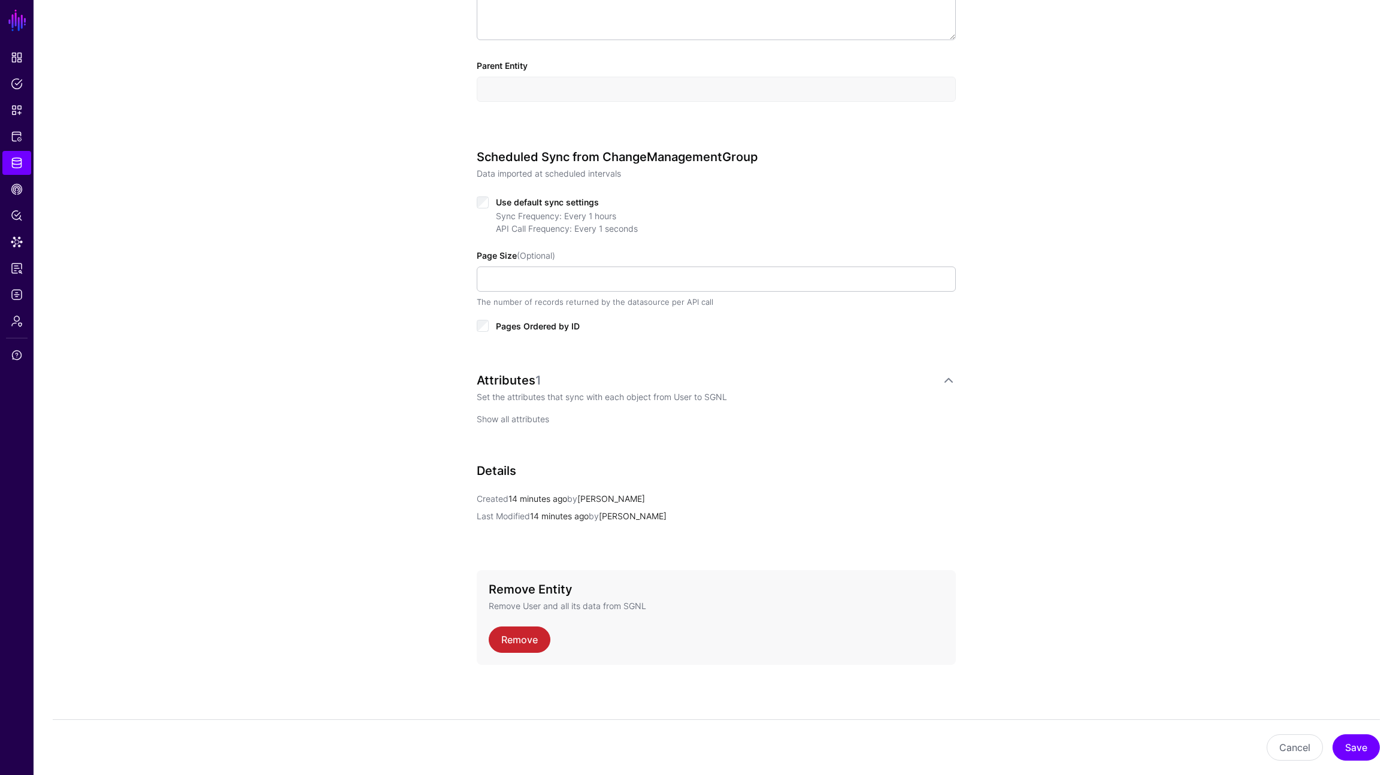
click at [519, 421] on link "Show all attributes" at bounding box center [513, 419] width 72 height 10
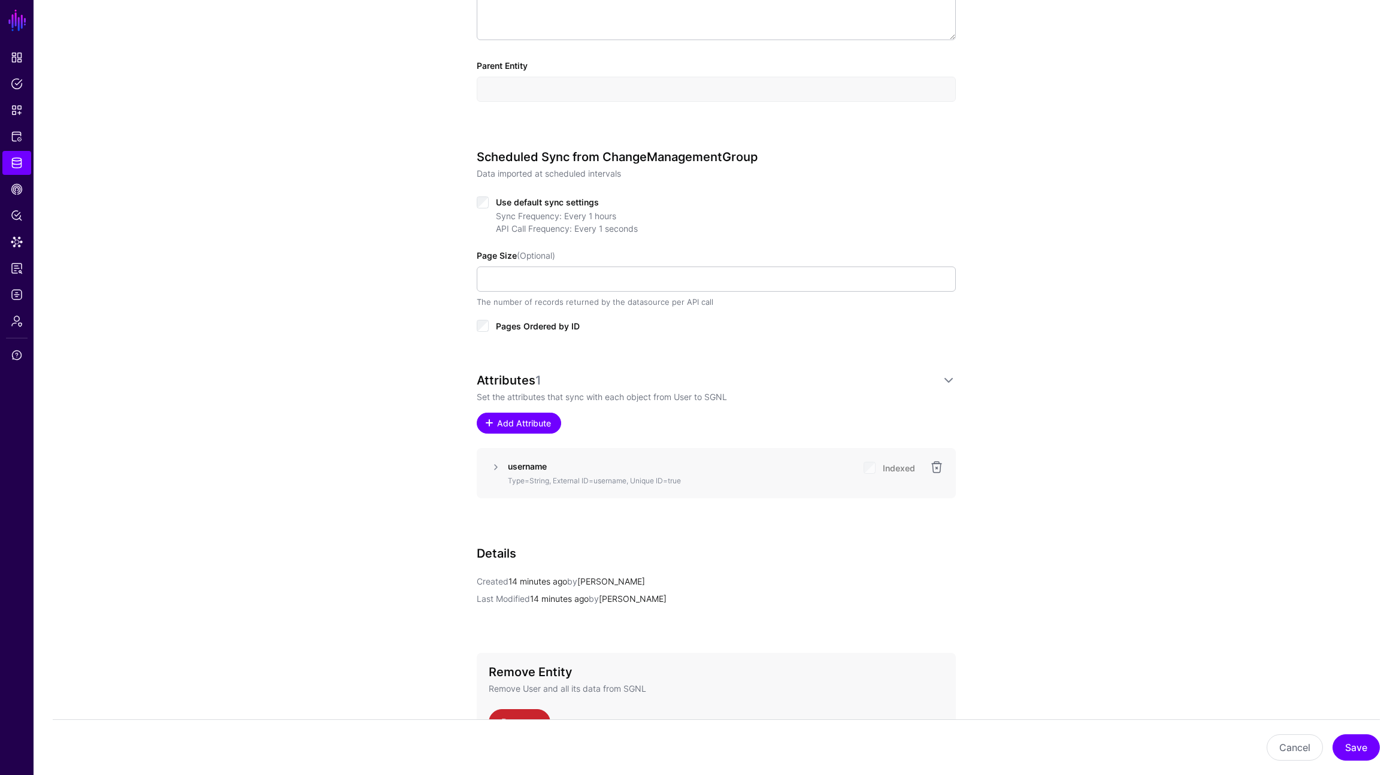
click at [552, 422] on link "Add Attribute" at bounding box center [519, 423] width 84 height 21
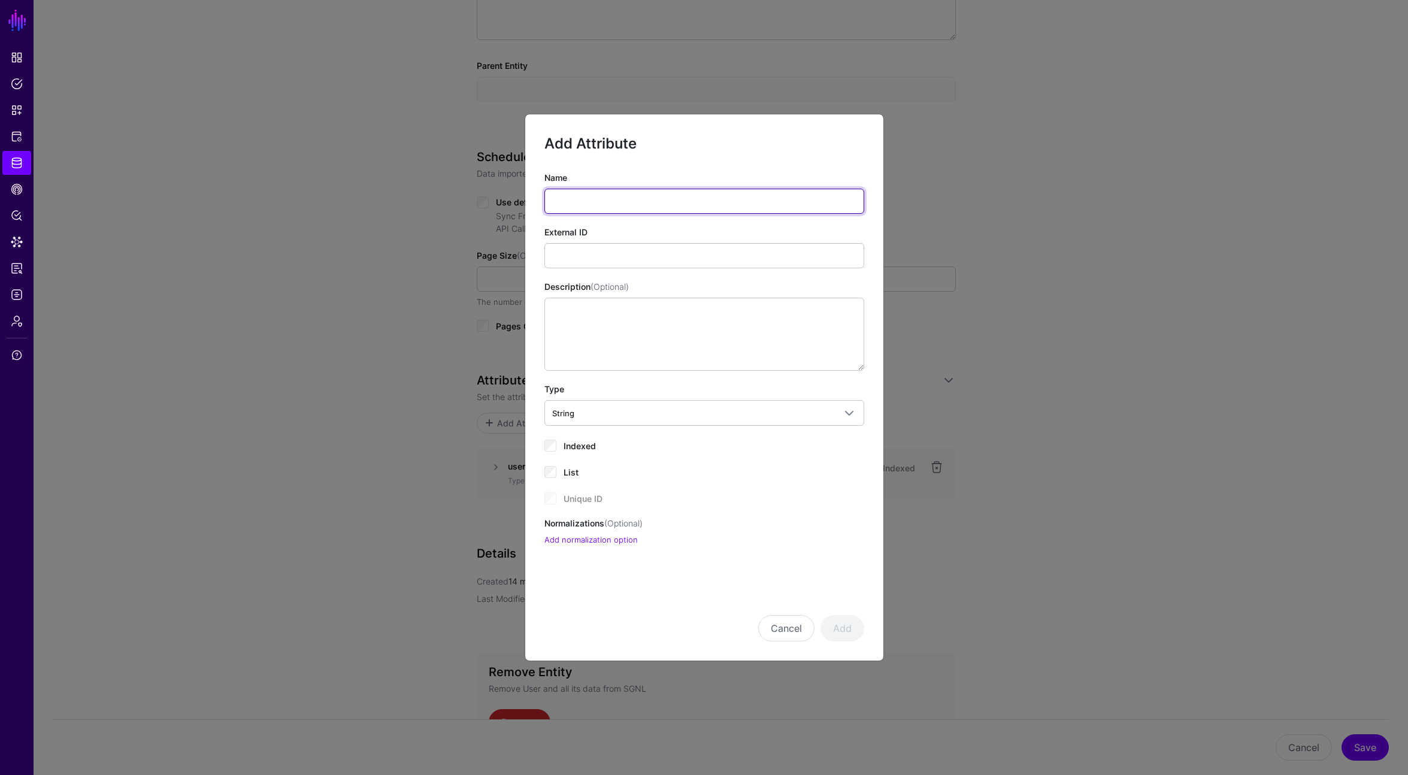
click at [618, 198] on input "Name" at bounding box center [705, 201] width 320 height 25
type input "**********"
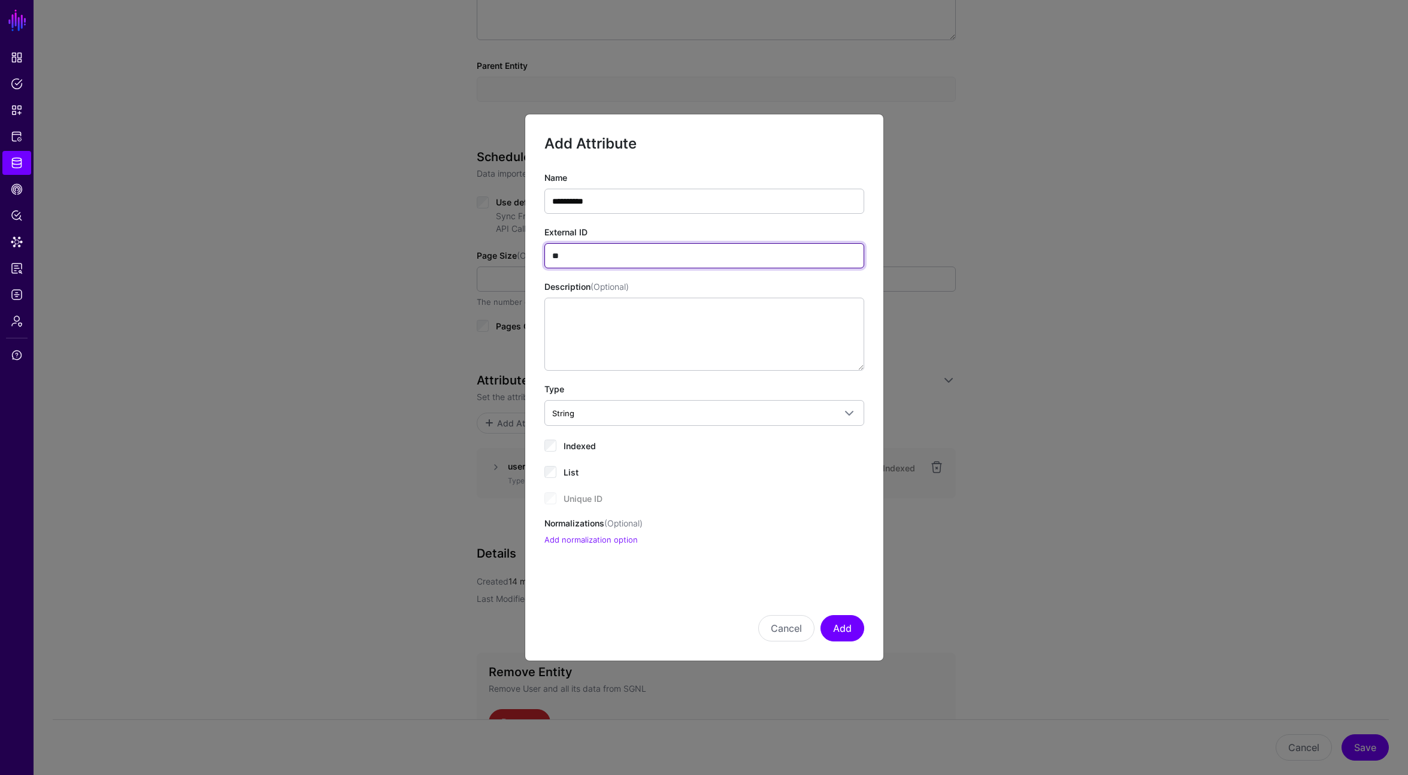
type input "*"
type input "**********"
click at [847, 640] on button "Add" at bounding box center [843, 628] width 44 height 26
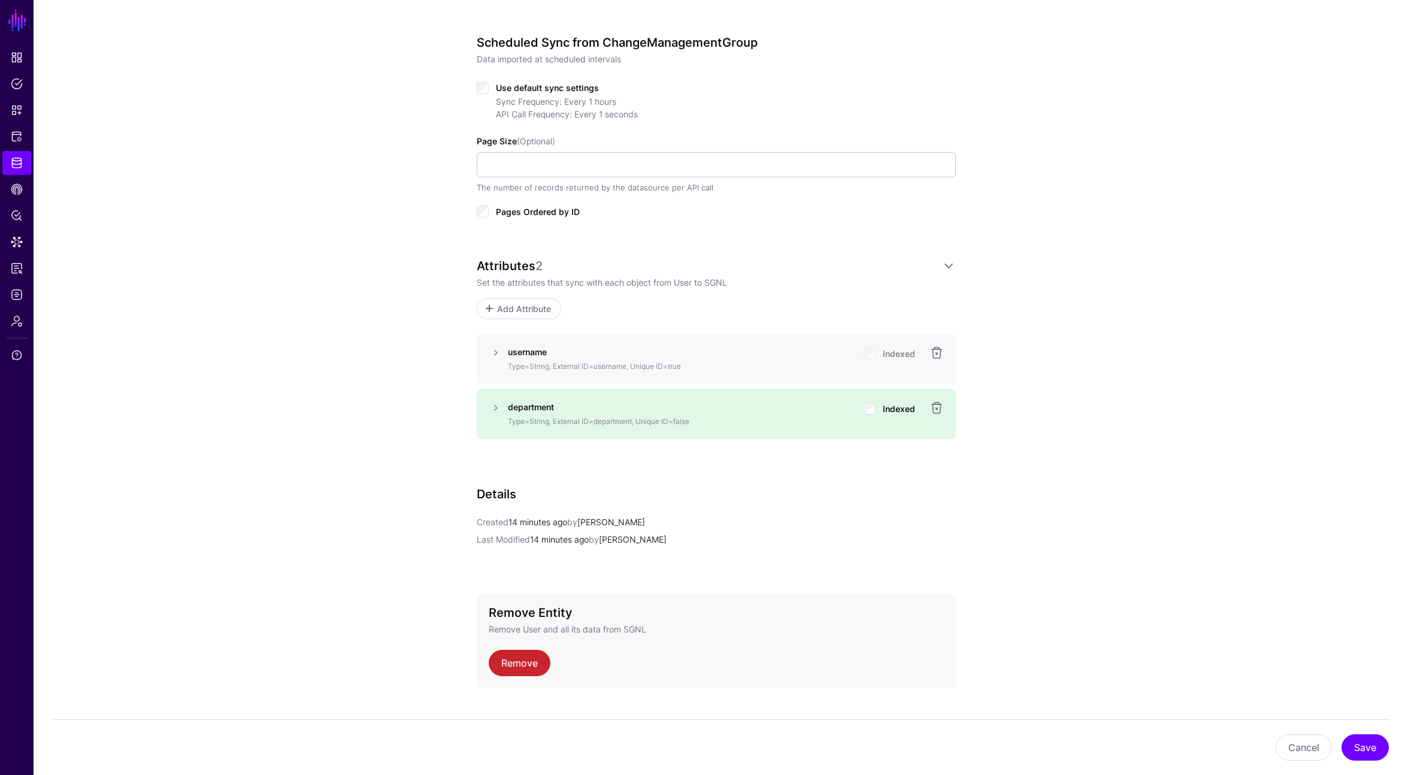
scroll to position [604, 0]
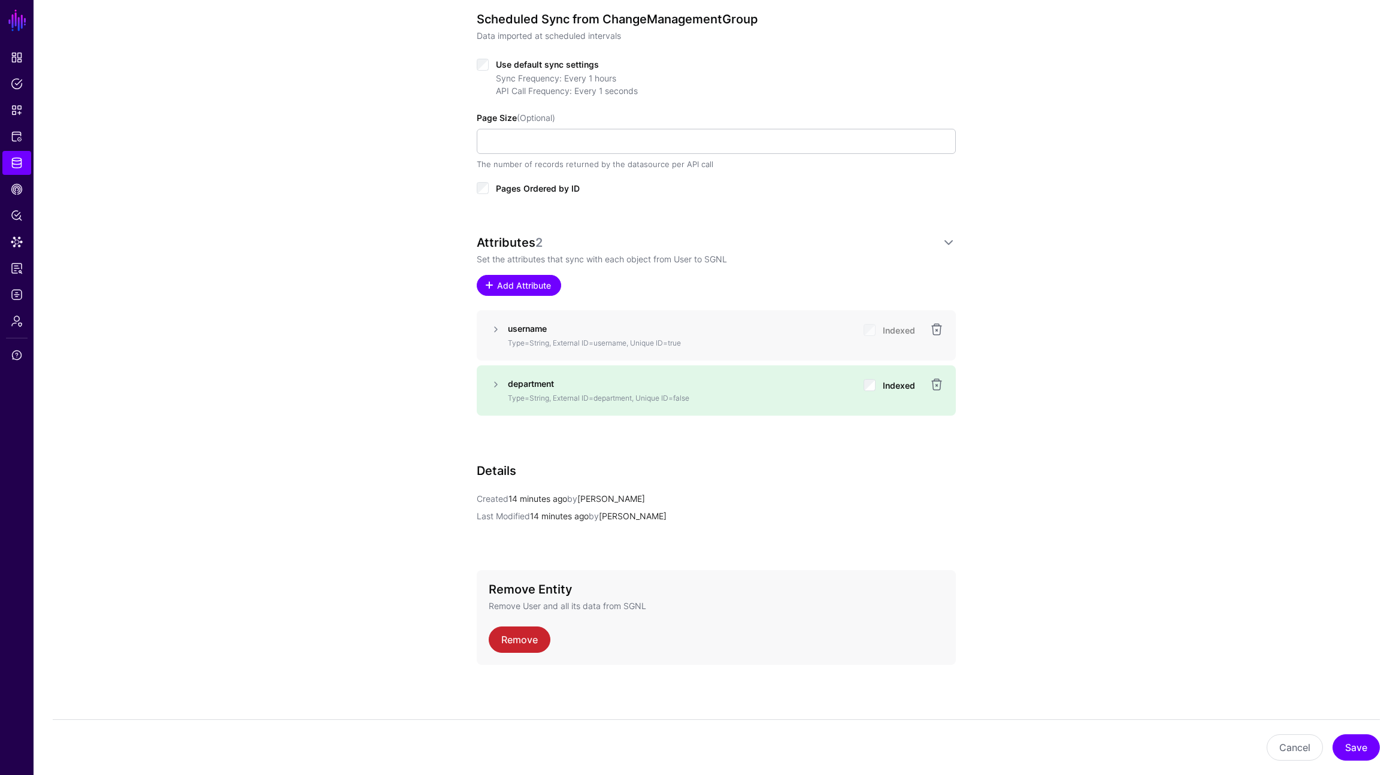
click at [519, 277] on link "Add Attribute" at bounding box center [519, 285] width 84 height 21
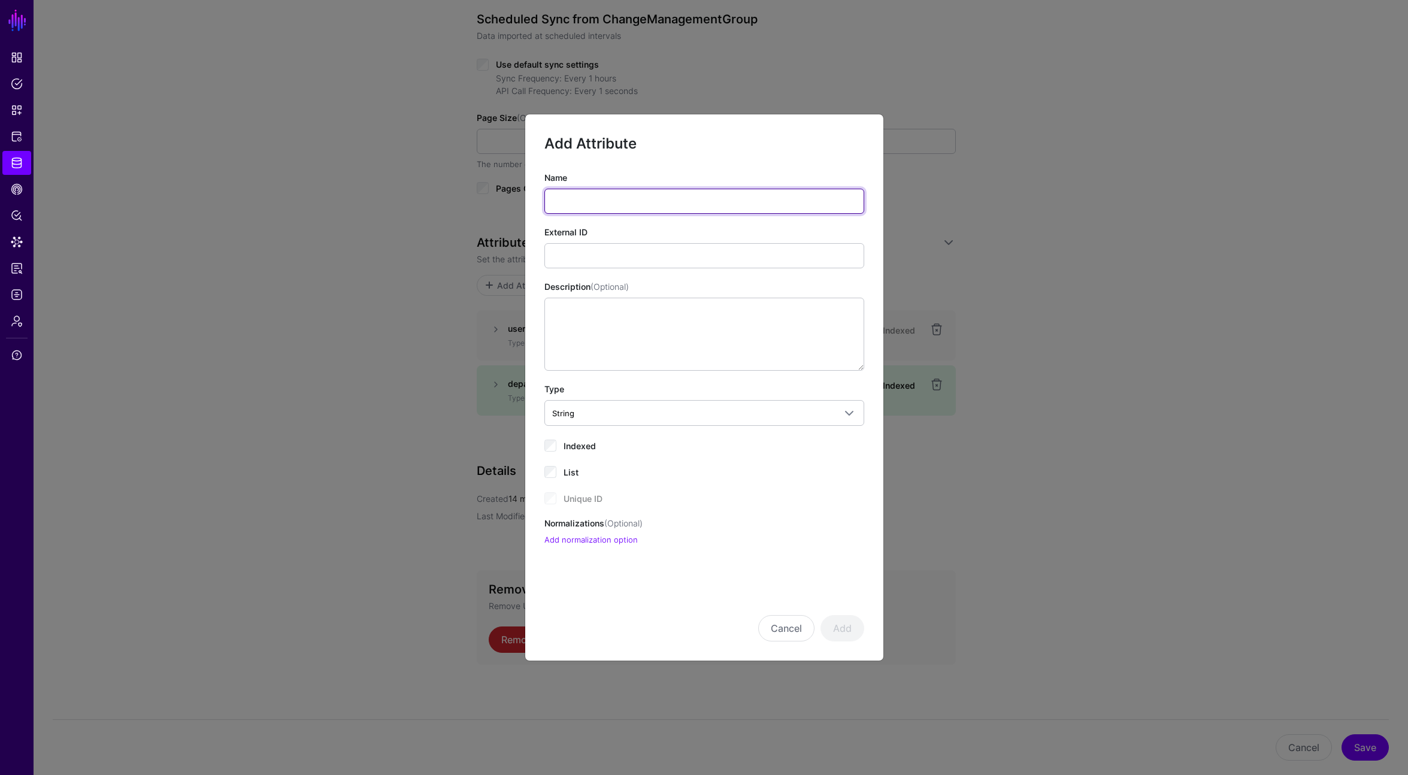
click at [606, 204] on input "Name" at bounding box center [705, 201] width 320 height 25
type input "**********"
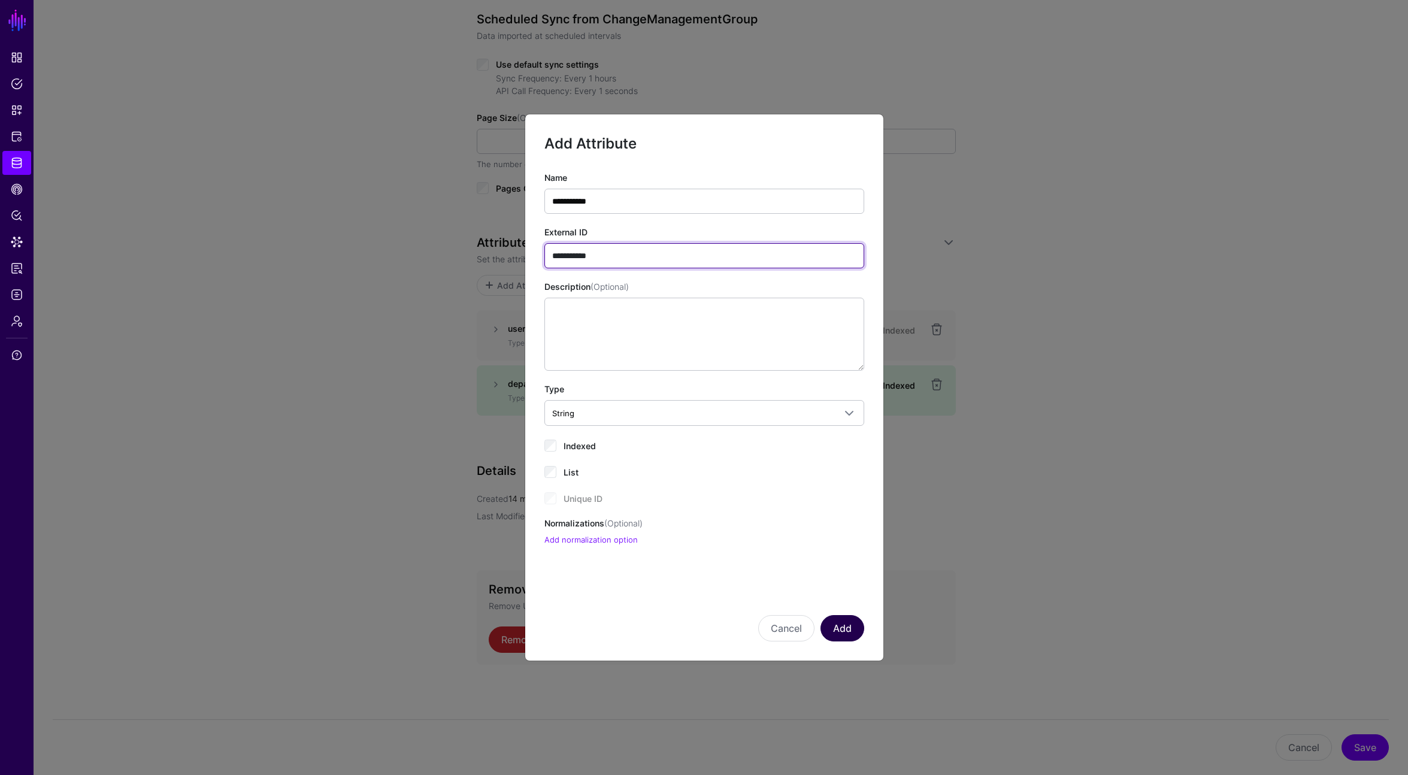
type input "**********"
click at [842, 631] on button "Add" at bounding box center [843, 628] width 44 height 26
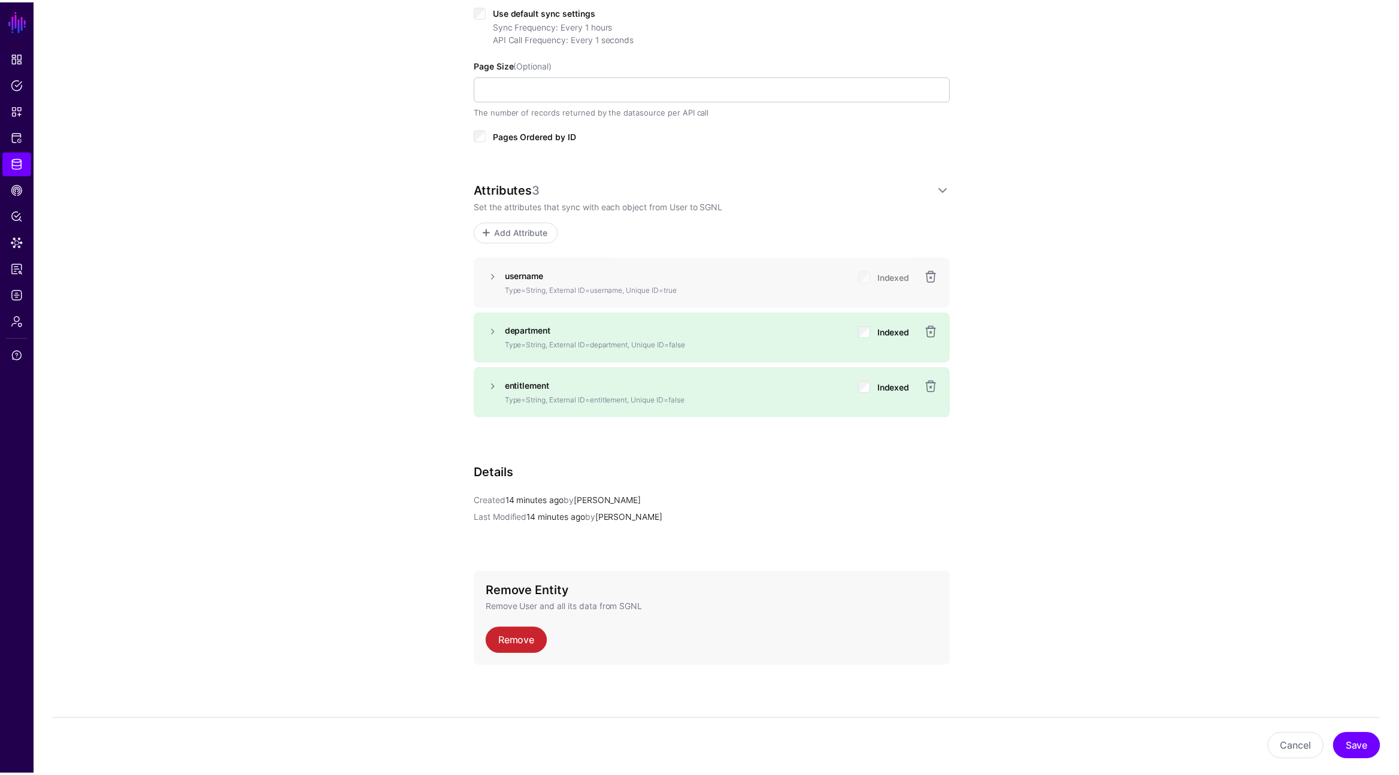
scroll to position [660, 0]
click at [1359, 742] on button "Save" at bounding box center [1356, 747] width 47 height 26
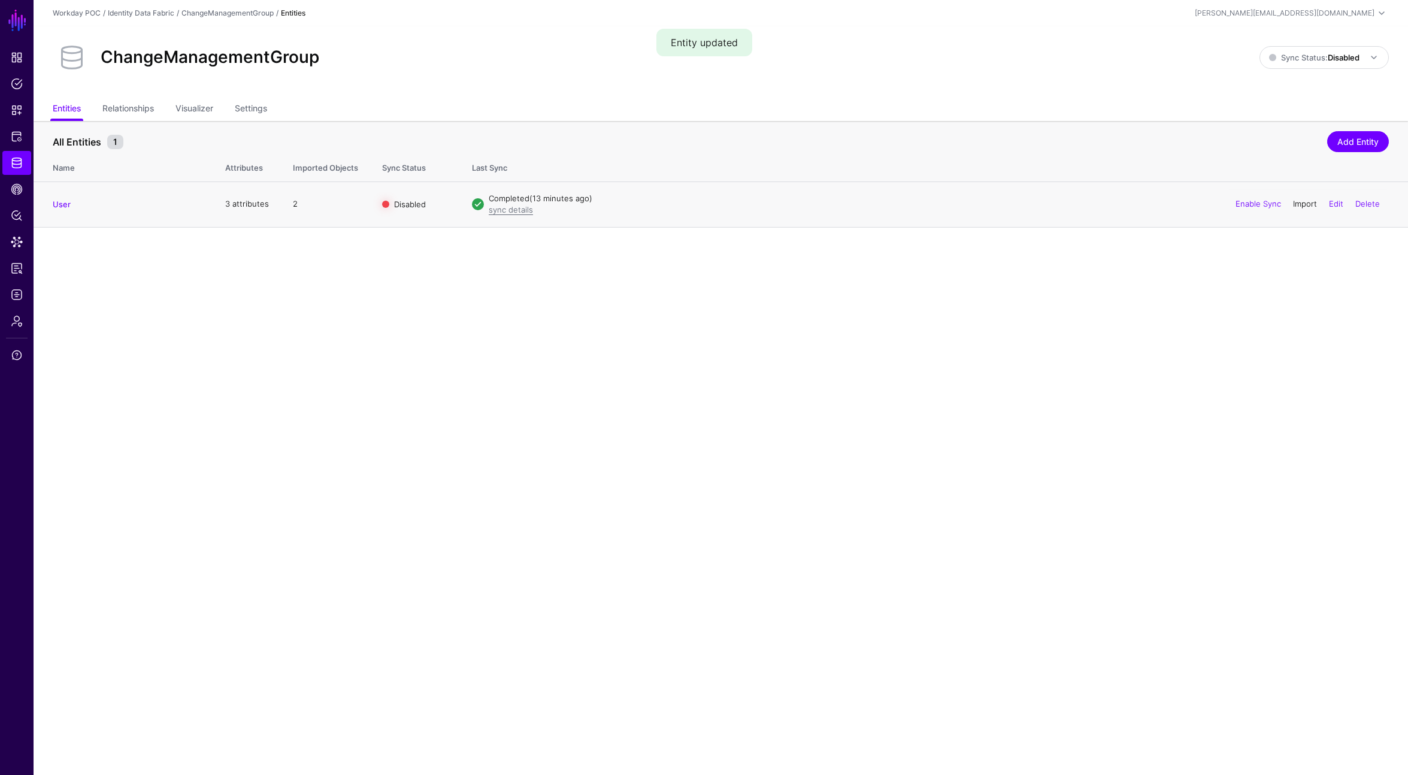
click at [1298, 206] on link "Import" at bounding box center [1305, 204] width 24 height 10
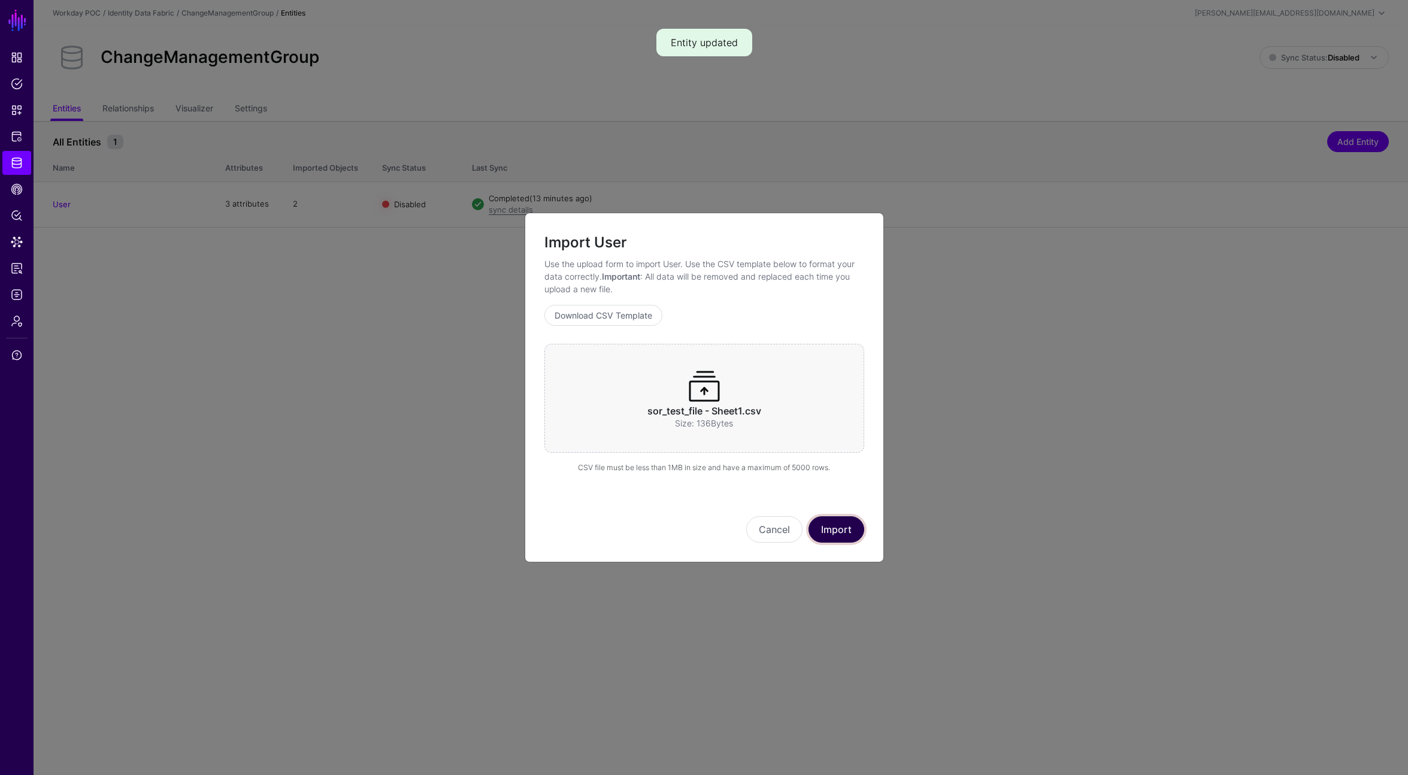
click at [857, 540] on button "Import" at bounding box center [837, 529] width 56 height 26
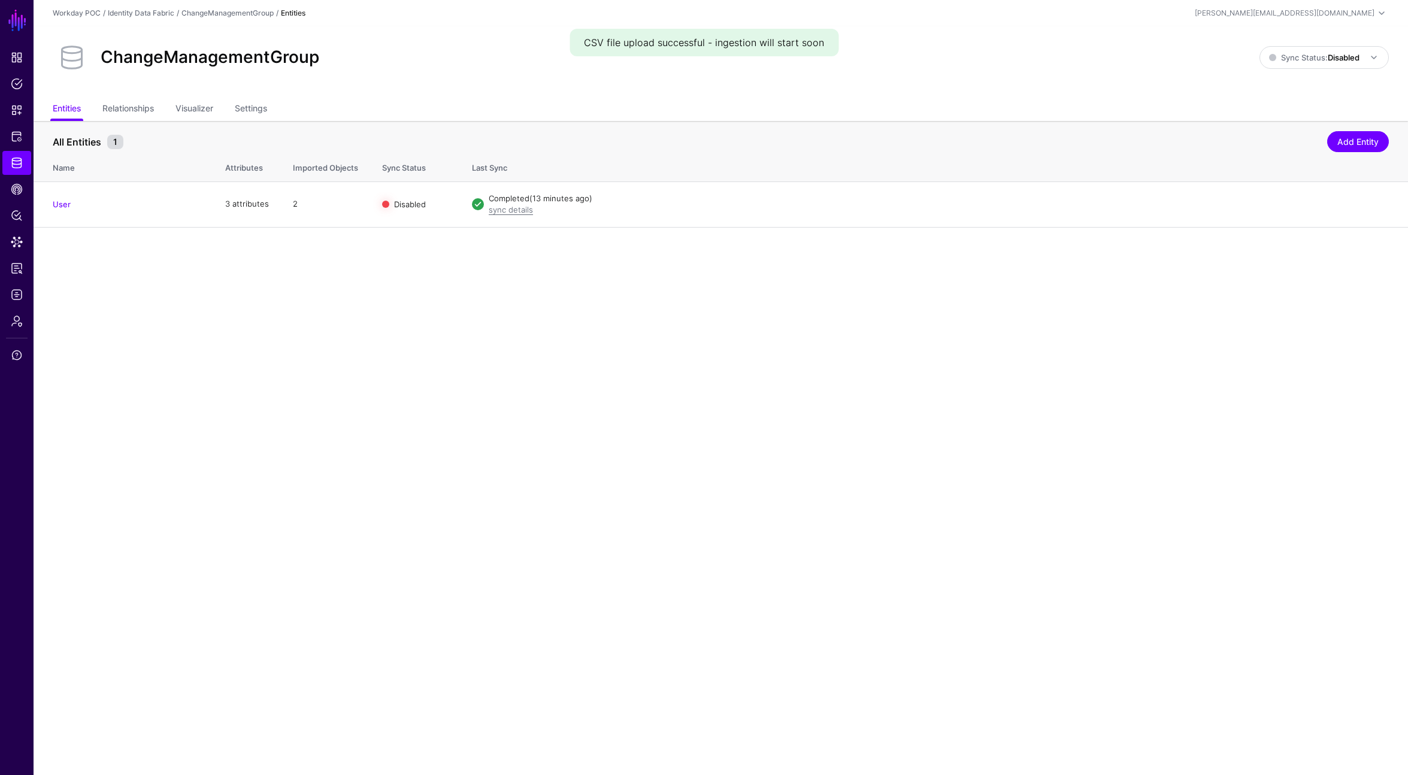
click at [123, 247] on main "SGNL Dashboard Policies Snippets Protected Systems Identity Data Fabric CAEP Hu…" at bounding box center [704, 387] width 1408 height 775
click at [19, 240] on span "Data Lens" at bounding box center [17, 242] width 12 height 12
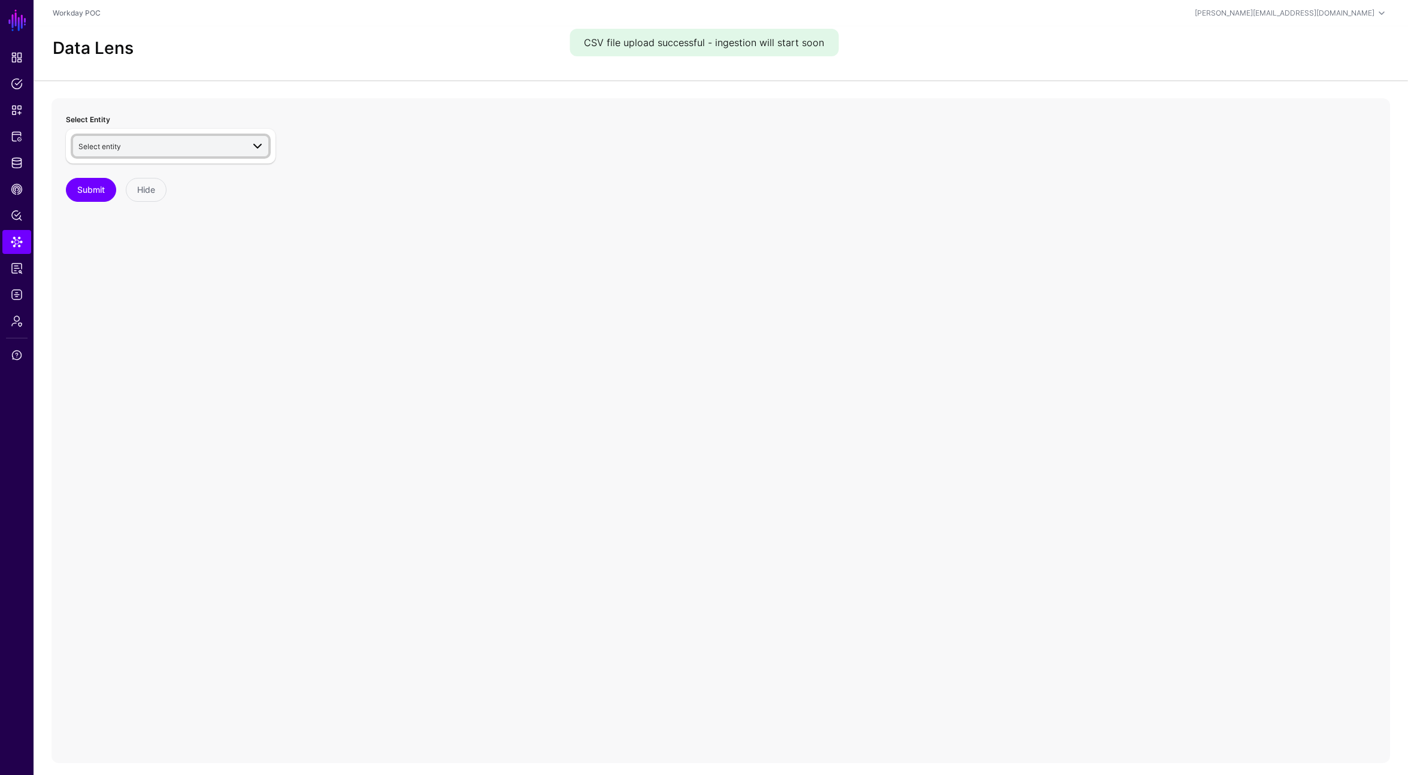
click at [195, 151] on span "Select entity" at bounding box center [160, 146] width 165 height 13
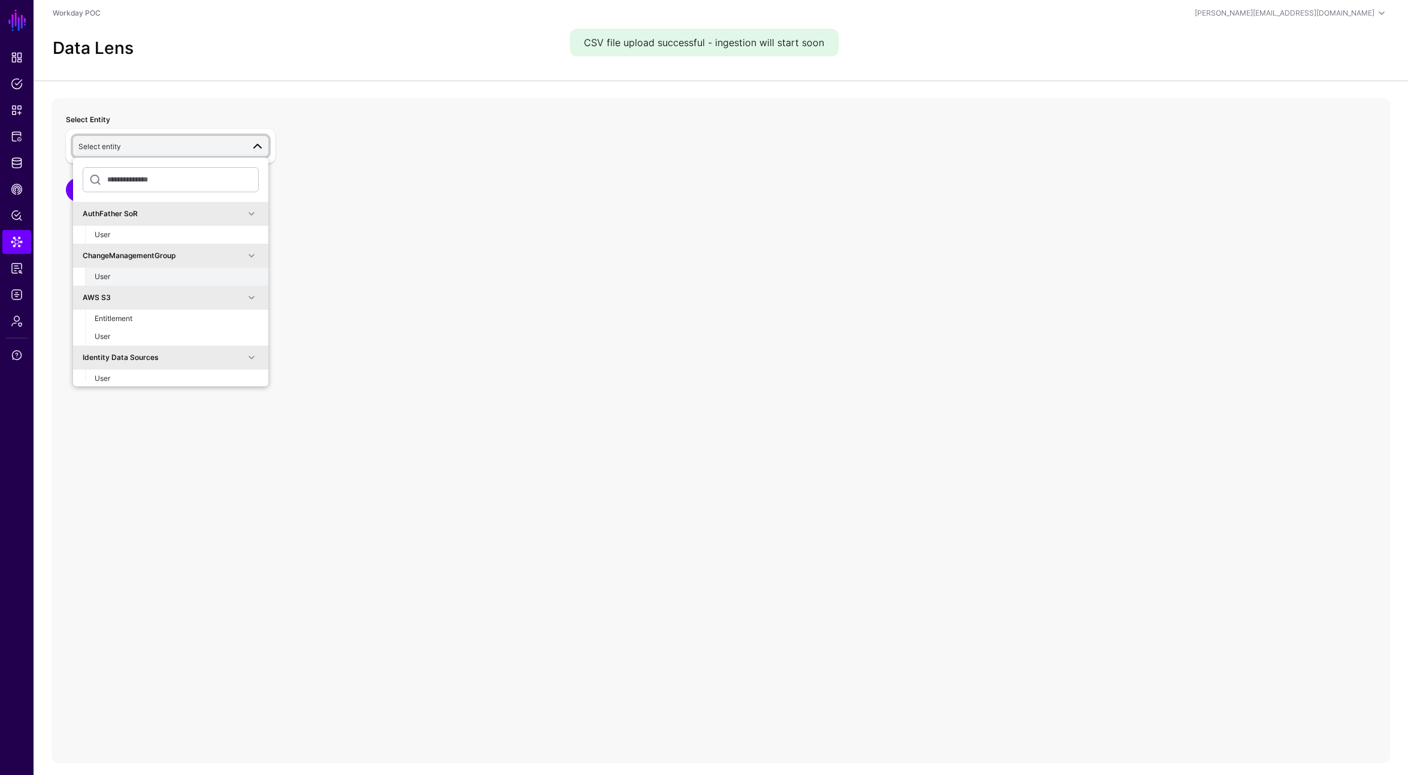
click at [119, 275] on div "User" at bounding box center [177, 276] width 164 height 11
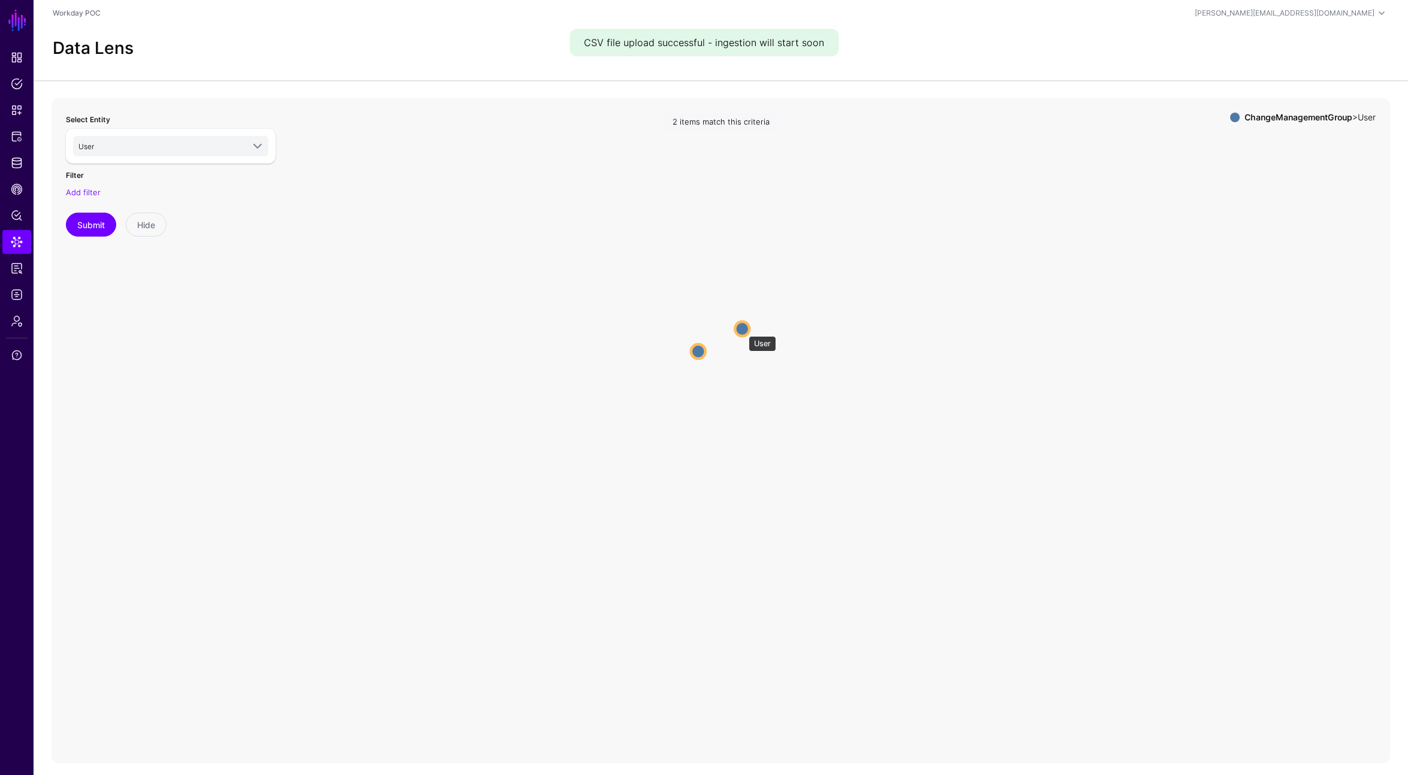
click at [743, 330] on circle at bounding box center [742, 329] width 14 height 14
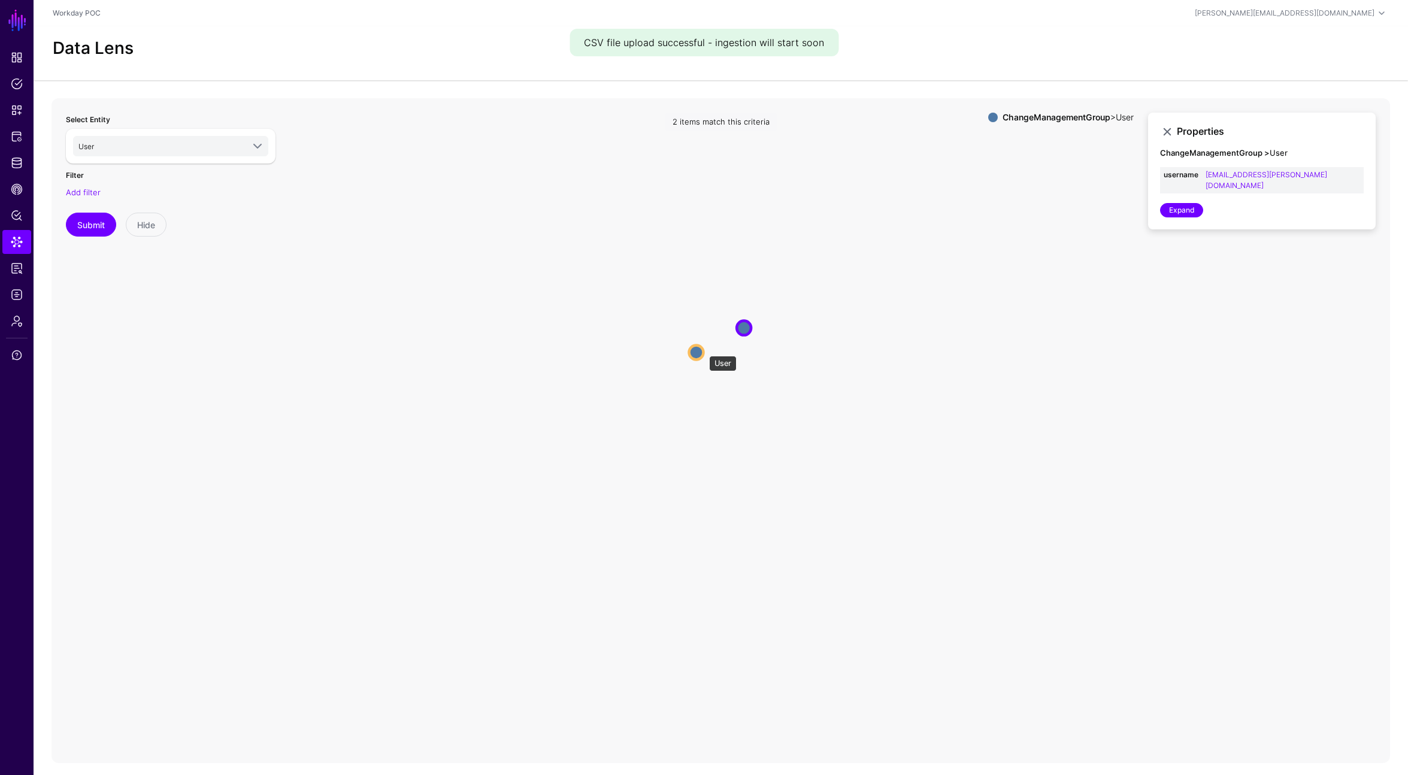
click at [696, 351] on circle at bounding box center [696, 352] width 14 height 14
click at [749, 328] on circle at bounding box center [744, 328] width 14 height 14
click at [693, 353] on circle at bounding box center [695, 353] width 14 height 14
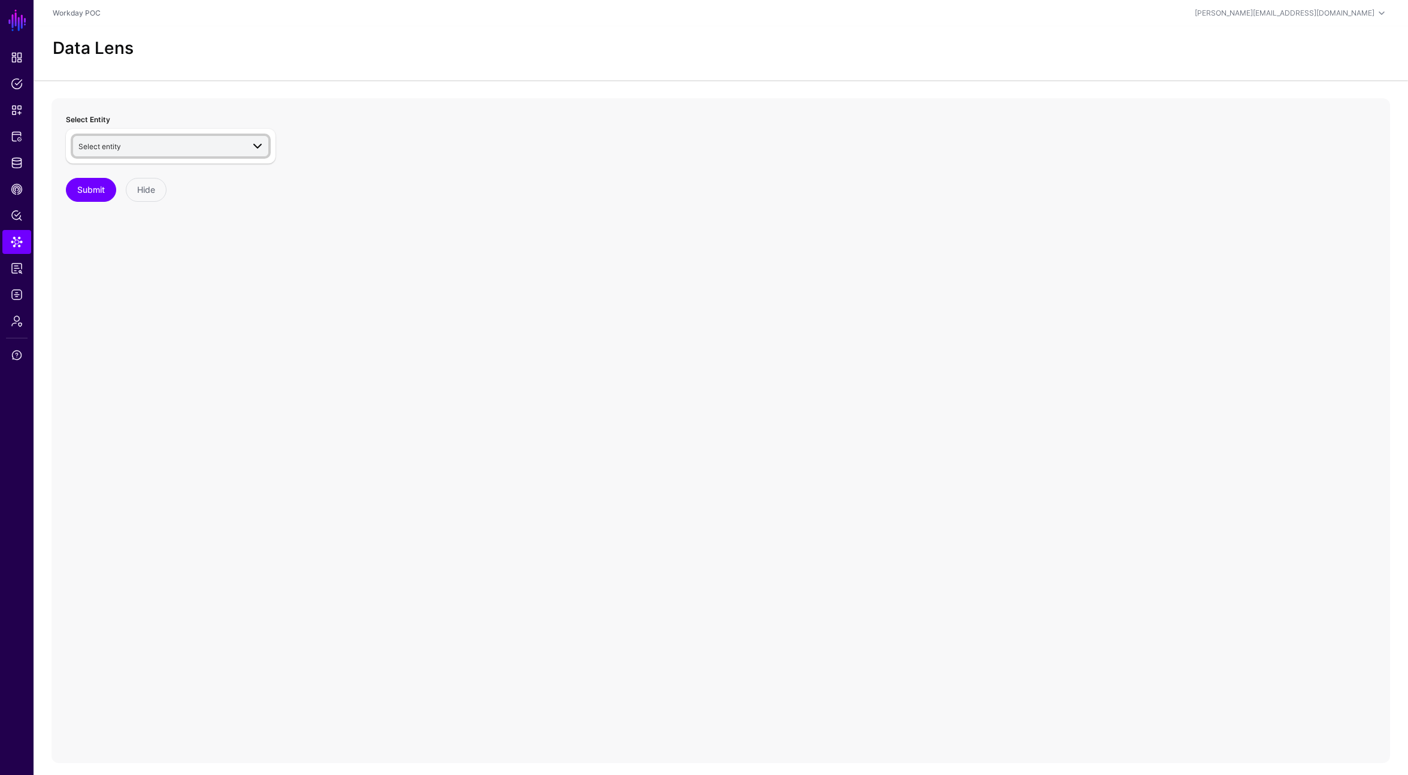
click at [228, 147] on span "Select entity" at bounding box center [160, 146] width 165 height 13
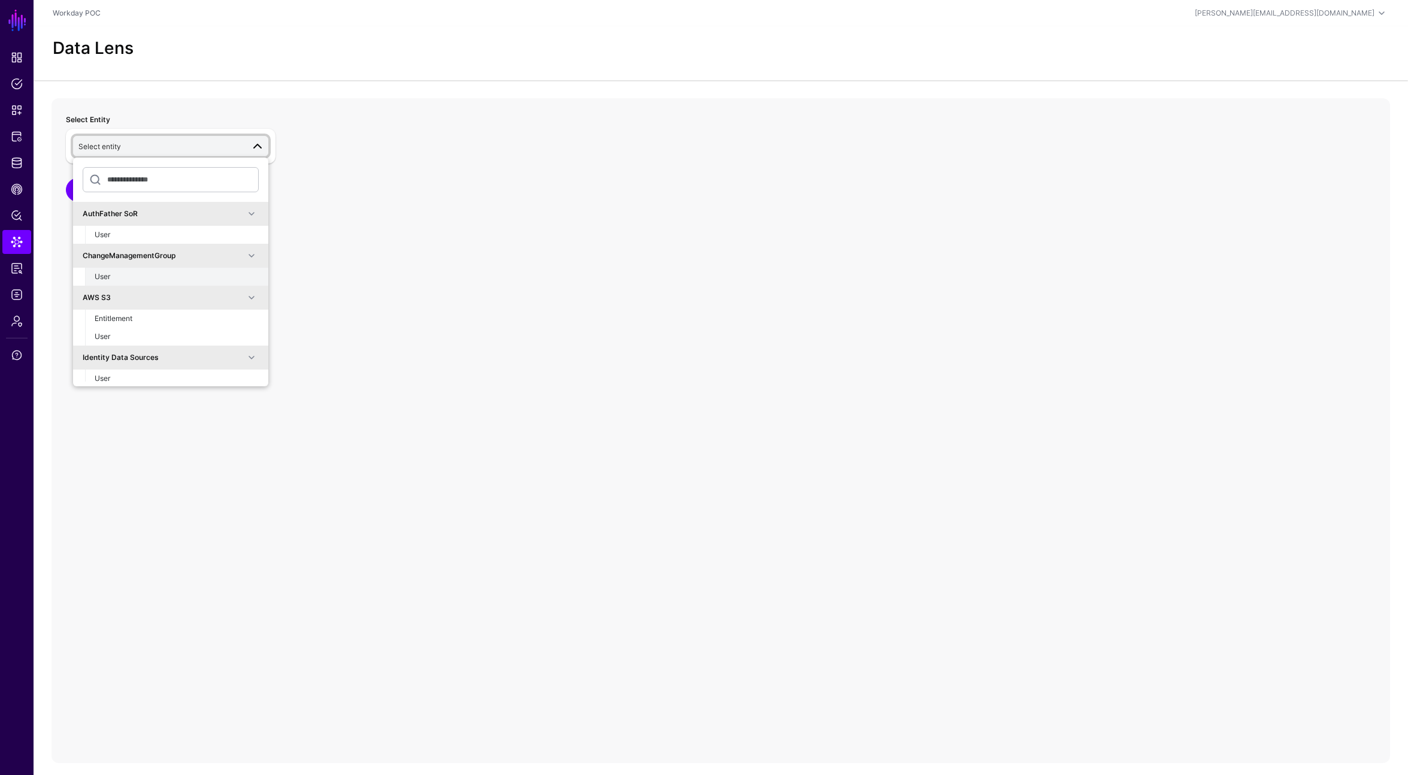
click at [139, 276] on div "User" at bounding box center [177, 276] width 164 height 11
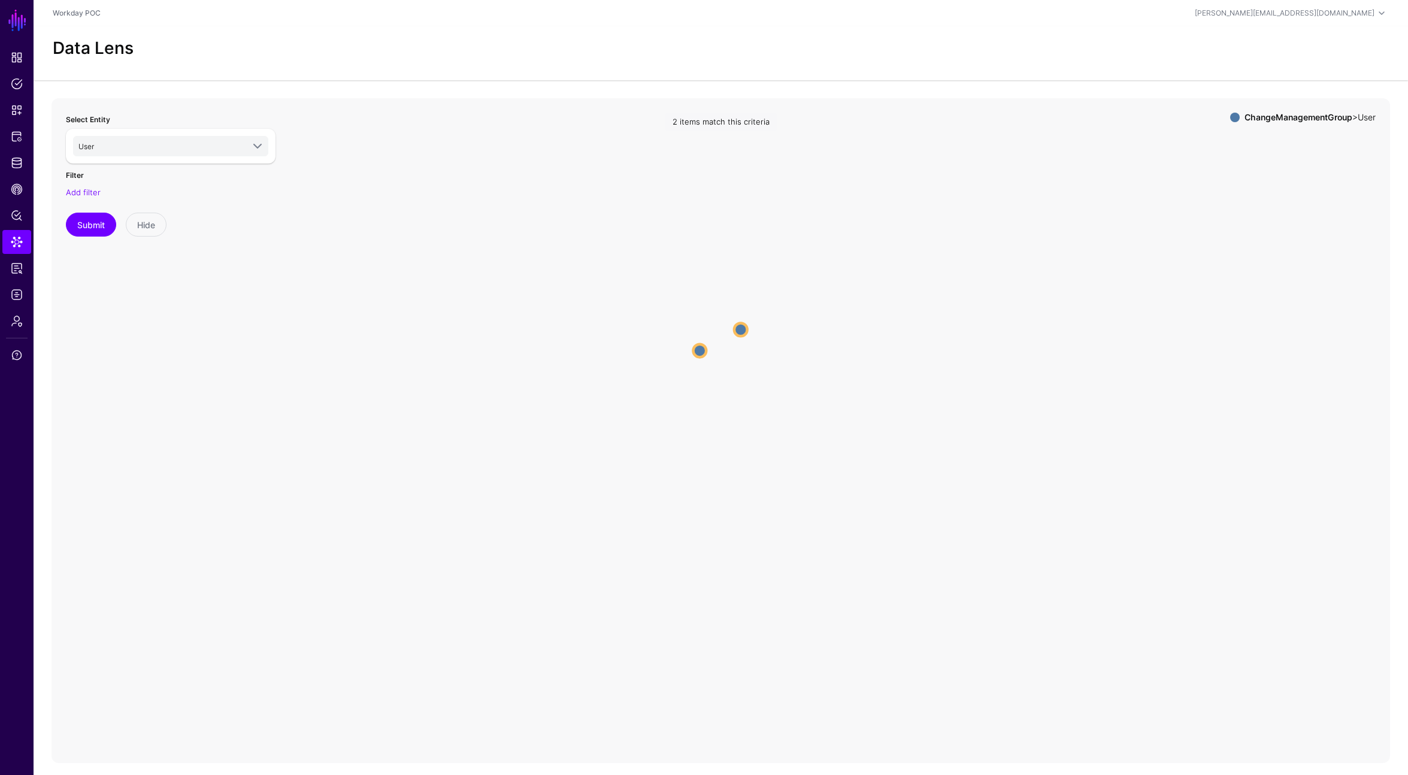
click at [701, 352] on circle at bounding box center [699, 350] width 13 height 13
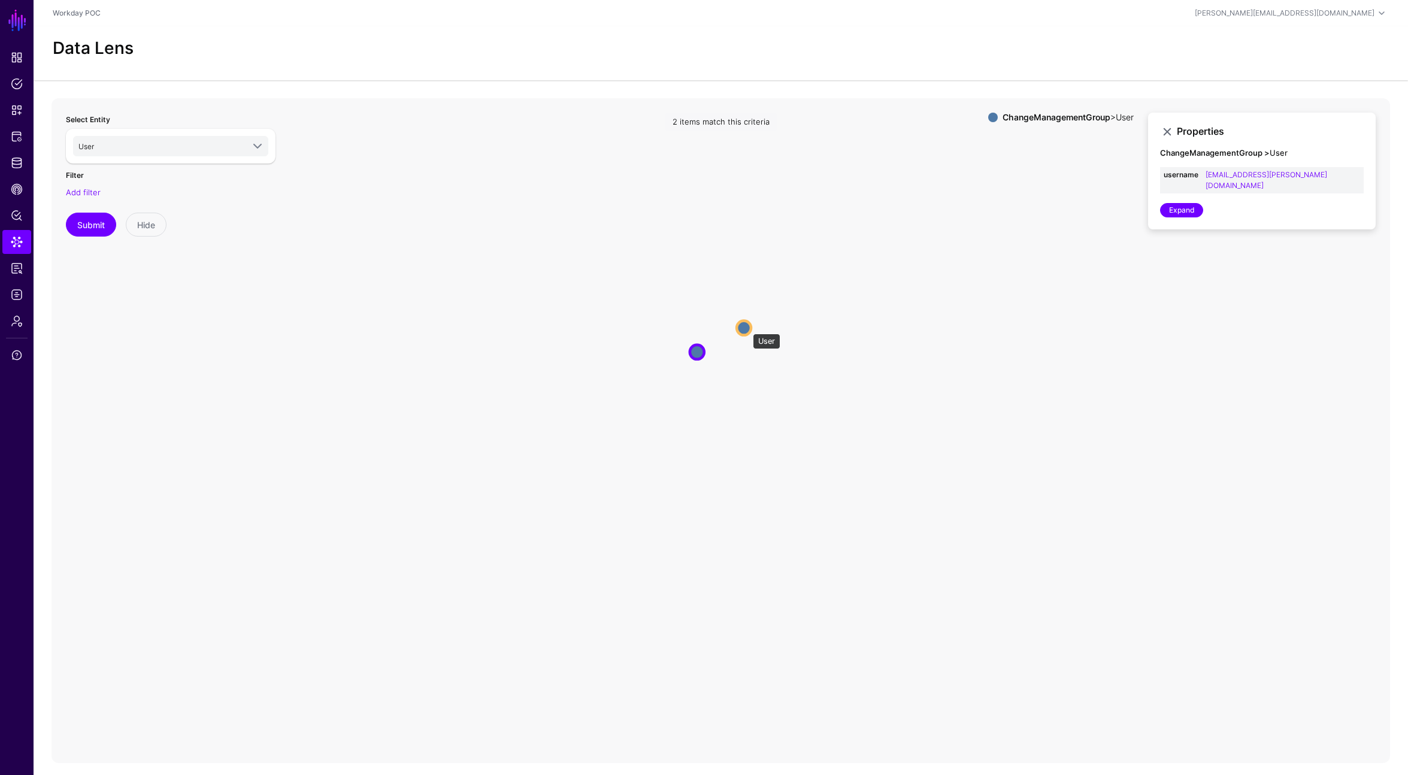
click at [746, 328] on circle at bounding box center [744, 328] width 14 height 14
click at [1181, 203] on link "Expand" at bounding box center [1181, 210] width 43 height 14
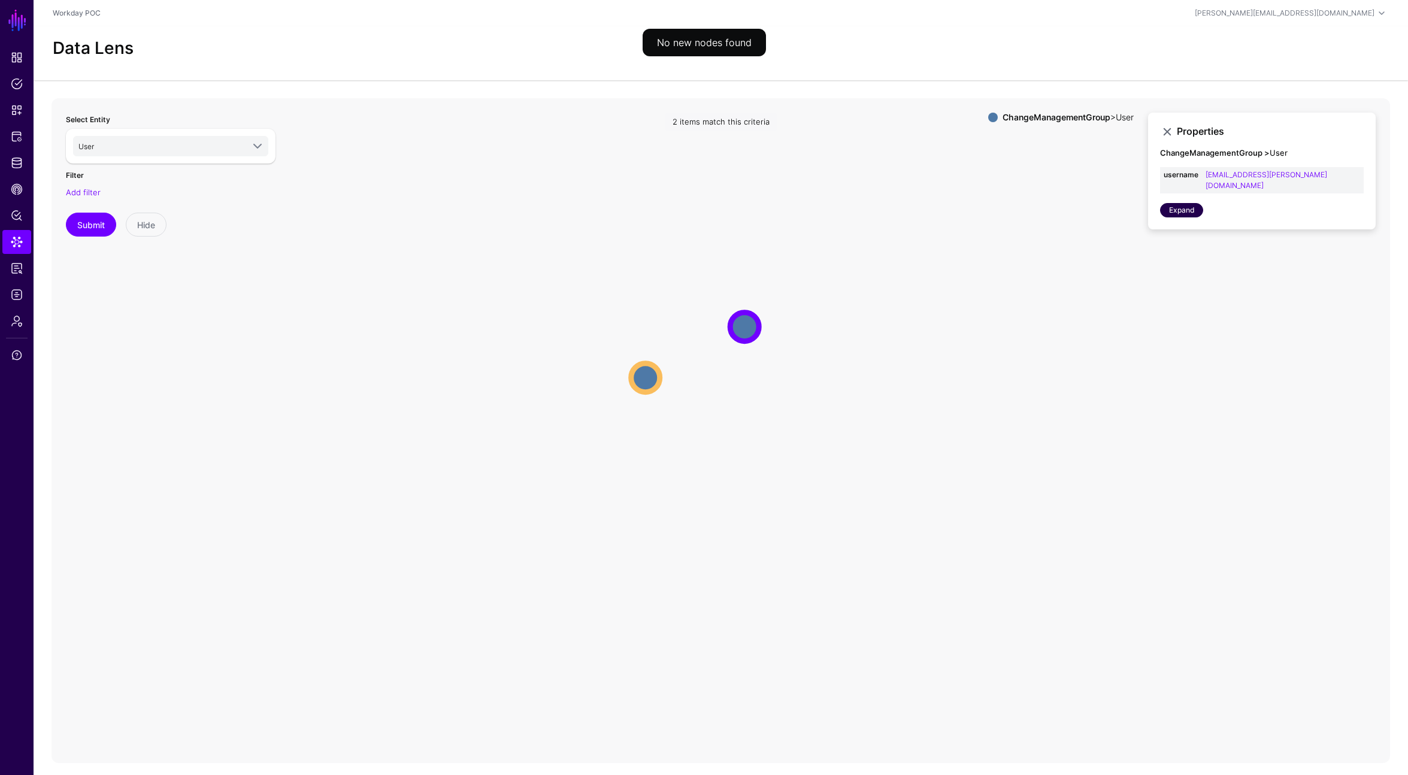
click at [1186, 203] on link "Expand" at bounding box center [1181, 210] width 43 height 14
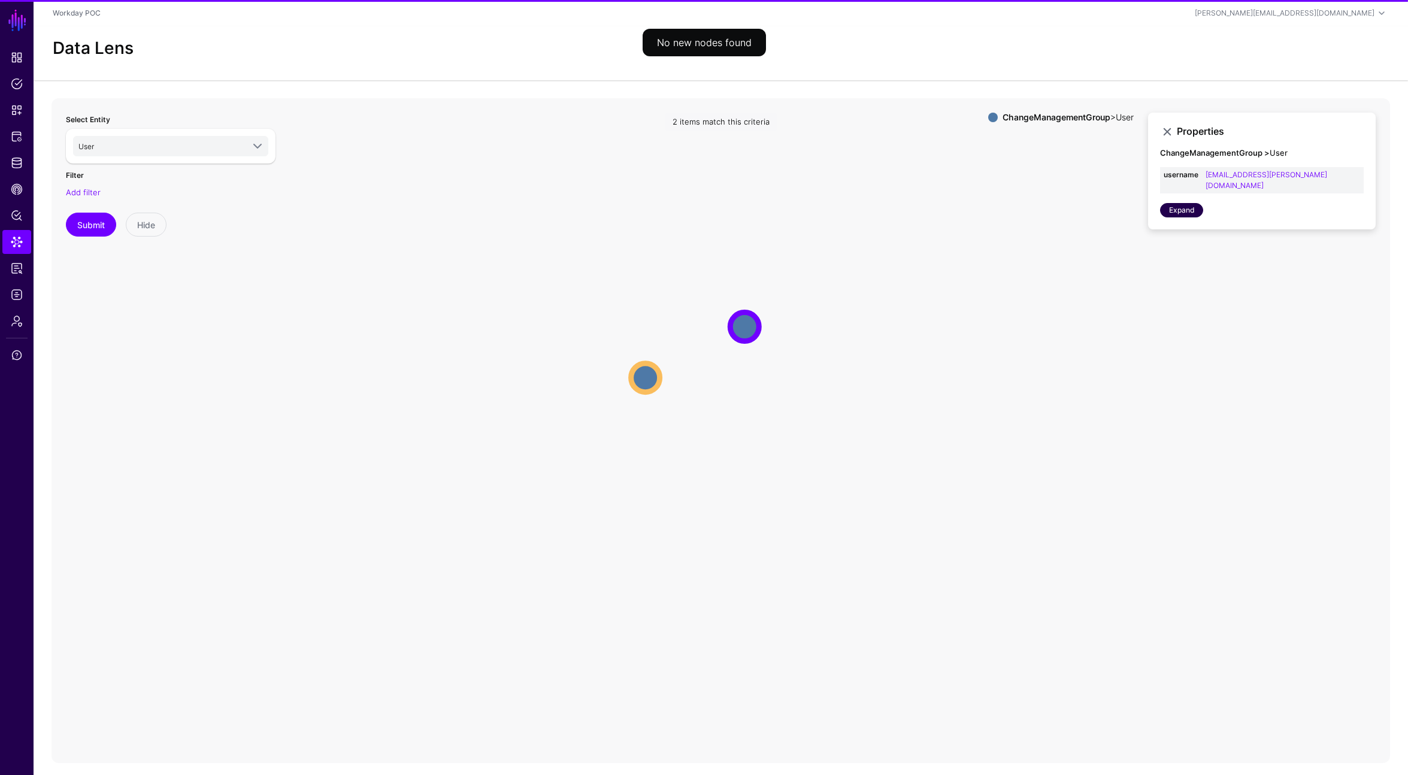
click at [1186, 203] on link "Expand" at bounding box center [1181, 210] width 43 height 14
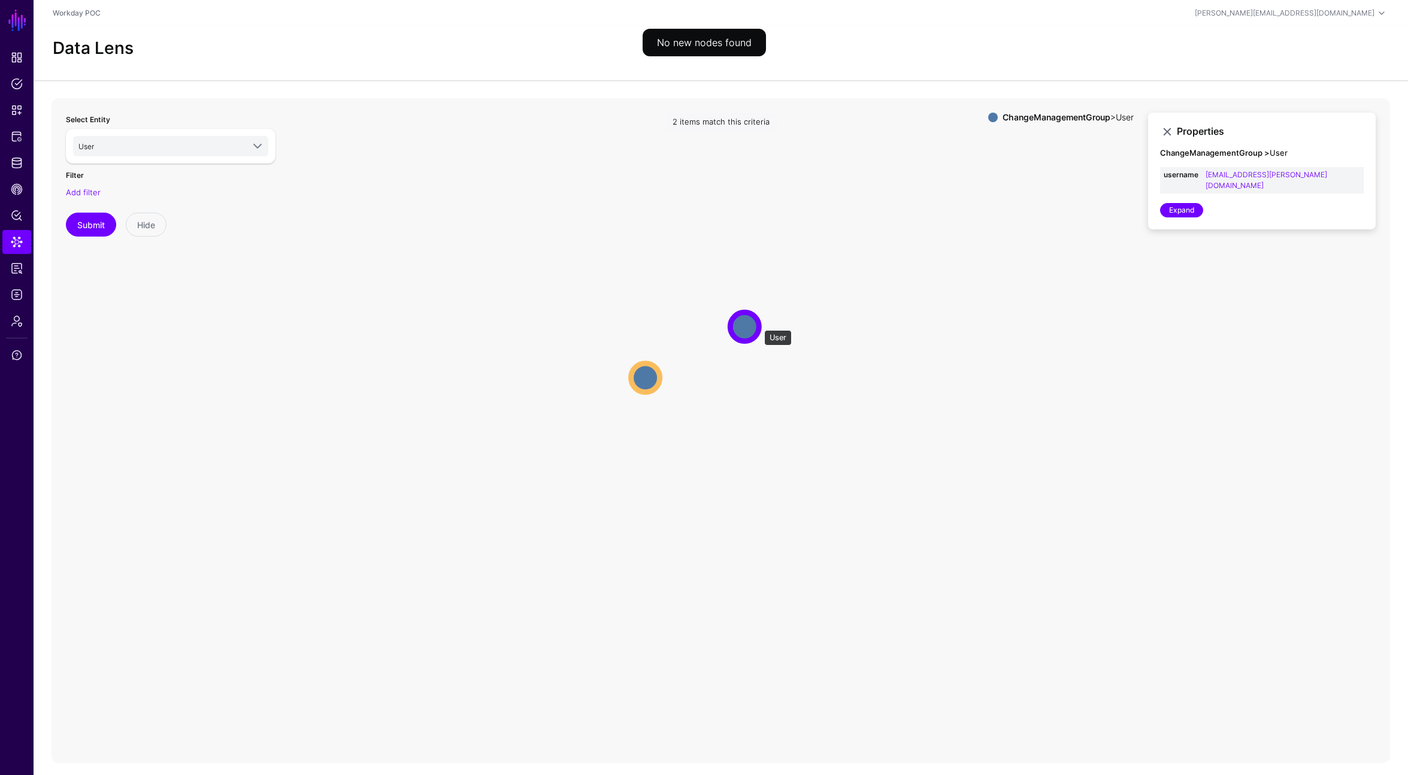
click at [756, 325] on circle at bounding box center [744, 326] width 29 height 29
click at [17, 247] on span "Data Lens" at bounding box center [17, 242] width 12 height 12
click at [17, 159] on span "Identity Data Fabric" at bounding box center [17, 163] width 12 height 12
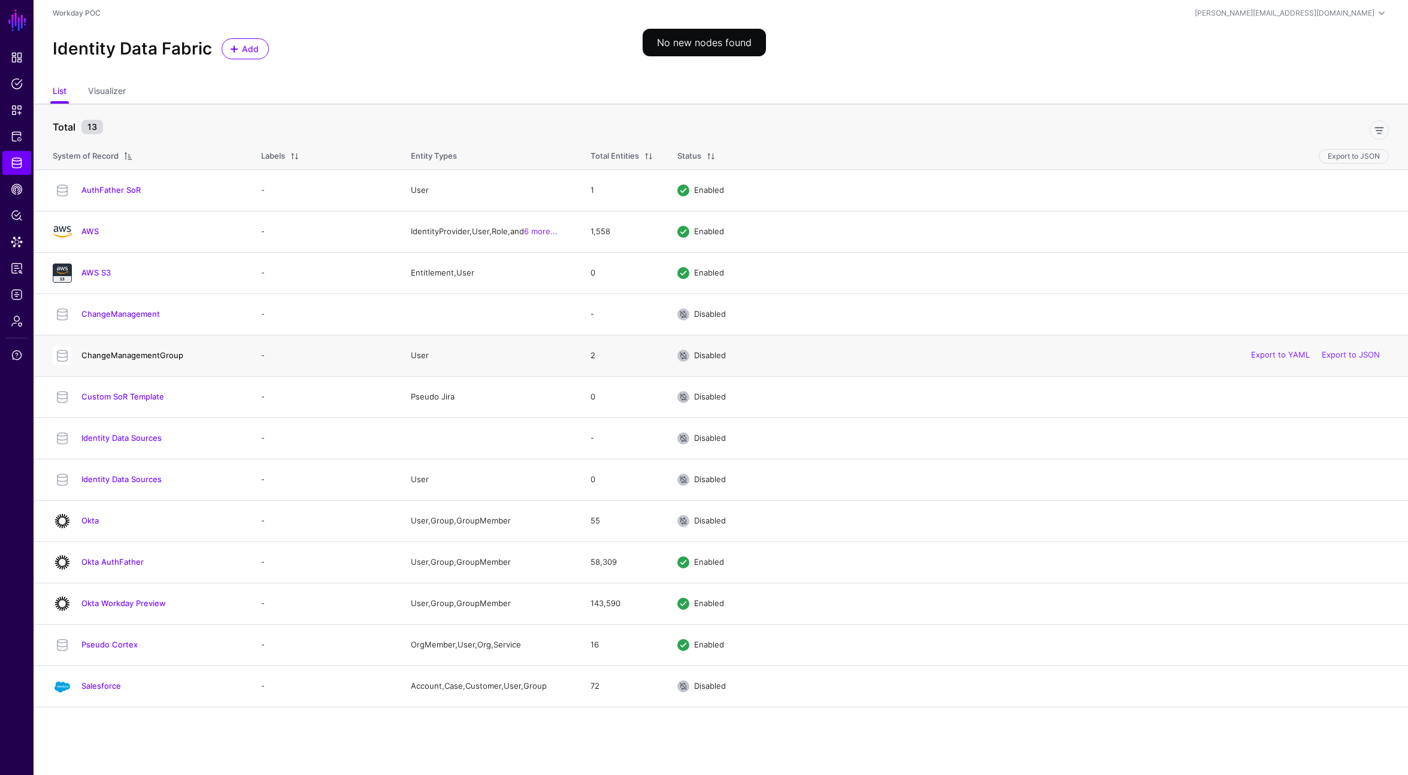
click at [126, 358] on link "ChangeManagementGroup" at bounding box center [132, 355] width 102 height 10
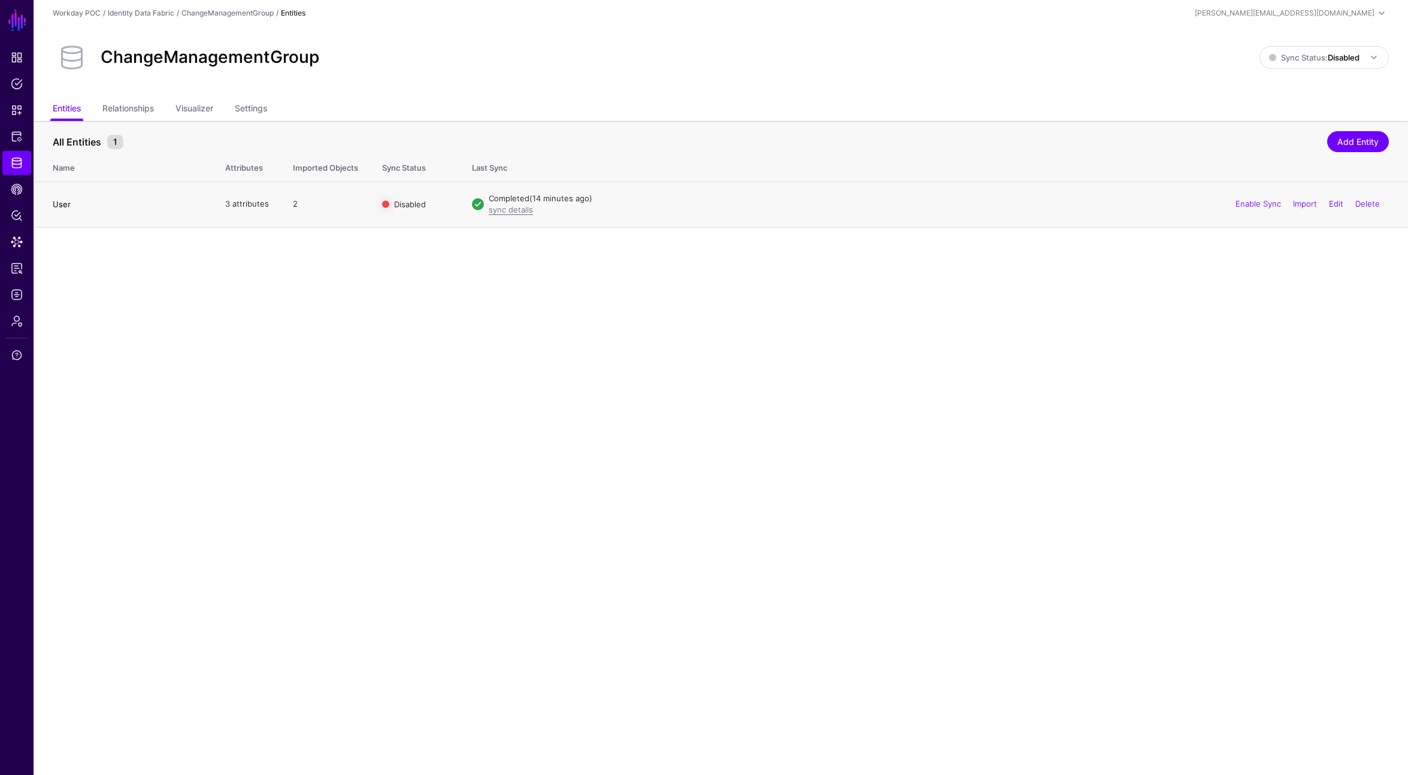
click at [66, 204] on link "User" at bounding box center [62, 204] width 18 height 10
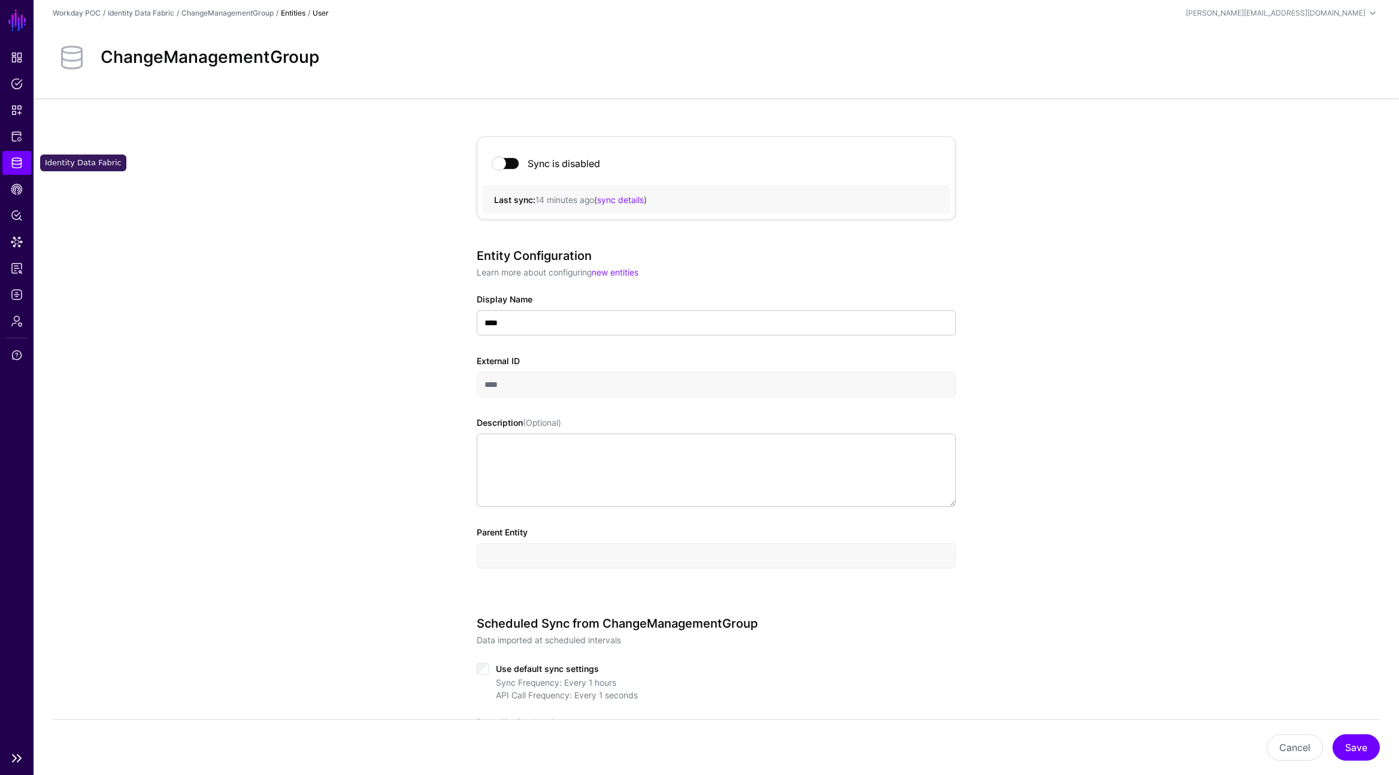
click at [22, 164] on span "Identity Data Fabric" at bounding box center [17, 163] width 12 height 12
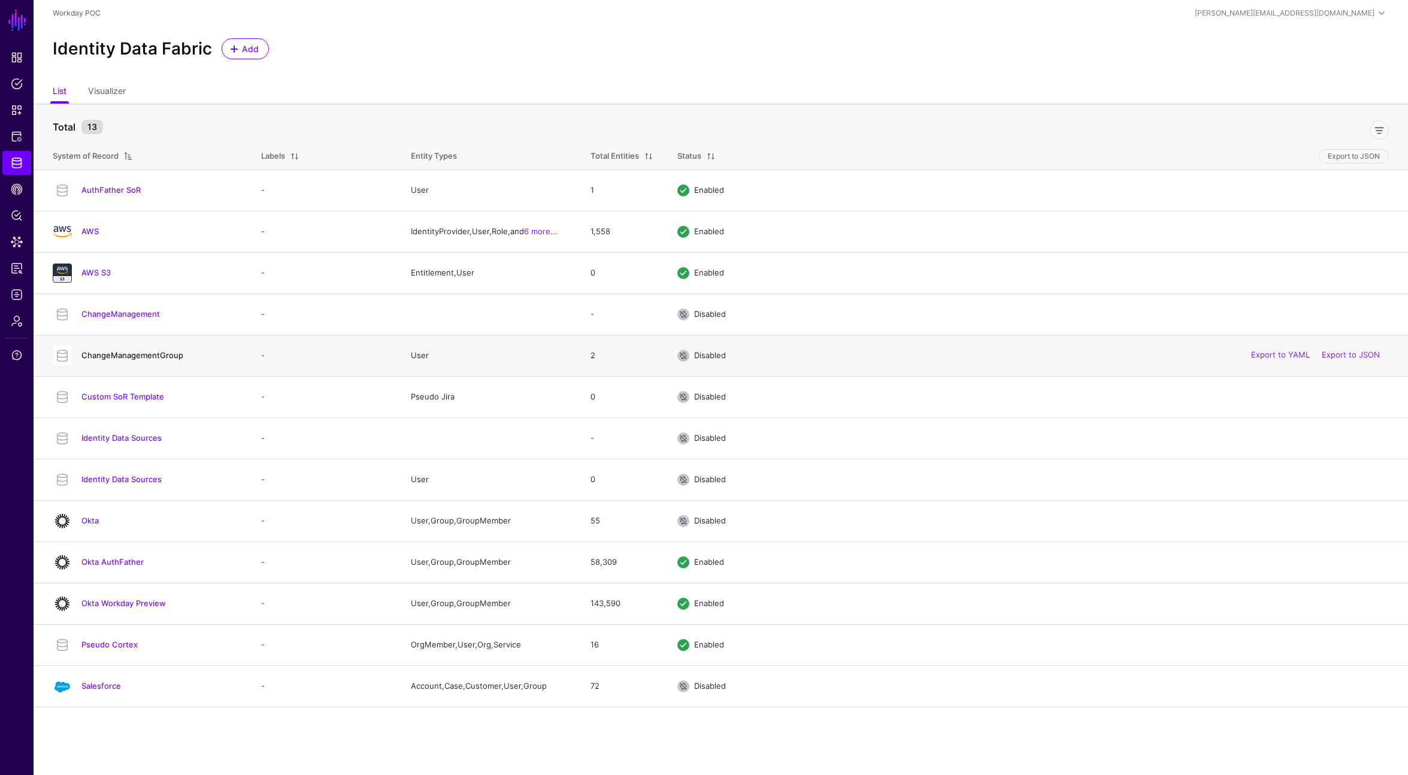
click at [134, 356] on link "ChangeManagementGroup" at bounding box center [132, 355] width 102 height 10
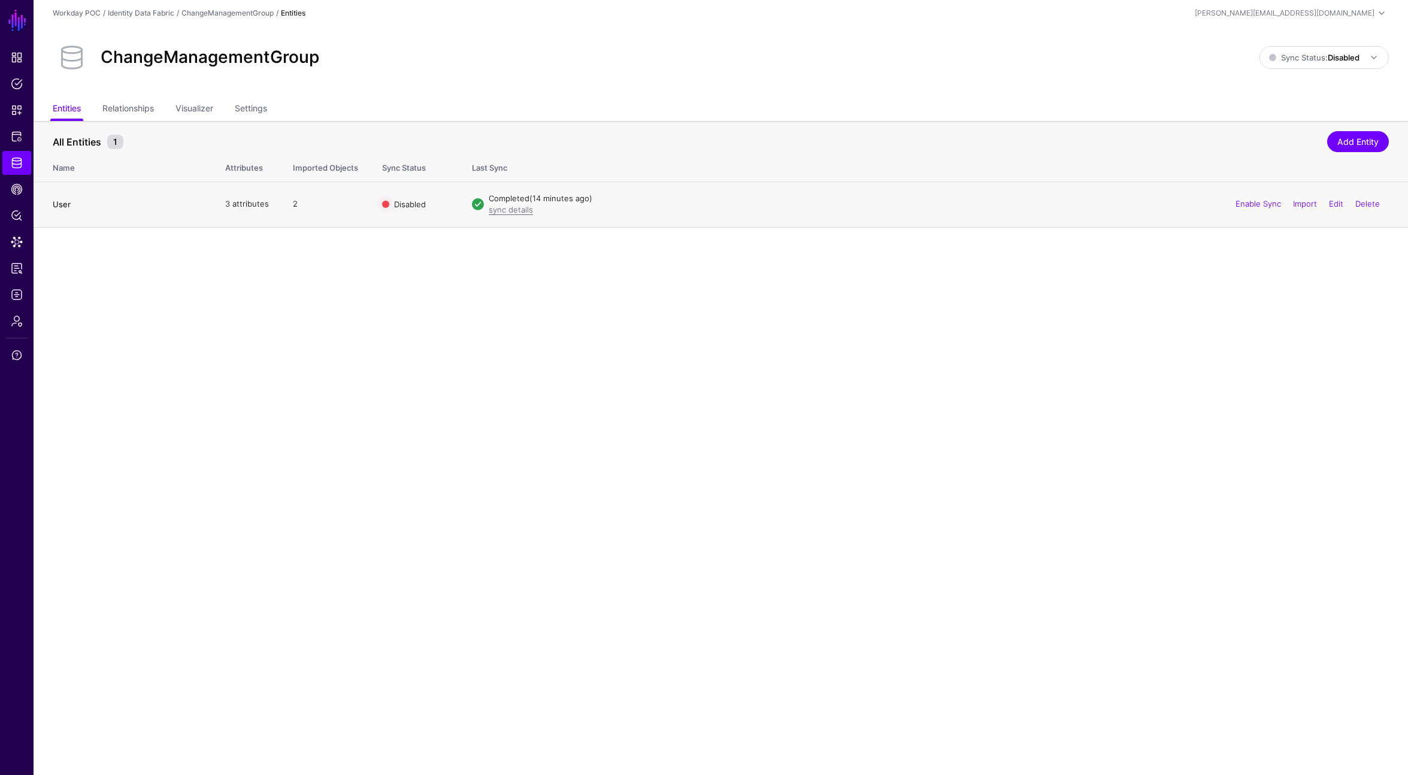
click at [61, 205] on link "User" at bounding box center [62, 204] width 18 height 10
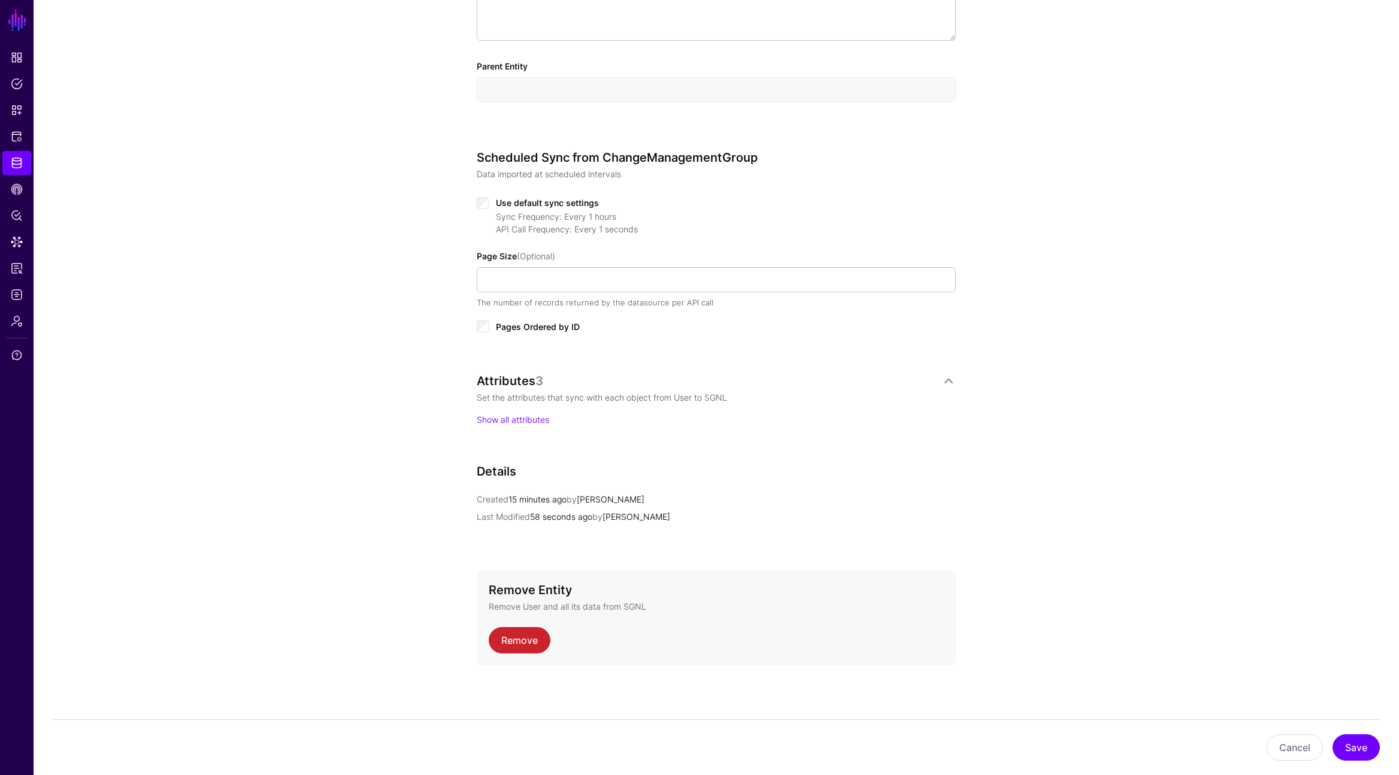
scroll to position [467, 0]
click at [511, 413] on p "Show all attributes" at bounding box center [716, 419] width 479 height 13
click at [512, 419] on link "Show all attributes" at bounding box center [513, 419] width 72 height 10
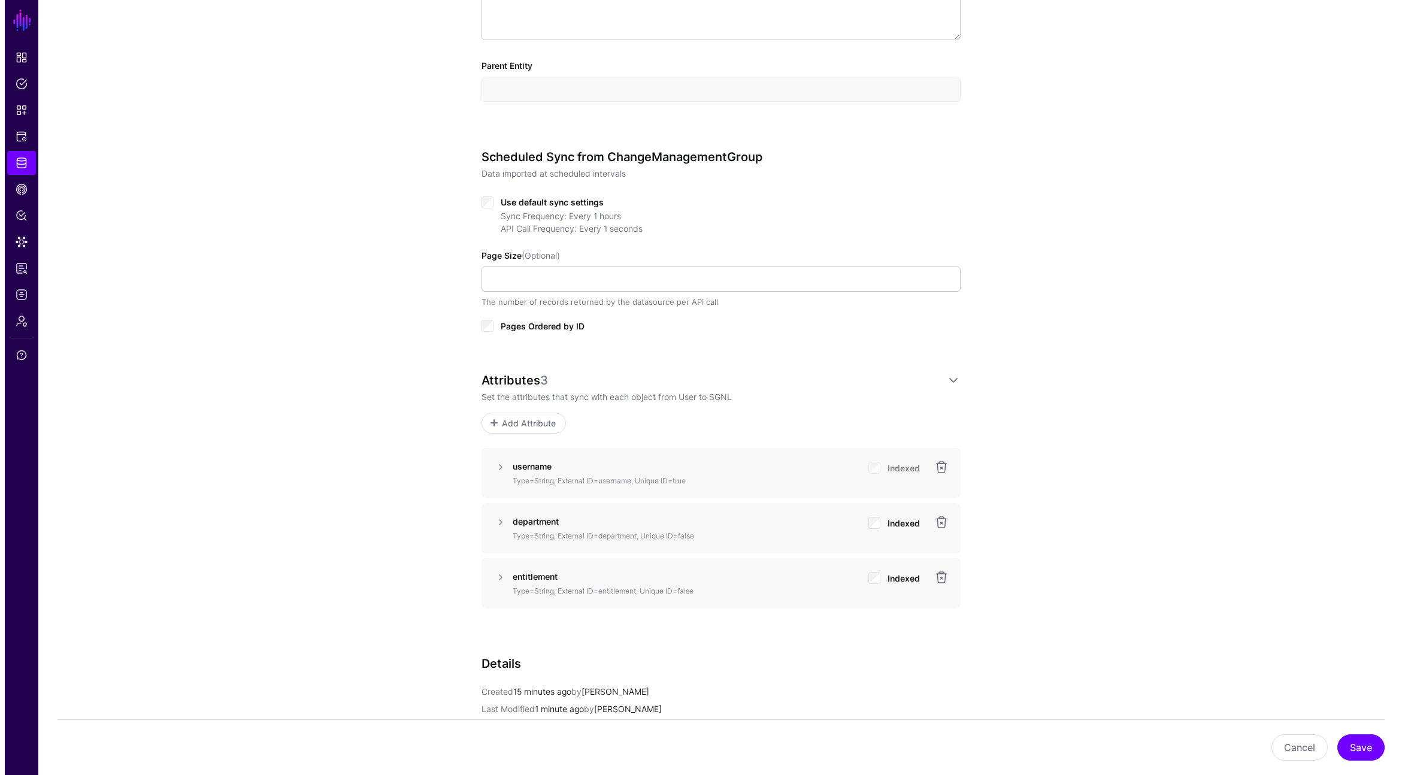
scroll to position [0, 0]
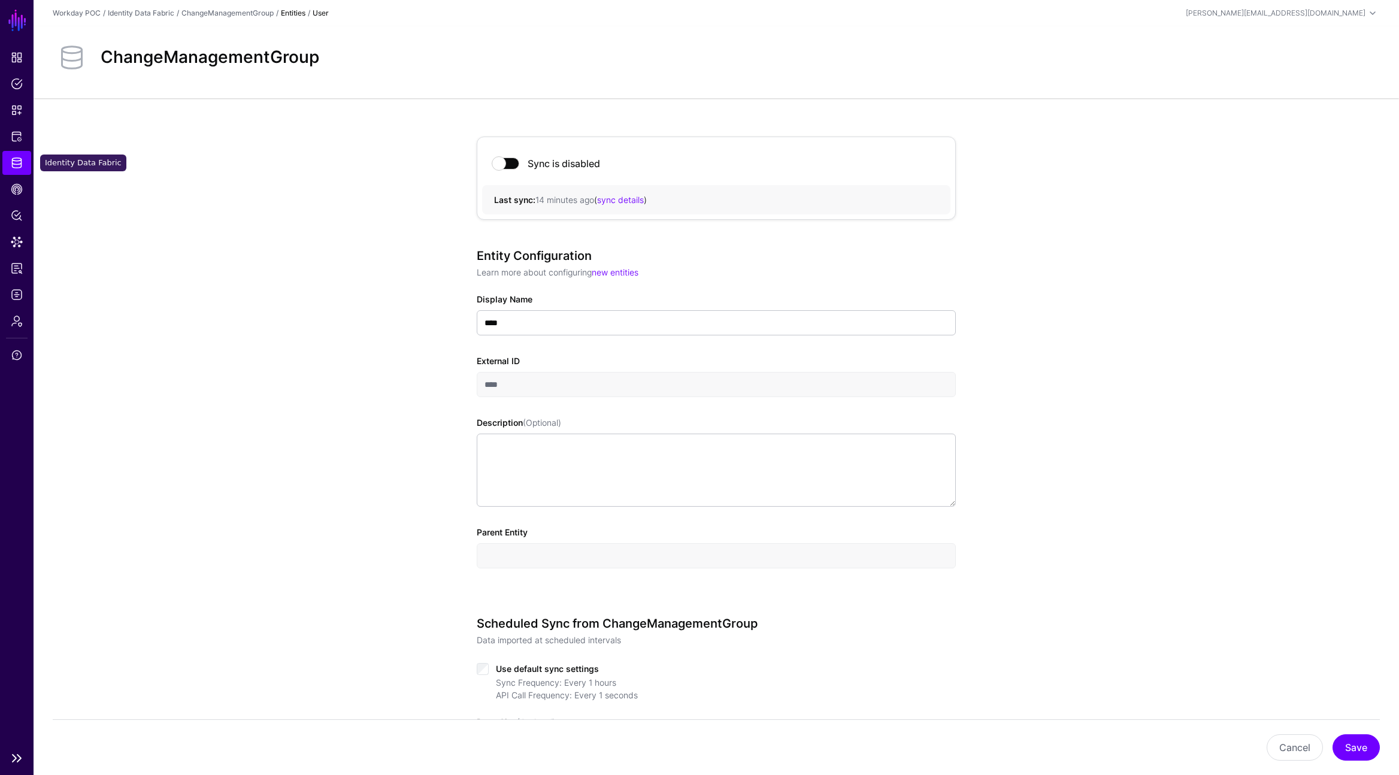
click at [19, 165] on span "Identity Data Fabric" at bounding box center [17, 163] width 12 height 12
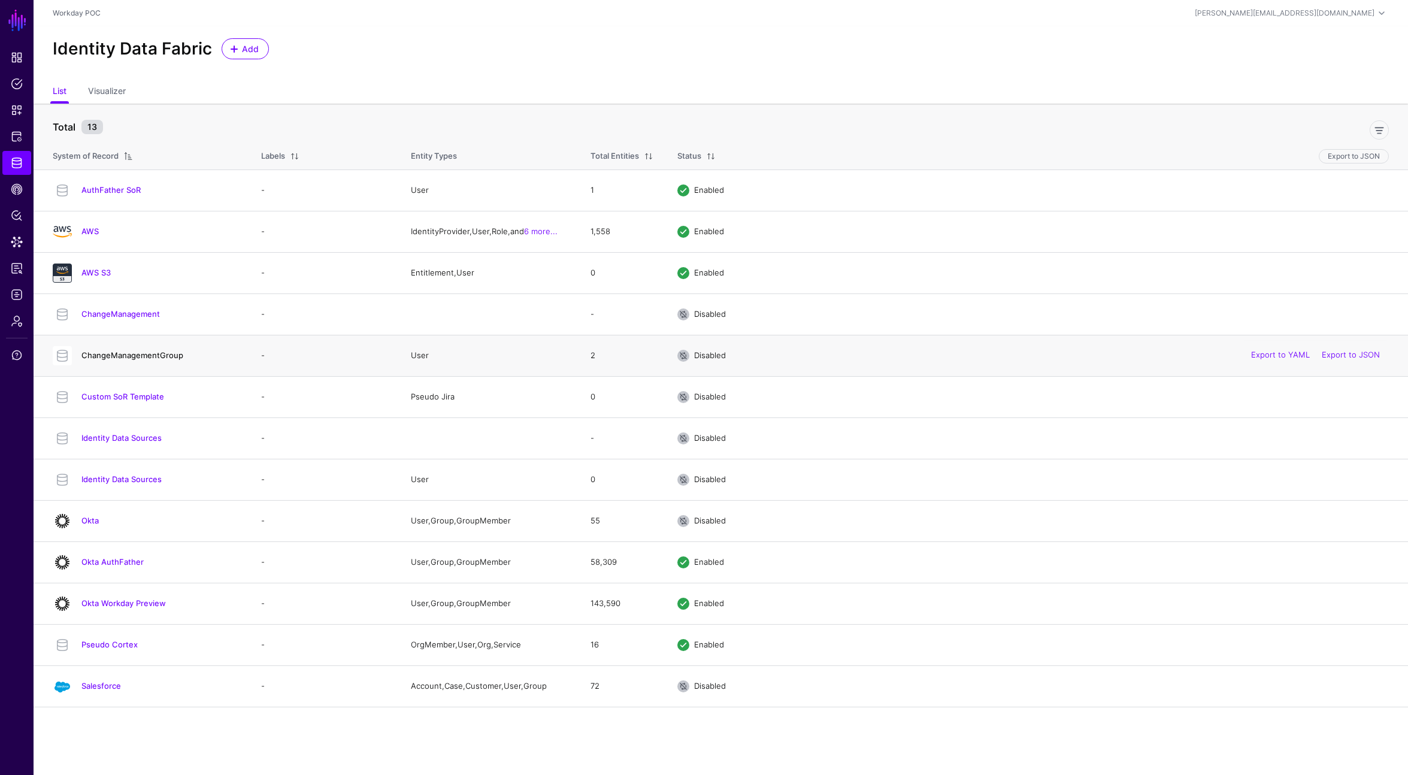
click at [124, 352] on link "ChangeManagementGroup" at bounding box center [132, 355] width 102 height 10
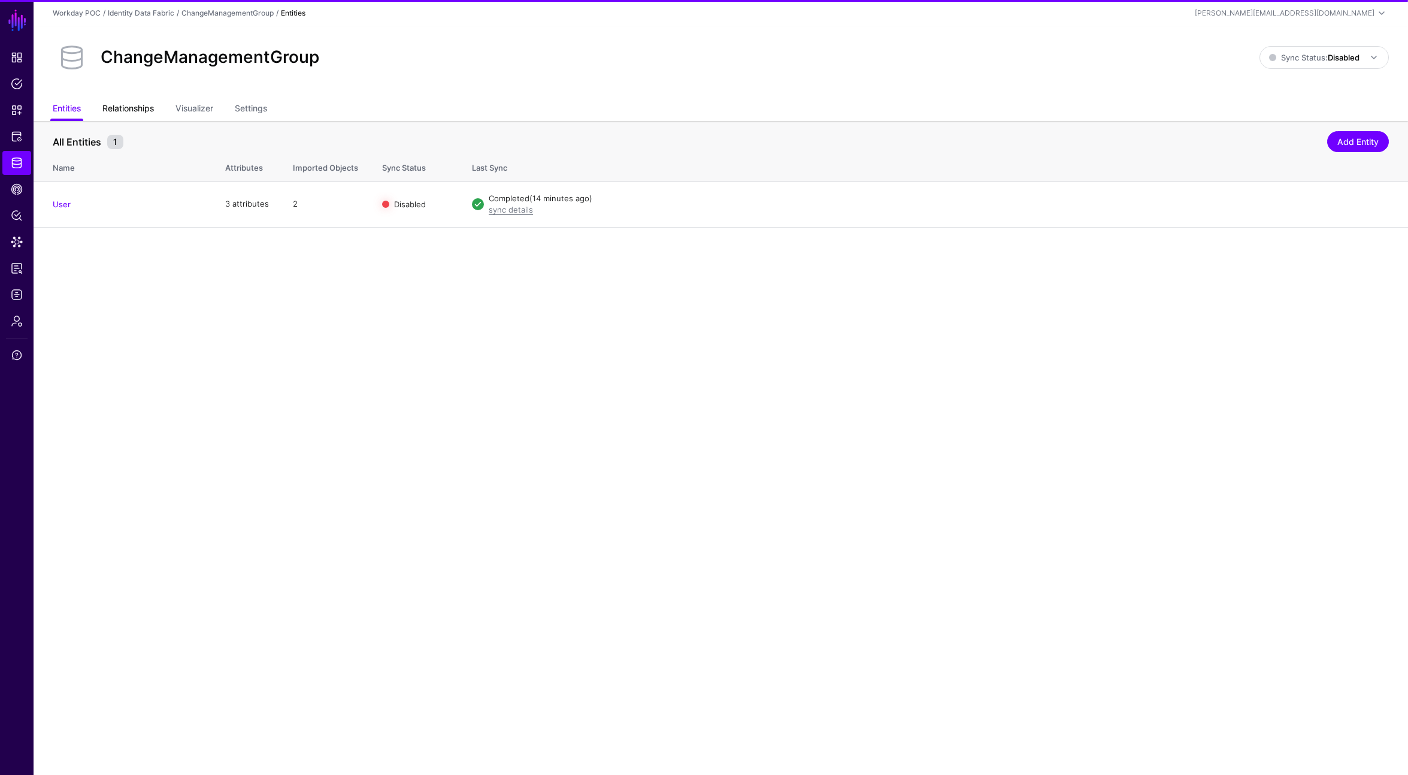
click at [131, 109] on link "Relationships" at bounding box center [128, 109] width 52 height 23
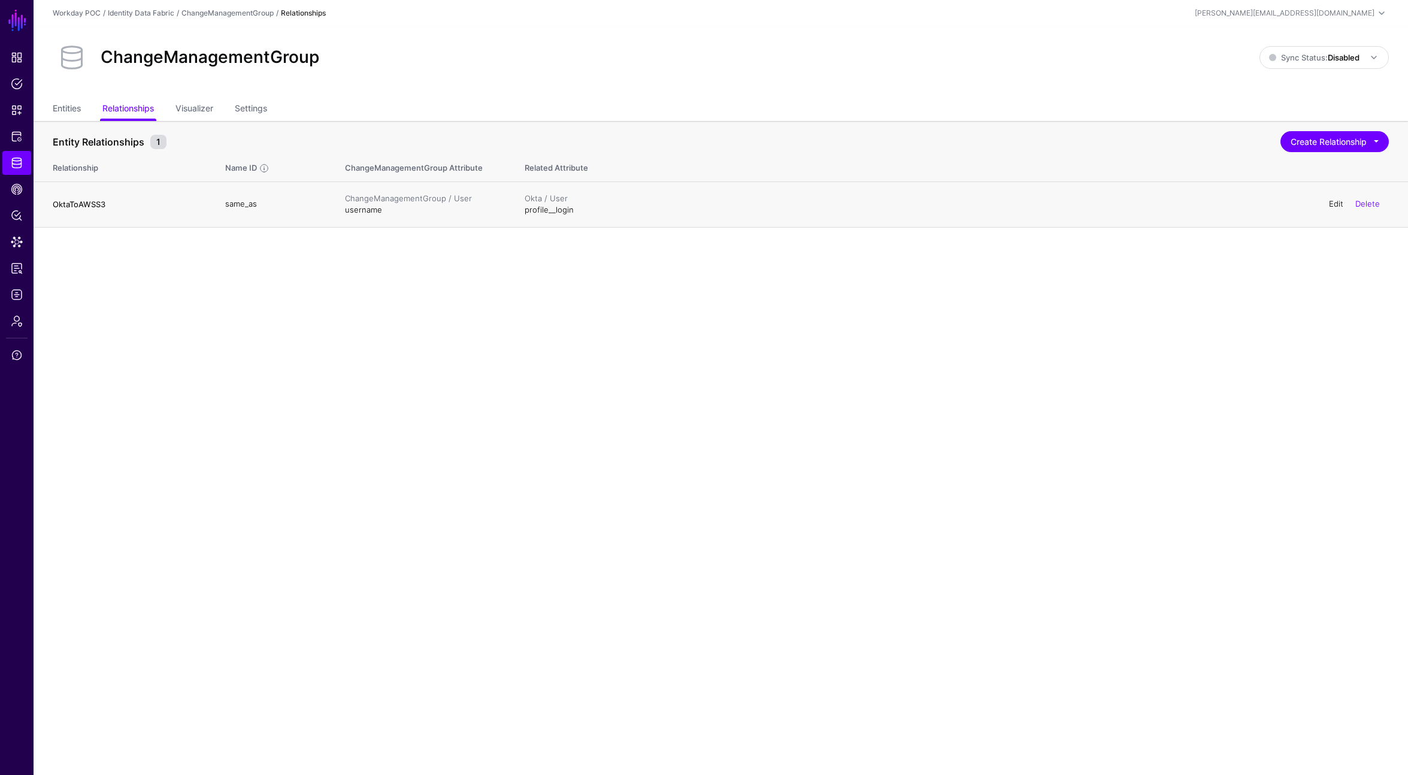
click at [1334, 205] on link "Edit" at bounding box center [1336, 204] width 14 height 10
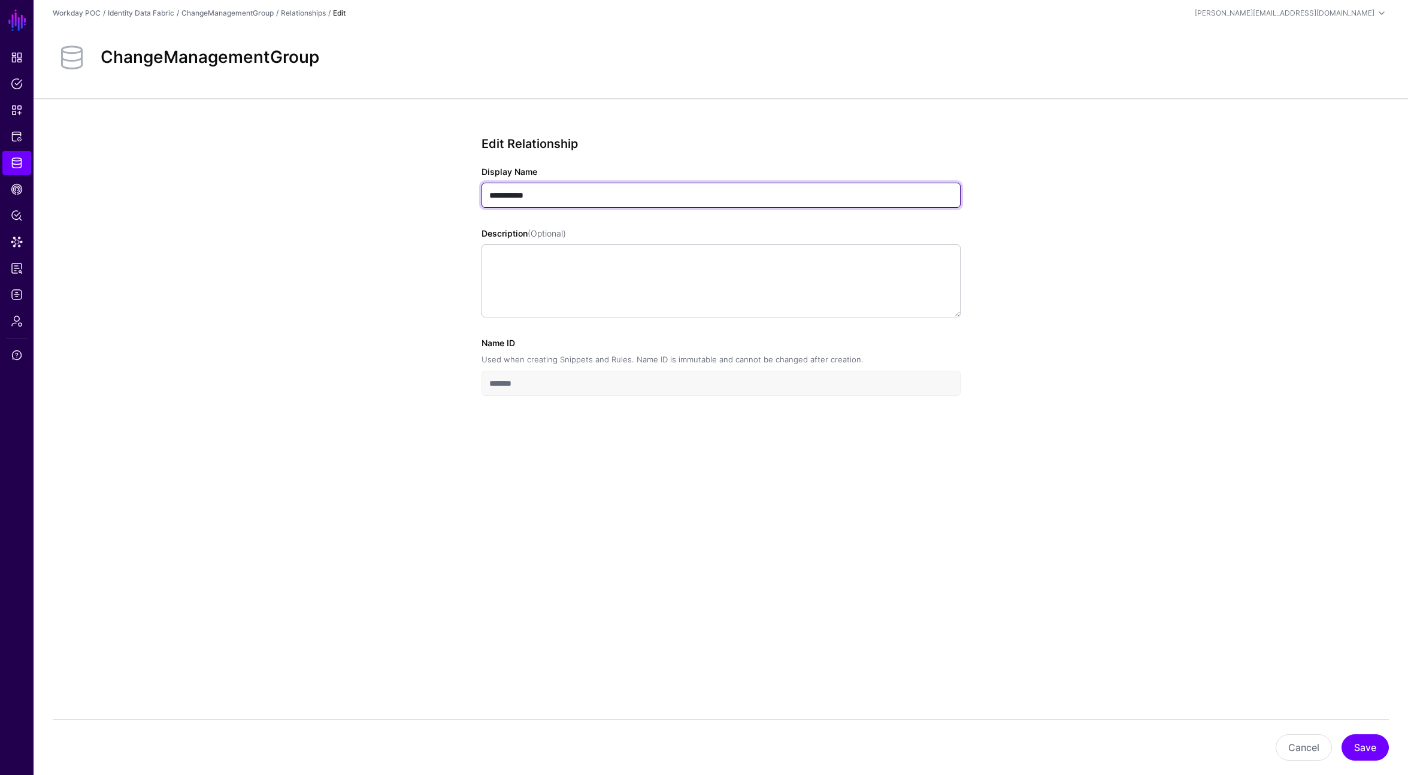
drag, startPoint x: 519, startPoint y: 195, endPoint x: 566, endPoint y: 195, distance: 47.3
click at [566, 195] on input "**********" at bounding box center [721, 195] width 479 height 25
type input "**********"
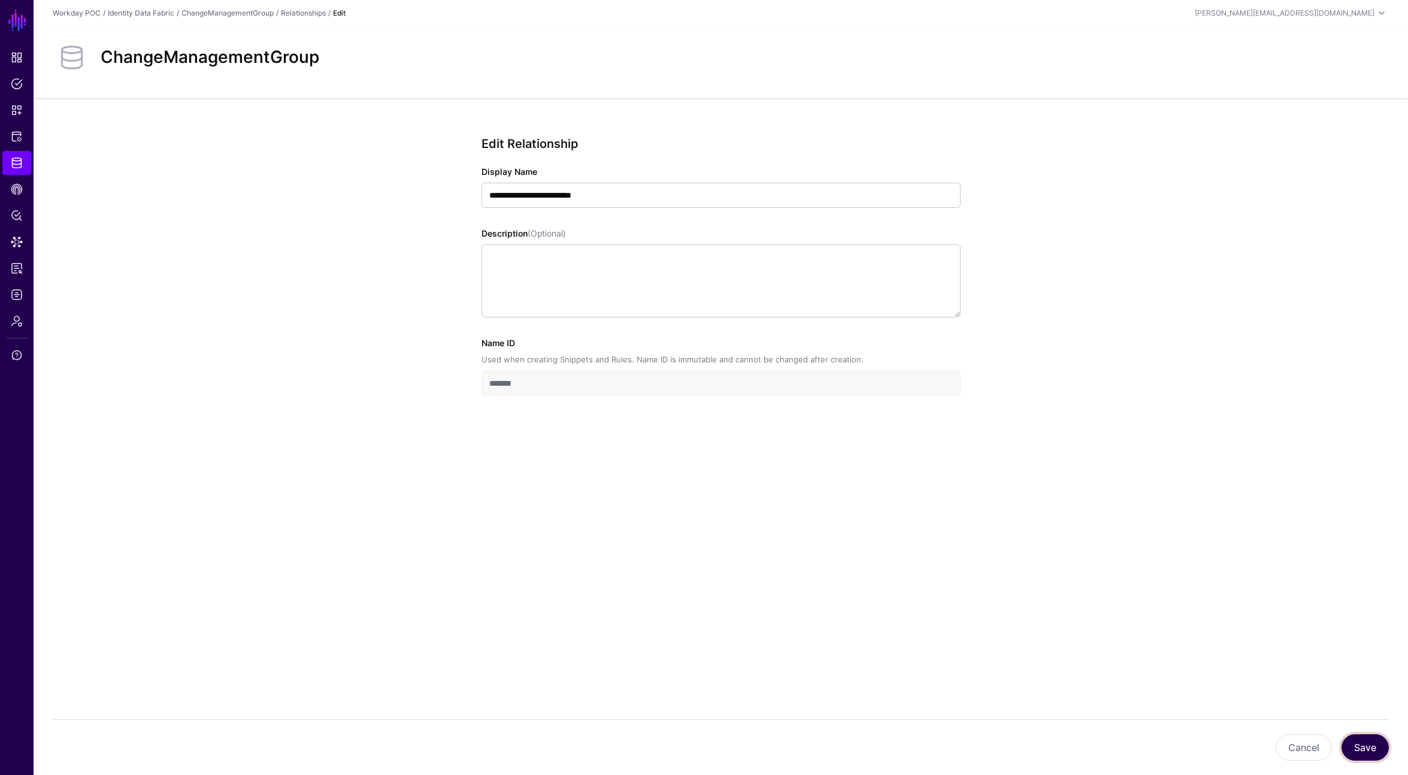
click at [1357, 746] on button "Save" at bounding box center [1365, 747] width 47 height 26
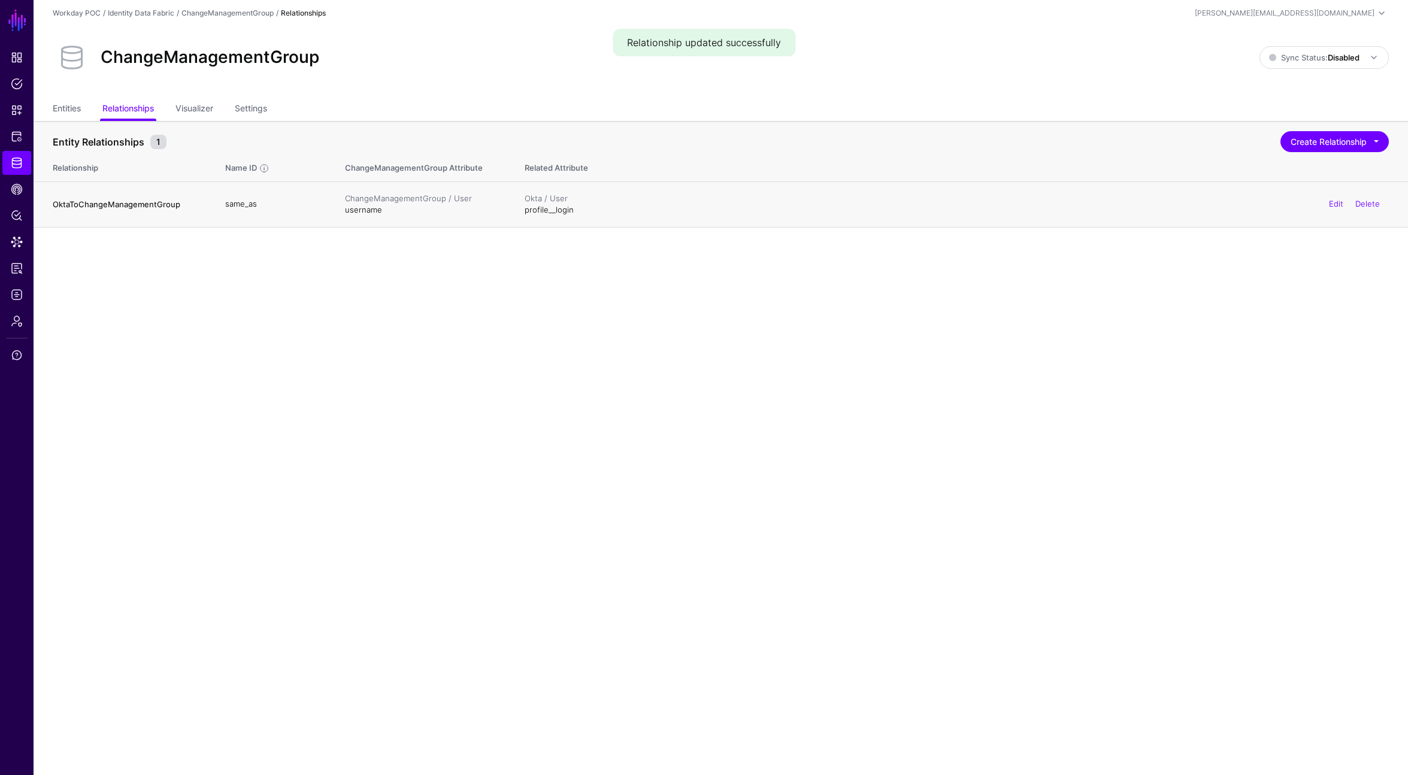
drag, startPoint x: 345, startPoint y: 209, endPoint x: 384, endPoint y: 213, distance: 39.2
click at [384, 213] on td "ChangeManagementGroup / User username" at bounding box center [423, 205] width 180 height 46
drag, startPoint x: 594, startPoint y: 210, endPoint x: 522, endPoint y: 208, distance: 71.3
click at [522, 208] on td "Okta / User profile__login Edit Delete" at bounding box center [961, 205] width 896 height 46
click at [371, 209] on td "ChangeManagementGroup / User username" at bounding box center [423, 205] width 180 height 46
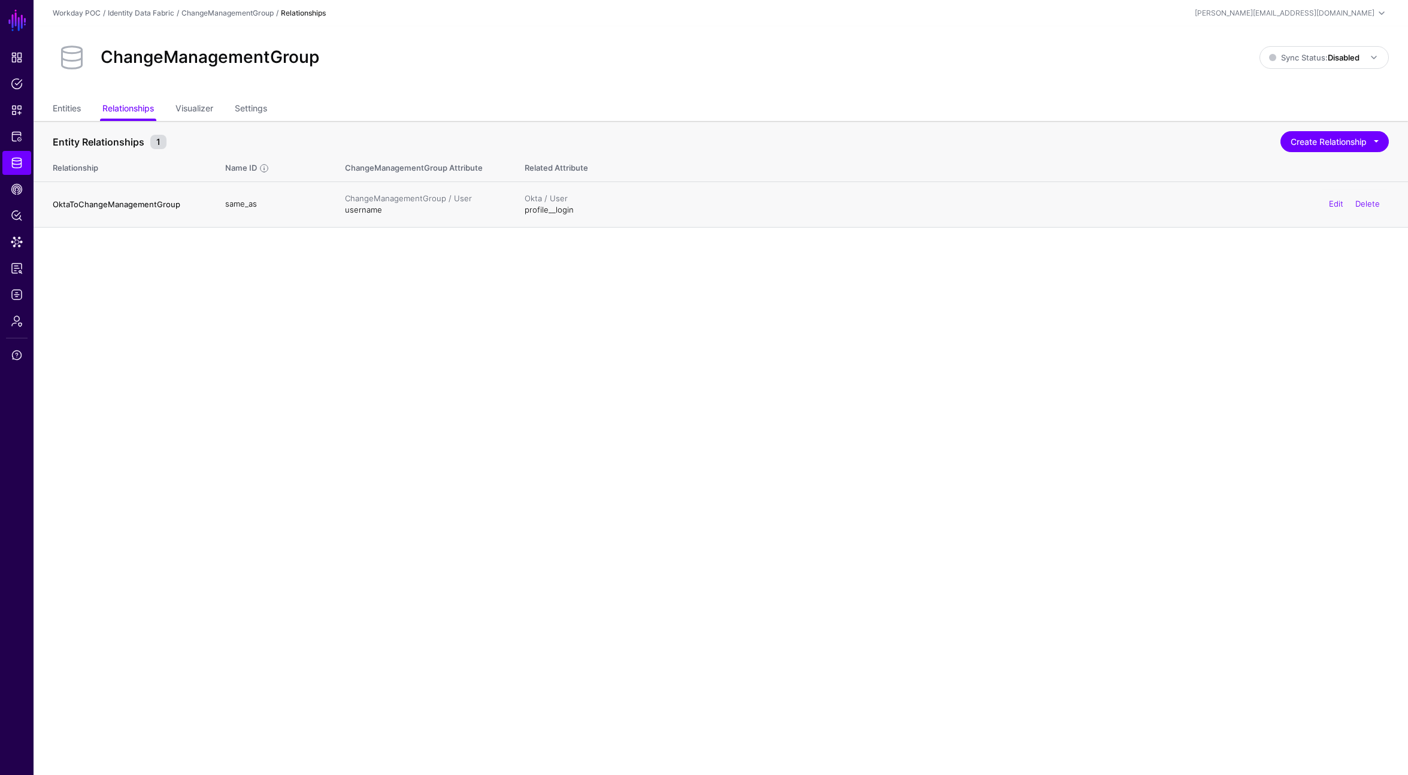
click at [371, 209] on td "ChangeManagementGroup / User username" at bounding box center [423, 205] width 180 height 46
click at [22, 212] on span "Policy Lens" at bounding box center [17, 216] width 12 height 12
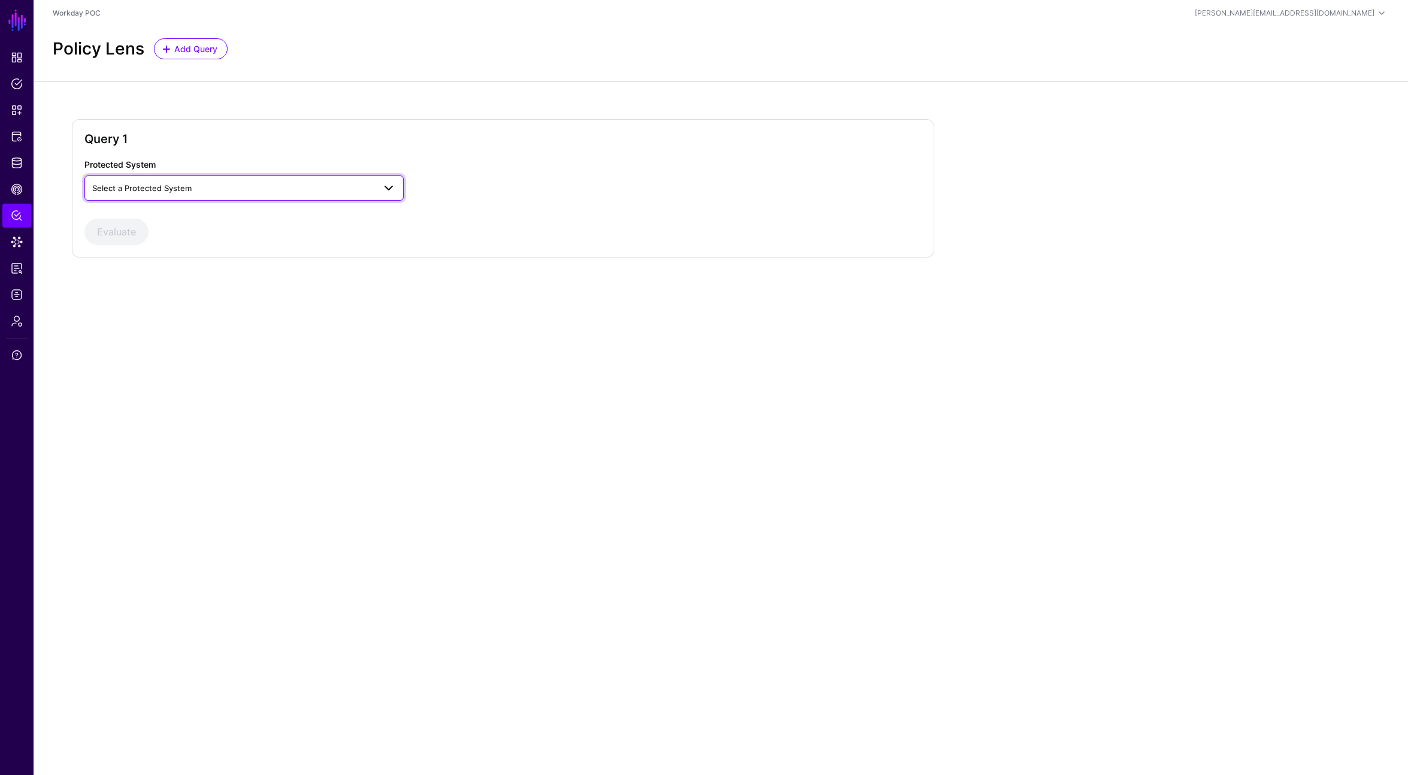
click at [190, 186] on span "Select a Protected System" at bounding box center [141, 188] width 99 height 10
click at [213, 92] on div "Query 1 Protected System Select a Protected System AWS General OIDC PreSalesfor…" at bounding box center [721, 198] width 1375 height 234
click at [206, 47] on span "Add Query" at bounding box center [196, 49] width 46 height 13
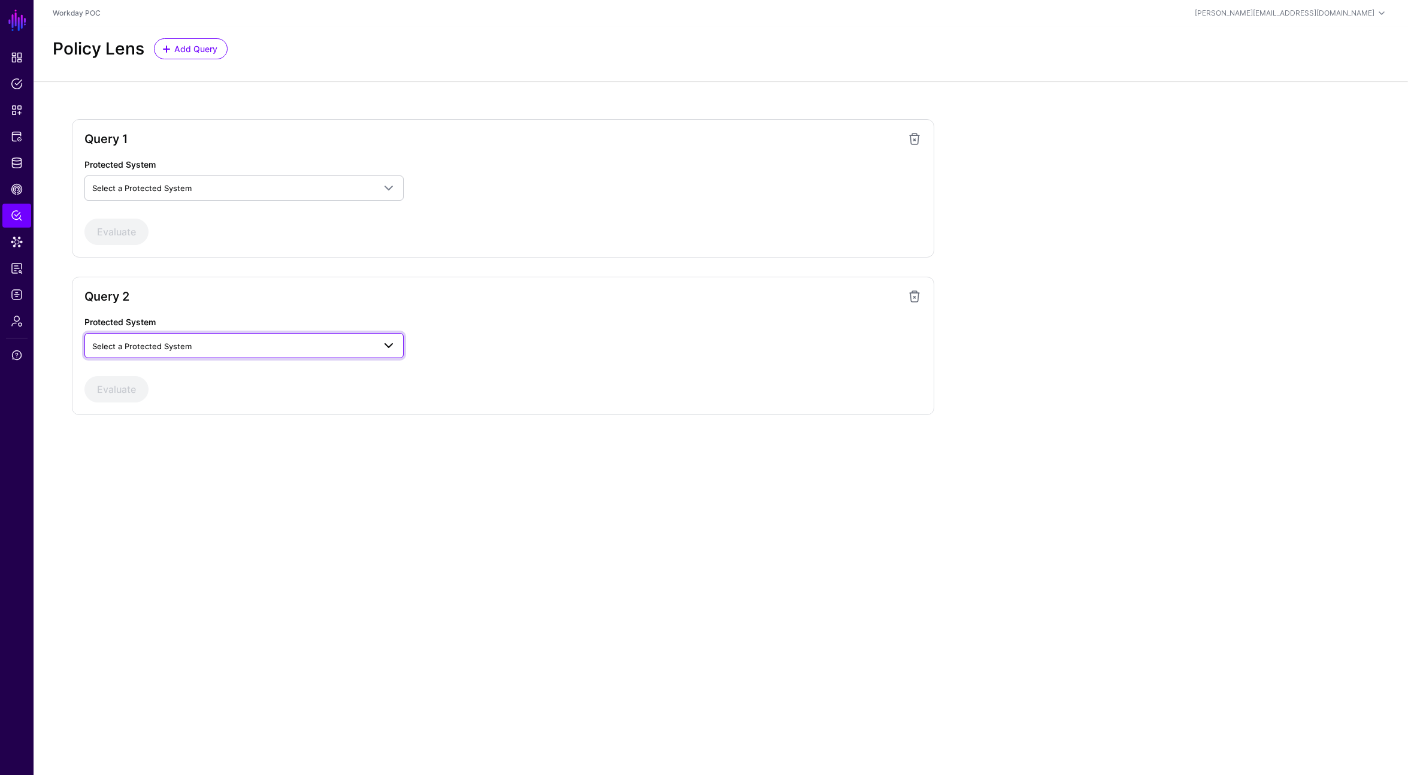
click at [219, 352] on span "Select a Protected System" at bounding box center [244, 345] width 304 height 14
click at [541, 307] on div "Query 2" at bounding box center [495, 302] width 823 height 26
click at [917, 294] on span at bounding box center [915, 296] width 14 height 14
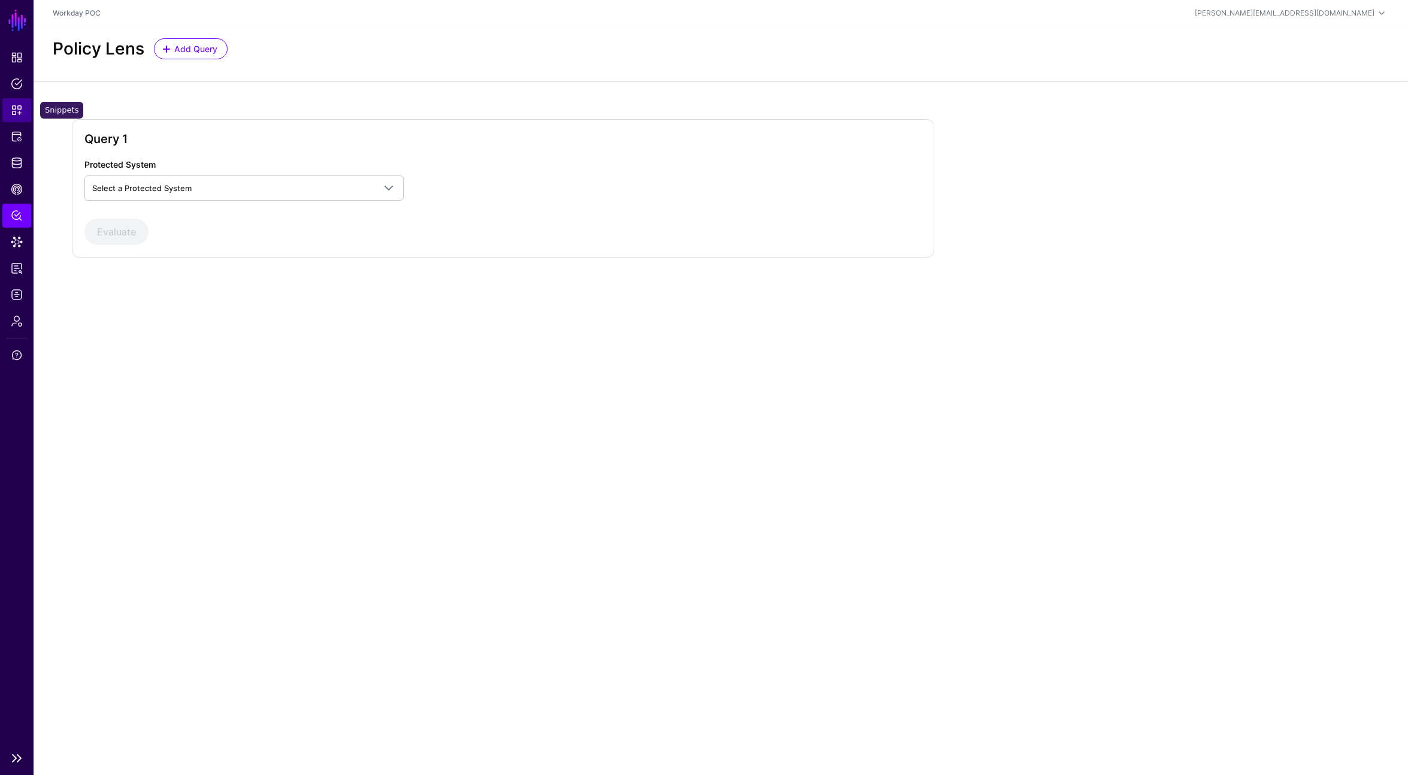
click at [17, 107] on span "Snippets" at bounding box center [17, 110] width 12 height 12
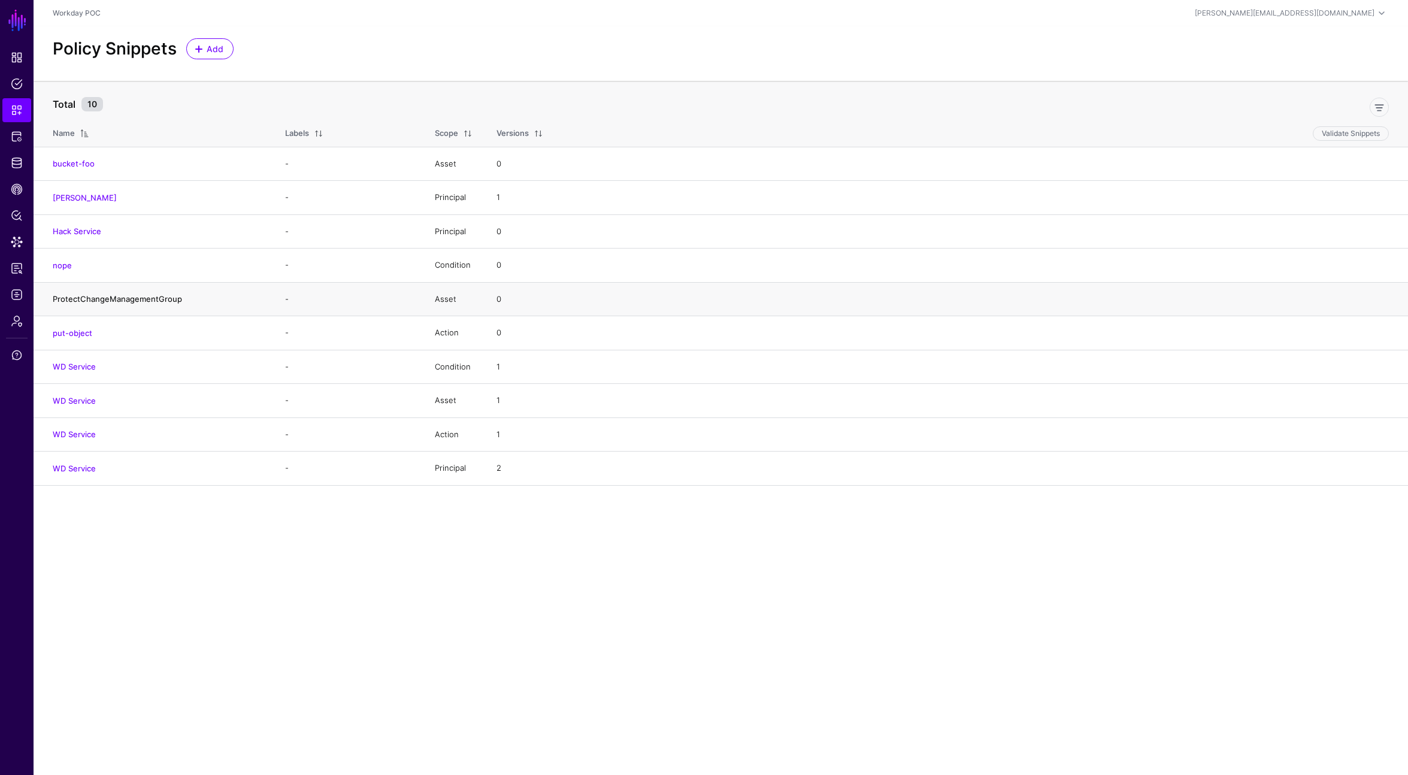
click at [126, 297] on link "ProtectChangeManagementGroup" at bounding box center [117, 299] width 129 height 10
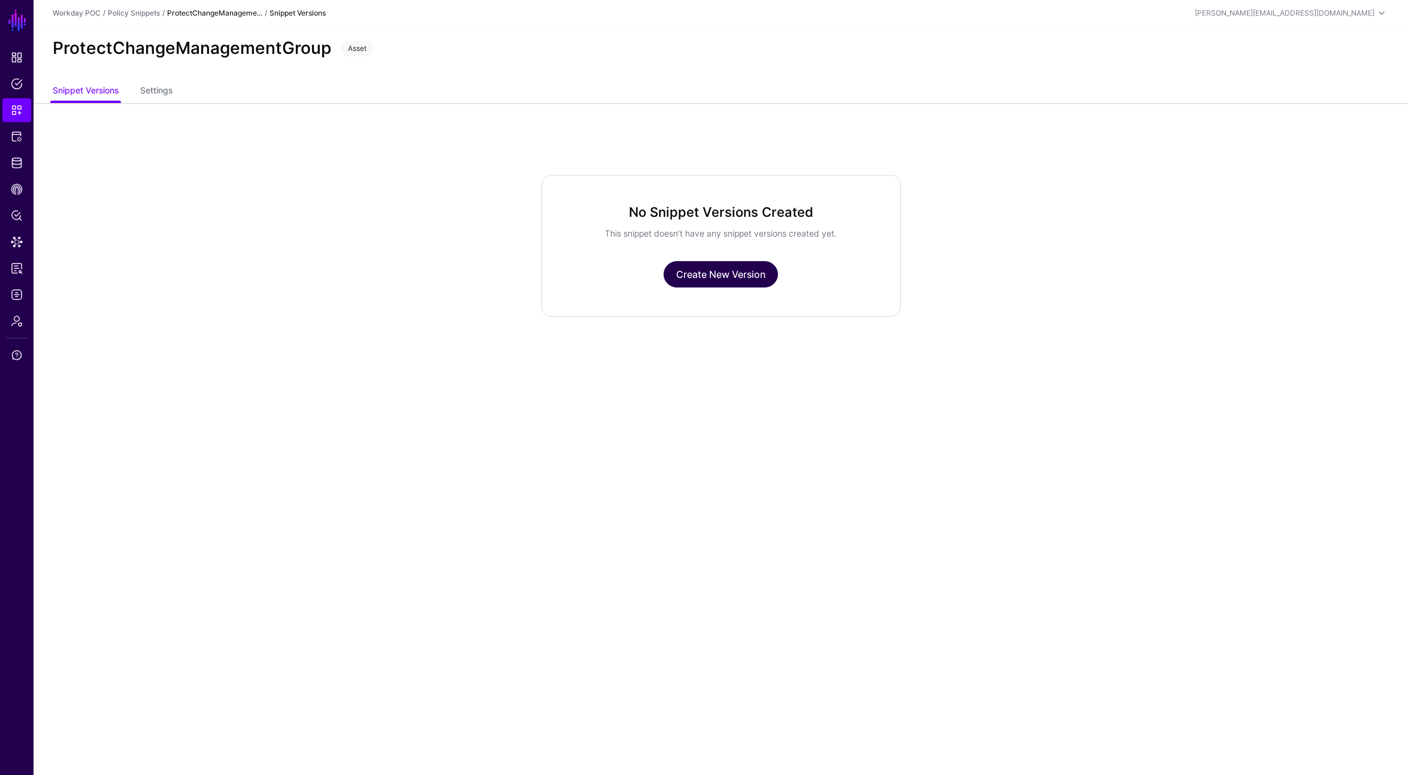
click at [735, 268] on link "Create New Version" at bounding box center [721, 274] width 114 height 26
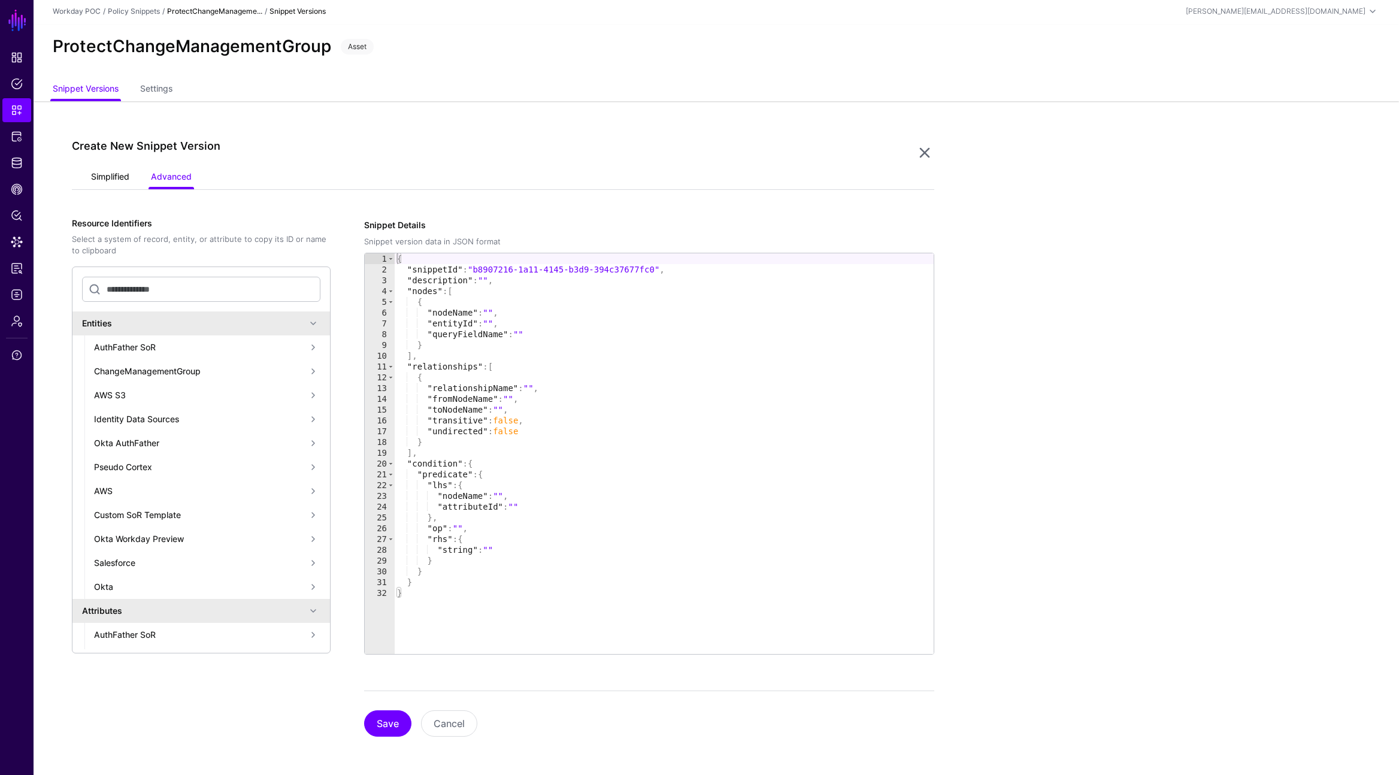
click at [113, 179] on link "Simplified" at bounding box center [110, 178] width 38 height 23
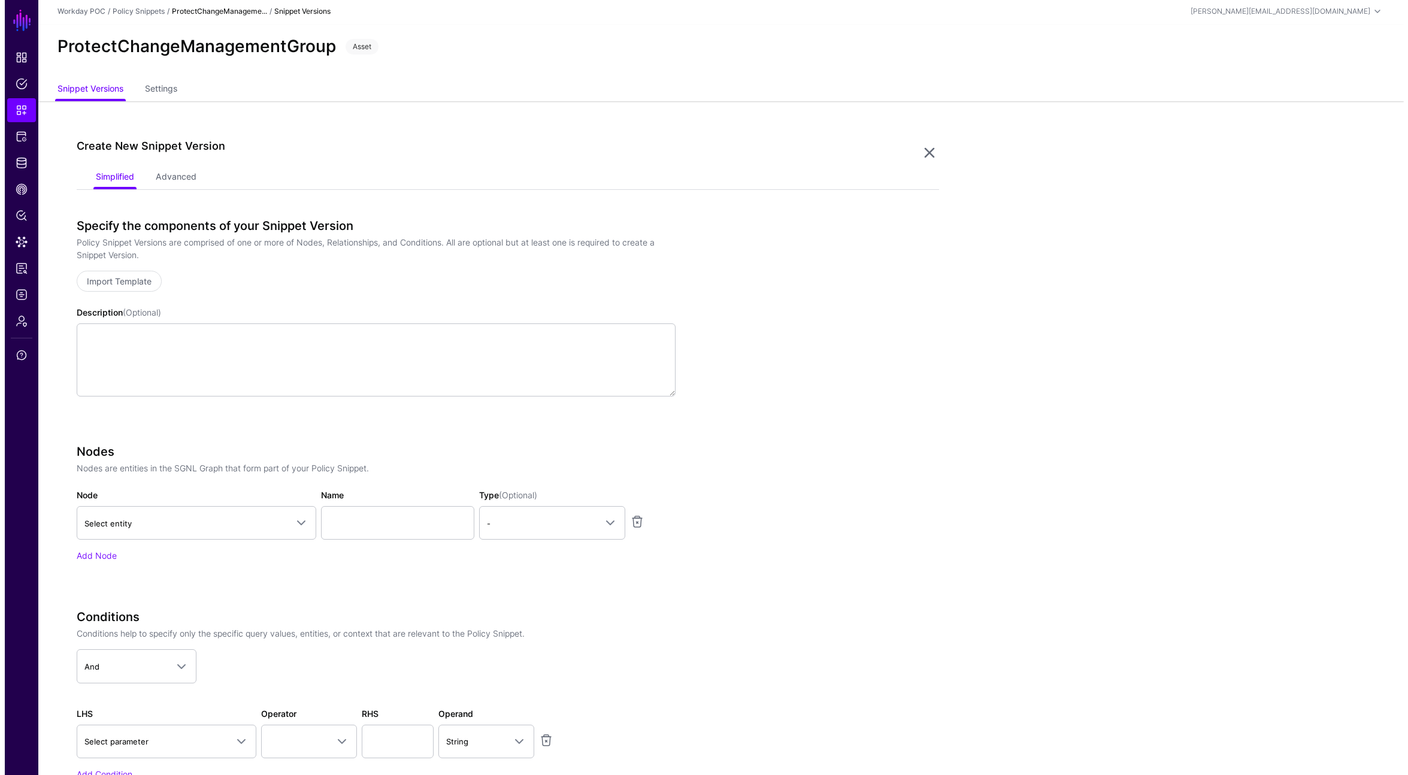
scroll to position [20, 0]
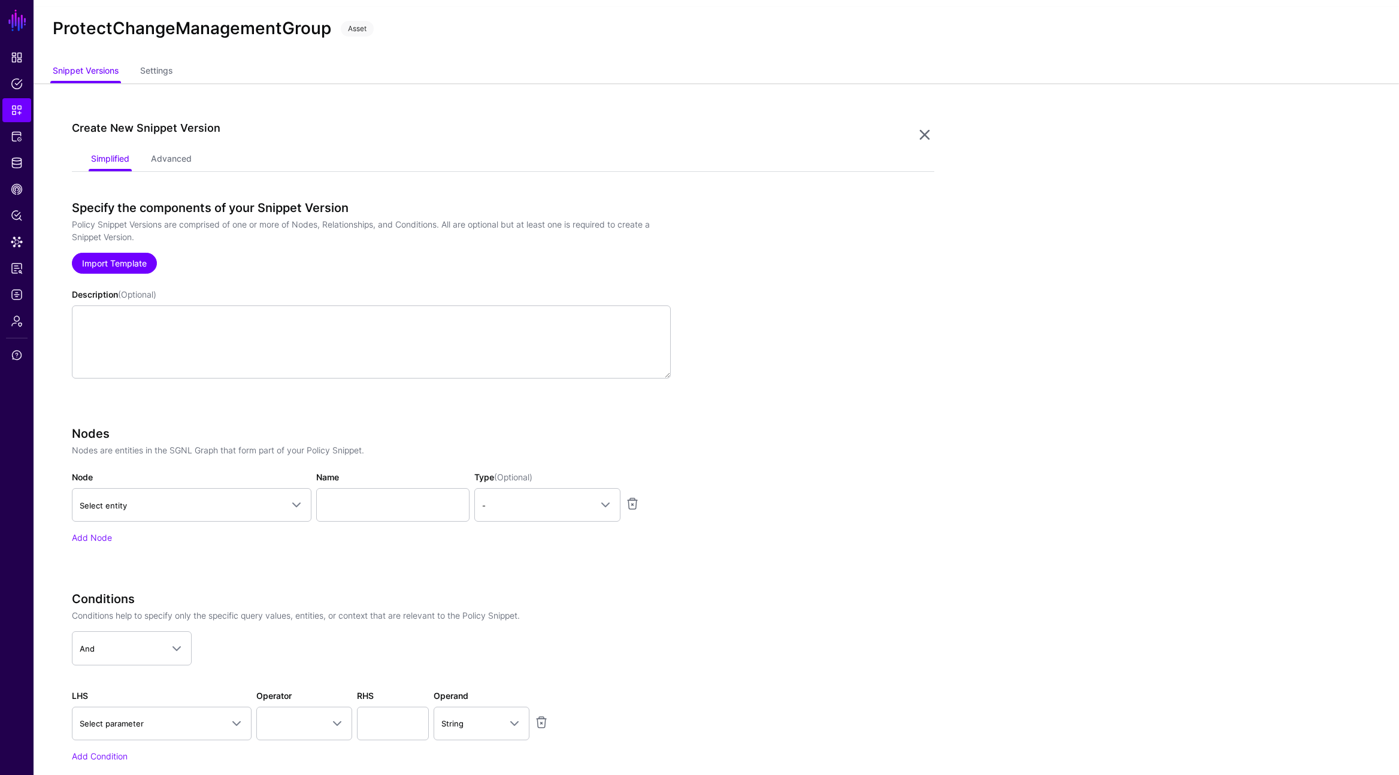
click at [129, 261] on link "Import Template" at bounding box center [114, 263] width 85 height 21
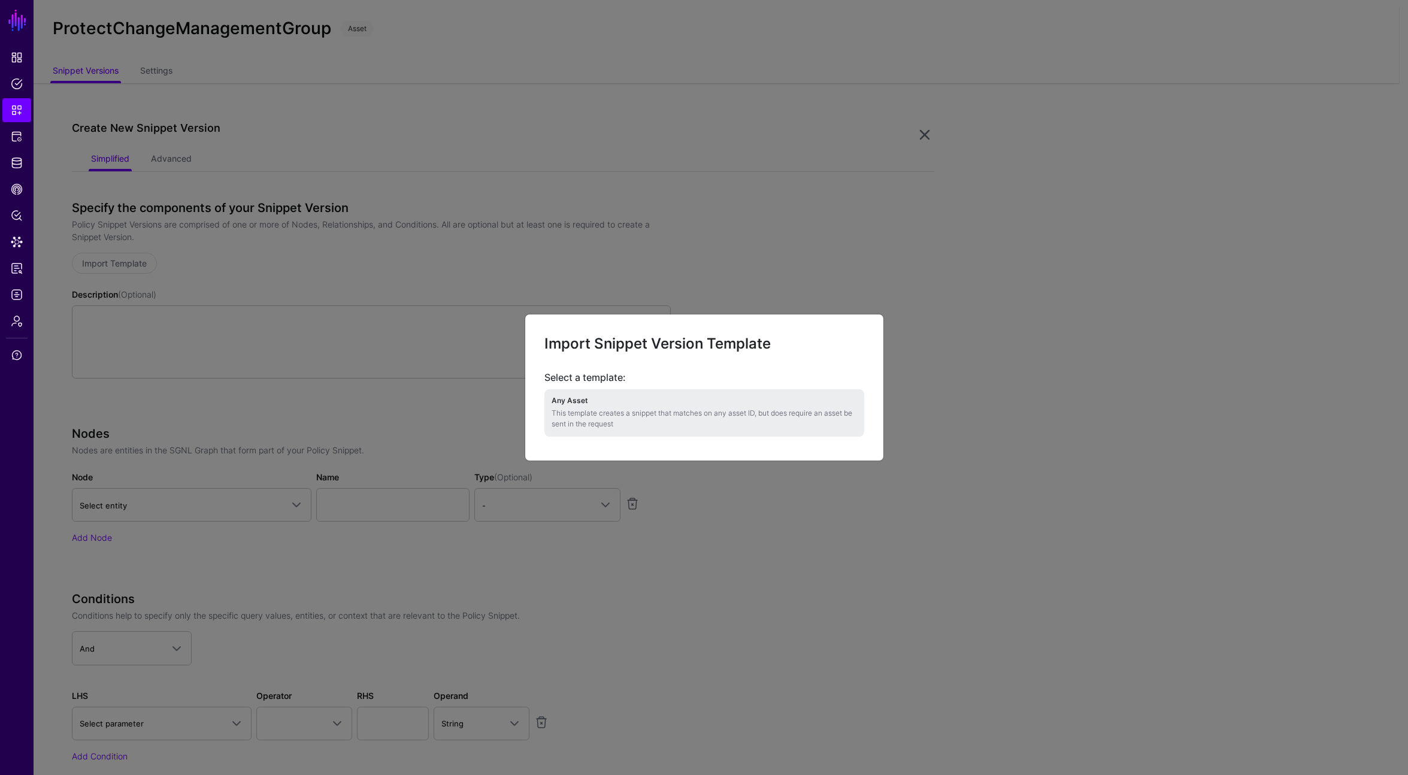
click at [652, 412] on p "This template creates a snippet that matches on any asset ID, but does require …" at bounding box center [705, 419] width 306 height 22
type textarea "**********"
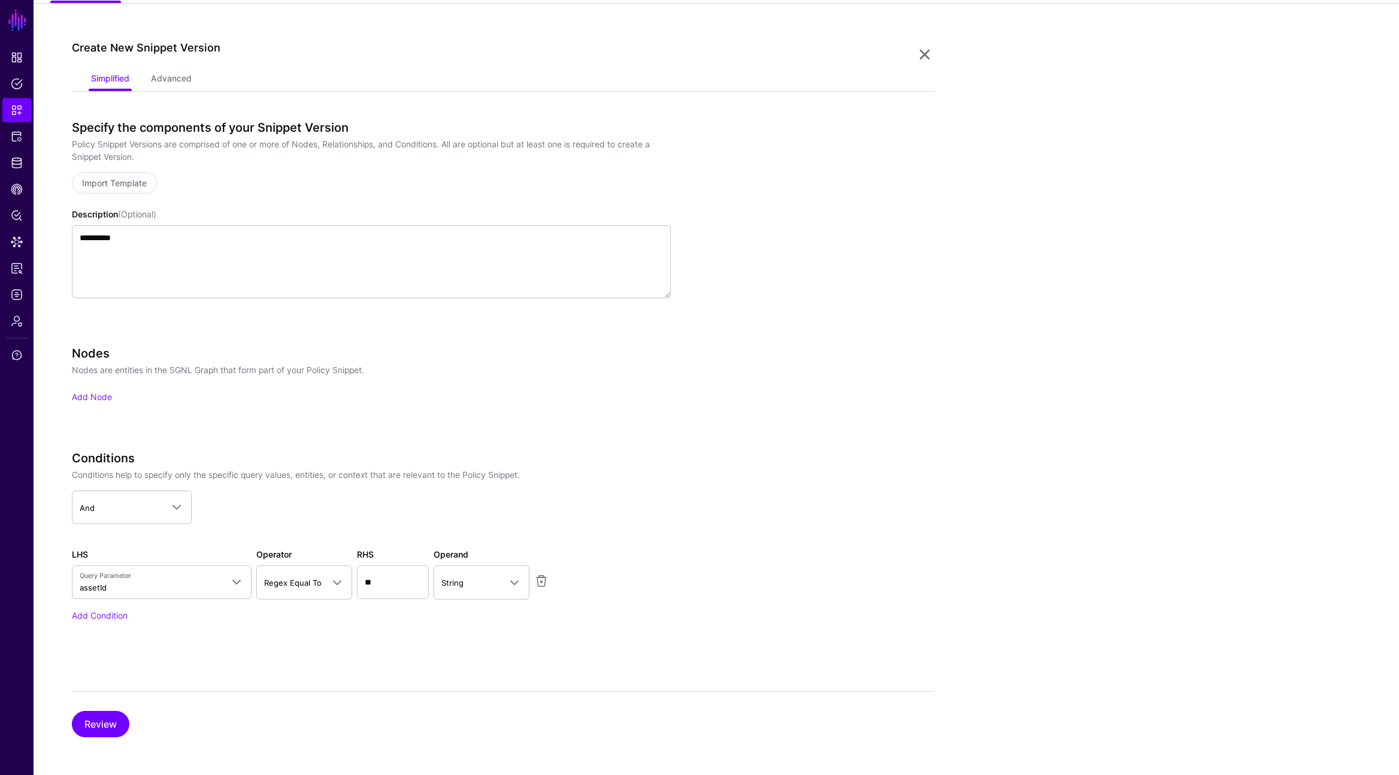
scroll to position [101, 0]
click at [84, 396] on link "Add Node" at bounding box center [92, 396] width 40 height 10
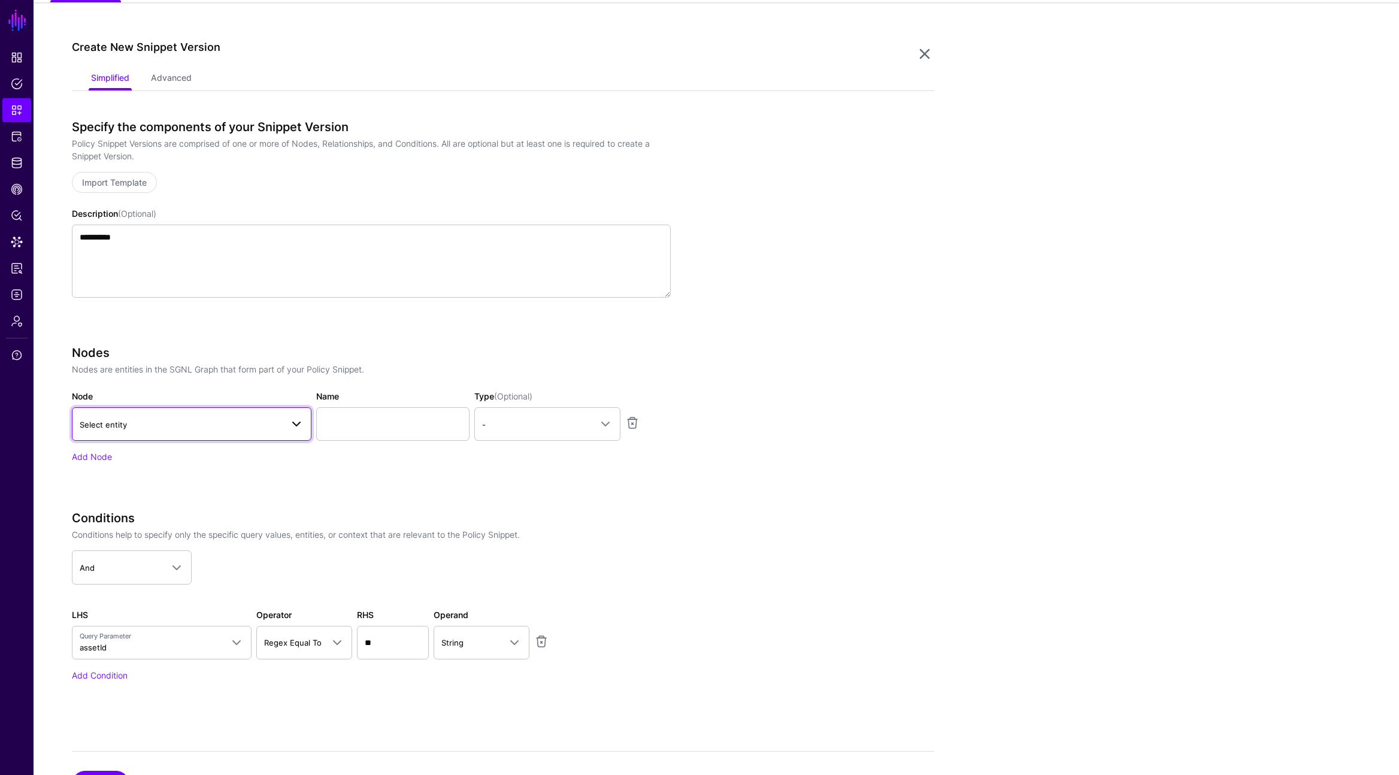
click at [267, 423] on span "Select entity" at bounding box center [181, 424] width 202 height 13
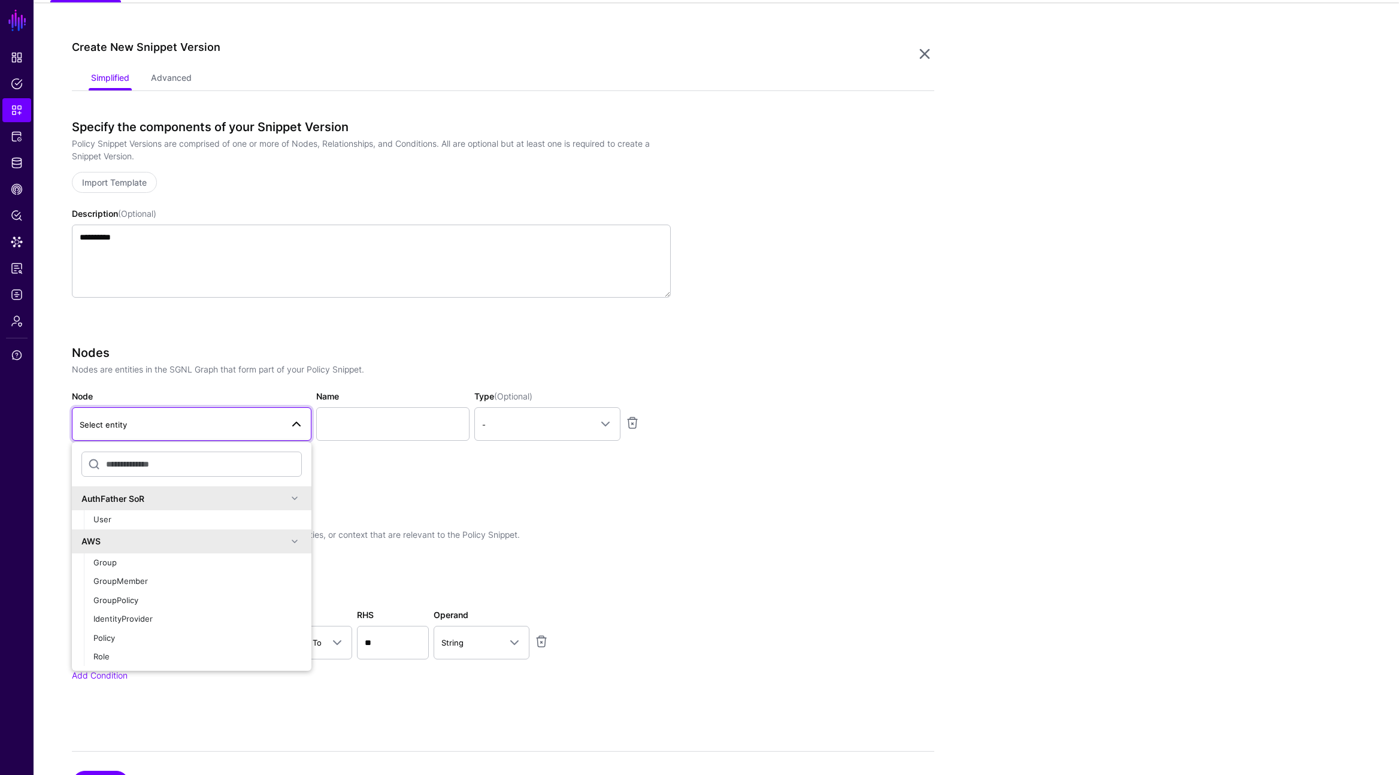
click at [288, 538] on span at bounding box center [295, 541] width 14 height 14
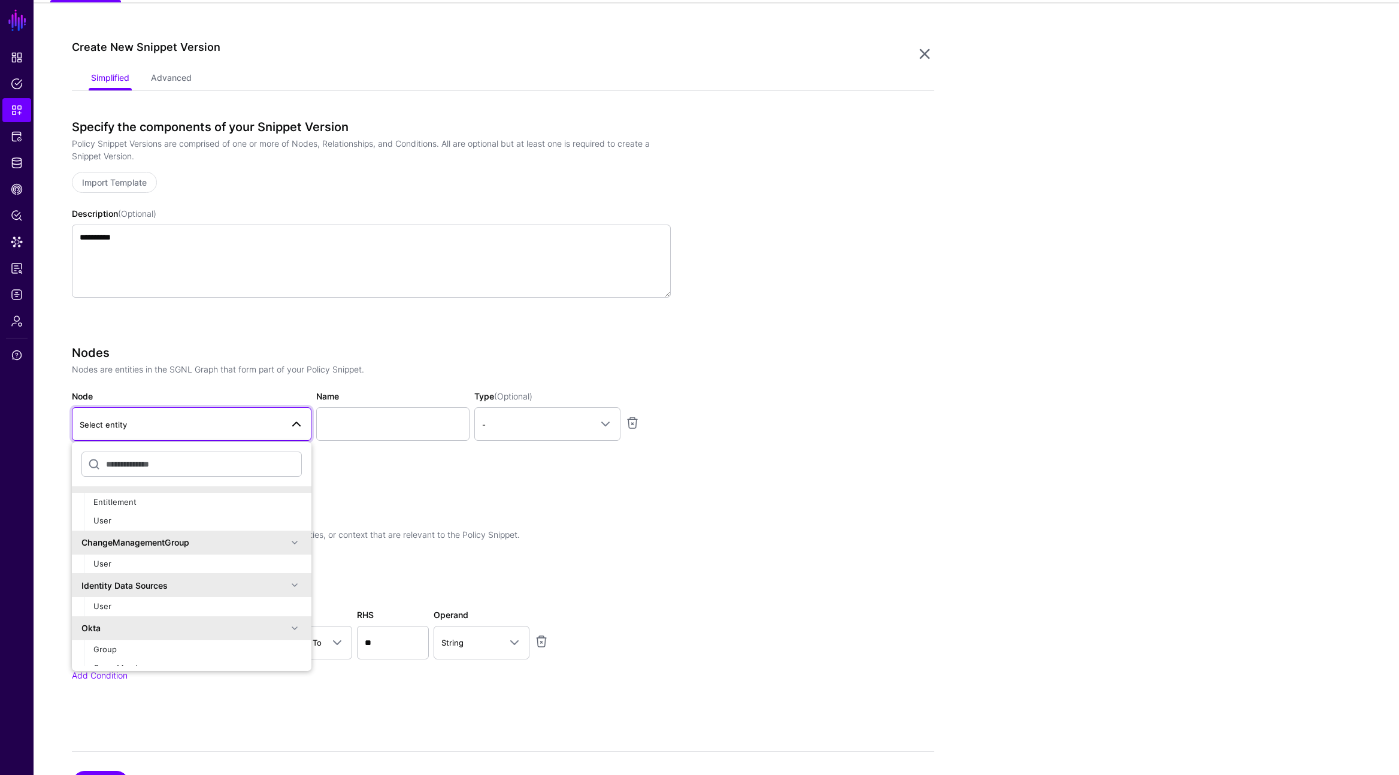
scroll to position [107, 0]
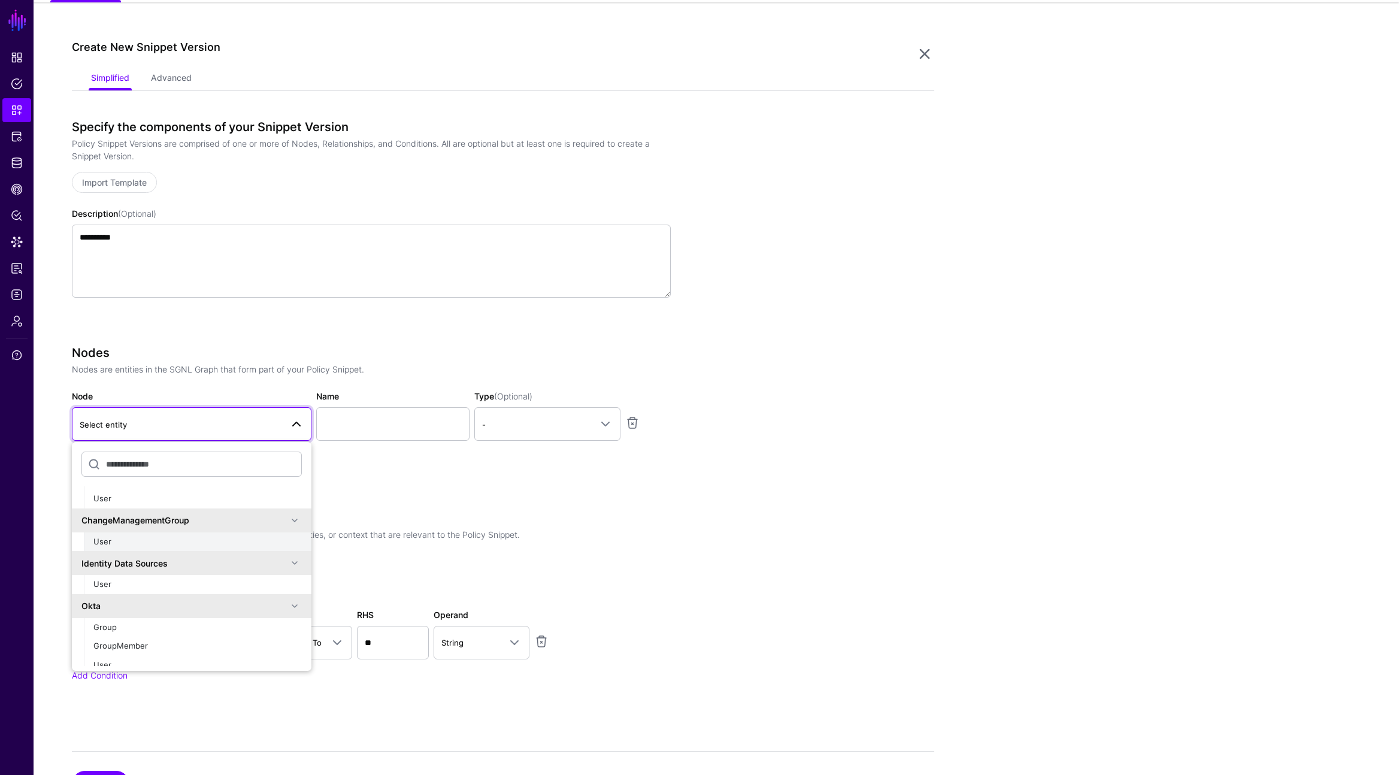
click at [121, 545] on div "User" at bounding box center [197, 542] width 208 height 12
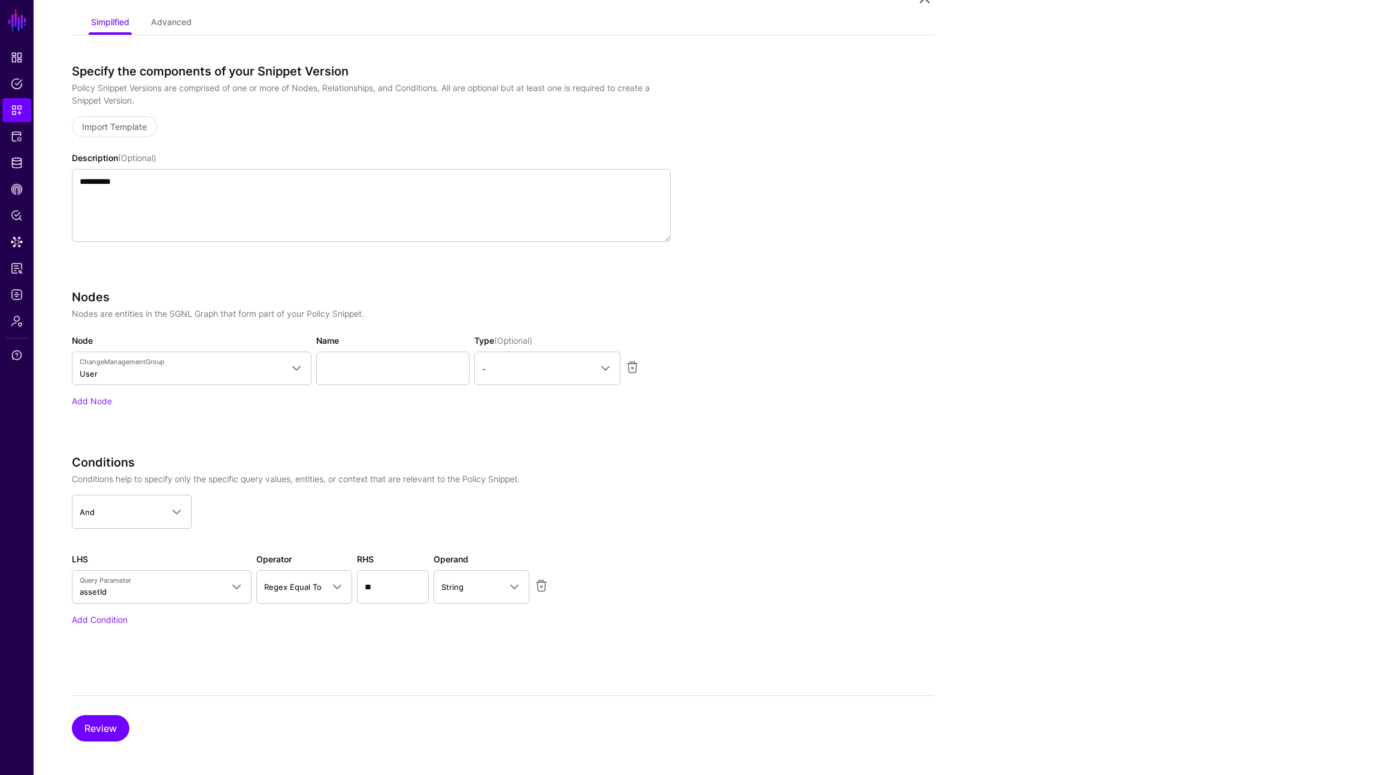
scroll to position [161, 0]
click at [111, 612] on link "Add Condition" at bounding box center [100, 615] width 56 height 10
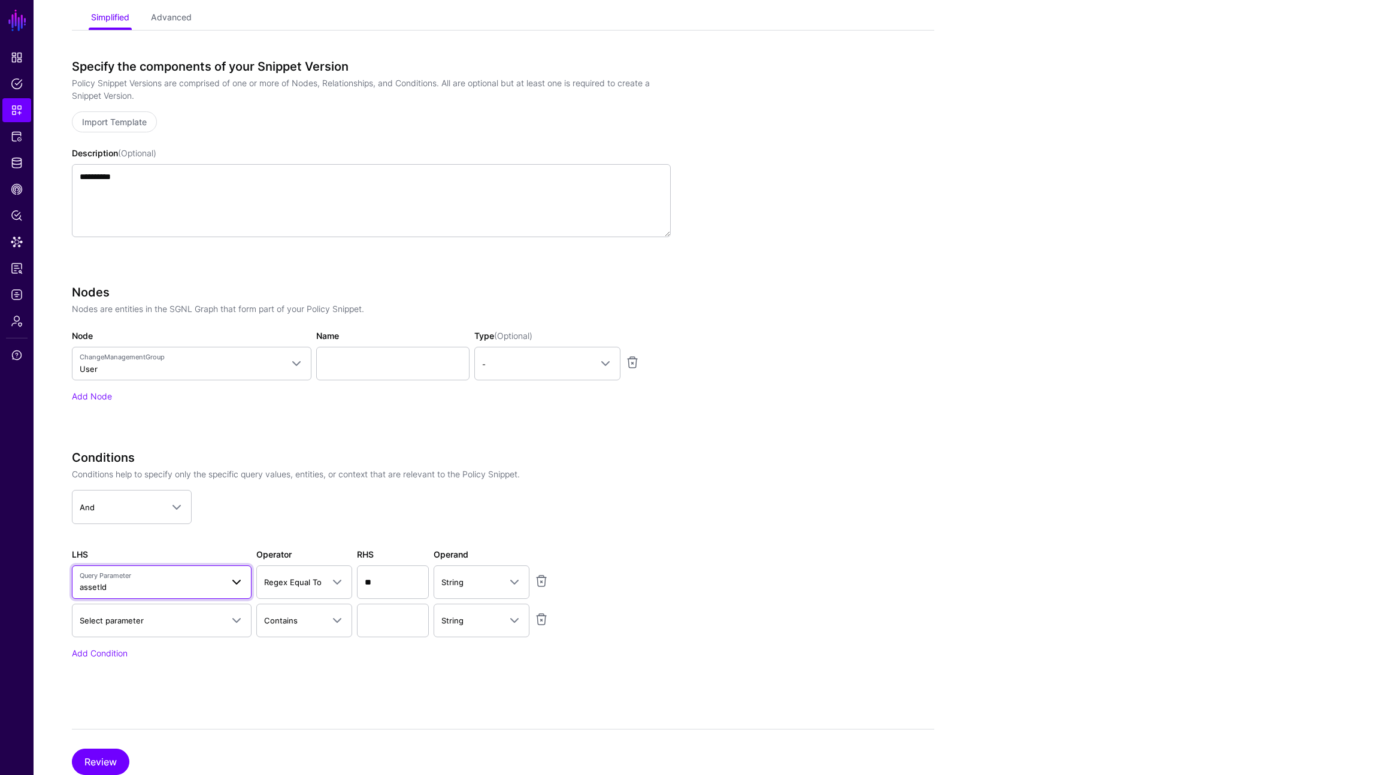
click at [235, 579] on span at bounding box center [236, 582] width 14 height 14
click at [156, 536] on span "User > entitlement" at bounding box center [128, 531] width 71 height 10
click at [418, 582] on span at bounding box center [414, 582] width 14 height 14
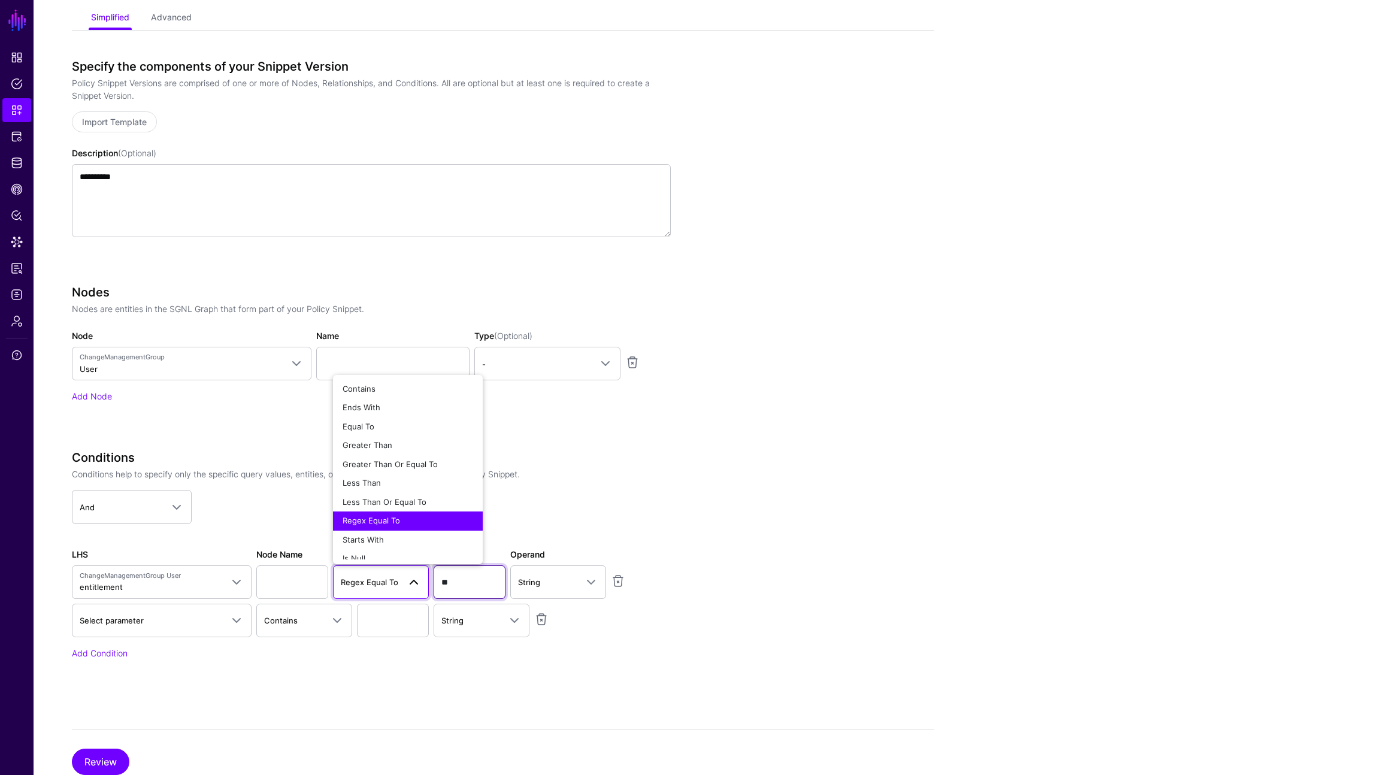
click at [487, 584] on input "**" at bounding box center [470, 583] width 72 height 34
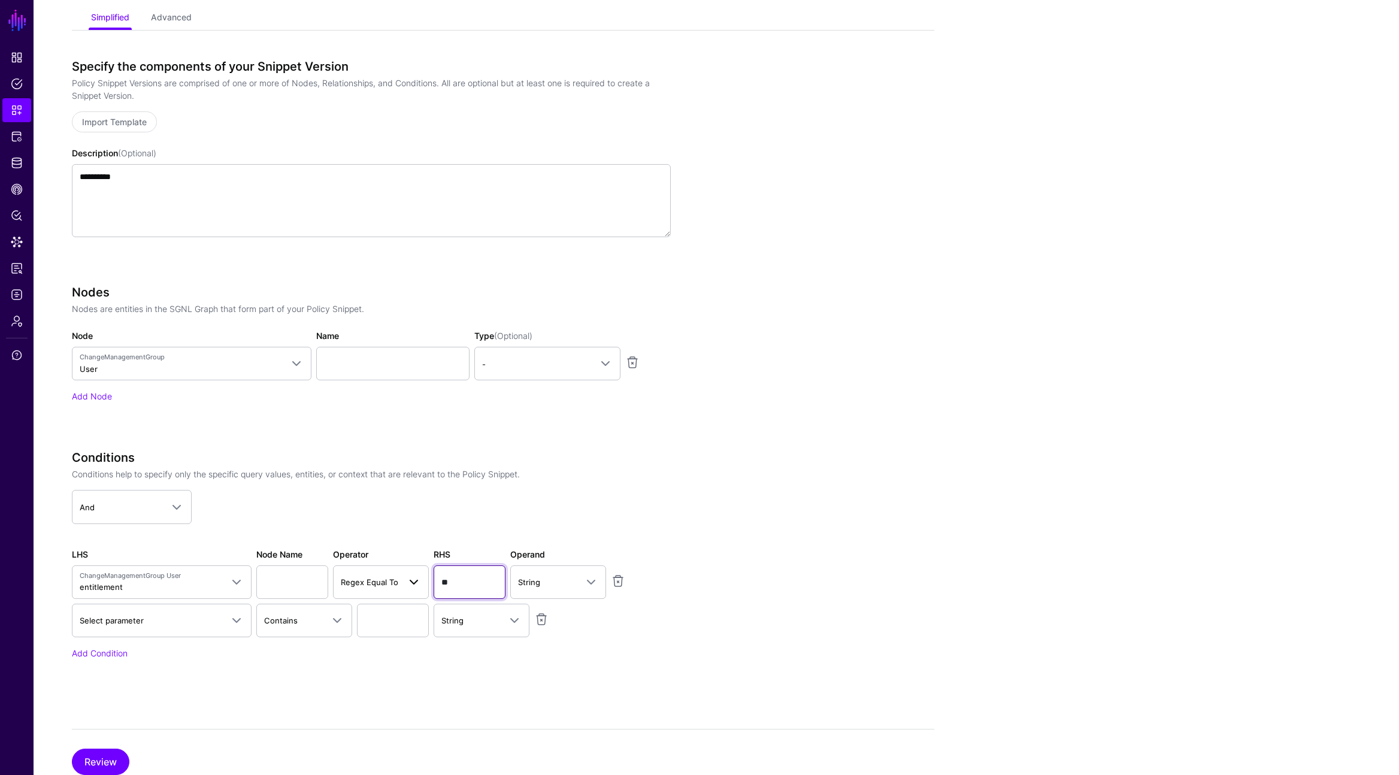
drag, startPoint x: 487, startPoint y: 584, endPoint x: 397, endPoint y: 576, distance: 90.8
click at [397, 576] on div "LHS ChangeManagementGroup User entitlement Query Parameters Principal Asset Act…" at bounding box center [371, 573] width 604 height 51
click at [93, 395] on link "Add Node" at bounding box center [92, 396] width 40 height 10
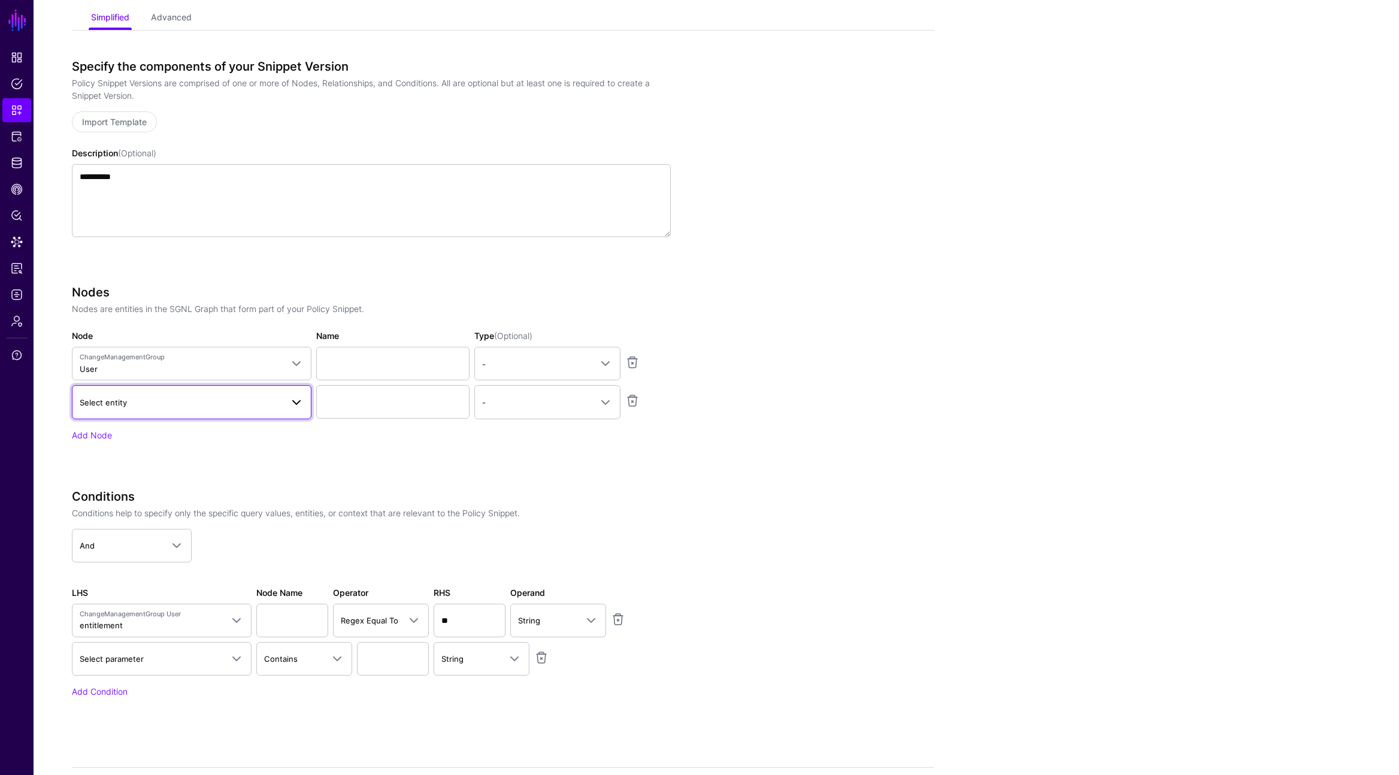
click at [267, 404] on span "Select entity" at bounding box center [181, 402] width 202 height 13
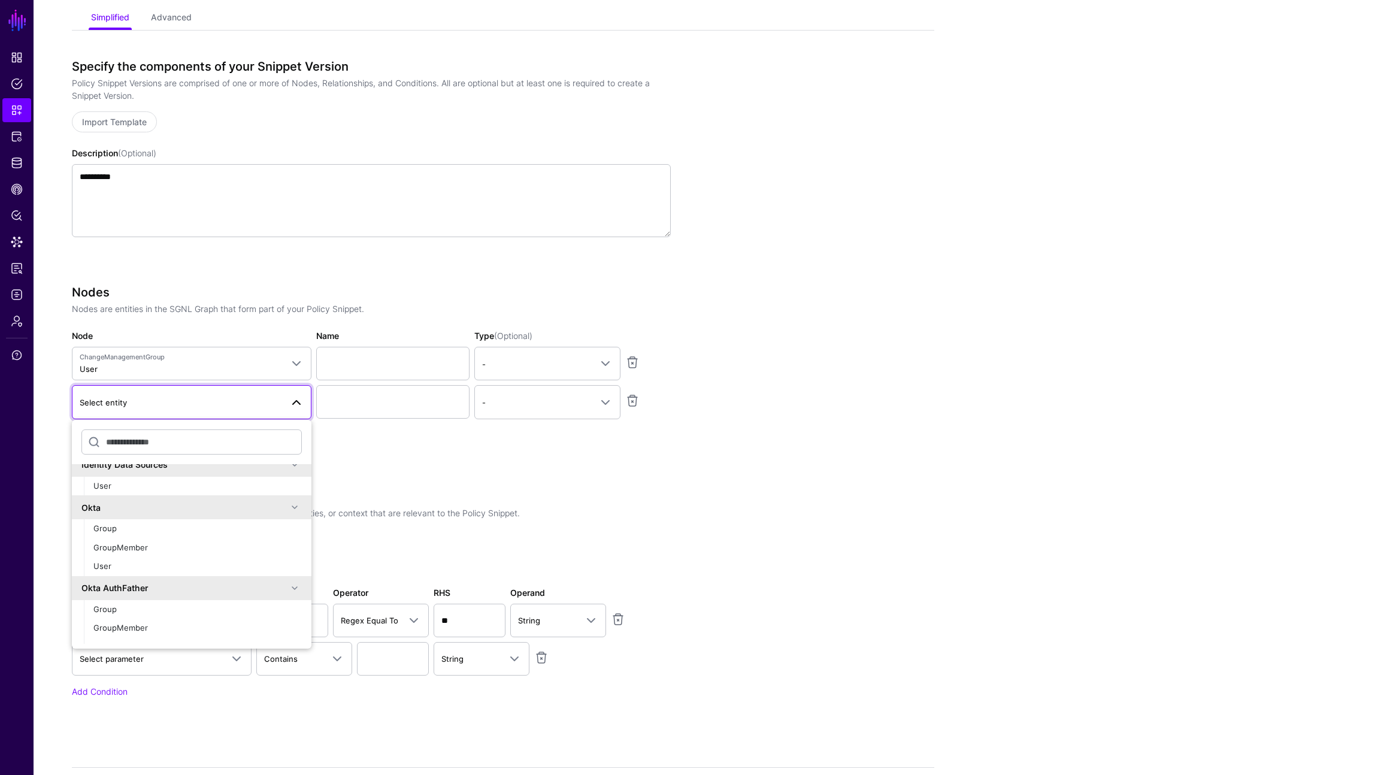
scroll to position [364, 0]
click at [242, 524] on button "Group" at bounding box center [198, 517] width 228 height 19
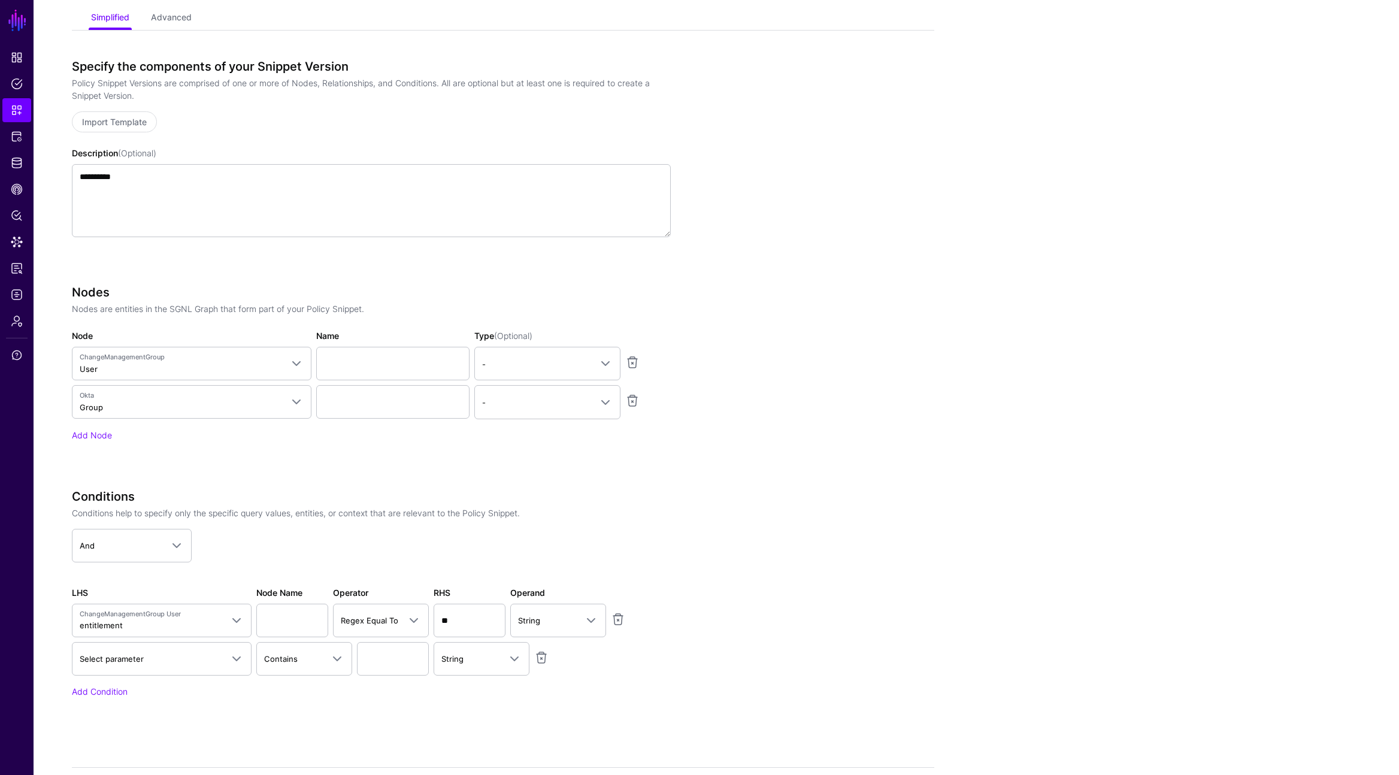
click at [241, 492] on h3 "Conditions" at bounding box center [371, 496] width 599 height 14
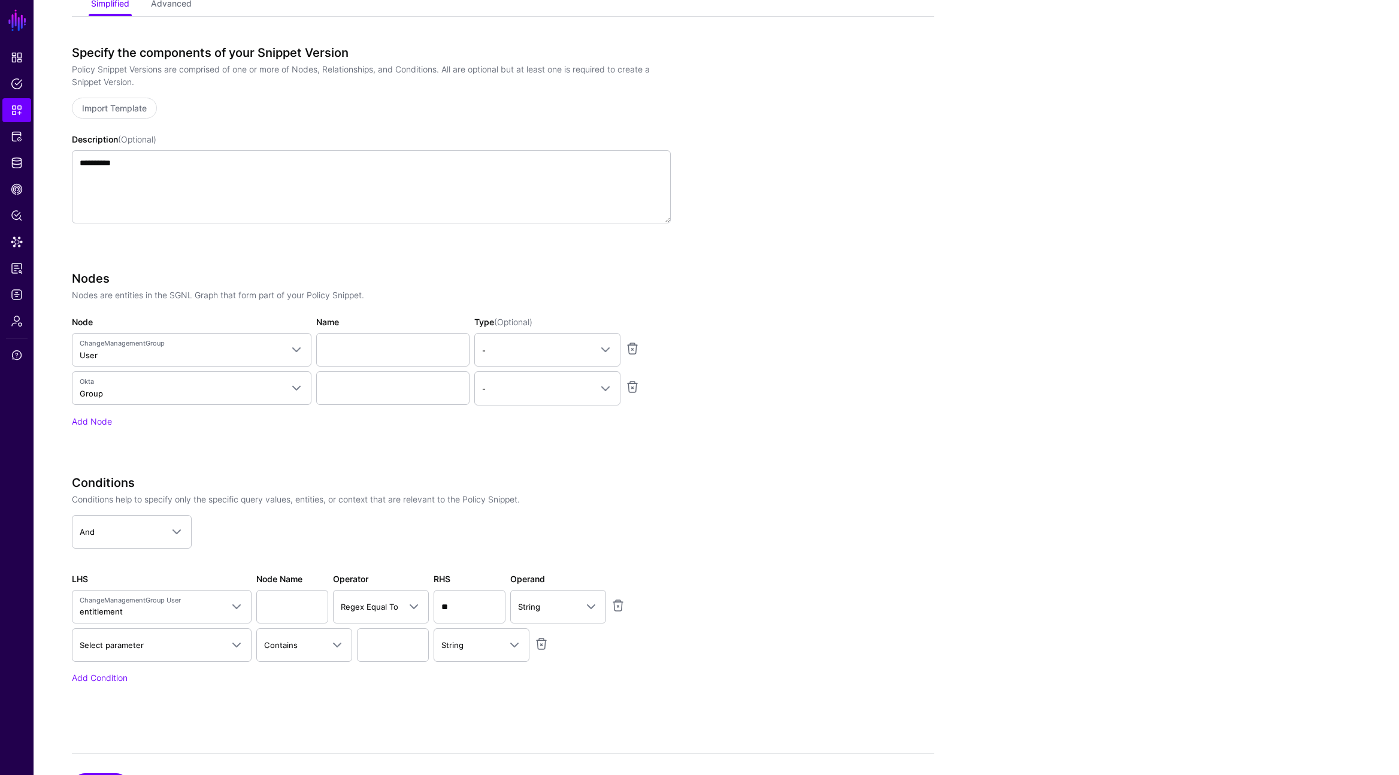
scroll to position [182, 0]
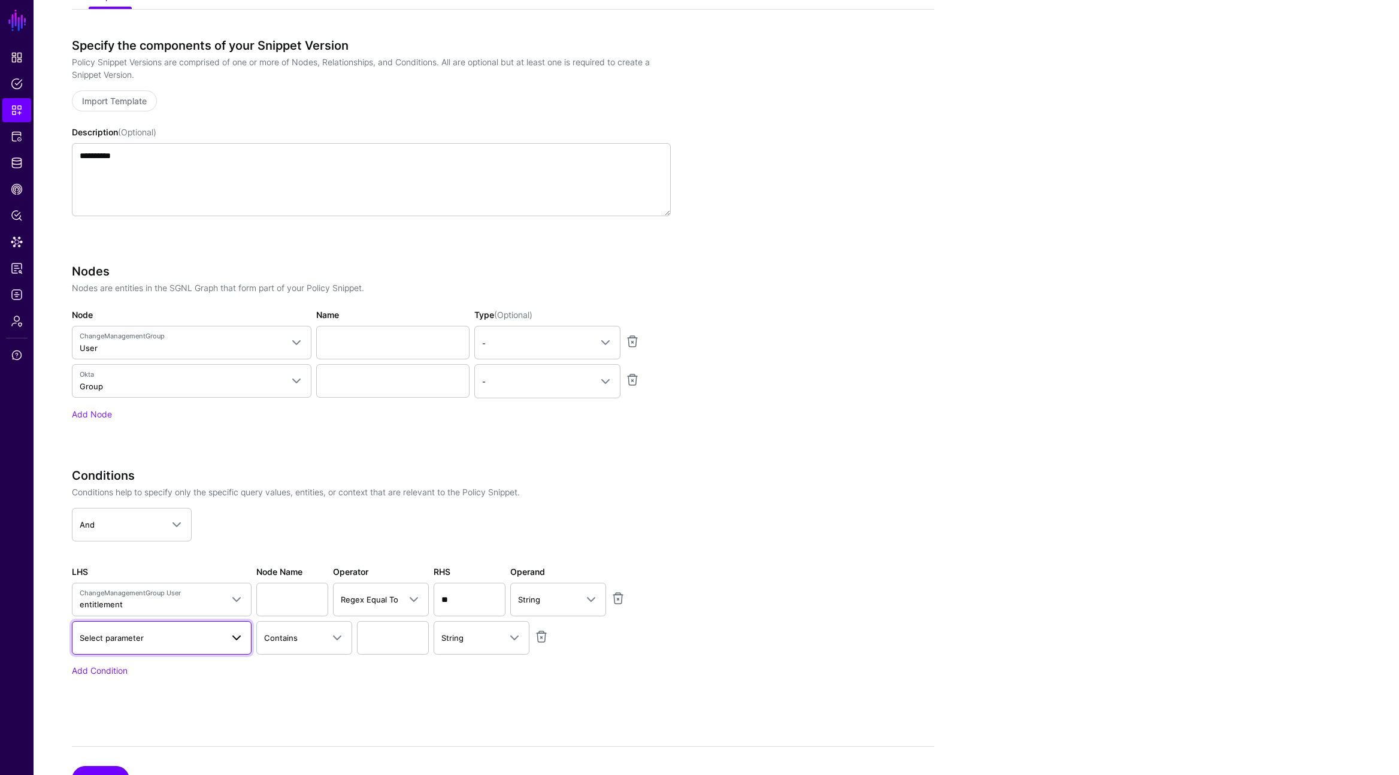
click at [231, 631] on span at bounding box center [236, 638] width 14 height 14
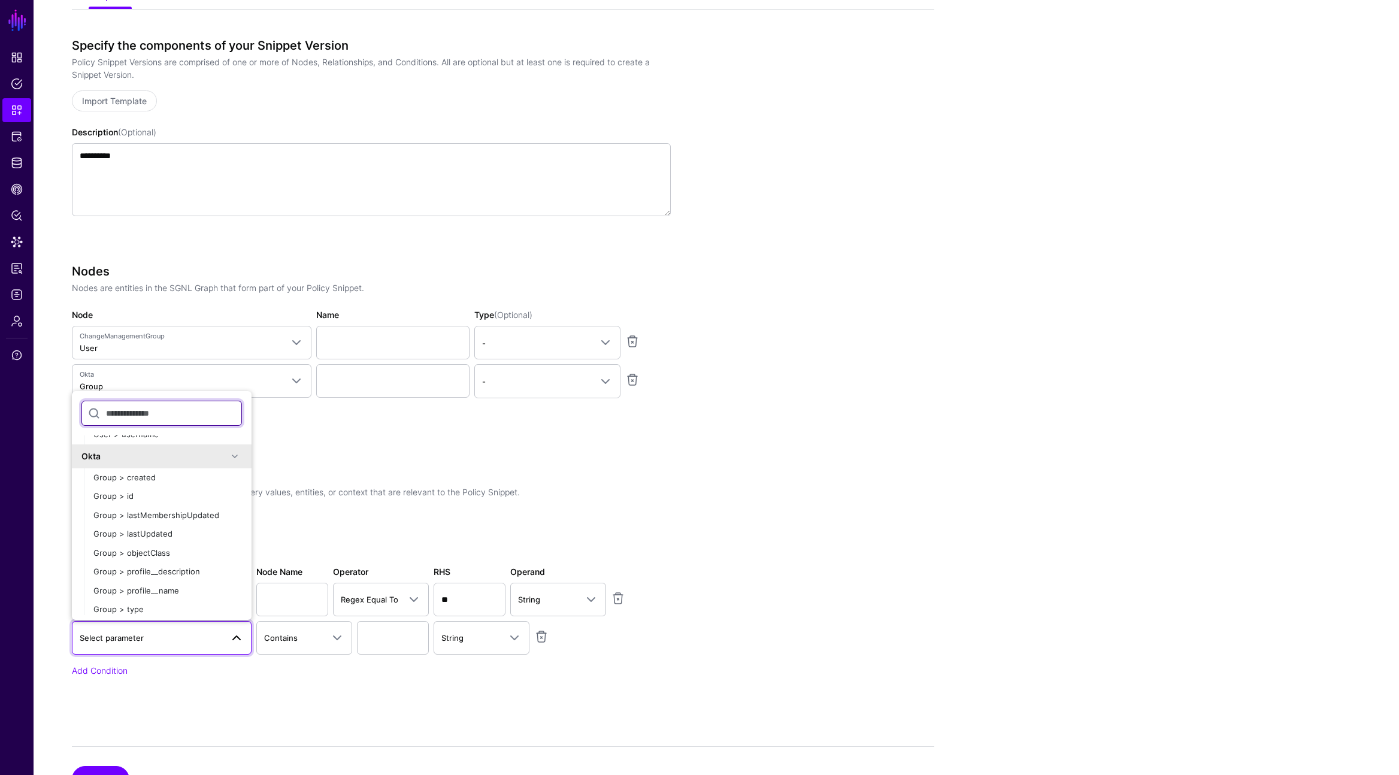
scroll to position [337, 0]
click at [180, 585] on div "Group > profile__name" at bounding box center [167, 587] width 149 height 12
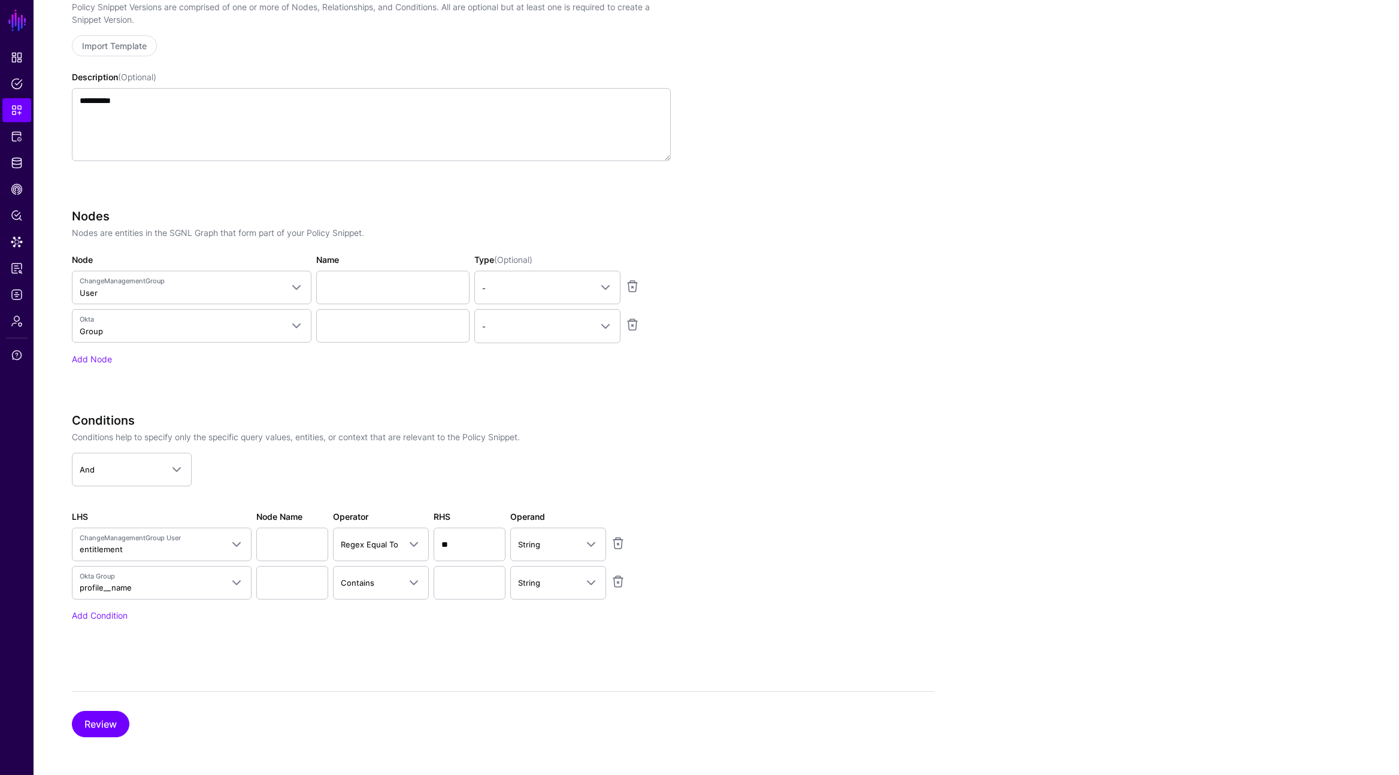
scroll to position [238, 0]
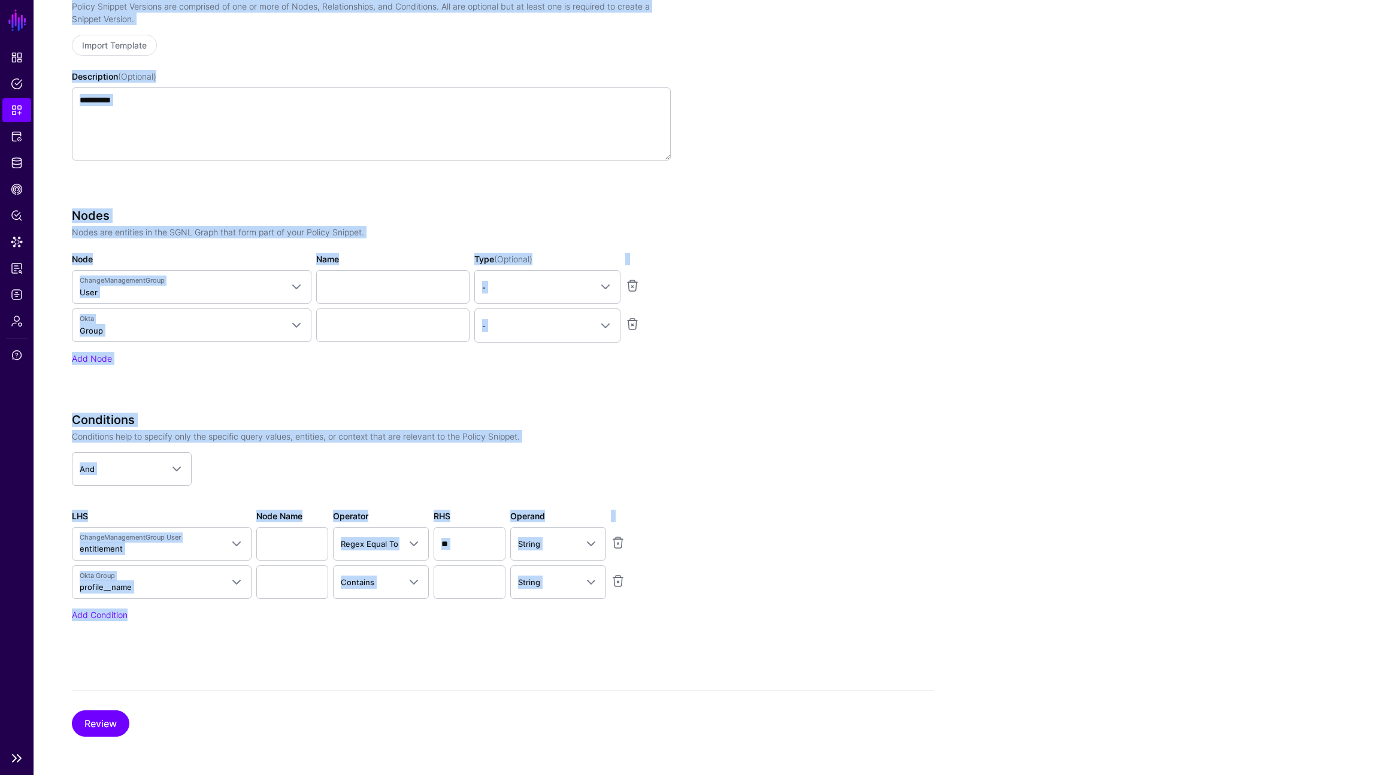
drag, startPoint x: 673, startPoint y: 622, endPoint x: 25, endPoint y: 538, distance: 653.7
click at [25, 538] on main "**********" at bounding box center [699, 268] width 1399 height 1013
click at [49, 514] on div "**********" at bounding box center [717, 320] width 1366 height 911
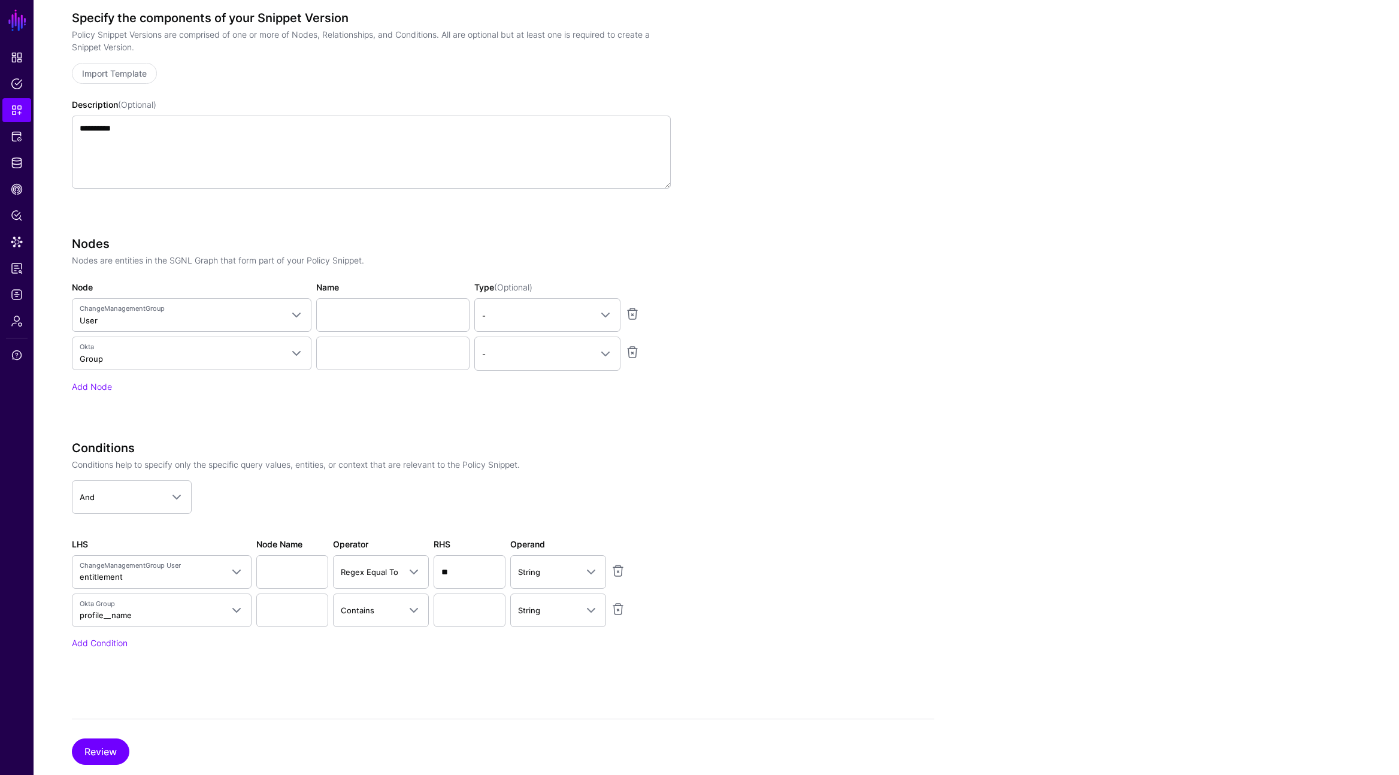
scroll to position [214, 0]
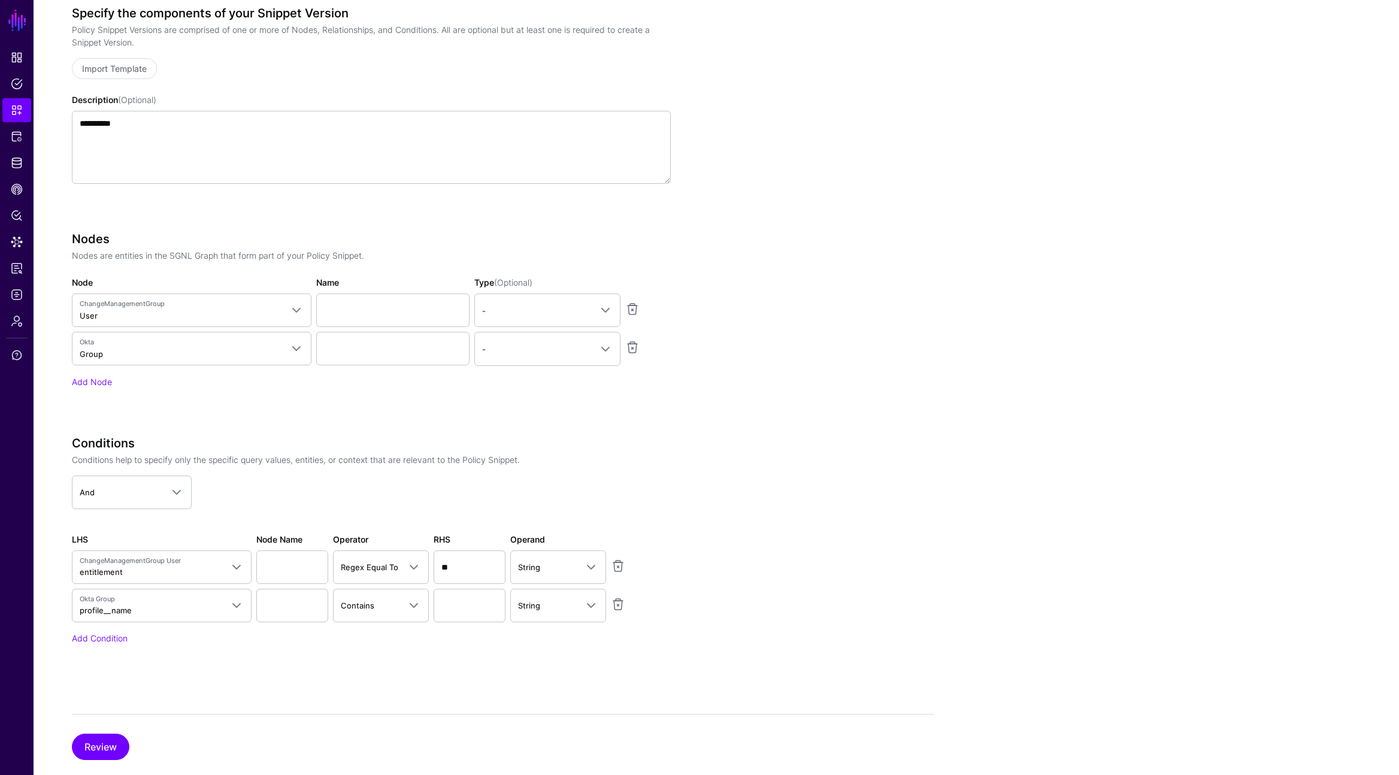
click at [219, 456] on p "Conditions help to specify only the specific query values, entities, or context…" at bounding box center [371, 459] width 599 height 13
click at [185, 708] on div "**********" at bounding box center [503, 383] width 863 height 754
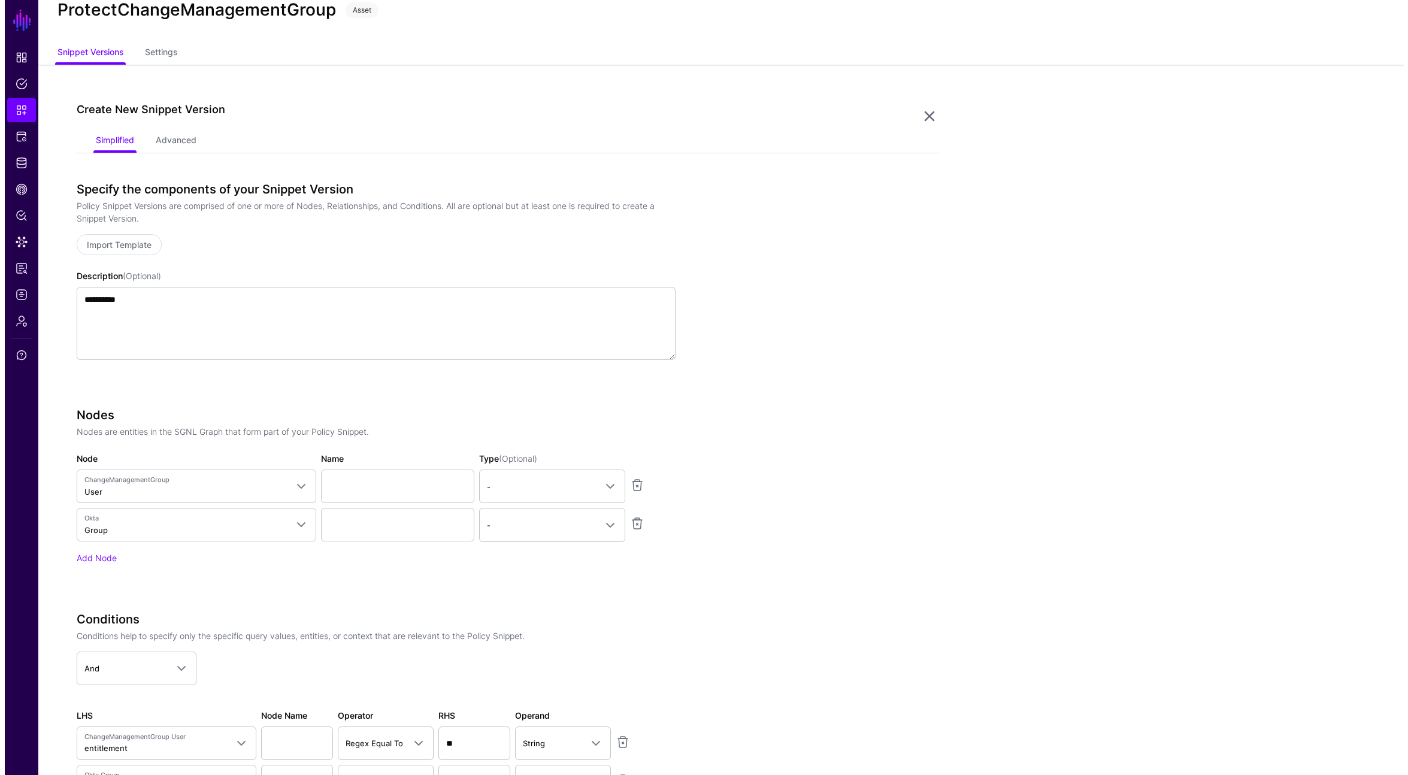
scroll to position [0, 0]
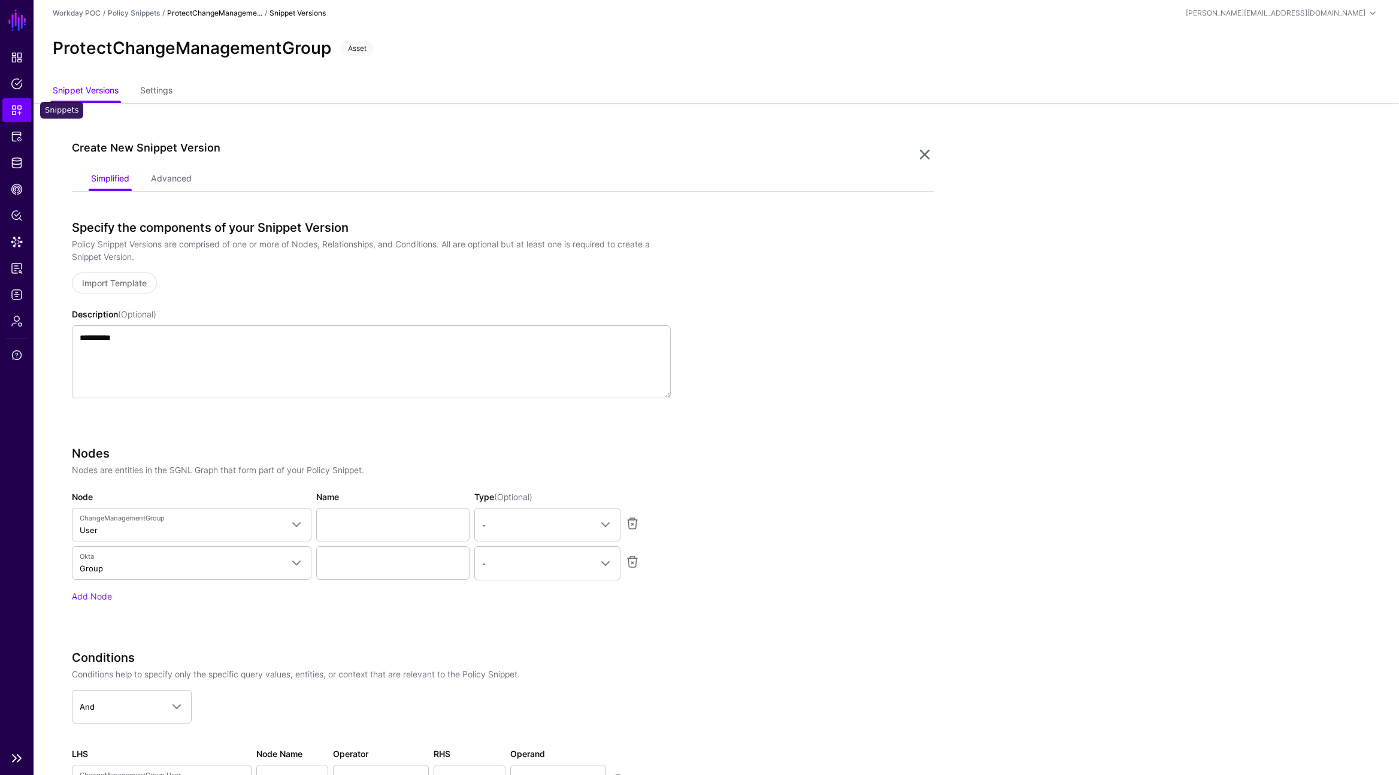
click at [15, 108] on span "Snippets" at bounding box center [17, 110] width 12 height 12
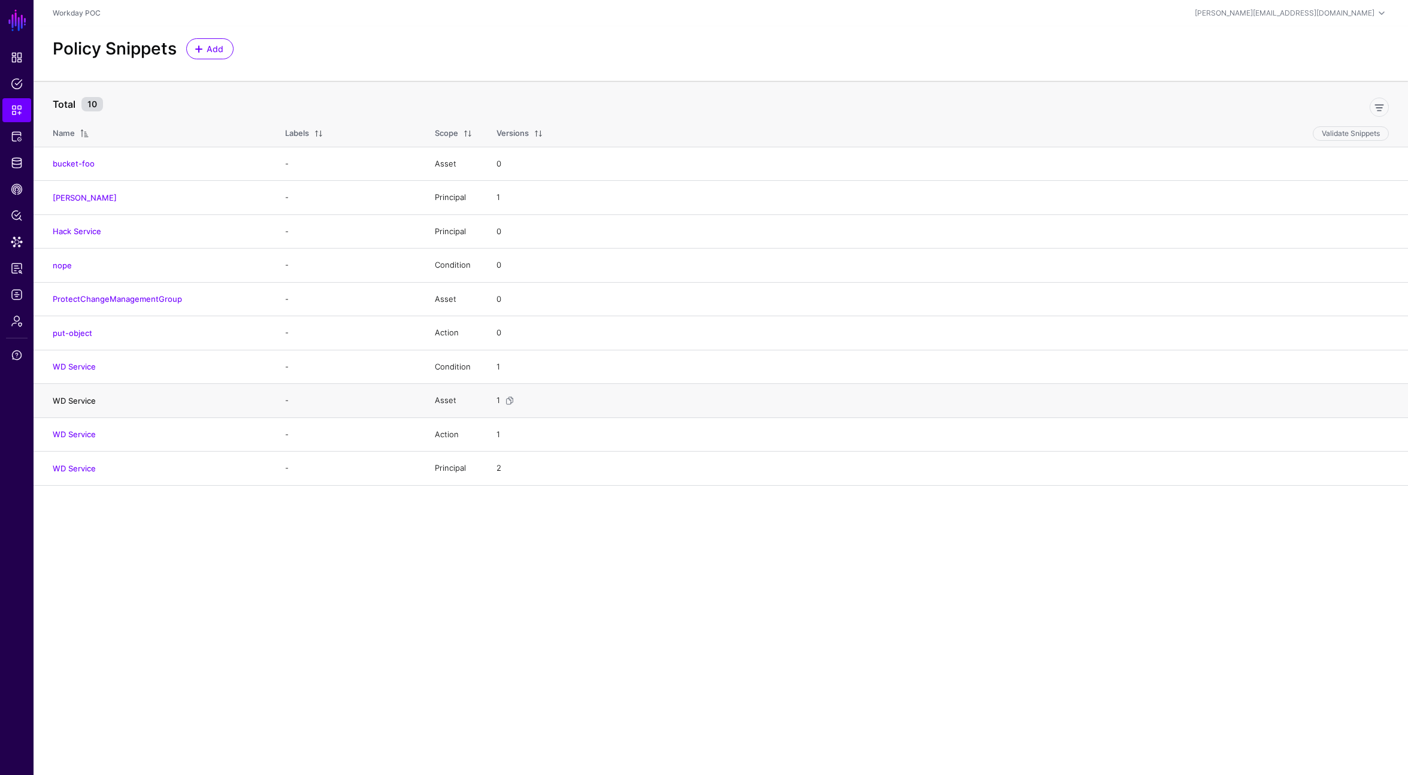
click at [86, 401] on link "WD Service" at bounding box center [74, 401] width 43 height 10
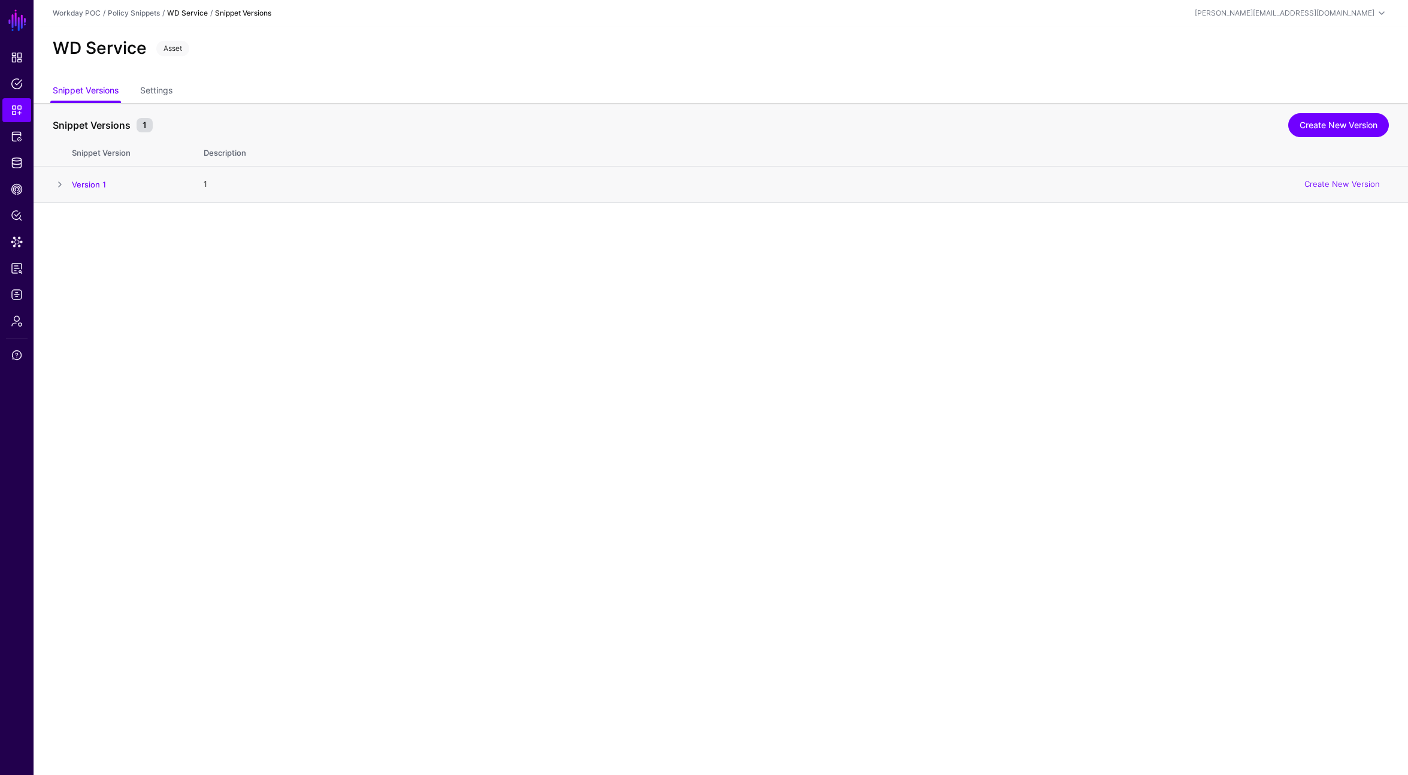
click at [59, 188] on span at bounding box center [60, 184] width 14 height 14
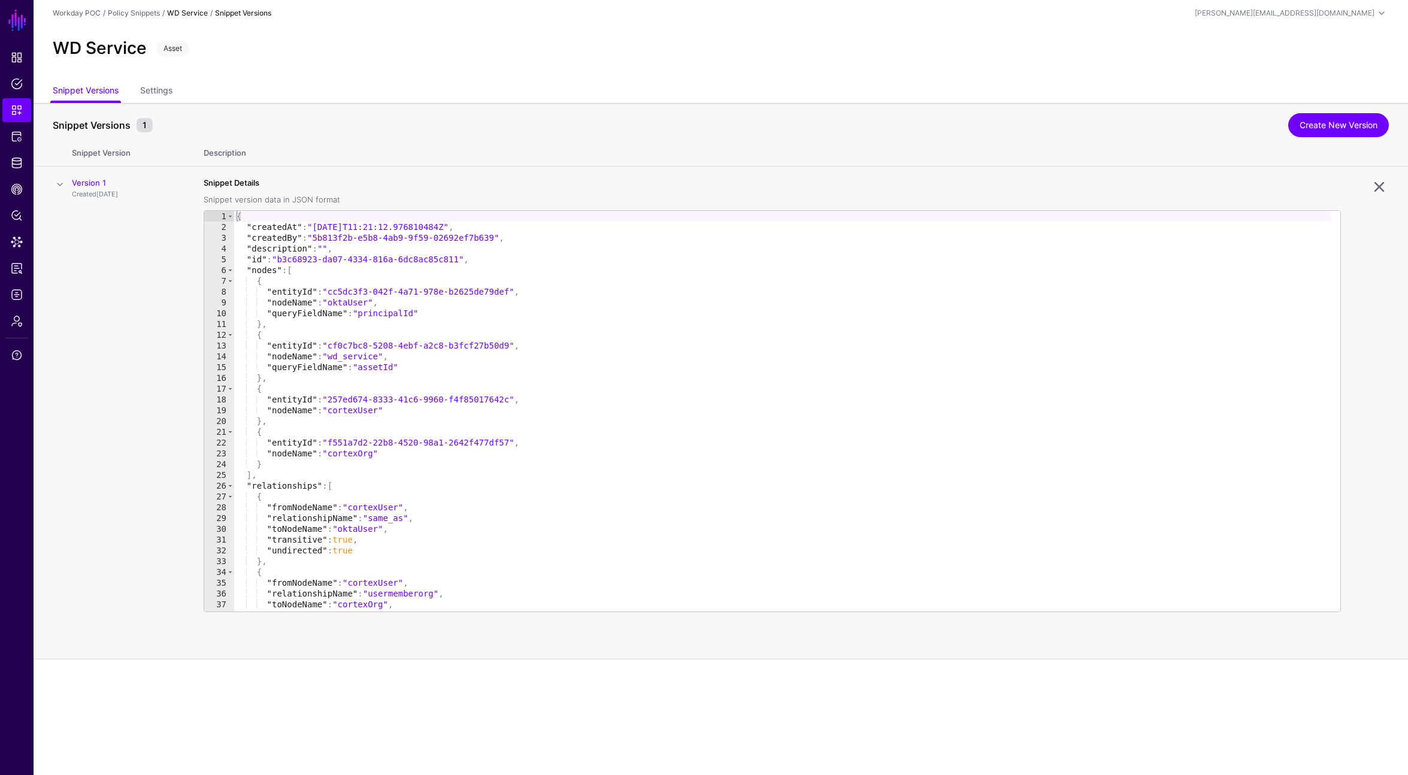
click at [295, 261] on div "{ "createdAt" : "2025-05-13T11:21:12.976810484Z" , "createdBy" : "5b813f2b-e5b8…" at bounding box center [782, 422] width 1097 height 422
click at [359, 303] on div "{ "createdAt" : "2025-05-13T11:21:12.976810484Z" , "createdBy" : "5b813f2b-e5b8…" at bounding box center [782, 422] width 1097 height 422
click at [391, 316] on div "{ "createdAt" : "2025-05-13T11:21:12.976810484Z" , "createdBy" : "5b813f2b-e5b8…" at bounding box center [782, 422] width 1097 height 422
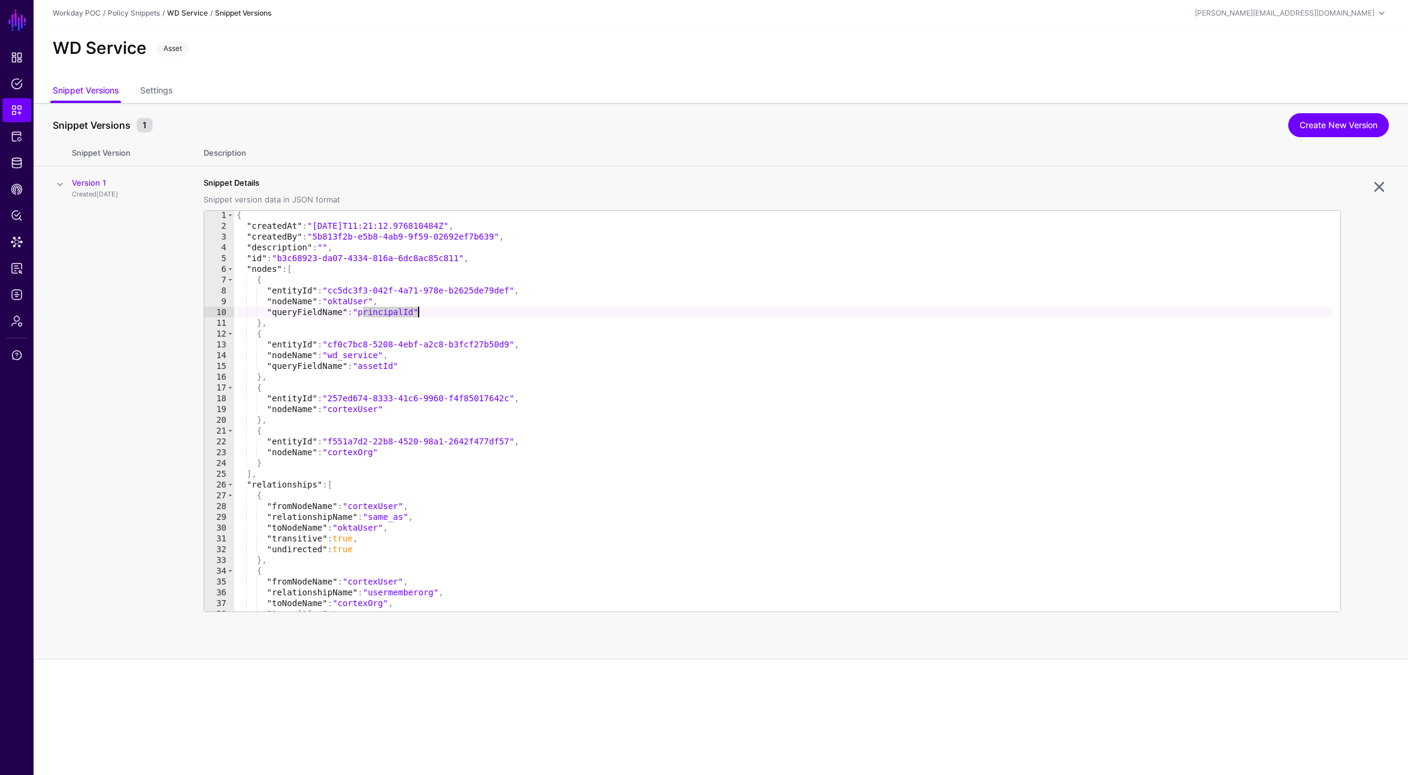
click at [368, 299] on div "{ "createdAt" : "2025-05-13T11:21:12.976810484Z" , "createdBy" : "5b813f2b-e5b8…" at bounding box center [782, 421] width 1097 height 422
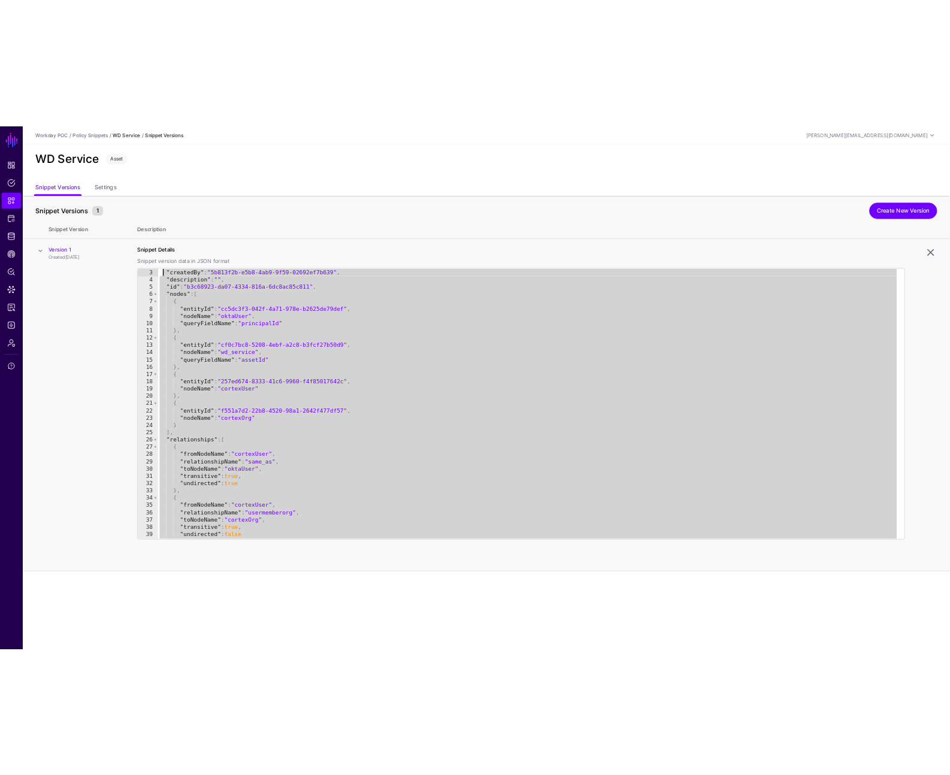
scroll to position [0, 0]
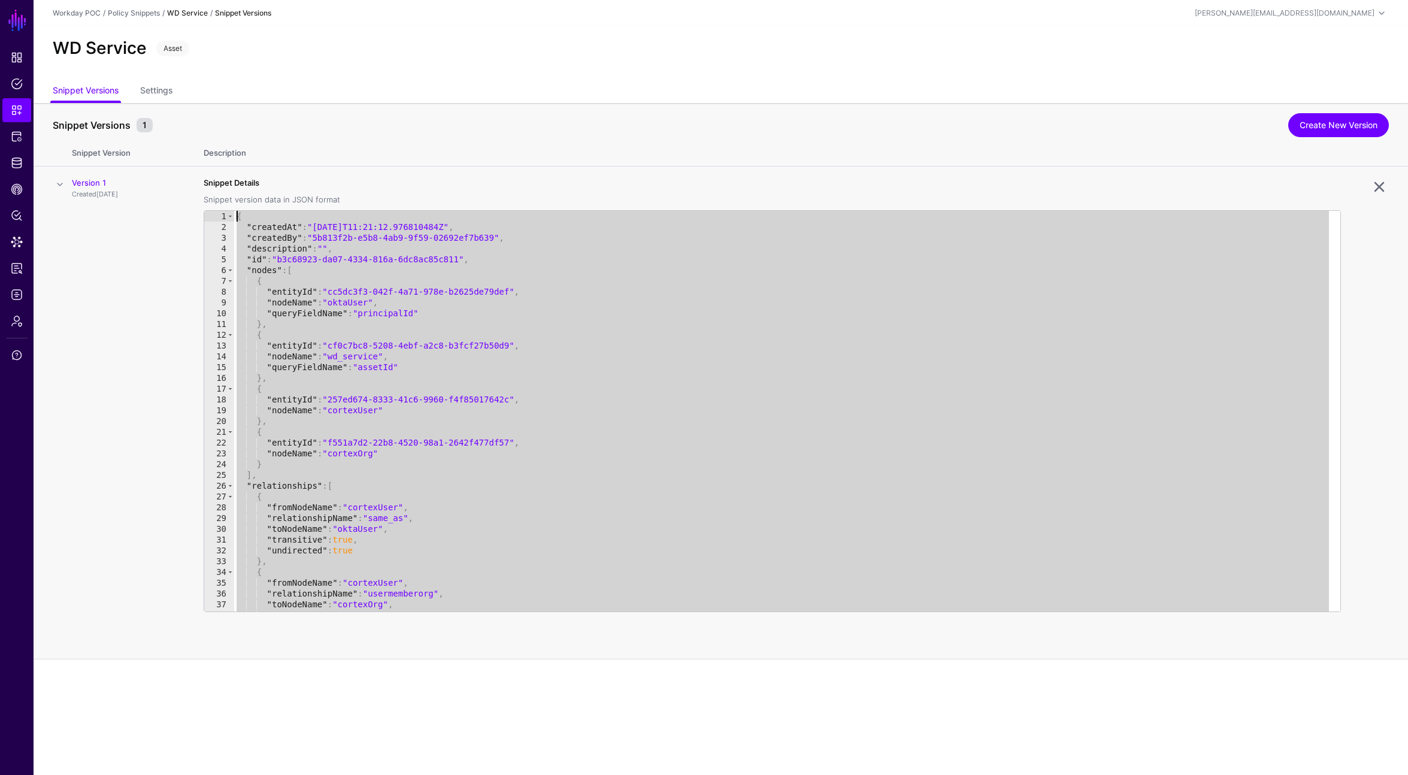
drag, startPoint x: 246, startPoint y: 607, endPoint x: 225, endPoint y: 200, distance: 407.3
click at [225, 200] on div "**********" at bounding box center [773, 394] width 1138 height 435
type textarea "**********"
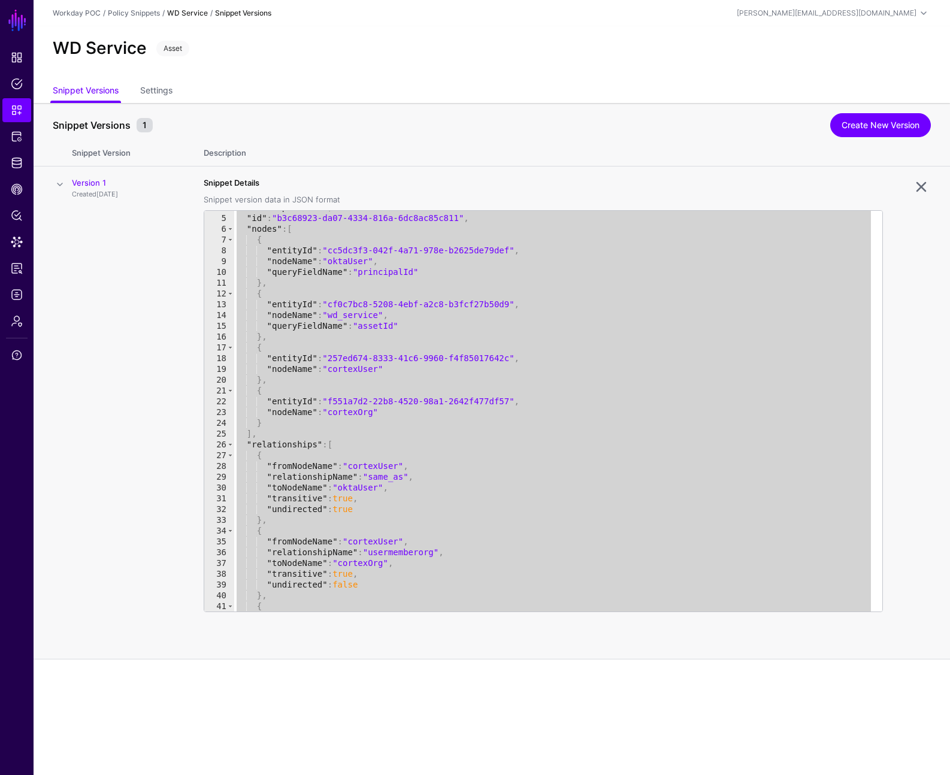
scroll to position [149, 0]
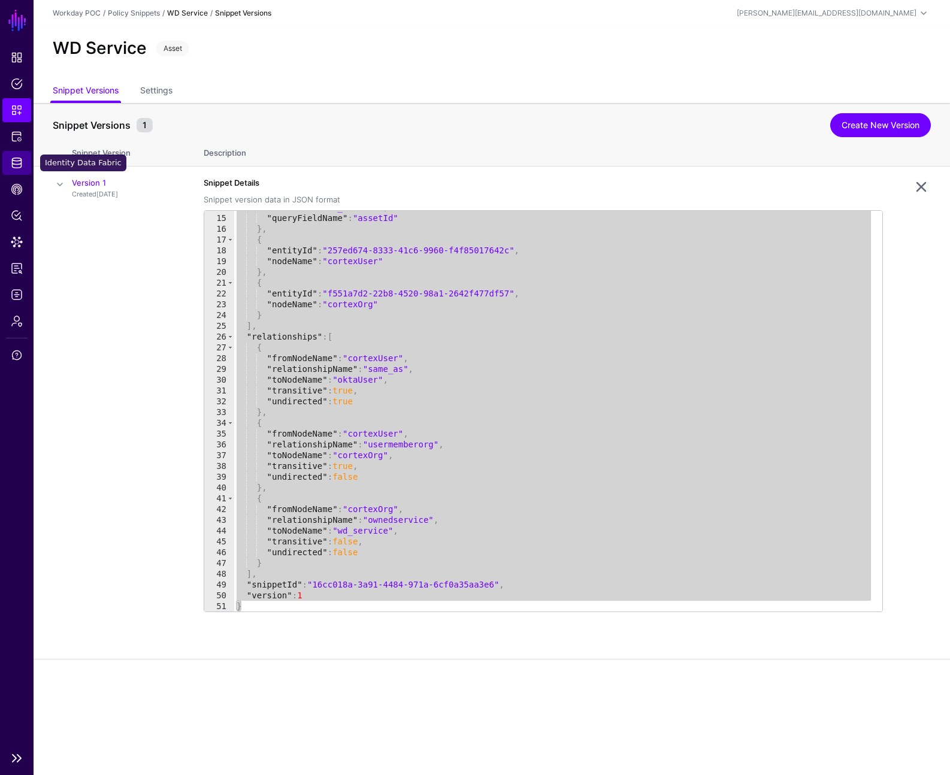
click at [14, 159] on span "Identity Data Fabric" at bounding box center [17, 163] width 12 height 12
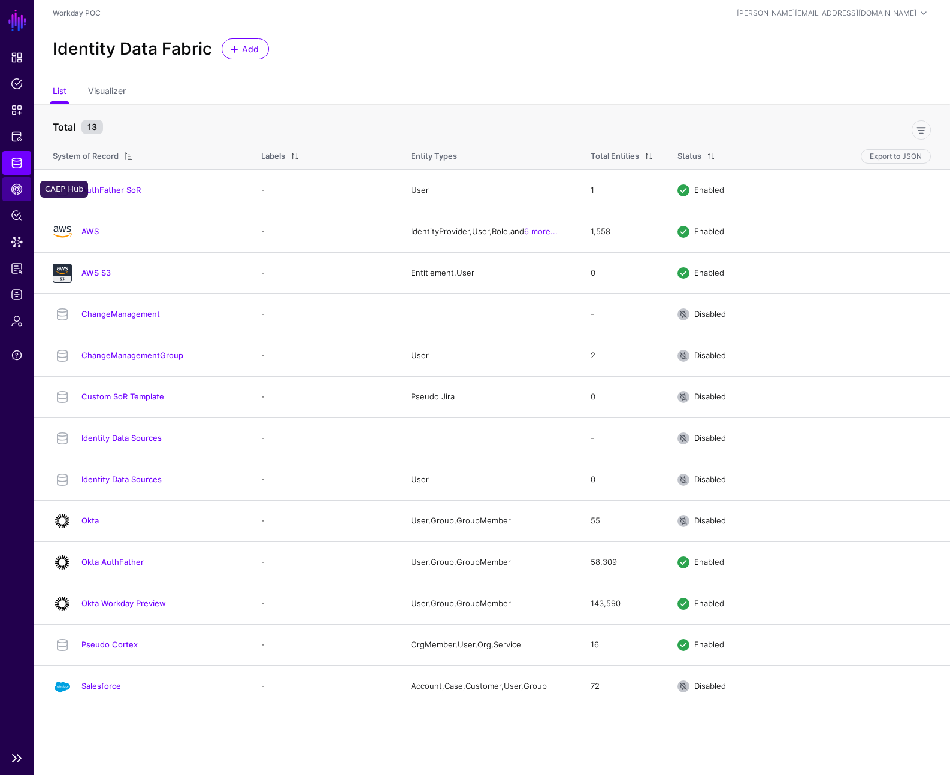
click at [21, 191] on span "CAEP Hub" at bounding box center [17, 189] width 12 height 12
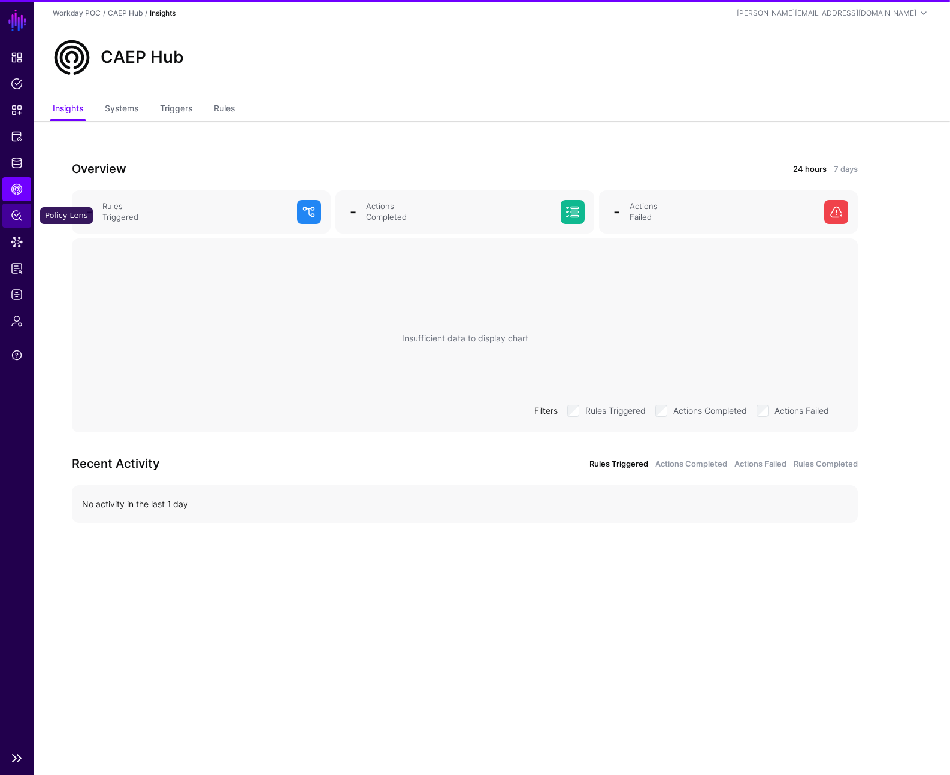
click at [27, 214] on link "Policy Lens" at bounding box center [16, 216] width 29 height 24
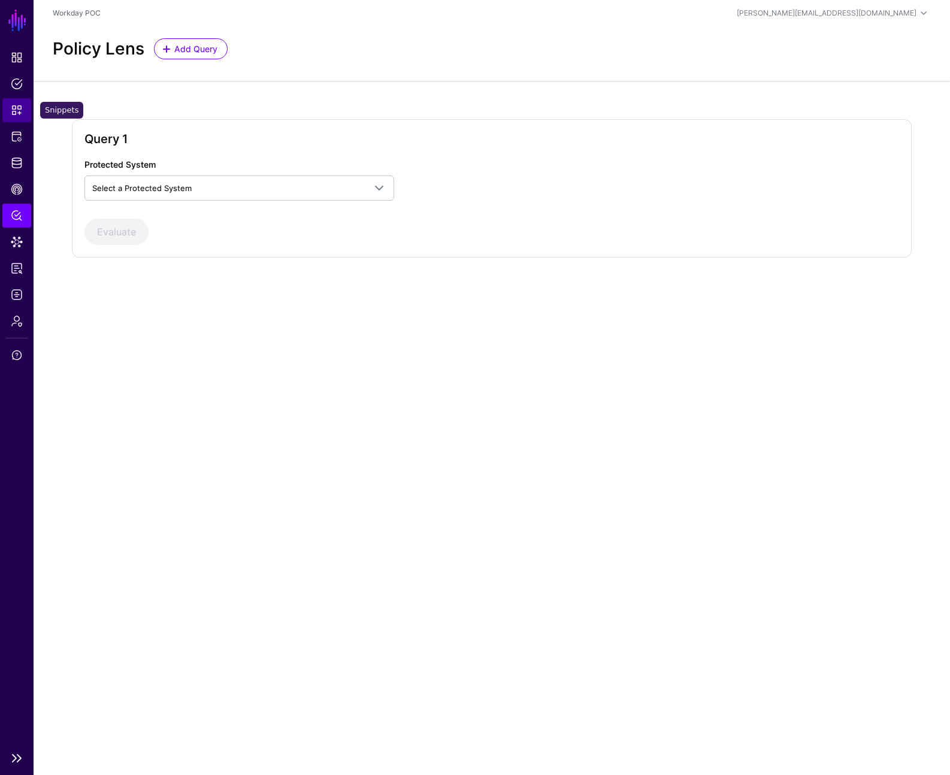
click at [20, 109] on span "Snippets" at bounding box center [17, 110] width 12 height 12
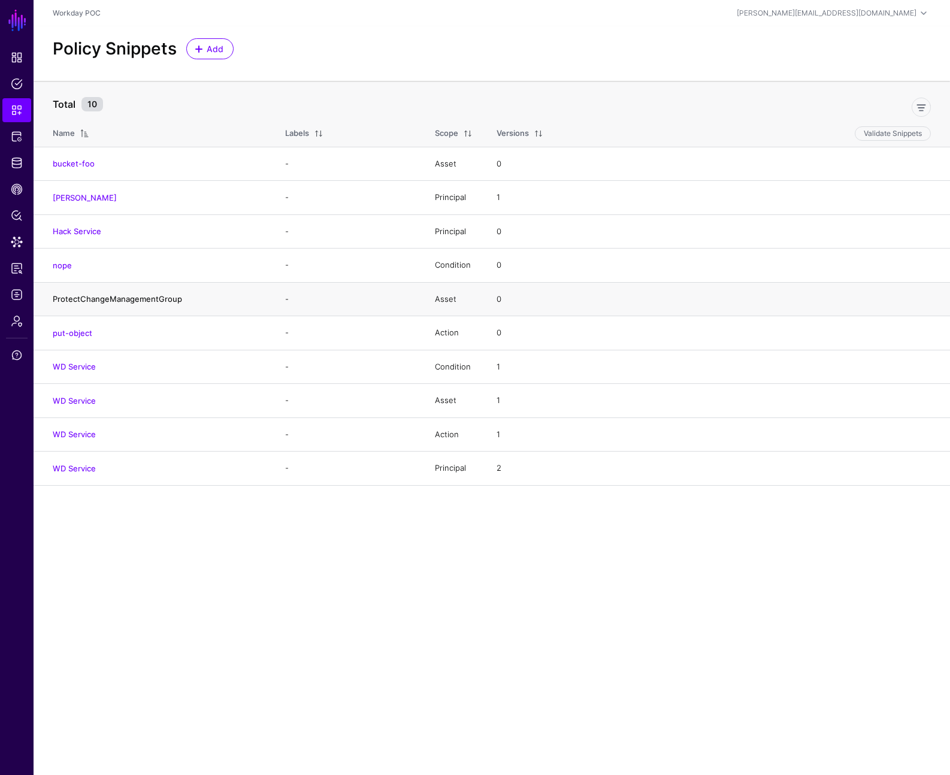
click at [120, 302] on link "ProtectChangeManagementGroup" at bounding box center [117, 299] width 129 height 10
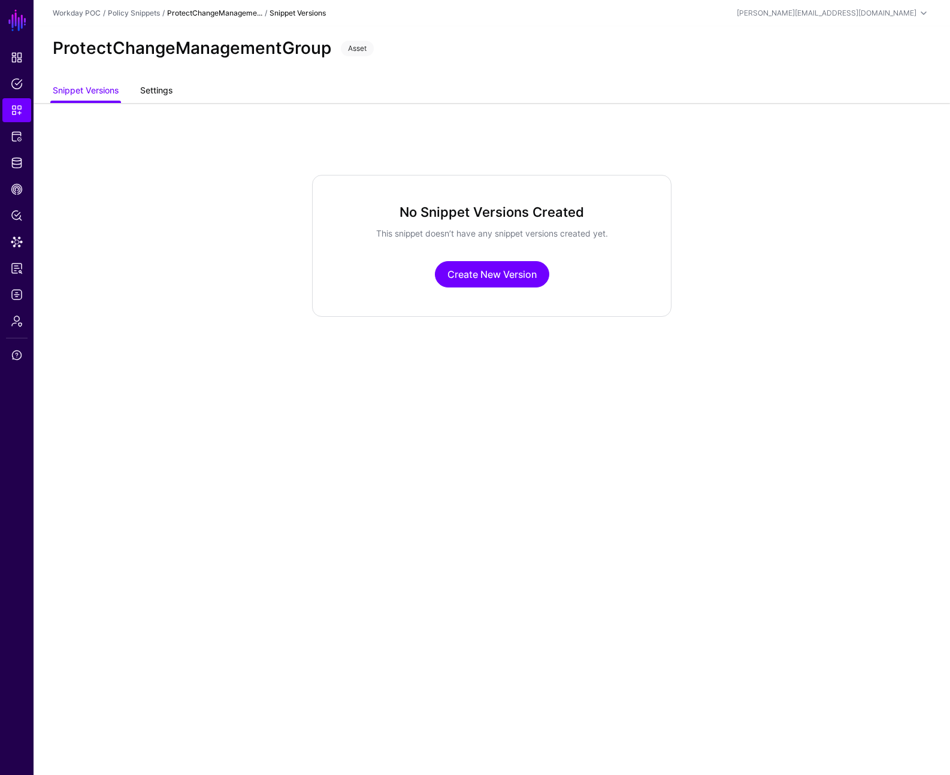
click at [156, 95] on link "Settings" at bounding box center [156, 91] width 32 height 23
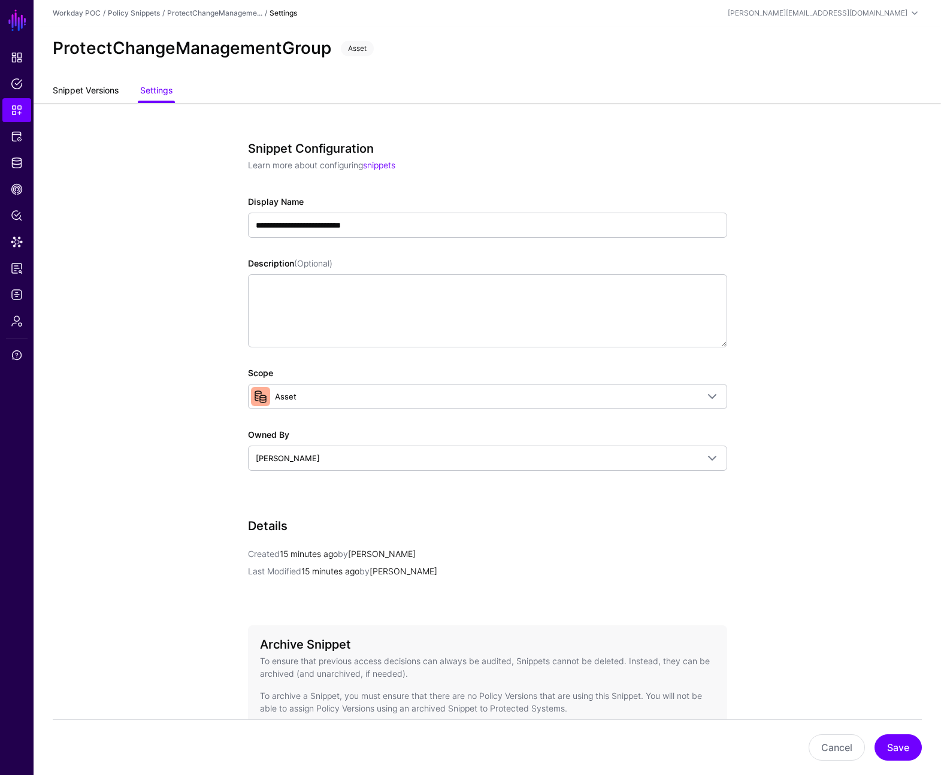
click at [93, 89] on link "Snippet Versions" at bounding box center [86, 91] width 66 height 23
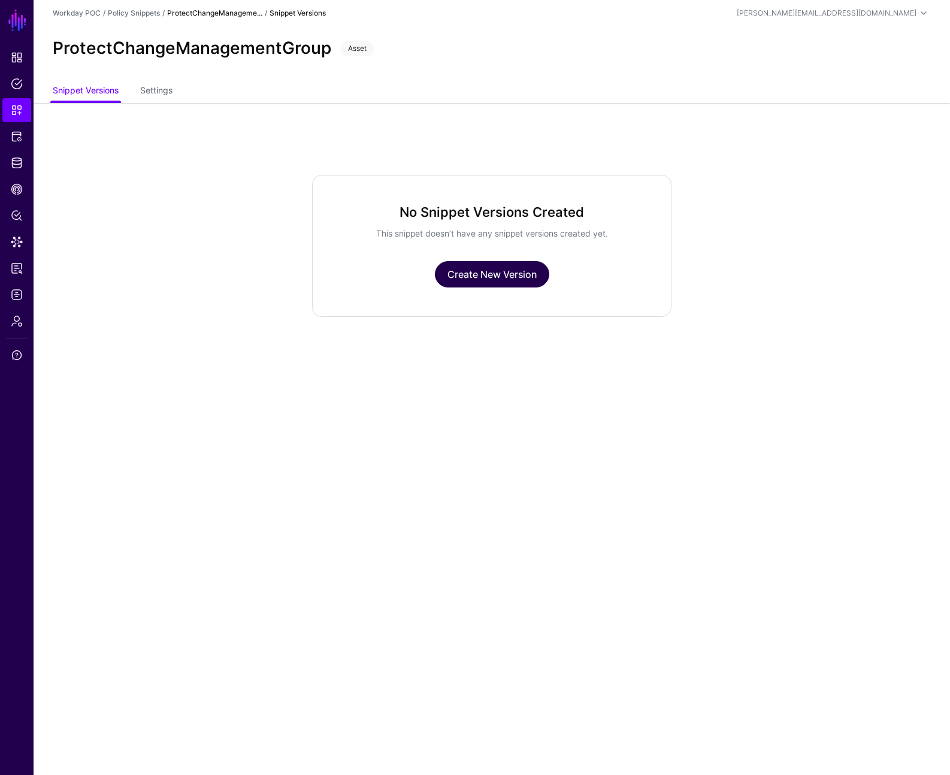
click at [487, 270] on link "Create New Version" at bounding box center [492, 274] width 114 height 26
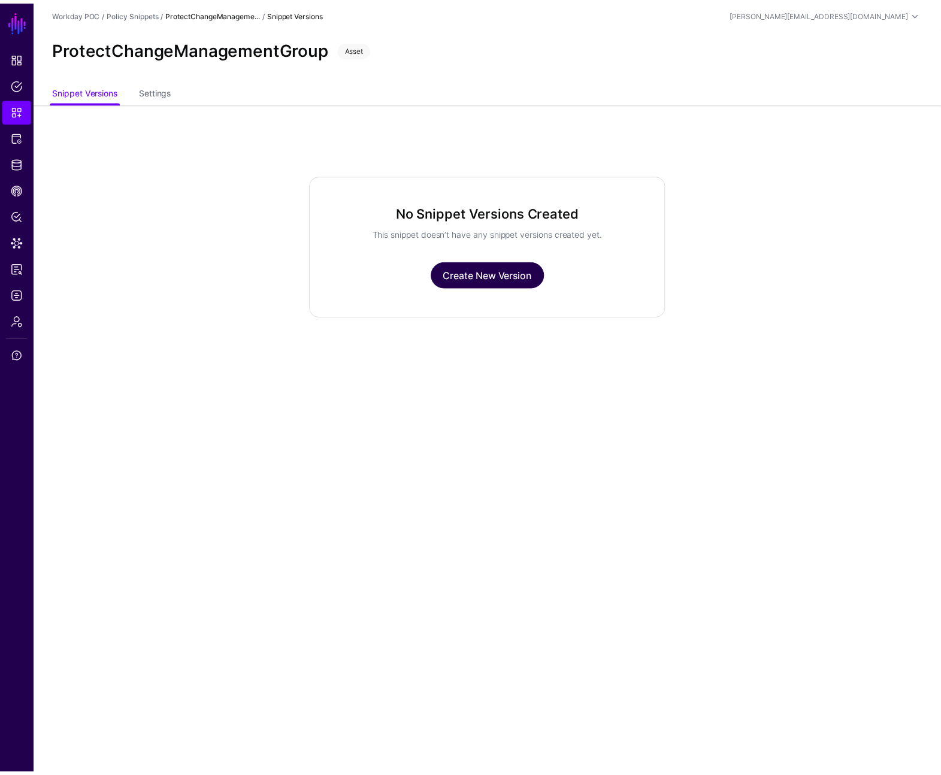
scroll to position [2, 0]
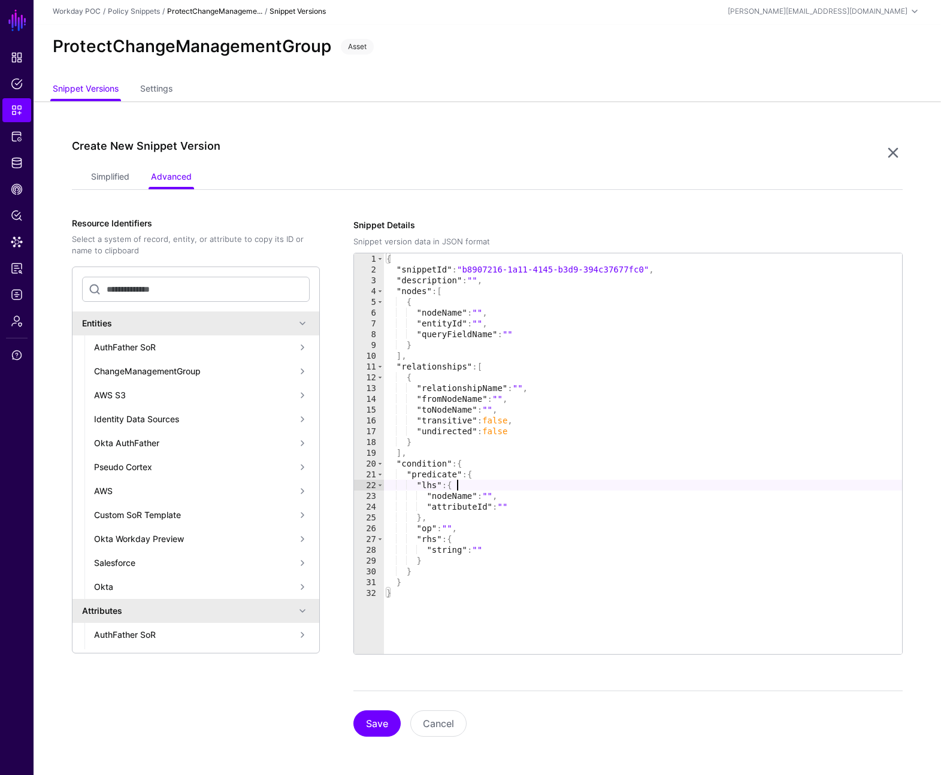
click at [572, 486] on div "{ "snippetId" : "b8907216-1a11-4145-b3d9-394c37677fc0" , "description" : "" , "…" at bounding box center [643, 464] width 518 height 422
click at [451, 615] on div "{ "snippetId" : "b8907216-1a11-4145-b3d9-394c37677fc0" , "description" : "" , "…" at bounding box center [643, 464] width 518 height 422
click at [699, 271] on div "{ "snippetId" : "b8907216-1a11-4145-b3d9-394c37677fc0" , "description" : "" , "…" at bounding box center [643, 464] width 518 height 422
type textarea "**********"
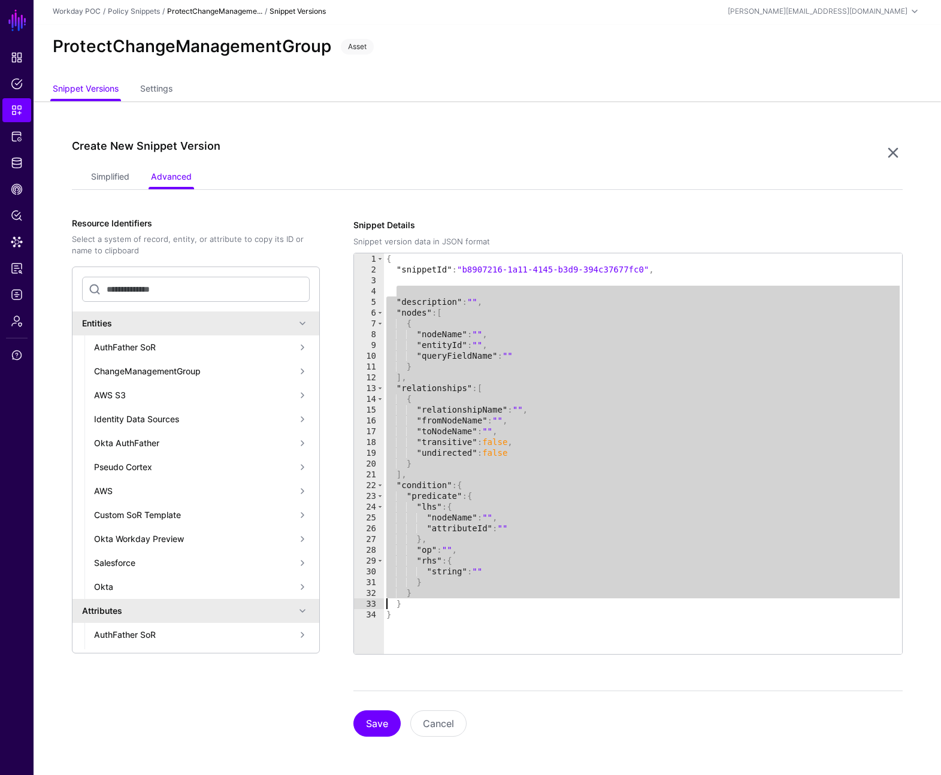
type textarea "* *"
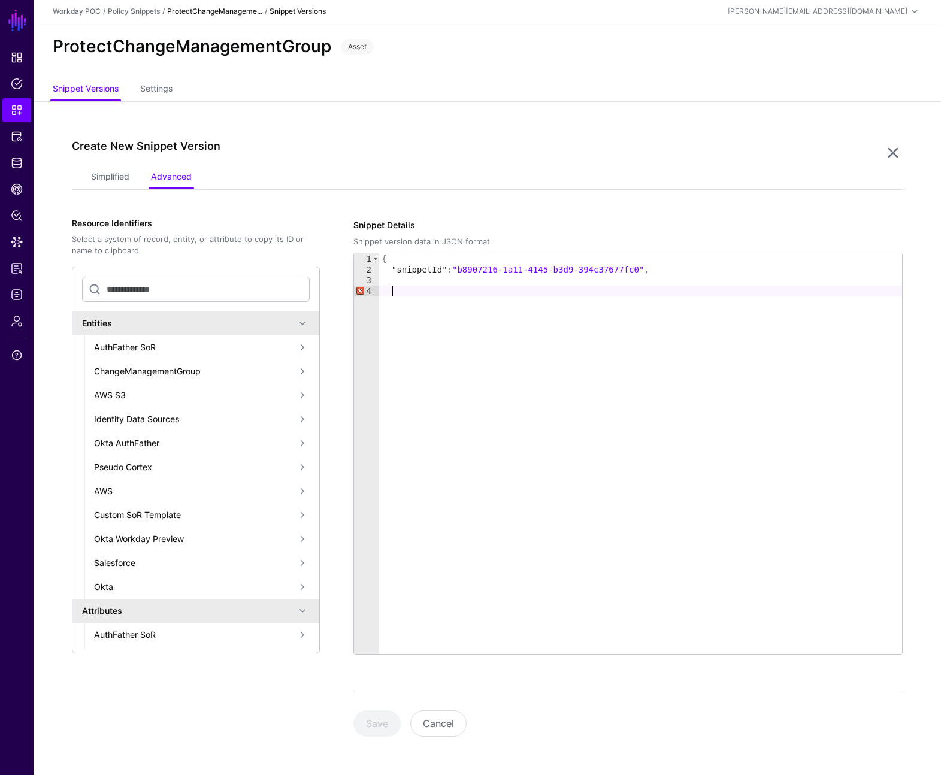
paste textarea "*"
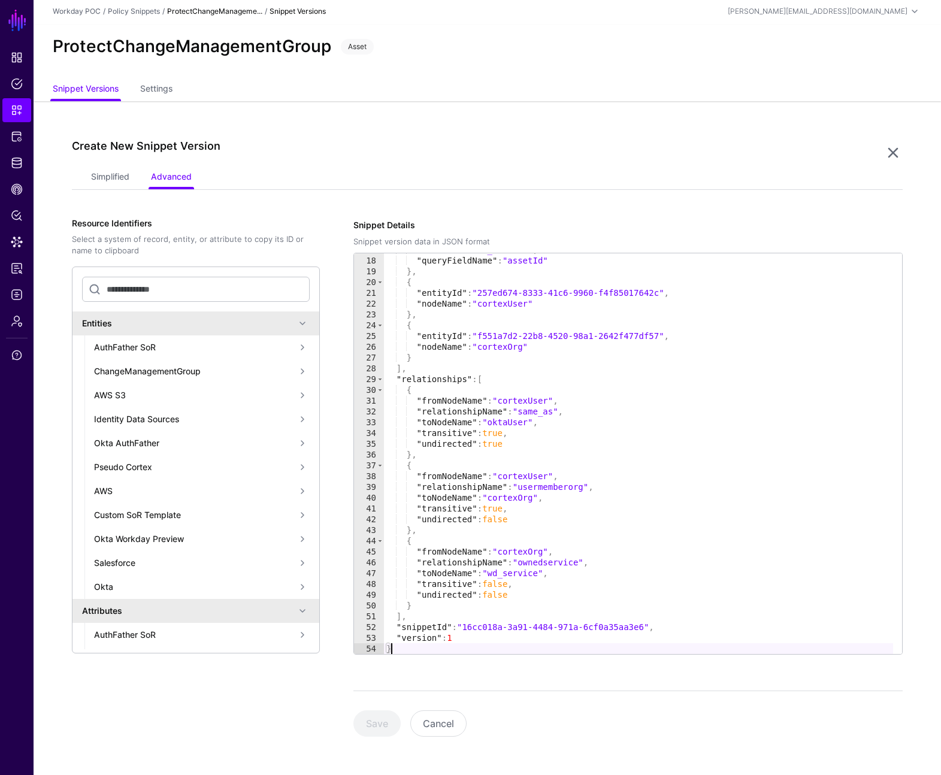
scroll to position [0, 0]
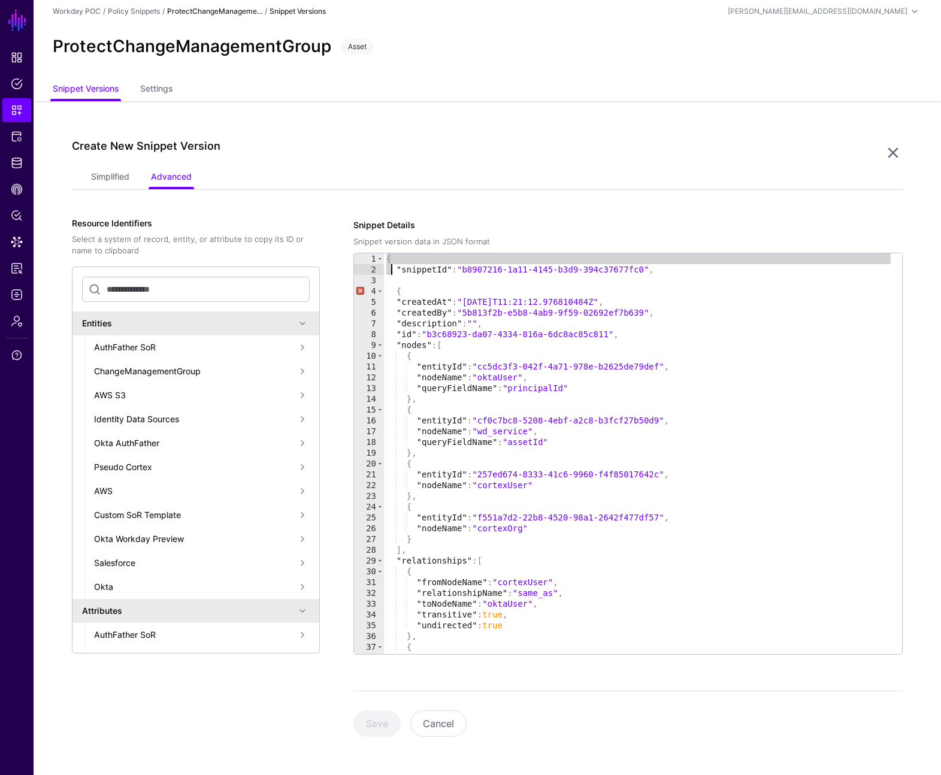
type textarea "**********"
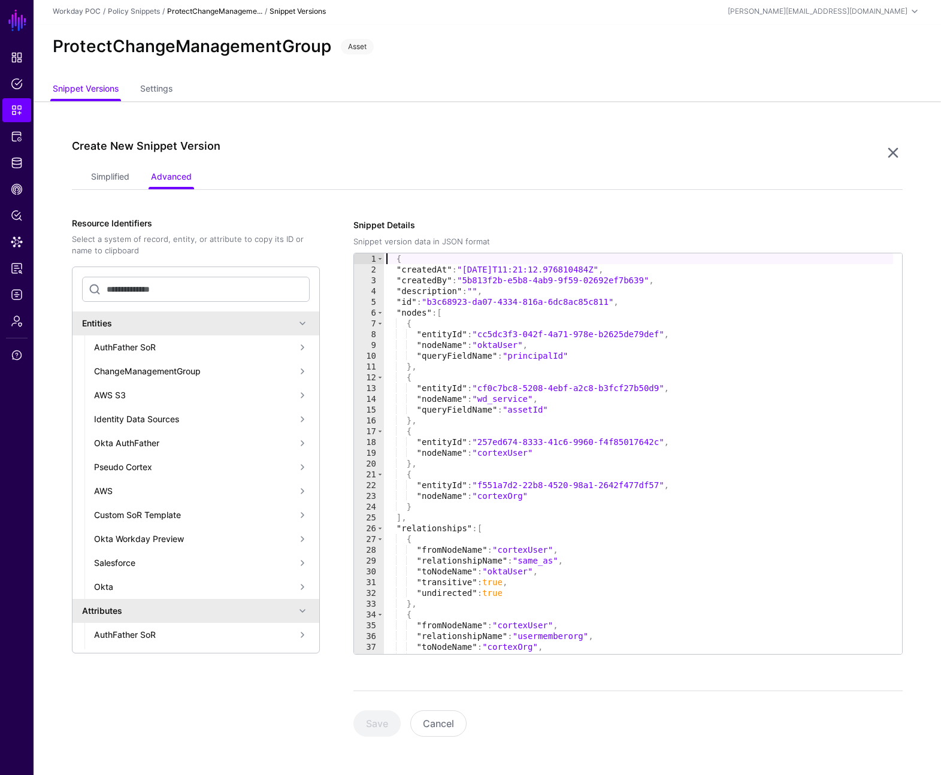
click at [503, 268] on div "{ "createdAt" : "2025-05-13T11:21:12.976810484Z" , "createdBy" : "5b813f2b-e5b8…" at bounding box center [638, 464] width 509 height 422
click at [517, 268] on div "{ "createdAt" : "2025-10-13T11:21:12.976810484Z" , "createdBy" : "5b813f2b-e5b8…" at bounding box center [638, 464] width 509 height 422
click at [482, 337] on div "{ "createdAt" : "2025-10-15T11:21:12.976810484Z" , "createdBy" : "5b813f2b-e5b8…" at bounding box center [638, 464] width 509 height 422
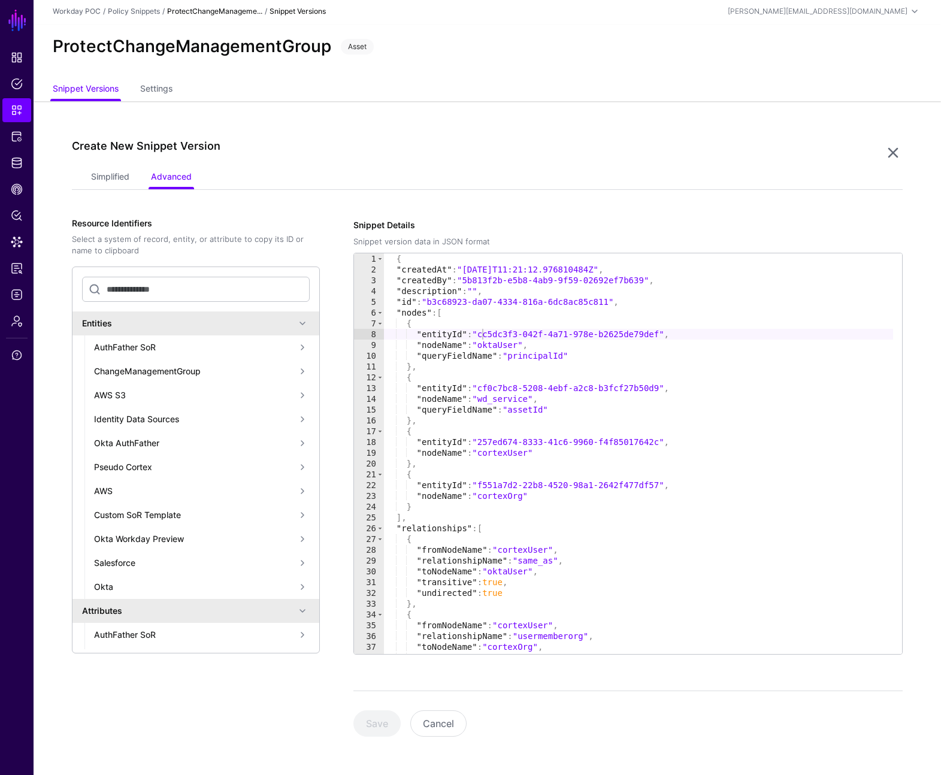
click at [186, 374] on div "ChangeManagementGroup" at bounding box center [194, 371] width 201 height 13
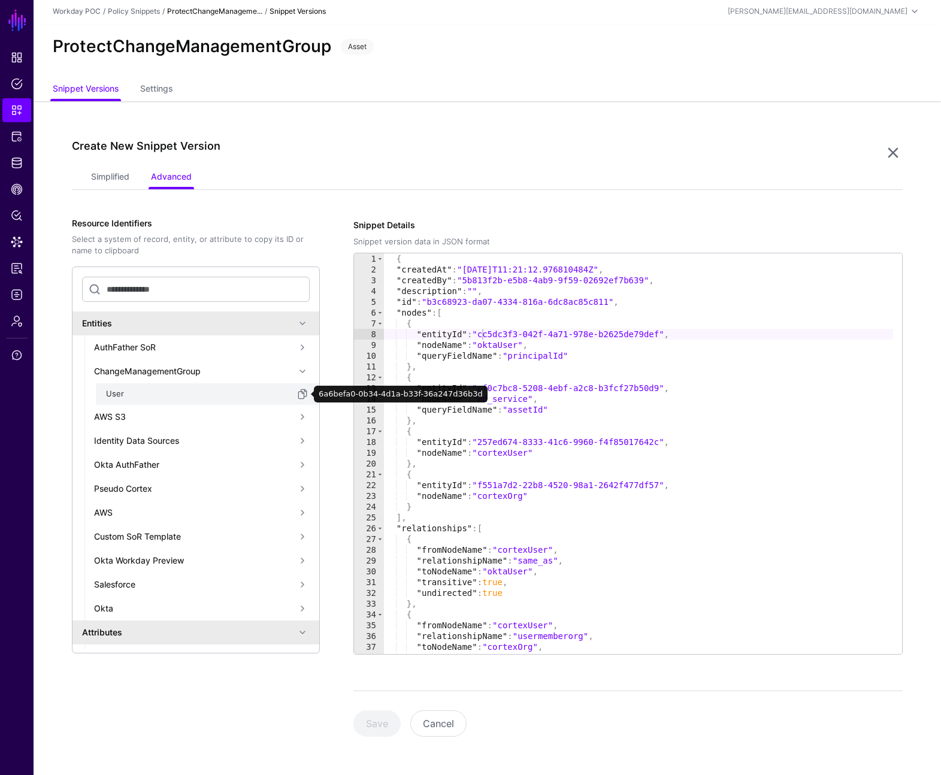
click at [295, 393] on span "button" at bounding box center [302, 394] width 14 height 14
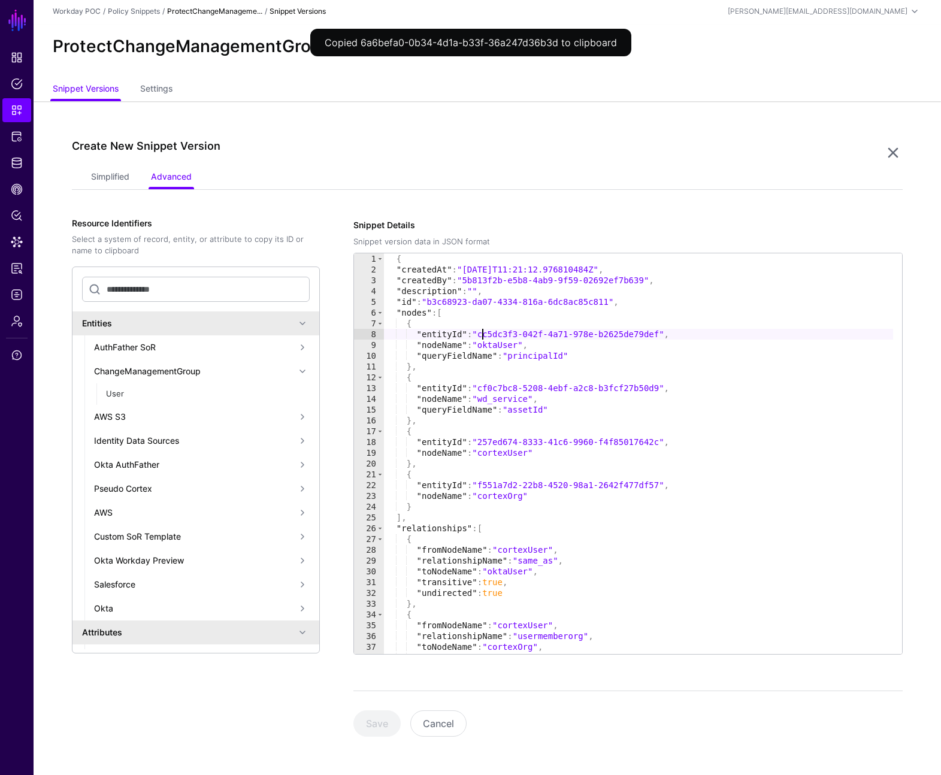
click at [483, 334] on div "{ "createdAt" : "2025-10-15T11:21:12.976810484Z" , "createdBy" : "5b813f2b-e5b8…" at bounding box center [638, 464] width 509 height 422
click at [664, 333] on div "{ "createdAt" : "2025-10-15T11:21:12.976810484Z" , "createdBy" : "5b813f2b-e5b8…" at bounding box center [638, 464] width 509 height 422
paste textarea "Cursor at row 8"
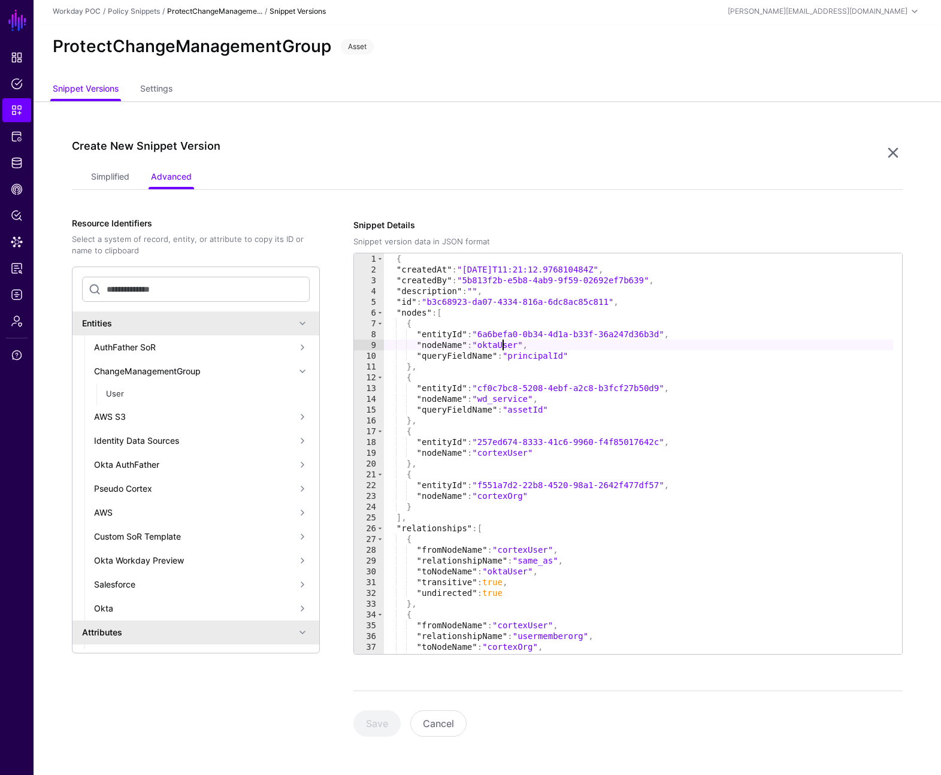
click at [502, 345] on div "{ "createdAt" : "2025-10-15T11:21:12.976810484Z" , "createdBy" : "5b813f2b-e5b8…" at bounding box center [638, 464] width 509 height 422
click at [545, 355] on div "{ "createdAt" : "2025-10-15T11:21:12.976810484Z" , "createdBy" : "5b813f2b-e5b8…" at bounding box center [638, 464] width 509 height 422
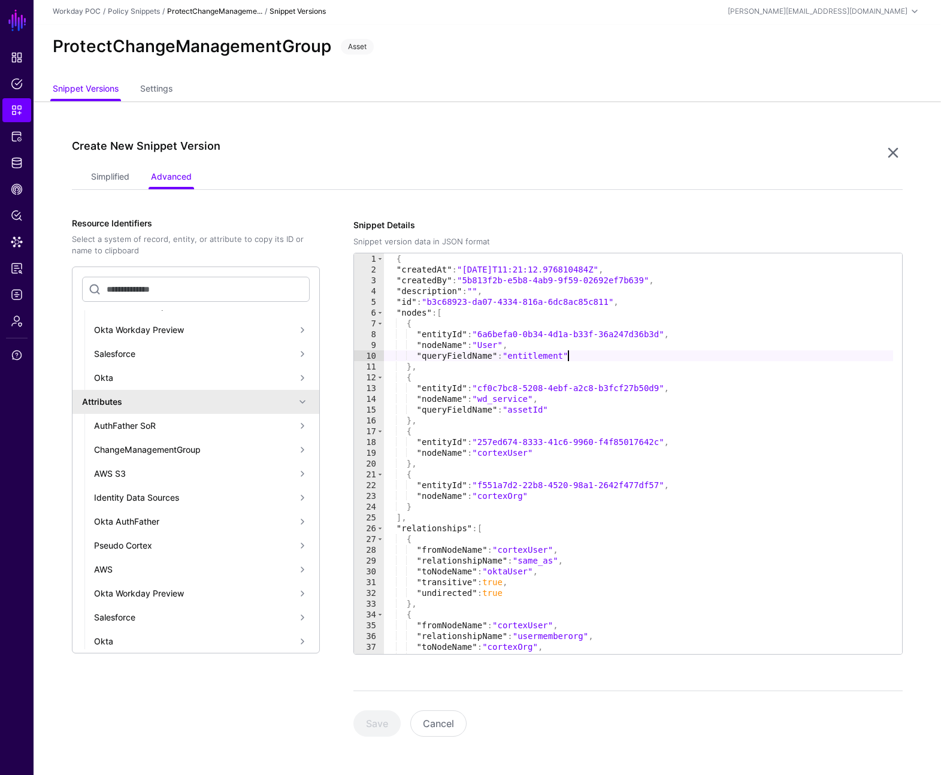
scroll to position [236, 0]
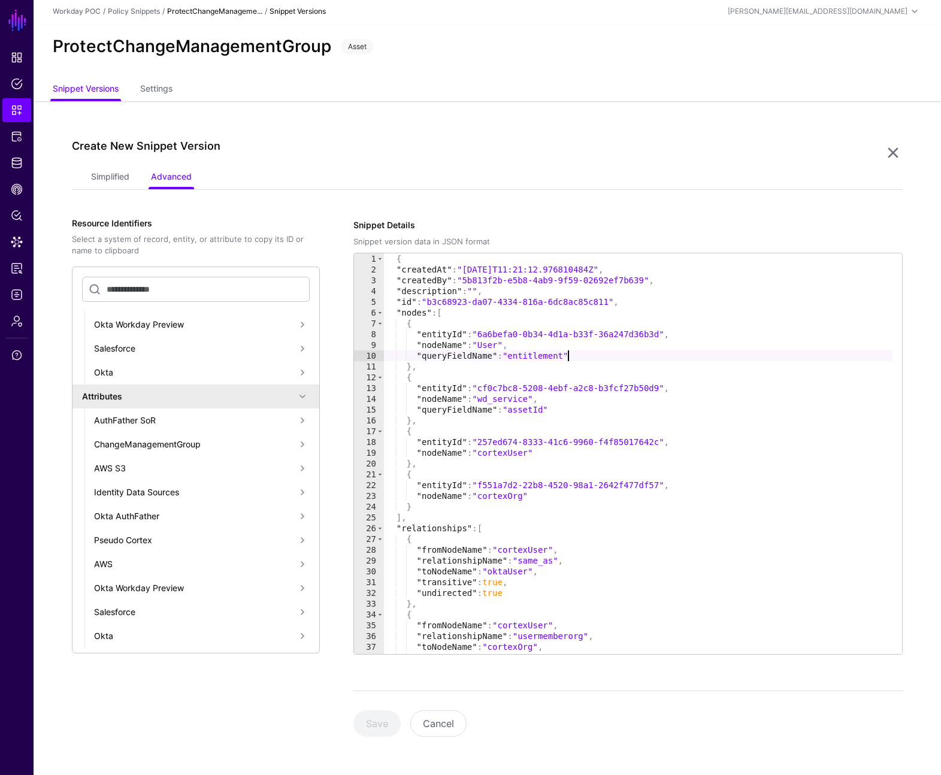
click at [295, 395] on span at bounding box center [302, 396] width 14 height 14
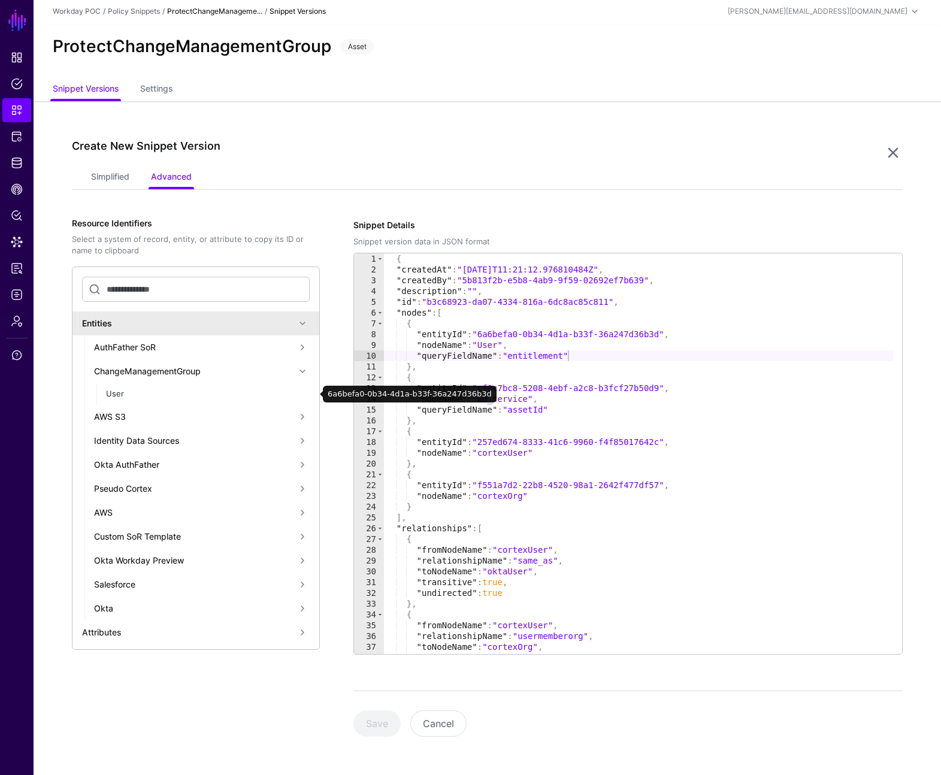
scroll to position [0, 0]
click at [138, 610] on div "Okta" at bounding box center [194, 608] width 201 height 13
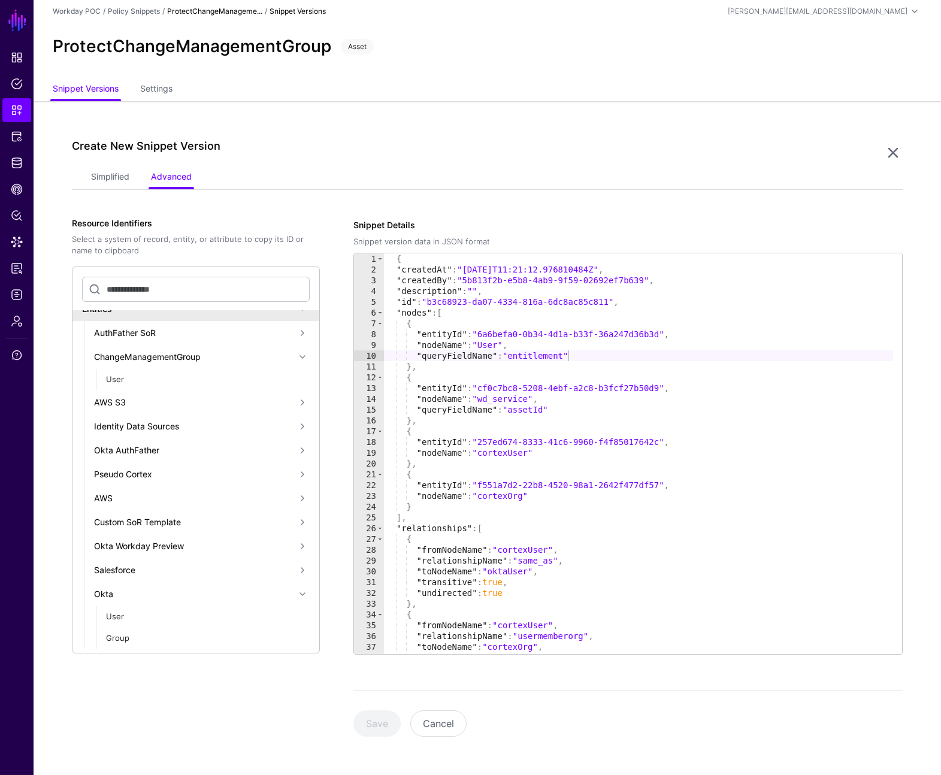
scroll to position [61, 0]
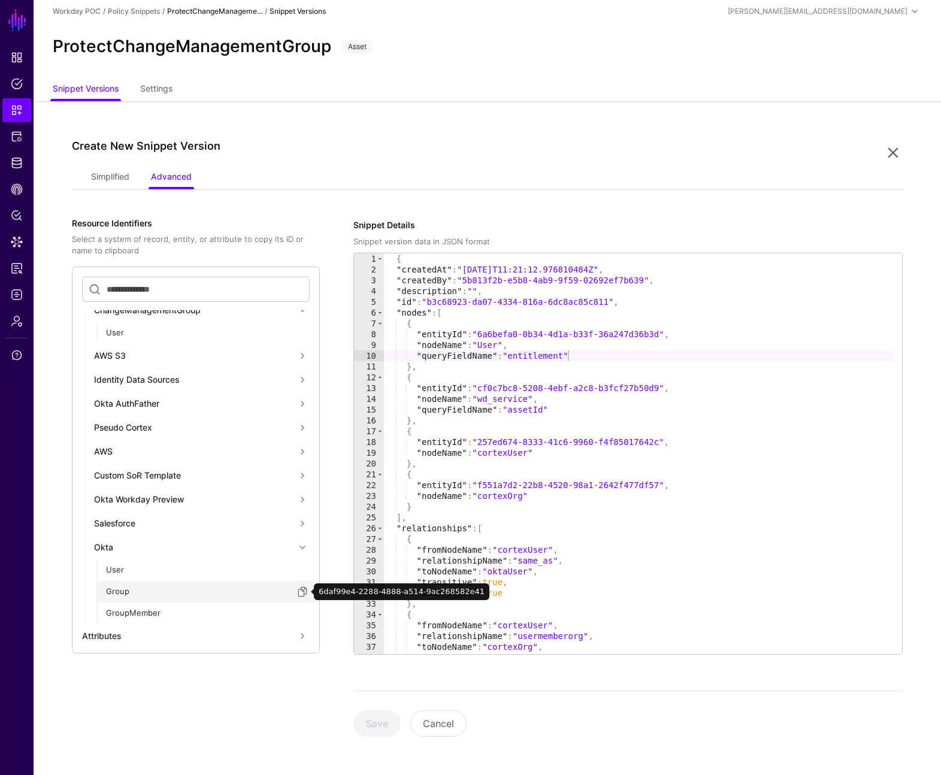
click at [295, 592] on span "button" at bounding box center [302, 592] width 14 height 14
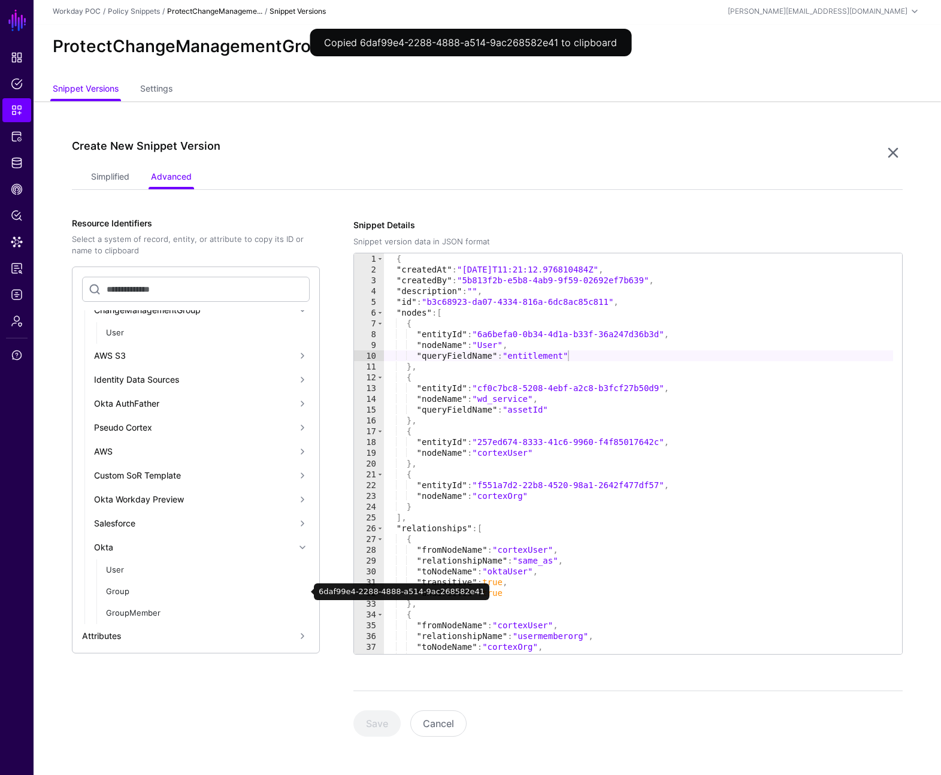
click at [482, 385] on div "{ "createdAt" : "2025-10-15T11:21:12.976810484Z" , "createdBy" : "5b813f2b-e5b8…" at bounding box center [638, 464] width 509 height 422
click at [664, 388] on div "{ "createdAt" : "2025-10-15T11:21:12.976810484Z" , "createdBy" : "5b813f2b-e5b8…" at bounding box center [638, 464] width 509 height 422
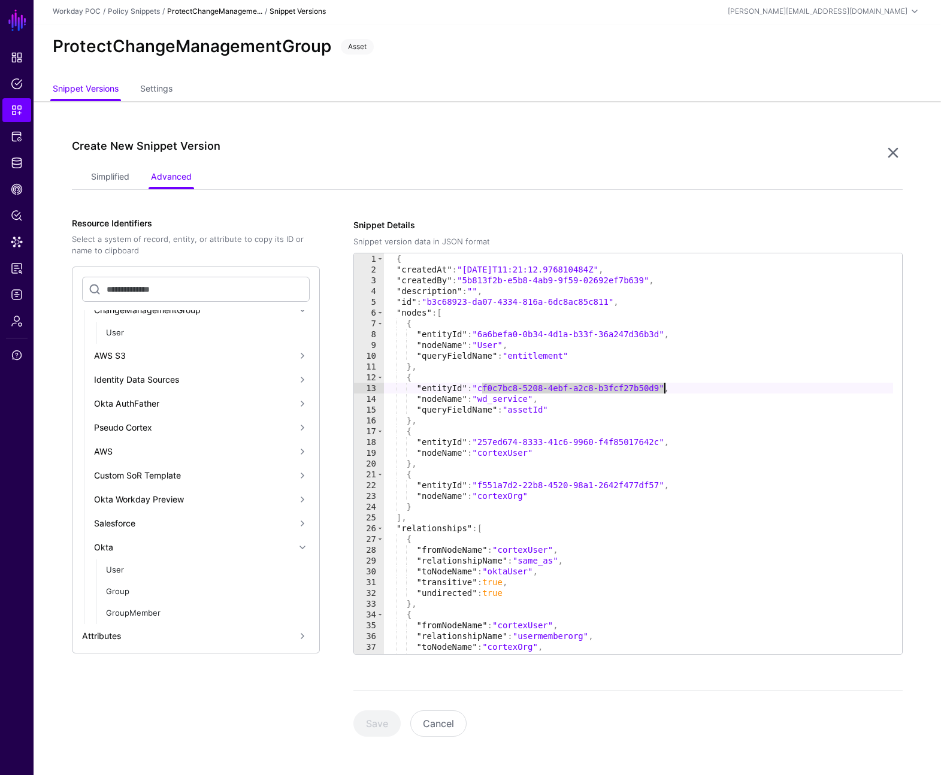
paste textarea "Cursor at row 13"
drag, startPoint x: 483, startPoint y: 400, endPoint x: 534, endPoint y: 398, distance: 50.4
click at [534, 398] on div "{ "createdAt" : "2025-10-15T11:21:12.976810484Z" , "createdBy" : "5b813f2b-e5b8…" at bounding box center [638, 464] width 509 height 422
click at [530, 410] on div "{ "createdAt" : "2025-10-15T11:21:12.976810484Z" , "createdBy" : "5b813f2b-e5b8…" at bounding box center [638, 464] width 509 height 422
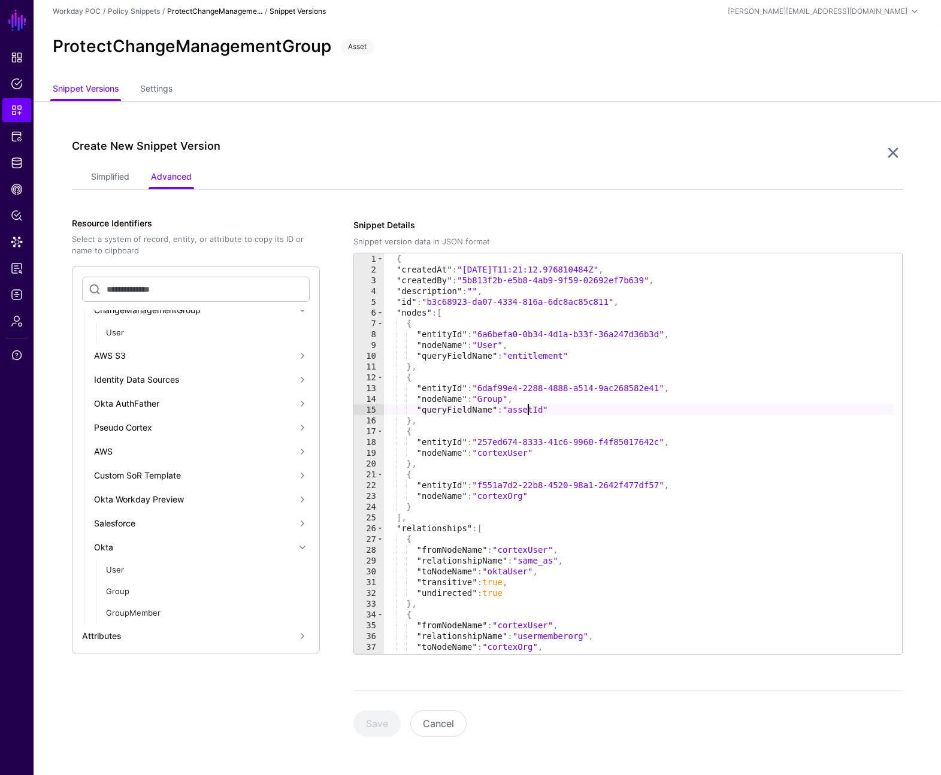
click at [531, 407] on div "{ "createdAt" : "2025-10-15T11:21:12.976810484Z" , "createdBy" : "5b813f2b-e5b8…" at bounding box center [638, 464] width 509 height 422
paste textarea "**"
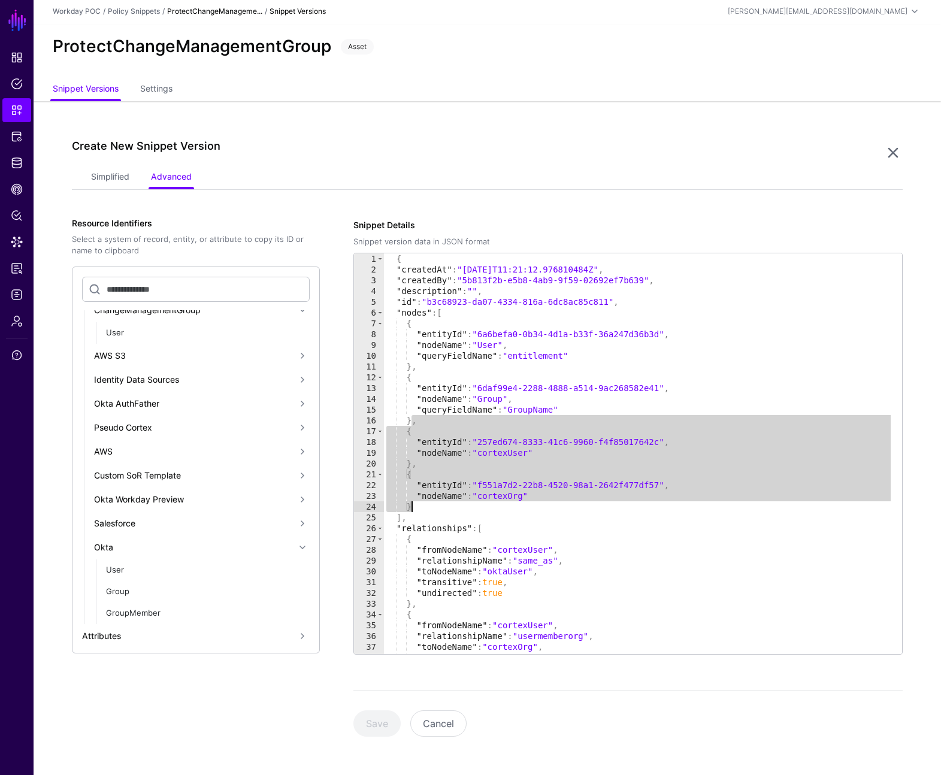
drag, startPoint x: 413, startPoint y: 424, endPoint x: 435, endPoint y: 506, distance: 84.4
click at [435, 506] on div "{ "createdAt" : "2025-10-15T11:21:12.976810484Z" , "createdBy" : "5b813f2b-e5b8…" at bounding box center [638, 464] width 509 height 422
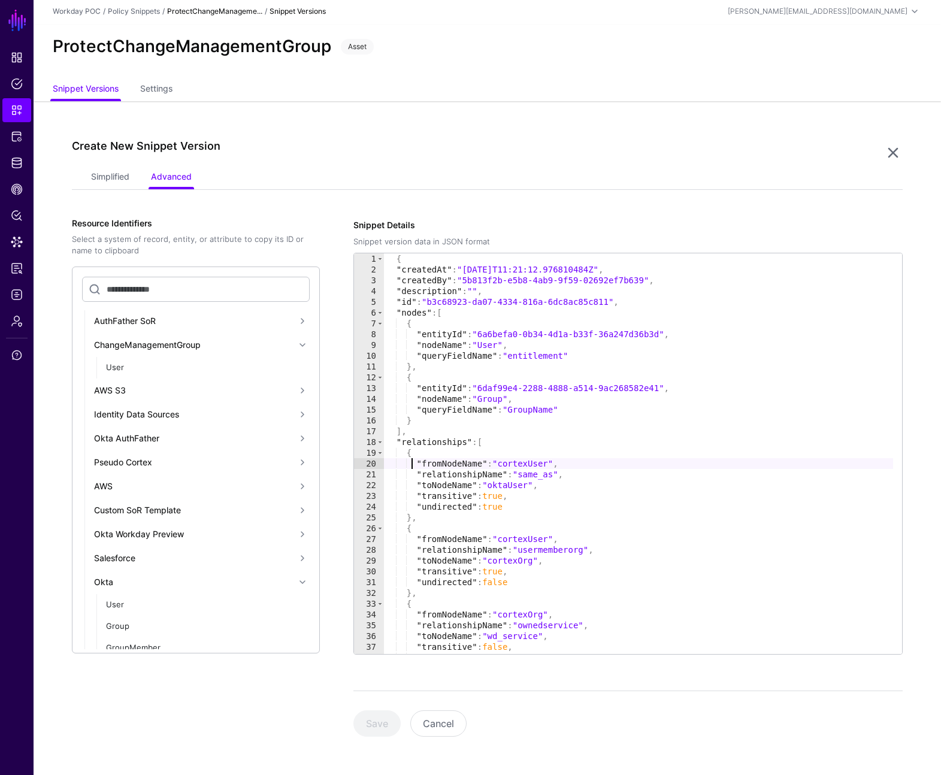
scroll to position [0, 0]
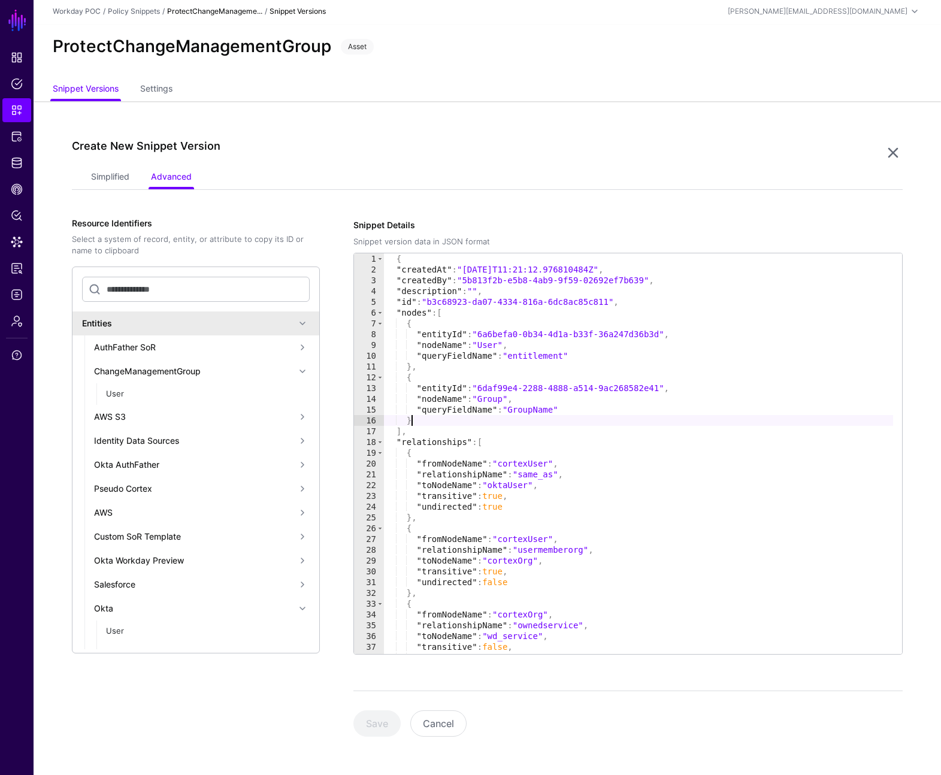
click at [553, 425] on div "{ "createdAt" : "2025-10-15T11:21:12.976810484Z" , "createdBy" : "5b813f2b-e5b8…" at bounding box center [638, 464] width 509 height 422
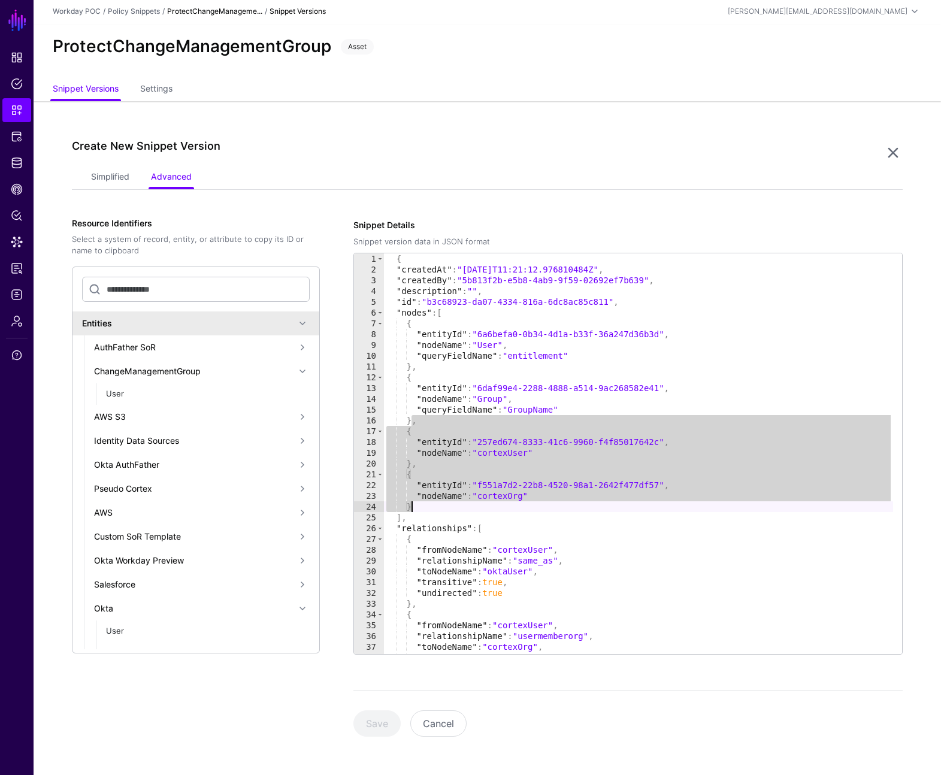
click at [536, 465] on div "{ "createdAt" : "2025-10-15T11:21:12.976810484Z" , "createdBy" : "5b813f2b-e5b8…" at bounding box center [638, 464] width 509 height 422
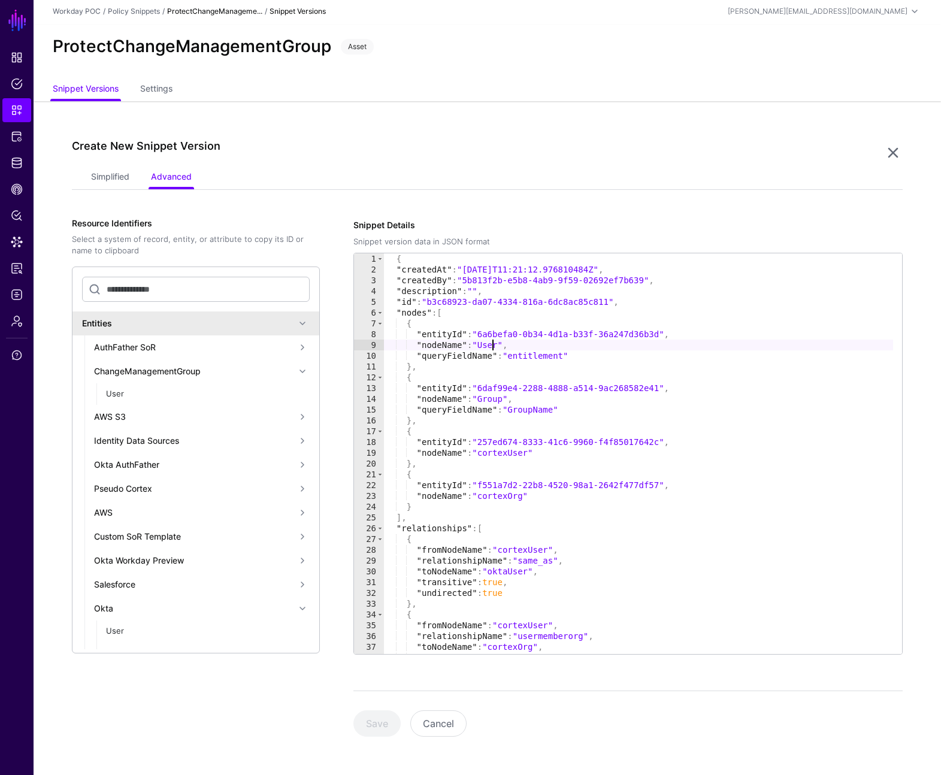
click at [492, 343] on div "{ "createdAt" : "2025-10-15T11:21:12.976810484Z" , "createdBy" : "5b813f2b-e5b8…" at bounding box center [638, 464] width 509 height 422
click at [531, 547] on div "{ "createdAt" : "2025-10-15T11:21:12.976810484Z" , "createdBy" : "5b813f2b-e5b8…" at bounding box center [638, 464] width 509 height 422
paste textarea "Cursor at row 28"
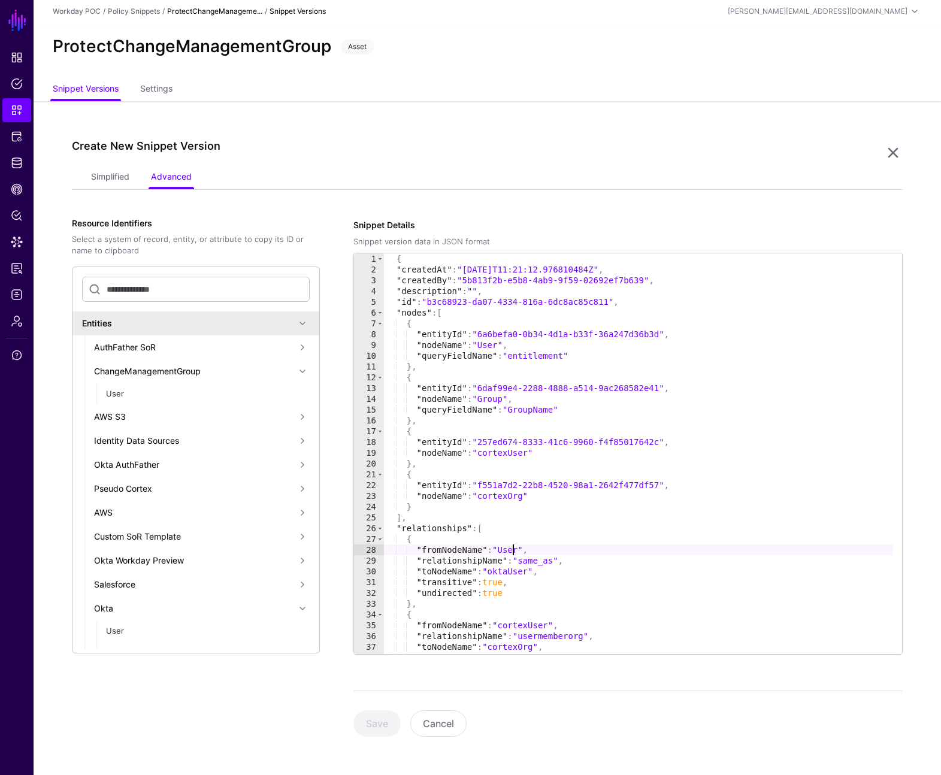
click at [512, 549] on div "{ "createdAt" : "2025-10-15T11:21:12.976810484Z" , "createdBy" : "5b813f2b-e5b8…" at bounding box center [638, 464] width 509 height 422
click at [570, 594] on div "{ "createdAt" : "2025-10-15T11:21:12.976810484Z" , "createdBy" : "5b813f2b-e5b8…" at bounding box center [638, 464] width 509 height 422
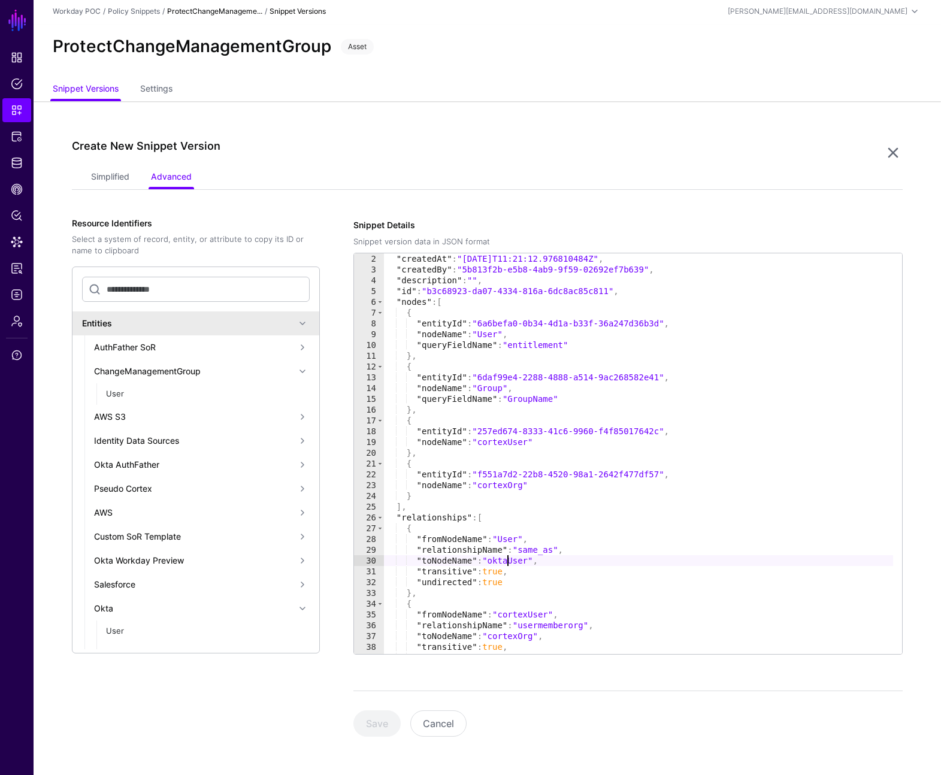
click at [507, 561] on div ""createdAt" : "2025-10-15T11:21:12.976810484Z" , "createdBy" : "5b813f2b-e5b8-4…" at bounding box center [638, 464] width 509 height 422
click at [506, 557] on div ""createdAt" : "2025-10-15T11:21:12.976810484Z" , "createdBy" : "5b813f2b-e5b8-4…" at bounding box center [638, 464] width 509 height 422
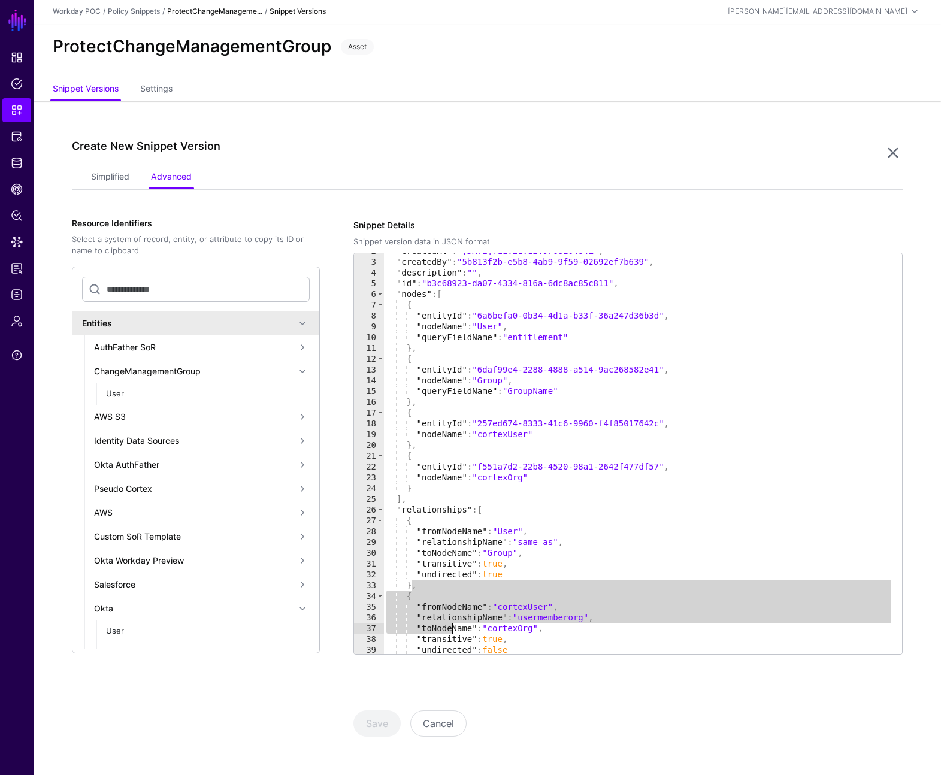
drag, startPoint x: 411, startPoint y: 587, endPoint x: 455, endPoint y: 630, distance: 61.9
click at [455, 630] on div ""createdAt" : "2025-10-15T11:21:12.976810484Z" , "createdBy" : "5b813f2b-e5b8-4…" at bounding box center [638, 457] width 509 height 422
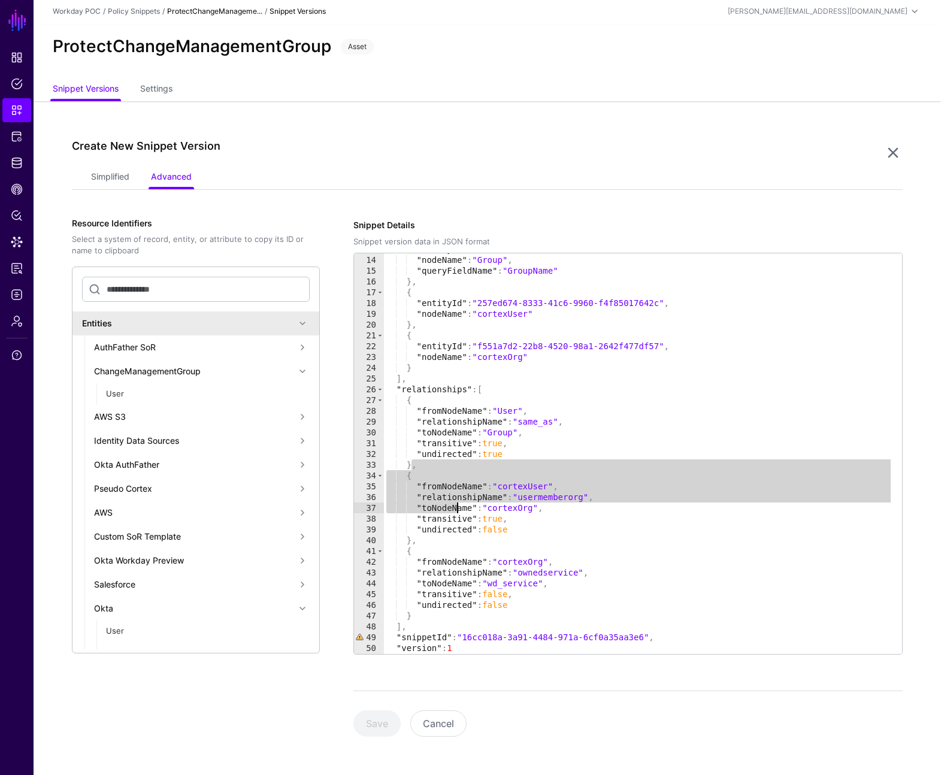
scroll to position [149, 0]
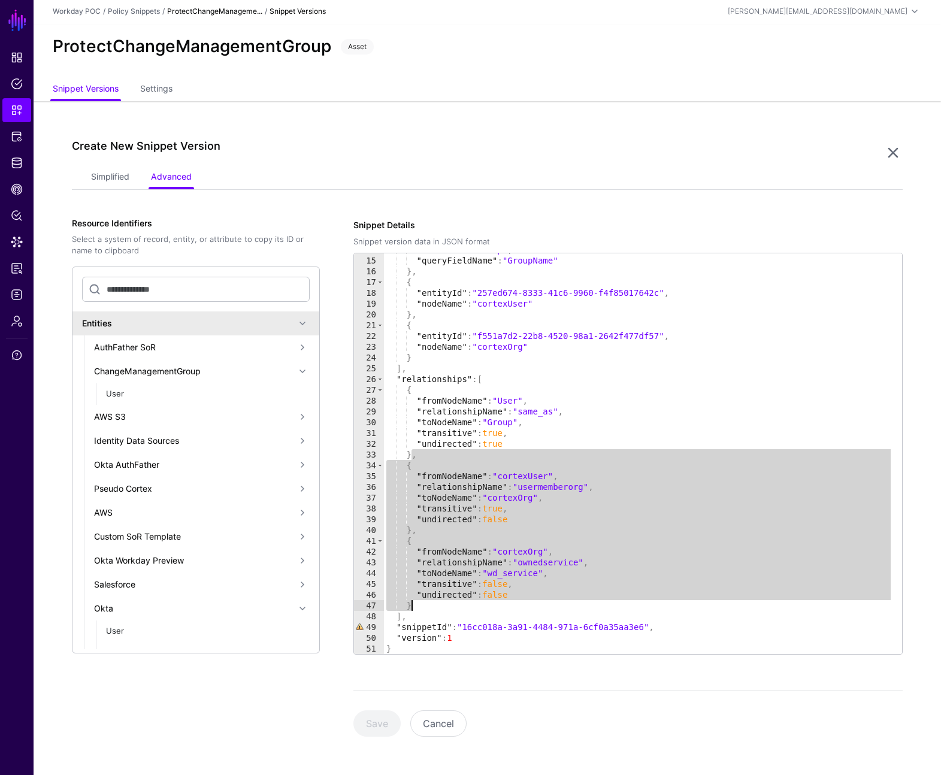
click at [438, 604] on div ""nodeName" : "Group" , "queryFieldName" : "GroupName" } , { "entityId" : "257ed…" at bounding box center [638, 455] width 509 height 422
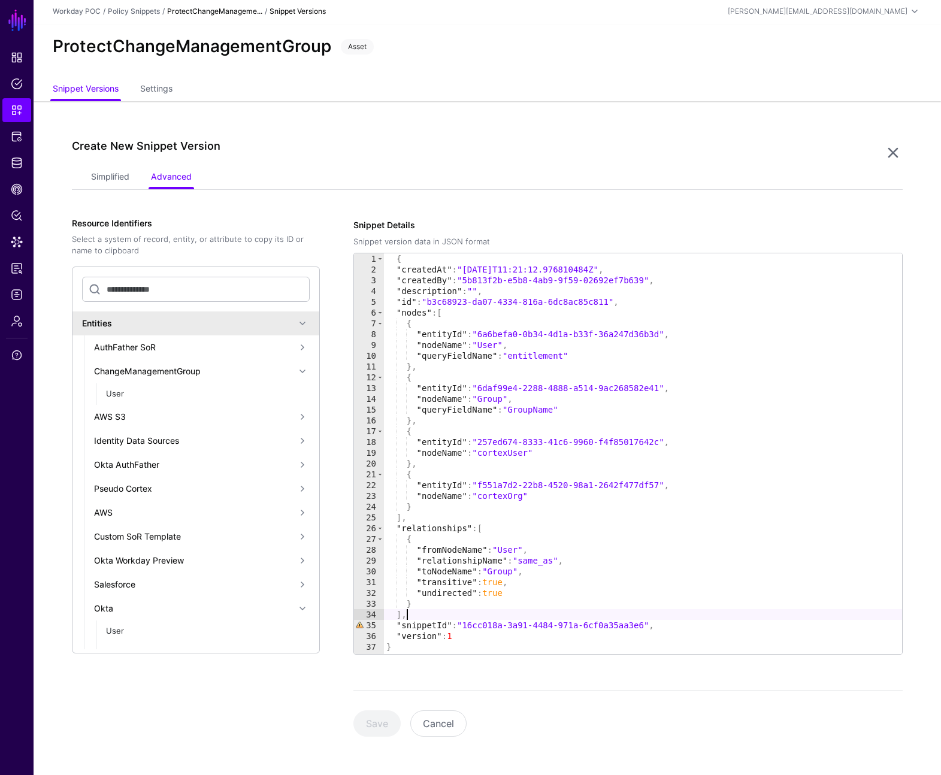
scroll to position [0, 1]
click at [648, 625] on div "{ "createdAt" : "2025-10-15T11:21:12.976810484Z" , "createdBy" : "5b813f2b-e5b8…" at bounding box center [643, 464] width 518 height 422
click at [445, 637] on div "{ "createdAt" : "2025-10-15T11:21:12.976810484Z" , "createdBy" : "5b813f2b-e5b8…" at bounding box center [643, 464] width 518 height 422
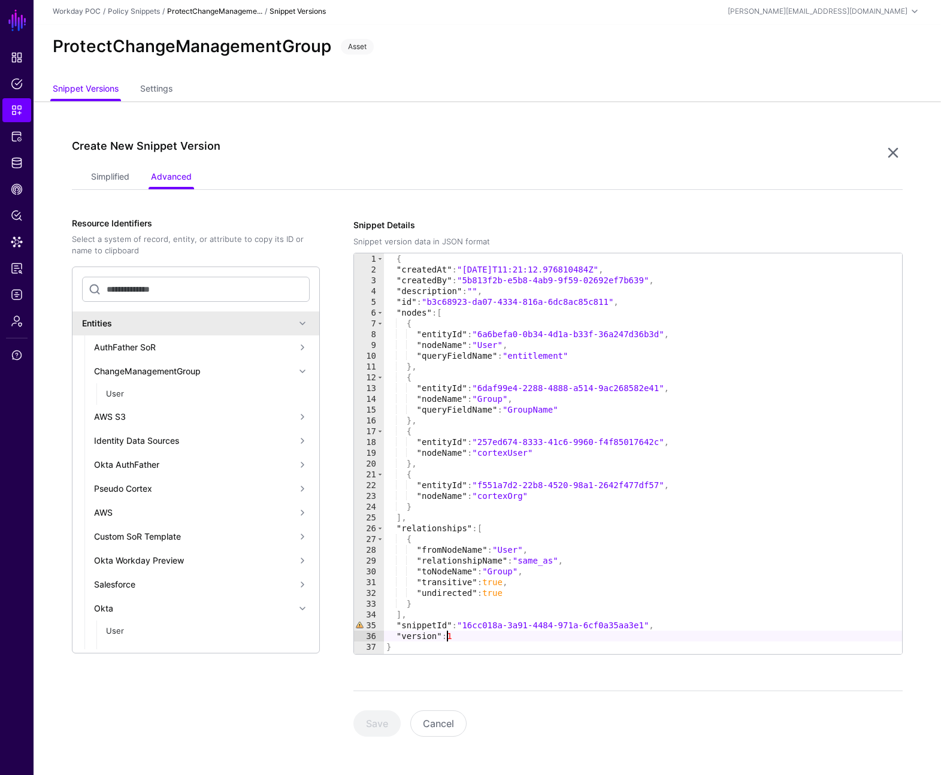
scroll to position [0, 4]
click at [407, 614] on div "{ "createdAt" : "2025-10-15T11:21:12.976810484Z" , "createdBy" : "5b813f2b-e5b8…" at bounding box center [643, 464] width 518 height 422
click at [431, 603] on div "{ "createdAt" : "2025-10-15T11:21:12.976810484Z" , "createdBy" : "5b813f2b-e5b8…" at bounding box center [643, 464] width 518 height 422
click at [521, 526] on div "{ "createdAt" : "2025-10-15T11:21:12.976810484Z" , "createdBy" : "5b813f2b-e5b8…" at bounding box center [643, 464] width 518 height 422
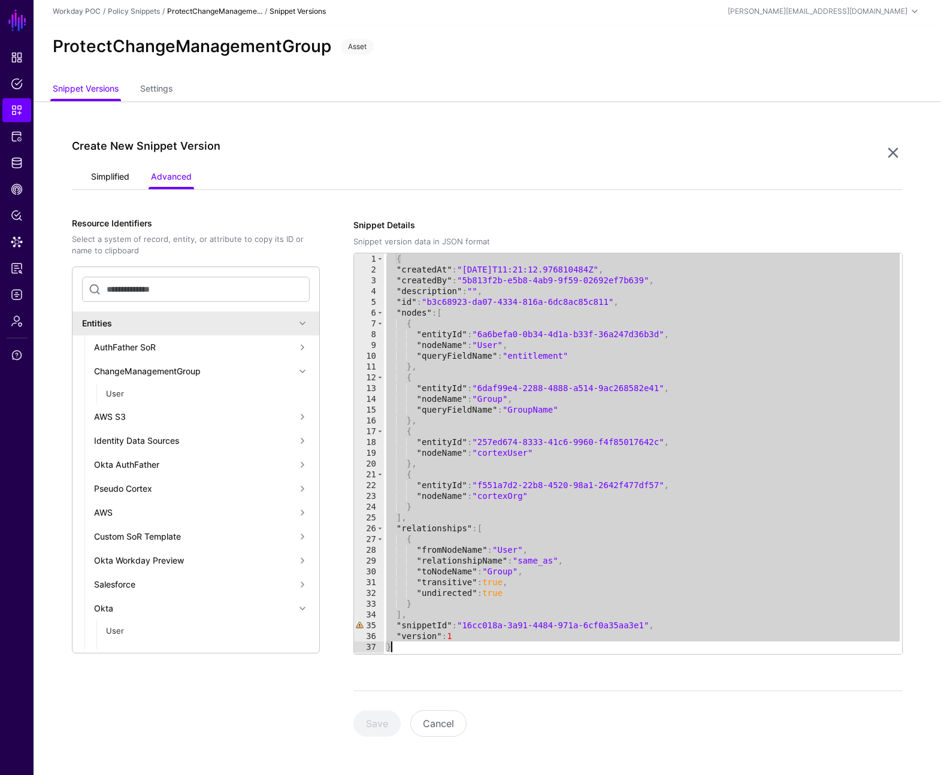
click at [103, 173] on link "Simplified" at bounding box center [110, 178] width 38 height 23
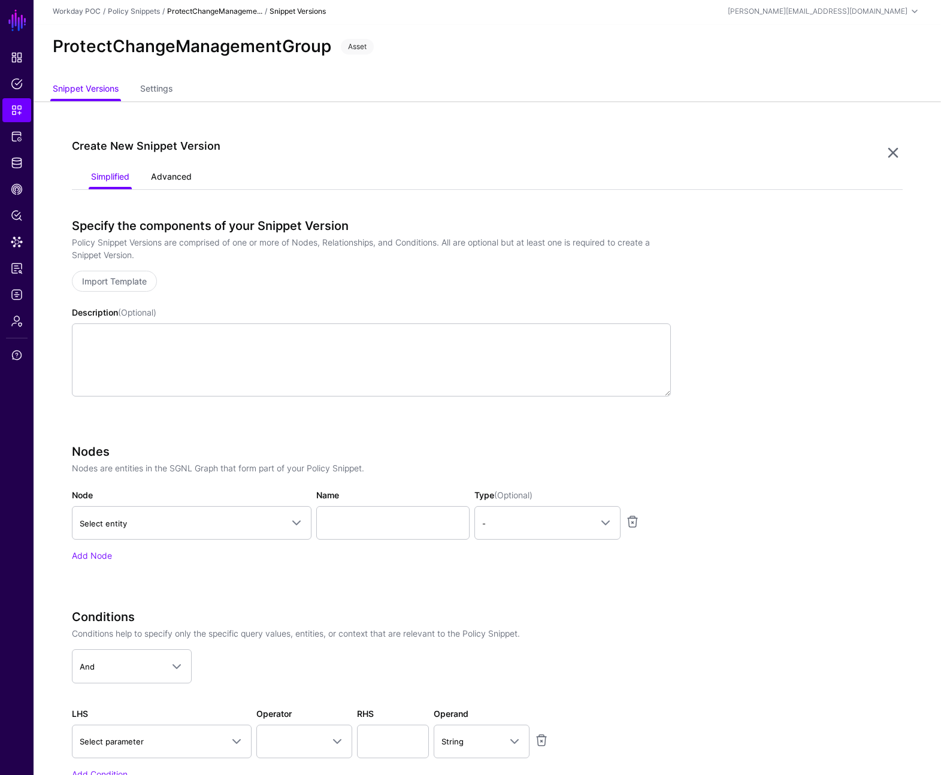
click at [179, 173] on link "Advanced" at bounding box center [171, 178] width 41 height 23
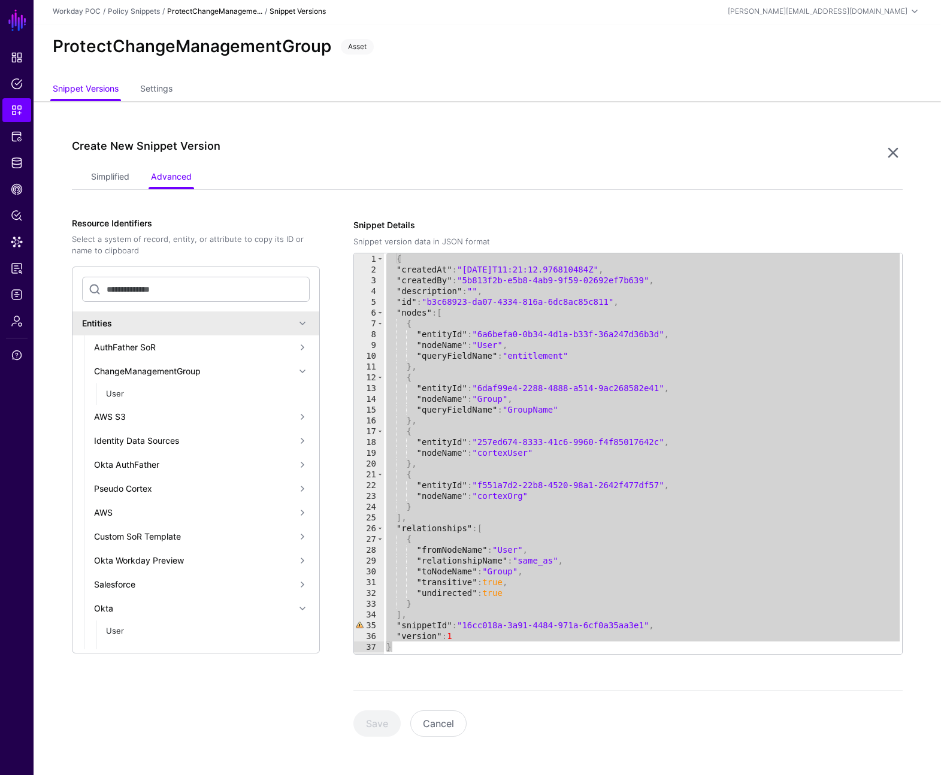
click at [589, 477] on div "{ "createdAt" : "2025-10-15T11:21:12.976810484Z" , "createdBy" : "5b813f2b-e5b8…" at bounding box center [643, 464] width 518 height 422
type textarea "*"
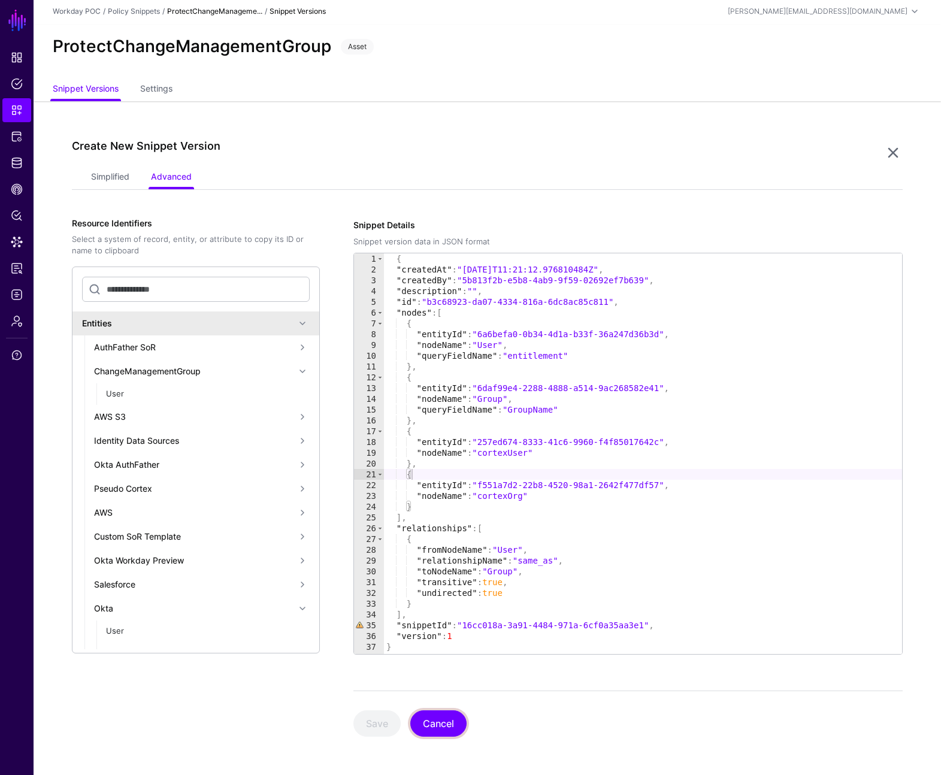
click at [438, 719] on button "Cancel" at bounding box center [438, 723] width 56 height 26
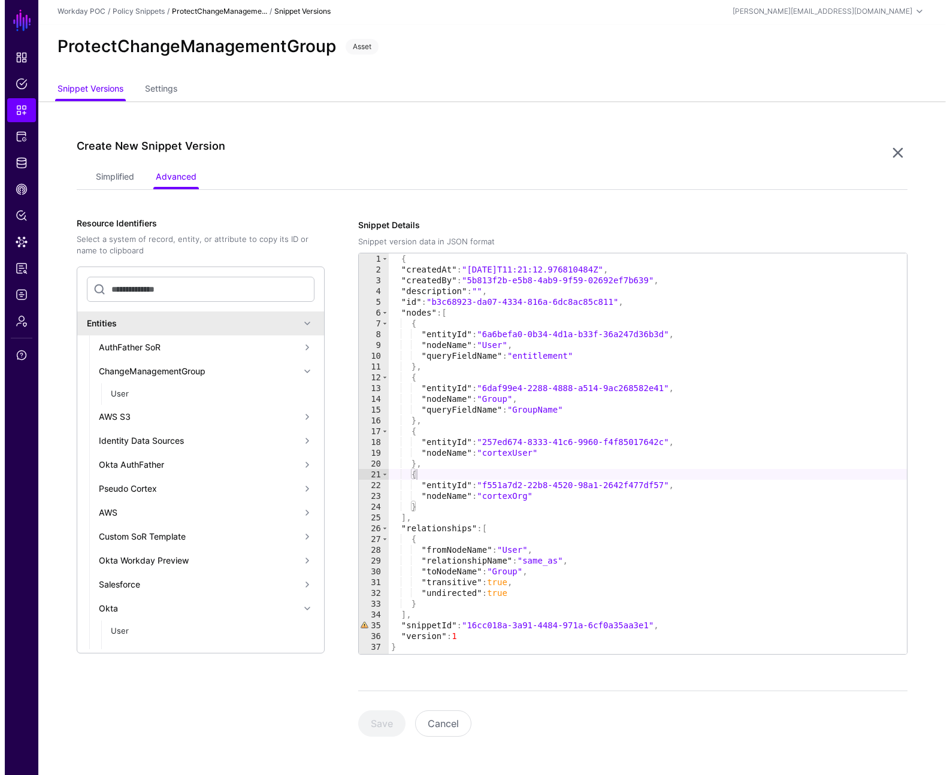
scroll to position [0, 0]
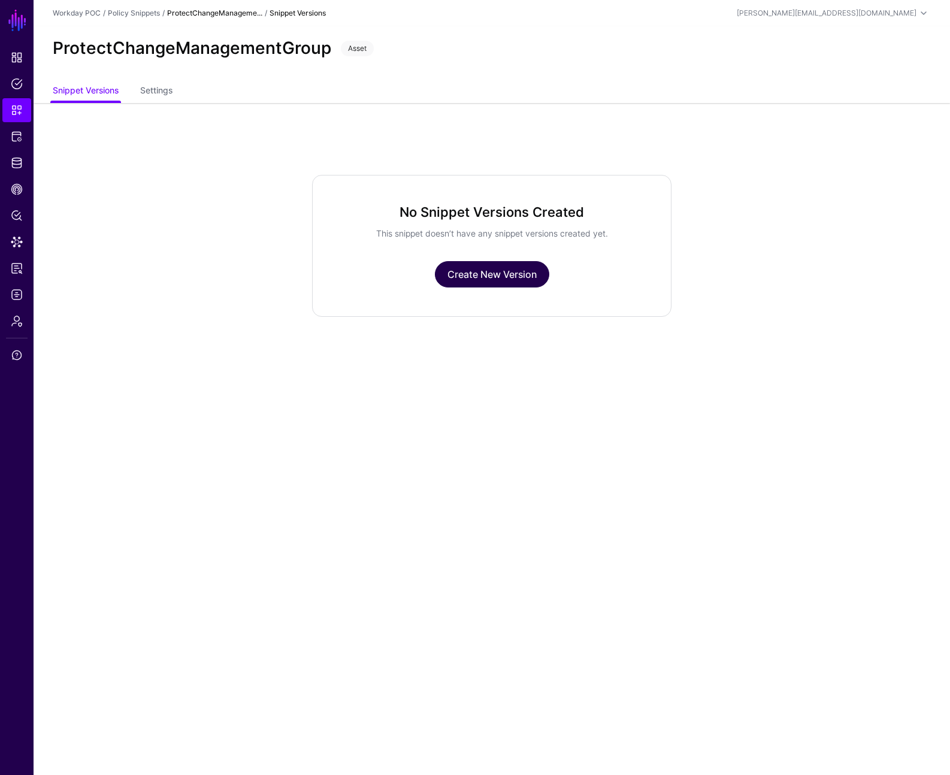
click at [469, 277] on link "Create New Version" at bounding box center [492, 274] width 114 height 26
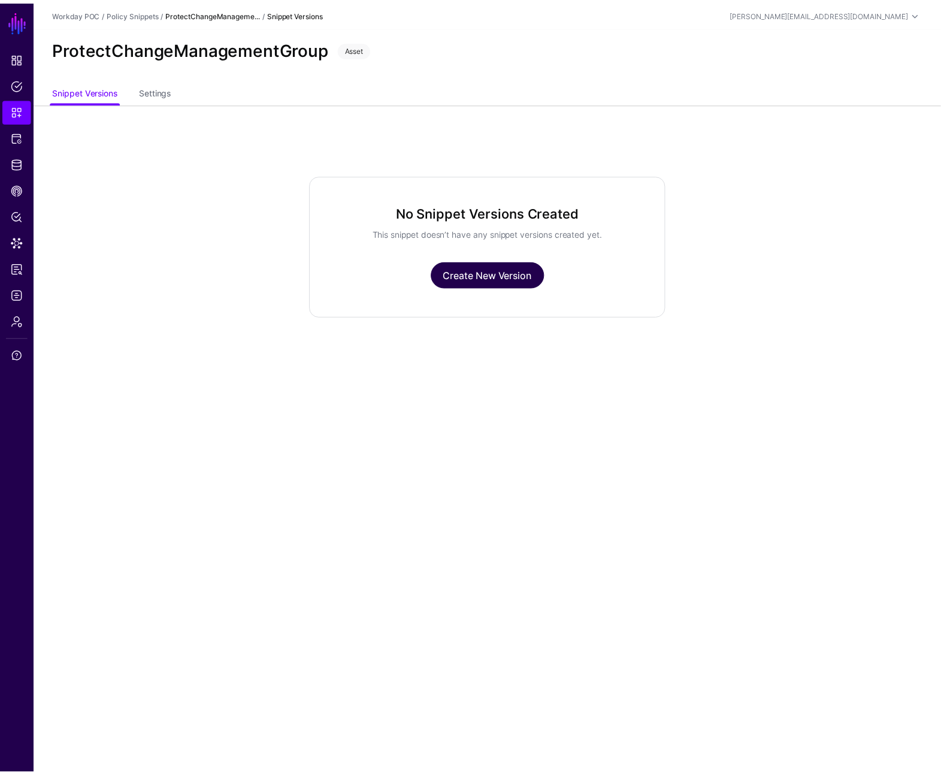
scroll to position [2, 0]
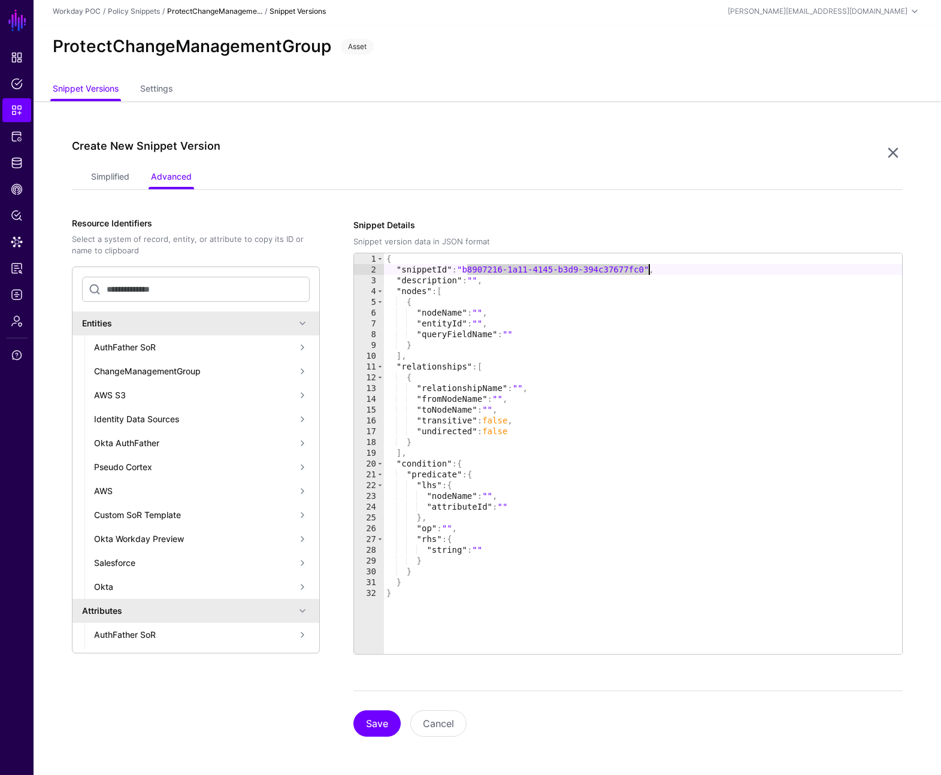
drag, startPoint x: 467, startPoint y: 267, endPoint x: 649, endPoint y: 268, distance: 182.7
click at [649, 268] on div "{ "snippetId" : "b8907216-1a11-4145-b3d9-394c37677fc0" , "description" : "" , "…" at bounding box center [643, 464] width 518 height 422
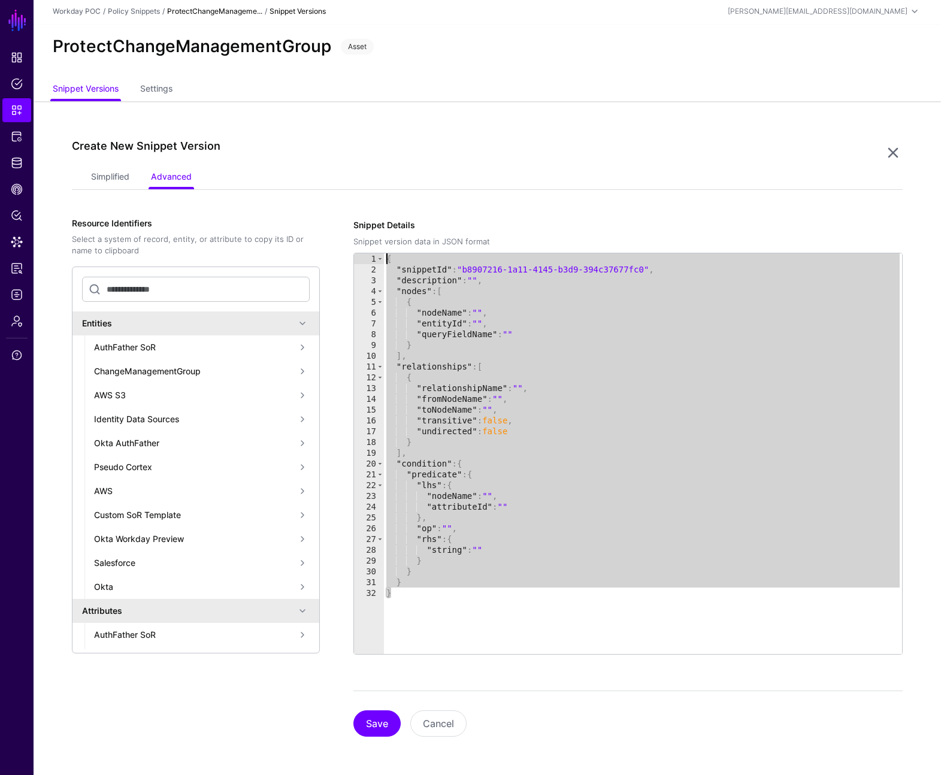
drag, startPoint x: 401, startPoint y: 569, endPoint x: 353, endPoint y: 218, distance: 353.7
click at [353, 219] on div "**********" at bounding box center [627, 437] width 549 height 436
paste textarea "Cursor at row 1"
type textarea "*"
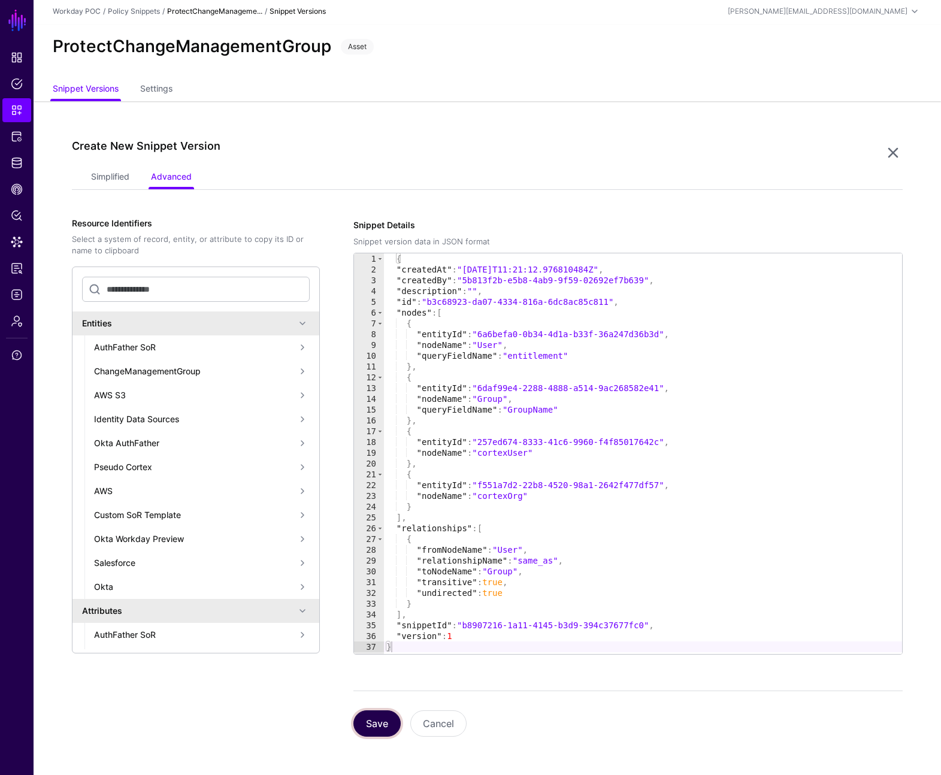
click at [374, 725] on button "Save" at bounding box center [376, 723] width 47 height 26
click at [106, 177] on link "Simplified" at bounding box center [110, 178] width 38 height 23
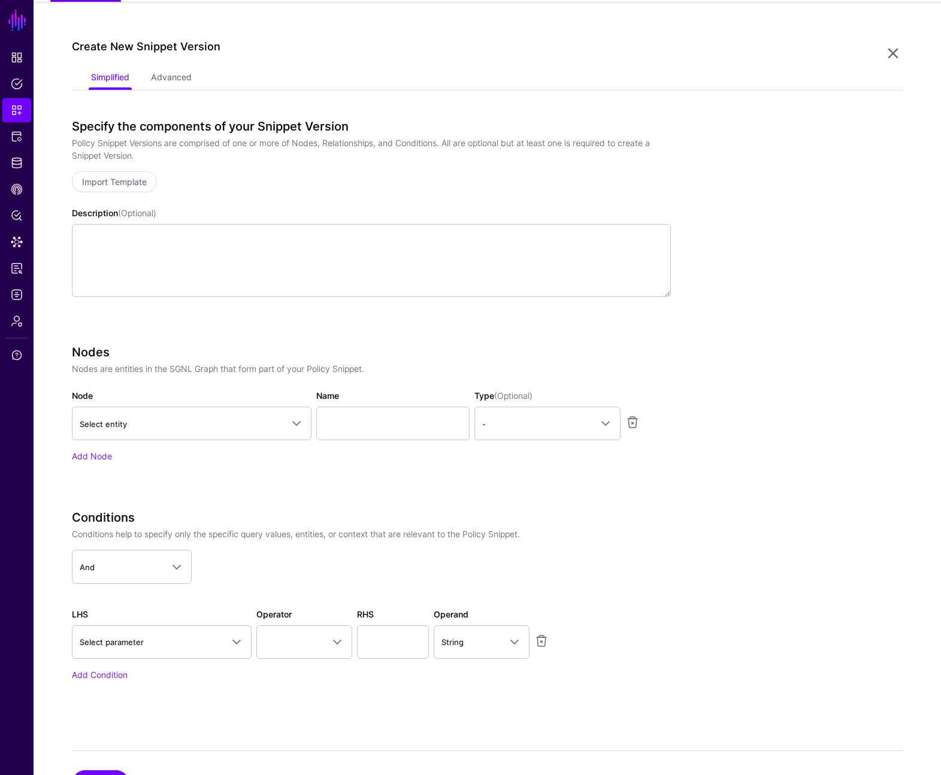
scroll to position [161, 0]
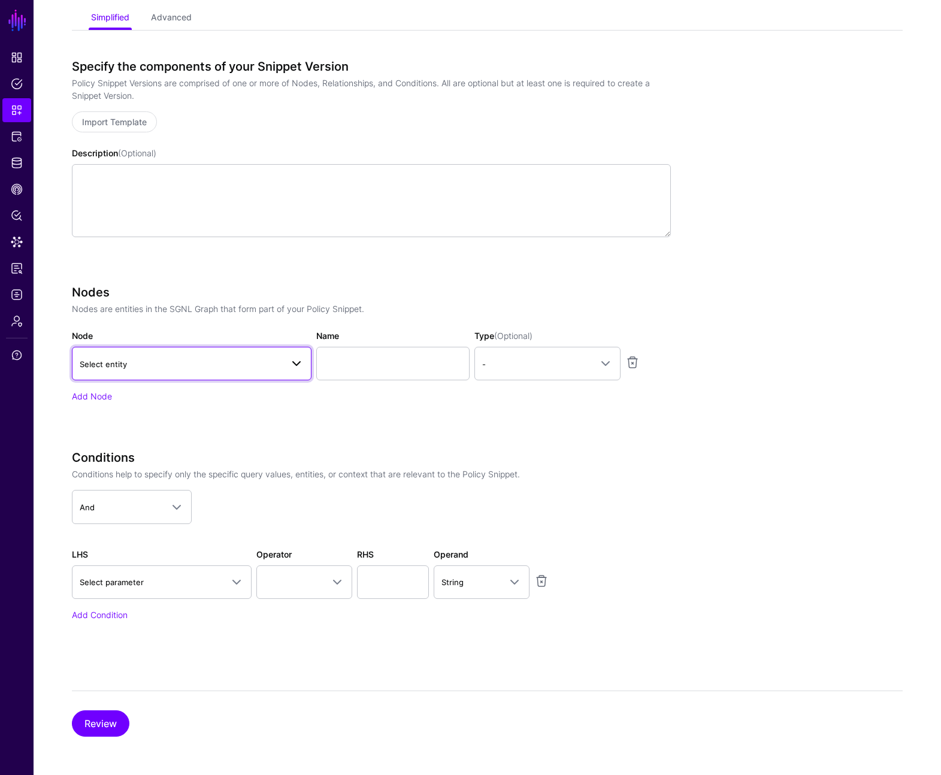
click at [295, 367] on span at bounding box center [296, 363] width 14 height 14
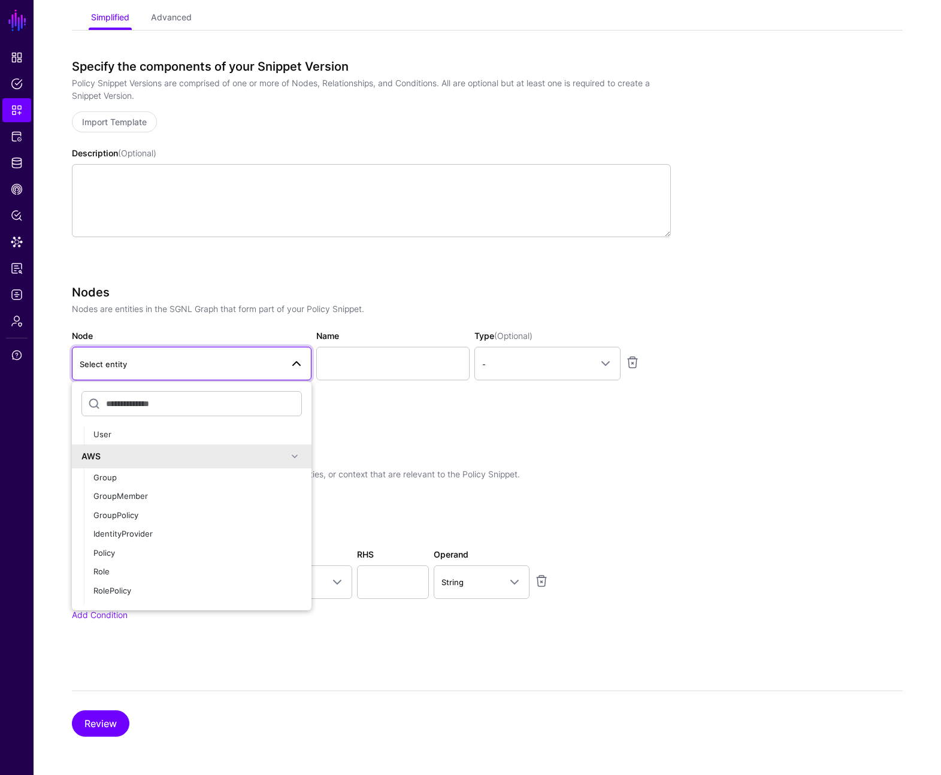
scroll to position [34, 0]
click at [288, 445] on span at bounding box center [295, 447] width 14 height 14
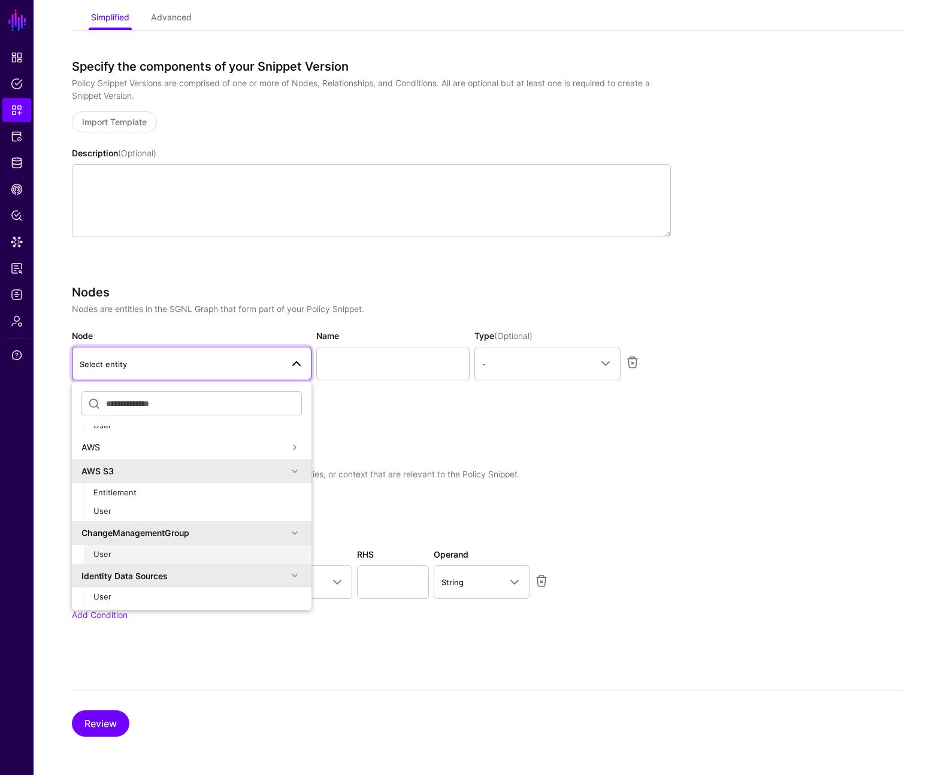
click at [144, 558] on div "User" at bounding box center [197, 555] width 208 height 12
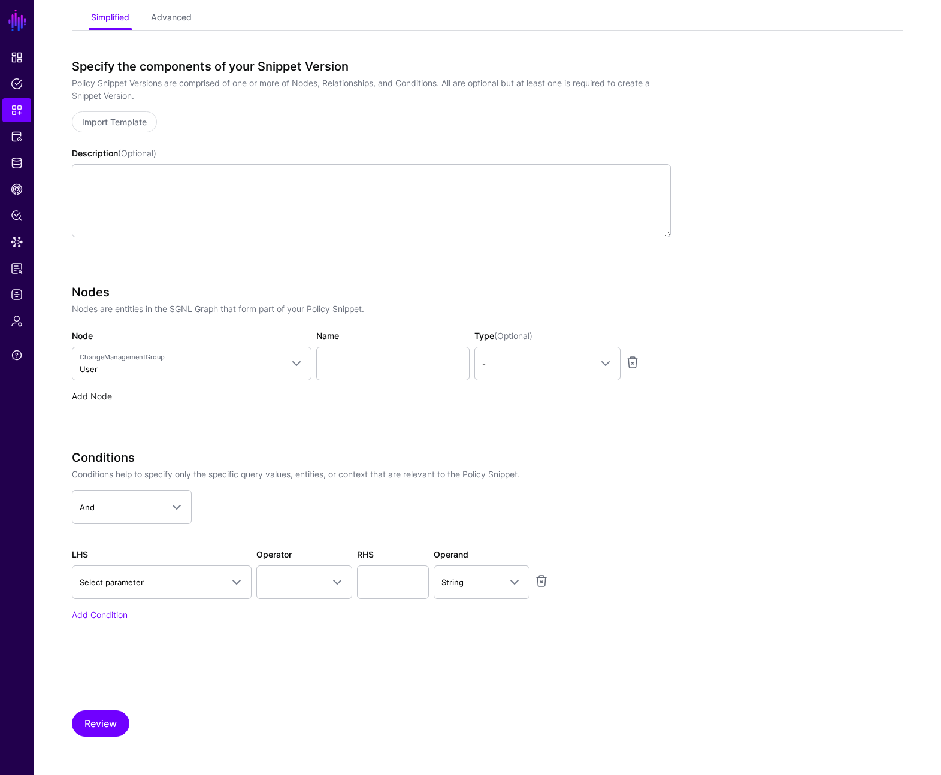
click at [97, 400] on link "Add Node" at bounding box center [92, 396] width 40 height 10
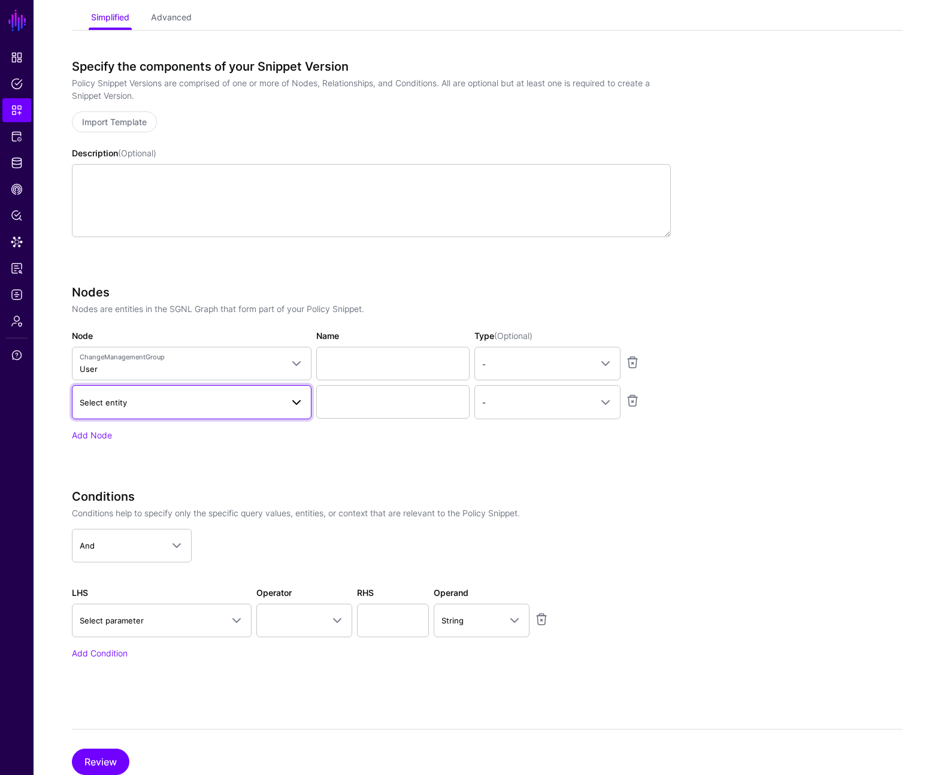
click at [293, 395] on span at bounding box center [296, 402] width 14 height 14
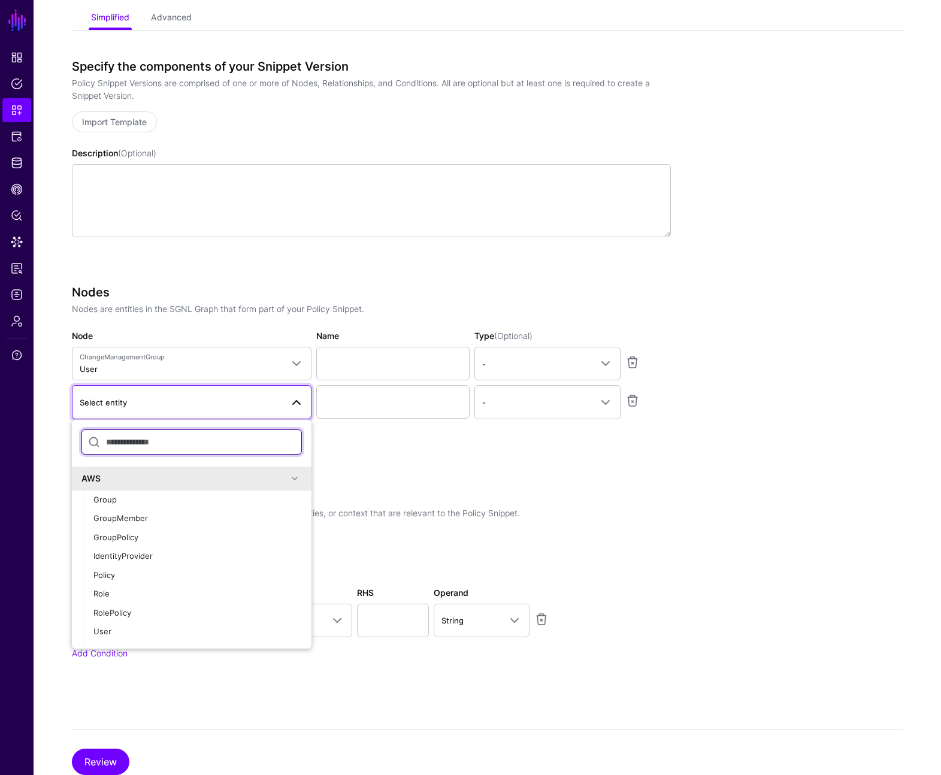
scroll to position [43, 0]
click at [288, 477] on span at bounding box center [295, 476] width 14 height 14
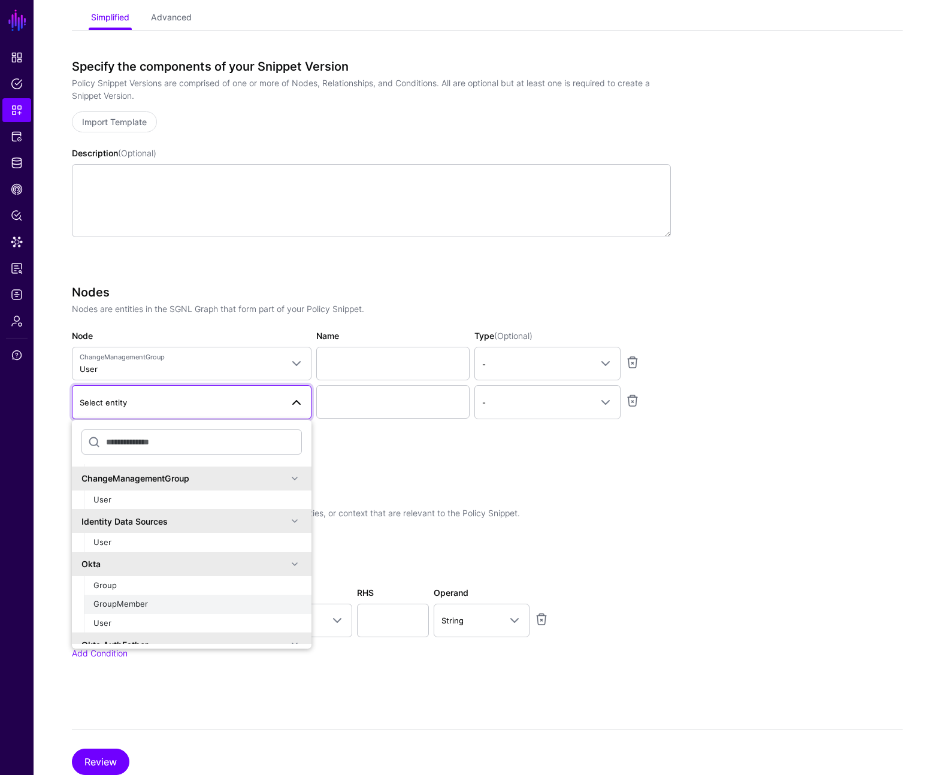
scroll to position [136, 0]
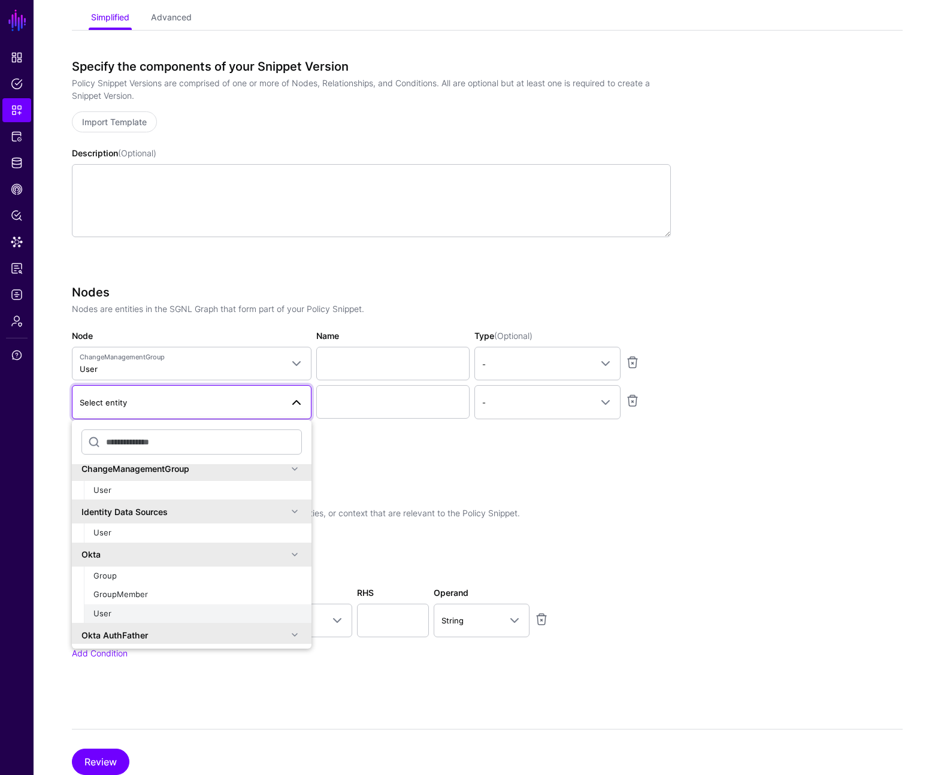
click at [227, 608] on div "User" at bounding box center [197, 614] width 208 height 12
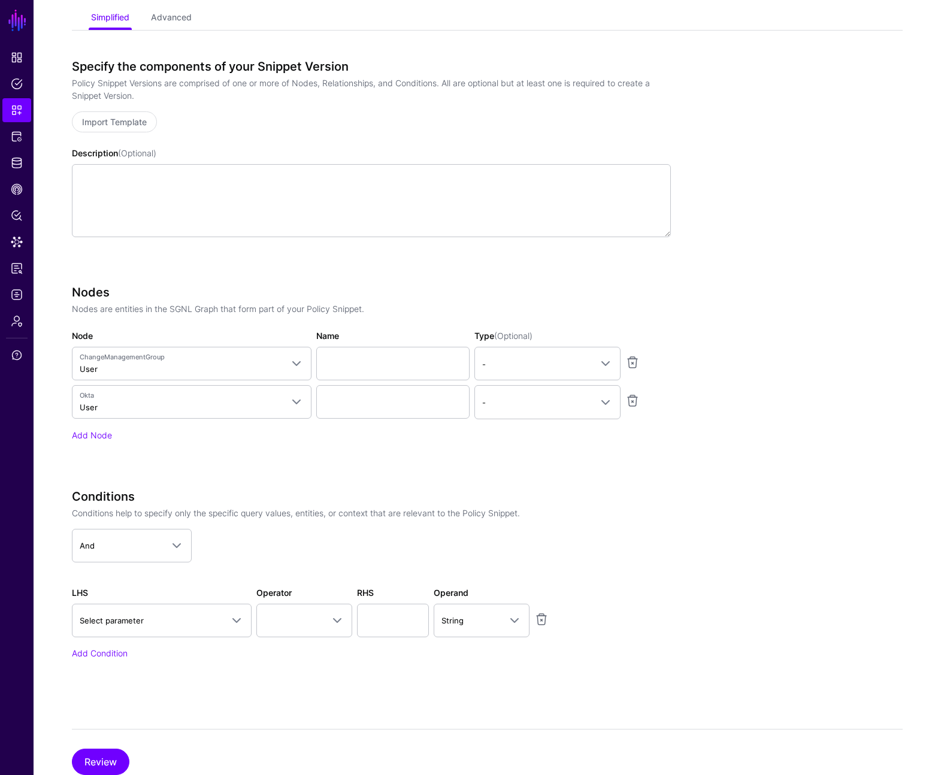
click at [280, 470] on div "Nodes Nodes are entities in the SGNL Graph that form part of your Policy Snippe…" at bounding box center [371, 379] width 599 height 189
click at [176, 546] on span at bounding box center [177, 546] width 14 height 14
click at [310, 548] on app-dropdown "And And Or Not" at bounding box center [371, 546] width 599 height 34
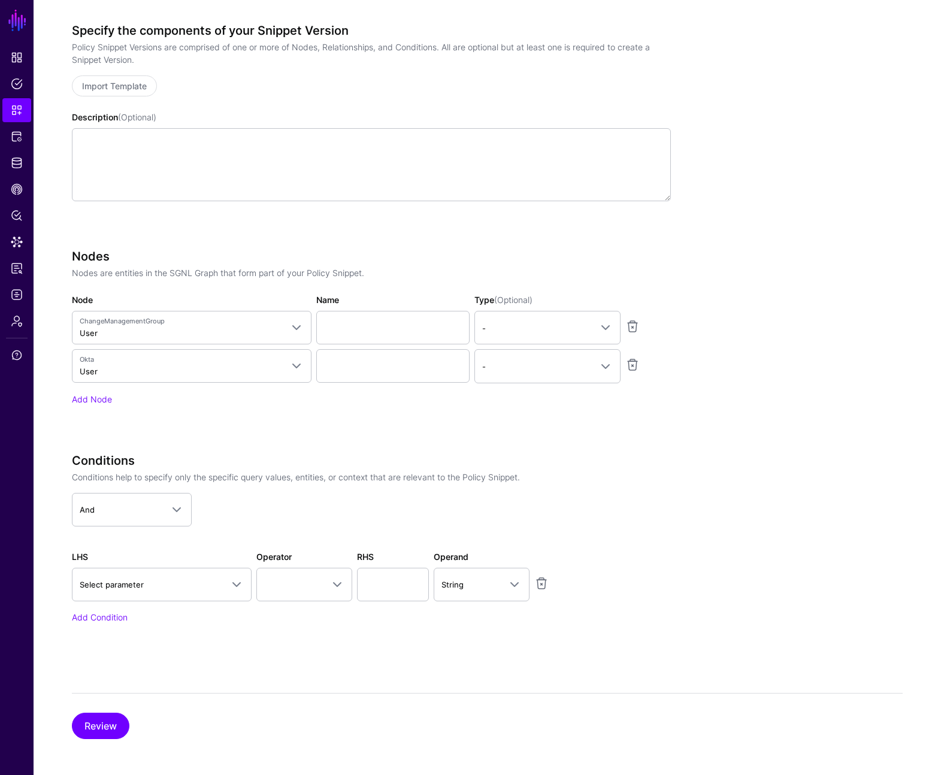
scroll to position [199, 0]
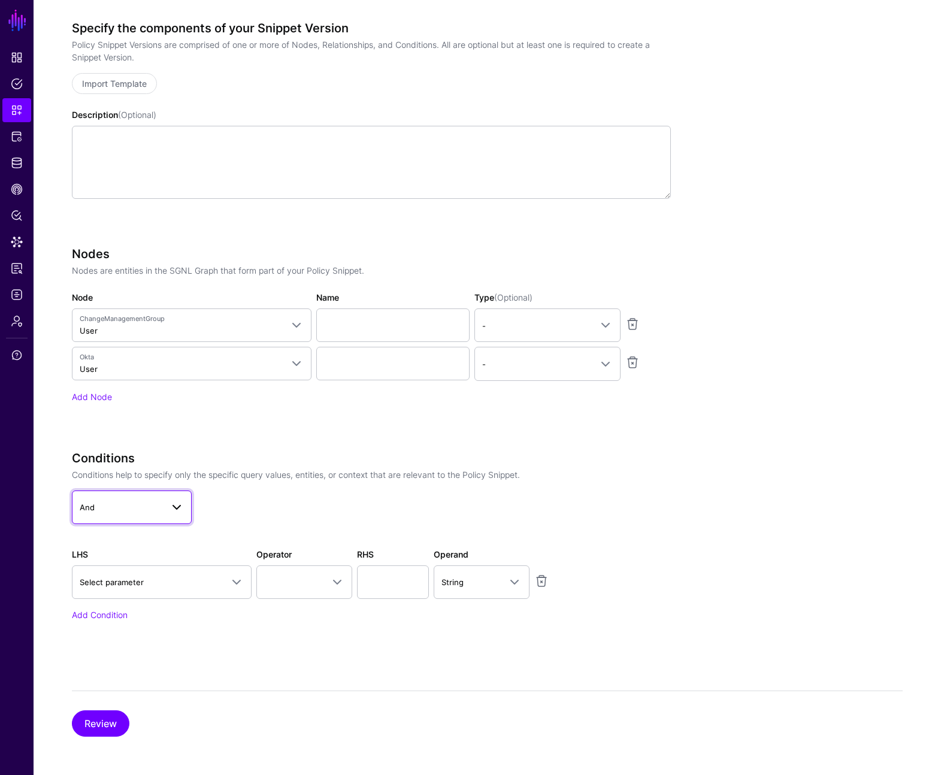
click at [177, 509] on span at bounding box center [177, 507] width 14 height 14
click at [210, 586] on span "Select parameter" at bounding box center [151, 582] width 143 height 13
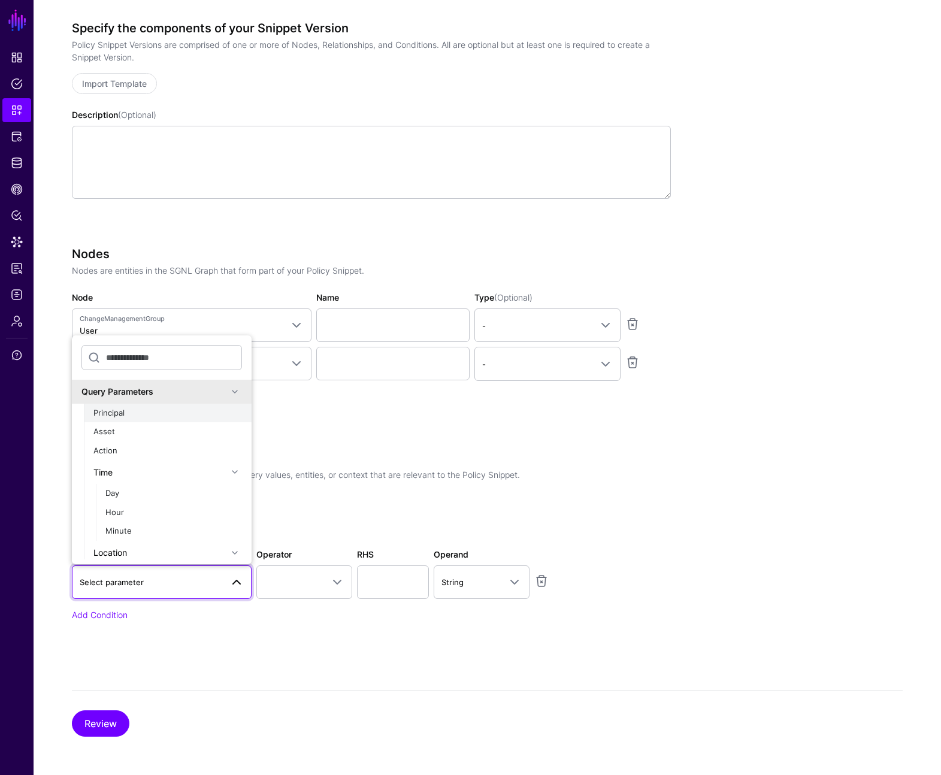
click at [162, 405] on button "Principal" at bounding box center [168, 413] width 168 height 19
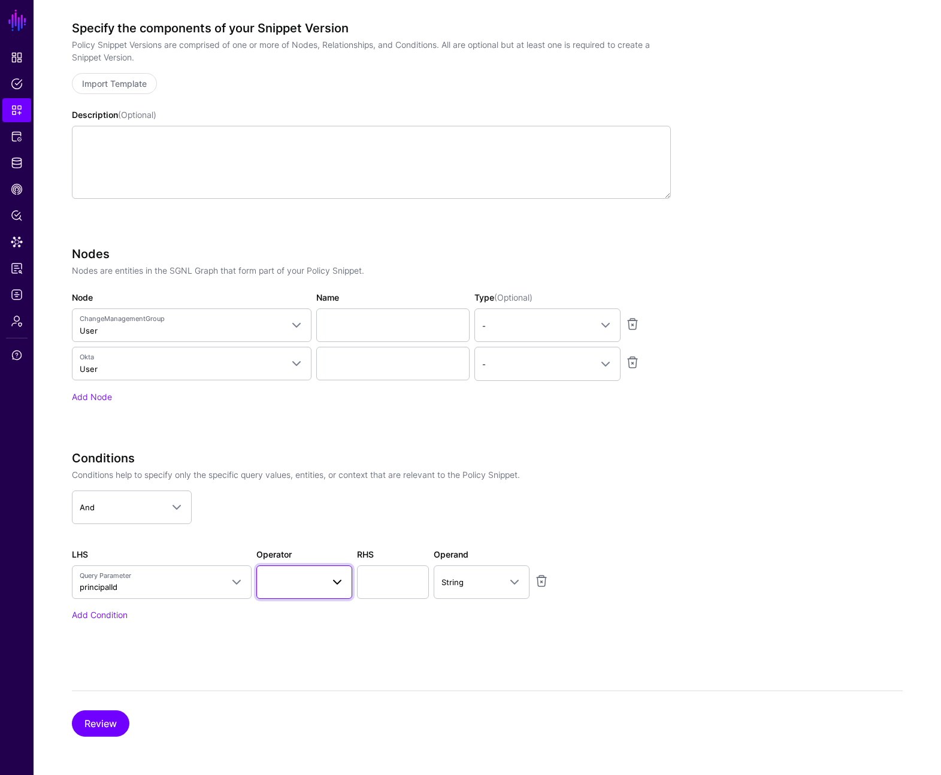
click at [329, 585] on span at bounding box center [334, 582] width 22 height 14
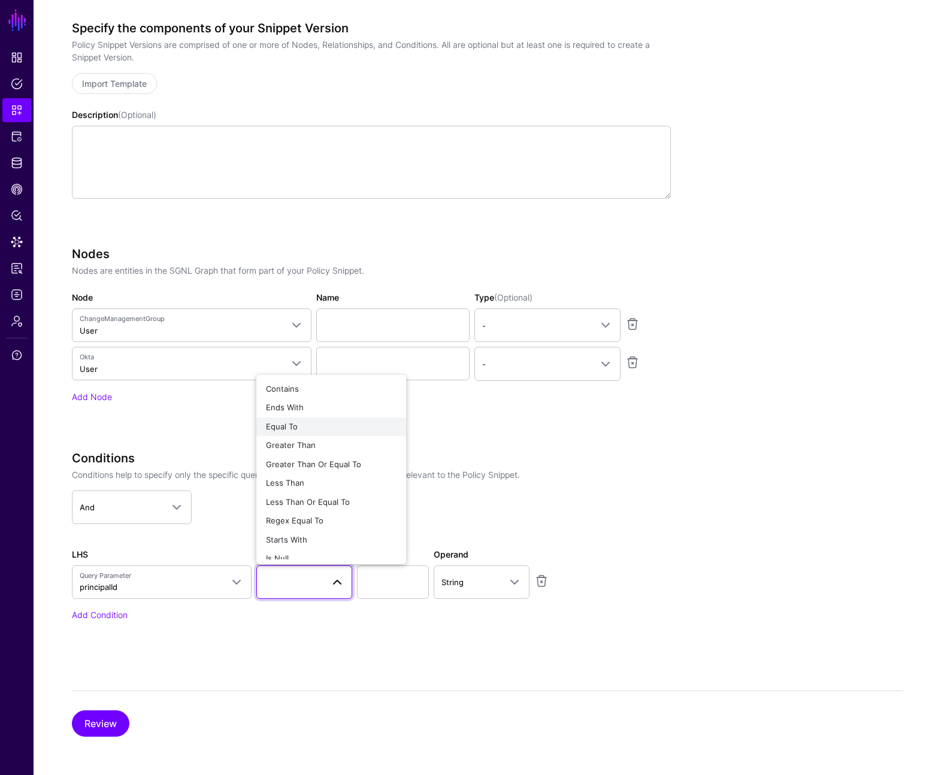
click at [341, 428] on div "Equal To" at bounding box center [331, 427] width 131 height 12
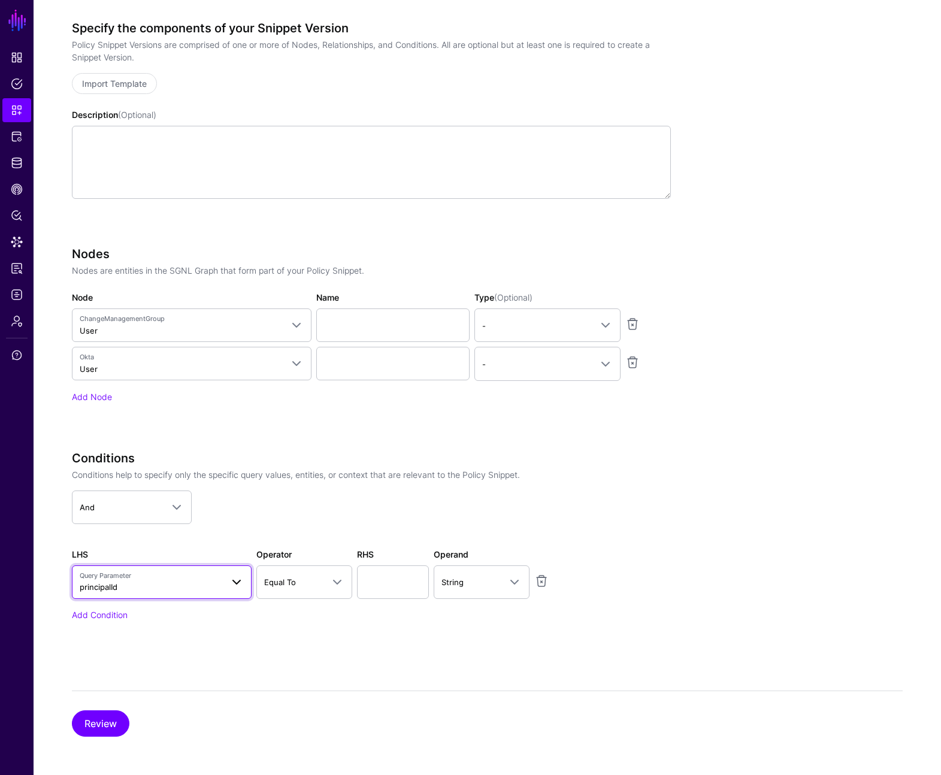
click at [150, 573] on span "Query Parameter" at bounding box center [151, 576] width 143 height 10
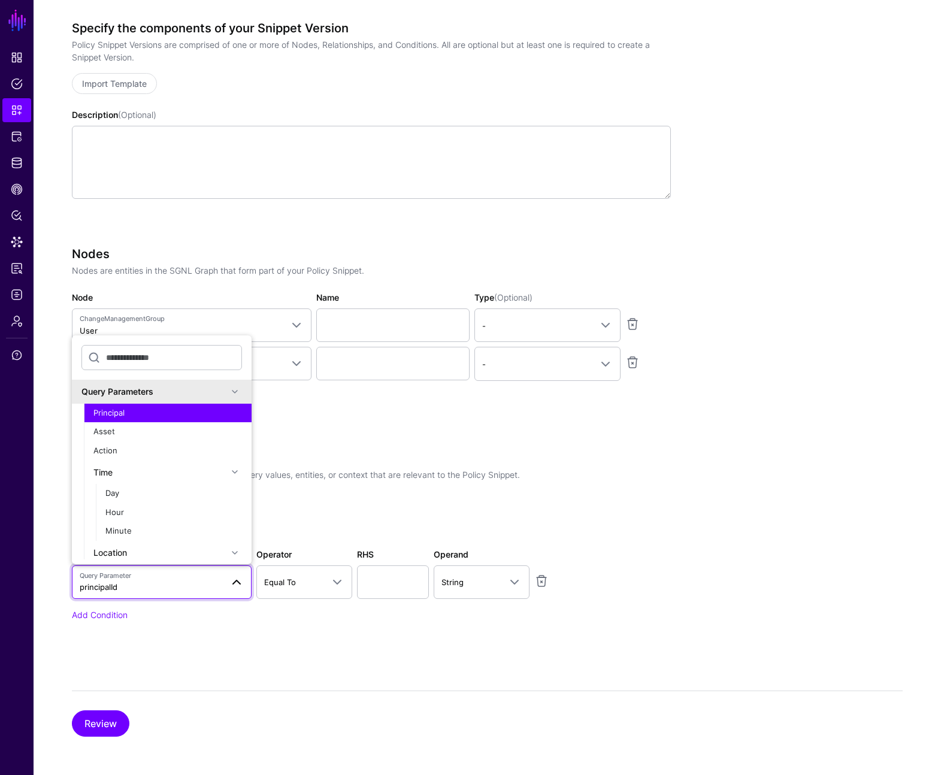
click at [228, 475] on span at bounding box center [235, 472] width 14 height 14
click at [207, 520] on div "Country" at bounding box center [173, 518] width 137 height 12
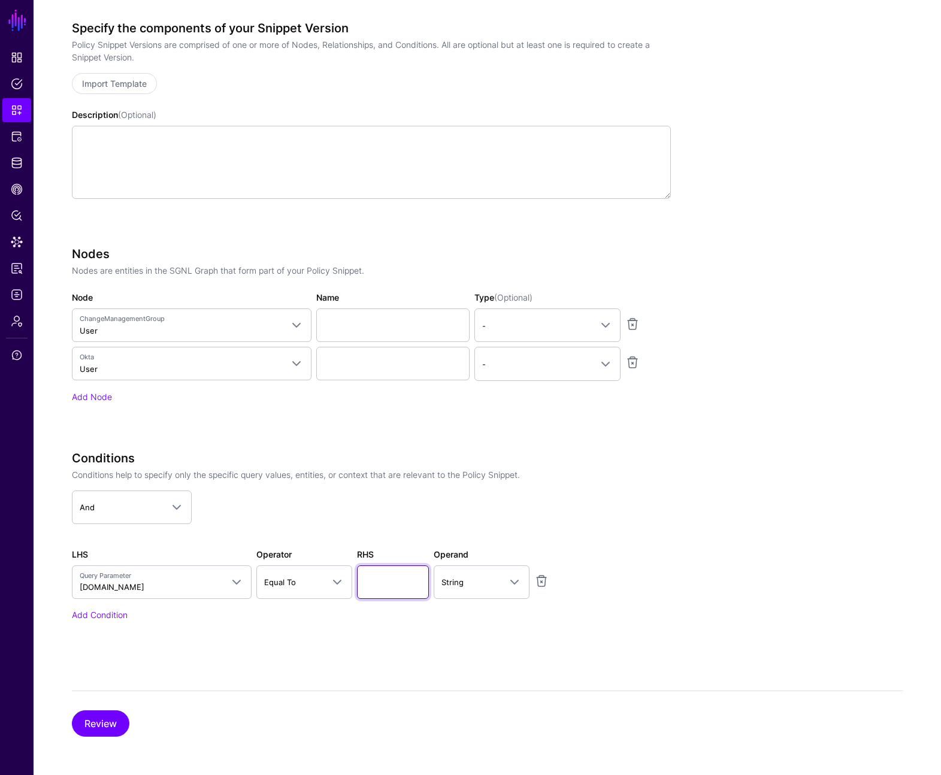
click at [376, 578] on input "text" at bounding box center [393, 583] width 72 height 34
type input "*"
type input "**"
click at [105, 734] on button "Review" at bounding box center [101, 723] width 58 height 26
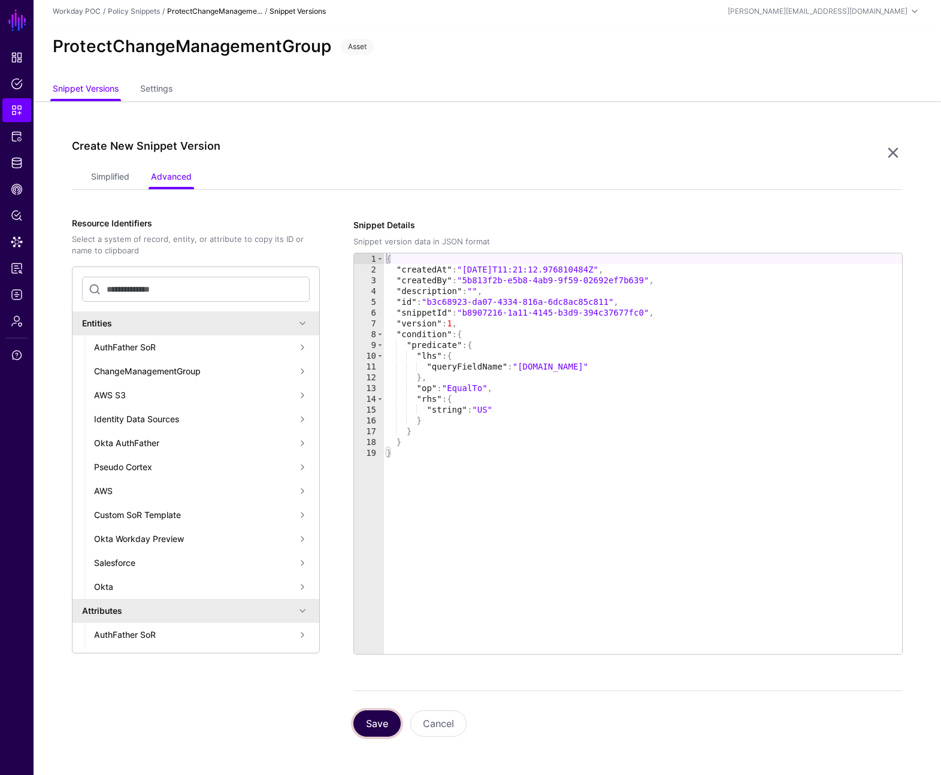
click at [373, 720] on button "Save" at bounding box center [376, 723] width 47 height 26
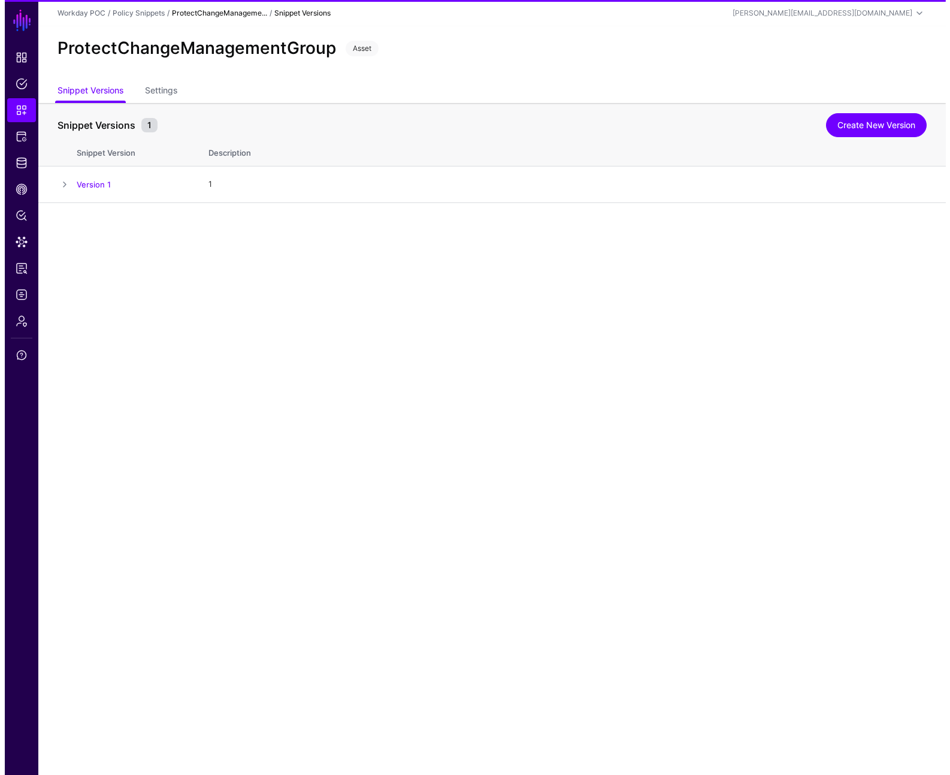
scroll to position [0, 0]
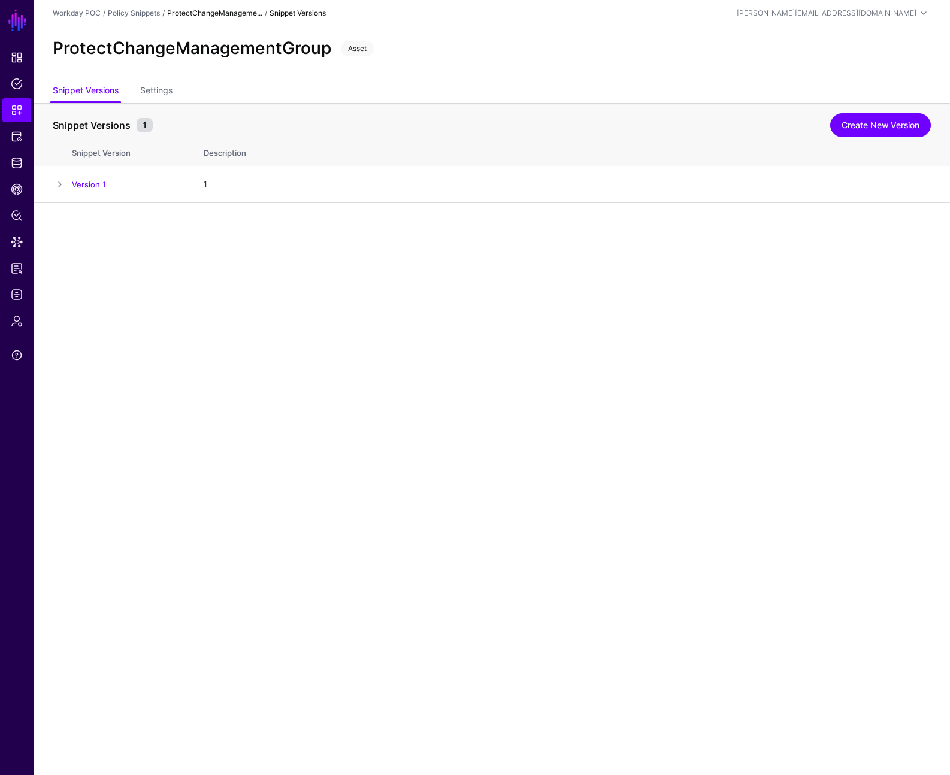
click at [569, 349] on main "SGNL Dashboard Policies Snippets Protected Systems Identity Data Fabric CAEP Hu…" at bounding box center [475, 387] width 950 height 775
click at [59, 189] on span at bounding box center [60, 184] width 14 height 14
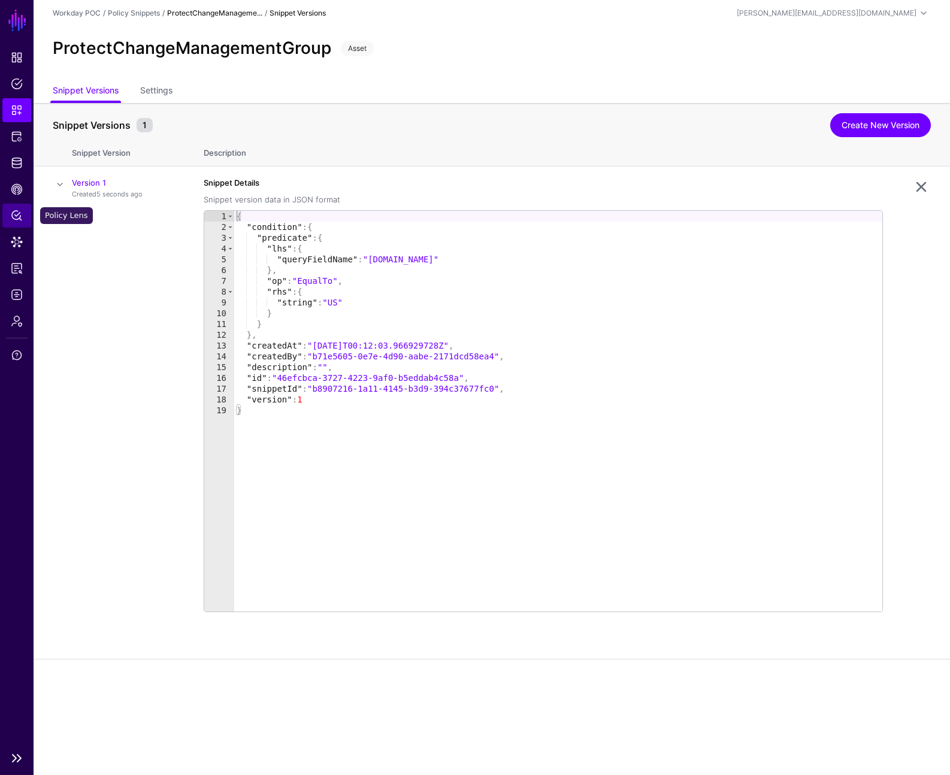
click at [20, 212] on span "Policy Lens" at bounding box center [17, 216] width 12 height 12
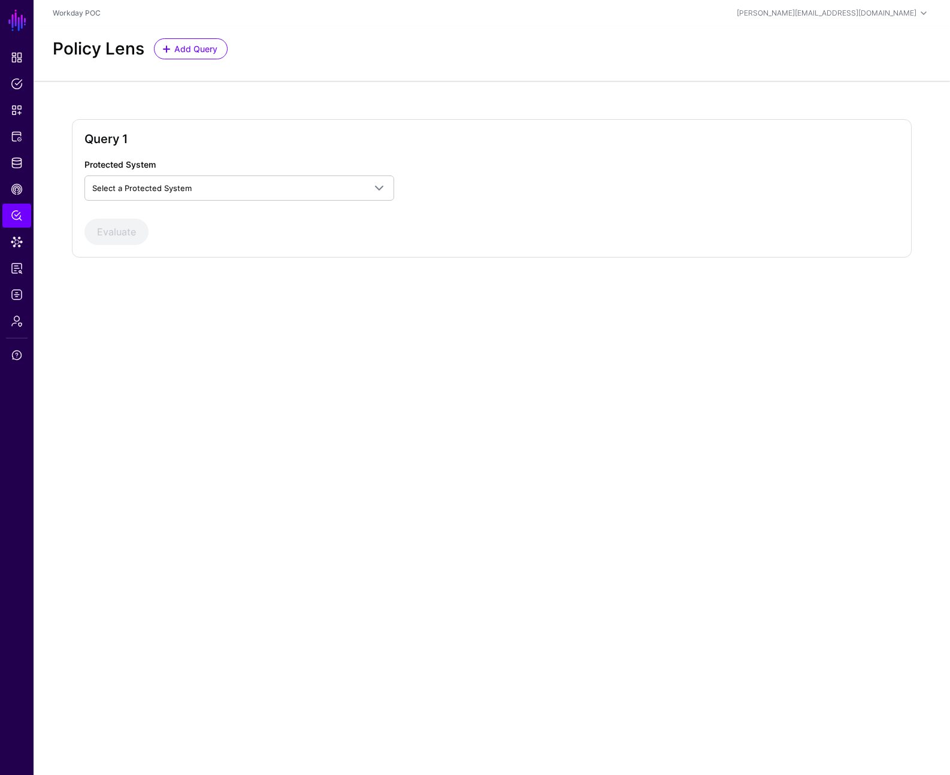
click at [261, 105] on div "Query 1 Protected System Select a Protected System AWS General OIDC PreSalesfor…" at bounding box center [492, 198] width 917 height 234
click at [207, 182] on span "Select a Protected System" at bounding box center [228, 188] width 273 height 13
click at [433, 137] on h2 "Query 1" at bounding box center [491, 139] width 815 height 14
click at [282, 173] on div "Protected System Select a Protected System AWS General OIDC PreSalesforce Sales…" at bounding box center [251, 179] width 343 height 43
click at [18, 239] on span "Data Lens" at bounding box center [17, 242] width 12 height 12
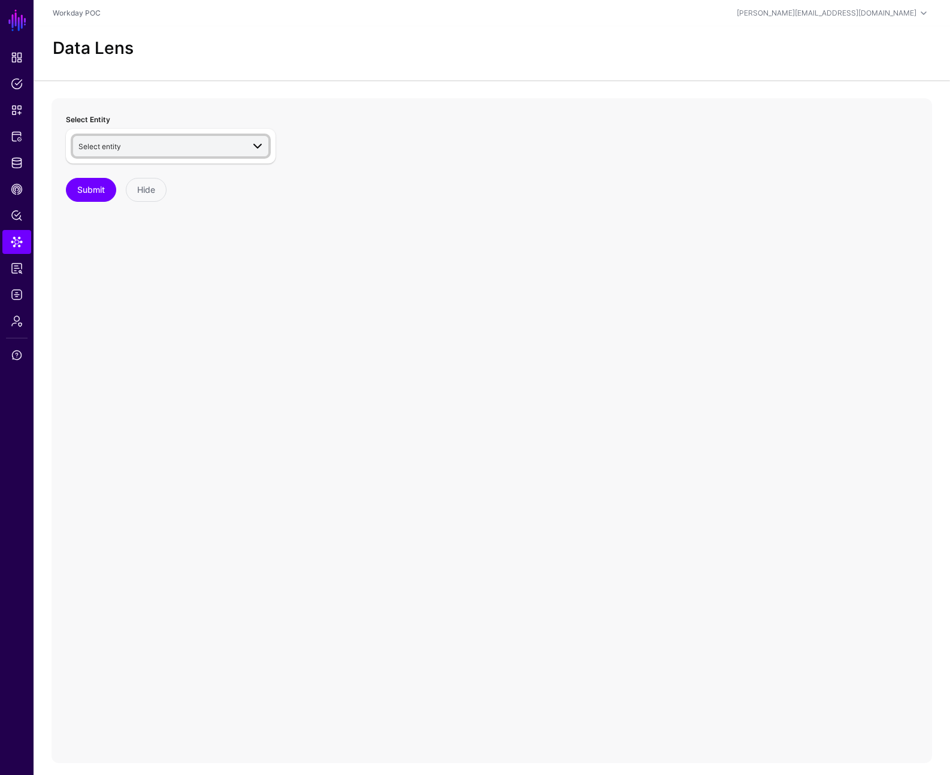
click at [159, 155] on link "Select entity" at bounding box center [170, 146] width 195 height 20
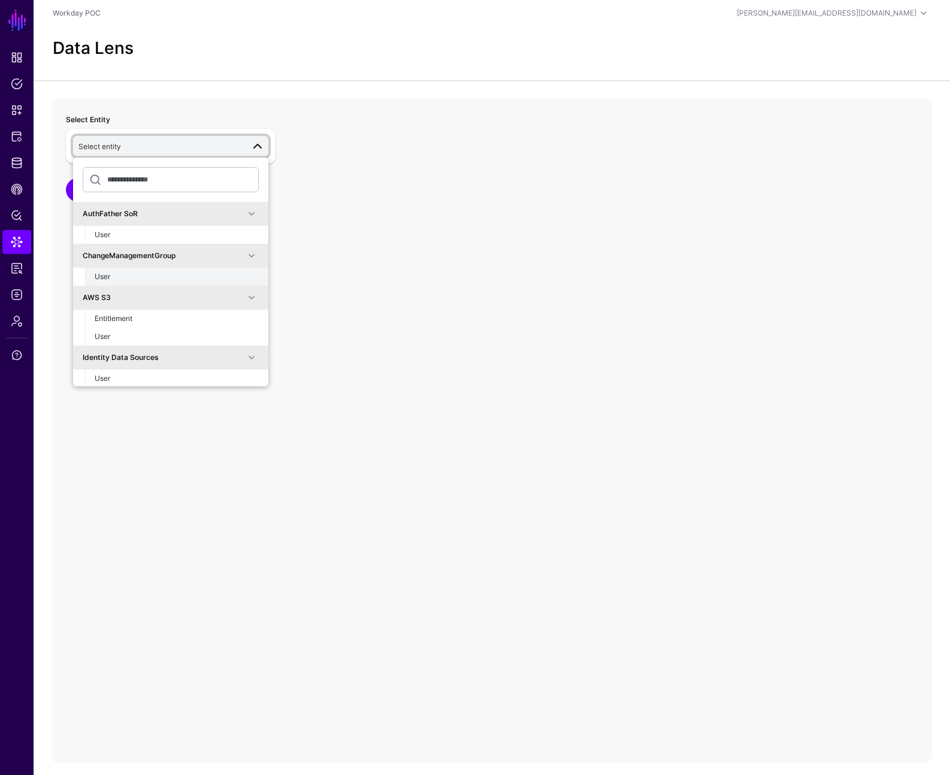
click at [130, 272] on div "User" at bounding box center [177, 276] width 164 height 11
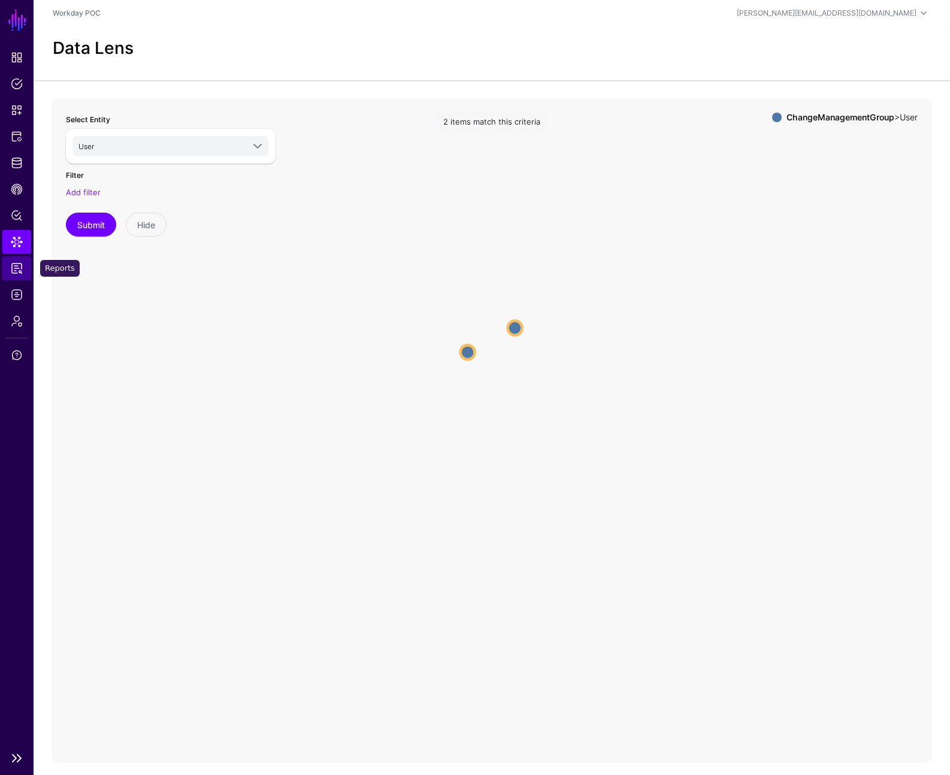
click at [15, 270] on span "Reports" at bounding box center [17, 268] width 12 height 12
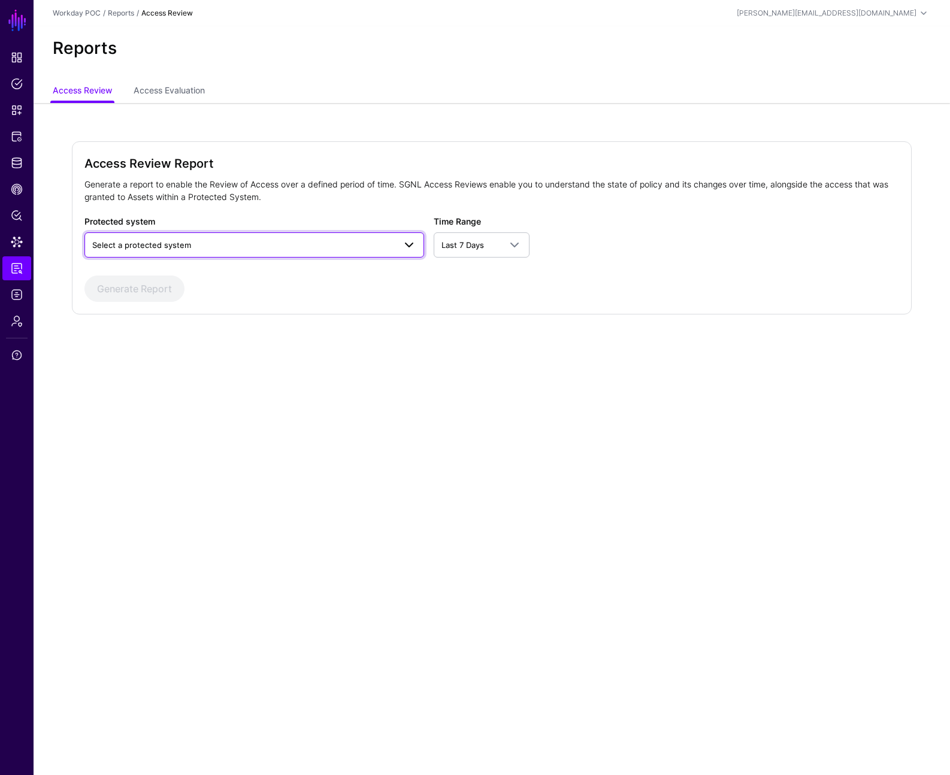
click at [196, 252] on span "Select a protected system" at bounding box center [254, 245] width 324 height 14
click at [195, 247] on span "Select a protected system" at bounding box center [243, 244] width 303 height 13
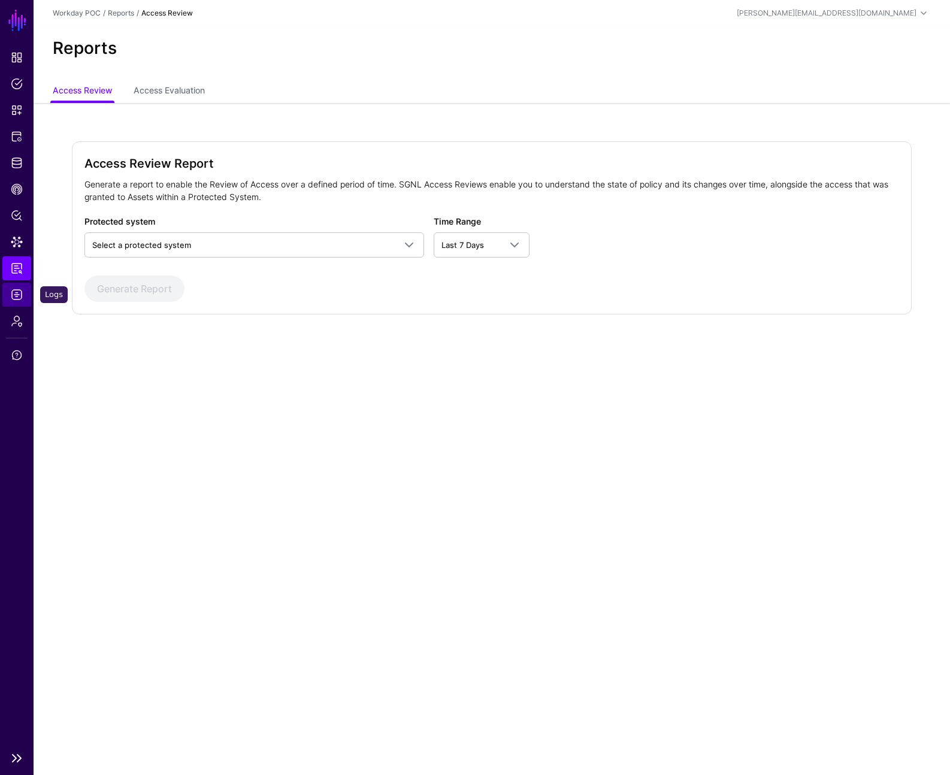
click at [16, 294] on span "Logs" at bounding box center [17, 295] width 12 height 12
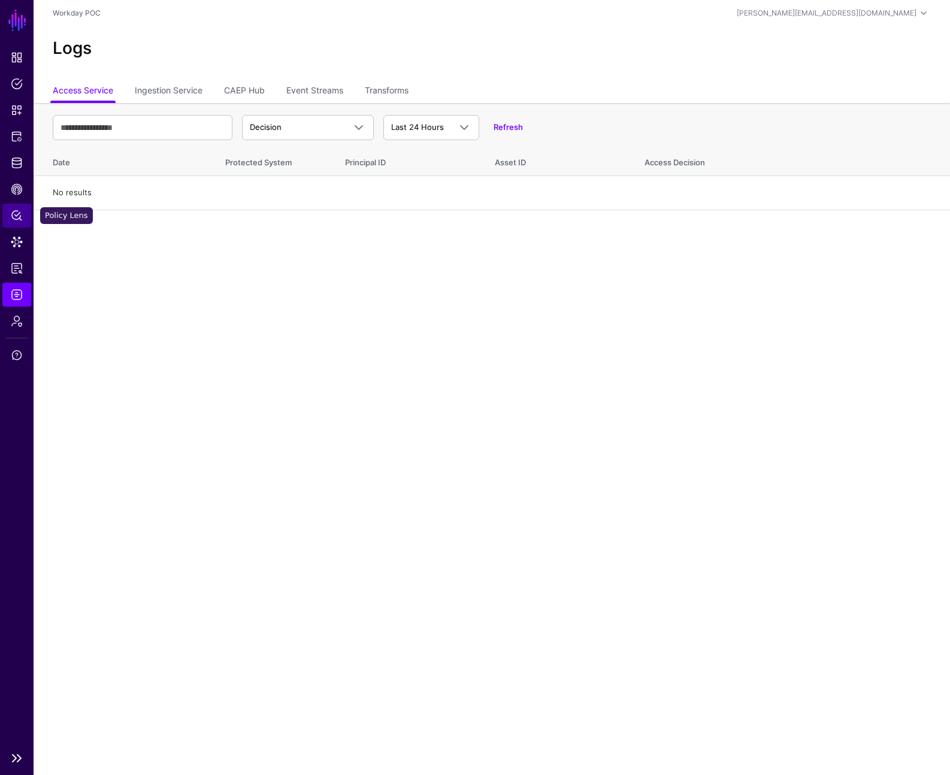
click at [22, 211] on span "Policy Lens" at bounding box center [17, 216] width 12 height 12
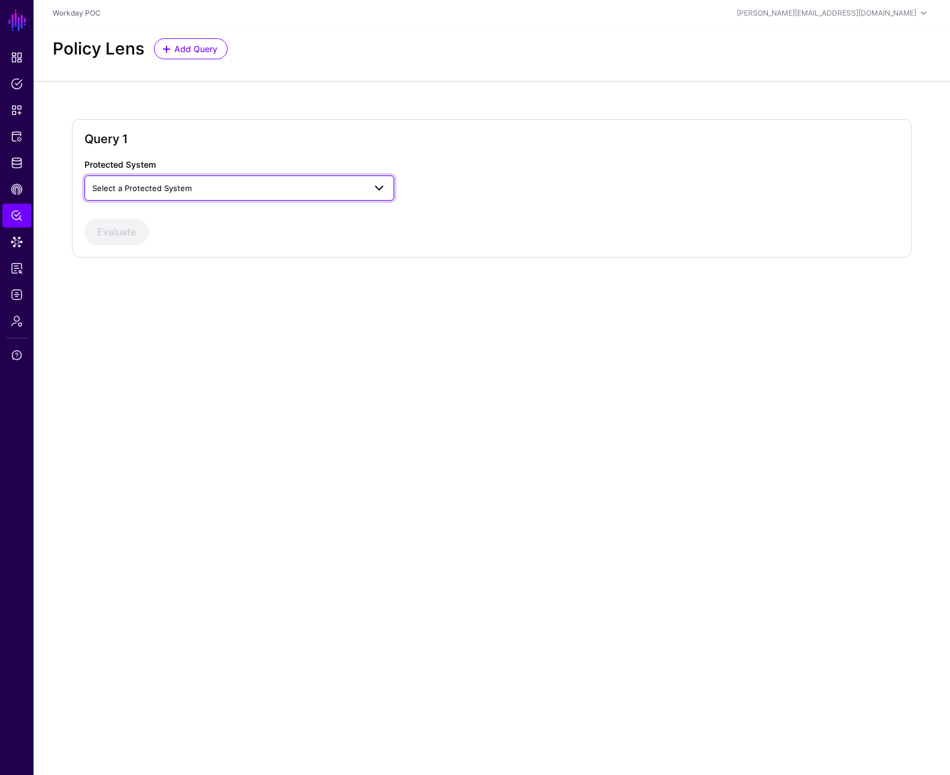
click at [174, 188] on span "Select a Protected System" at bounding box center [141, 188] width 99 height 10
click at [129, 238] on span "General OIDC" at bounding box center [119, 235] width 50 height 10
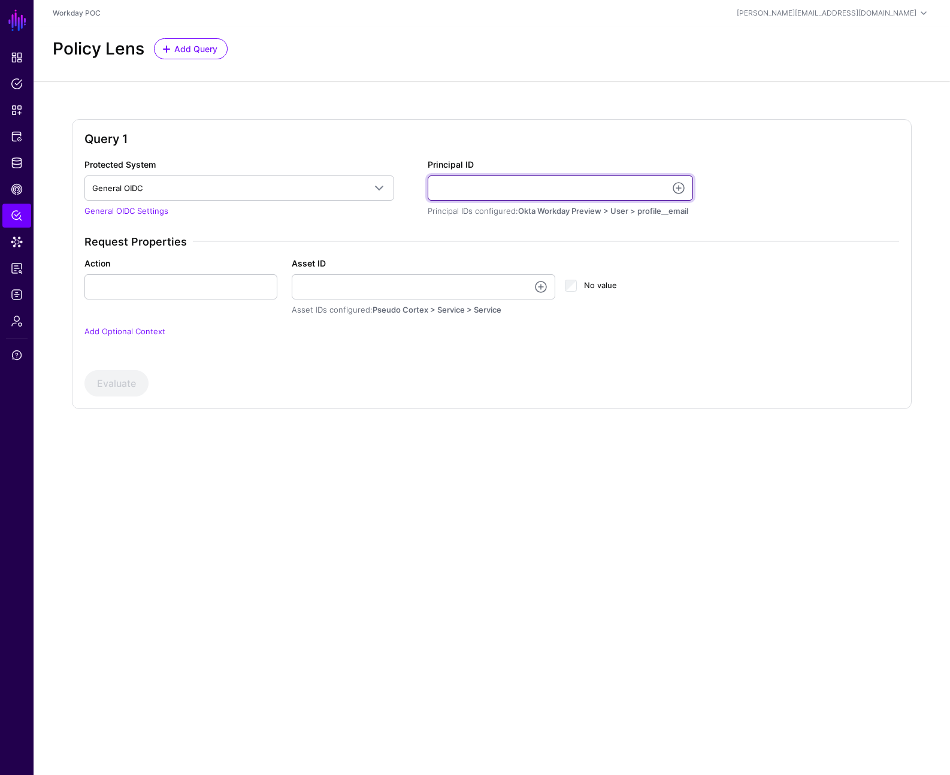
click at [547, 193] on input "Principal ID" at bounding box center [560, 188] width 265 height 25
click at [681, 188] on link at bounding box center [679, 188] width 14 height 14
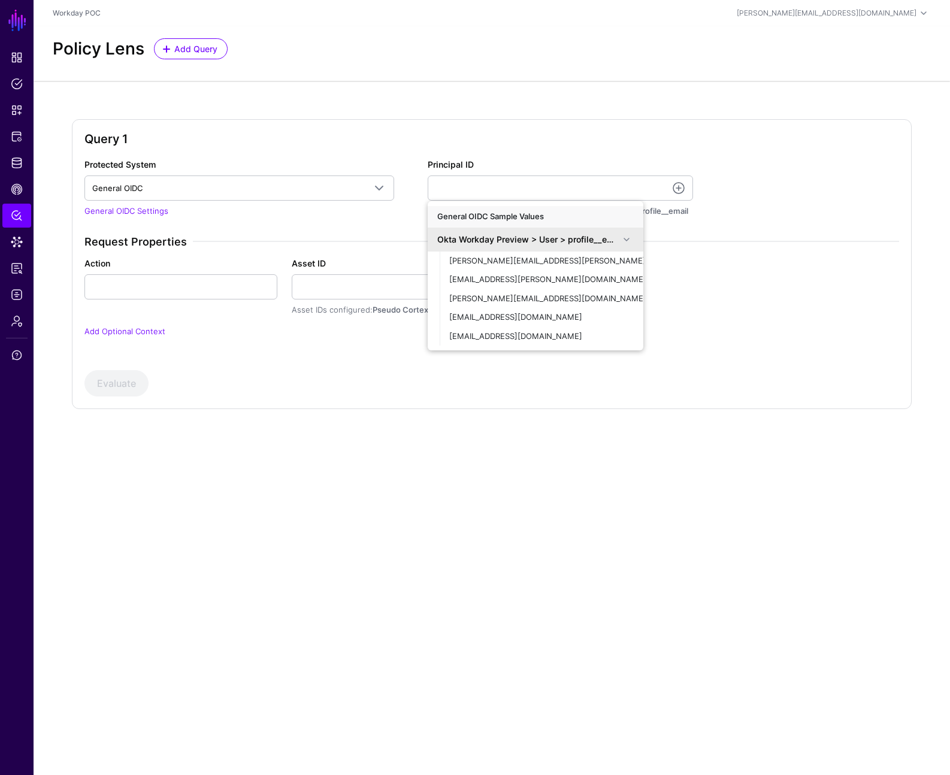
click at [630, 236] on span at bounding box center [626, 239] width 14 height 14
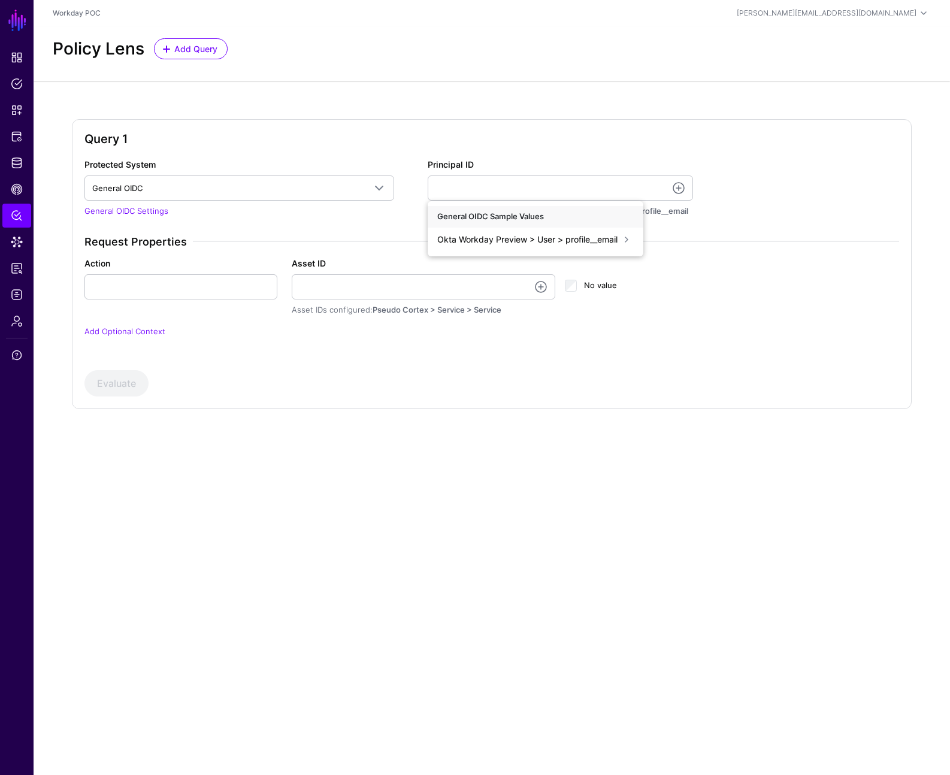
click at [630, 236] on span at bounding box center [626, 239] width 14 height 14
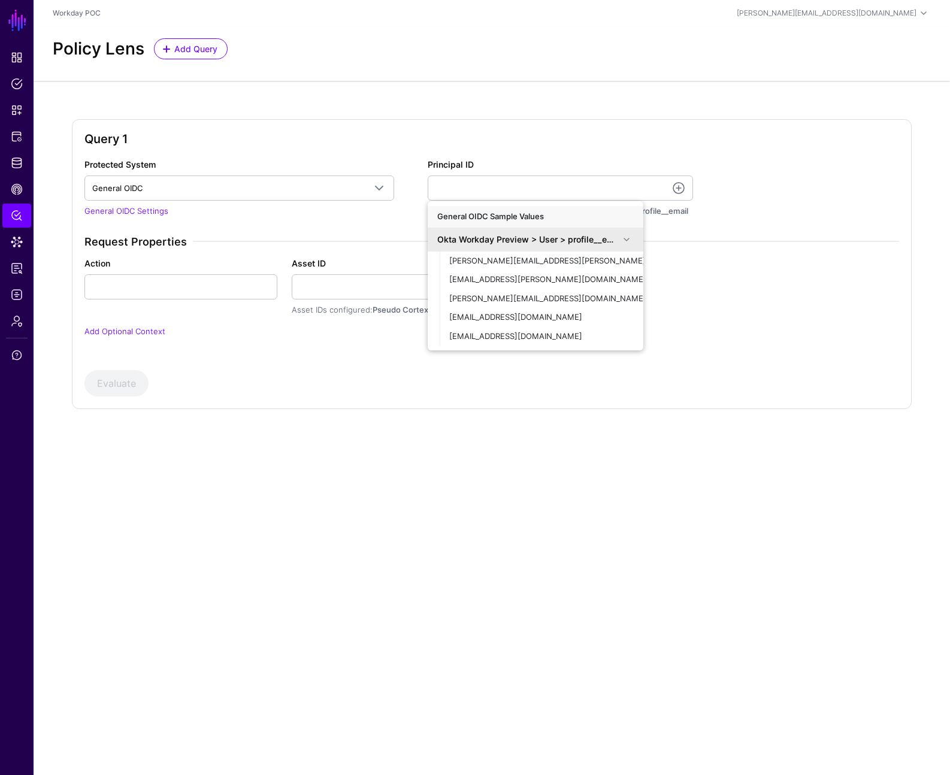
click at [630, 236] on span at bounding box center [626, 239] width 14 height 14
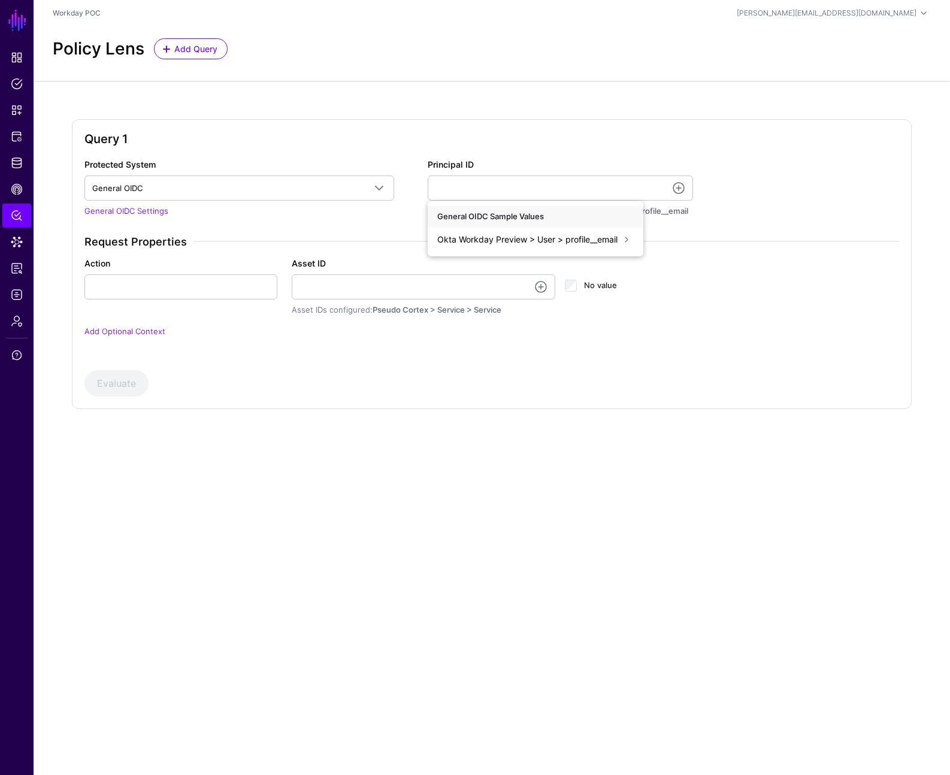
click at [536, 219] on div "General OIDC Sample Values" at bounding box center [536, 217] width 216 height 22
click at [553, 234] on div "Okta Workday Preview > User > profile__email" at bounding box center [528, 239] width 182 height 13
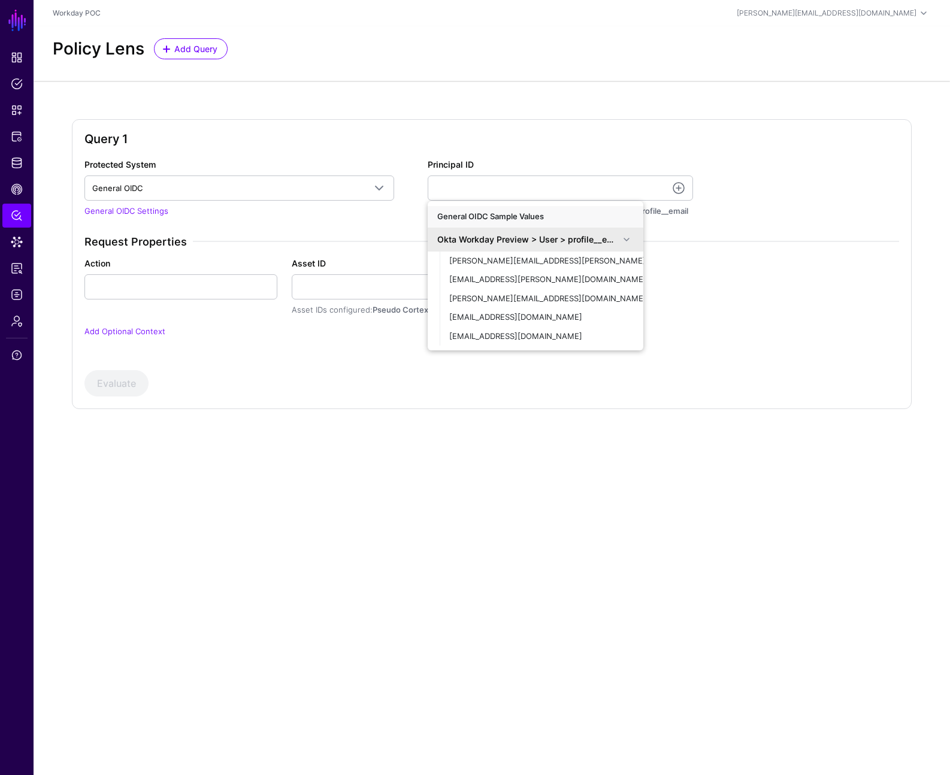
click at [198, 229] on div "Protected System General OIDC AWS General OIDC PreSalesforce Salesforce SDK Gen…" at bounding box center [492, 255] width 824 height 194
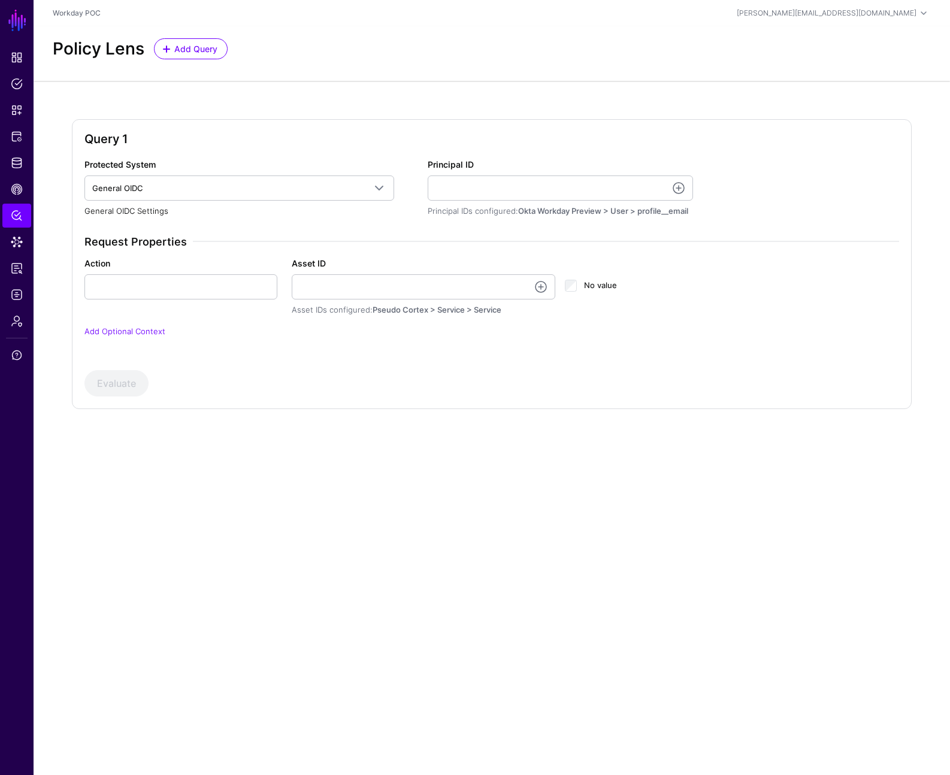
click at [162, 214] on link "General OIDC Settings" at bounding box center [126, 211] width 84 height 10
click at [19, 110] on span "Snippets" at bounding box center [17, 110] width 12 height 12
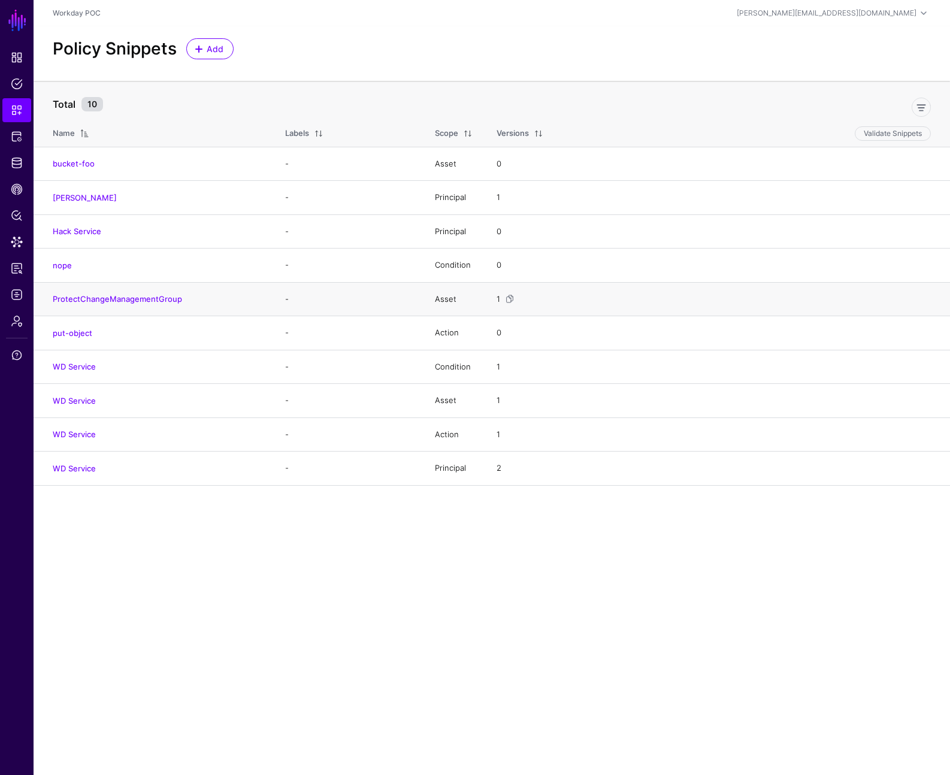
click at [123, 304] on h4 "ProtectChangeManagementGroup" at bounding box center [157, 299] width 208 height 11
click at [122, 300] on link "ProtectChangeManagementGroup" at bounding box center [117, 299] width 129 height 10
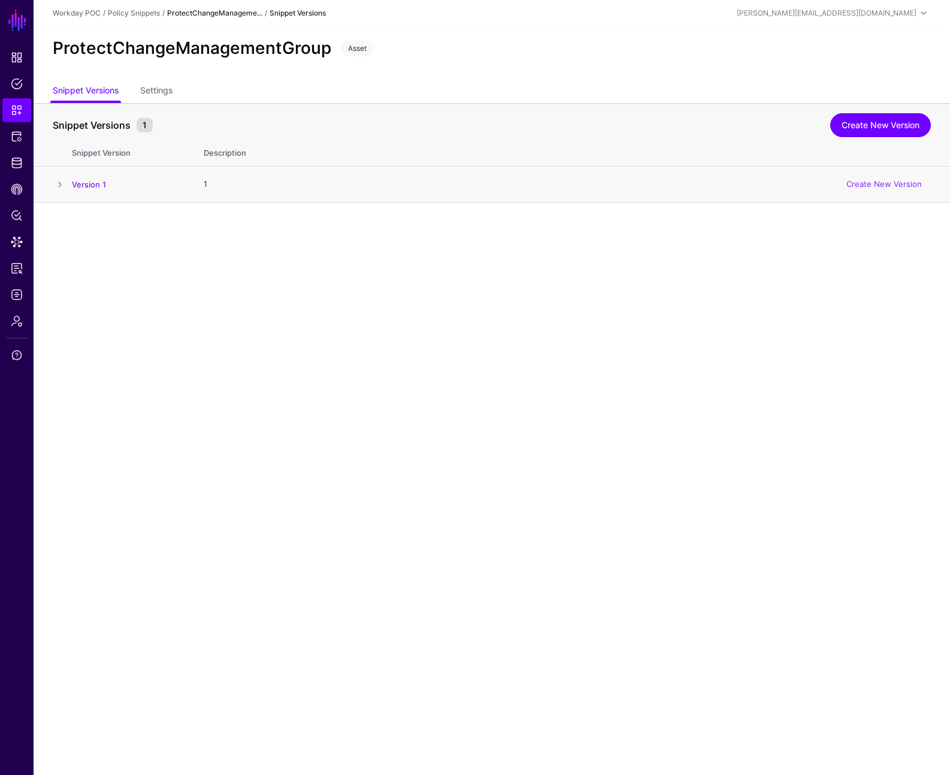
click at [63, 185] on span at bounding box center [60, 184] width 14 height 14
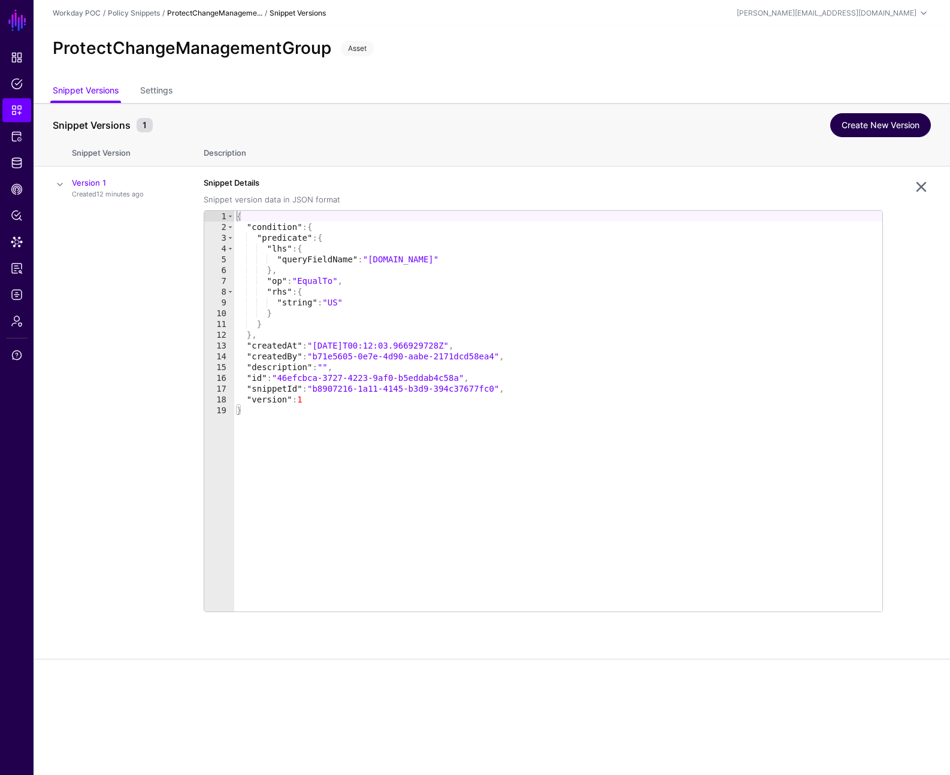
click at [872, 120] on link "Create New Version" at bounding box center [880, 125] width 101 height 24
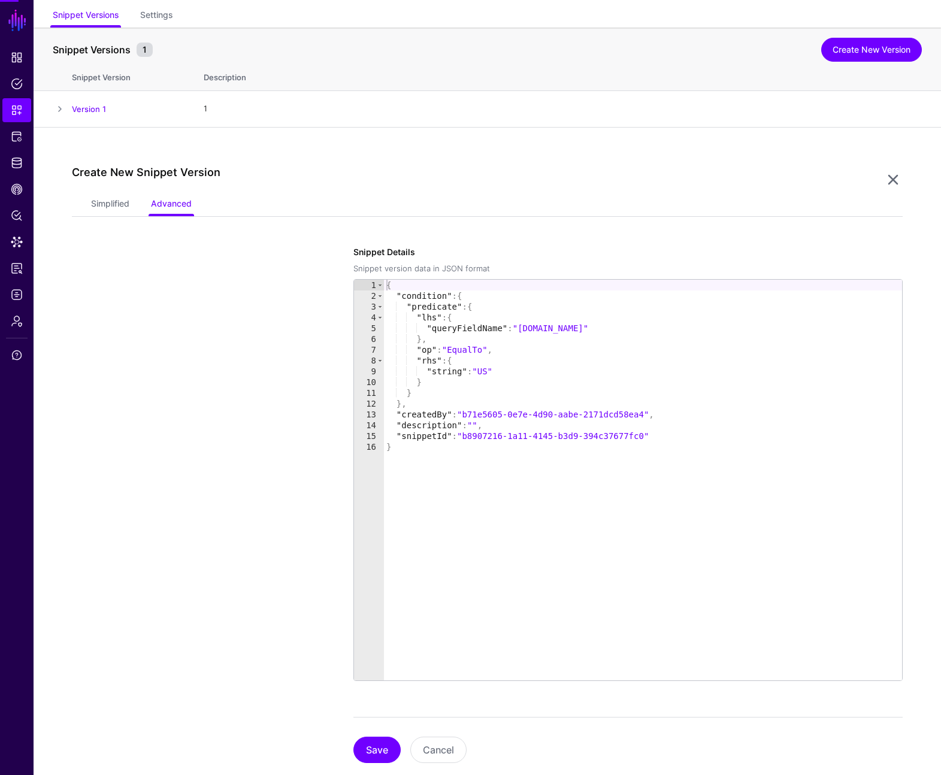
scroll to position [102, 0]
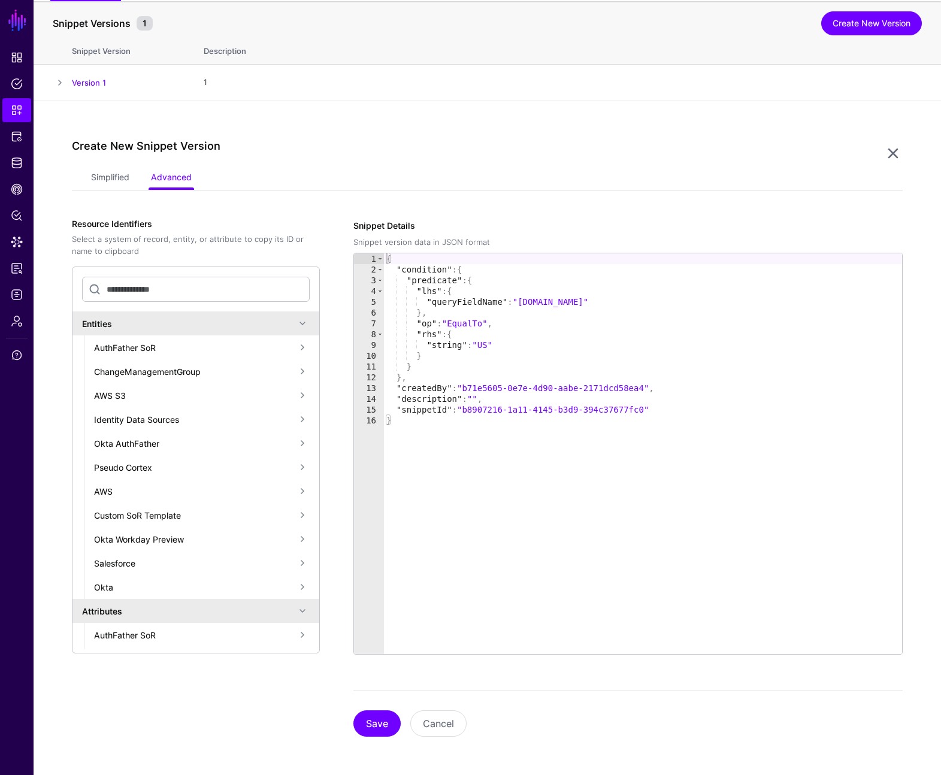
type textarea "*"
click at [551, 451] on div "{ "condition" : { "predicate" : { "lhs" : { "queryFieldName" : "principal.ipAdd…" at bounding box center [643, 464] width 518 height 422
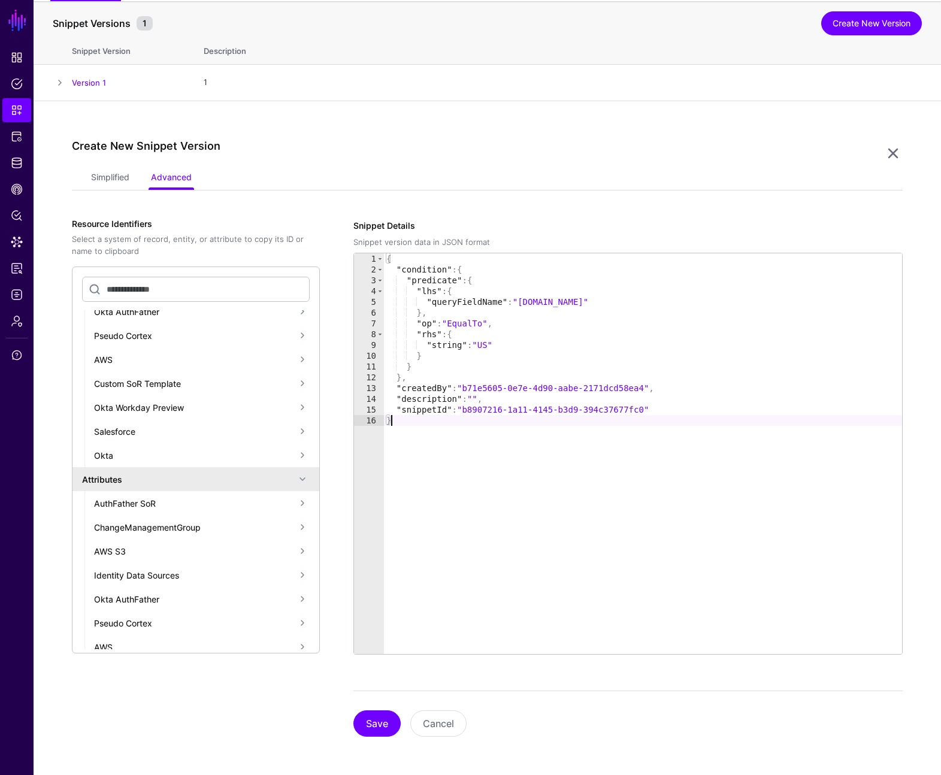
scroll to position [135, 0]
click at [208, 524] on div "ChangeManagementGroup" at bounding box center [194, 524] width 201 height 13
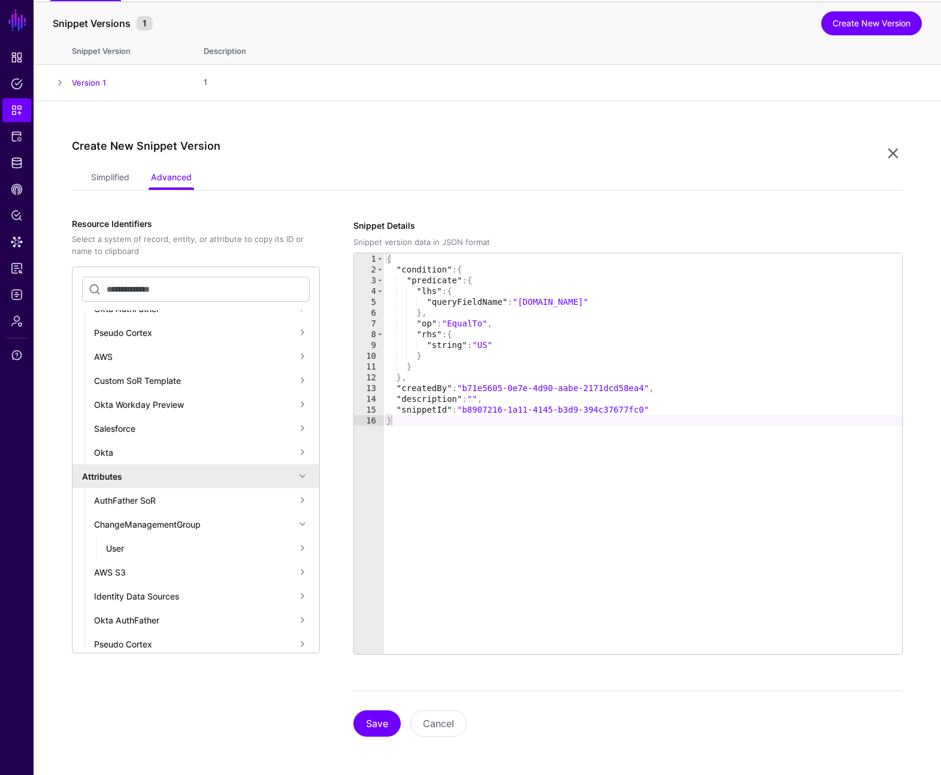
click at [180, 549] on div "User" at bounding box center [200, 548] width 189 height 13
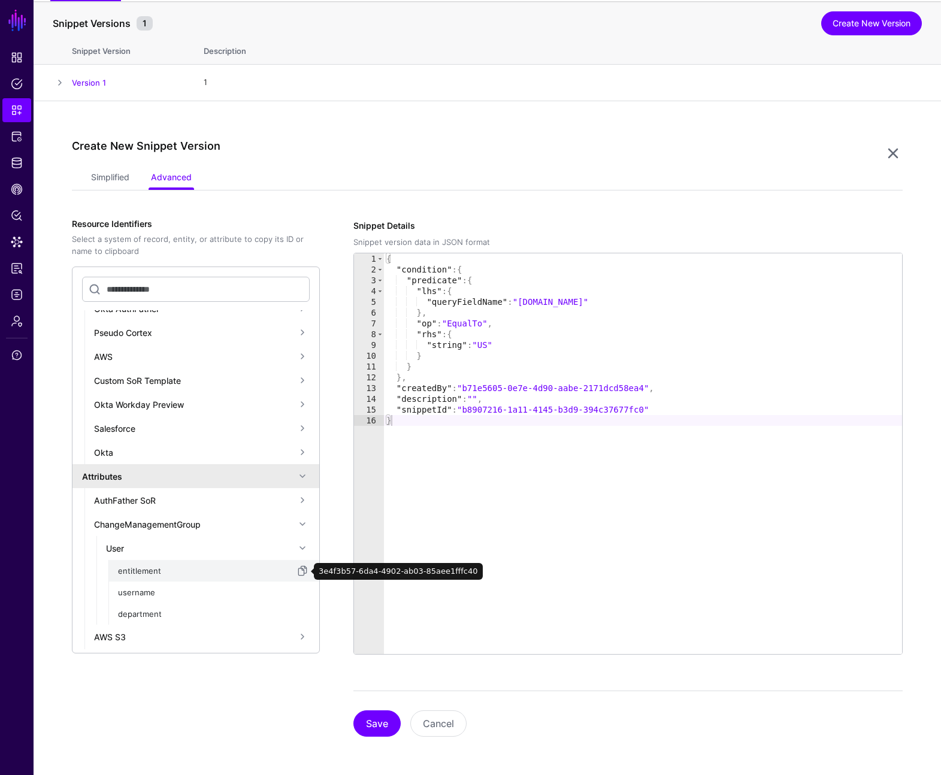
click at [162, 574] on div "entitlement" at bounding box center [206, 572] width 177 height 12
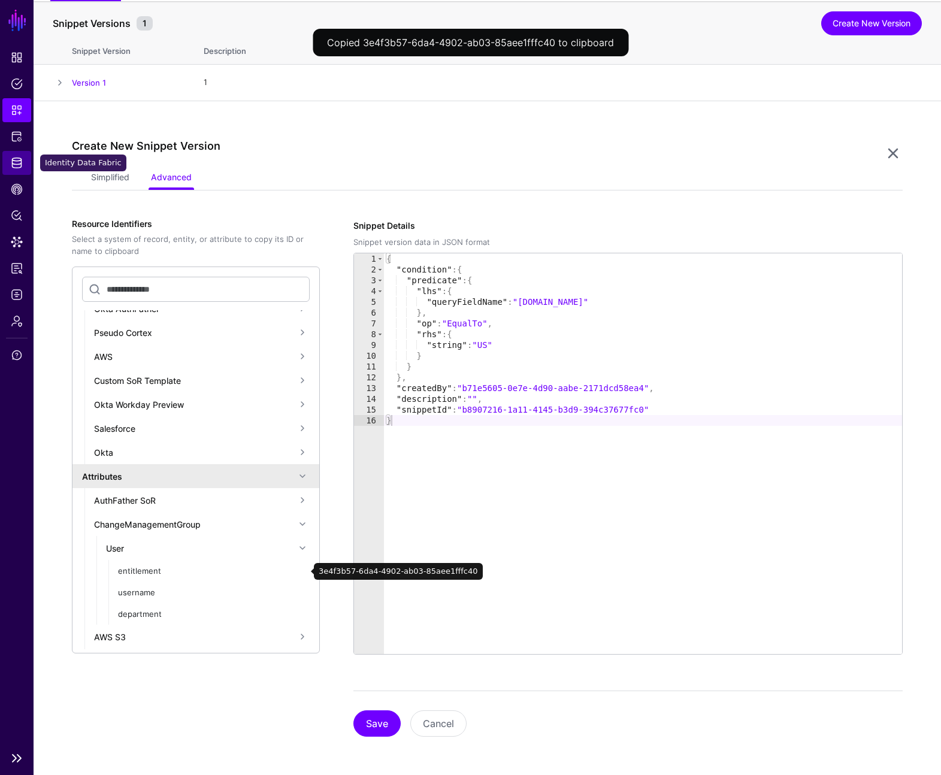
click at [18, 166] on span "Identity Data Fabric" at bounding box center [17, 163] width 12 height 12
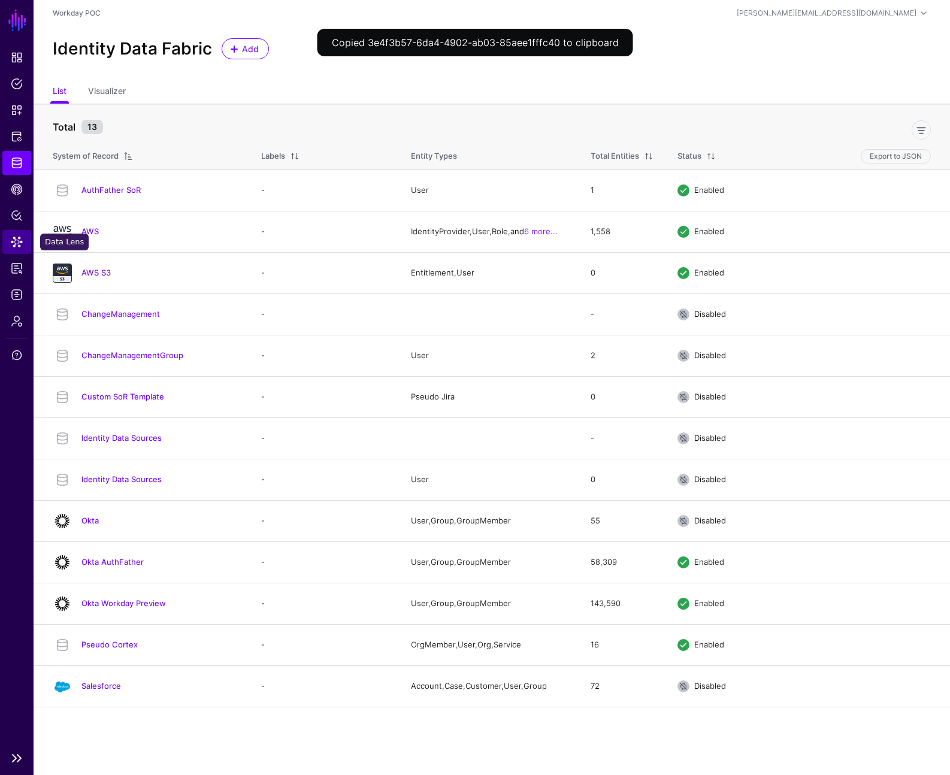
click at [22, 246] on span "Data Lens" at bounding box center [17, 242] width 12 height 12
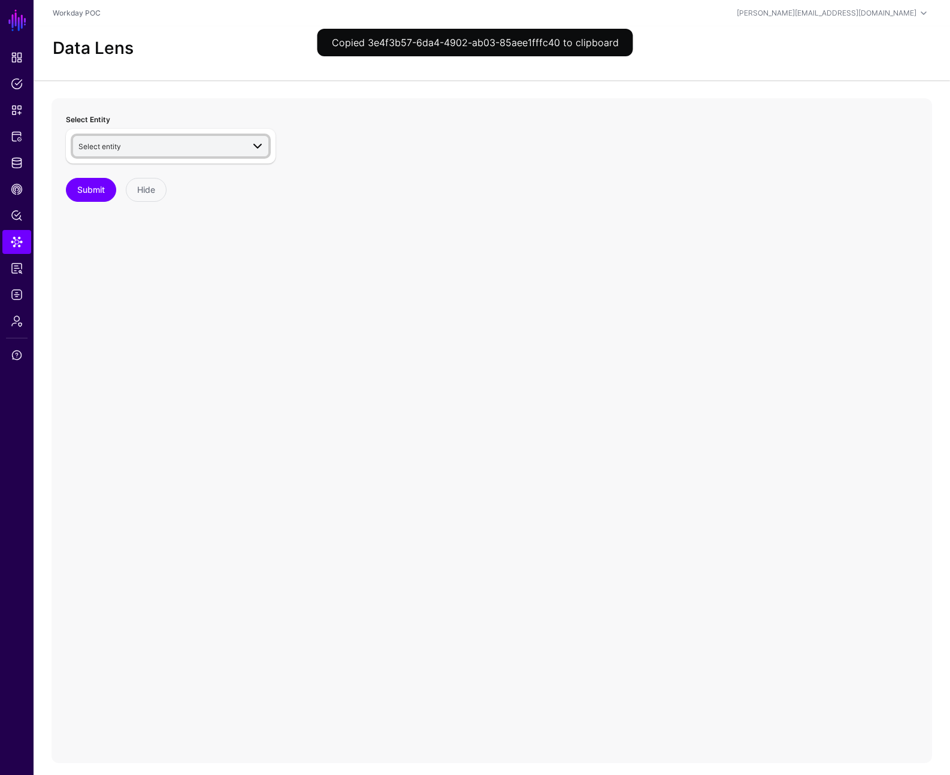
click at [164, 149] on span "Select entity" at bounding box center [160, 146] width 165 height 13
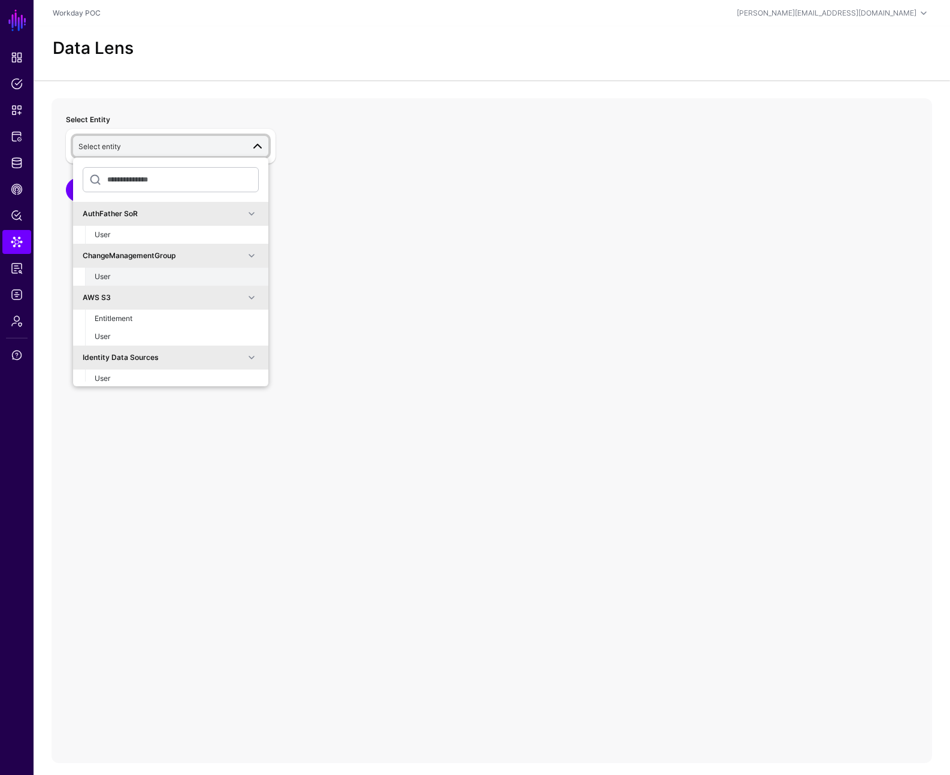
click at [158, 274] on div "User" at bounding box center [177, 276] width 164 height 11
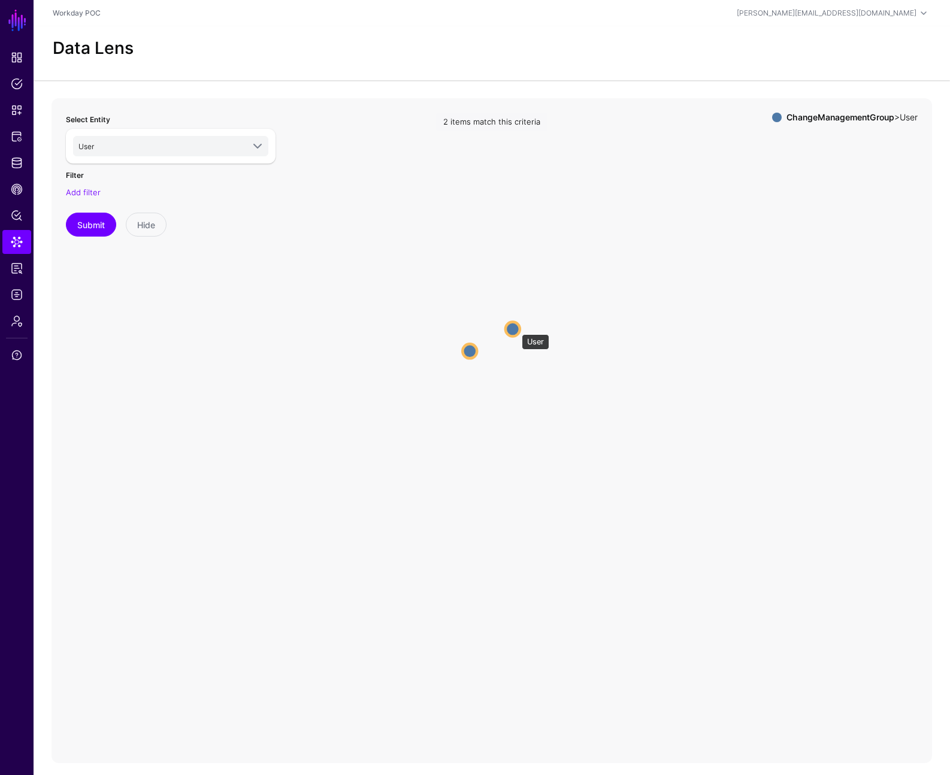
click at [516, 328] on circle at bounding box center [513, 329] width 14 height 14
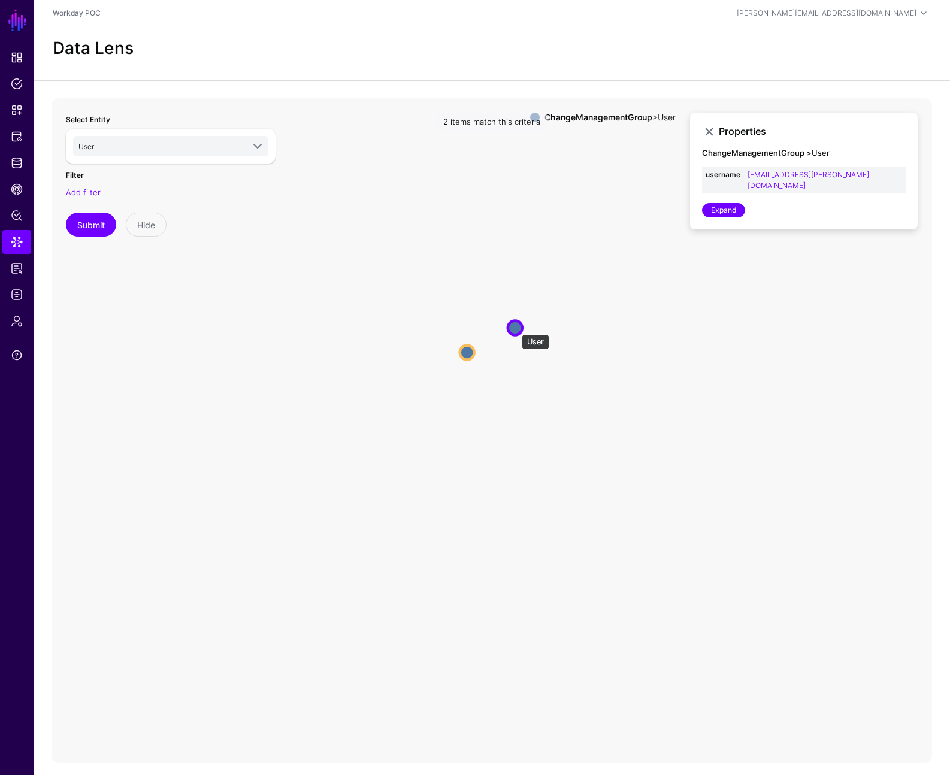
click at [516, 328] on circle at bounding box center [515, 328] width 14 height 14
click at [136, 163] on div "User AuthFather SoR User ChangeManagementGroup User AWS S3 Entitlement User Ide…" at bounding box center [171, 146] width 210 height 35
click at [147, 144] on span "User" at bounding box center [160, 146] width 165 height 13
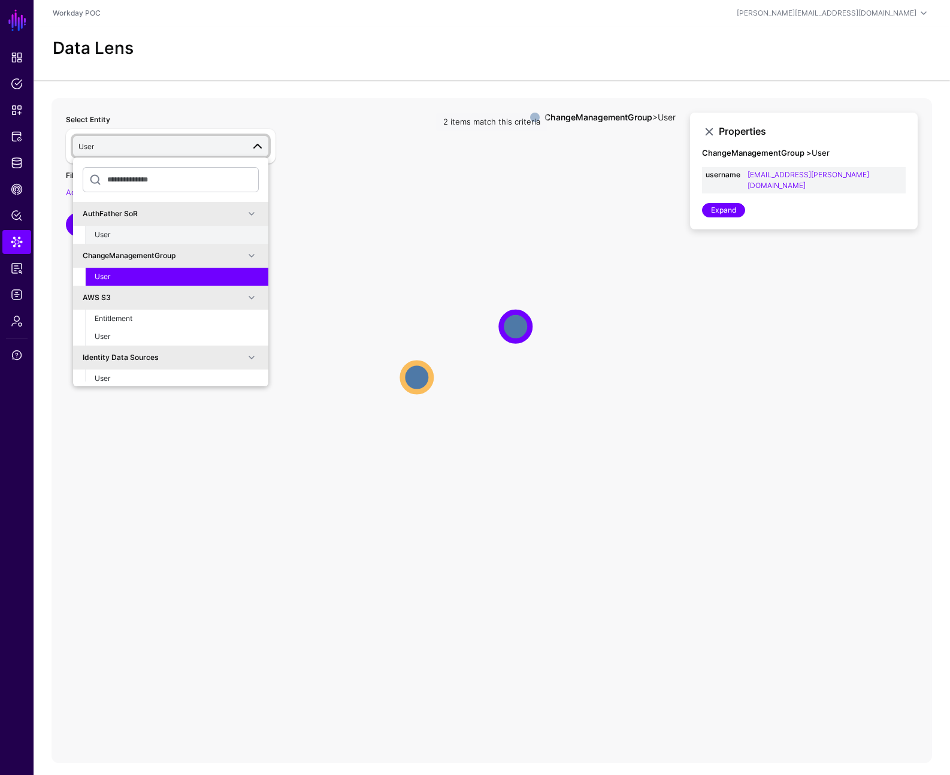
click at [119, 234] on div "User" at bounding box center [177, 234] width 164 height 11
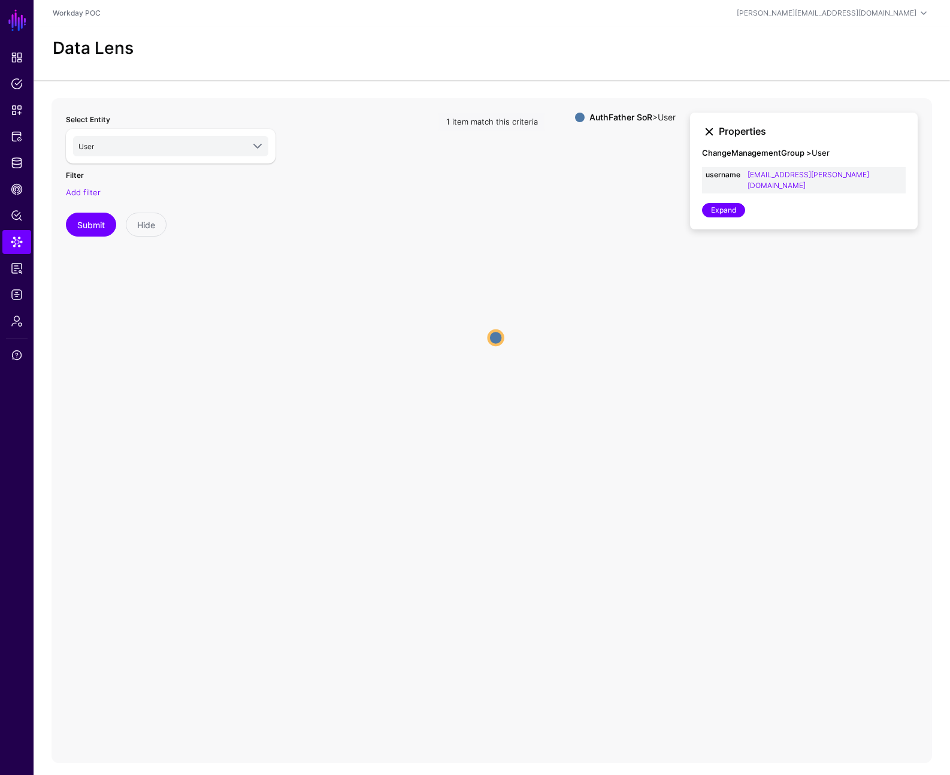
click at [712, 131] on link at bounding box center [709, 132] width 14 height 14
click at [481, 335] on icon "User User" at bounding box center [492, 337] width 881 height 479
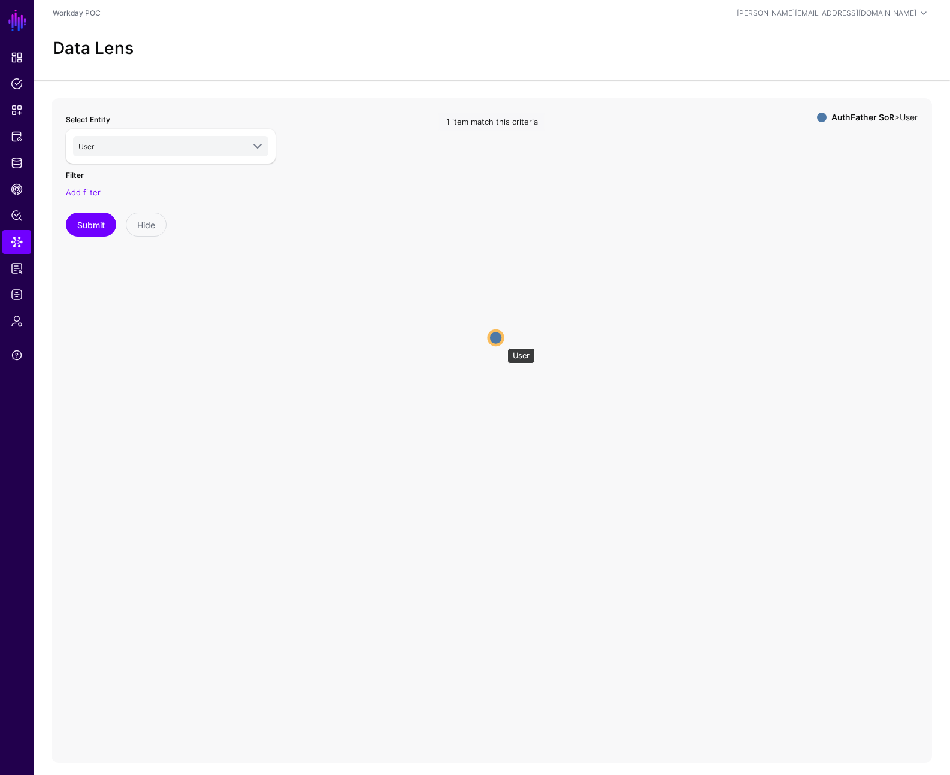
click at [501, 342] on circle at bounding box center [496, 338] width 14 height 14
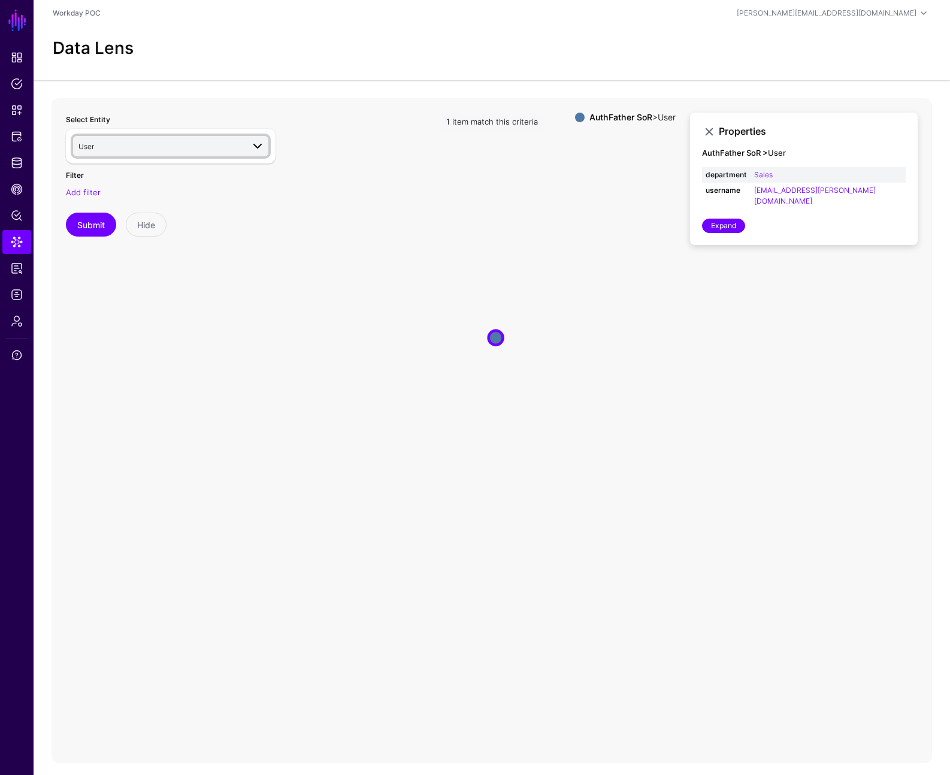
click at [216, 147] on span "User" at bounding box center [160, 146] width 165 height 13
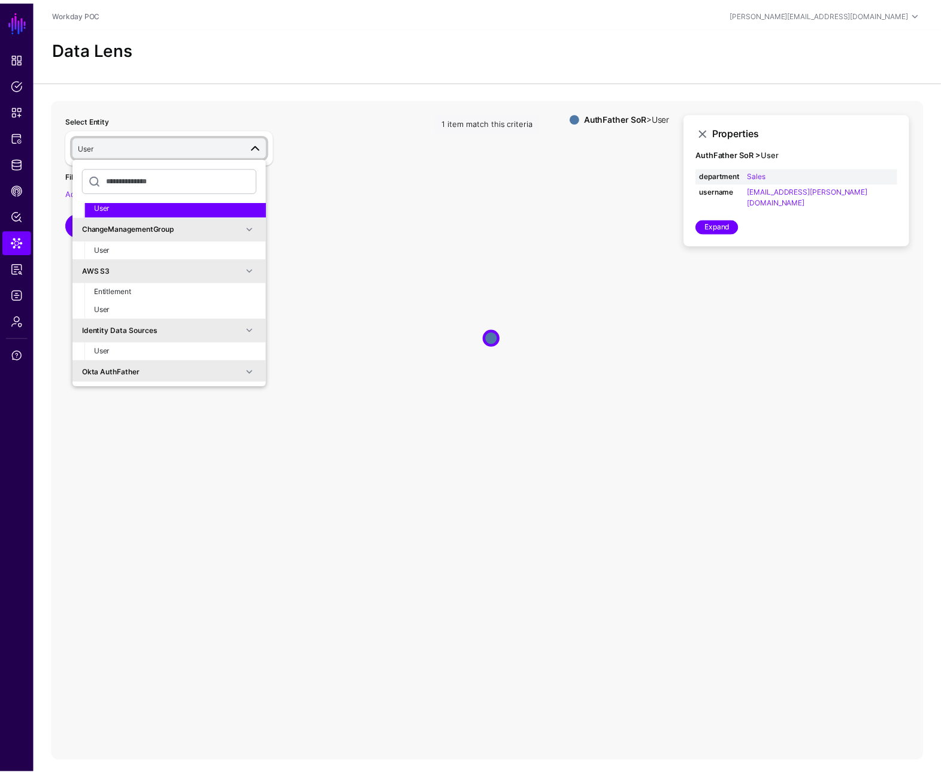
scroll to position [31, 0]
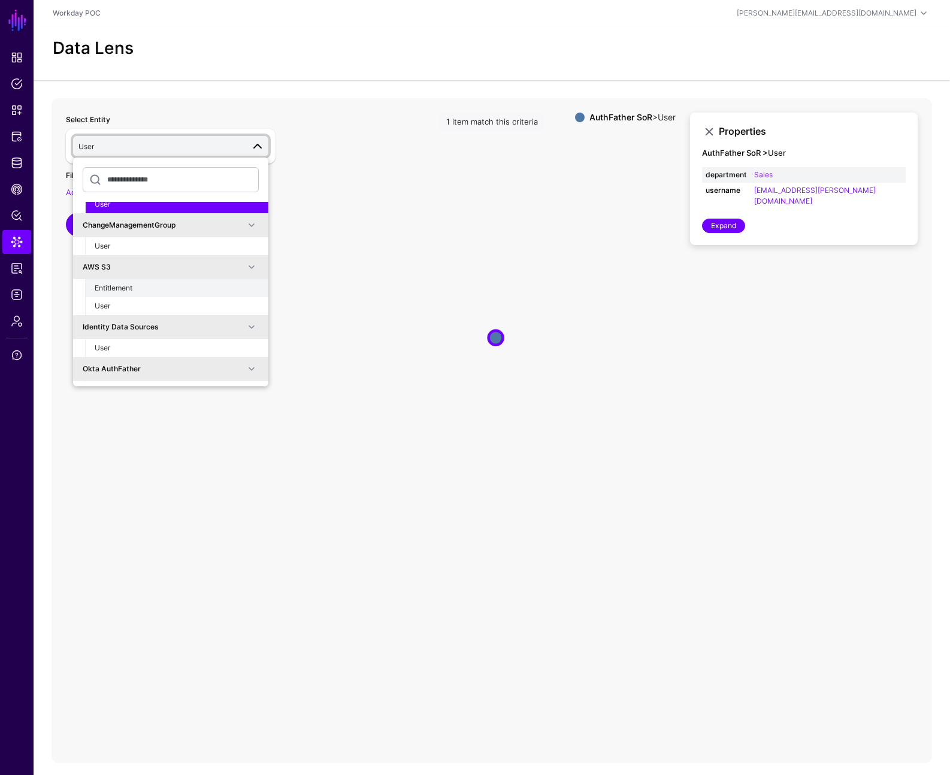
click at [184, 291] on div "Entitlement" at bounding box center [177, 288] width 164 height 11
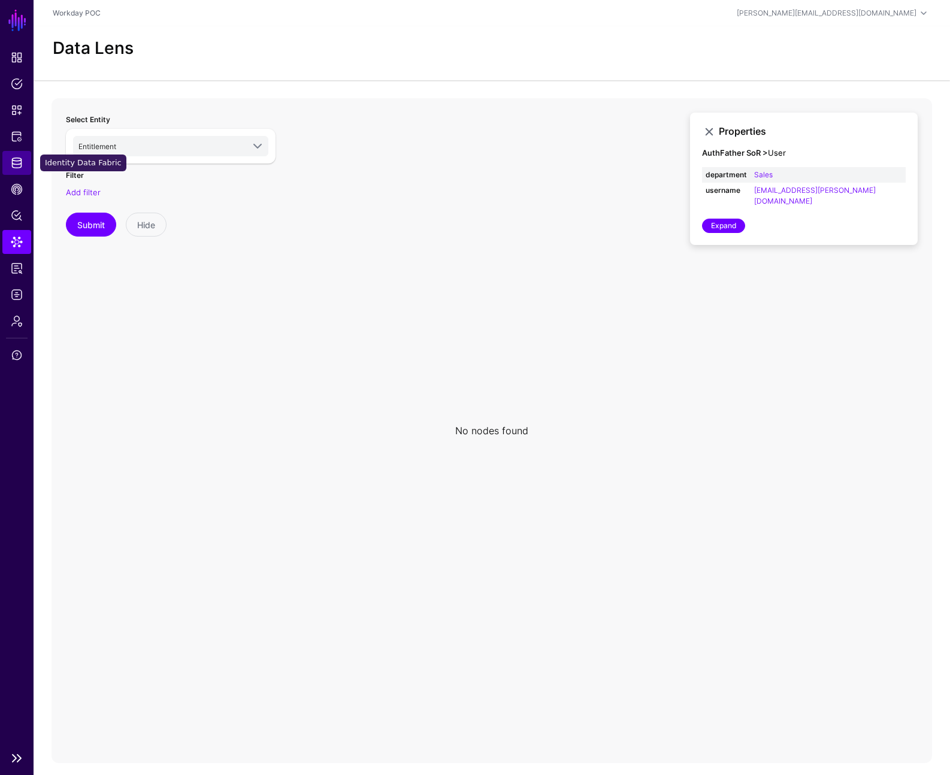
click at [23, 158] on link "Identity Data Fabric" at bounding box center [16, 163] width 29 height 24
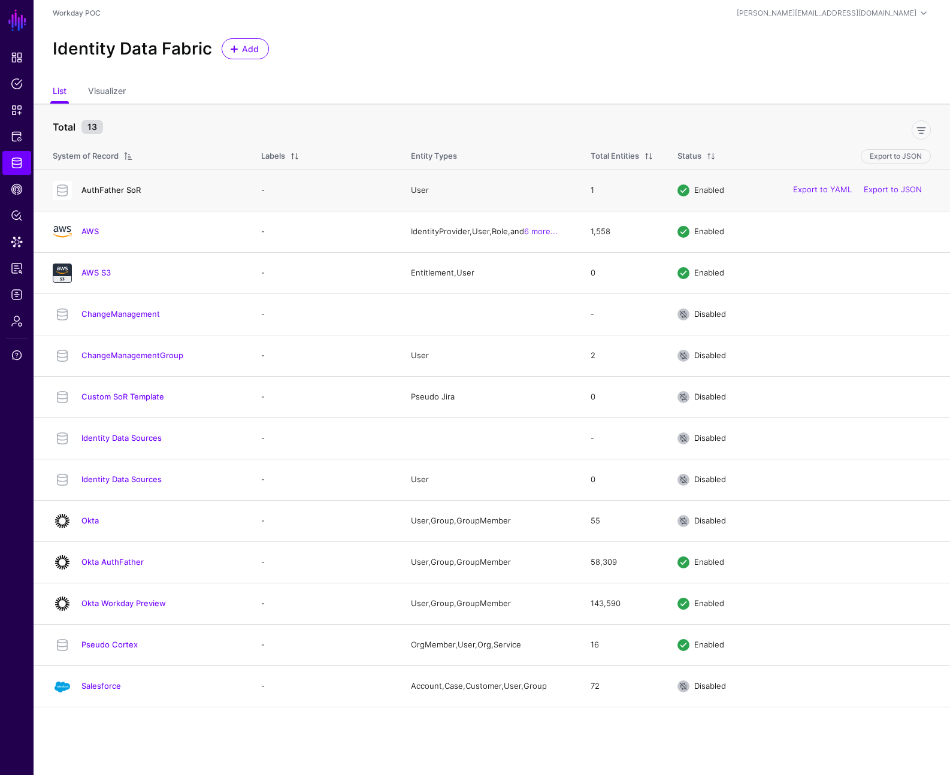
click at [100, 192] on link "AuthFather SoR" at bounding box center [110, 190] width 59 height 10
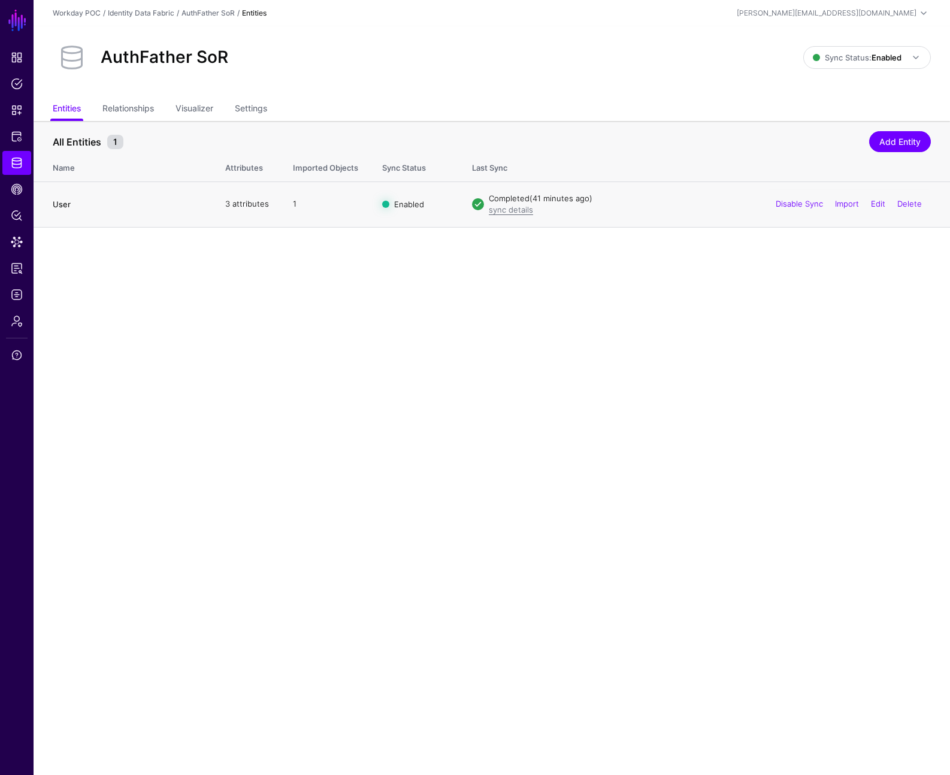
click at [66, 202] on link "User" at bounding box center [62, 204] width 18 height 10
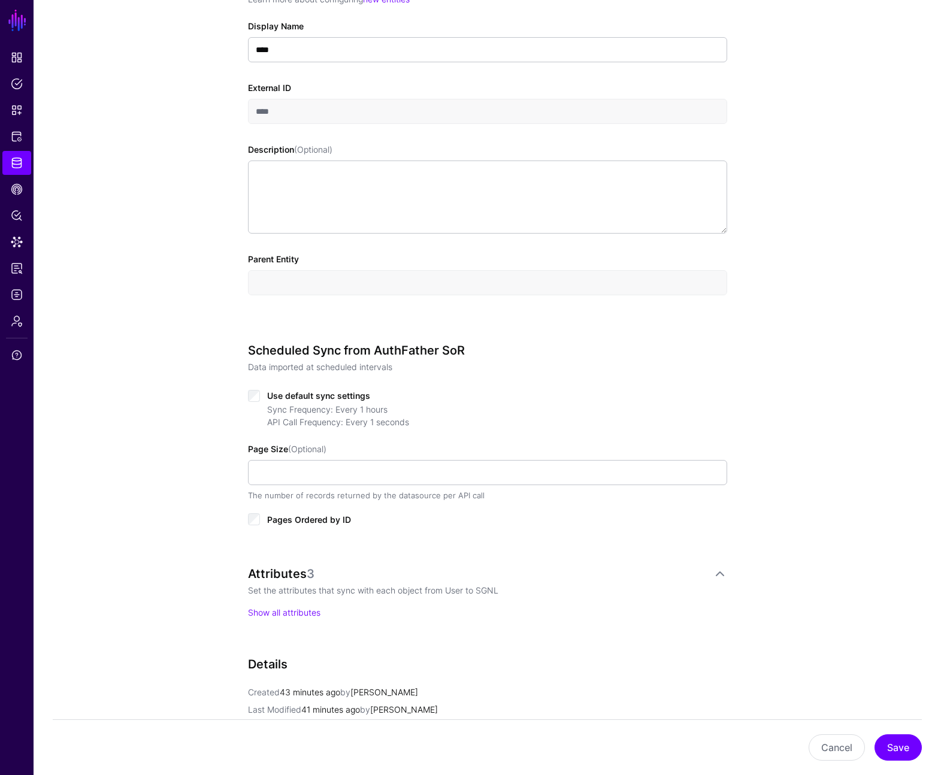
scroll to position [378, 0]
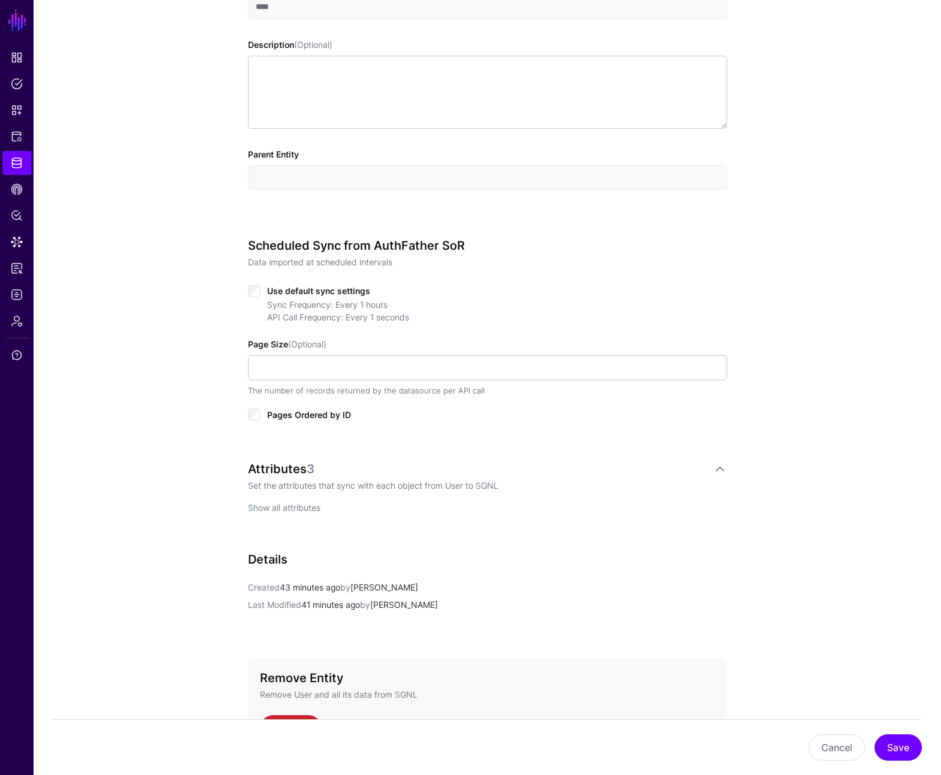
click at [300, 507] on link "Show all attributes" at bounding box center [284, 508] width 72 height 10
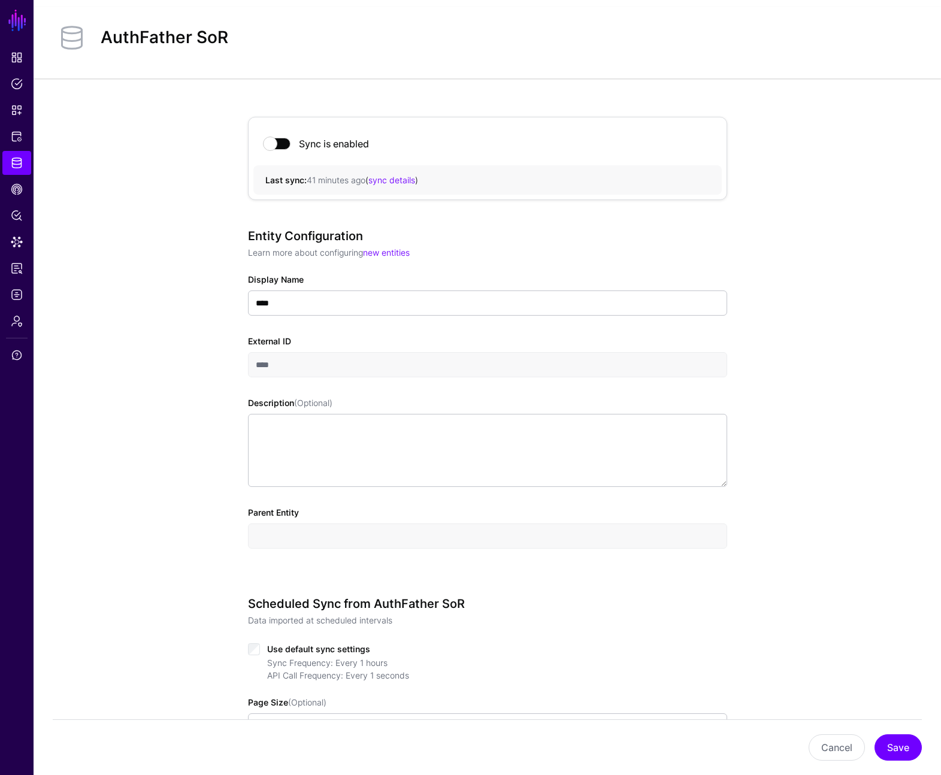
scroll to position [0, 0]
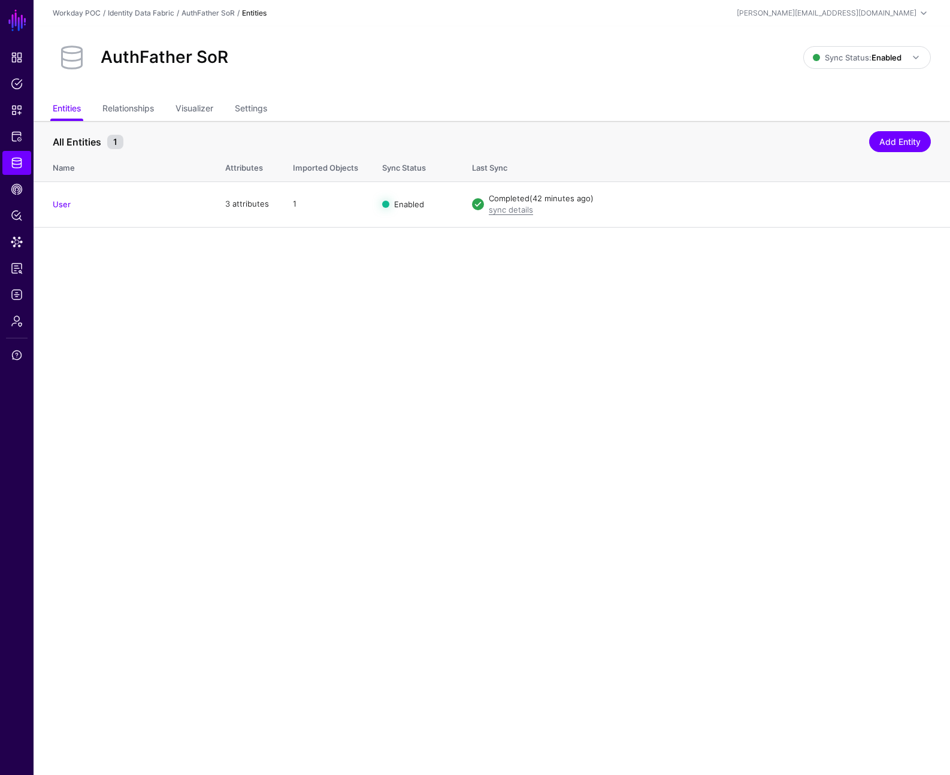
click at [406, 288] on main "SGNL Dashboard Policies Snippets Protected Systems Identity Data Fabric CAEP Hu…" at bounding box center [475, 387] width 950 height 775
click at [22, 173] on link "Identity Data Fabric" at bounding box center [16, 163] width 29 height 24
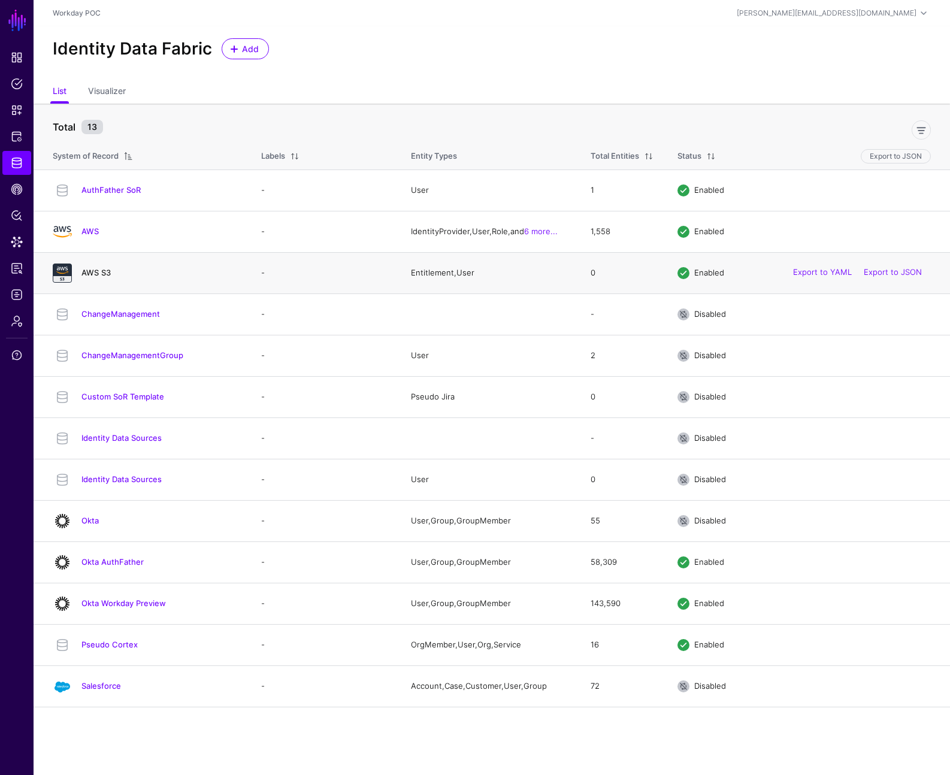
click at [100, 273] on link "AWS S3" at bounding box center [95, 273] width 29 height 10
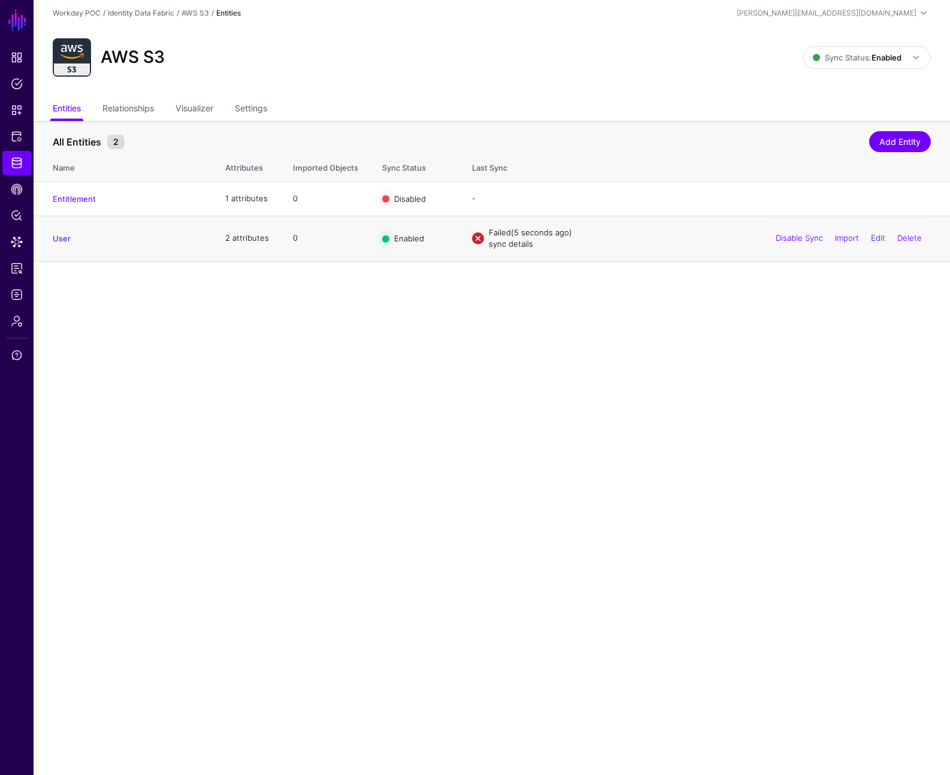
click at [517, 241] on link "sync details" at bounding box center [511, 244] width 44 height 10
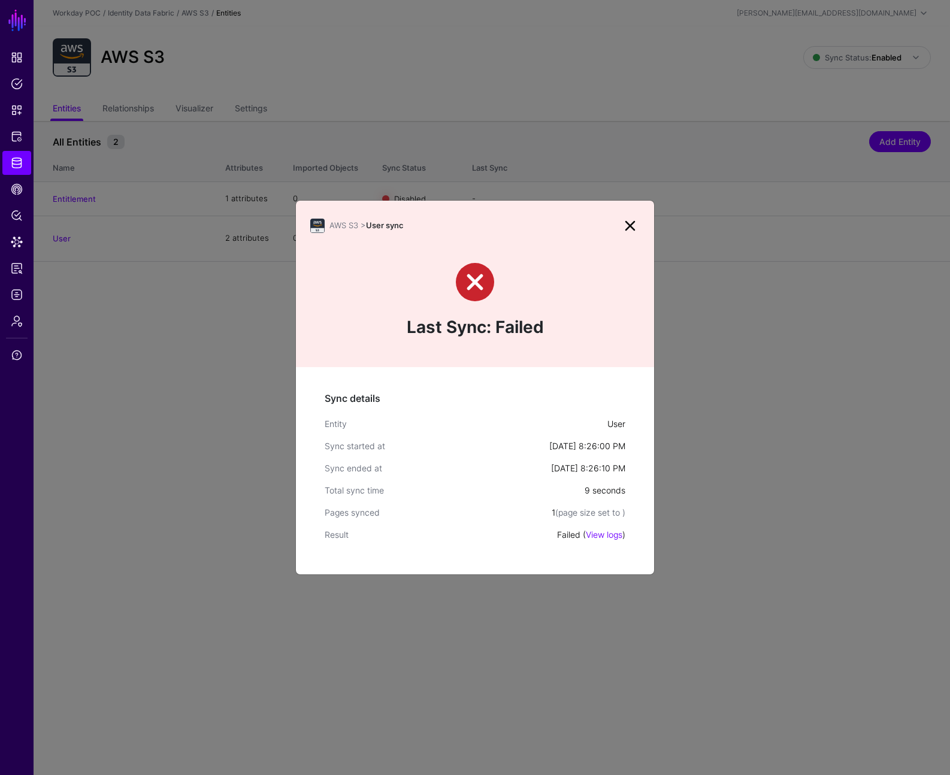
click at [603, 528] on div "Failed ( View logs )" at bounding box center [591, 534] width 68 height 13
click at [606, 534] on link "View logs" at bounding box center [604, 535] width 37 height 10
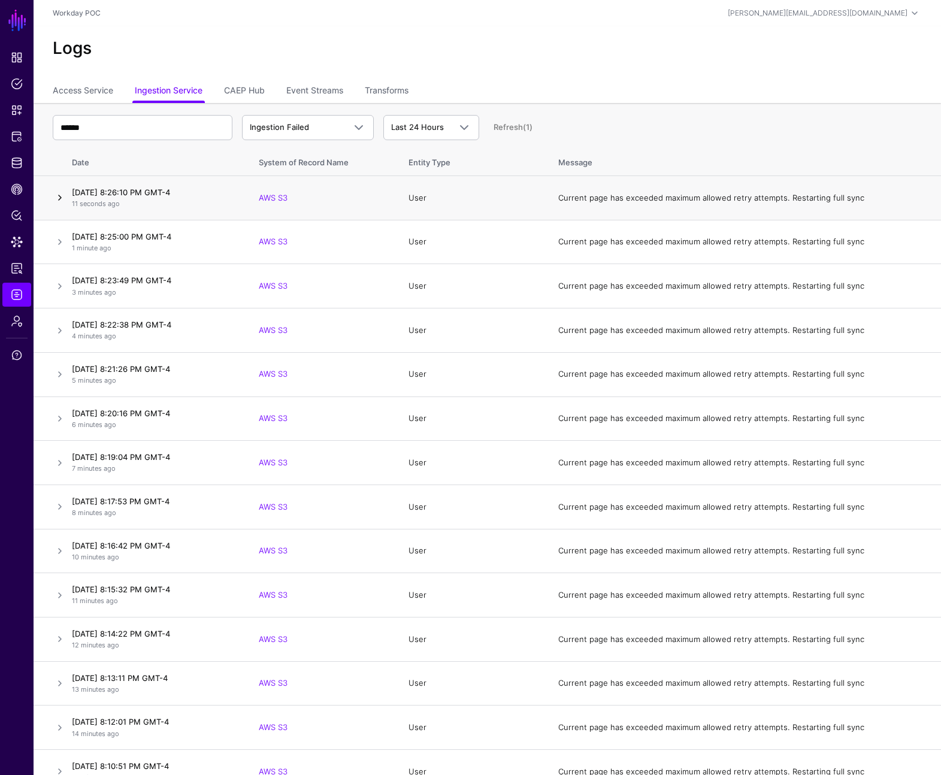
click at [56, 195] on link at bounding box center [60, 198] width 14 height 14
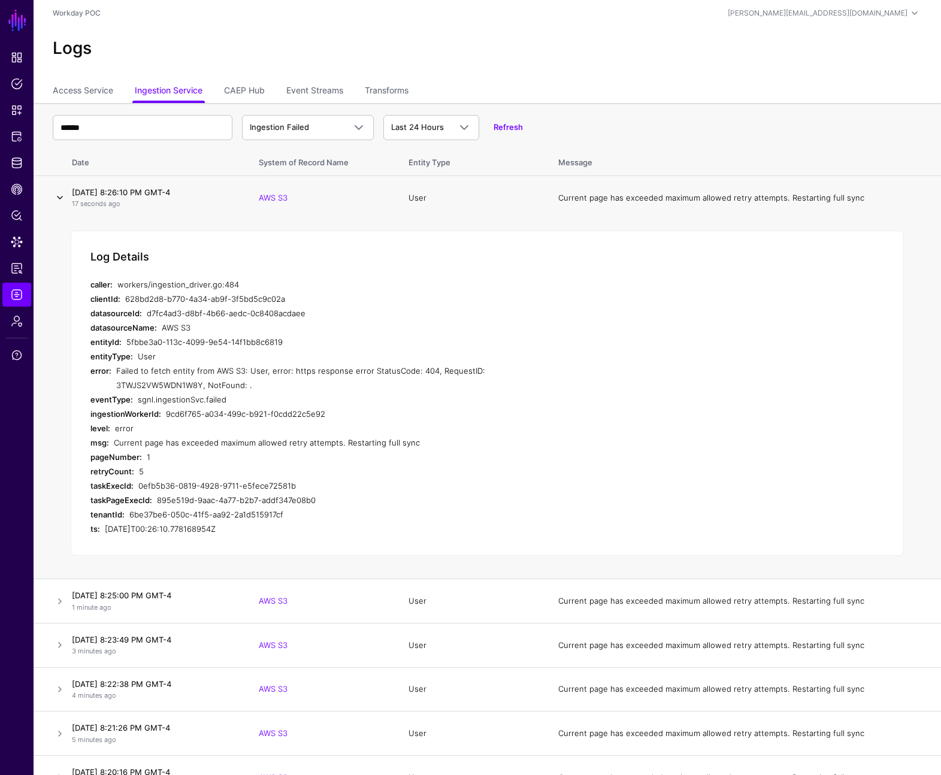
click at [57, 196] on link at bounding box center [60, 198] width 14 height 14
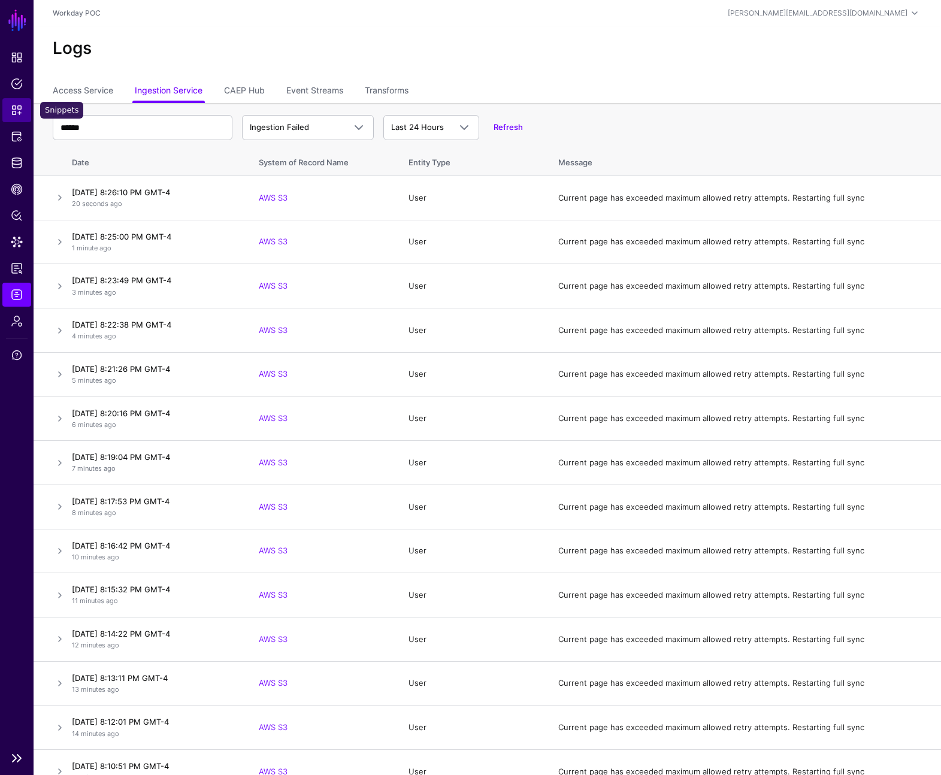
click at [18, 108] on span "Snippets" at bounding box center [17, 110] width 12 height 12
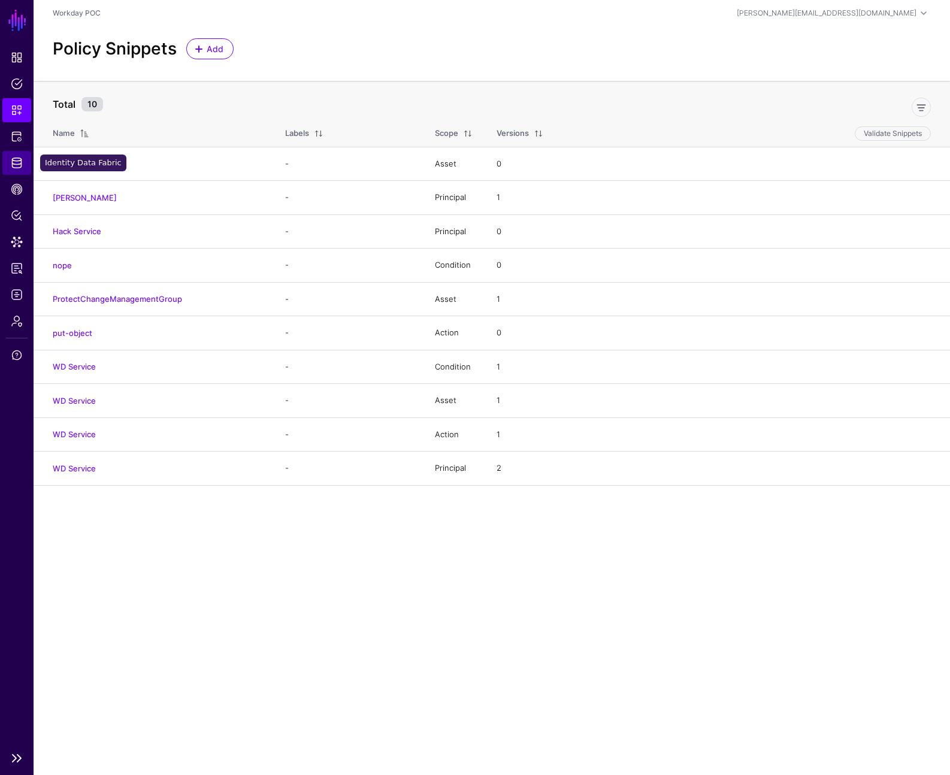
click at [22, 161] on span "Identity Data Fabric" at bounding box center [17, 163] width 12 height 12
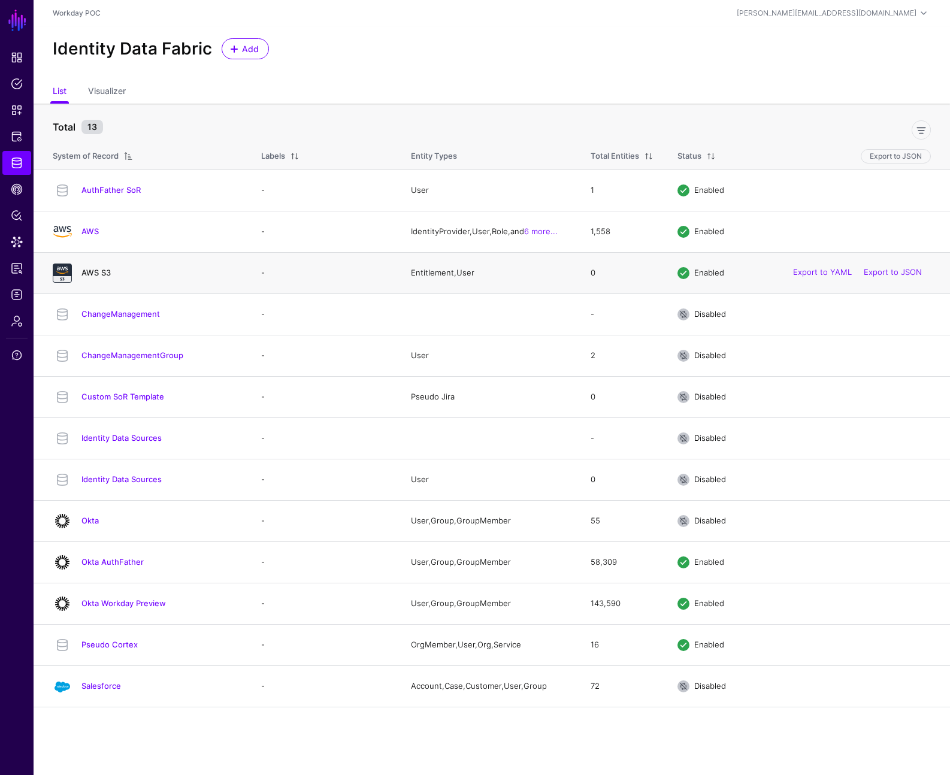
click at [91, 268] on link "AWS S3" at bounding box center [95, 273] width 29 height 10
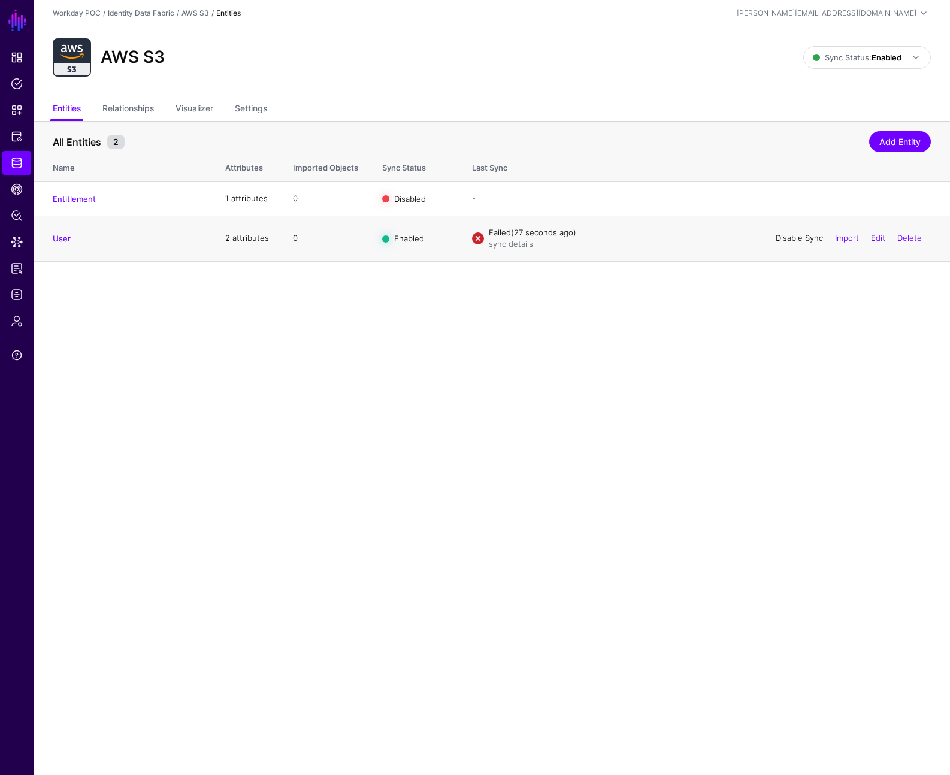
click at [792, 241] on link "Disable Sync" at bounding box center [799, 238] width 47 height 10
click at [372, 378] on main "SGNL Dashboard Policies Snippets Protected Systems Identity Data Fabric CAEP Hu…" at bounding box center [475, 387] width 950 height 775
click at [226, 298] on main "SGNL Dashboard Policies Snippets Protected Systems Identity Data Fabric CAEP Hu…" at bounding box center [475, 387] width 950 height 775
click at [20, 114] on span "Snippets" at bounding box center [17, 110] width 12 height 12
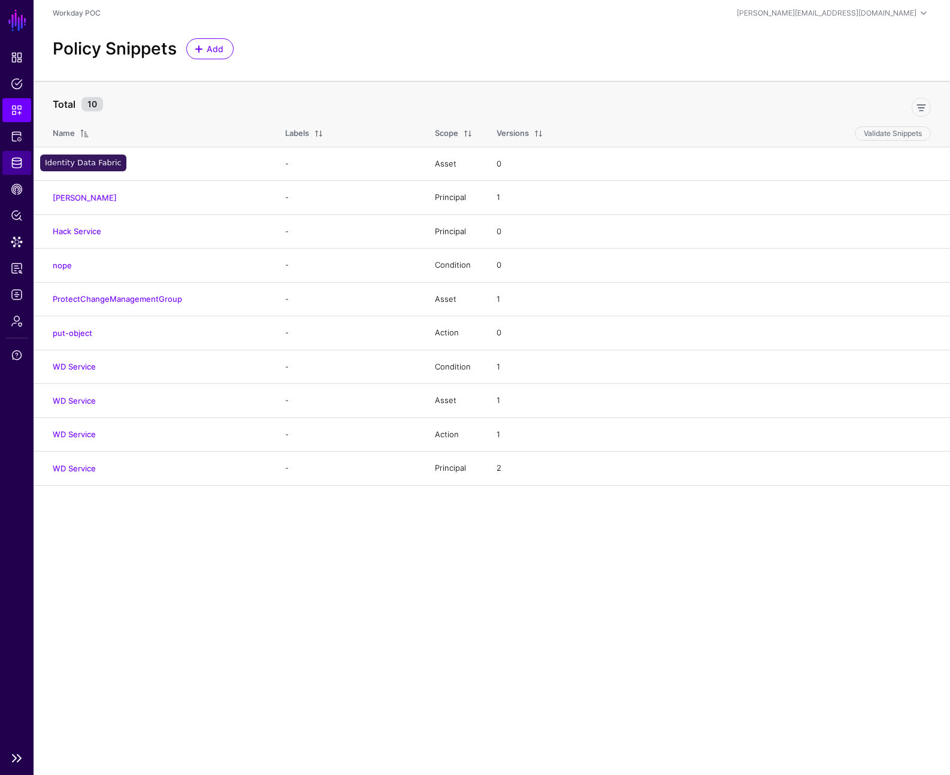
click at [19, 158] on span "Identity Data Fabric" at bounding box center [17, 163] width 12 height 12
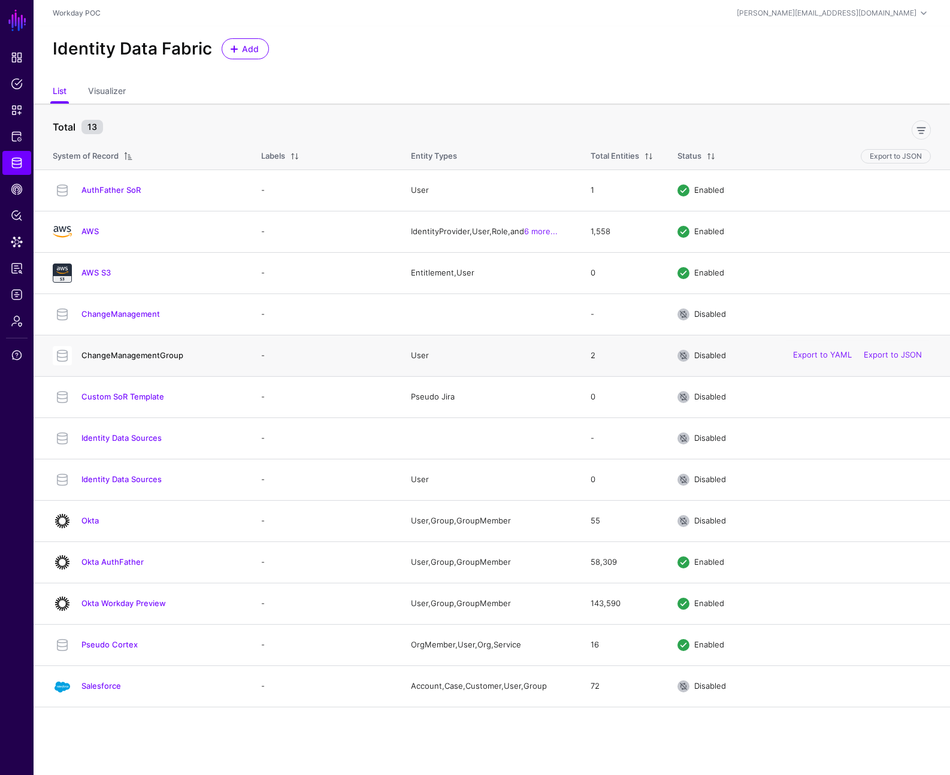
click at [133, 358] on link "ChangeManagementGroup" at bounding box center [132, 355] width 102 height 10
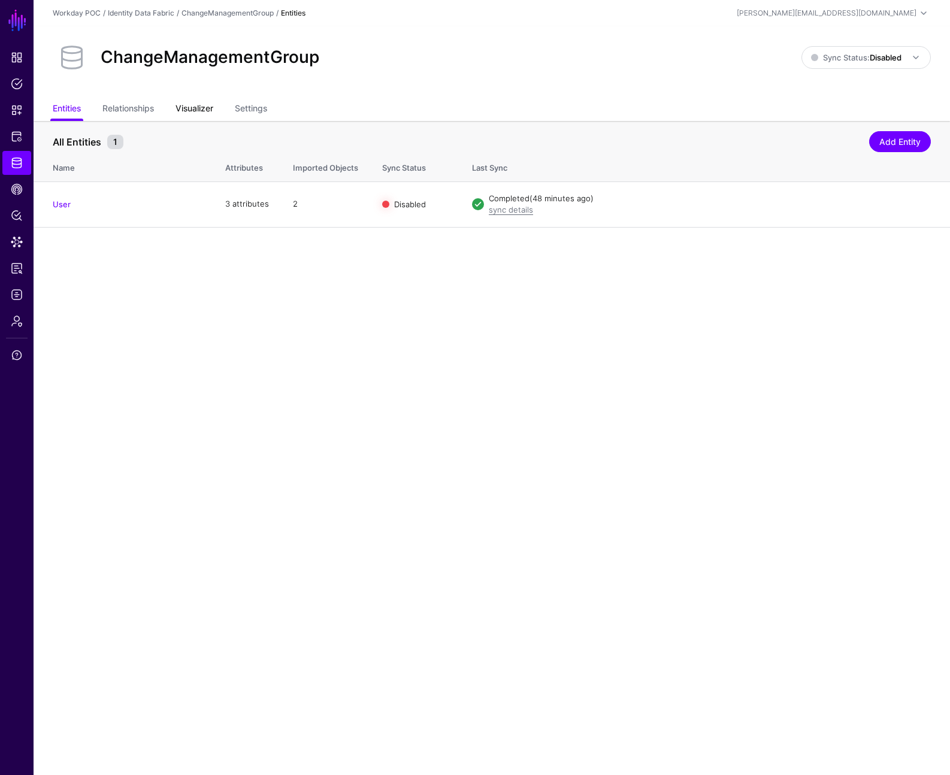
click at [200, 105] on link "Visualizer" at bounding box center [195, 109] width 38 height 23
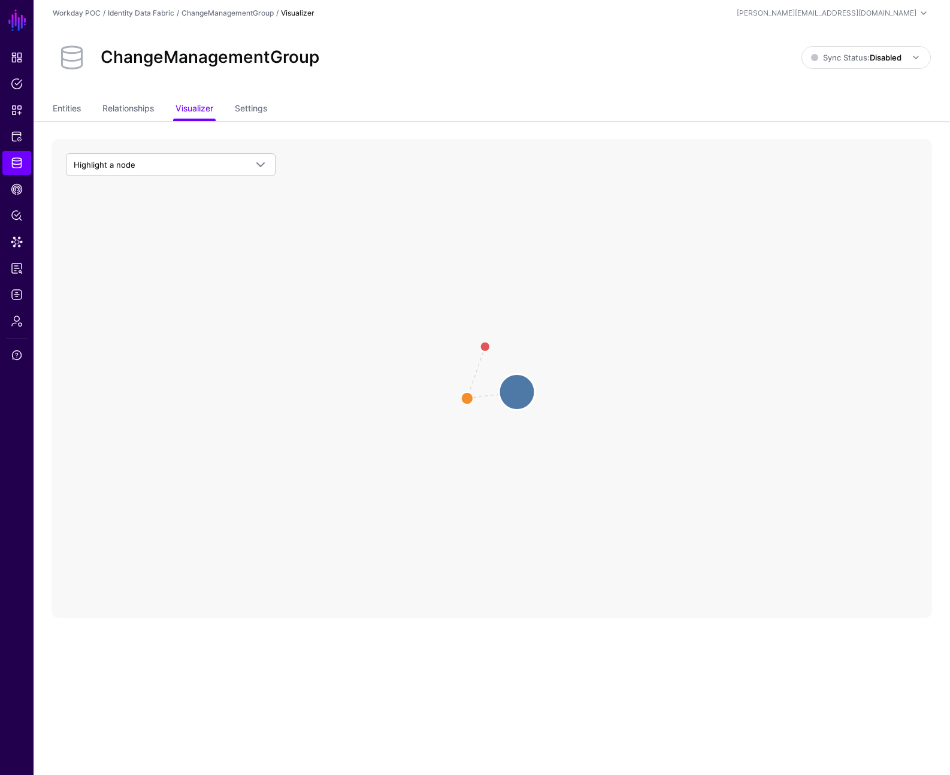
click at [527, 390] on circle at bounding box center [517, 392] width 36 height 36
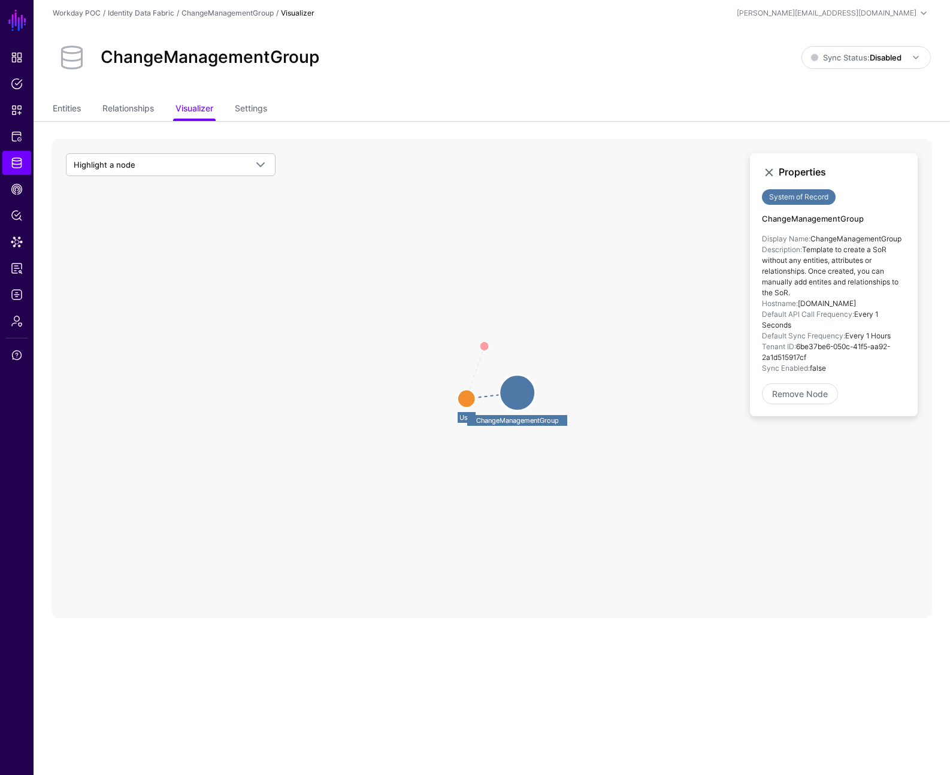
click at [462, 397] on circle at bounding box center [467, 399] width 18 height 18
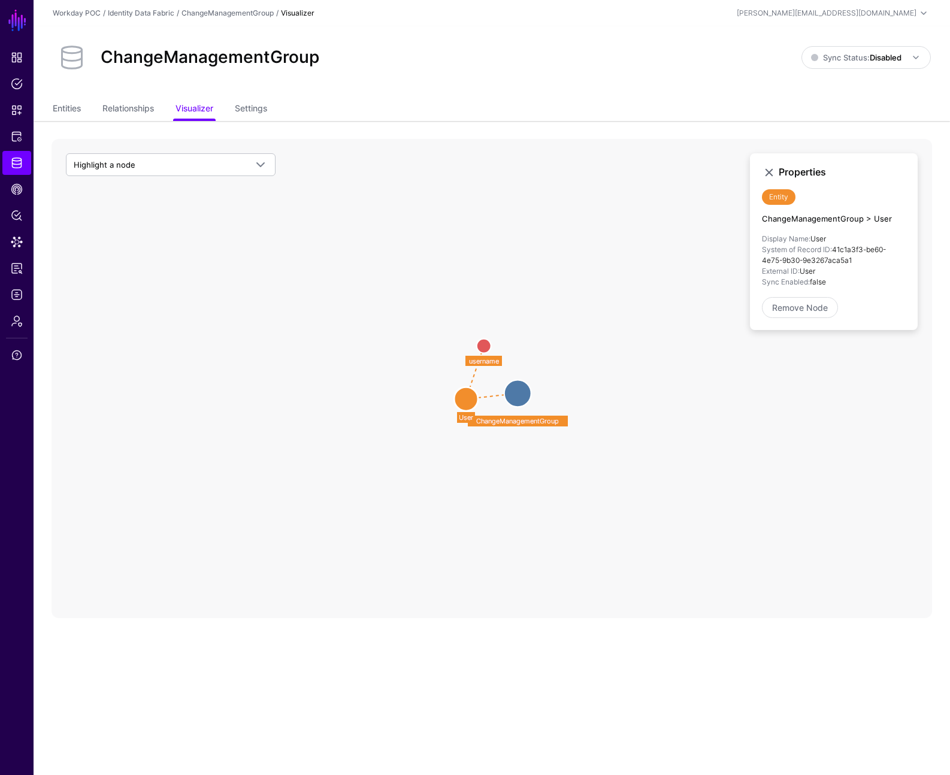
click at [486, 343] on circle at bounding box center [484, 346] width 14 height 14
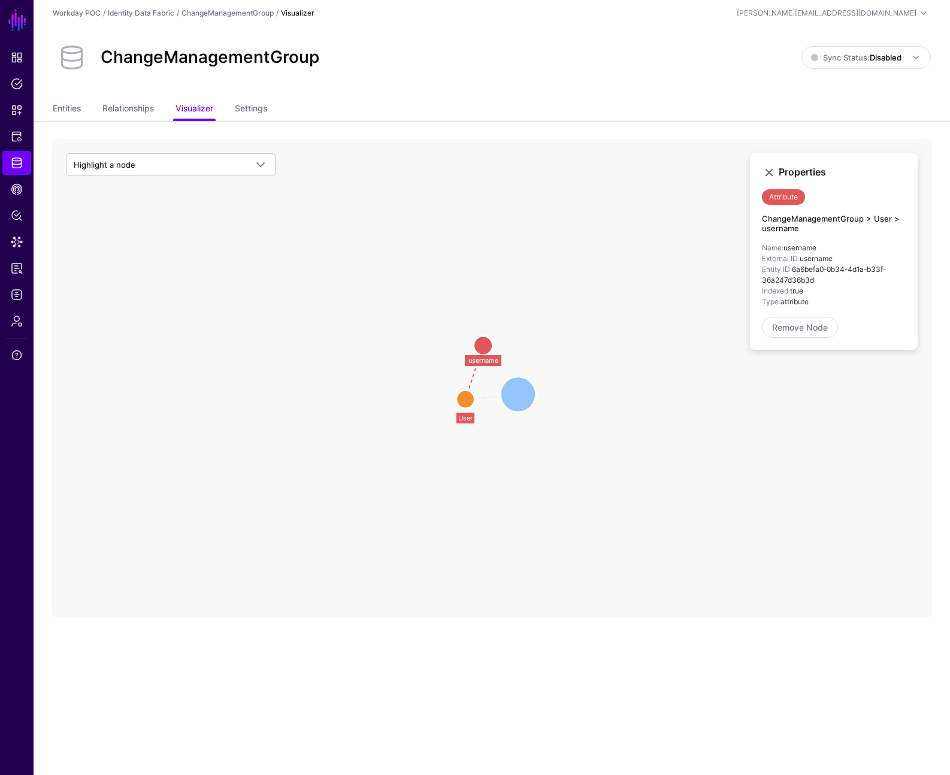
click at [513, 395] on circle at bounding box center [518, 395] width 36 height 36
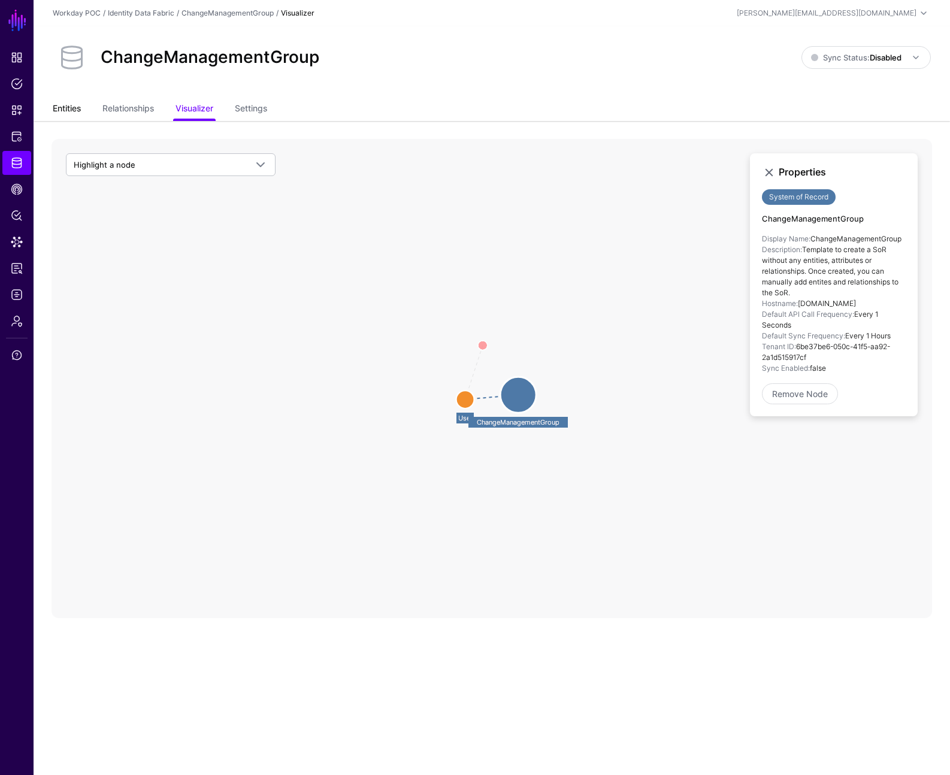
click at [66, 113] on link "Entities" at bounding box center [67, 109] width 28 height 23
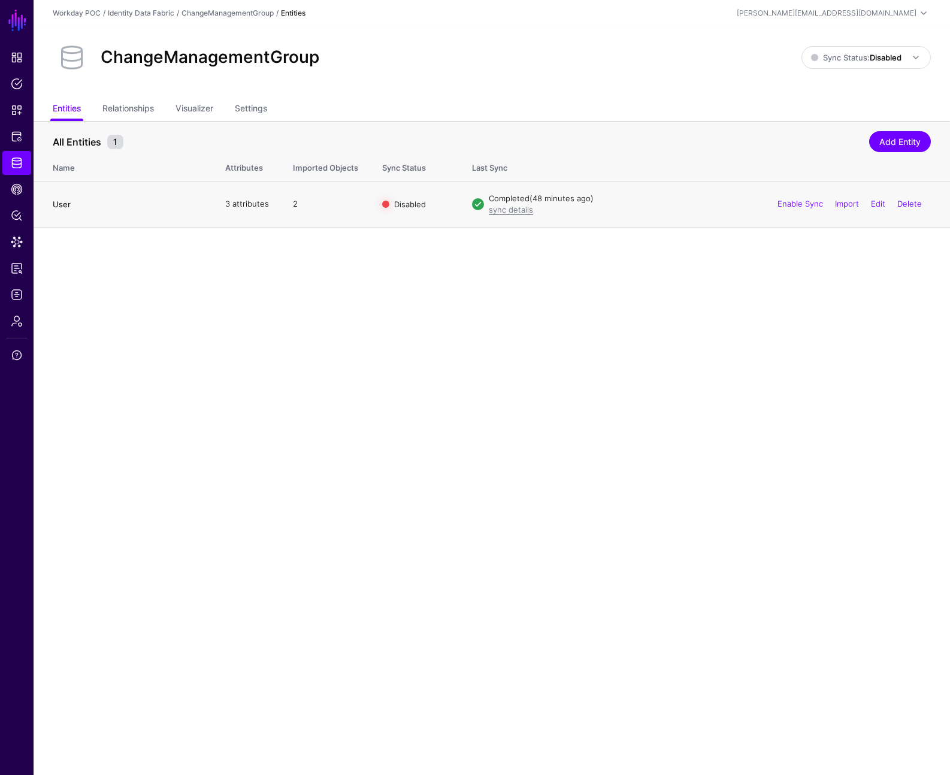
click at [63, 203] on link "User" at bounding box center [62, 204] width 18 height 10
click at [60, 199] on link "User" at bounding box center [62, 204] width 18 height 10
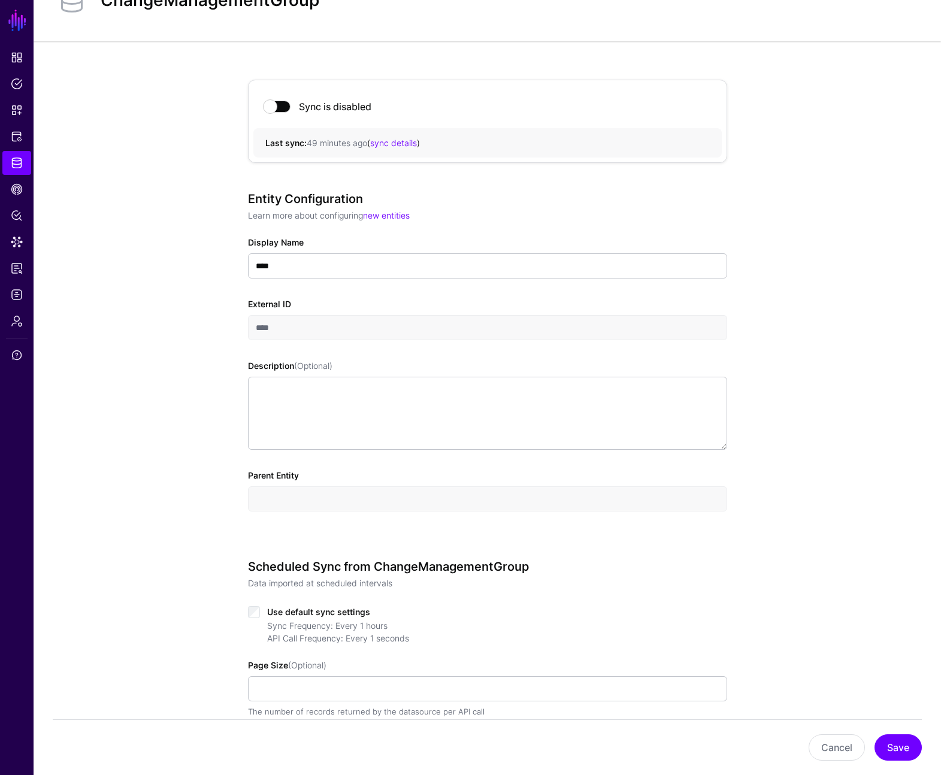
scroll to position [211, 0]
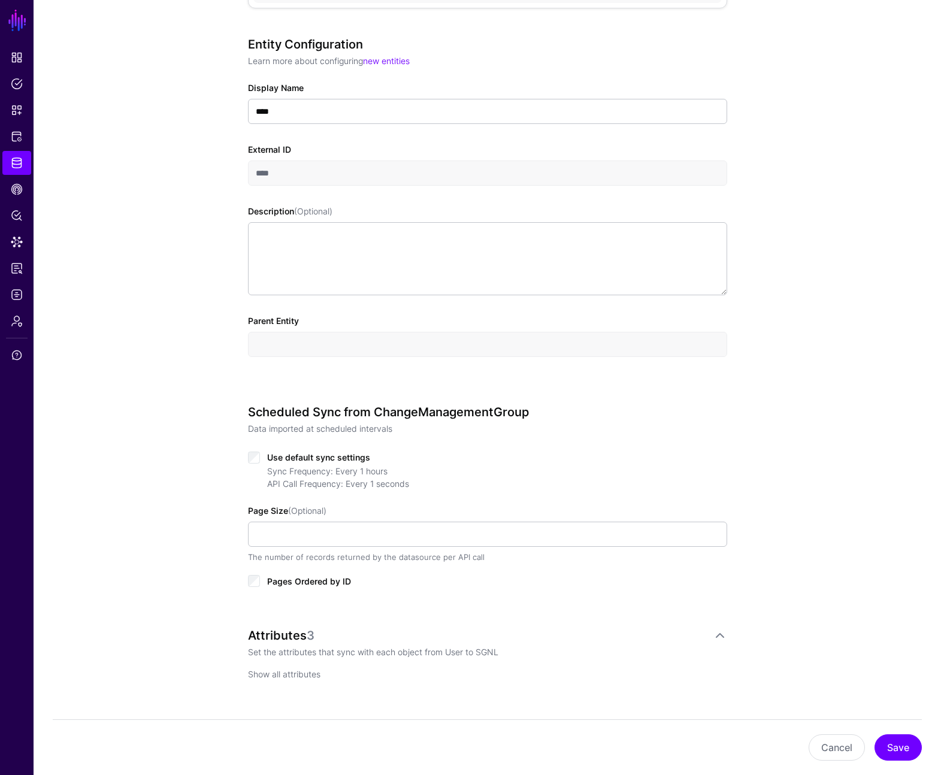
click at [295, 673] on link "Show all attributes" at bounding box center [284, 674] width 72 height 10
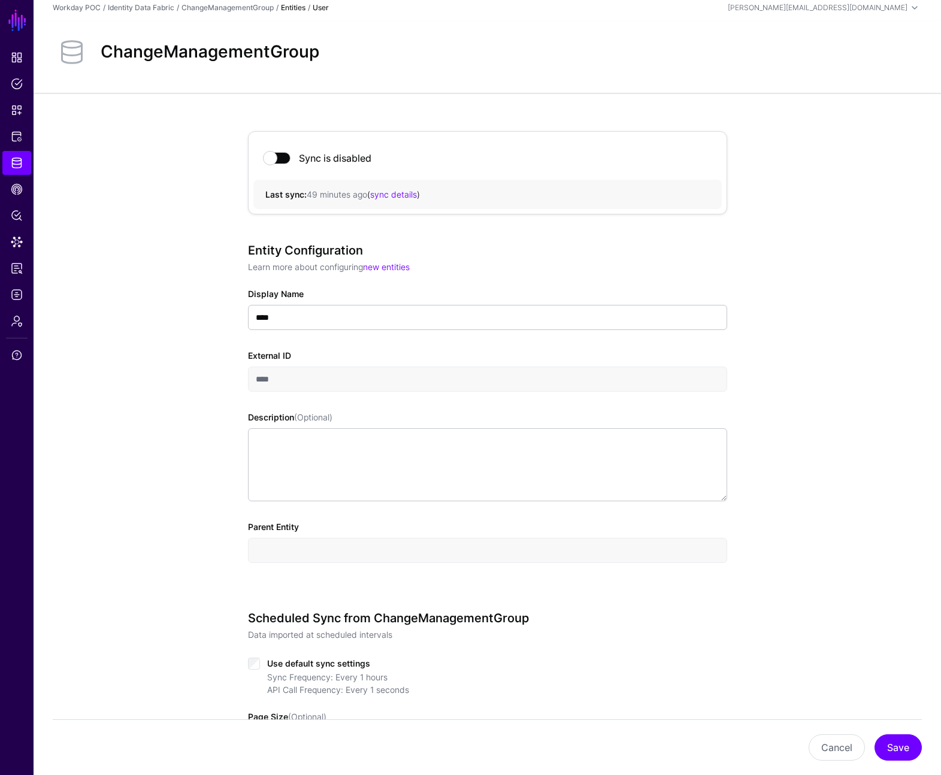
scroll to position [0, 0]
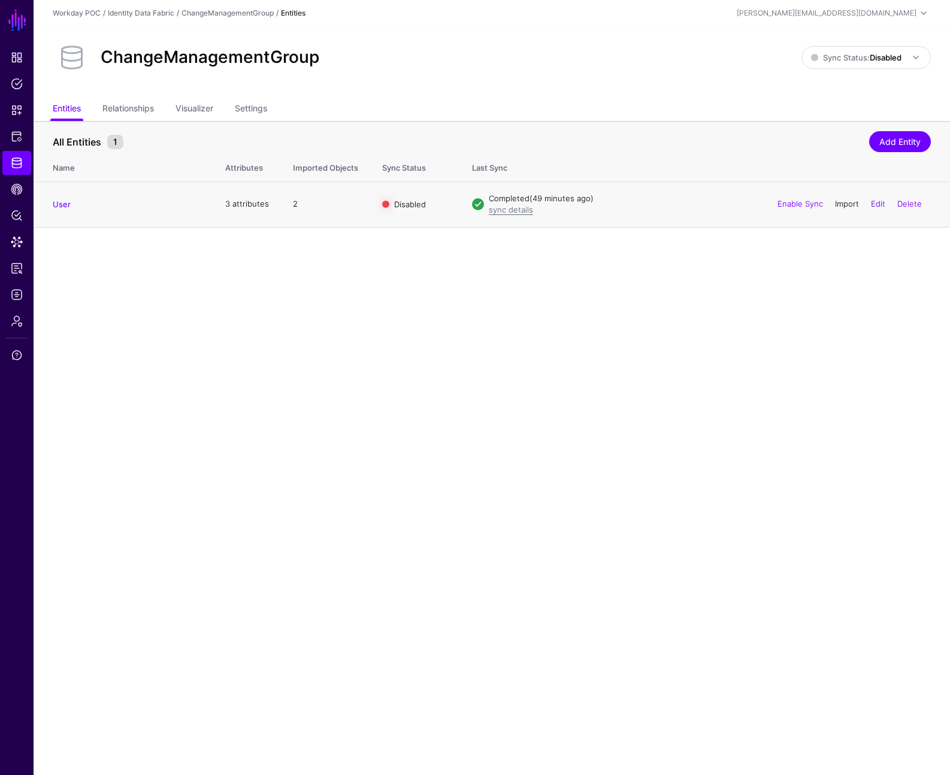
click at [846, 204] on link "Import" at bounding box center [847, 204] width 24 height 10
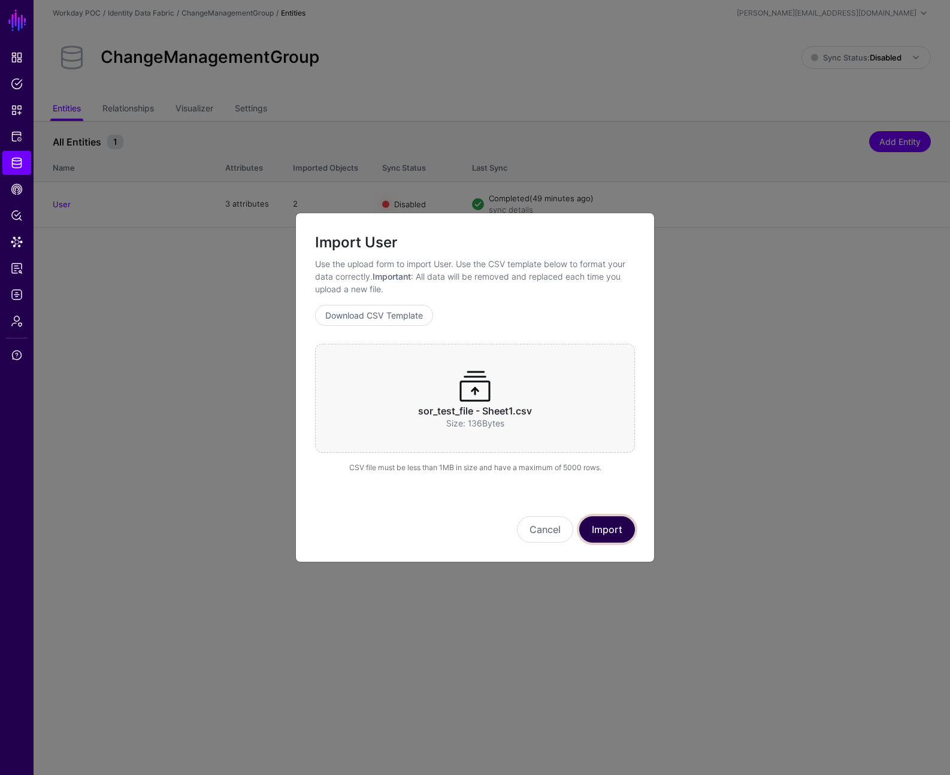
click at [610, 530] on button "Import" at bounding box center [607, 529] width 56 height 26
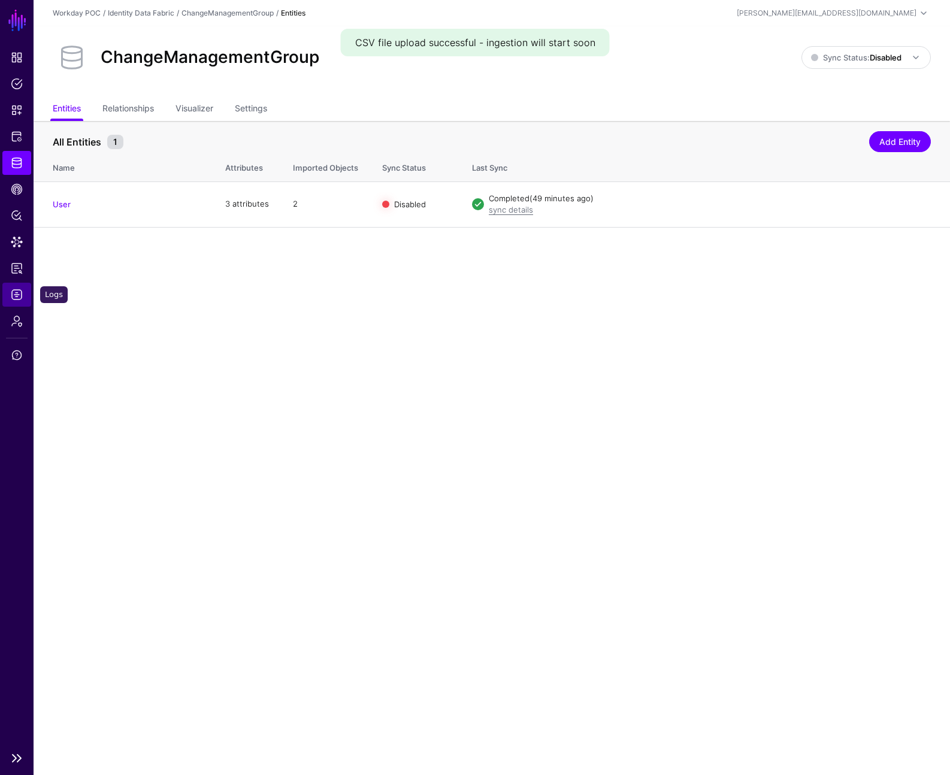
click at [16, 287] on link "Logs" at bounding box center [16, 295] width 29 height 24
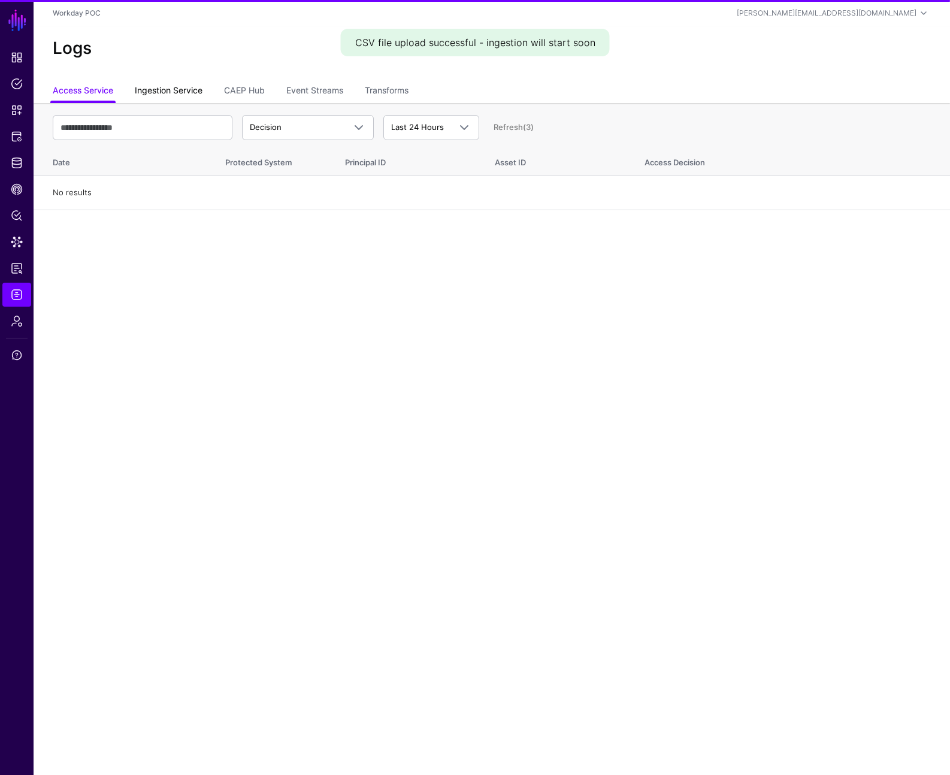
click at [188, 85] on link "Ingestion Service" at bounding box center [169, 91] width 68 height 23
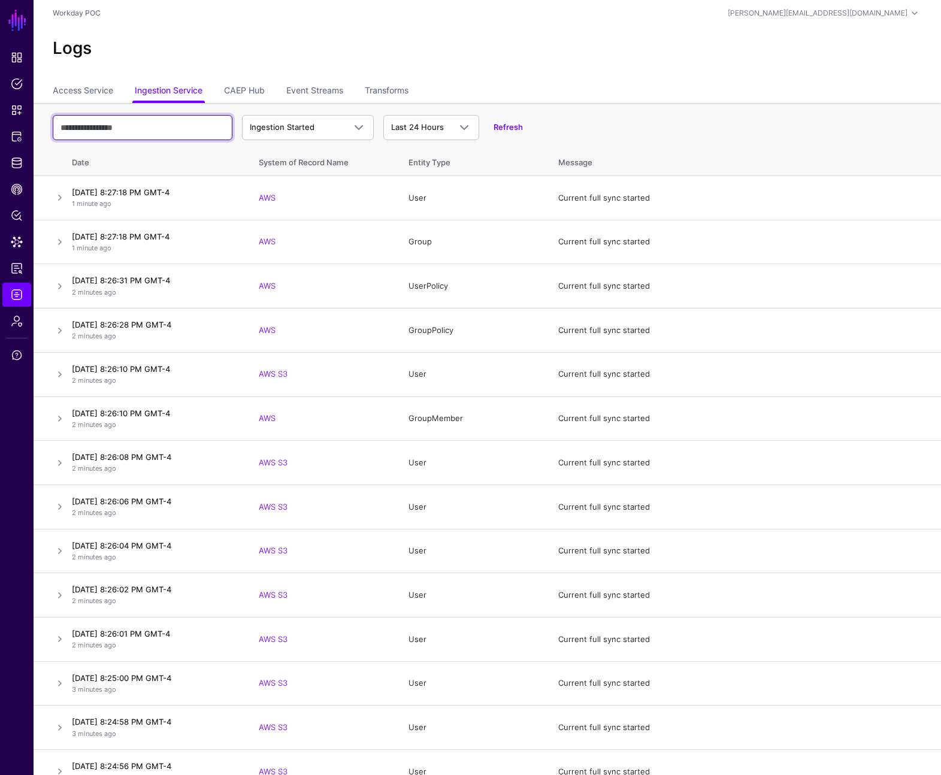
click at [146, 129] on input "text" at bounding box center [143, 127] width 180 height 25
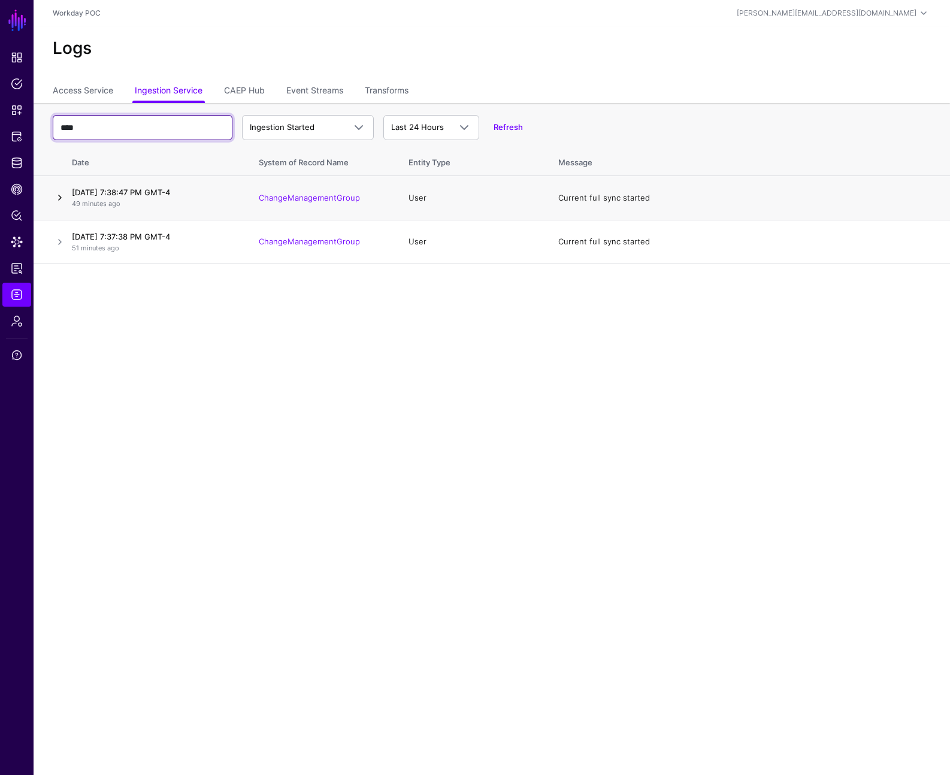
type input "****"
click at [59, 198] on link at bounding box center [60, 198] width 14 height 14
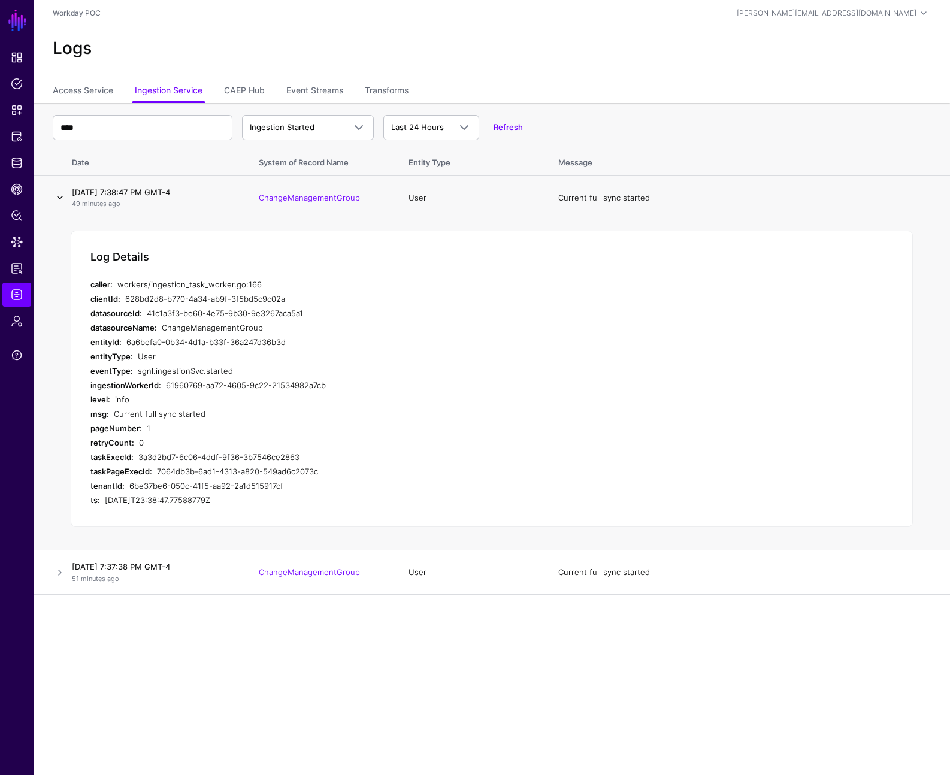
click at [59, 198] on link at bounding box center [60, 198] width 14 height 14
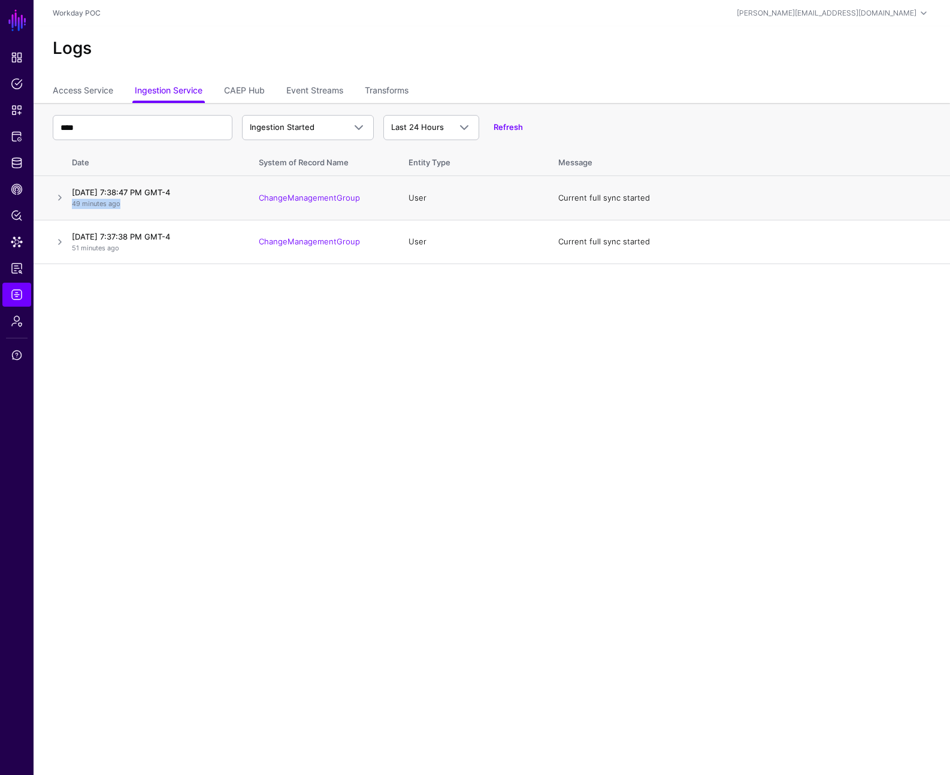
drag, startPoint x: 145, startPoint y: 206, endPoint x: 70, endPoint y: 205, distance: 74.9
click at [70, 205] on td "October 15, 2025 at 7:38:47 PM GMT-4 49 minutes ago" at bounding box center [157, 198] width 180 height 44
click at [109, 96] on link "Access Service" at bounding box center [83, 91] width 61 height 23
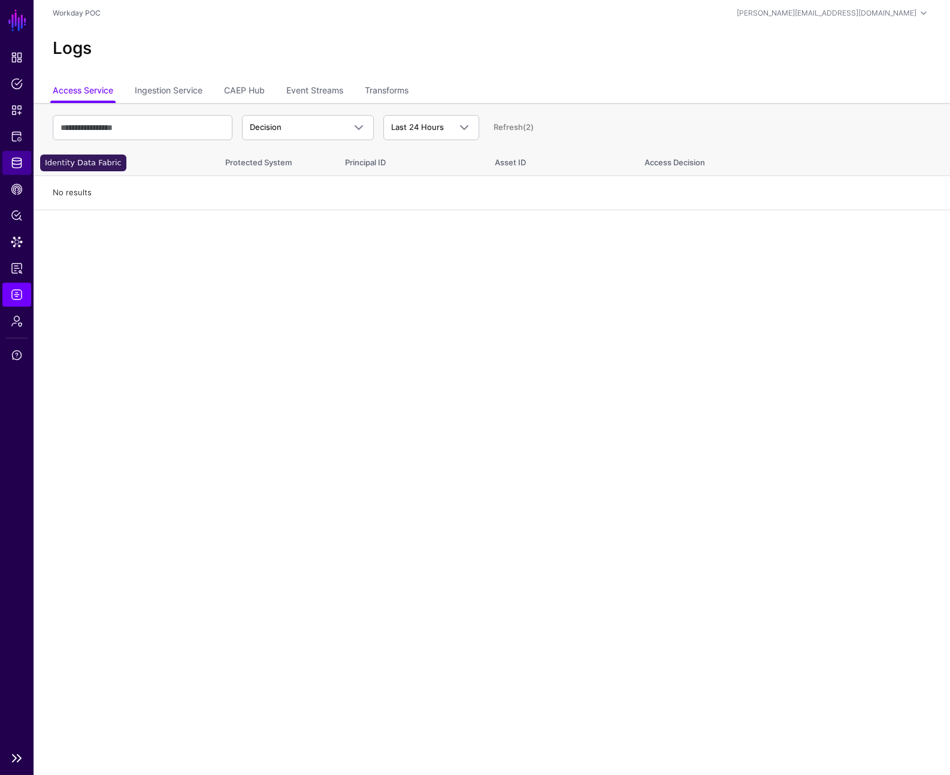
click at [15, 157] on span "Identity Data Fabric" at bounding box center [17, 163] width 12 height 12
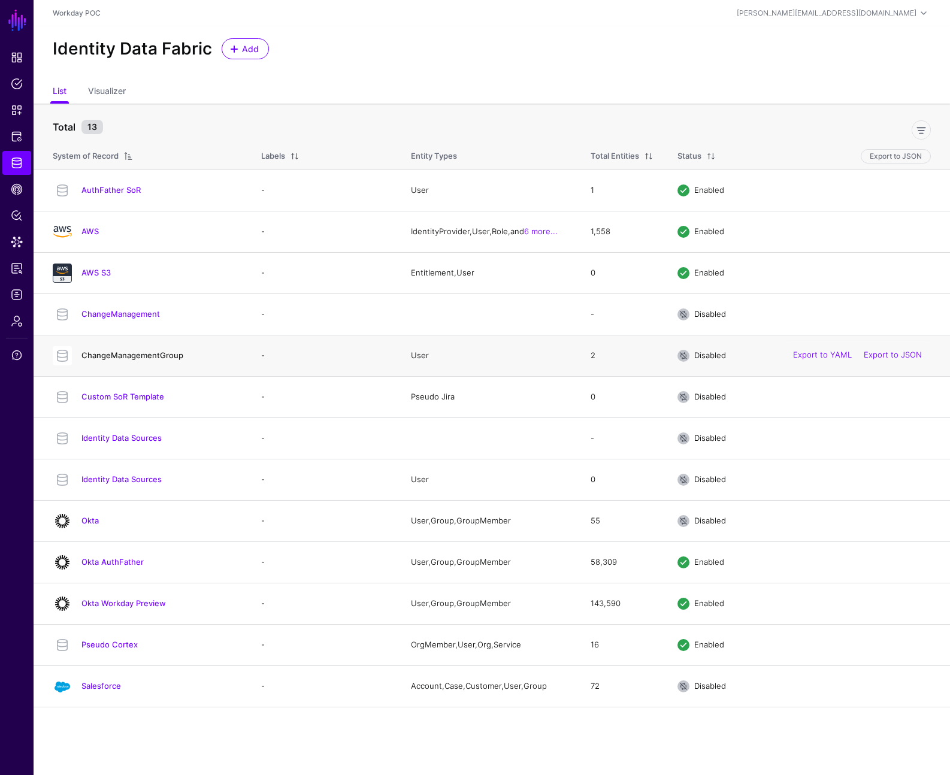
click at [138, 355] on link "ChangeManagementGroup" at bounding box center [132, 355] width 102 height 10
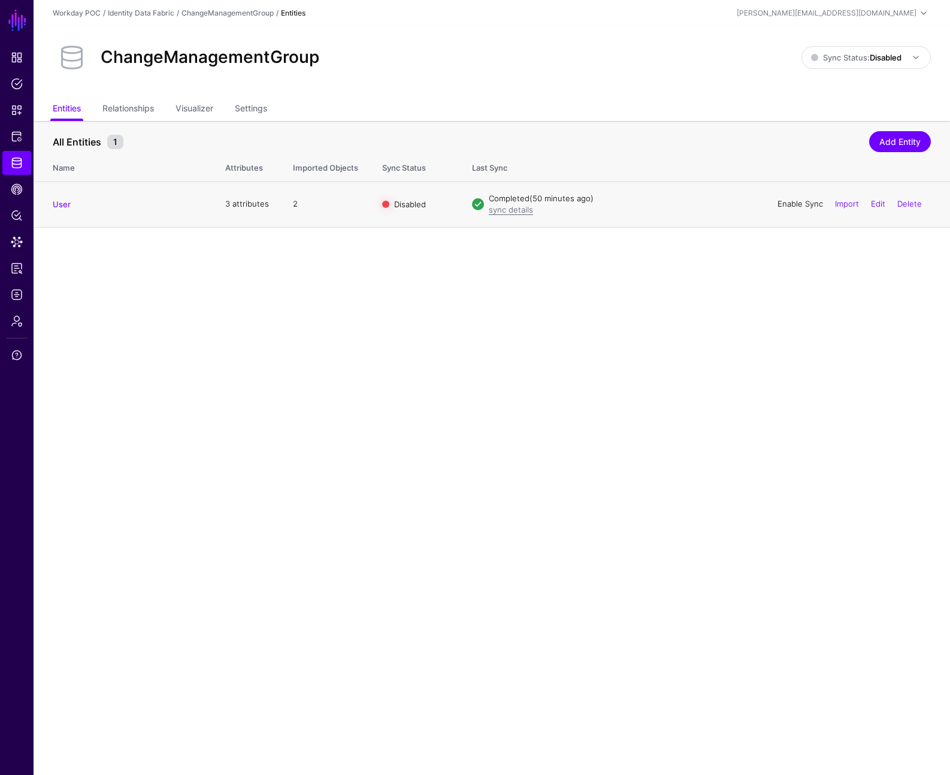
click at [794, 201] on link "Enable Sync" at bounding box center [801, 204] width 46 height 10
click at [513, 209] on link "sync details" at bounding box center [511, 210] width 44 height 10
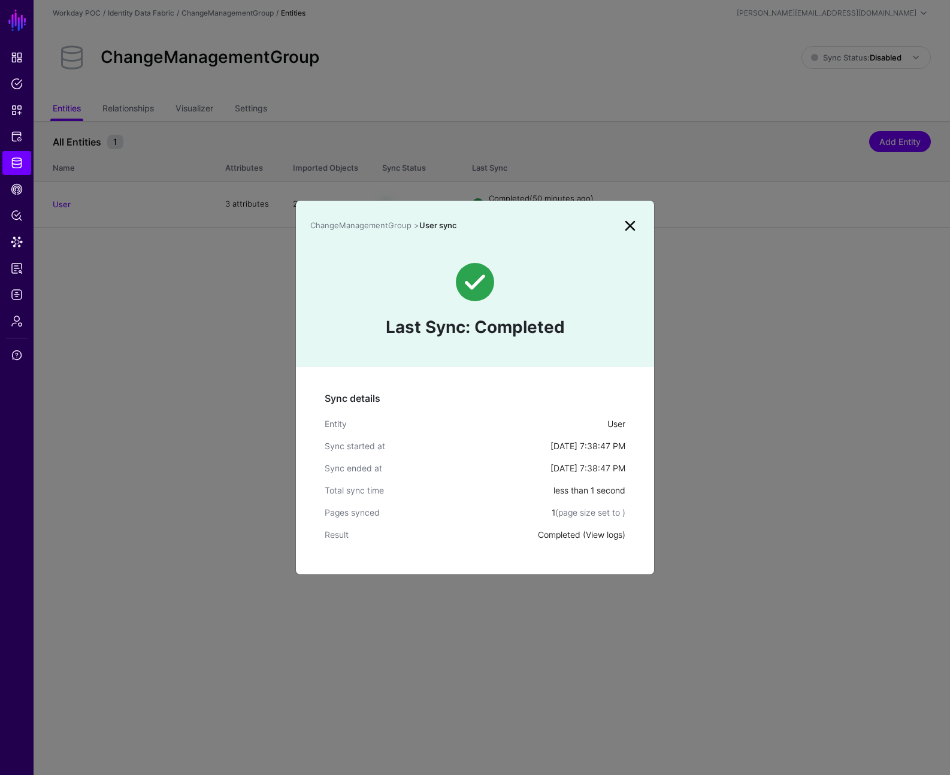
click at [612, 534] on link "View logs" at bounding box center [604, 535] width 37 height 10
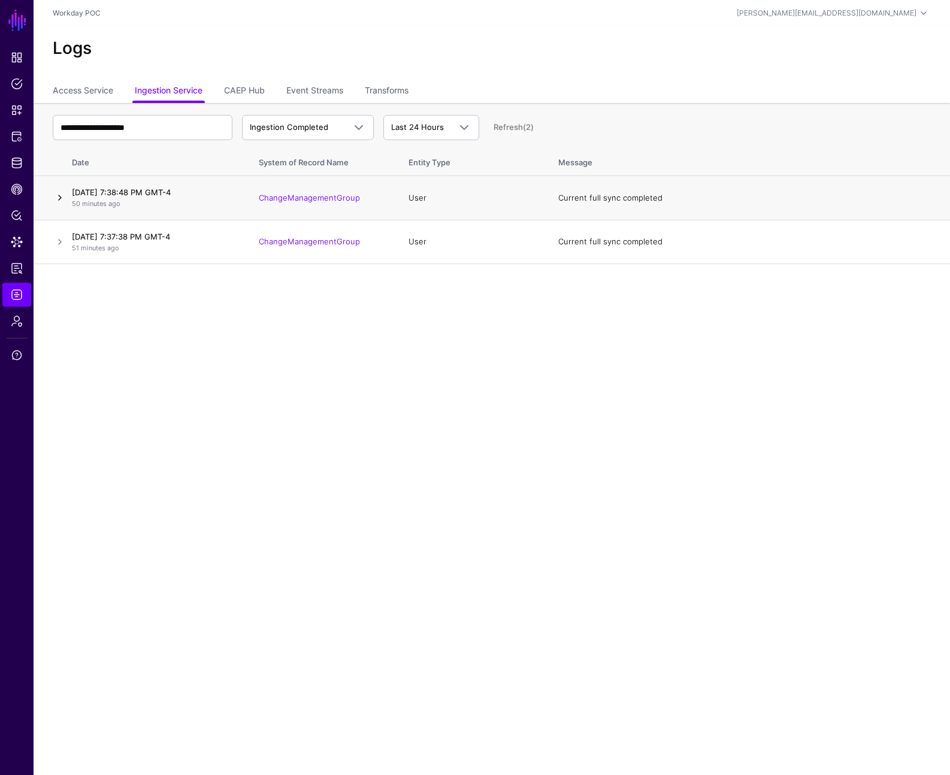
click at [63, 196] on link at bounding box center [60, 198] width 14 height 14
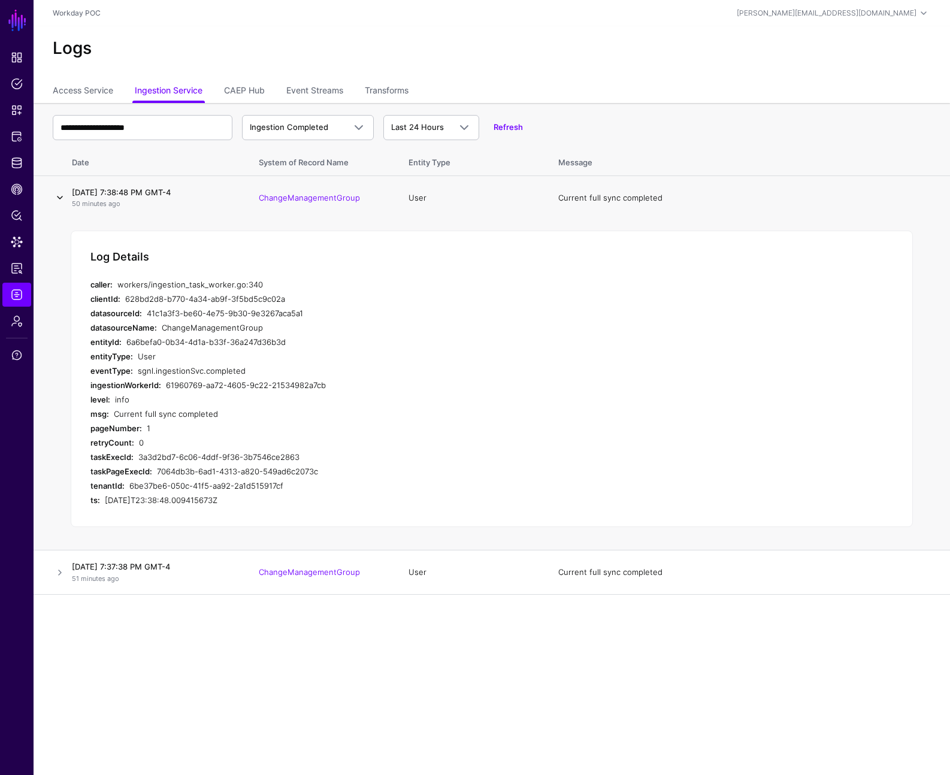
click at [63, 196] on link at bounding box center [60, 198] width 14 height 14
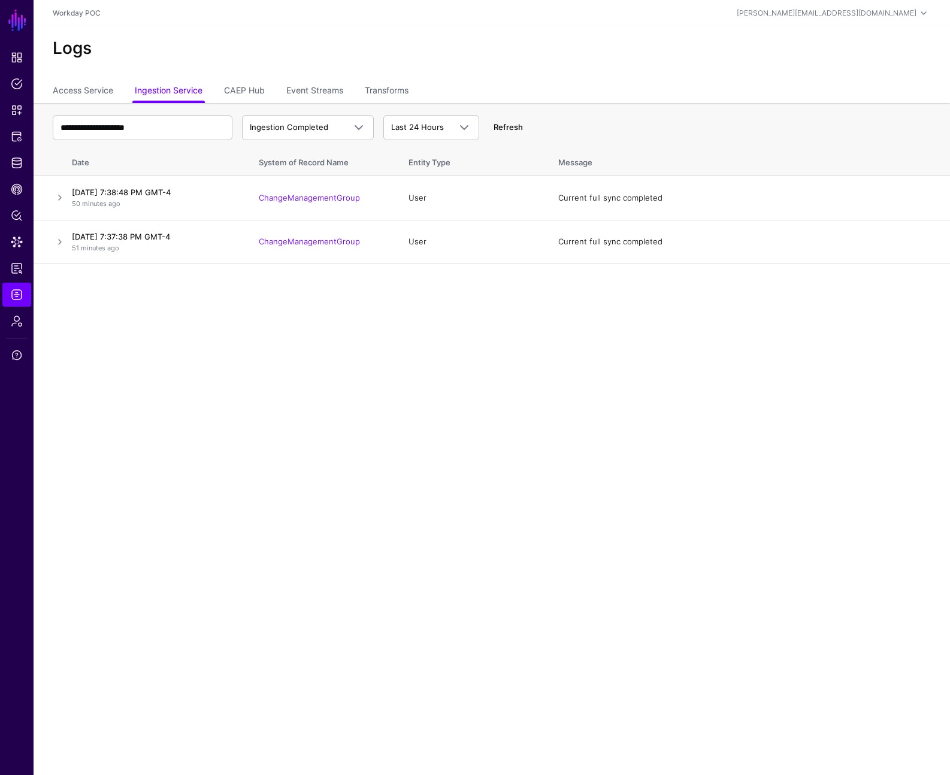
click at [503, 128] on link "Refresh" at bounding box center [508, 127] width 29 height 10
click at [503, 128] on link "Refresh (2)" at bounding box center [514, 127] width 40 height 10
click at [316, 130] on span "Ingestion Completed" at bounding box center [289, 127] width 78 height 10
click at [316, 154] on div "Ingestion Started" at bounding box center [308, 156] width 113 height 12
click at [16, 162] on span "Identity Data Fabric" at bounding box center [17, 163] width 12 height 12
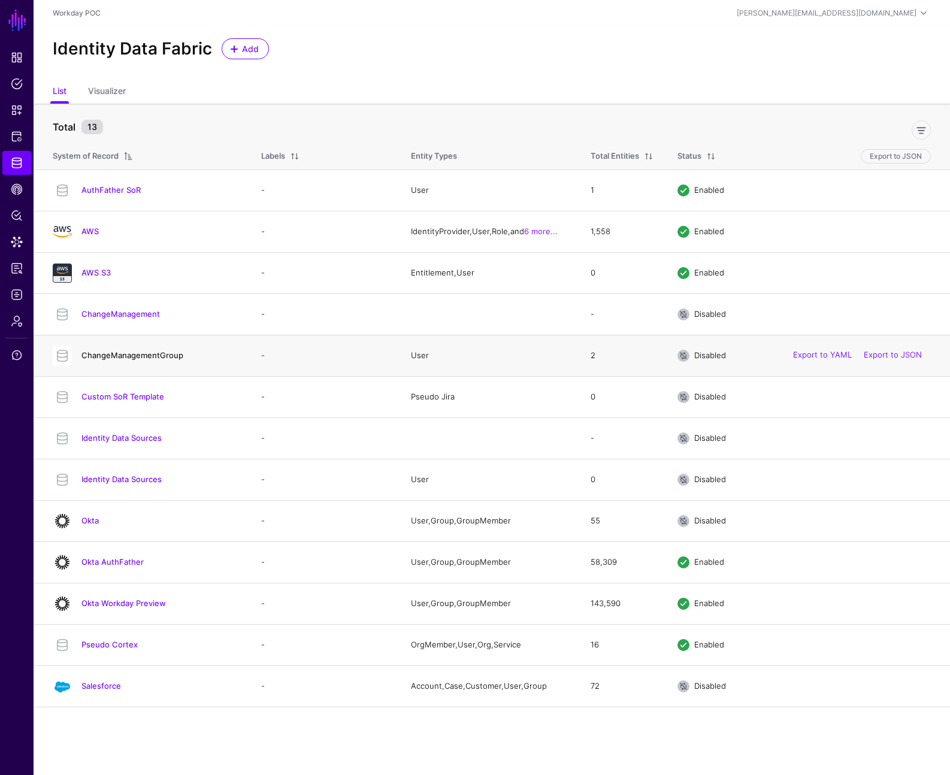
click at [137, 359] on link "ChangeManagementGroup" at bounding box center [132, 355] width 102 height 10
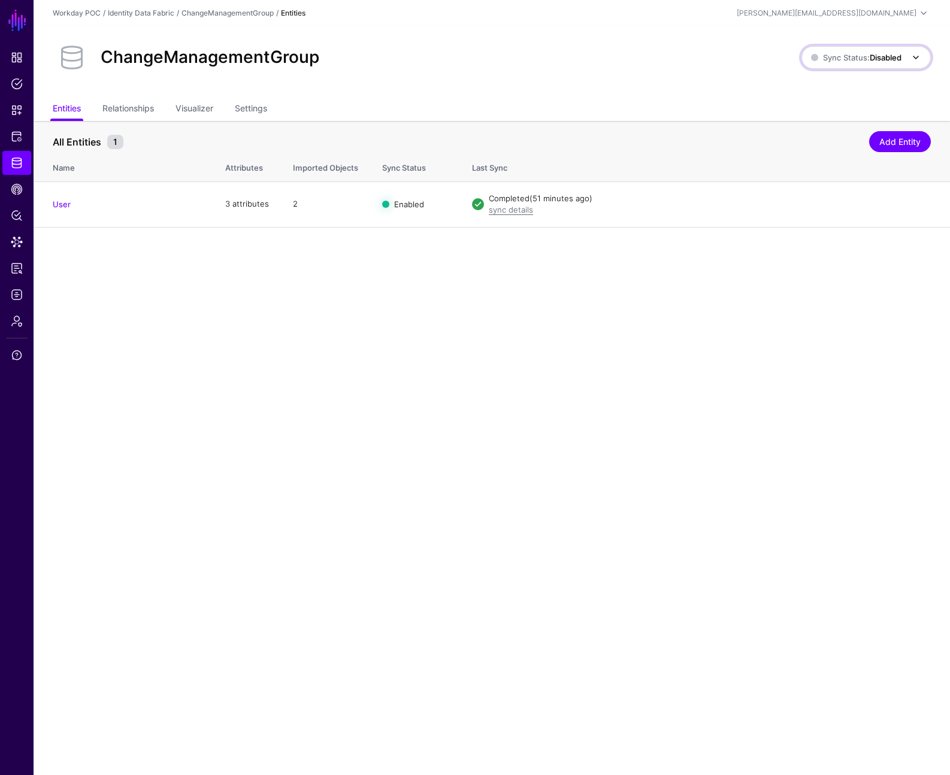
click at [867, 56] on span "Sync Status: Disabled" at bounding box center [856, 58] width 90 height 10
click at [845, 83] on span "Enabled Syncing active for all configured entities that are enabled" at bounding box center [853, 97] width 136 height 39
click at [153, 302] on main "SGNL Dashboard Policies Snippets Protected Systems Identity Data Fabric CAEP Hu…" at bounding box center [475, 387] width 950 height 775
click at [66, 205] on link "User" at bounding box center [62, 204] width 18 height 10
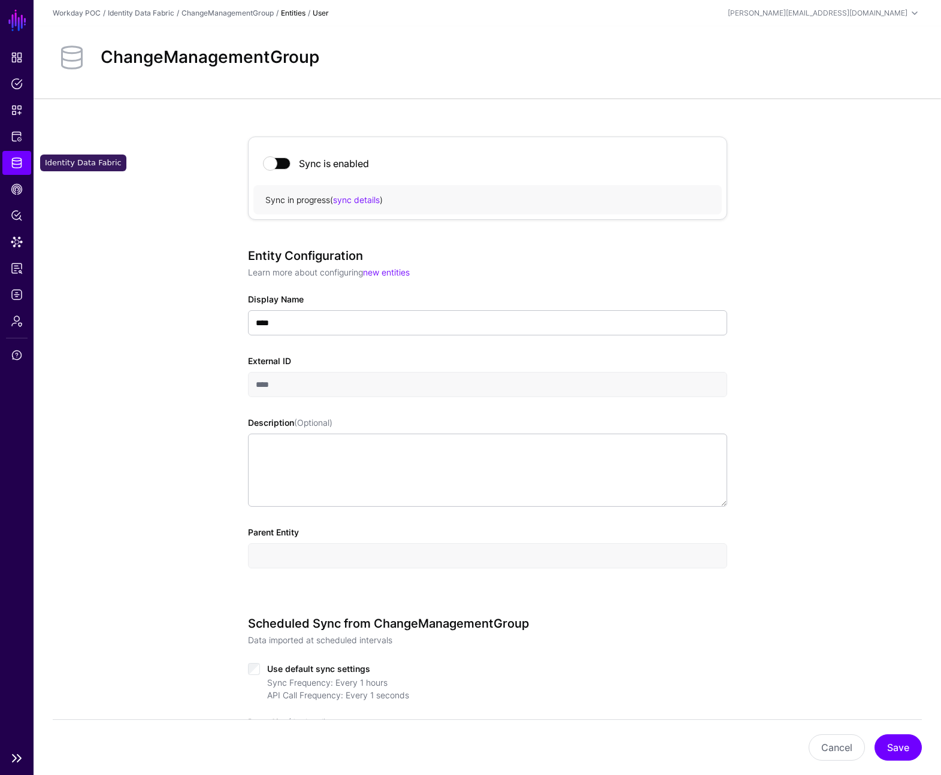
click at [23, 162] on link "Identity Data Fabric" at bounding box center [16, 163] width 29 height 24
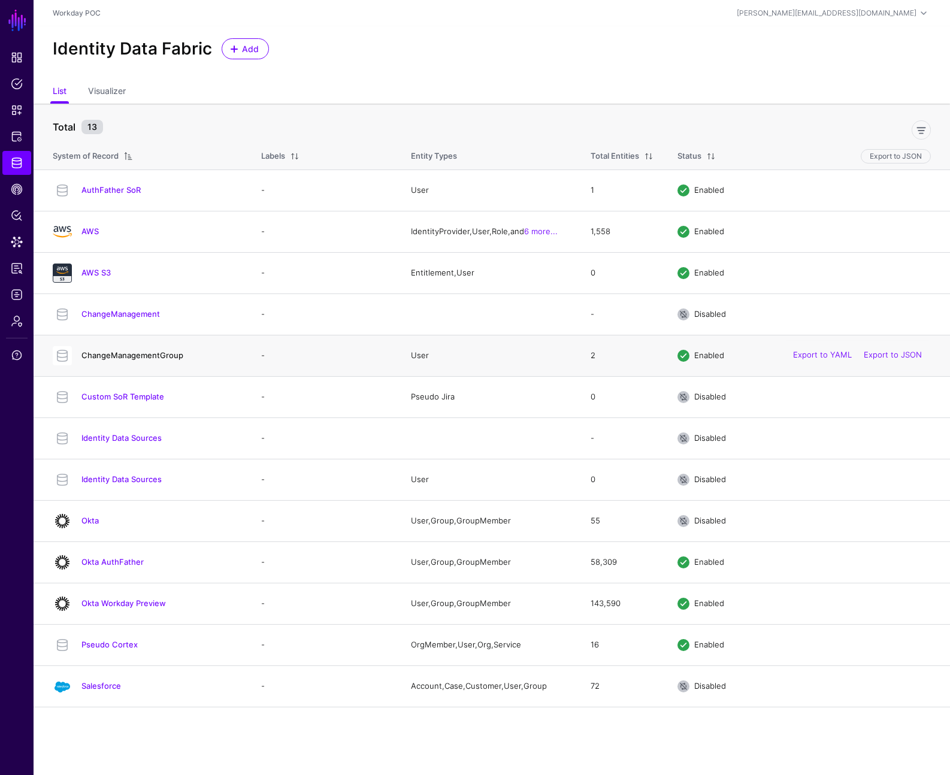
click at [143, 352] on link "ChangeManagementGroup" at bounding box center [132, 355] width 102 height 10
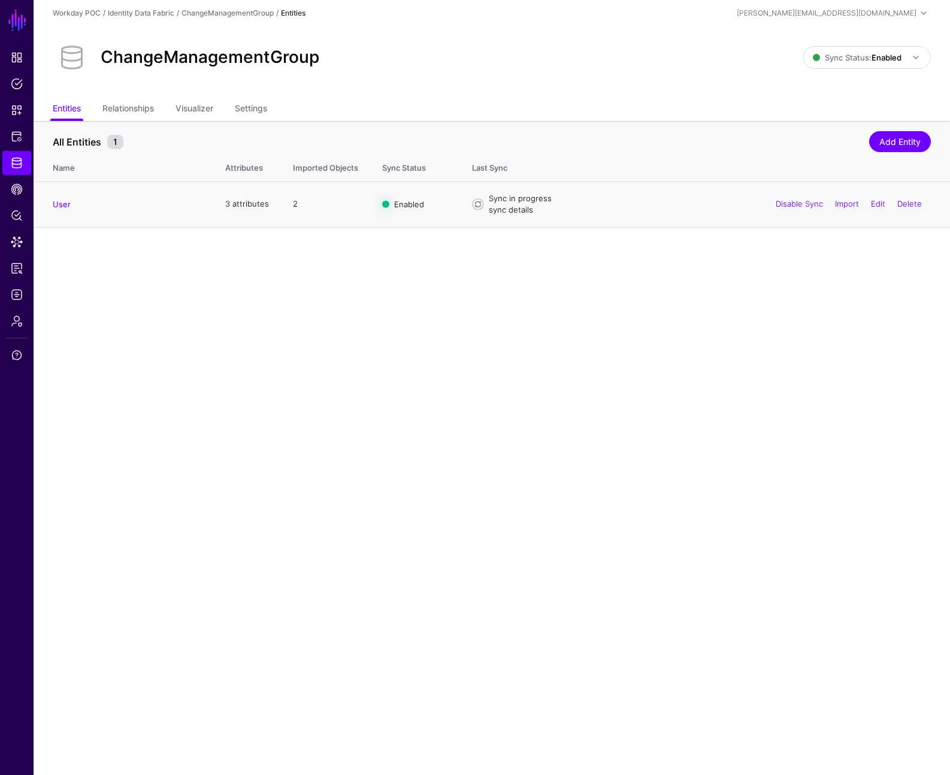
click at [503, 211] on link "sync details" at bounding box center [511, 210] width 44 height 10
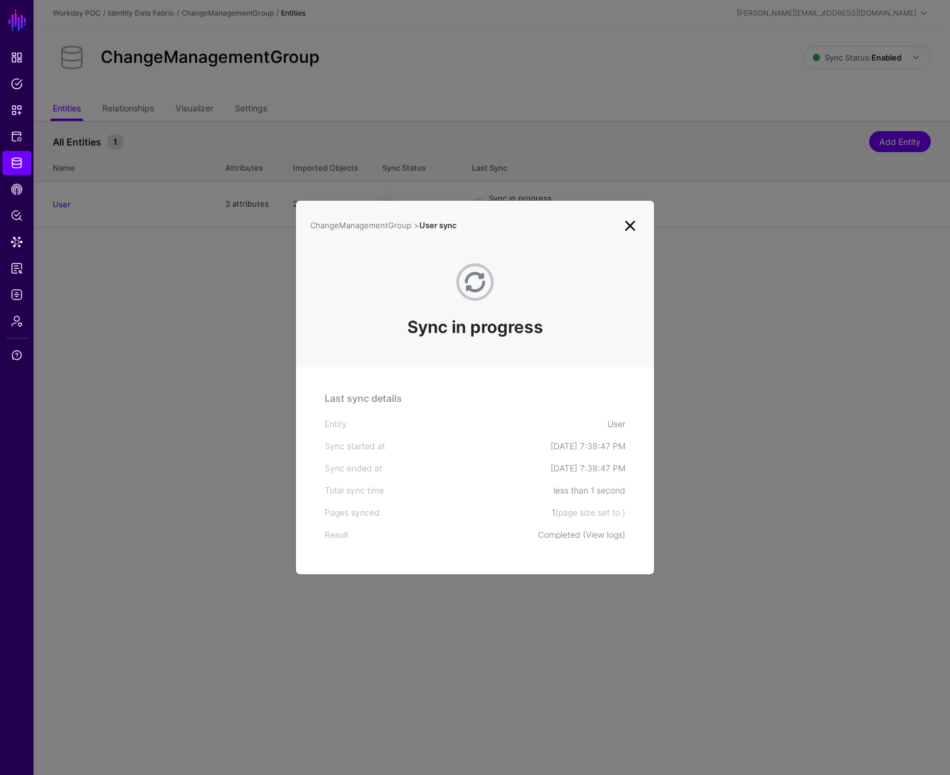
click at [600, 534] on link "View logs" at bounding box center [604, 535] width 37 height 10
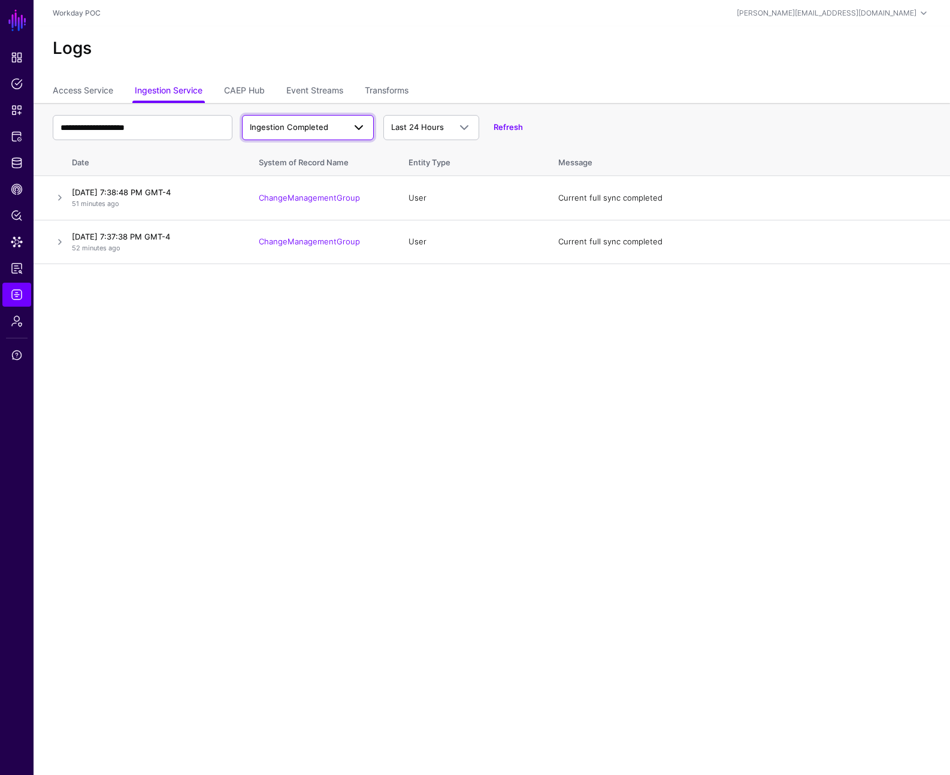
click at [353, 124] on span at bounding box center [359, 127] width 14 height 14
click at [329, 156] on div "Ingestion Started" at bounding box center [308, 156] width 113 height 12
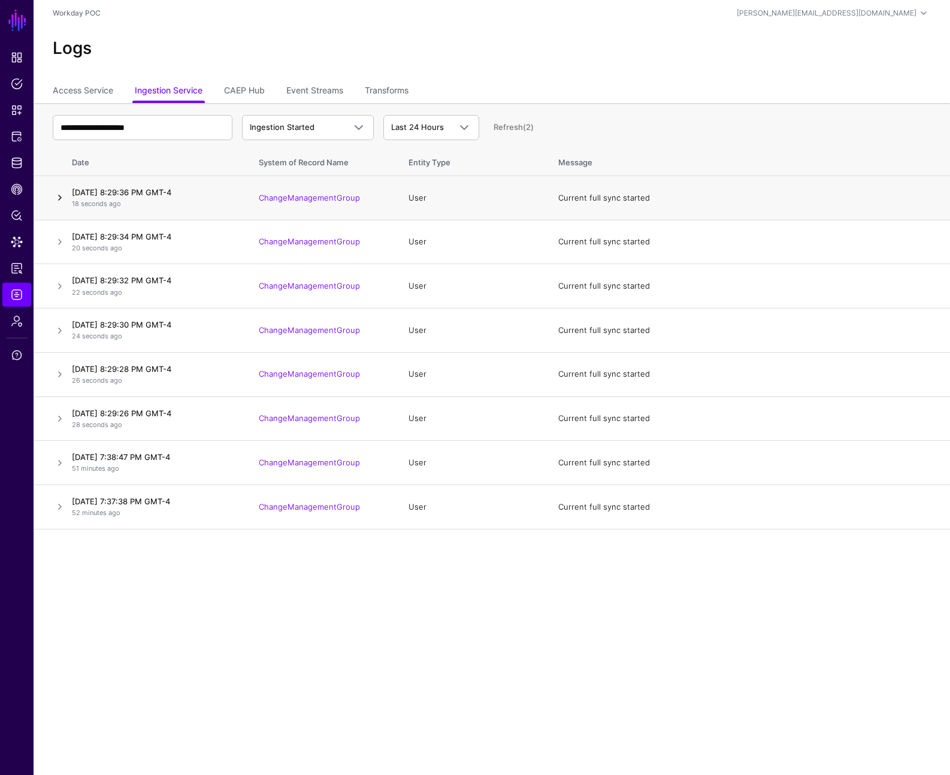
click at [62, 196] on link at bounding box center [60, 198] width 14 height 14
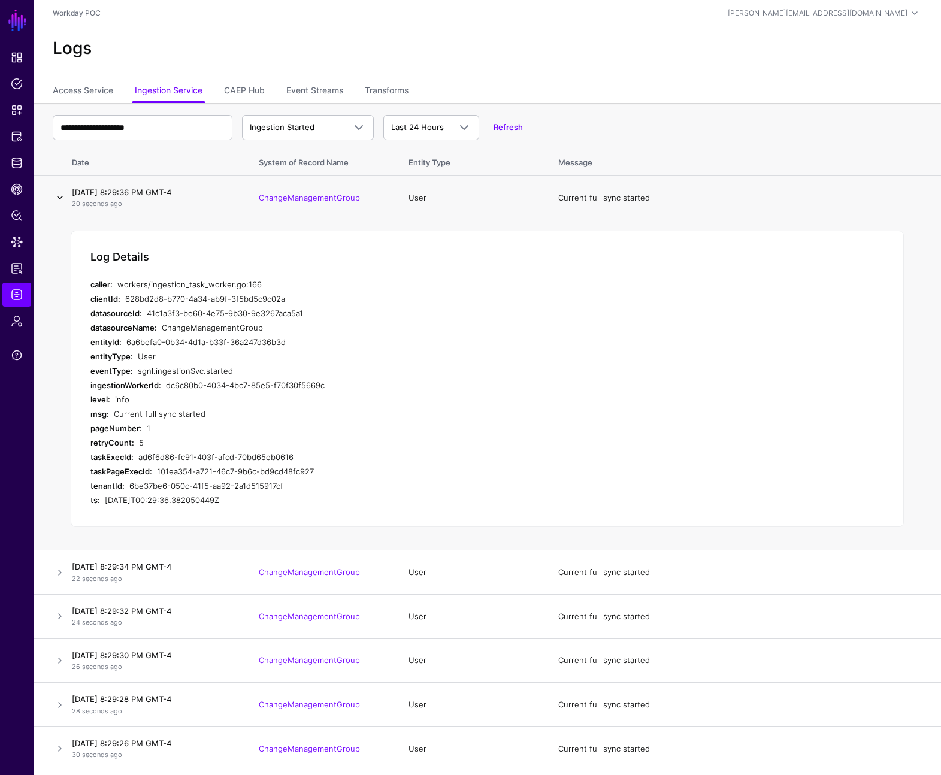
click at [62, 196] on link at bounding box center [60, 198] width 14 height 14
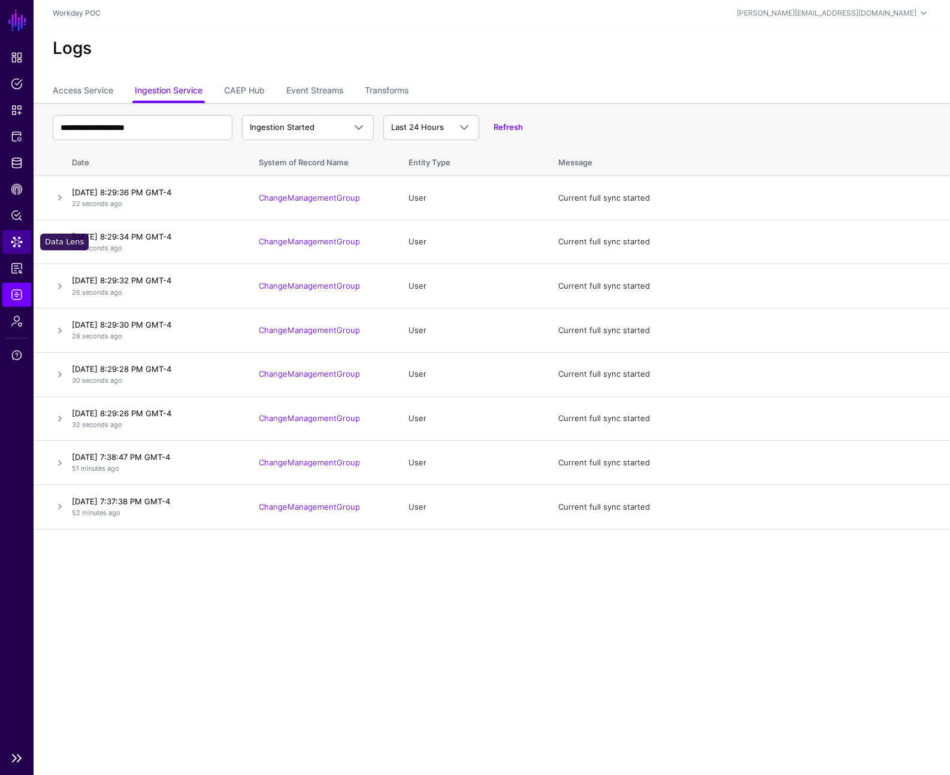
click at [22, 237] on span "Data Lens" at bounding box center [17, 242] width 12 height 12
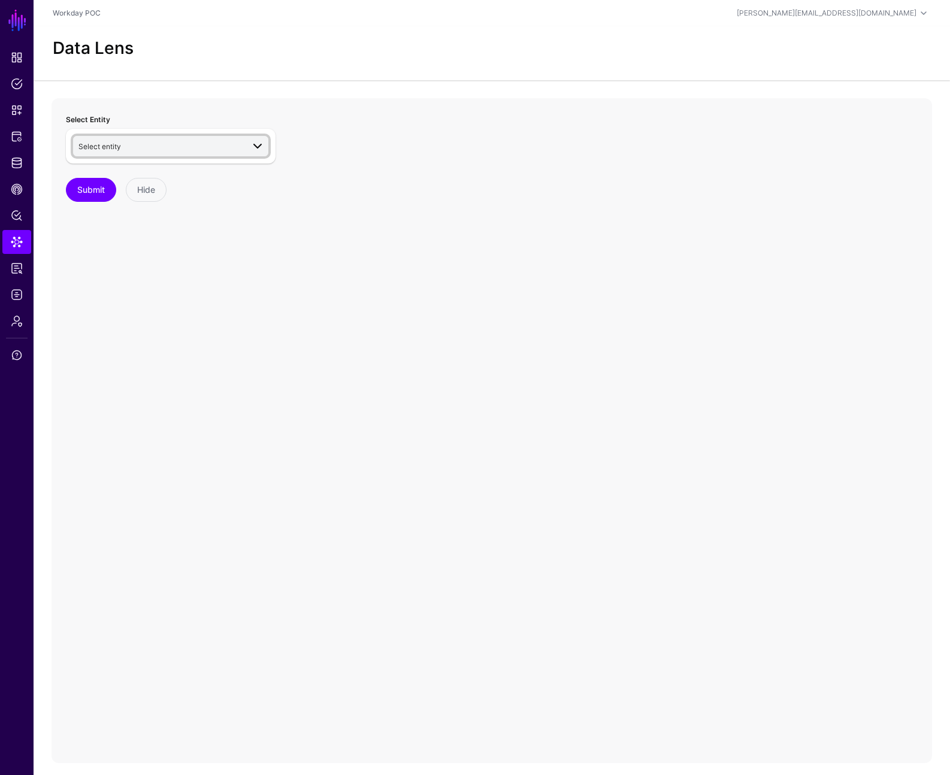
click at [205, 144] on span "Select entity" at bounding box center [160, 146] width 165 height 13
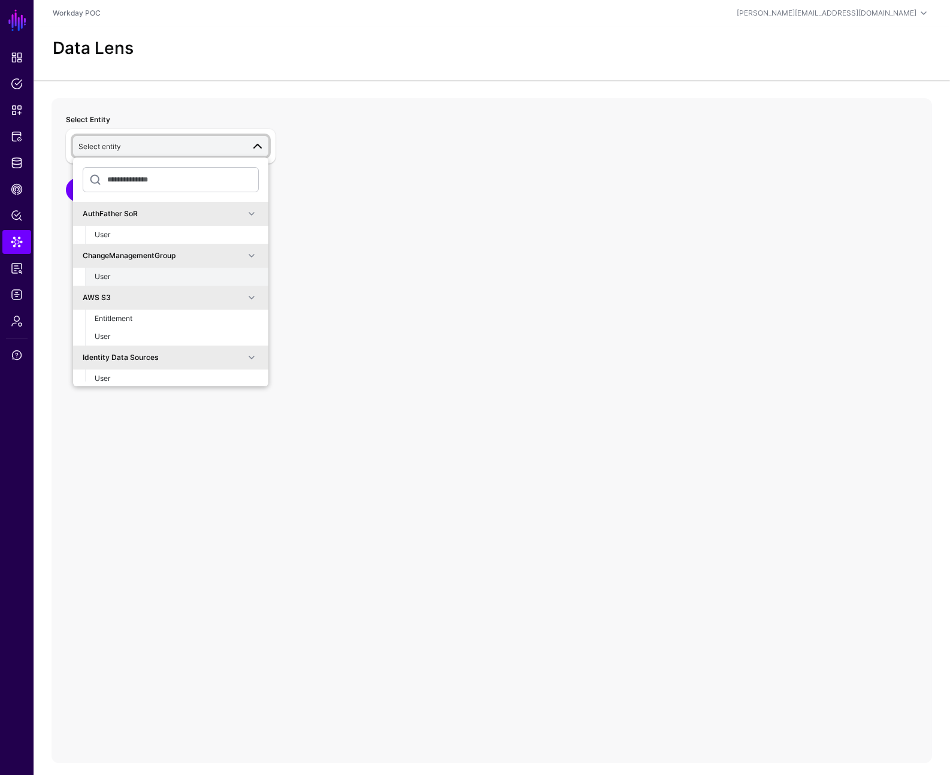
click at [152, 273] on div "User" at bounding box center [177, 276] width 164 height 11
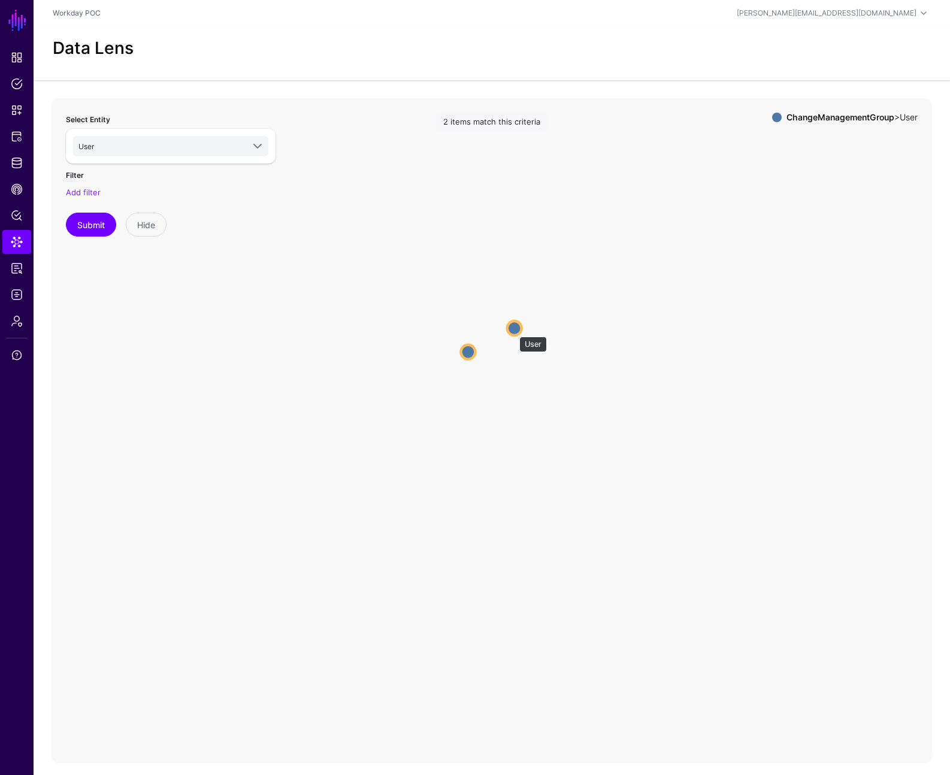
click at [513, 331] on circle at bounding box center [514, 328] width 14 height 14
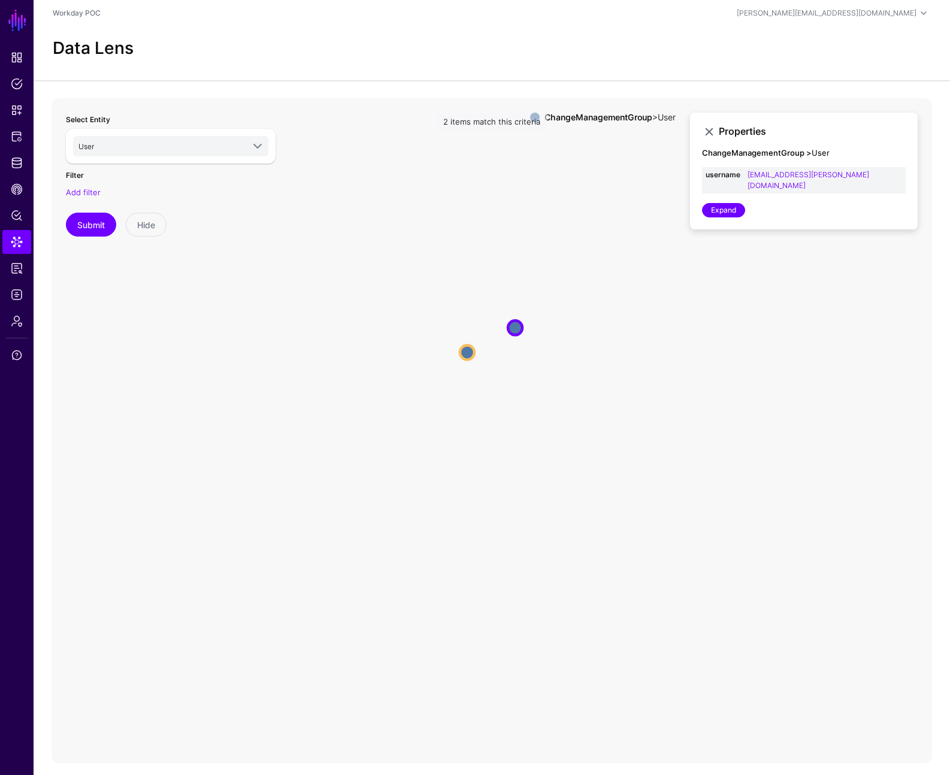
click at [457, 353] on icon "User User User User" at bounding box center [492, 337] width 881 height 479
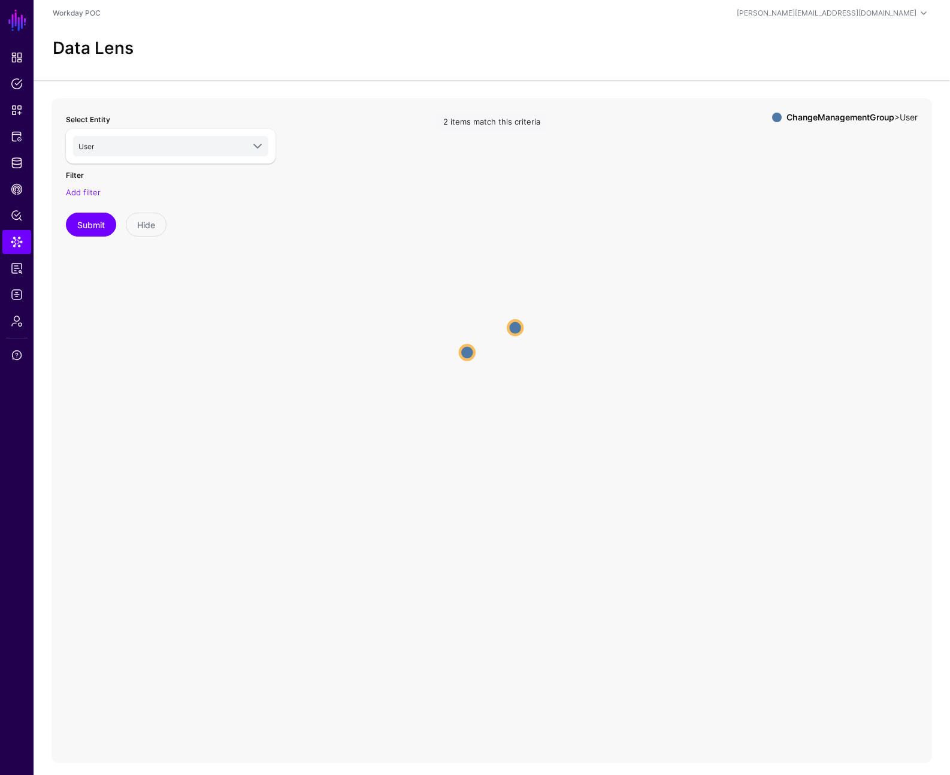
click at [525, 326] on icon "User User User User" at bounding box center [492, 337] width 881 height 479
click at [477, 353] on icon "User User User User" at bounding box center [492, 337] width 881 height 479
click at [461, 352] on circle at bounding box center [467, 352] width 14 height 14
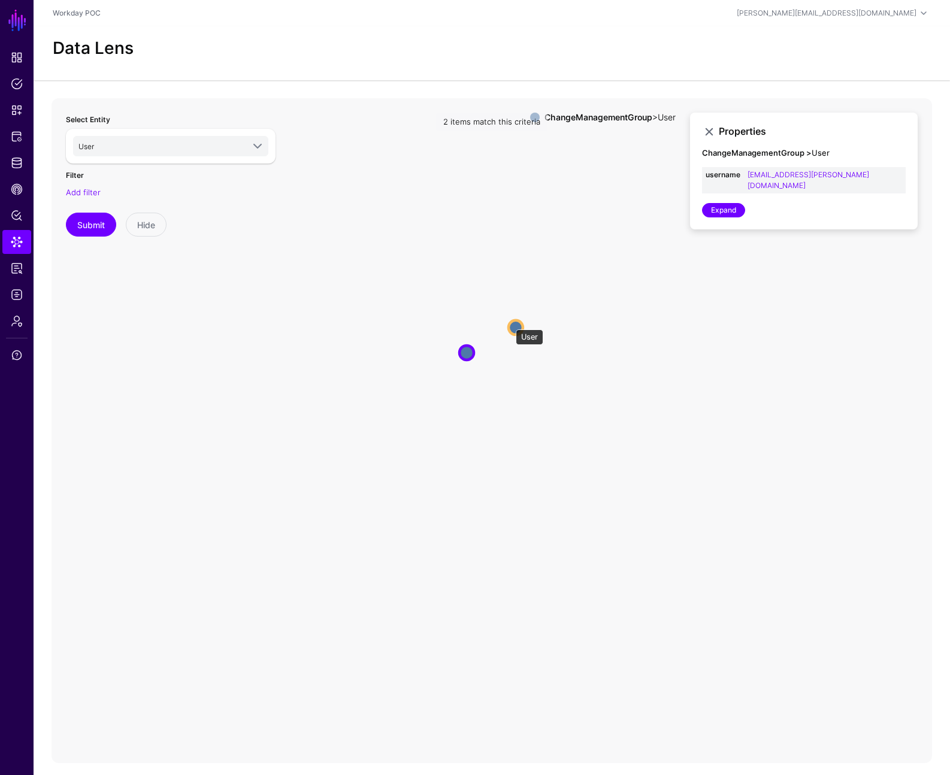
click at [510, 323] on circle at bounding box center [516, 327] width 14 height 14
click at [22, 160] on span "Identity Data Fabric" at bounding box center [17, 163] width 12 height 12
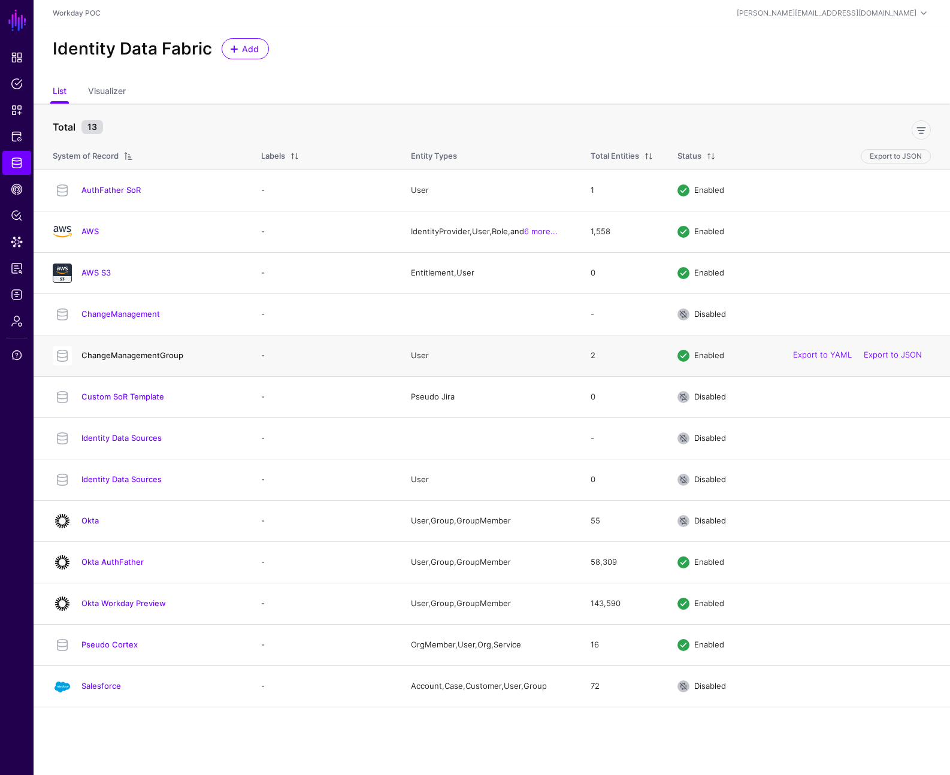
click at [156, 352] on link "ChangeManagementGroup" at bounding box center [132, 355] width 102 height 10
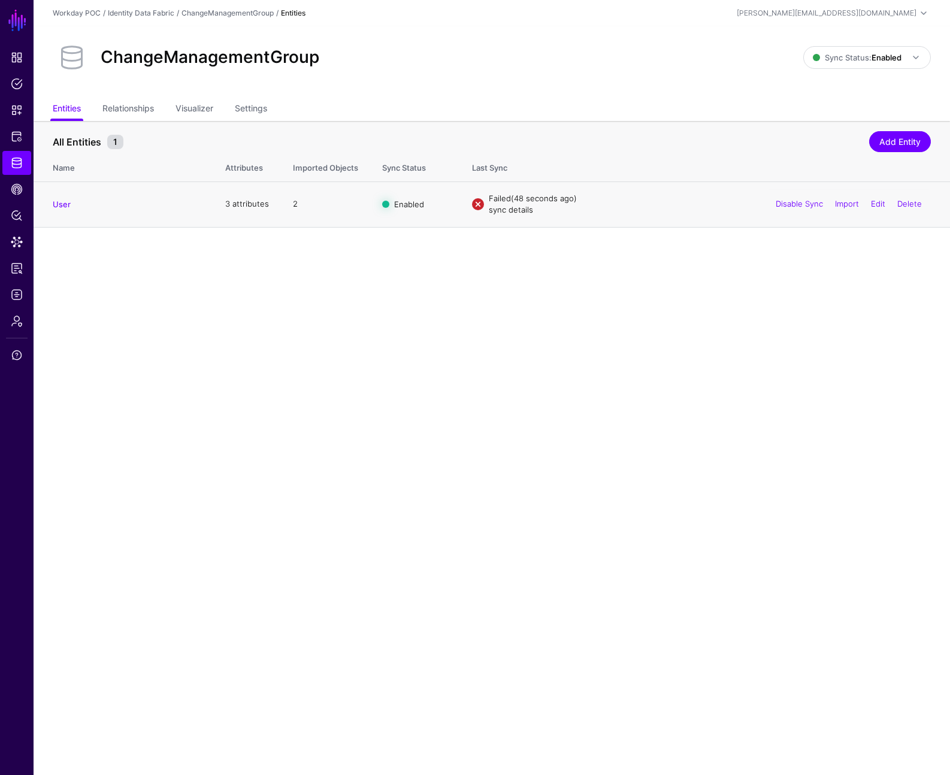
click at [507, 211] on link "sync details" at bounding box center [511, 210] width 44 height 10
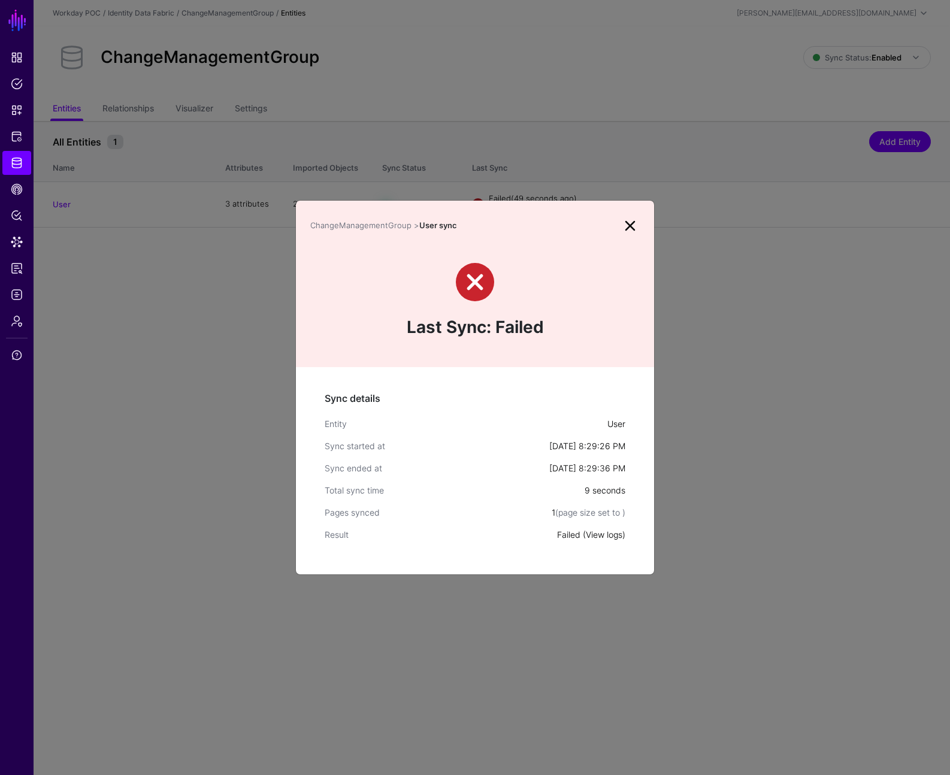
click at [607, 534] on link "View logs" at bounding box center [604, 535] width 37 height 10
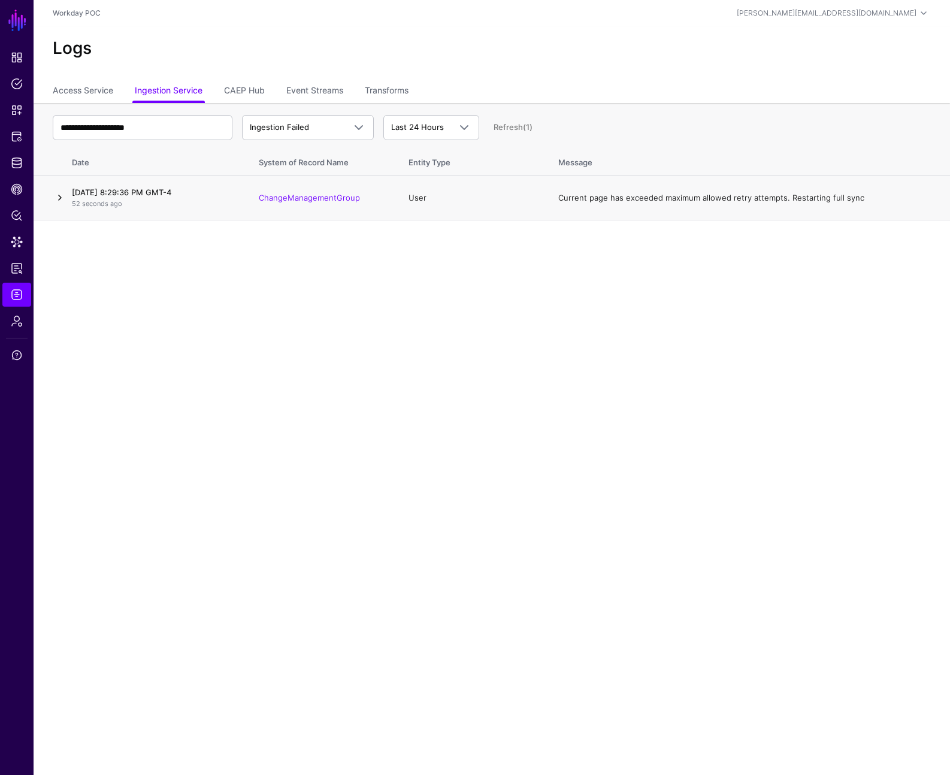
click at [58, 199] on link at bounding box center [60, 198] width 14 height 14
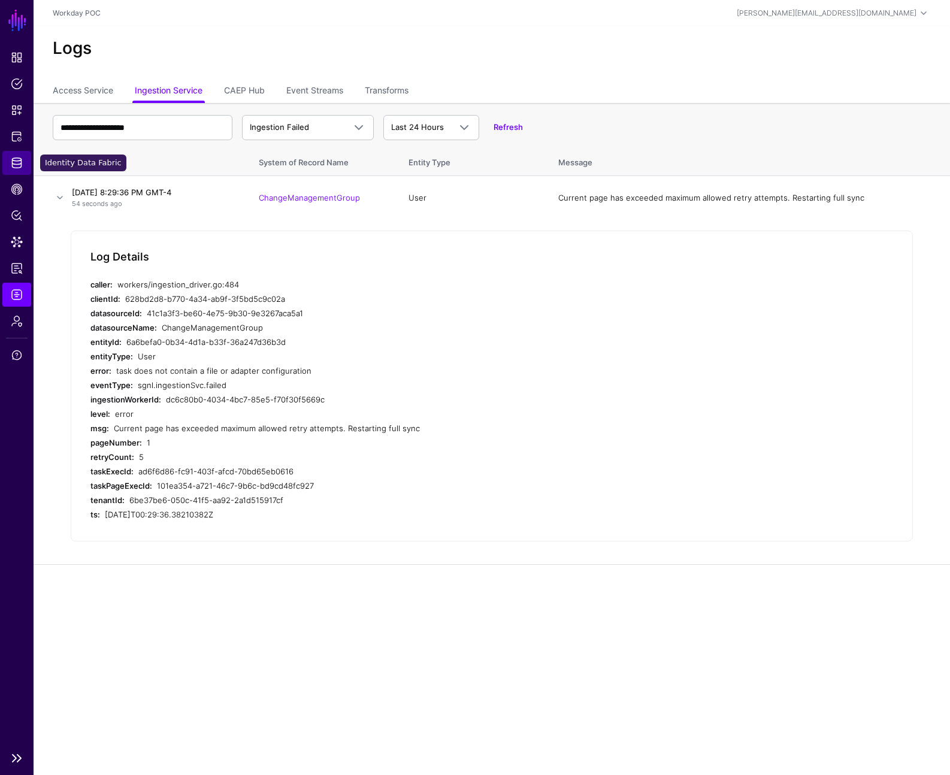
click at [16, 167] on span "Identity Data Fabric" at bounding box center [17, 163] width 12 height 12
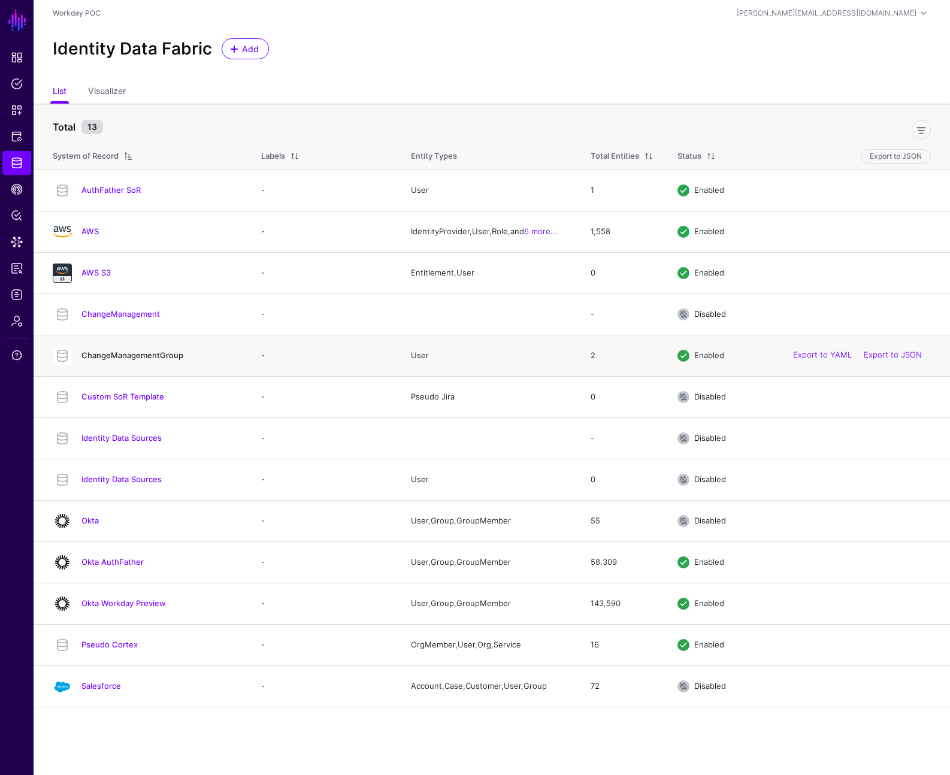
click at [157, 352] on link "ChangeManagementGroup" at bounding box center [132, 355] width 102 height 10
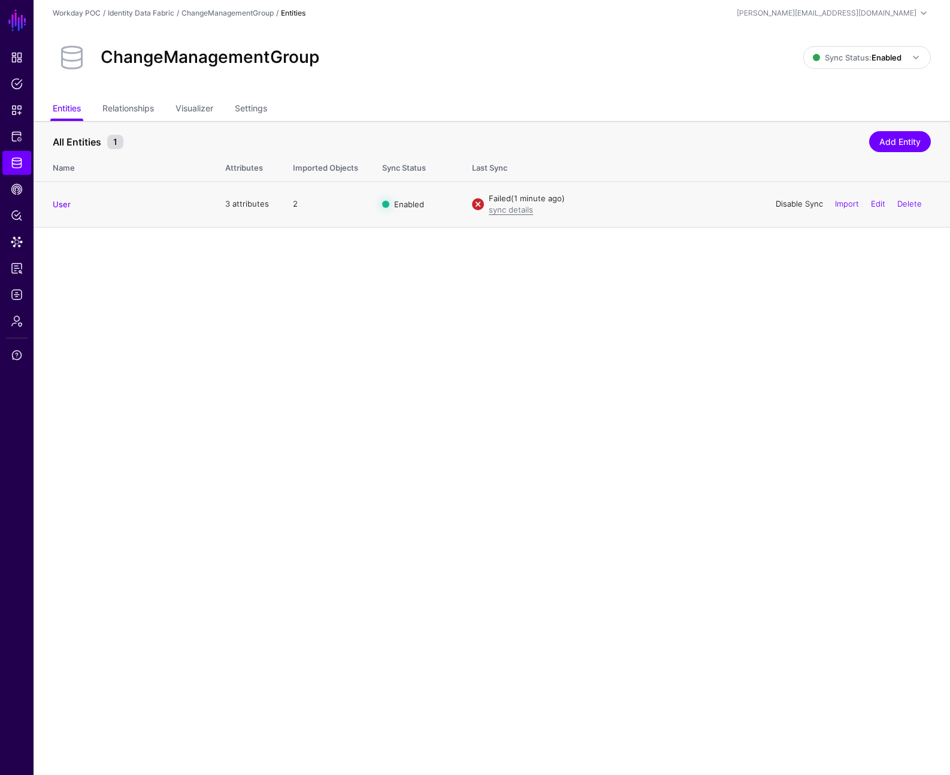
click at [796, 205] on link "Disable Sync" at bounding box center [799, 204] width 47 height 10
click at [25, 170] on link "Identity Data Fabric" at bounding box center [16, 163] width 29 height 24
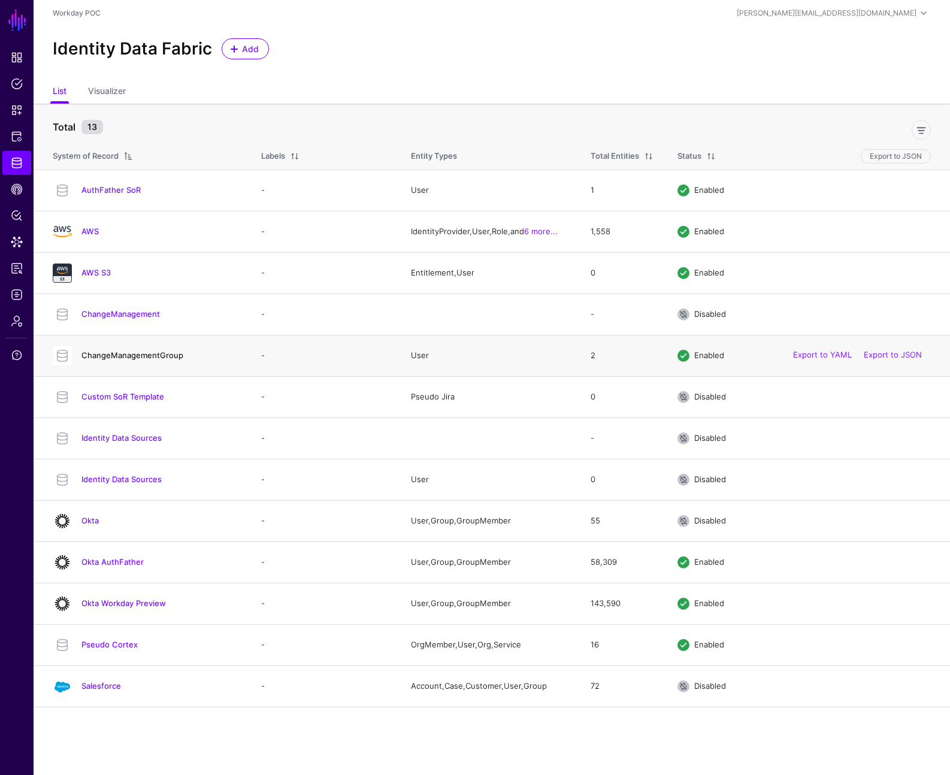
click at [133, 357] on link "ChangeManagementGroup" at bounding box center [132, 355] width 102 height 10
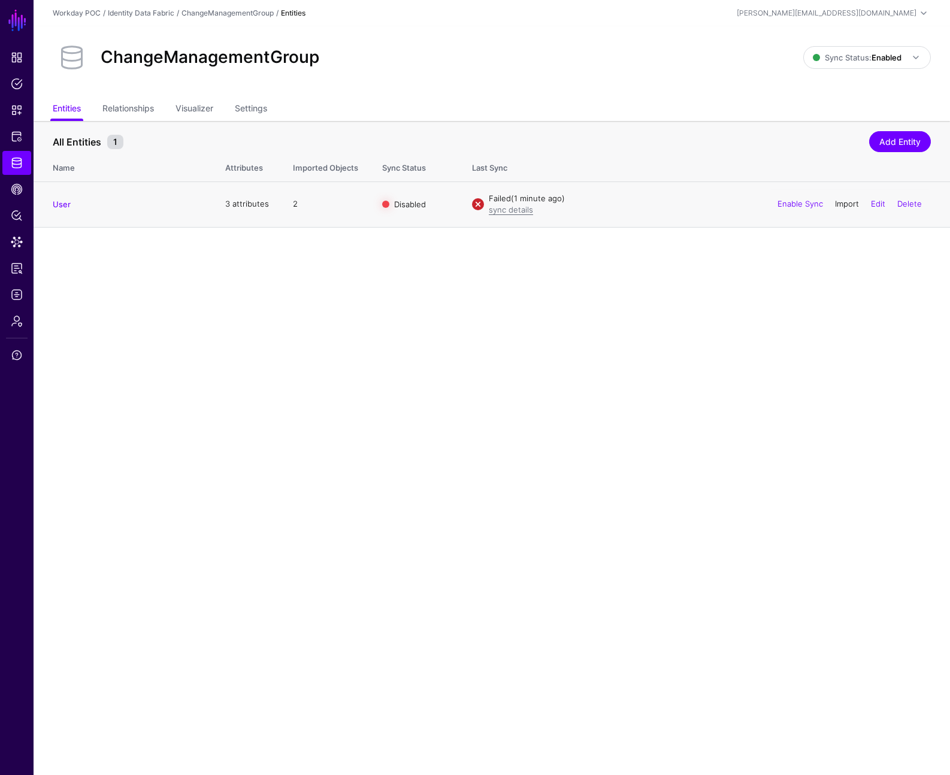
click at [838, 204] on link "Import" at bounding box center [847, 204] width 24 height 10
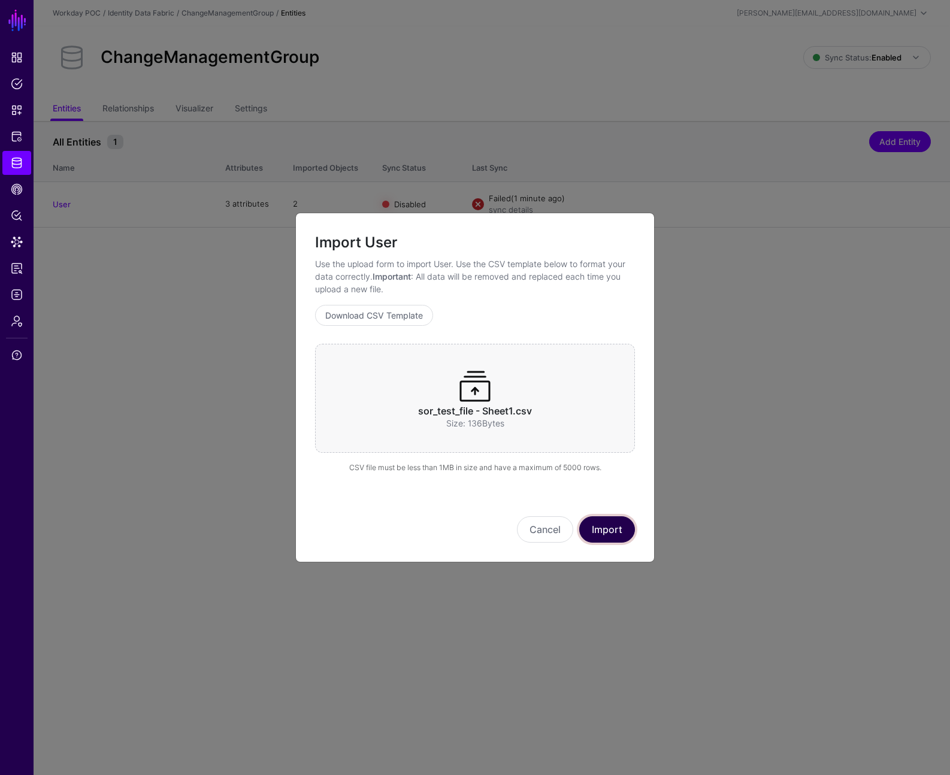
click at [606, 530] on button "Import" at bounding box center [607, 529] width 56 height 26
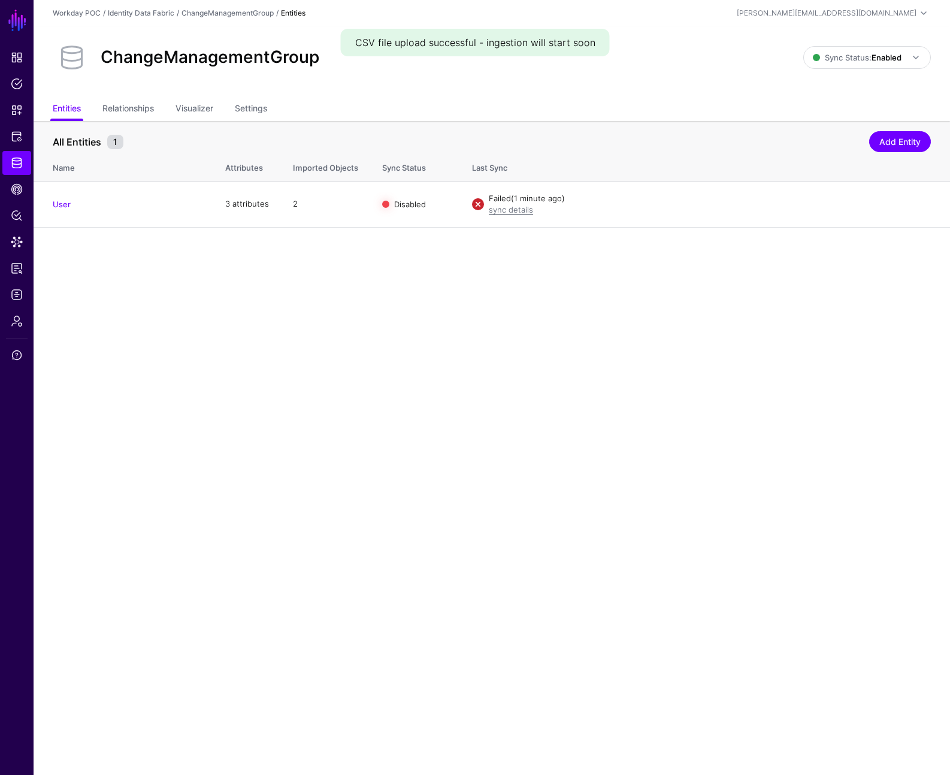
click at [416, 268] on main "SGNL Dashboard Policies Snippets Protected Systems Identity Data Fabric CAEP Hu…" at bounding box center [475, 387] width 950 height 775
click at [524, 274] on main "SGNL Dashboard Policies Snippets Protected Systems Identity Data Fabric CAEP Hu…" at bounding box center [475, 387] width 950 height 775
click at [59, 202] on link "User" at bounding box center [62, 204] width 18 height 10
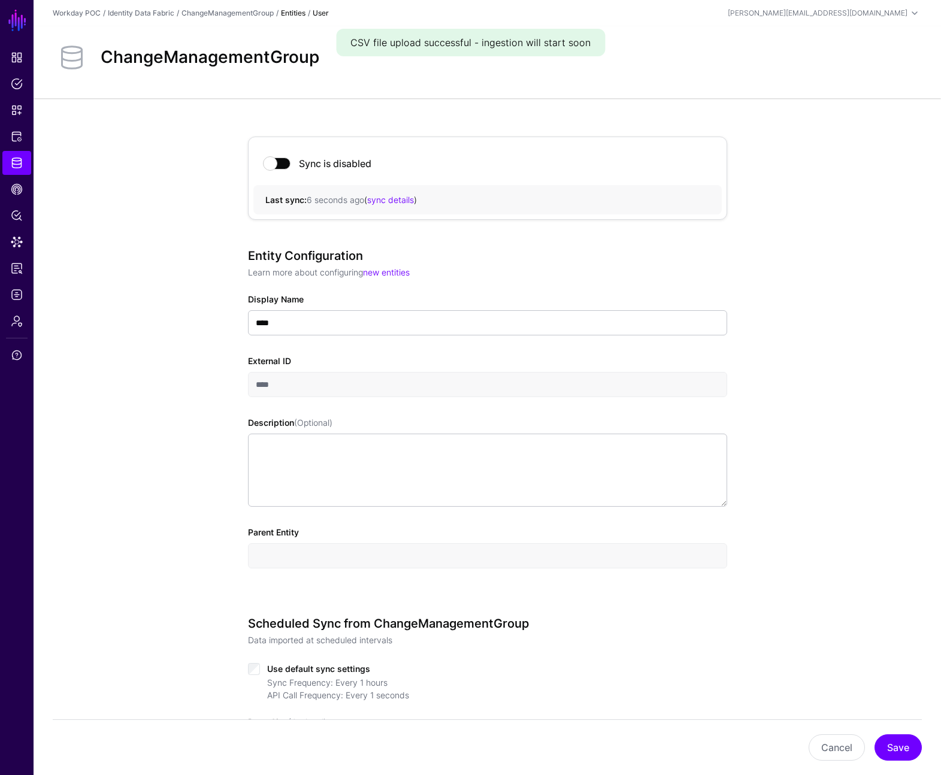
click at [212, 407] on div "Sync is disabled Last sync: 6 seconds ago ( sync details ) Entity Configuration…" at bounding box center [488, 670] width 556 height 1144
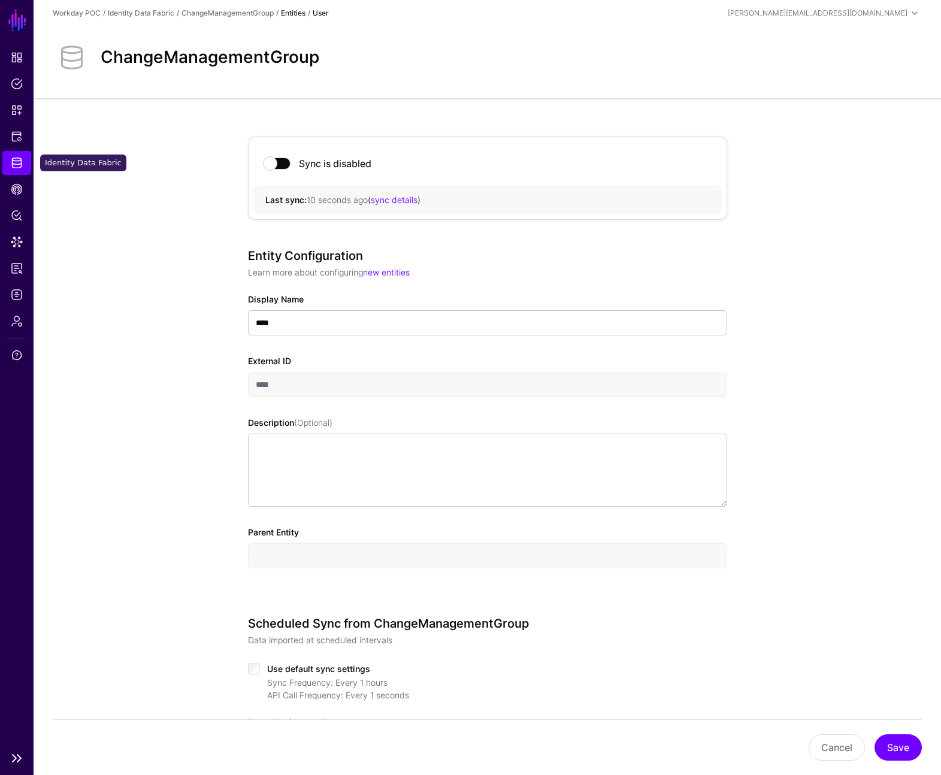
click at [25, 170] on link "Identity Data Fabric" at bounding box center [16, 163] width 29 height 24
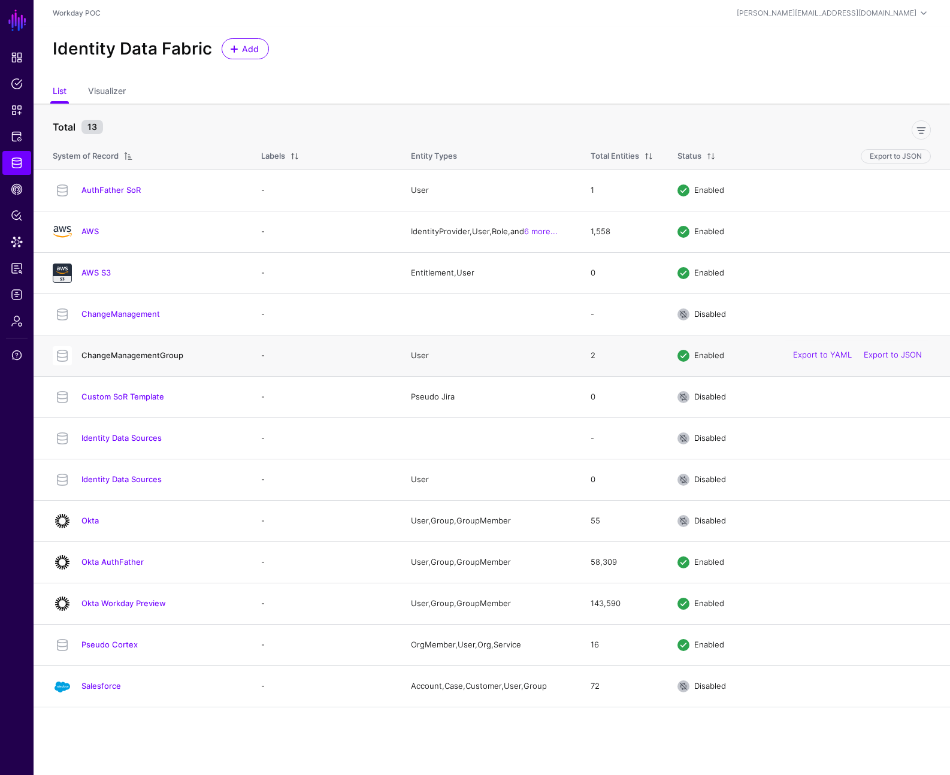
click at [126, 356] on link "ChangeManagementGroup" at bounding box center [132, 355] width 102 height 10
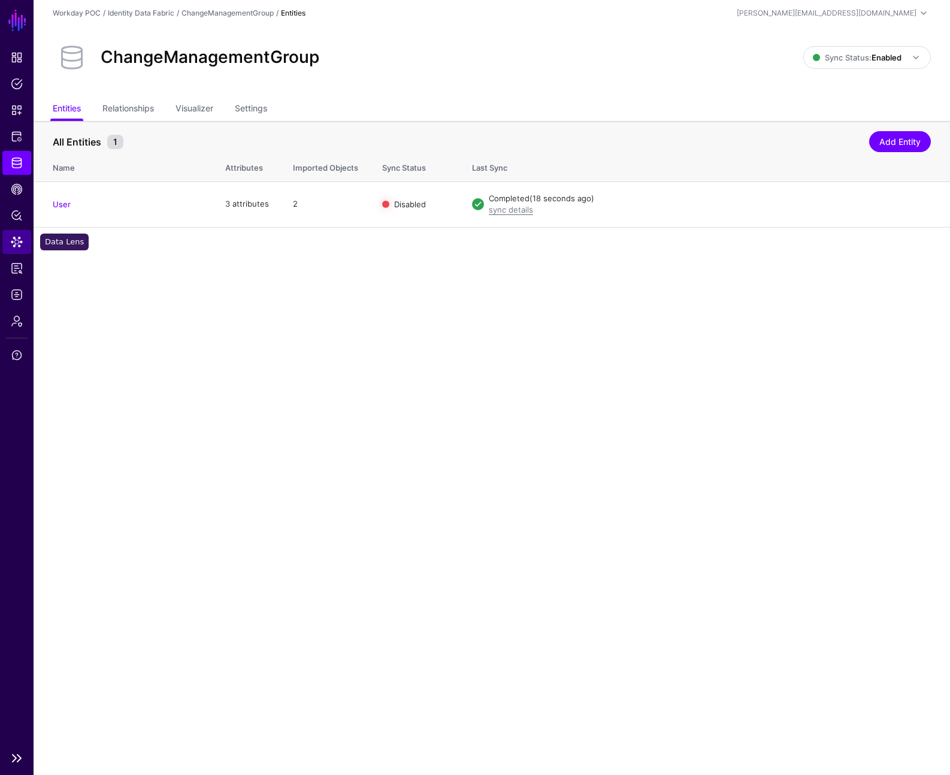
click at [16, 243] on span "Data Lens" at bounding box center [17, 242] width 12 height 12
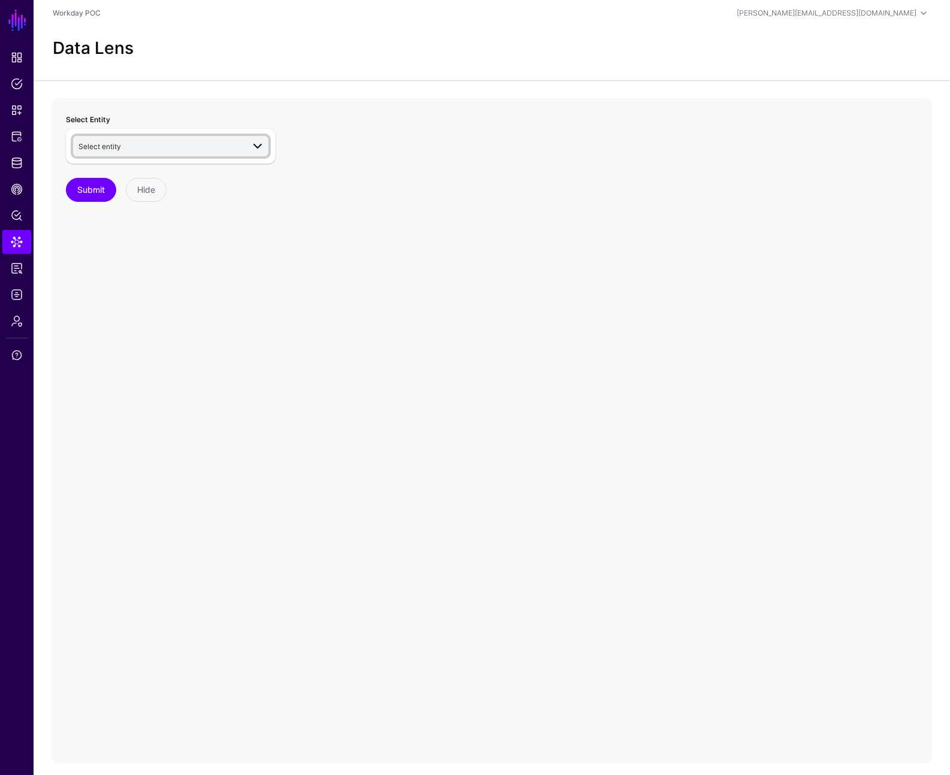
click at [162, 144] on span "Select entity" at bounding box center [160, 146] width 165 height 13
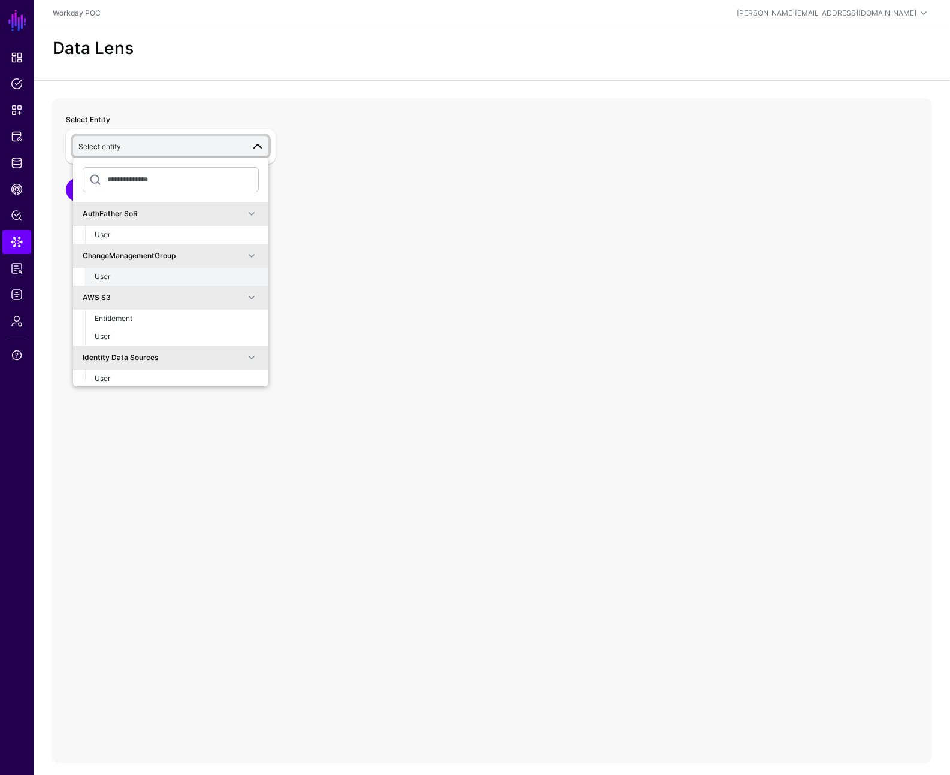
click at [149, 271] on div "User" at bounding box center [177, 276] width 164 height 11
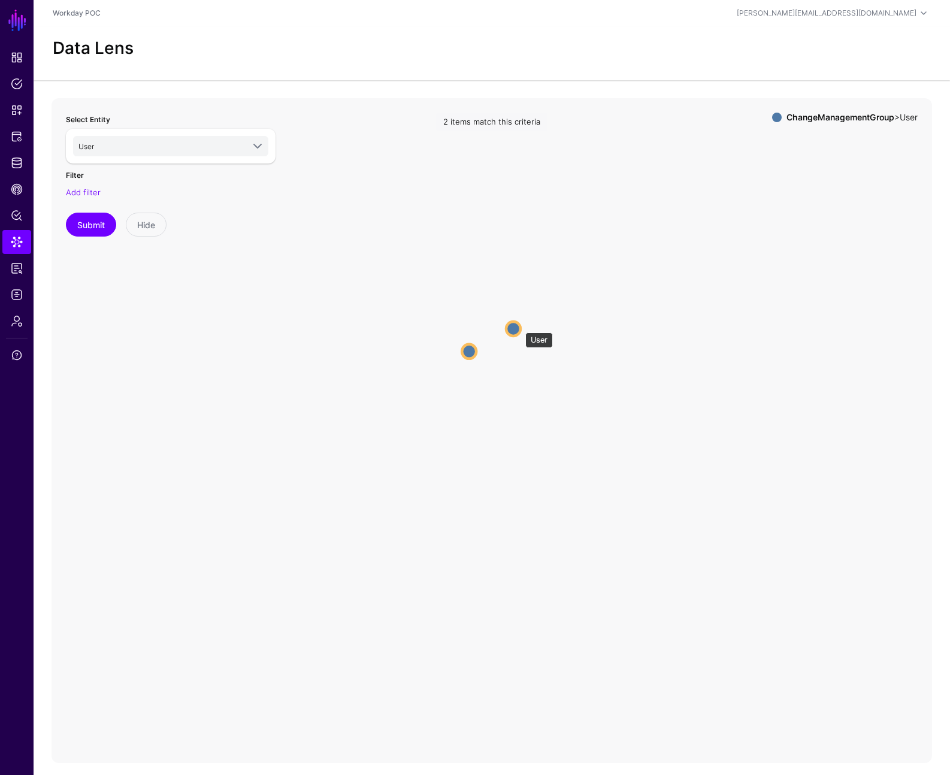
click at [518, 326] on circle at bounding box center [513, 329] width 14 height 14
click at [510, 326] on circle at bounding box center [514, 327] width 14 height 14
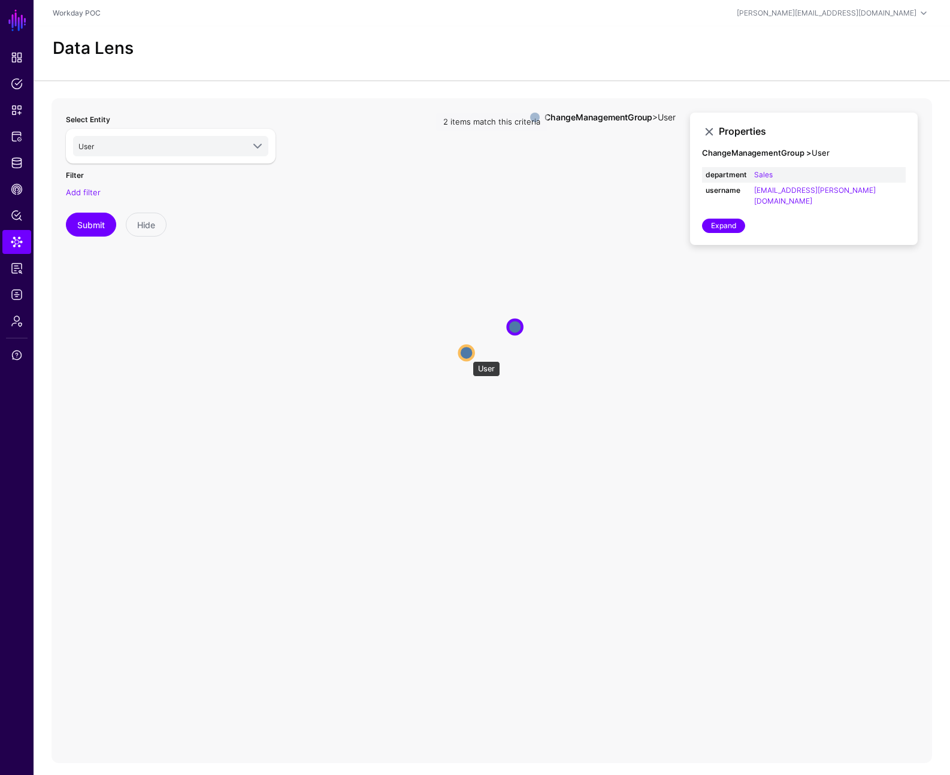
click at [467, 355] on circle at bounding box center [466, 353] width 14 height 14
click at [518, 324] on circle at bounding box center [514, 326] width 14 height 14
click at [24, 240] on link "Data Lens" at bounding box center [16, 242] width 29 height 24
click at [465, 353] on circle at bounding box center [466, 353] width 14 height 14
click at [512, 327] on circle at bounding box center [515, 326] width 14 height 14
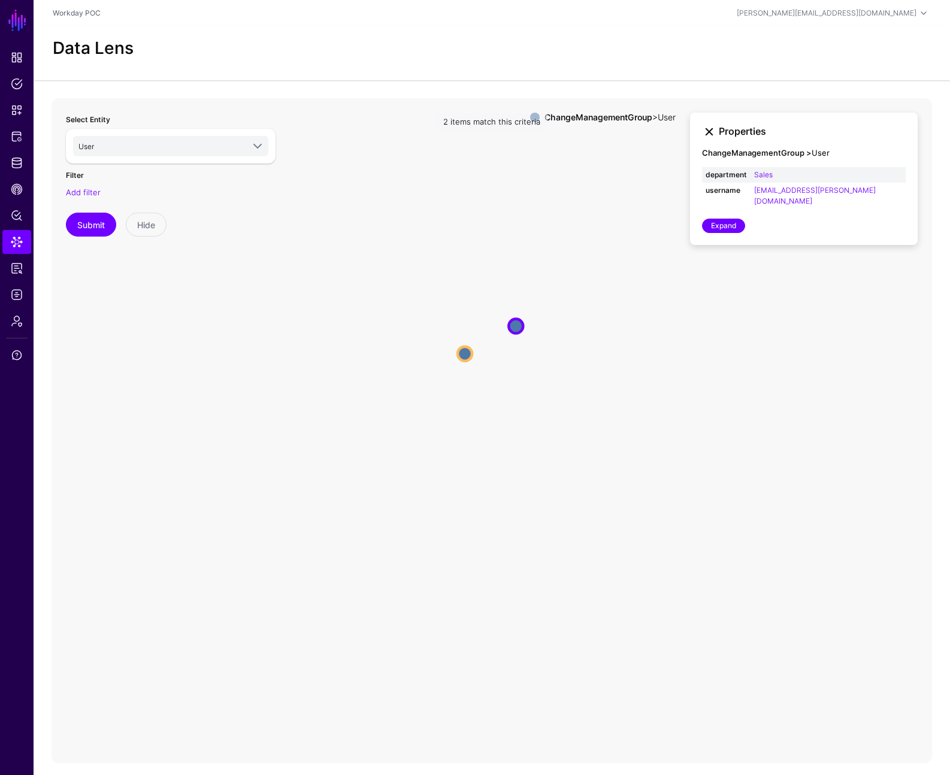
click at [710, 132] on link at bounding box center [709, 132] width 14 height 14
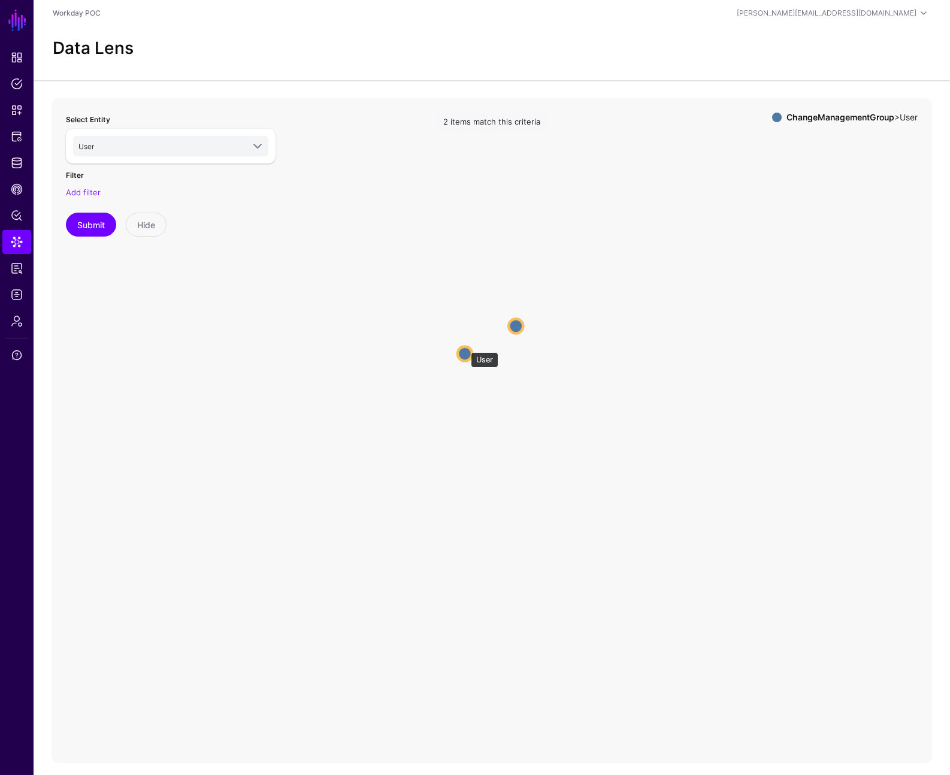
click at [464, 346] on circle at bounding box center [465, 353] width 14 height 14
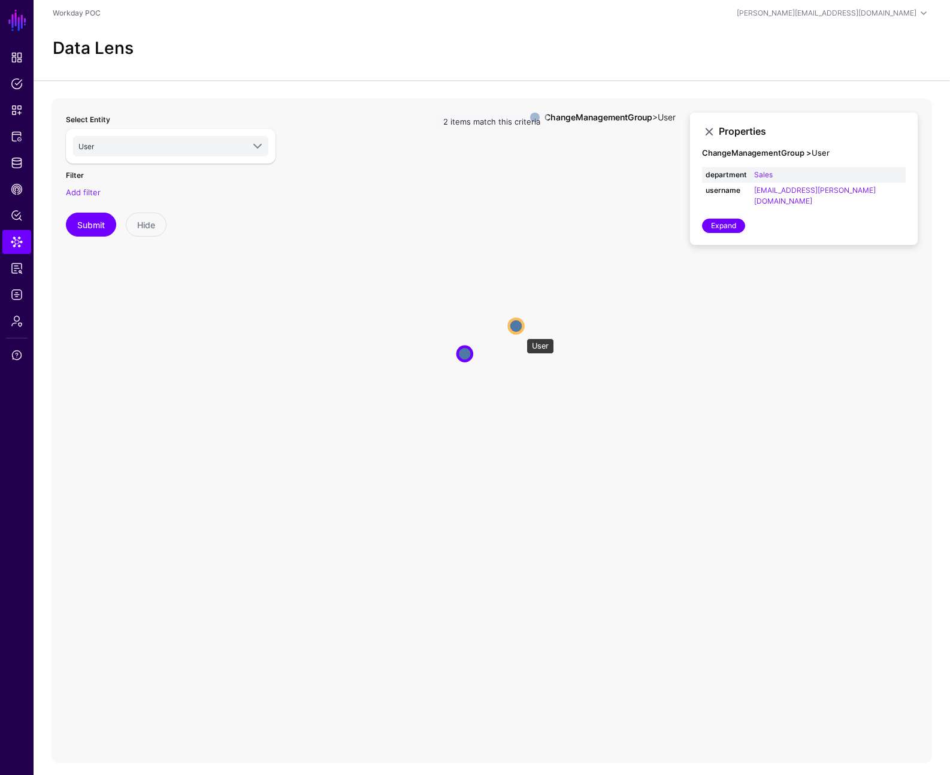
click at [521, 332] on circle at bounding box center [516, 326] width 14 height 14
click at [16, 169] on link "Identity Data Fabric" at bounding box center [16, 163] width 29 height 24
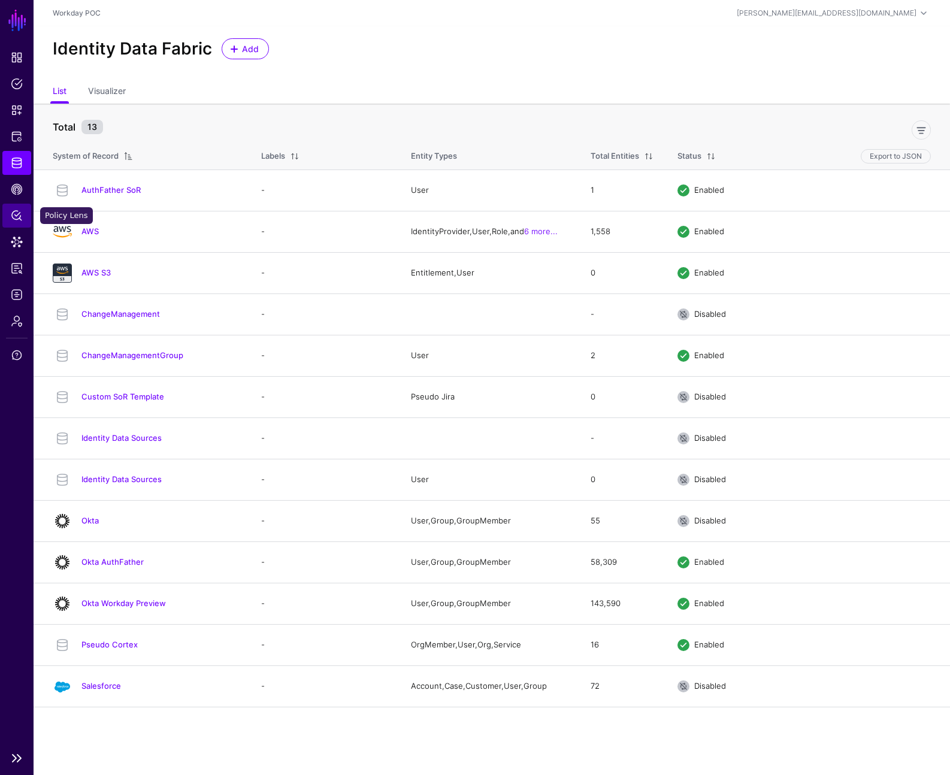
click at [15, 216] on span "Policy Lens" at bounding box center [17, 216] width 12 height 12
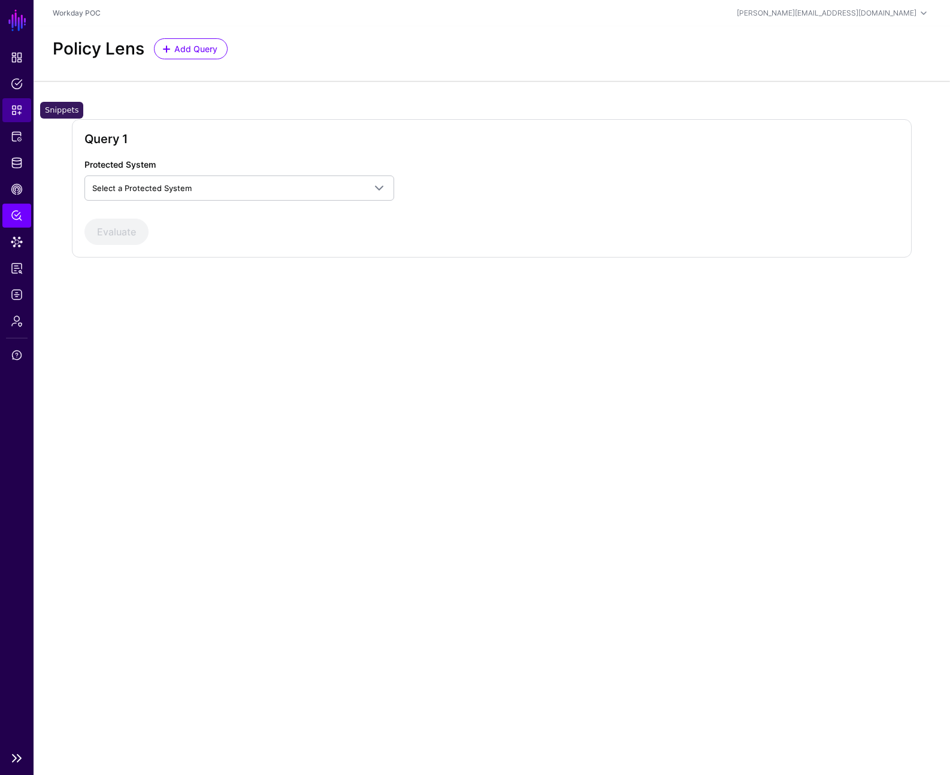
click at [15, 107] on span "Snippets" at bounding box center [17, 110] width 12 height 12
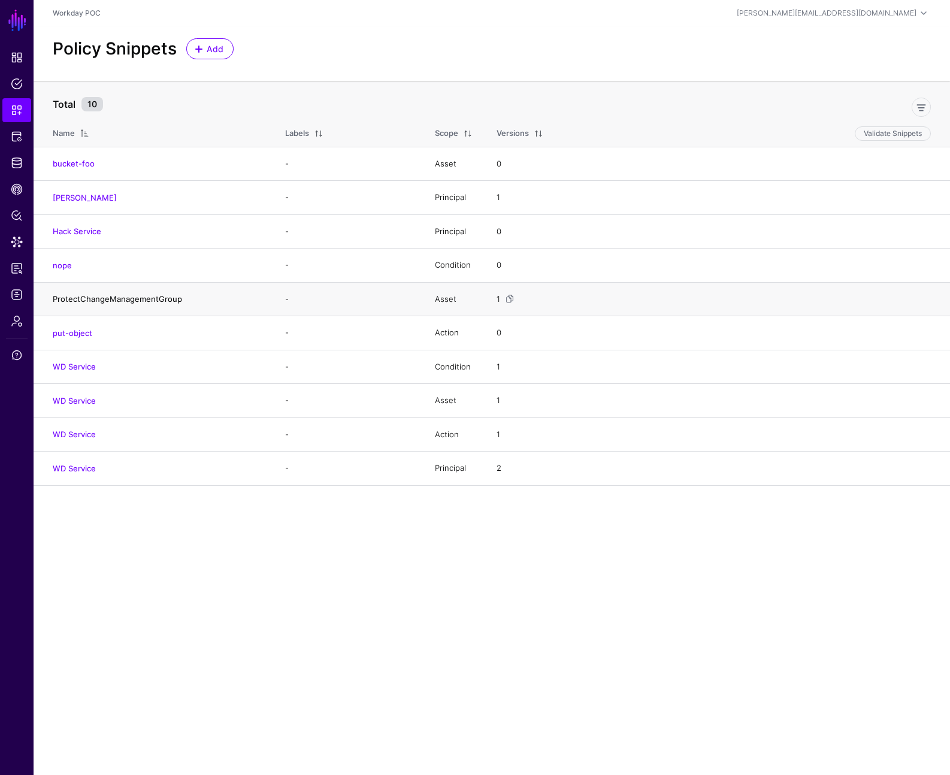
click at [101, 298] on link "ProtectChangeManagementGroup" at bounding box center [117, 299] width 129 height 10
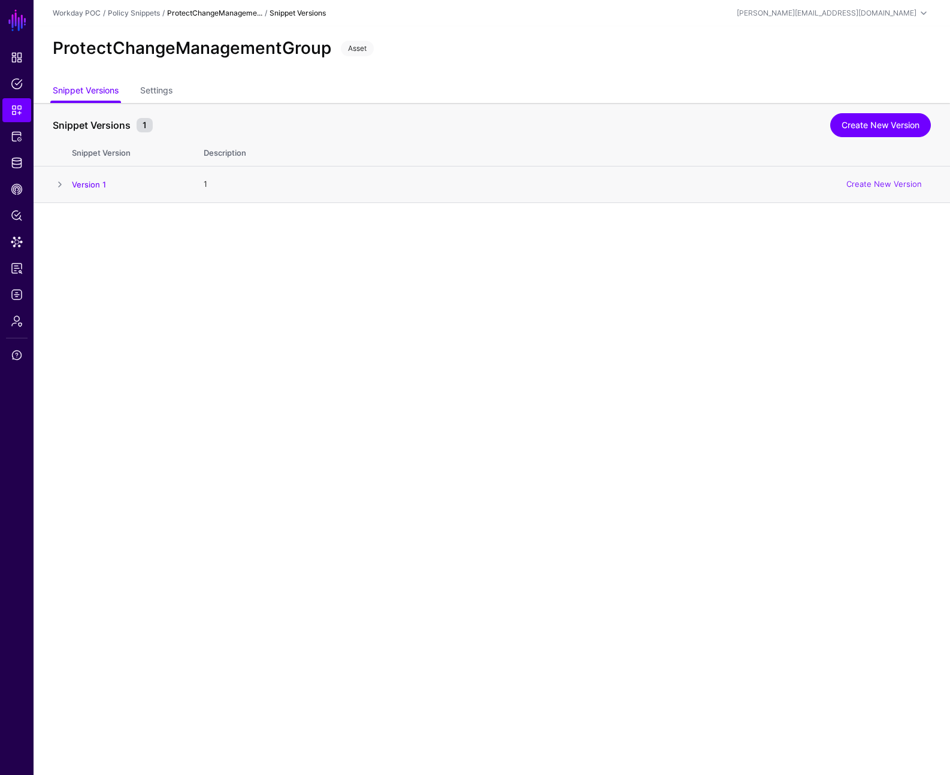
click at [61, 186] on span at bounding box center [60, 184] width 14 height 14
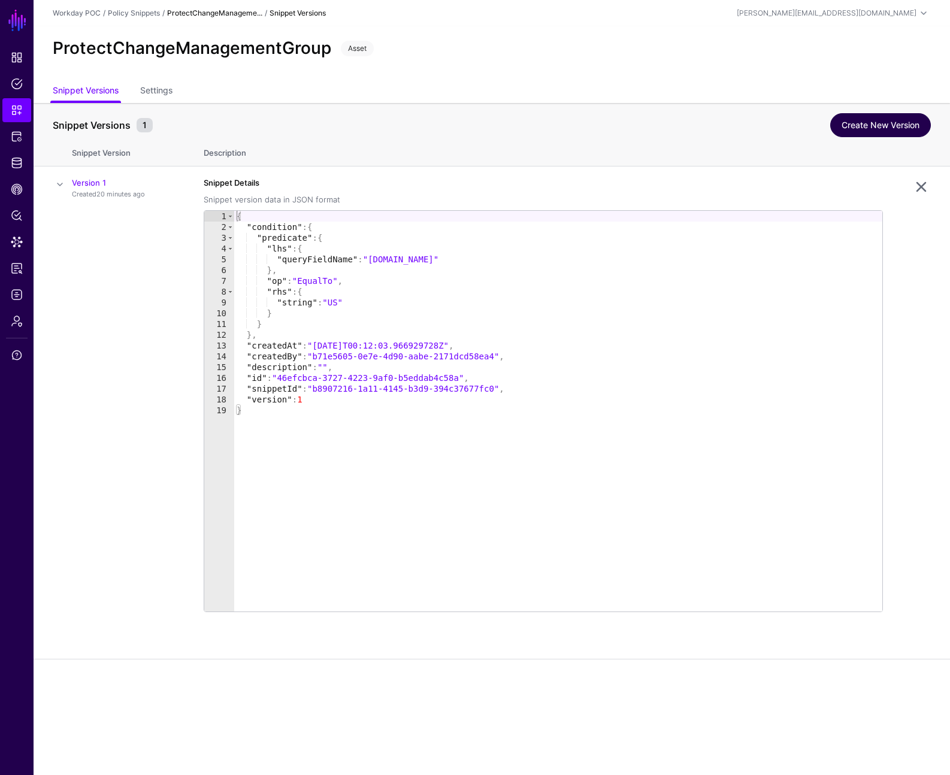
click at [873, 131] on link "Create New Version" at bounding box center [880, 125] width 101 height 24
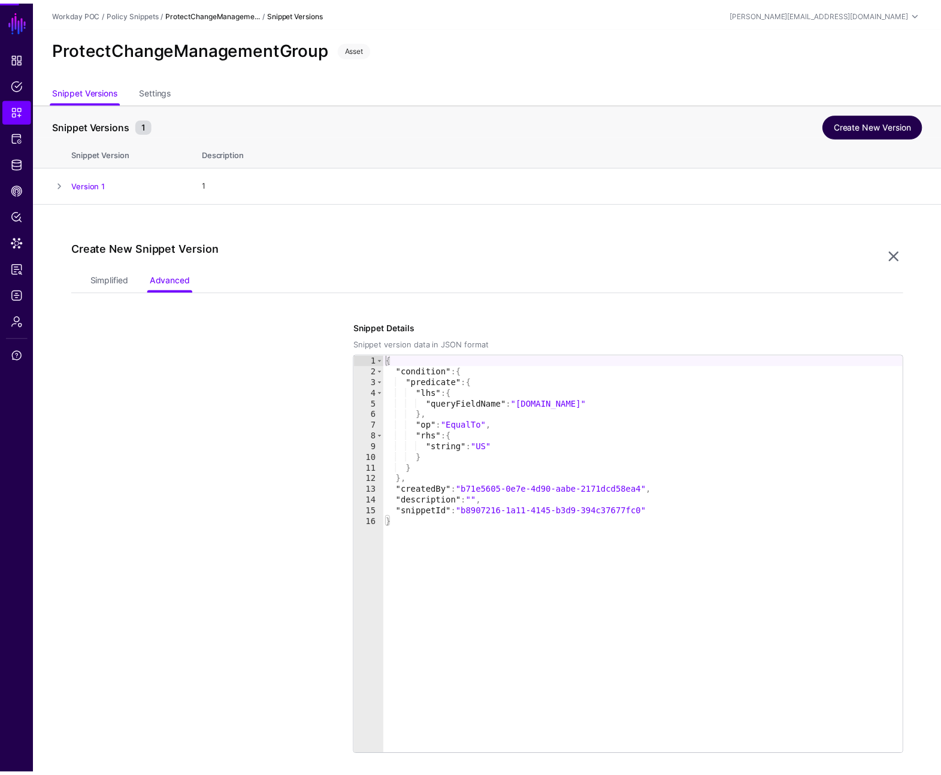
scroll to position [102, 0]
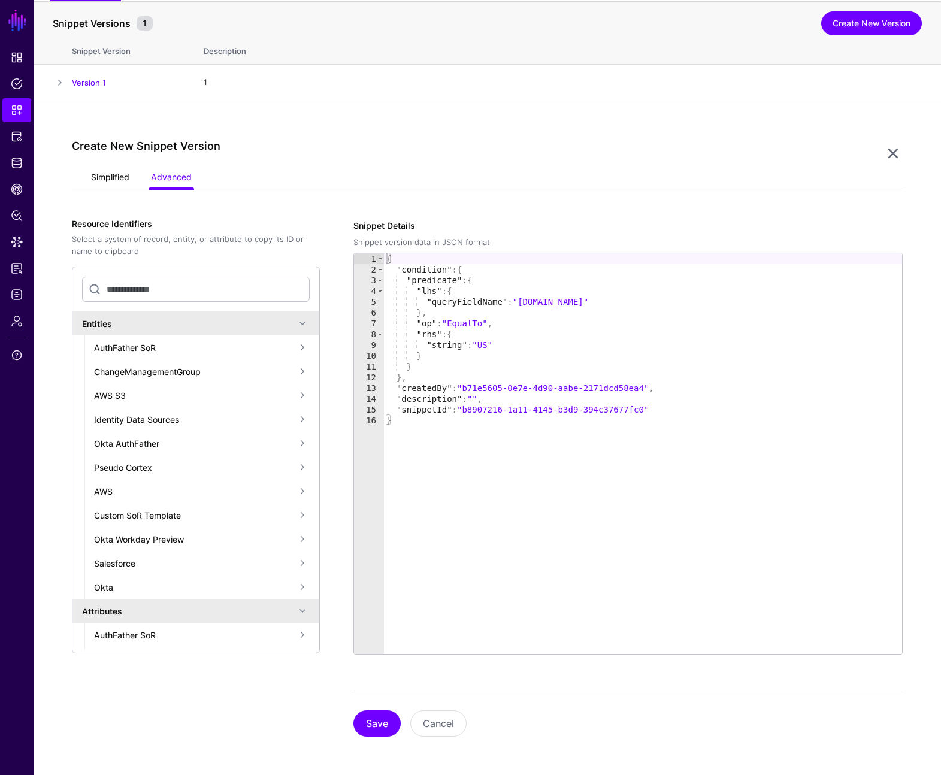
click at [111, 182] on link "Simplified" at bounding box center [110, 178] width 38 height 23
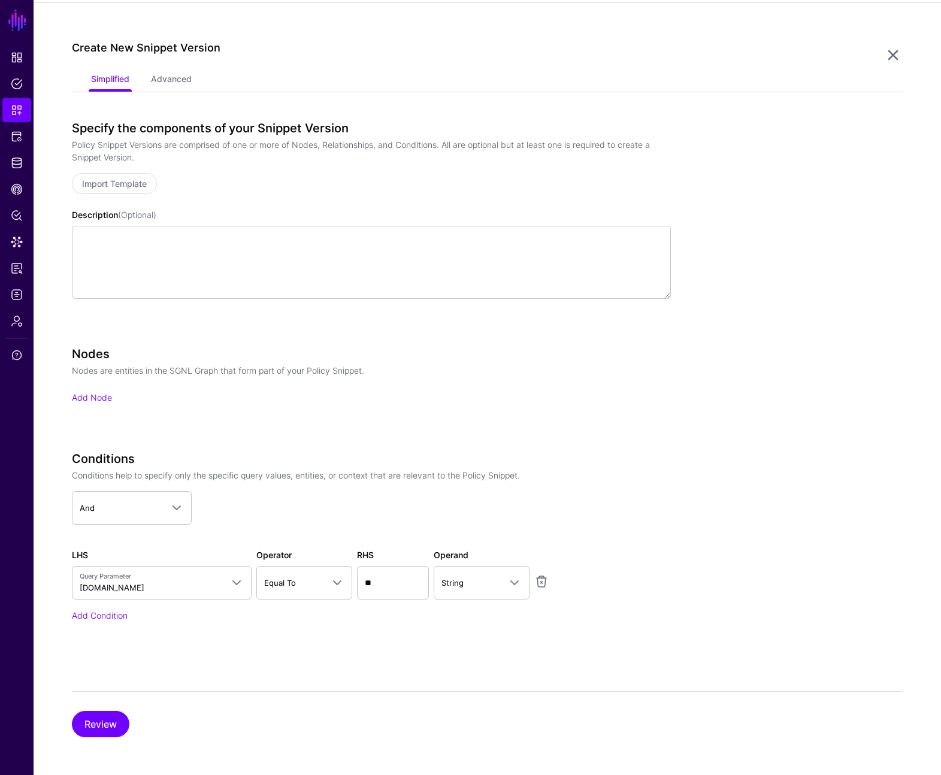
scroll to position [201, 0]
click at [93, 394] on link "Add Node" at bounding box center [92, 397] width 40 height 10
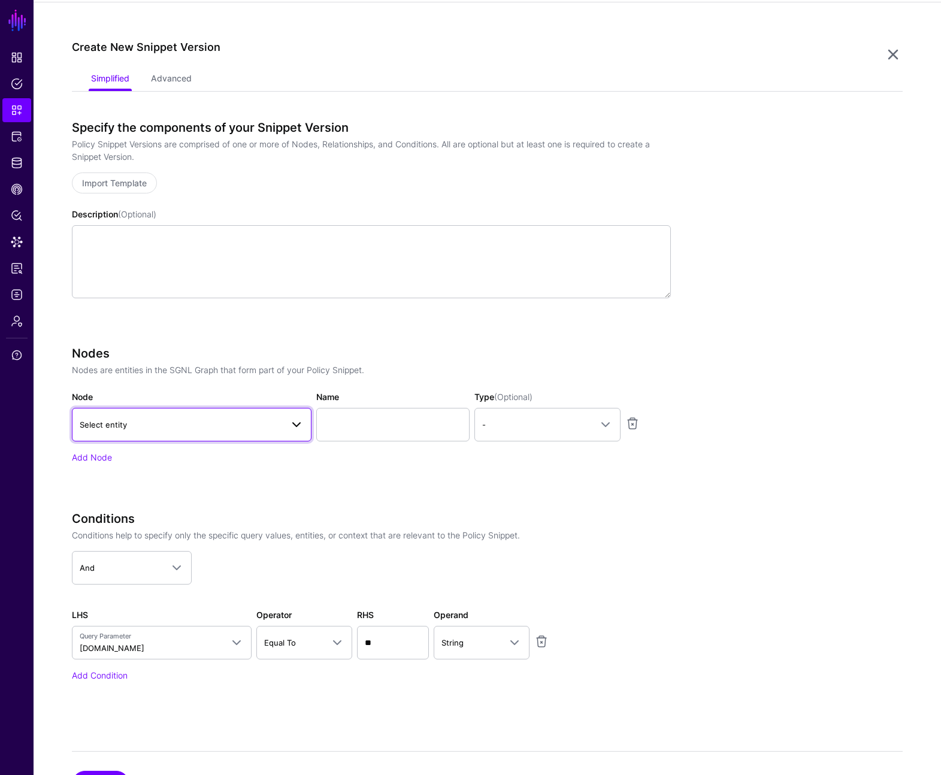
click at [196, 424] on span "Select entity" at bounding box center [181, 424] width 202 height 13
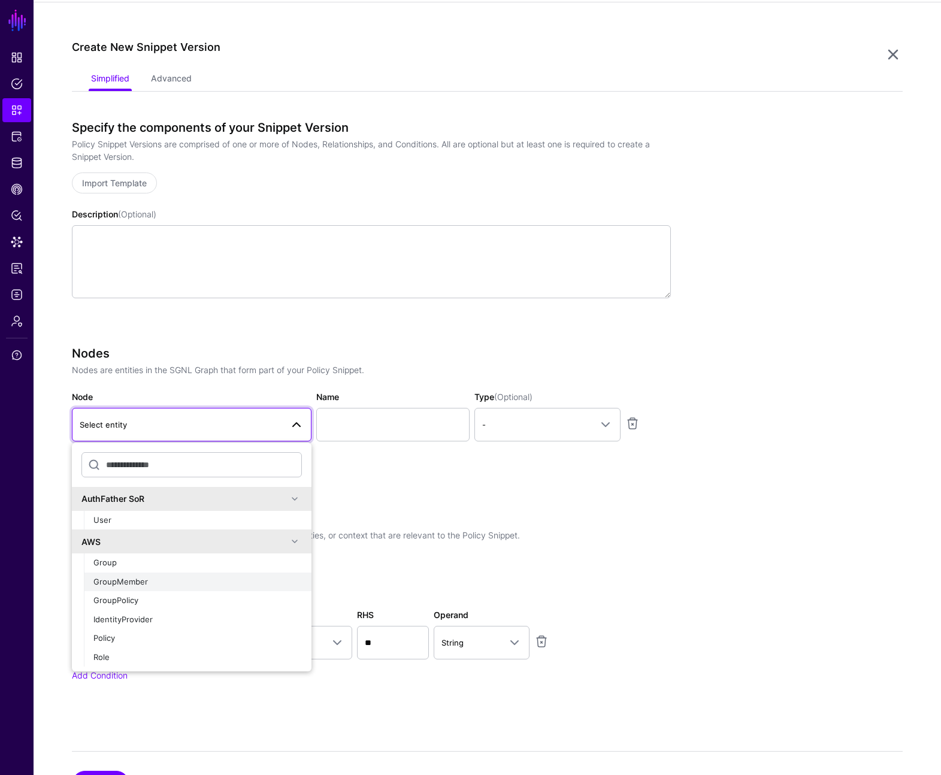
scroll to position [20, 0]
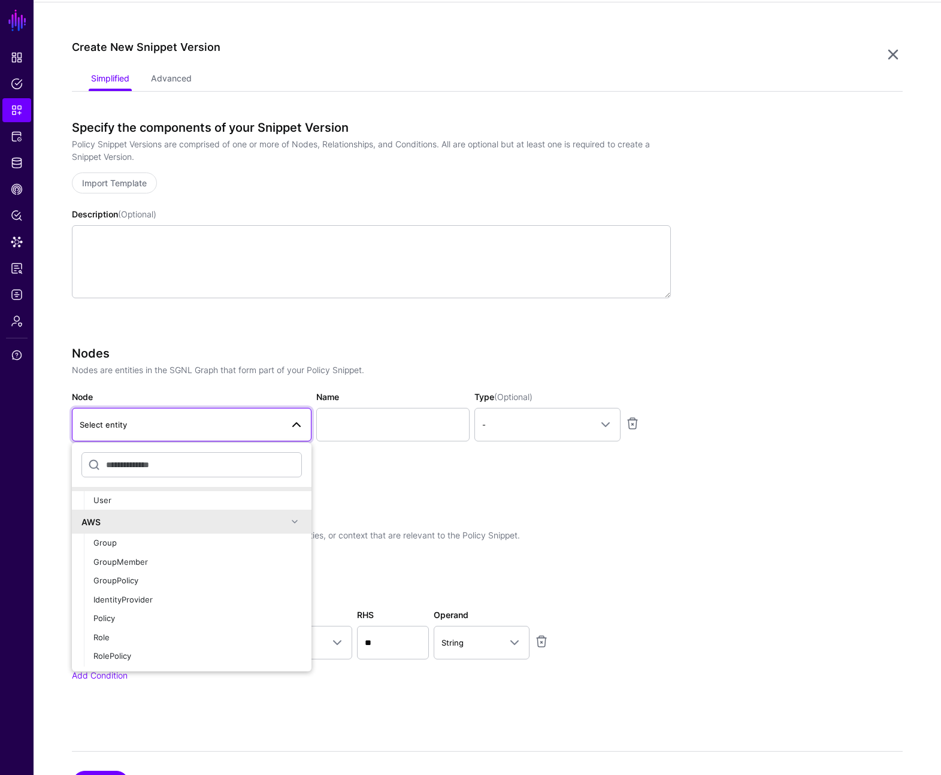
click at [288, 521] on span at bounding box center [295, 522] width 14 height 14
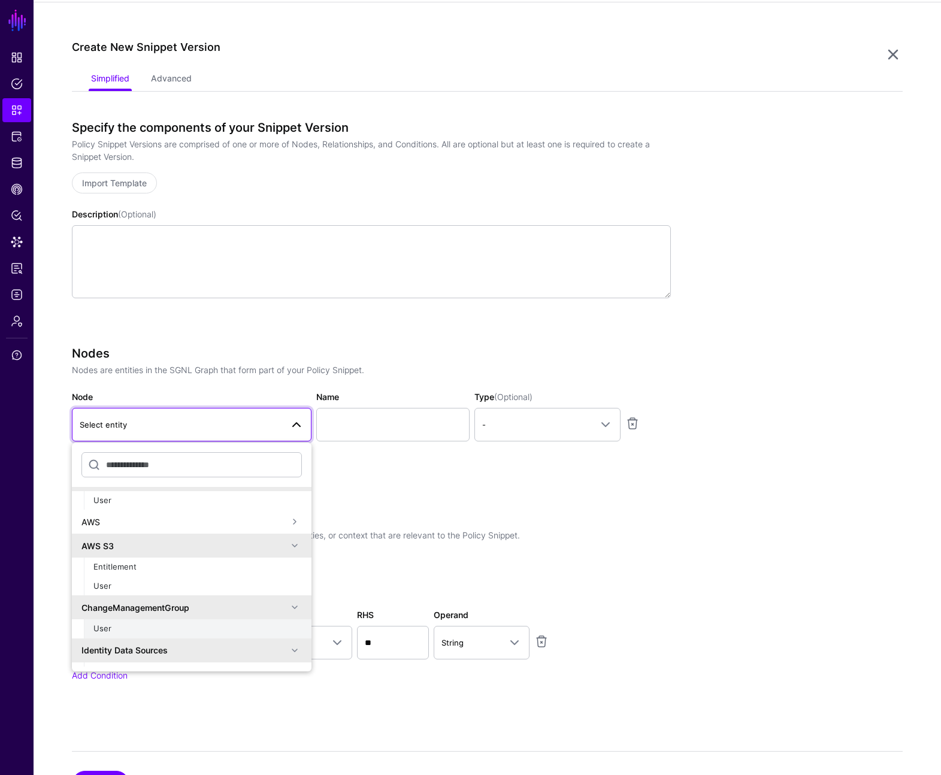
click at [155, 624] on div "User" at bounding box center [197, 629] width 208 height 12
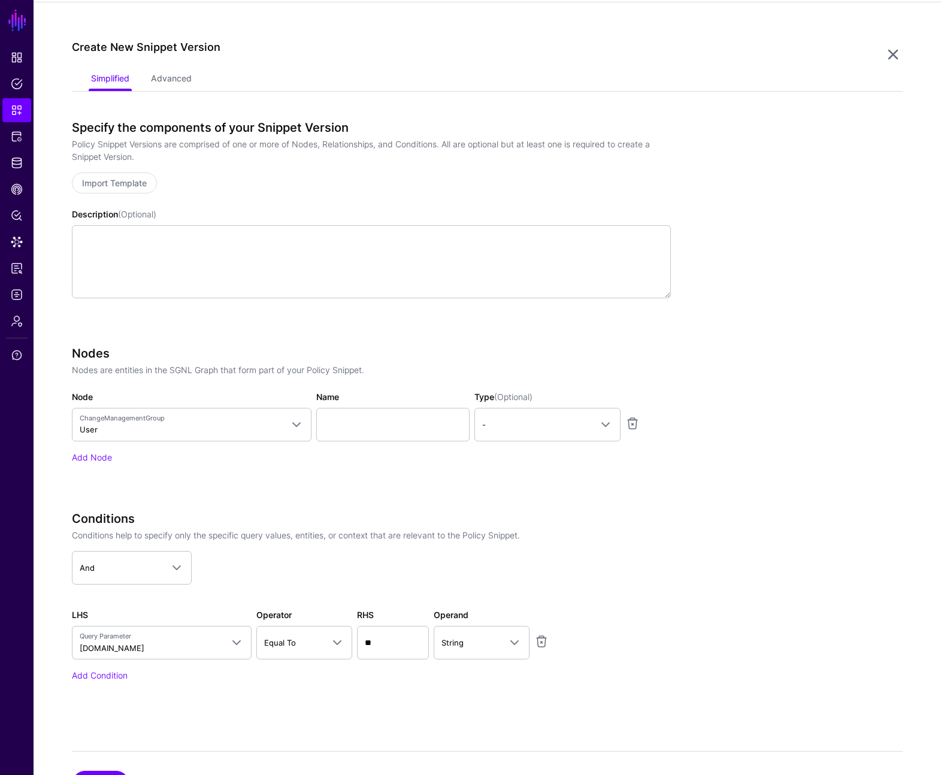
scroll to position [219, 0]
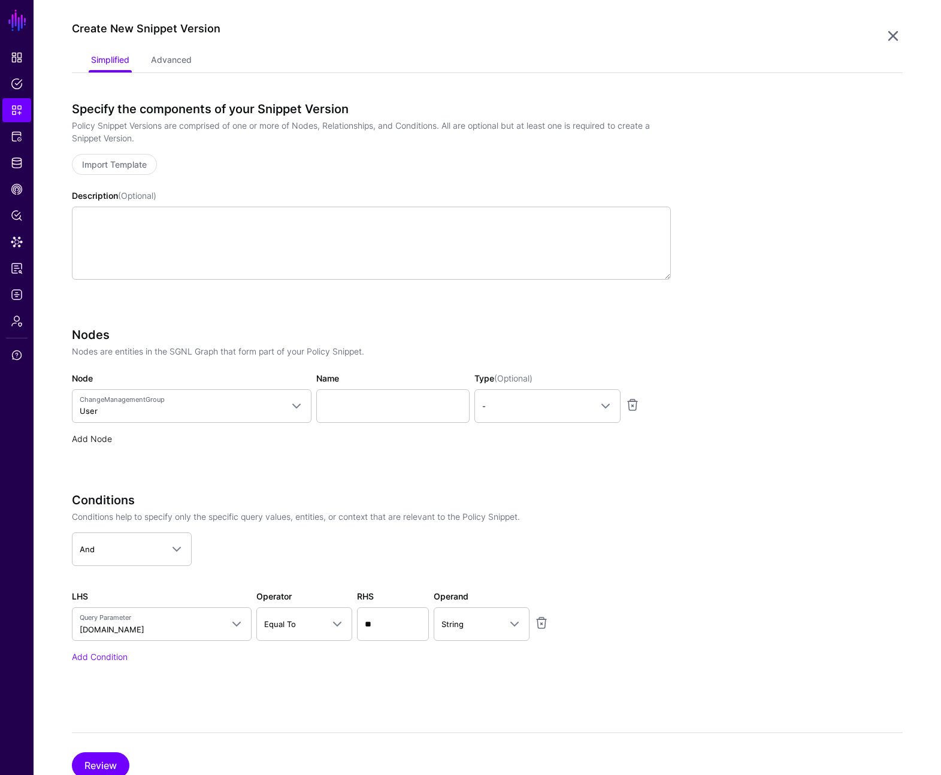
click at [90, 439] on link "Add Node" at bounding box center [92, 439] width 40 height 10
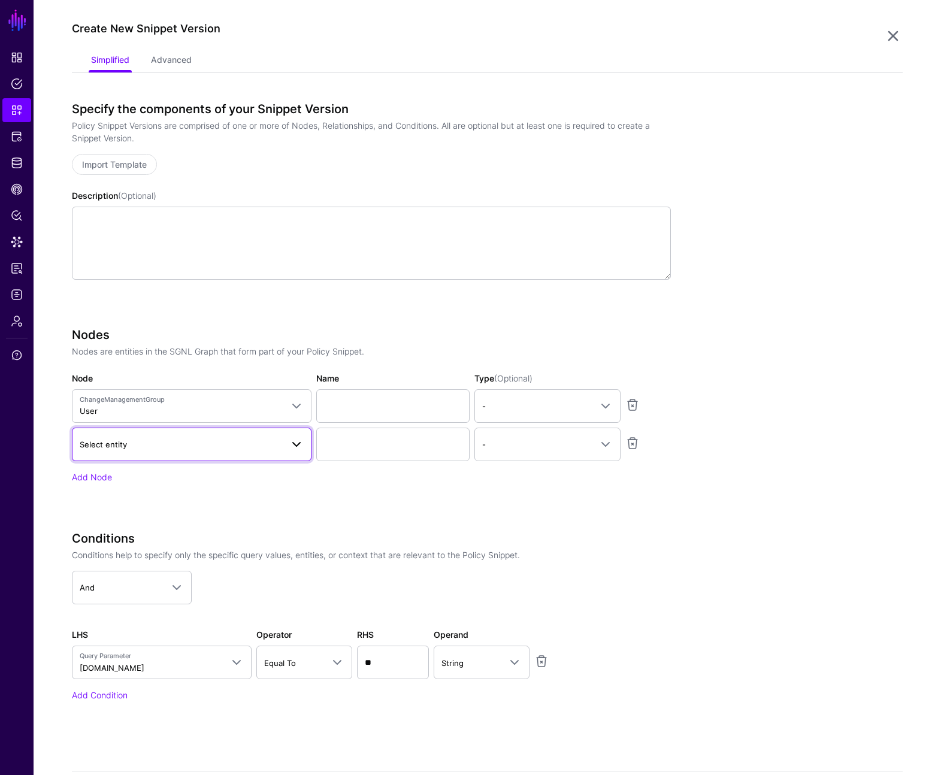
click at [208, 447] on span "Select entity" at bounding box center [181, 444] width 202 height 13
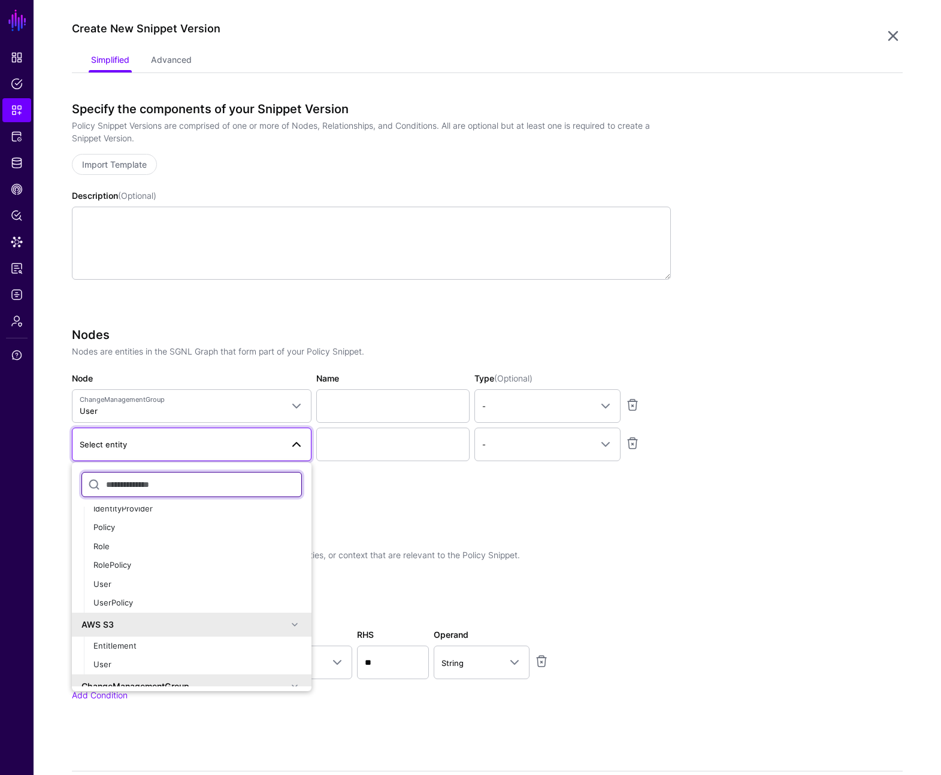
scroll to position [144, 0]
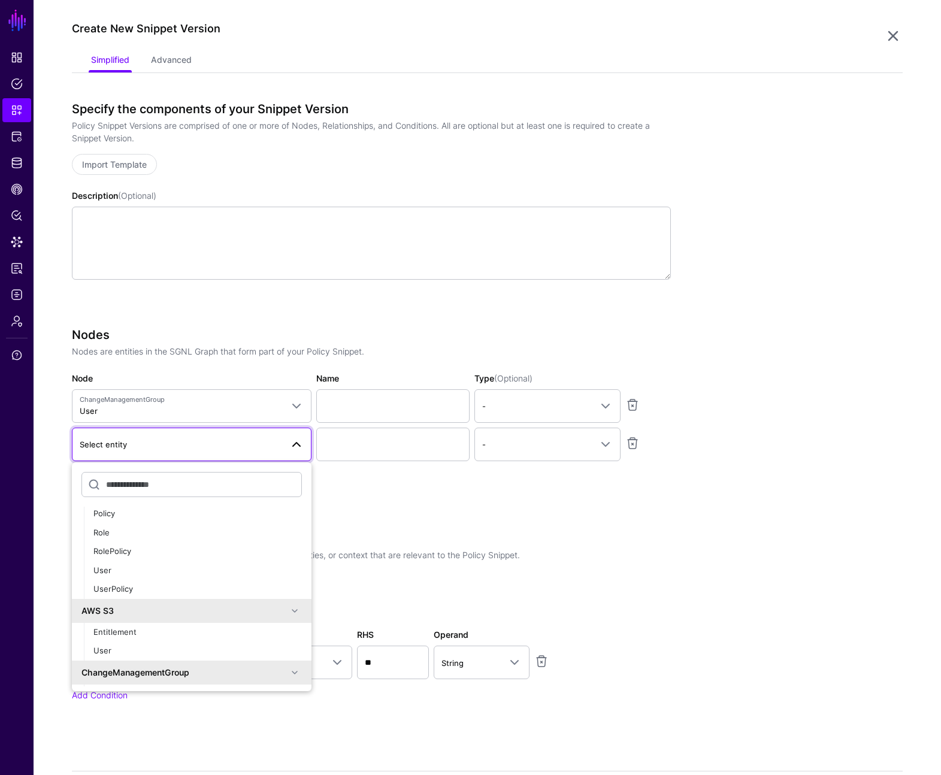
click at [288, 609] on span at bounding box center [295, 611] width 14 height 14
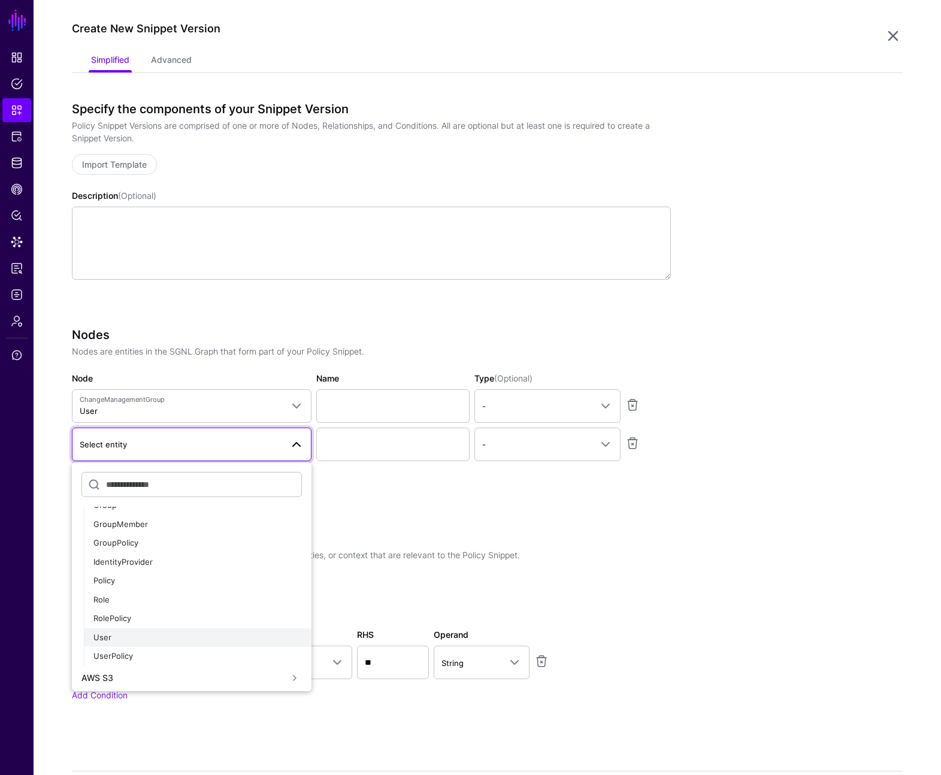
scroll to position [53, 0]
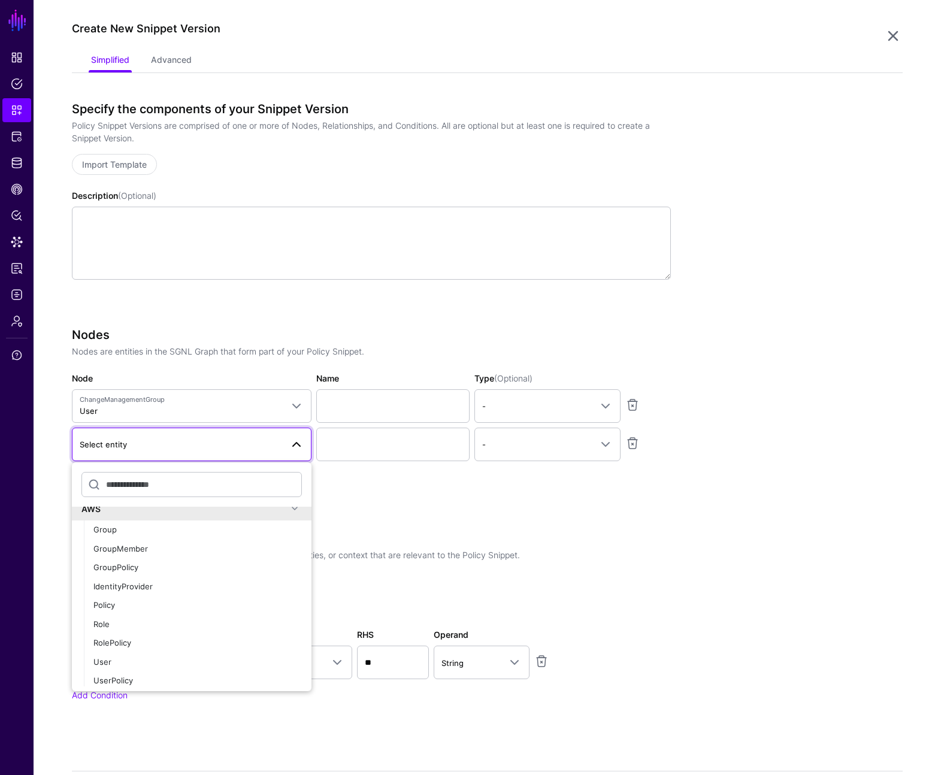
click at [288, 509] on span at bounding box center [295, 508] width 14 height 14
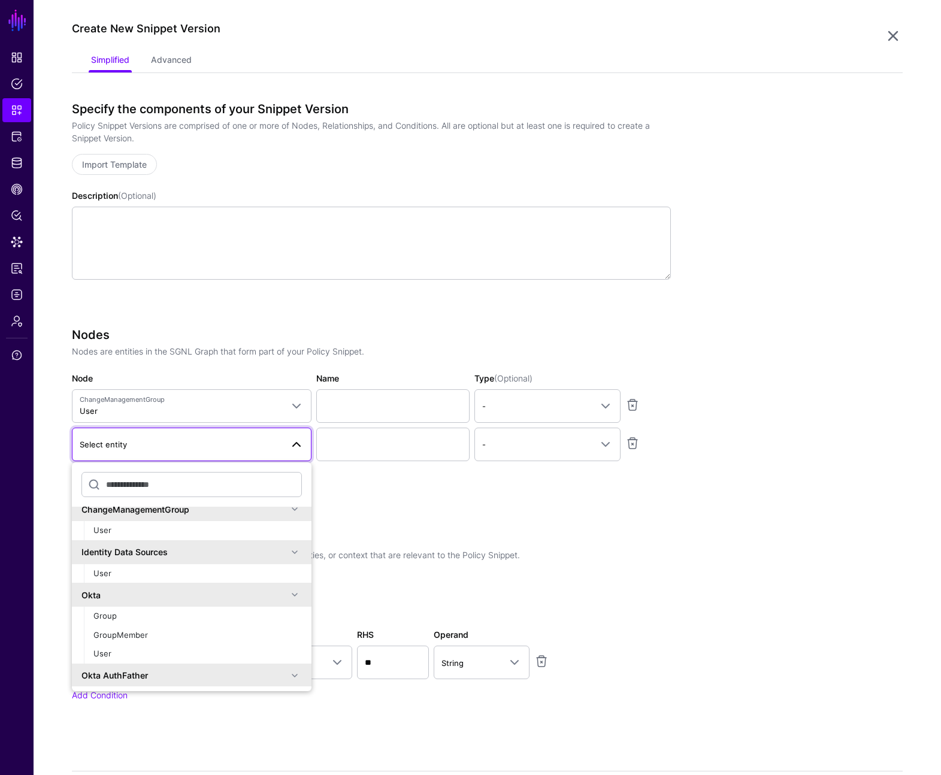
scroll to position [111, 0]
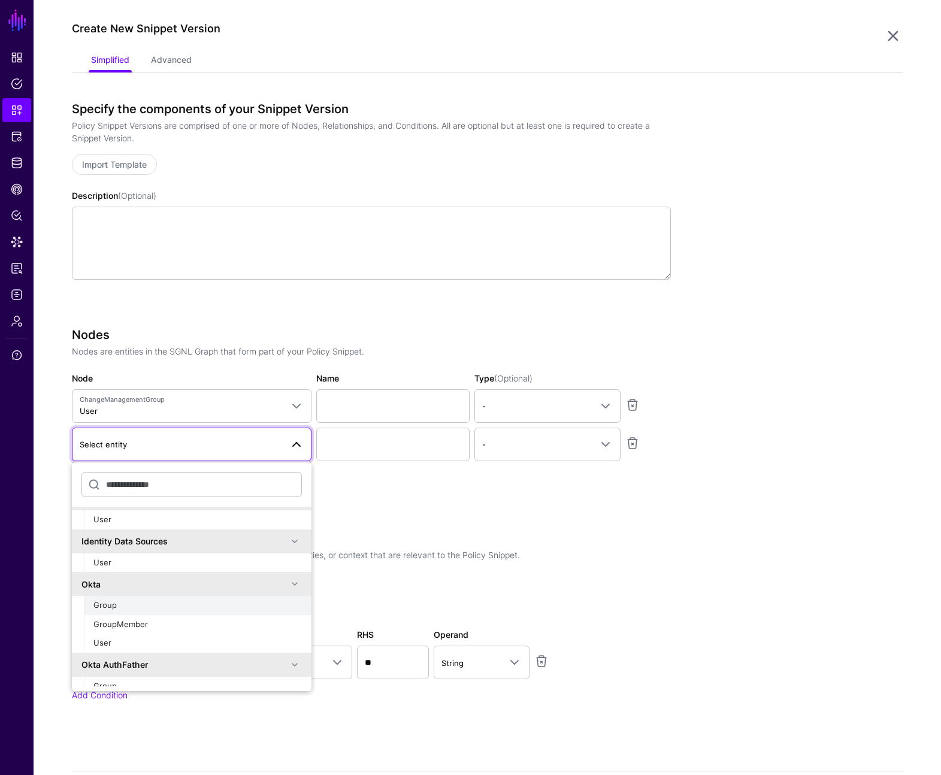
click at [199, 609] on div "Group" at bounding box center [197, 606] width 208 height 12
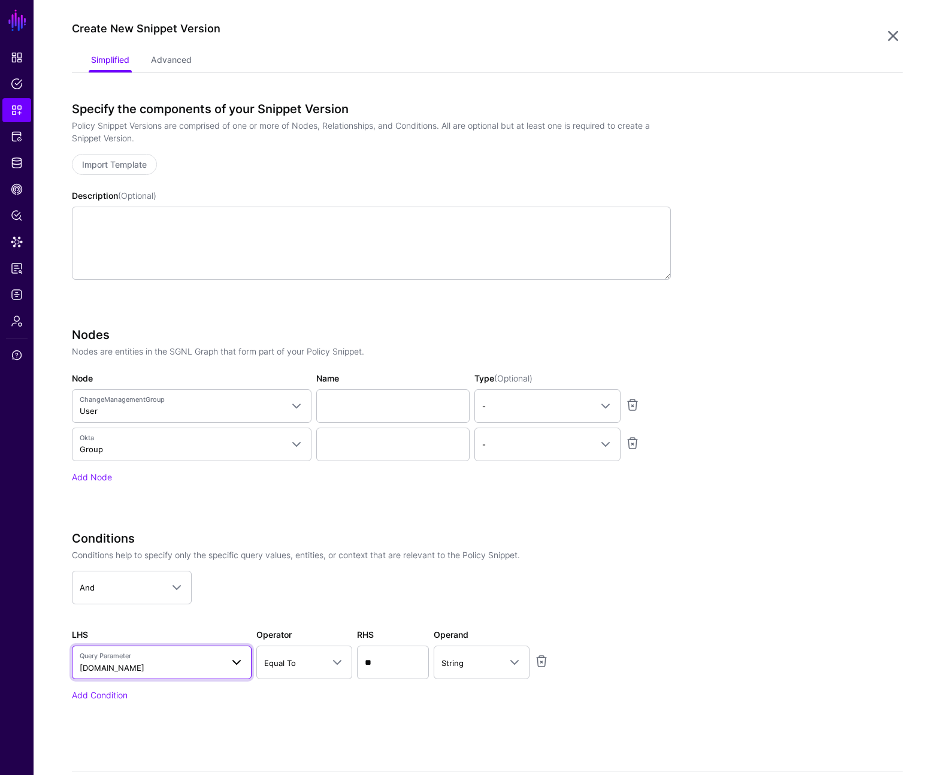
click at [234, 664] on span at bounding box center [236, 662] width 14 height 14
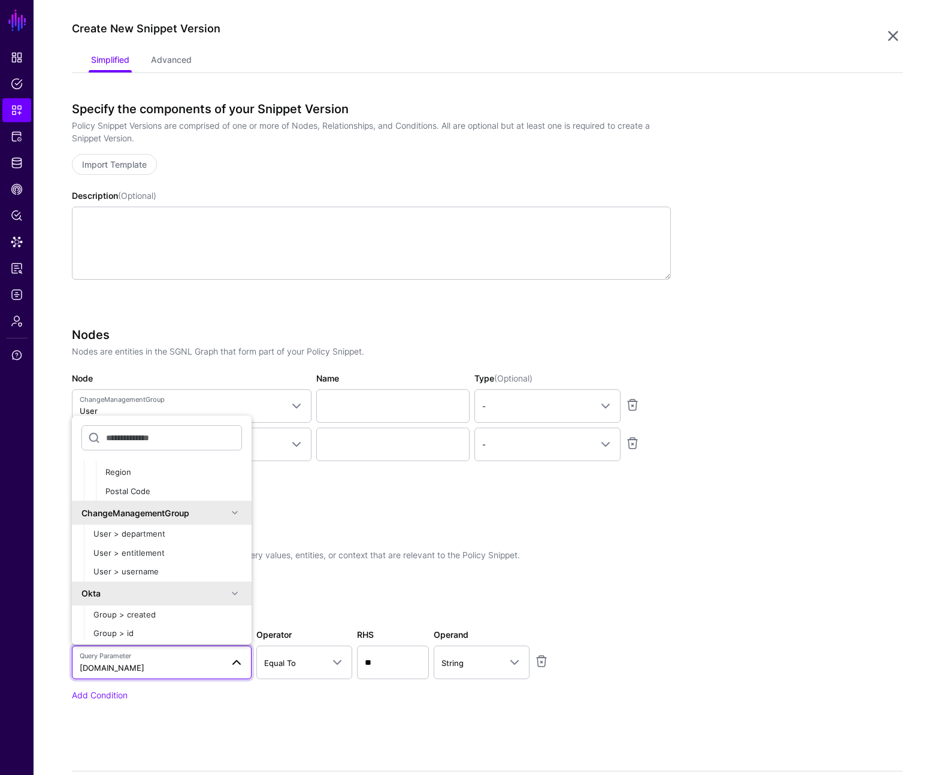
scroll to position [222, 0]
click at [181, 548] on div "User > entitlement" at bounding box center [167, 552] width 149 height 12
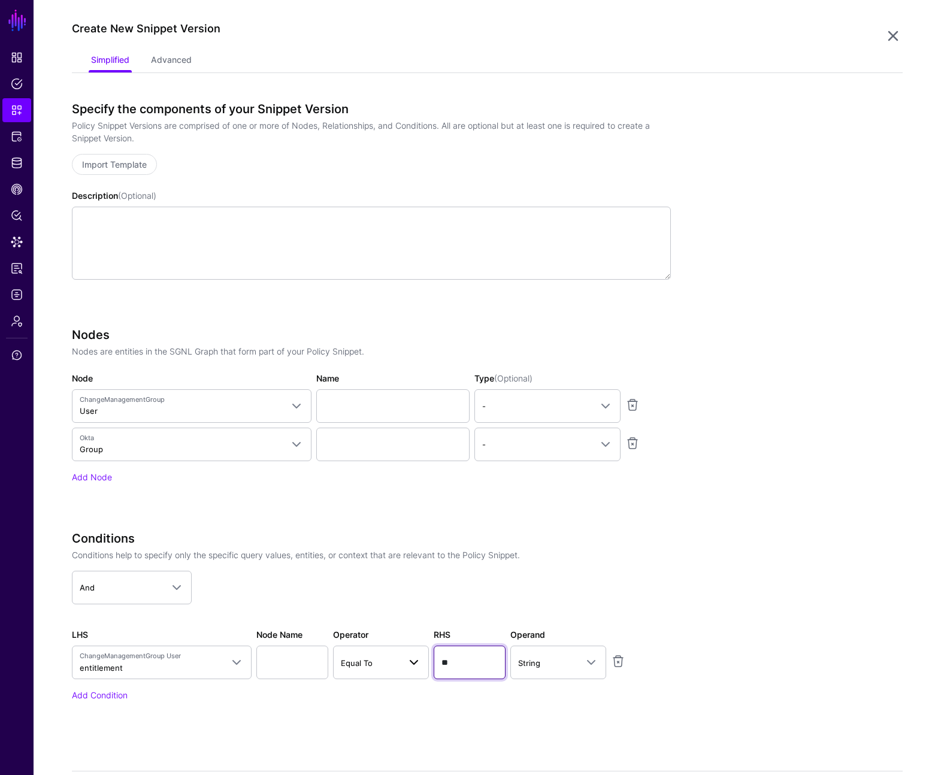
drag, startPoint x: 486, startPoint y: 664, endPoint x: 428, endPoint y: 653, distance: 59.8
click at [428, 653] on div "LHS ChangeManagementGroup User entitlement Query Parameters Principal Asset Act…" at bounding box center [371, 653] width 604 height 51
click at [123, 699] on link "Add Condition" at bounding box center [100, 695] width 56 height 10
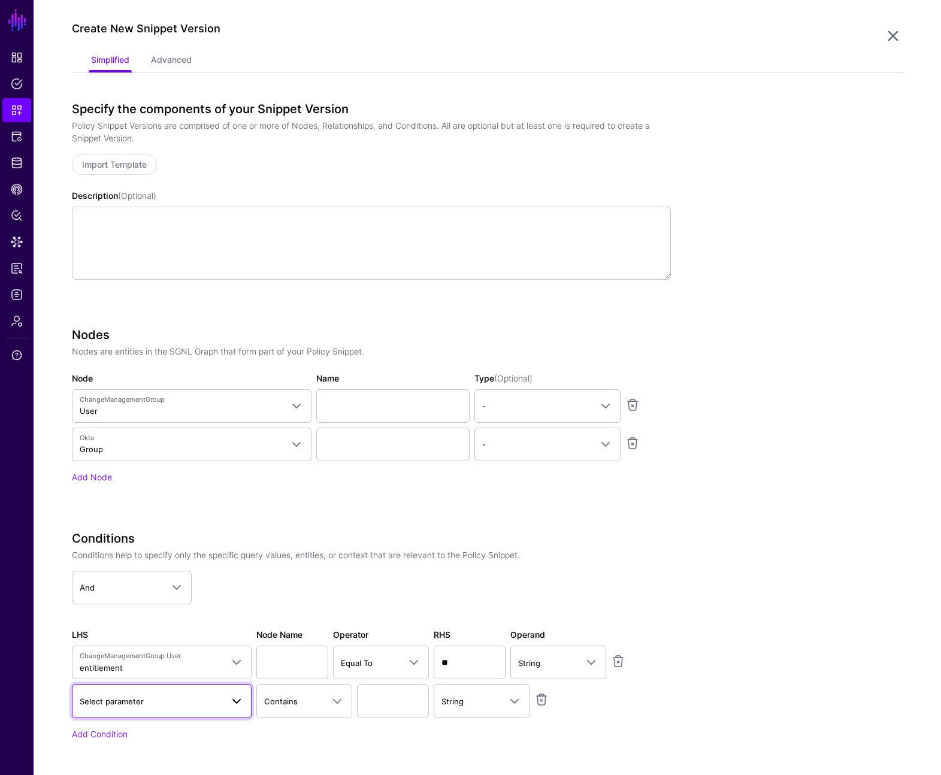
click at [238, 694] on span at bounding box center [236, 701] width 14 height 14
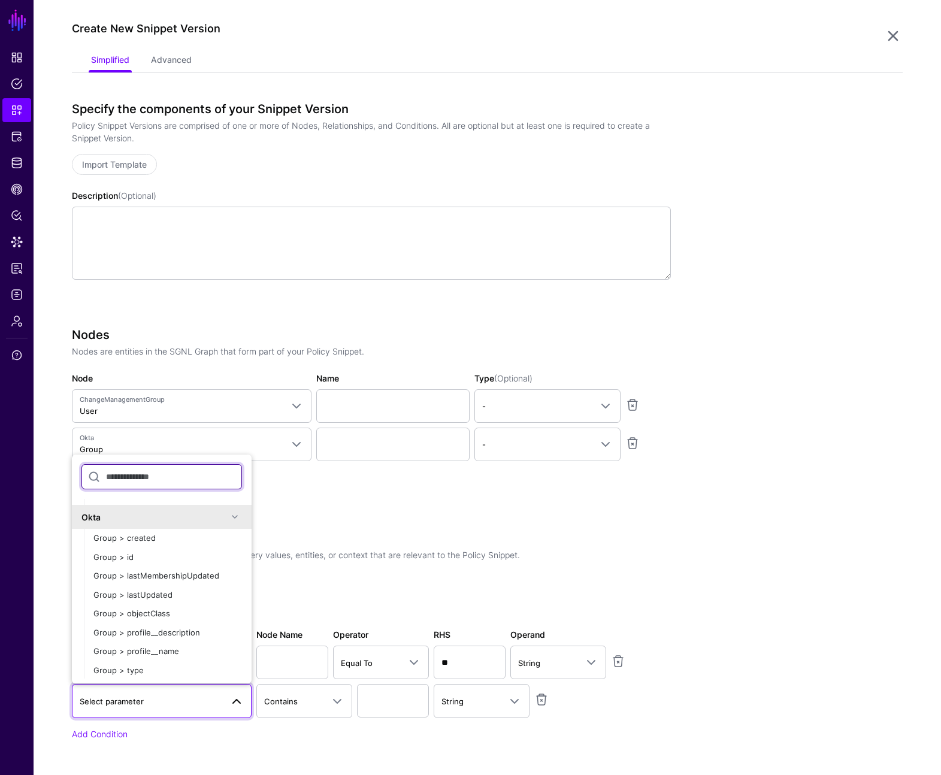
scroll to position [336, 0]
click at [190, 652] on div "Group > profile__name" at bounding box center [167, 651] width 149 height 12
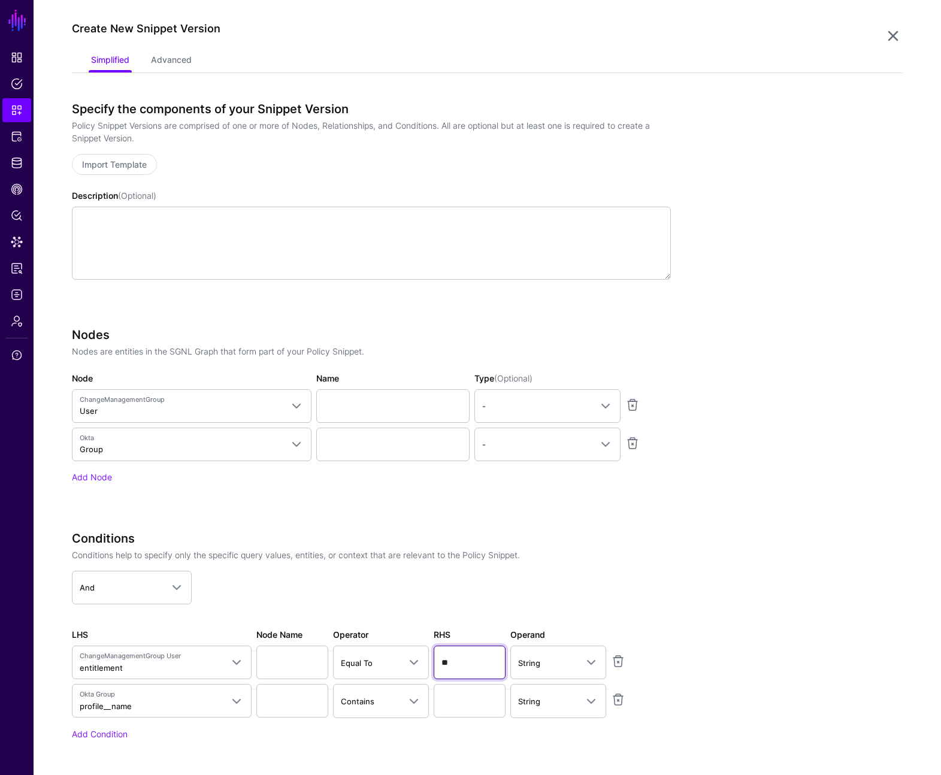
drag, startPoint x: 465, startPoint y: 664, endPoint x: 430, endPoint y: 659, distance: 35.7
click at [430, 659] on div "LHS ChangeManagementGroup User entitlement Query Parameters Principal Asset Act…" at bounding box center [371, 653] width 604 height 51
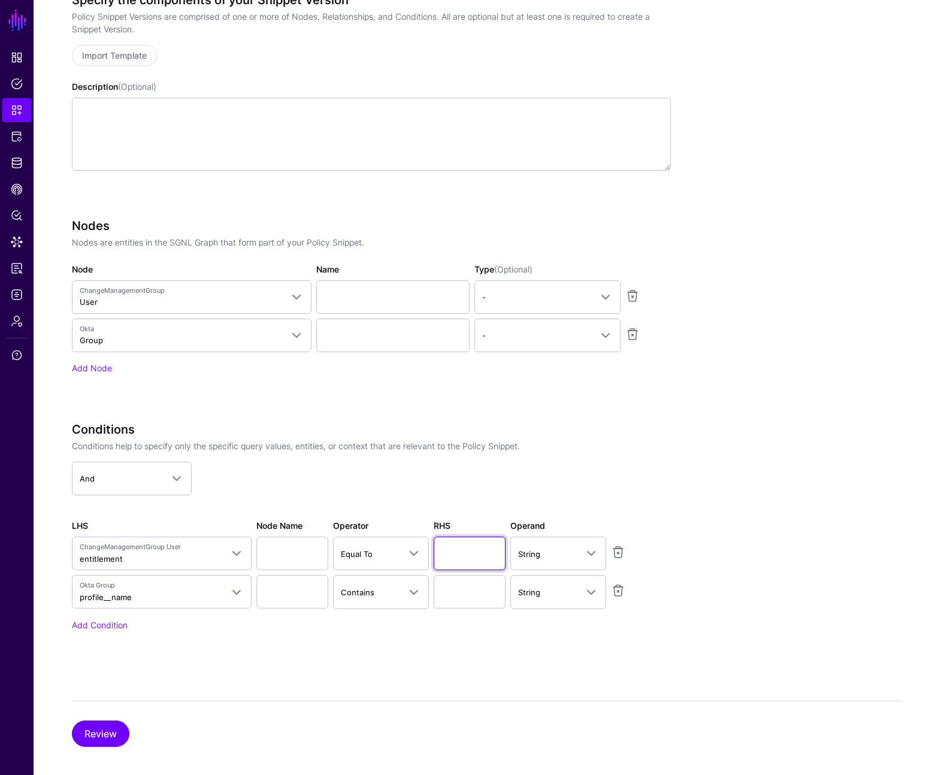
scroll to position [338, 0]
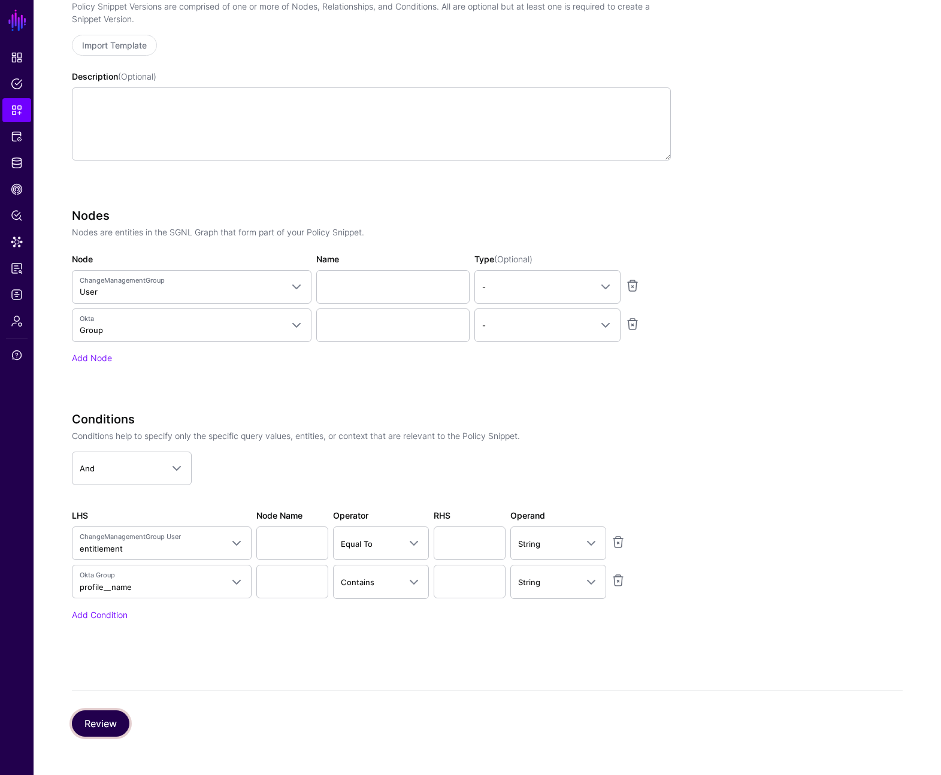
click at [96, 721] on button "Review" at bounding box center [101, 723] width 58 height 26
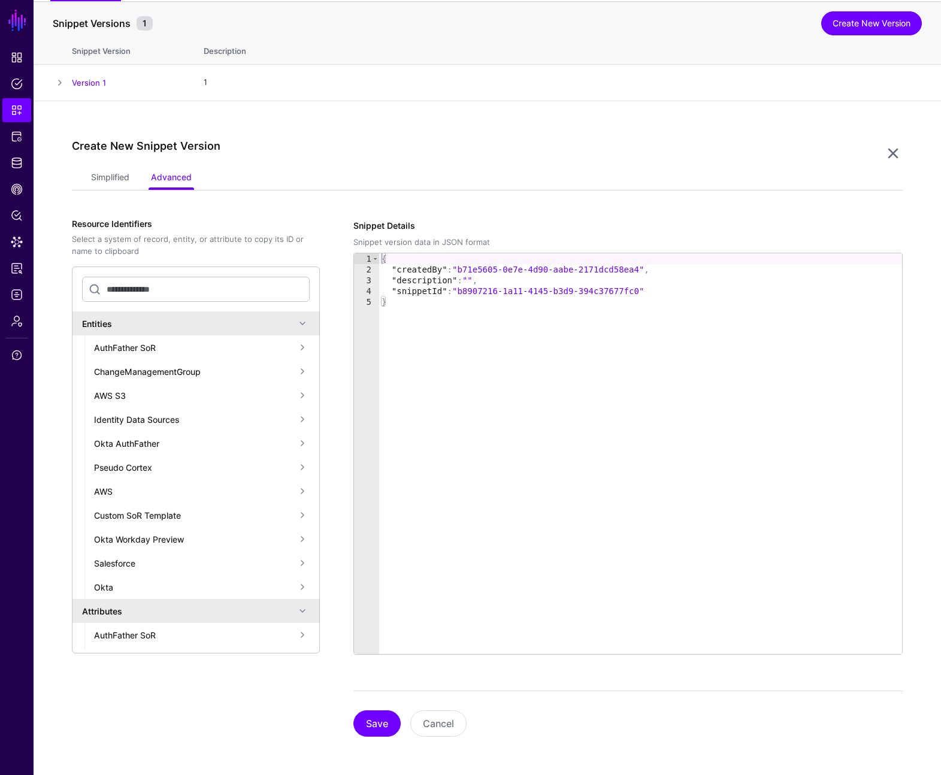
scroll to position [53, 0]
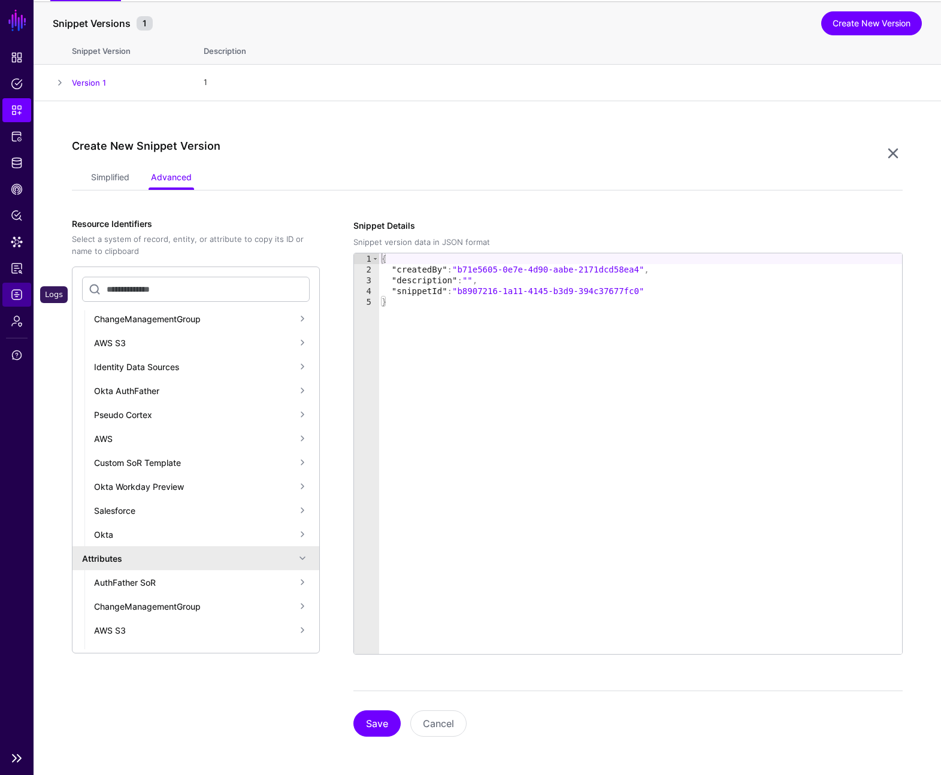
click at [21, 292] on span "Logs" at bounding box center [17, 295] width 12 height 12
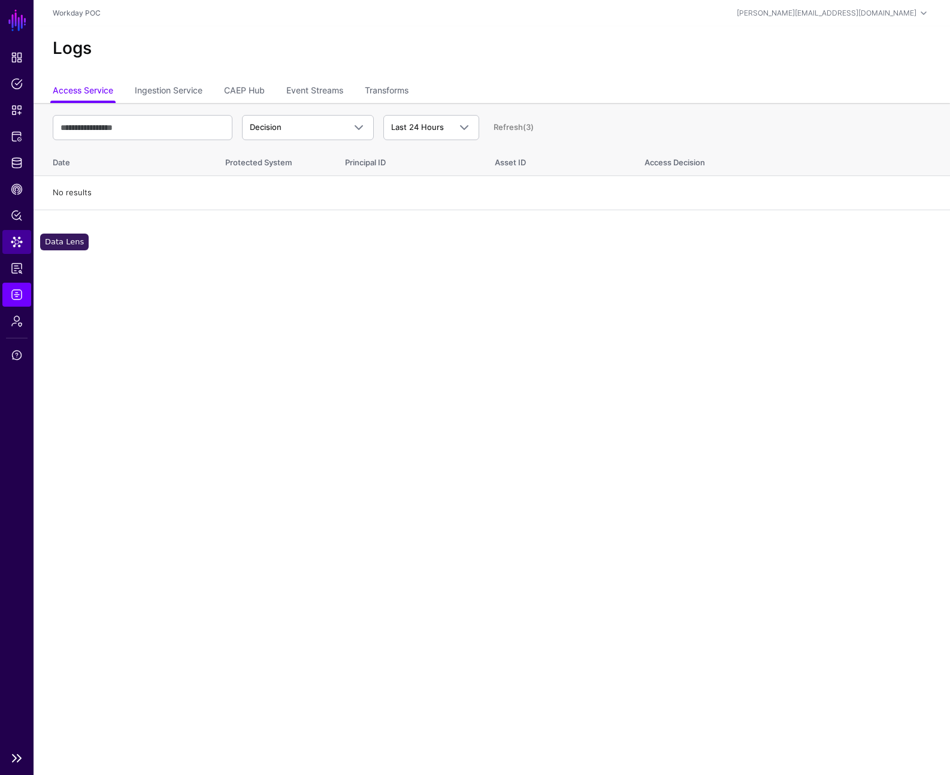
click at [19, 243] on span "Data Lens" at bounding box center [17, 242] width 12 height 12
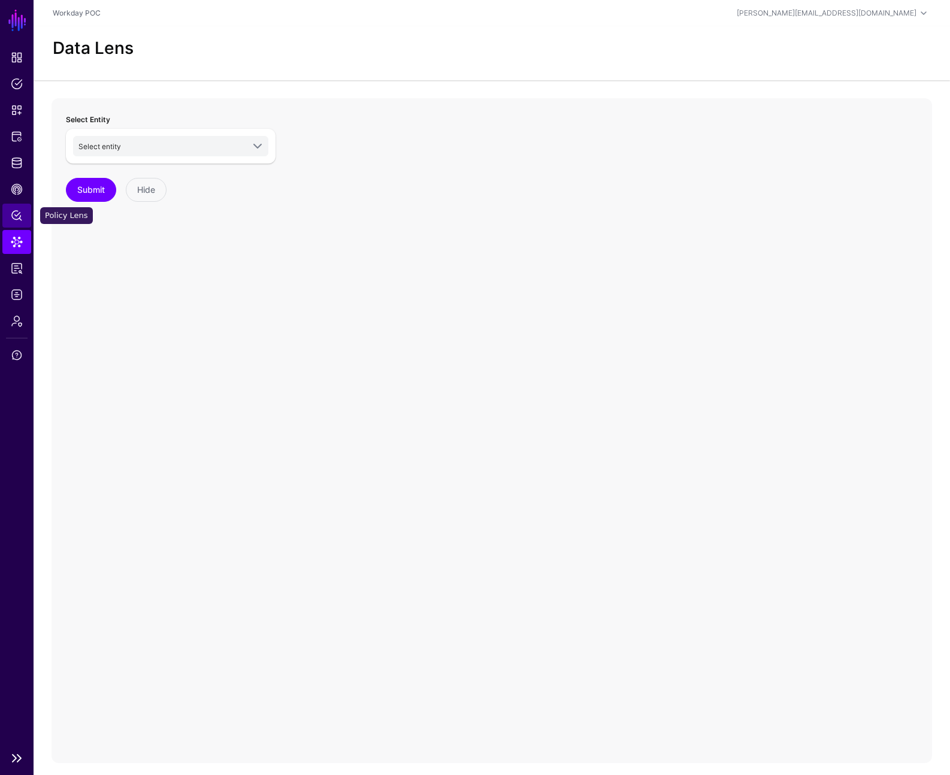
click at [18, 215] on span "Policy Lens" at bounding box center [17, 216] width 12 height 12
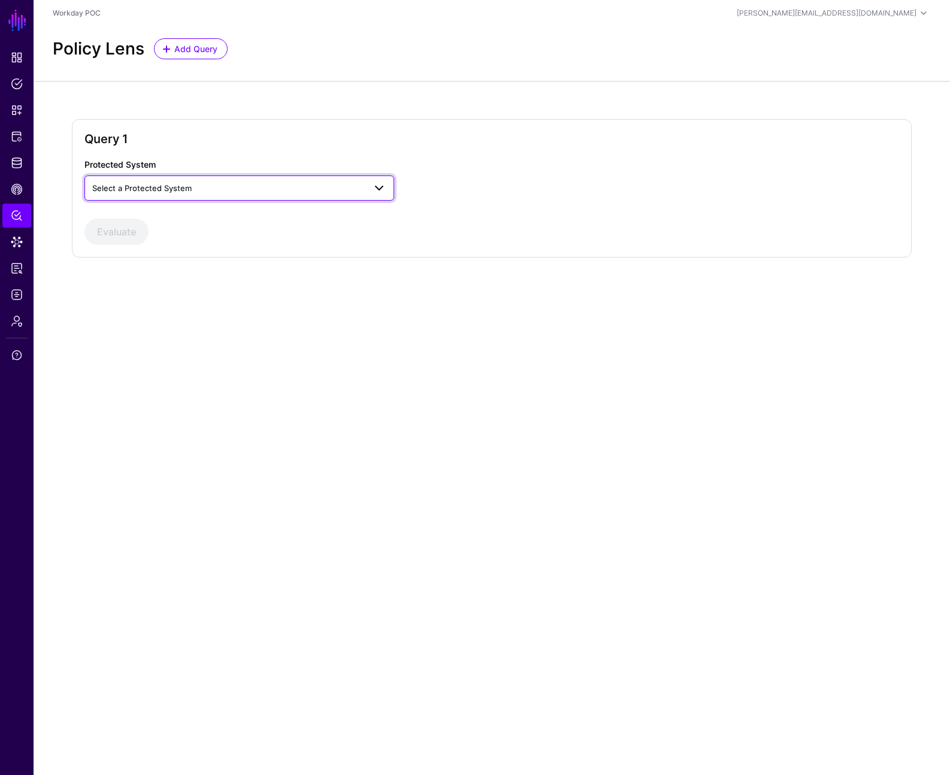
click at [248, 193] on span "Select a Protected System" at bounding box center [228, 188] width 273 height 13
click at [481, 173] on div at bounding box center [560, 179] width 275 height 43
click at [20, 188] on span "CAEP Hub" at bounding box center [17, 189] width 12 height 12
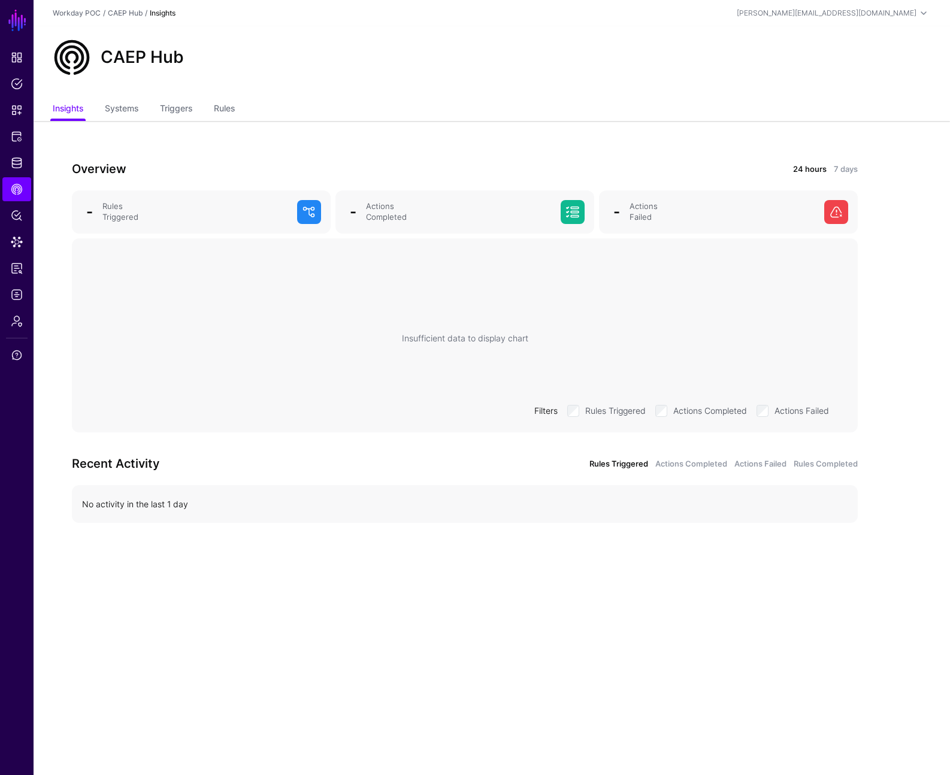
click at [424, 82] on div "CAEP Hub" at bounding box center [492, 62] width 917 height 72
click at [17, 214] on span "Policy Lens" at bounding box center [17, 216] width 12 height 12
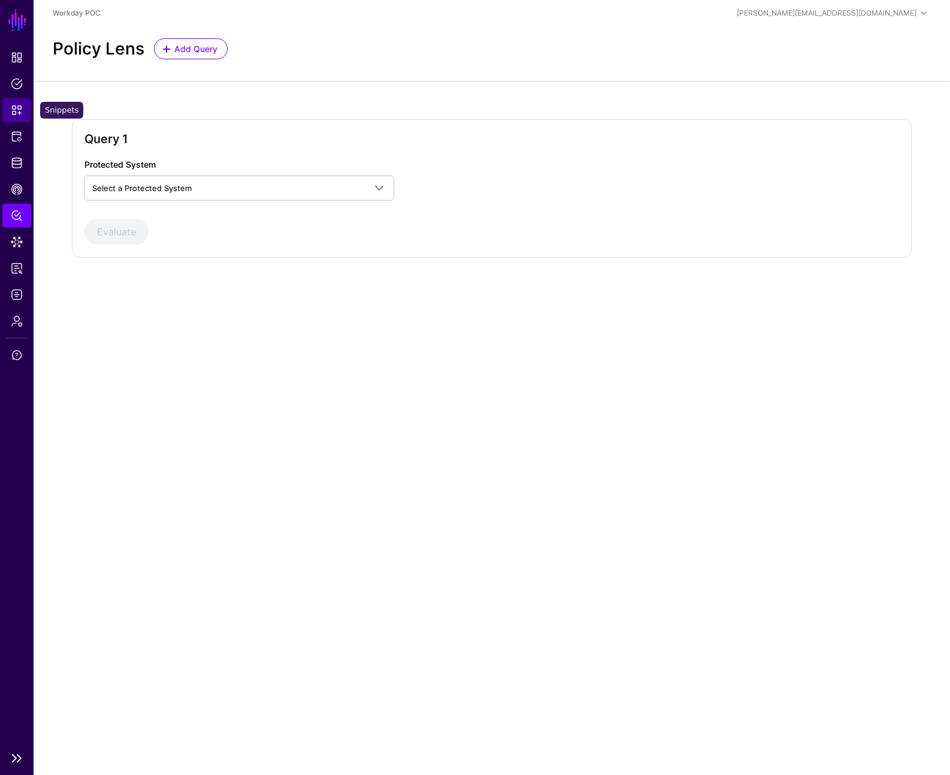
click at [21, 113] on span "Snippets" at bounding box center [17, 110] width 12 height 12
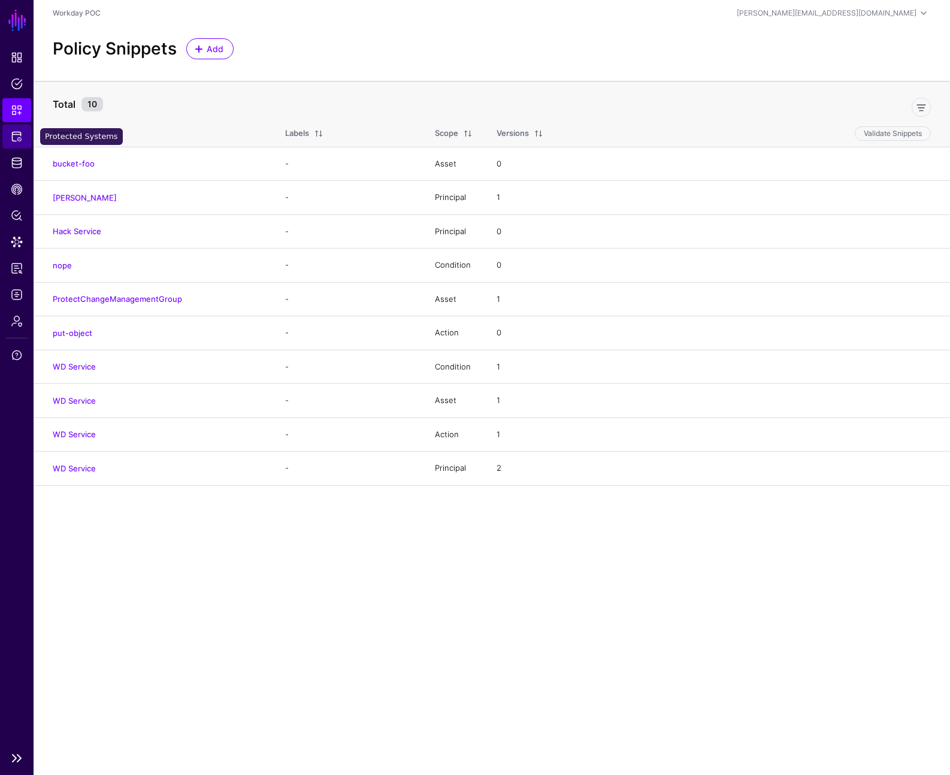
click at [19, 141] on span "Protected Systems" at bounding box center [17, 137] width 12 height 12
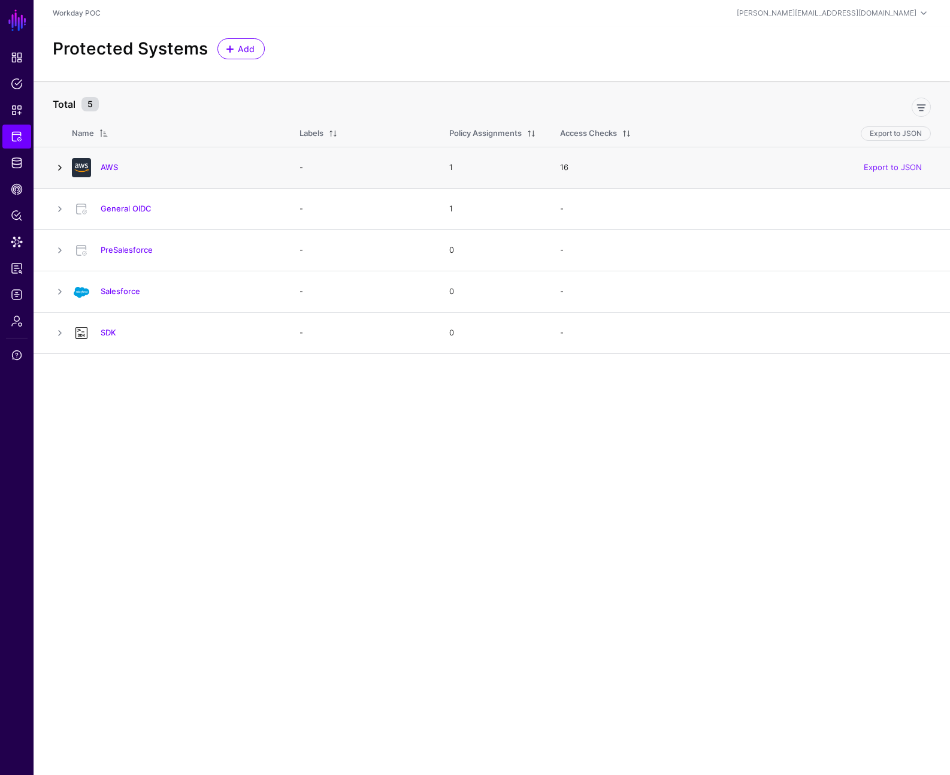
click at [62, 169] on link at bounding box center [60, 168] width 14 height 14
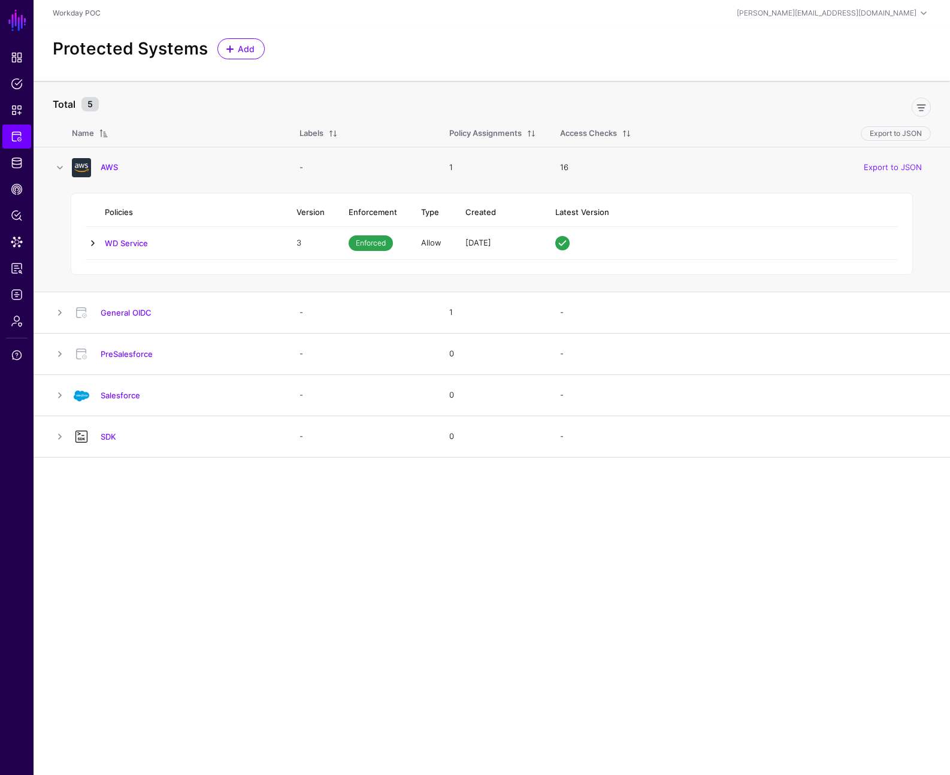
click at [96, 246] on link at bounding box center [93, 243] width 14 height 14
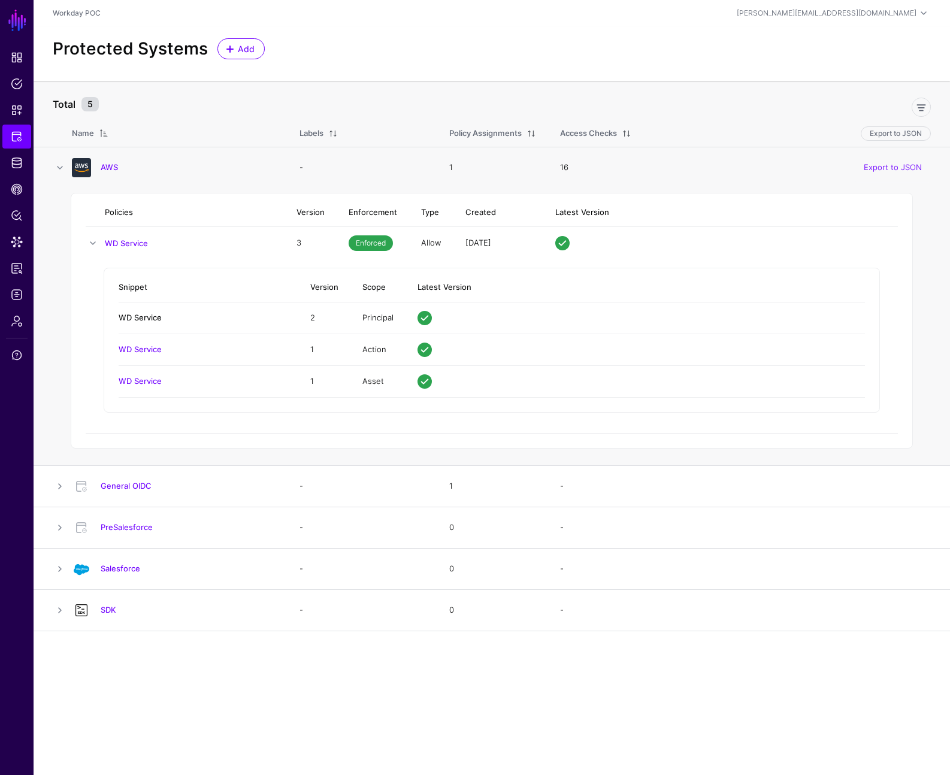
click at [146, 316] on link "WD Service" at bounding box center [140, 318] width 43 height 10
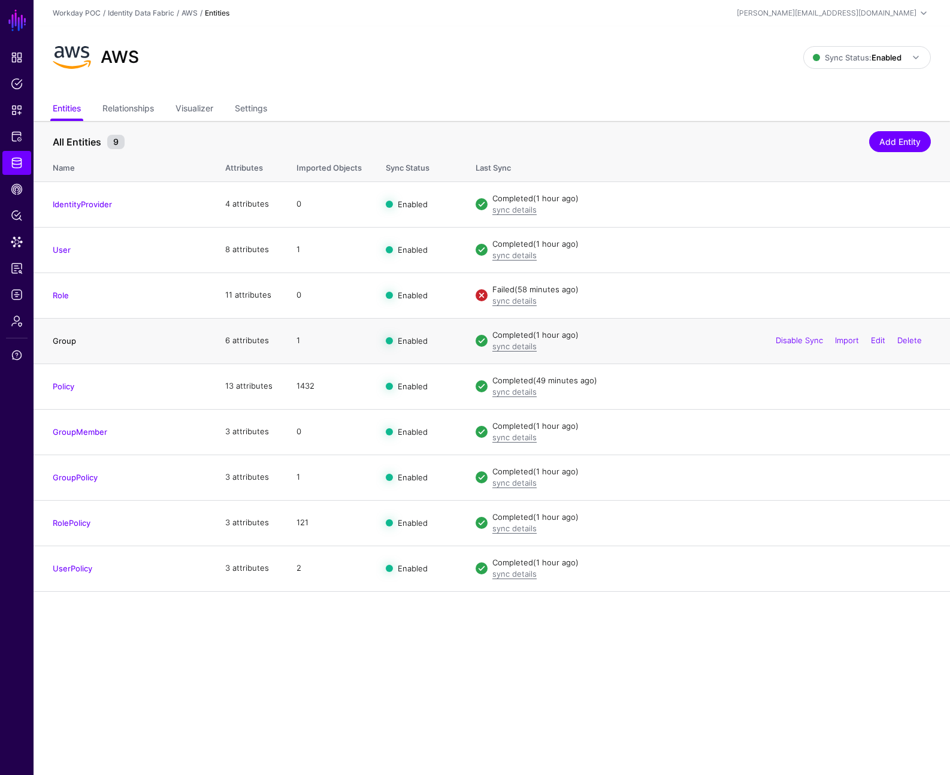
click at [71, 341] on link "Group" at bounding box center [64, 341] width 23 height 10
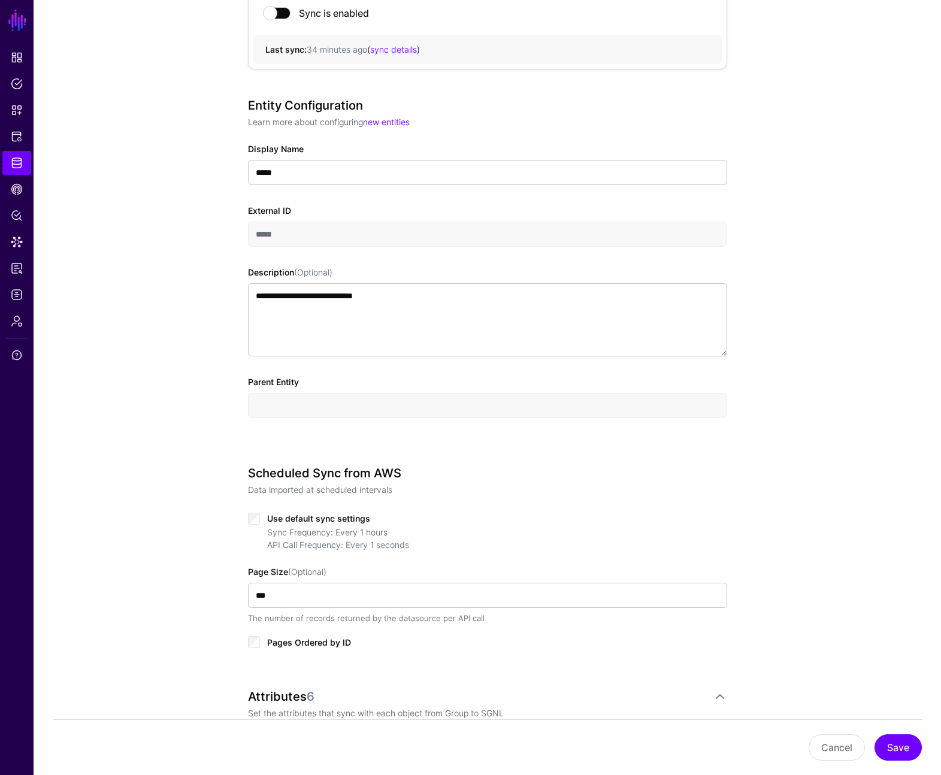
scroll to position [404, 0]
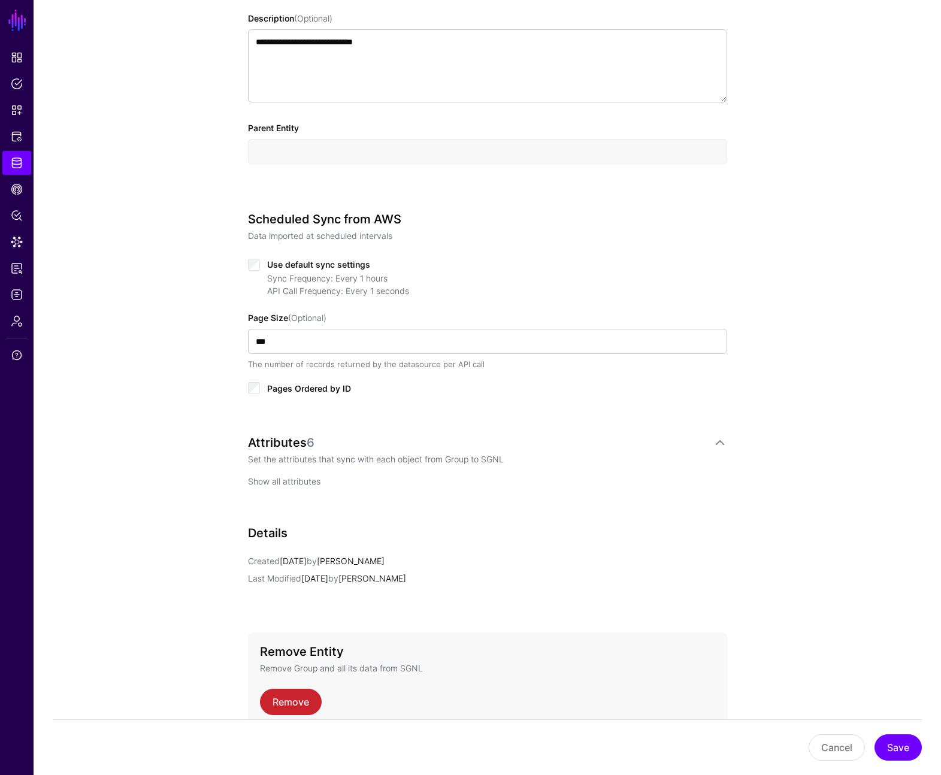
click at [290, 485] on link "Show all attributes" at bounding box center [284, 481] width 72 height 10
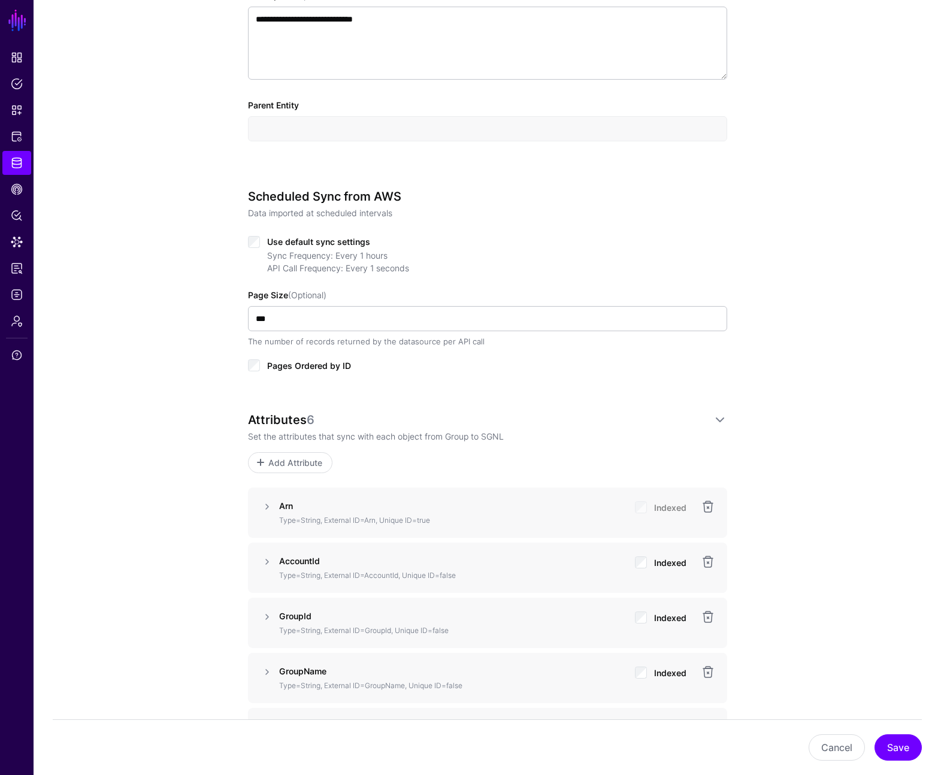
scroll to position [494, 0]
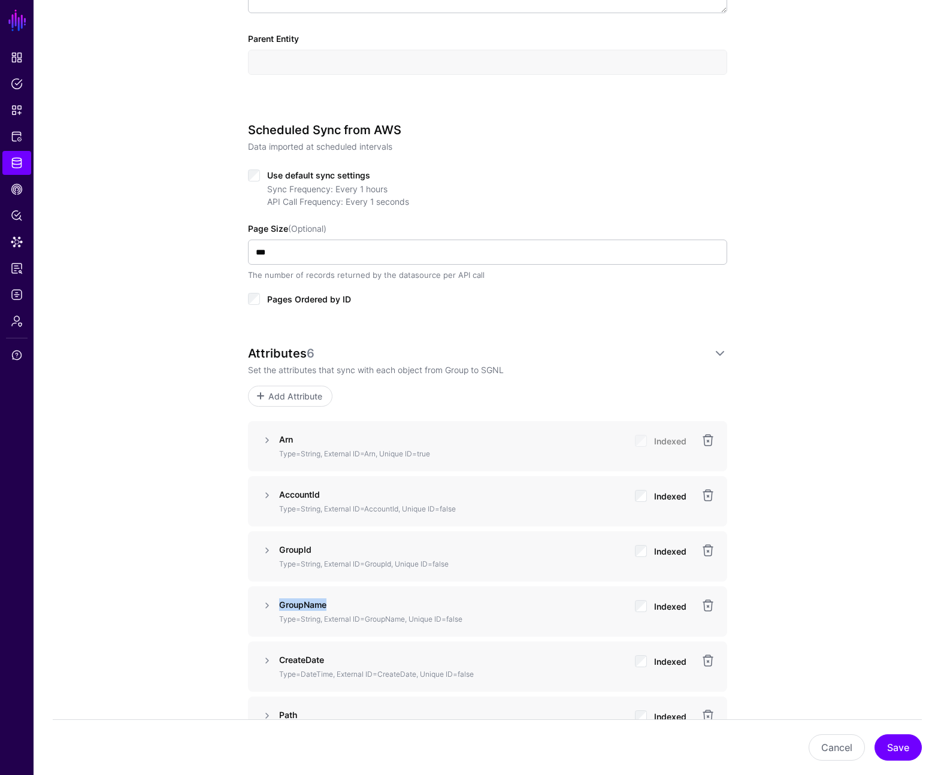
drag, startPoint x: 334, startPoint y: 605, endPoint x: 279, endPoint y: 603, distance: 55.8
click at [279, 603] on p "GroupName" at bounding box center [452, 604] width 346 height 13
copy strong "GroupName"
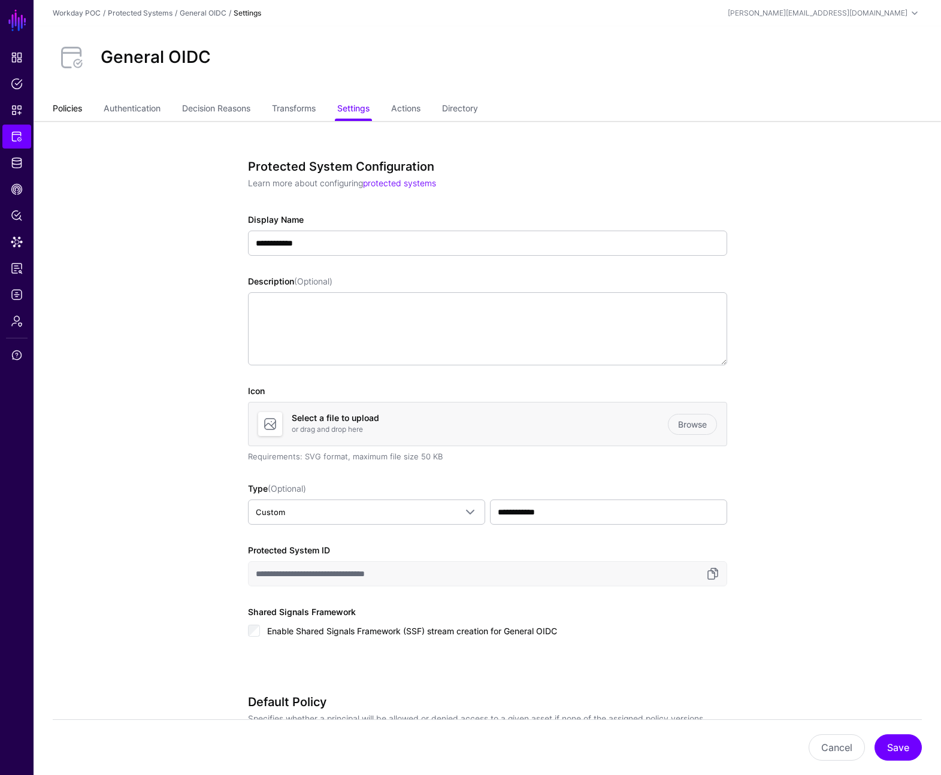
click at [61, 113] on link "Policies" at bounding box center [67, 109] width 29 height 23
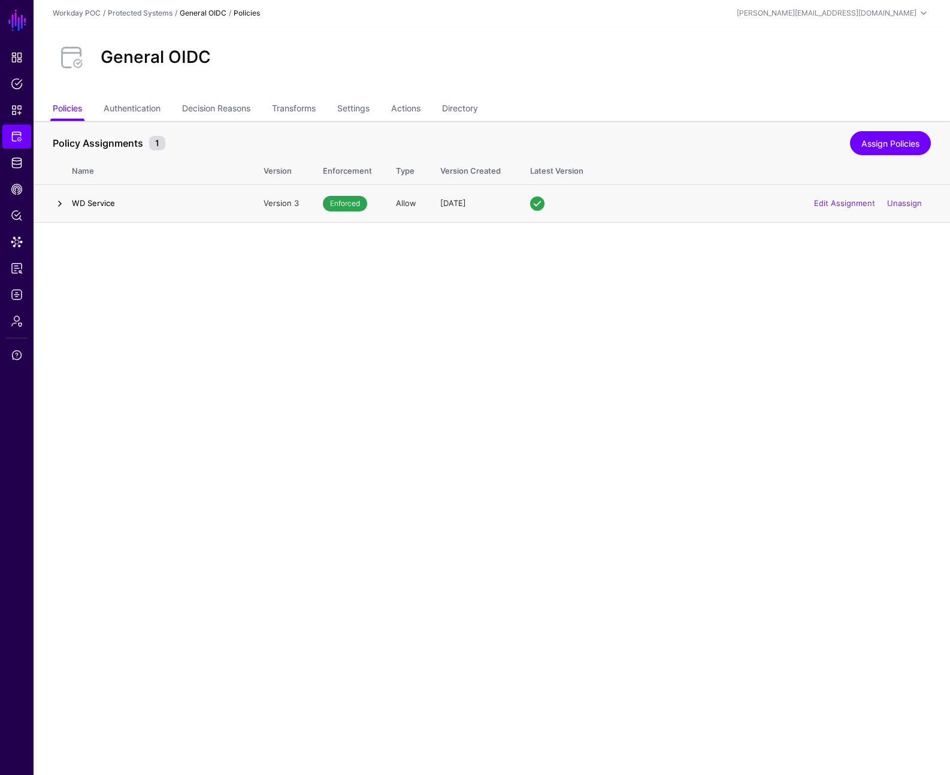
click at [64, 201] on link at bounding box center [60, 203] width 14 height 14
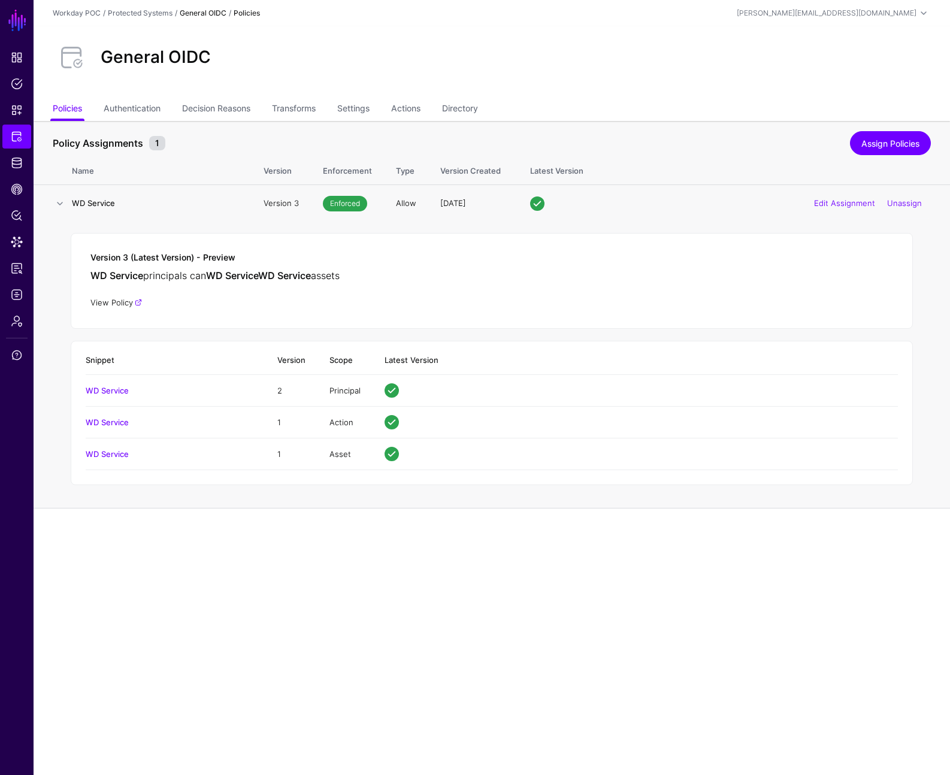
click at [107, 301] on link "View Policy" at bounding box center [116, 303] width 52 height 10
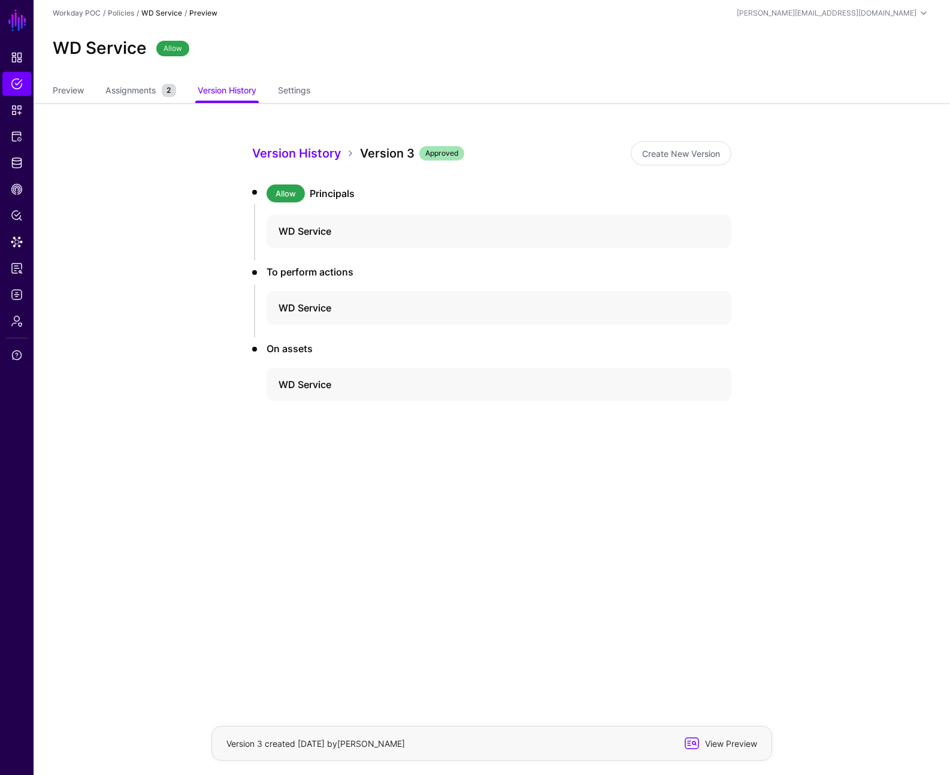
click at [730, 742] on span "View Preview" at bounding box center [729, 743] width 59 height 13
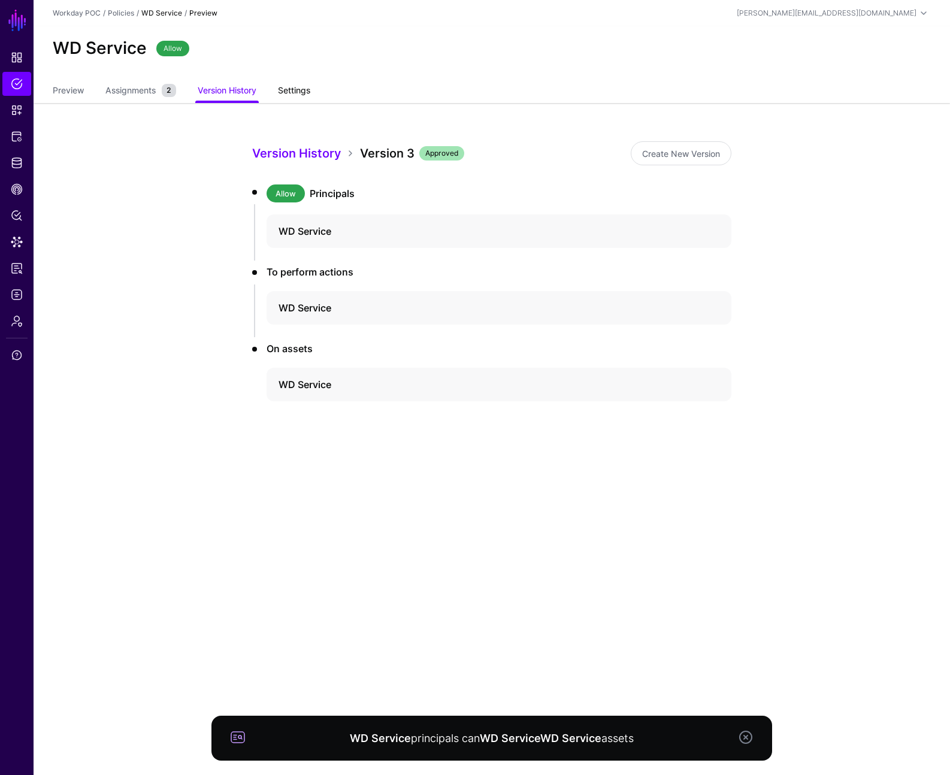
click at [304, 91] on link "Settings" at bounding box center [294, 91] width 32 height 23
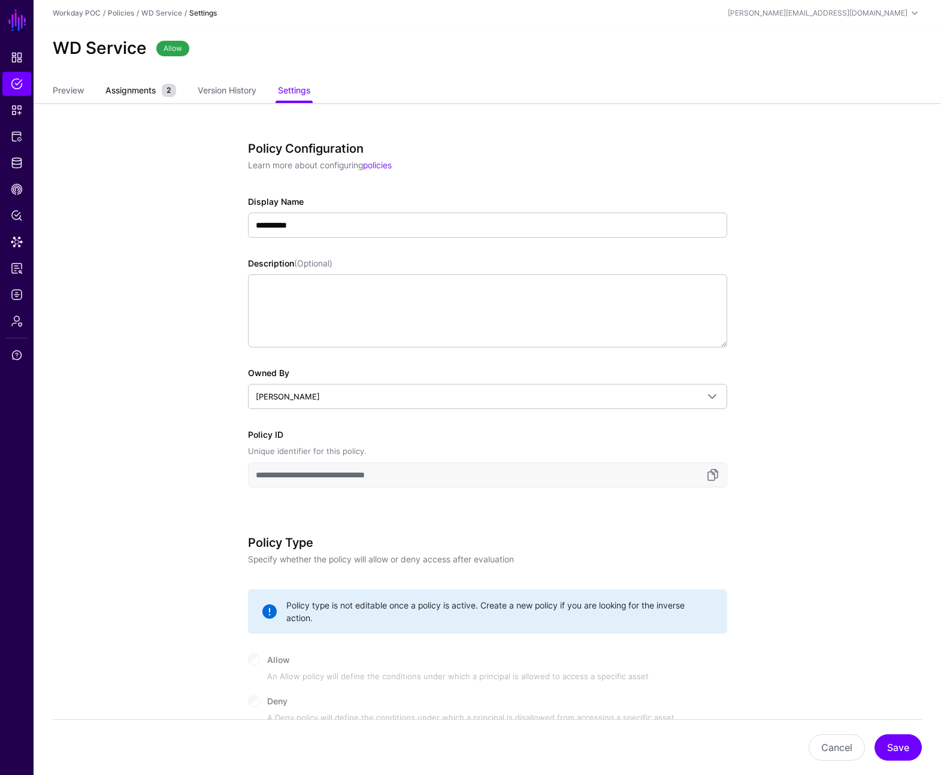
click at [119, 90] on span "Assignments" at bounding box center [130, 90] width 56 height 13
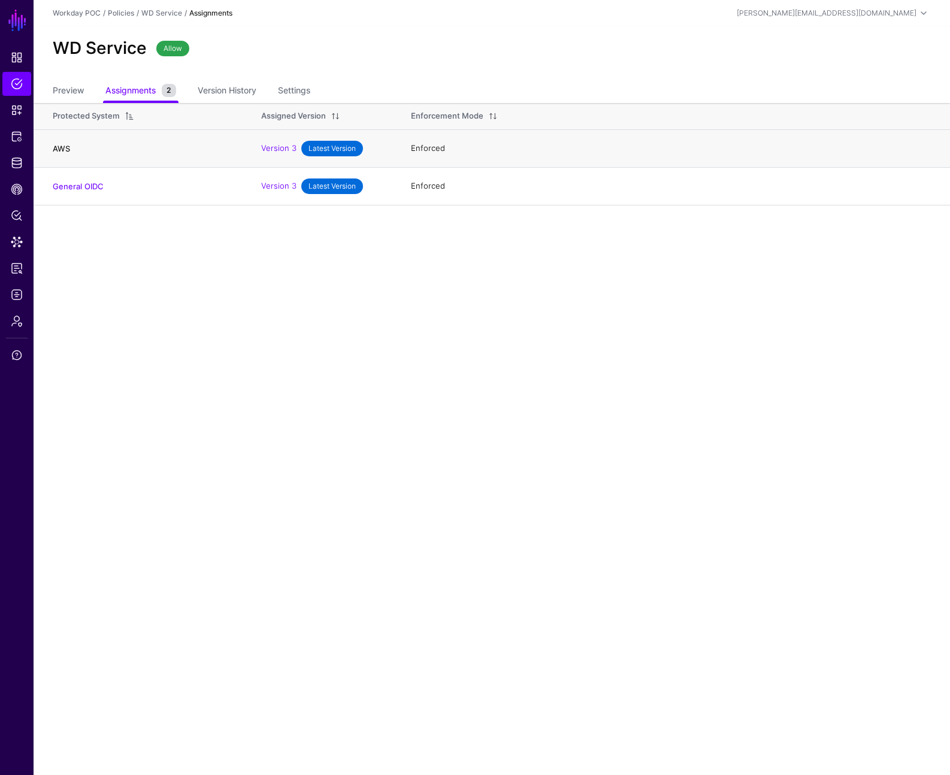
click at [64, 149] on link "AWS" at bounding box center [61, 149] width 17 height 10
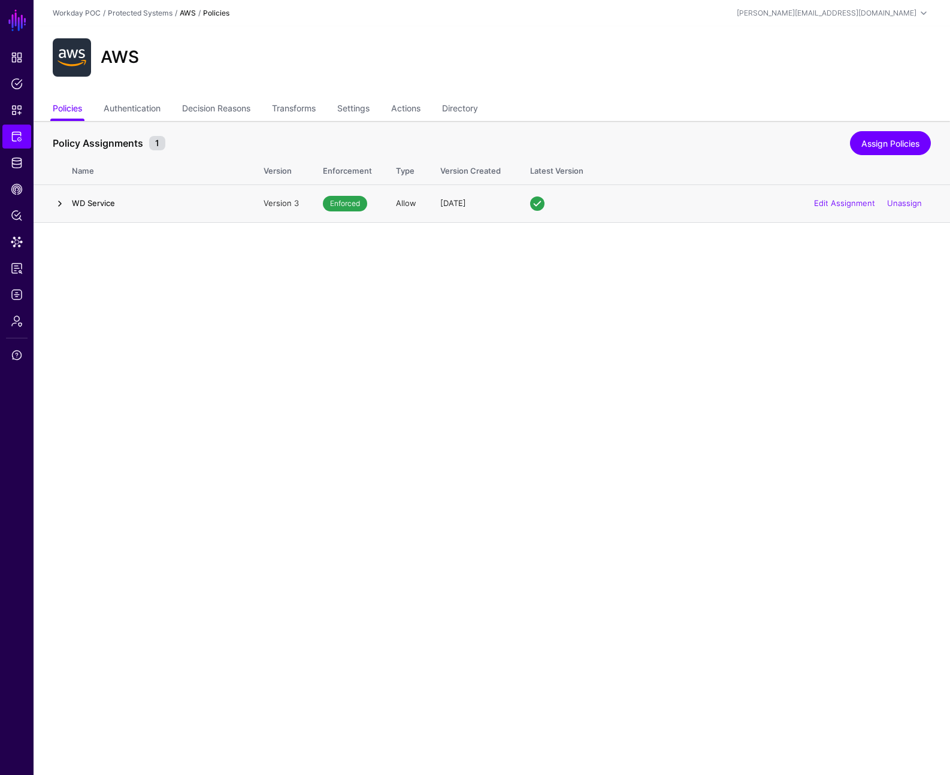
click at [59, 198] on link at bounding box center [60, 203] width 14 height 14
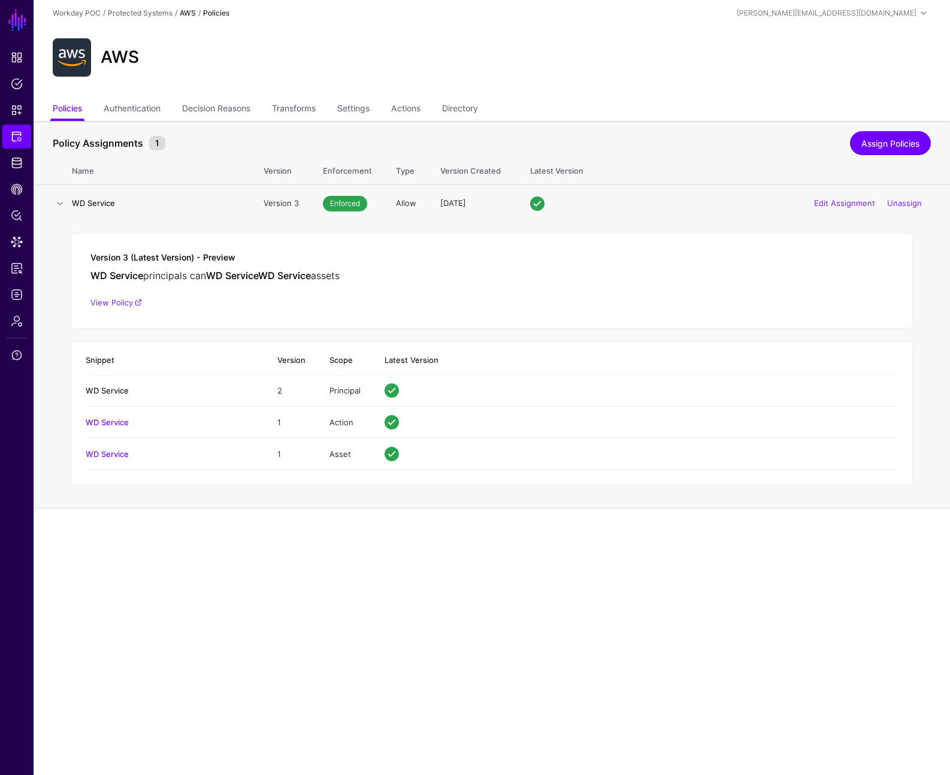
click at [101, 392] on link "WD Service" at bounding box center [107, 391] width 43 height 10
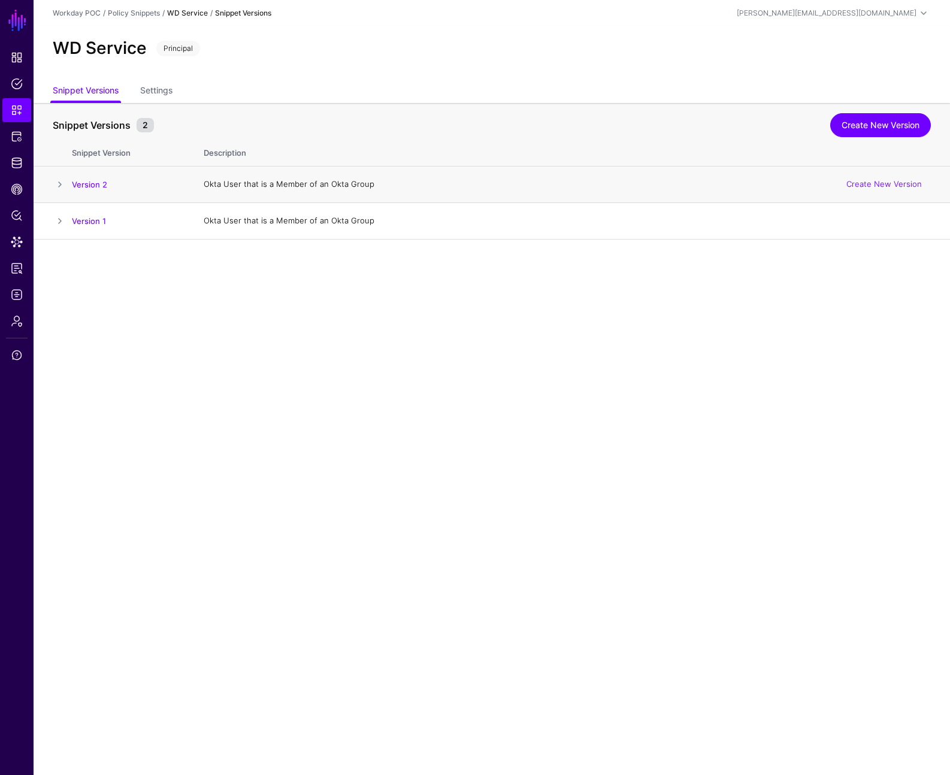
click at [59, 189] on span at bounding box center [60, 184] width 14 height 14
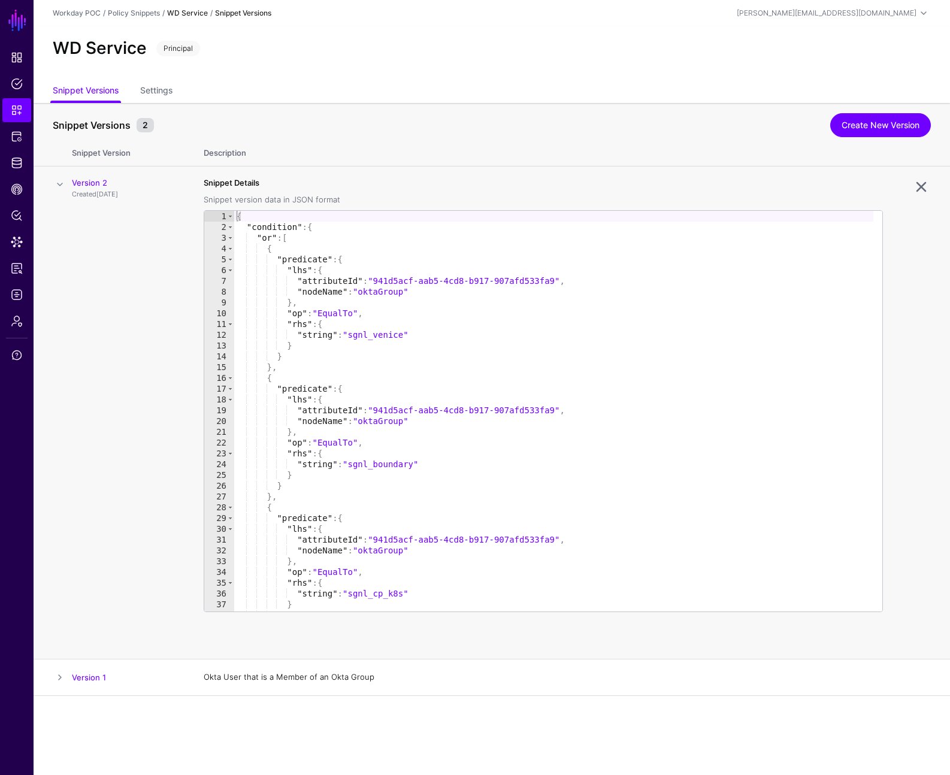
scroll to position [332, 0]
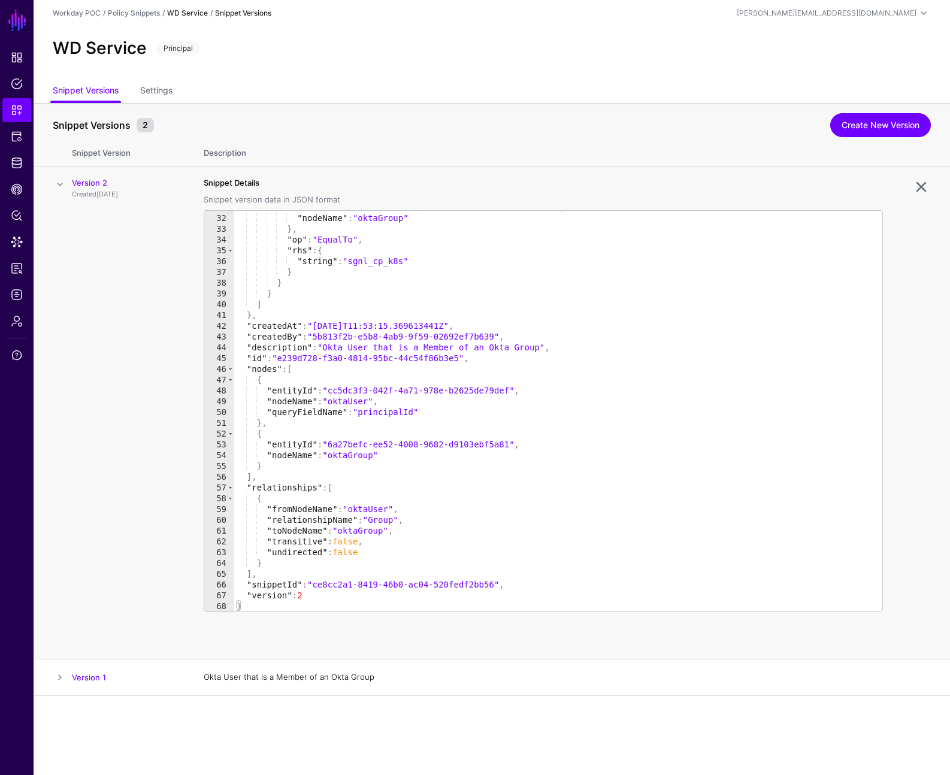
click at [276, 604] on div ""attributeId" : "941d5acf-aab5-4cd8-b917-907afd533fa9" , "nodeName" : "oktaGrou…" at bounding box center [553, 413] width 639 height 422
type textarea "**********"
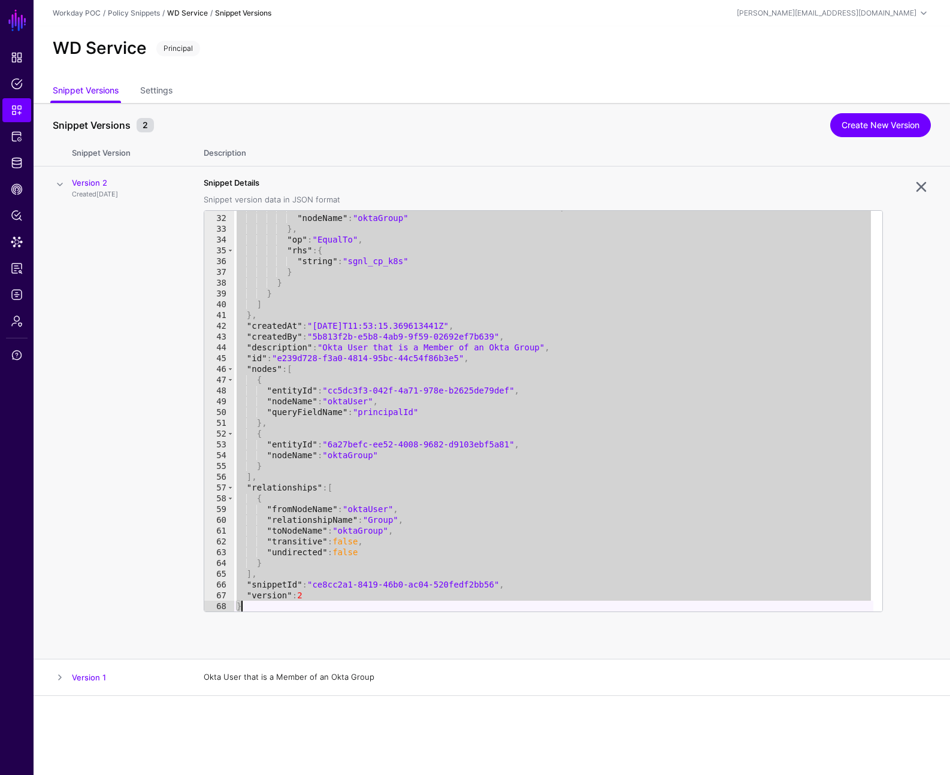
scroll to position [0, 0]
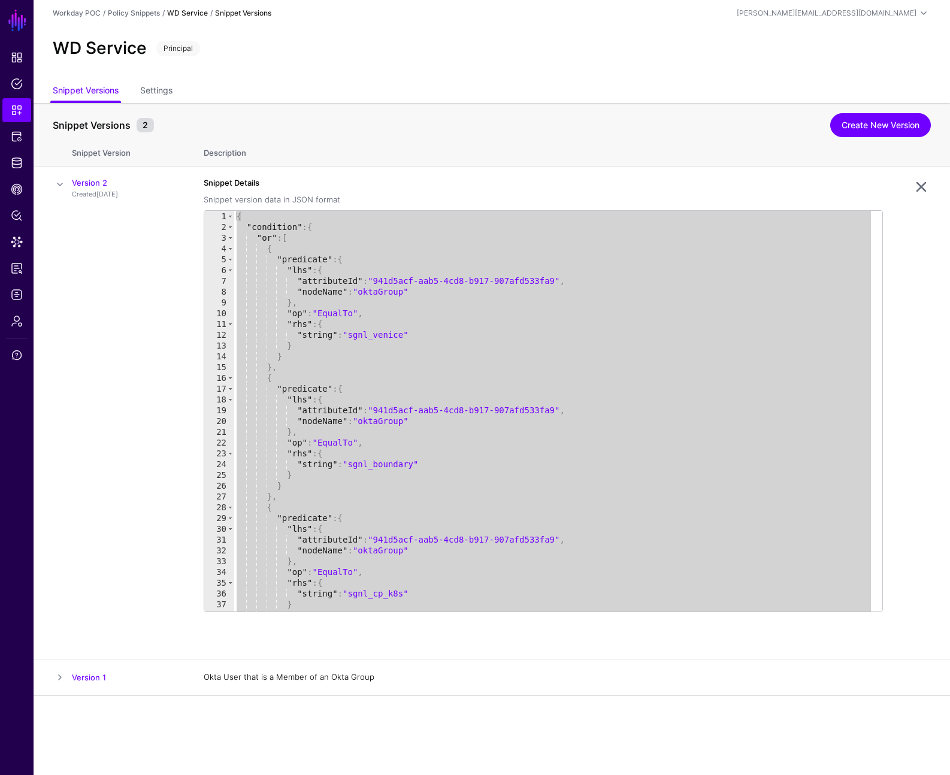
click at [271, 65] on div "WD Service Principal" at bounding box center [492, 53] width 917 height 54
click at [11, 114] on span "Snippets" at bounding box center [17, 110] width 12 height 12
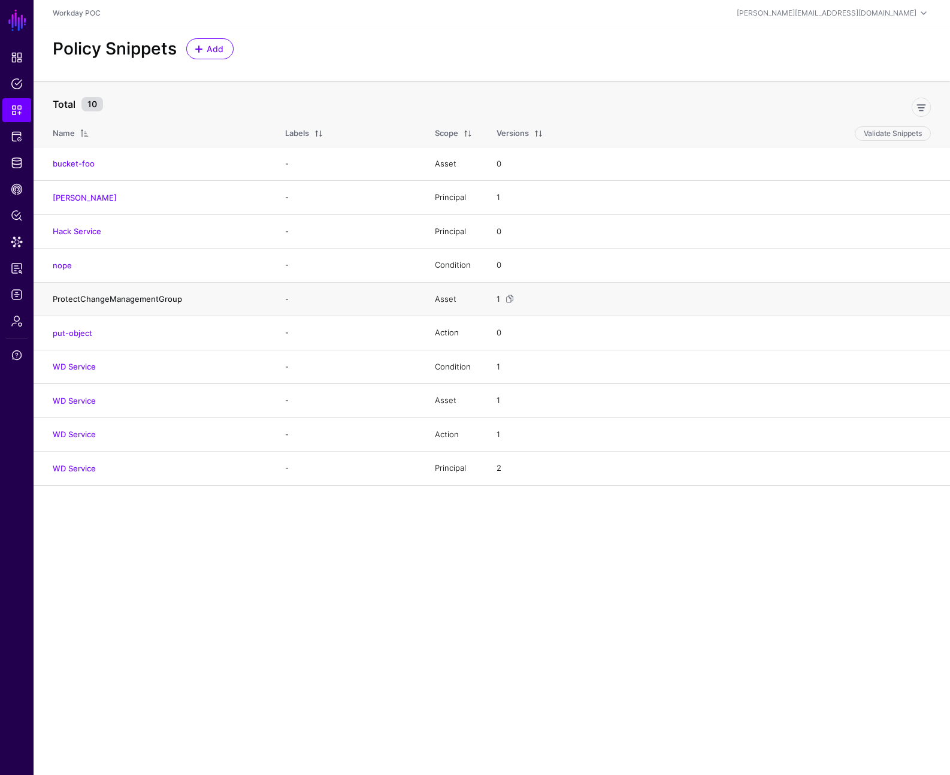
click at [135, 303] on link "ProtectChangeManagementGroup" at bounding box center [117, 299] width 129 height 10
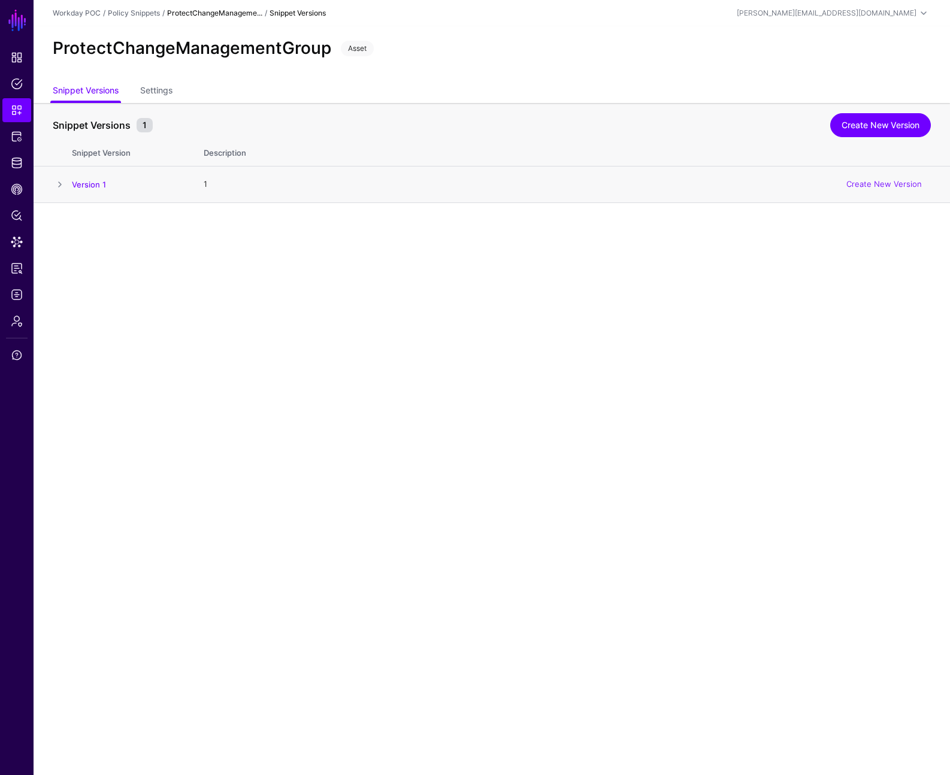
click at [71, 189] on td at bounding box center [53, 185] width 38 height 37
click at [106, 184] on h4 "Version 1" at bounding box center [126, 184] width 108 height 11
click at [103, 183] on link "Version 1" at bounding box center [89, 185] width 34 height 10
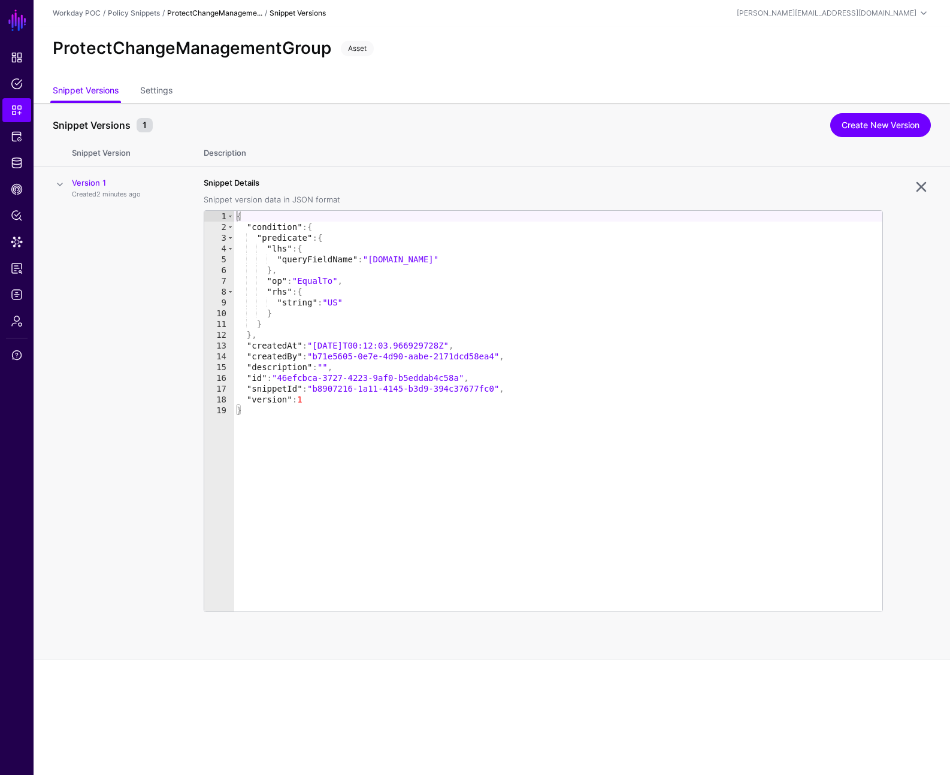
type textarea "*"
click at [343, 417] on div "{ "condition" : { "predicate" : { "lhs" : { "queryFieldName" : "principal.ipAdd…" at bounding box center [558, 422] width 648 height 422
click at [279, 430] on div "{ "condition" : { "predicate" : { "lhs" : { "queryFieldName" : "principal.ipAdd…" at bounding box center [558, 422] width 648 height 422
click at [90, 188] on div "Version 1 Created 2 minutes ago" at bounding box center [126, 188] width 108 height 22
click at [94, 183] on link "Version 1" at bounding box center [89, 183] width 34 height 10
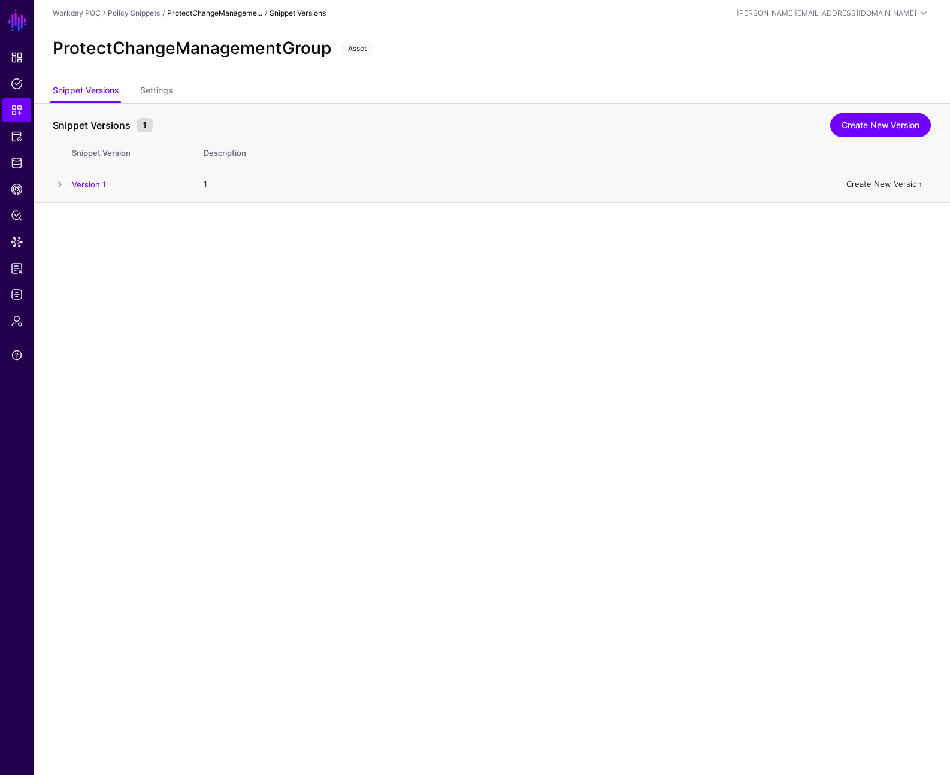
click at [890, 183] on link "Create New Version" at bounding box center [883, 184] width 75 height 10
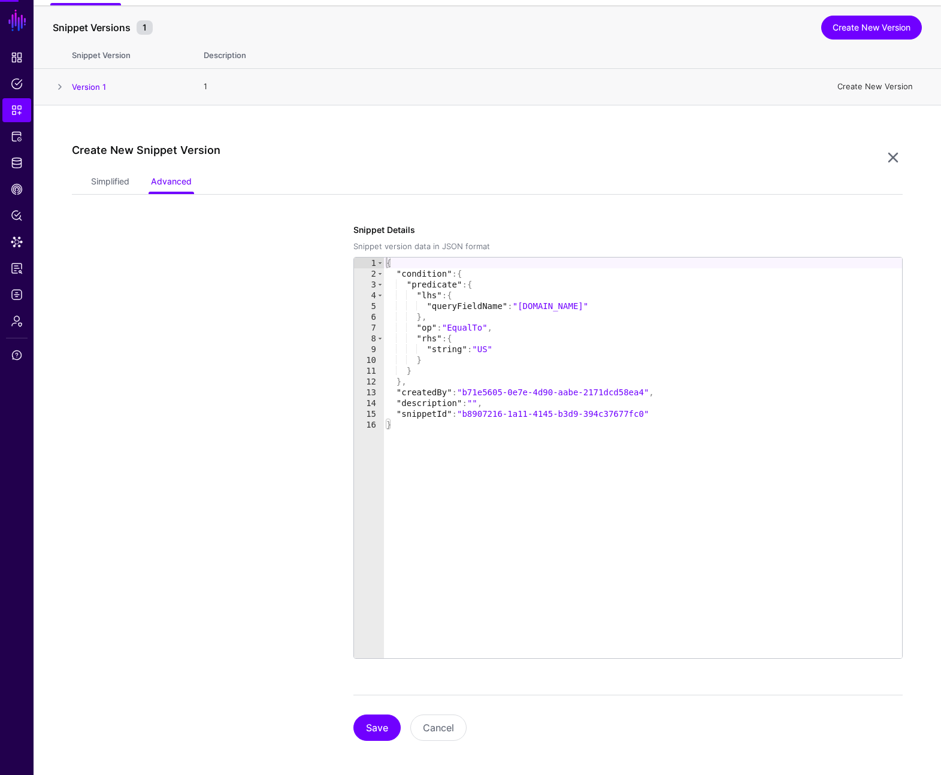
scroll to position [102, 0]
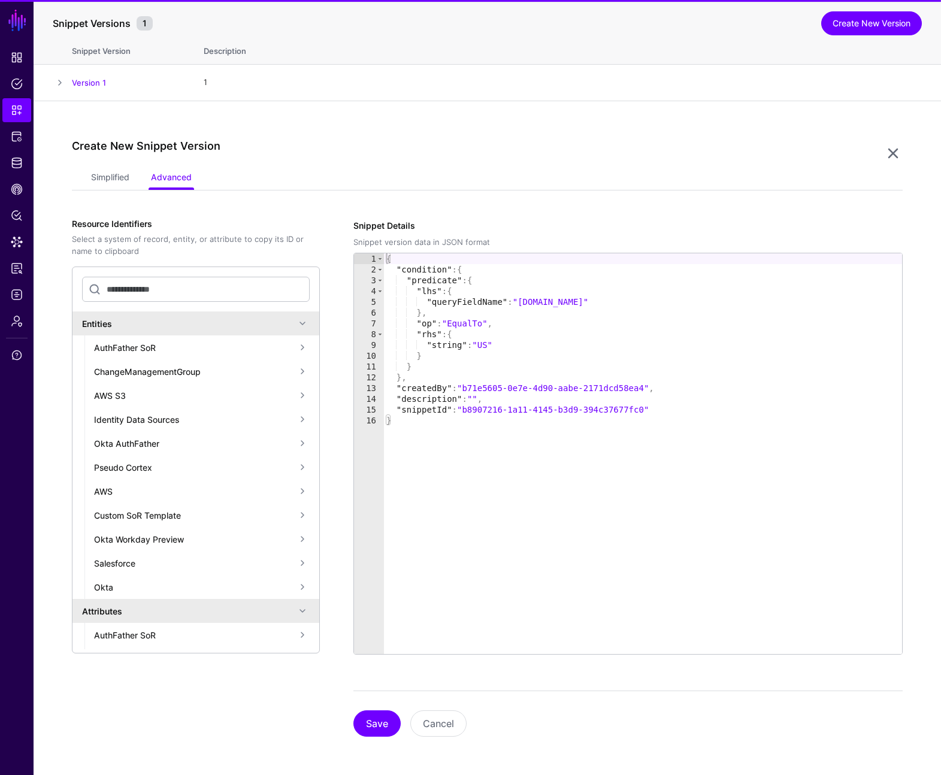
type textarea "*"
click at [537, 437] on div "{ "condition" : { "predicate" : { "lhs" : { "queryFieldName" : "principal.ipAdd…" at bounding box center [643, 464] width 518 height 422
paste textarea "*"
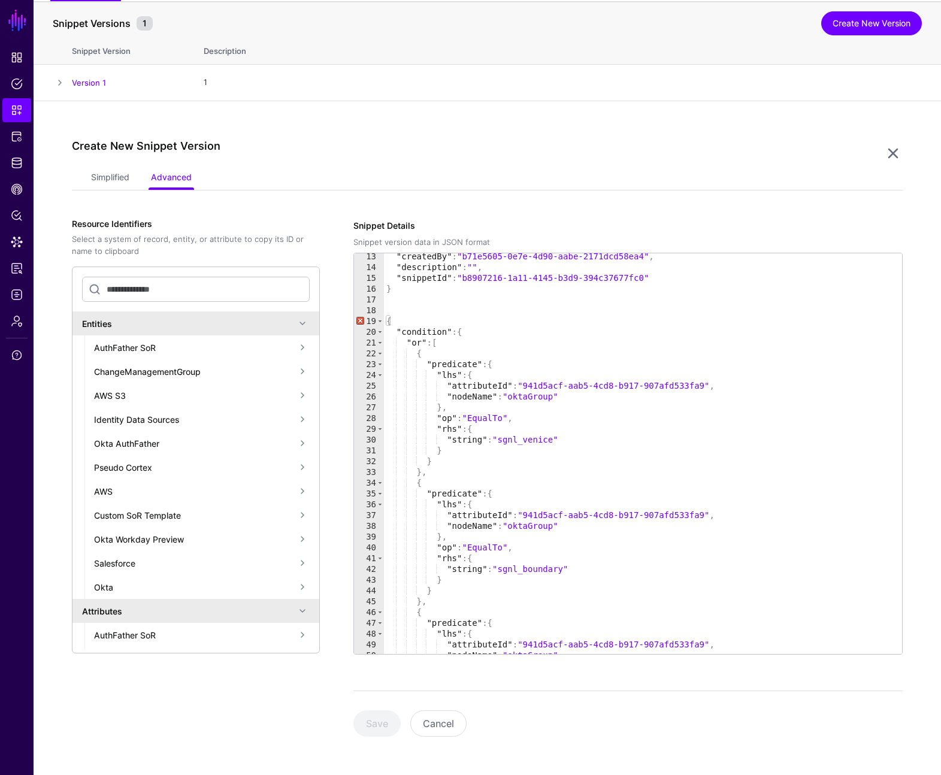
scroll to position [55, 0]
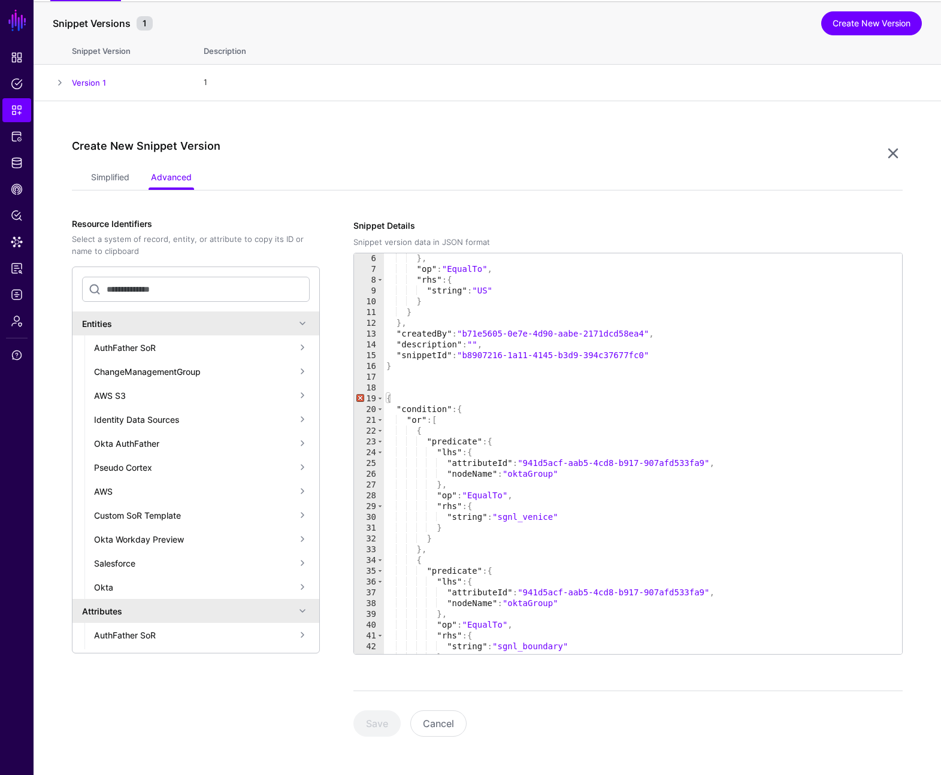
click at [466, 355] on div "} , "op" : "EqualTo" , "rhs" : { "string" : "US" } } } , "createdBy" : "b71e560…" at bounding box center [638, 464] width 509 height 422
click at [650, 358] on div "} , "op" : "EqualTo" , "rhs" : { "string" : "US" } } } , "createdBy" : "b71e560…" at bounding box center [638, 464] width 509 height 422
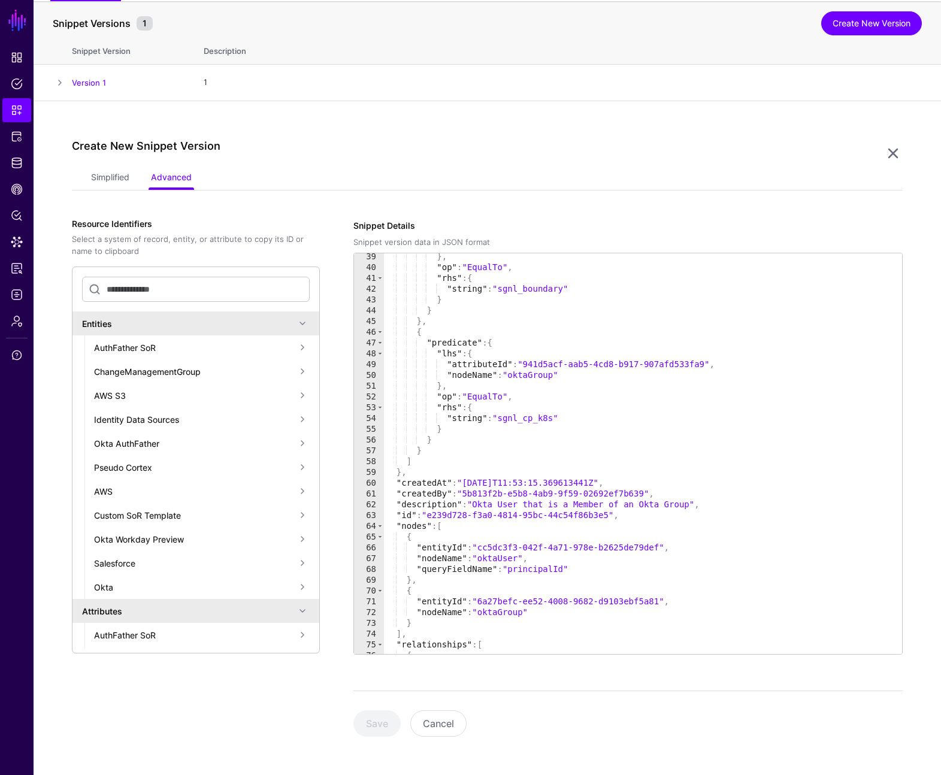
scroll to position [524, 0]
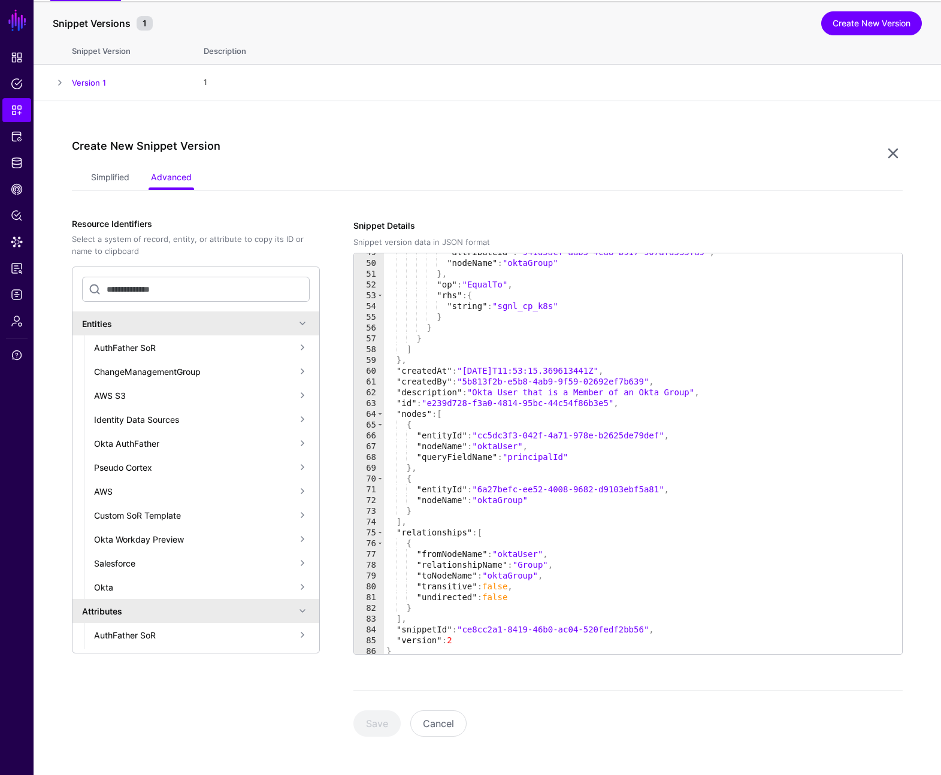
click at [467, 634] on div ""attributeId" : "941d5acf-aab5-4cd8-b917-907afd533fa9" , "nodeName" : "oktaGrou…" at bounding box center [638, 458] width 509 height 422
click at [648, 629] on div ""attributeId" : "941d5acf-aab5-4cd8-b917-907afd533fa9" , "nodeName" : "oktaGrou…" at bounding box center [638, 458] width 509 height 422
paste textarea "Cursor at row 84"
type textarea "**********"
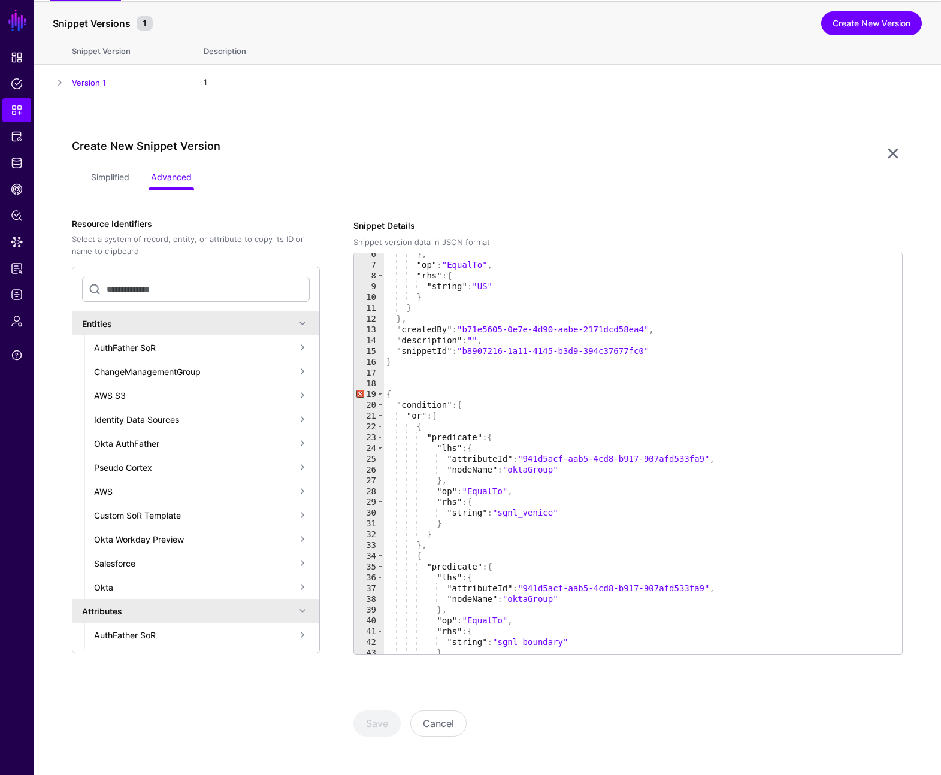
click at [484, 370] on div "} , "op" : "EqualTo" , "rhs" : { "string" : "US" } } } , "createdBy" : "b71e560…" at bounding box center [638, 460] width 509 height 422
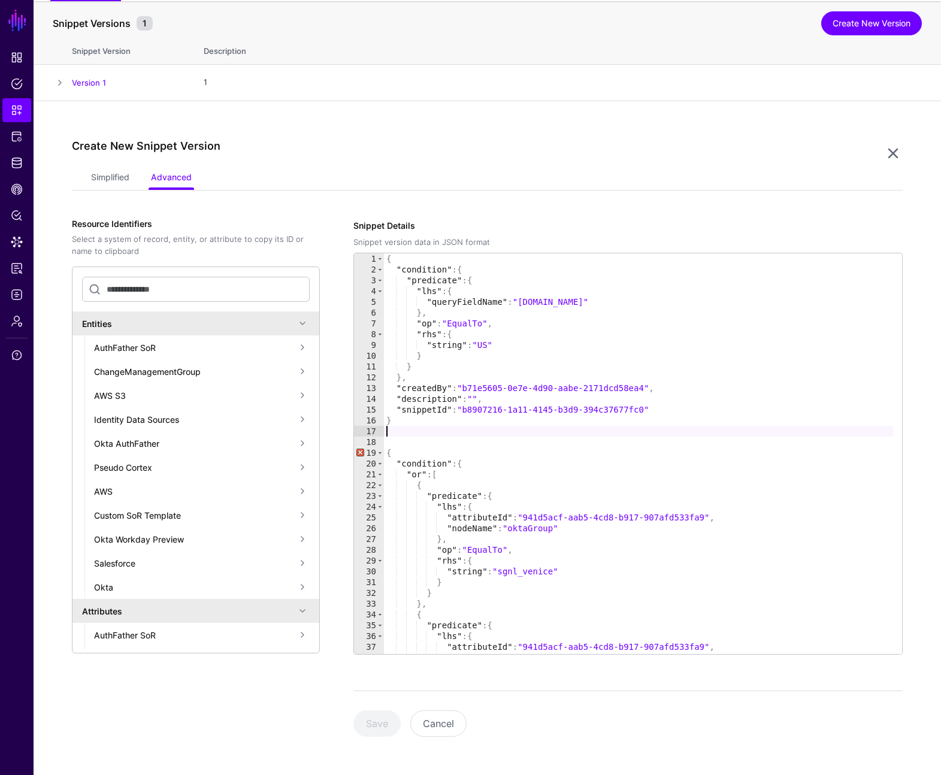
scroll to position [19, 0]
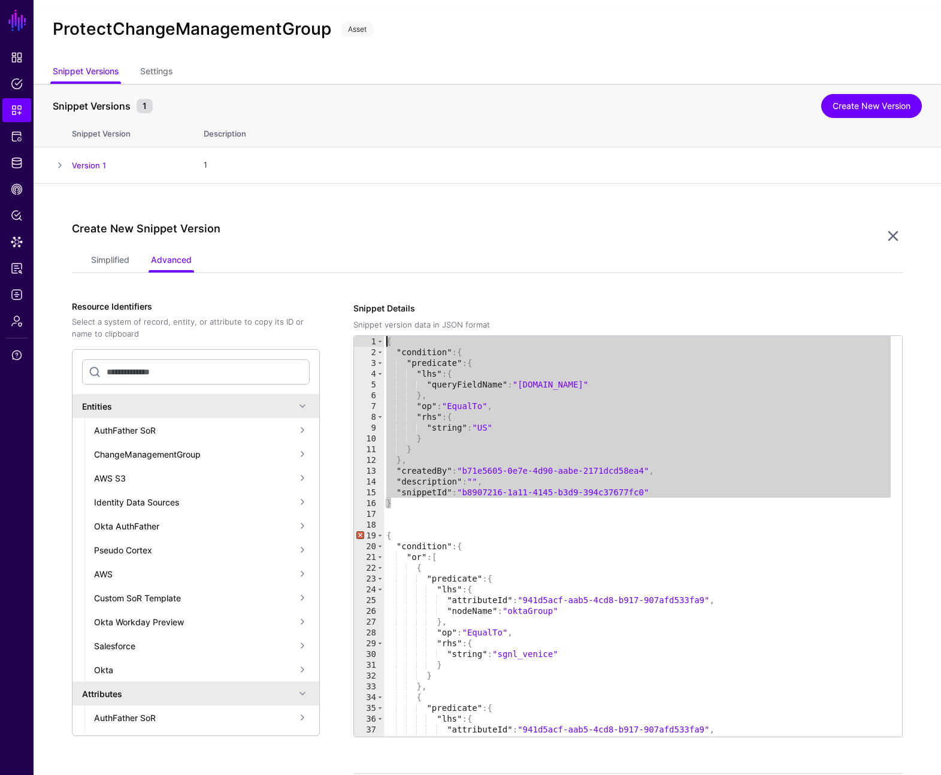
drag, startPoint x: 429, startPoint y: 506, endPoint x: 361, endPoint y: 324, distance: 194.5
click at [361, 324] on div "Snippet Details Snippet version data in JSON format 1 2 3 4 5 6 7 8 9 10 11 12 …" at bounding box center [627, 520] width 549 height 436
type textarea "**********"
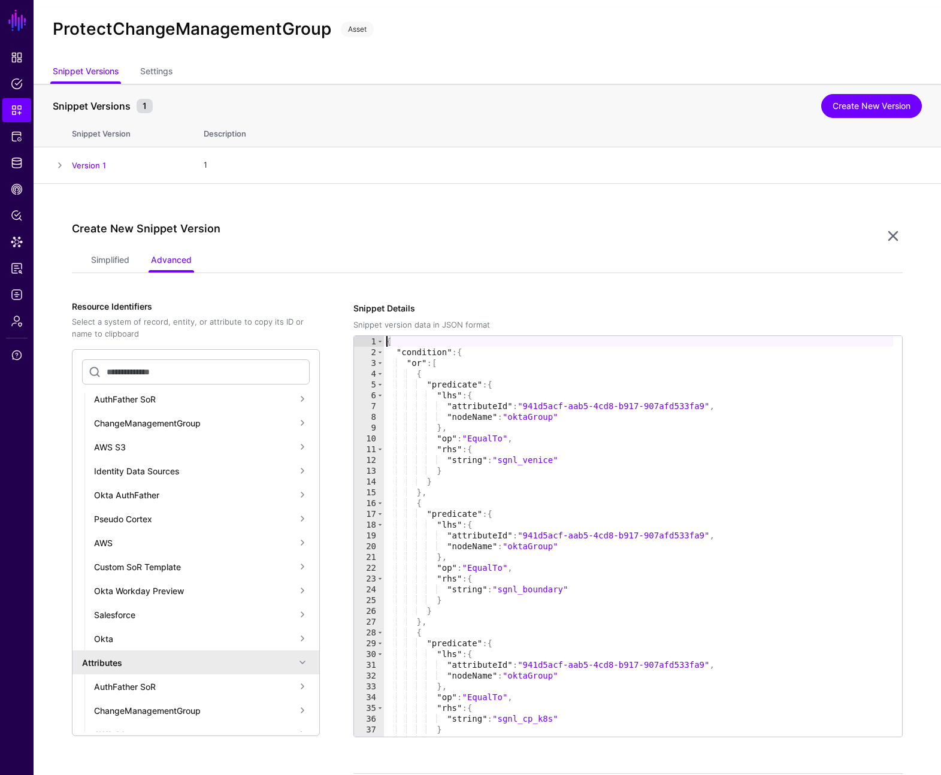
scroll to position [23, 0]
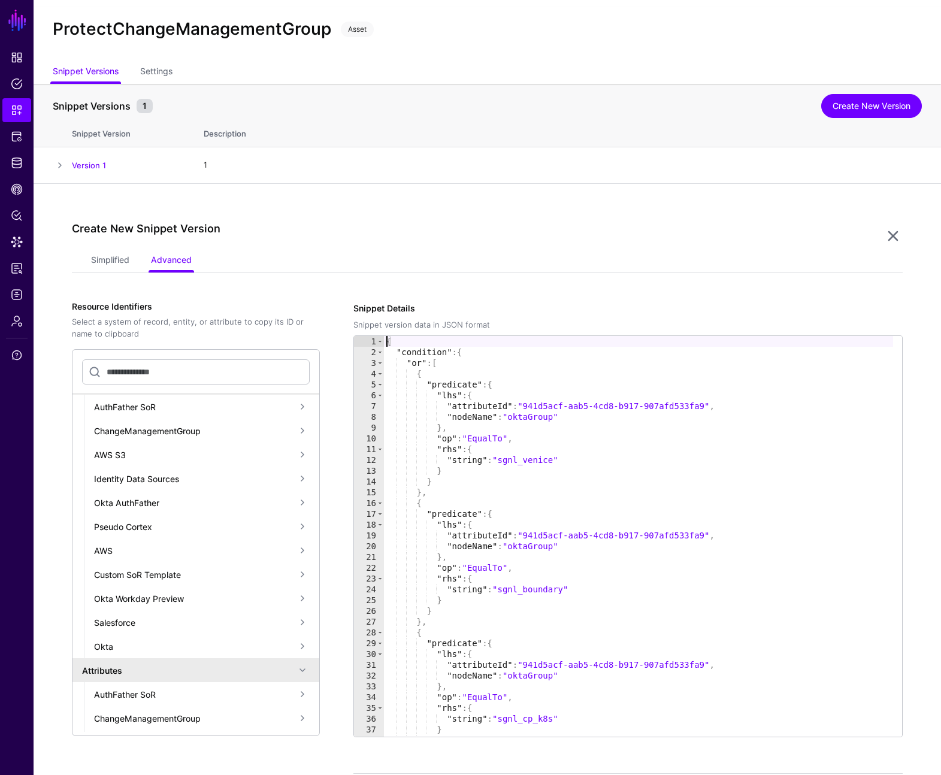
click at [241, 433] on div "ChangeManagementGroup" at bounding box center [194, 431] width 201 height 13
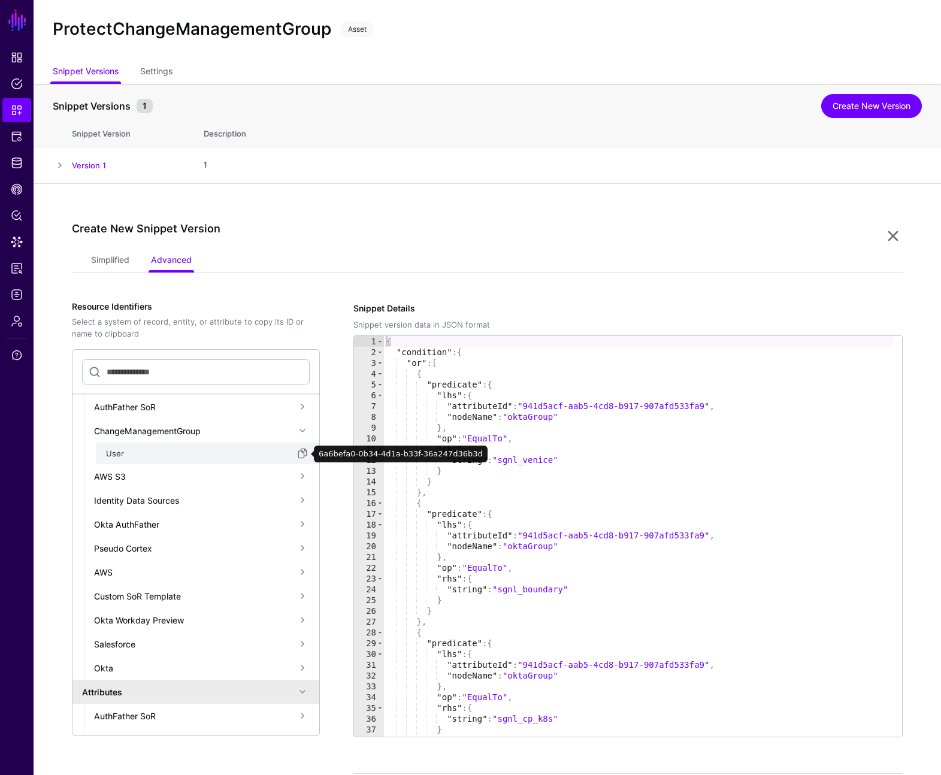
click at [295, 451] on span "button" at bounding box center [302, 453] width 14 height 14
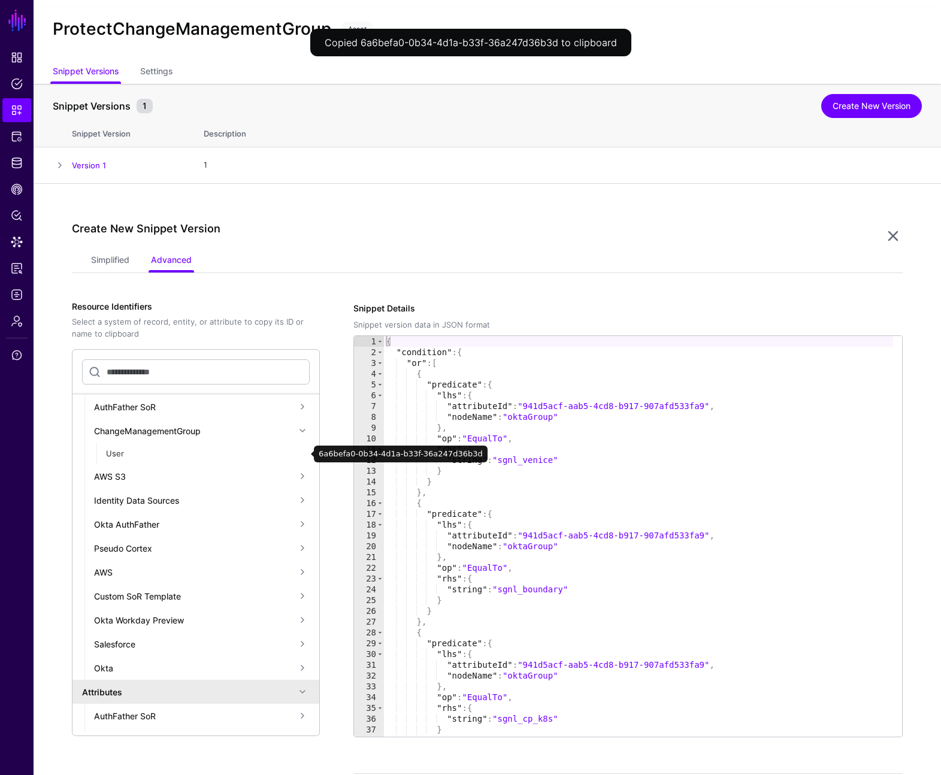
click at [541, 419] on div "{ "condition" : { "or" : [ { "predicate" : { "lhs" : { "attributeId" : "941d5ac…" at bounding box center [638, 547] width 509 height 422
paste textarea "**********"
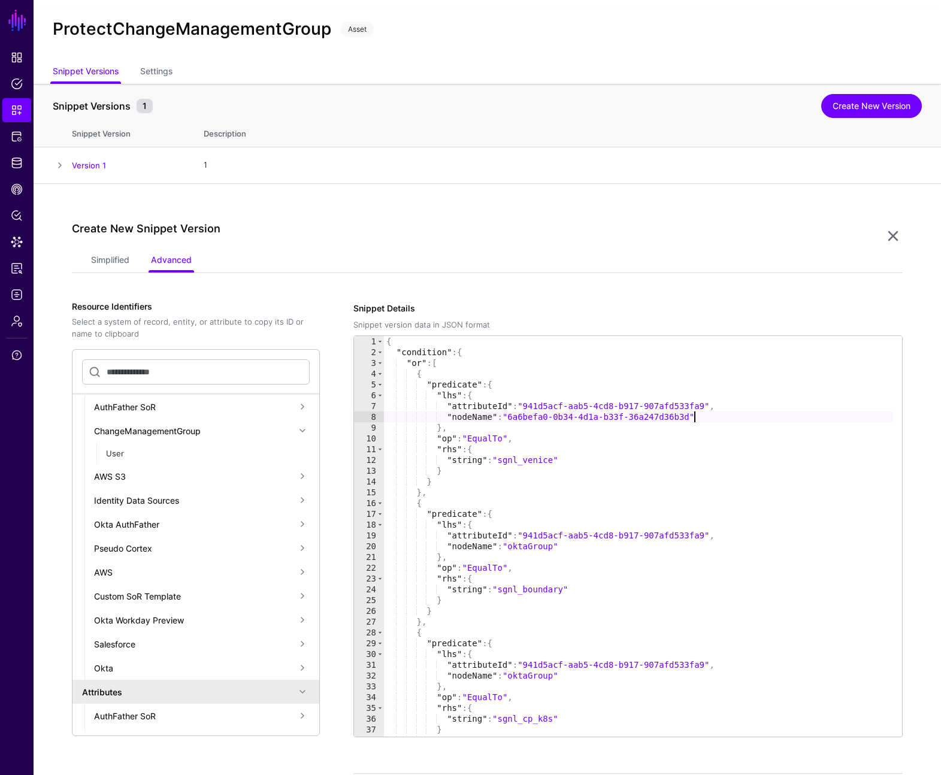
click at [503, 458] on div "{ "condition" : { "or" : [ { "predicate" : { "lhs" : { "attributeId" : "941d5ac…" at bounding box center [638, 547] width 509 height 422
click at [558, 460] on div "{ "condition" : { "or" : [ { "predicate" : { "lhs" : { "attributeId" : "941d5ac…" at bounding box center [638, 547] width 509 height 422
paste textarea "******"
type textarea "**********"
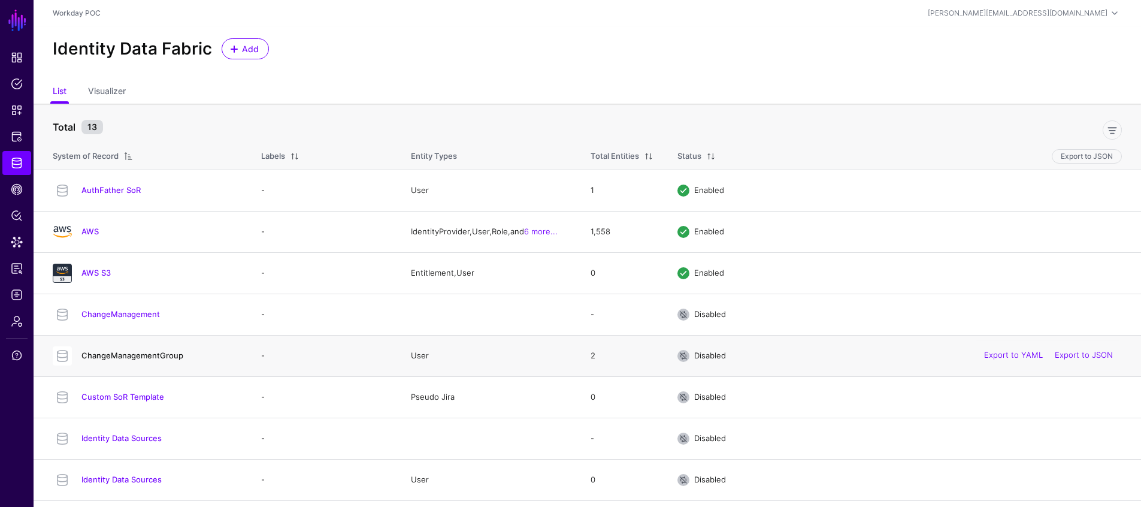
click at [116, 354] on link "ChangeManagementGroup" at bounding box center [132, 355] width 102 height 10
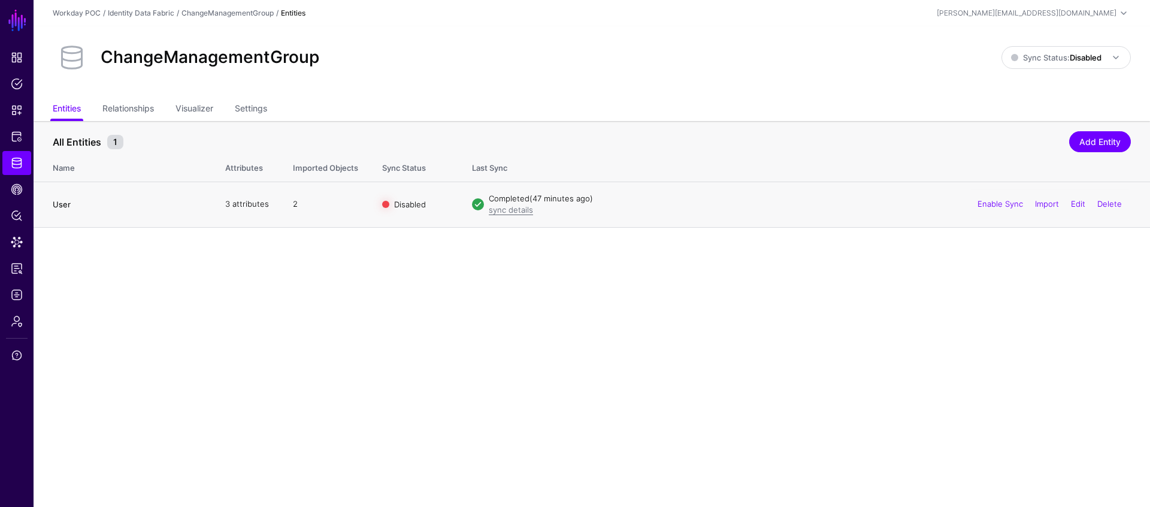
click at [67, 207] on link "User" at bounding box center [62, 204] width 18 height 10
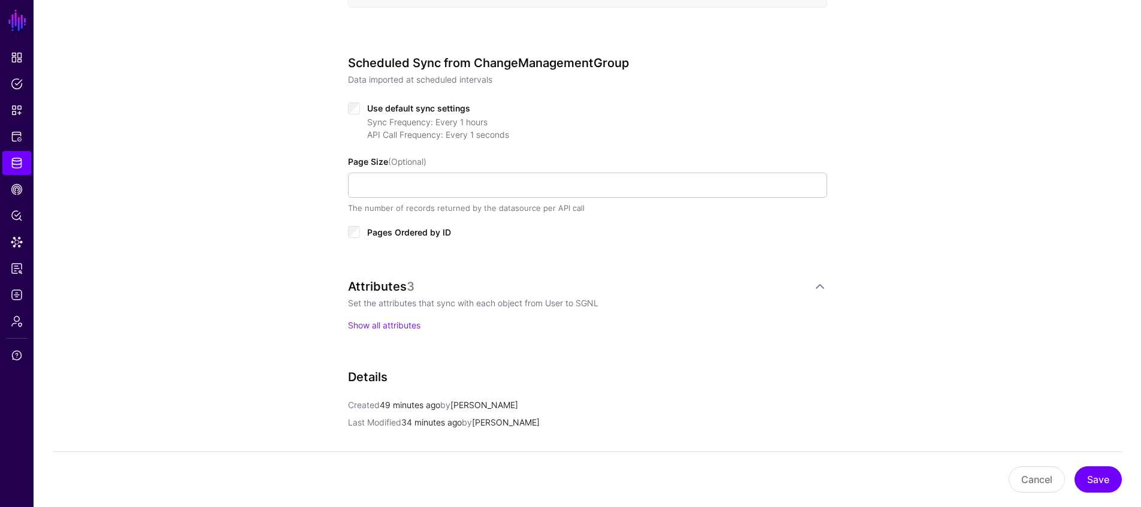
scroll to position [562, 0]
click at [390, 323] on link "Show all attributes" at bounding box center [384, 324] width 72 height 10
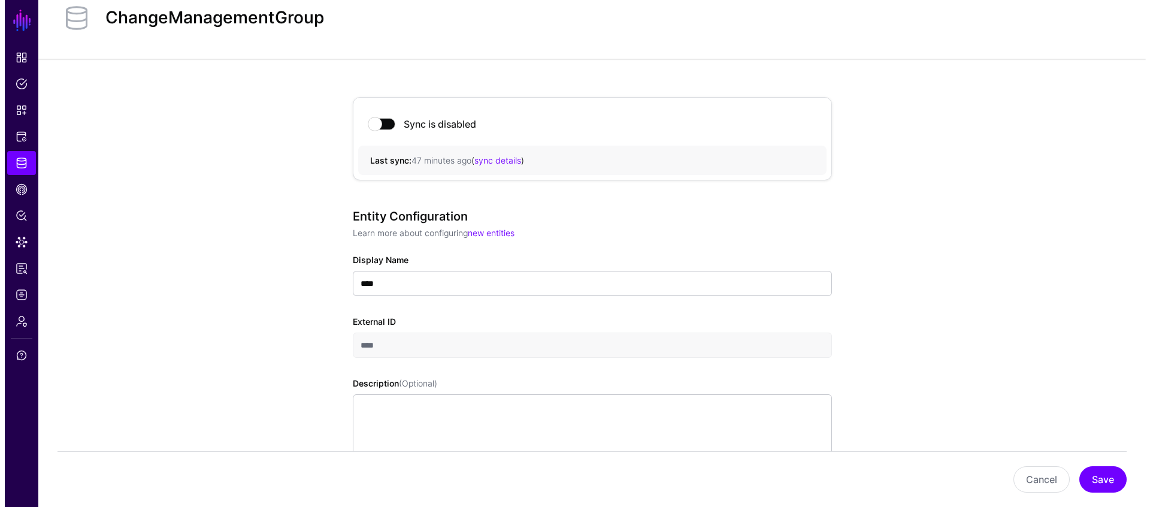
scroll to position [0, 0]
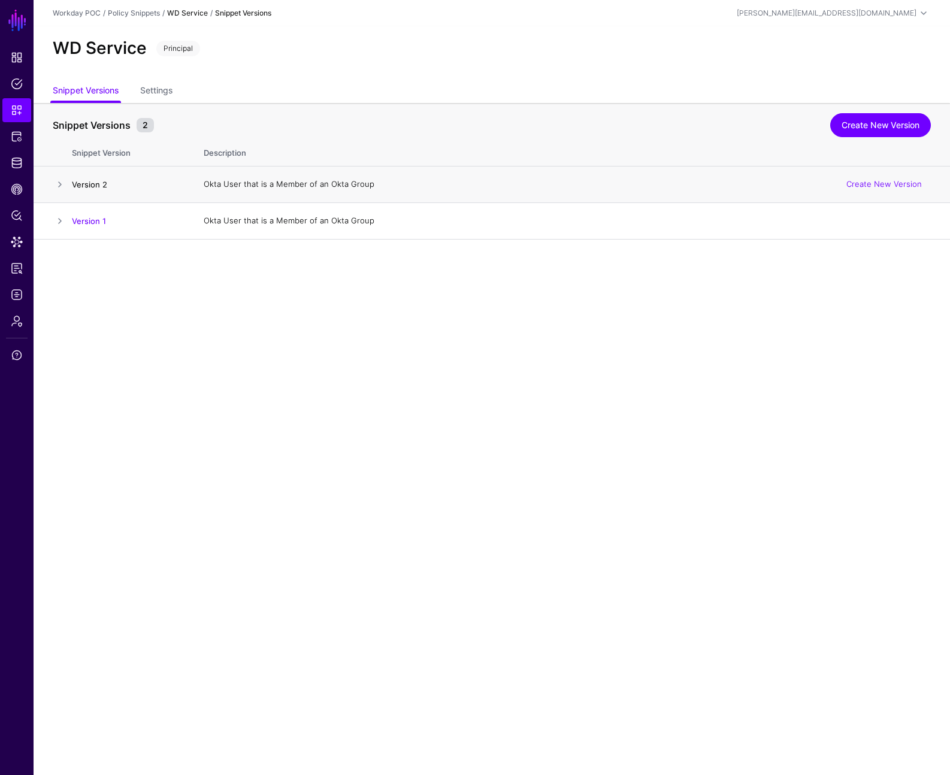
click at [90, 186] on link "Version 2" at bounding box center [89, 185] width 35 height 10
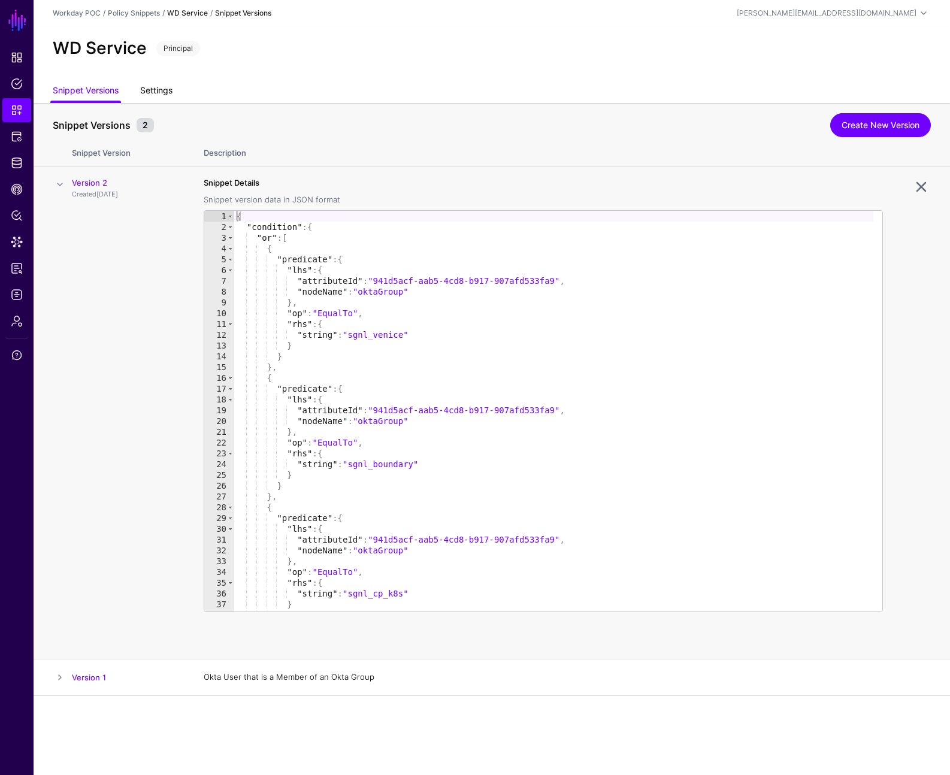
click at [166, 95] on link "Settings" at bounding box center [156, 91] width 32 height 23
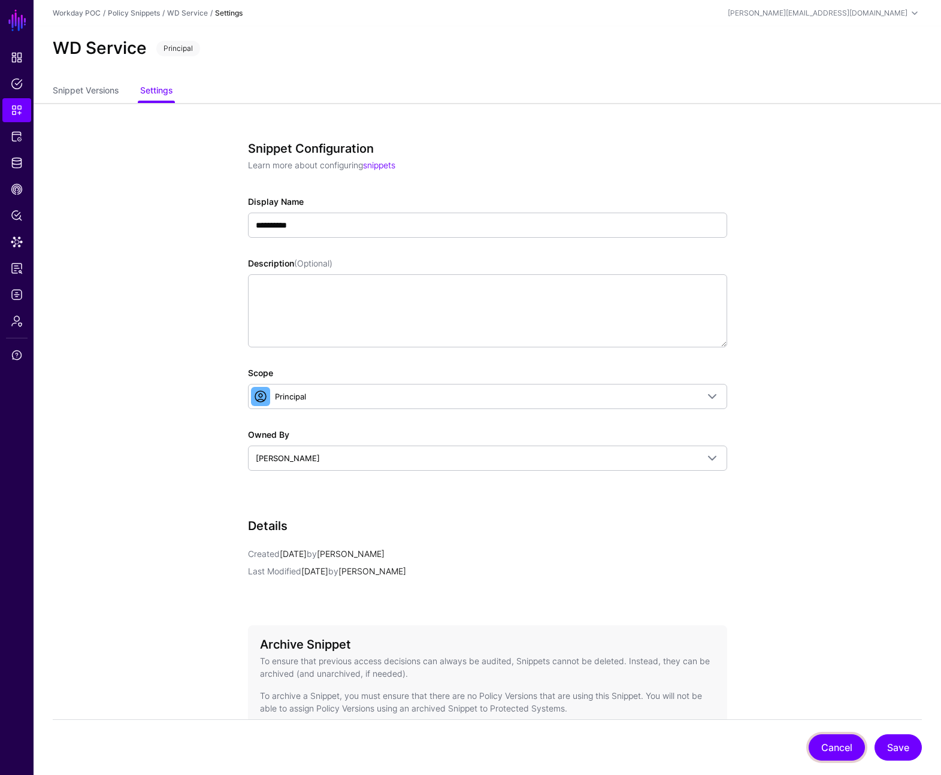
click at [854, 754] on button "Cancel" at bounding box center [837, 747] width 56 height 26
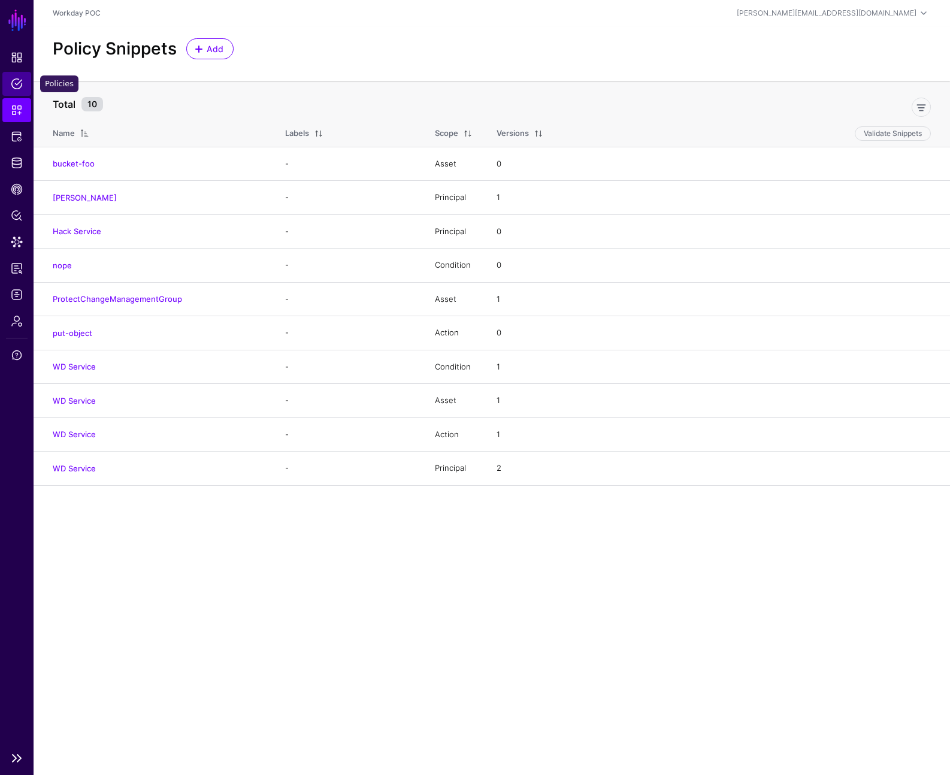
click at [14, 83] on span "Policies" at bounding box center [17, 84] width 12 height 12
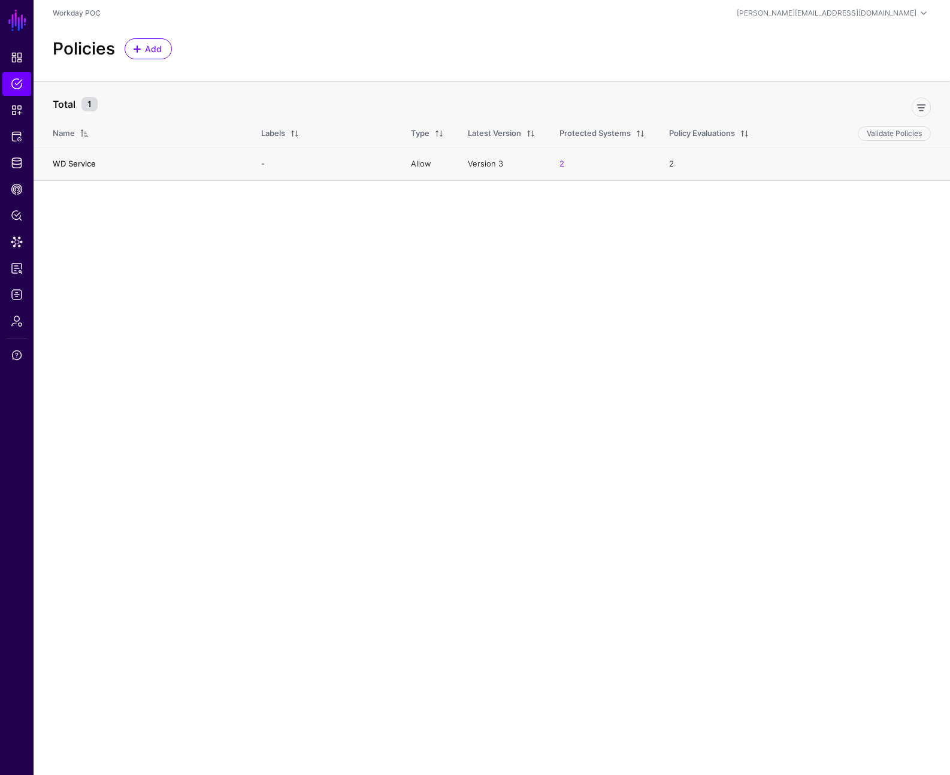
click at [77, 162] on link "WD Service" at bounding box center [74, 164] width 43 height 10
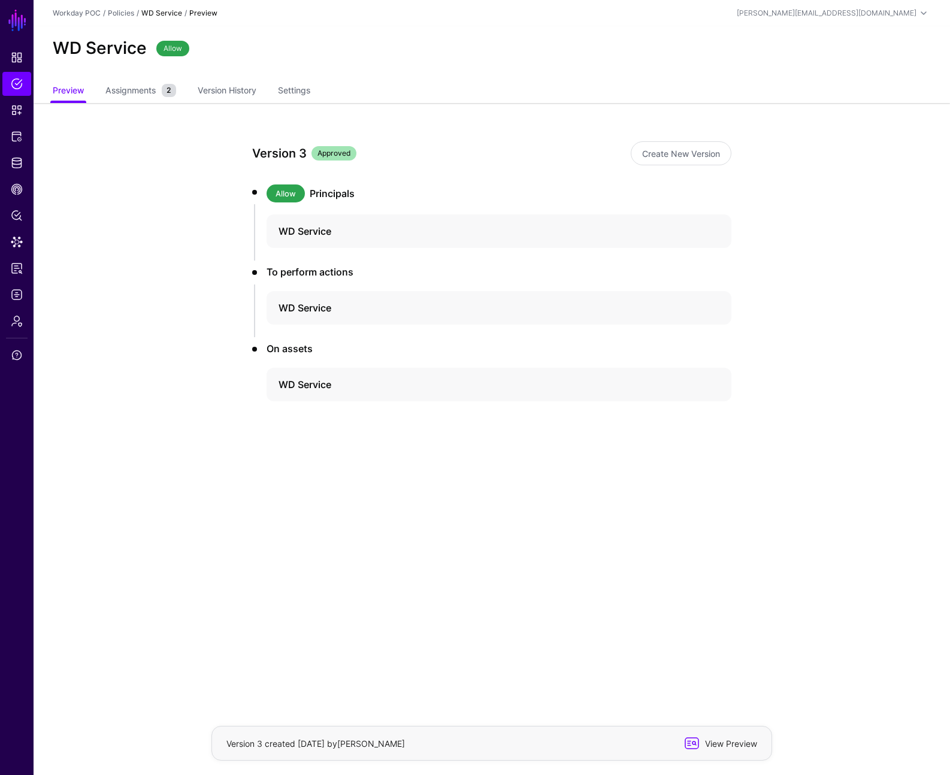
click at [731, 744] on span "View Preview" at bounding box center [729, 743] width 59 height 13
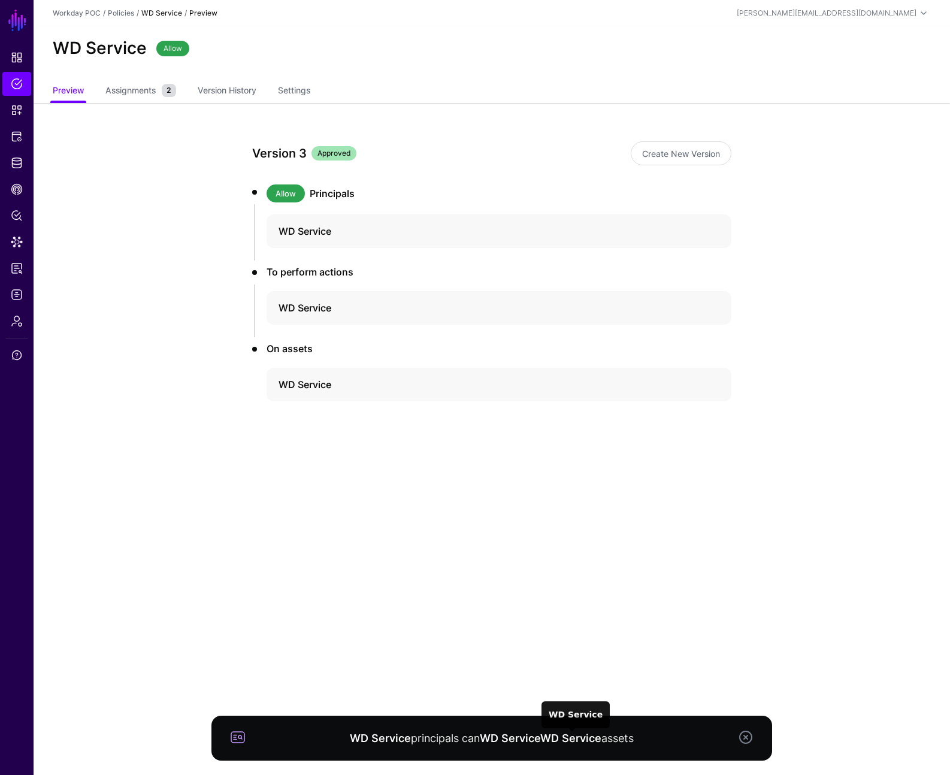
click at [560, 737] on strong "WD Service" at bounding box center [570, 738] width 61 height 13
click at [151, 91] on span "Assignments" at bounding box center [130, 90] width 56 height 13
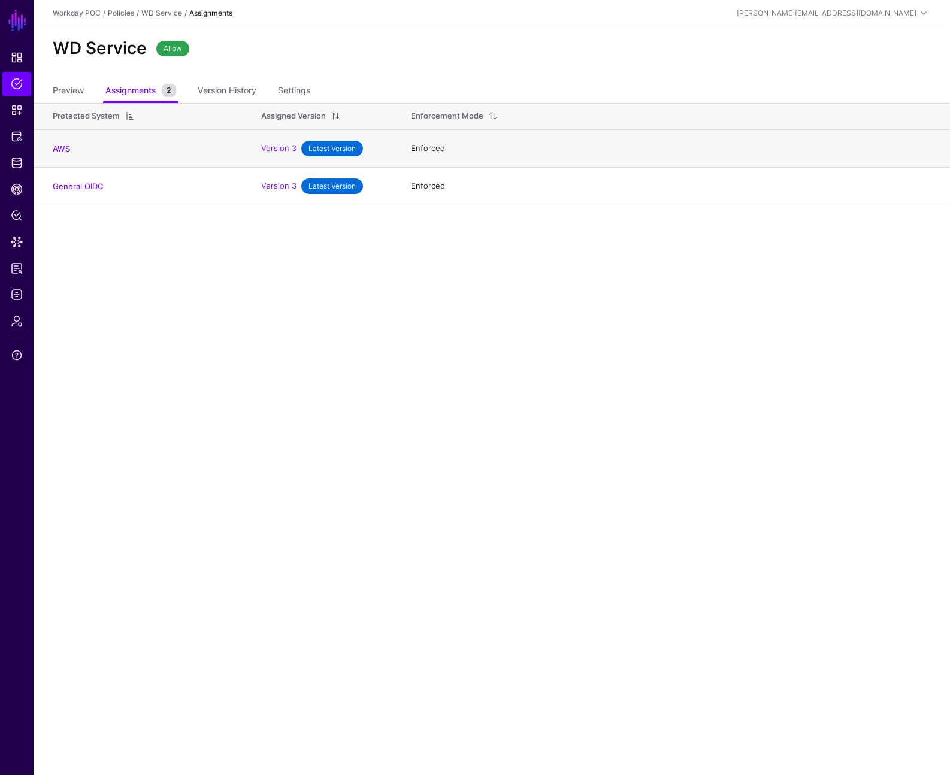
click at [329, 152] on span "Latest Version" at bounding box center [332, 149] width 62 height 16
click at [65, 147] on link "AWS" at bounding box center [61, 149] width 17 height 10
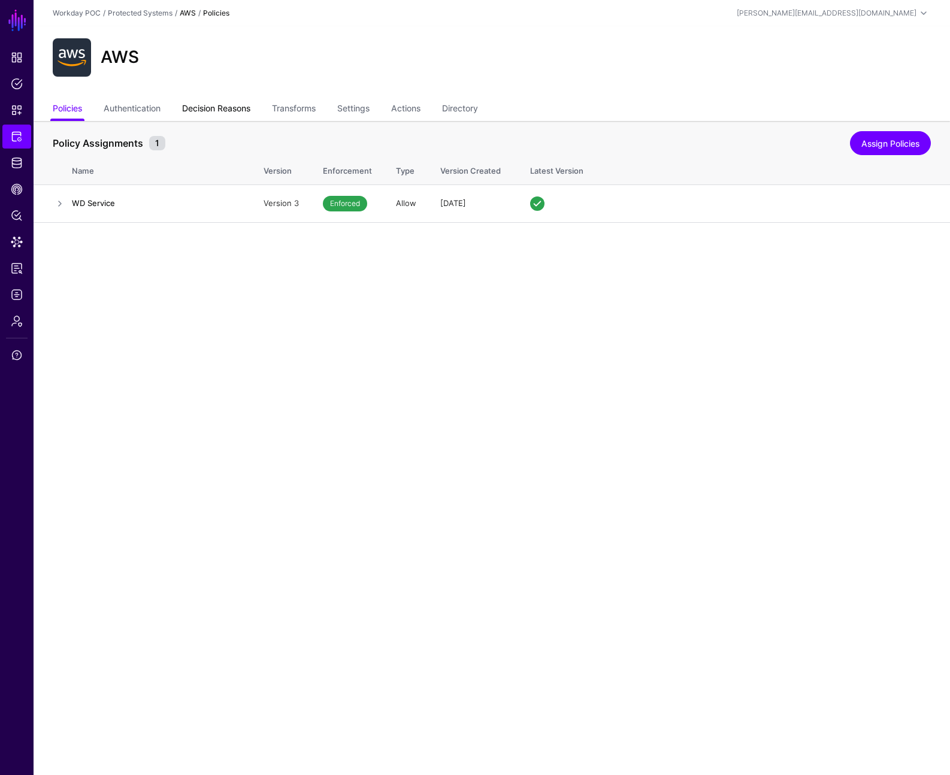
click at [215, 110] on link "Decision Reasons" at bounding box center [216, 109] width 68 height 23
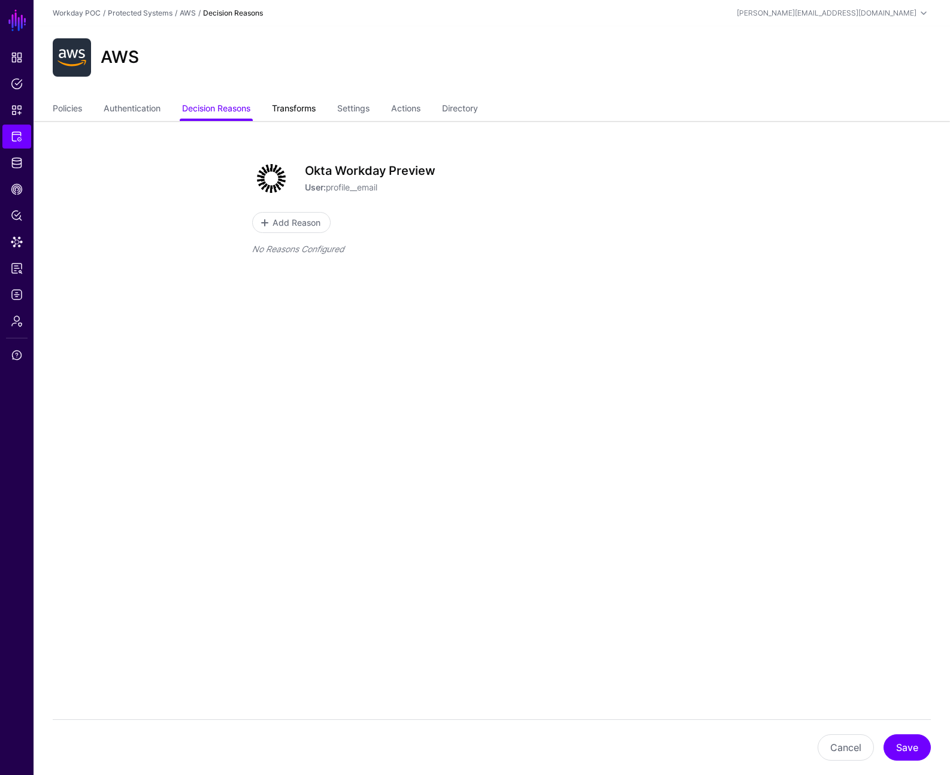
click at [292, 108] on link "Transforms" at bounding box center [294, 109] width 44 height 23
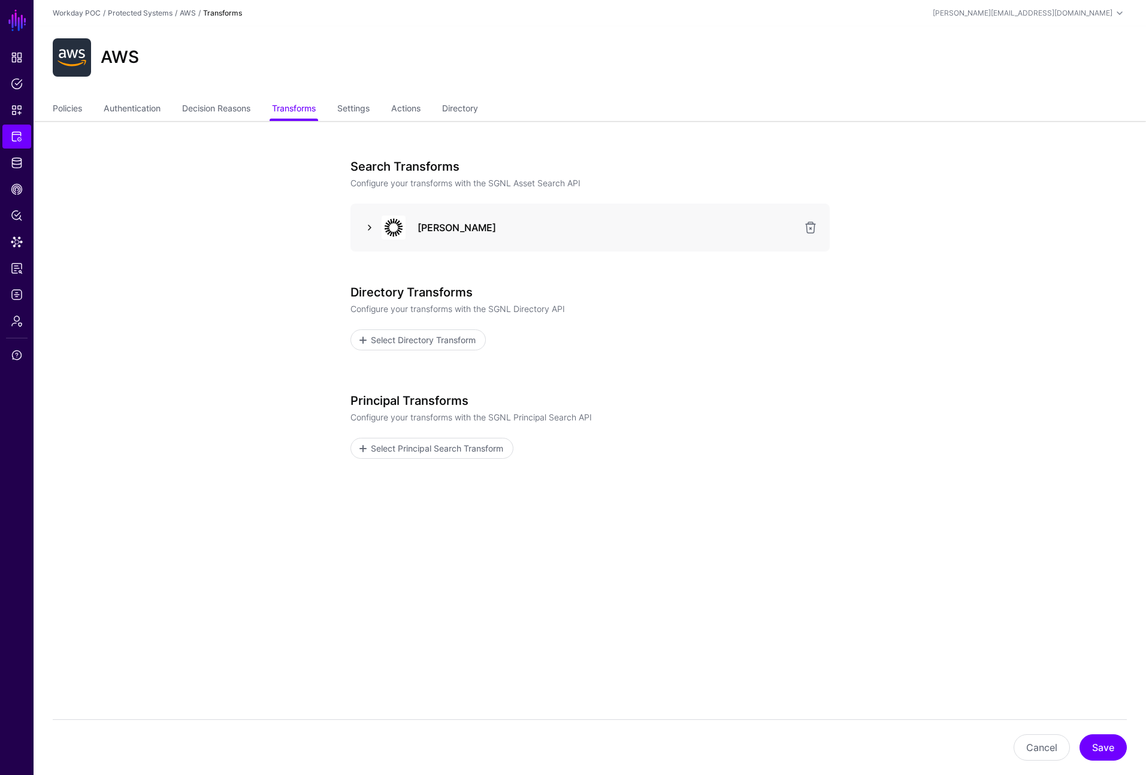
click at [371, 230] on link at bounding box center [369, 227] width 14 height 14
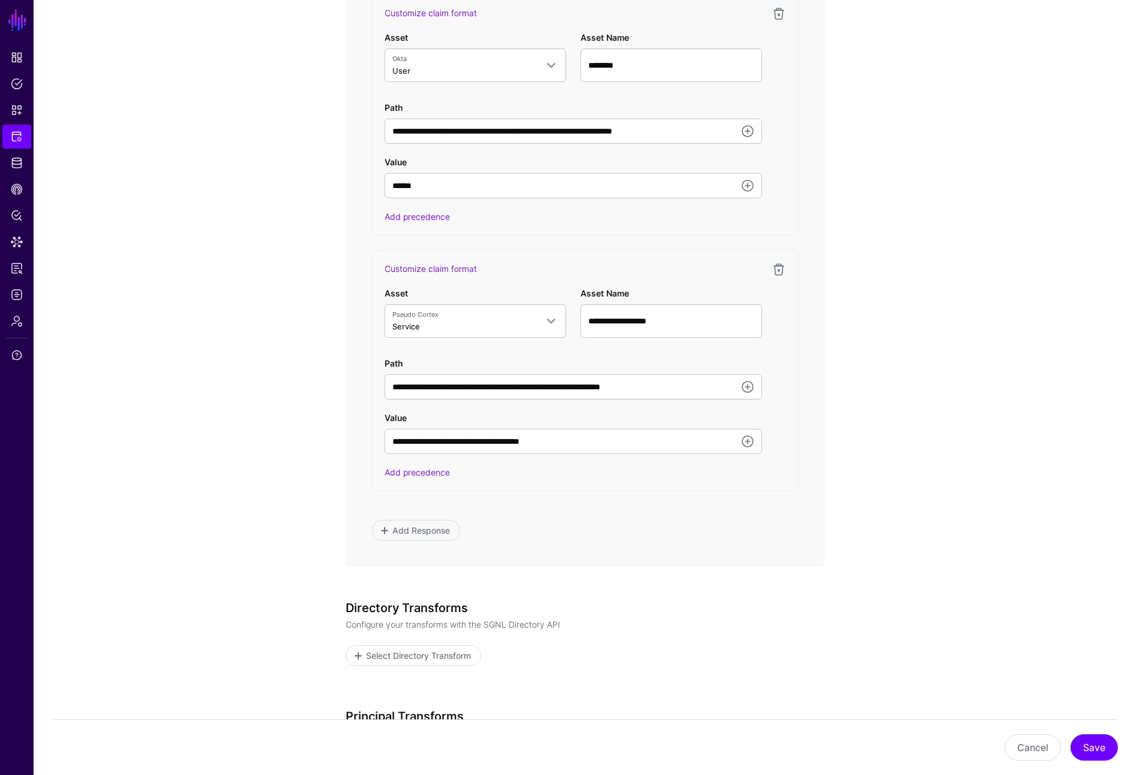
scroll to position [1219, 0]
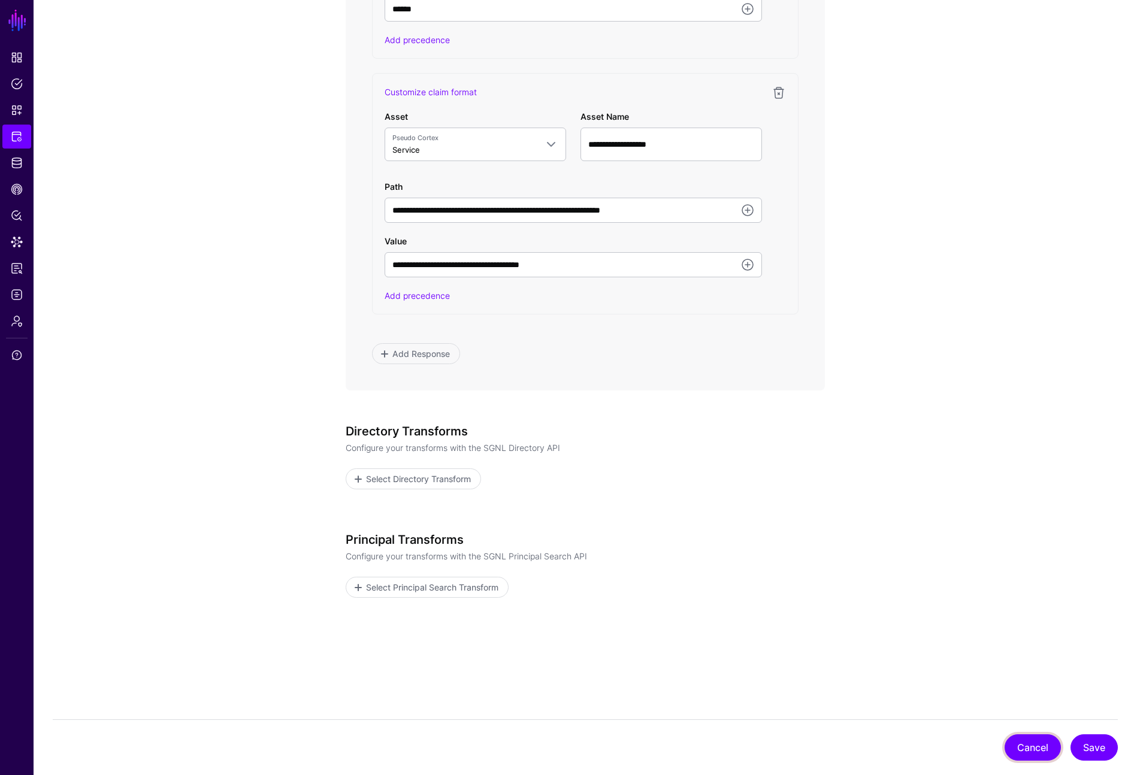
click at [950, 746] on button "Cancel" at bounding box center [1033, 747] width 56 height 26
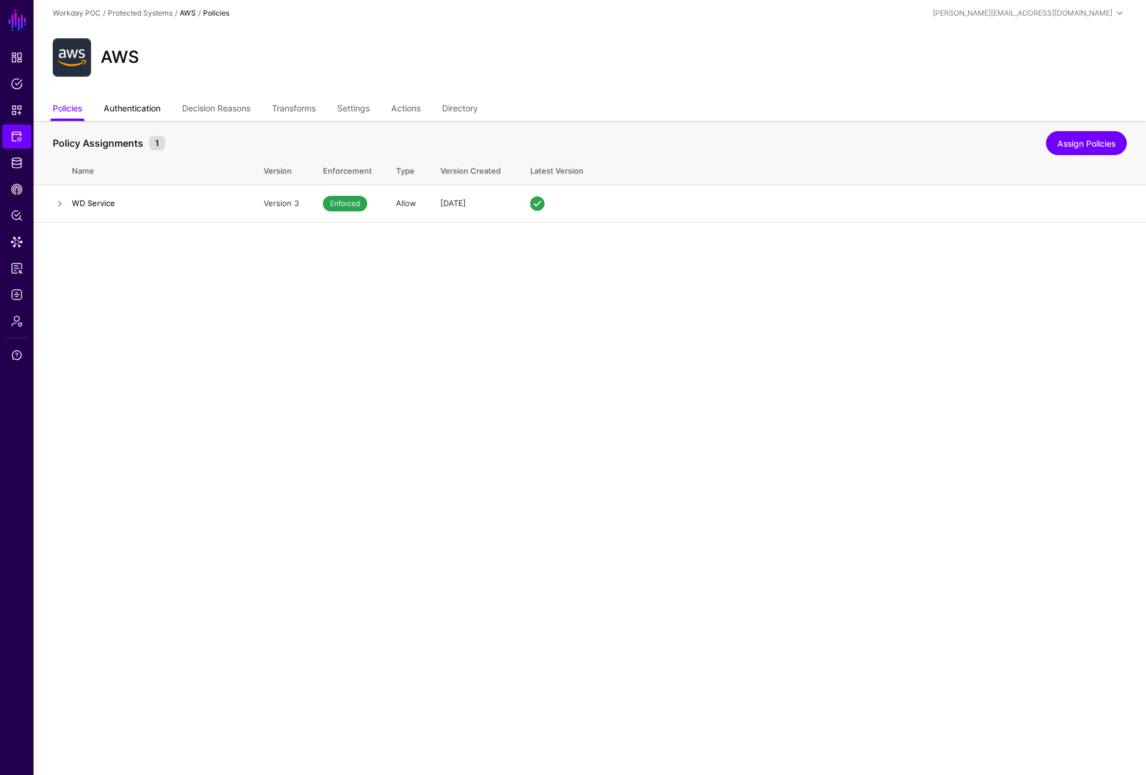
click at [156, 113] on link "Authentication" at bounding box center [132, 109] width 57 height 23
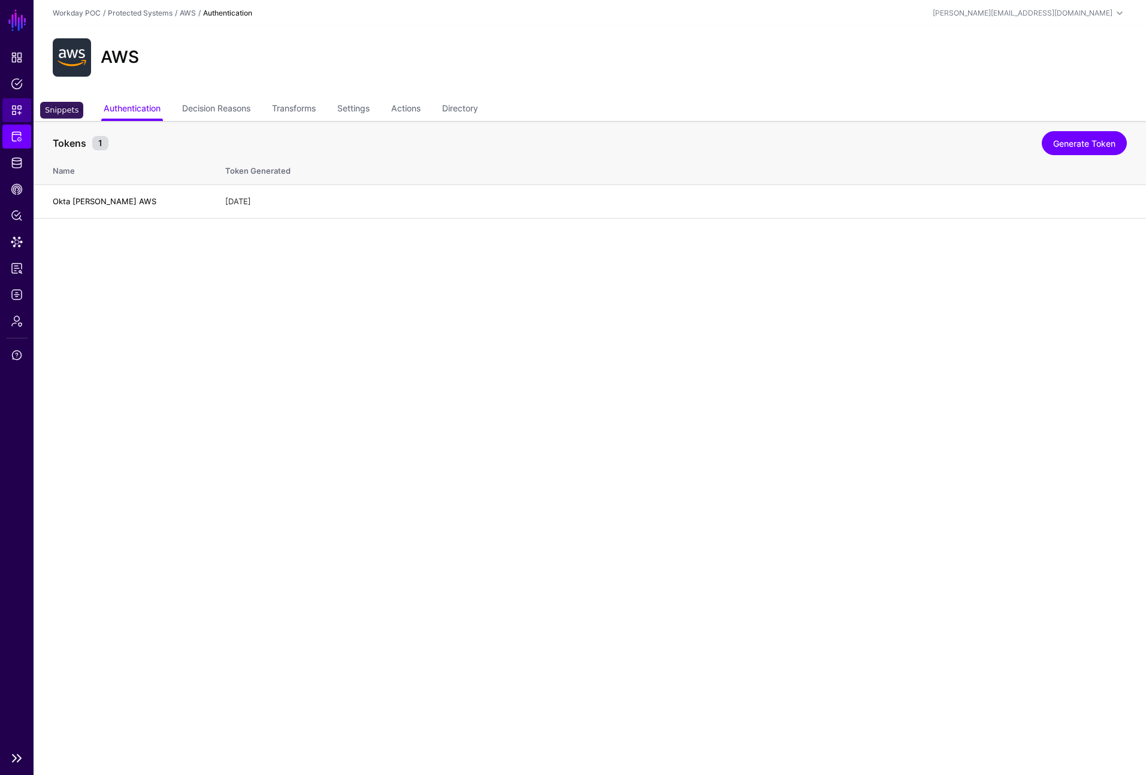
click at [17, 108] on span "Snippets" at bounding box center [17, 110] width 12 height 12
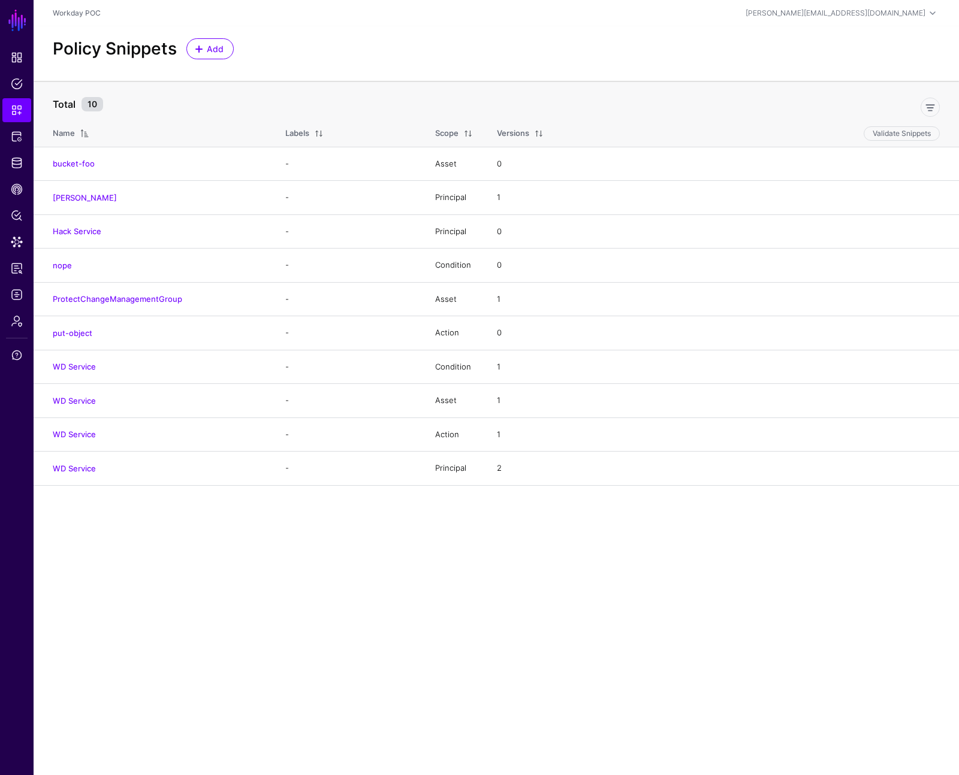
click at [324, 603] on main "SGNL Dashboard Policies Snippets Protected Systems Identity Data Fabric CAEP Hu…" at bounding box center [479, 387] width 959 height 775
